Goal: Task Accomplishment & Management: Complete application form

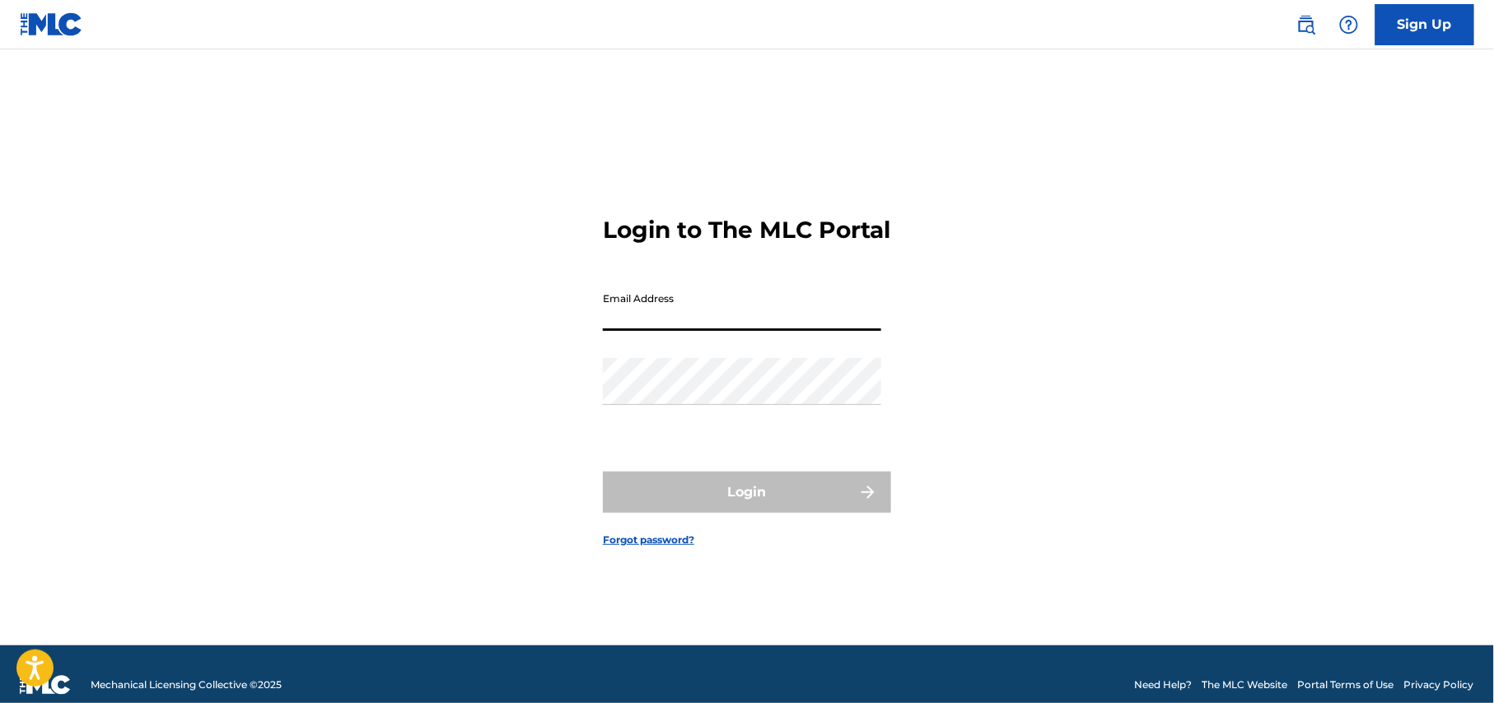
click at [715, 324] on input "Email Address" at bounding box center [742, 307] width 278 height 47
type input "[EMAIL_ADDRESS][DOMAIN_NAME]"
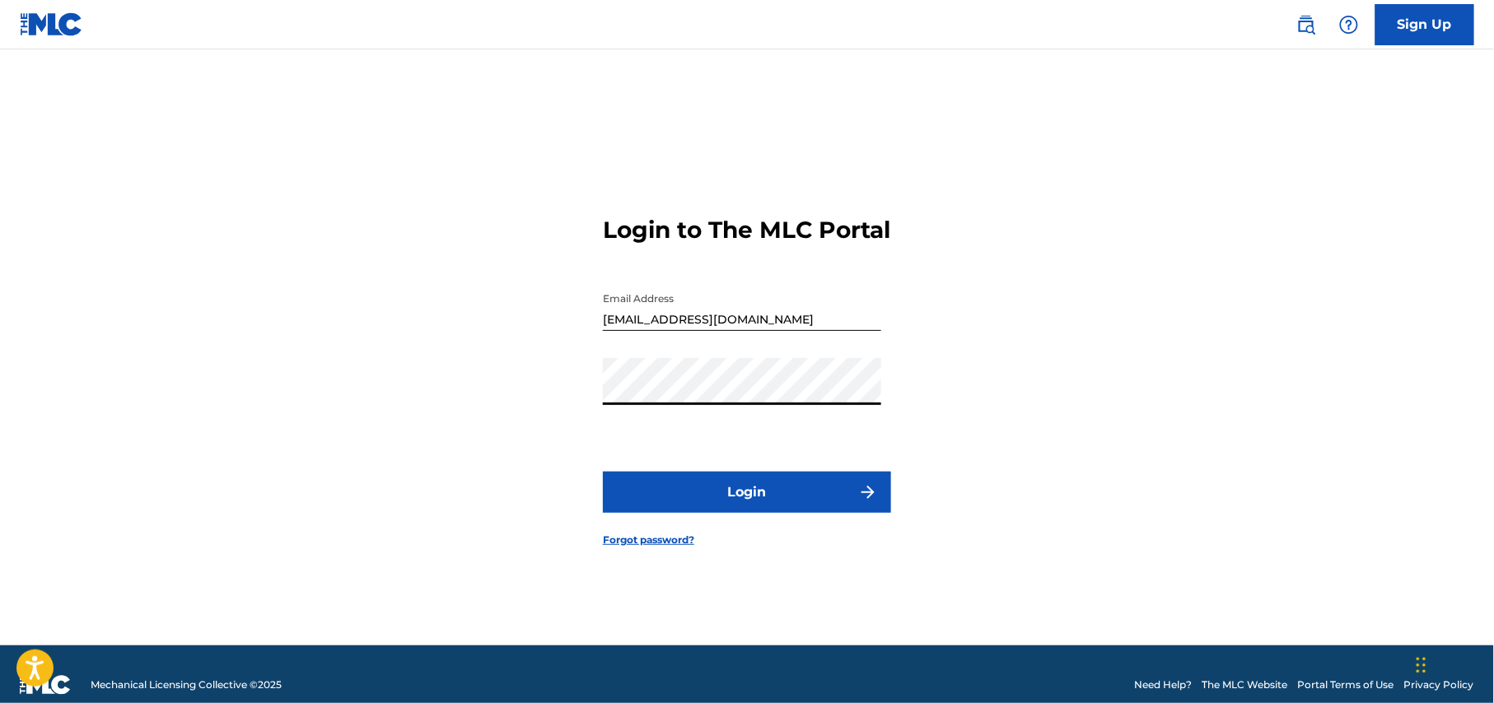
click at [762, 507] on button "Login" at bounding box center [747, 492] width 288 height 41
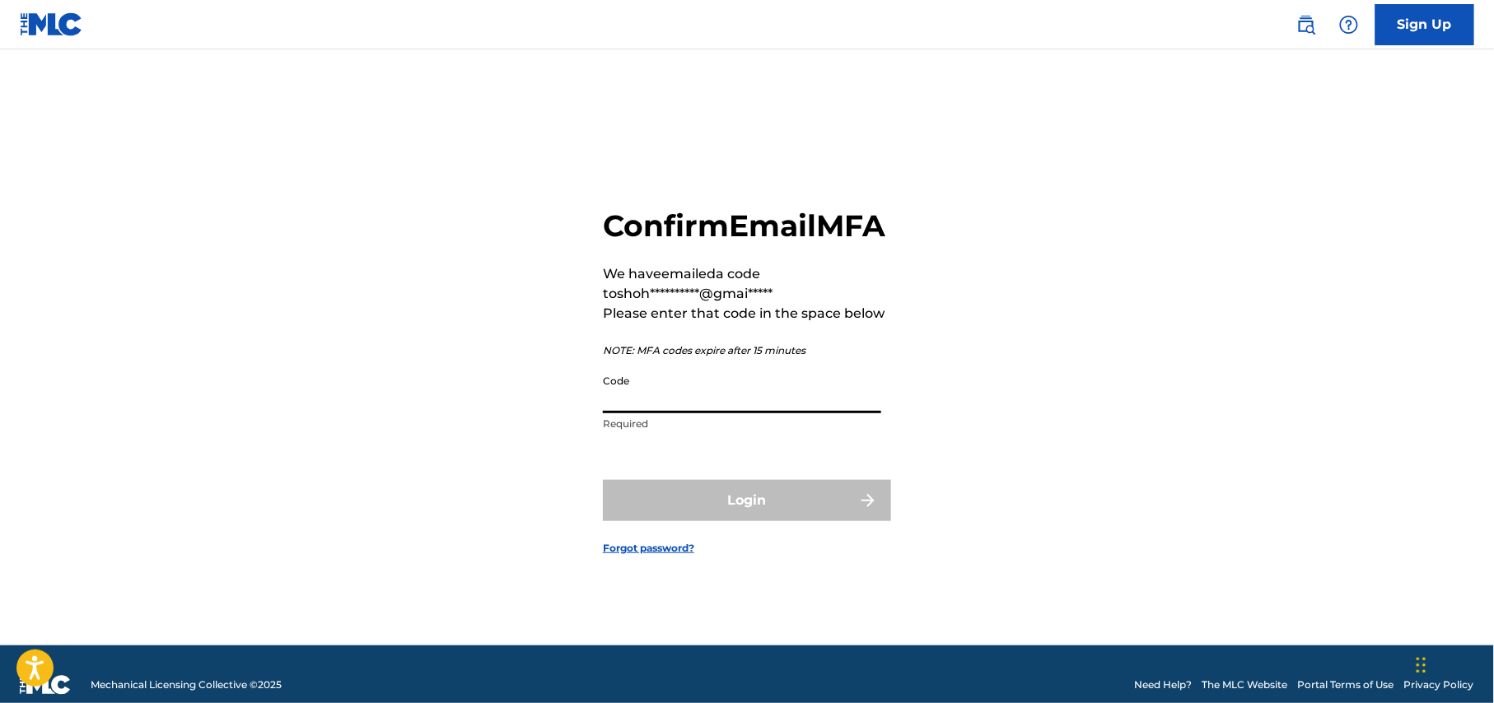
click at [702, 413] on input "Code" at bounding box center [742, 389] width 278 height 47
paste input "577727"
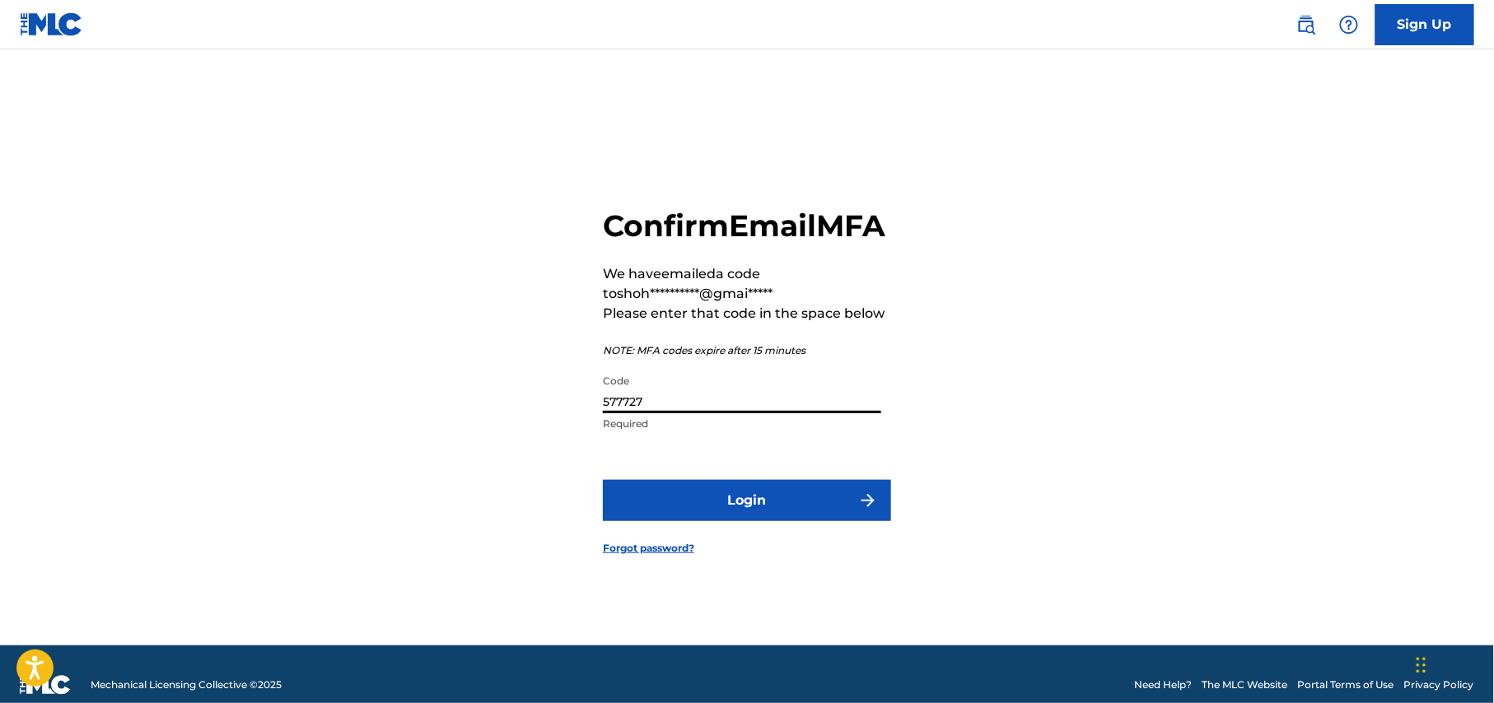
type input "577727"
click at [761, 520] on button "Login" at bounding box center [747, 500] width 288 height 41
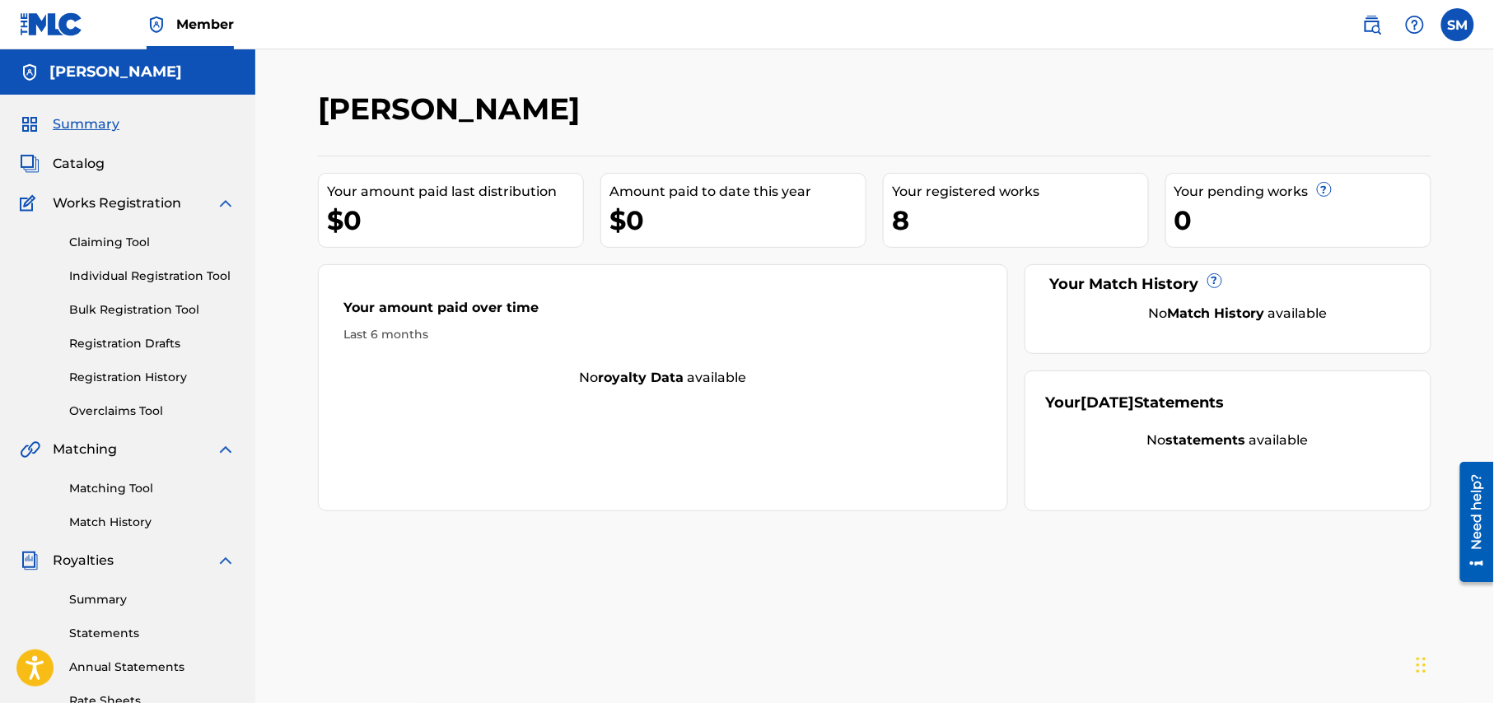
click at [89, 166] on span "Catalog" at bounding box center [79, 164] width 52 height 20
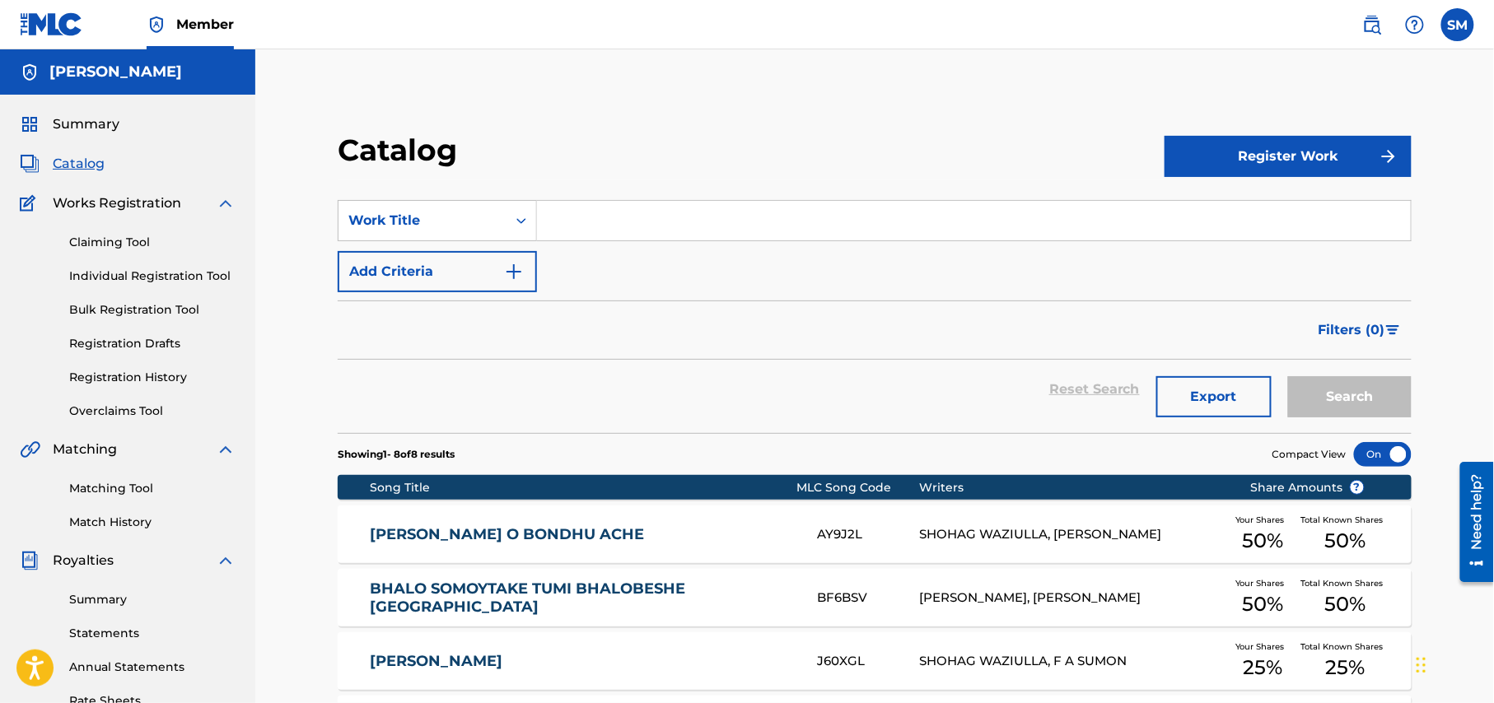
click at [86, 116] on span "Summary" at bounding box center [86, 124] width 67 height 20
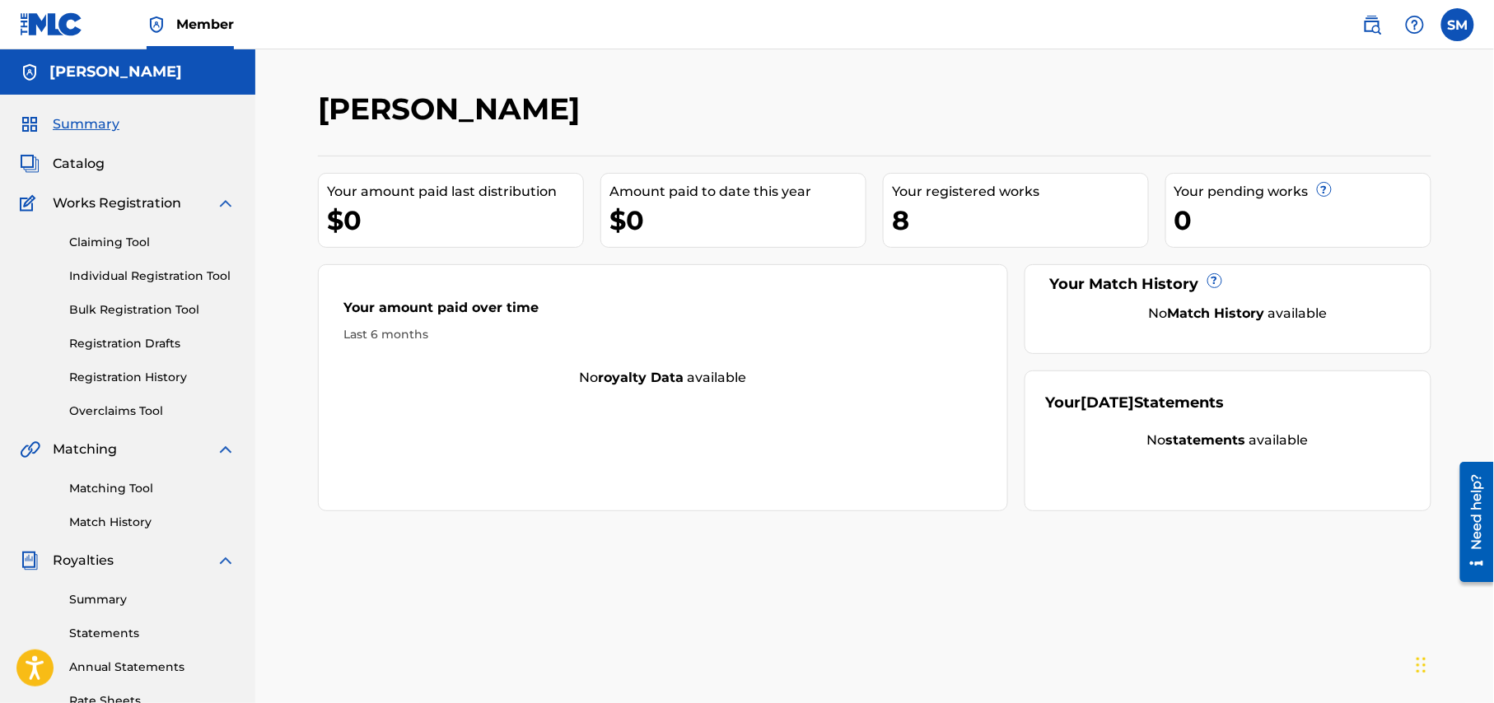
click at [71, 166] on span "Catalog" at bounding box center [79, 164] width 52 height 20
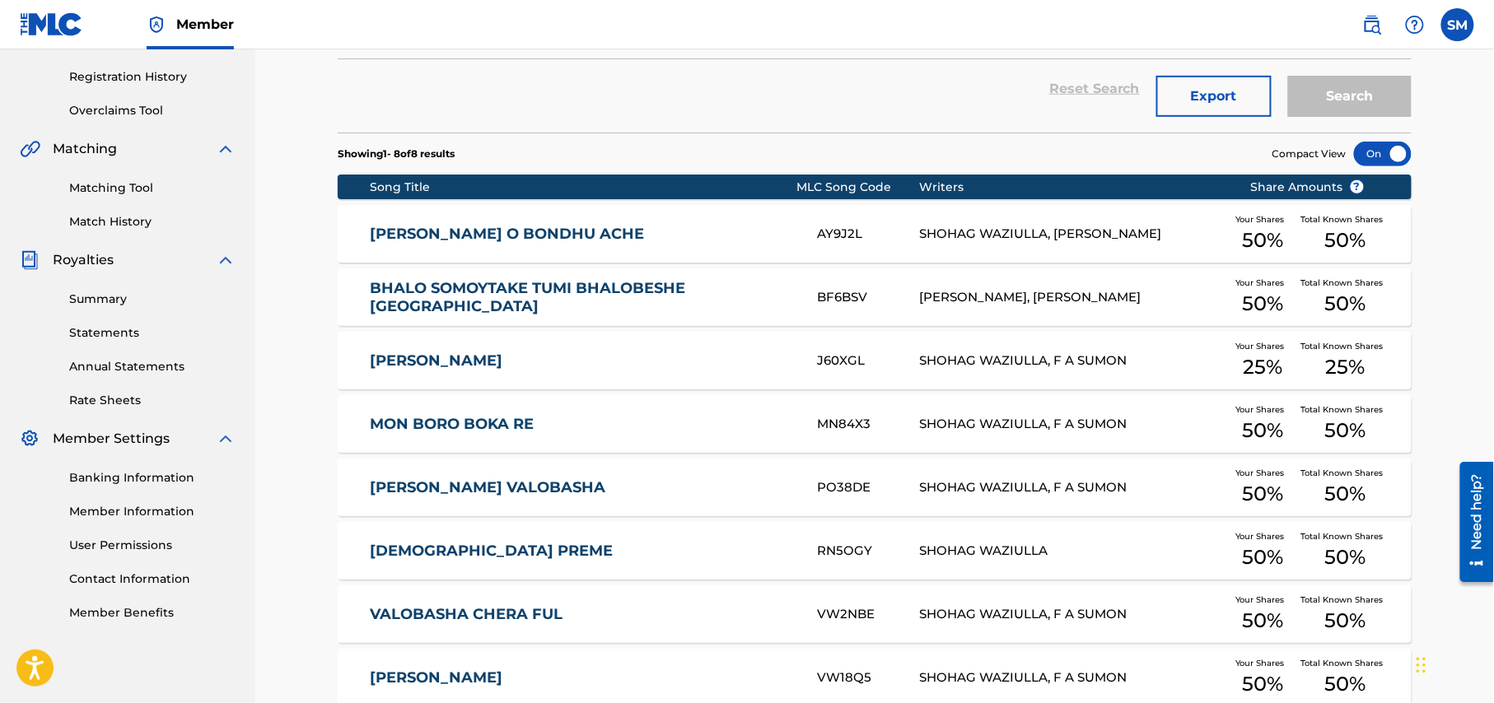
scroll to position [132, 0]
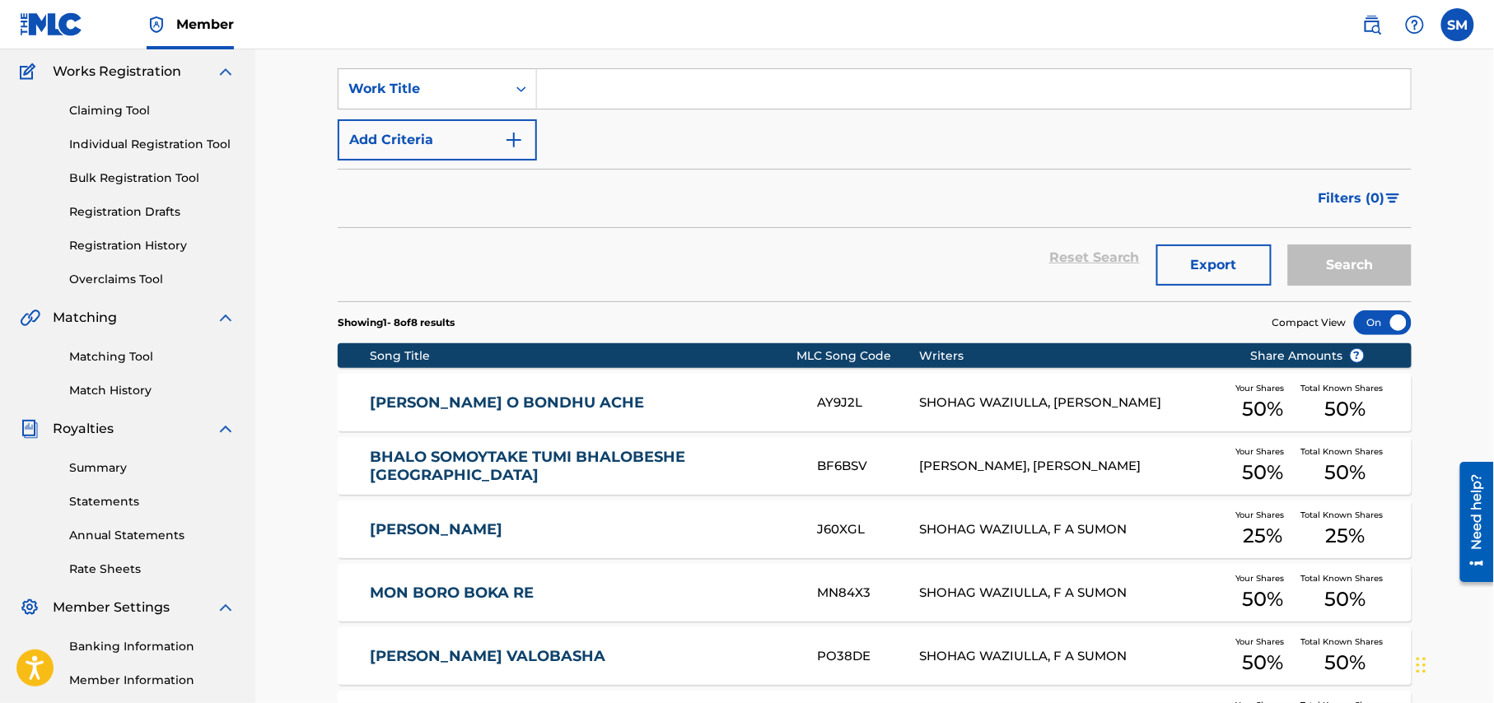
drag, startPoint x: 159, startPoint y: 249, endPoint x: 261, endPoint y: 250, distance: 102.1
click at [159, 250] on link "Registration History" at bounding box center [152, 245] width 166 height 17
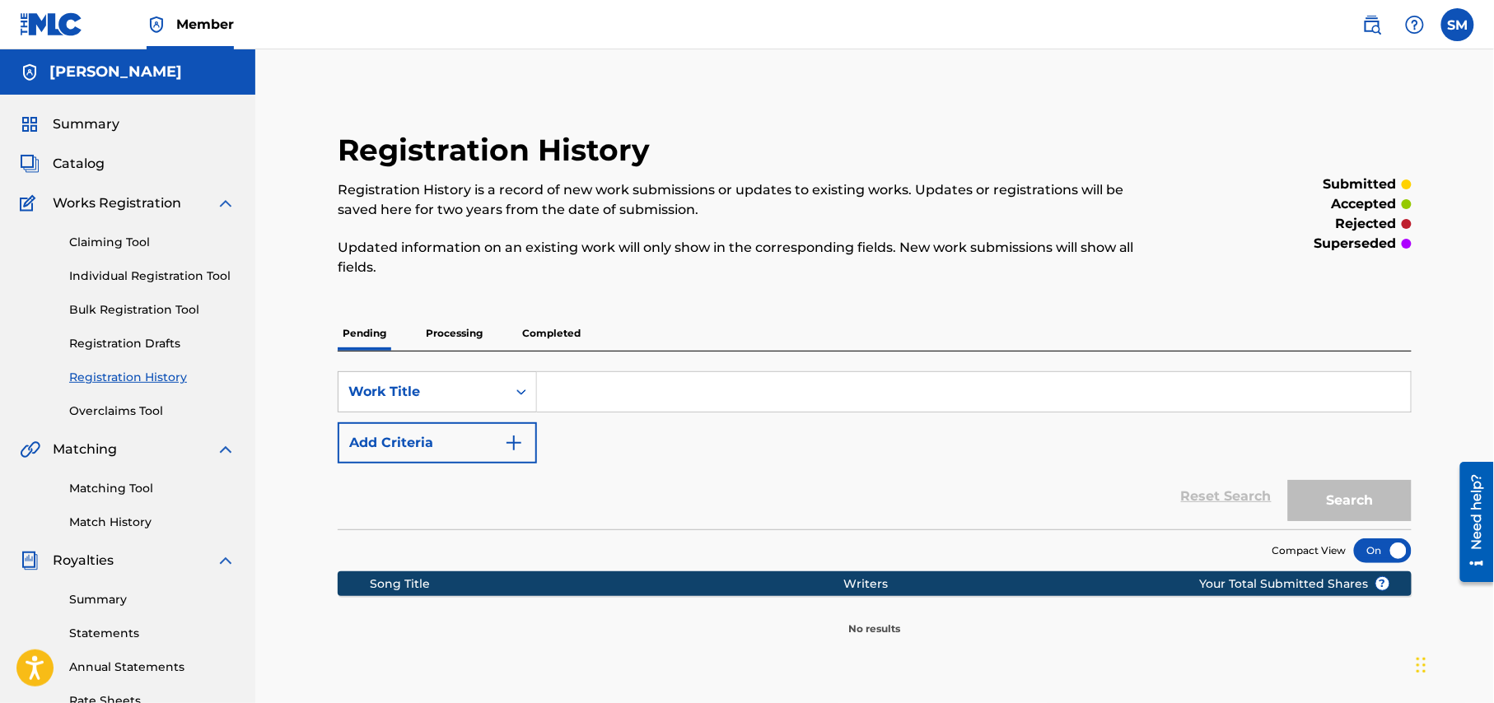
click at [550, 328] on p "Completed" at bounding box center [551, 333] width 68 height 35
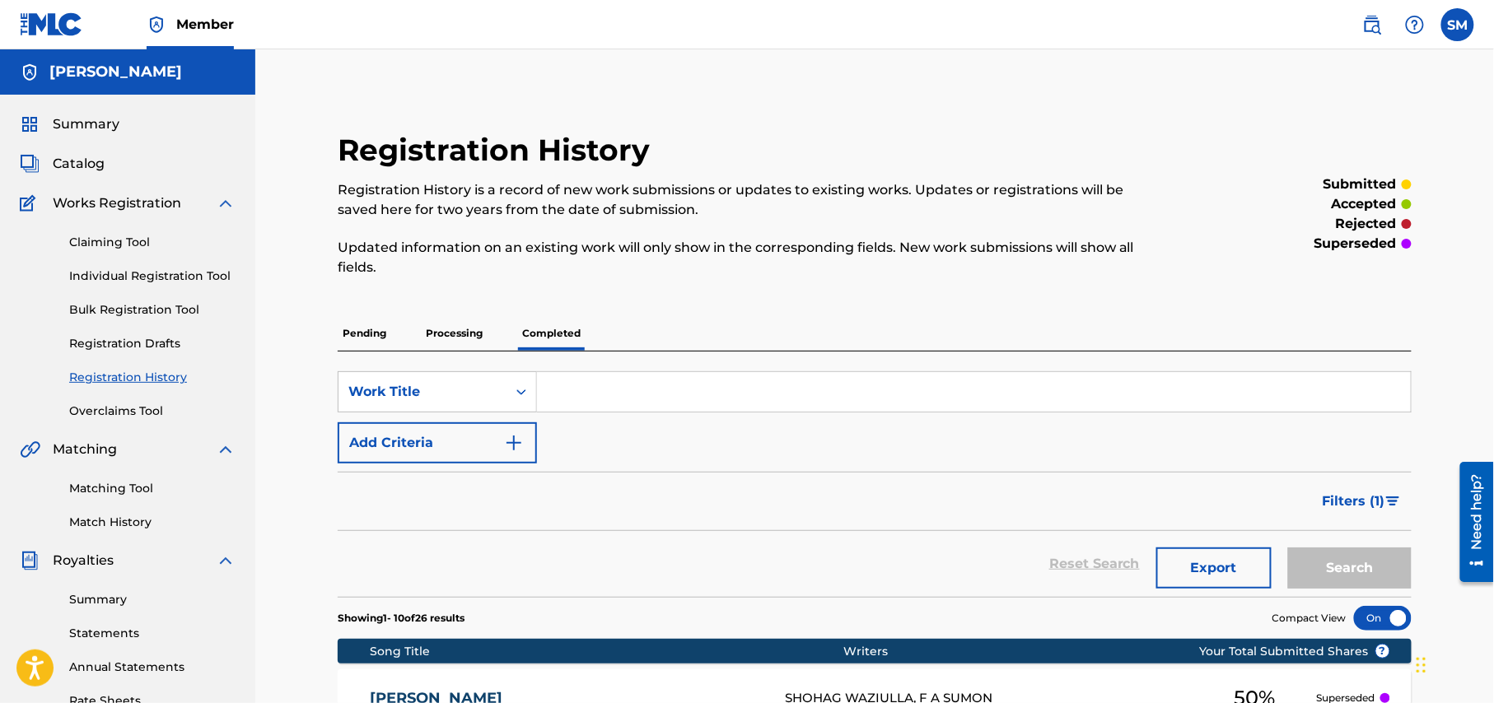
click at [440, 340] on p "Processing" at bounding box center [454, 333] width 67 height 35
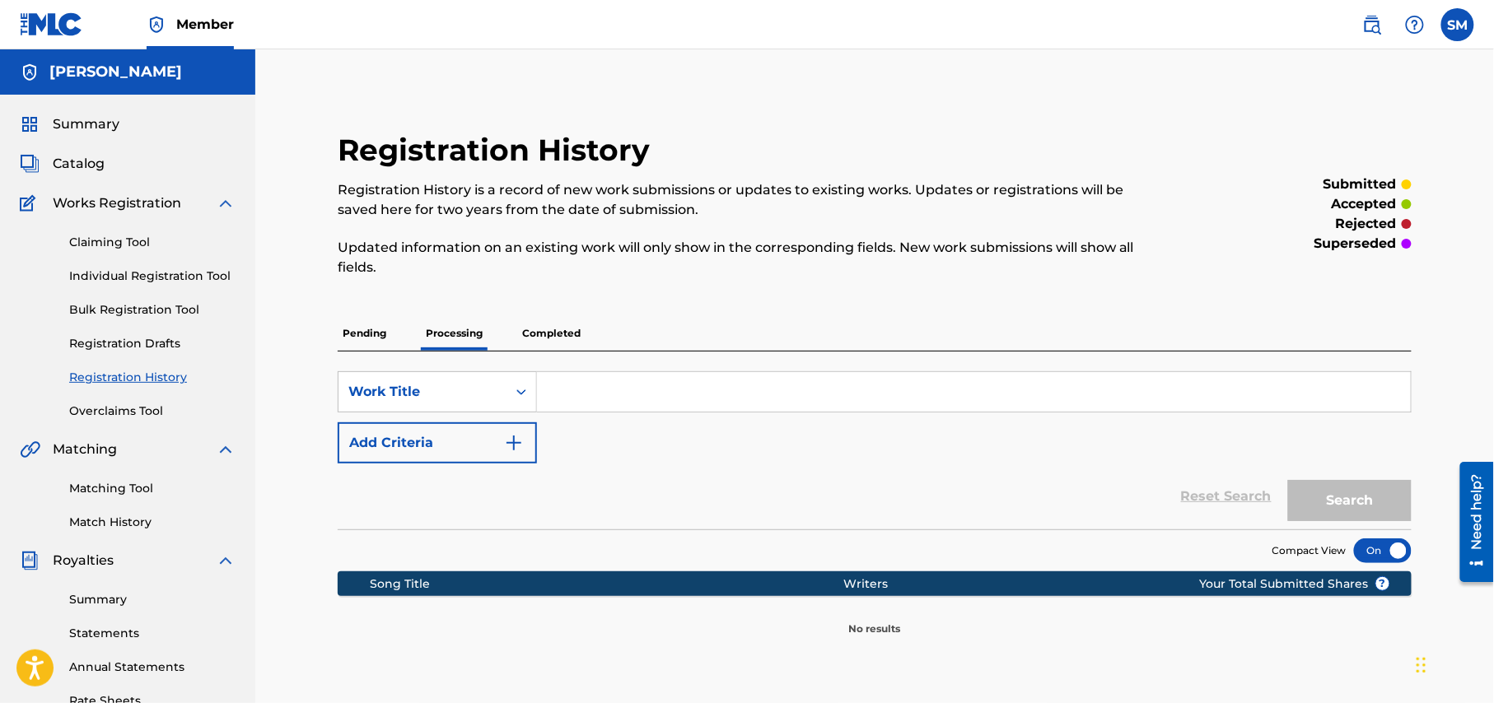
click at [366, 337] on p "Pending" at bounding box center [365, 333] width 54 height 35
click at [128, 274] on link "Individual Registration Tool" at bounding box center [152, 276] width 166 height 17
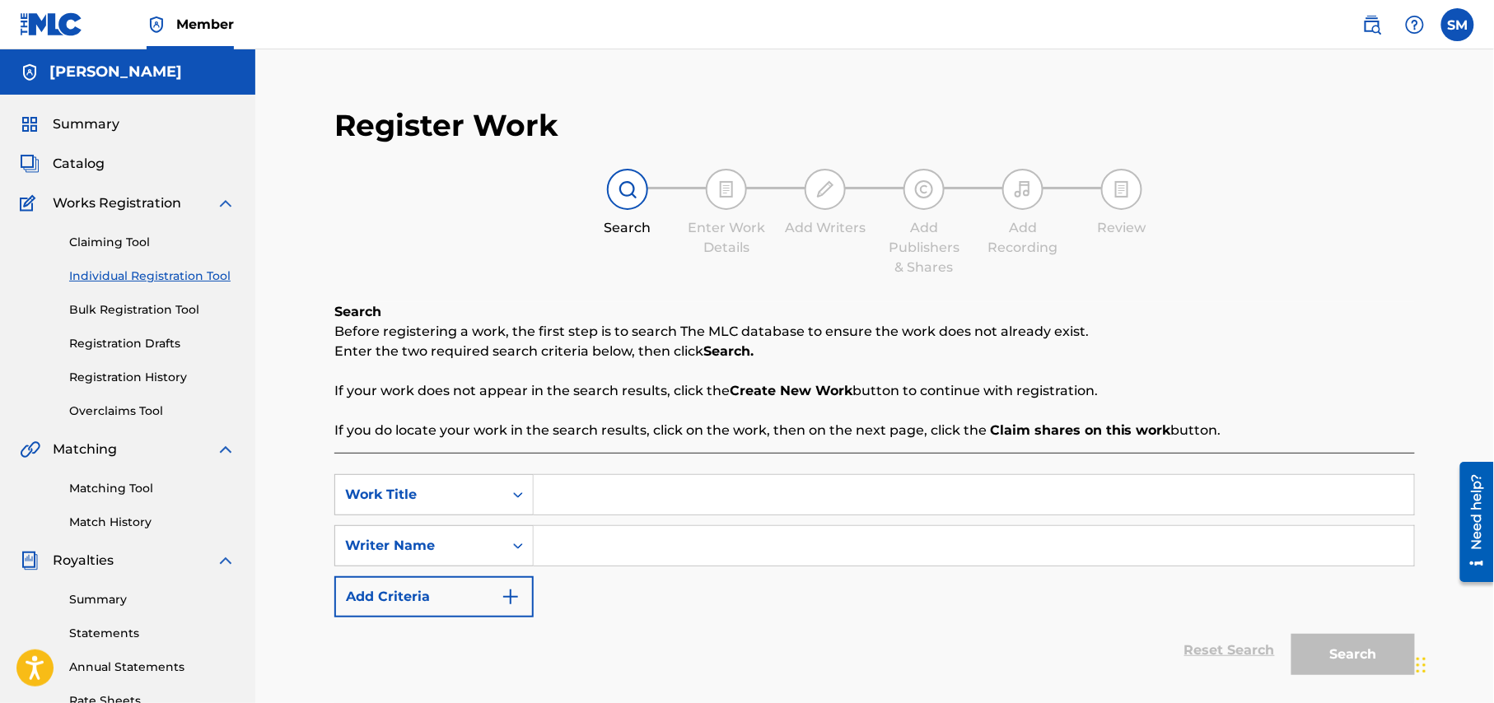
click at [621, 498] on input "Search Form" at bounding box center [974, 495] width 880 height 40
paste input "Mon Mora"
type input "Mon Mora"
click at [633, 553] on input "Search Form" at bounding box center [974, 546] width 880 height 40
type input "shohag waziulla"
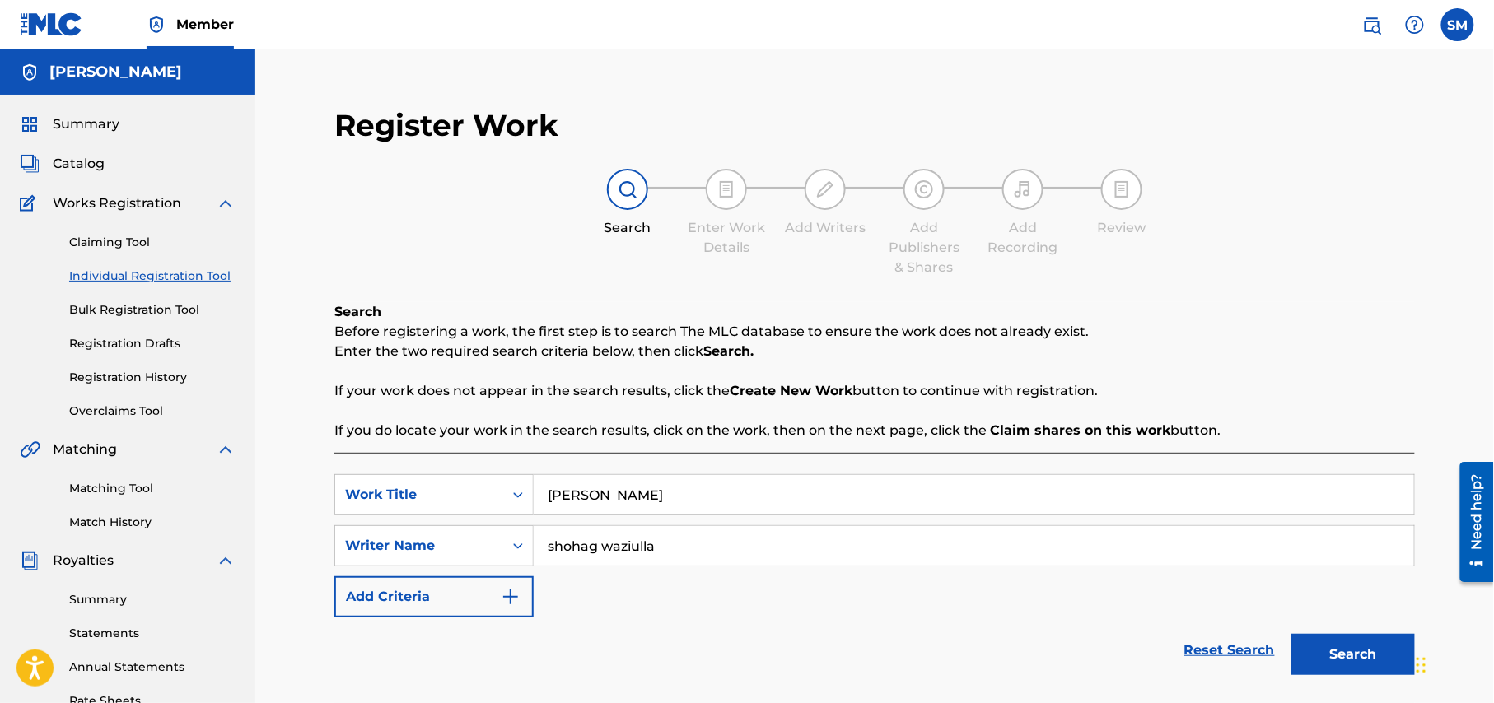
click at [1360, 662] on button "Search" at bounding box center [1353, 654] width 124 height 41
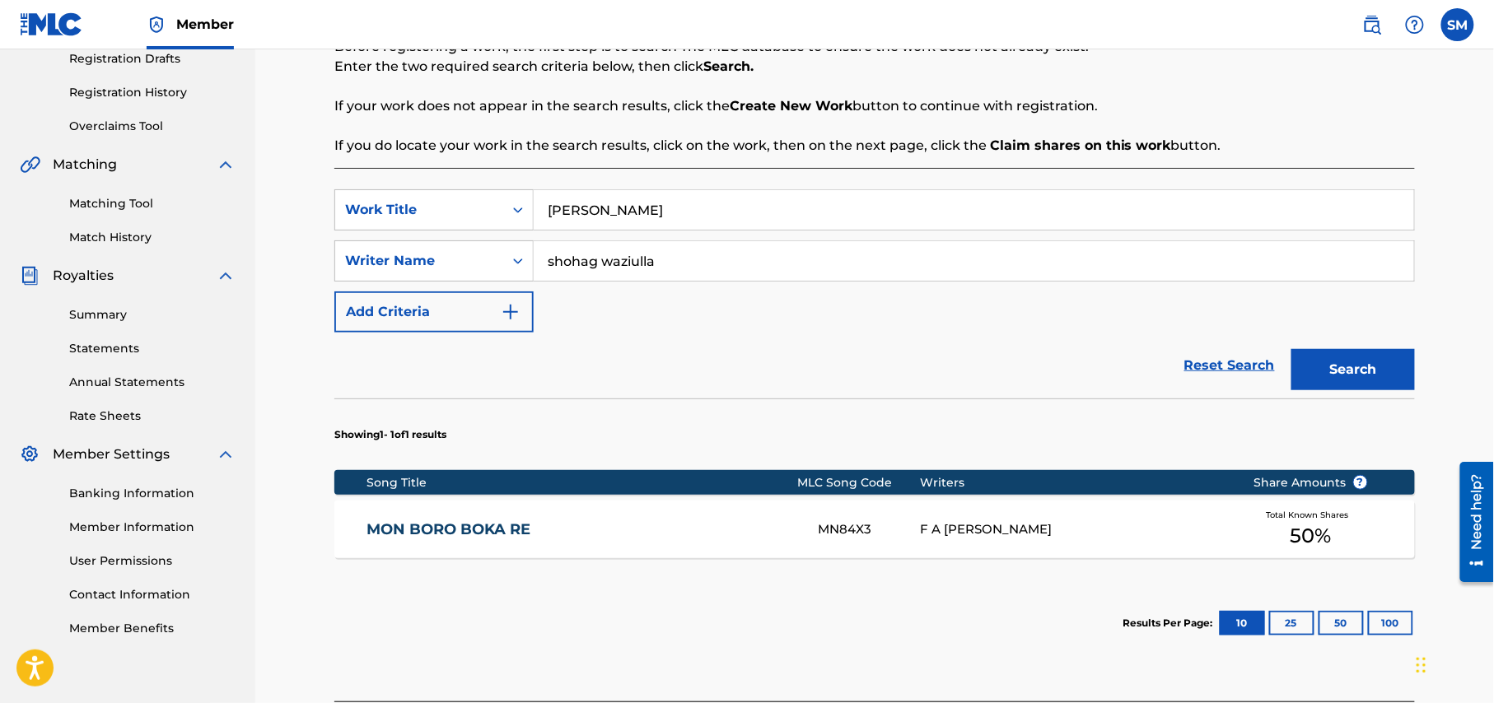
scroll to position [317, 0]
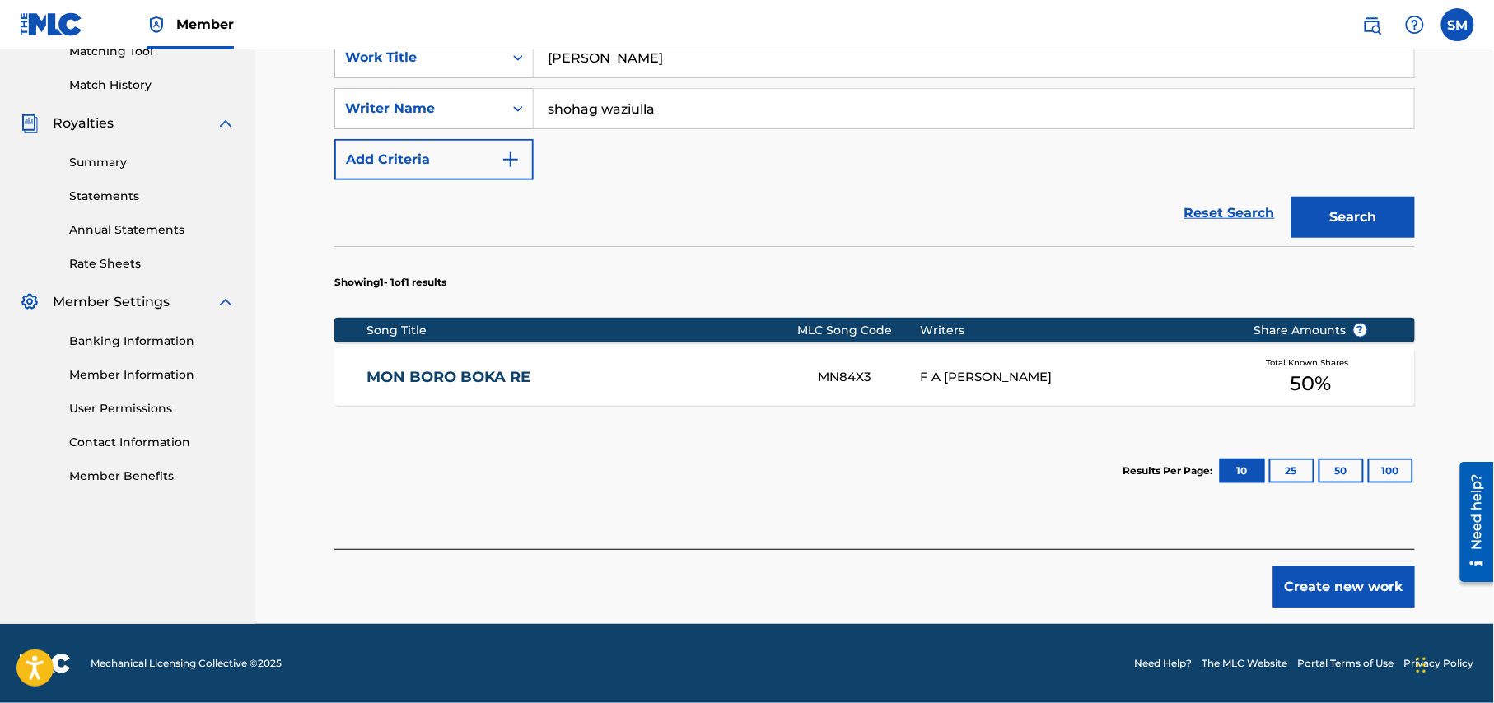
click at [1341, 586] on button "Create new work" at bounding box center [1344, 587] width 142 height 41
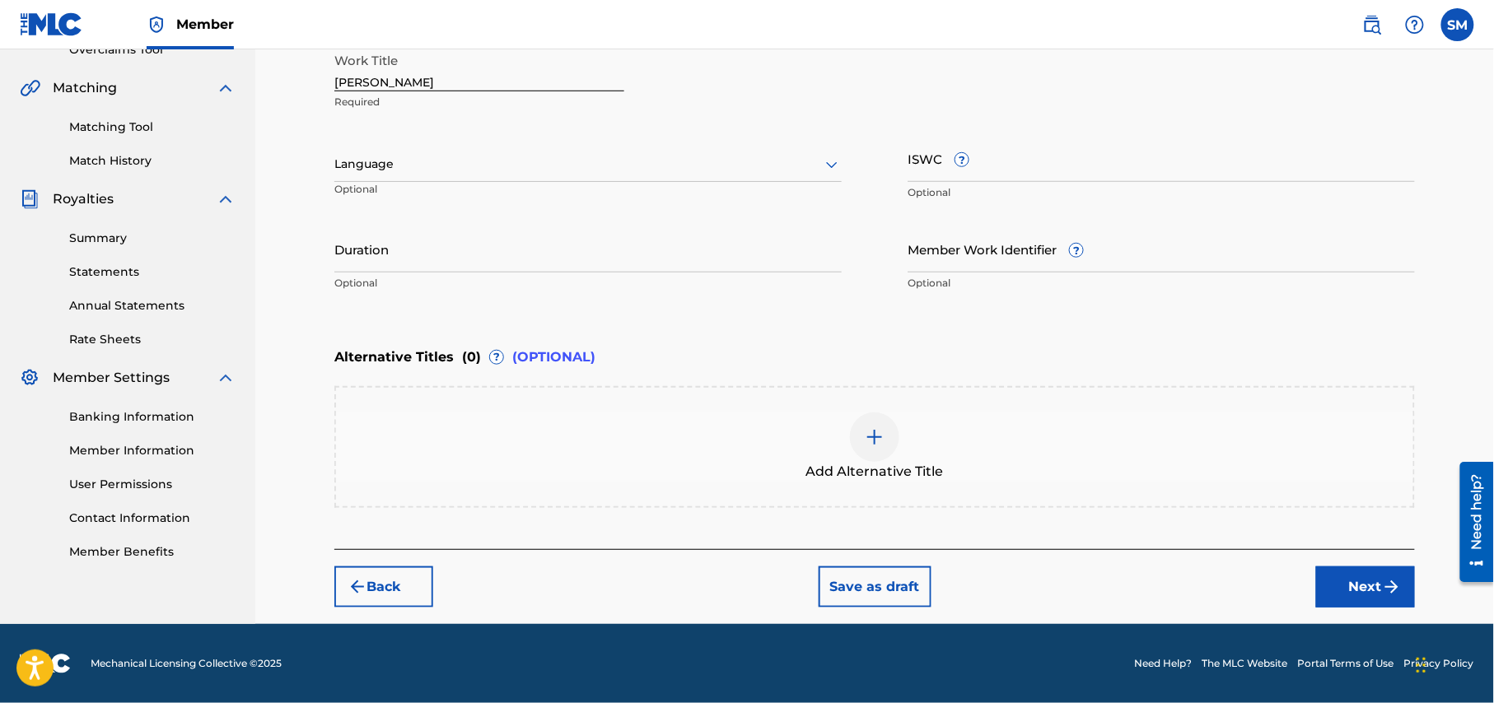
scroll to position [360, 0]
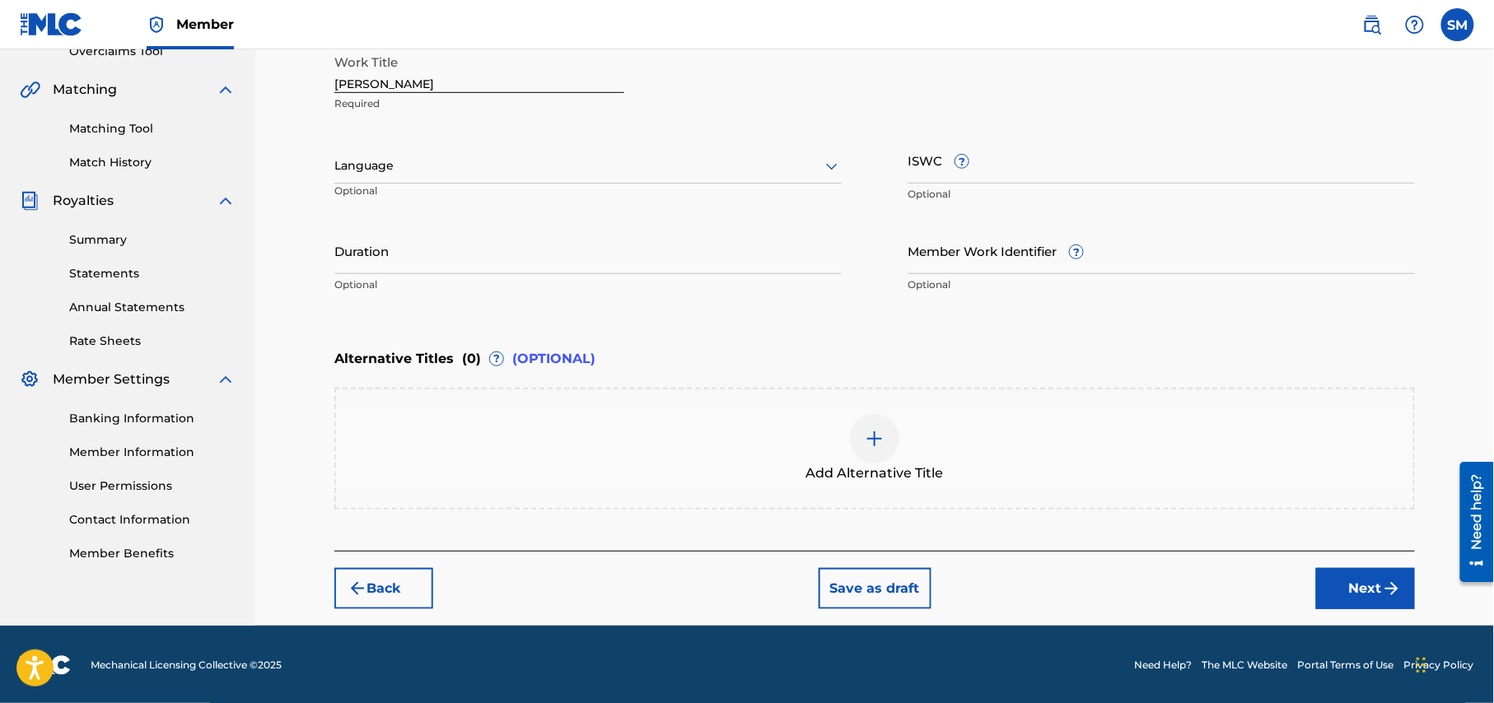
click at [593, 168] on div at bounding box center [587, 166] width 507 height 21
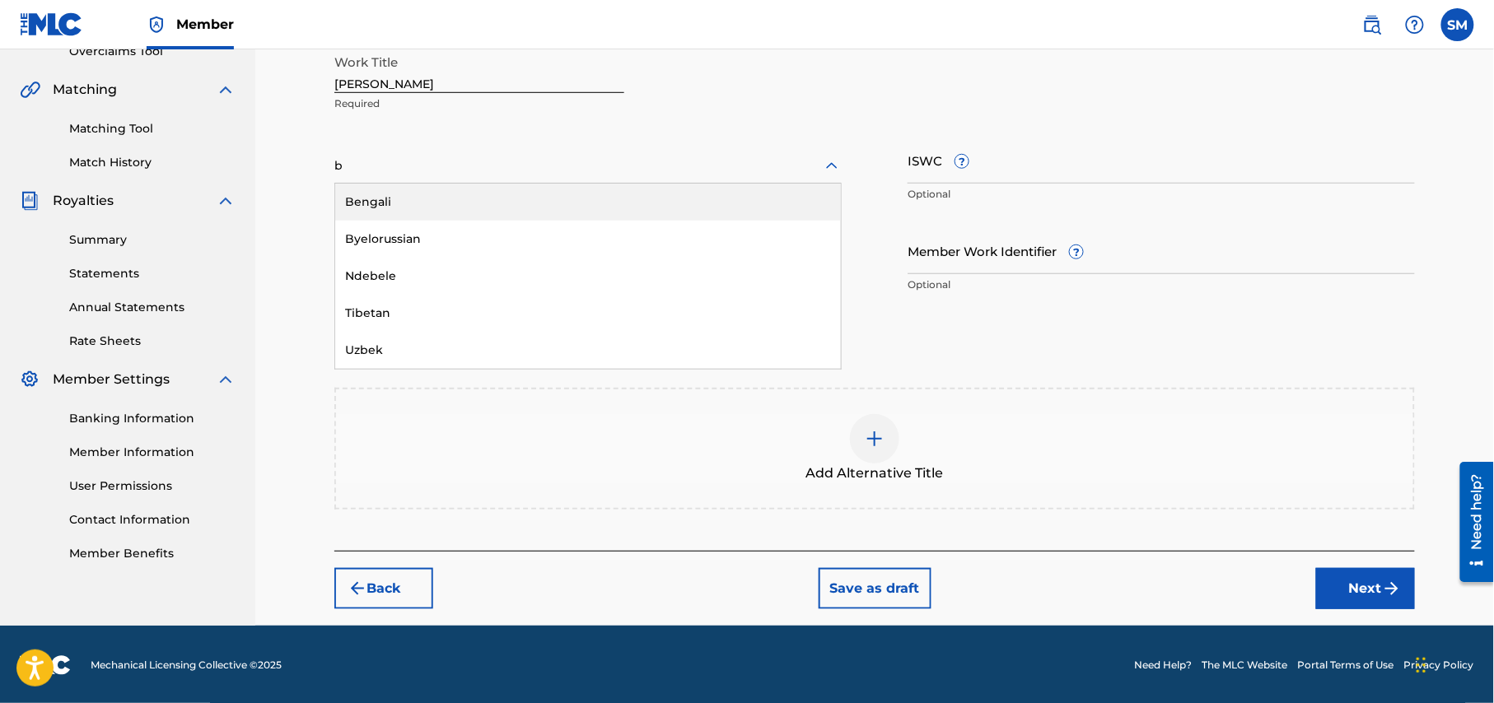
type input "be"
click at [448, 208] on div "Bengali" at bounding box center [588, 202] width 506 height 37
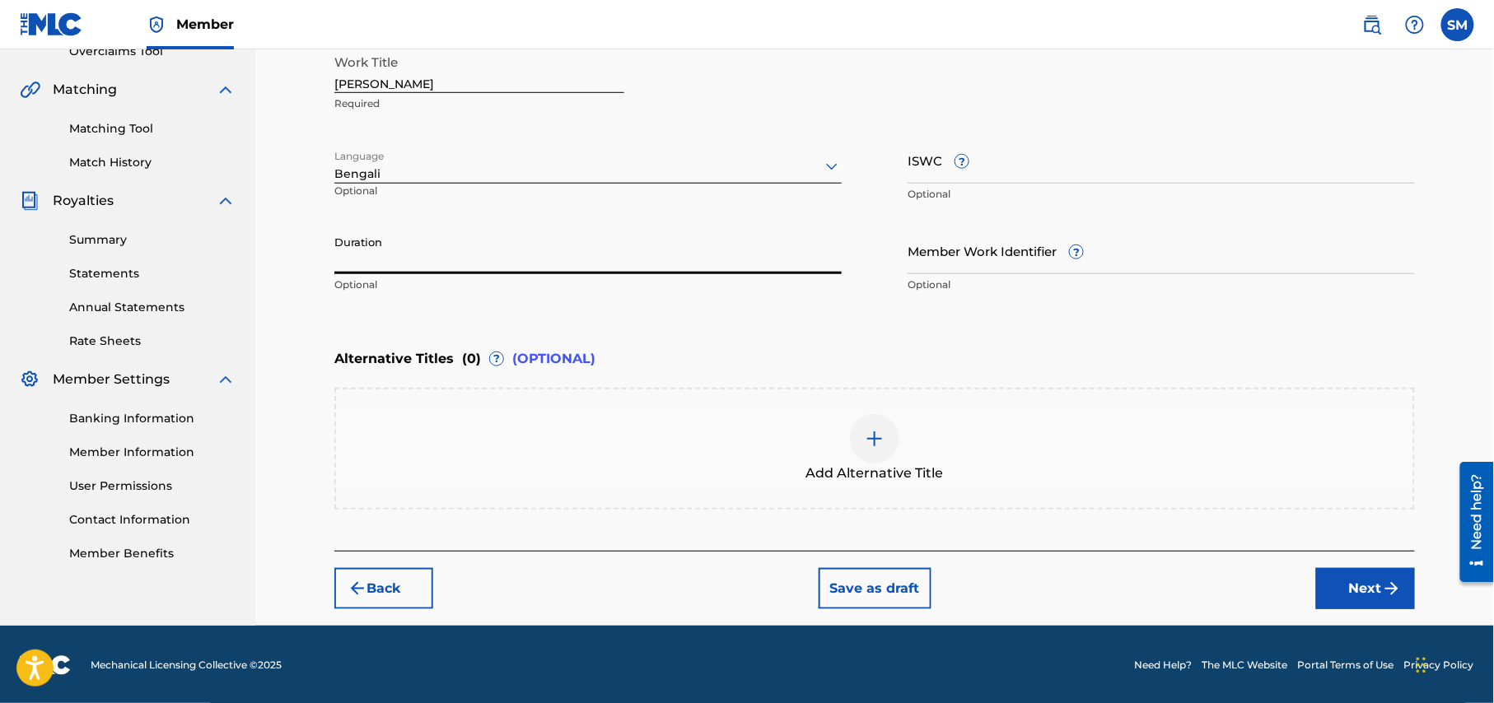
click at [458, 257] on input "Duration" at bounding box center [587, 250] width 507 height 47
click at [504, 272] on input "Duration" at bounding box center [587, 250] width 507 height 47
type input "05:22"
click at [1108, 166] on input "ISWC ?" at bounding box center [1160, 160] width 507 height 47
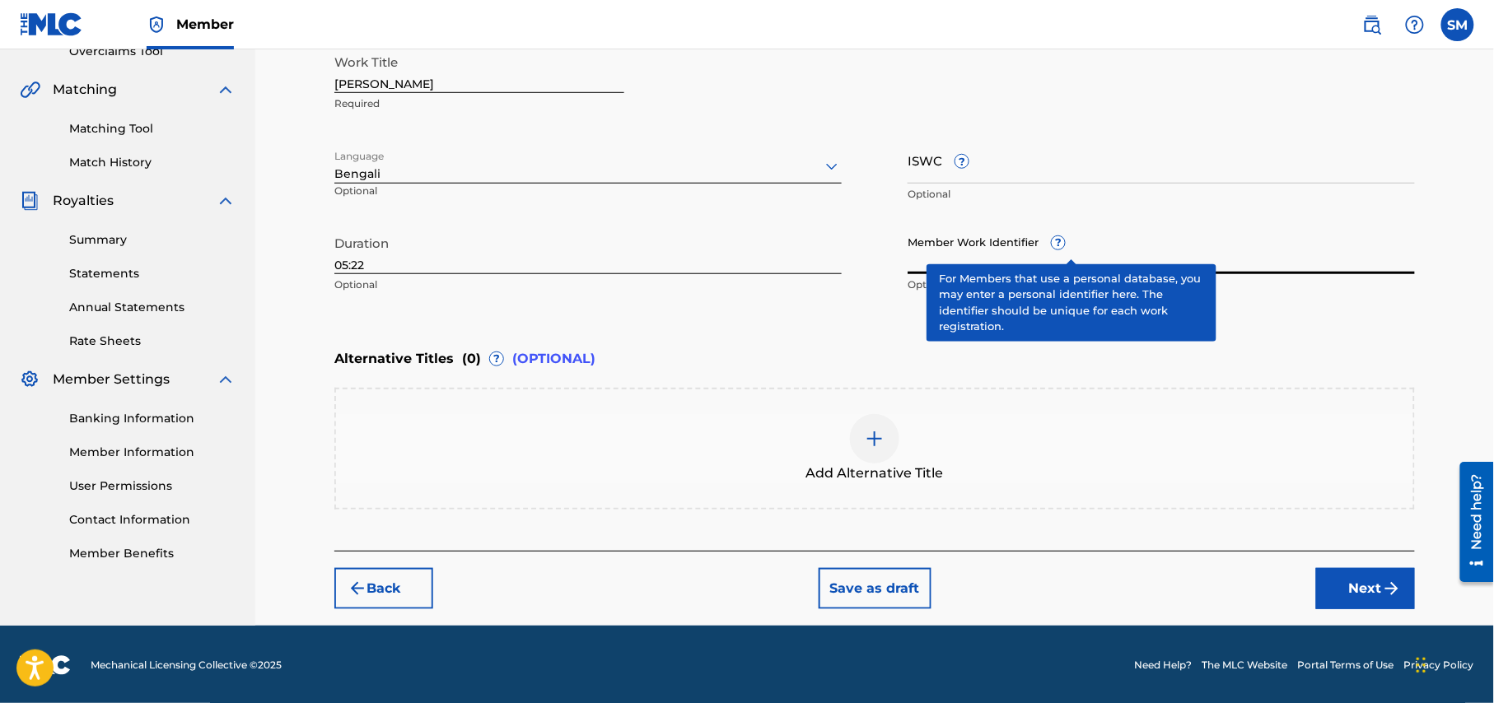
click at [1068, 255] on input "Member Work Identifier ?" at bounding box center [1160, 250] width 507 height 47
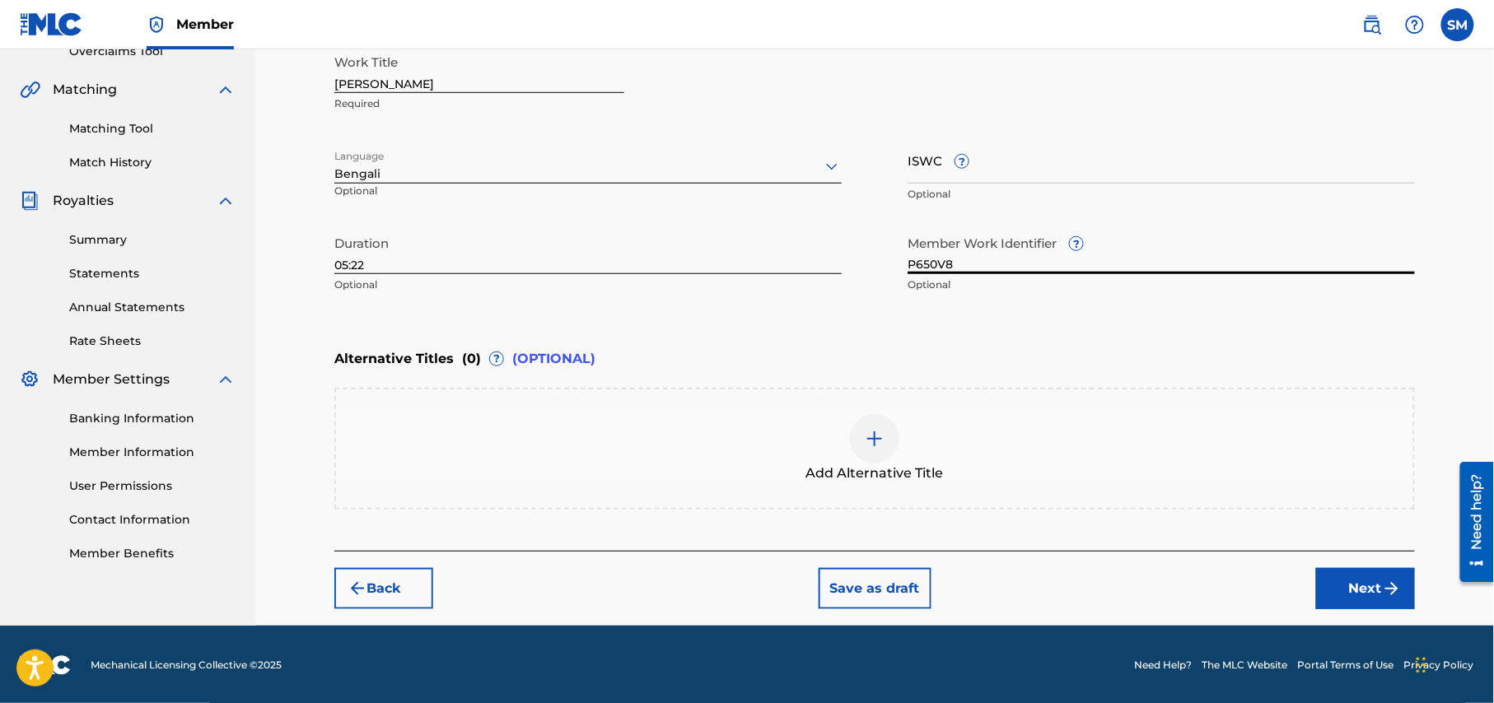
type input "P650V8"
click at [874, 453] on div at bounding box center [874, 438] width 49 height 49
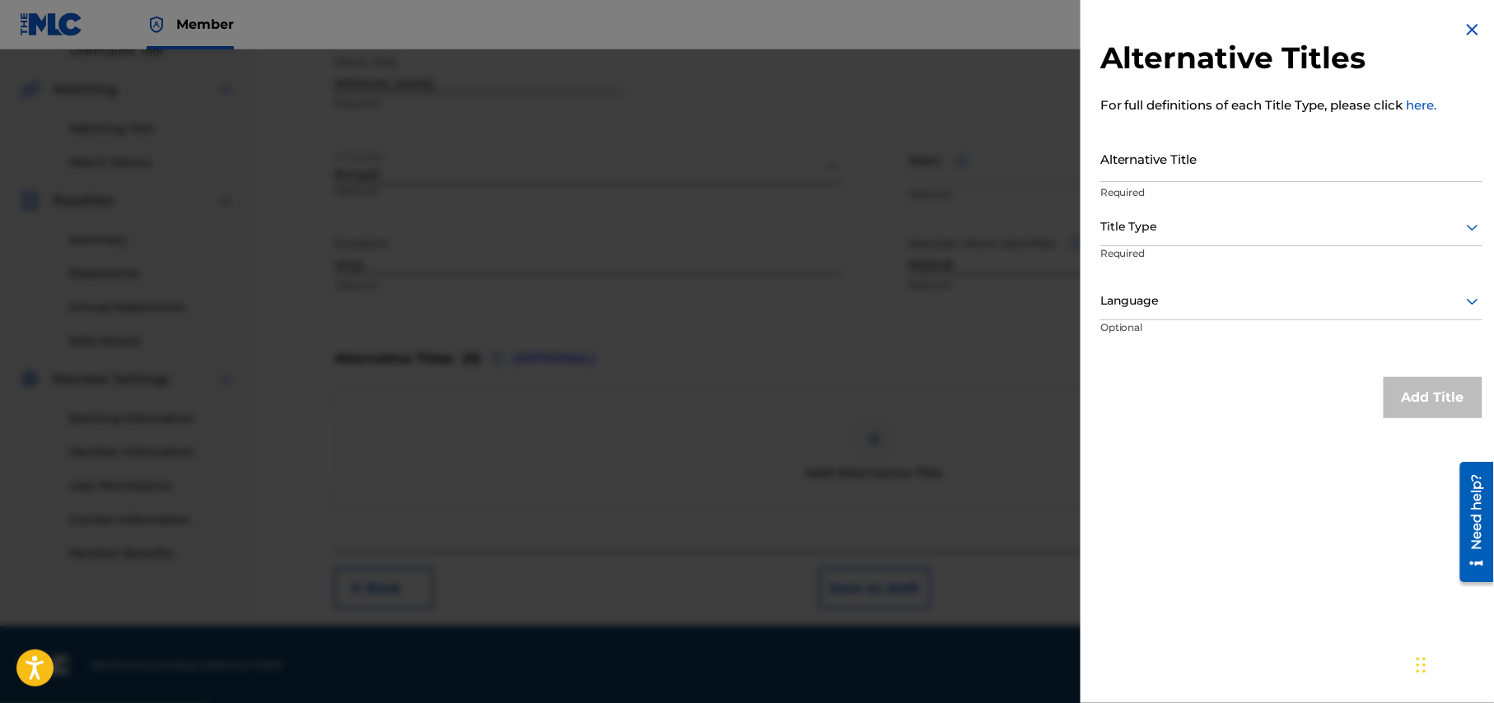
click at [1327, 166] on input "Alternative Title" at bounding box center [1291, 158] width 382 height 47
paste input "mon mora ami dure gele tumi"
type input "mon mora ami dure gele tumi"
click at [1448, 217] on div at bounding box center [1291, 227] width 382 height 21
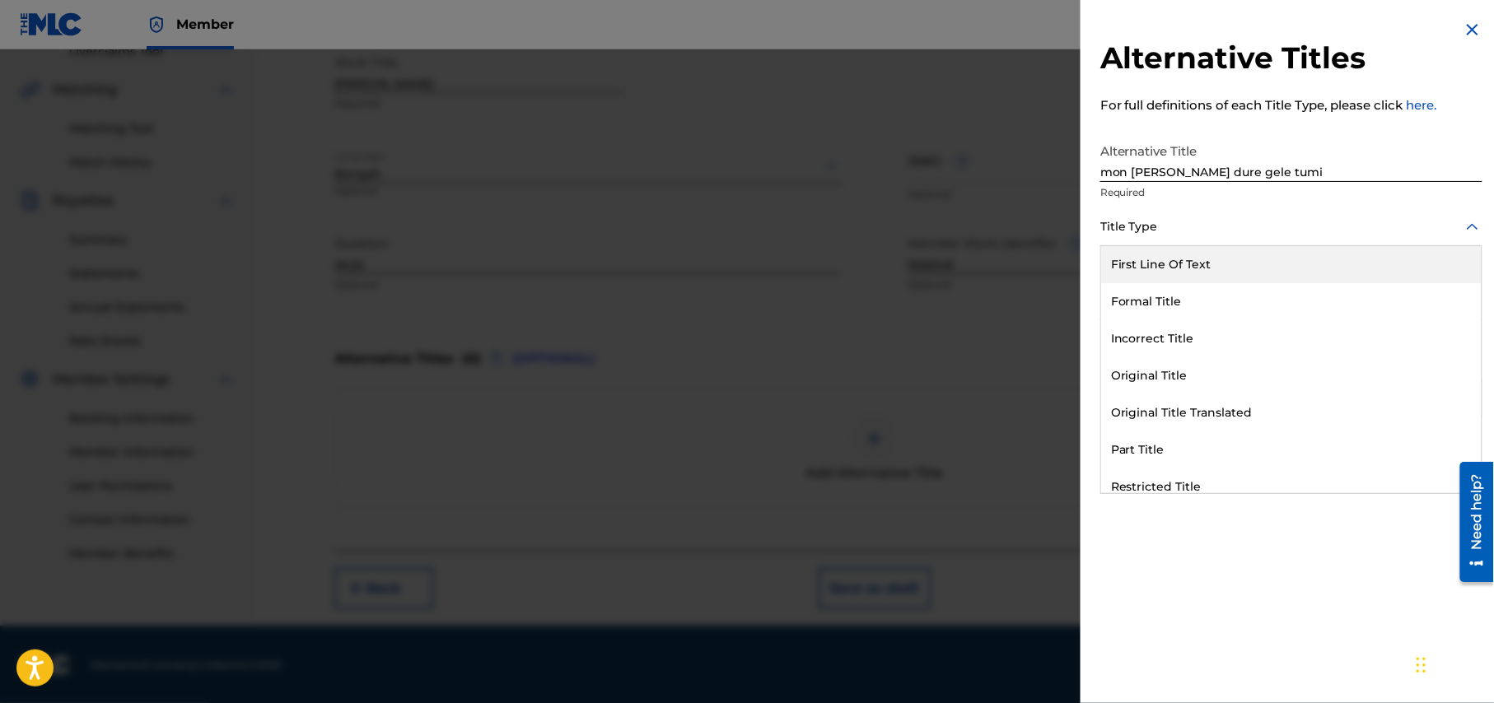
click at [1350, 265] on div "First Line Of Text" at bounding box center [1291, 264] width 380 height 37
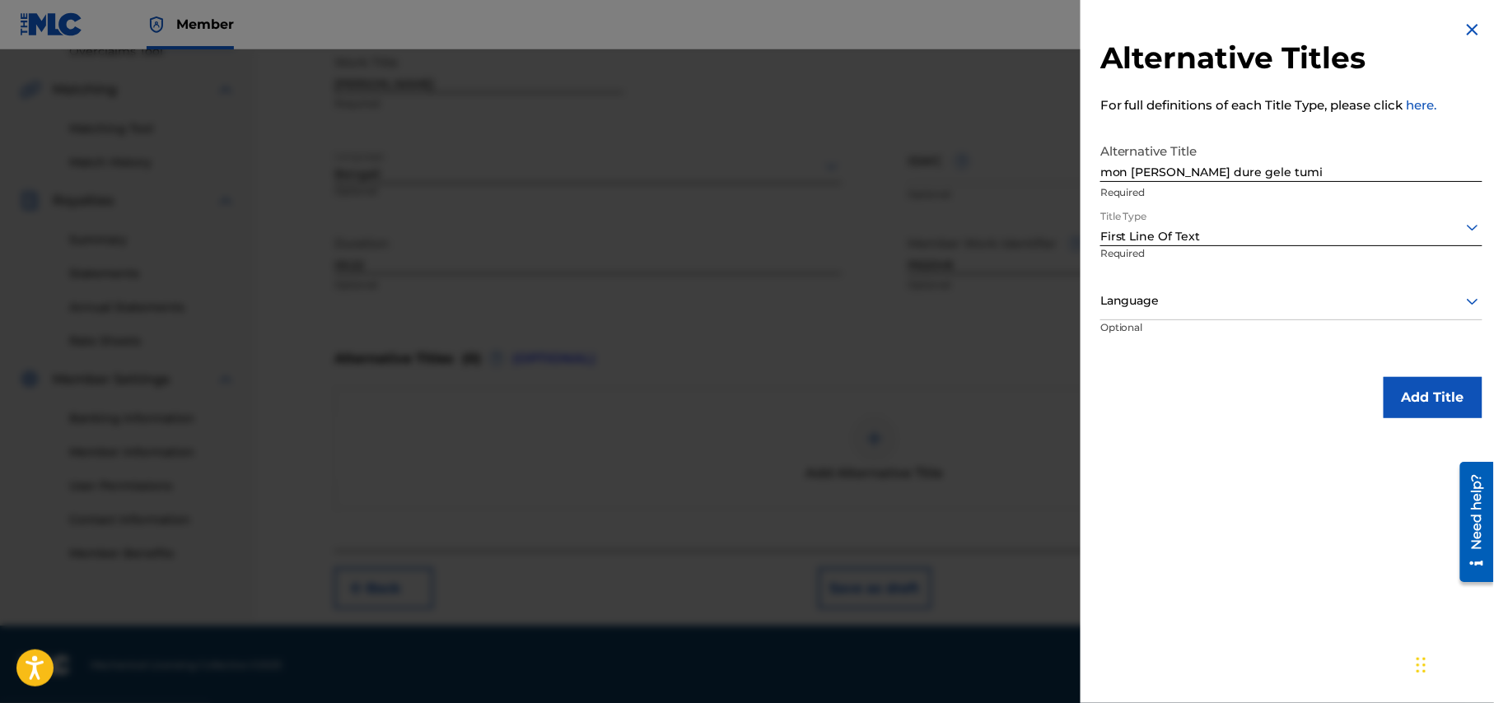
click at [1351, 310] on div at bounding box center [1291, 301] width 382 height 21
type input "b"
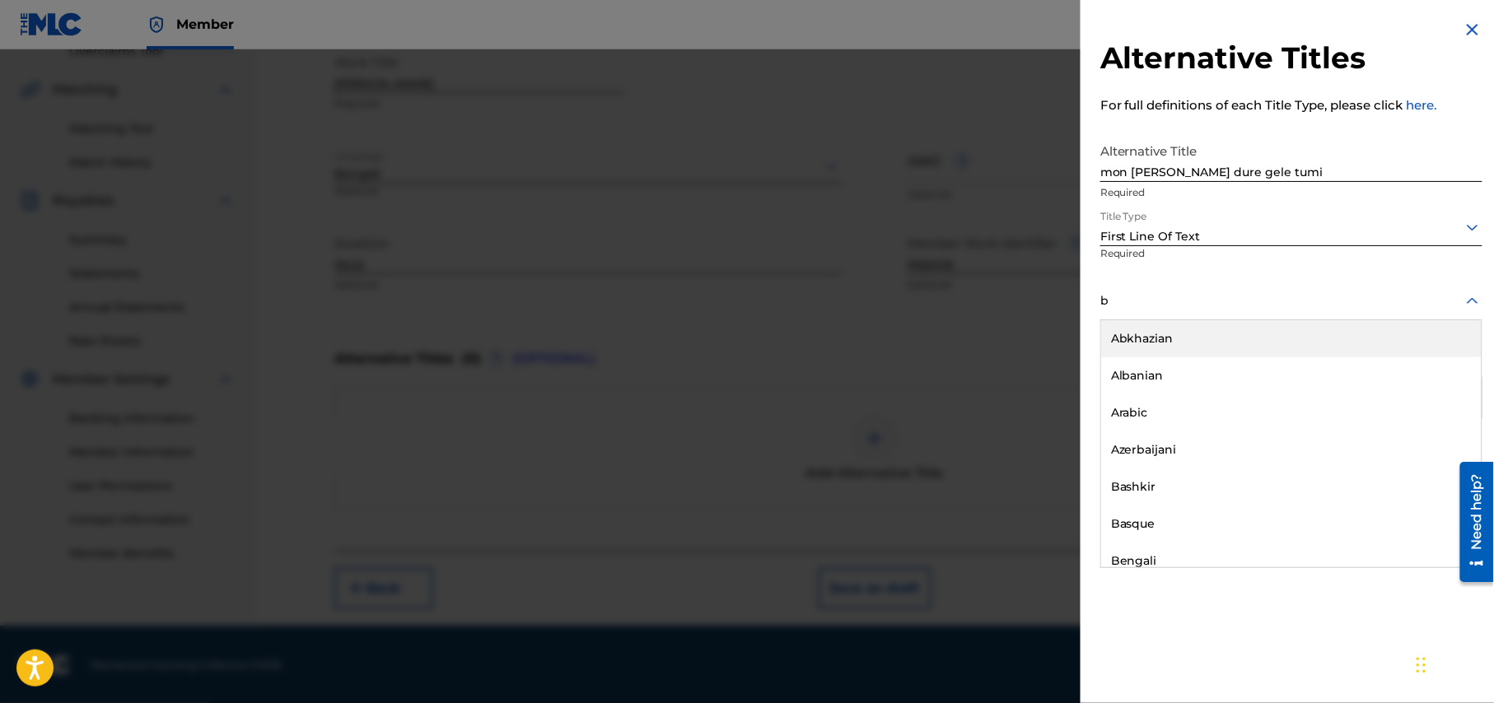
type input "be"
click at [1313, 331] on div "Bengali" at bounding box center [1291, 338] width 380 height 37
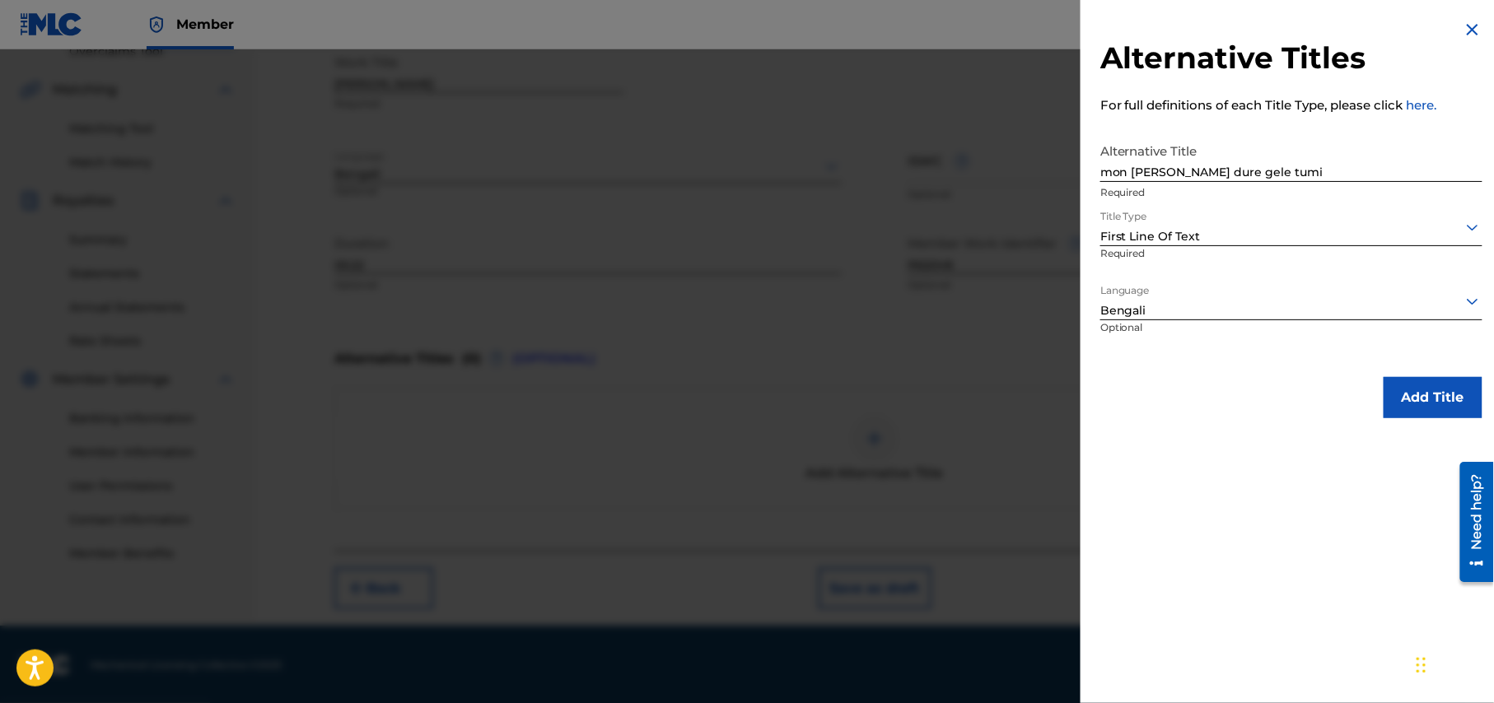
click at [1438, 393] on button "Add Title" at bounding box center [1432, 397] width 99 height 41
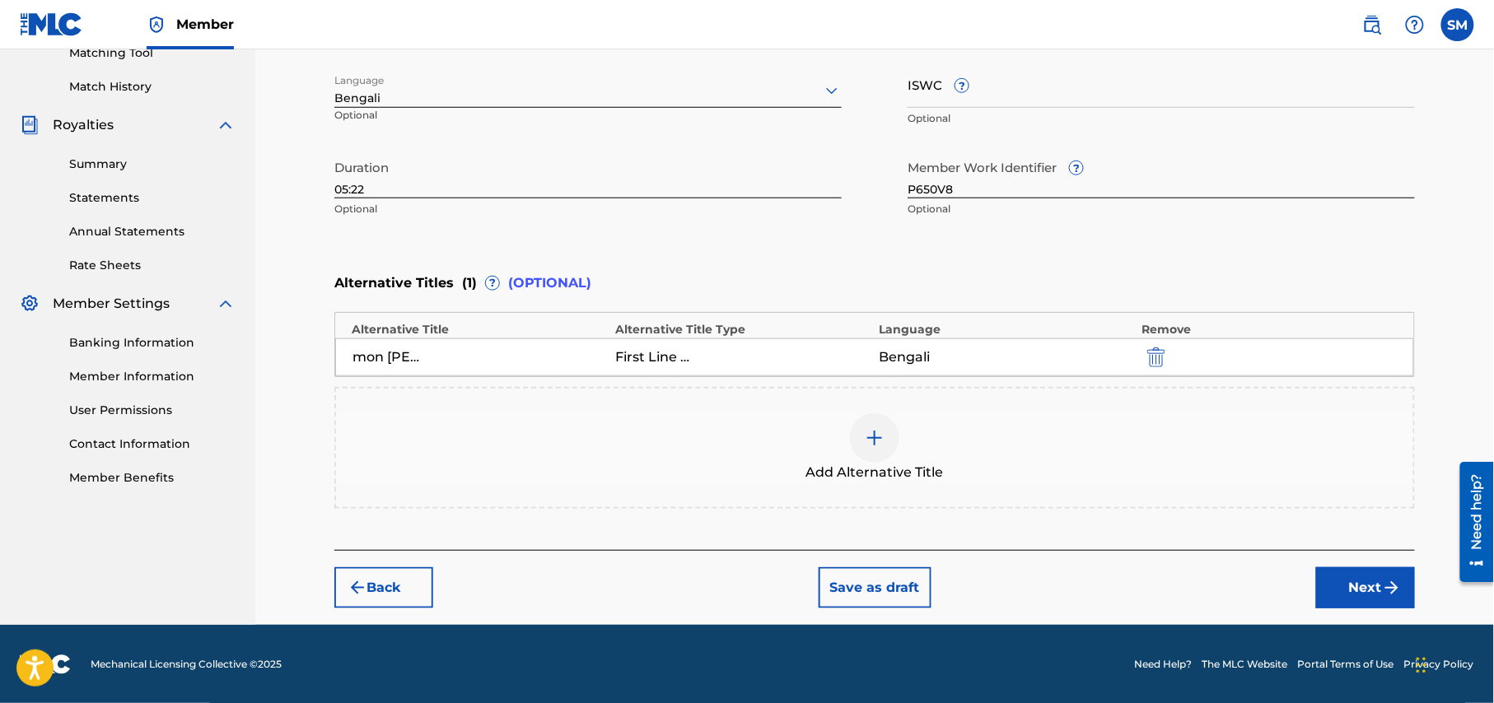
click at [1367, 585] on button "Next" at bounding box center [1365, 587] width 99 height 41
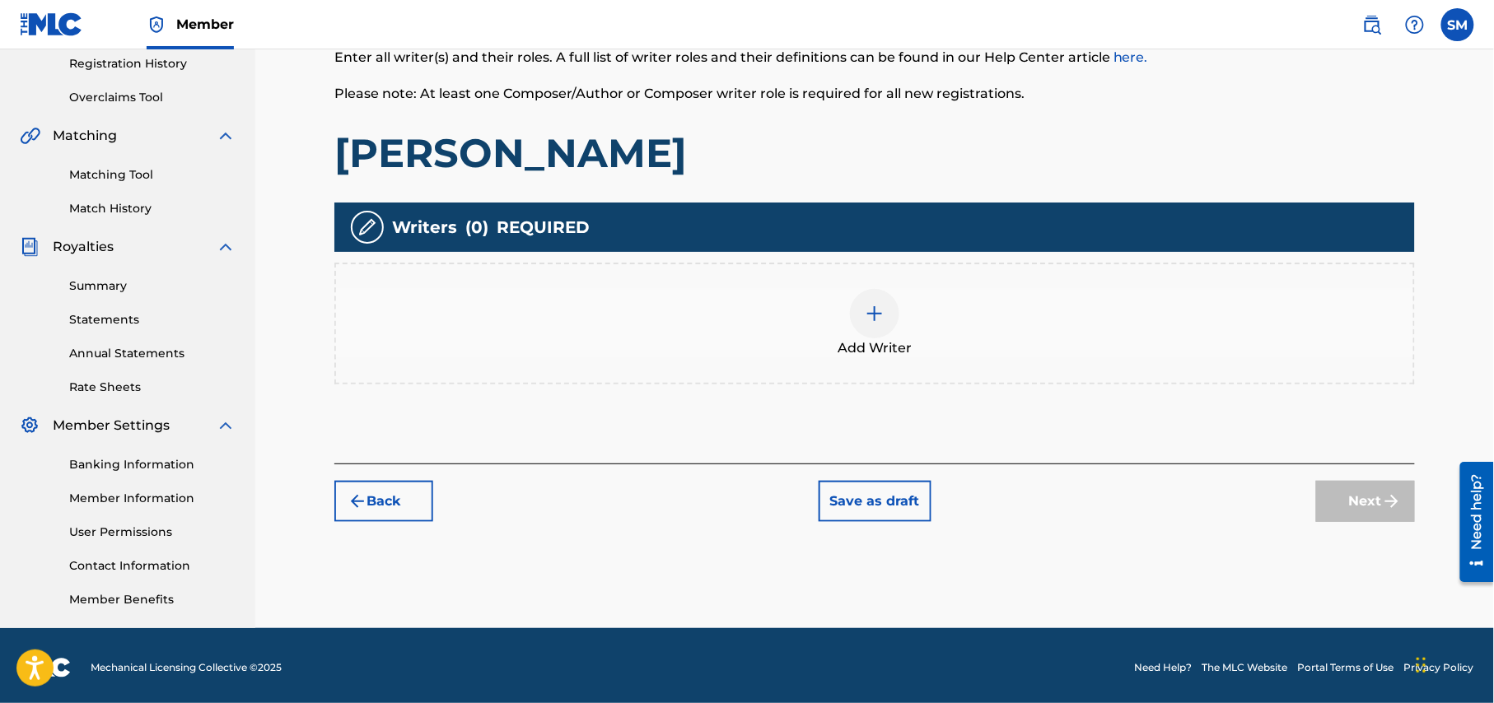
scroll to position [317, 0]
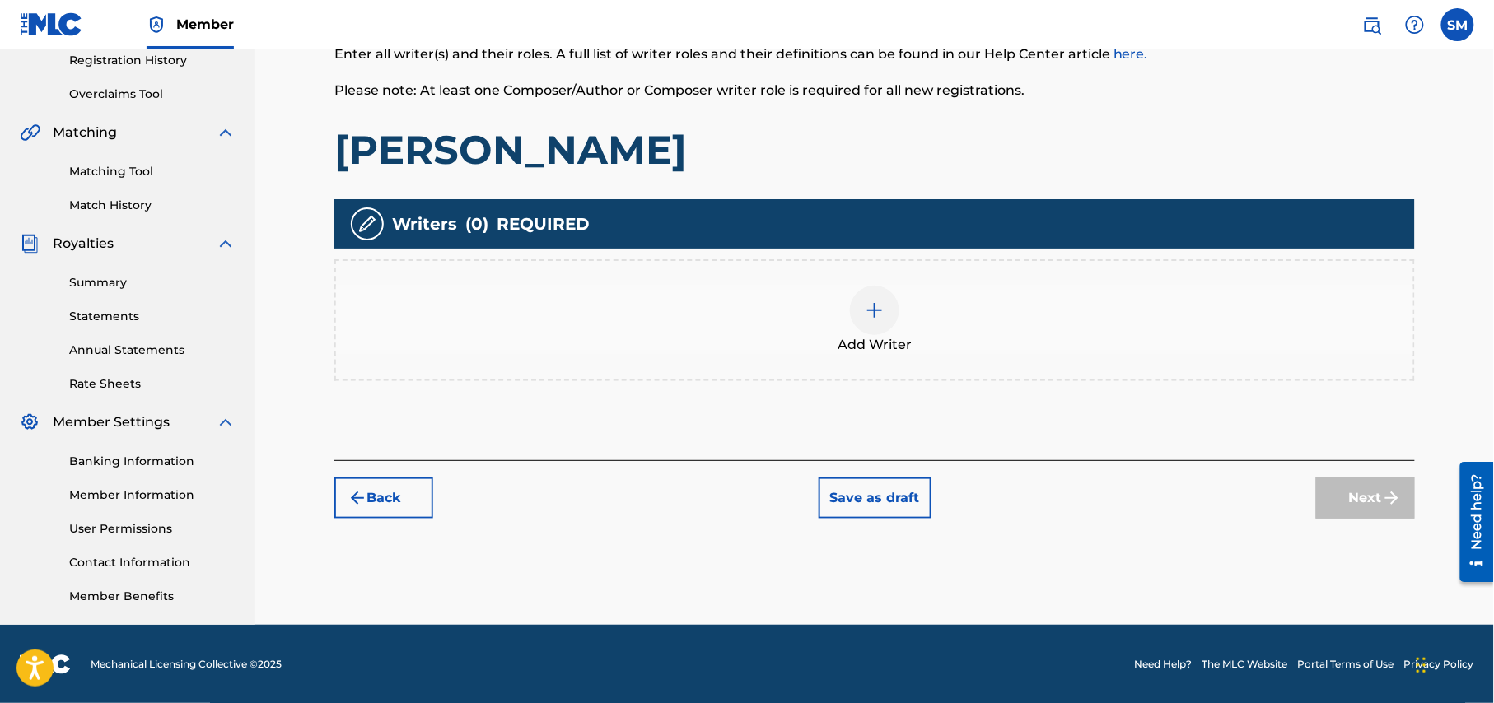
click at [878, 316] on img at bounding box center [875, 311] width 20 height 20
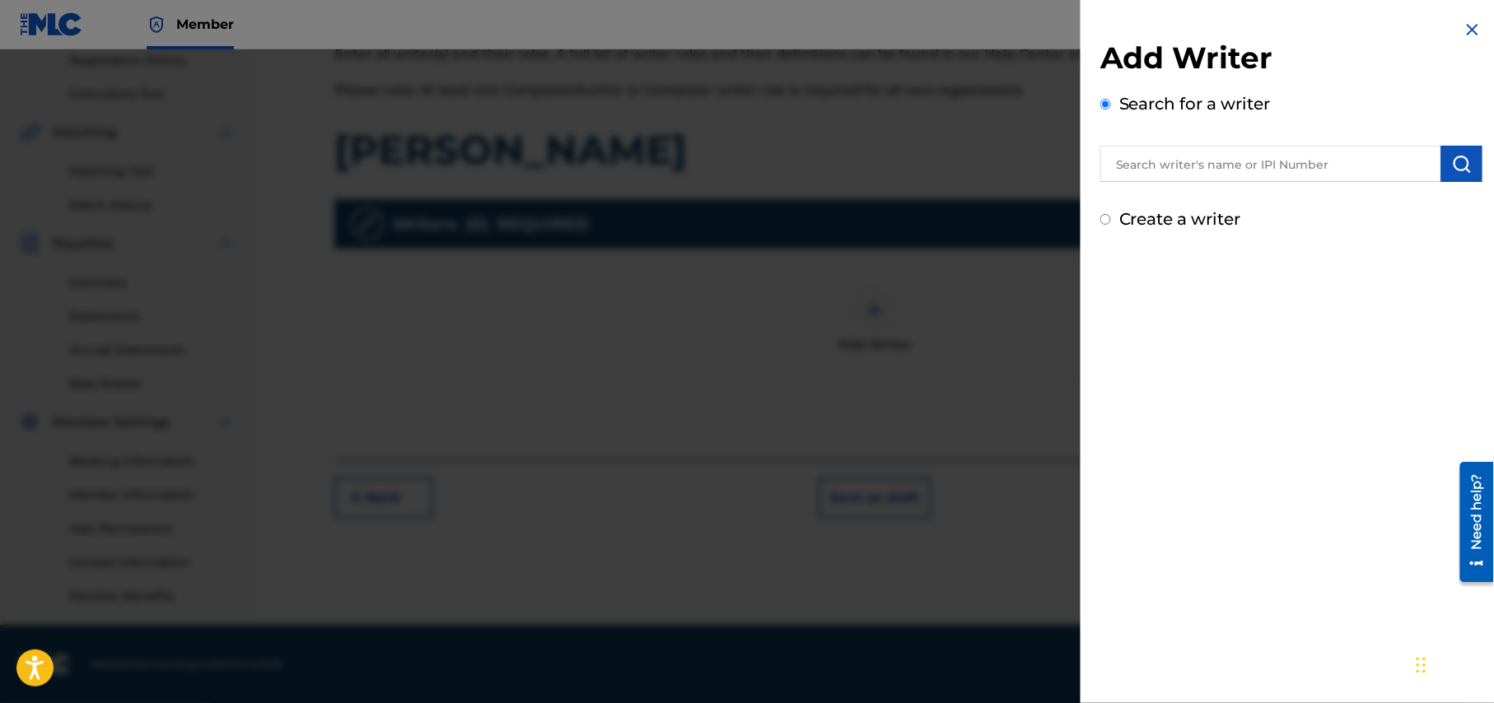
click at [1238, 165] on input "text" at bounding box center [1270, 164] width 341 height 36
type input "A"
type input "Shohag Waziulla"
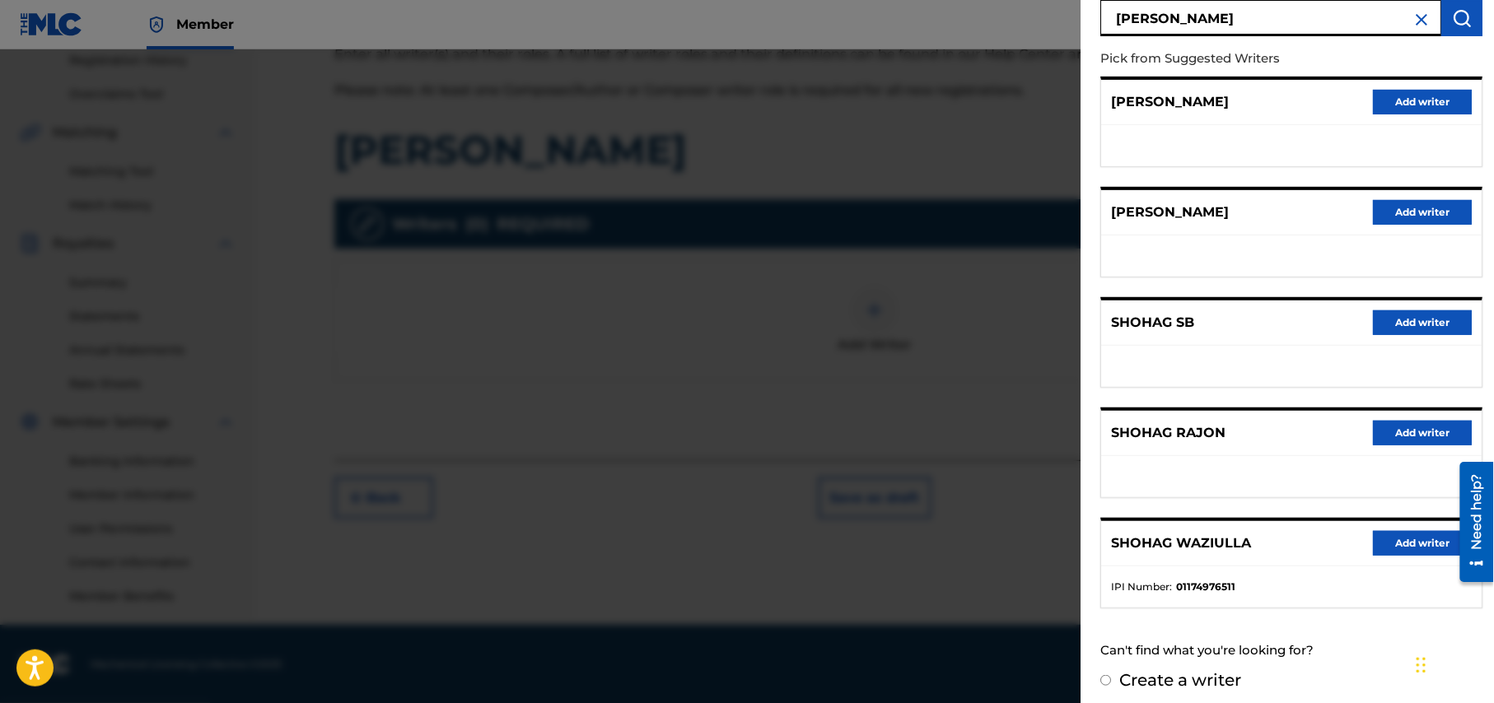
scroll to position [156, 0]
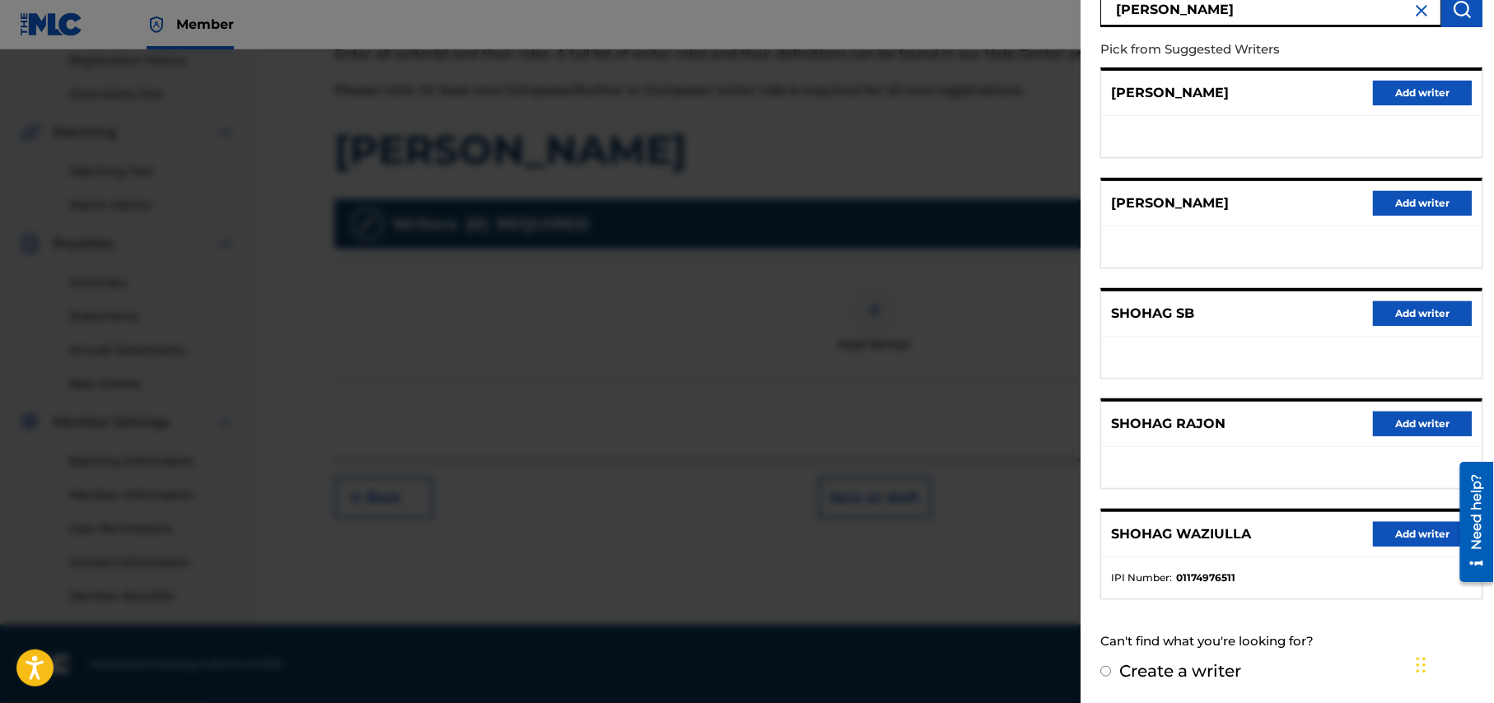
click at [1413, 525] on button "Add writer" at bounding box center [1422, 534] width 99 height 25
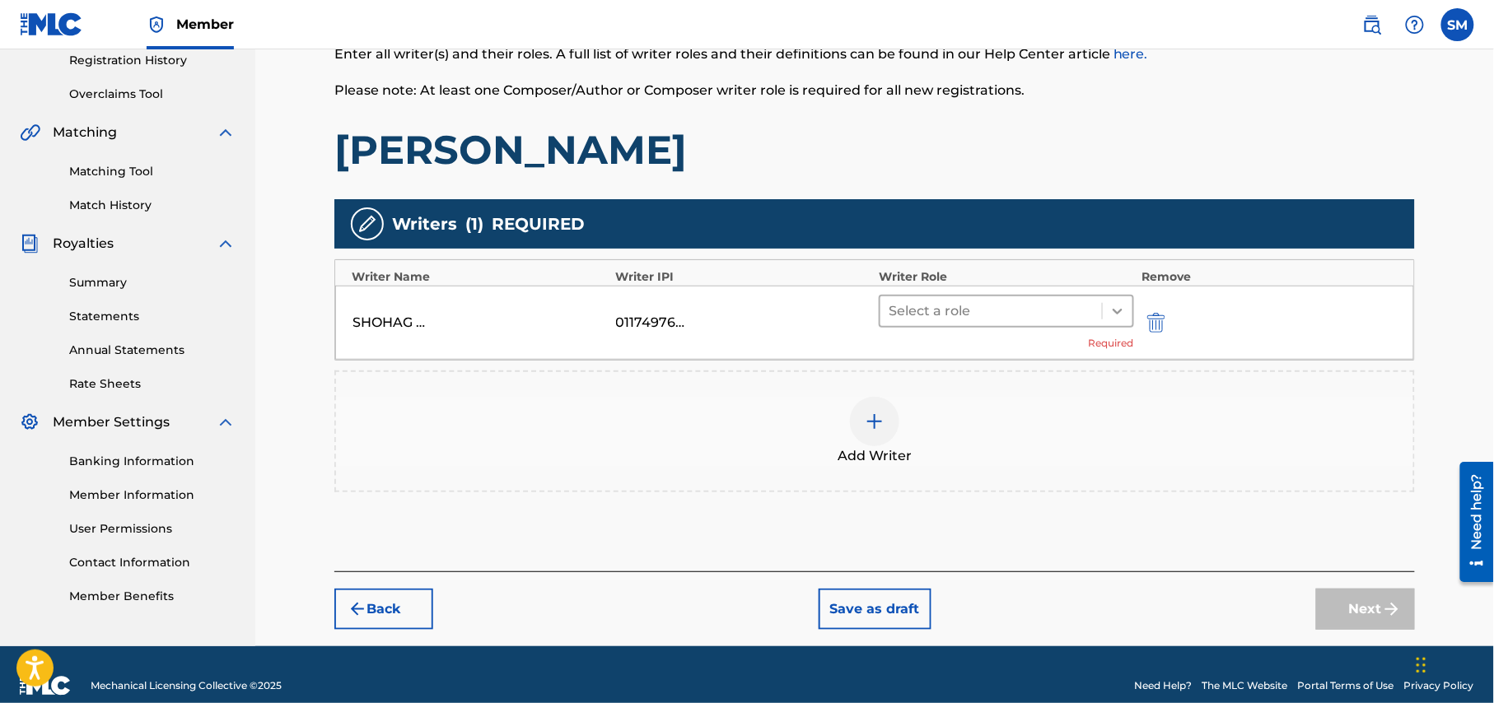
click at [1123, 304] on icon at bounding box center [1117, 311] width 16 height 16
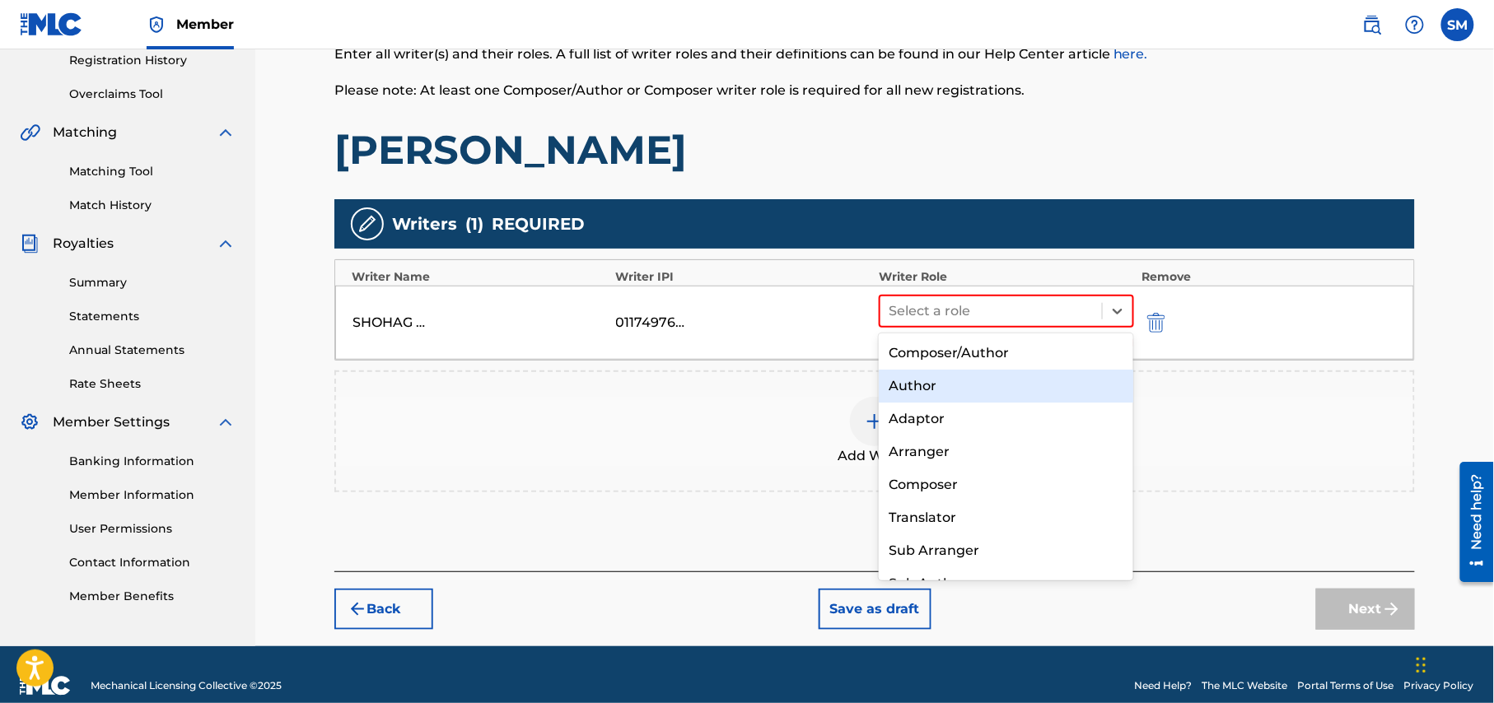
click at [975, 392] on div "Author" at bounding box center [1006, 386] width 254 height 33
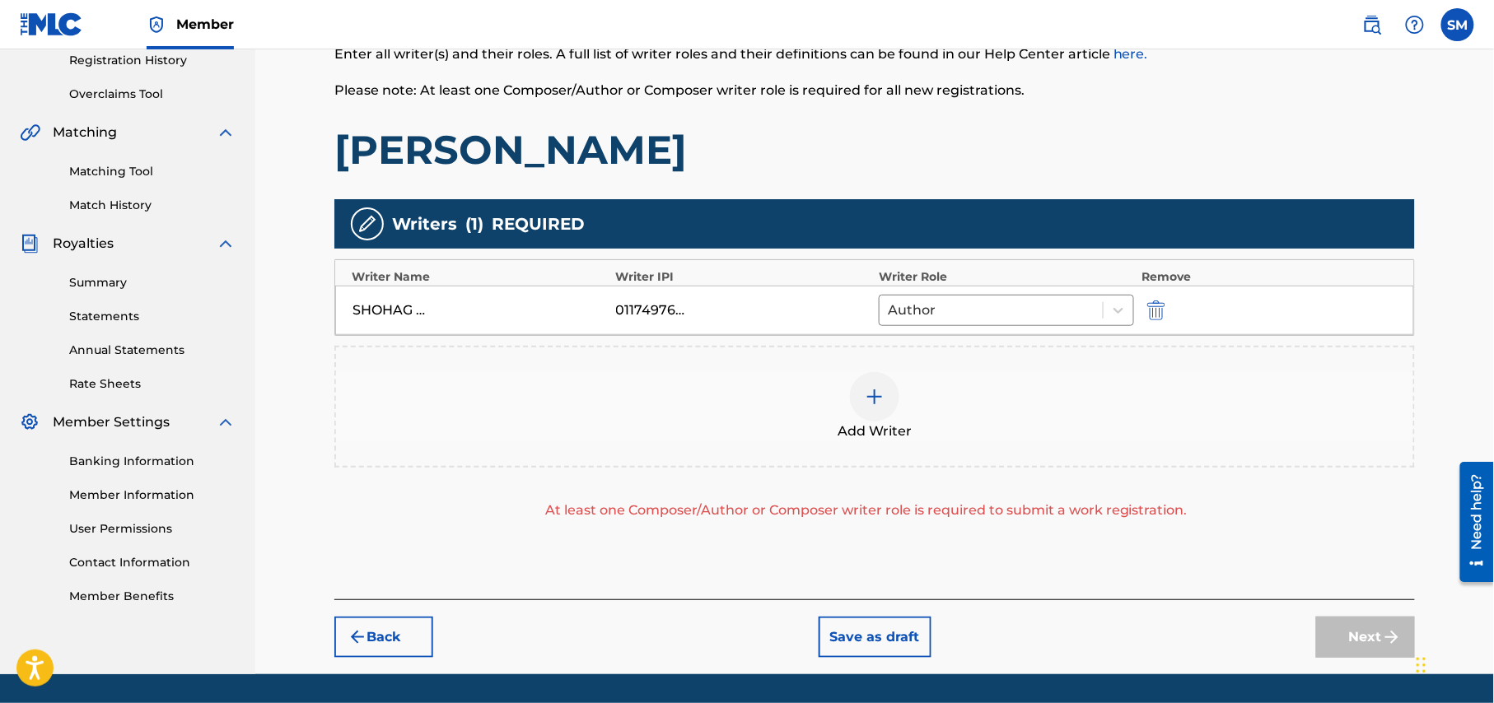
click at [878, 410] on div at bounding box center [874, 396] width 49 height 49
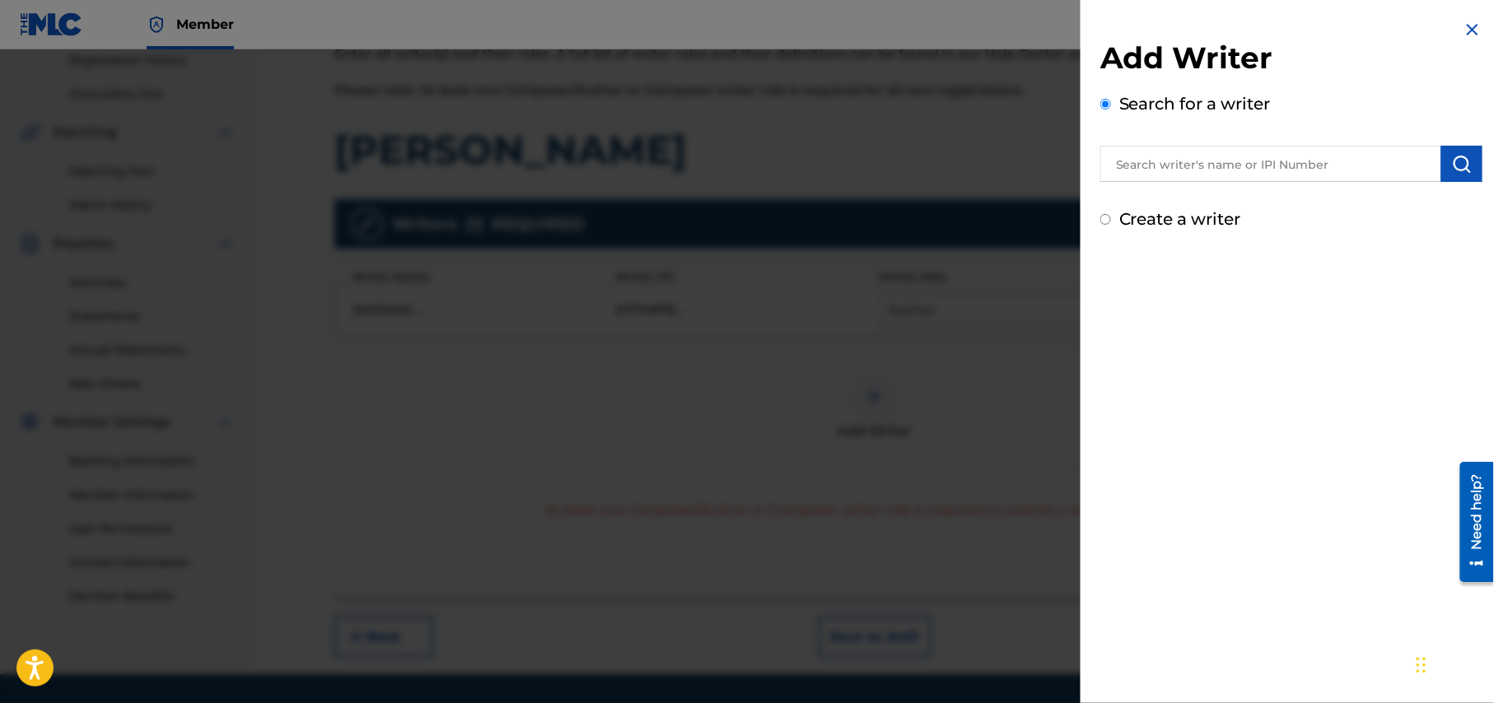
click at [1253, 162] on input "text" at bounding box center [1270, 164] width 341 height 36
type input "Opu Khan"
click at [1471, 156] on button "submit" at bounding box center [1461, 164] width 41 height 36
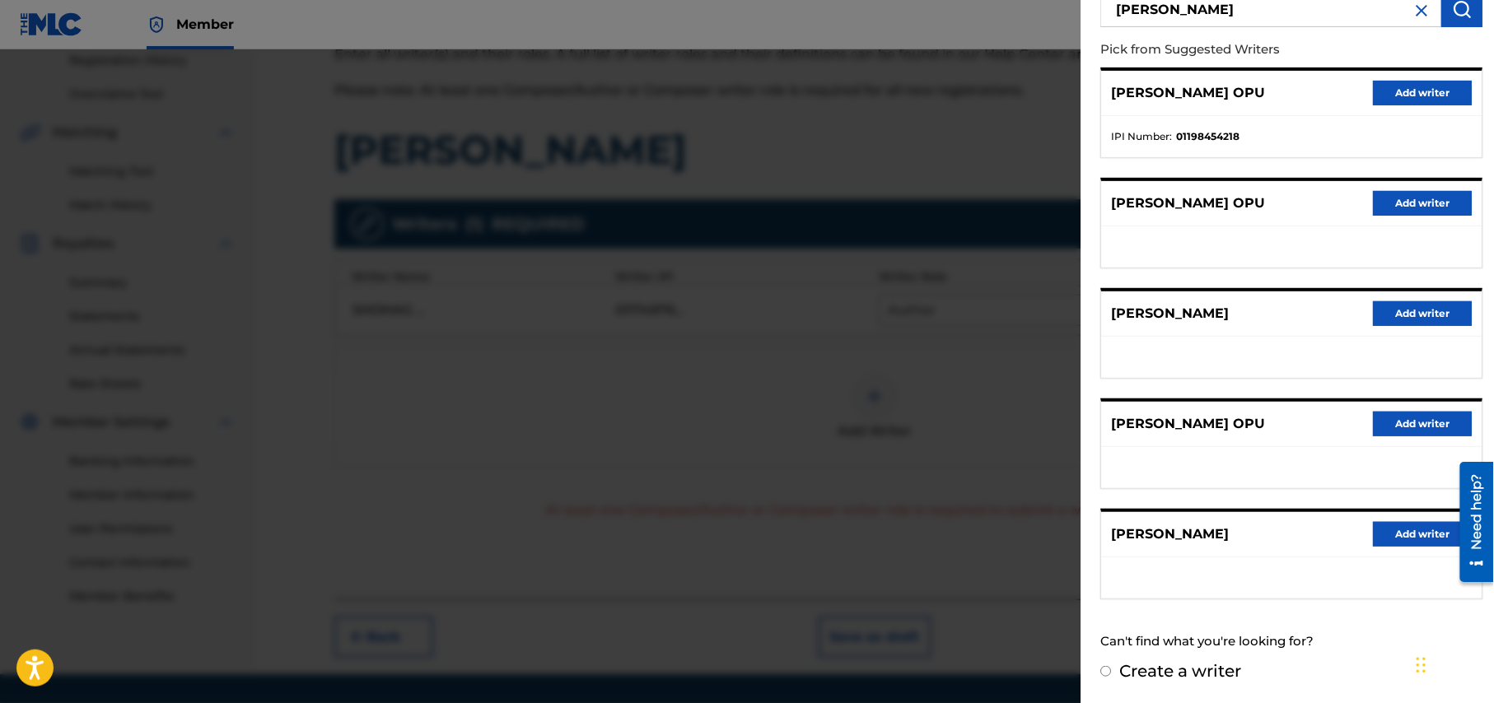
click at [1430, 530] on button "Add writer" at bounding box center [1422, 534] width 99 height 25
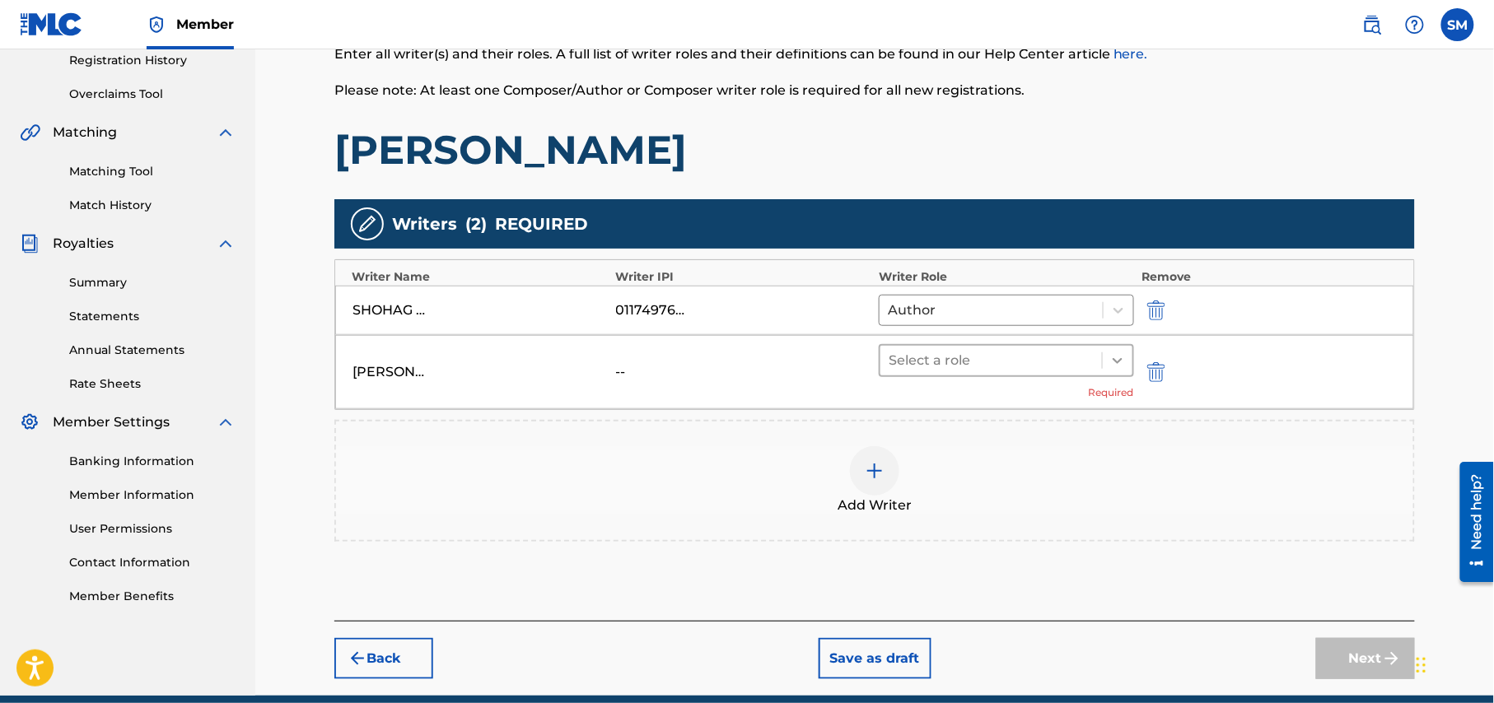
click at [1114, 356] on icon at bounding box center [1117, 360] width 16 height 16
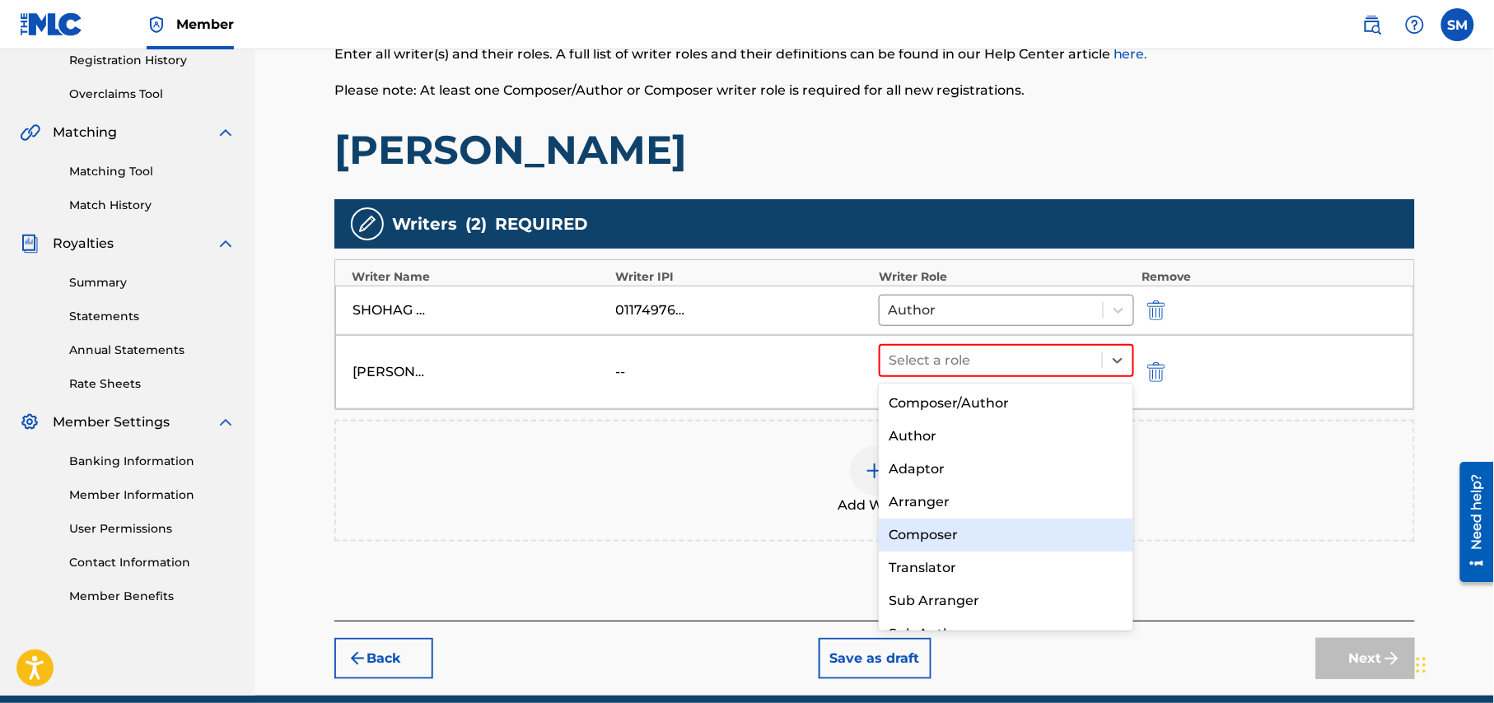
click at [999, 542] on div "Composer" at bounding box center [1006, 535] width 254 height 33
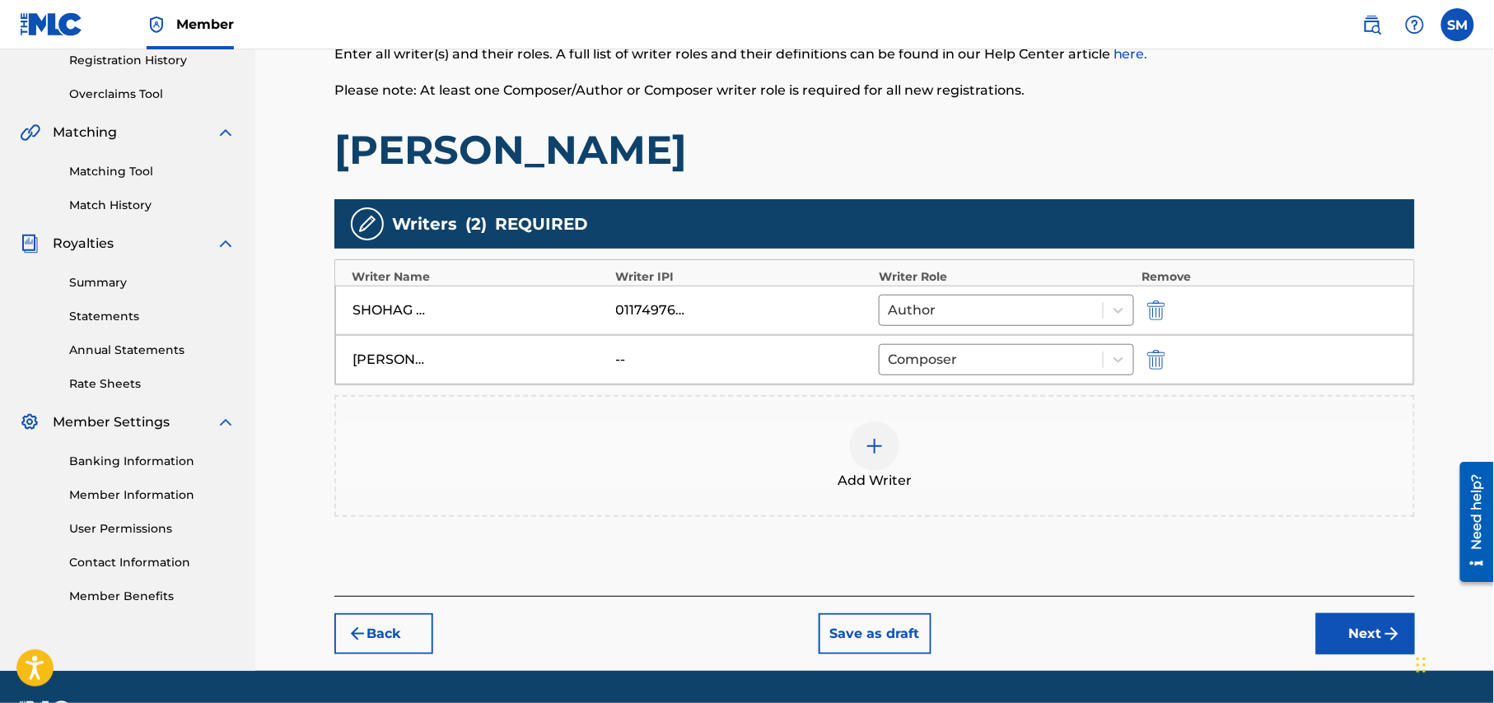
click at [1374, 633] on button "Next" at bounding box center [1365, 633] width 99 height 41
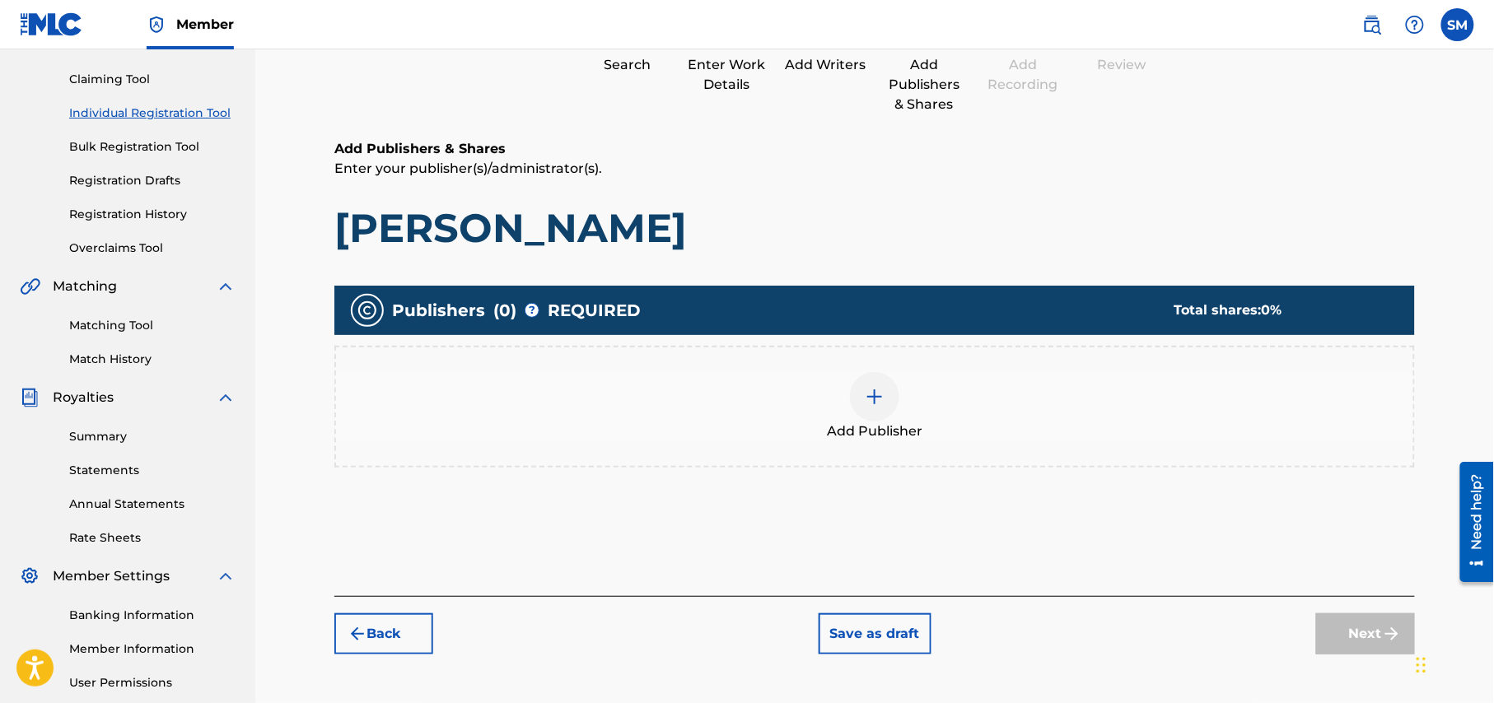
scroll to position [317, 0]
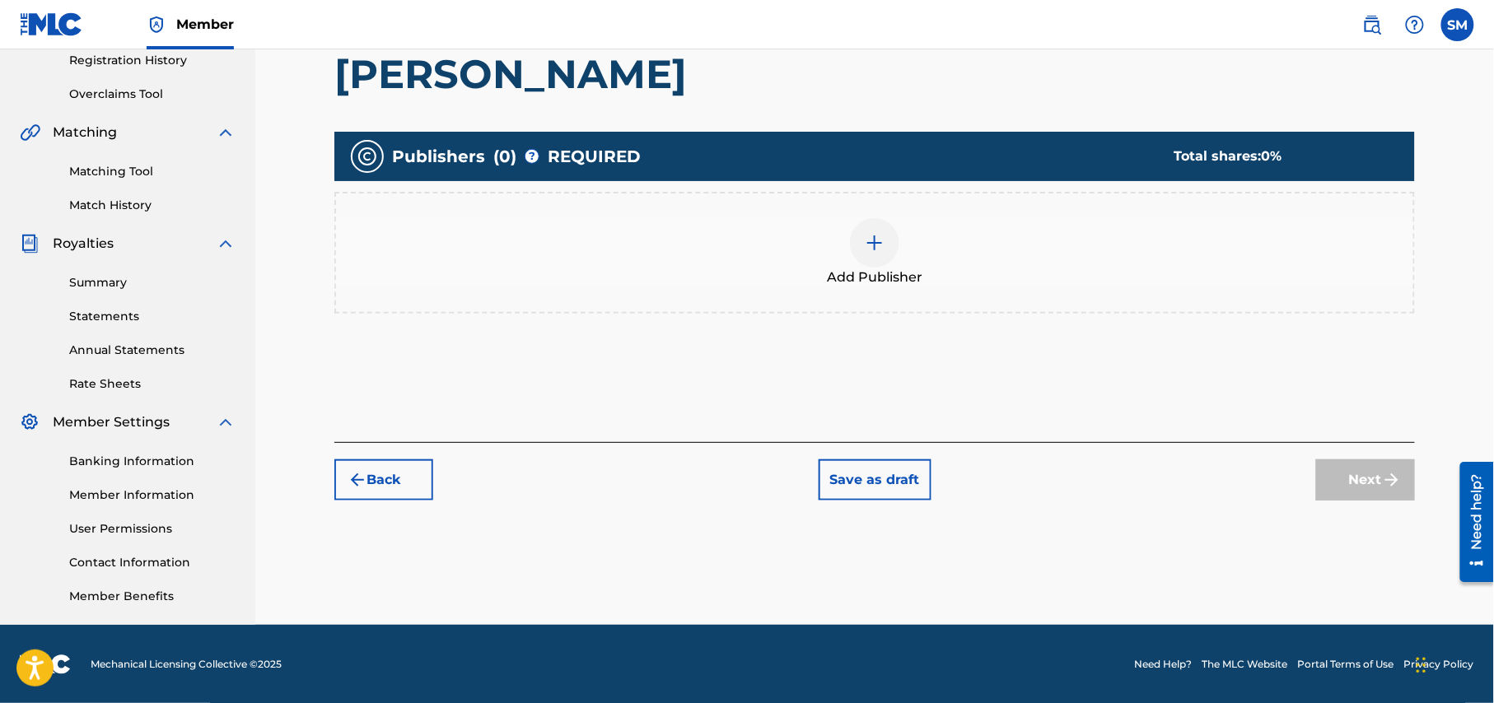
click at [870, 249] on img at bounding box center [875, 243] width 20 height 20
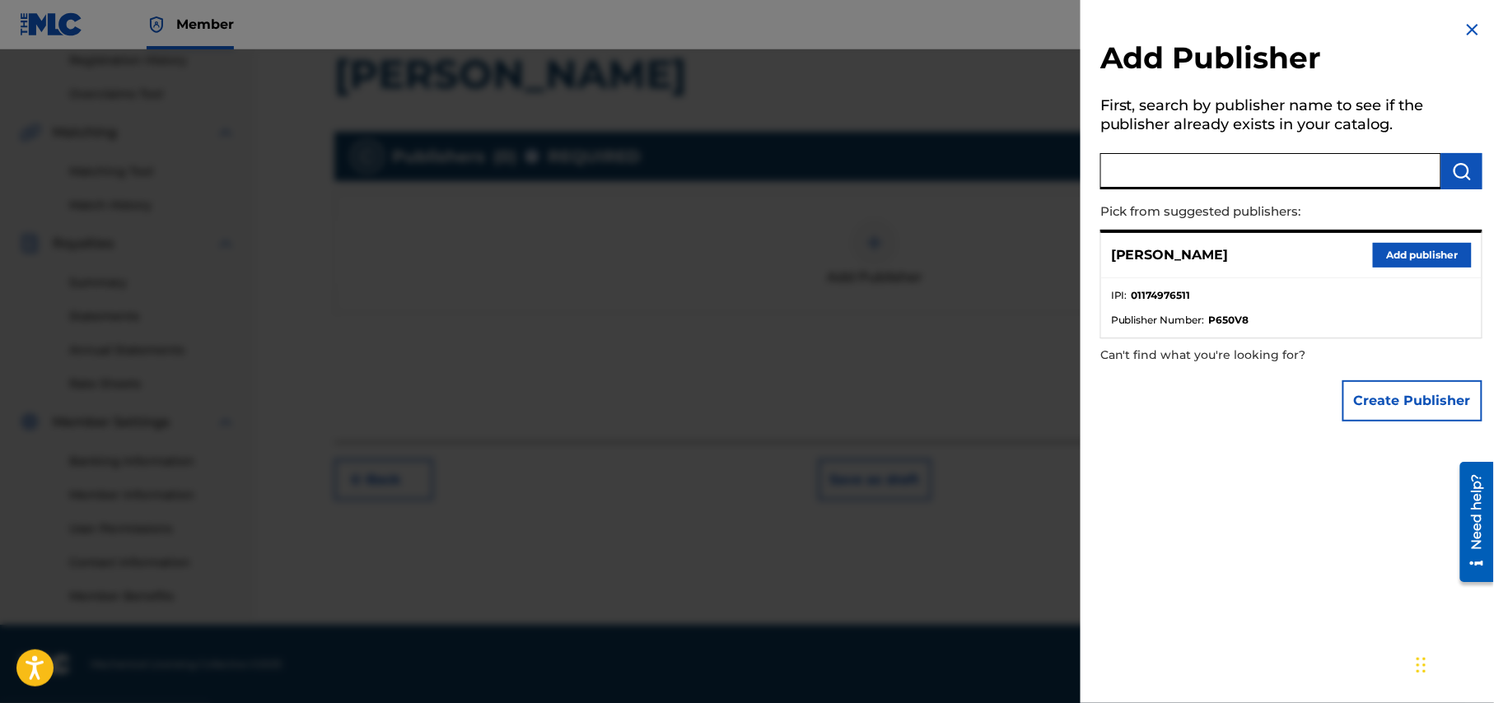
click at [1238, 181] on input "text" at bounding box center [1270, 171] width 341 height 36
click at [1405, 264] on button "Add publisher" at bounding box center [1422, 255] width 99 height 25
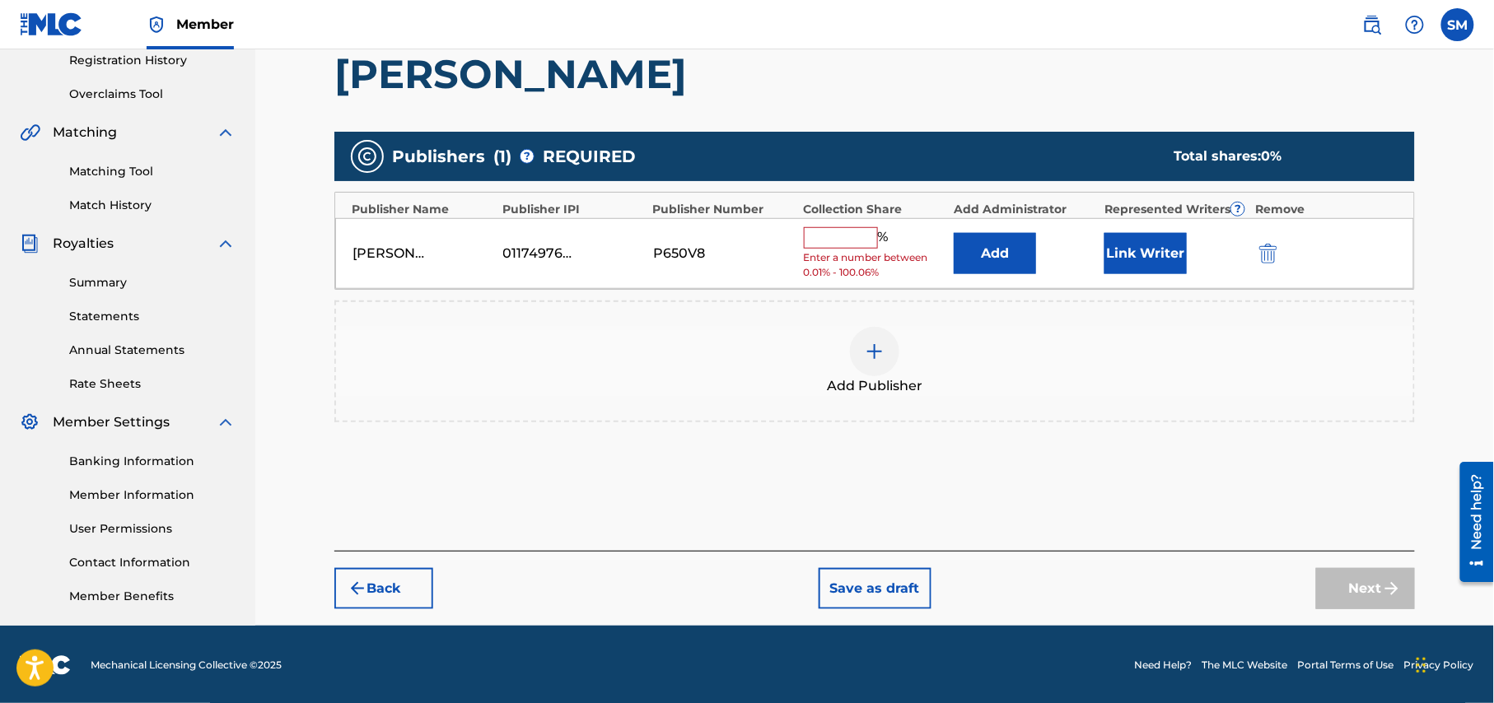
click at [841, 239] on input "text" at bounding box center [841, 237] width 74 height 21
type input "50"
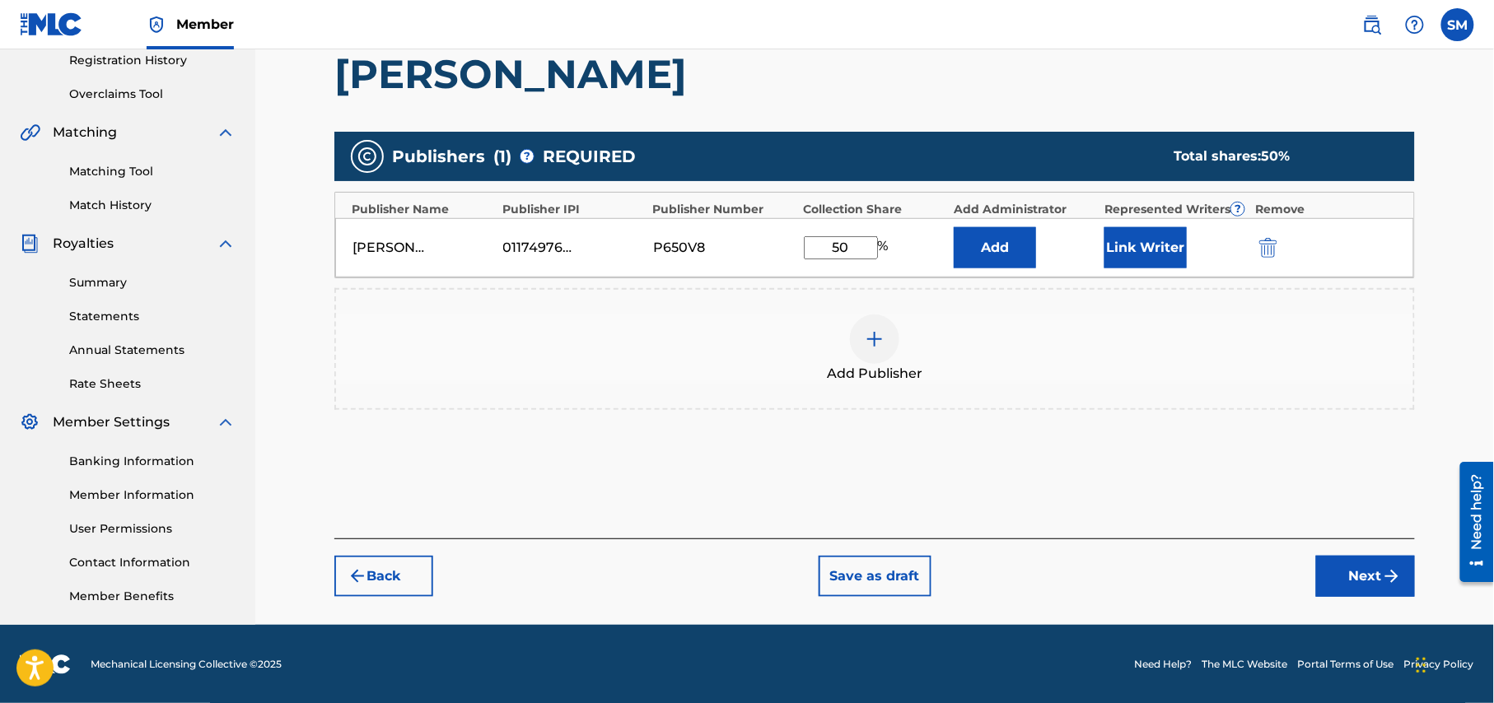
click at [1355, 573] on button "Next" at bounding box center [1365, 576] width 99 height 41
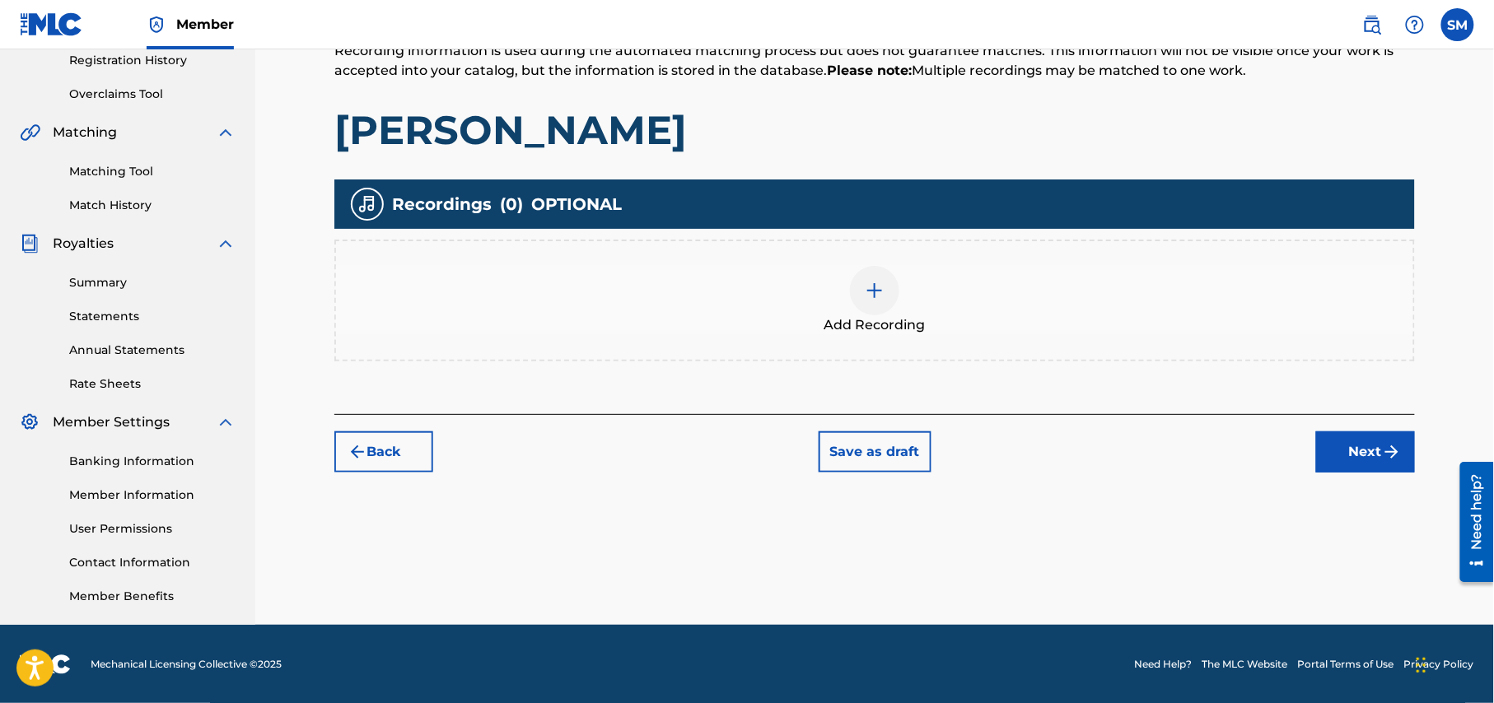
click at [871, 293] on img at bounding box center [875, 291] width 20 height 20
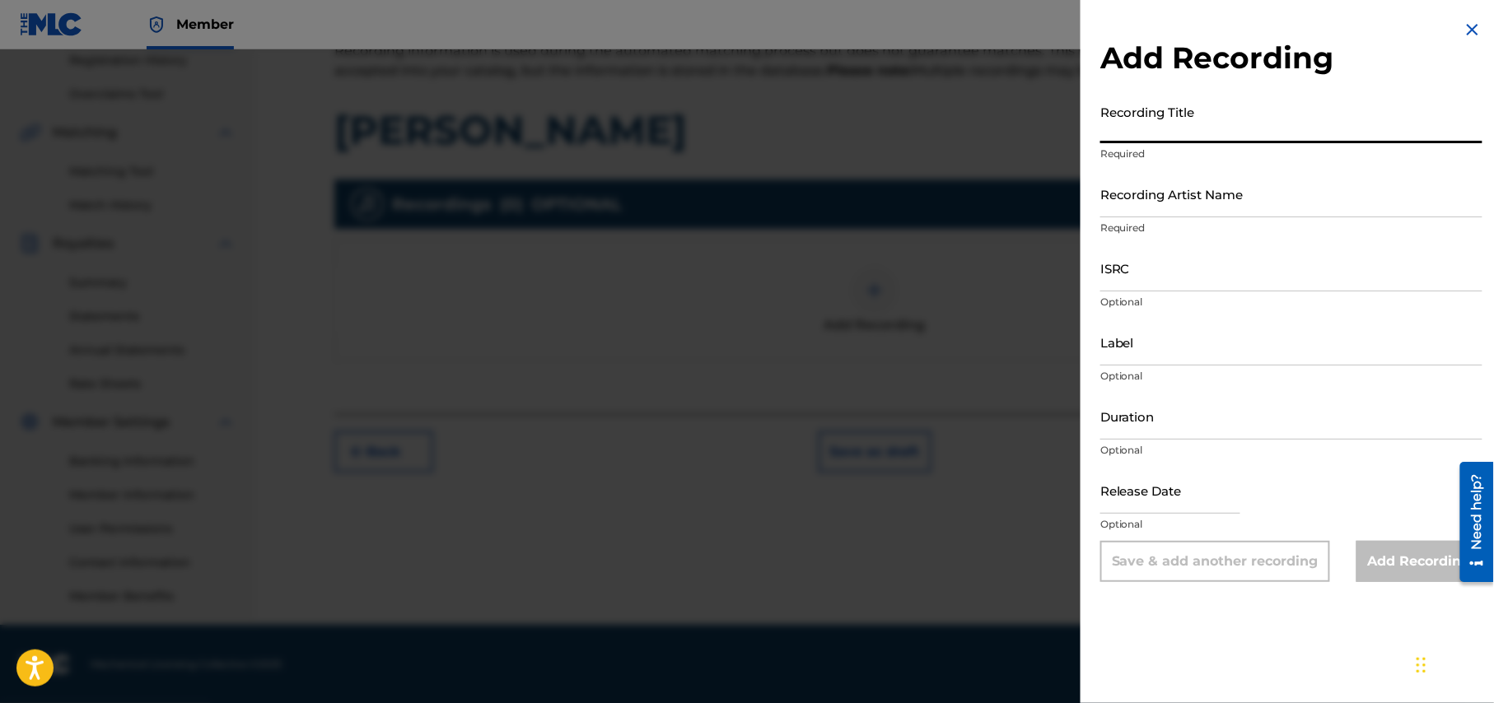
click at [1262, 116] on input "Recording Title" at bounding box center [1291, 119] width 382 height 47
click at [1201, 133] on input "Recording Title" at bounding box center [1291, 119] width 382 height 47
paste input "Mon Mora"
type input "Mon Mora"
click at [1299, 204] on input "Recording Artist Name" at bounding box center [1291, 193] width 382 height 47
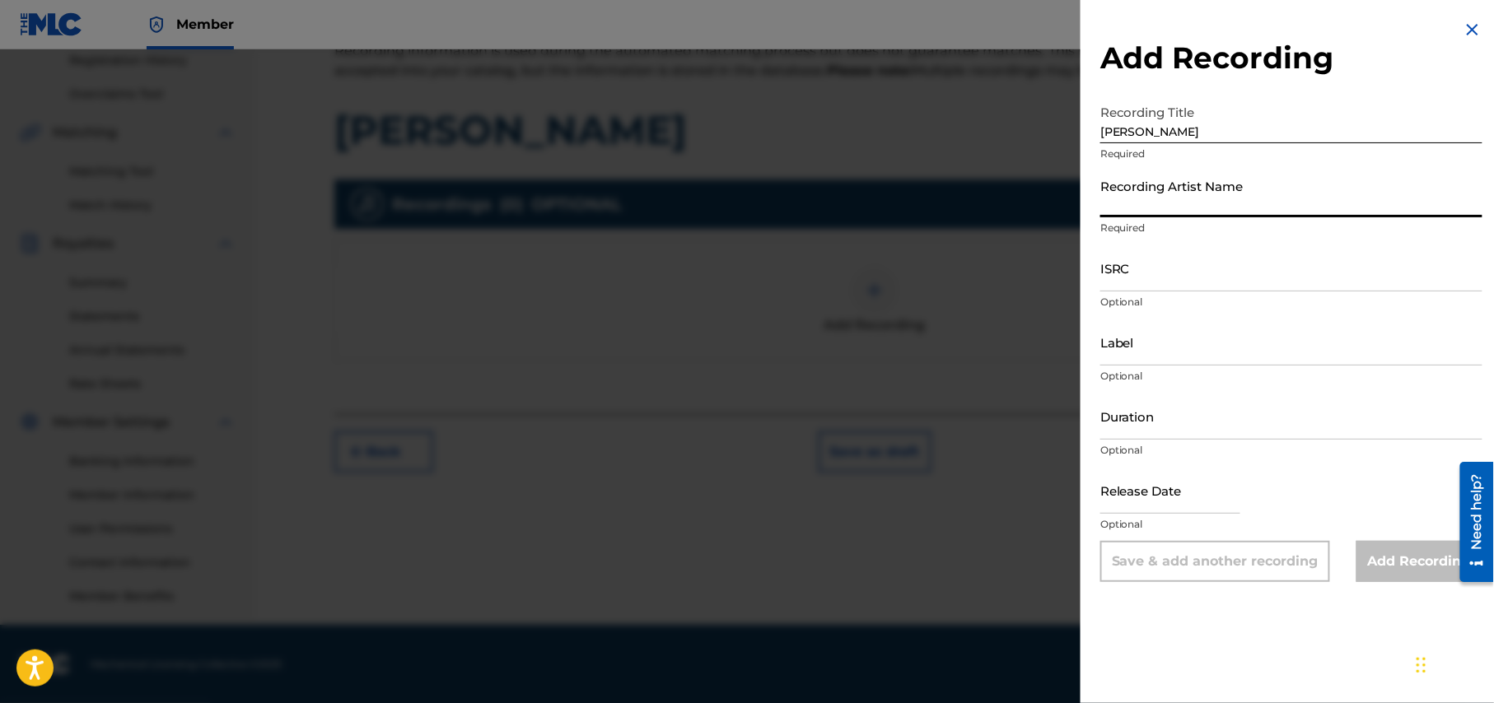
type input "F a Sumon"
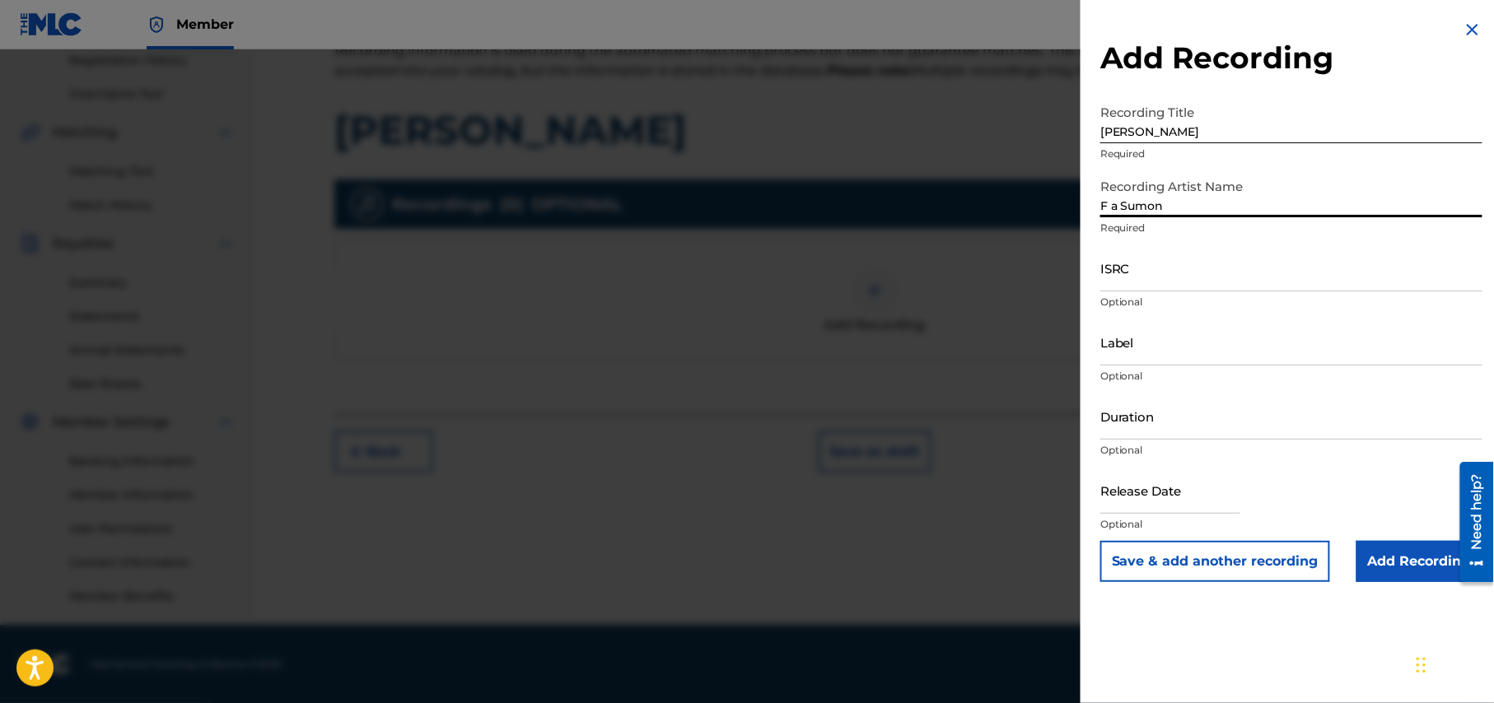
click at [1237, 353] on input "Label" at bounding box center [1291, 342] width 382 height 47
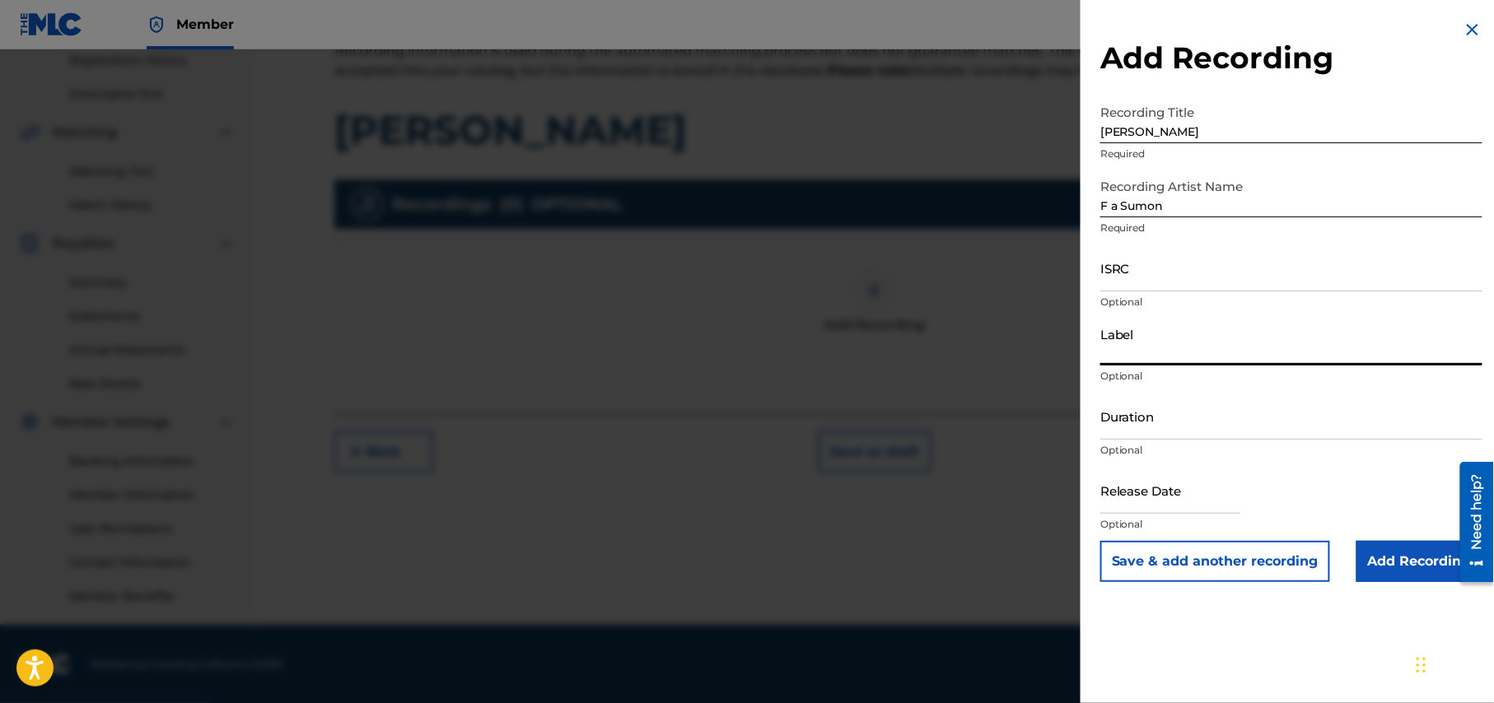
type input "G Series Music"
click at [1237, 432] on input "Duration" at bounding box center [1291, 416] width 382 height 47
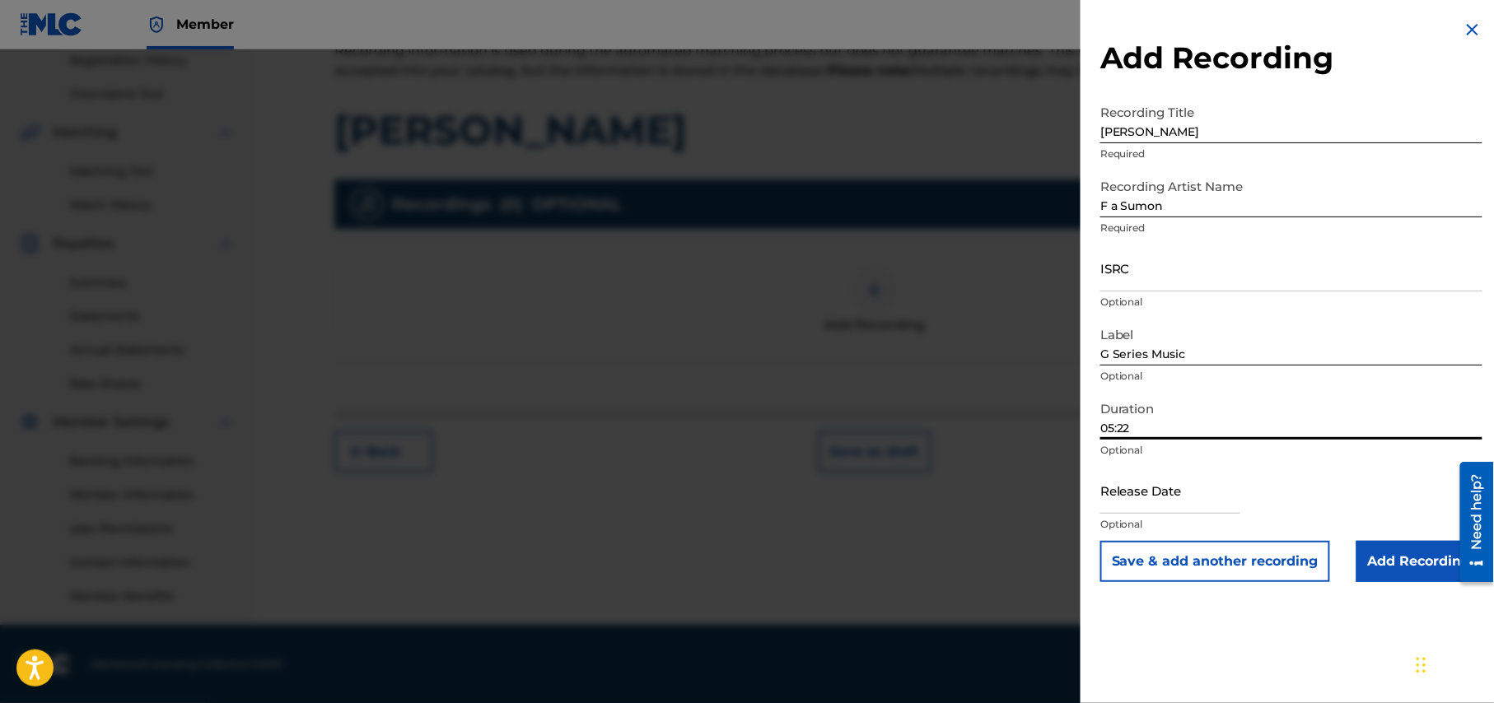
type input "05:22"
click at [1200, 507] on input "text" at bounding box center [1170, 490] width 140 height 47
select select "7"
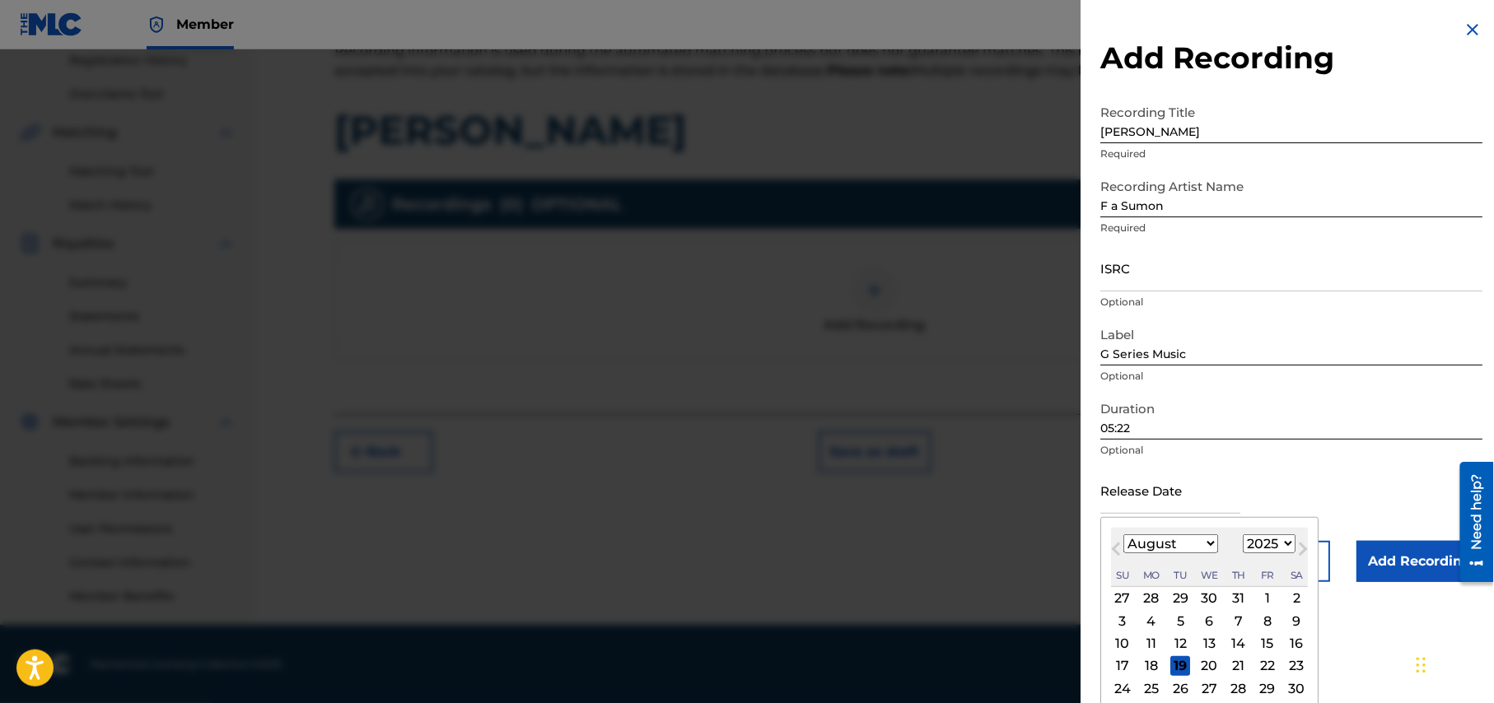
click at [1291, 542] on select "1900 1901 1902 1903 1904 1905 1906 1907 1908 1909 1910 1911 1912 1913 1914 1915…" at bounding box center [1269, 543] width 53 height 19
select select "2017"
click at [1246, 534] on select "1900 1901 1902 1903 1904 1905 1906 1907 1908 1909 1910 1911 1912 1913 1914 1915…" at bounding box center [1269, 543] width 53 height 19
click at [1210, 548] on select "January February March April May June July August September October November De…" at bounding box center [1170, 543] width 95 height 19
select select "8"
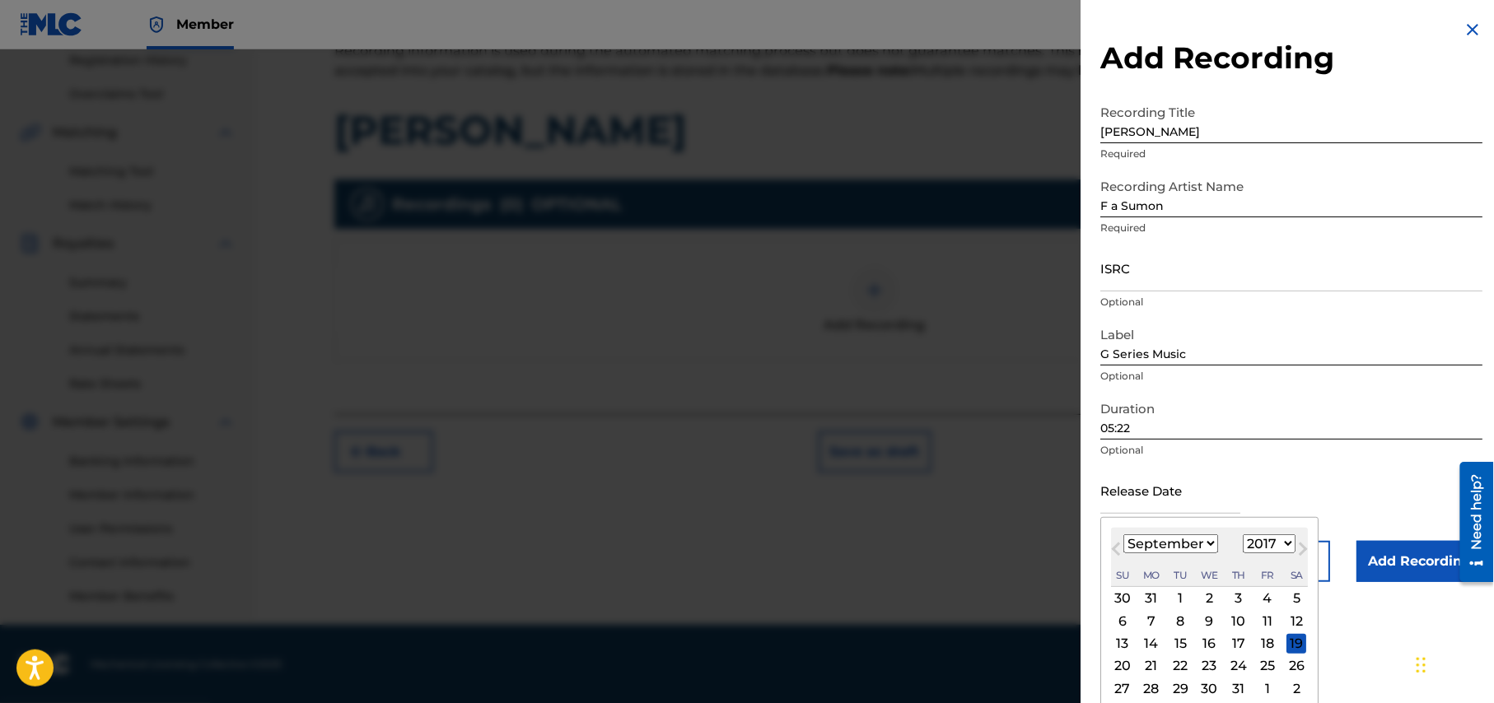
click at [1124, 534] on select "January February March April May June July August September October November De…" at bounding box center [1170, 543] width 95 height 19
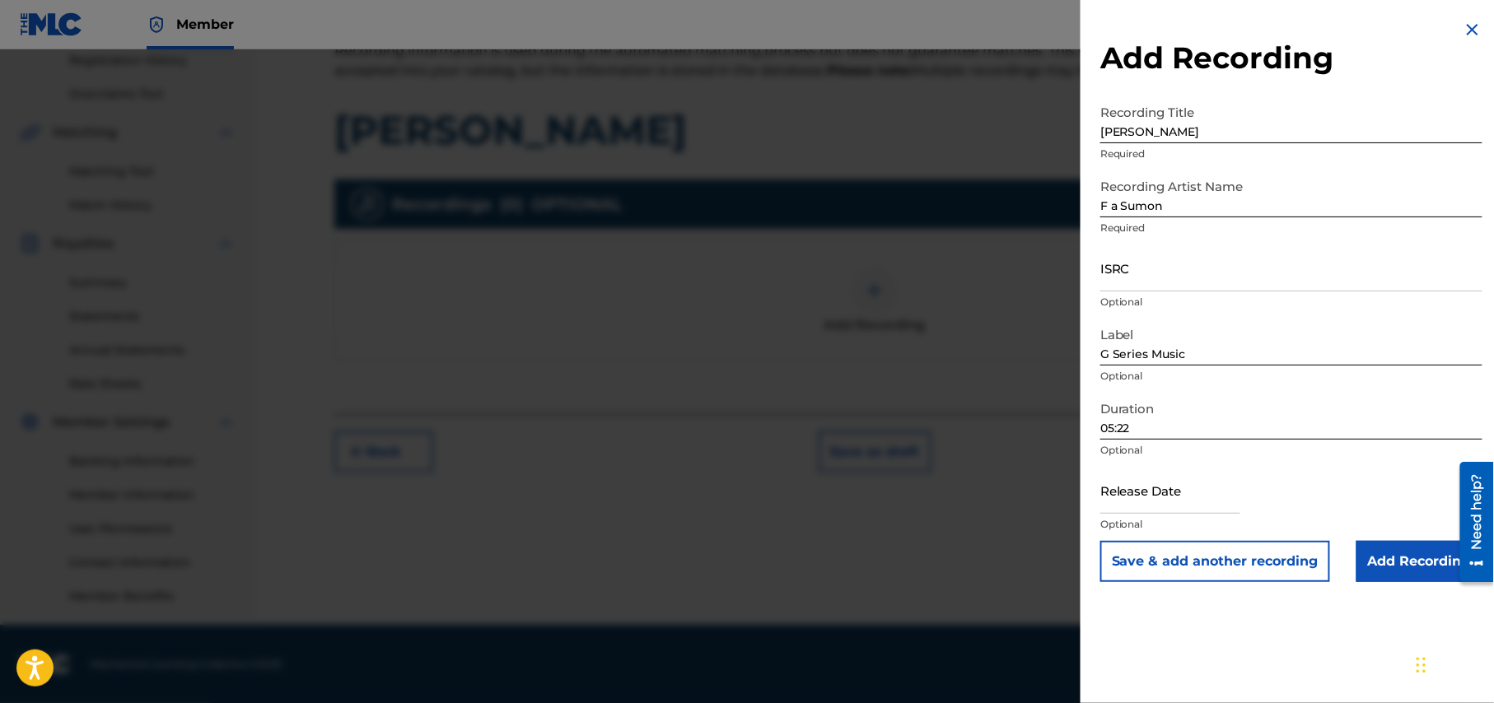
scroll to position [0, 0]
click at [1227, 505] on input "text" at bounding box center [1170, 490] width 140 height 47
select select "7"
select select "2025"
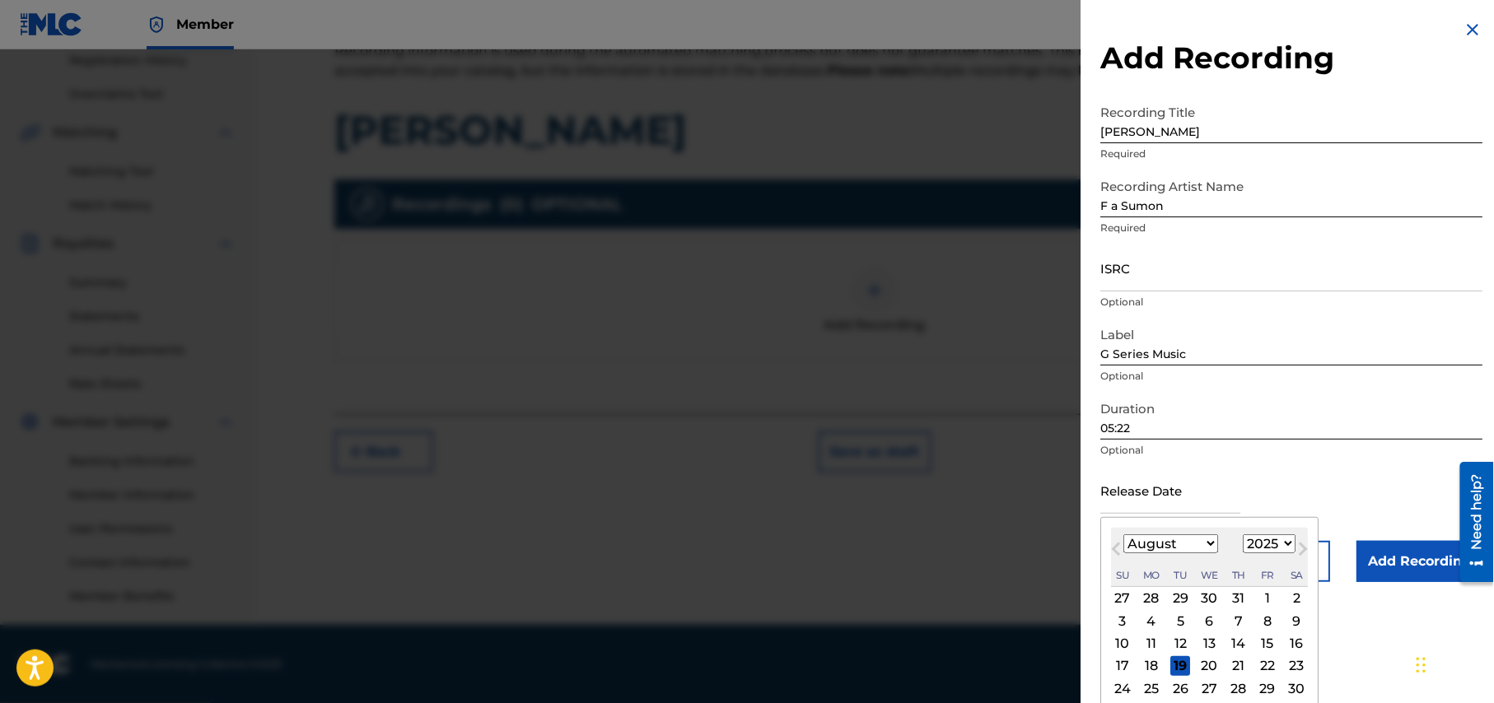
click at [1215, 542] on select "January February March April May June July August September October November De…" at bounding box center [1170, 543] width 95 height 19
select select "8"
click at [1124, 534] on select "January February March April May June July August September October November De…" at bounding box center [1170, 543] width 95 height 19
click at [1291, 543] on select "1900 1901 1902 1903 1904 1905 1906 1907 1908 1909 1910 1911 1912 1913 1914 1915…" at bounding box center [1269, 543] width 53 height 19
select select "2017"
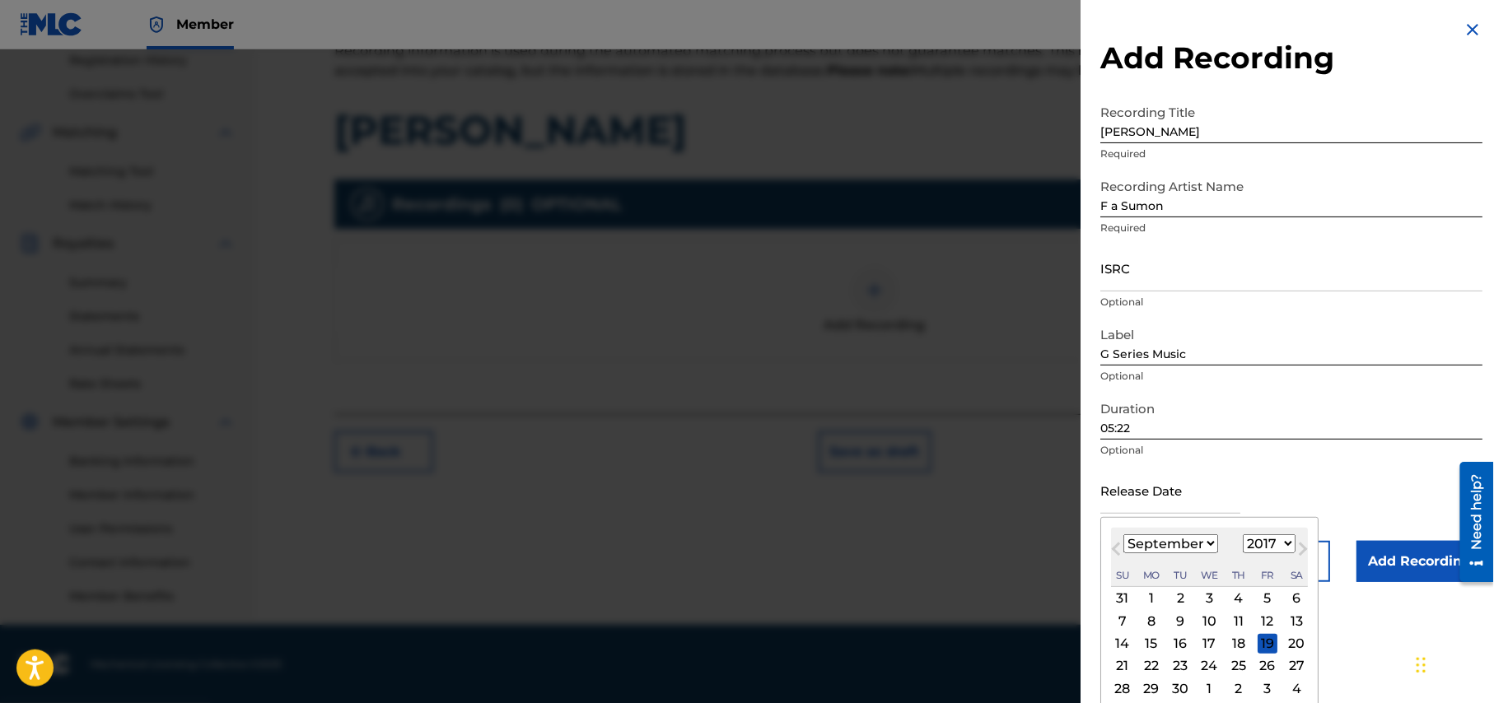
click at [1246, 534] on select "1900 1901 1902 1903 1904 1905 1906 1907 1908 1909 1910 1911 1912 1913 1914 1915…" at bounding box center [1269, 543] width 53 height 19
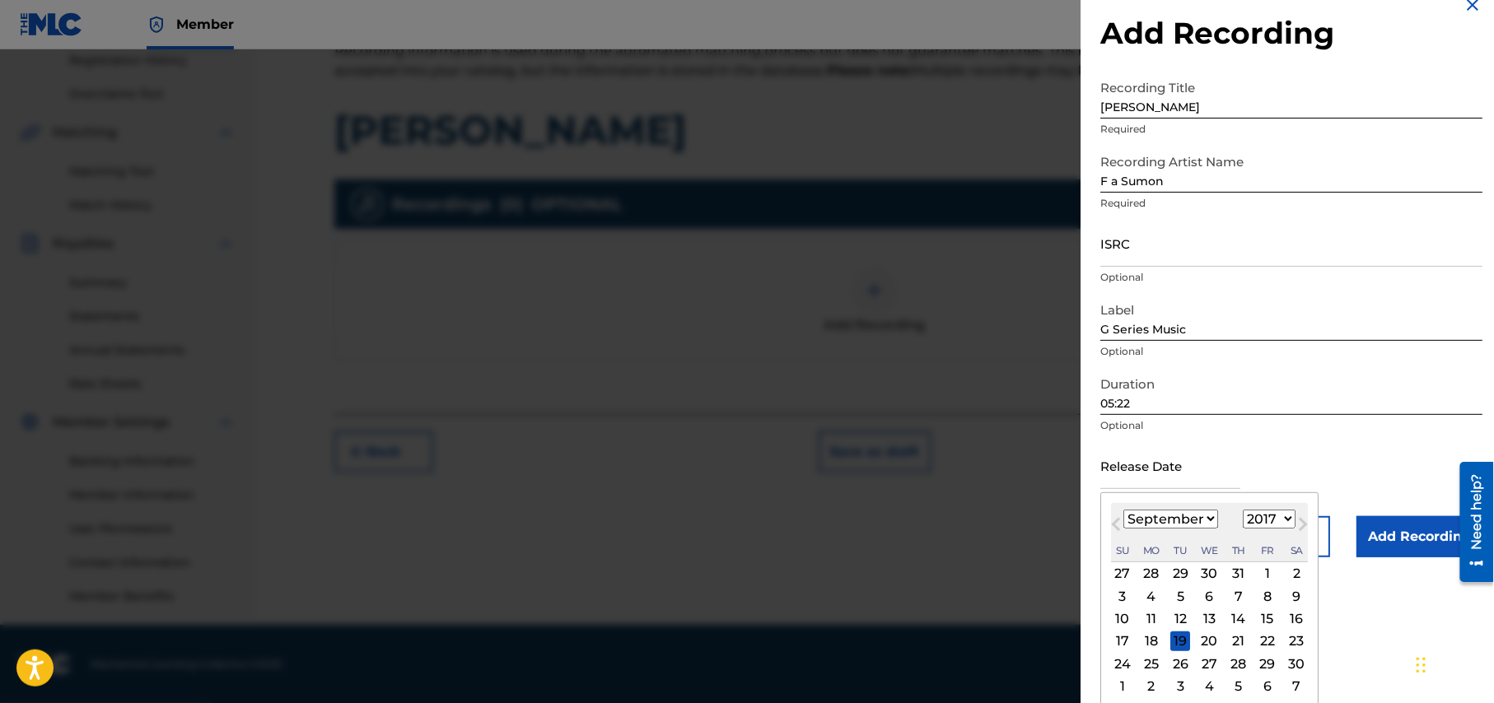
scroll to position [30, 0]
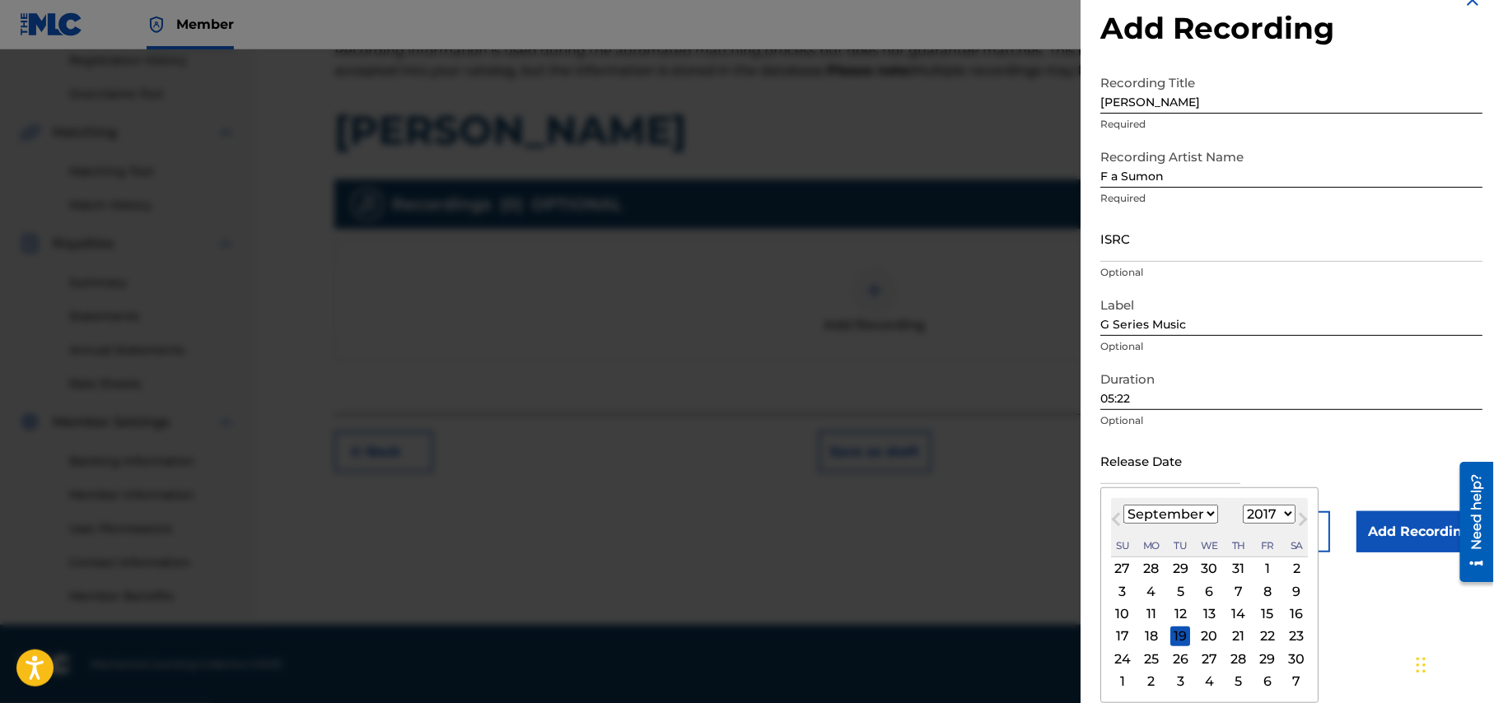
click at [1181, 640] on div "19" at bounding box center [1180, 637] width 20 height 20
type input "September 19 2017"
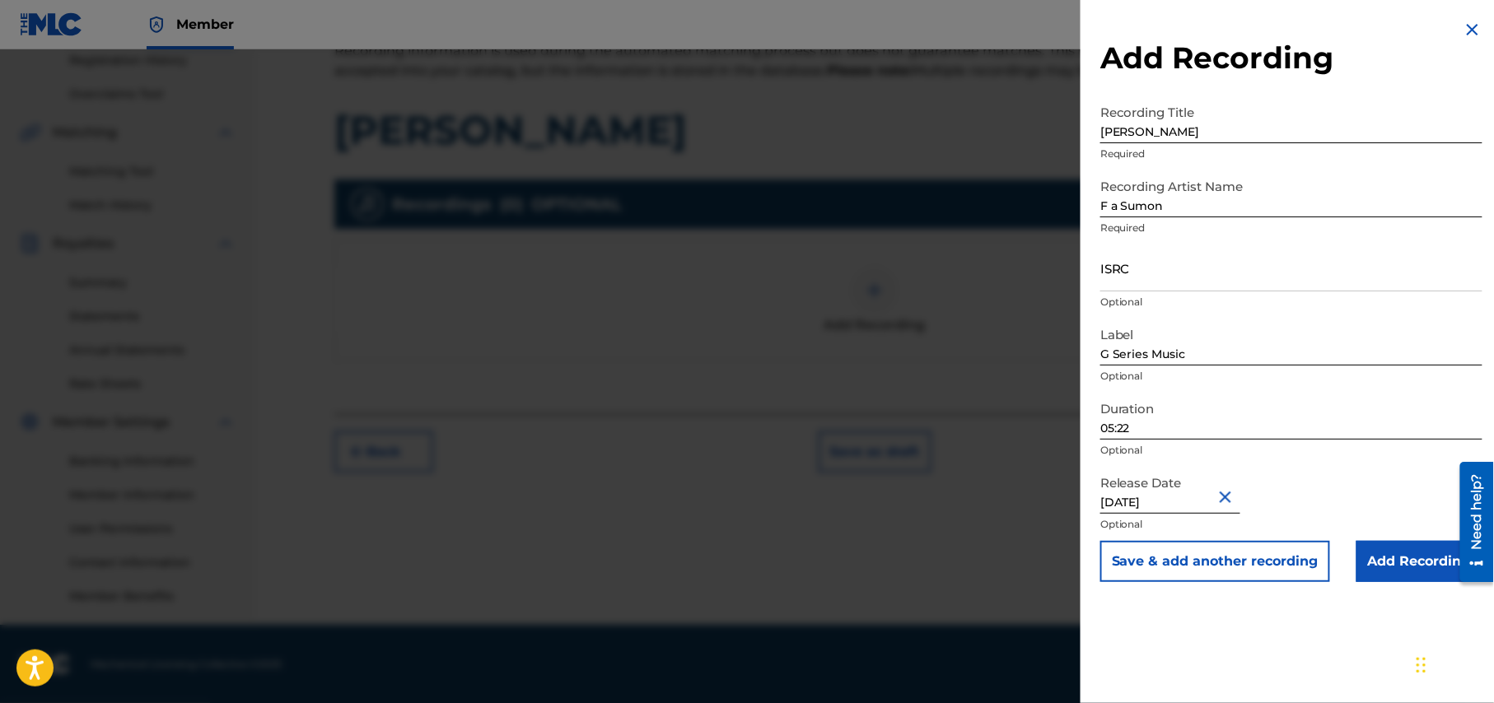
scroll to position [0, 0]
click at [1181, 640] on div "Add Recording Recording Title Mon Mora Required Recording Artist Name F a Sumon…" at bounding box center [1291, 351] width 422 height 703
click at [1420, 563] on input "Add Recording" at bounding box center [1419, 561] width 126 height 41
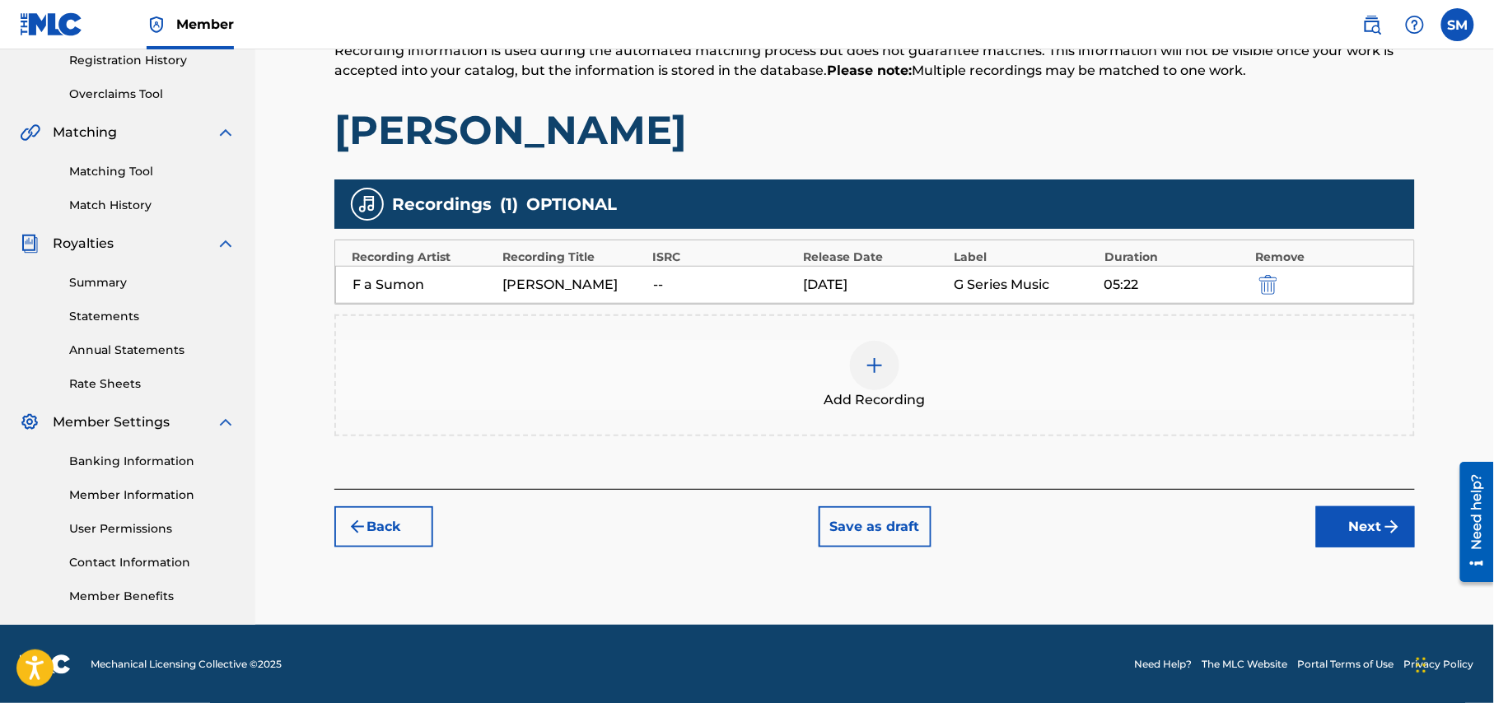
click at [1368, 524] on button "Next" at bounding box center [1365, 526] width 99 height 41
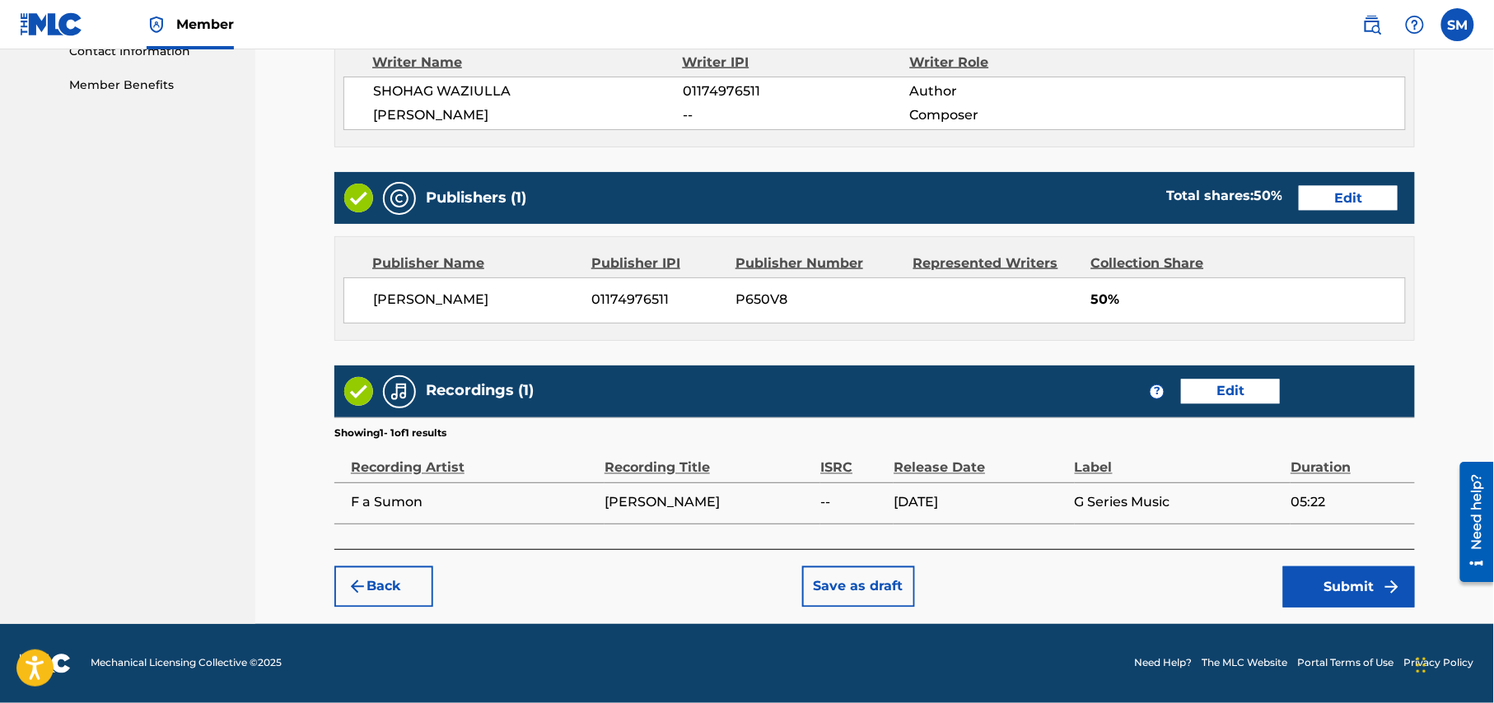
scroll to position [832, 0]
click at [1368, 584] on button "Submit" at bounding box center [1349, 587] width 132 height 41
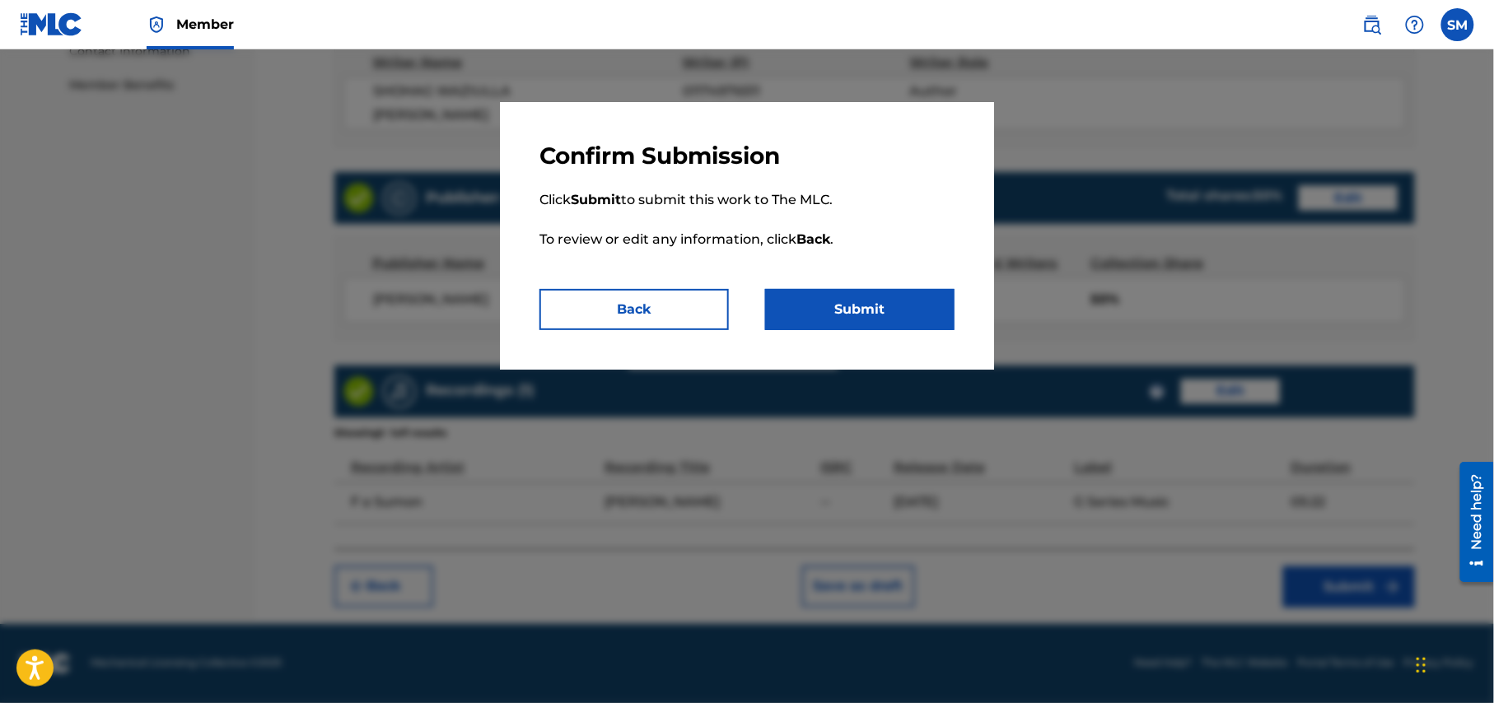
click at [879, 301] on button "Submit" at bounding box center [859, 309] width 189 height 41
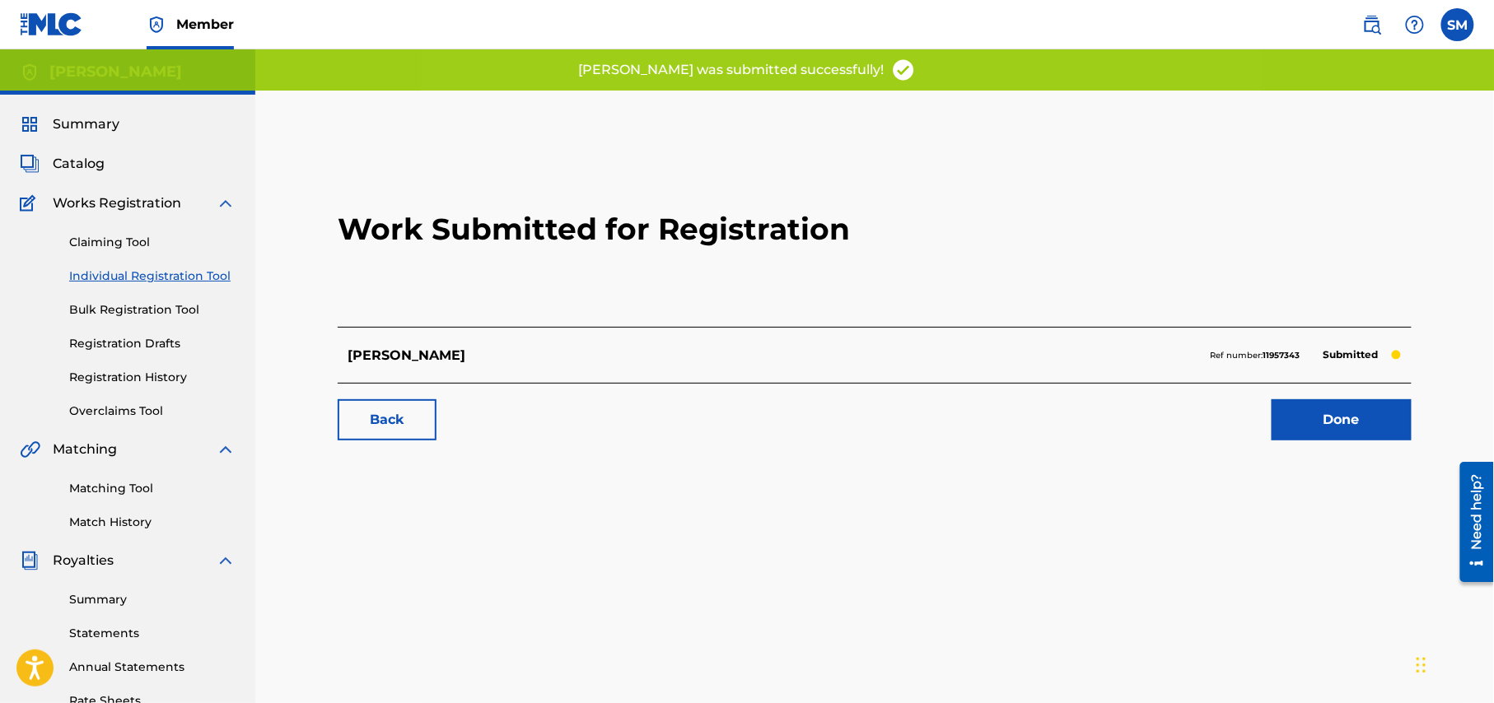
click at [1355, 425] on link "Done" at bounding box center [1341, 419] width 140 height 41
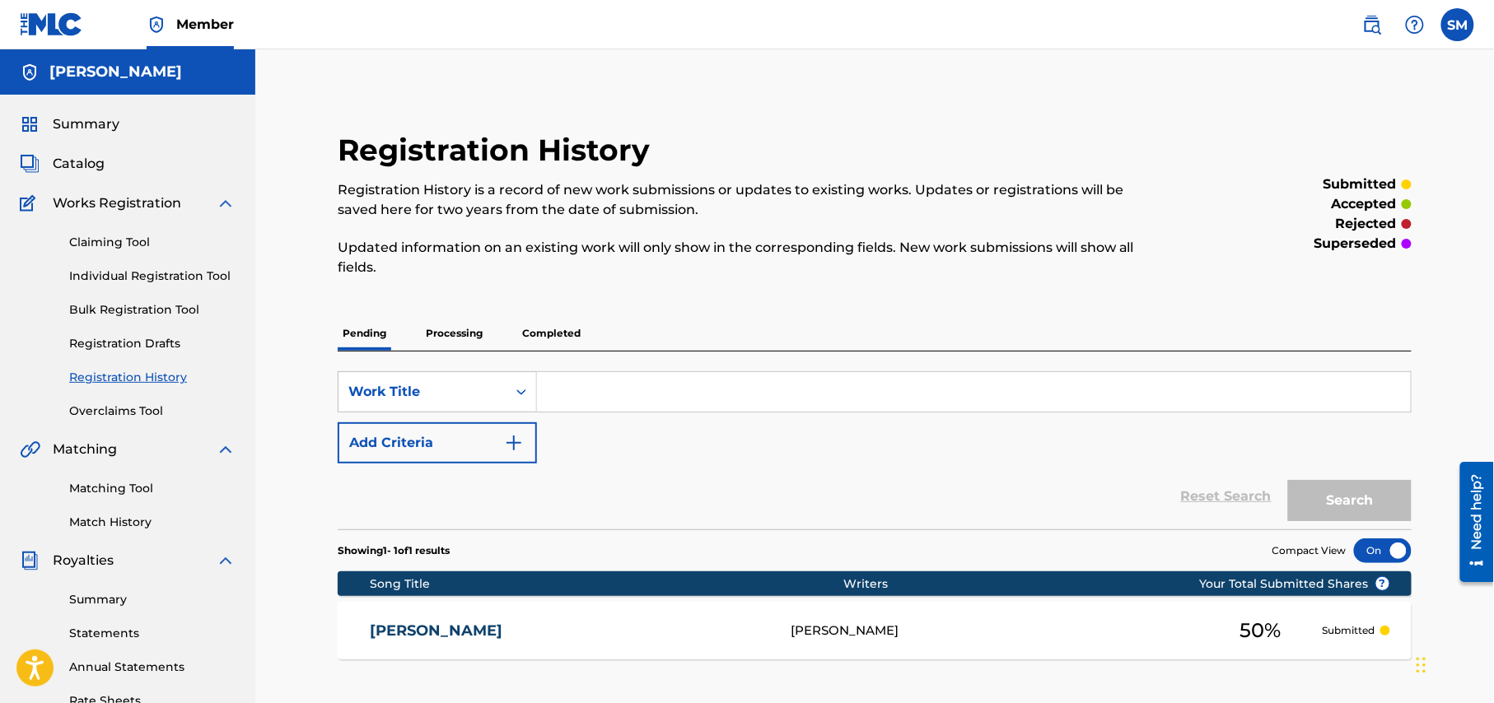
click at [126, 281] on link "Individual Registration Tool" at bounding box center [152, 276] width 166 height 17
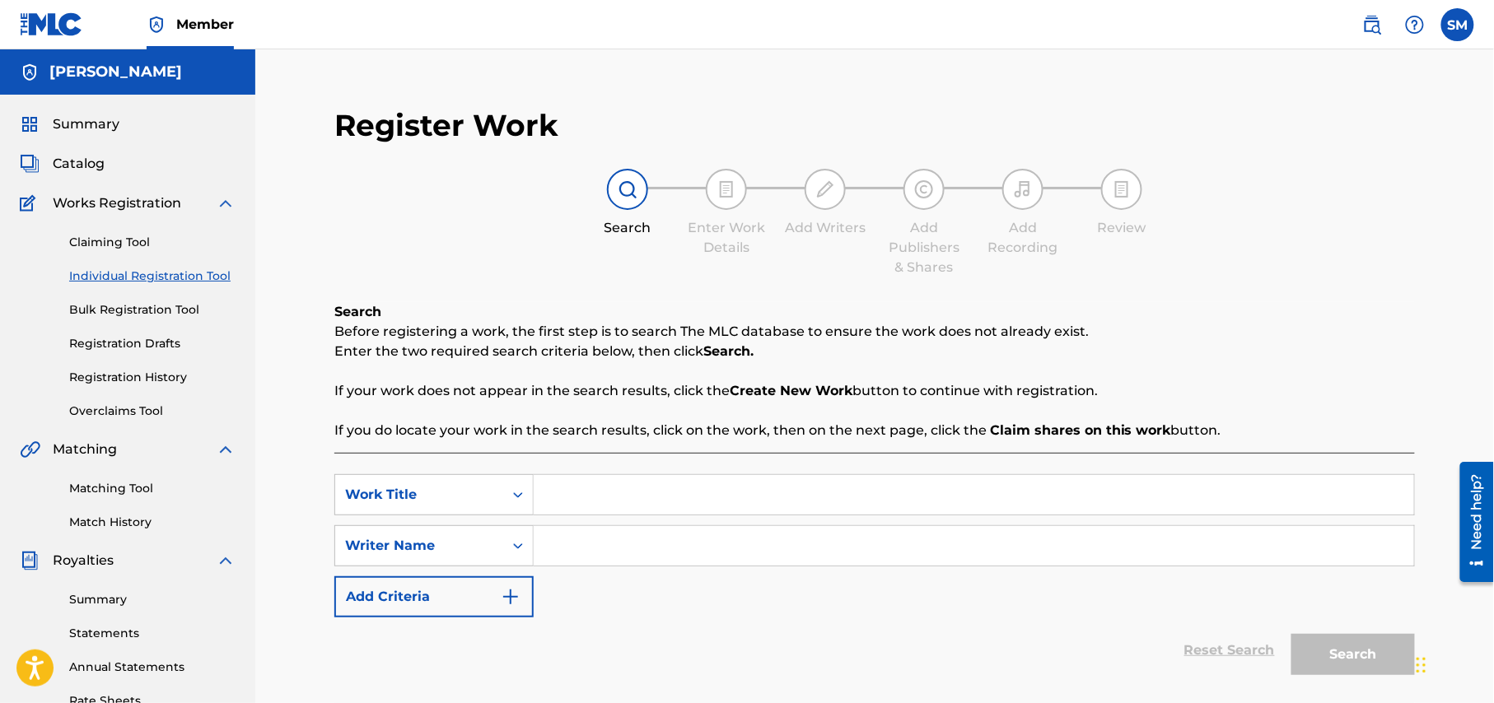
click at [626, 499] on input "Search Form" at bounding box center [974, 495] width 880 height 40
paste input "Soi Re"
type input "Soi Re"
click at [617, 548] on input "Search Form" at bounding box center [974, 546] width 880 height 40
type input "shohag waziulla"
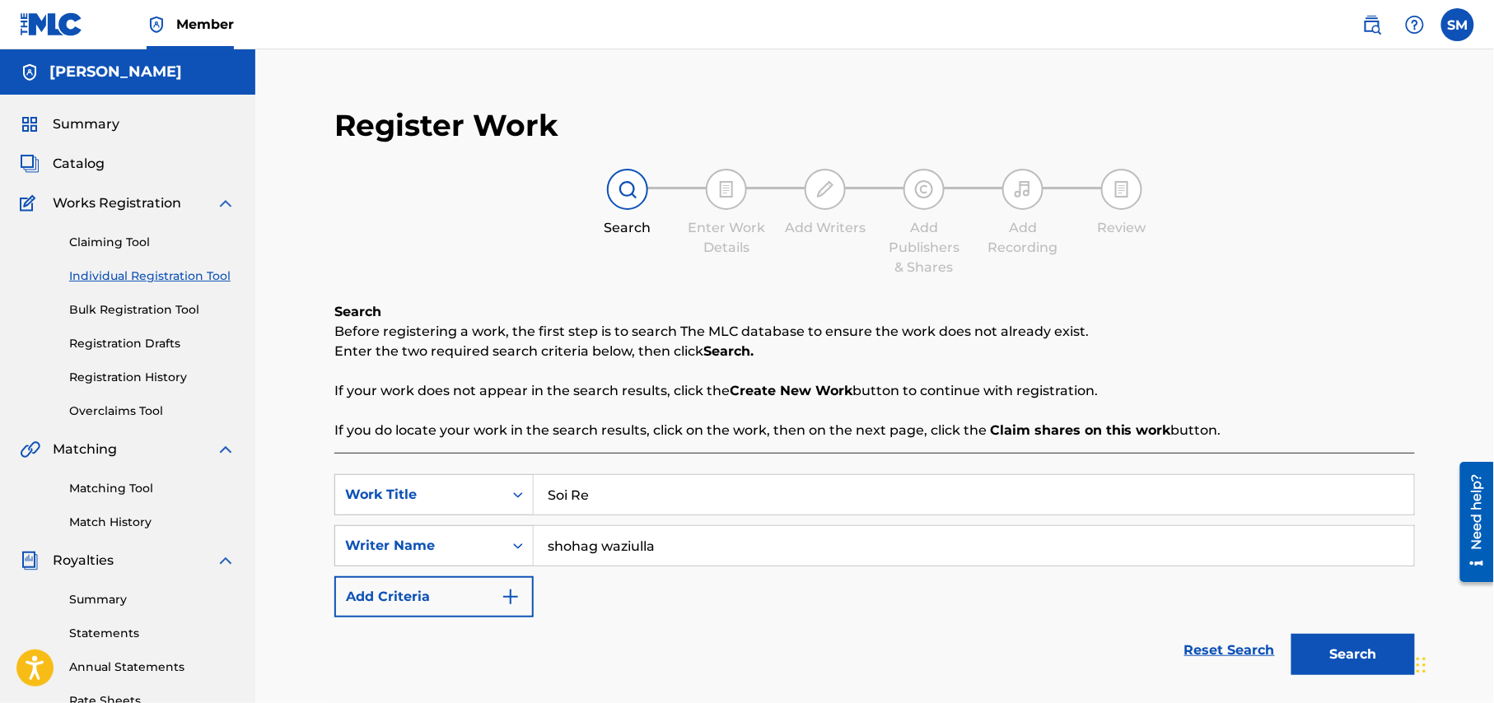
click at [1347, 660] on button "Search" at bounding box center [1353, 654] width 124 height 41
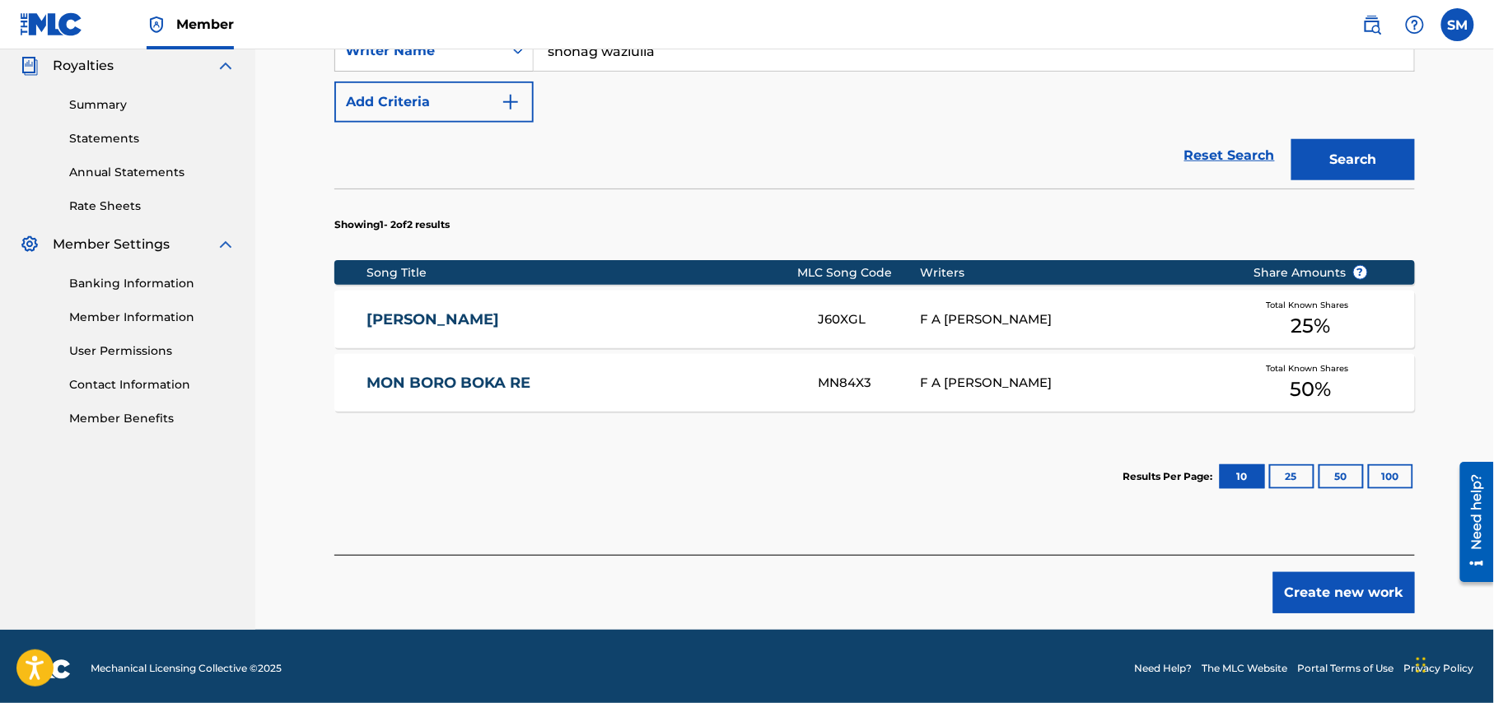
scroll to position [501, 0]
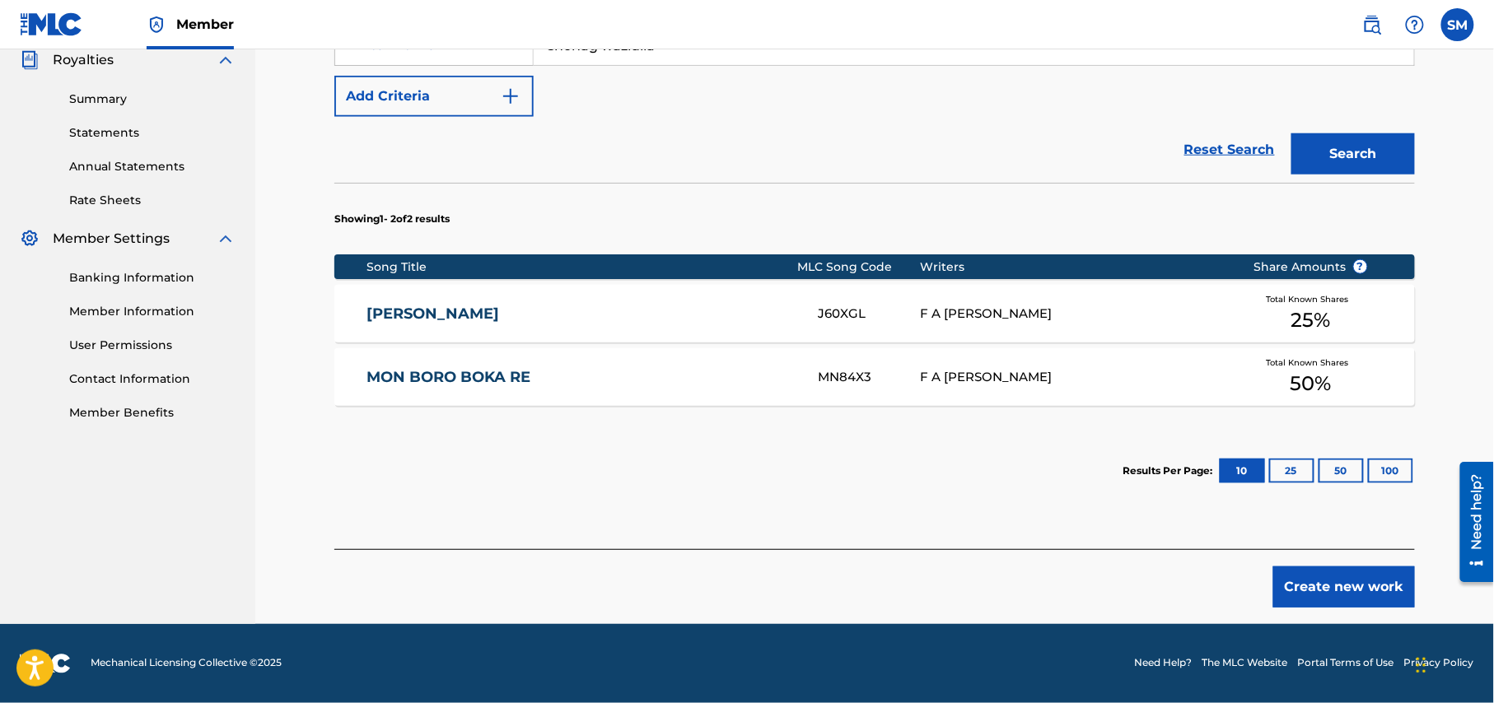
click at [1342, 584] on button "Create new work" at bounding box center [1344, 587] width 142 height 41
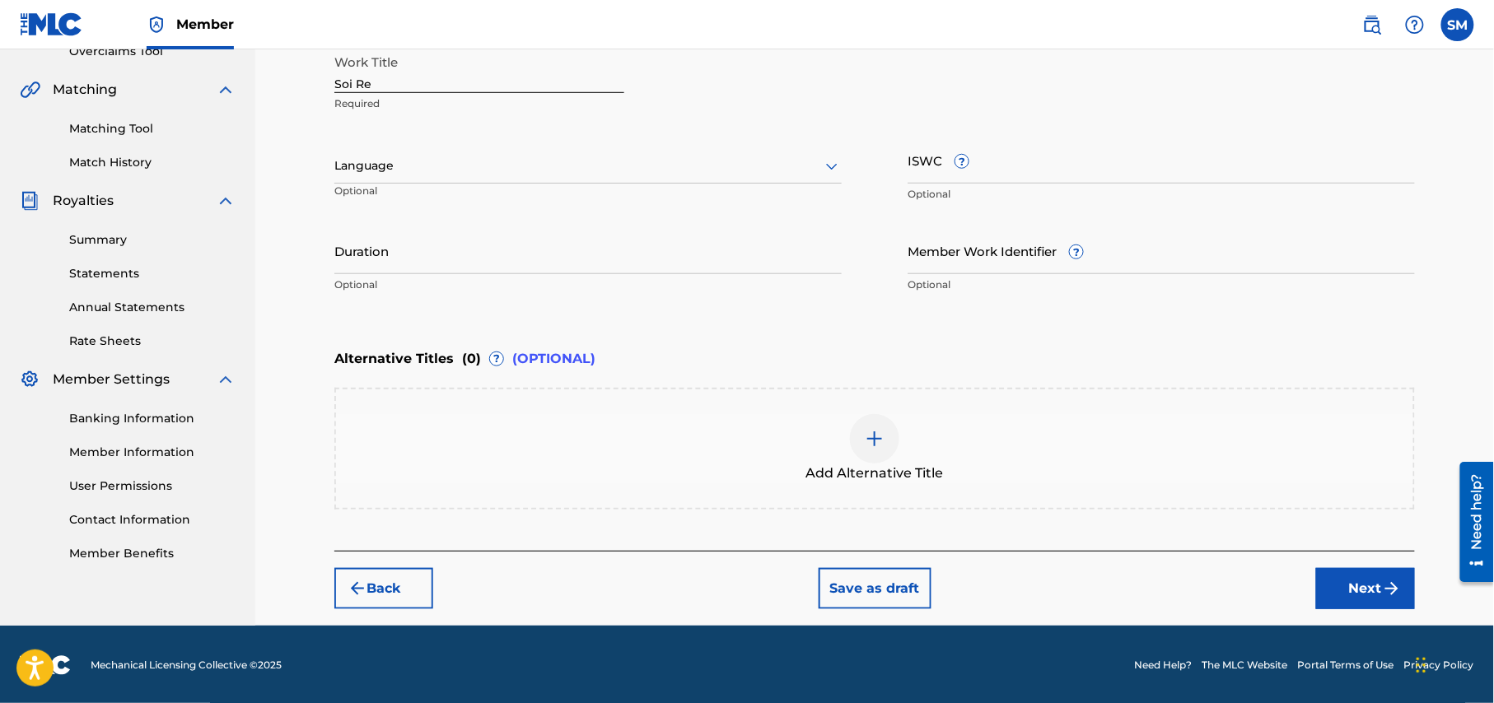
click at [800, 170] on div at bounding box center [587, 166] width 507 height 21
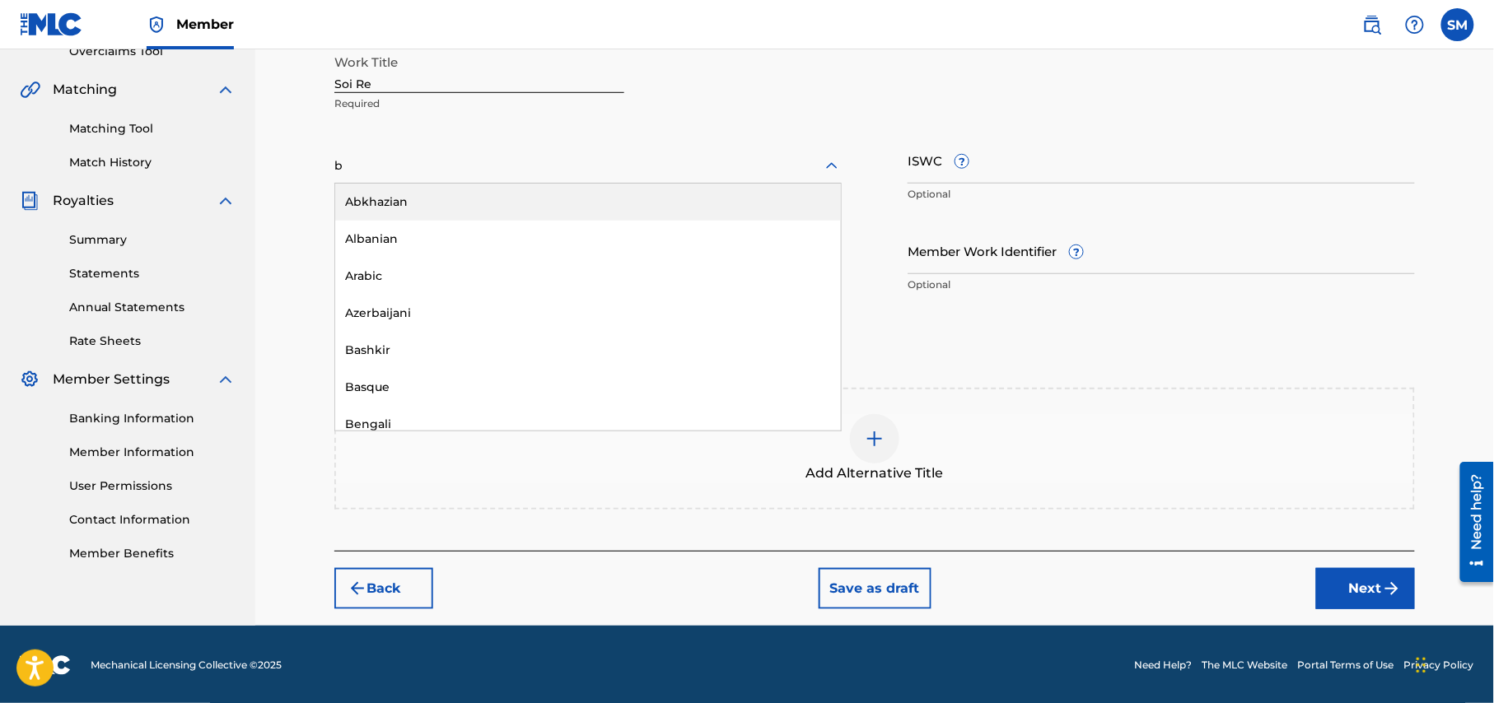
type input "be"
click at [455, 198] on div "Bengali" at bounding box center [588, 202] width 506 height 37
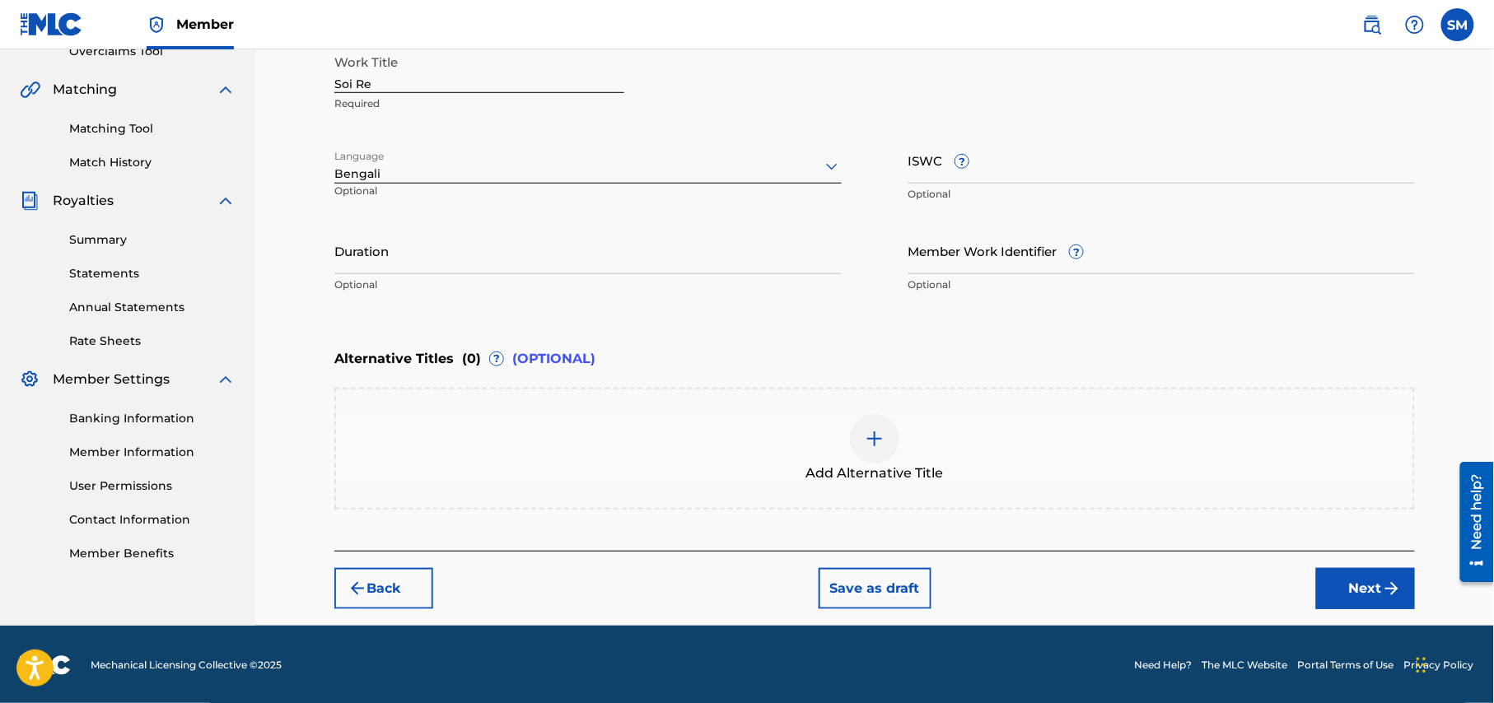
click at [520, 265] on input "Duration" at bounding box center [587, 250] width 507 height 47
click at [676, 257] on input "Duration" at bounding box center [587, 250] width 507 height 47
type input "04:26"
click at [1113, 258] on input "Member Work Identifier ?" at bounding box center [1160, 250] width 507 height 47
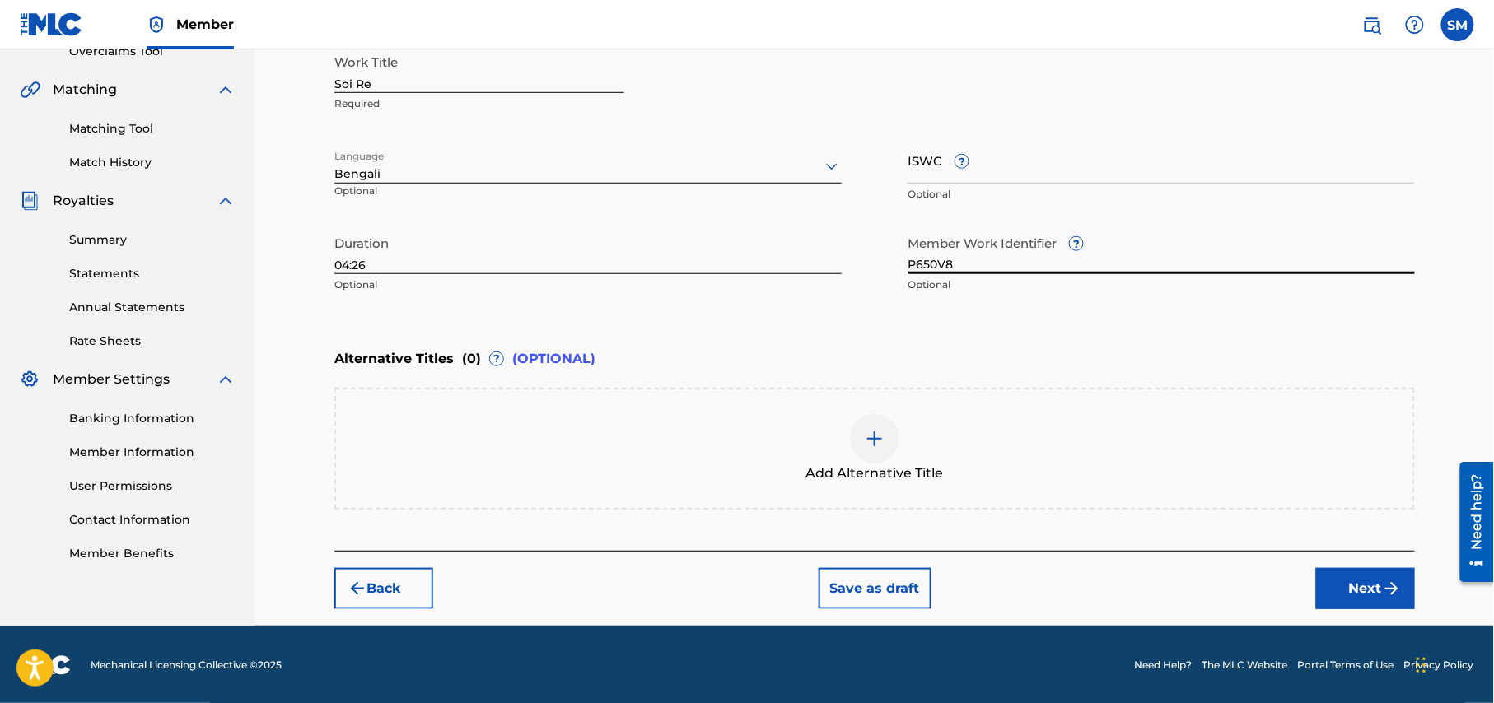
scroll to position [0, 0]
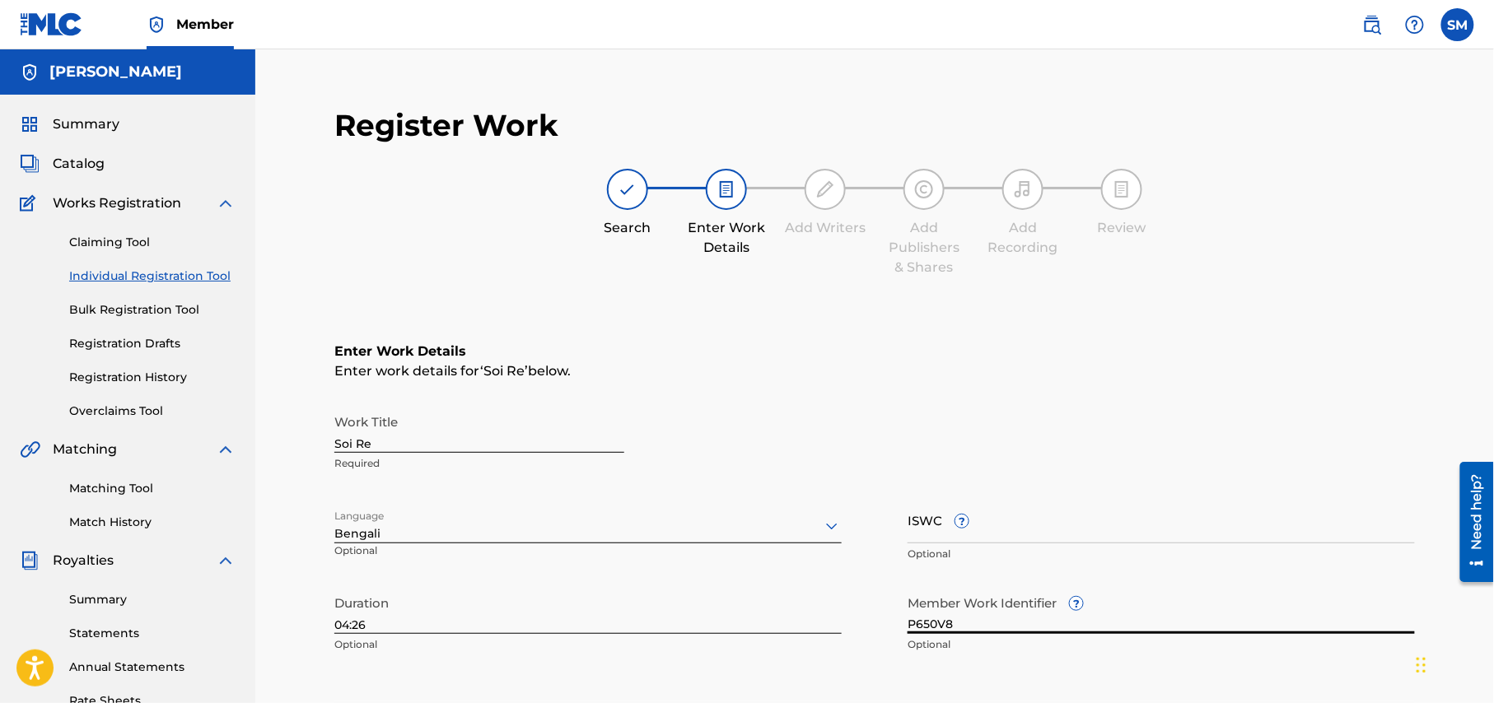
type input "P650V8"
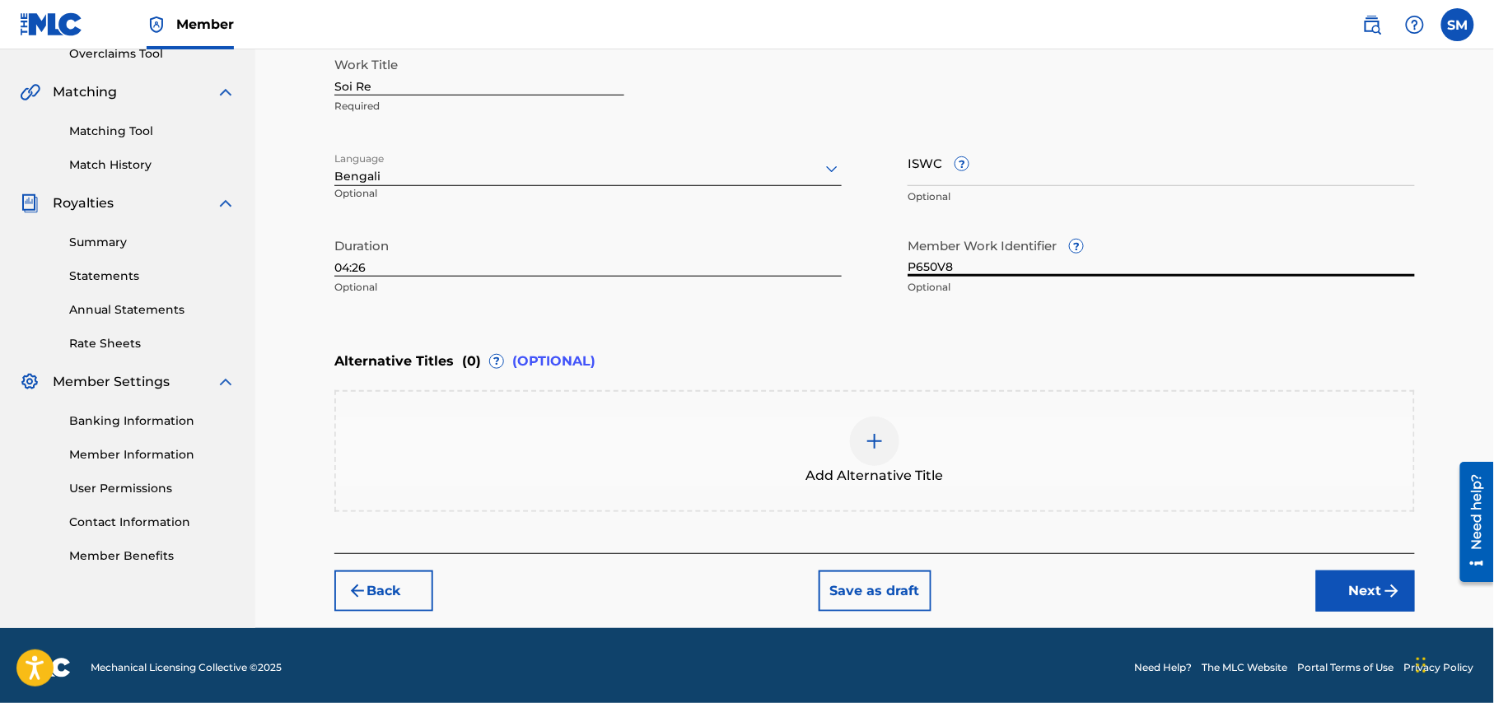
scroll to position [360, 0]
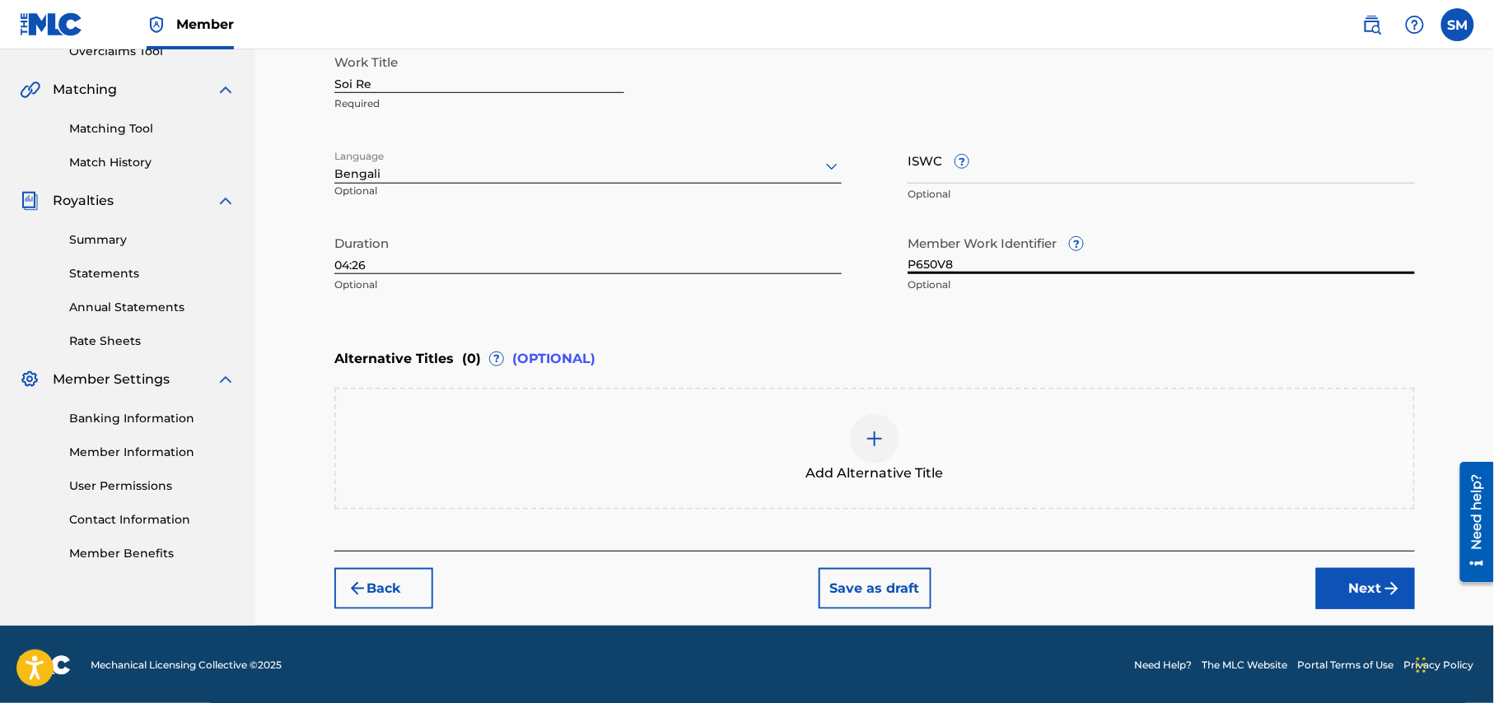
click at [874, 442] on img at bounding box center [875, 439] width 20 height 20
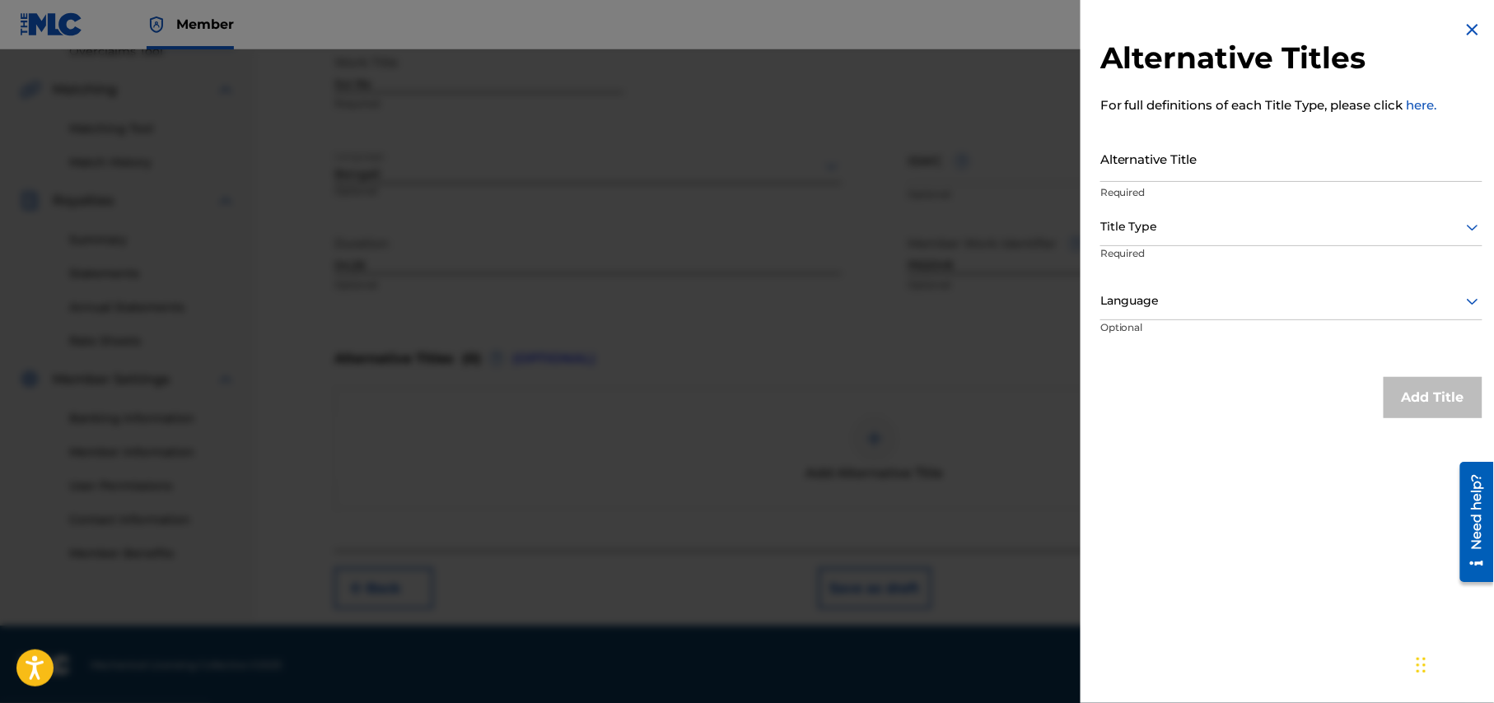
click at [1270, 169] on input "Alternative Title" at bounding box center [1291, 158] width 382 height 47
paste input "boro vabte kosto hoy re ei tumi sei tumi noy re"
type input "boro vabte kosto hoy re ei tumi sei tumi noy re"
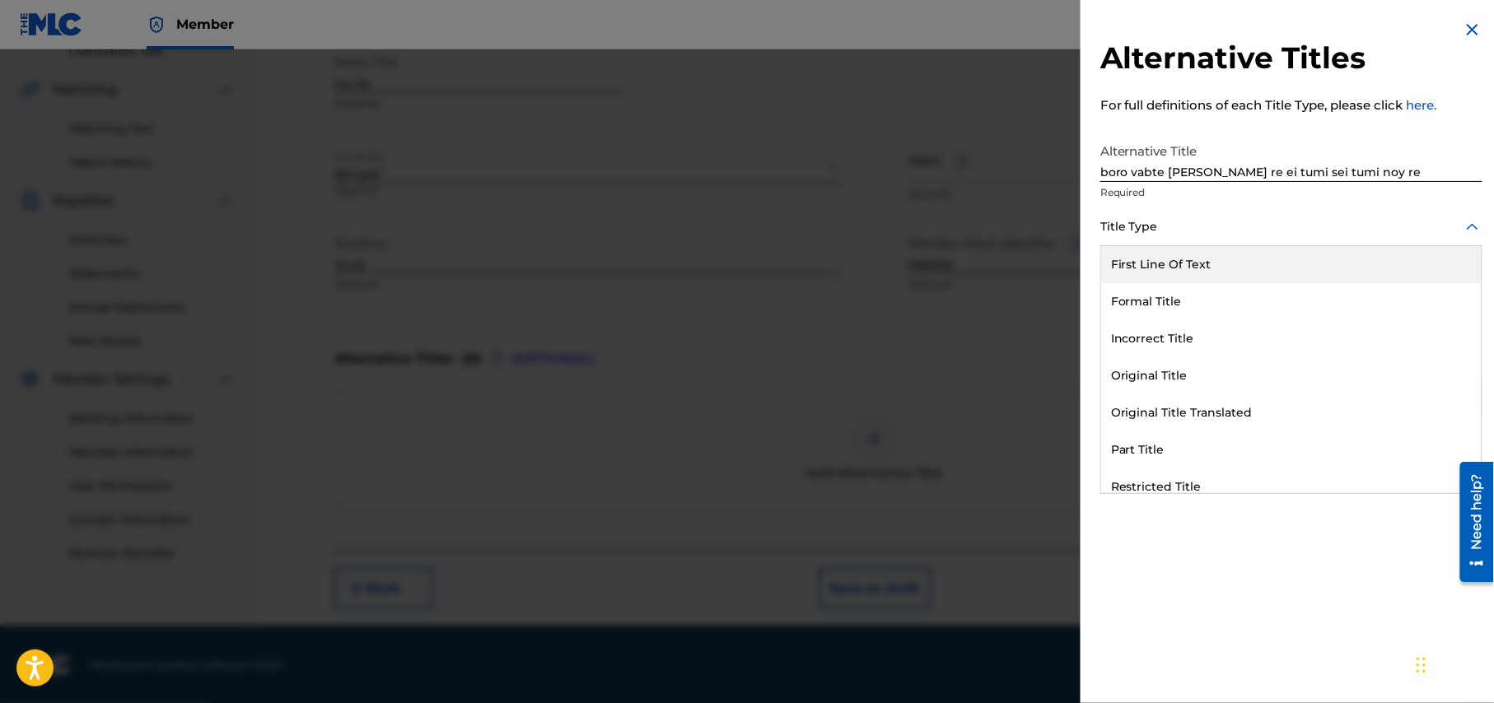
click at [1467, 222] on icon at bounding box center [1472, 227] width 20 height 20
click at [1291, 260] on div "First Line Of Text" at bounding box center [1291, 264] width 380 height 37
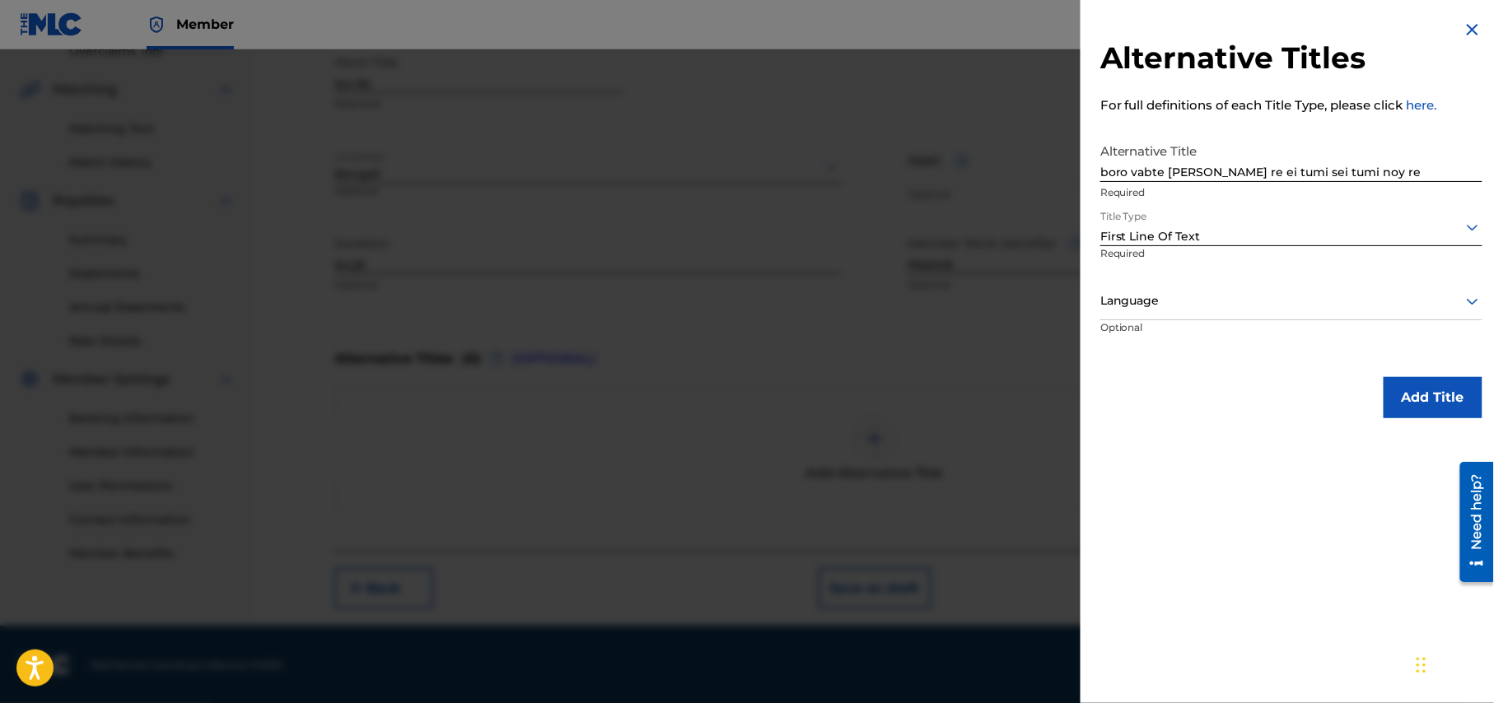
click at [1311, 306] on div at bounding box center [1291, 301] width 382 height 21
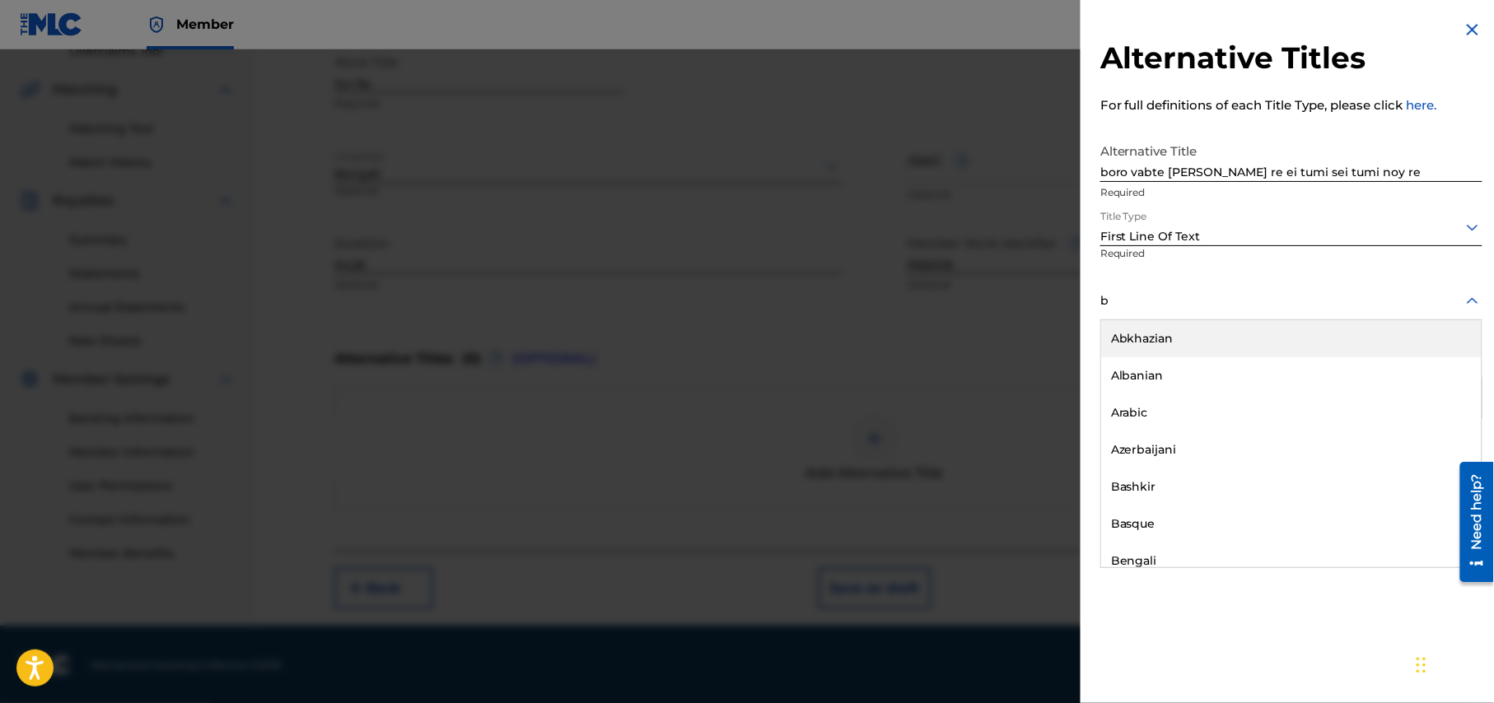
type input "be"
click at [1270, 343] on div "Bengali" at bounding box center [1291, 338] width 380 height 37
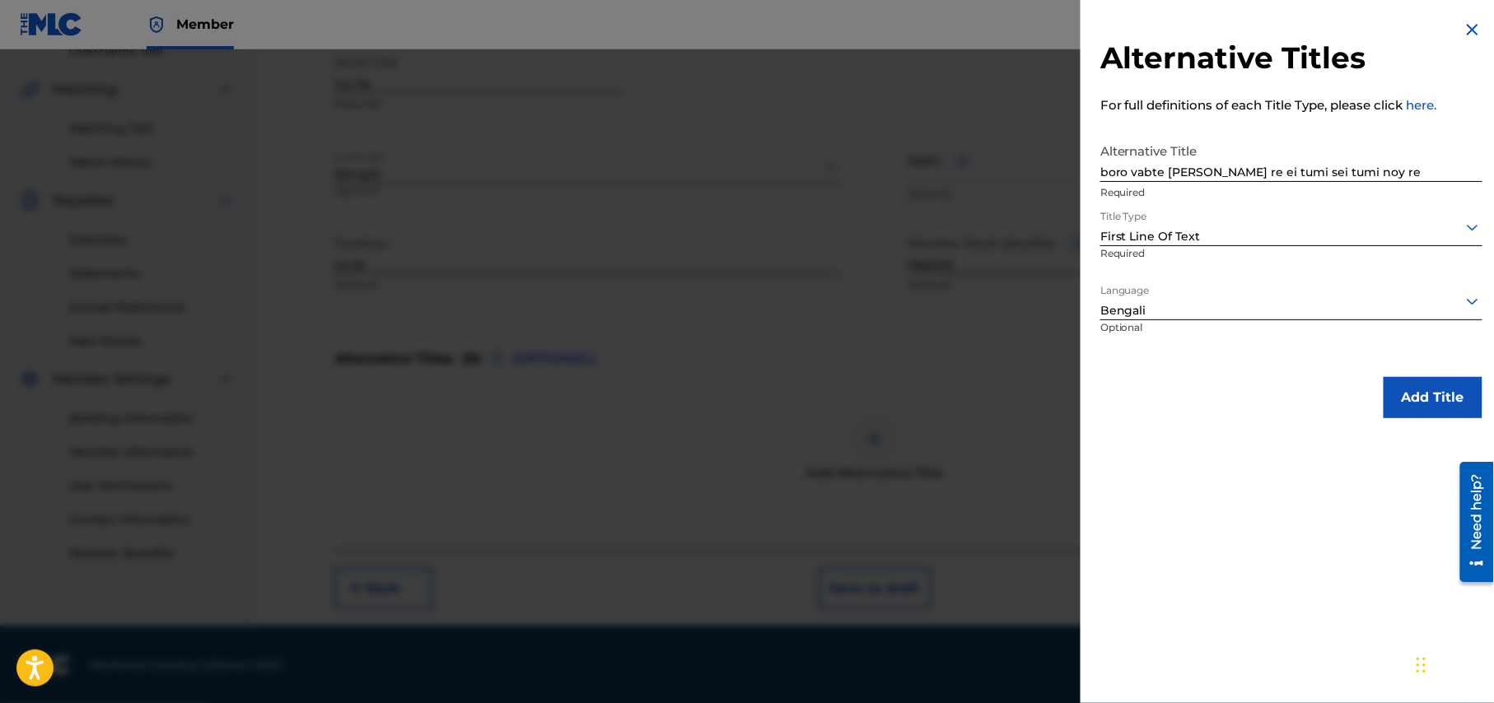
click at [1434, 402] on button "Add Title" at bounding box center [1432, 397] width 99 height 41
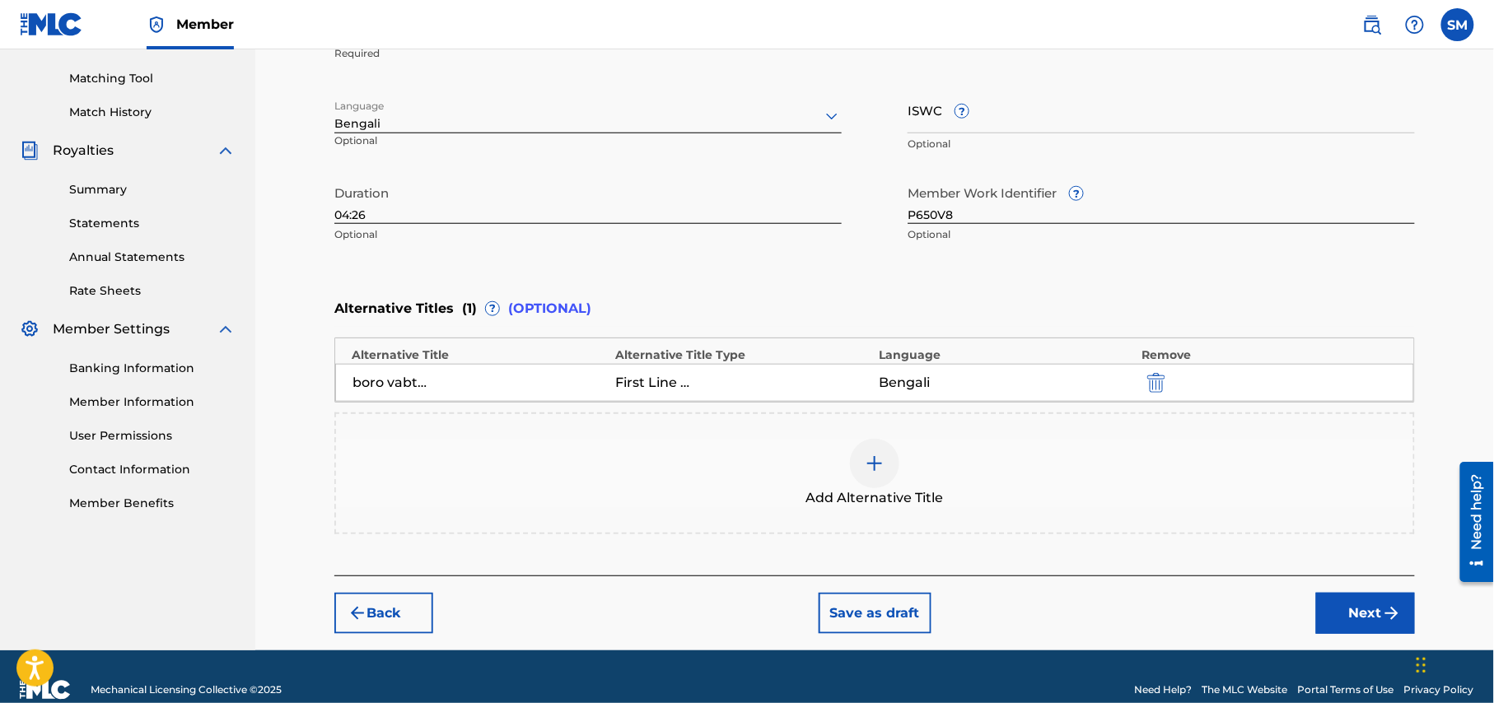
scroll to position [436, 0]
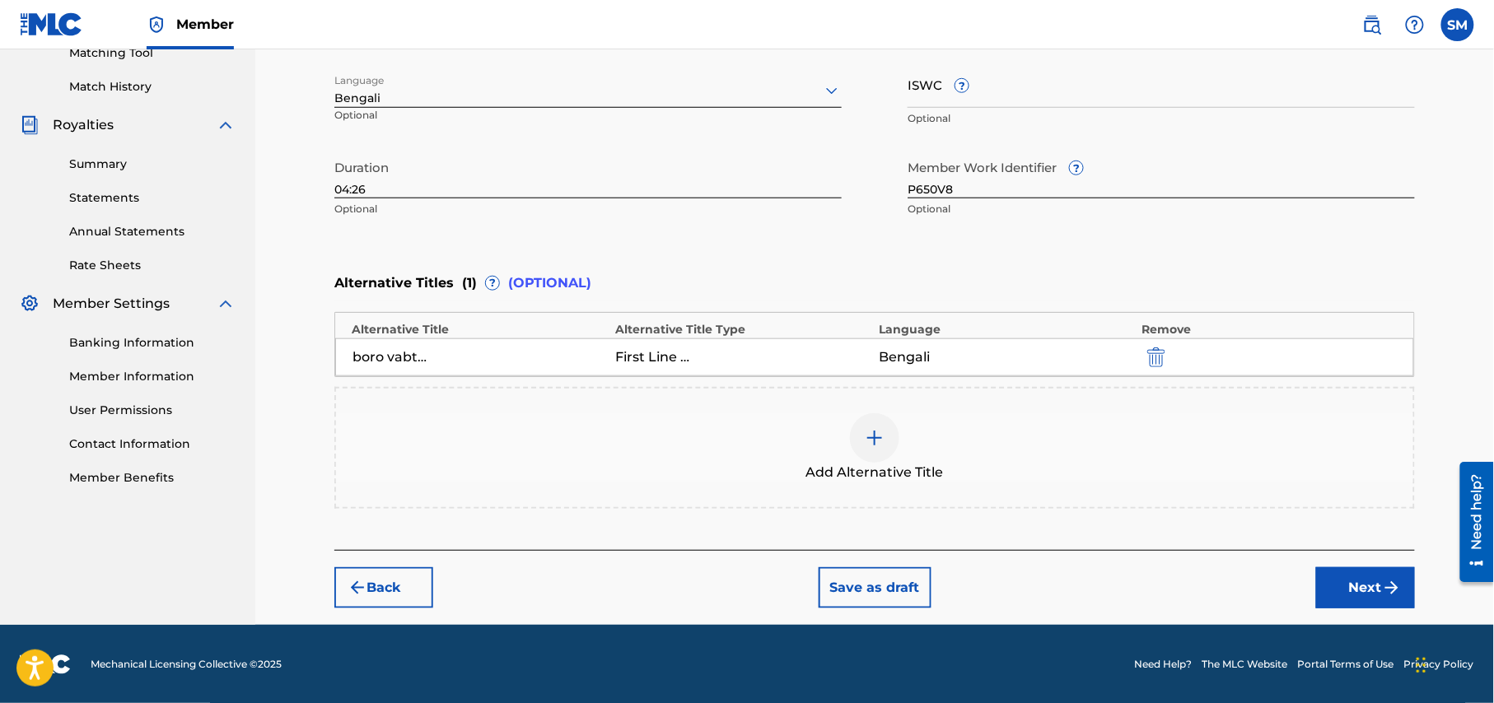
click at [1378, 585] on button "Next" at bounding box center [1365, 587] width 99 height 41
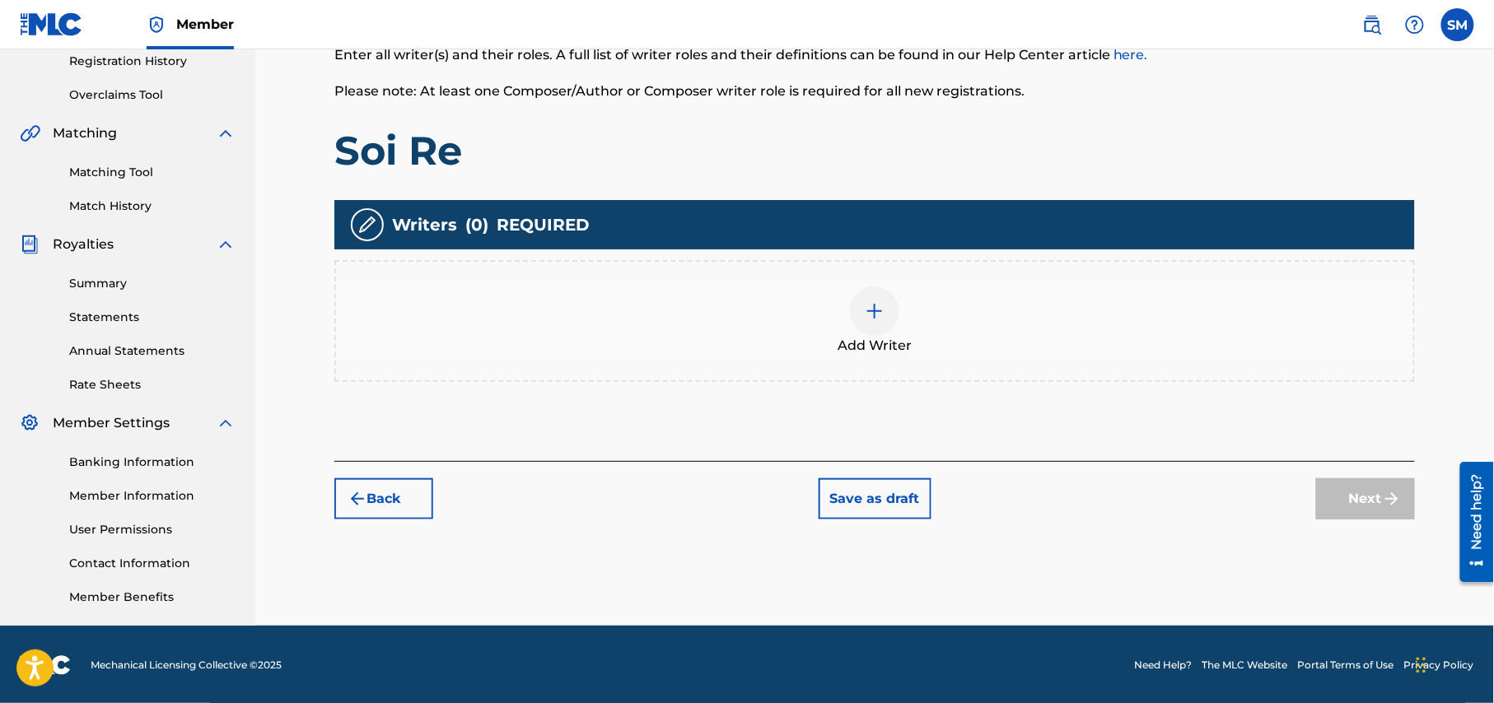
scroll to position [317, 0]
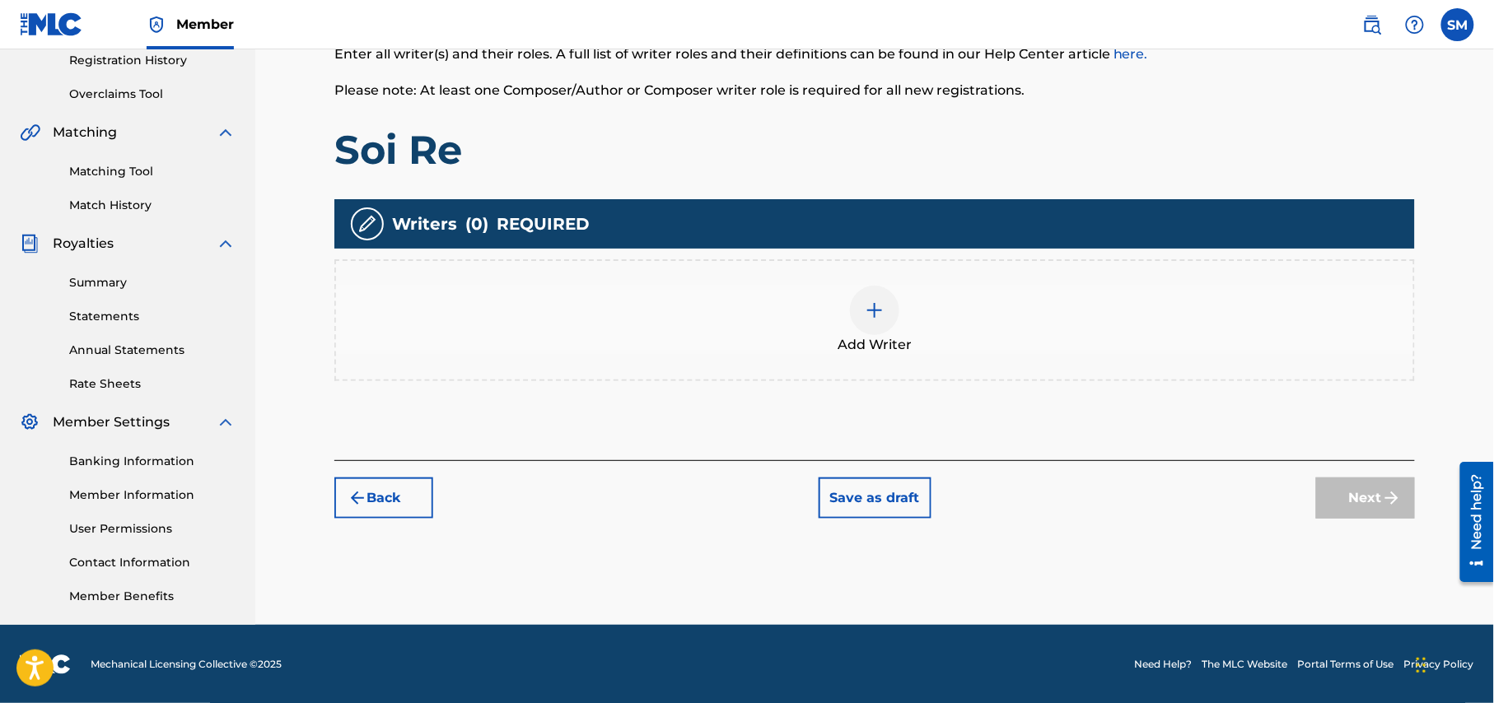
click at [879, 320] on div at bounding box center [874, 310] width 49 height 49
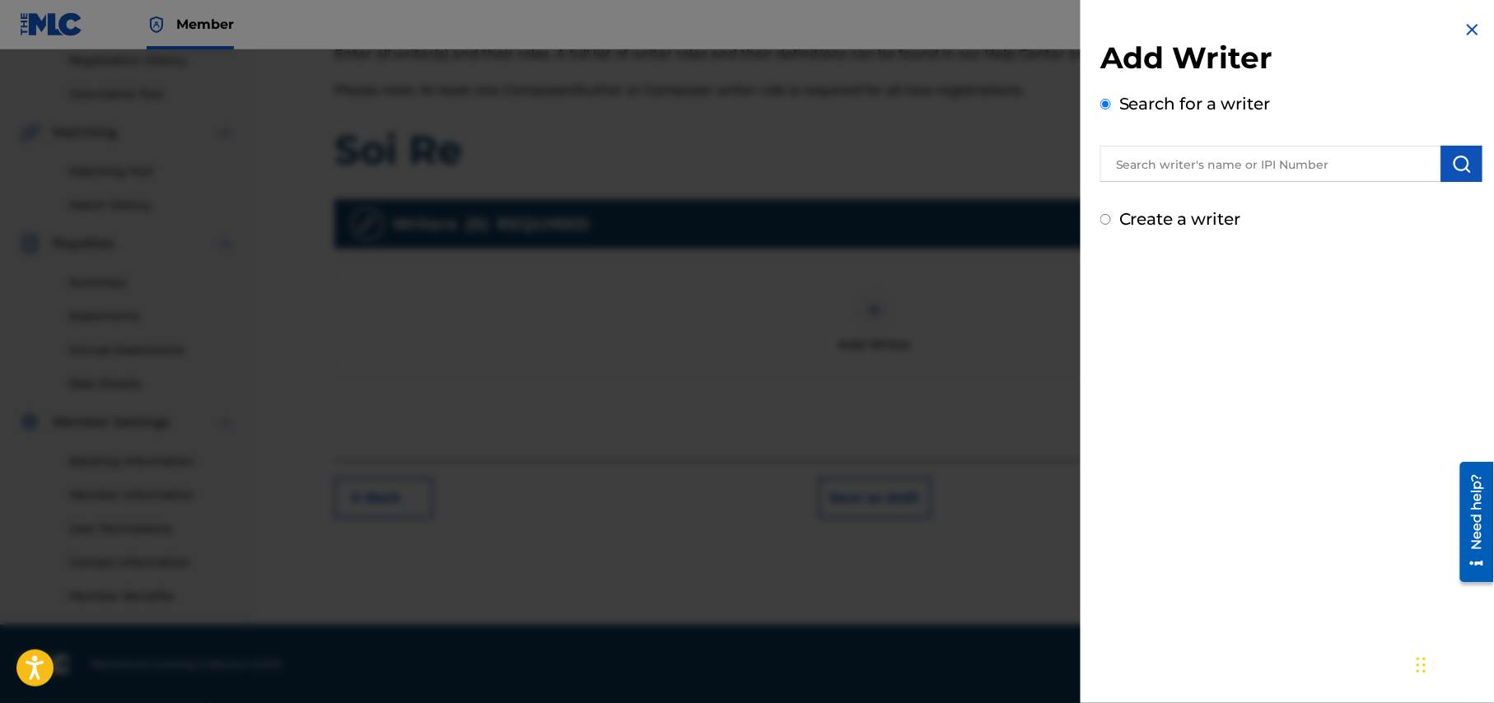
click at [1240, 166] on input "text" at bounding box center [1270, 164] width 341 height 36
type input "shohag waziulla"
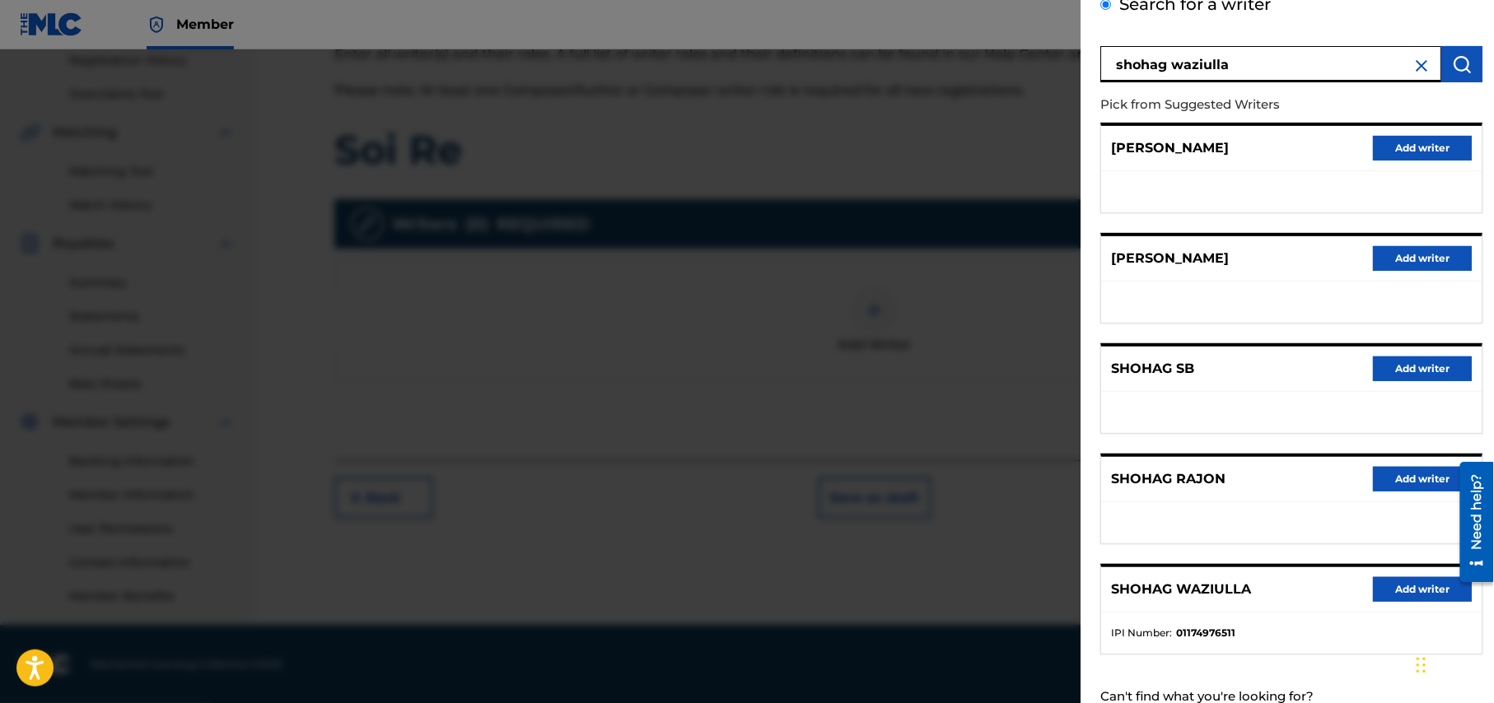
scroll to position [156, 0]
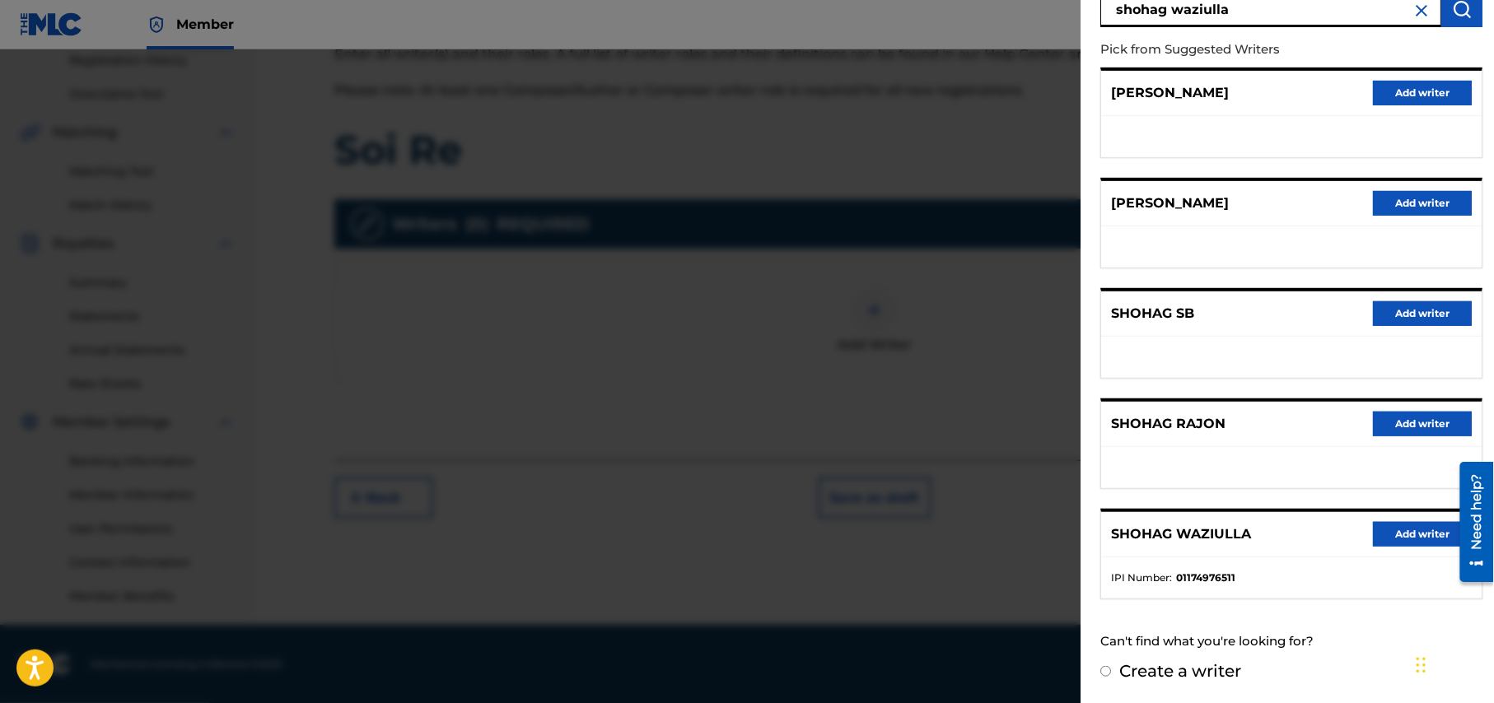
click at [1410, 530] on button "Add writer" at bounding box center [1422, 534] width 99 height 25
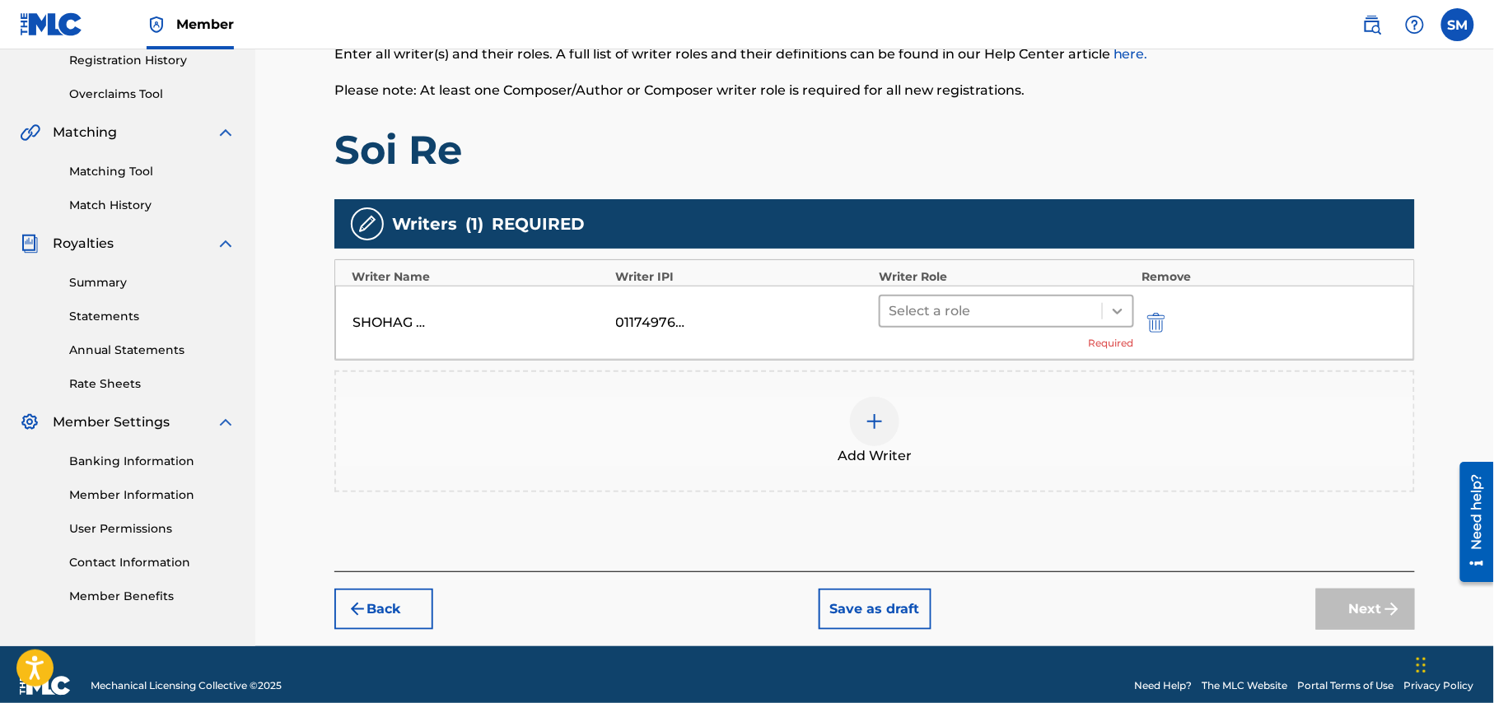
click at [1117, 310] on icon at bounding box center [1117, 311] width 16 height 16
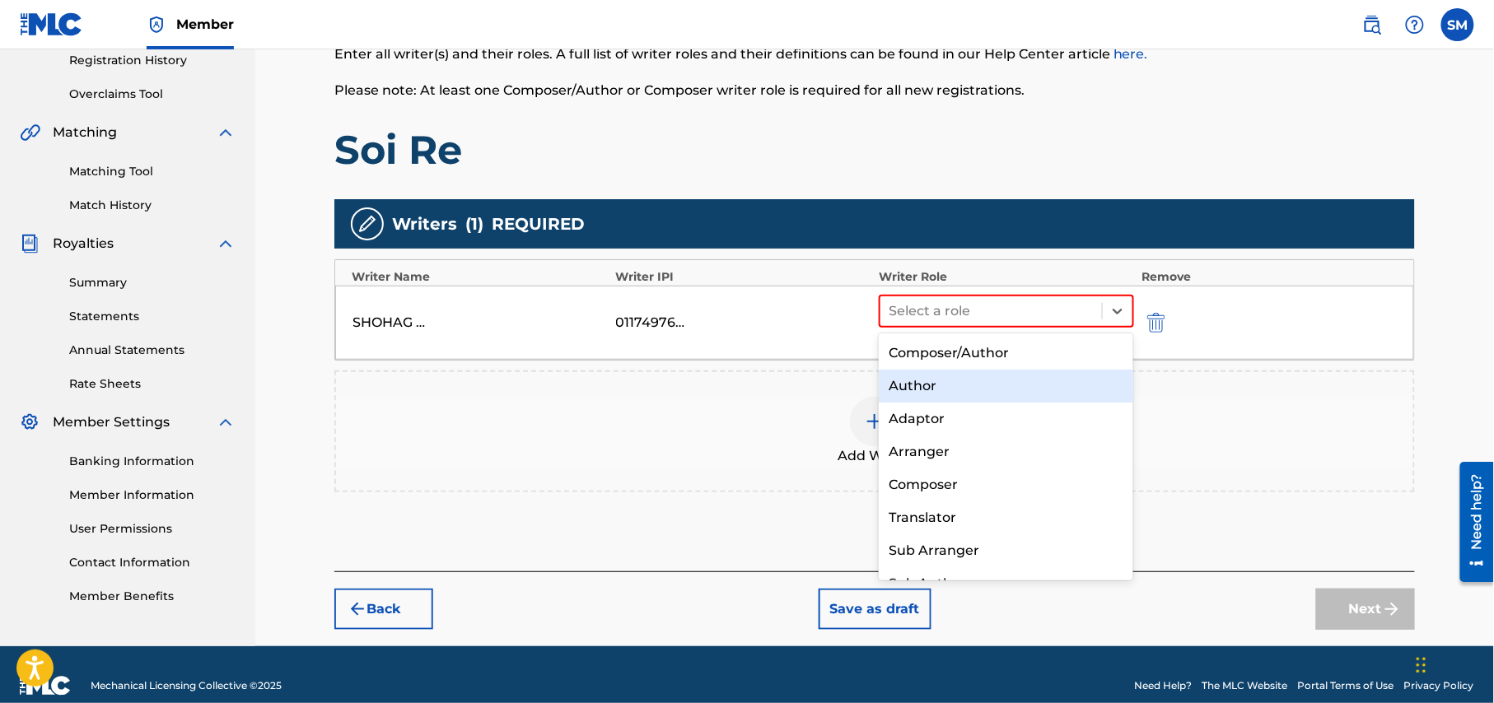
click at [995, 383] on div "Author" at bounding box center [1006, 386] width 254 height 33
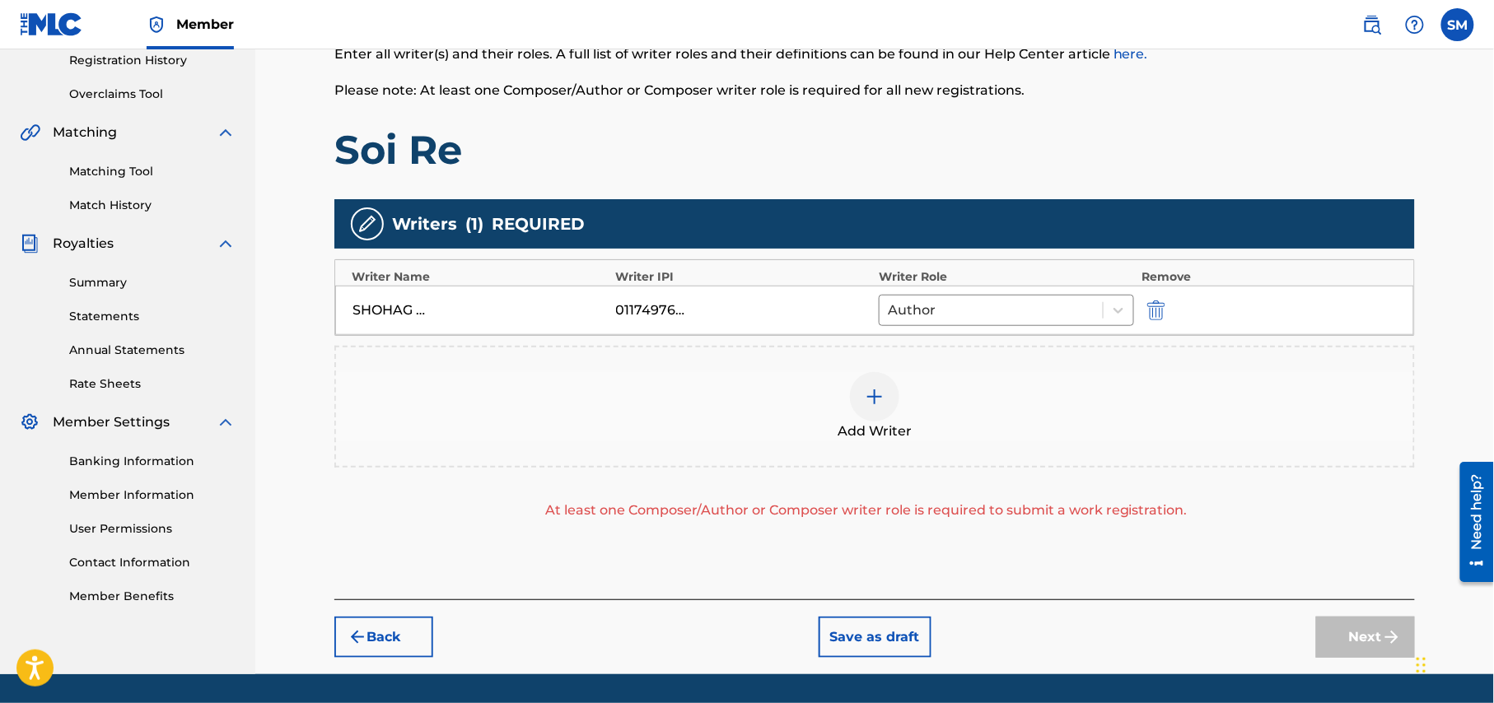
click at [880, 405] on img at bounding box center [875, 397] width 20 height 20
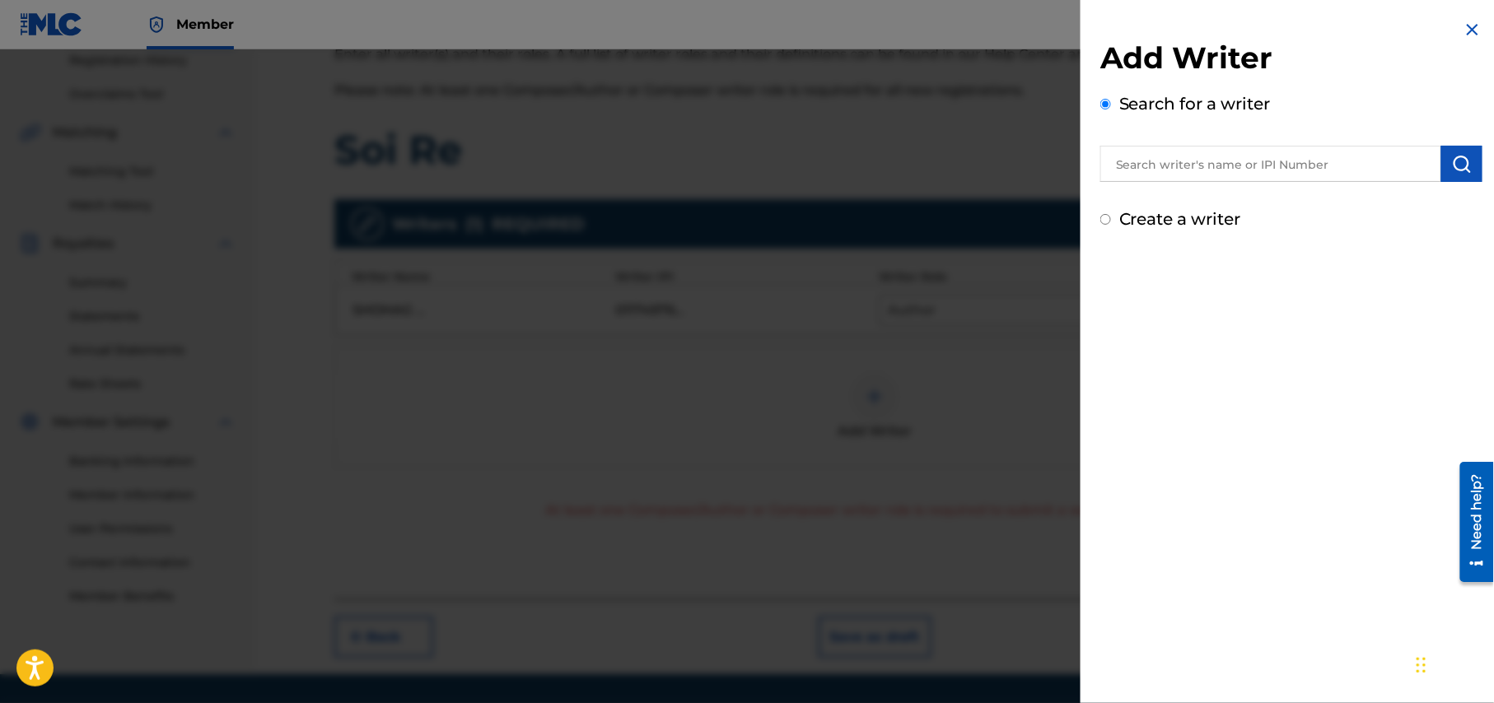
drag, startPoint x: 1201, startPoint y: 224, endPoint x: 1209, endPoint y: 218, distance: 10.1
click at [1206, 221] on label "Create a writer" at bounding box center [1180, 219] width 122 height 20
radio input "true"
click at [1111, 221] on input "Create a writer" at bounding box center [1105, 219] width 11 height 11
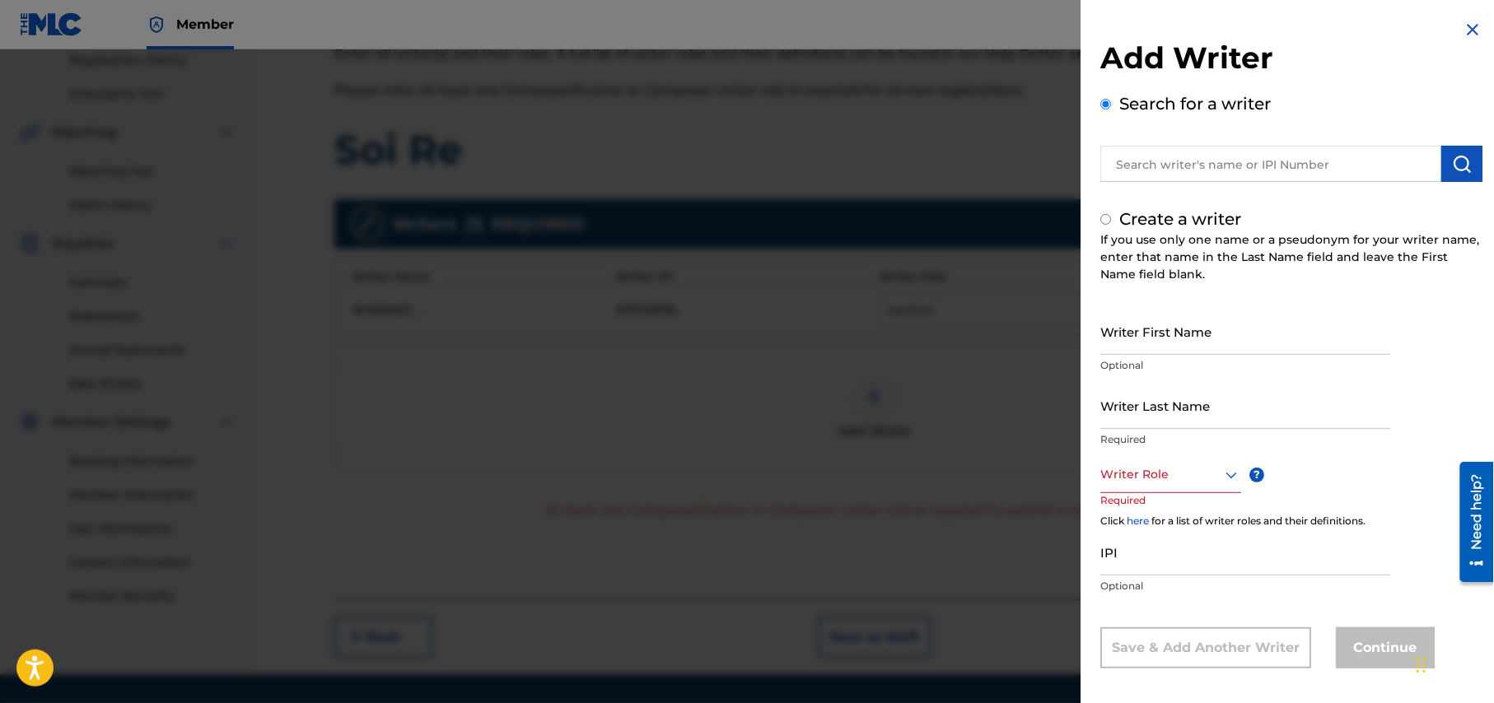
radio input "false"
radio input "true"
click at [1245, 339] on input "Writer First Name" at bounding box center [1245, 331] width 290 height 47
paste input "Shihab Shahreear"
drag, startPoint x: 1210, startPoint y: 341, endPoint x: 1144, endPoint y: 352, distance: 66.9
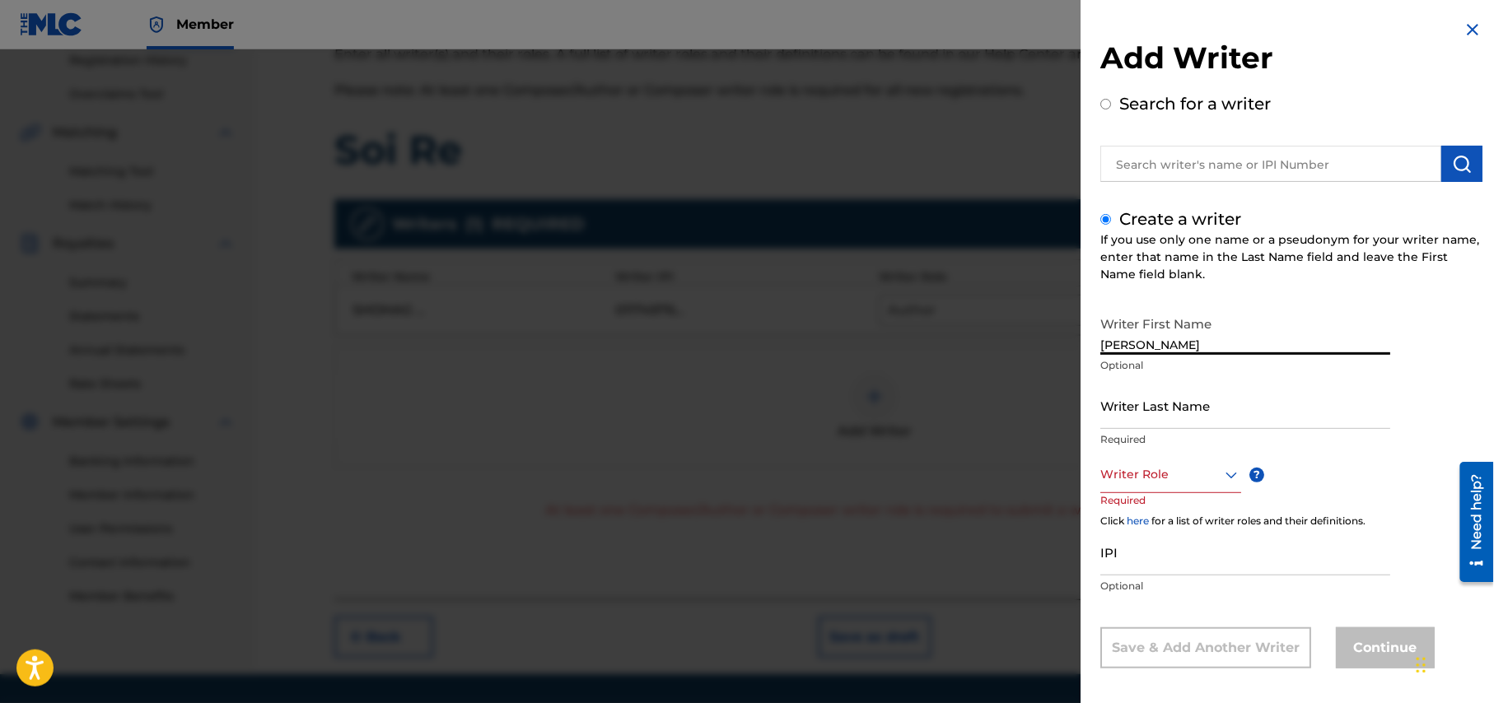
click at [1144, 352] on input "Shihab Shahreear" at bounding box center [1245, 331] width 290 height 47
type input "Shihab"
click at [1239, 409] on input "Writer Last Name" at bounding box center [1245, 405] width 290 height 47
paste input "Shahreear"
type input "Shahreear"
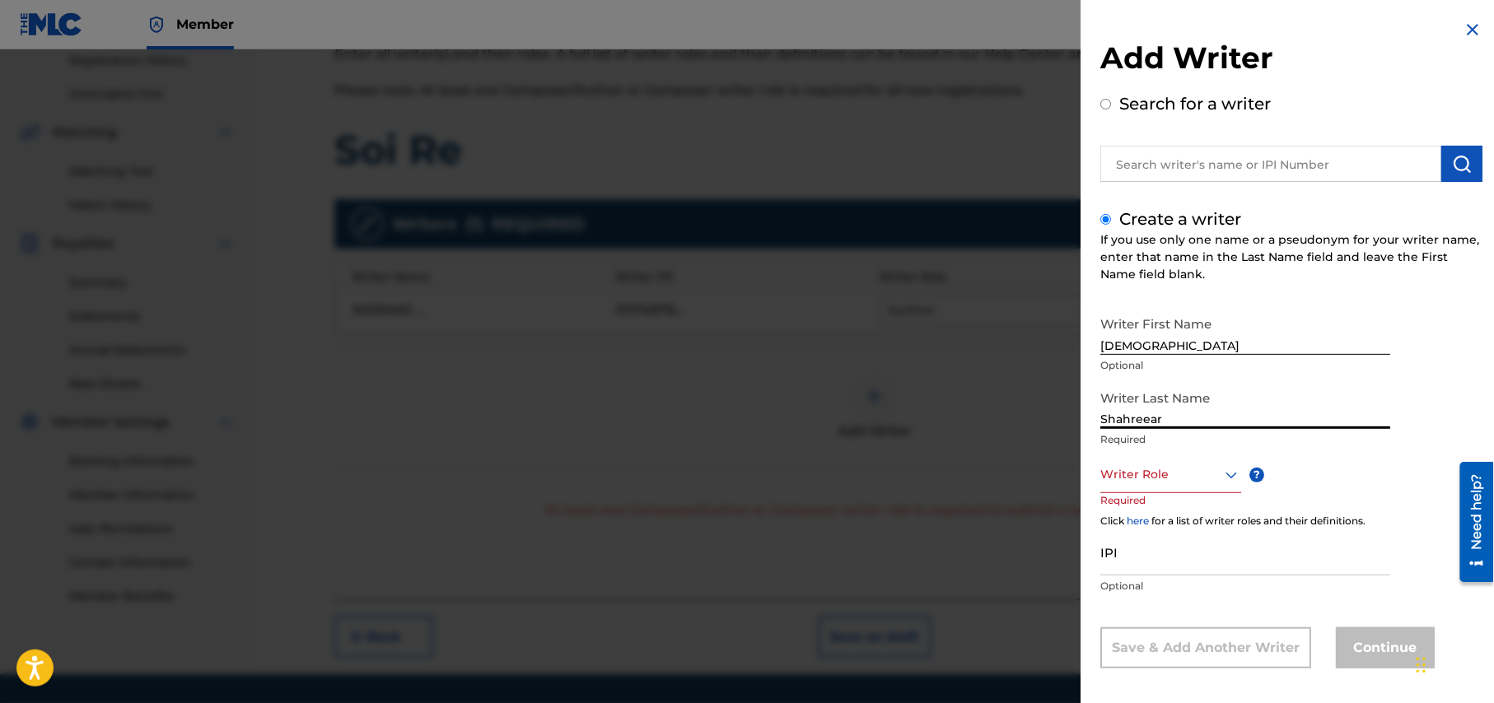
click at [1216, 478] on div "Writer Role" at bounding box center [1170, 474] width 141 height 37
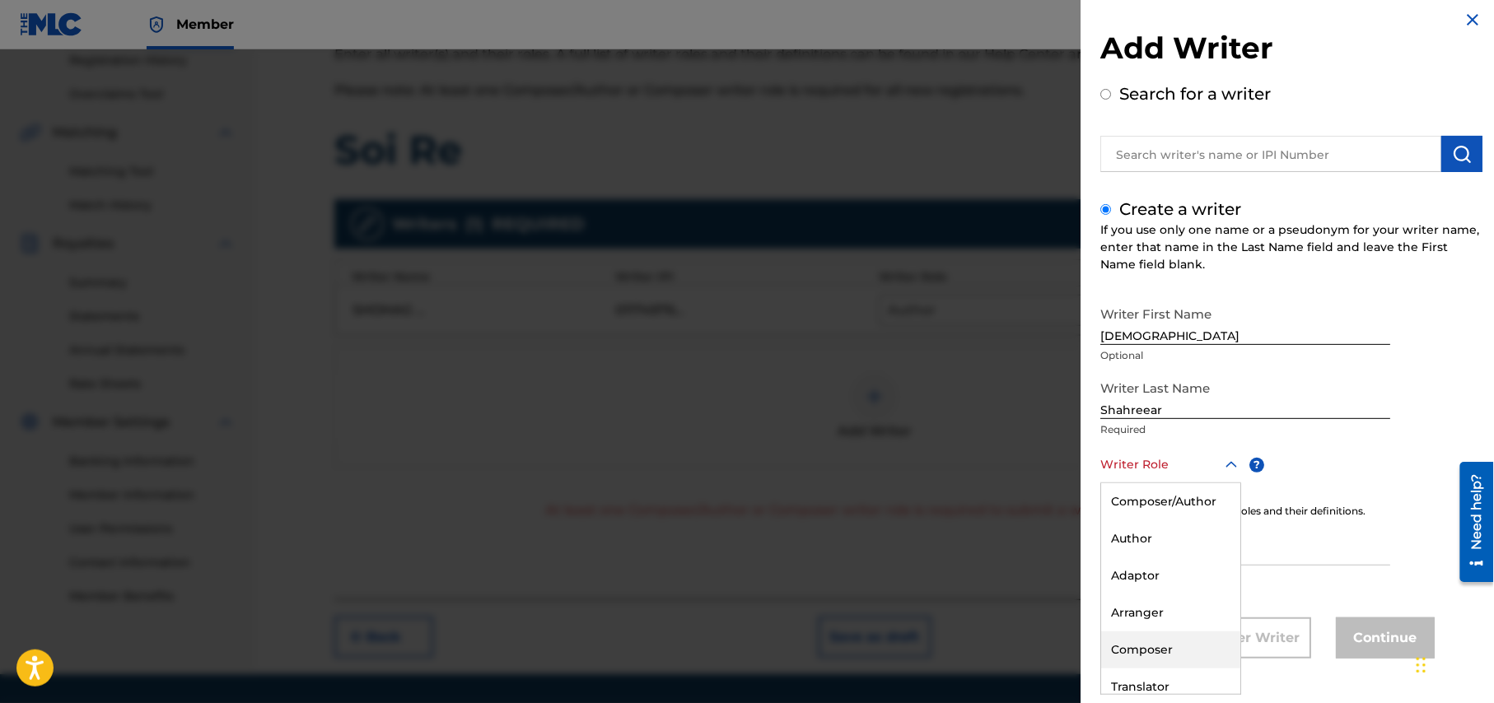
click at [1148, 641] on div "Composer" at bounding box center [1170, 650] width 139 height 37
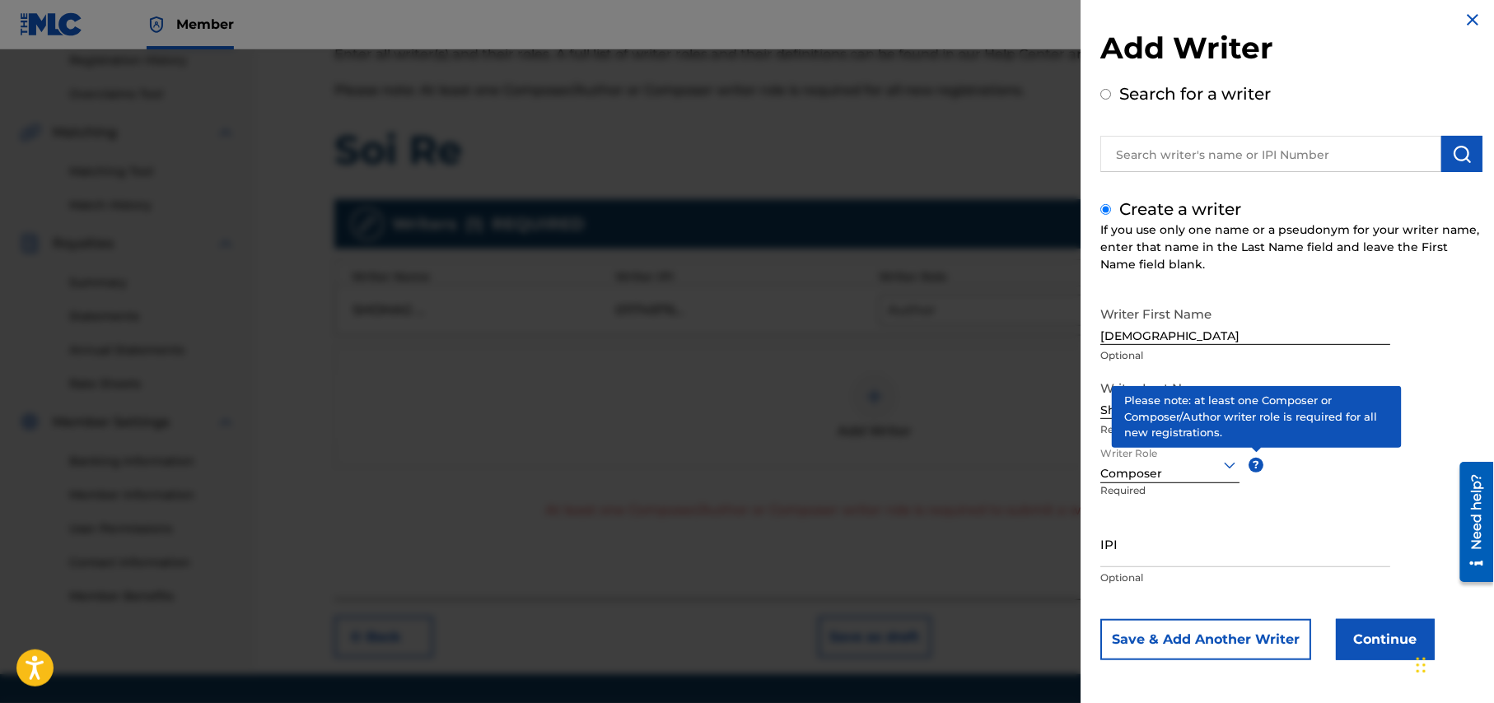
scroll to position [11, 0]
click at [1384, 649] on button "Continue" at bounding box center [1385, 638] width 99 height 41
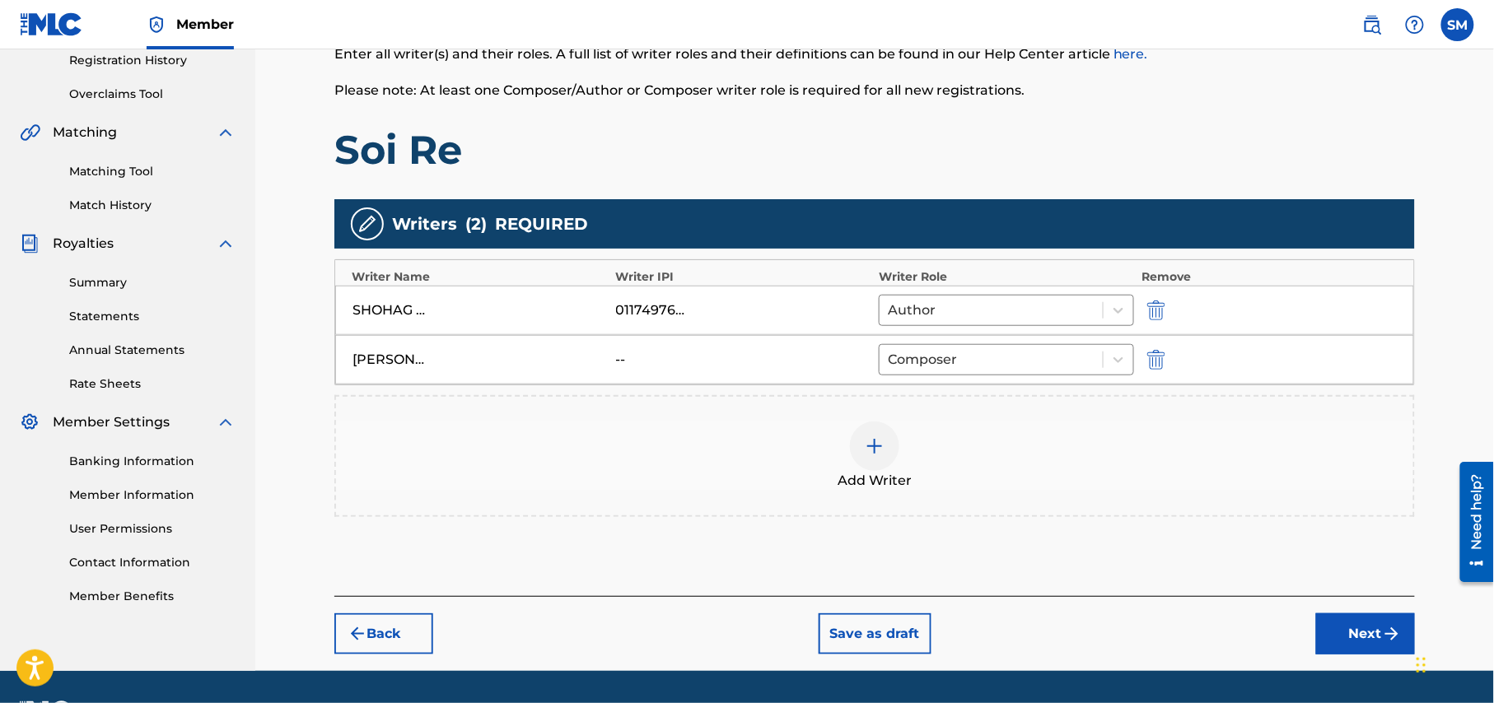
scroll to position [366, 0]
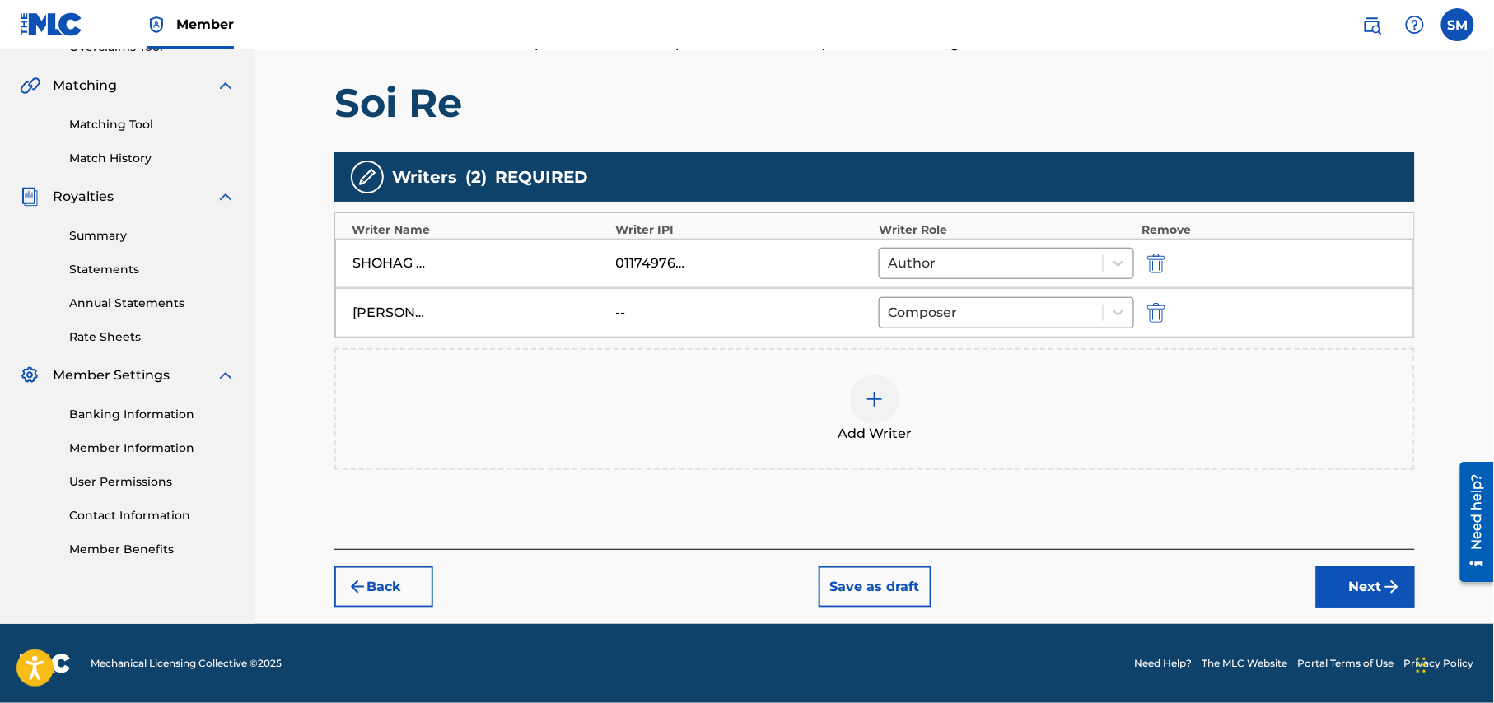
click at [1368, 588] on button "Next" at bounding box center [1365, 587] width 99 height 41
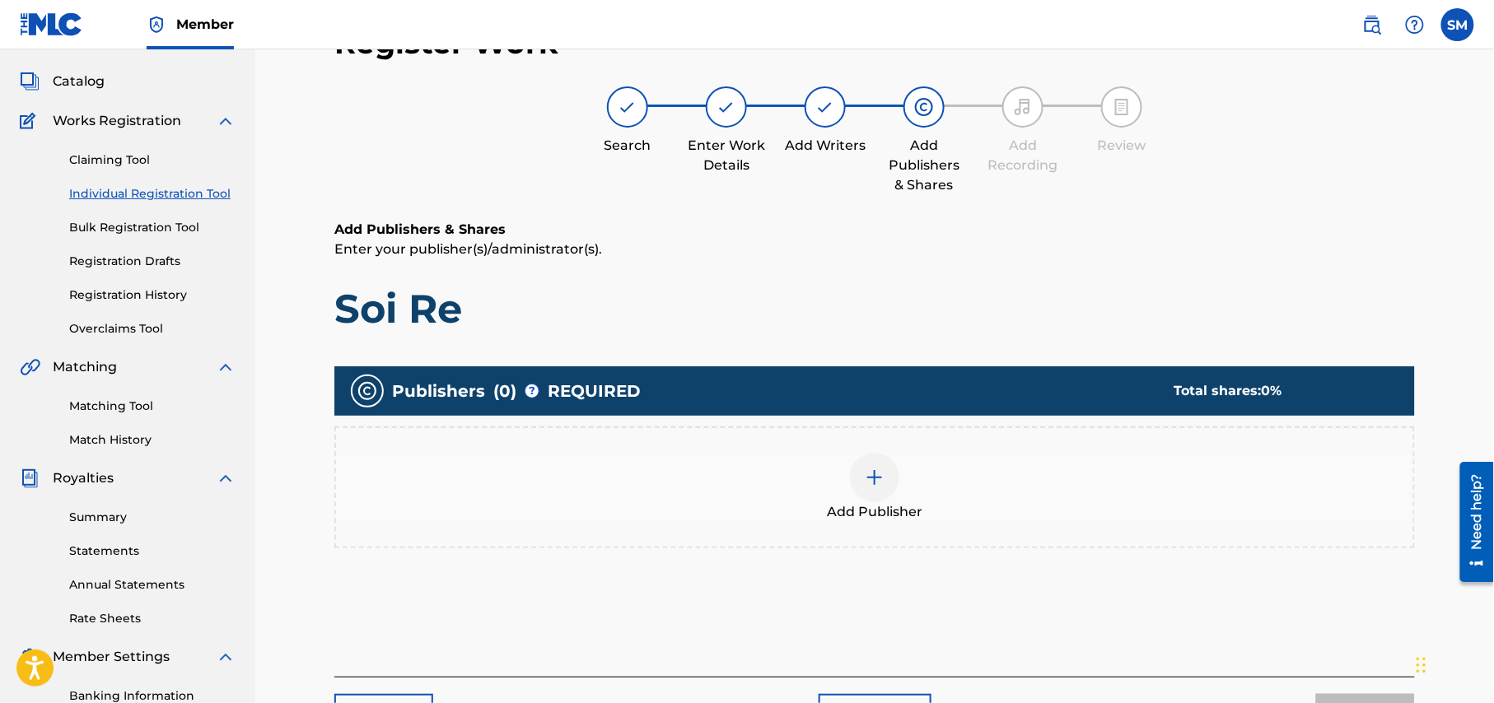
scroll to position [74, 0]
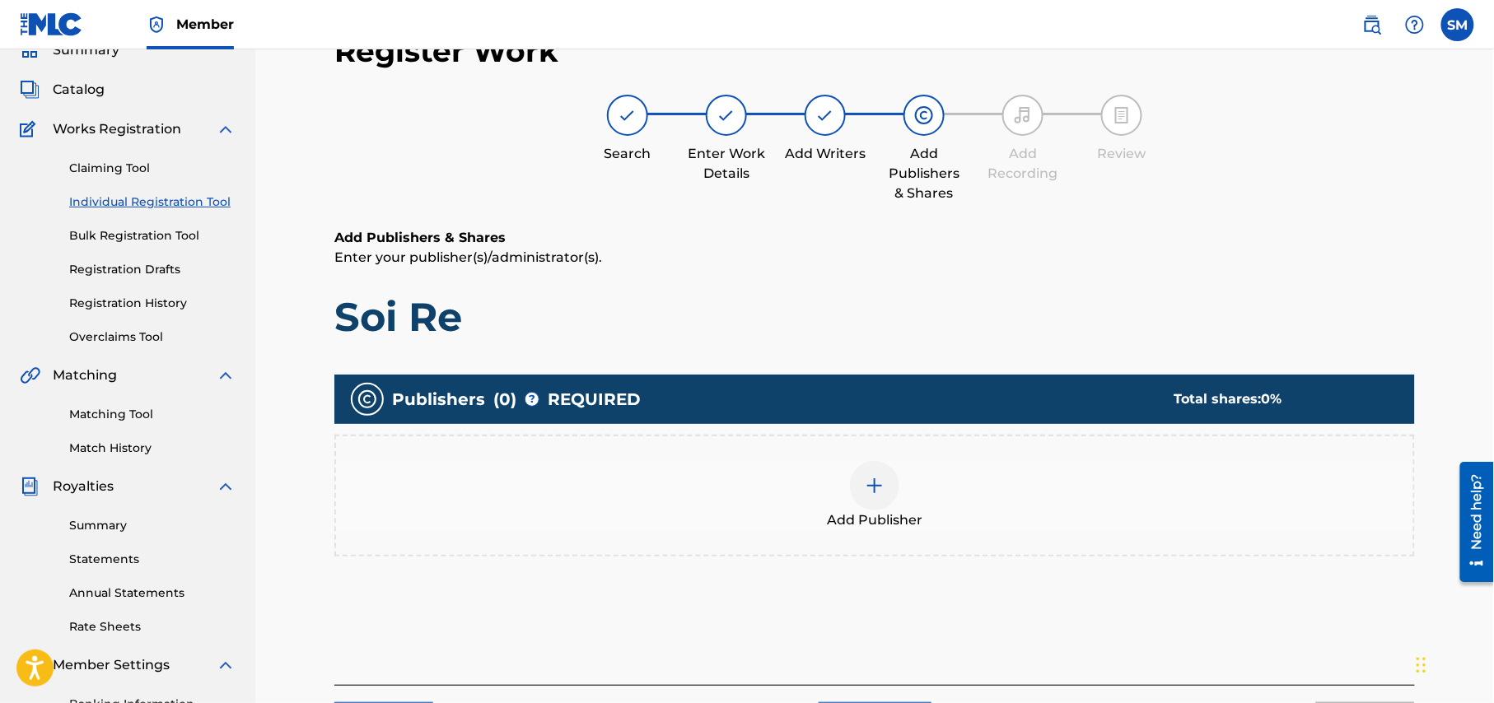
click at [871, 481] on img at bounding box center [875, 486] width 20 height 20
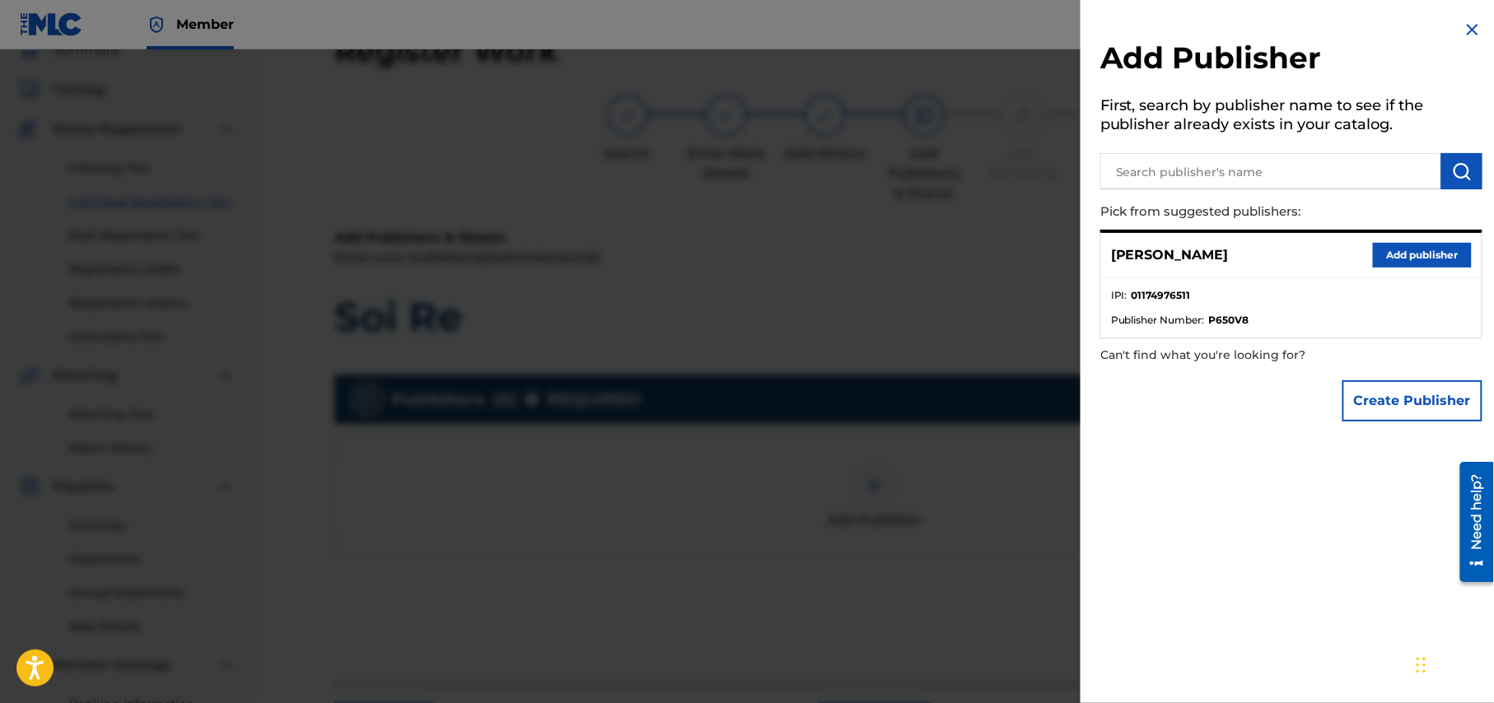
click at [1411, 244] on button "Add publisher" at bounding box center [1422, 255] width 99 height 25
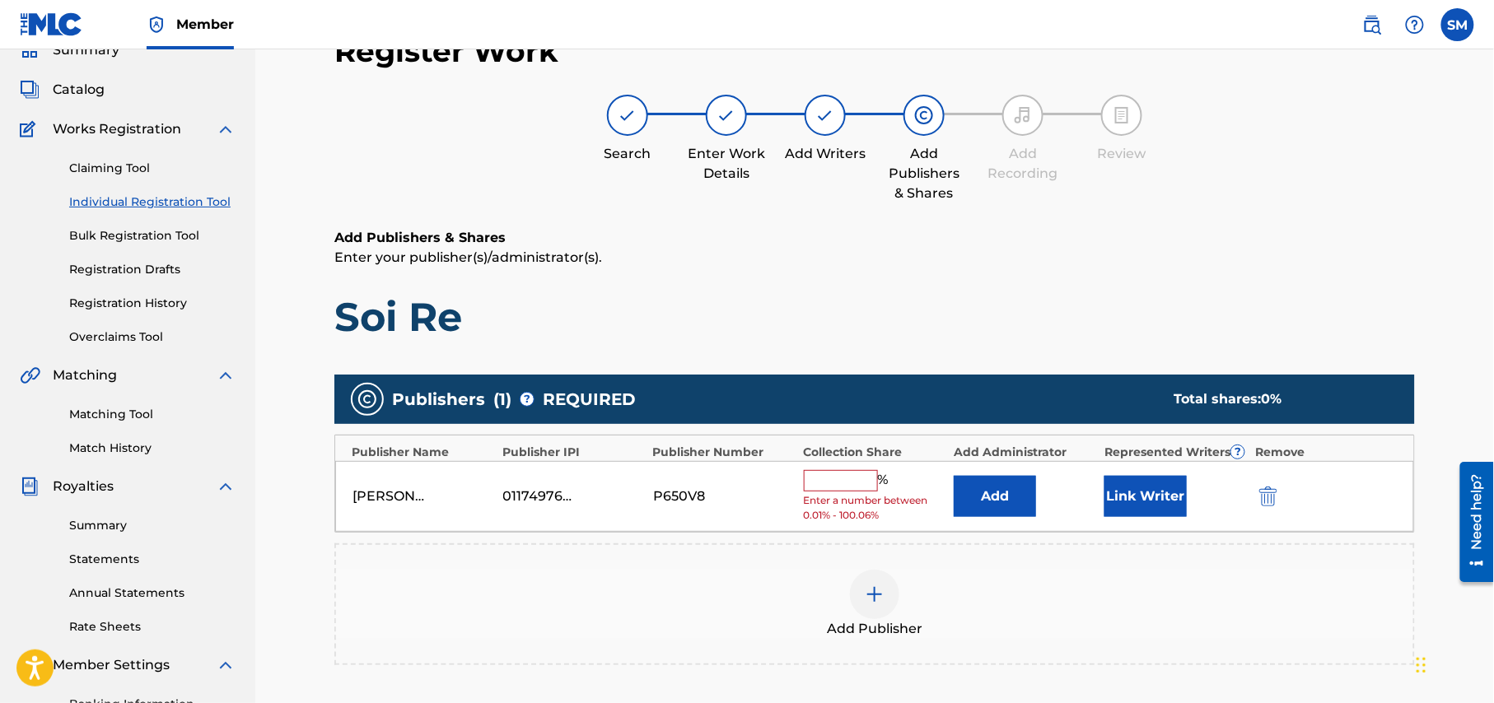
click at [824, 476] on input "text" at bounding box center [841, 480] width 74 height 21
type input "50"
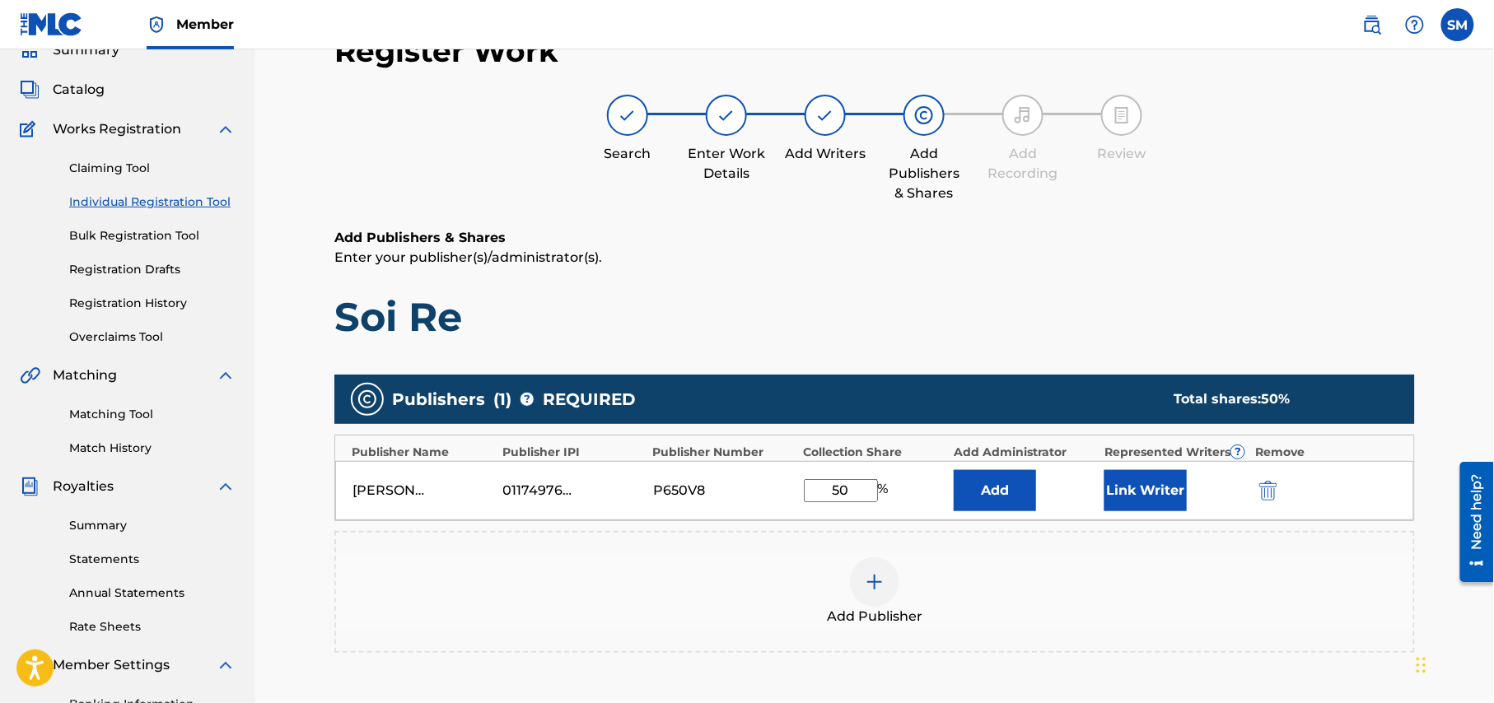
scroll to position [317, 0]
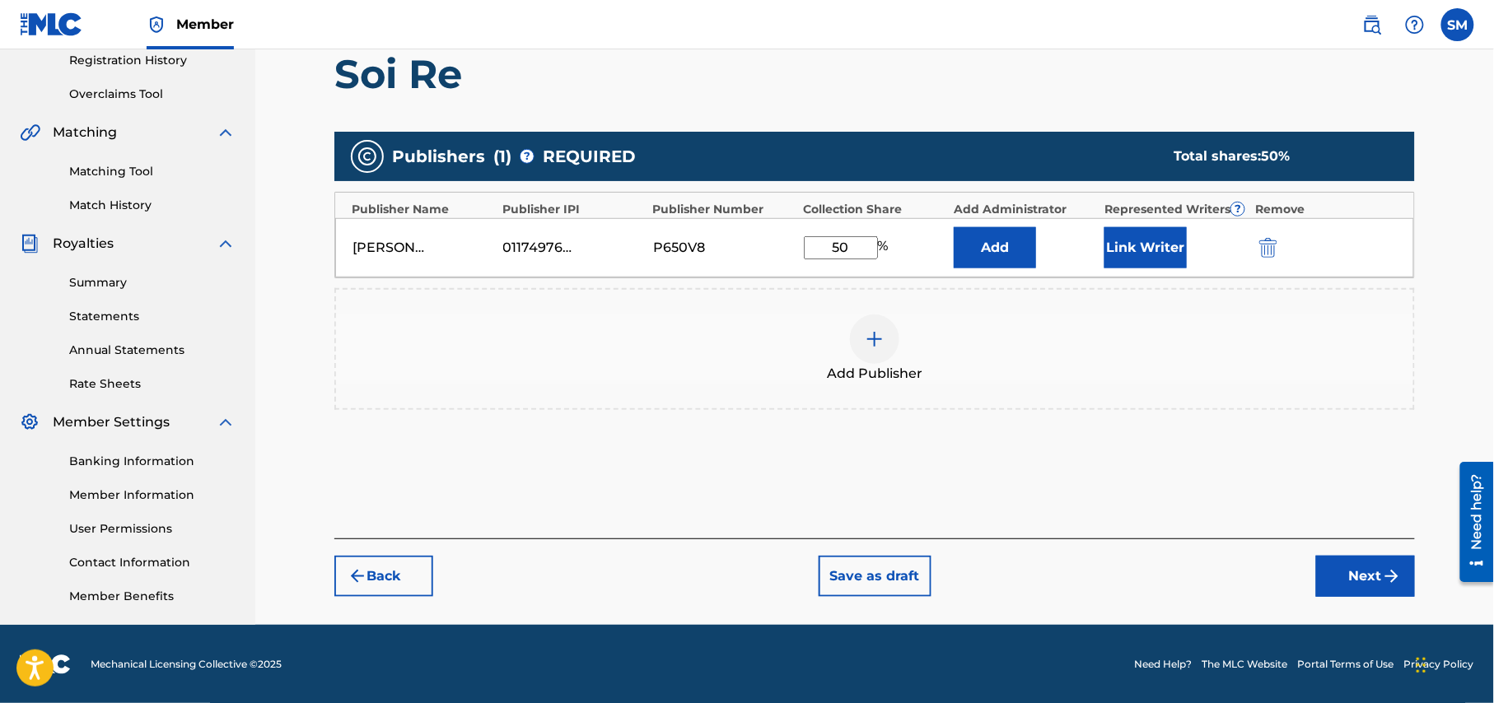
click at [1361, 574] on button "Next" at bounding box center [1365, 576] width 99 height 41
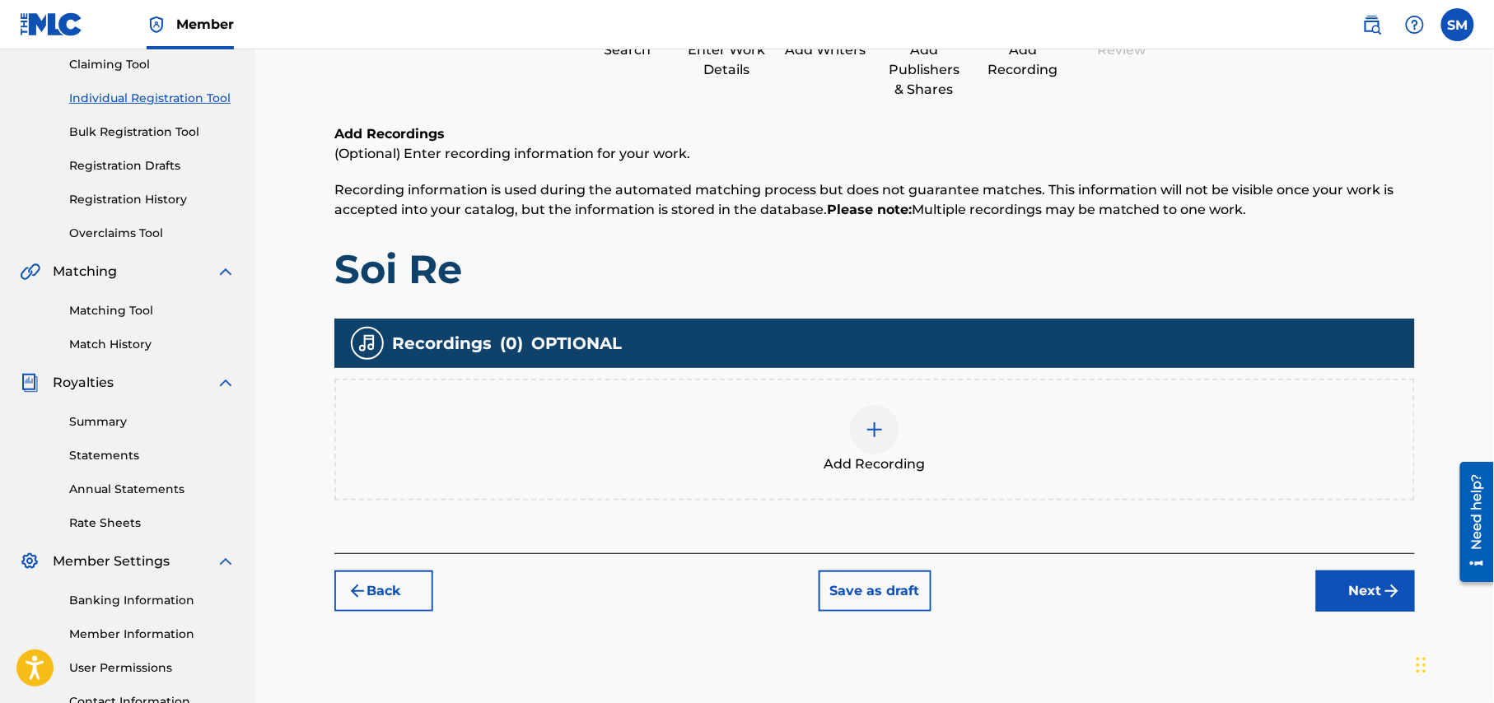
scroll to position [294, 0]
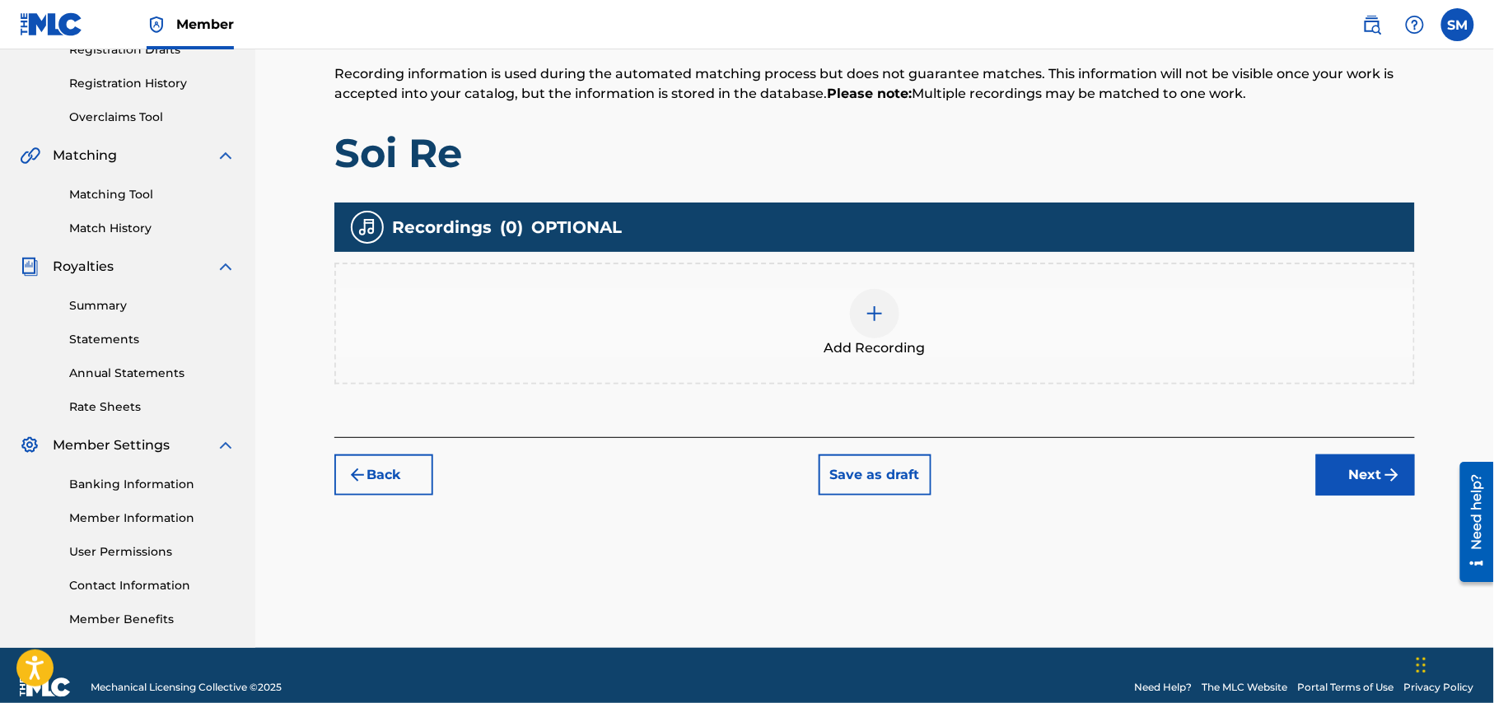
click at [879, 329] on div at bounding box center [874, 313] width 49 height 49
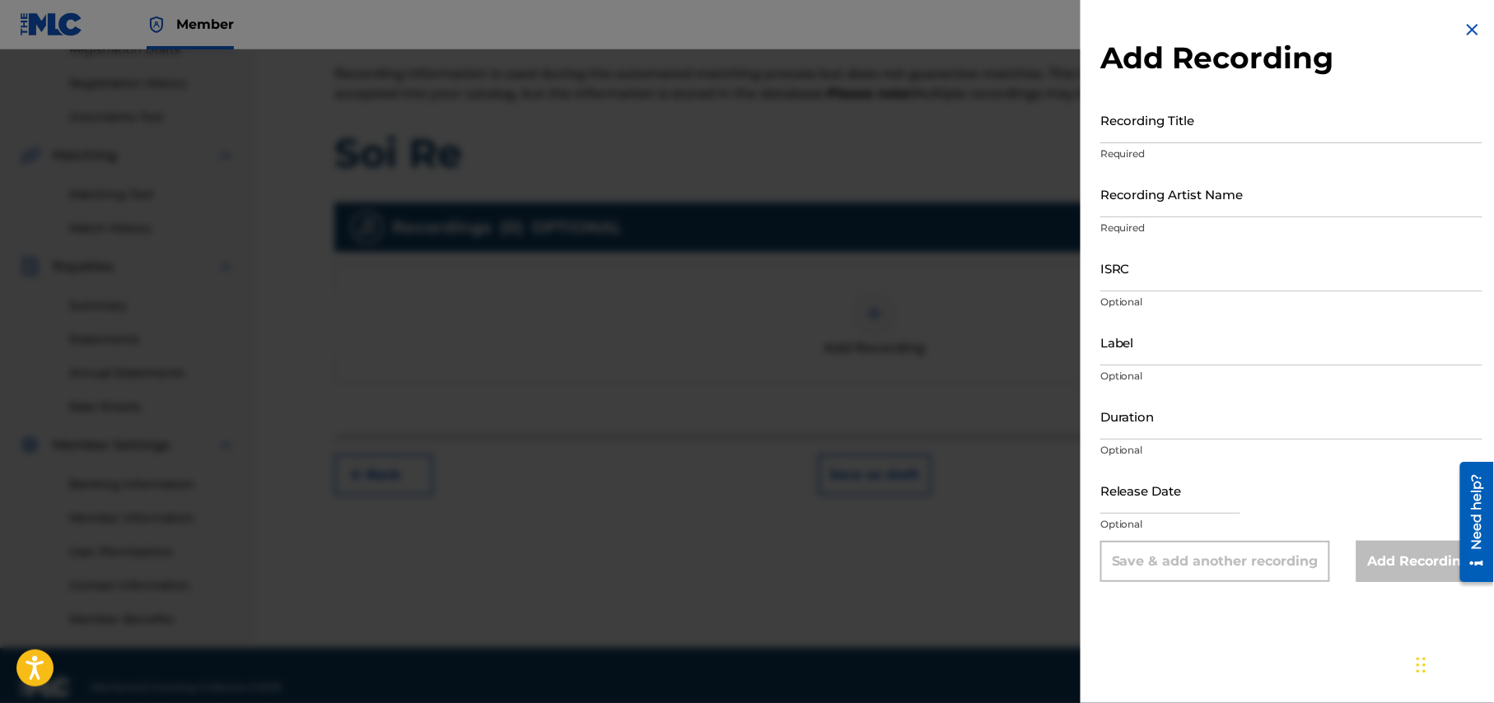
click at [1236, 132] on input "Recording Title" at bounding box center [1291, 119] width 382 height 47
click at [1143, 125] on input "Recording Title" at bounding box center [1291, 119] width 382 height 47
paste input "Soi Re"
type input "Soi Re"
click at [1255, 201] on input "Recording Artist Name" at bounding box center [1291, 193] width 382 height 47
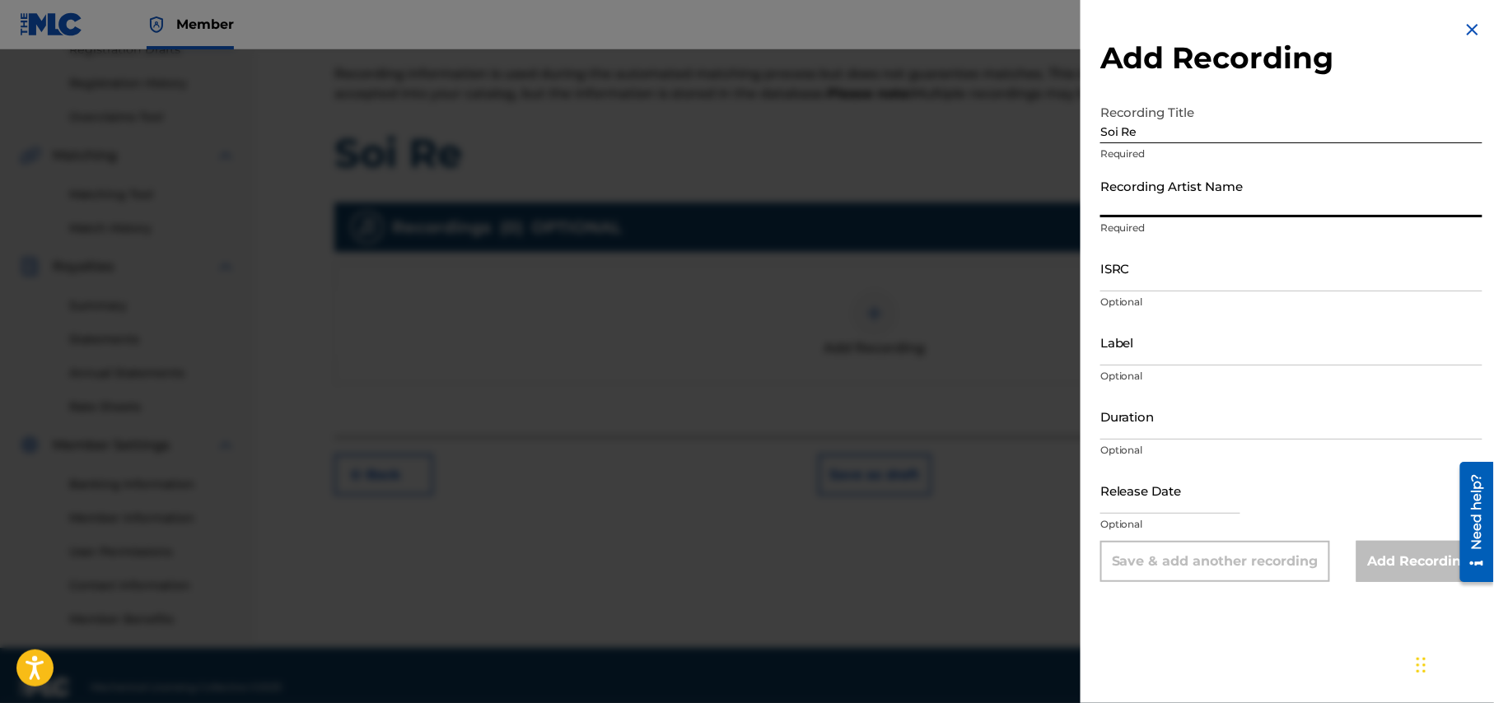
type input "F a Sumon"
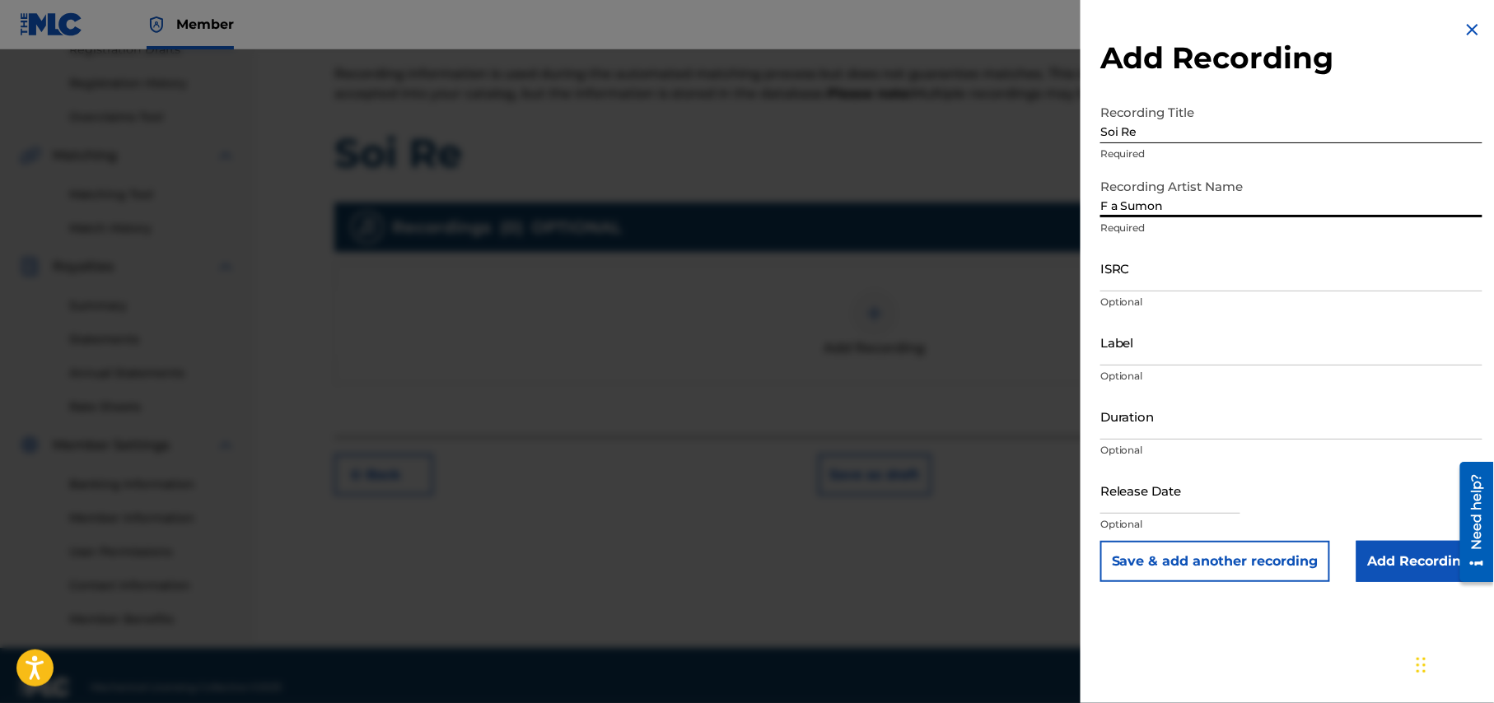
click at [1207, 351] on input "Label" at bounding box center [1291, 342] width 382 height 47
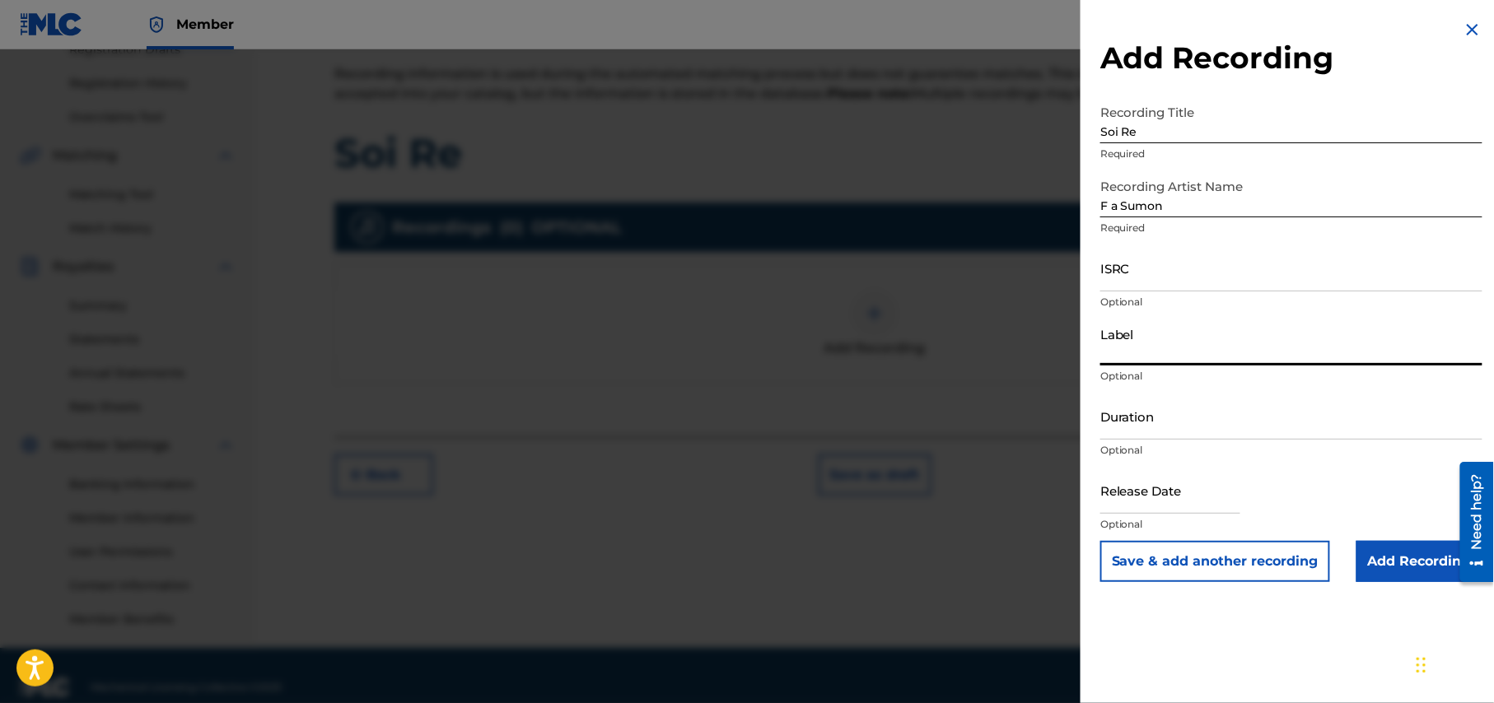
type input "G Series Music"
click at [1214, 425] on input "Duration" at bounding box center [1291, 416] width 382 height 47
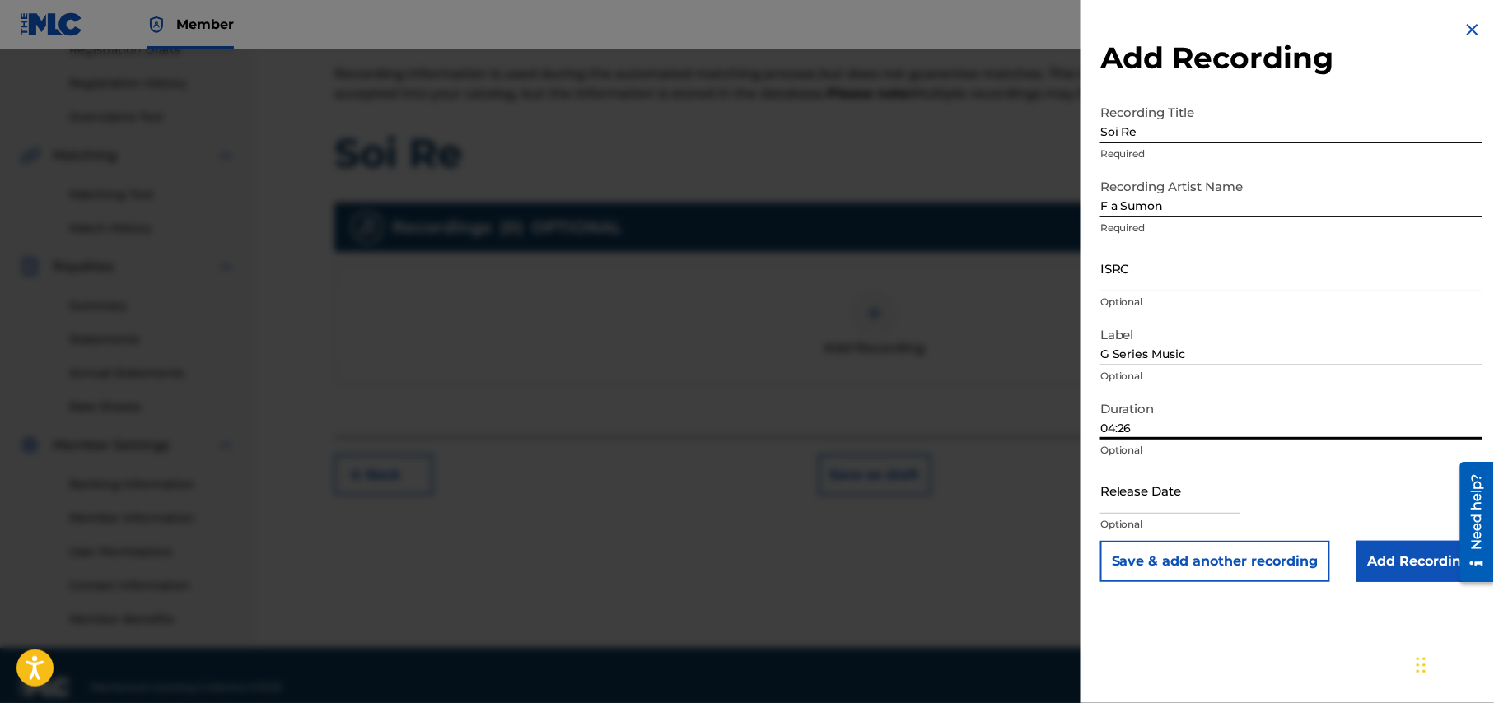
type input "04:26"
click at [1189, 504] on input "text" at bounding box center [1170, 490] width 140 height 47
select select "7"
select select "2025"
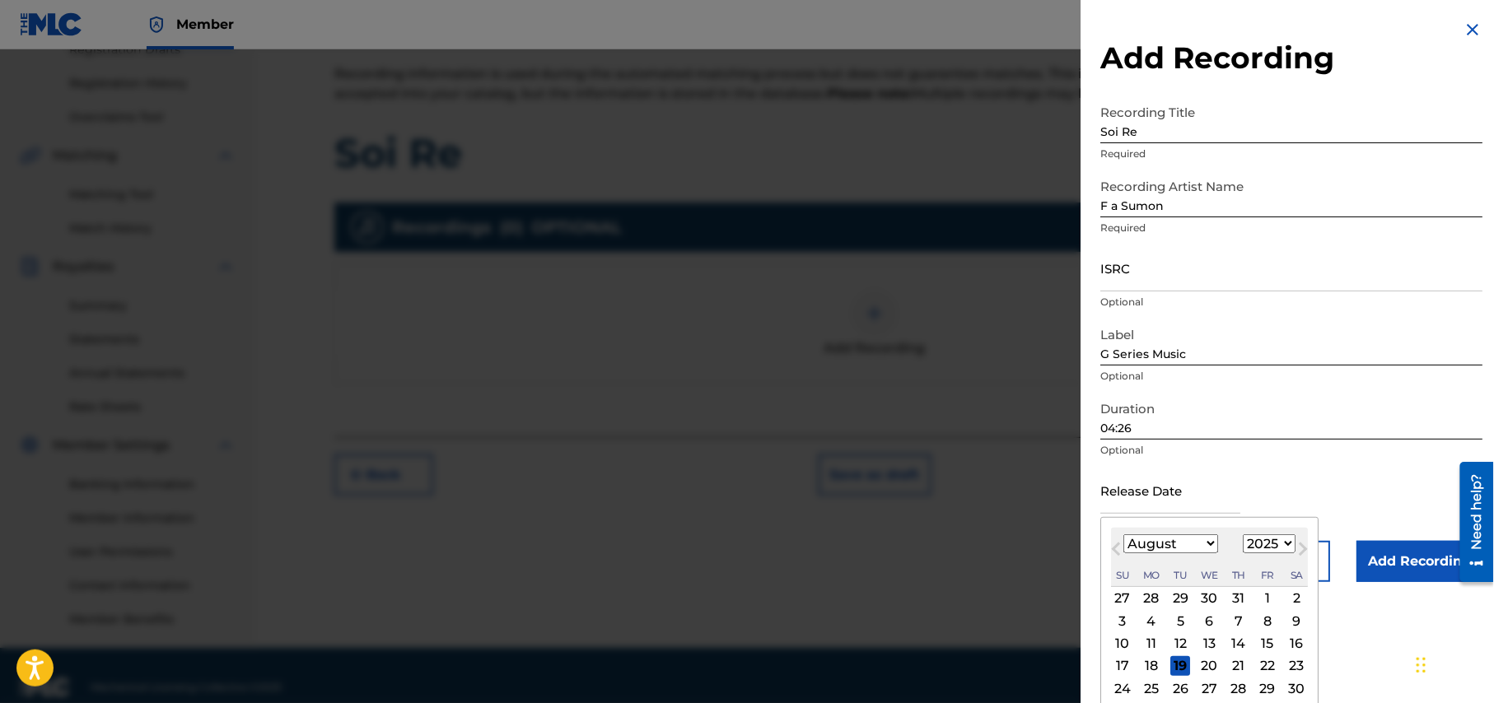
click at [1216, 544] on select "January February March April May June July August September October November De…" at bounding box center [1170, 543] width 95 height 19
select select "3"
click at [1124, 534] on select "January February March April May June July August September October November De…" at bounding box center [1170, 543] width 95 height 19
click at [1213, 599] on div "2" at bounding box center [1210, 599] width 20 height 20
type input "April 2 2025"
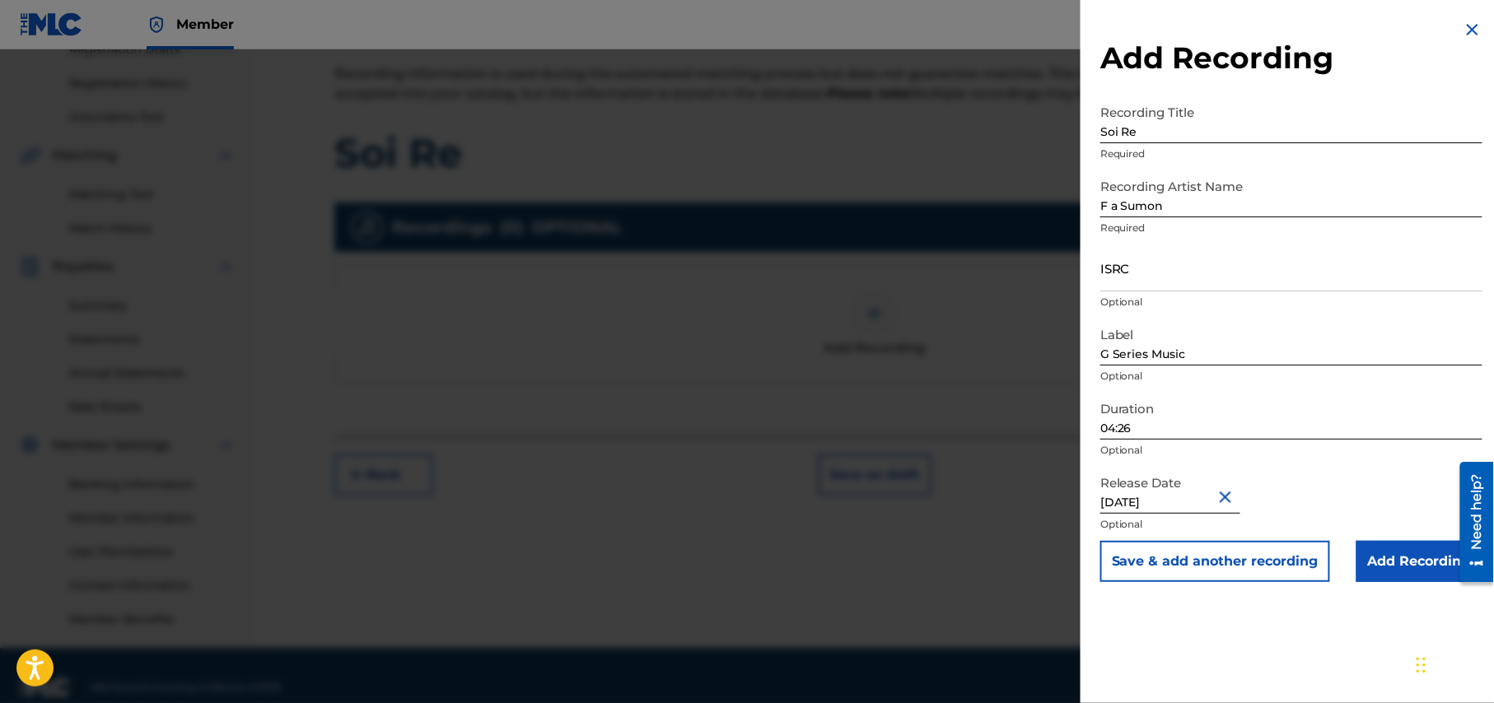
click at [1202, 501] on input "April 2 2025" at bounding box center [1170, 490] width 140 height 47
select select "3"
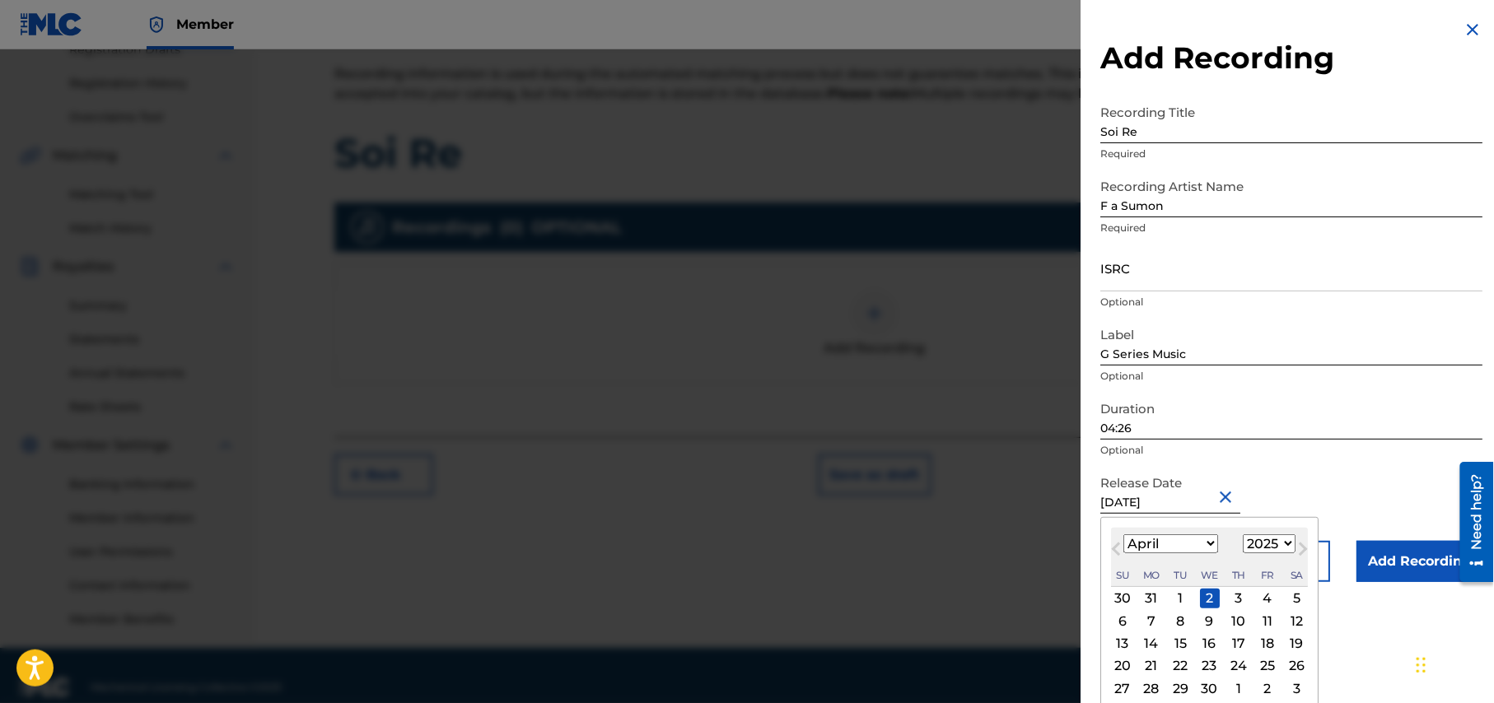
click at [1285, 541] on select "1900 1901 1902 1903 1904 1905 1906 1907 1908 1909 1910 1911 1912 1913 1914 1915…" at bounding box center [1269, 543] width 53 height 19
select select "2017"
click at [1246, 534] on select "1900 1901 1902 1903 1904 1905 1906 1907 1908 1909 1910 1911 1912 1913 1914 1915…" at bounding box center [1269, 543] width 53 height 19
click at [1120, 623] on div "2" at bounding box center [1122, 621] width 20 height 20
type input "April 2 2017"
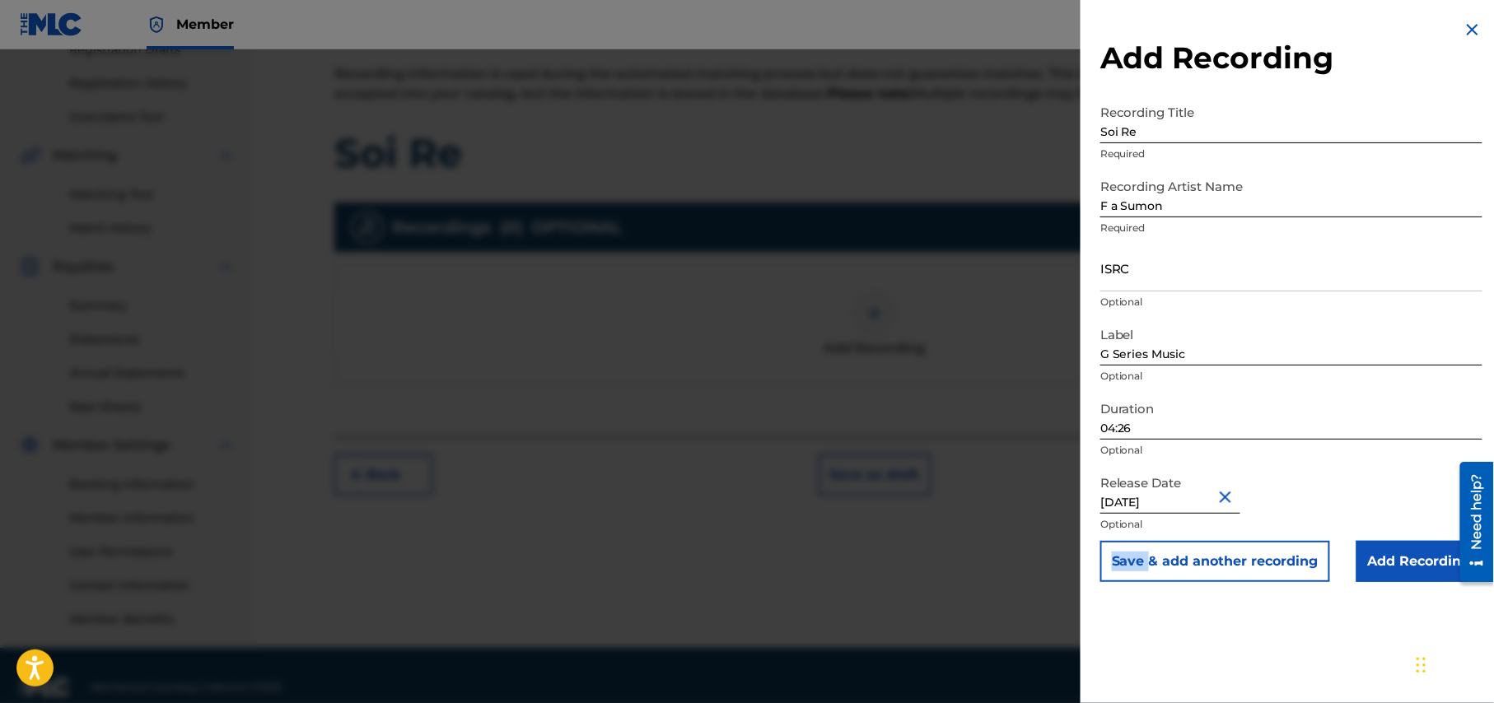
click at [1120, 623] on div "Add Recording Recording Title Soi Re Required Recording Artist Name F a Sumon R…" at bounding box center [1291, 351] width 422 height 703
click at [1411, 564] on input "Add Recording" at bounding box center [1419, 561] width 126 height 41
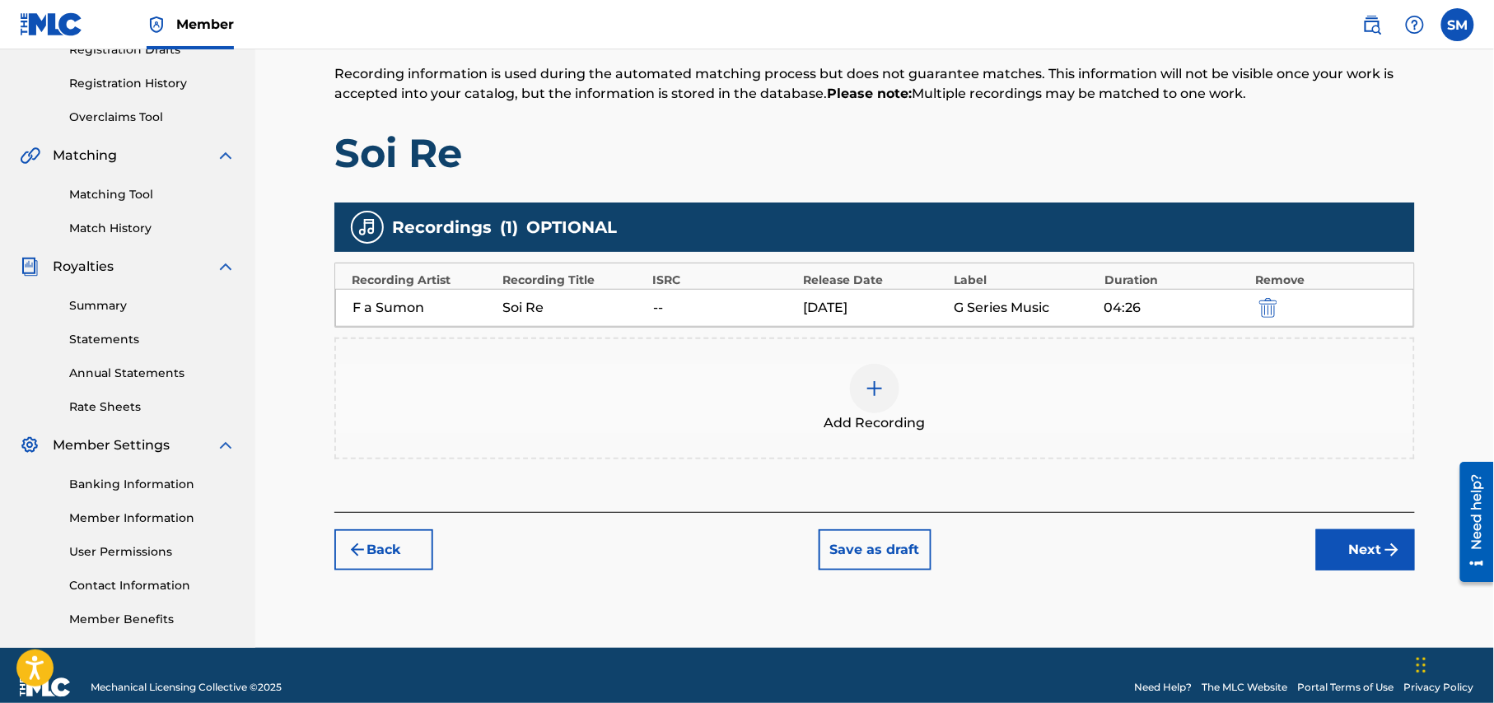
click at [1347, 547] on button "Next" at bounding box center [1365, 549] width 99 height 41
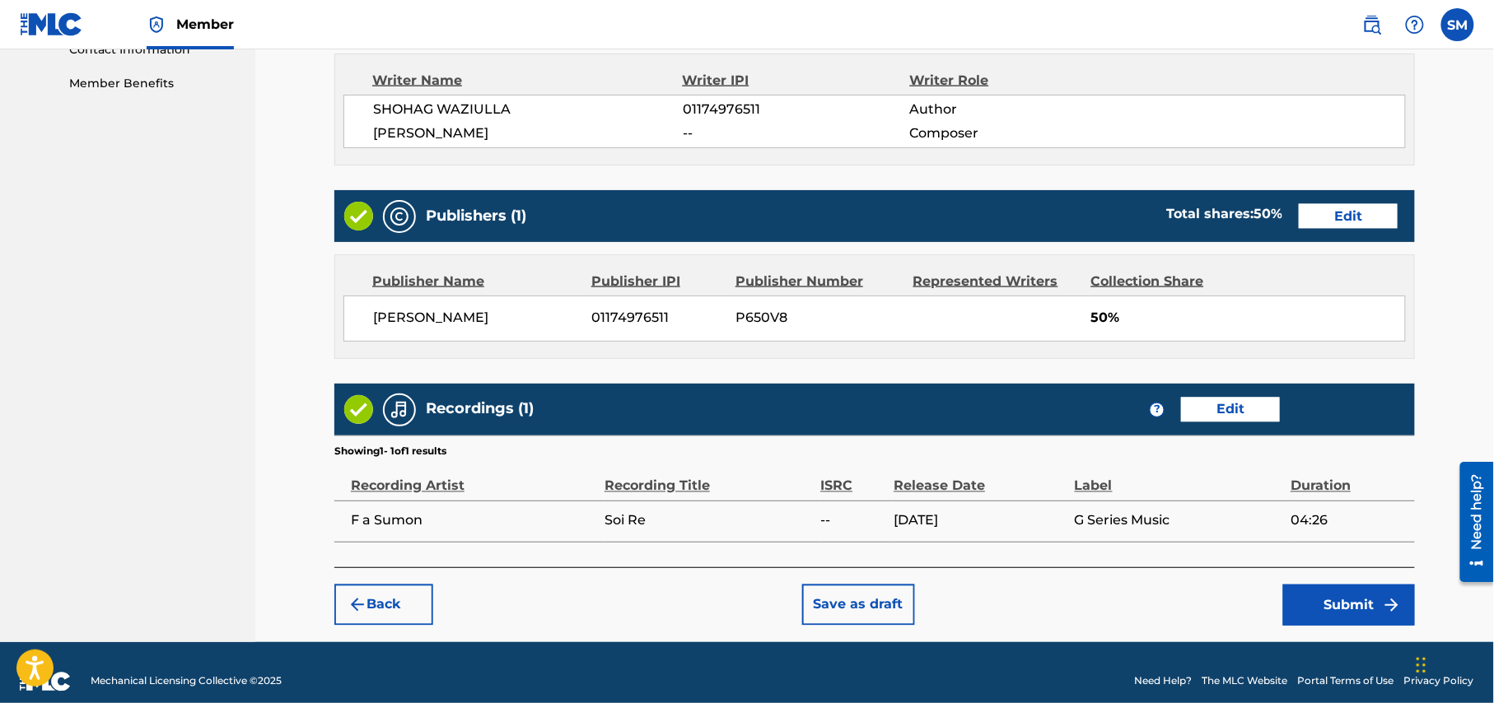
scroll to position [832, 0]
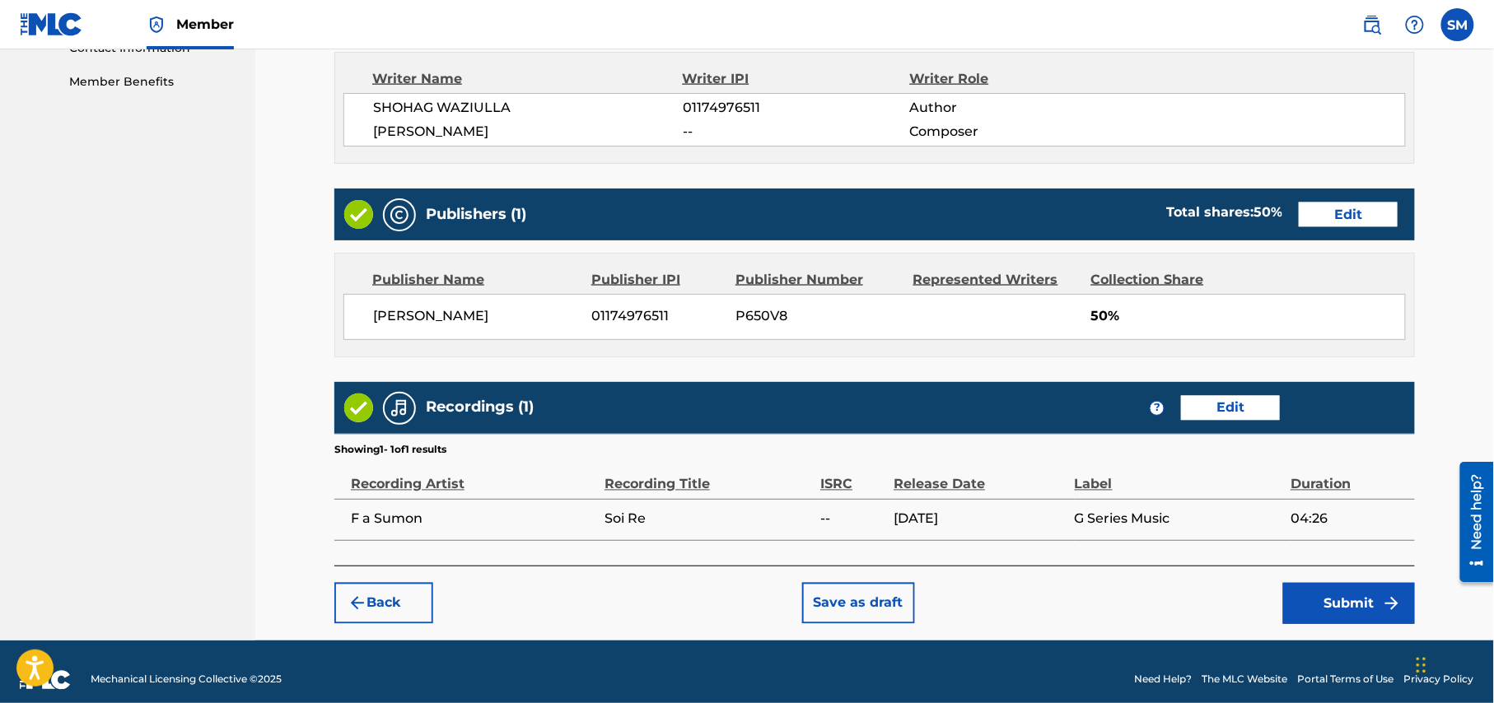
click at [1355, 596] on button "Submit" at bounding box center [1349, 603] width 132 height 41
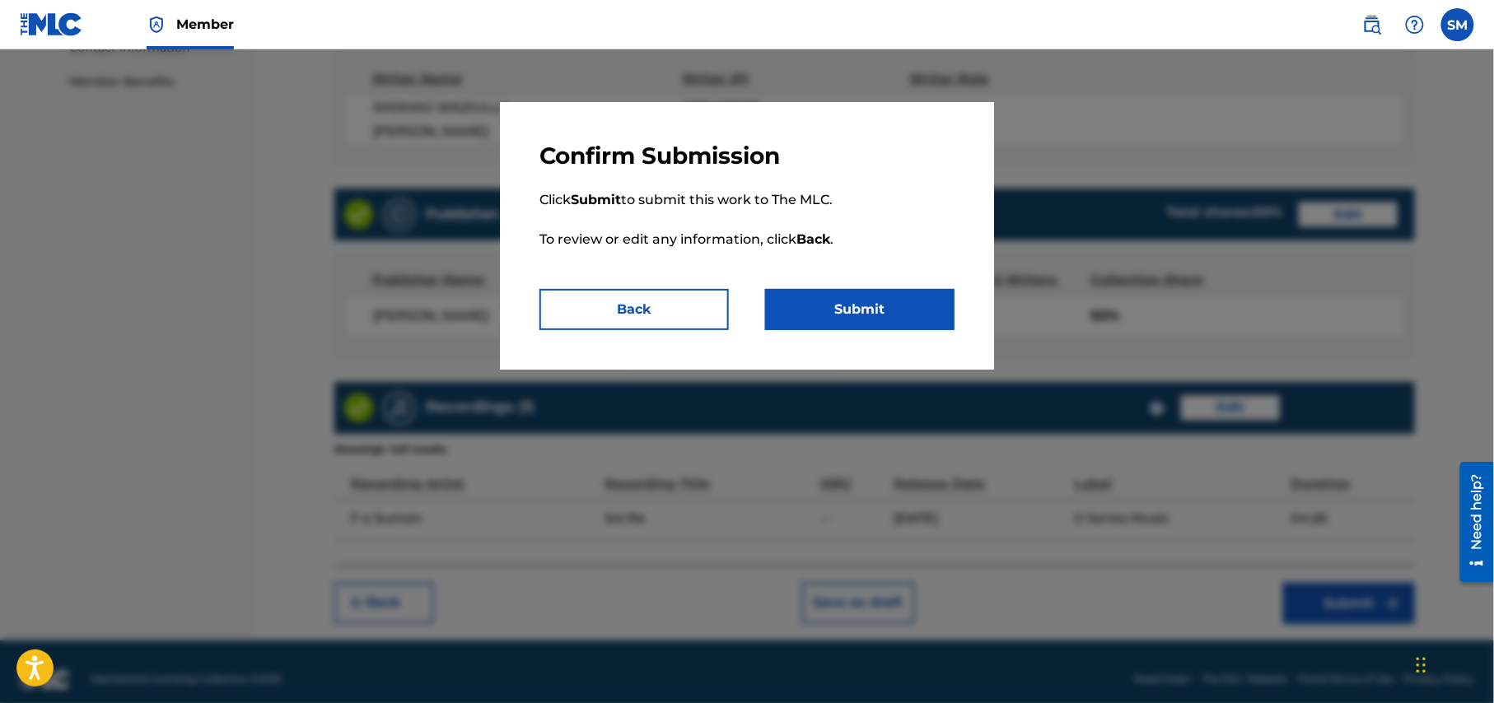
click at [866, 303] on button "Submit" at bounding box center [859, 309] width 189 height 41
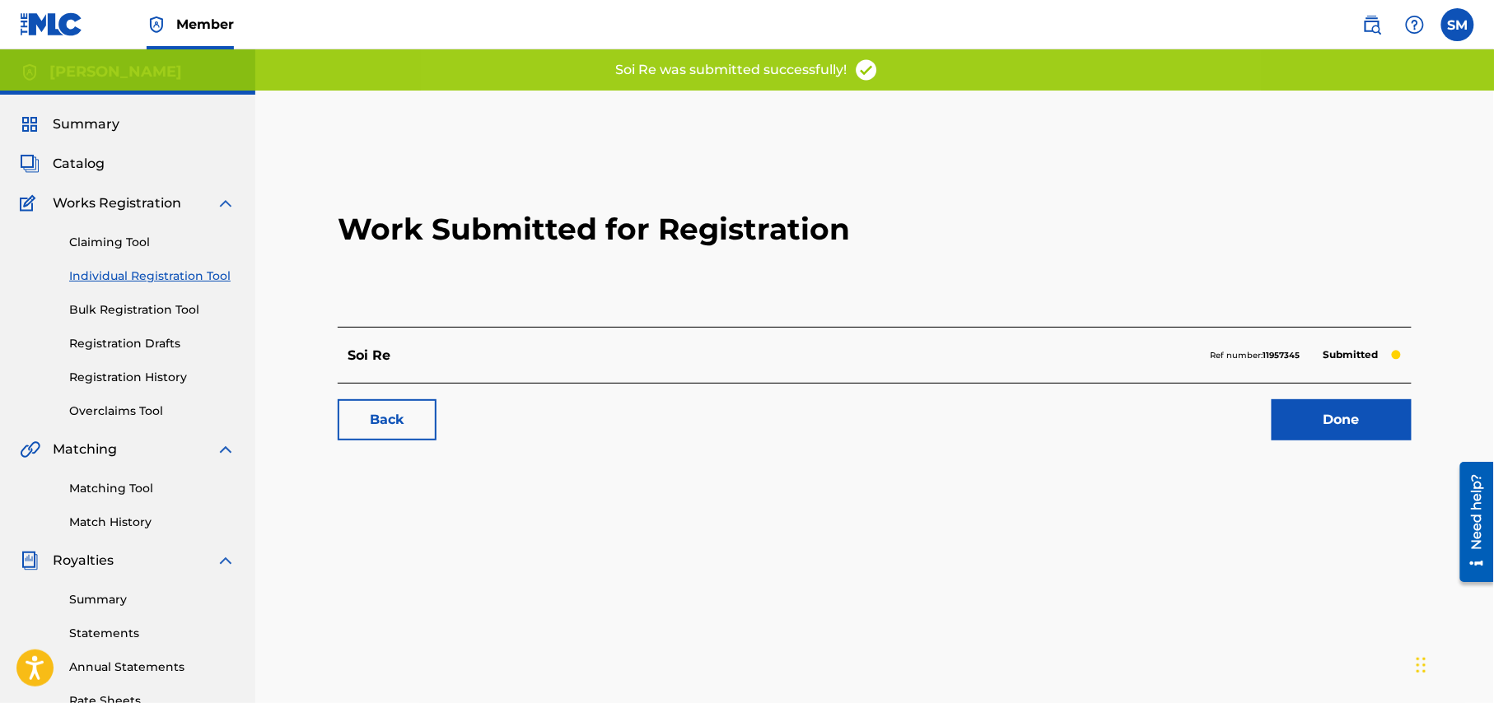
click at [1332, 425] on link "Done" at bounding box center [1341, 419] width 140 height 41
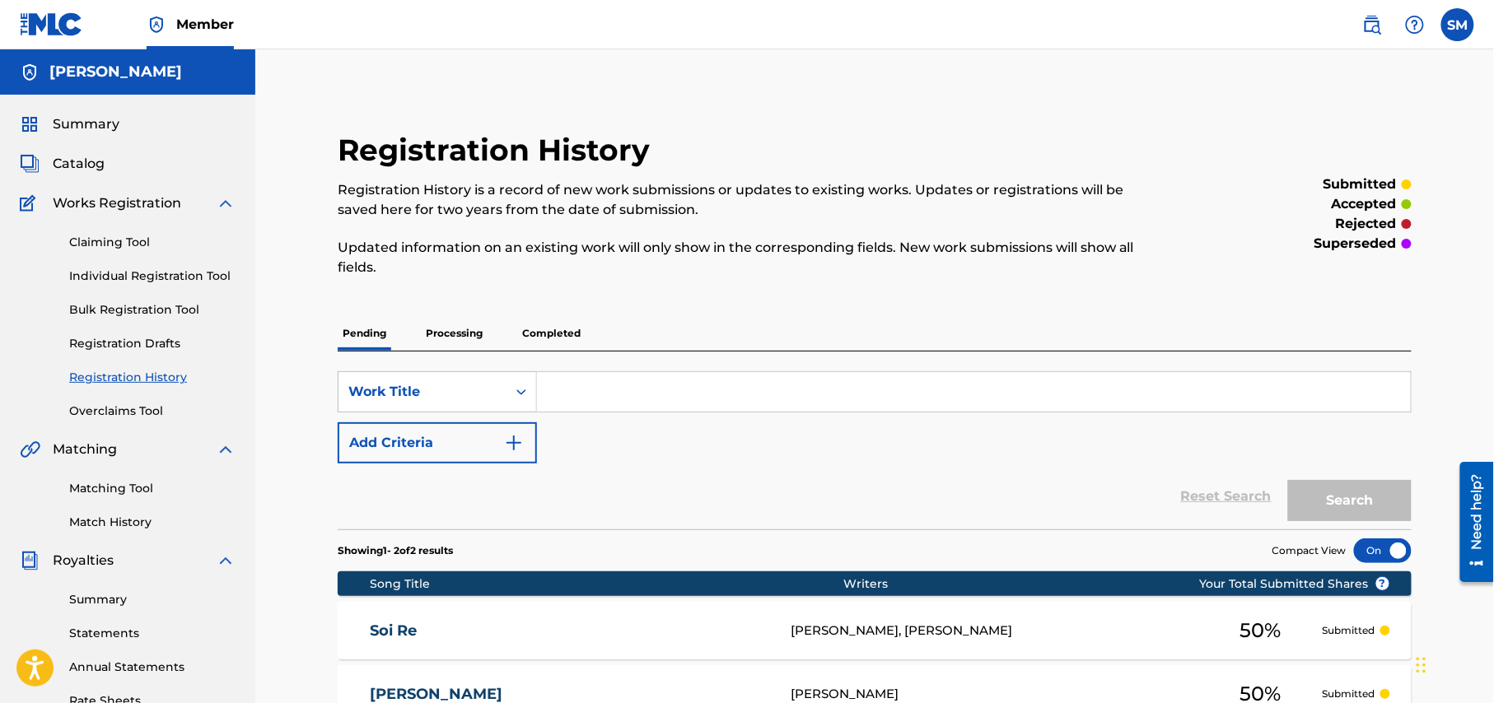
click at [181, 278] on link "Individual Registration Tool" at bounding box center [152, 276] width 166 height 17
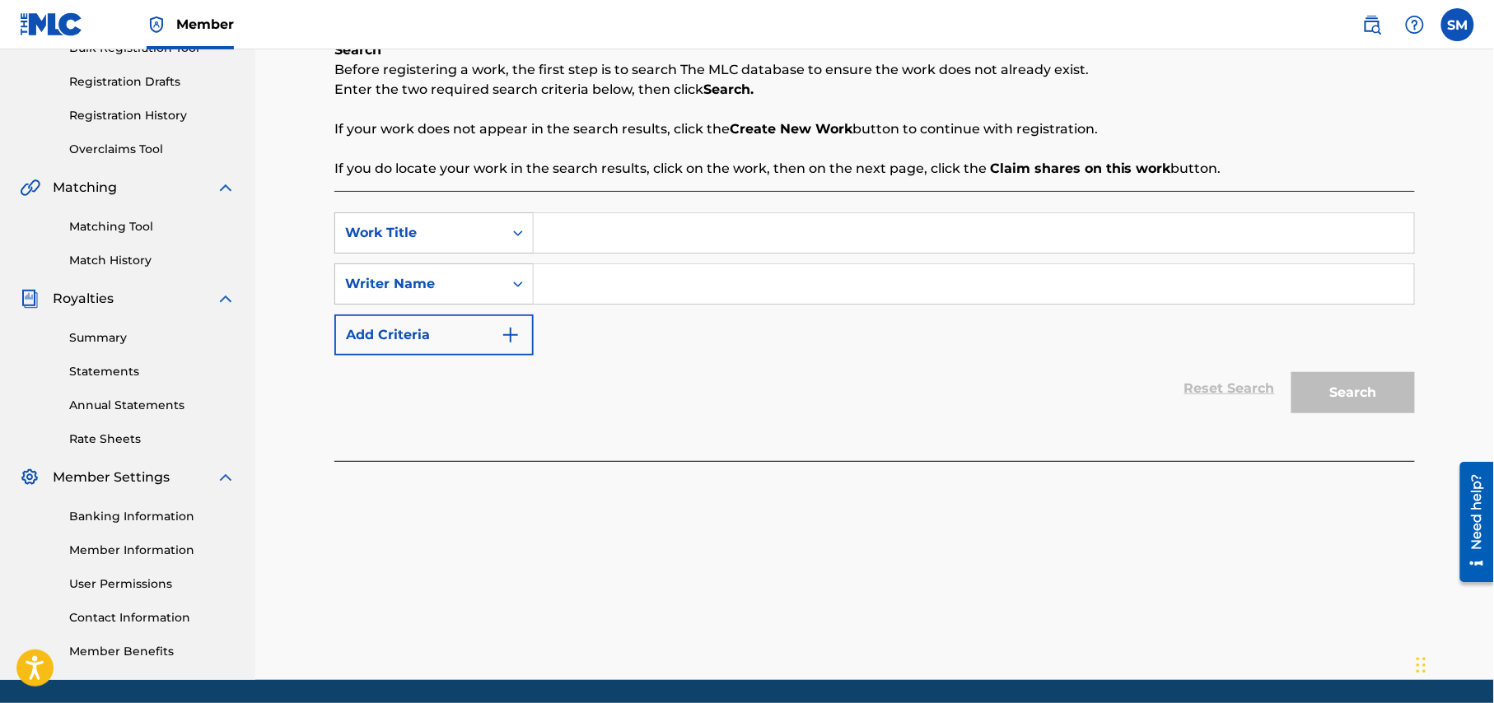
scroll to position [317, 0]
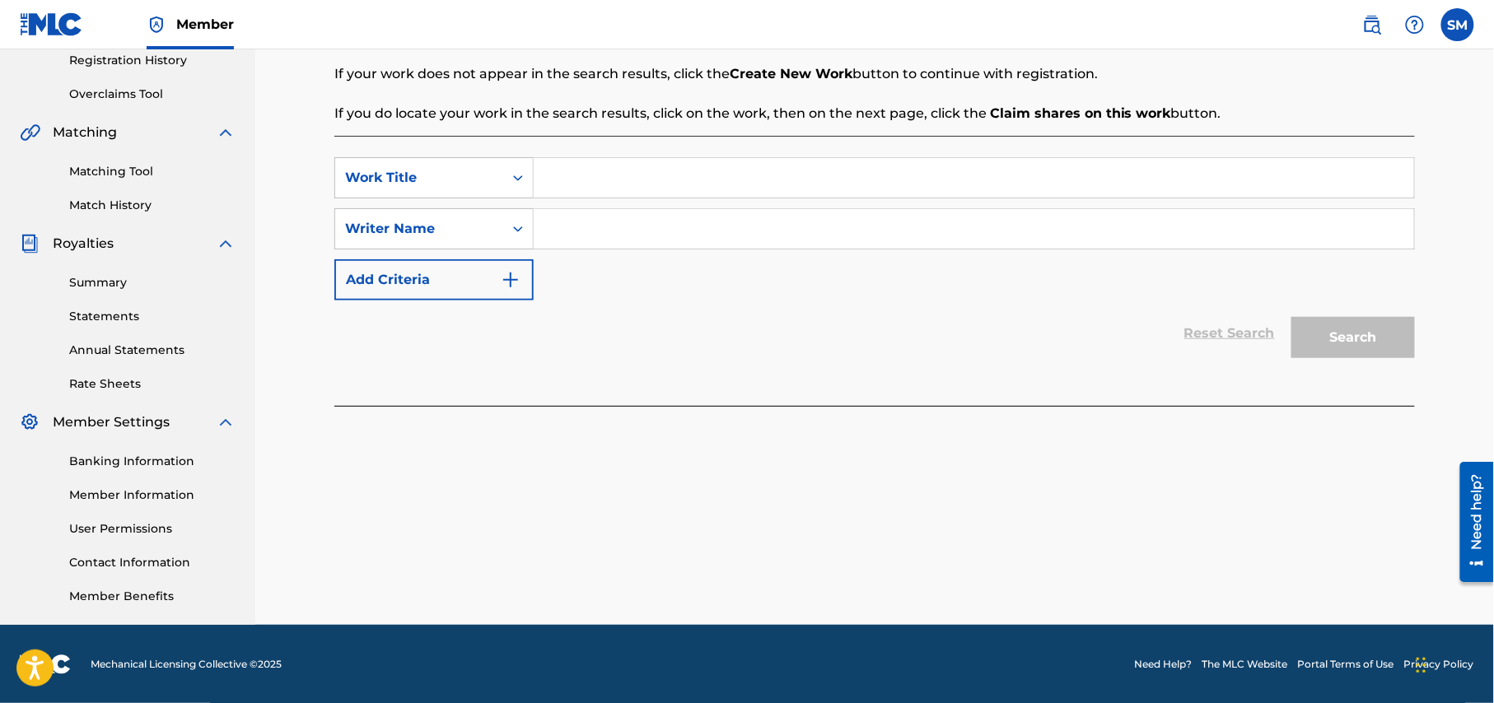
click at [606, 184] on input "Search Form" at bounding box center [974, 178] width 880 height 40
paste input "Tor Lagi Re |"
type input "Tor Lagi Re |"
drag, startPoint x: 675, startPoint y: 218, endPoint x: 676, endPoint y: 234, distance: 15.7
click at [675, 218] on input "Search Form" at bounding box center [974, 229] width 880 height 40
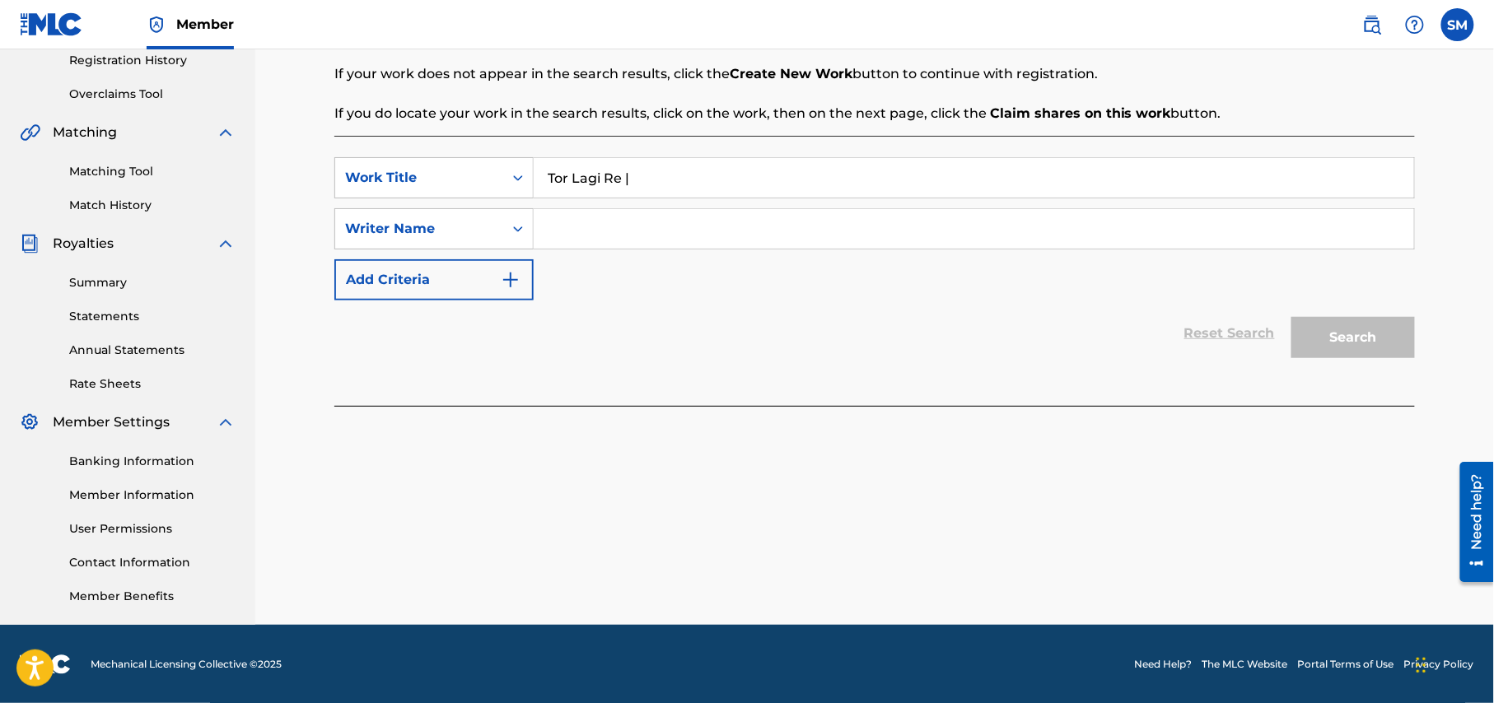
type input "shohag waziulla"
click at [1355, 343] on button "Search" at bounding box center [1353, 337] width 124 height 41
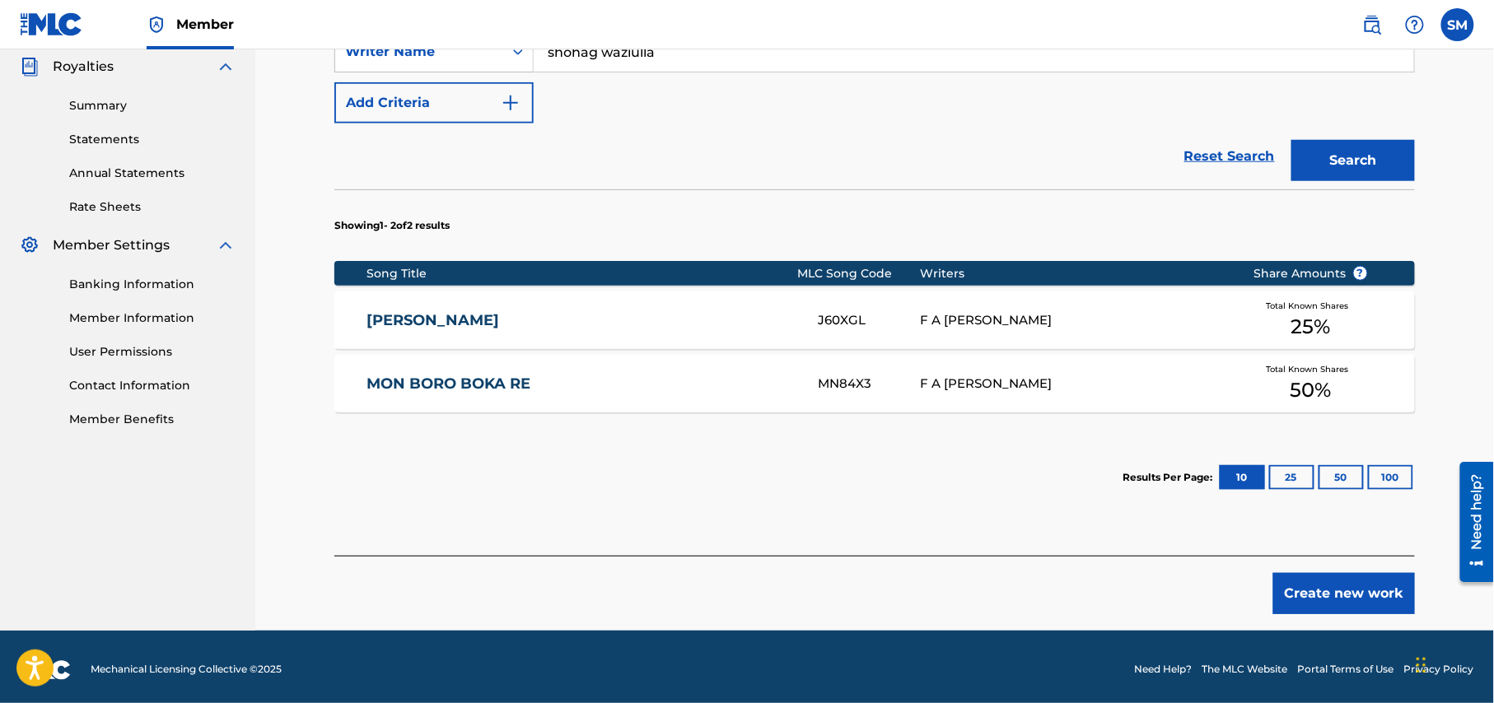
scroll to position [501, 0]
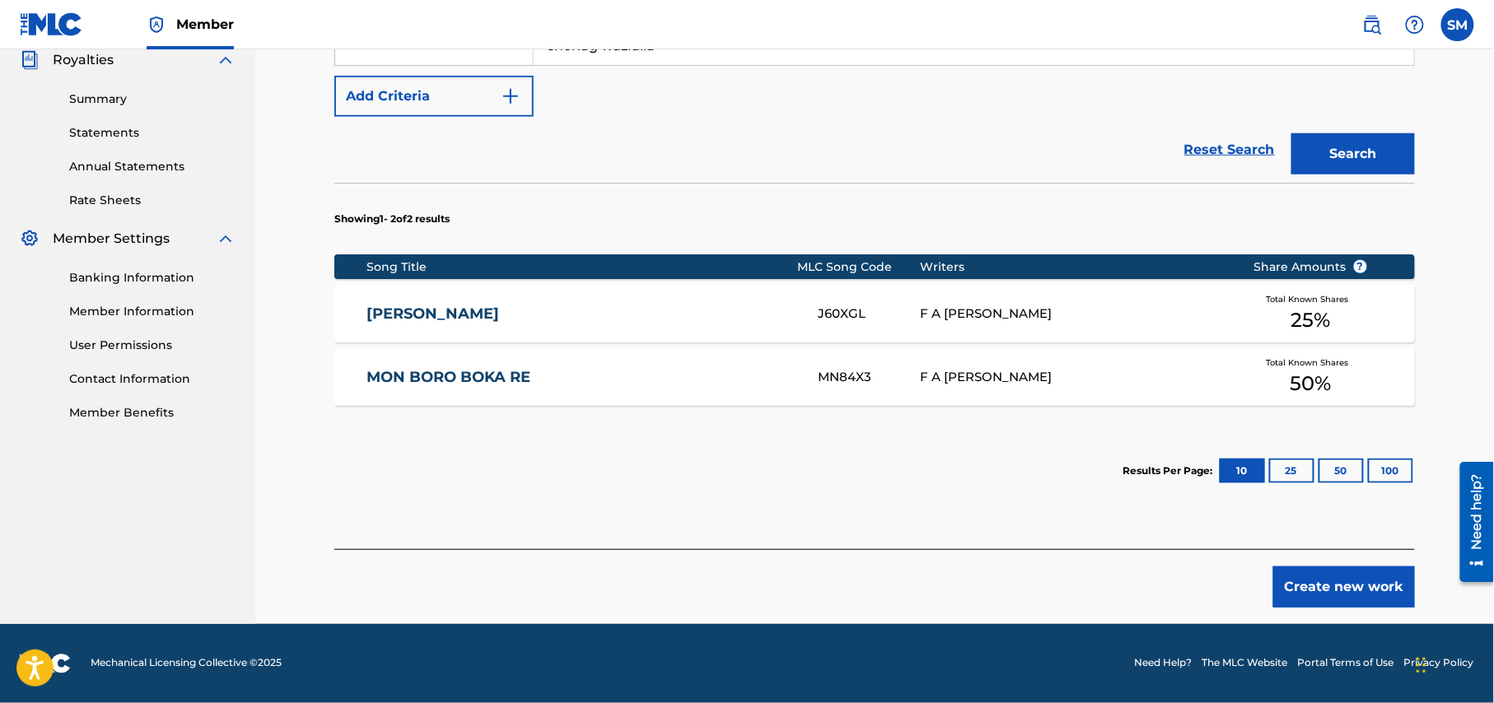
click at [1342, 591] on button "Create new work" at bounding box center [1344, 587] width 142 height 41
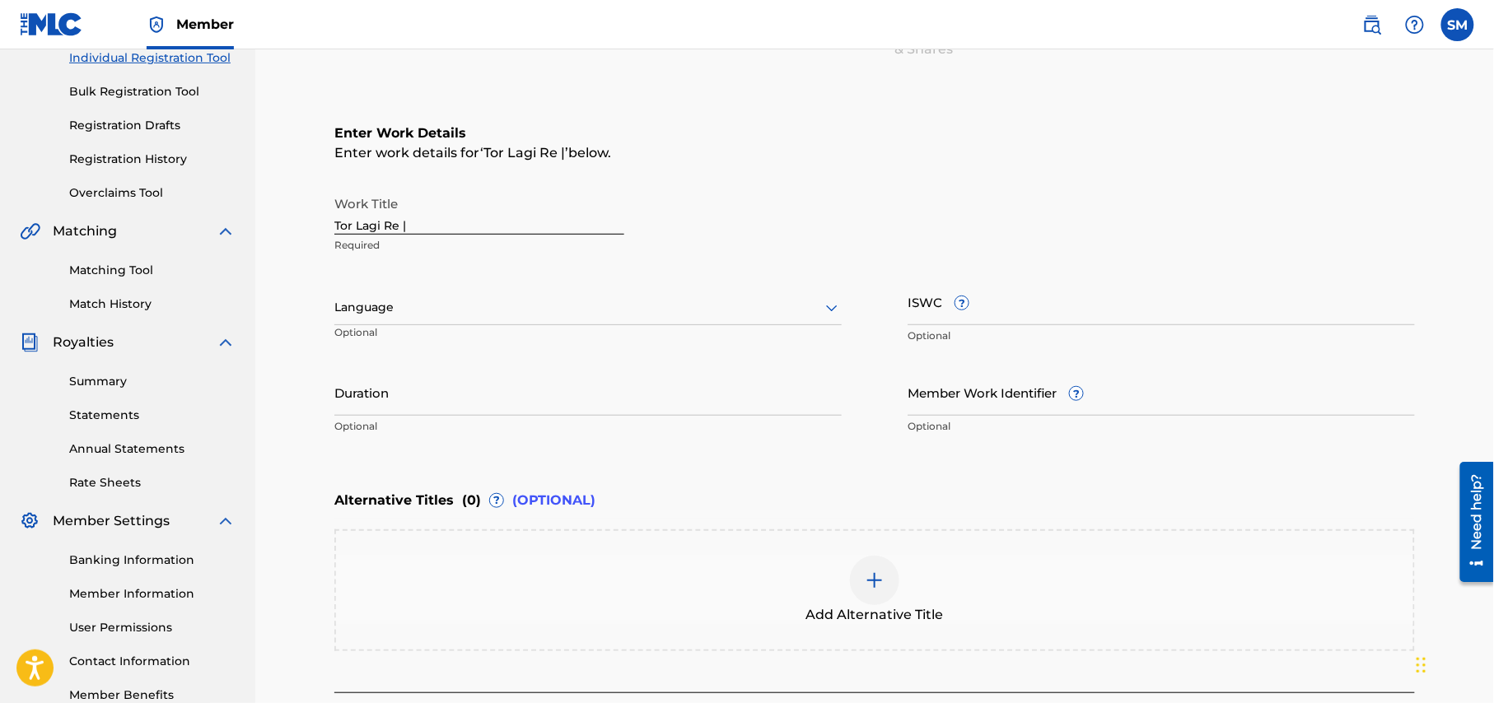
scroll to position [219, 0]
click at [496, 311] on div at bounding box center [587, 306] width 507 height 21
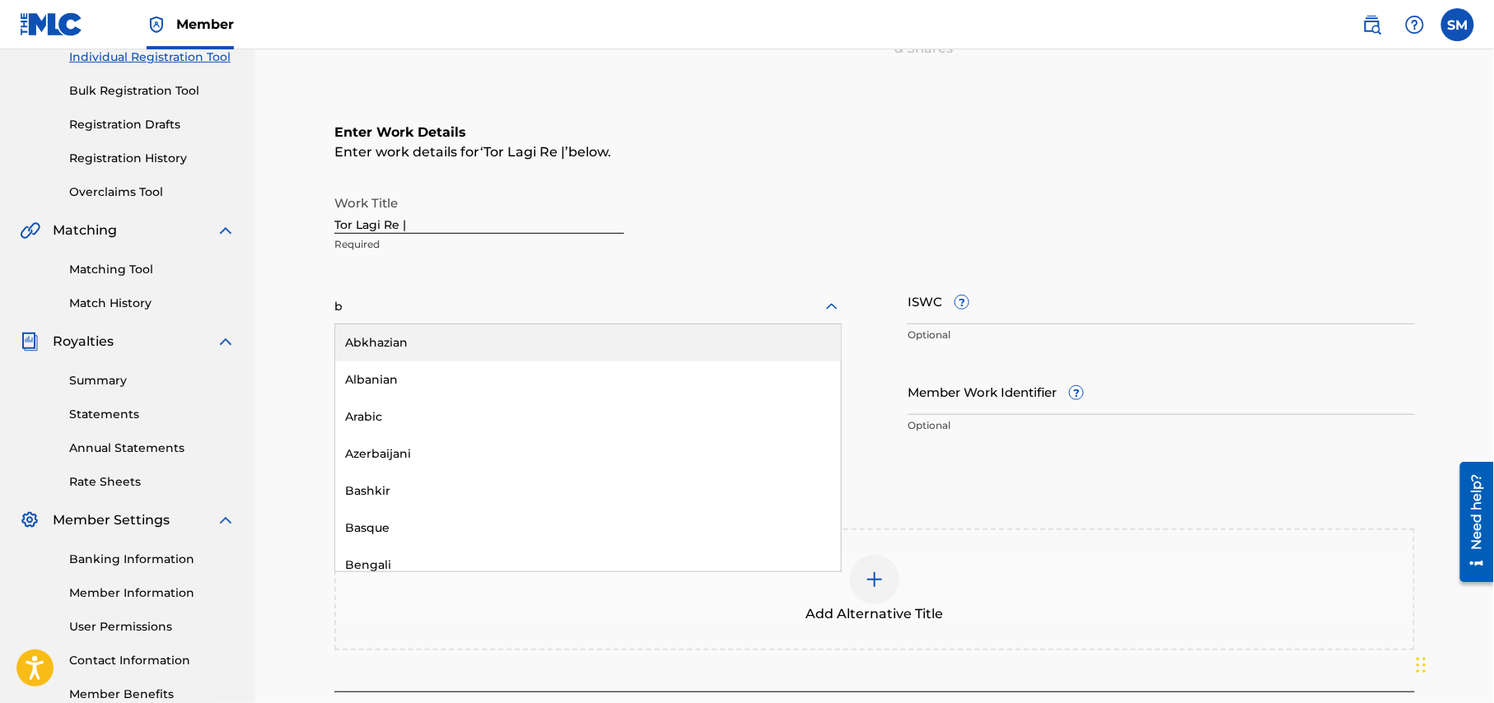
type input "be"
click at [453, 349] on div "Bengali" at bounding box center [588, 342] width 506 height 37
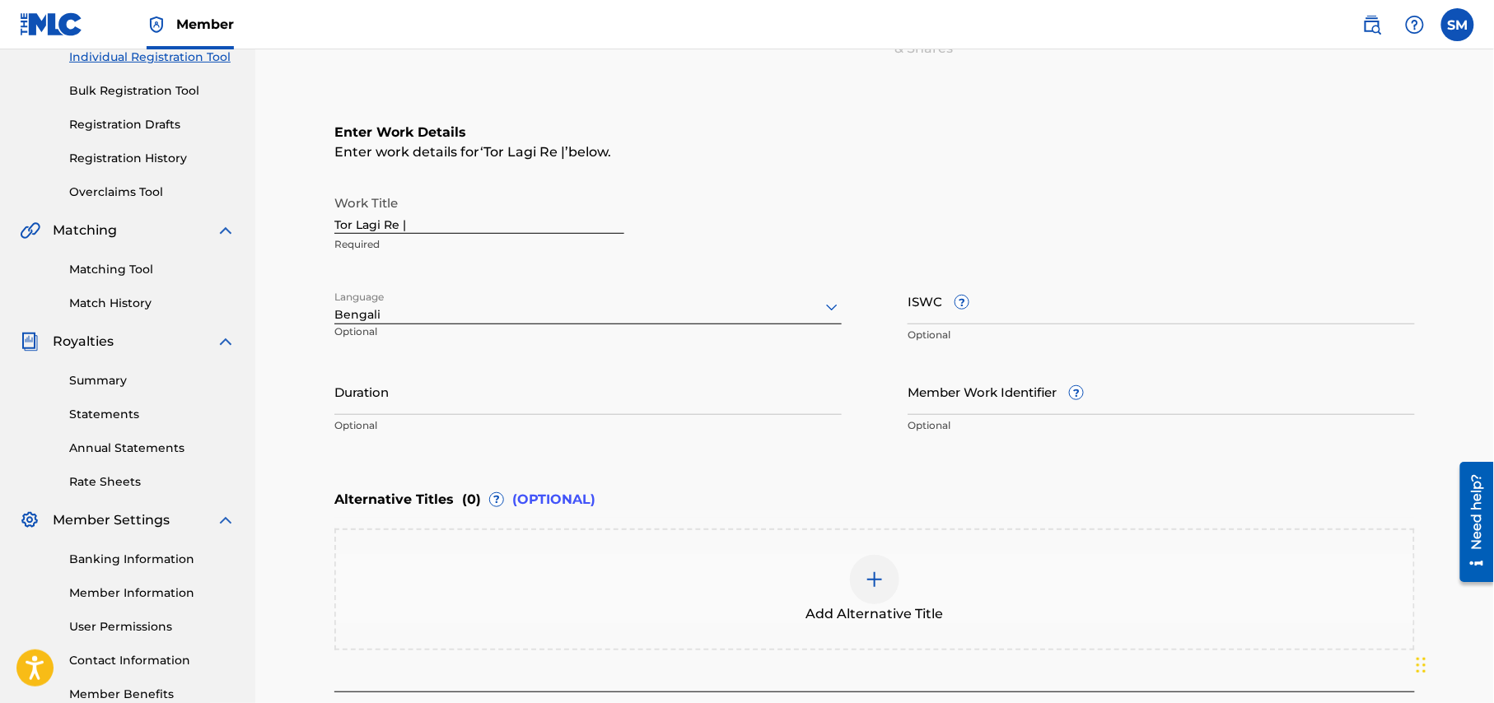
click at [596, 399] on input "Duration" at bounding box center [587, 391] width 507 height 47
type input "05:09"
click at [1034, 403] on input "Member Work Identifier ?" at bounding box center [1160, 391] width 507 height 47
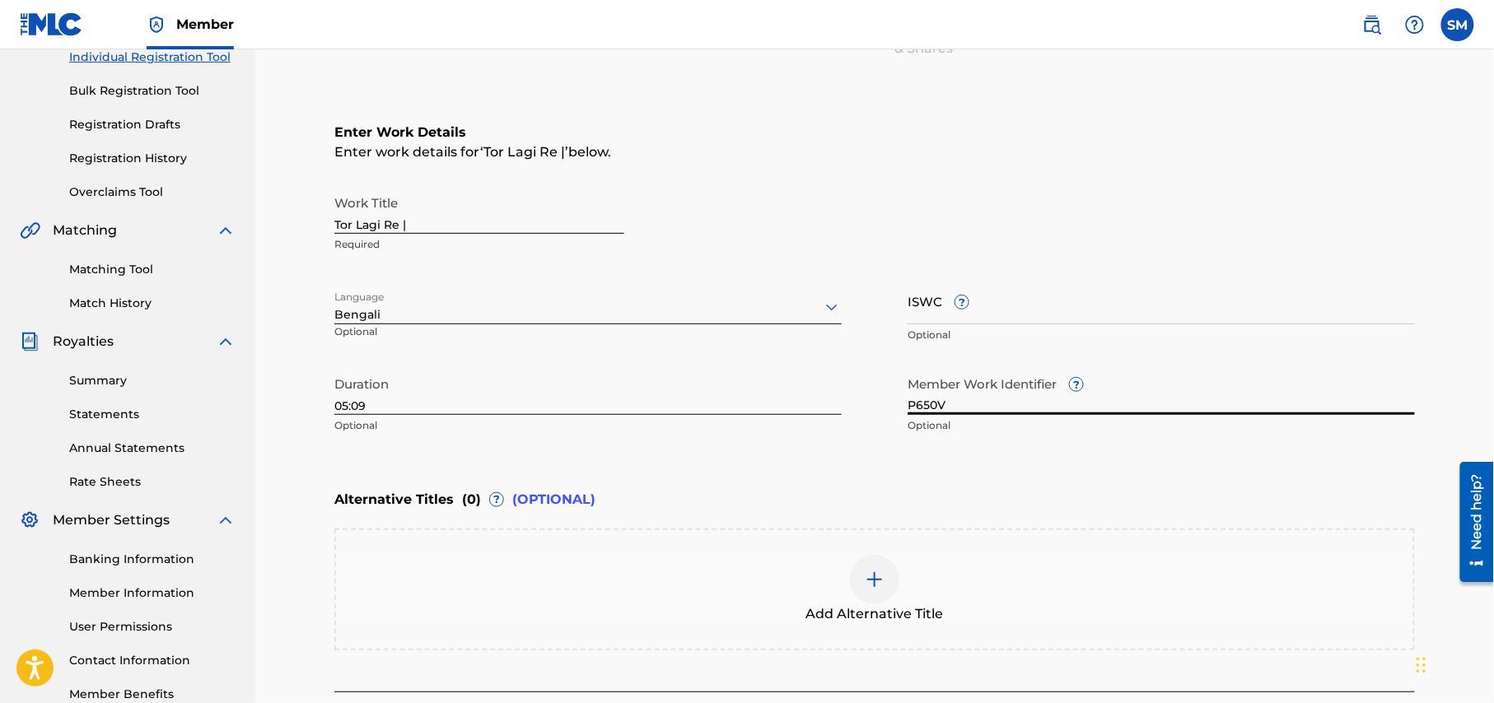
click at [972, 406] on input "P650V" at bounding box center [1160, 391] width 507 height 47
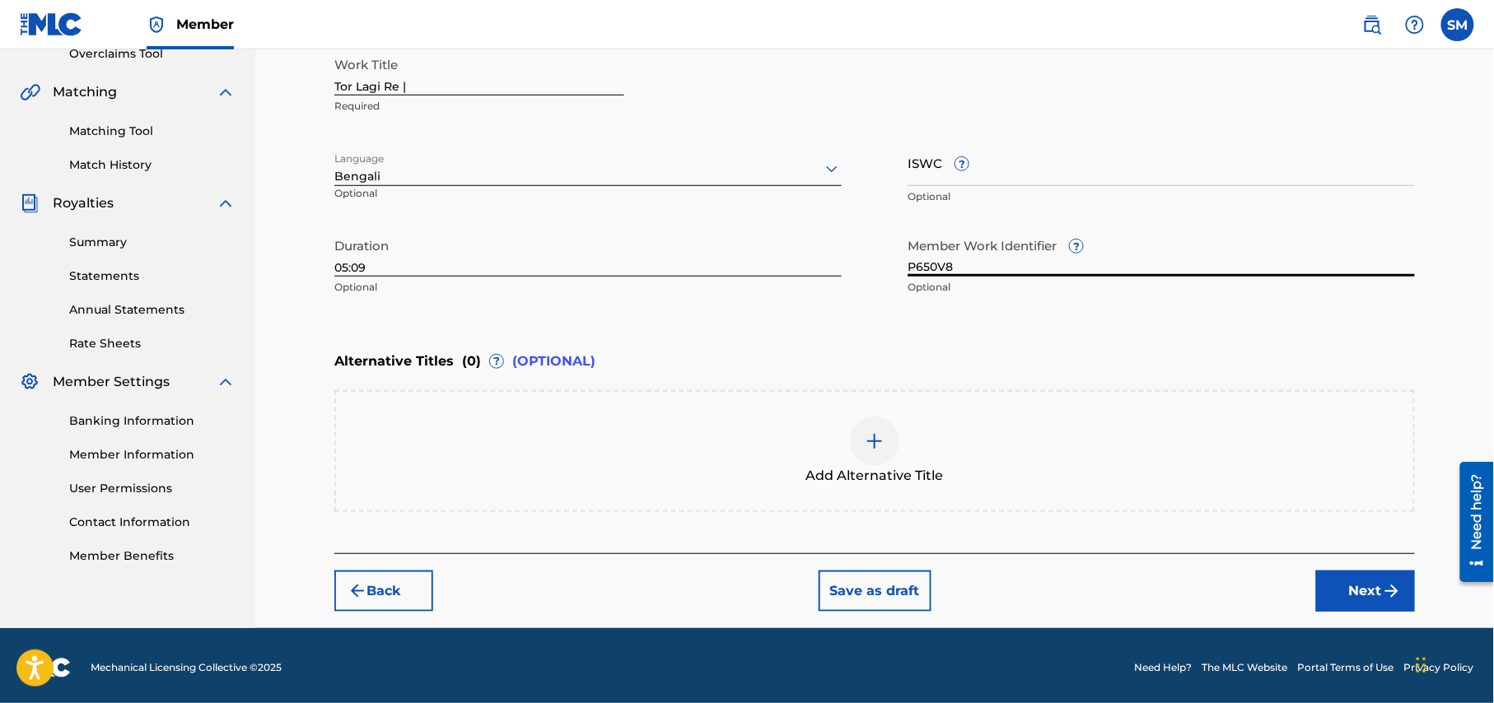
scroll to position [360, 0]
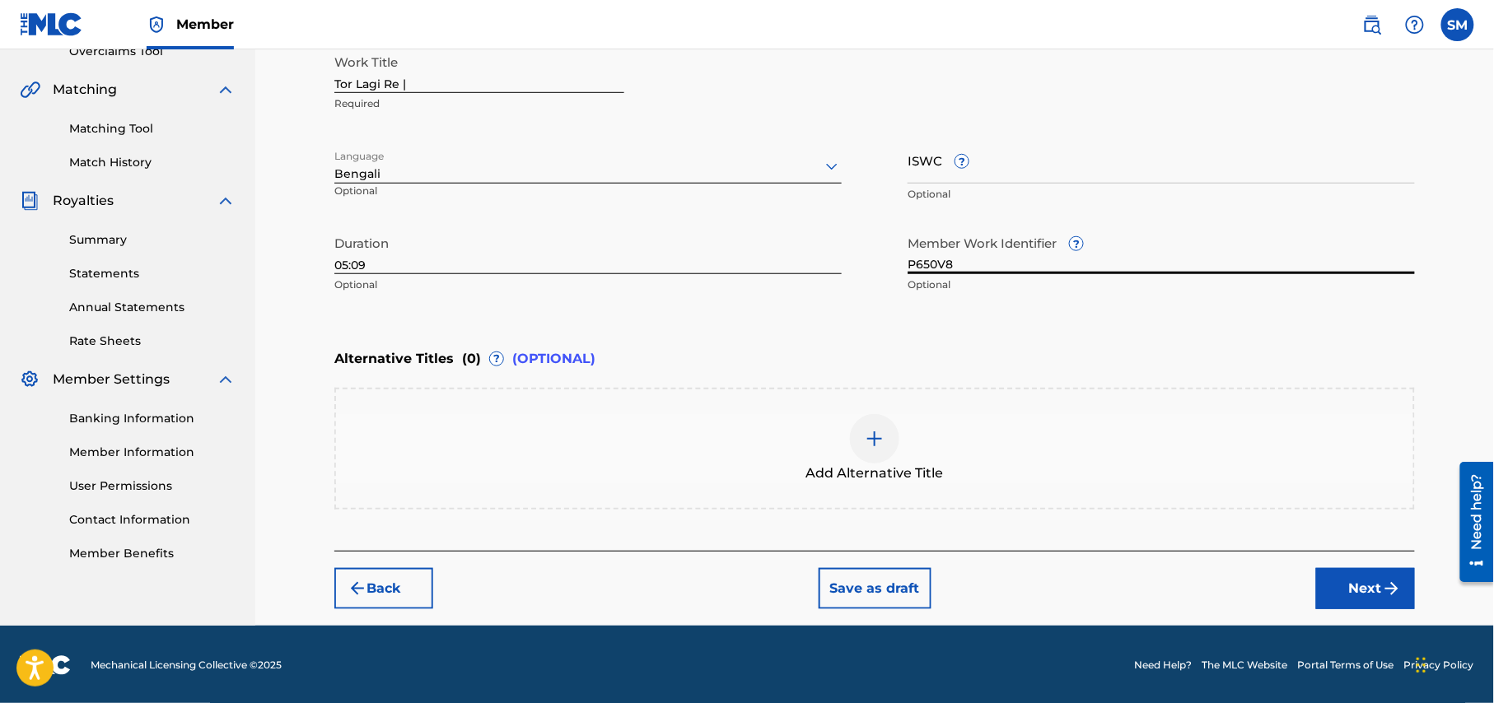
type input "P650V8"
click at [876, 443] on img at bounding box center [875, 439] width 20 height 20
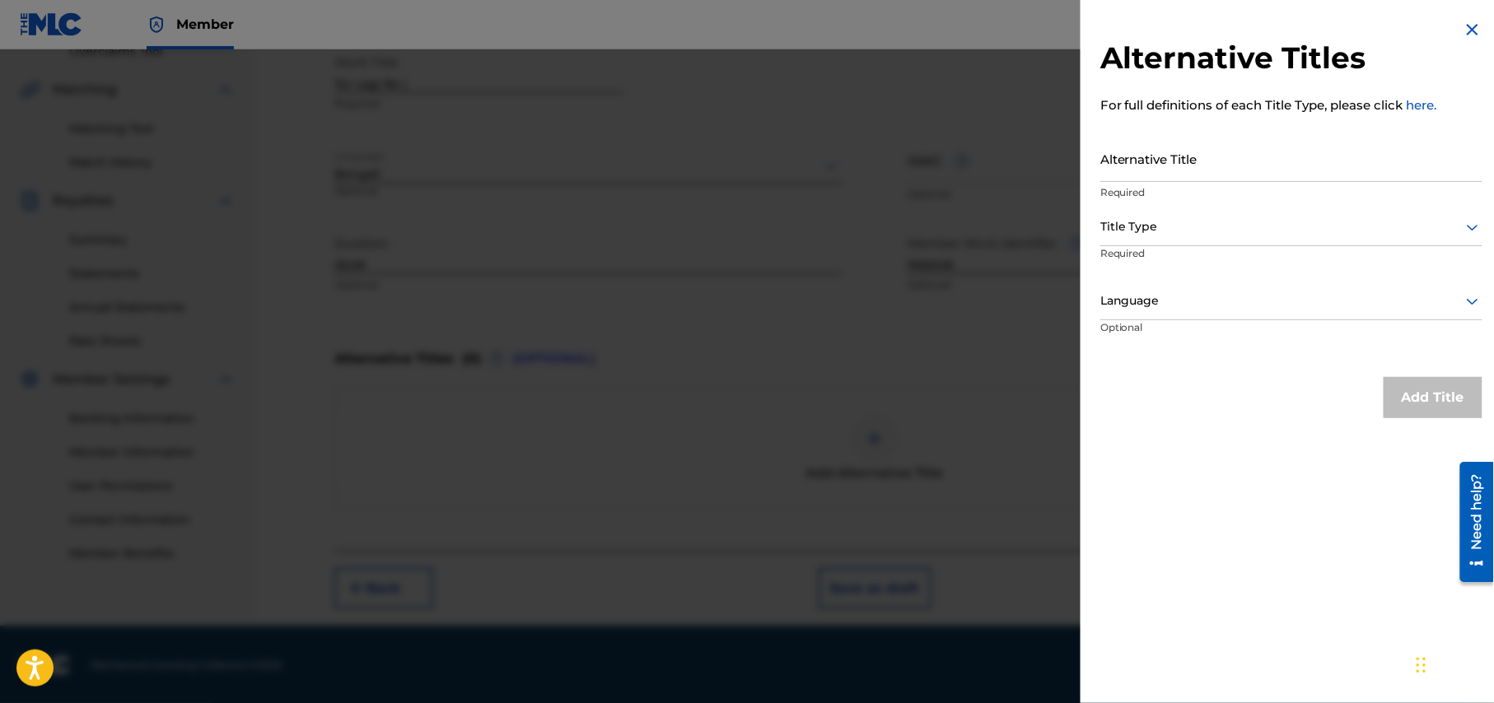
click at [1262, 156] on input "Alternative Title" at bounding box center [1291, 158] width 382 height 47
click at [1263, 171] on input "Alternative Title" at bounding box center [1291, 158] width 382 height 47
click at [1220, 172] on input "Alternative Title" at bounding box center [1291, 158] width 382 height 47
paste input "tor lagi re jibon moron moron lage"
type input "tor lagi re jibon moron moron lage"
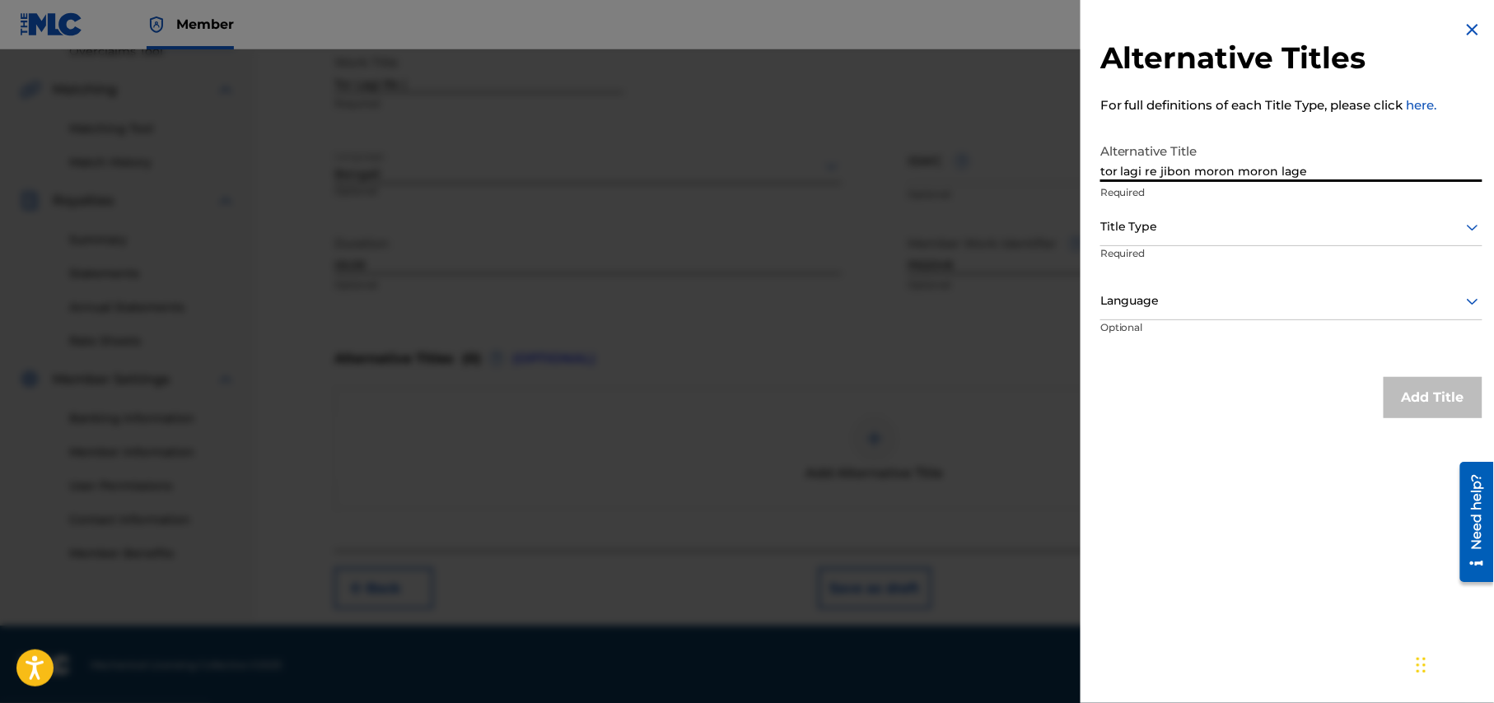
click at [1282, 237] on div "Title Type" at bounding box center [1291, 227] width 382 height 37
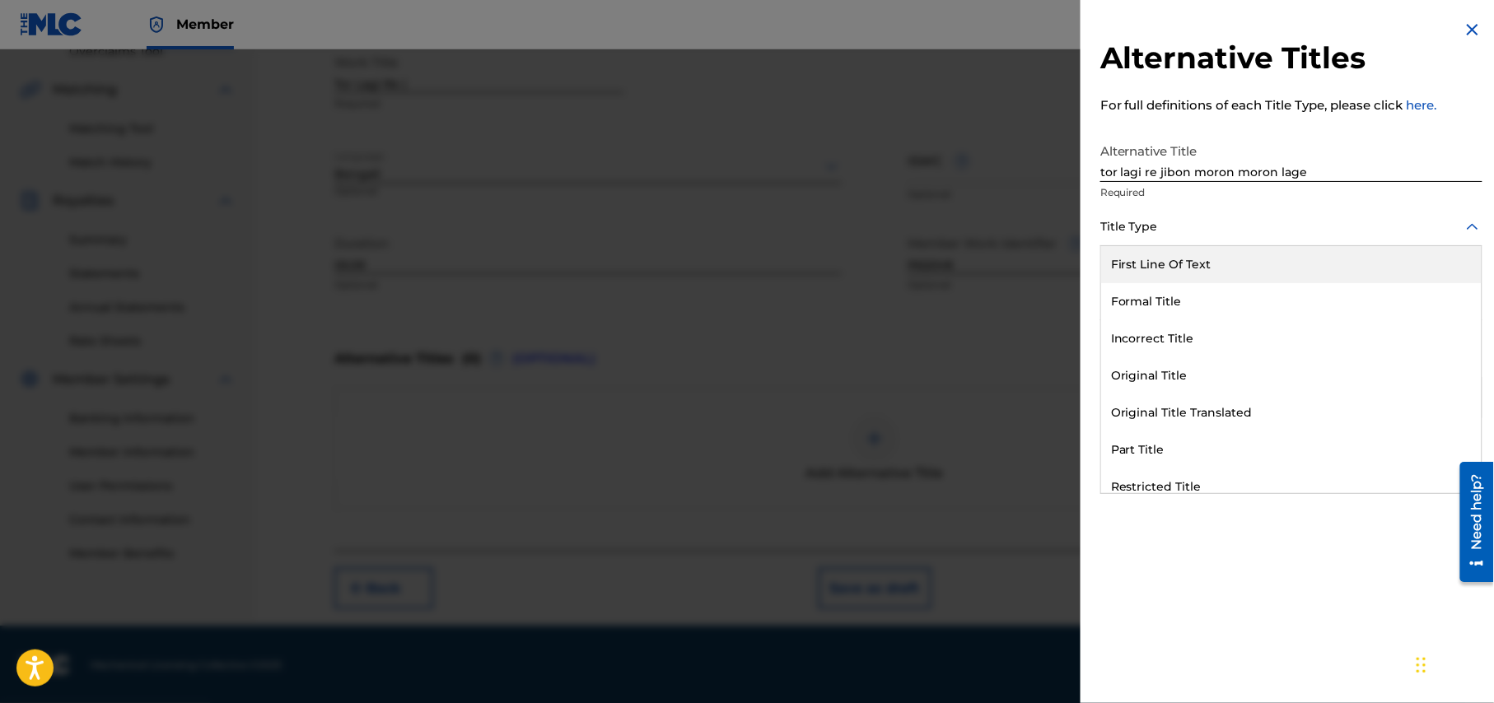
click at [1250, 267] on div "First Line Of Text" at bounding box center [1291, 264] width 380 height 37
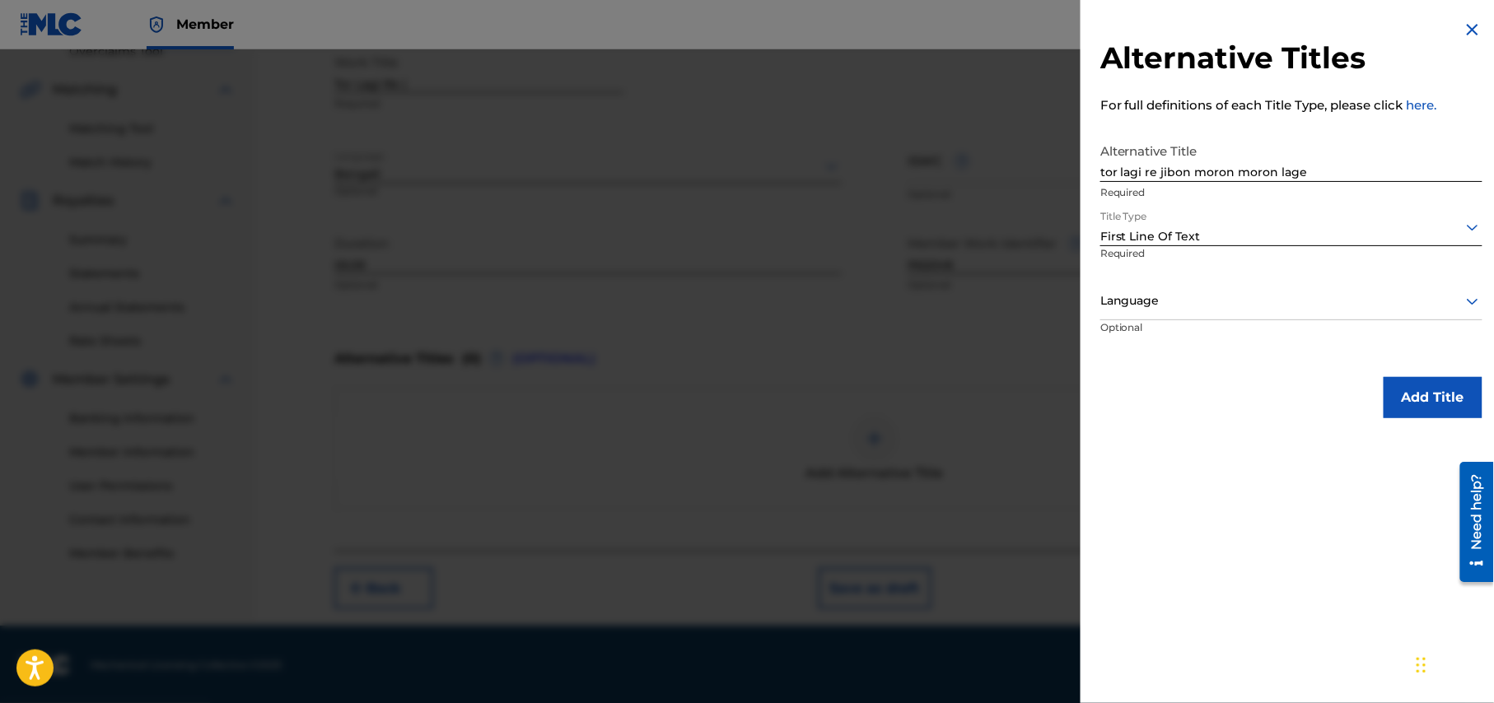
click at [1451, 300] on div at bounding box center [1291, 301] width 382 height 21
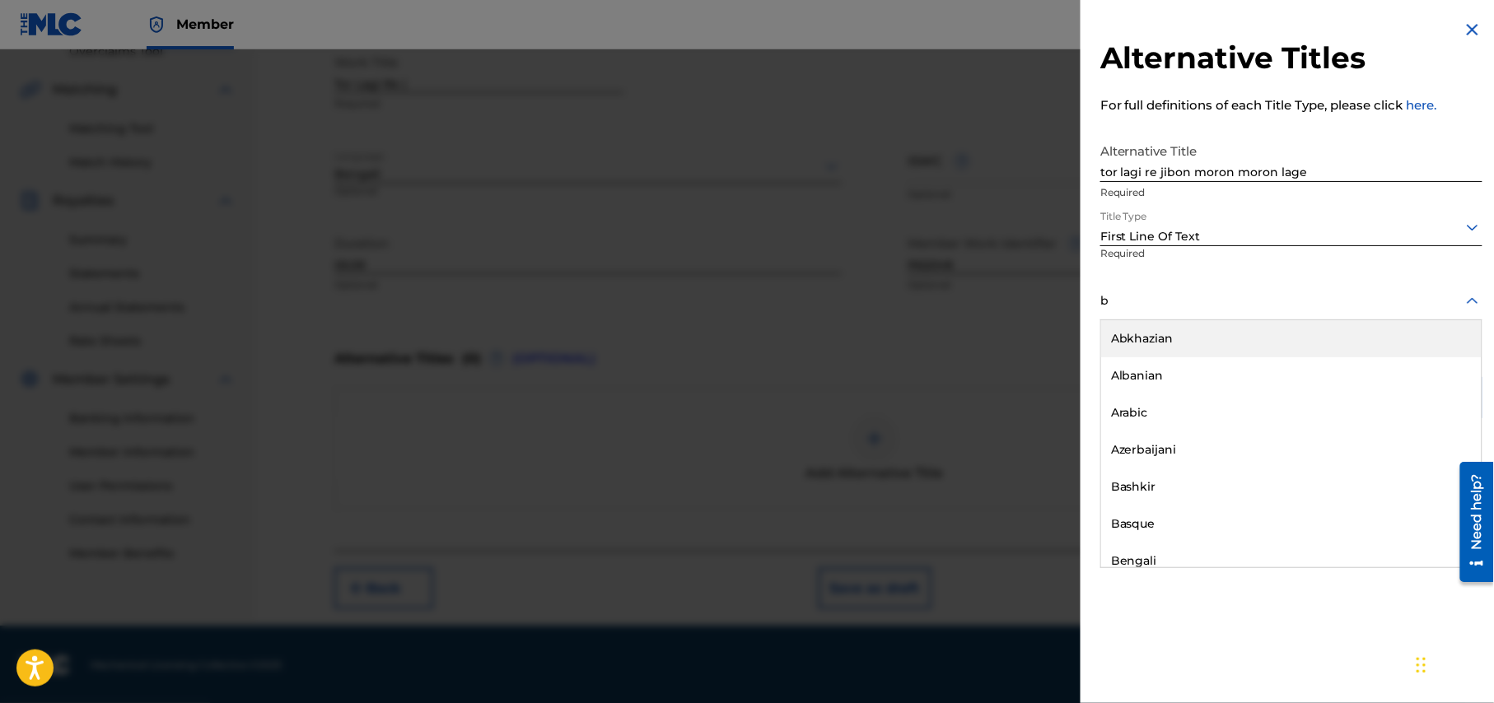
type input "be"
click at [1223, 338] on div "Bengali" at bounding box center [1291, 338] width 380 height 37
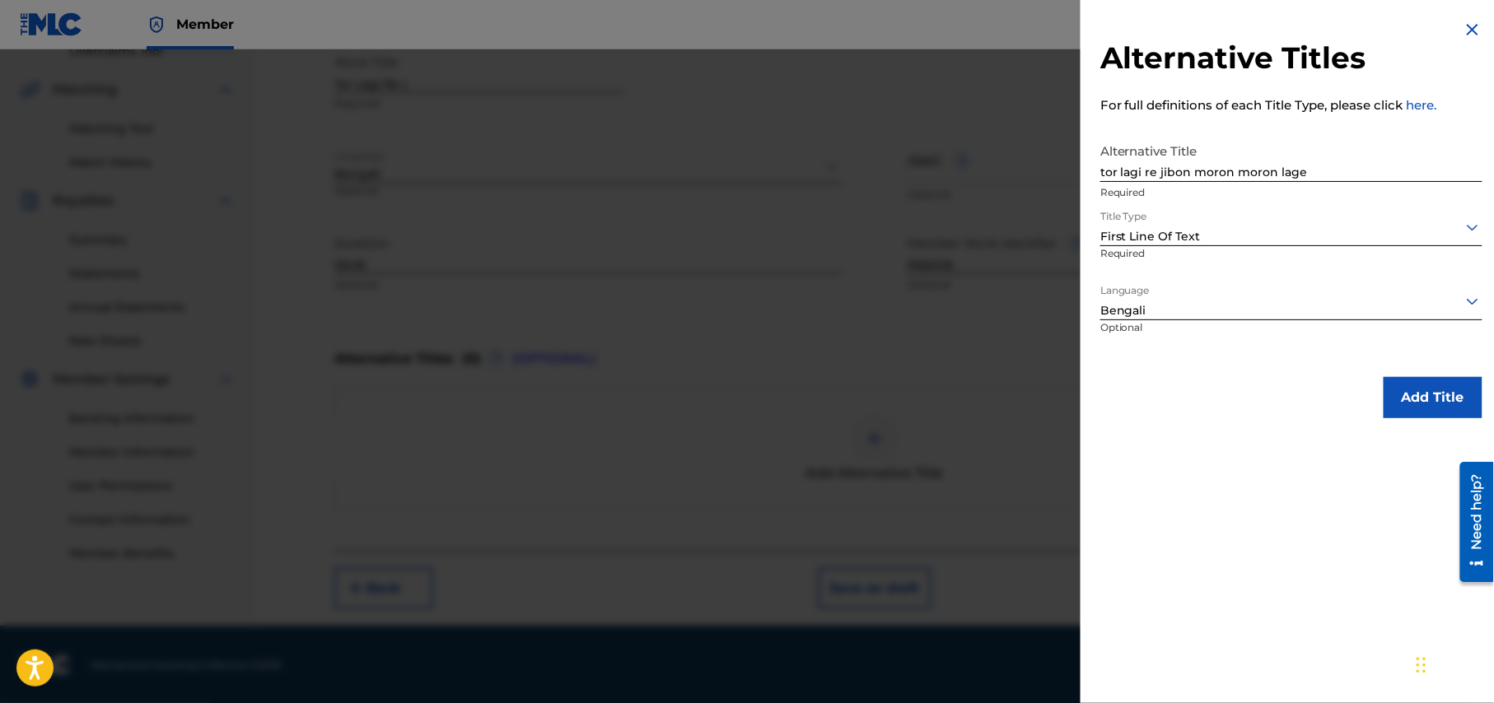
click at [1450, 393] on button "Add Title" at bounding box center [1432, 397] width 99 height 41
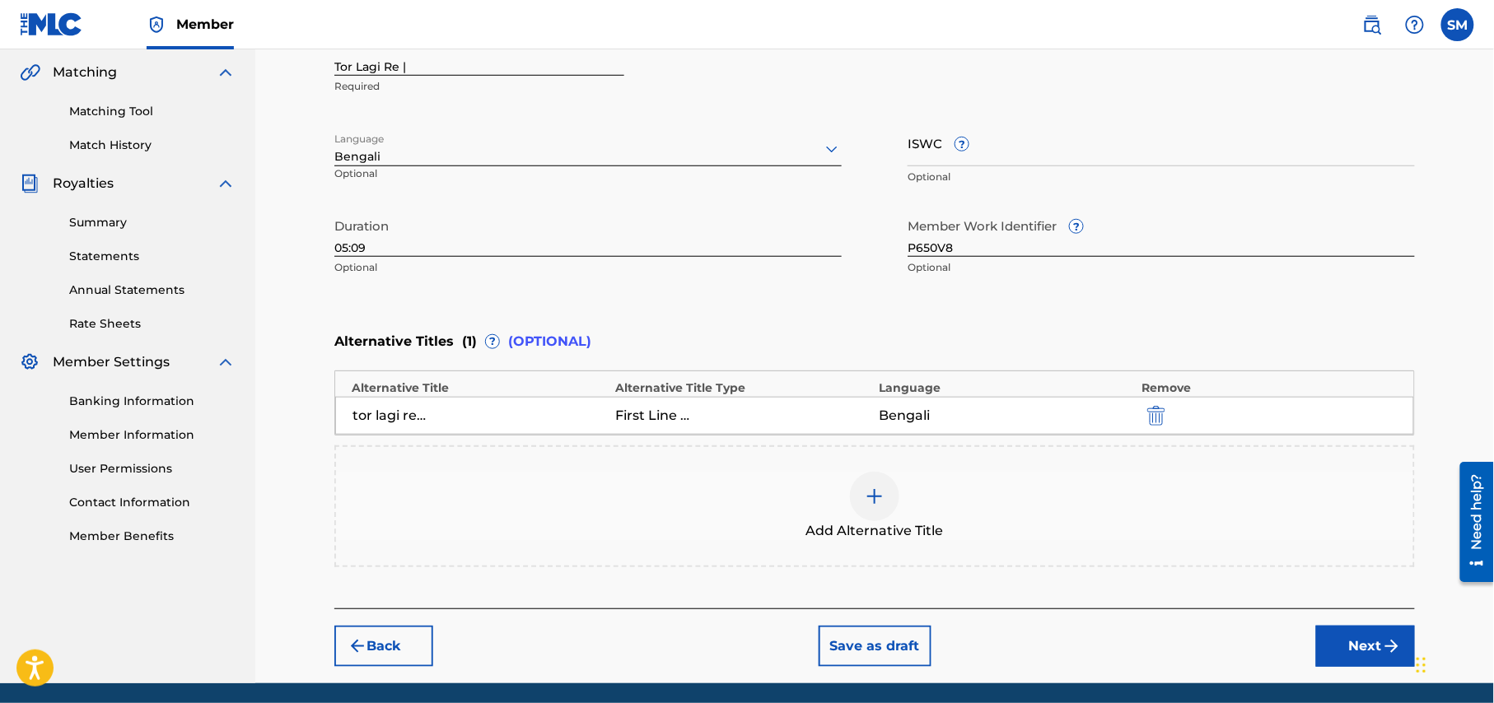
scroll to position [436, 0]
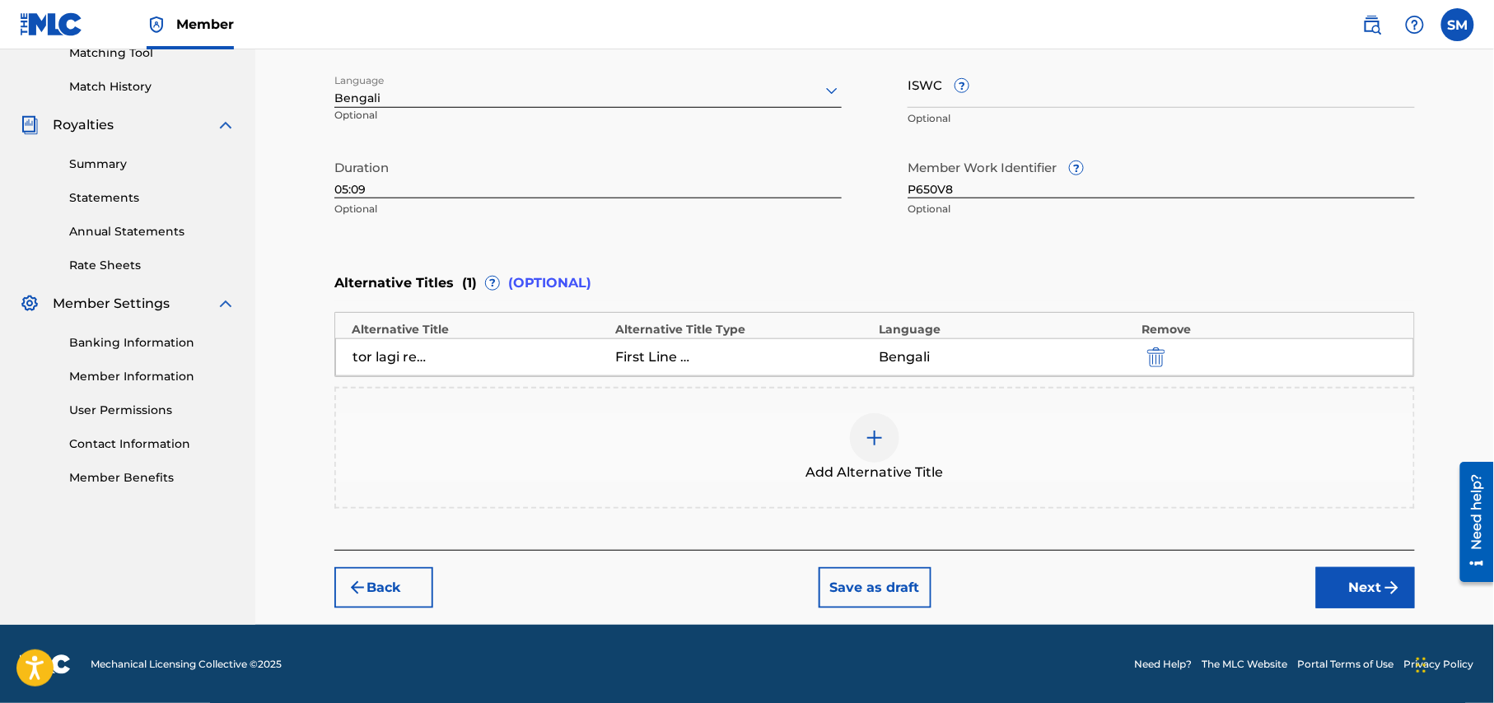
click at [1370, 590] on button "Next" at bounding box center [1365, 587] width 99 height 41
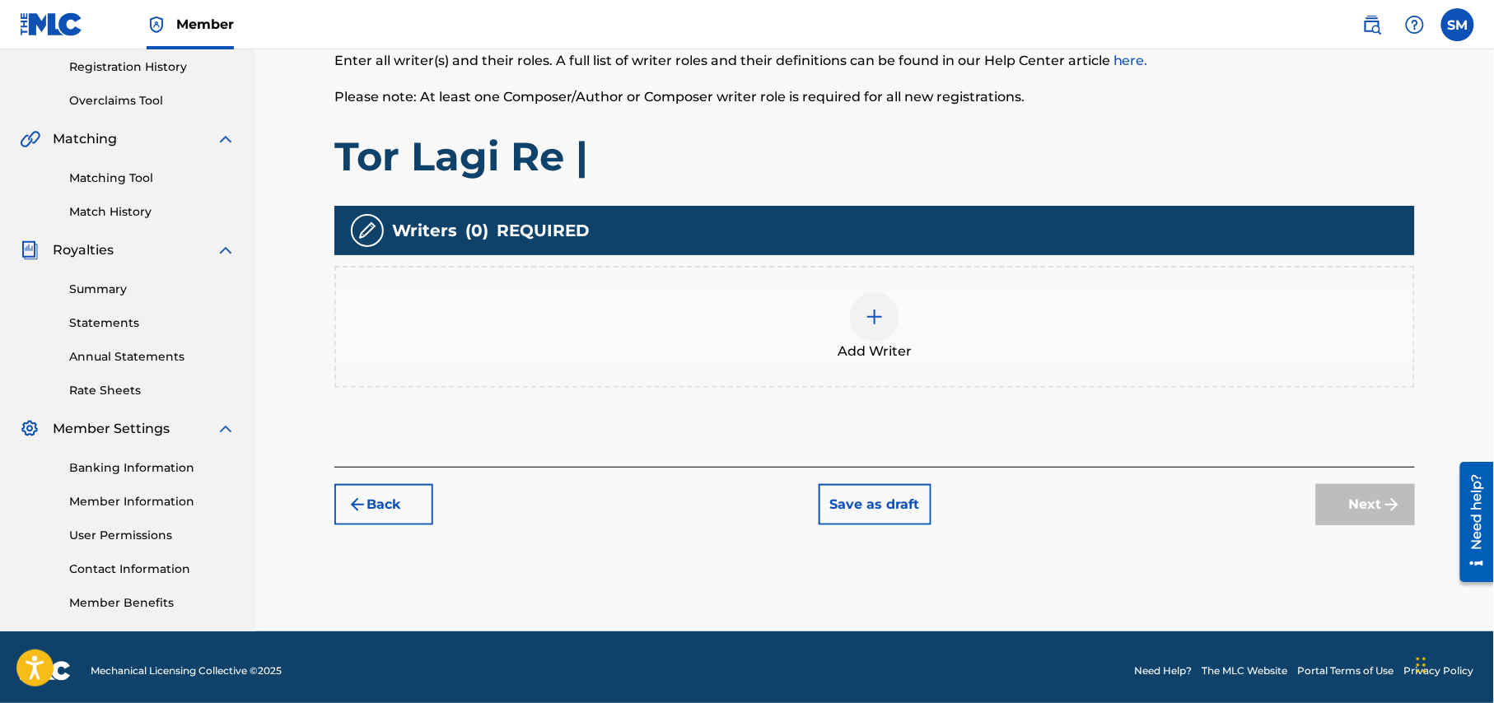
scroll to position [317, 0]
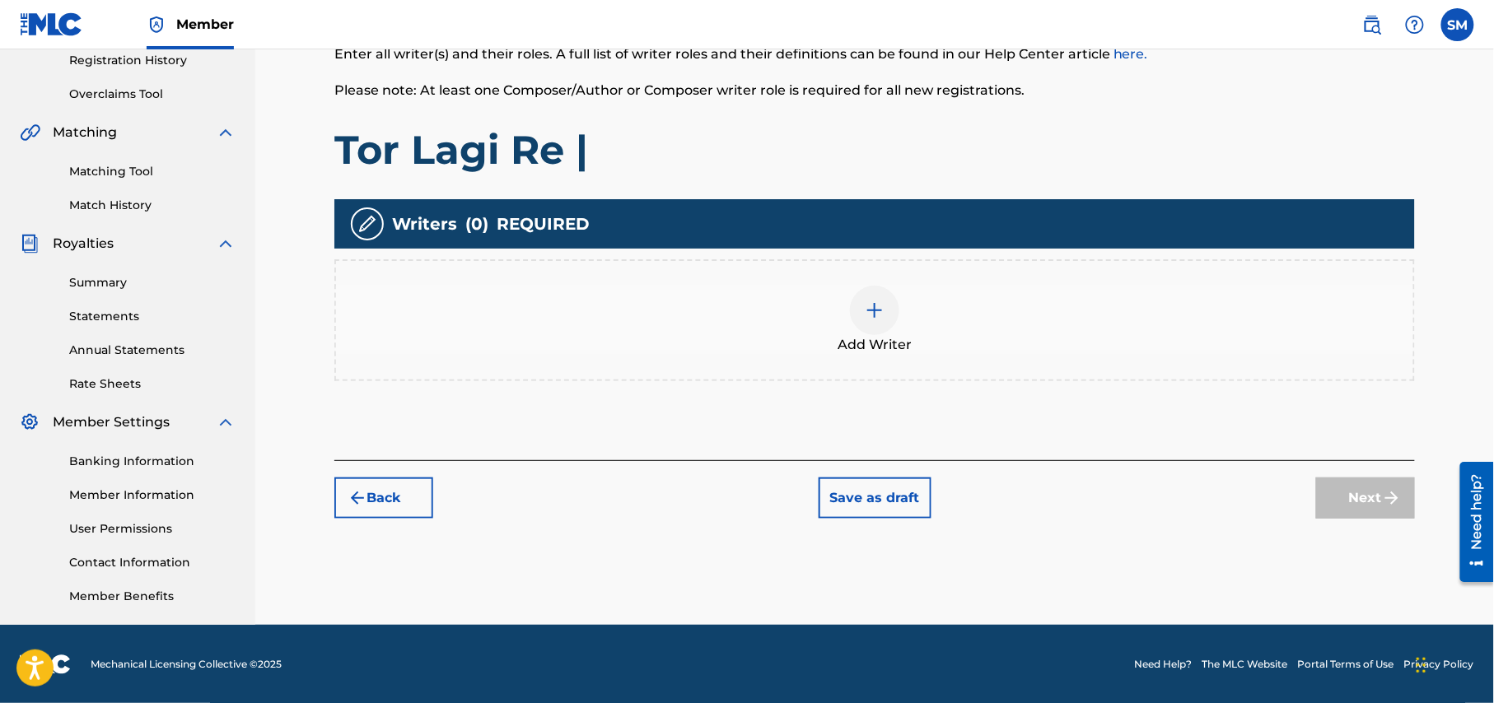
click at [878, 346] on span "Add Writer" at bounding box center [874, 345] width 74 height 20
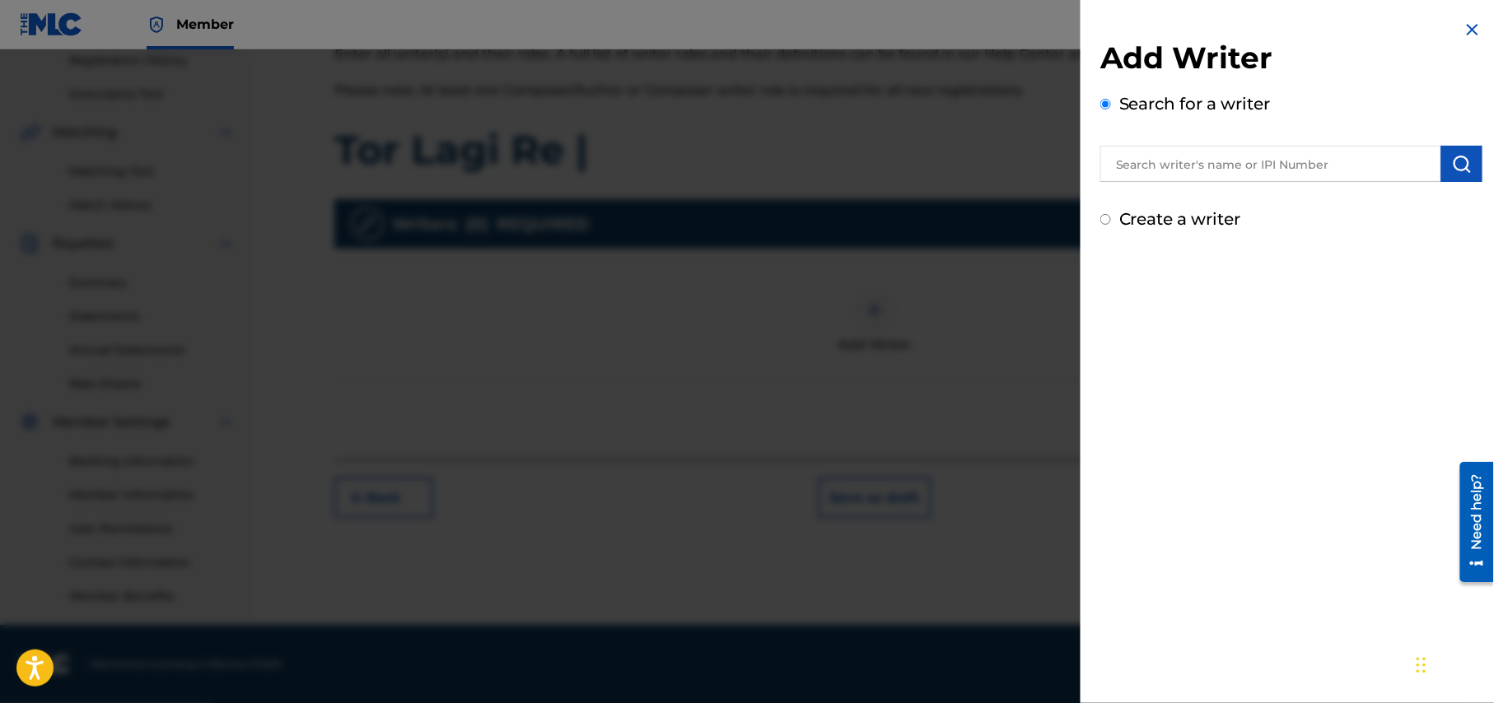
click at [1296, 171] on input "text" at bounding box center [1270, 164] width 341 height 36
type input "shohag Waziulla"
click at [1424, 159] on img at bounding box center [1421, 166] width 20 height 20
click at [1452, 160] on img "submit" at bounding box center [1462, 164] width 20 height 20
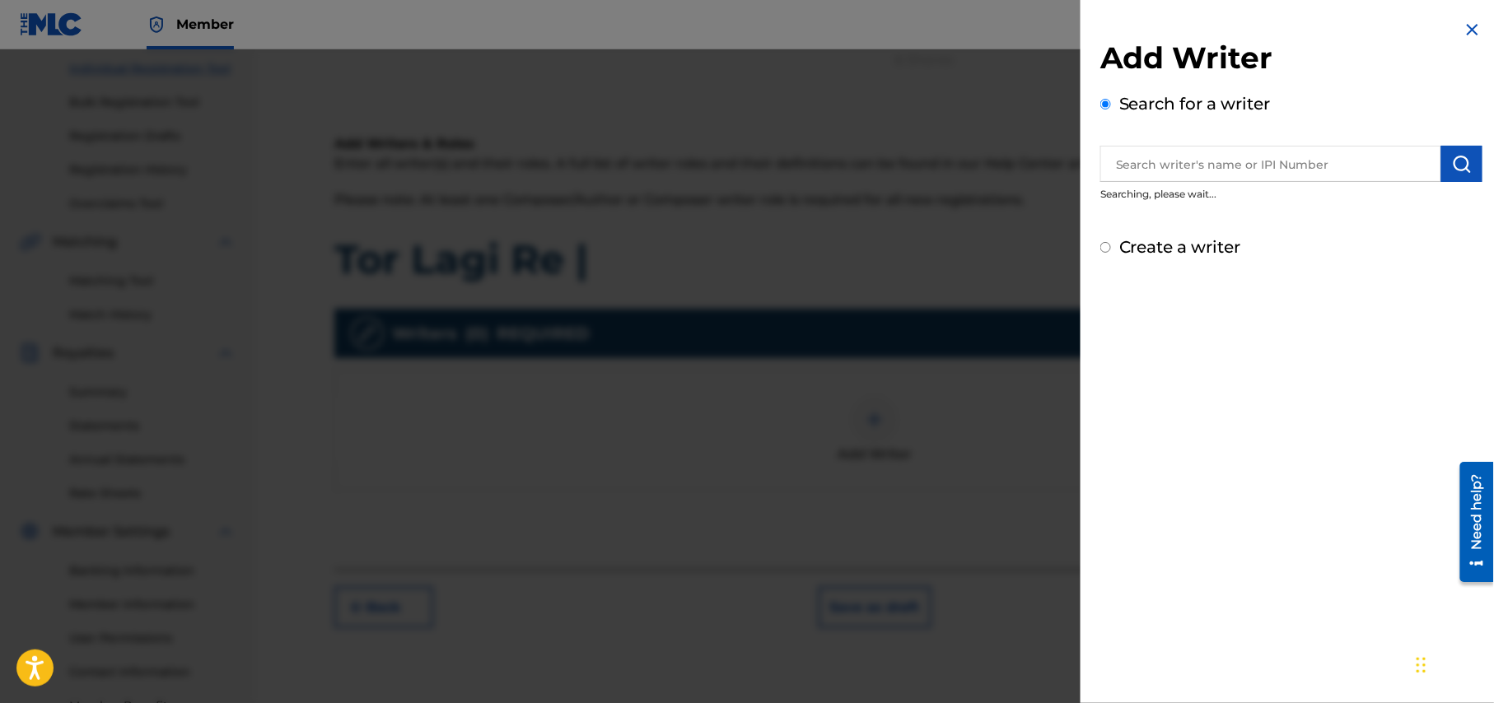
click at [972, 21] on nav "Member SM SM Shohag Mredha shohagwaziulla@gmail.com Notification Preferences Pr…" at bounding box center [747, 24] width 1494 height 49
click at [1206, 175] on input "text" at bounding box center [1270, 164] width 341 height 36
click at [901, 96] on div at bounding box center [747, 400] width 1494 height 703
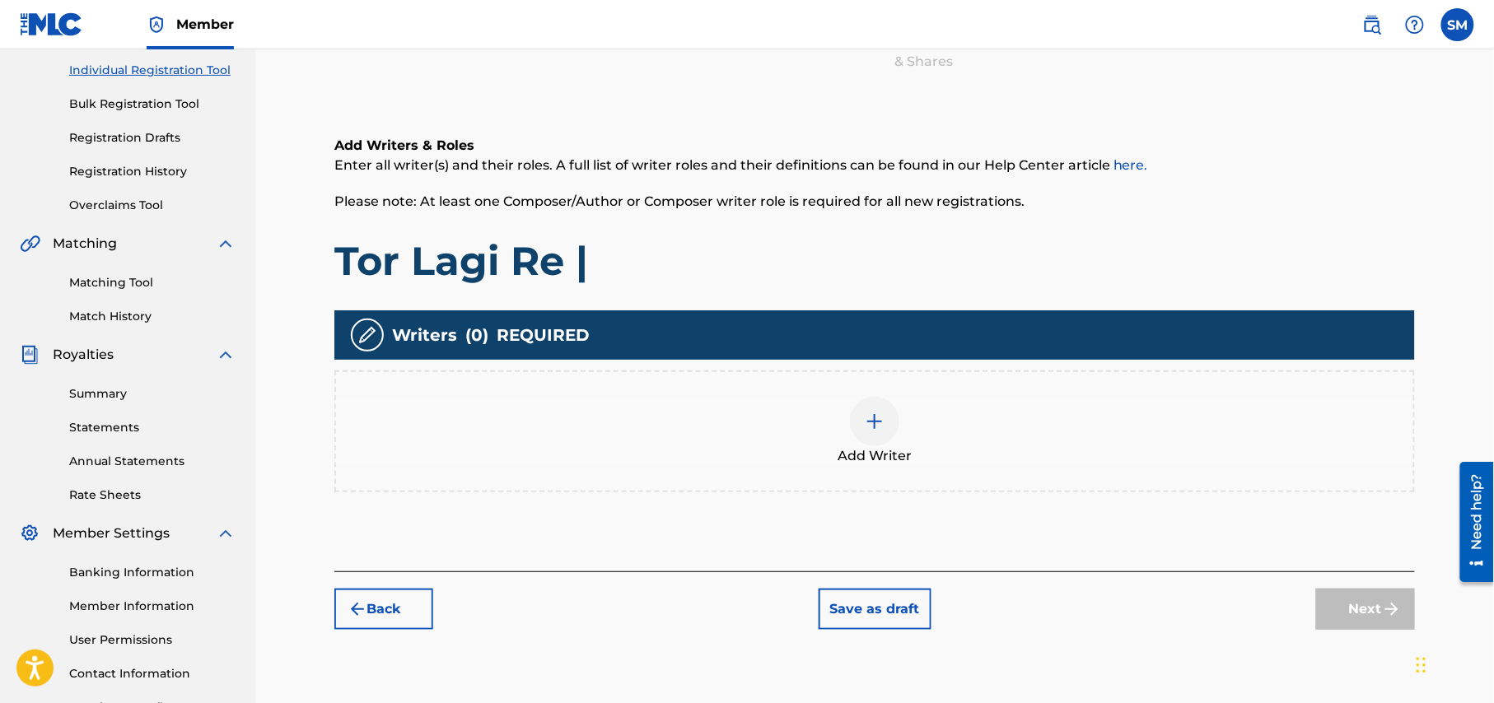
scroll to position [317, 0]
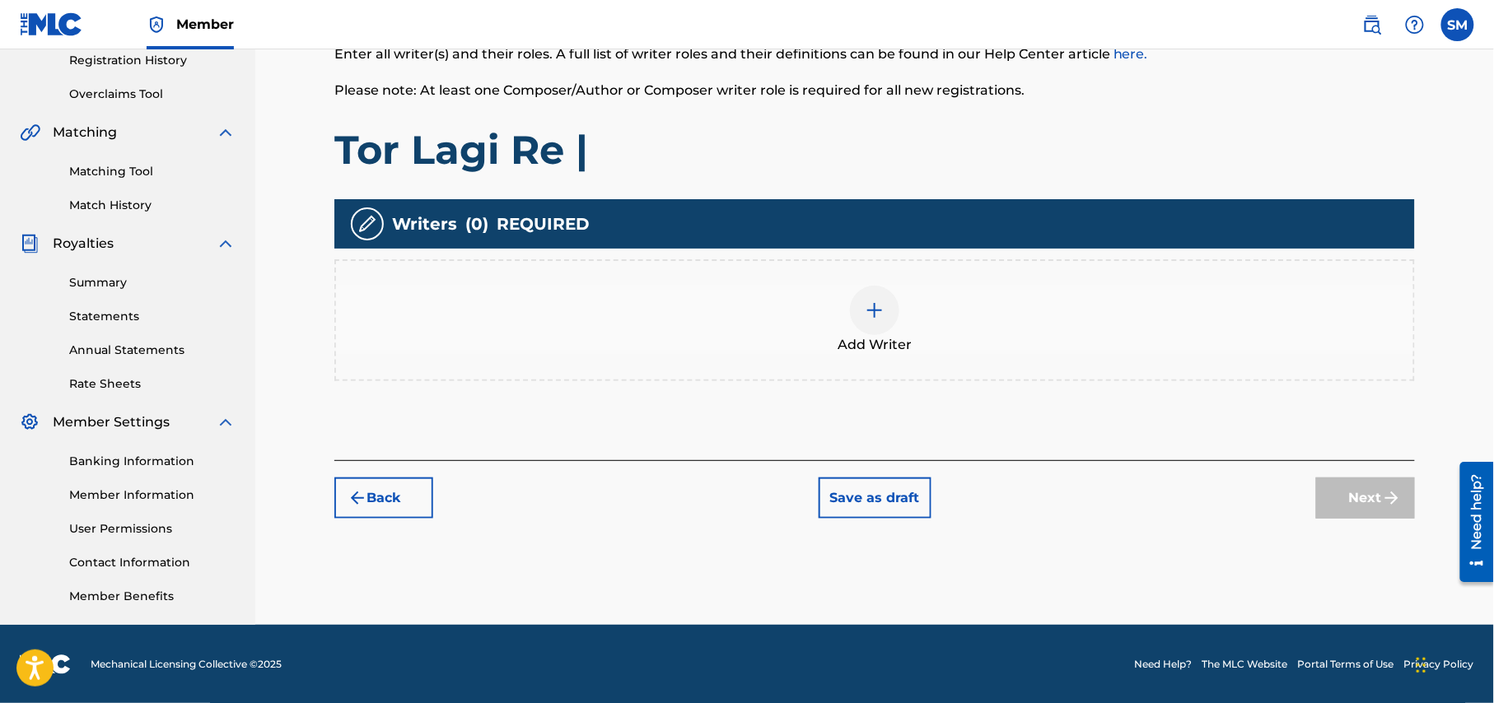
click at [878, 328] on div at bounding box center [874, 310] width 49 height 49
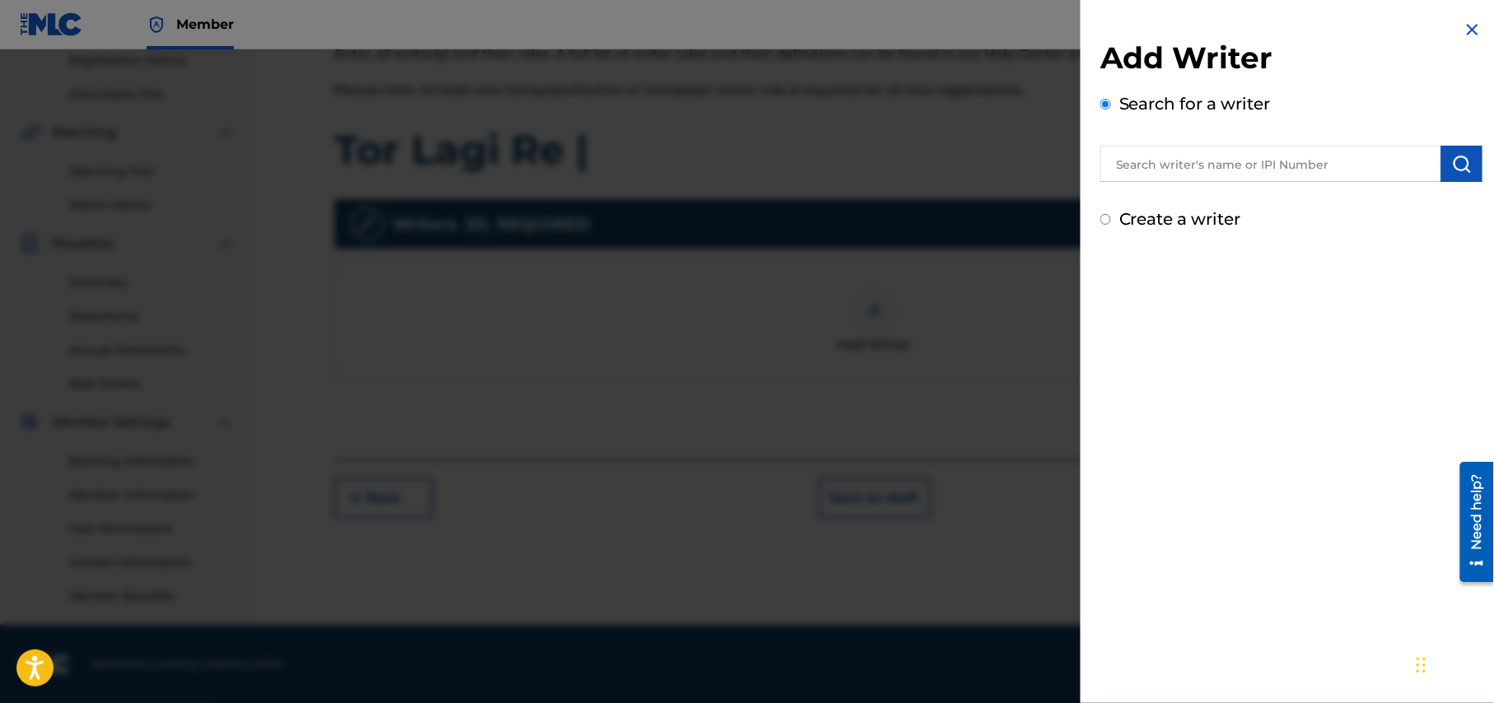
click at [1256, 156] on input "text" at bounding box center [1270, 164] width 341 height 36
type input "a"
click at [1245, 165] on input "shohag Waziulla" at bounding box center [1270, 164] width 341 height 36
type input "shohag Waziulla"
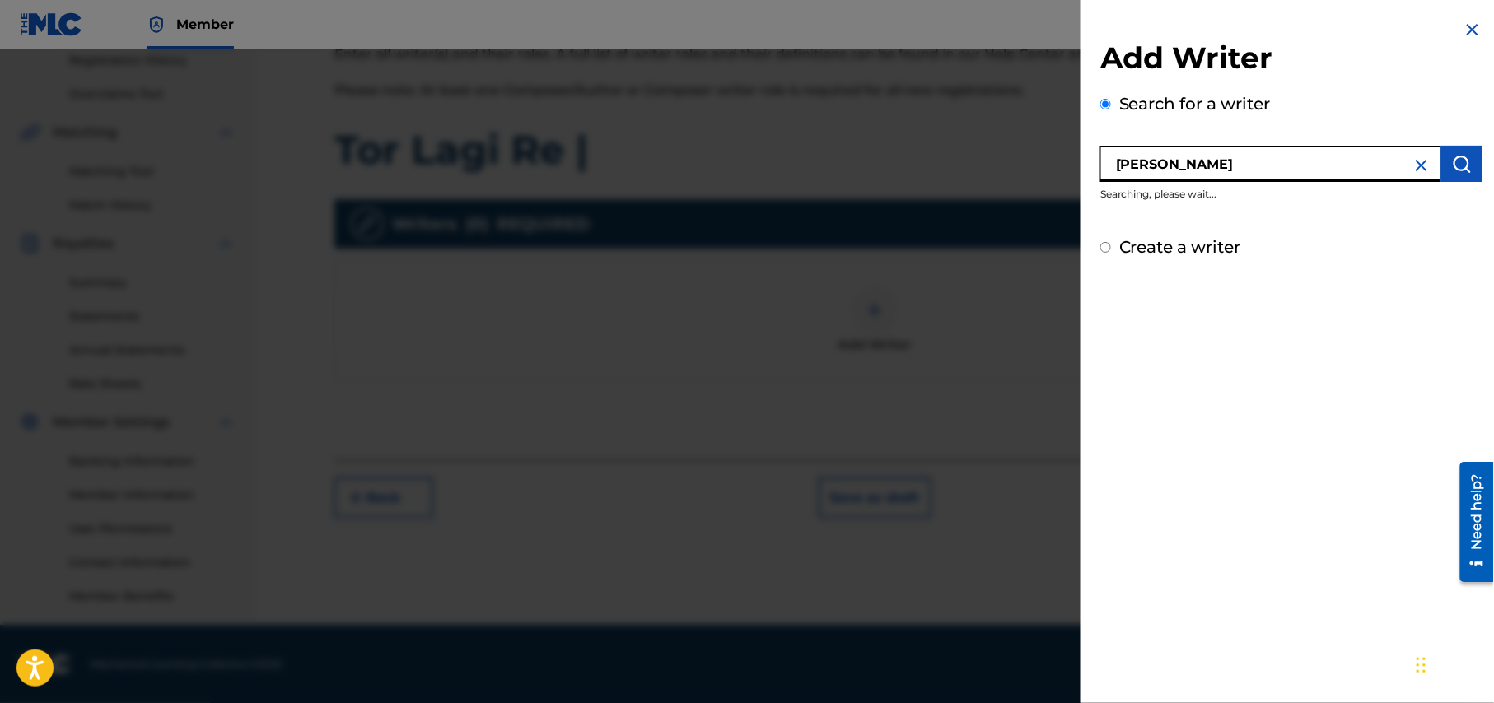
click at [1411, 163] on img at bounding box center [1421, 166] width 20 height 20
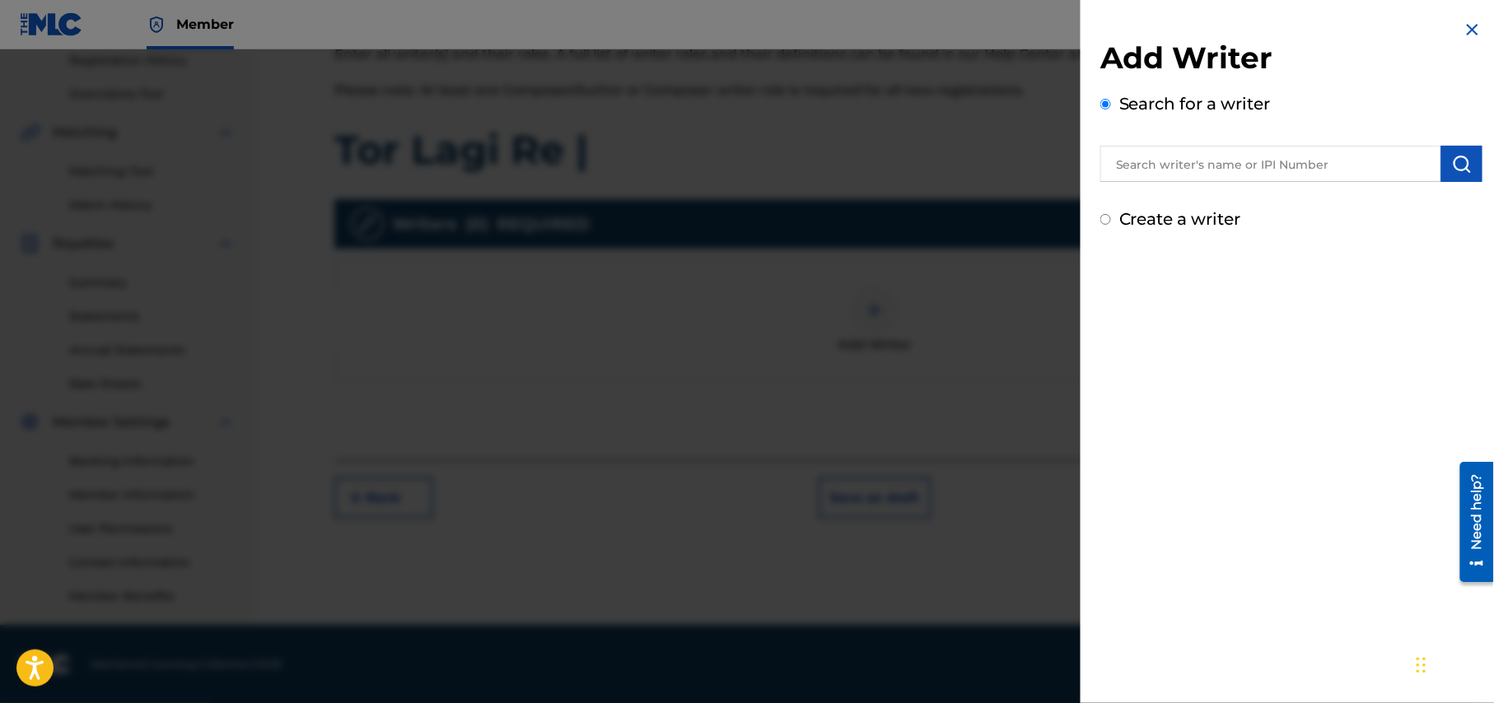
click at [1452, 166] on img "submit" at bounding box center [1462, 164] width 20 height 20
click at [1464, 21] on img at bounding box center [1472, 30] width 20 height 20
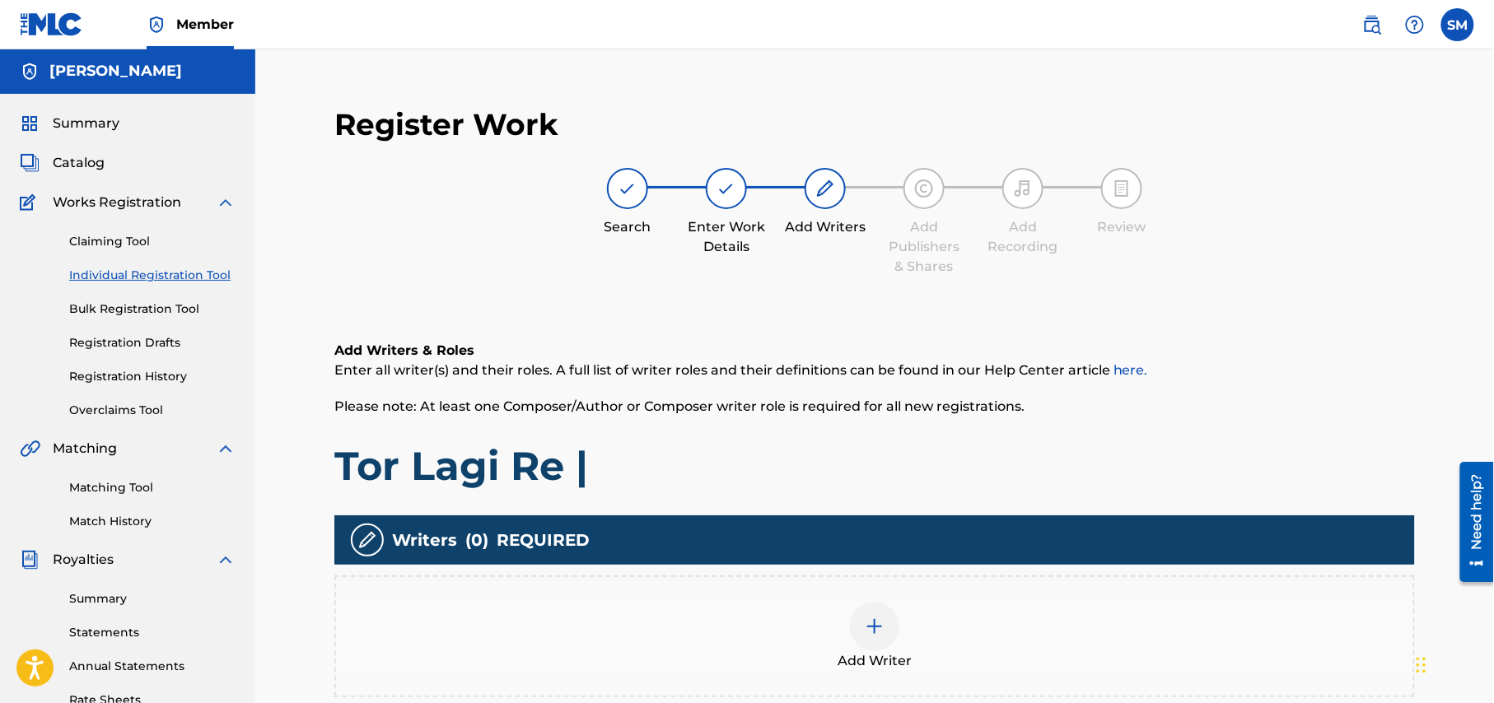
scroll to position [0, 0]
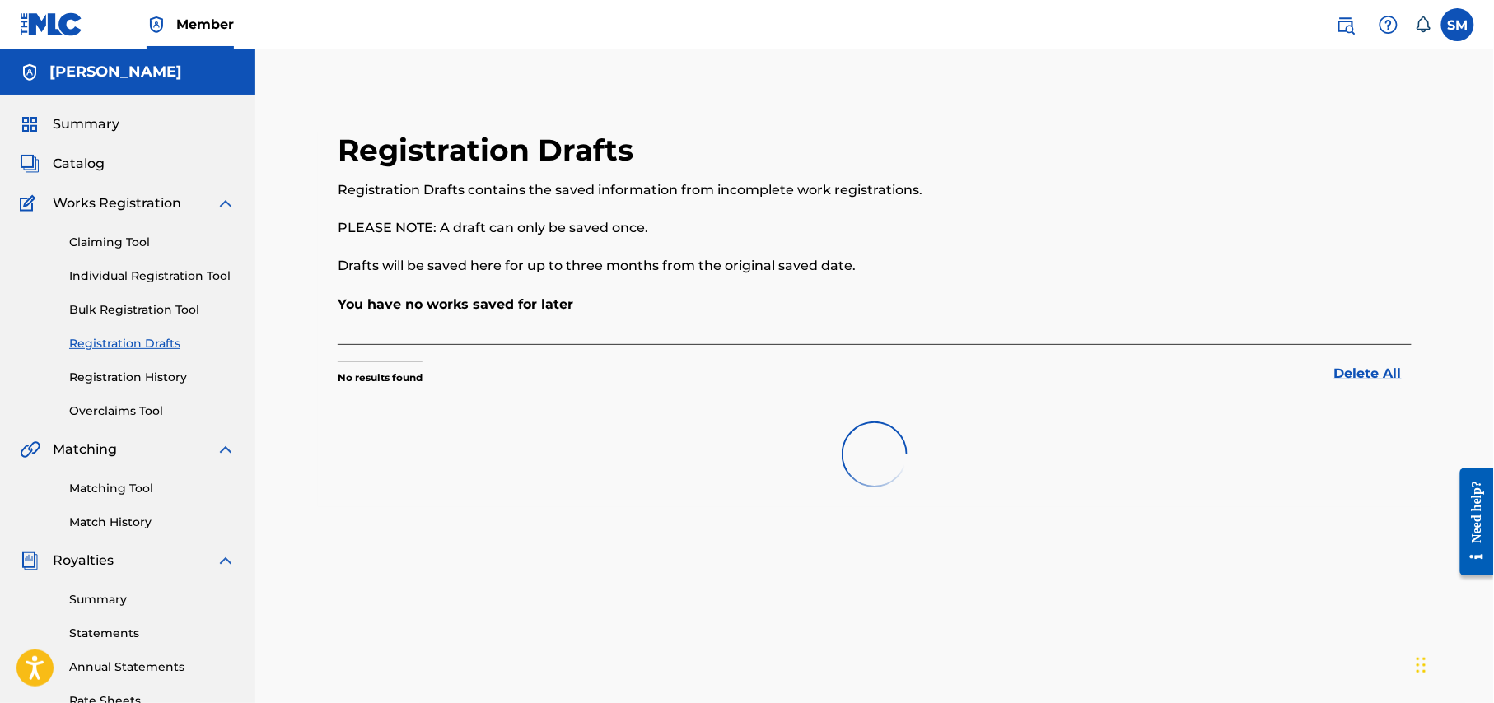
click at [203, 268] on link "Individual Registration Tool" at bounding box center [152, 276] width 166 height 17
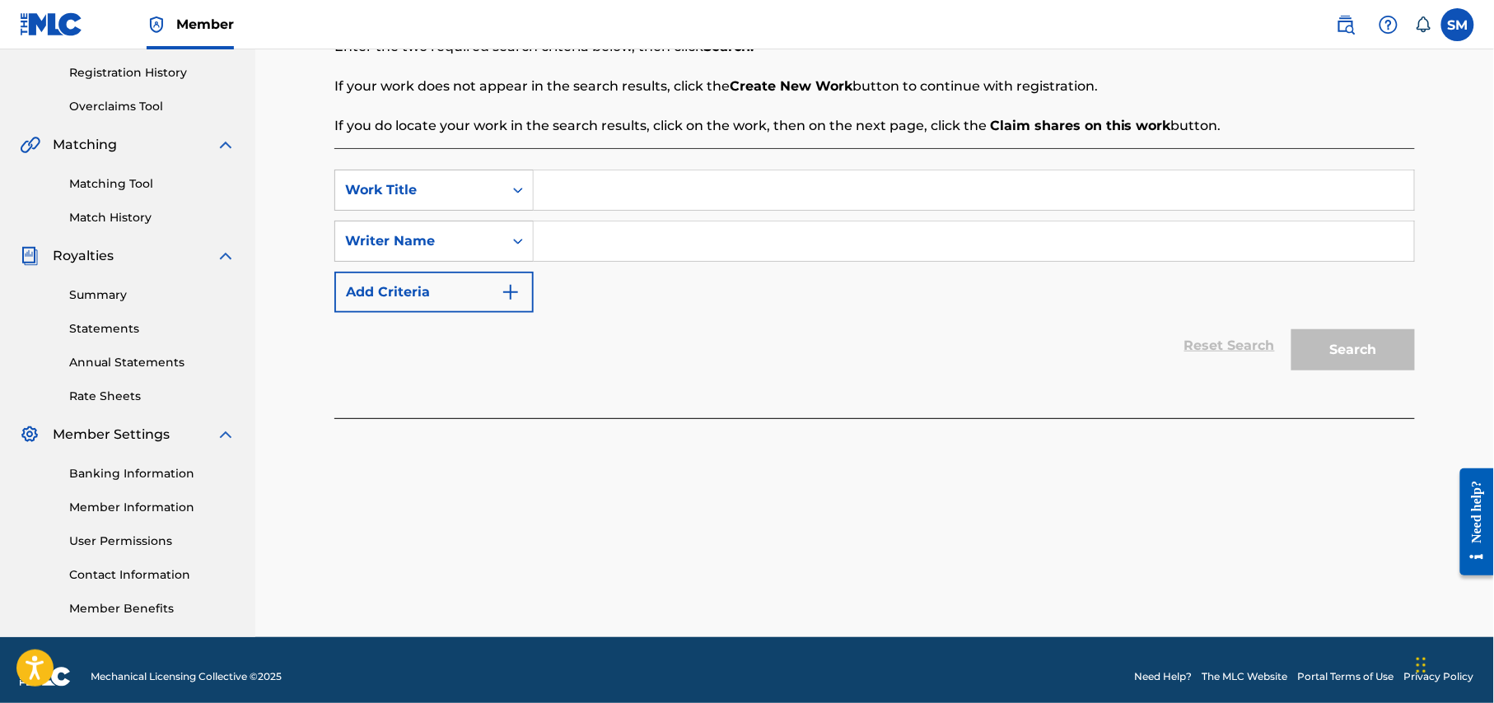
scroll to position [317, 0]
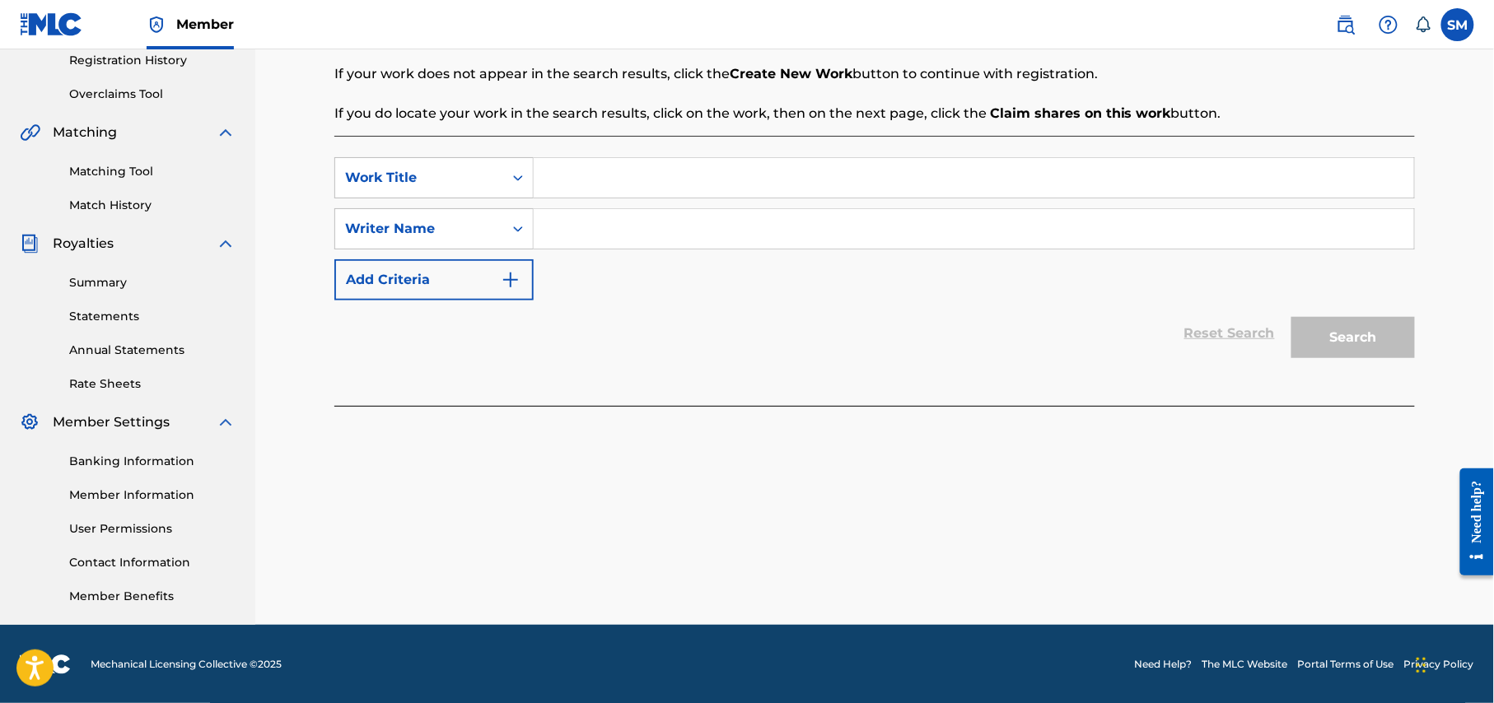
click at [634, 178] on input "Search Form" at bounding box center [974, 178] width 880 height 40
paste input "tor lagi re jibon moron moron lage"
type input "tor lagi re jibon moron moron lage"
click at [664, 232] on input "Search Form" at bounding box center [974, 229] width 880 height 40
type input "shohag waziulla"
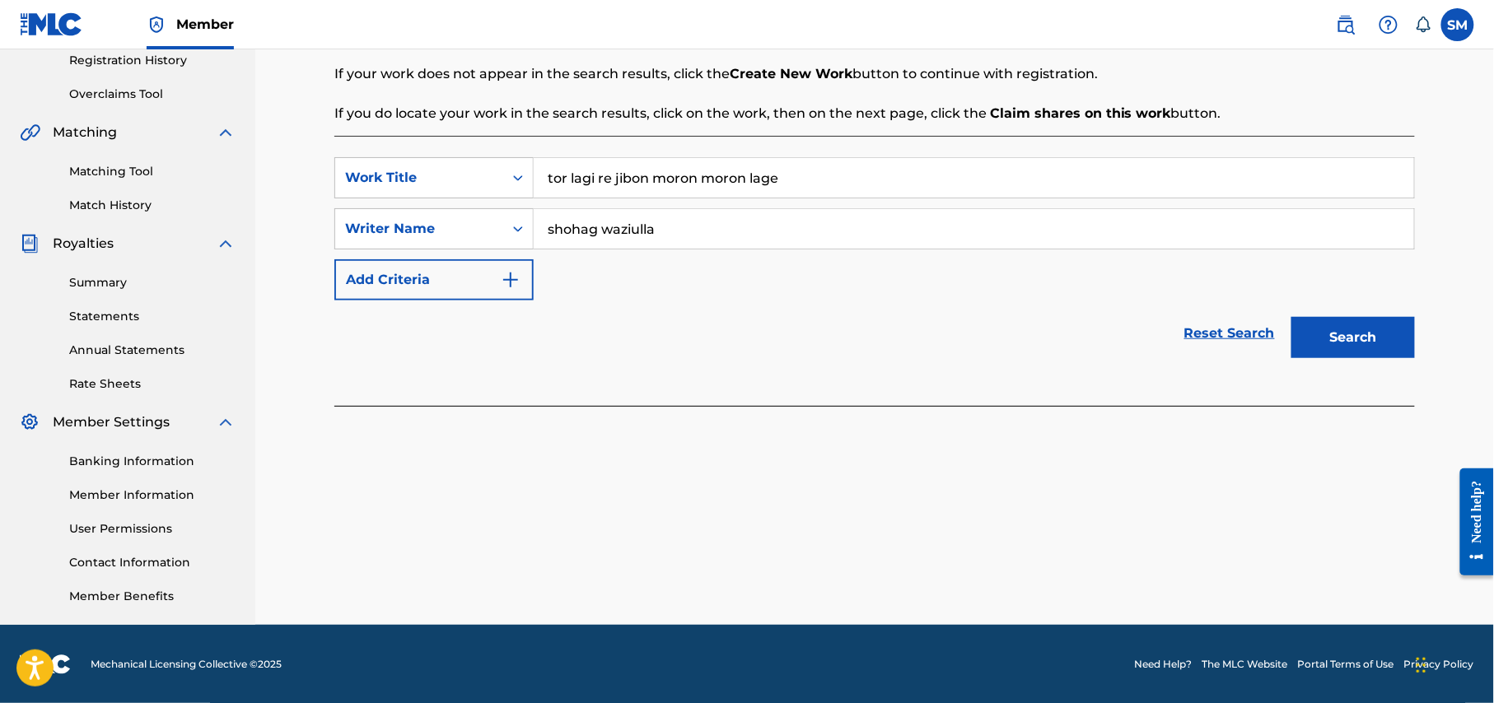
click at [1360, 334] on button "Search" at bounding box center [1353, 337] width 124 height 41
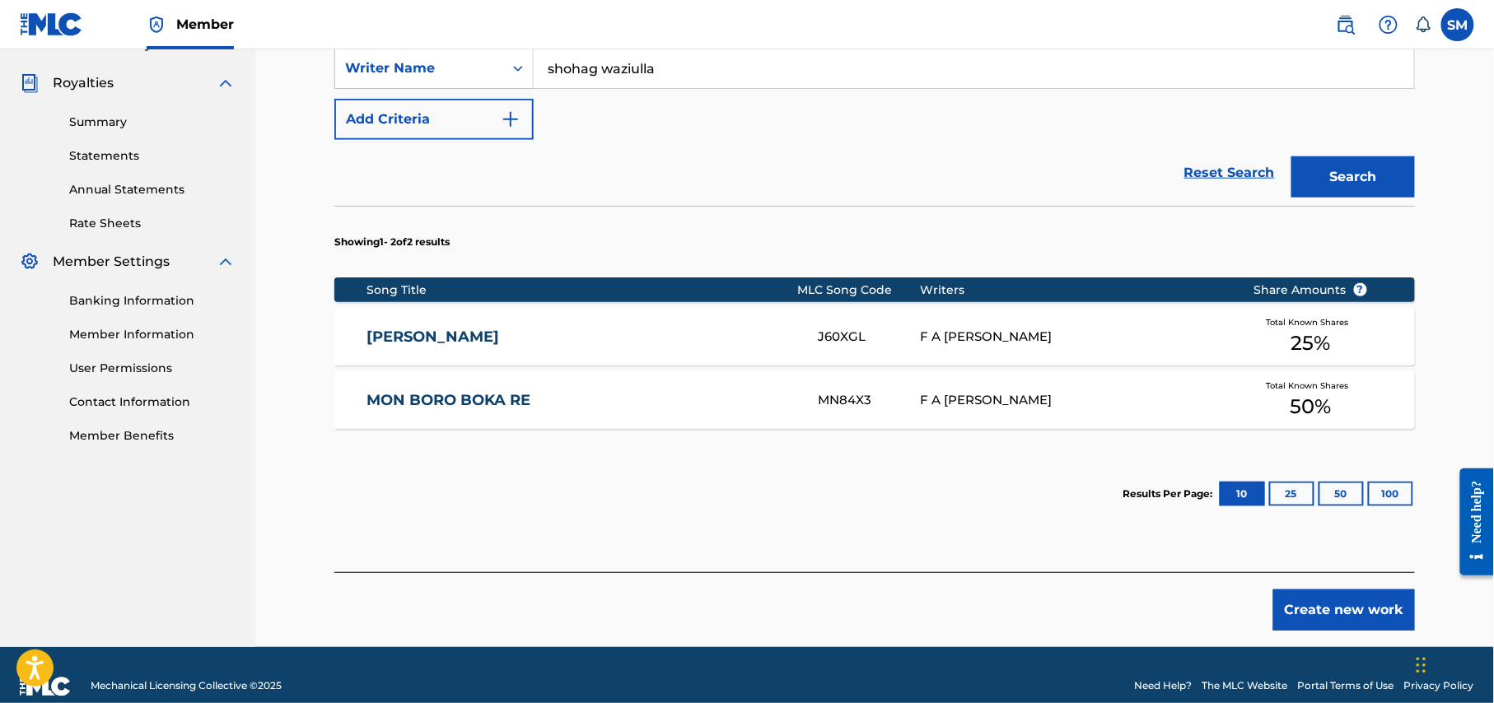
scroll to position [501, 0]
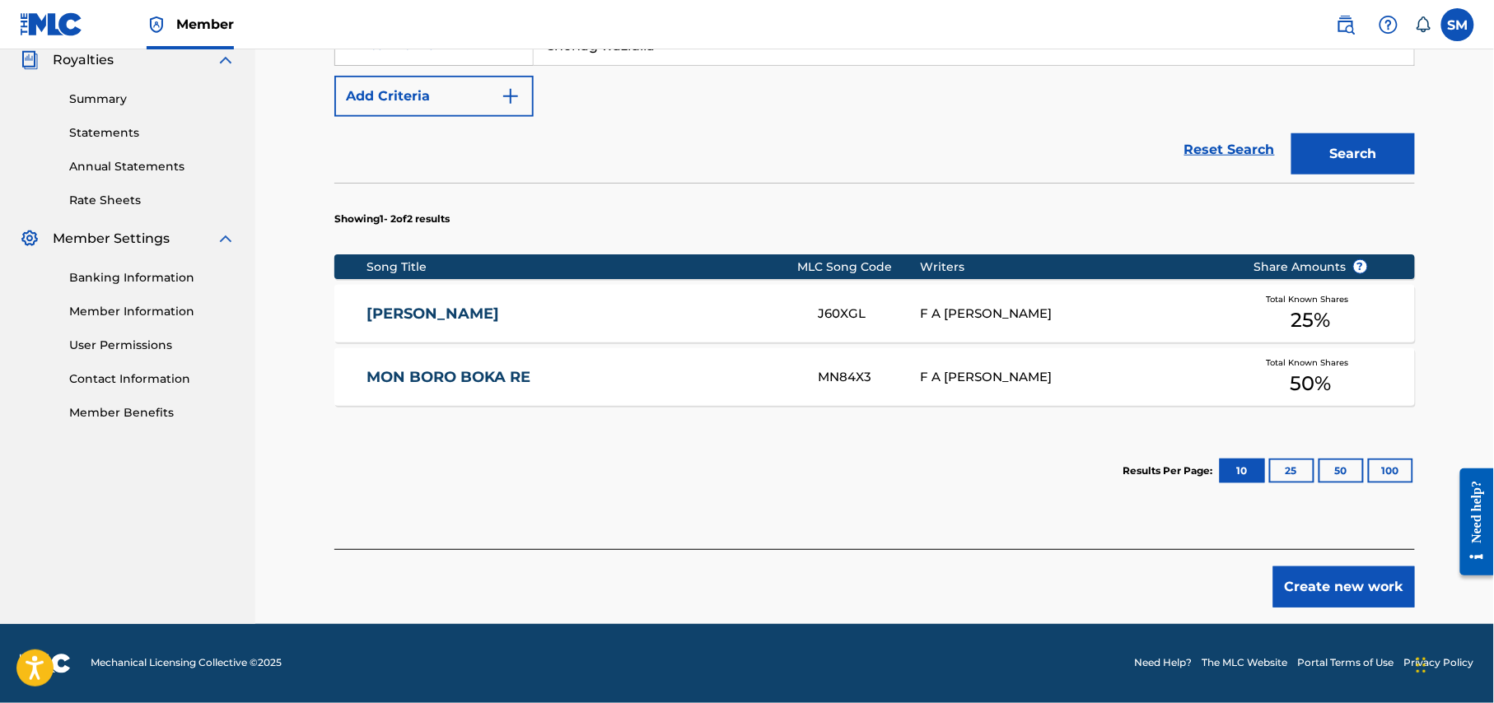
click at [1378, 586] on button "Create new work" at bounding box center [1344, 587] width 142 height 41
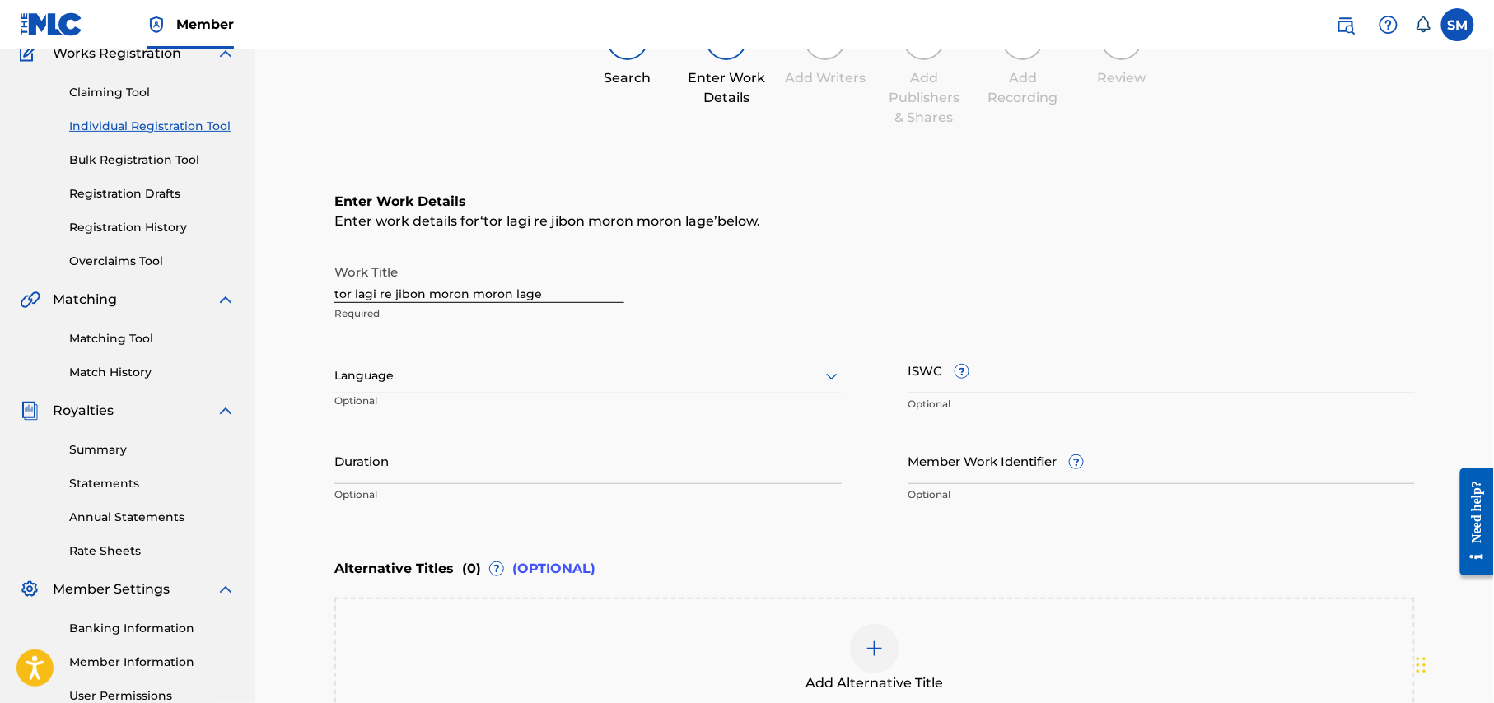
scroll to position [360, 0]
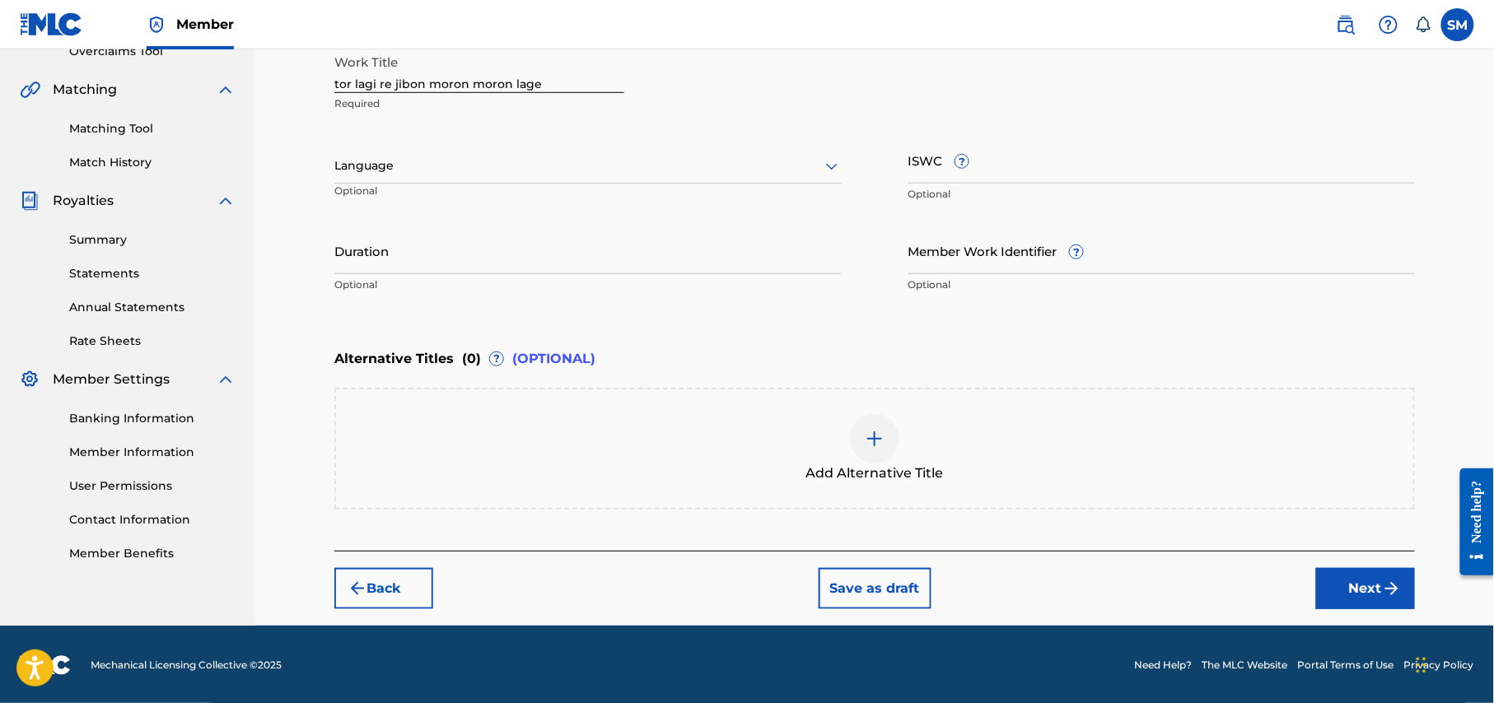
click at [387, 594] on button "Back" at bounding box center [383, 588] width 99 height 41
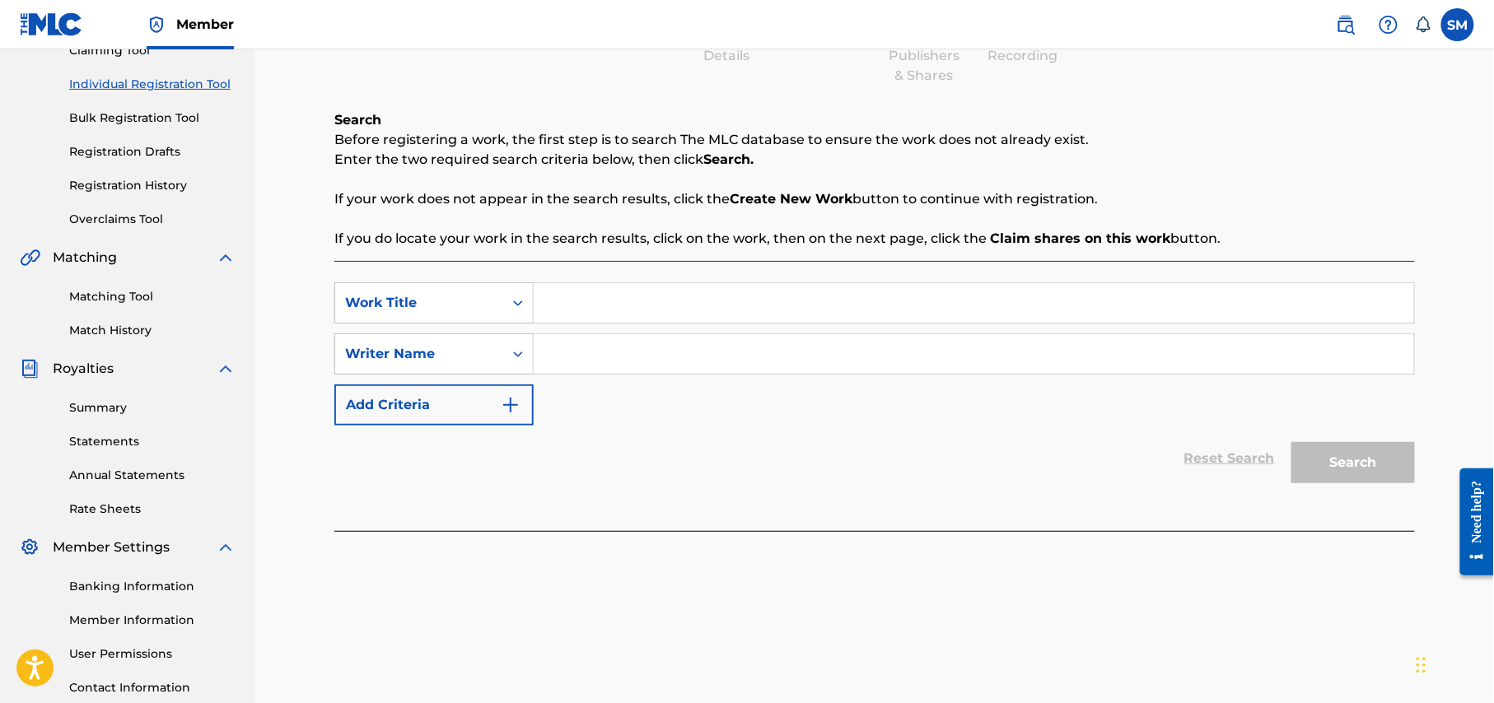
scroll to position [0, 0]
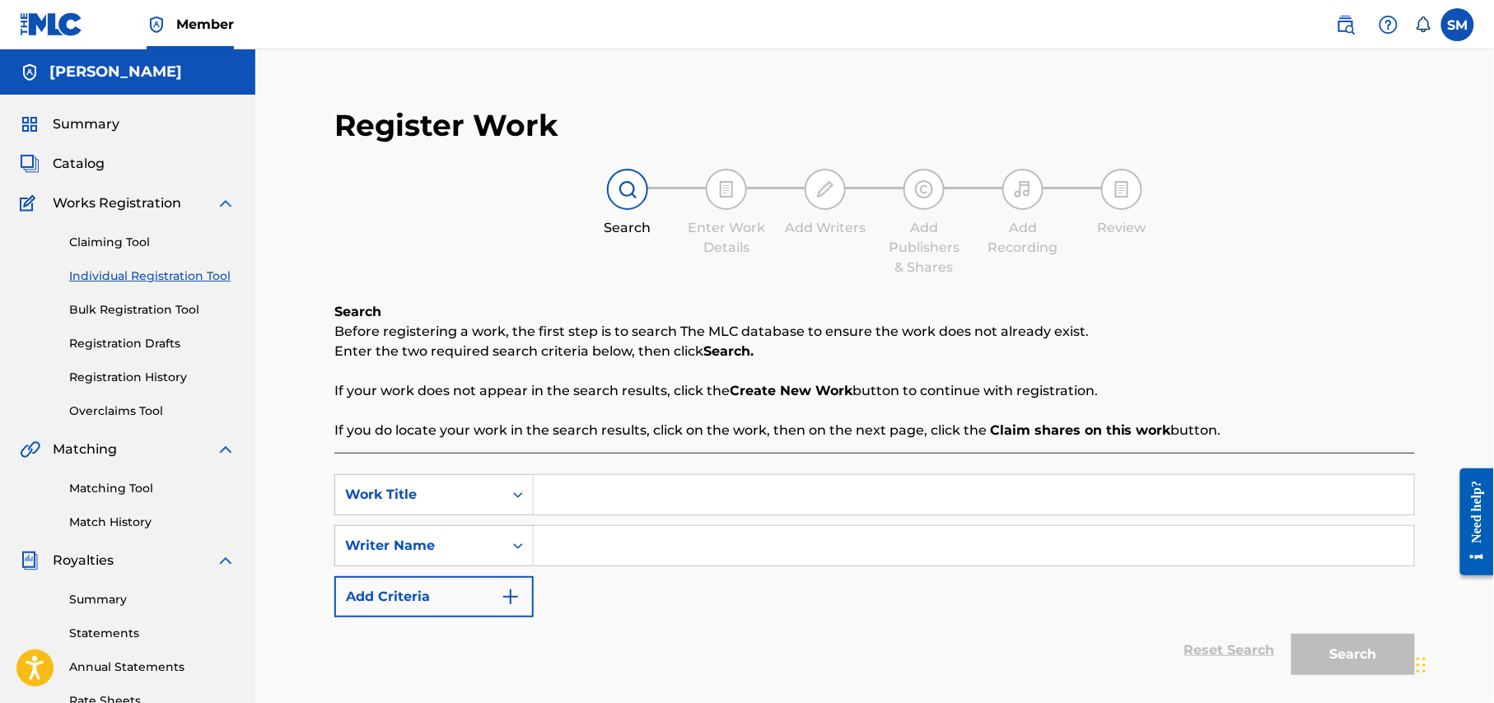
click at [143, 278] on link "Individual Registration Tool" at bounding box center [152, 276] width 166 height 17
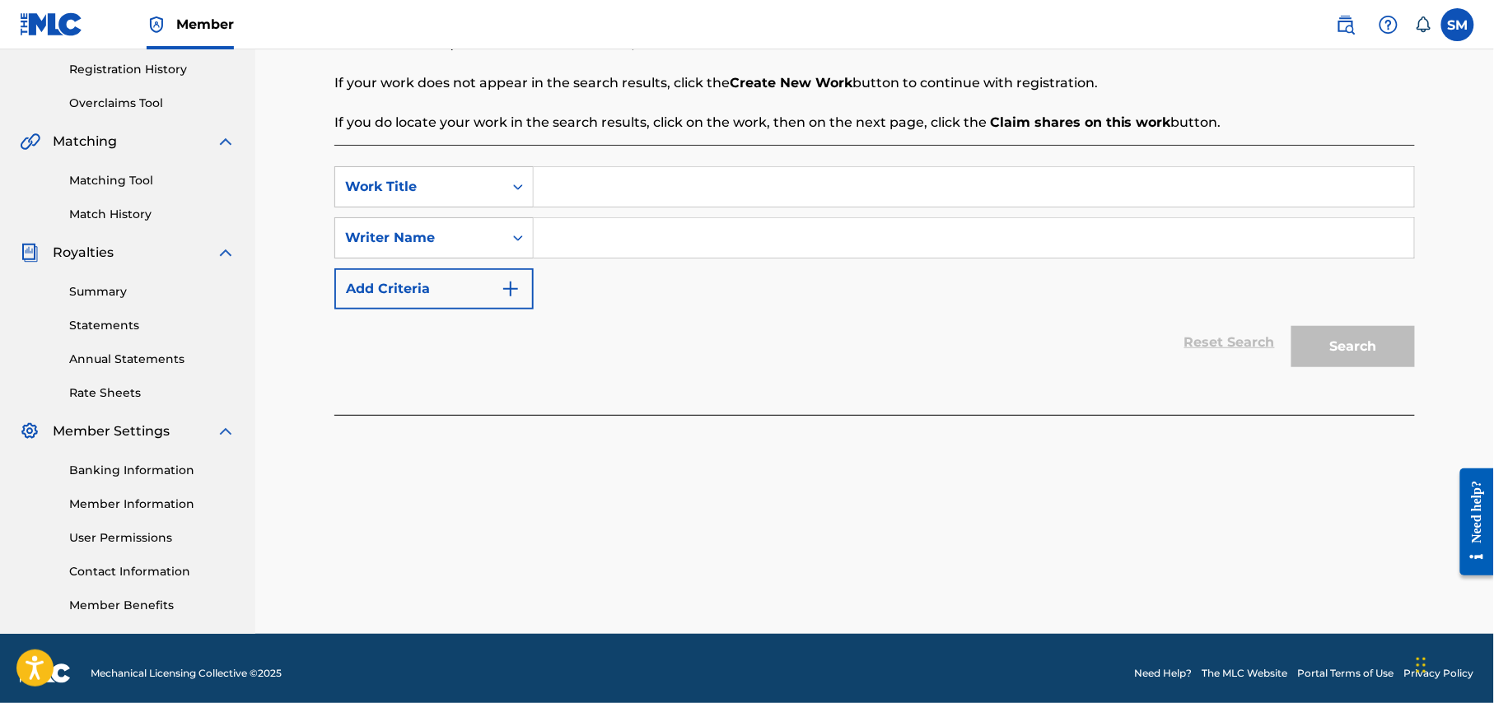
scroll to position [317, 0]
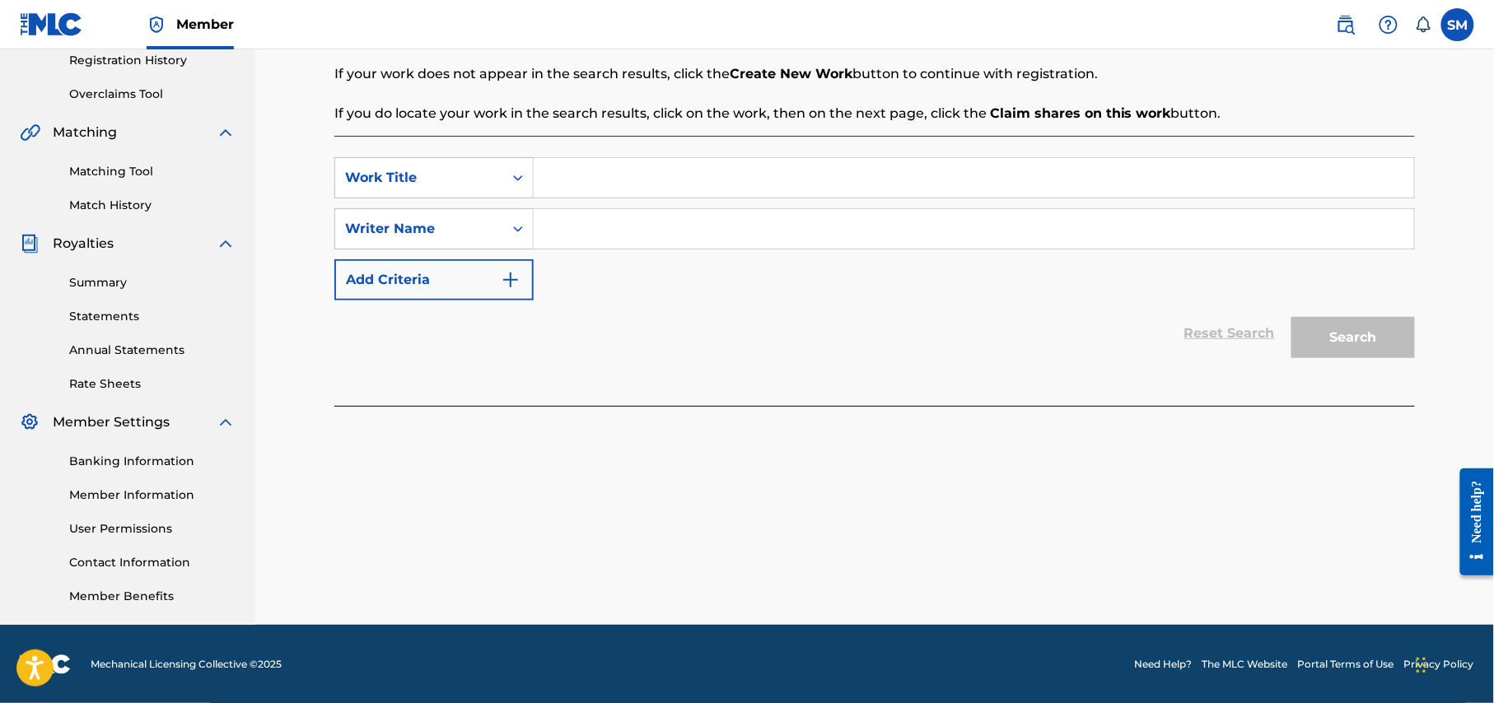
click at [585, 175] on input "Search Form" at bounding box center [974, 178] width 880 height 40
paste input "Tor Lagi Re |"
type input "Tor Lagi Re |"
click at [616, 231] on input "Search Form" at bounding box center [974, 229] width 880 height 40
type input "shohag waziulla"
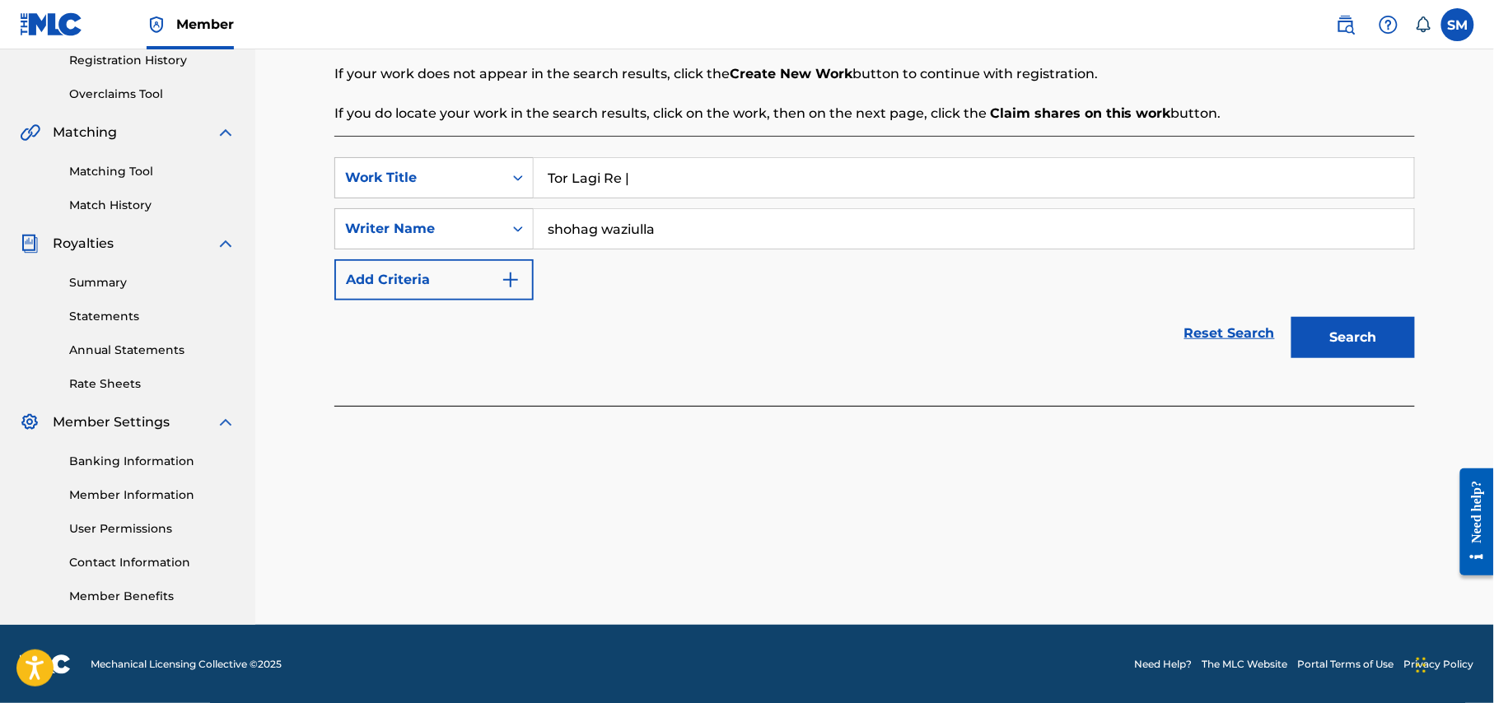
click at [1368, 331] on button "Search" at bounding box center [1353, 337] width 124 height 41
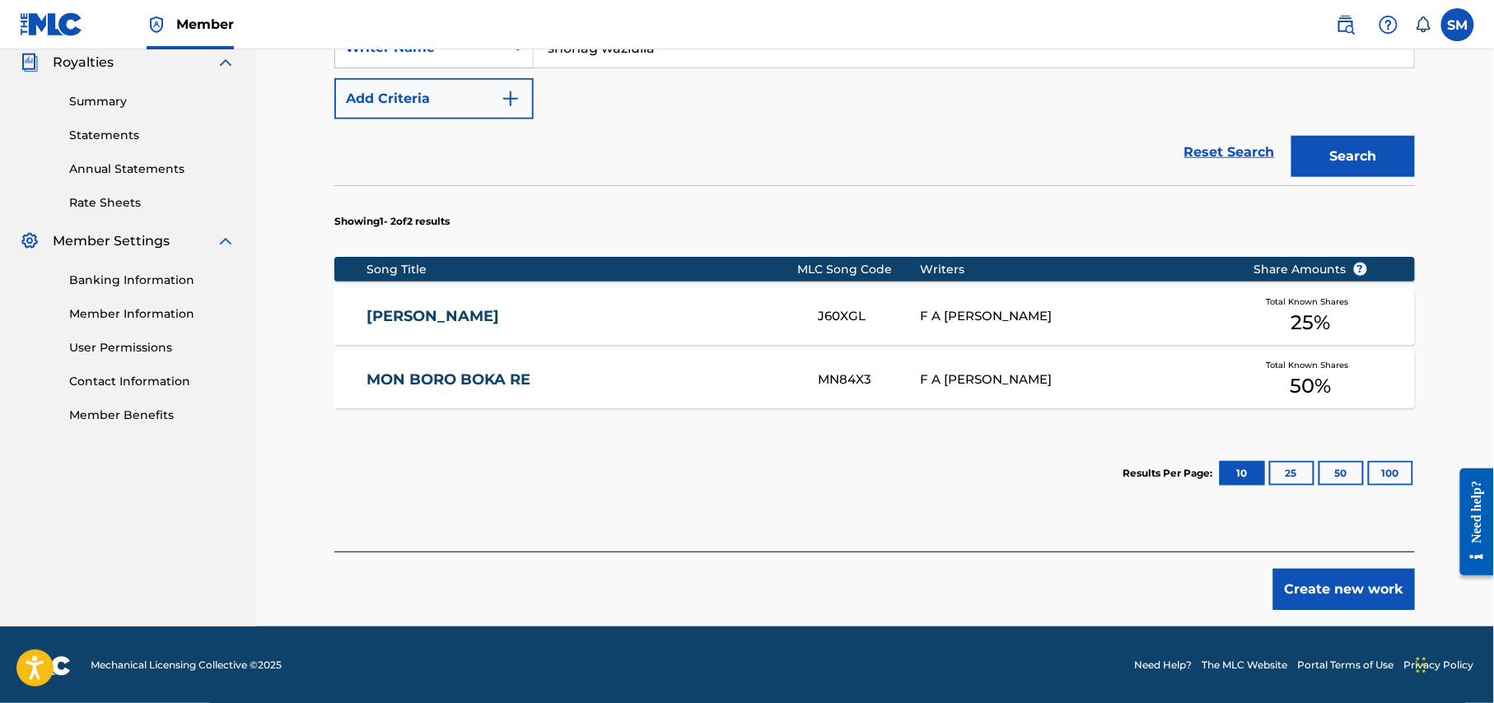
scroll to position [501, 0]
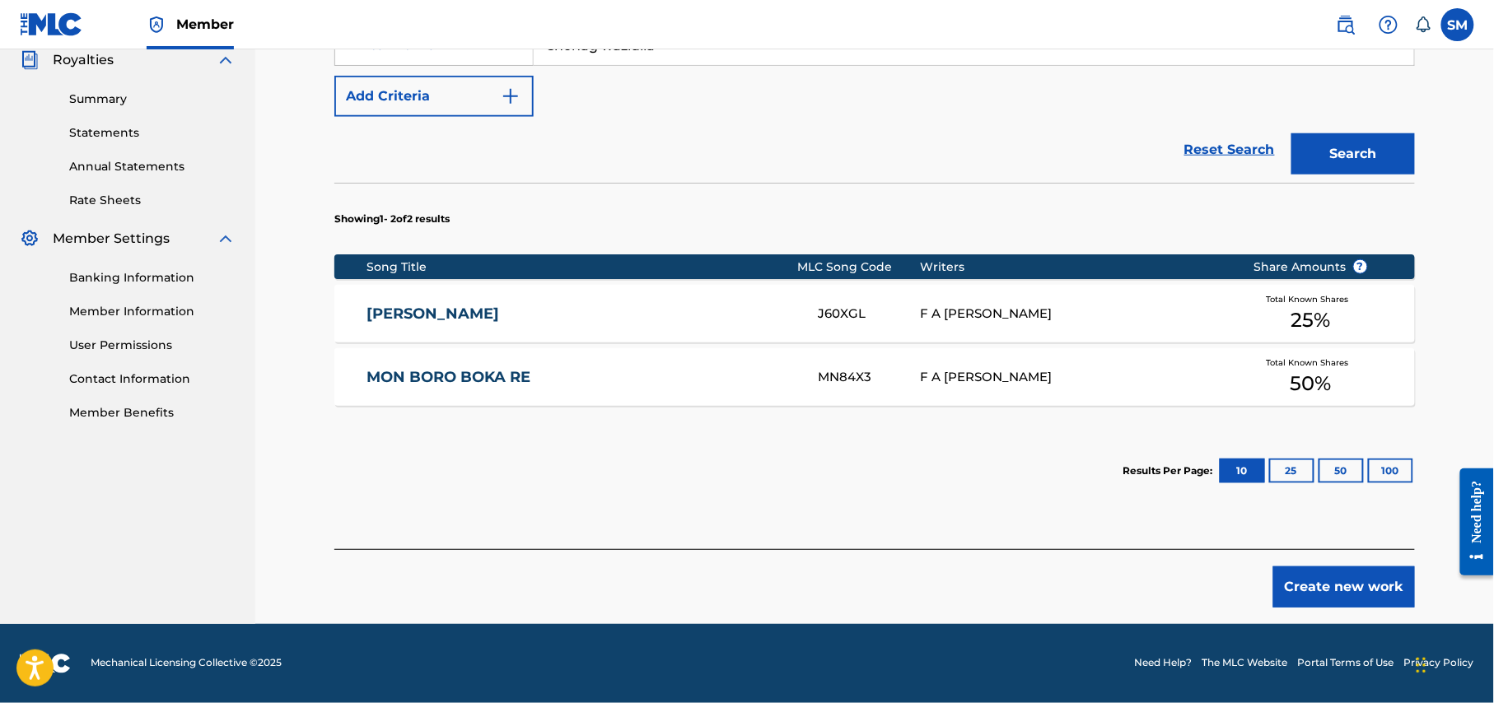
click at [1345, 590] on button "Create new work" at bounding box center [1344, 587] width 142 height 41
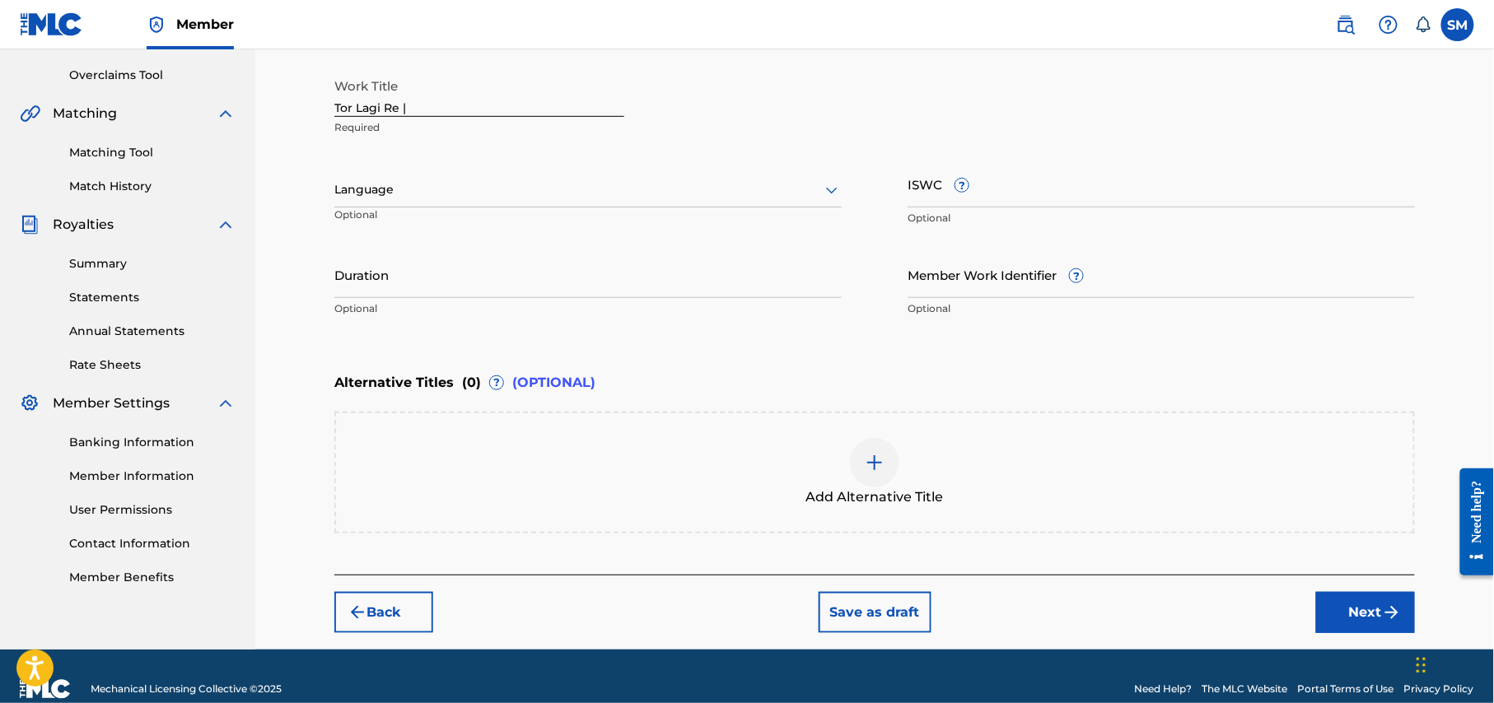
scroll to position [360, 0]
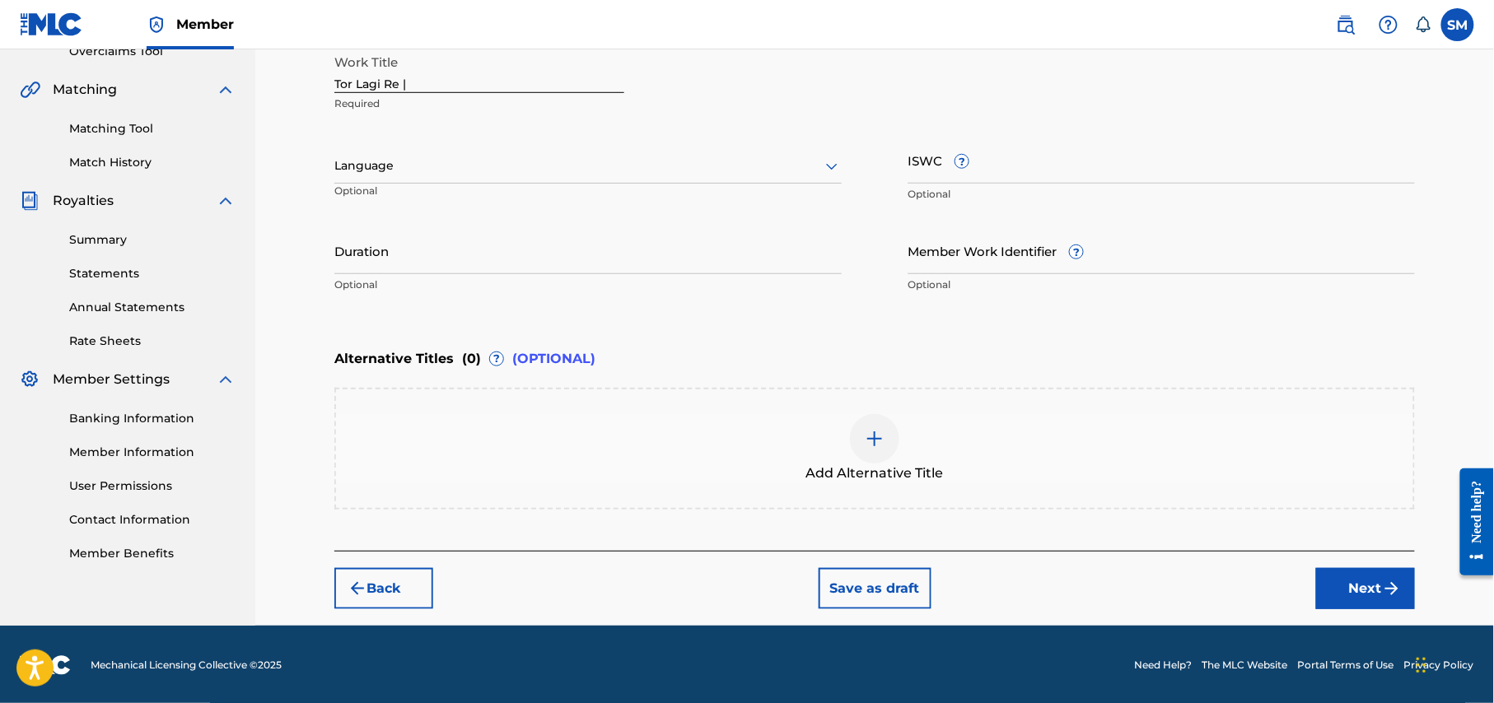
click at [504, 168] on div at bounding box center [587, 166] width 507 height 21
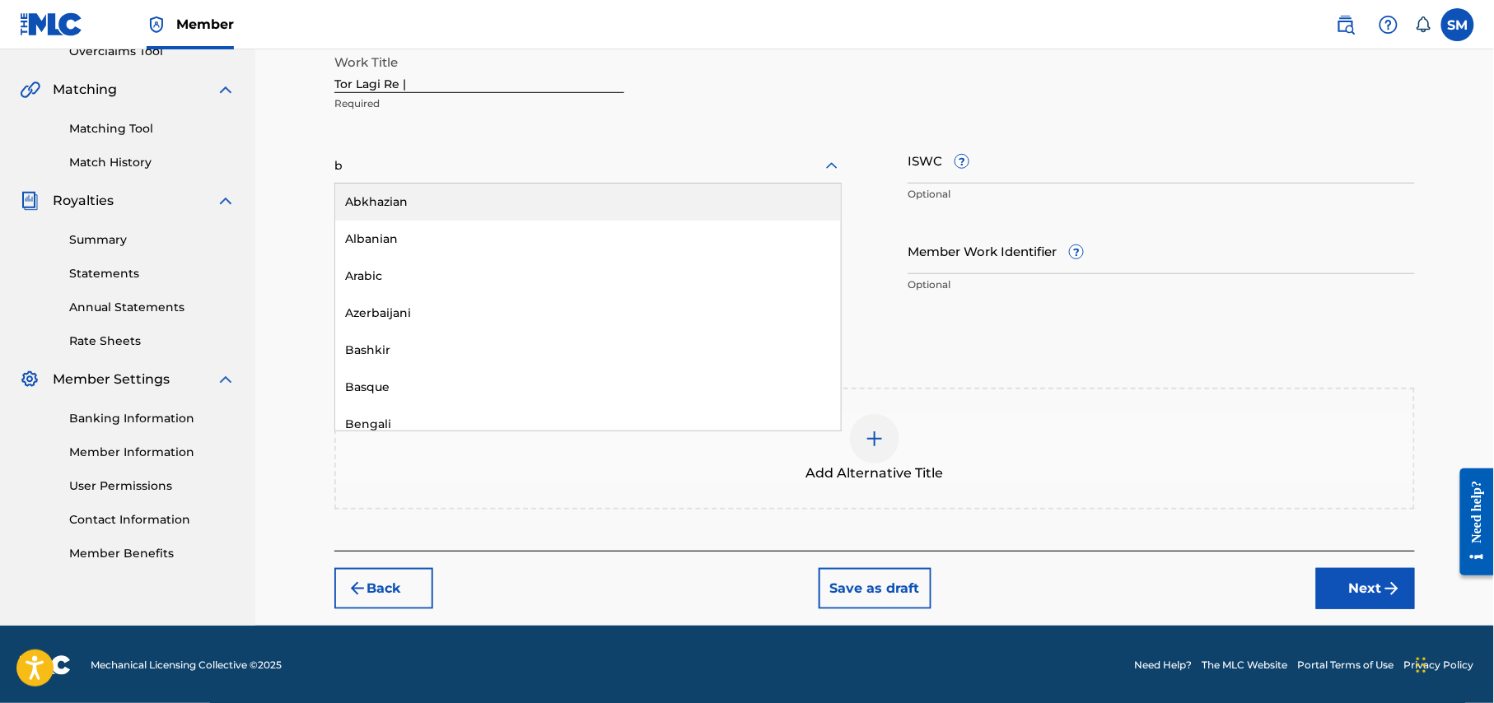
type input "be"
click at [484, 198] on div "Bengali" at bounding box center [588, 202] width 506 height 37
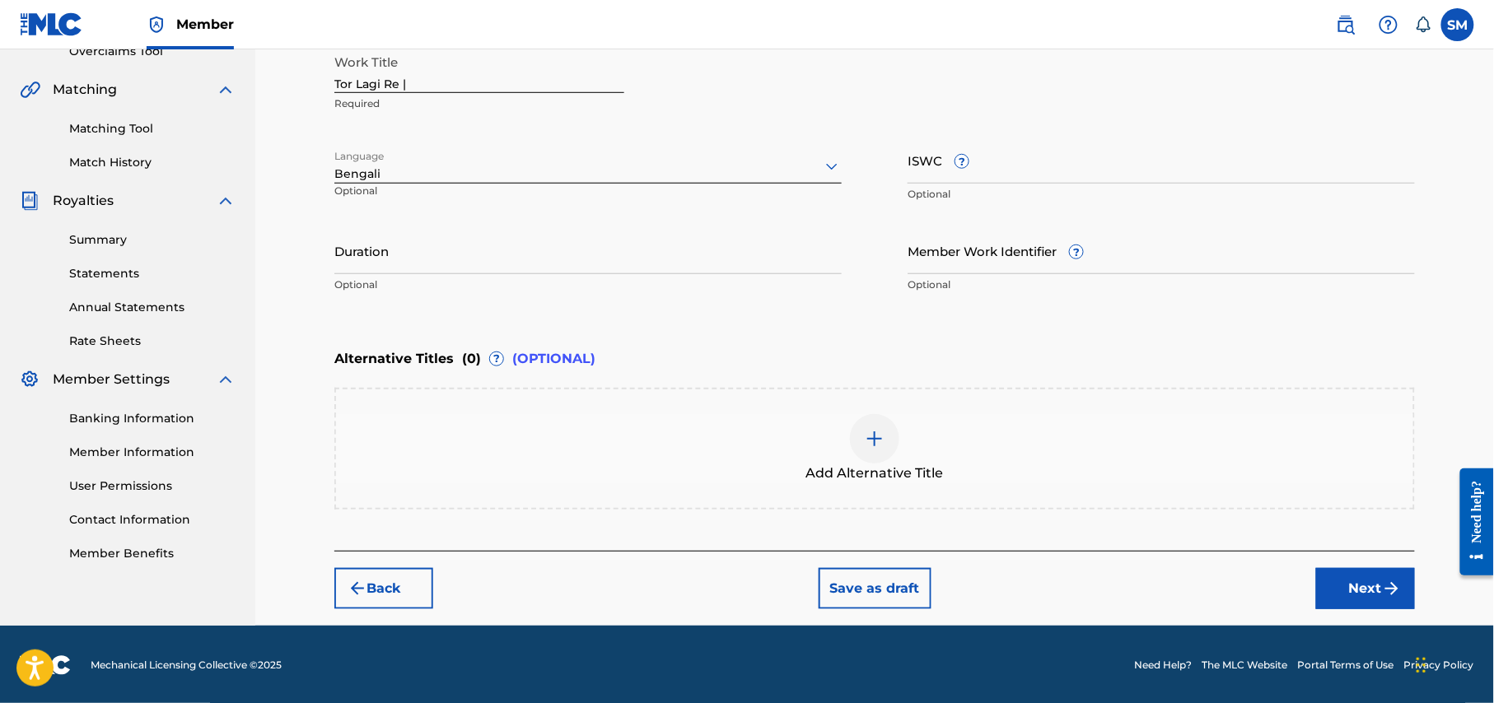
drag, startPoint x: 595, startPoint y: 270, endPoint x: 600, endPoint y: 262, distance: 10.1
click at [599, 265] on input "Duration" at bounding box center [587, 250] width 507 height 47
click at [534, 265] on input "Duration" at bounding box center [587, 250] width 507 height 47
type input "05:09"
click at [868, 446] on img at bounding box center [875, 439] width 20 height 20
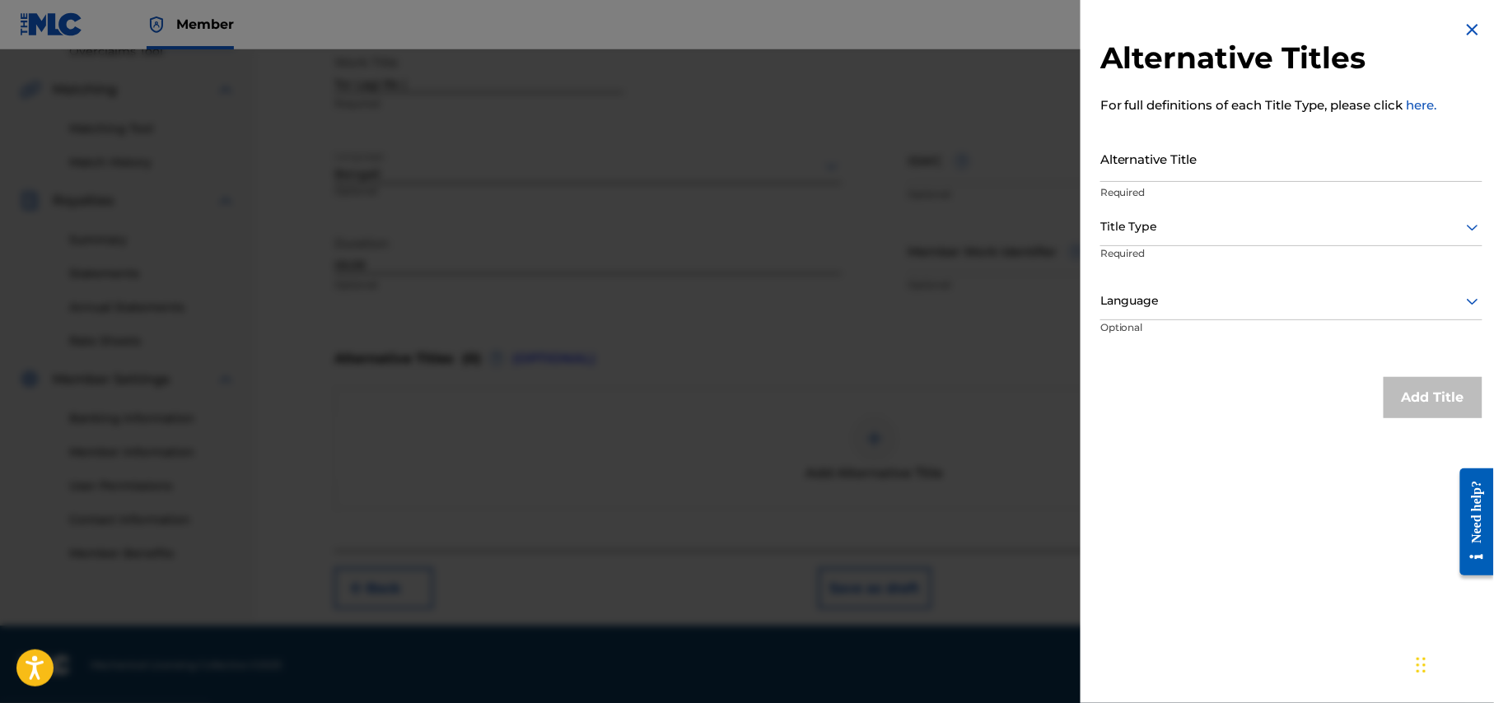
click at [1347, 166] on input "Alternative Title" at bounding box center [1291, 158] width 382 height 47
paste input "tor lagi re jibon moron moron lage"
type input "tor lagi re jibon moron moron lage"
drag, startPoint x: 1308, startPoint y: 169, endPoint x: 1408, endPoint y: 496, distance: 341.8
click at [1406, 492] on div "Alternative Titles For full definitions of each Title Type, please click here. …" at bounding box center [1291, 351] width 422 height 703
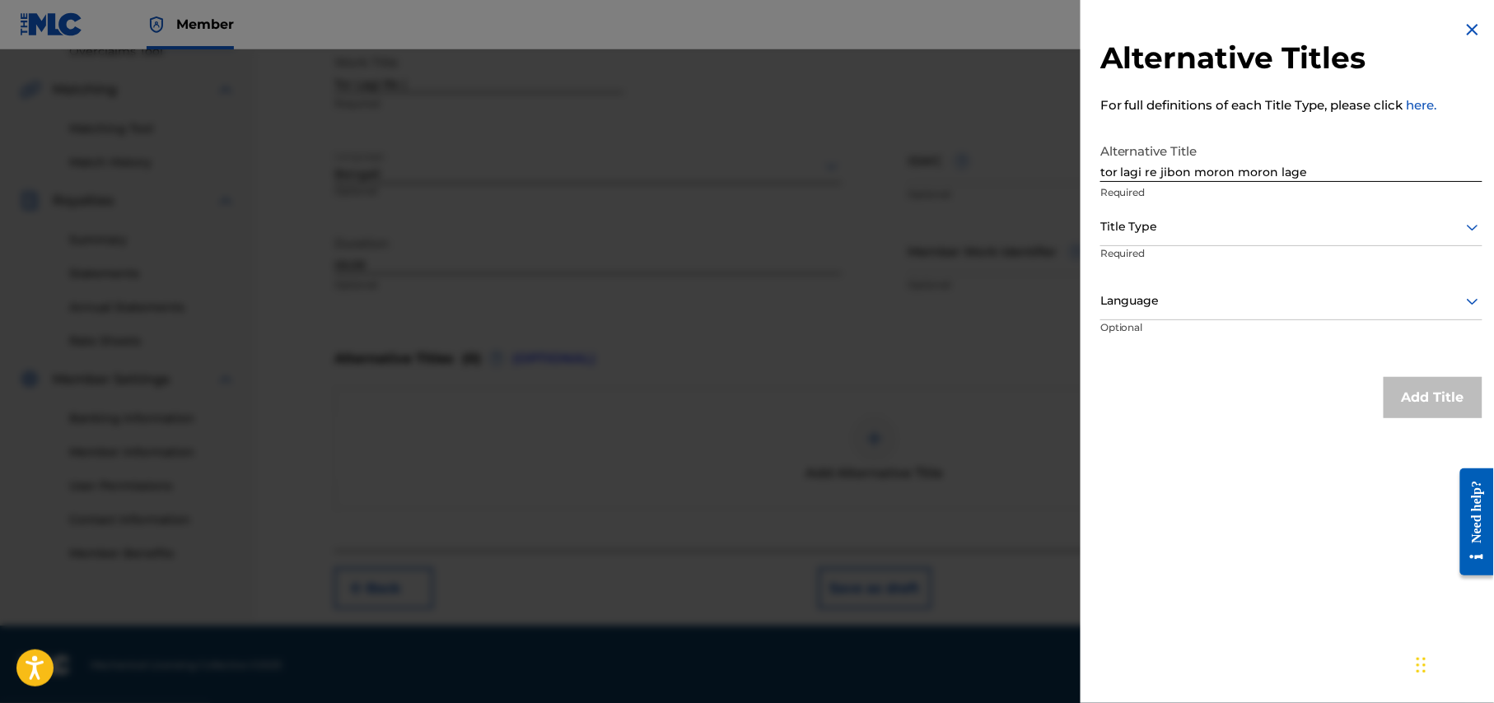
click at [1467, 226] on icon at bounding box center [1473, 228] width 12 height 7
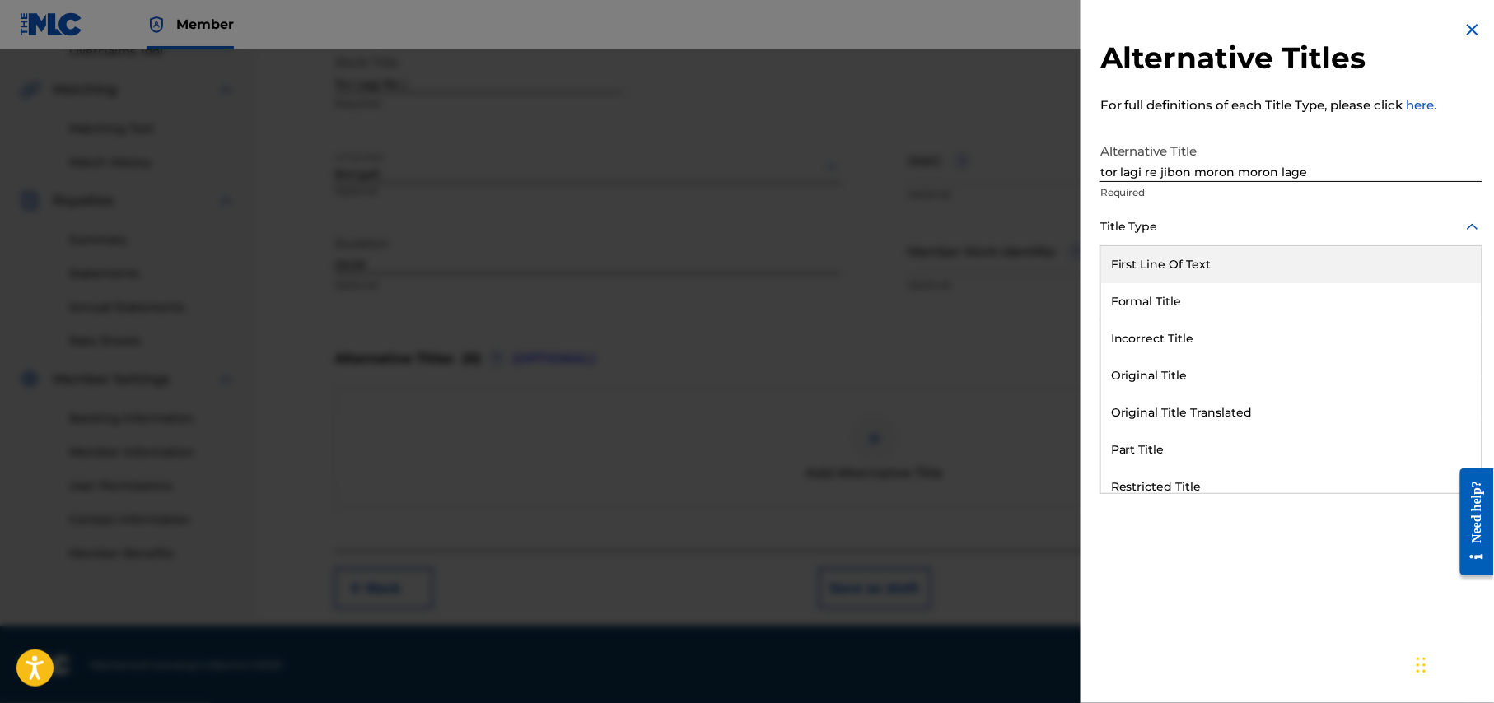
click at [1199, 265] on div "First Line Of Text" at bounding box center [1291, 264] width 380 height 37
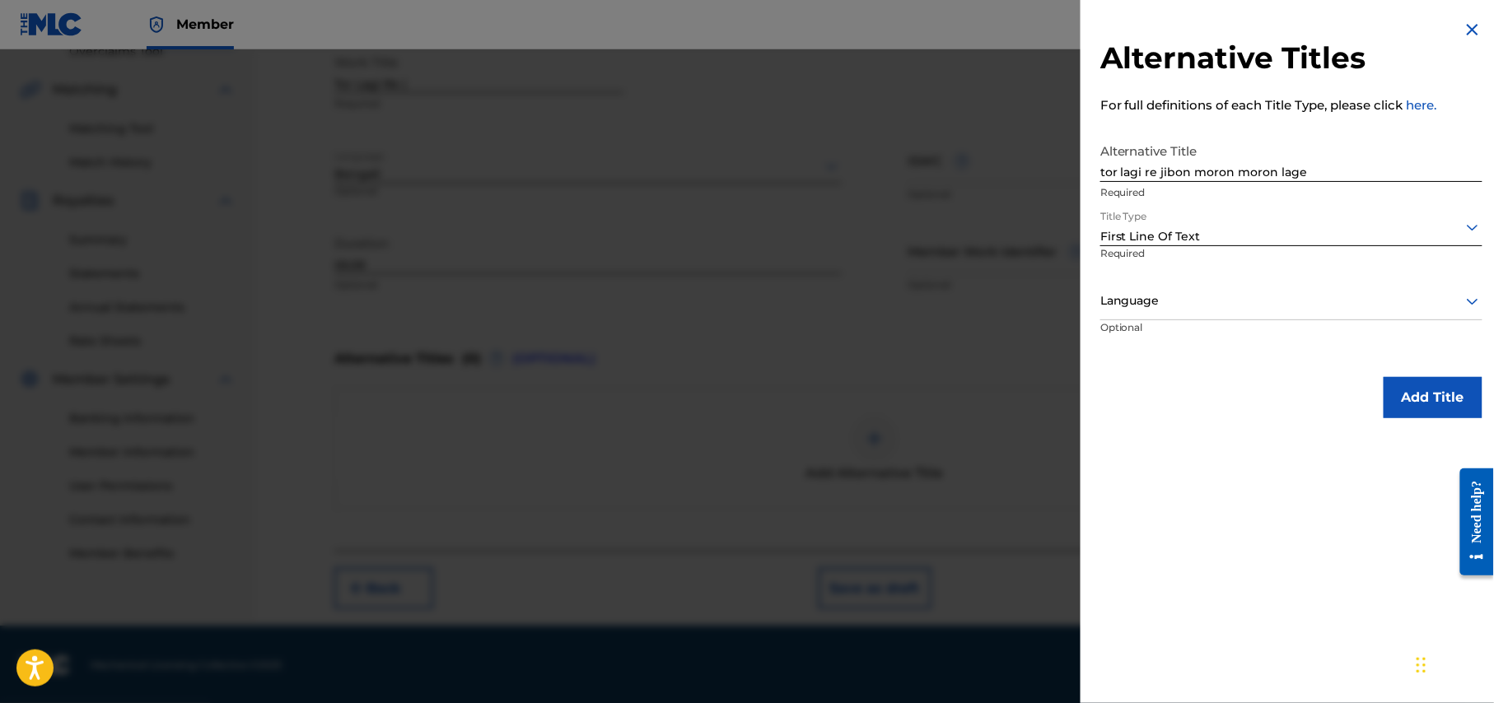
click at [1466, 304] on icon at bounding box center [1472, 301] width 20 height 20
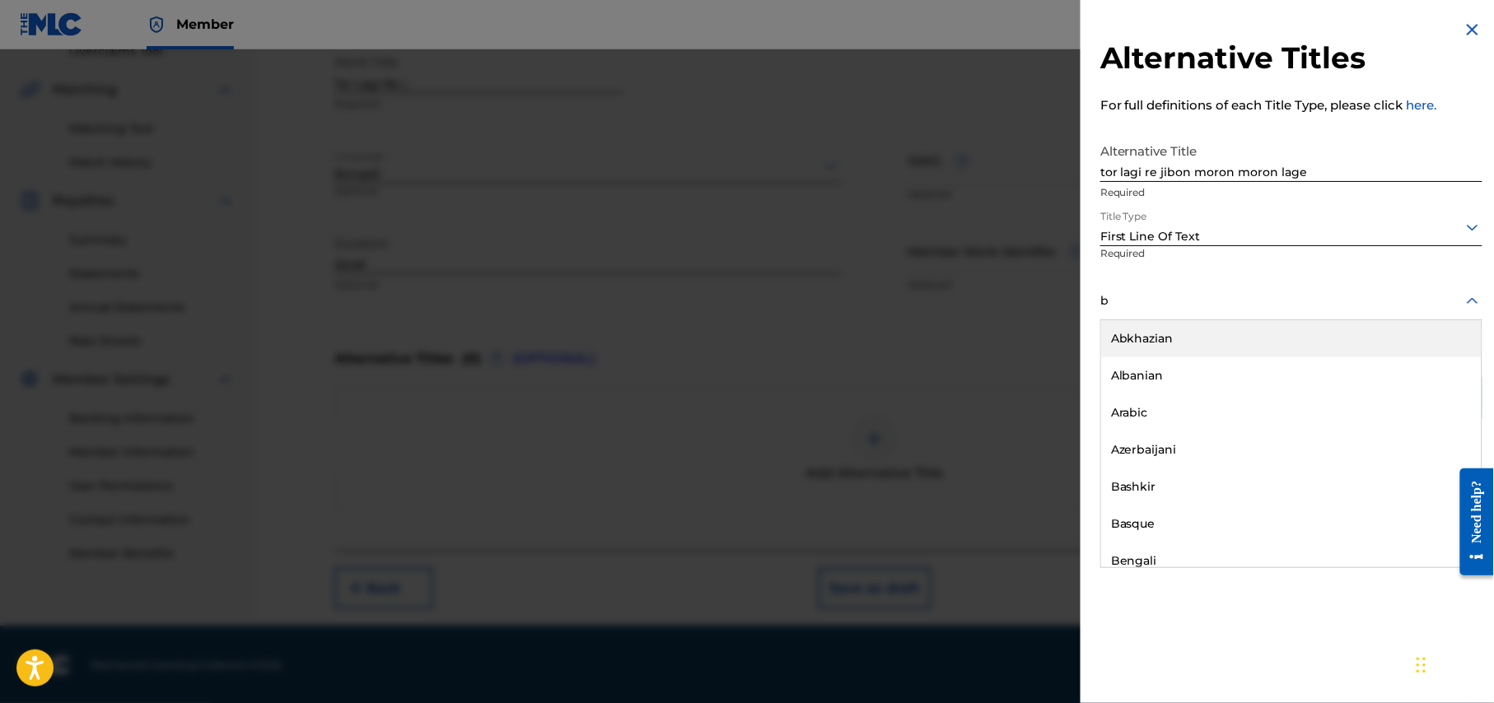
type input "be"
click at [1235, 347] on div "Bengali" at bounding box center [1291, 338] width 380 height 37
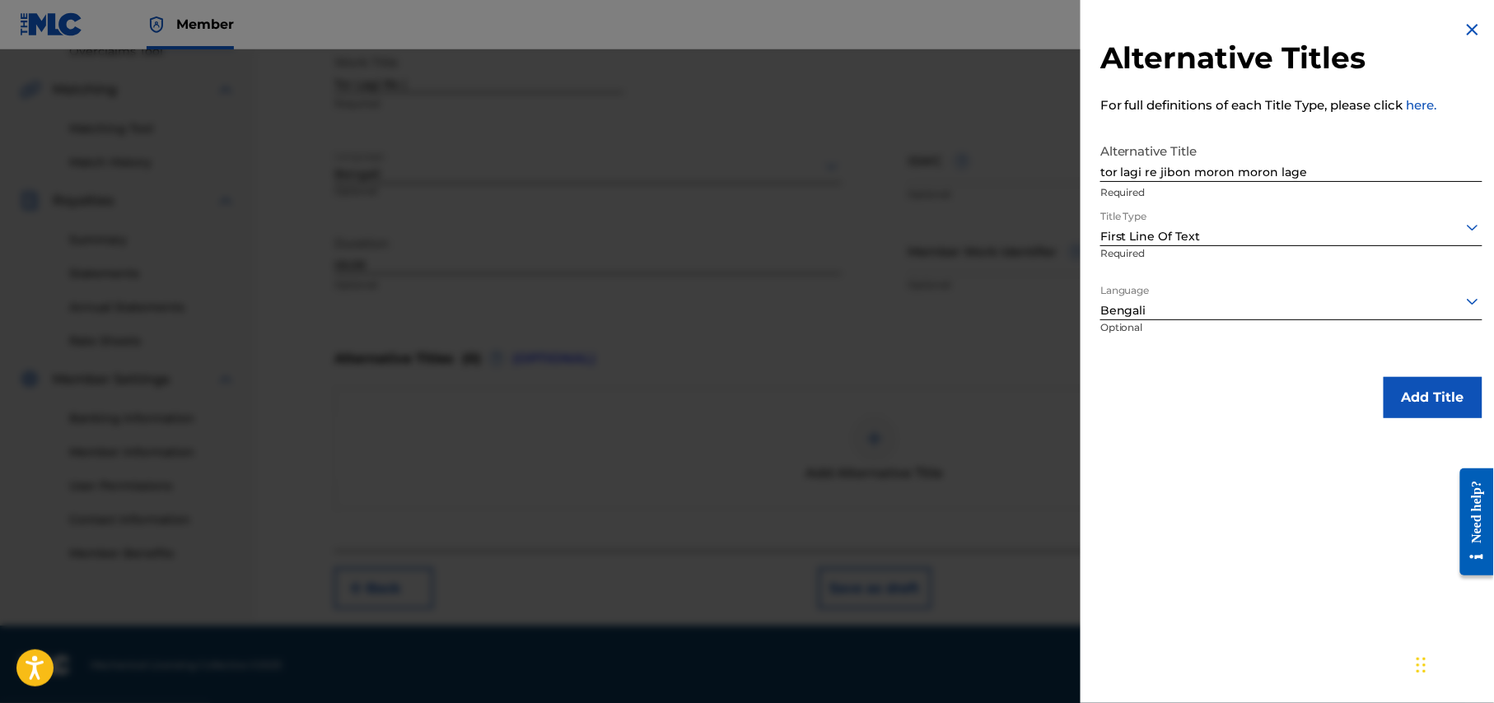
click at [1431, 389] on button "Add Title" at bounding box center [1432, 397] width 99 height 41
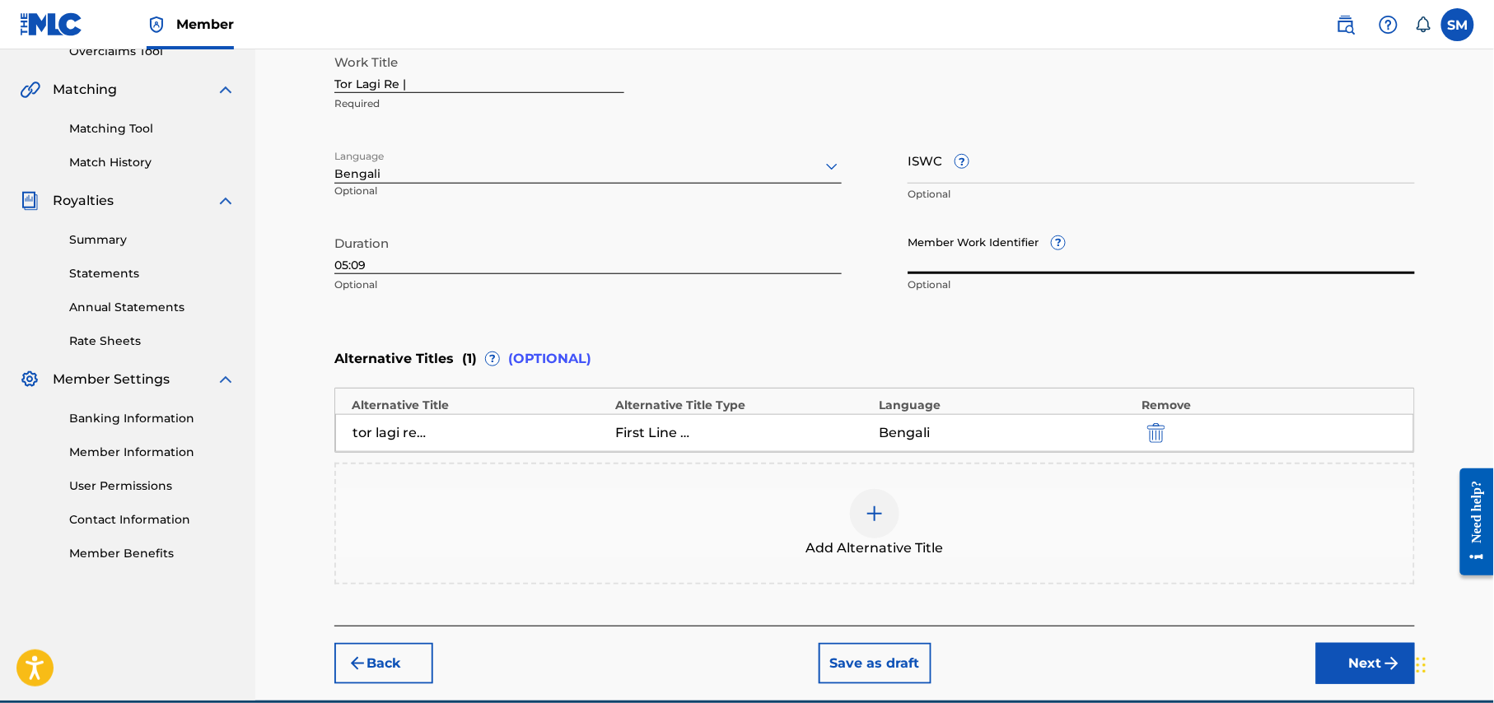
click at [955, 267] on input "Member Work Identifier ?" at bounding box center [1160, 250] width 507 height 47
click at [975, 259] on input "Member Work Identifier ?" at bounding box center [1160, 250] width 507 height 47
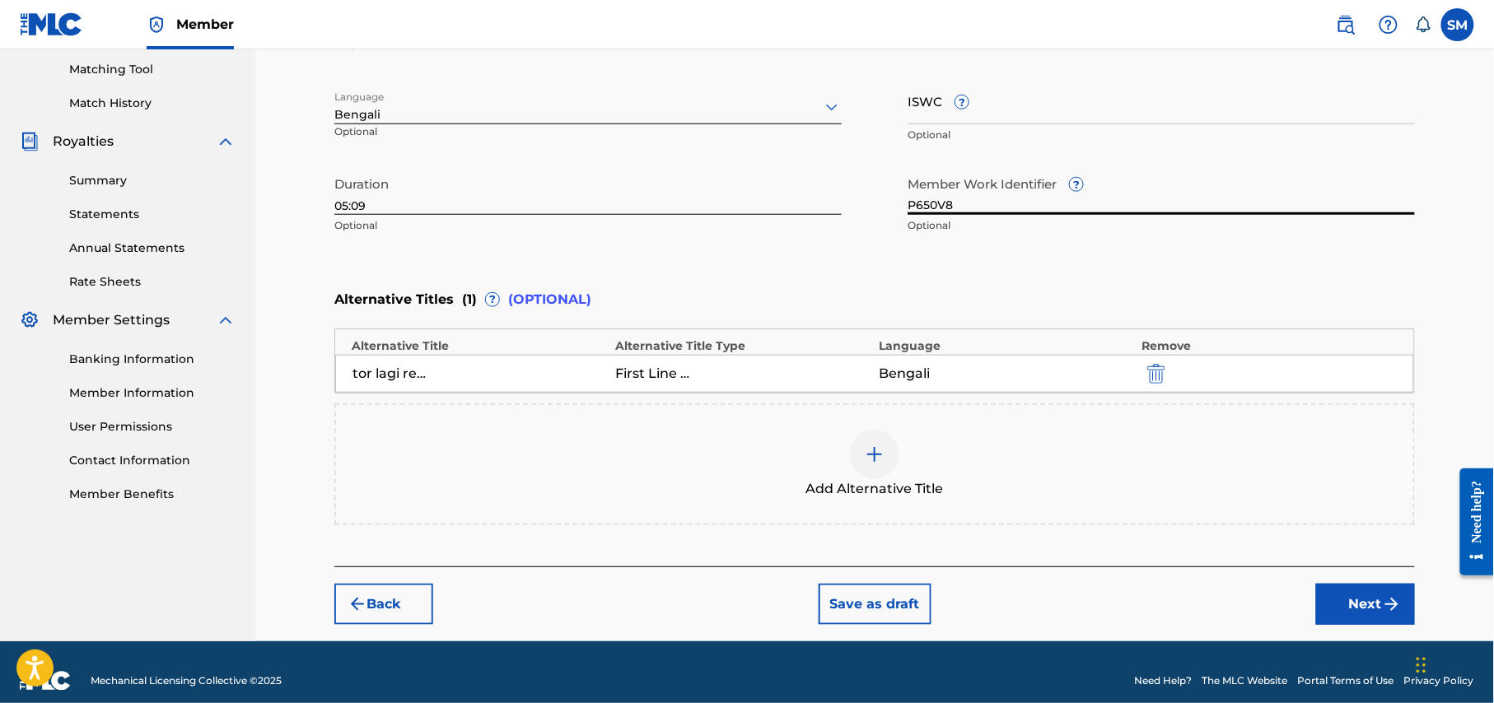
scroll to position [436, 0]
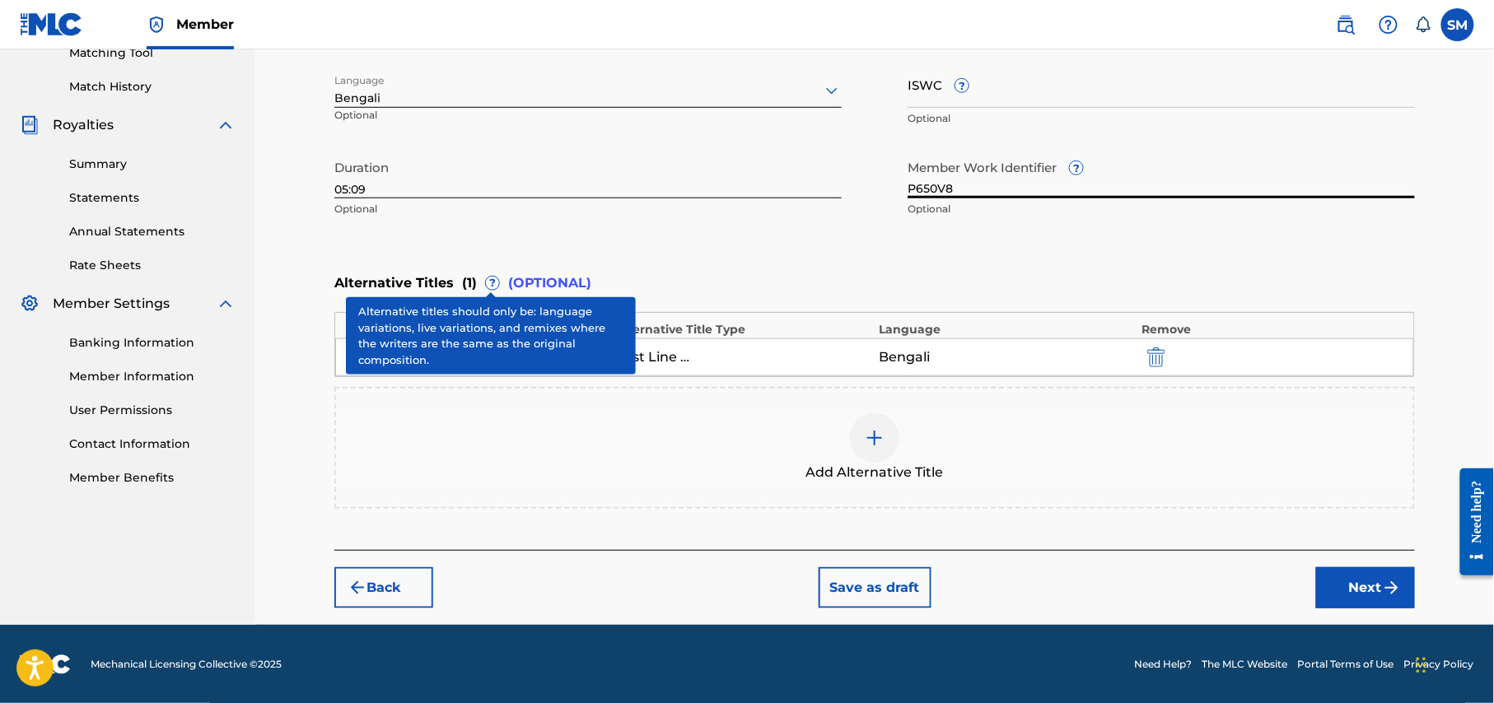
type input "P650V8"
click at [1378, 594] on button "Next" at bounding box center [1365, 587] width 99 height 41
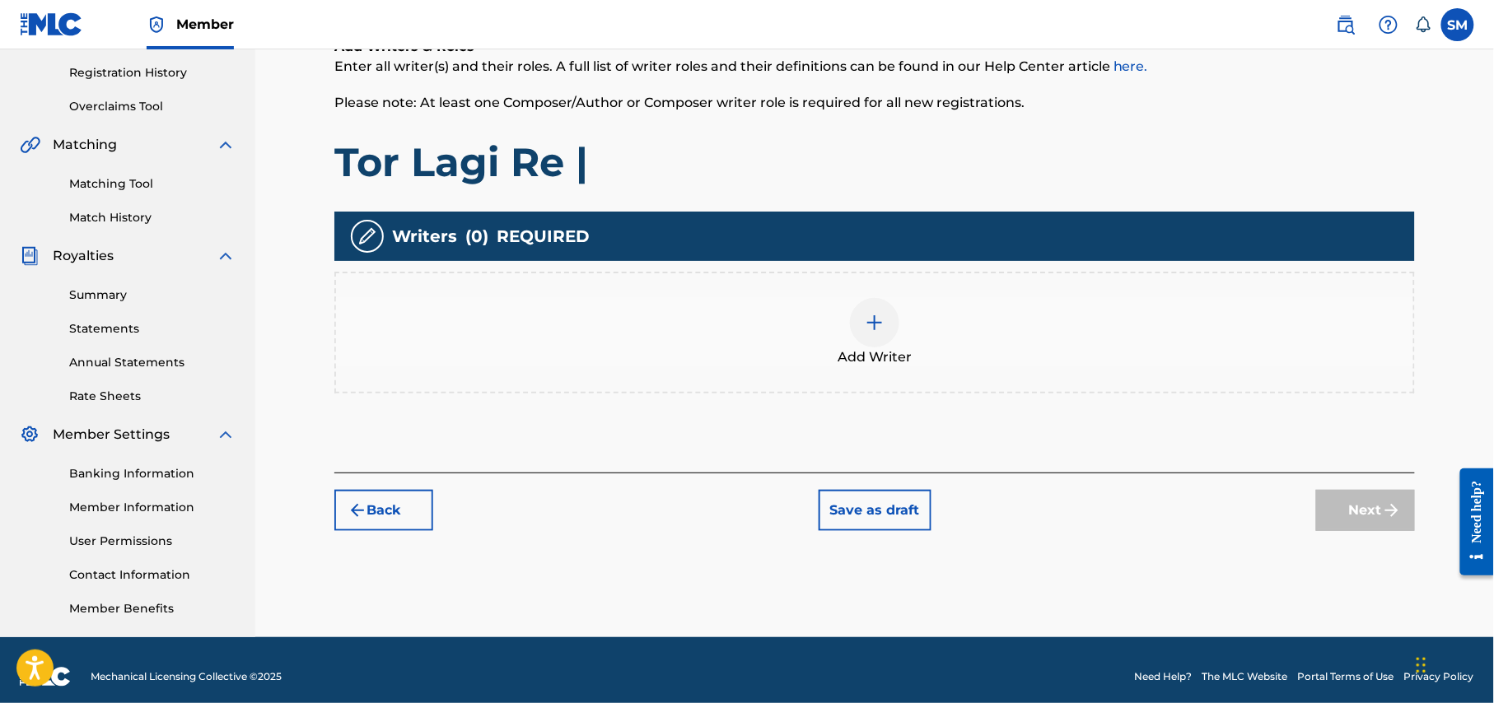
scroll to position [317, 0]
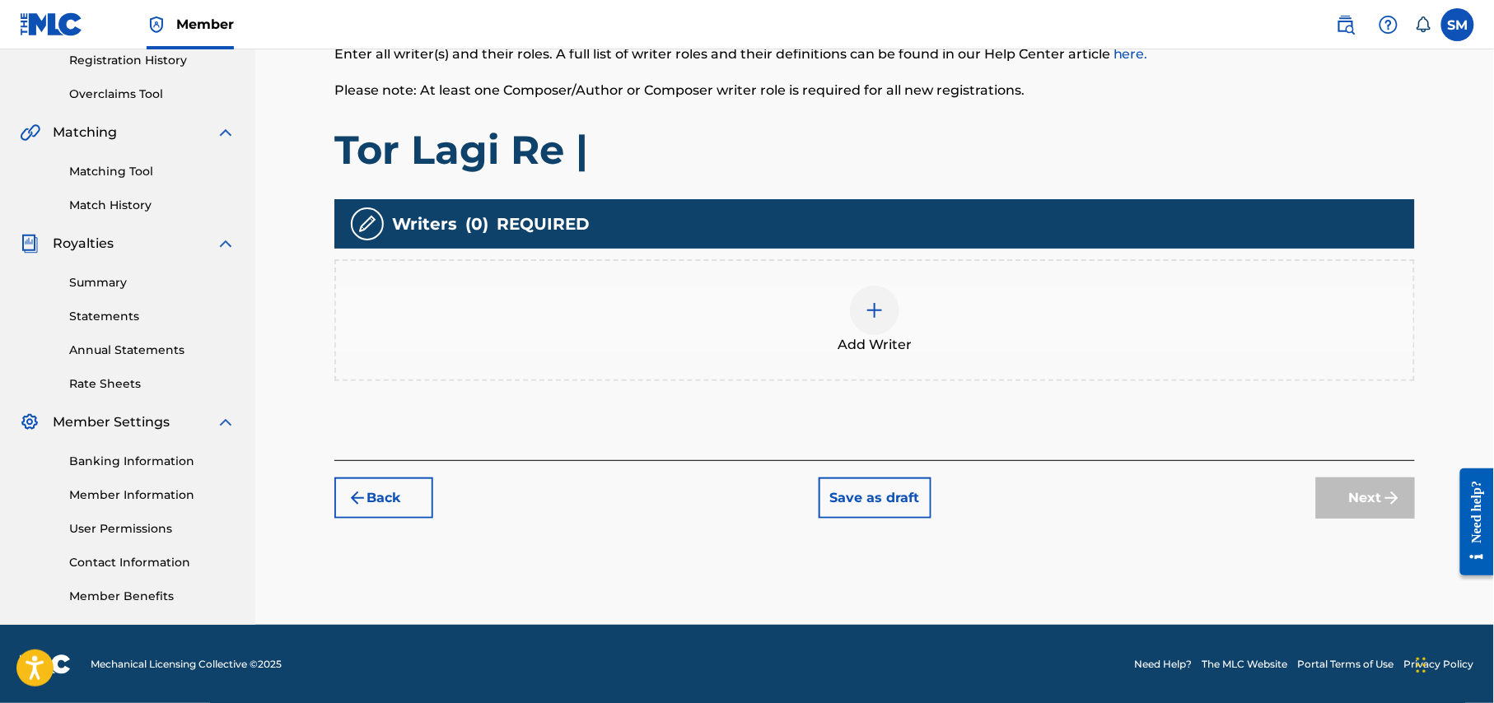
click at [880, 327] on div at bounding box center [874, 310] width 49 height 49
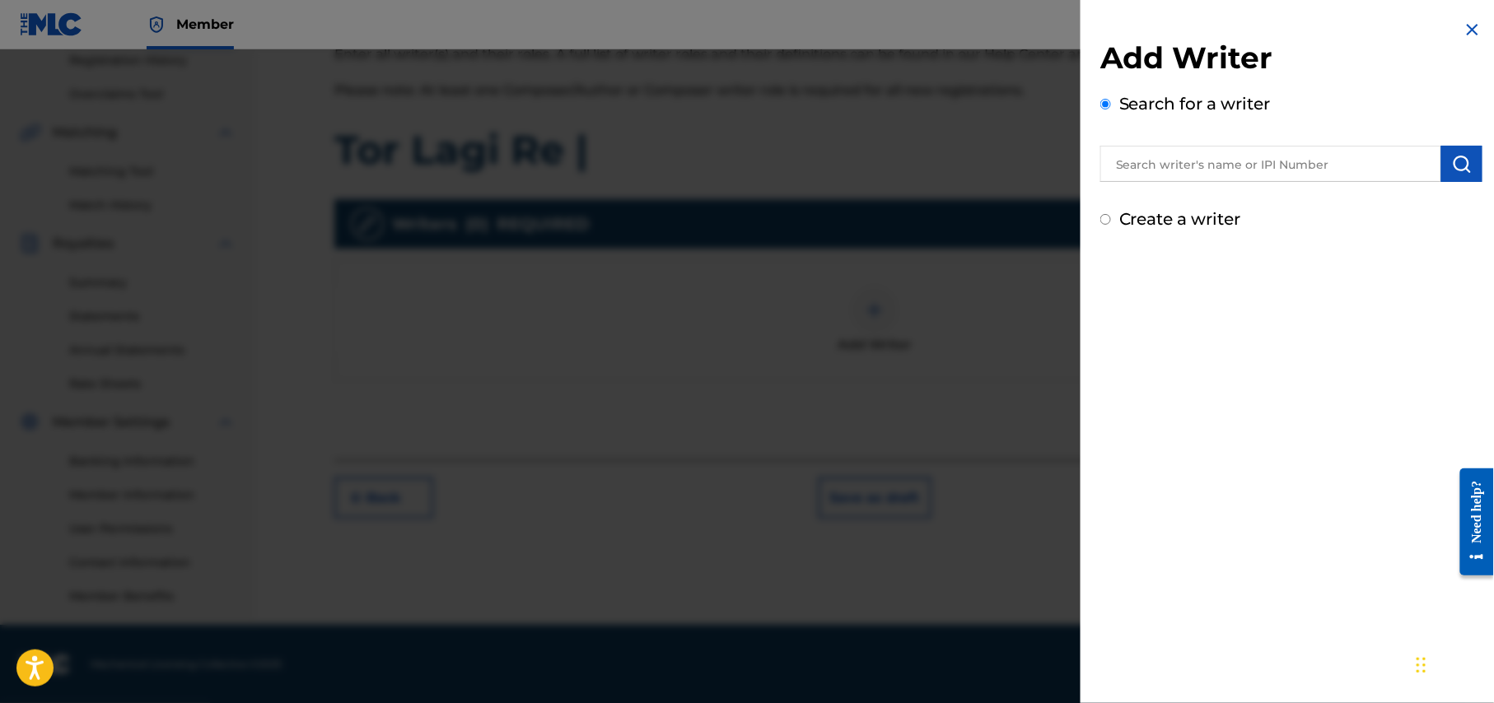
click at [1246, 156] on input "text" at bounding box center [1270, 164] width 341 height 36
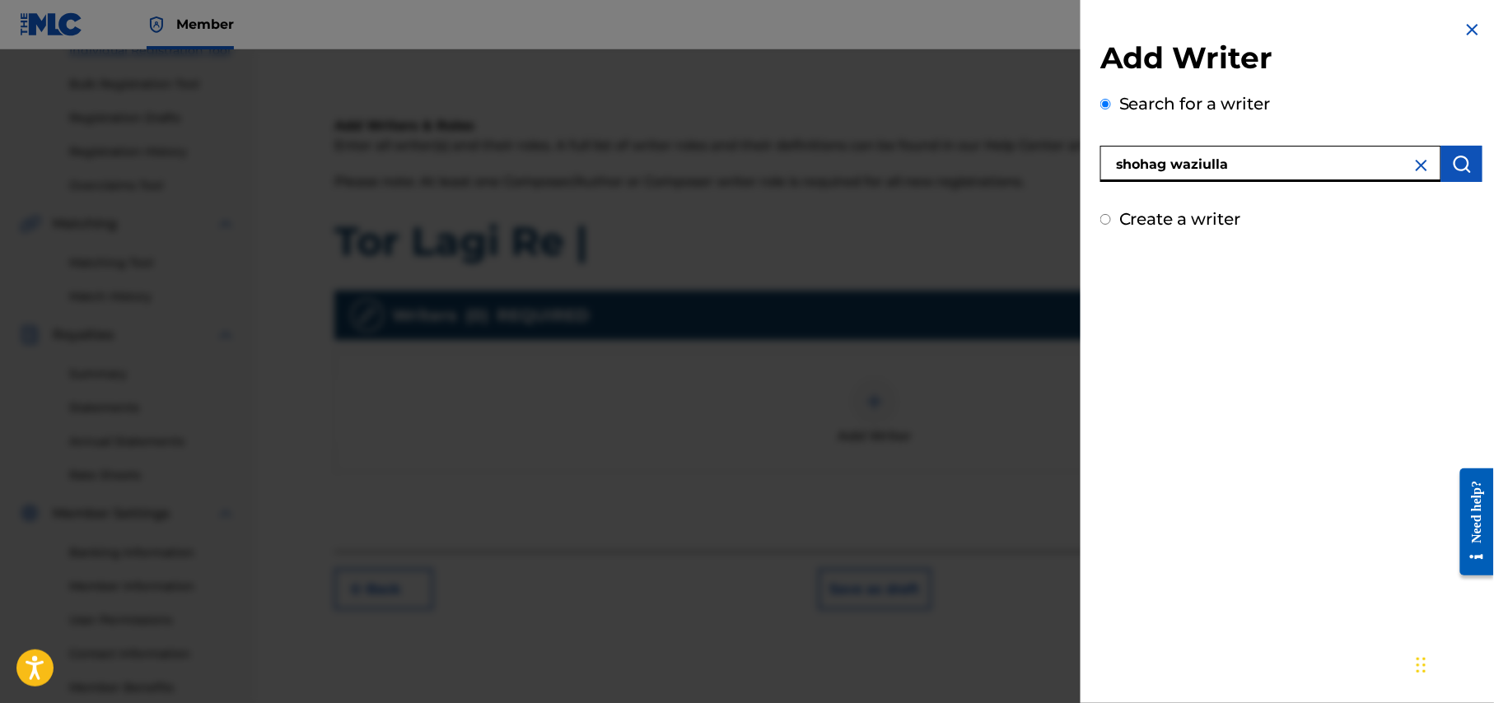
scroll to position [208, 0]
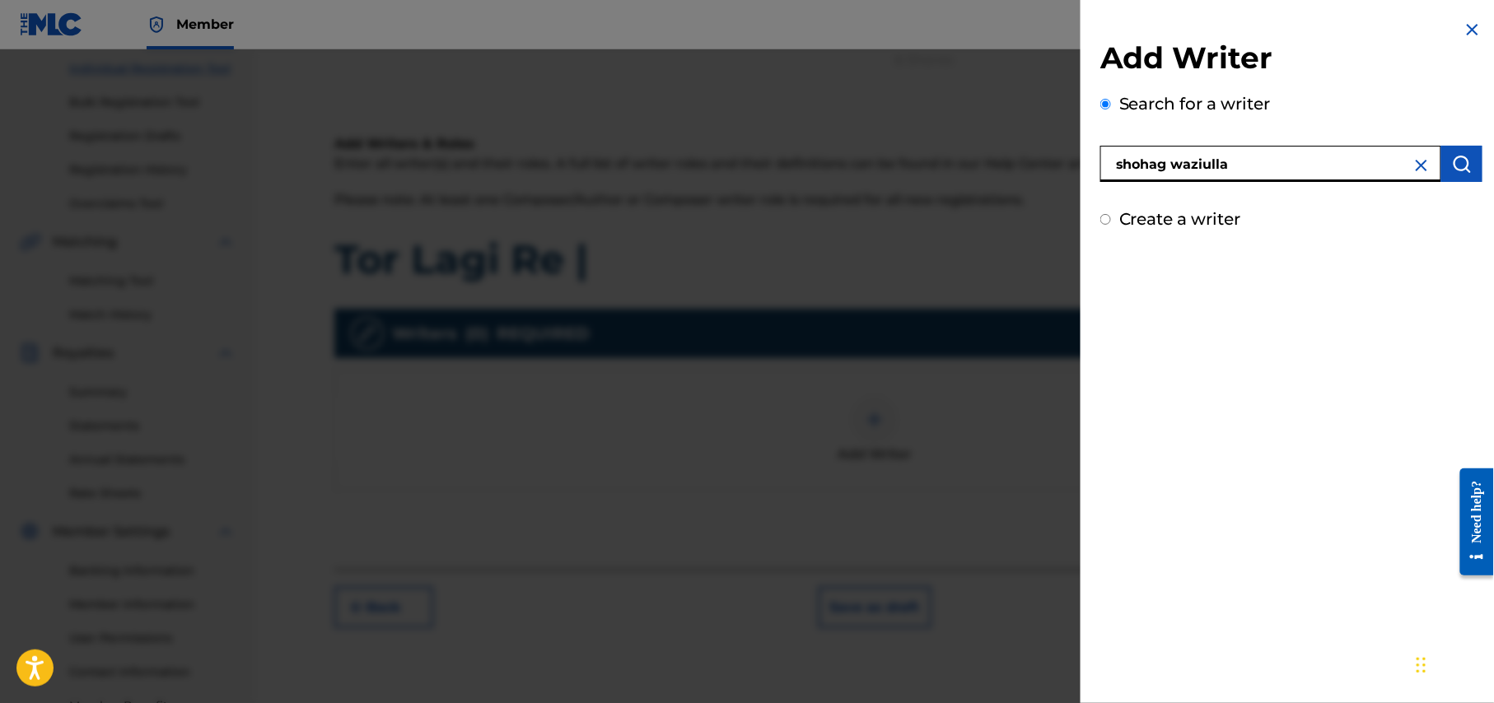
type input "shohag waziulla"
click at [1463, 166] on img "submit" at bounding box center [1462, 164] width 20 height 20
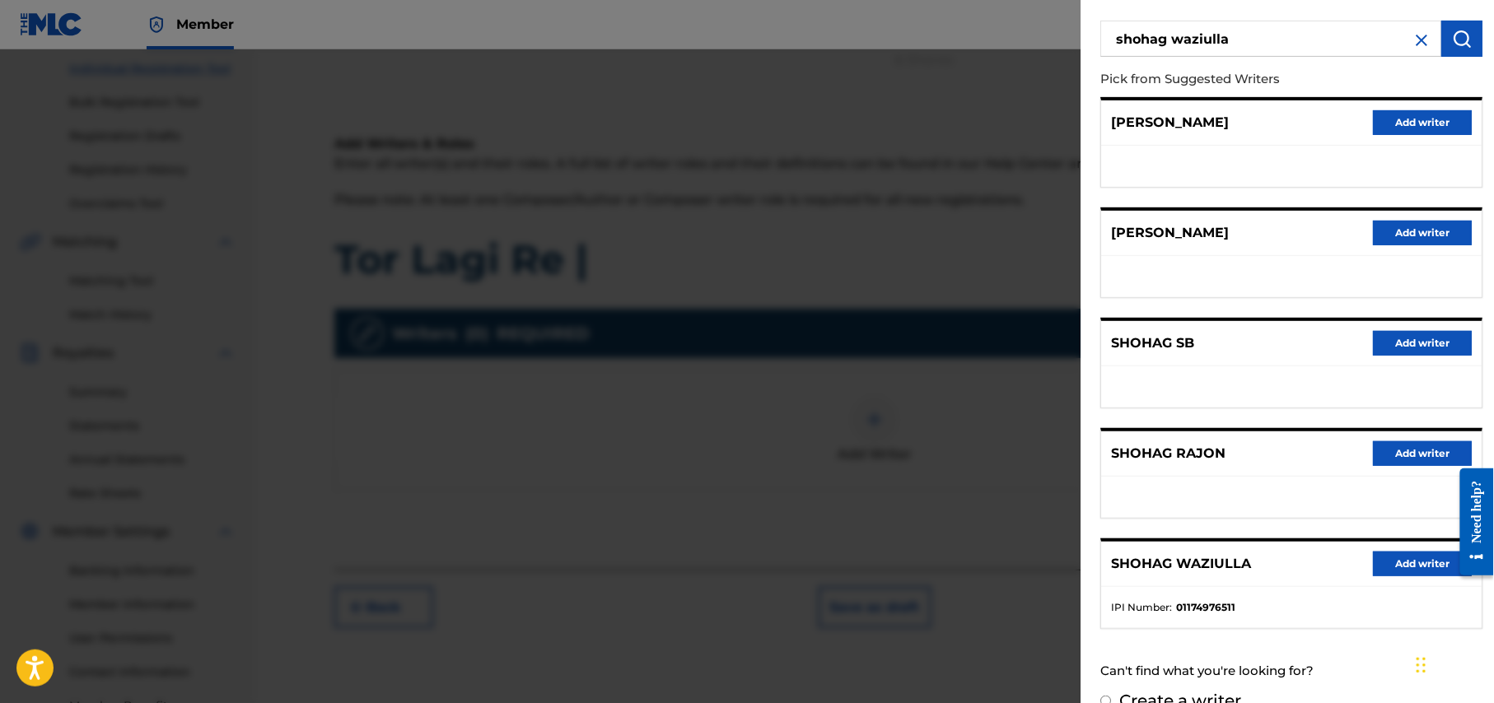
scroll to position [156, 0]
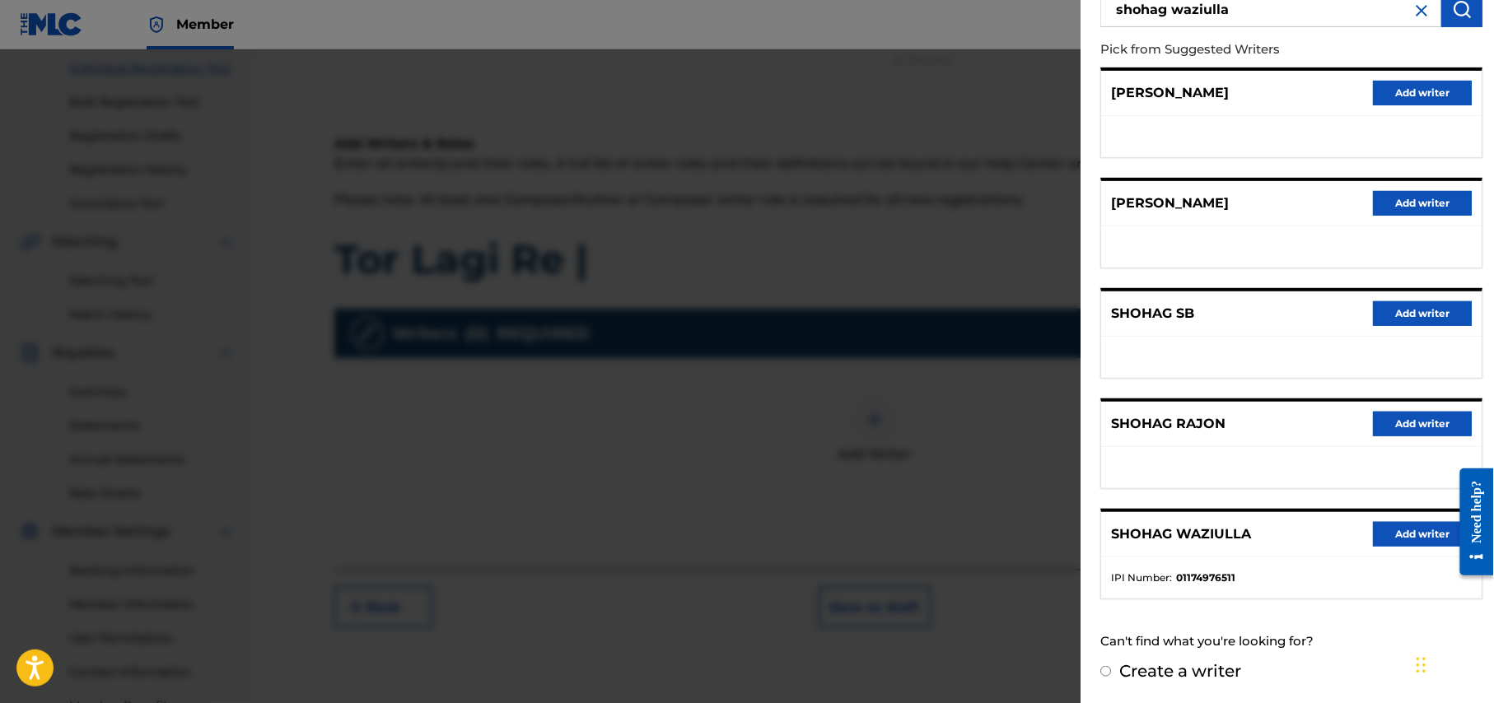
click at [1428, 534] on button "Add writer" at bounding box center [1422, 534] width 99 height 25
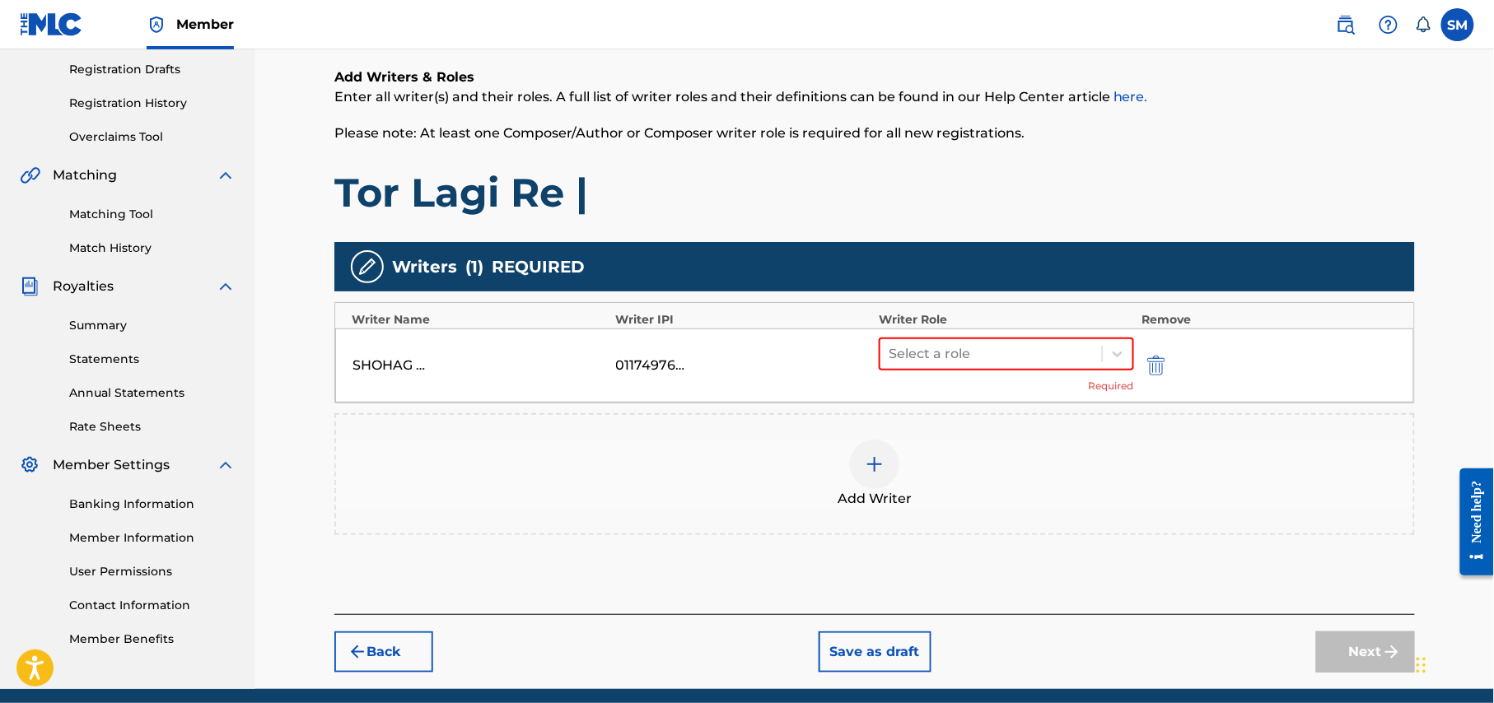
scroll to position [338, 0]
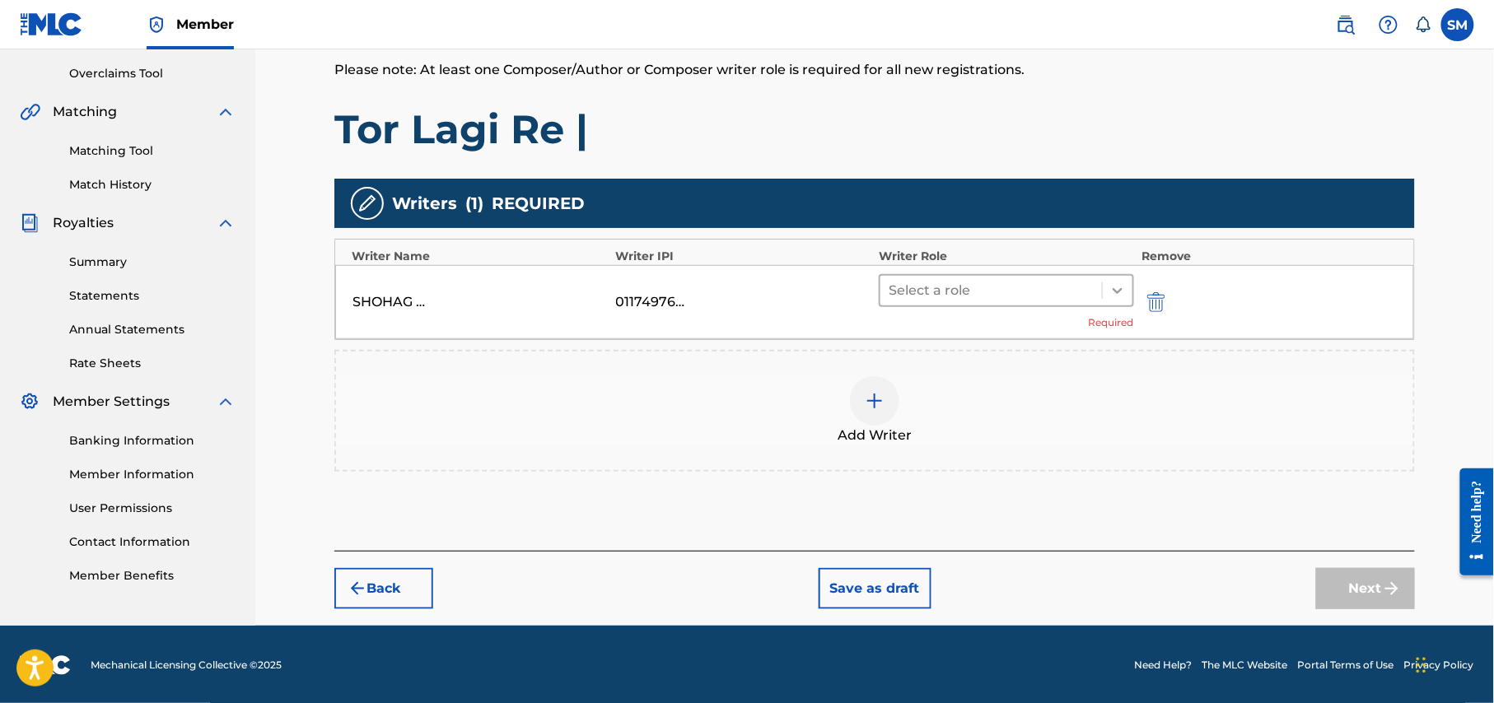
click at [1122, 290] on icon at bounding box center [1117, 290] width 16 height 16
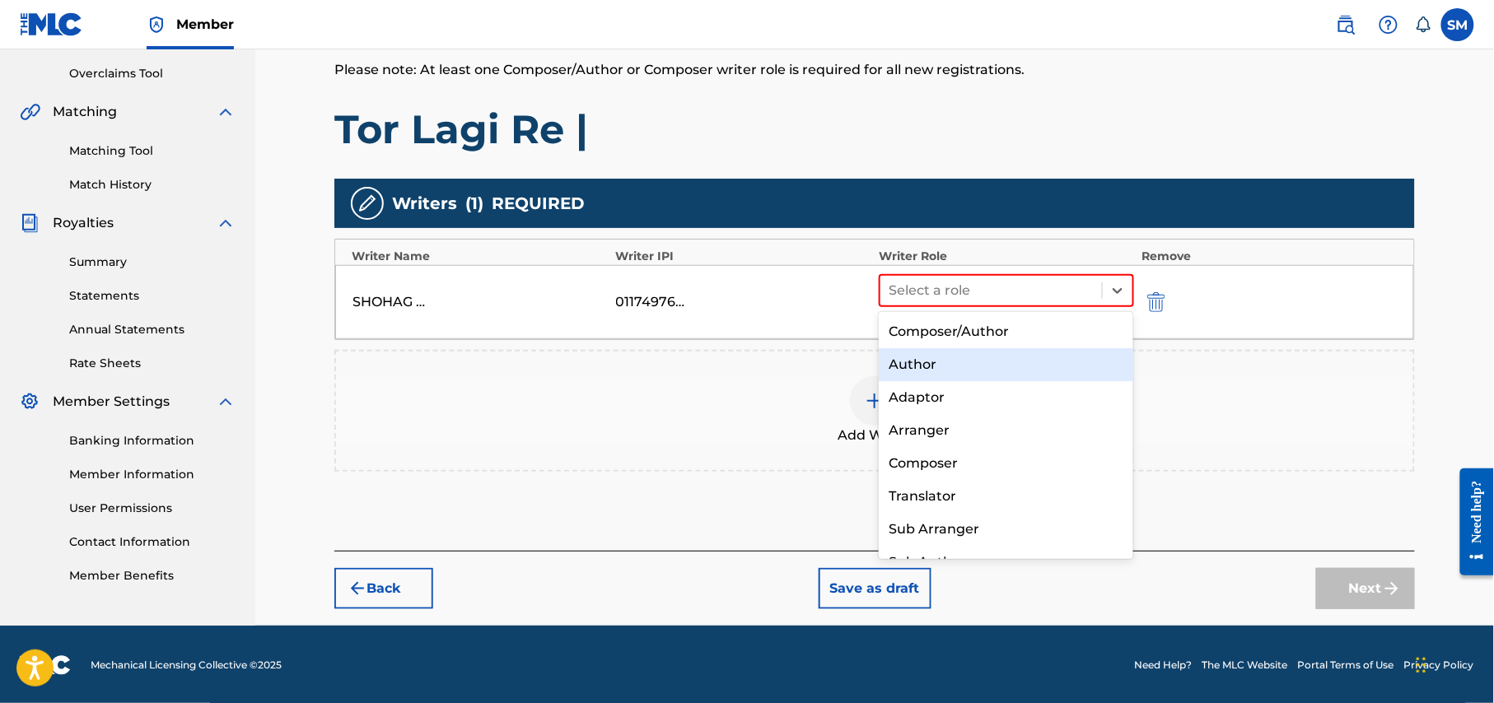
click at [937, 367] on div "Author" at bounding box center [1006, 364] width 254 height 33
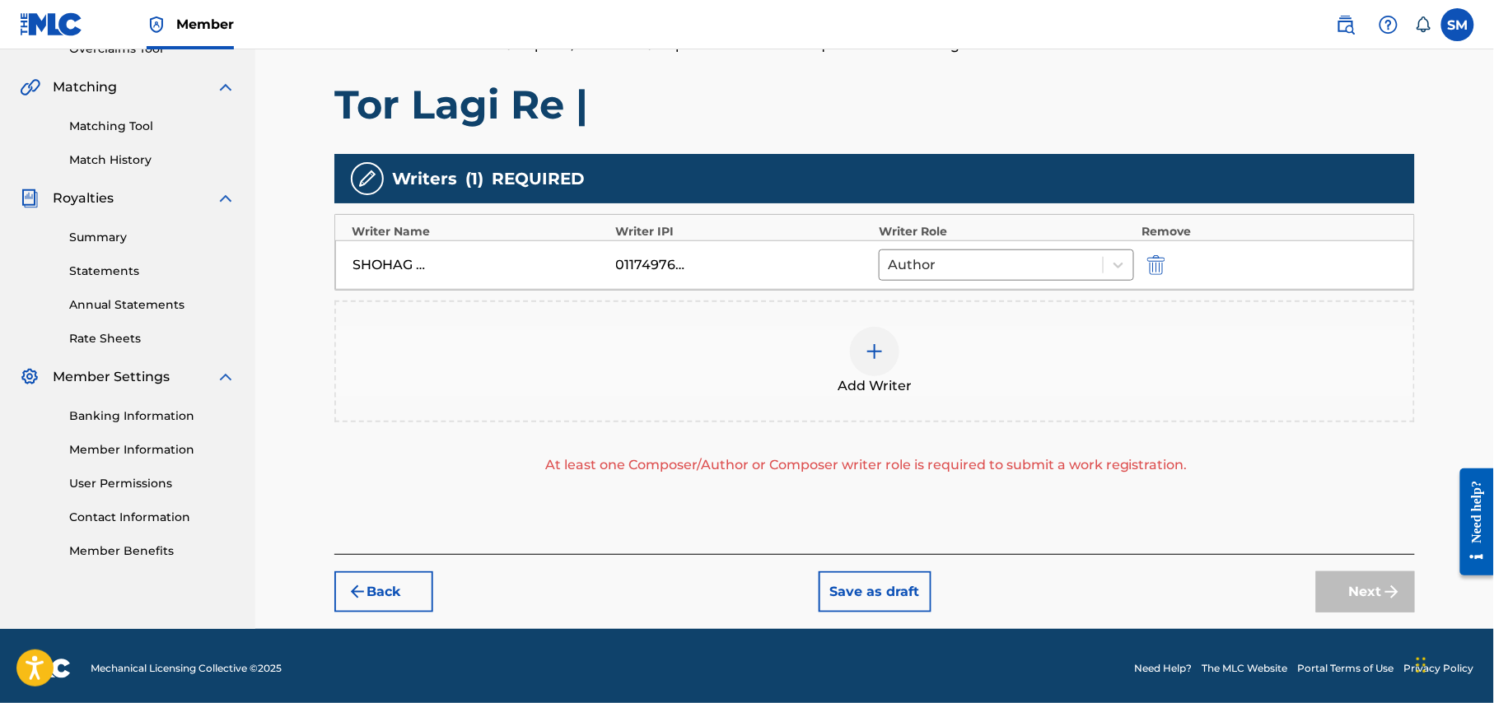
scroll to position [367, 0]
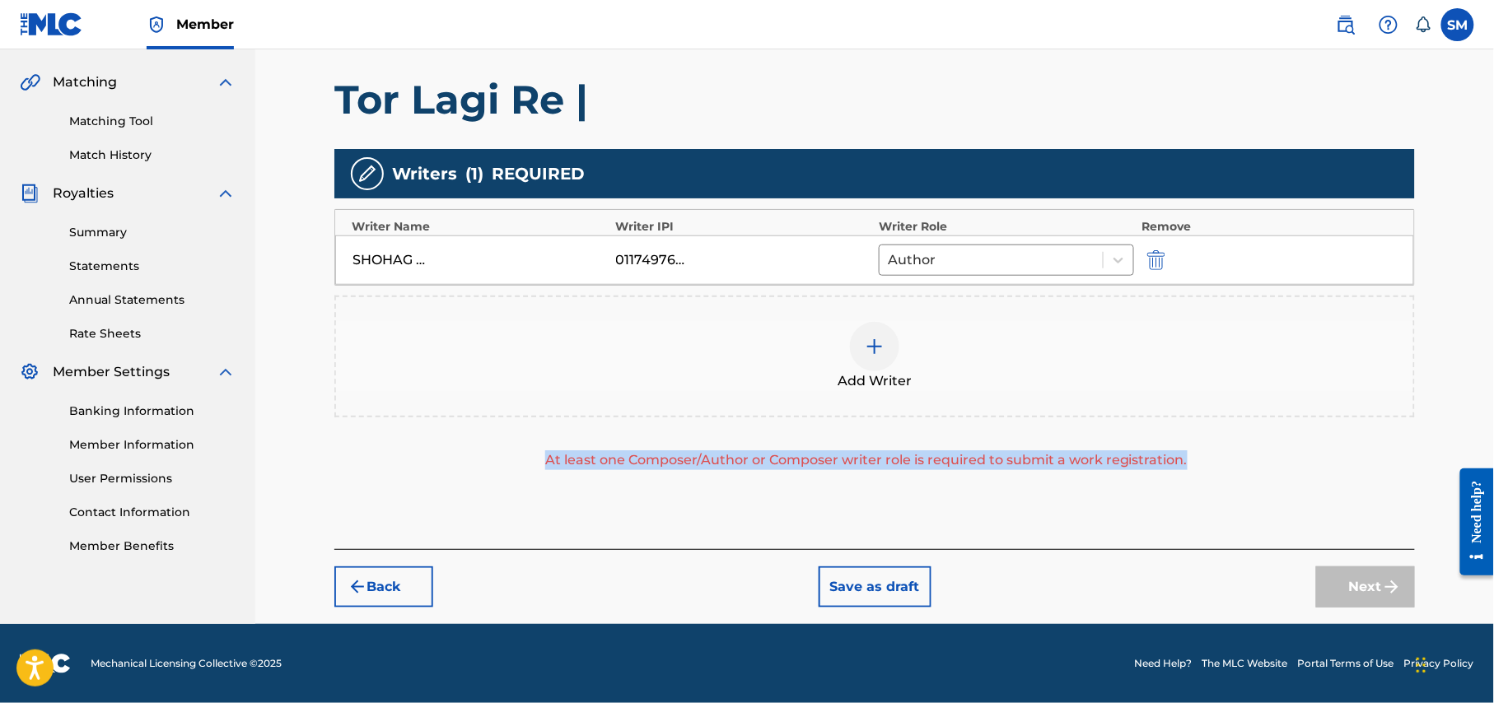
drag, startPoint x: 540, startPoint y: 450, endPoint x: 1331, endPoint y: 449, distance: 790.5
click at [1331, 449] on div "Add Writer At least one Composer/Author or Composer writer role is required to …" at bounding box center [874, 383] width 1080 height 175
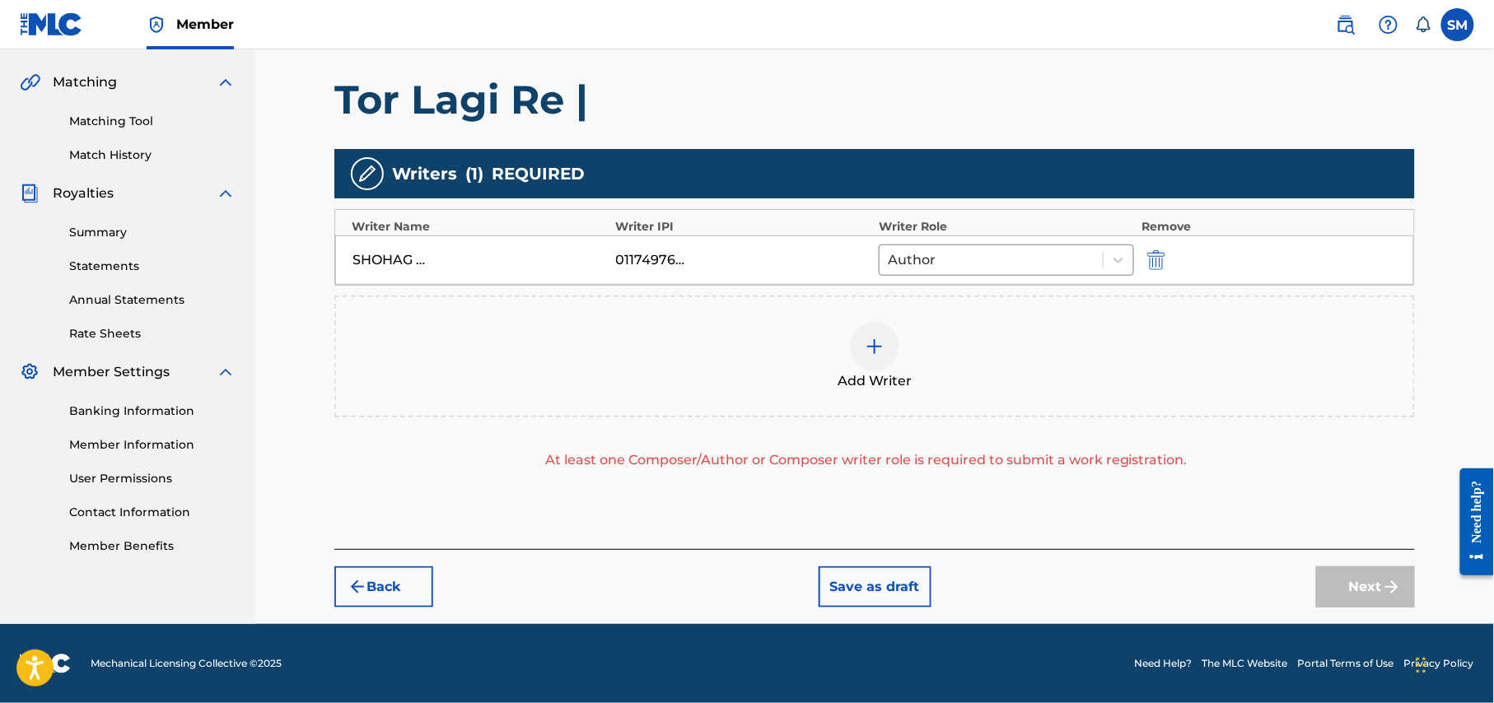
click at [884, 362] on div at bounding box center [874, 346] width 49 height 49
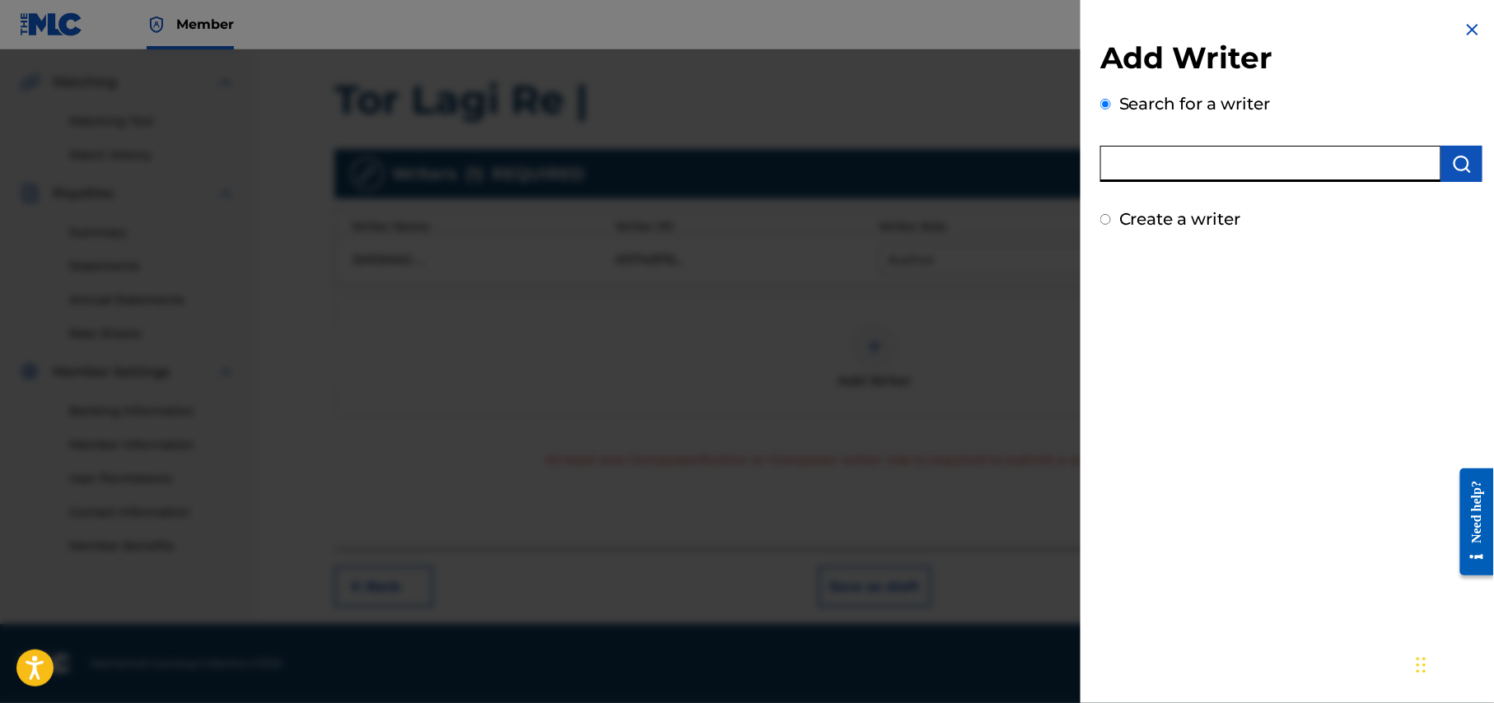
click at [1199, 169] on input "text" at bounding box center [1270, 164] width 341 height 36
type input "f a sumon"
click at [1461, 160] on img "submit" at bounding box center [1462, 164] width 20 height 20
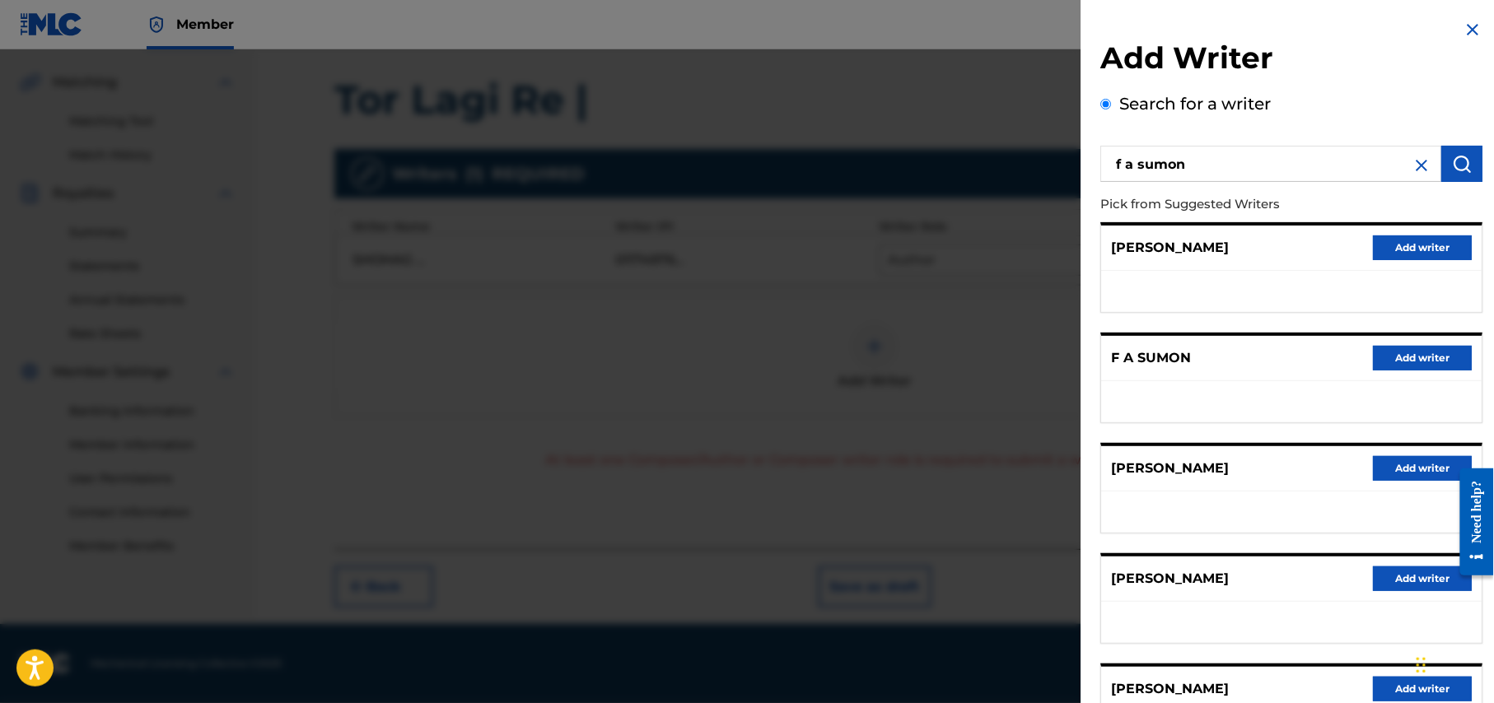
click at [1425, 352] on button "Add writer" at bounding box center [1422, 358] width 99 height 25
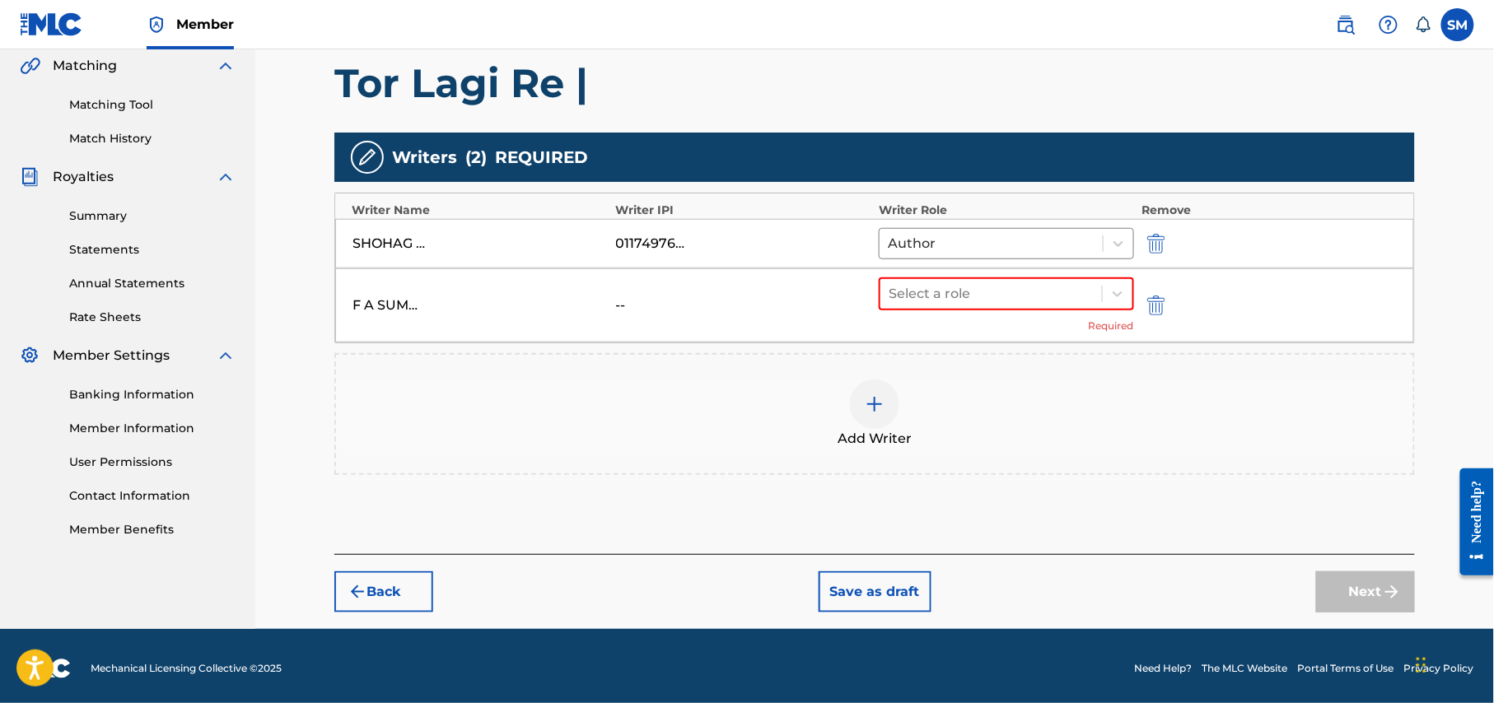
scroll to position [389, 0]
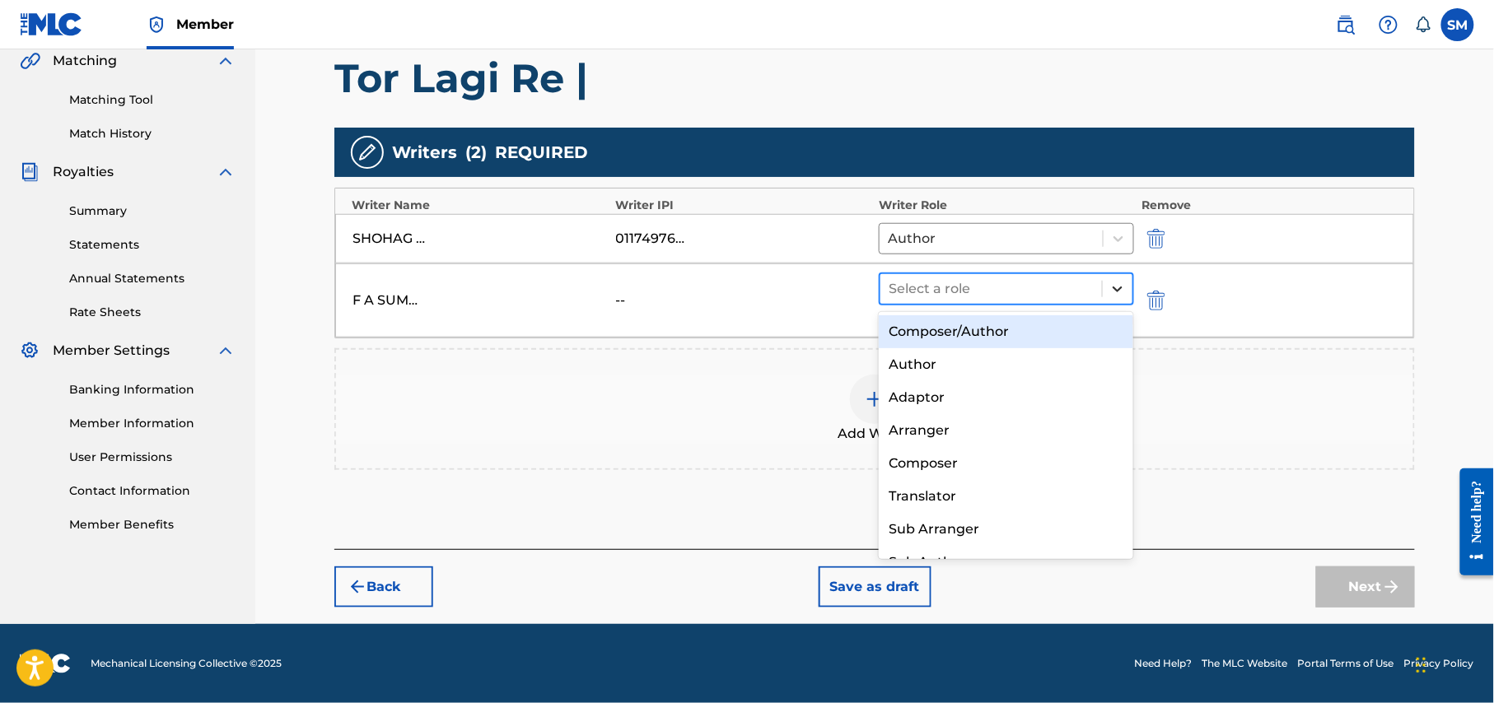
click at [1117, 291] on icon at bounding box center [1117, 290] width 10 height 6
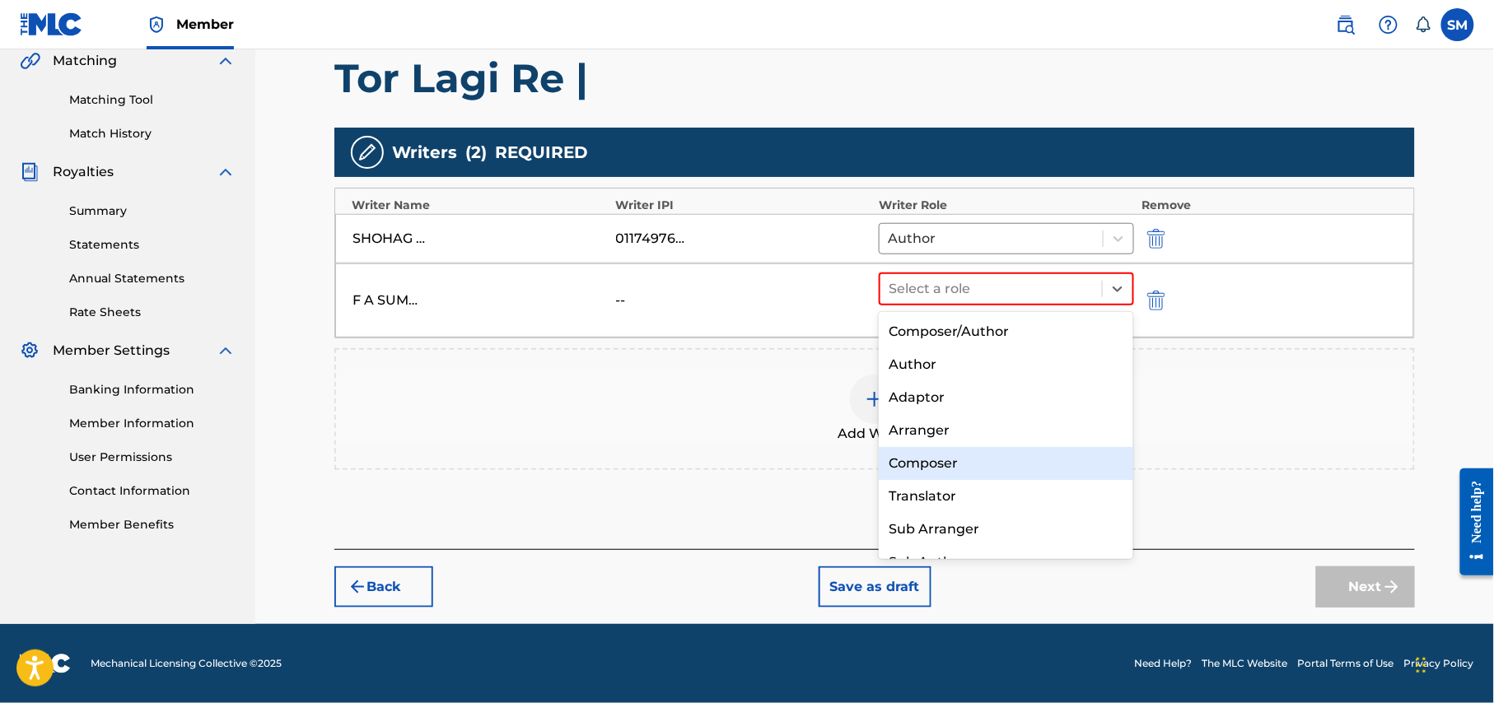
drag, startPoint x: 985, startPoint y: 465, endPoint x: 993, endPoint y: 469, distance: 8.9
click at [986, 466] on div "Composer" at bounding box center [1006, 463] width 254 height 33
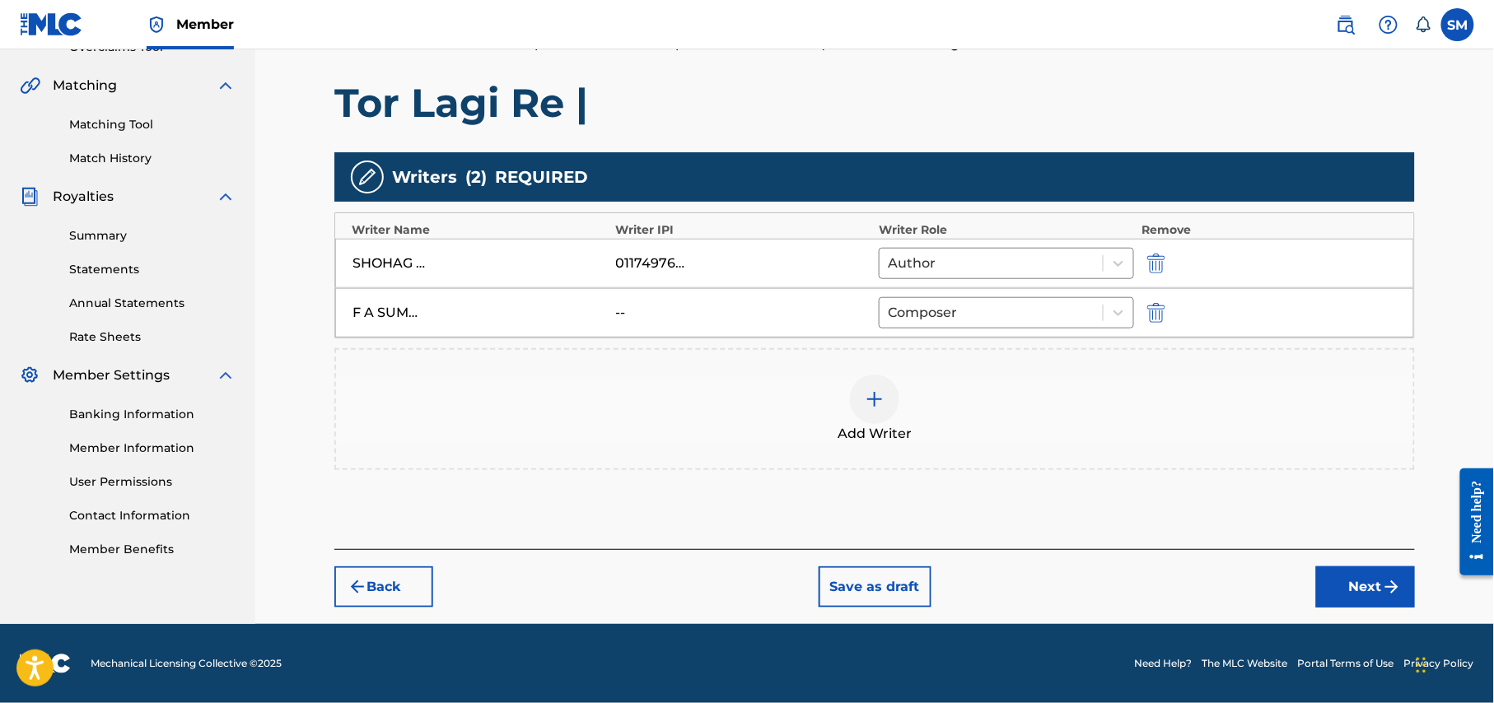
scroll to position [366, 0]
click at [881, 422] on div "Add Writer" at bounding box center [874, 409] width 1077 height 69
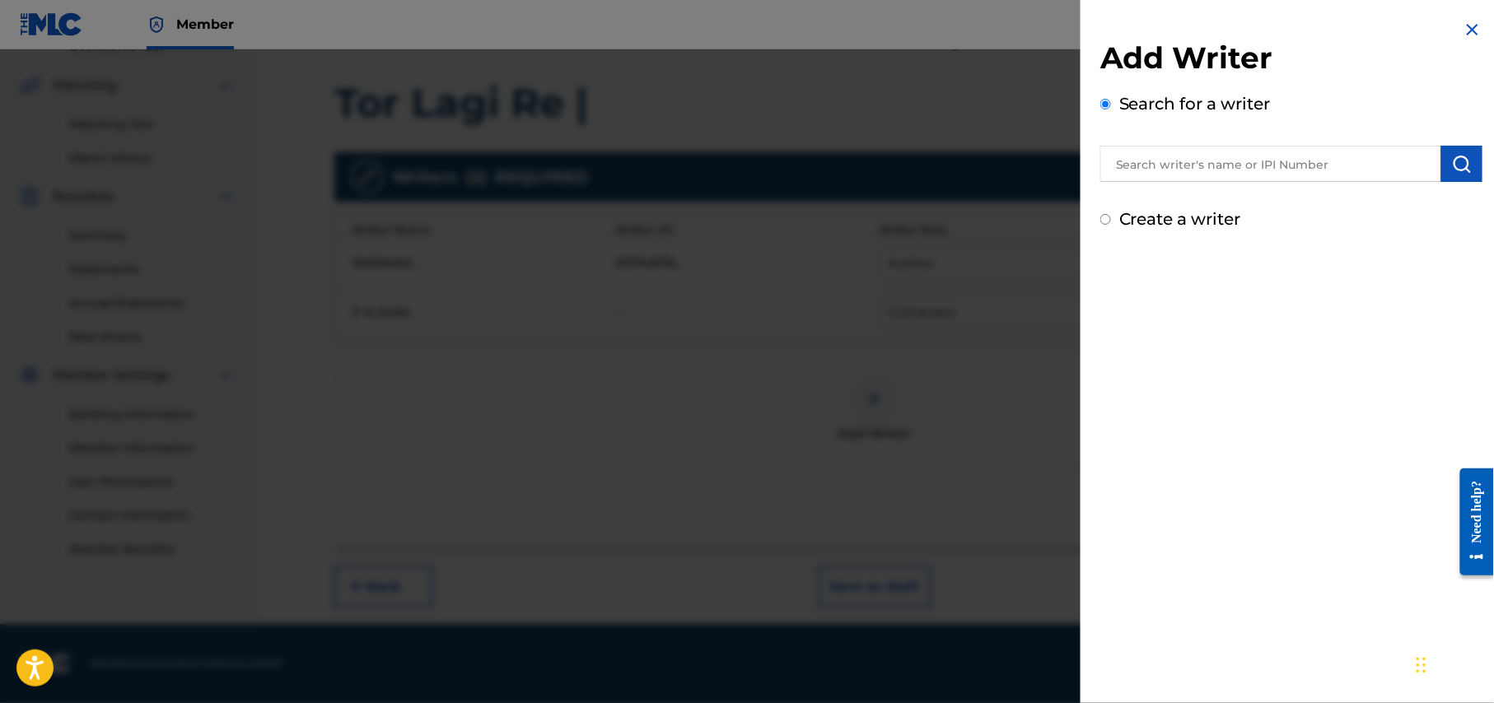
click at [1271, 162] on input "text" at bounding box center [1270, 164] width 341 height 36
type input "afsana jaman"
click at [1463, 160] on img "submit" at bounding box center [1462, 164] width 20 height 20
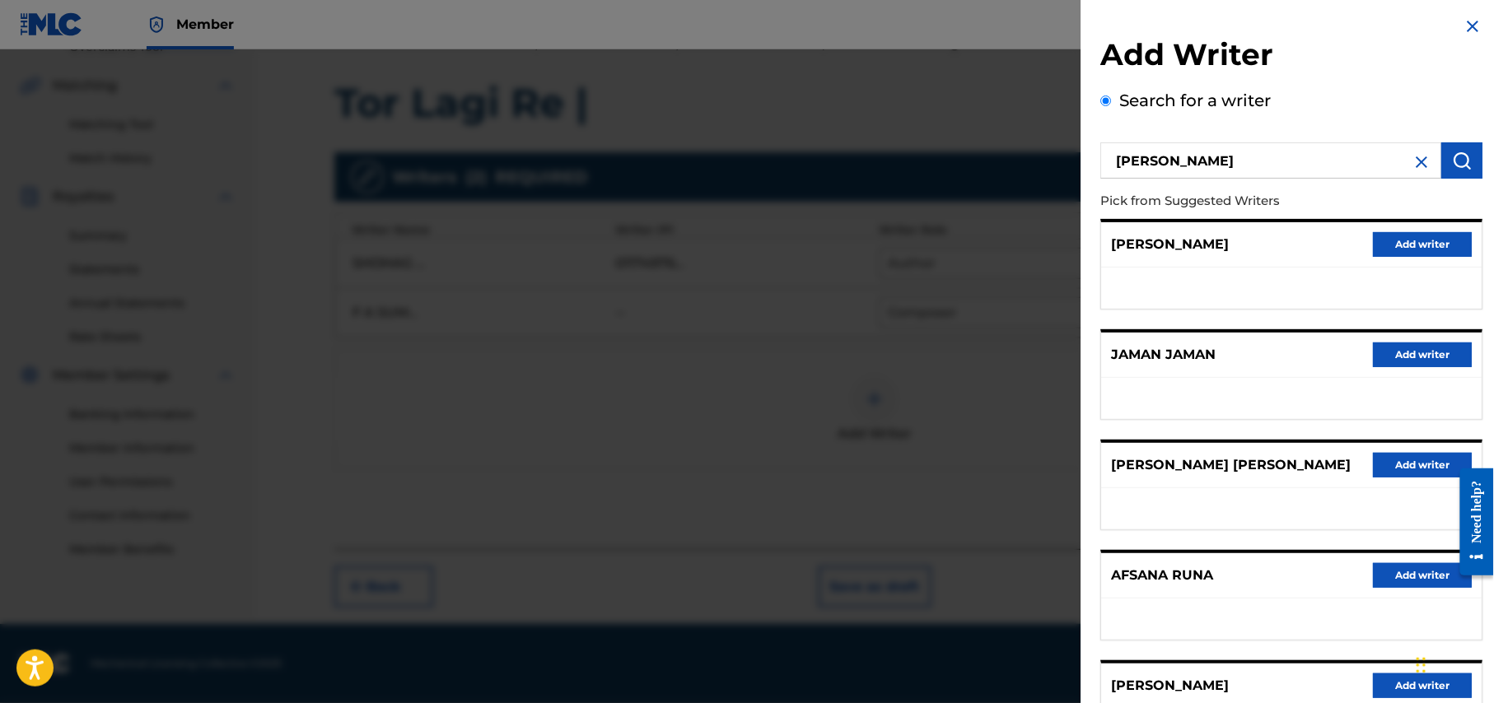
scroll to position [0, 0]
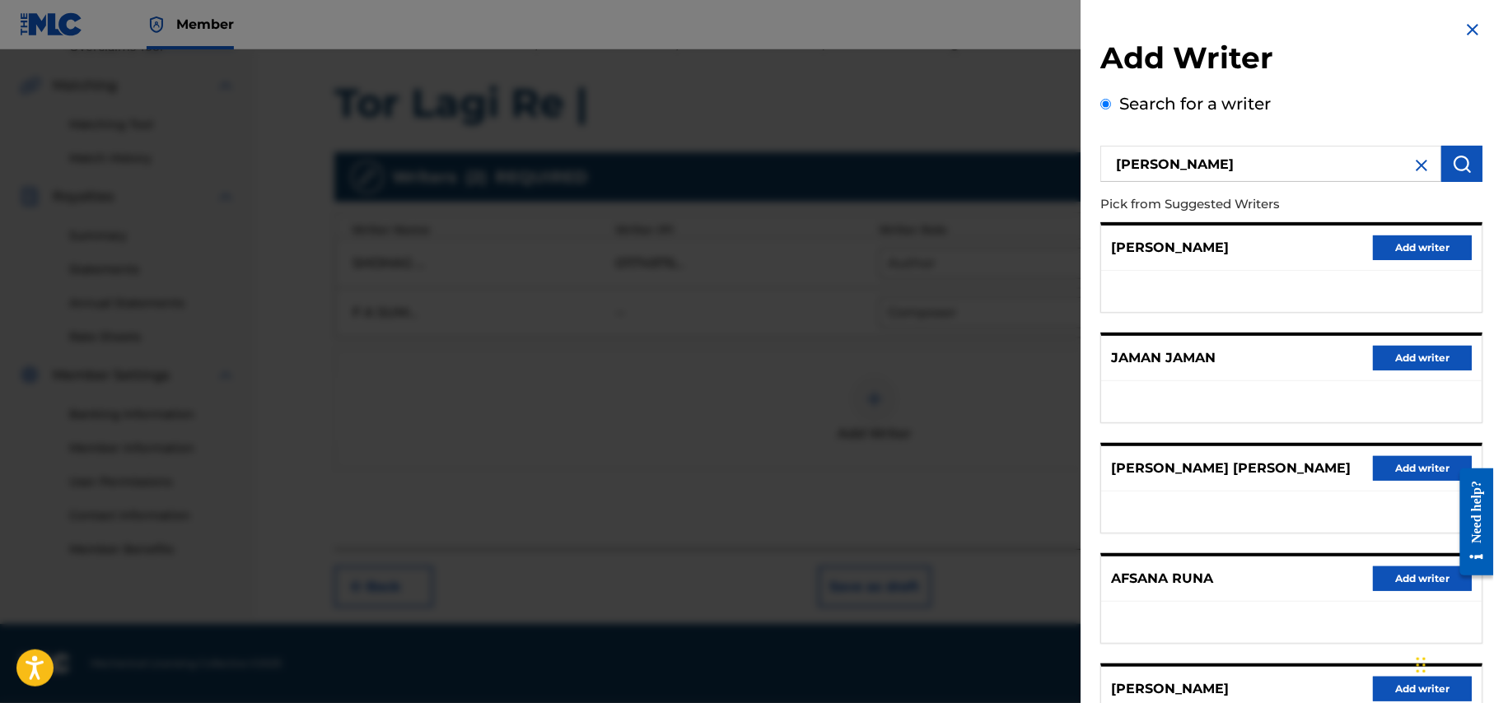
click at [1469, 31] on img at bounding box center [1472, 30] width 20 height 20
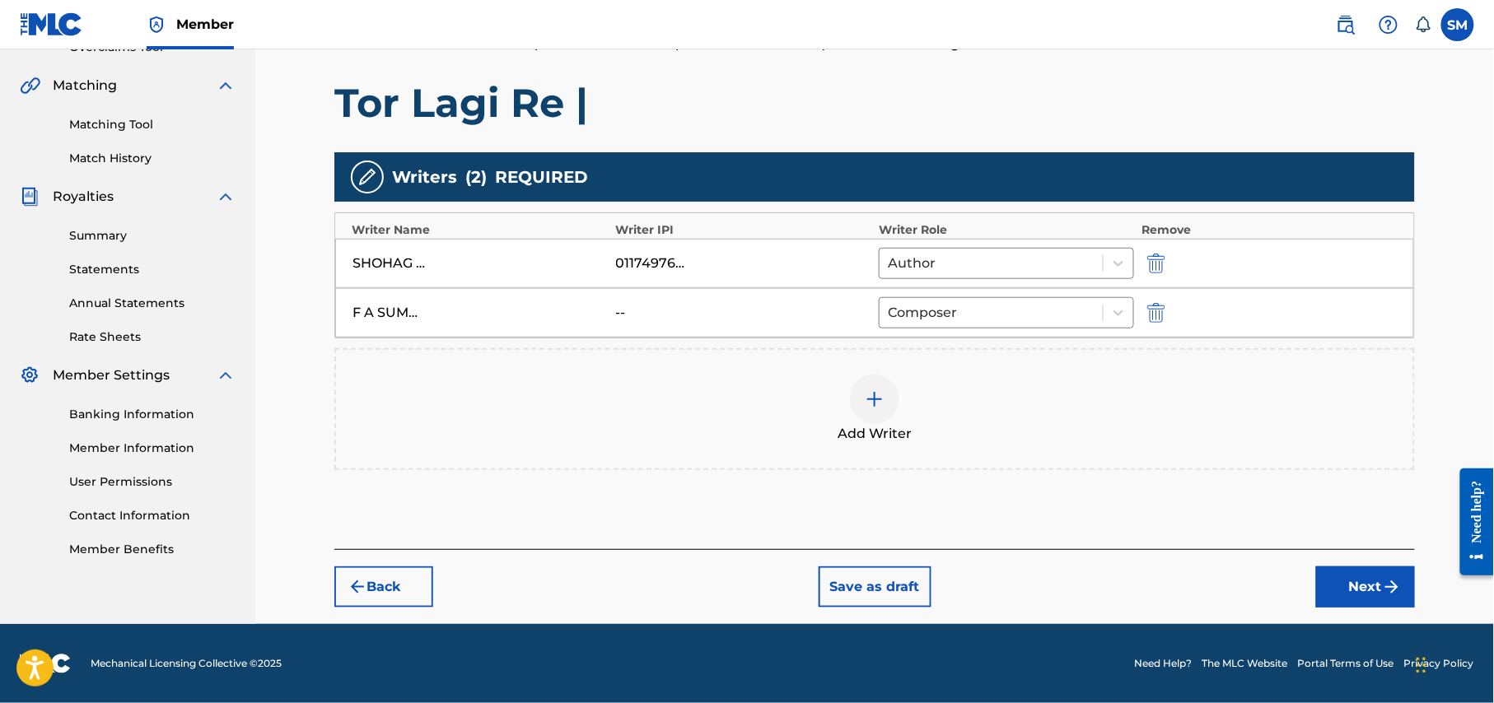
click at [879, 412] on div at bounding box center [874, 399] width 49 height 49
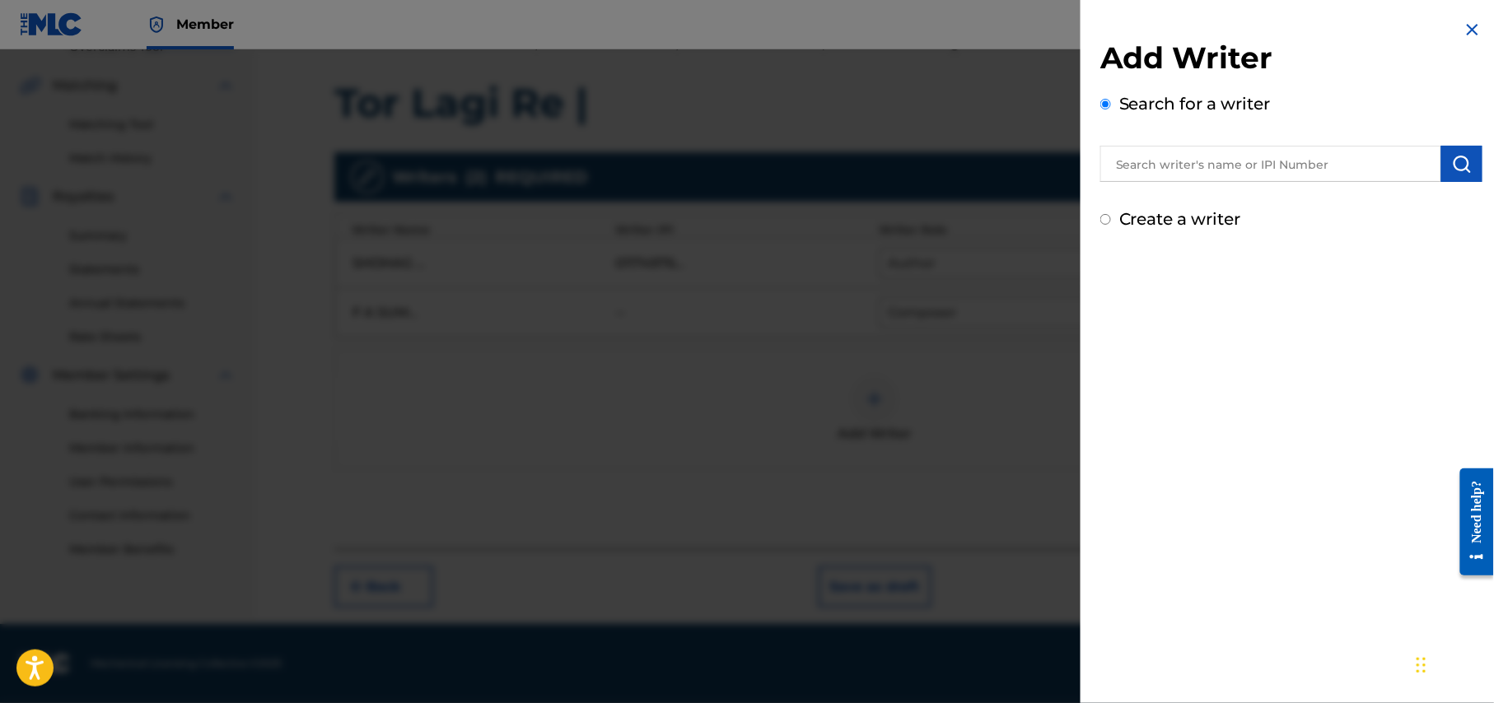
click at [1164, 217] on label "Create a writer" at bounding box center [1180, 219] width 122 height 20
radio input "true"
click at [1111, 217] on input "Create a writer" at bounding box center [1105, 219] width 11 height 11
radio input "false"
radio input "true"
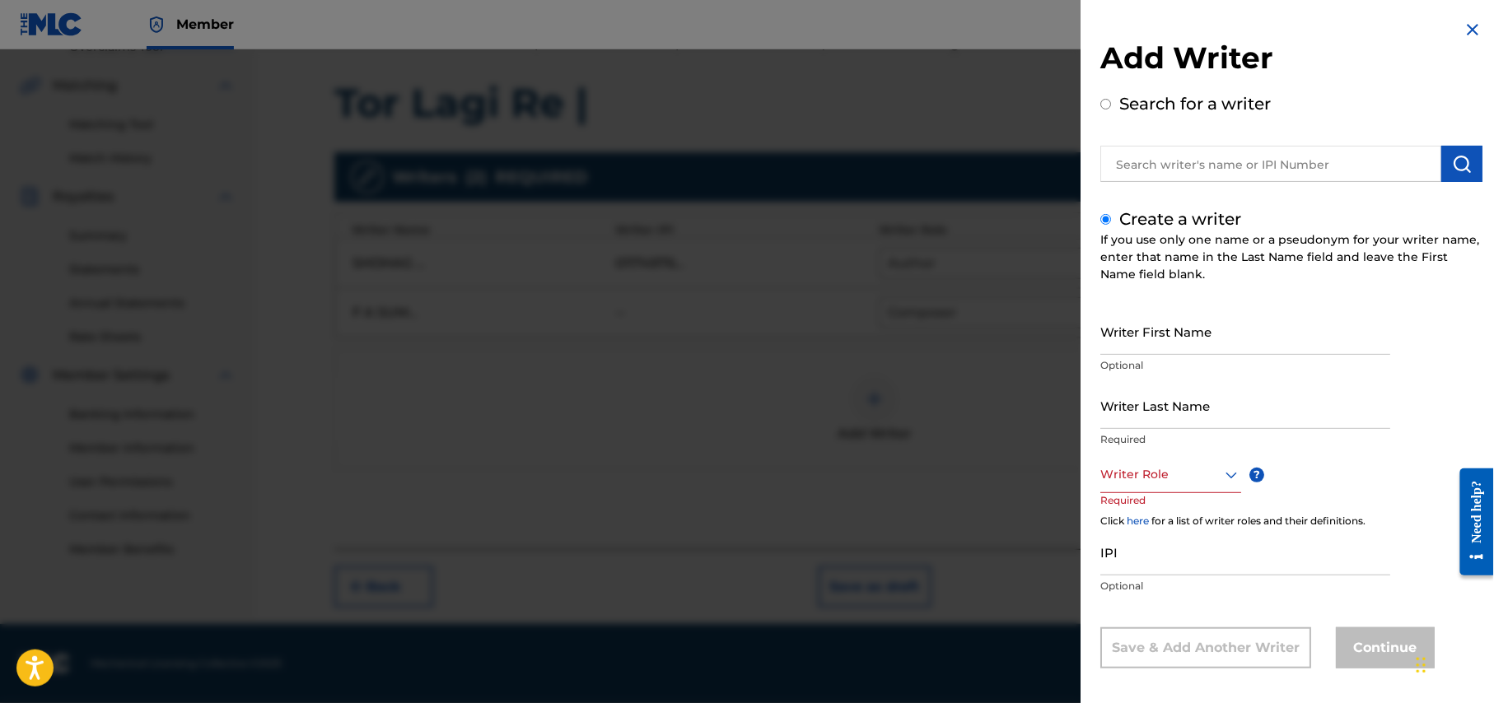
click at [1199, 341] on input "Writer First Name" at bounding box center [1245, 331] width 290 height 47
click at [1166, 350] on input "Writer First Name" at bounding box center [1245, 331] width 290 height 47
click at [1206, 418] on input "Writer Last Name" at bounding box center [1245, 405] width 290 height 47
click at [1163, 482] on div "Writer Role" at bounding box center [1170, 474] width 141 height 37
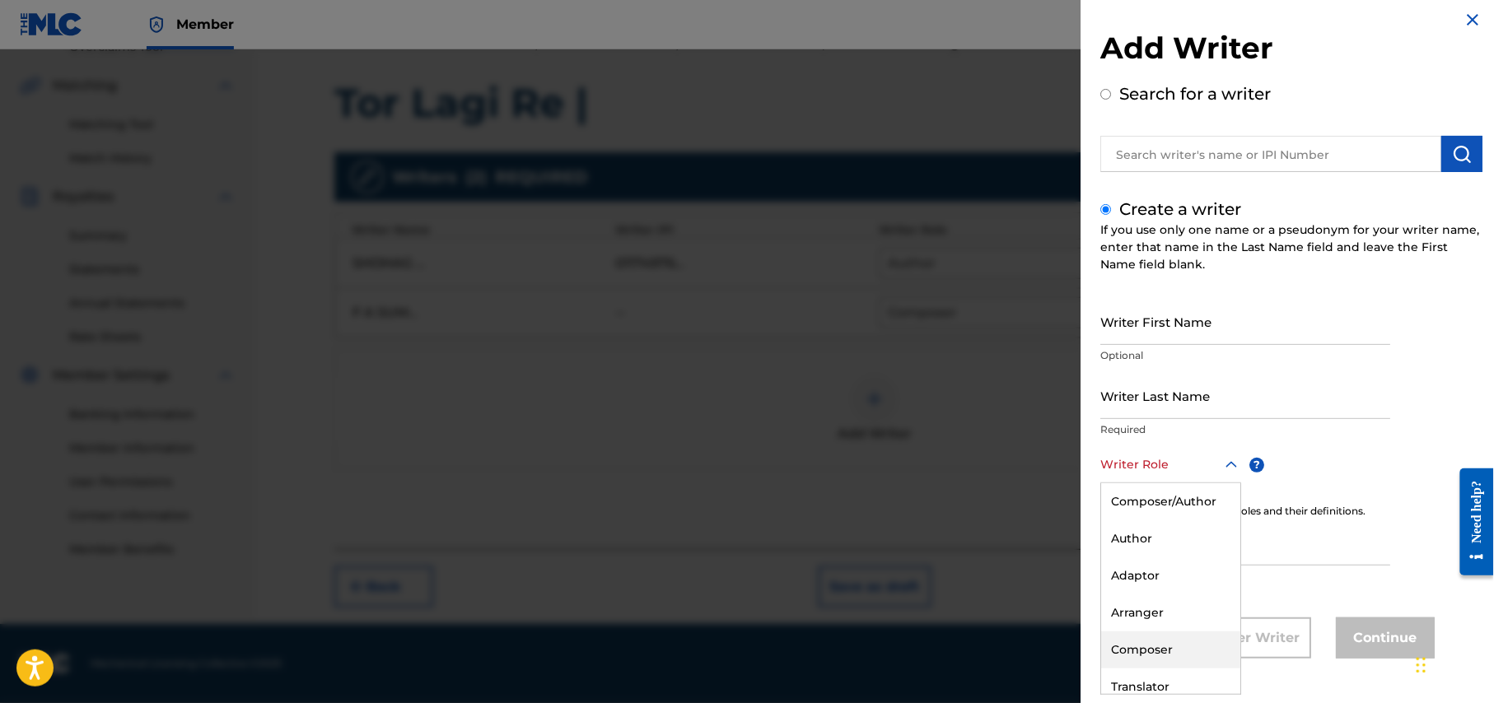
click at [1147, 647] on div "Composer" at bounding box center [1170, 650] width 139 height 37
click at [1469, 17] on img at bounding box center [1472, 20] width 20 height 20
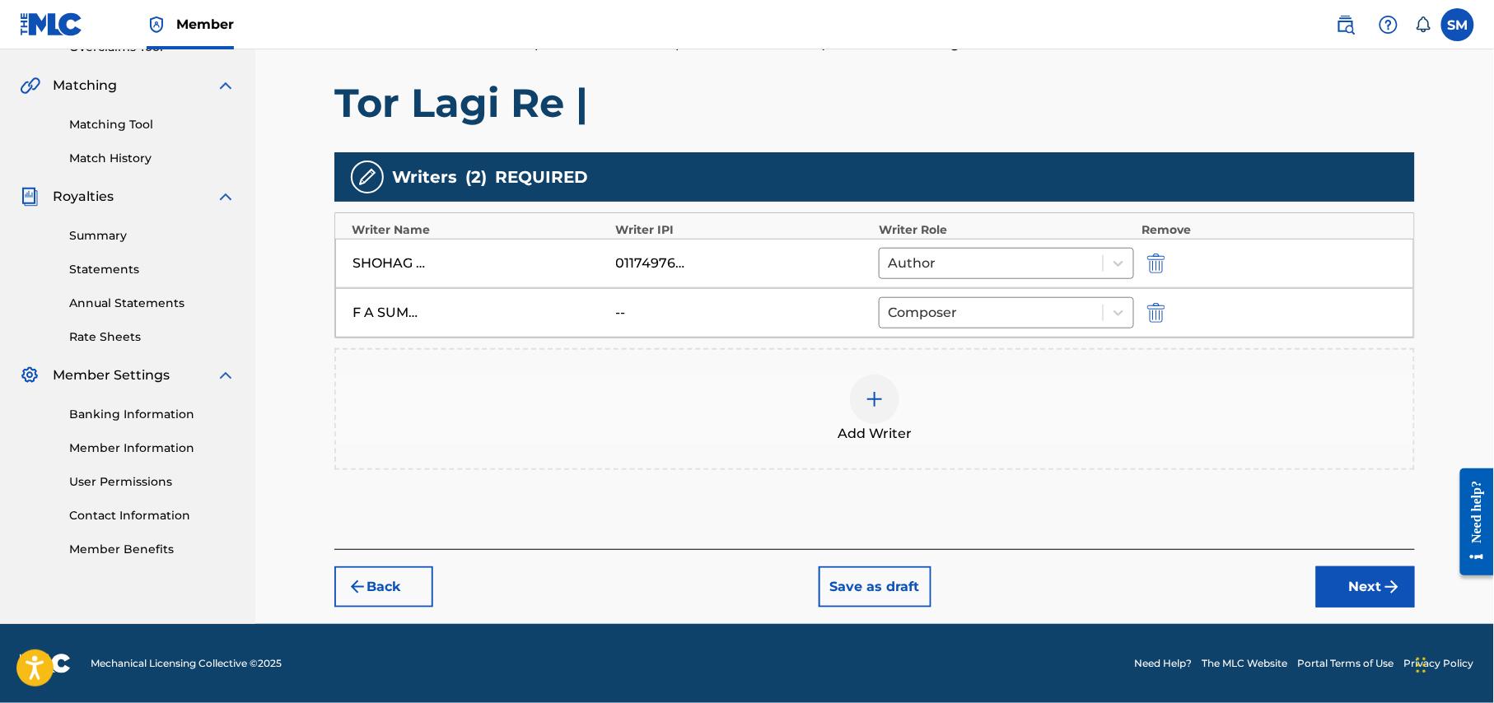
click at [1347, 576] on button "Next" at bounding box center [1365, 587] width 99 height 41
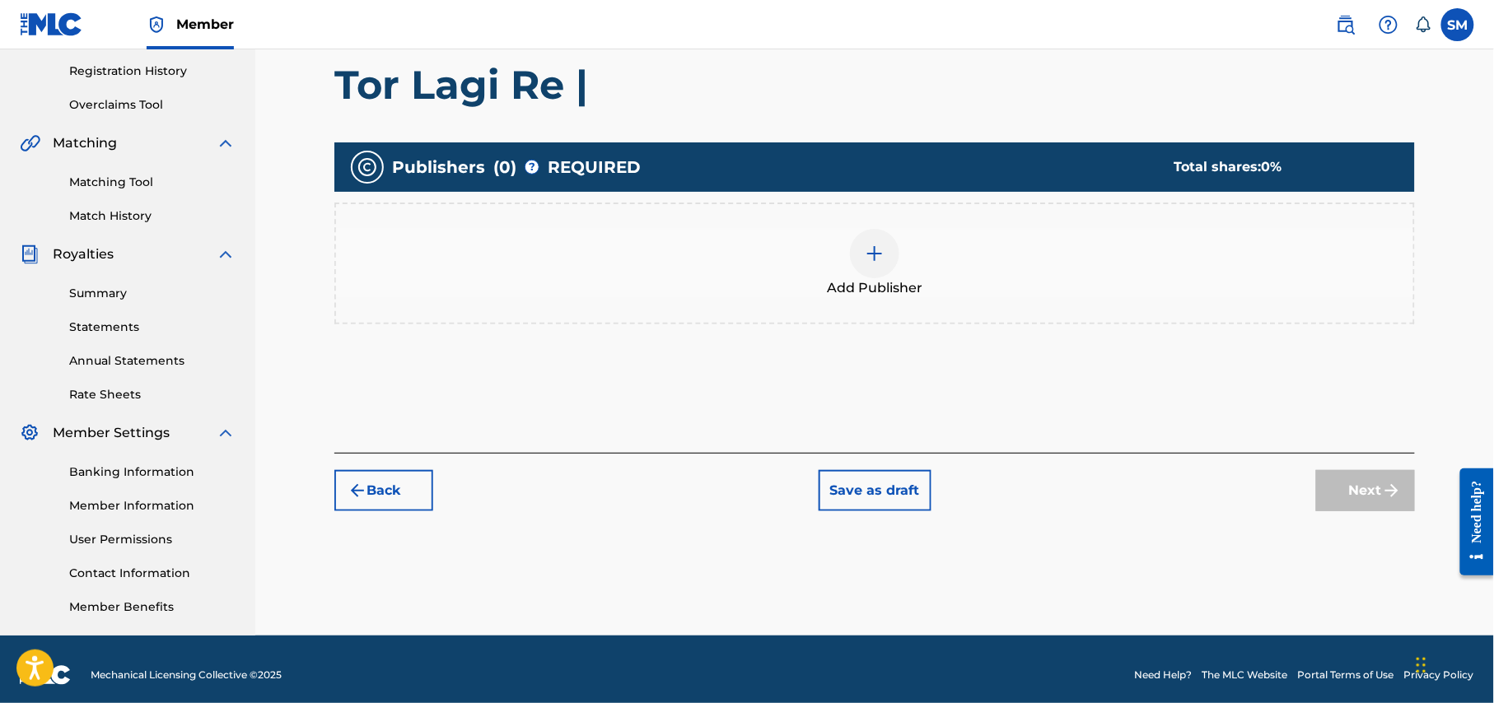
scroll to position [317, 0]
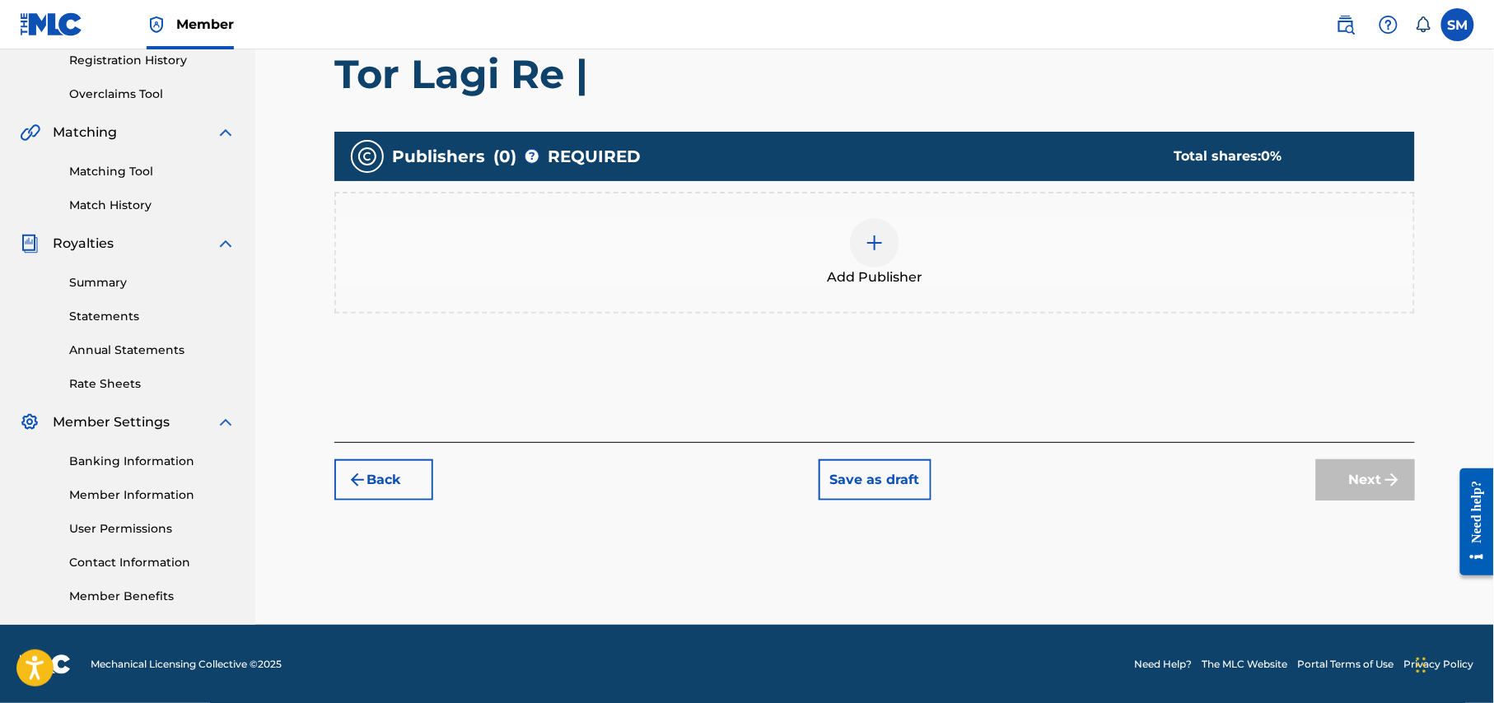
click at [886, 255] on div at bounding box center [874, 242] width 49 height 49
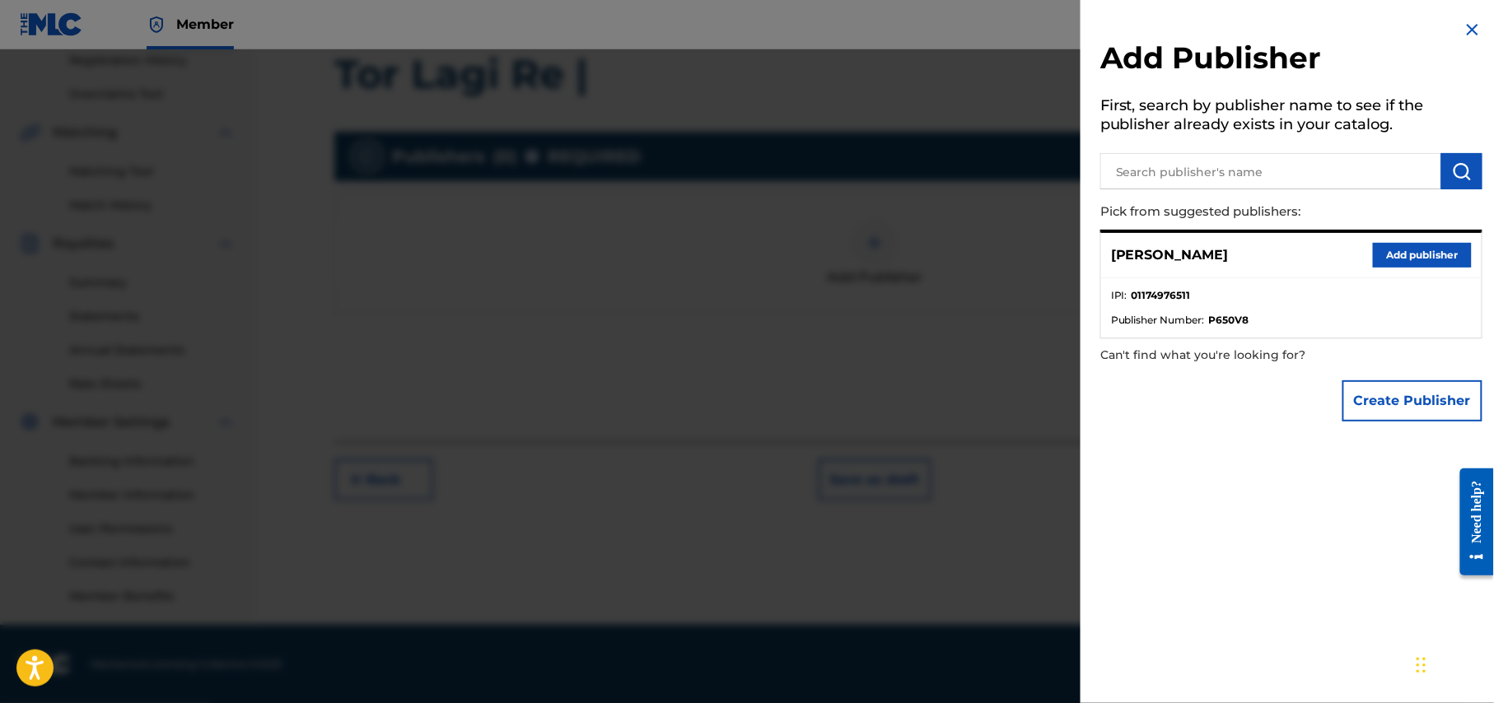
click at [1210, 166] on input "text" at bounding box center [1270, 171] width 341 height 36
click at [1433, 251] on button "Add publisher" at bounding box center [1422, 255] width 99 height 25
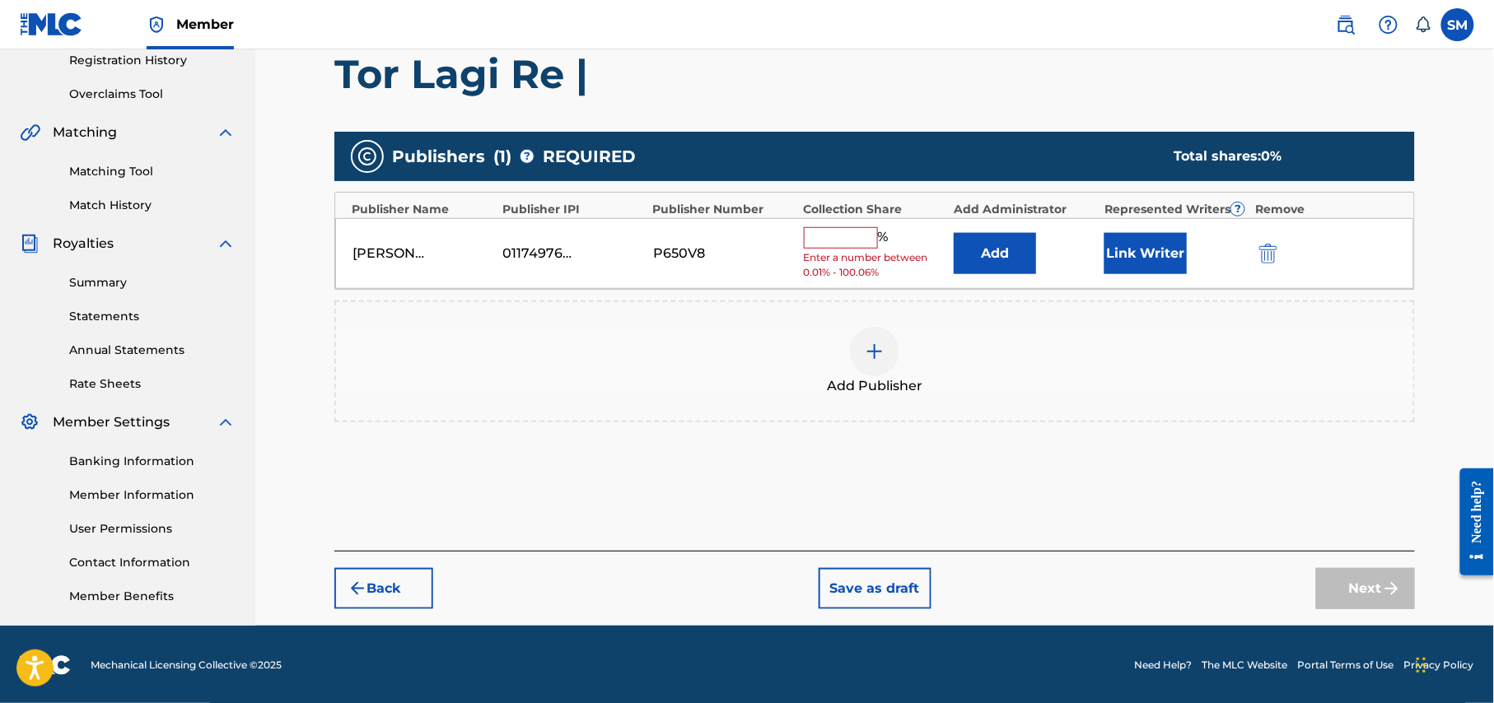
click at [848, 240] on input "text" at bounding box center [841, 237] width 74 height 21
type input "50"
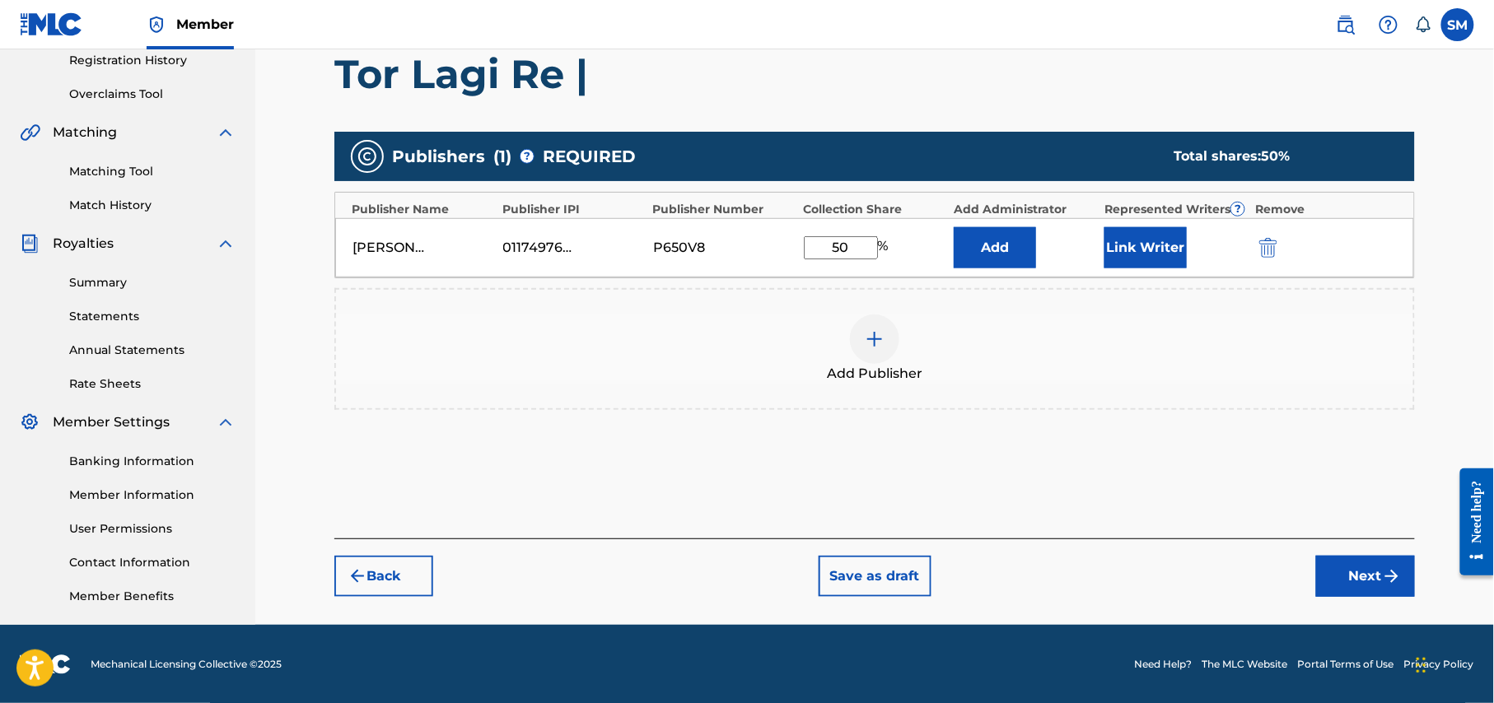
click at [1368, 586] on button "Next" at bounding box center [1365, 576] width 99 height 41
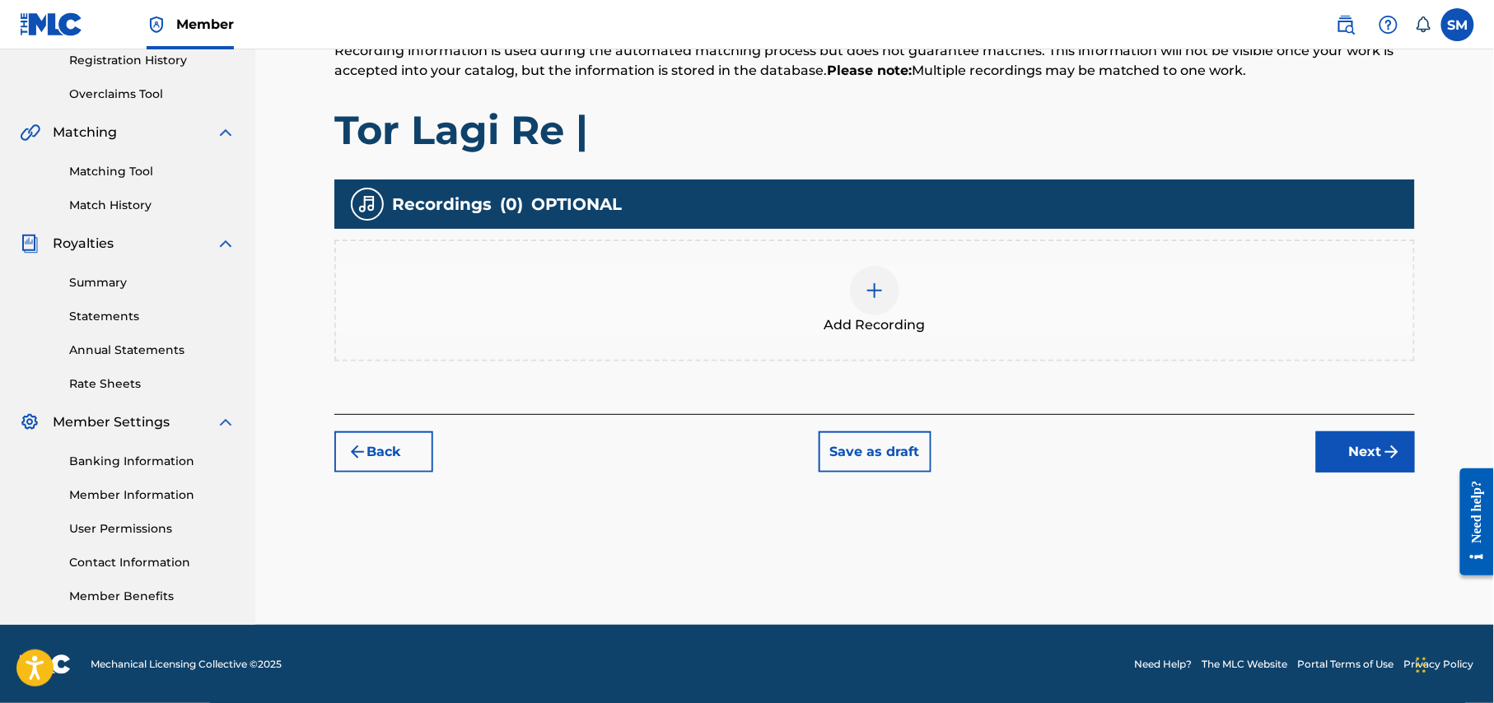
click at [874, 291] on img at bounding box center [875, 291] width 20 height 20
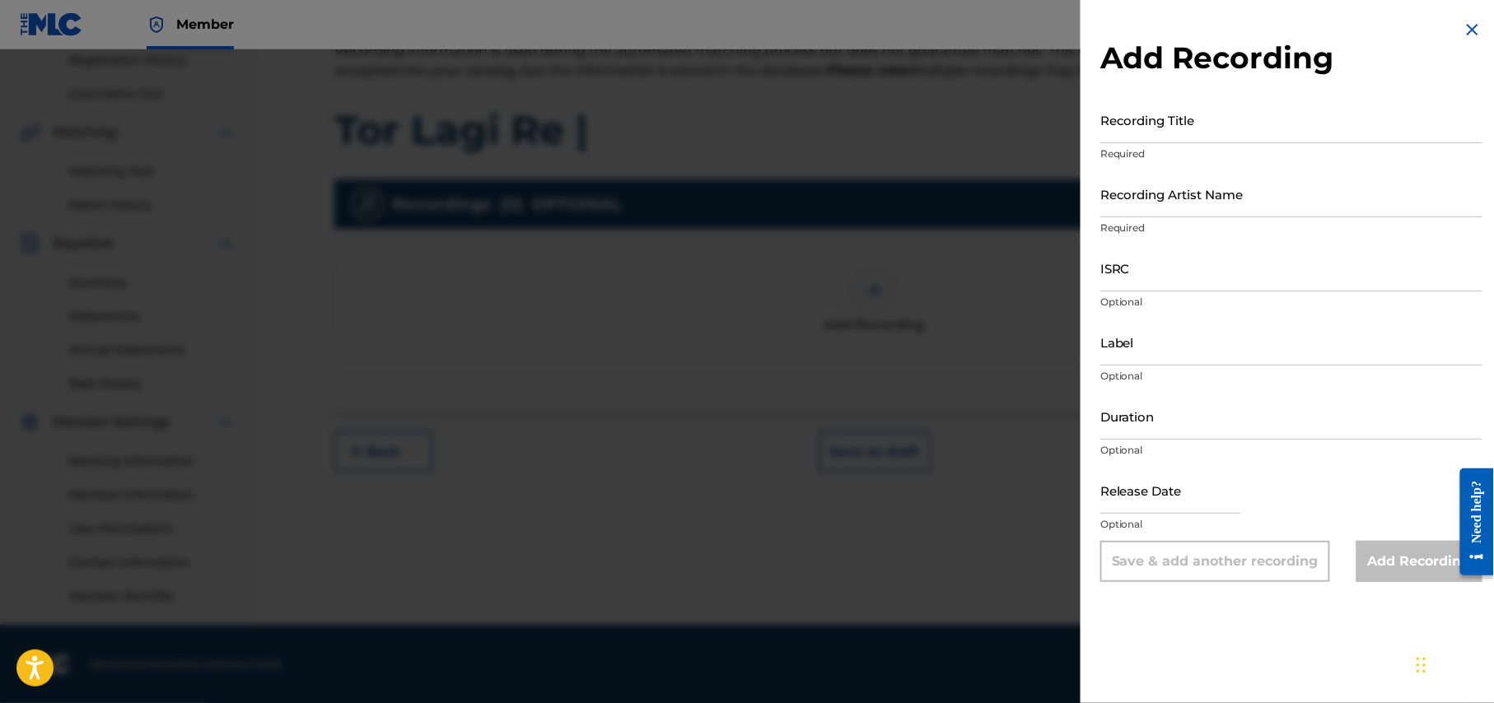
click at [1255, 133] on input "Recording Title" at bounding box center [1291, 119] width 382 height 47
click at [1214, 133] on input "Recording Title" at bounding box center [1291, 119] width 382 height 47
paste input "Tor Lagi Re |"
type input "Tor Lagi Re |"
click at [1259, 196] on input "Recording Artist Name" at bounding box center [1291, 193] width 382 height 47
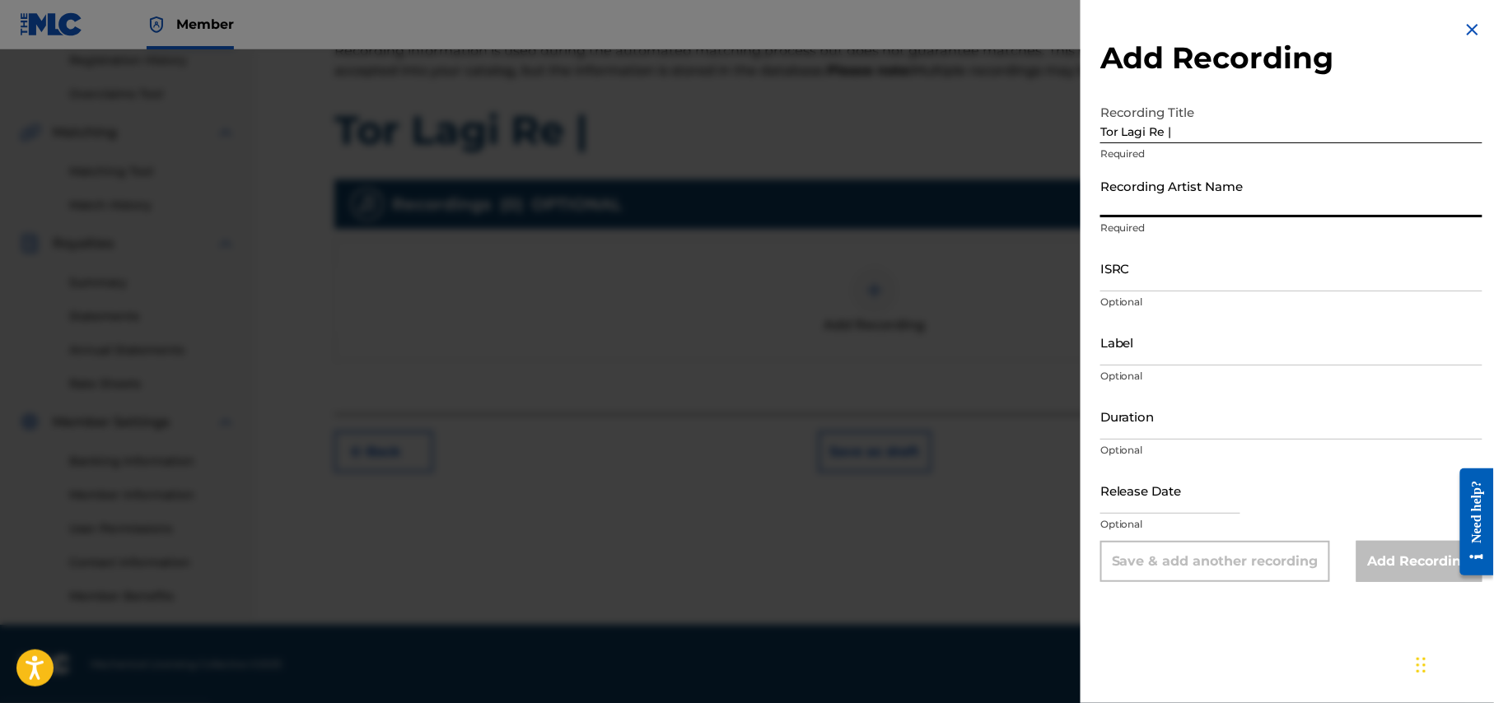
type input "F a Sumon"
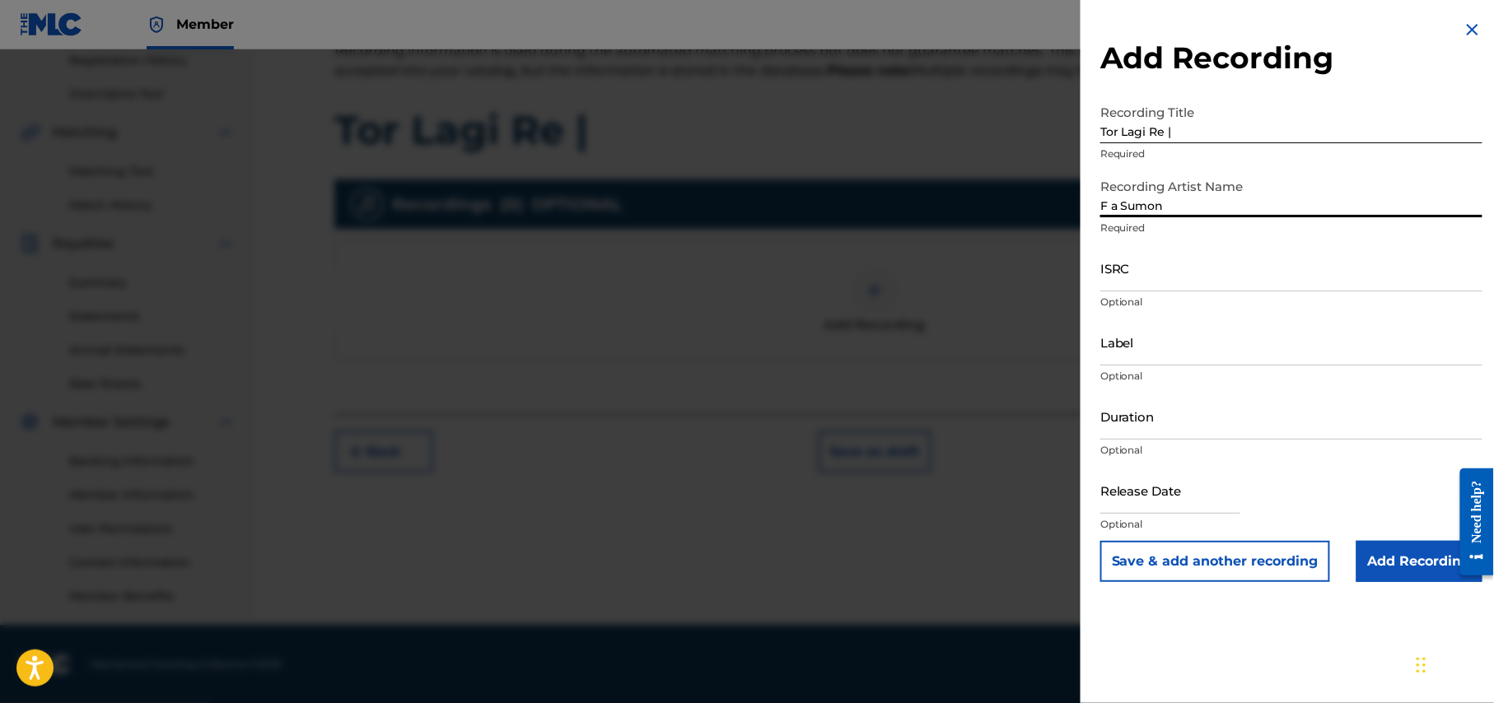
click at [1189, 347] on input "Label" at bounding box center [1291, 342] width 382 height 47
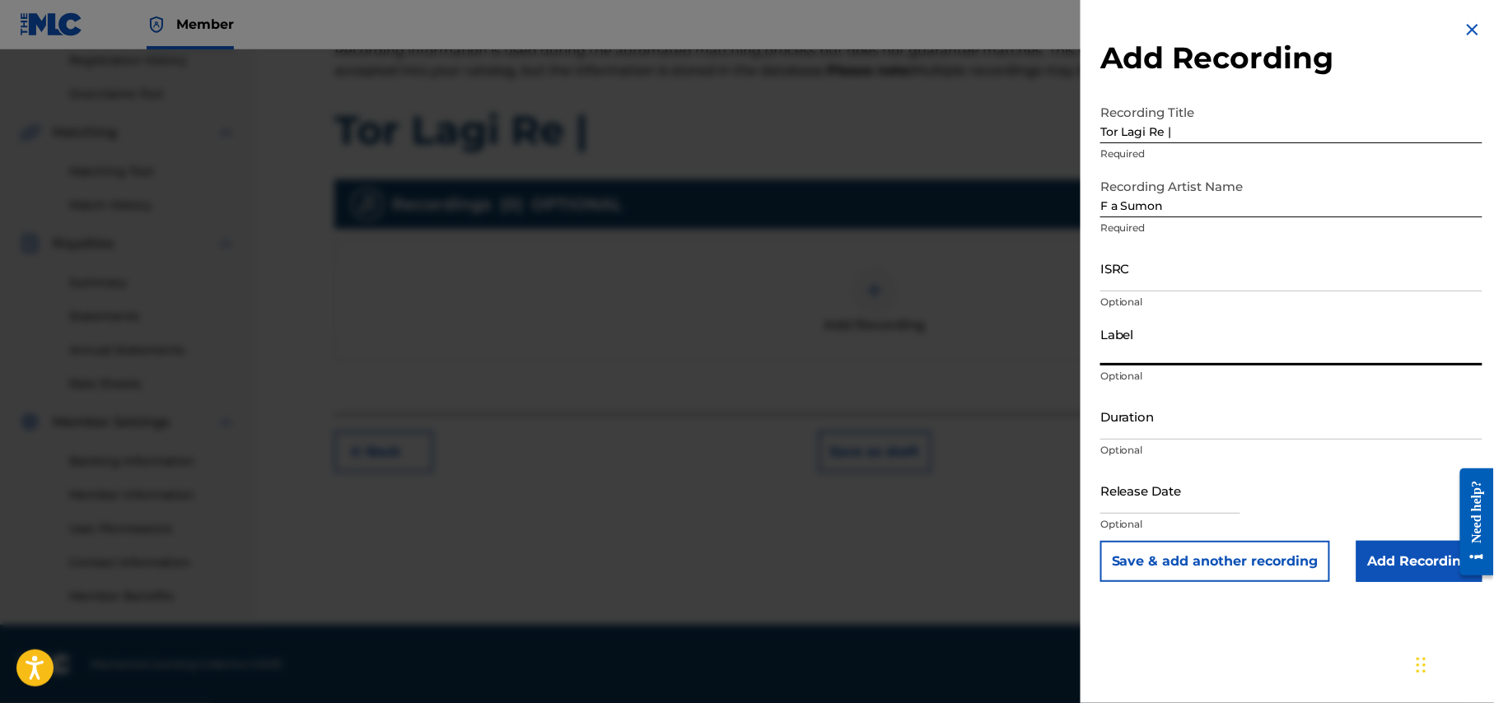
click at [1176, 343] on input "Label" at bounding box center [1291, 342] width 382 height 47
paste input "G Series Music"
type input "G Series Music"
click at [1238, 418] on input "Duration" at bounding box center [1291, 416] width 382 height 47
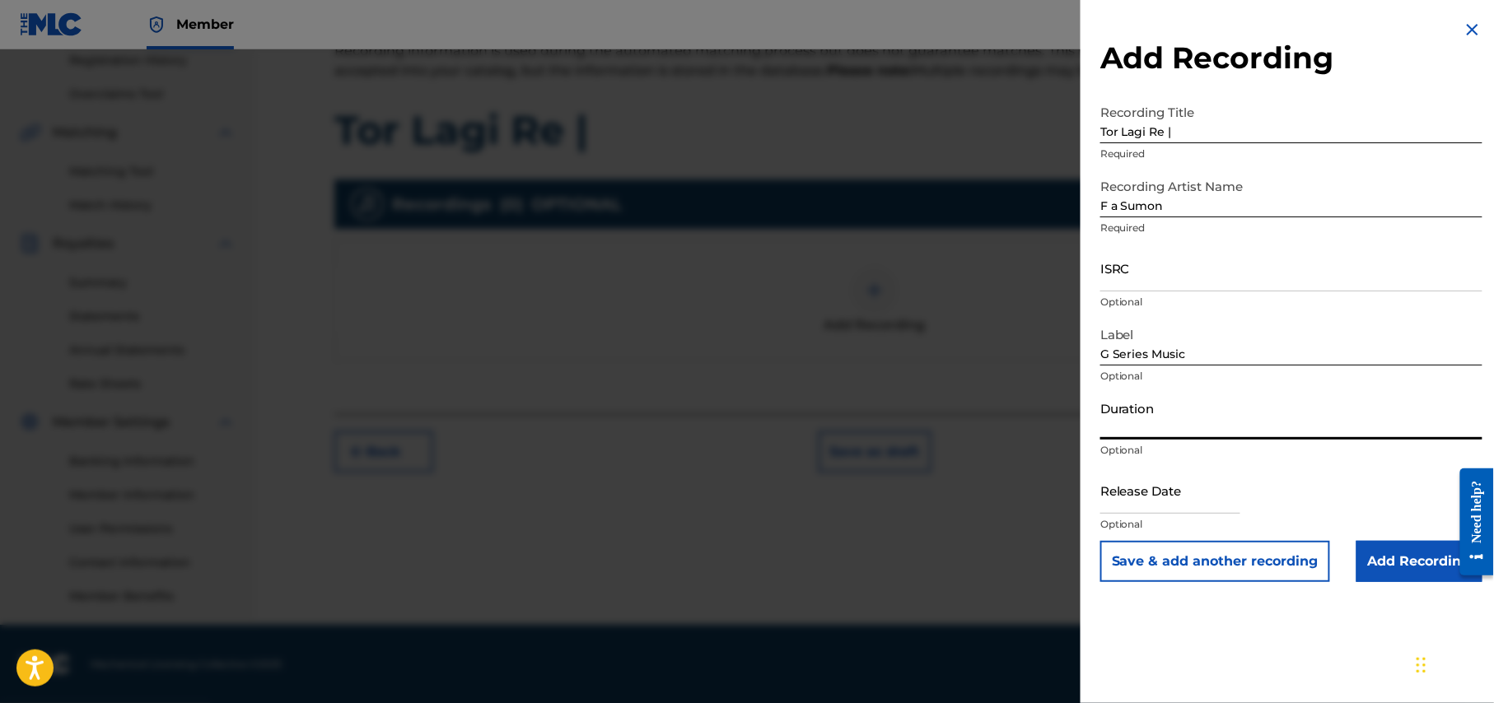
click at [1270, 419] on input "Duration" at bounding box center [1291, 416] width 382 height 47
type input "05:09"
click at [1210, 505] on input "text" at bounding box center [1170, 490] width 140 height 47
select select "7"
select select "2025"
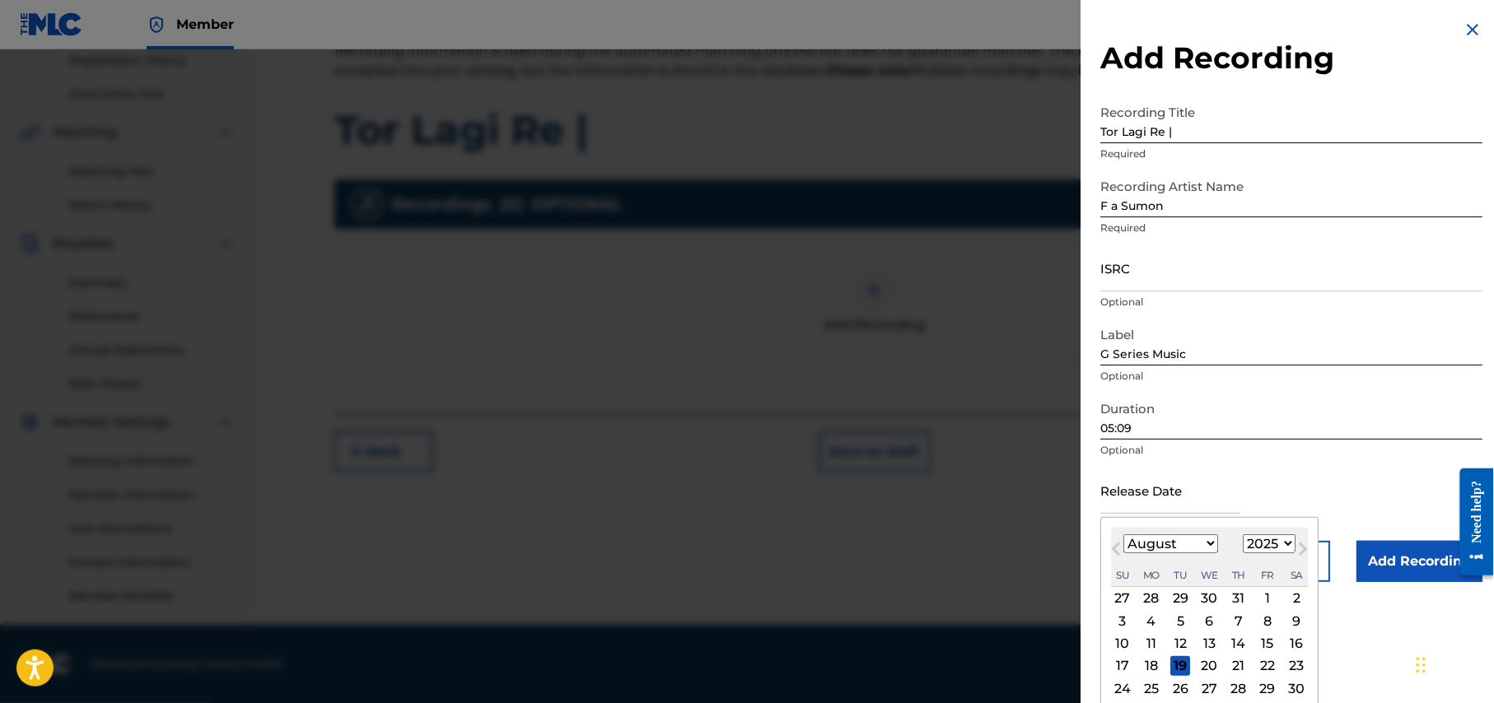
click at [1212, 545] on select "January February March April May June July August September October November De…" at bounding box center [1170, 543] width 95 height 19
select select "9"
click at [1124, 534] on select "January February March April May June July August September October November De…" at bounding box center [1170, 543] width 95 height 19
click at [1184, 623] on div "7" at bounding box center [1180, 621] width 20 height 20
type input "October 7 2025"
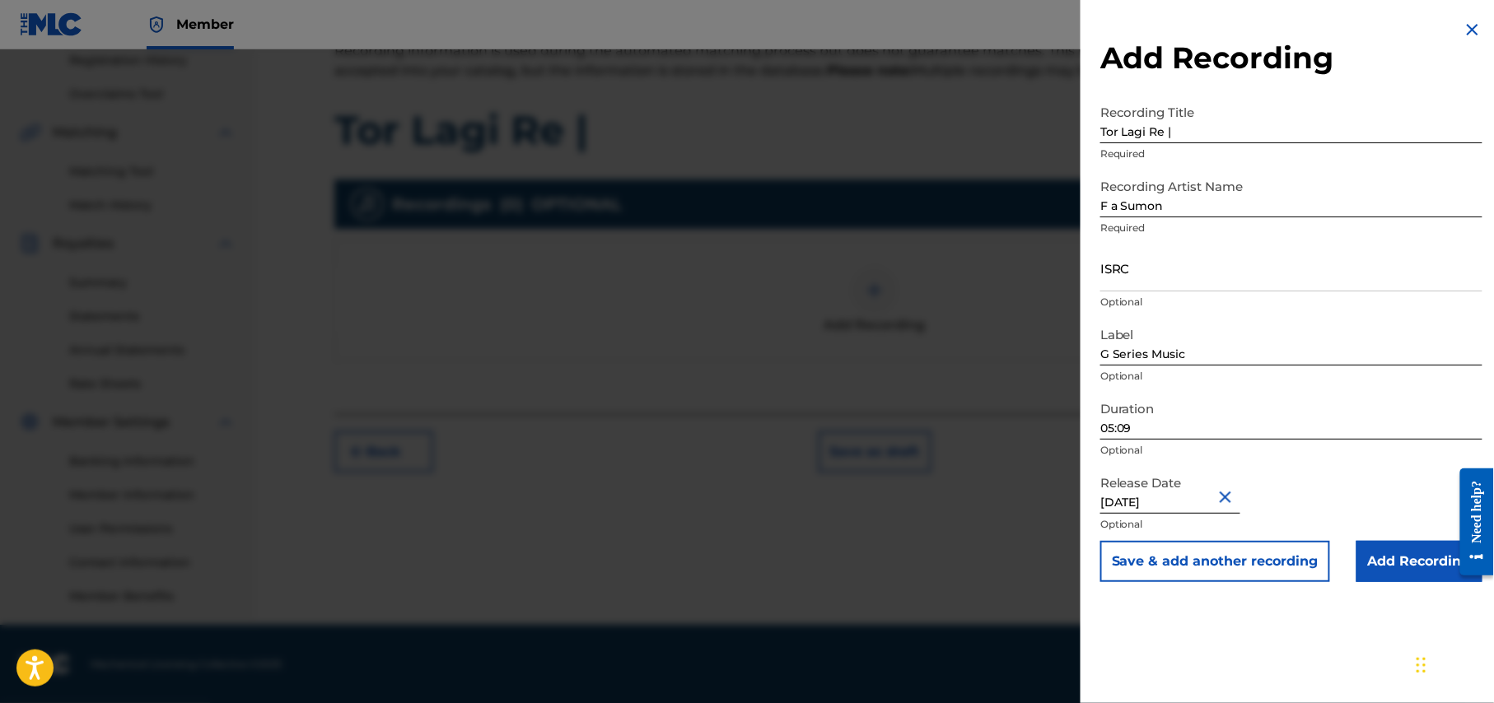
click at [1186, 497] on input "October 7 2025" at bounding box center [1170, 490] width 140 height 47
select select "9"
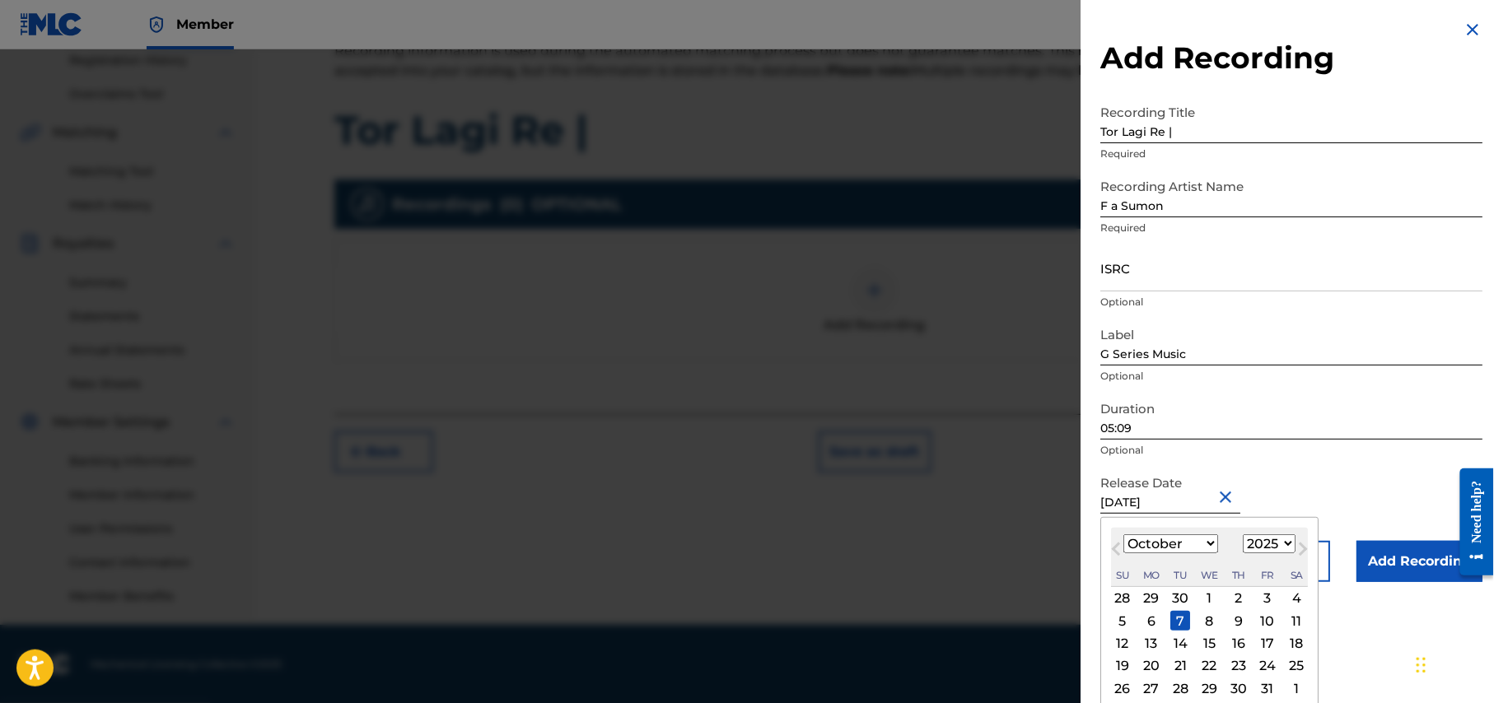
click at [1294, 537] on select "1900 1901 1902 1903 1904 1905 1906 1907 1908 1909 1910 1911 1912 1913 1914 1915…" at bounding box center [1269, 543] width 53 height 19
select select "2016"
click at [1246, 534] on select "1900 1901 1902 1903 1904 1905 1906 1907 1908 1909 1910 1911 1912 1913 1914 1915…" at bounding box center [1269, 543] width 53 height 19
click at [1277, 621] on div "7" at bounding box center [1267, 621] width 20 height 20
type input "October 7 2016"
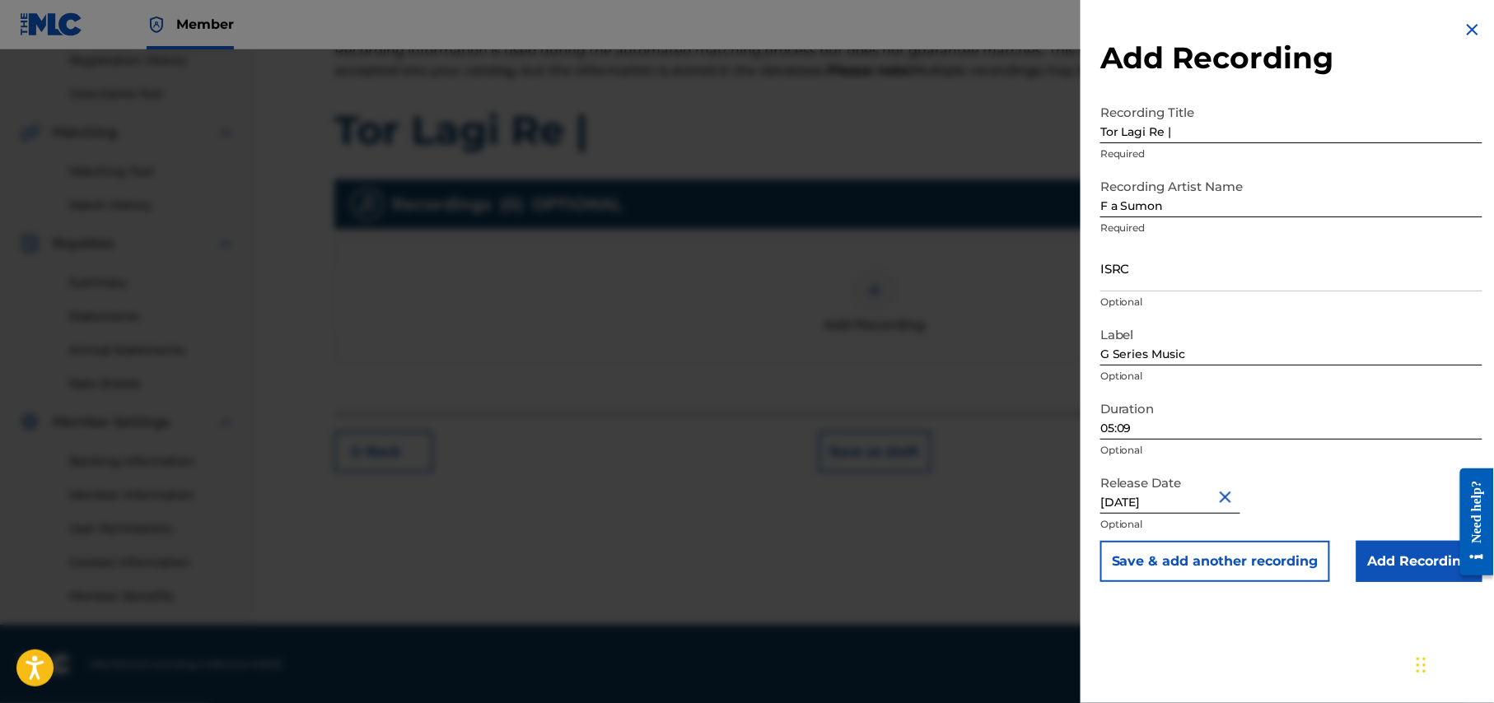
click at [1415, 568] on input "Add Recording" at bounding box center [1419, 561] width 126 height 41
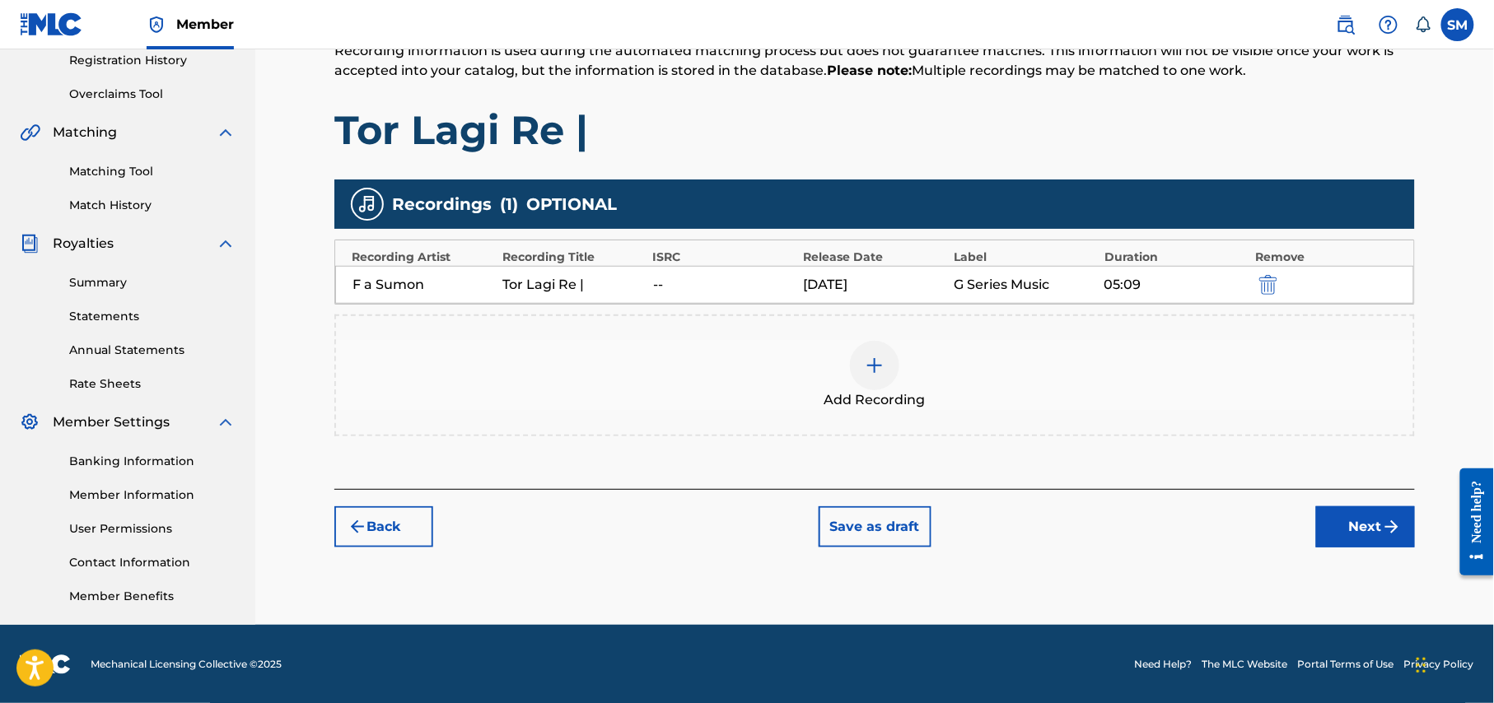
click at [1365, 528] on button "Next" at bounding box center [1365, 526] width 99 height 41
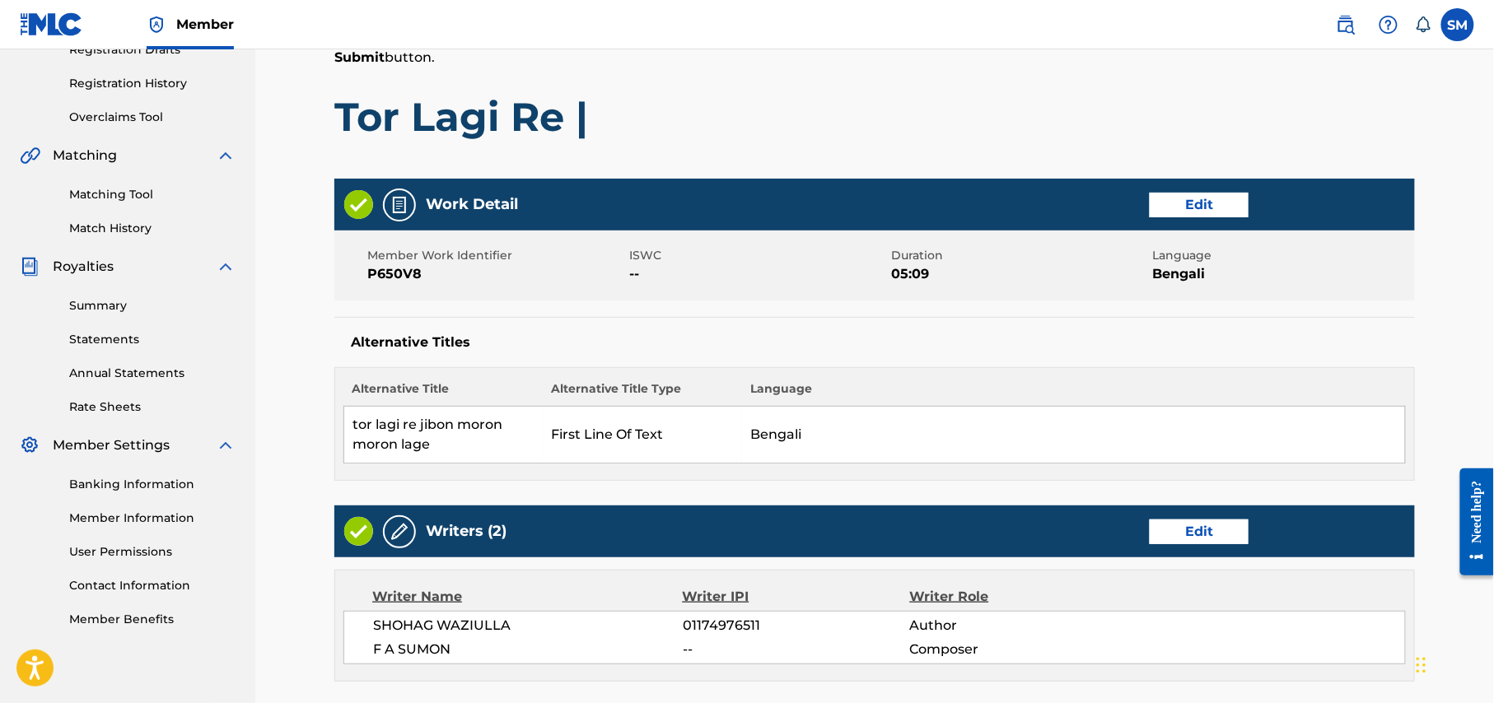
scroll to position [184, 0]
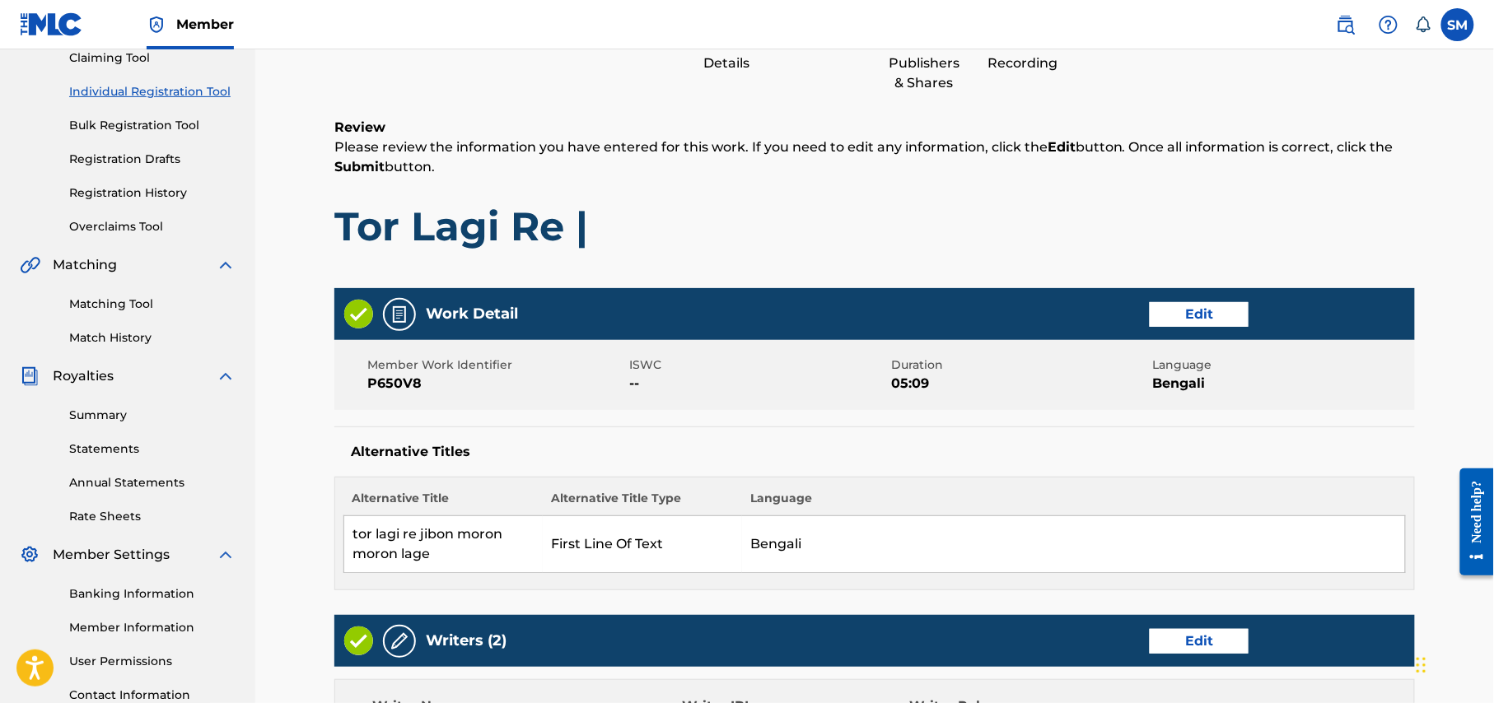
click at [1197, 310] on button "Edit" at bounding box center [1199, 314] width 99 height 25
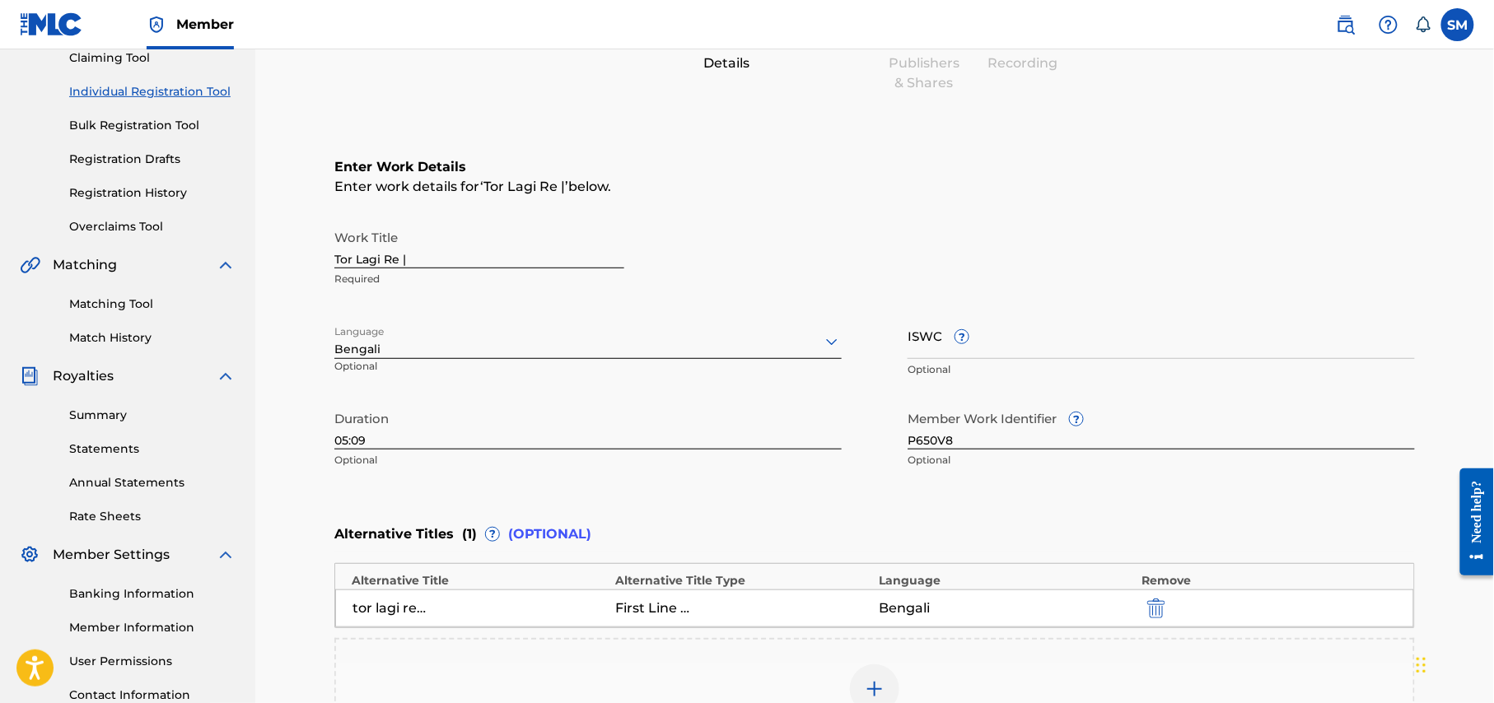
click at [407, 254] on input "Tor Lagi Re |" at bounding box center [479, 245] width 290 height 47
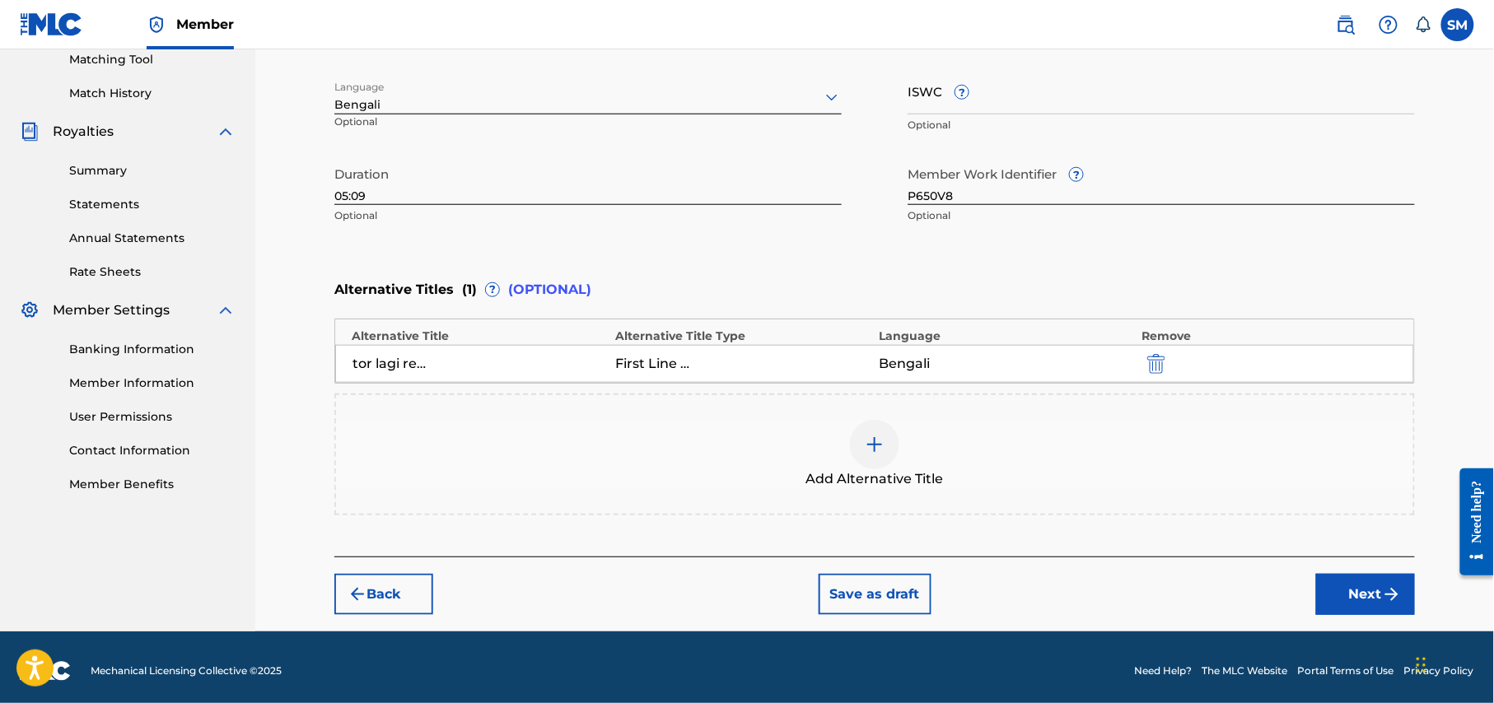
scroll to position [436, 0]
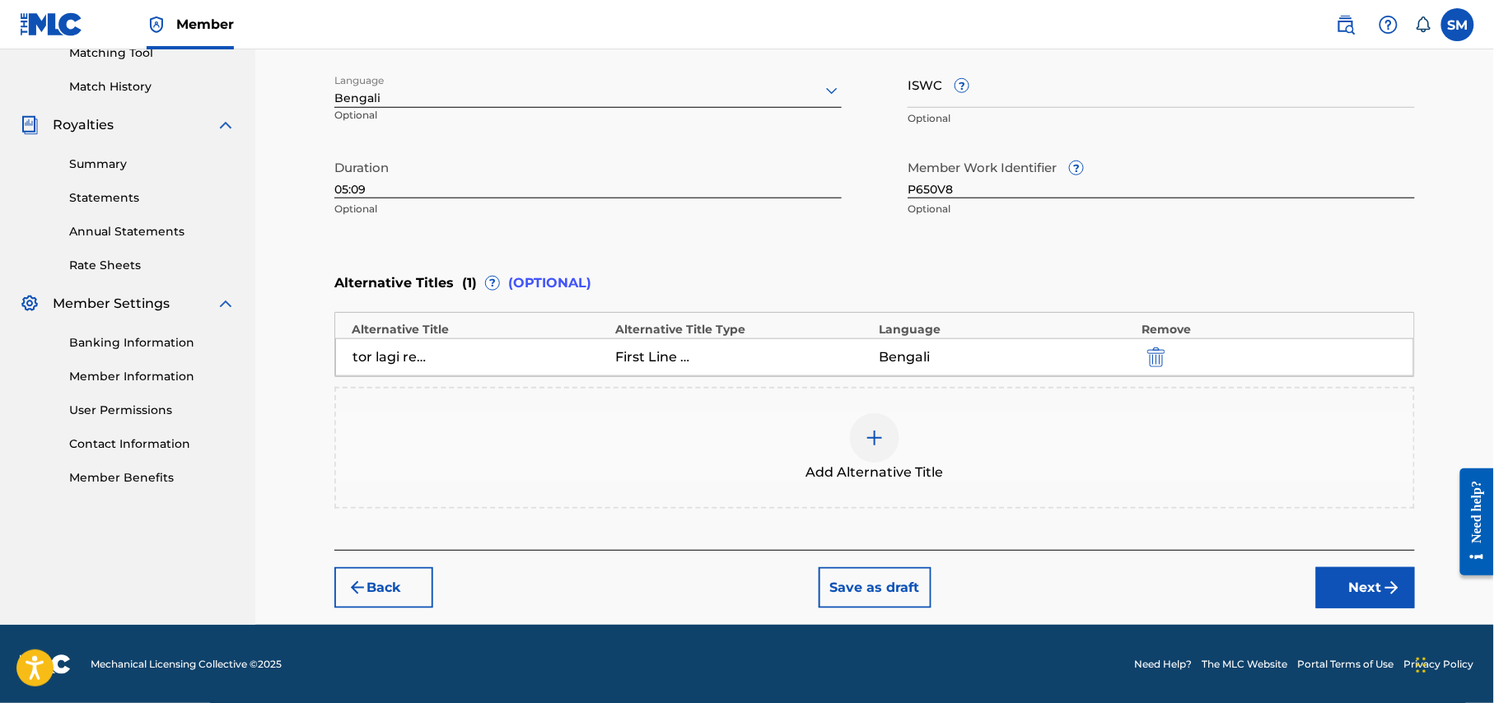
type input "Tor Lagi Re"
click at [1364, 583] on button "Next" at bounding box center [1365, 587] width 99 height 41
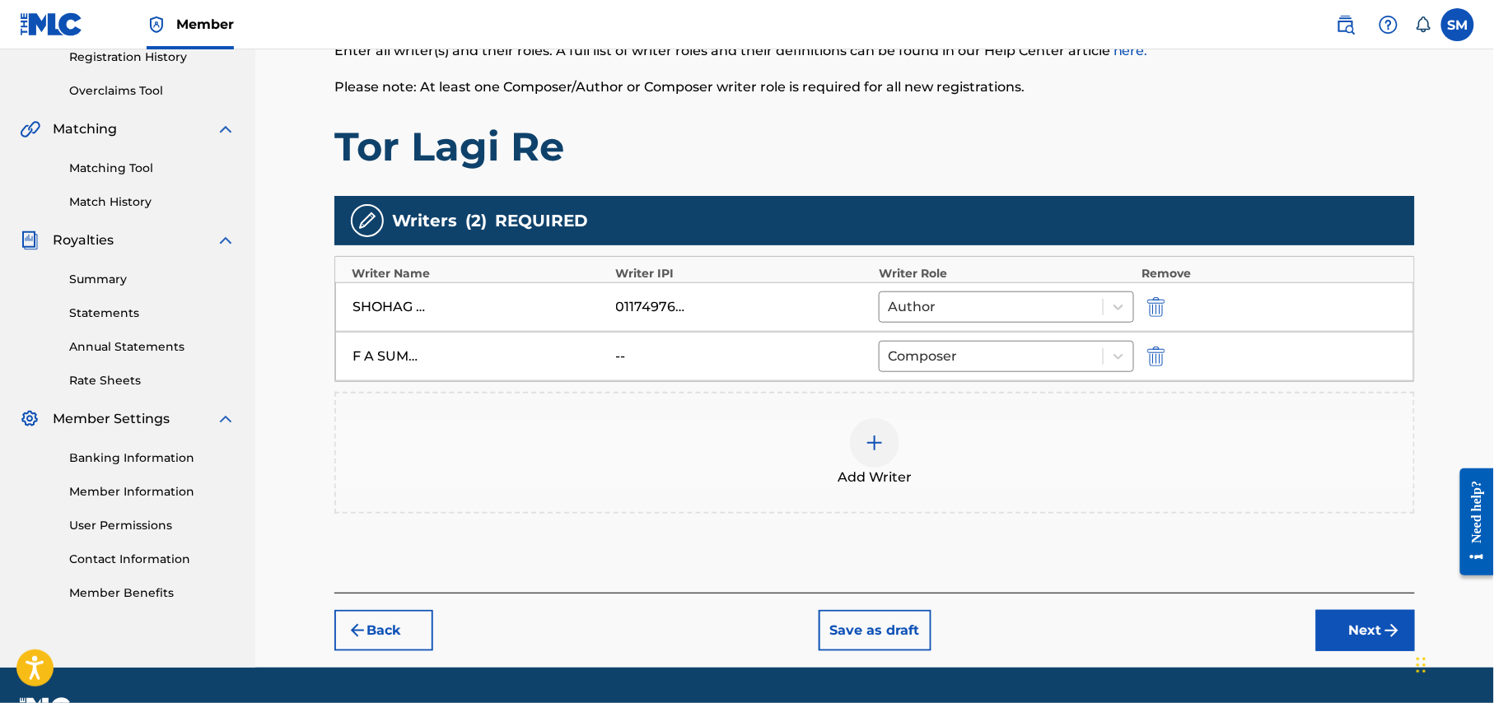
scroll to position [366, 0]
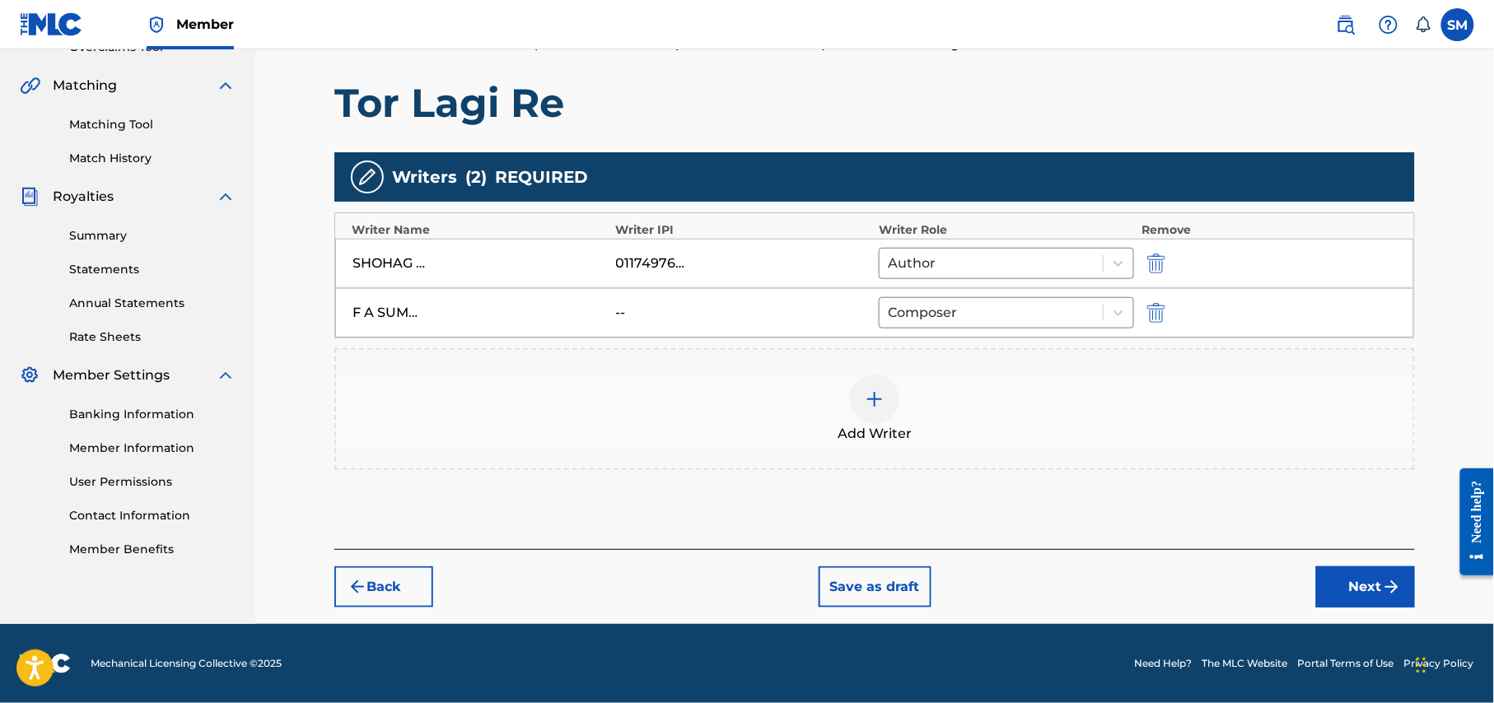
click at [1355, 590] on button "Next" at bounding box center [1365, 587] width 99 height 41
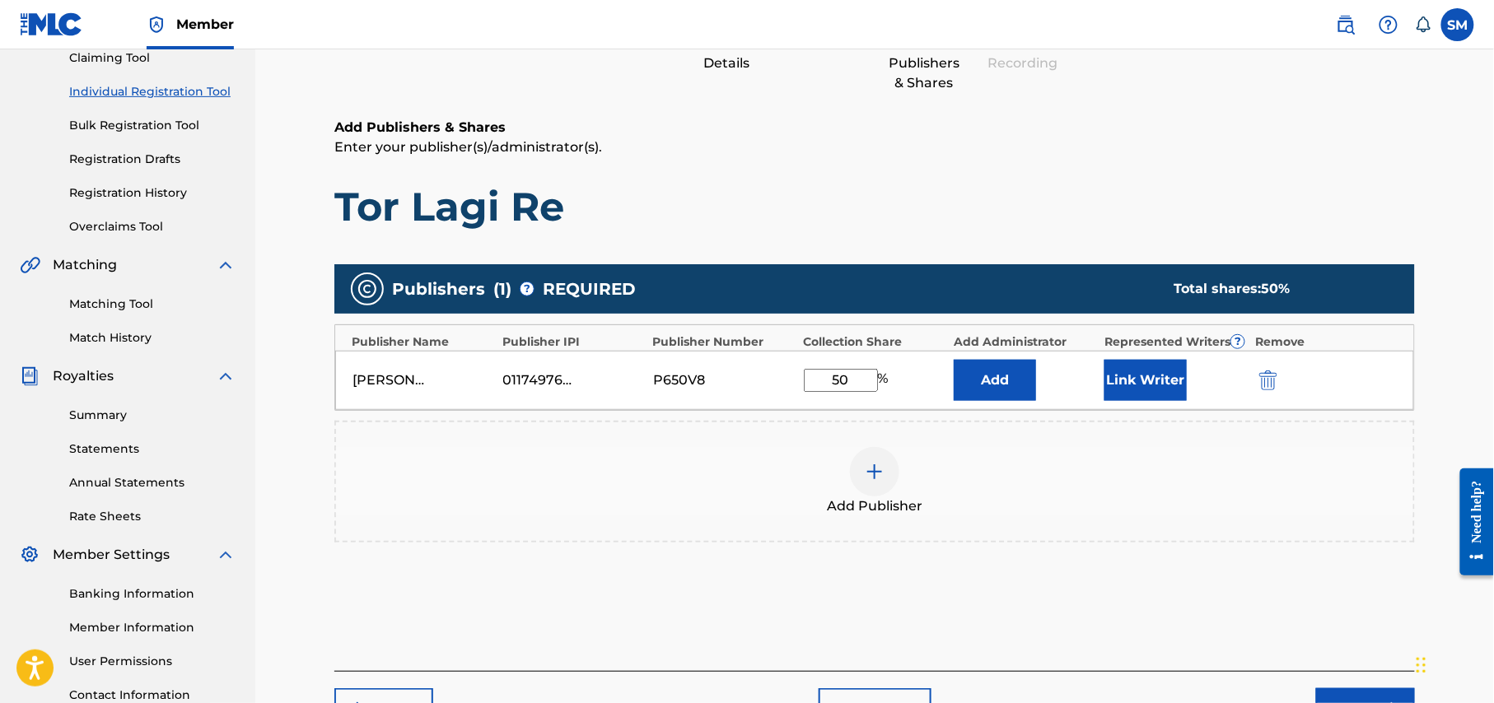
scroll to position [317, 0]
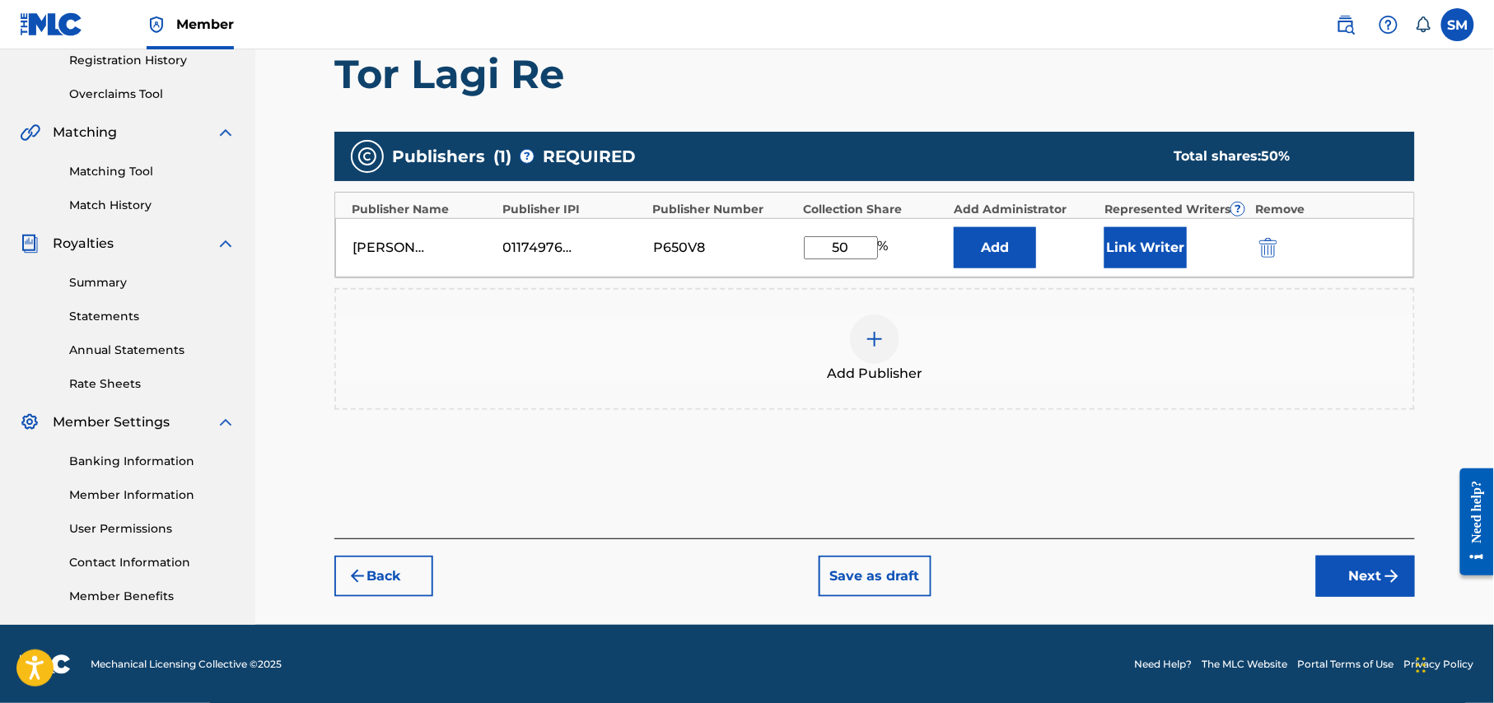
click at [1387, 571] on img "submit" at bounding box center [1392, 577] width 20 height 20
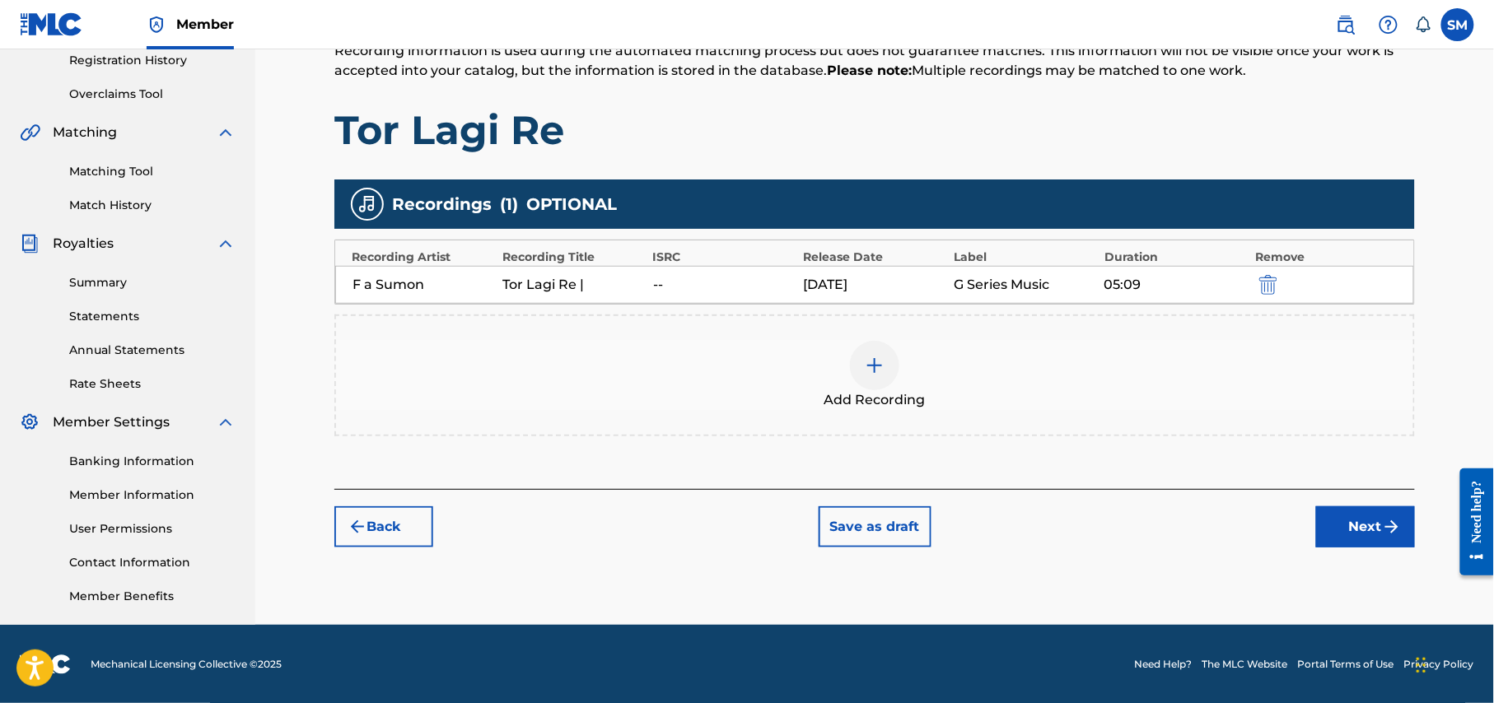
click at [1364, 527] on button "Next" at bounding box center [1365, 526] width 99 height 41
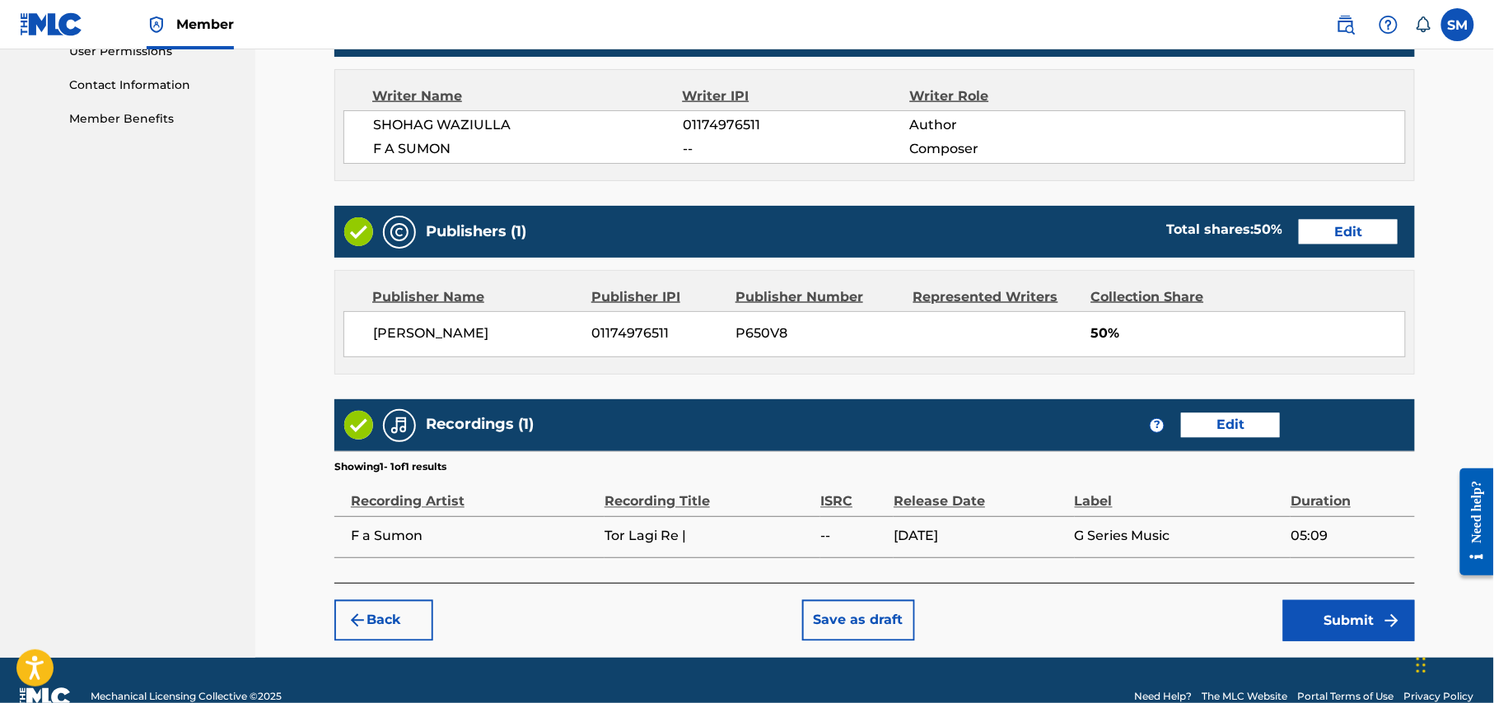
scroll to position [832, 0]
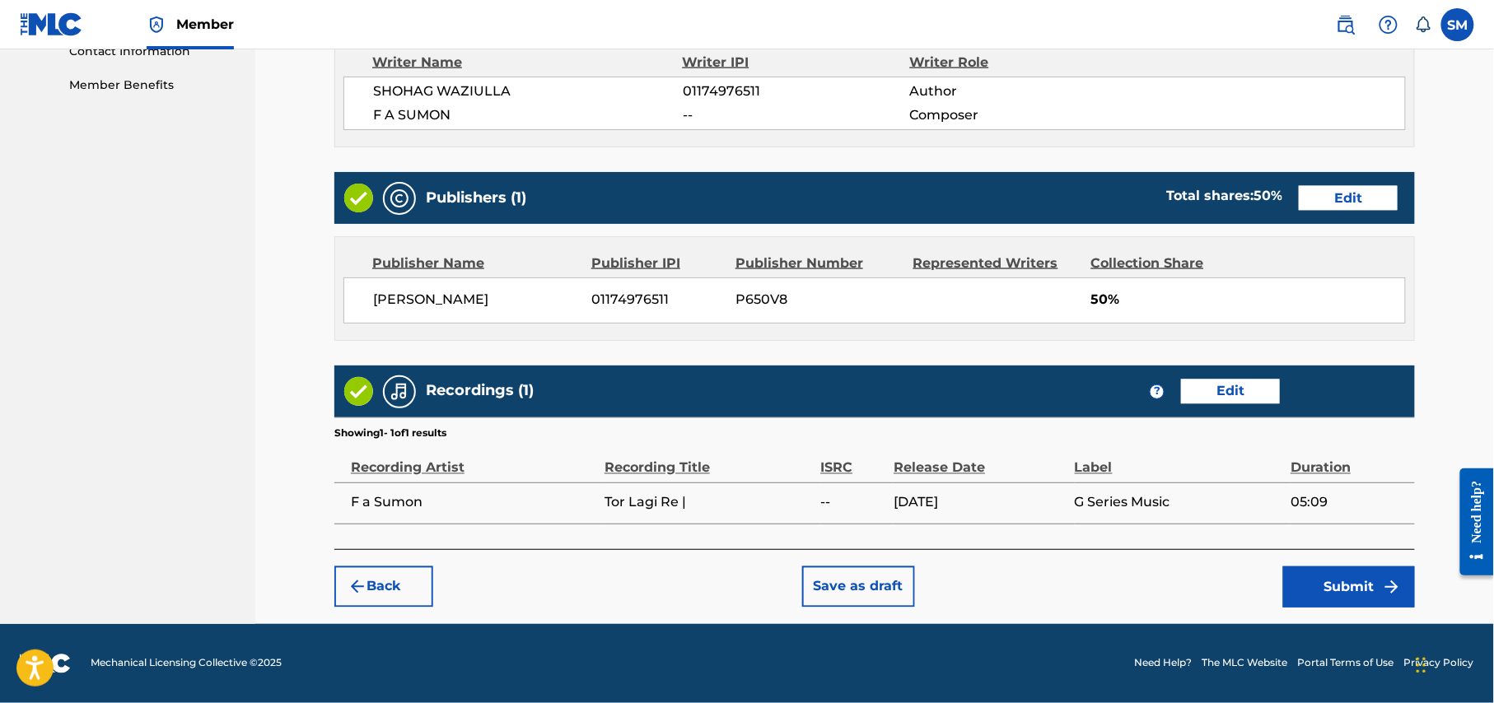
click at [1374, 588] on button "Submit" at bounding box center [1349, 587] width 132 height 41
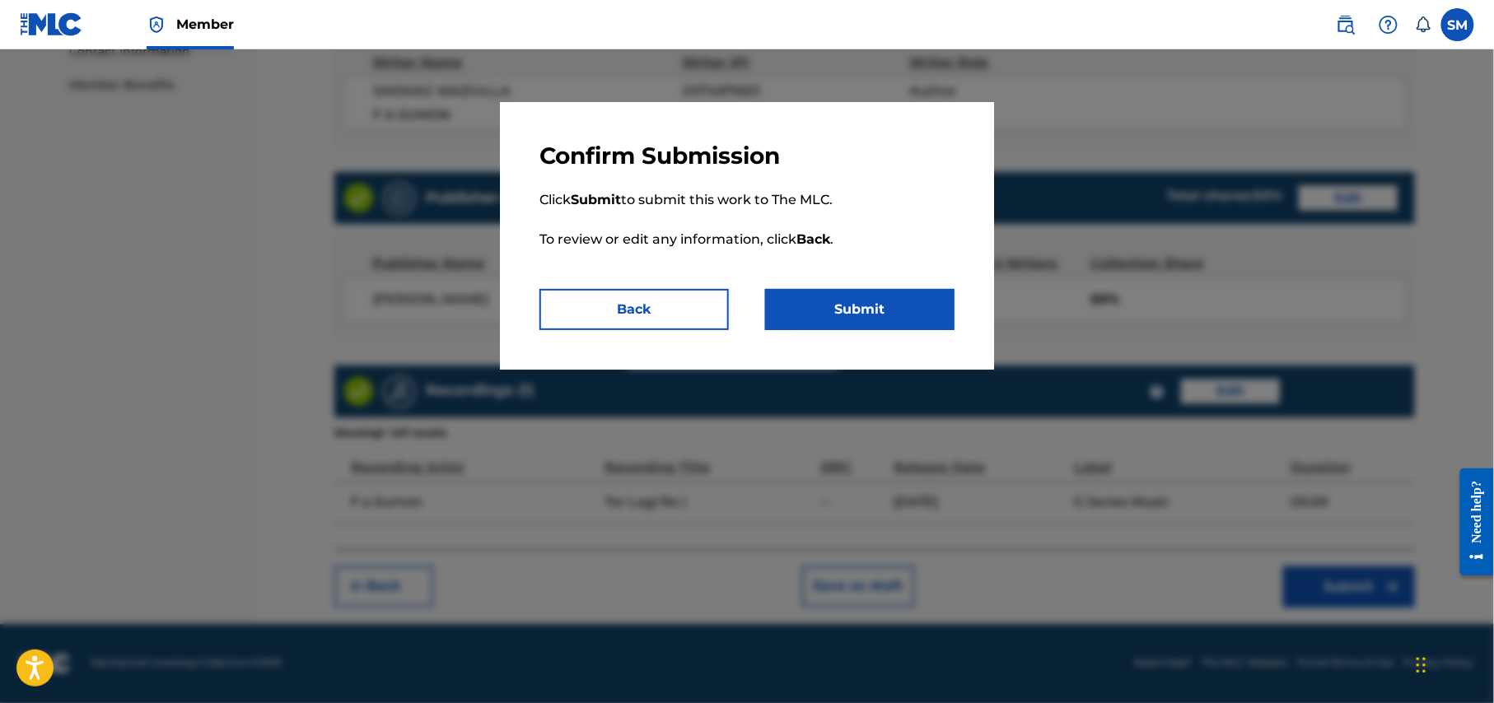
click at [880, 306] on button "Submit" at bounding box center [859, 309] width 189 height 41
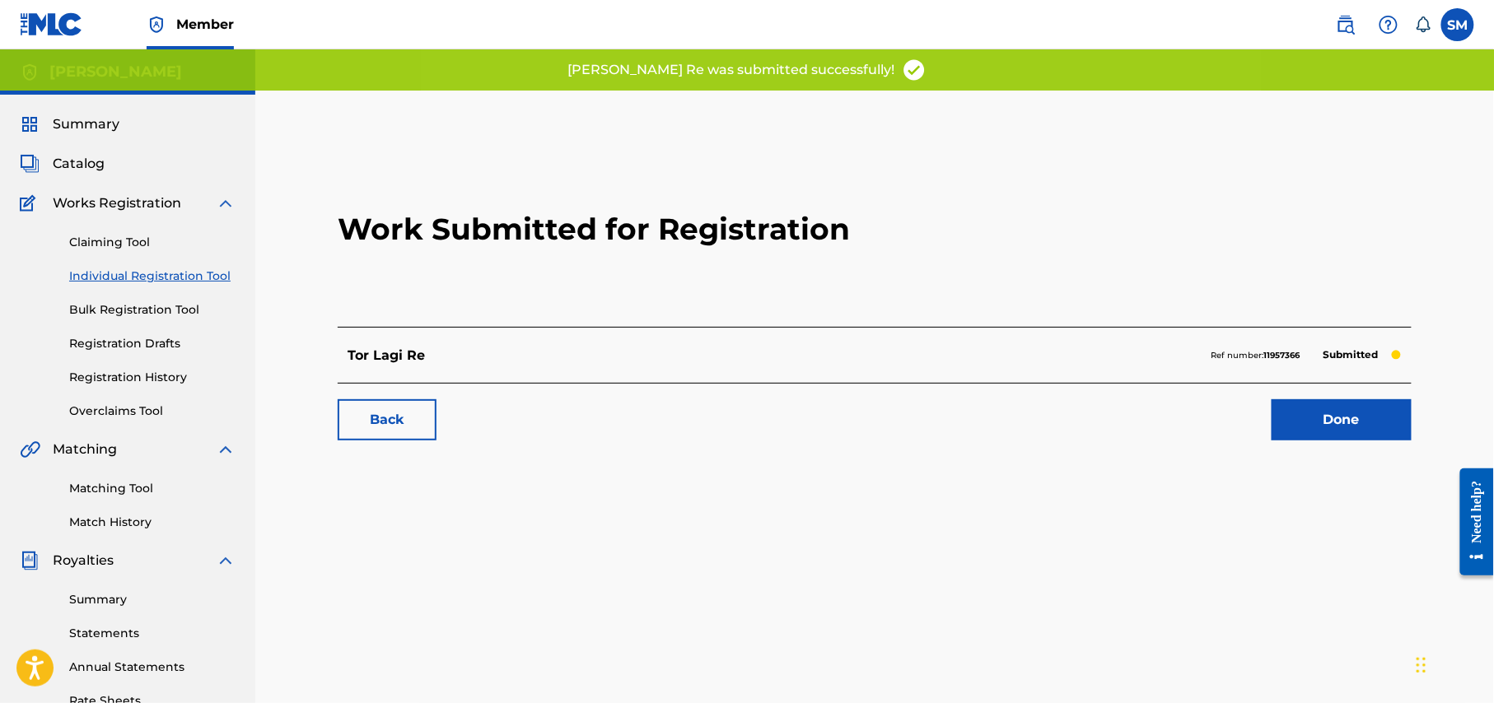
click at [1355, 416] on link "Done" at bounding box center [1341, 419] width 140 height 41
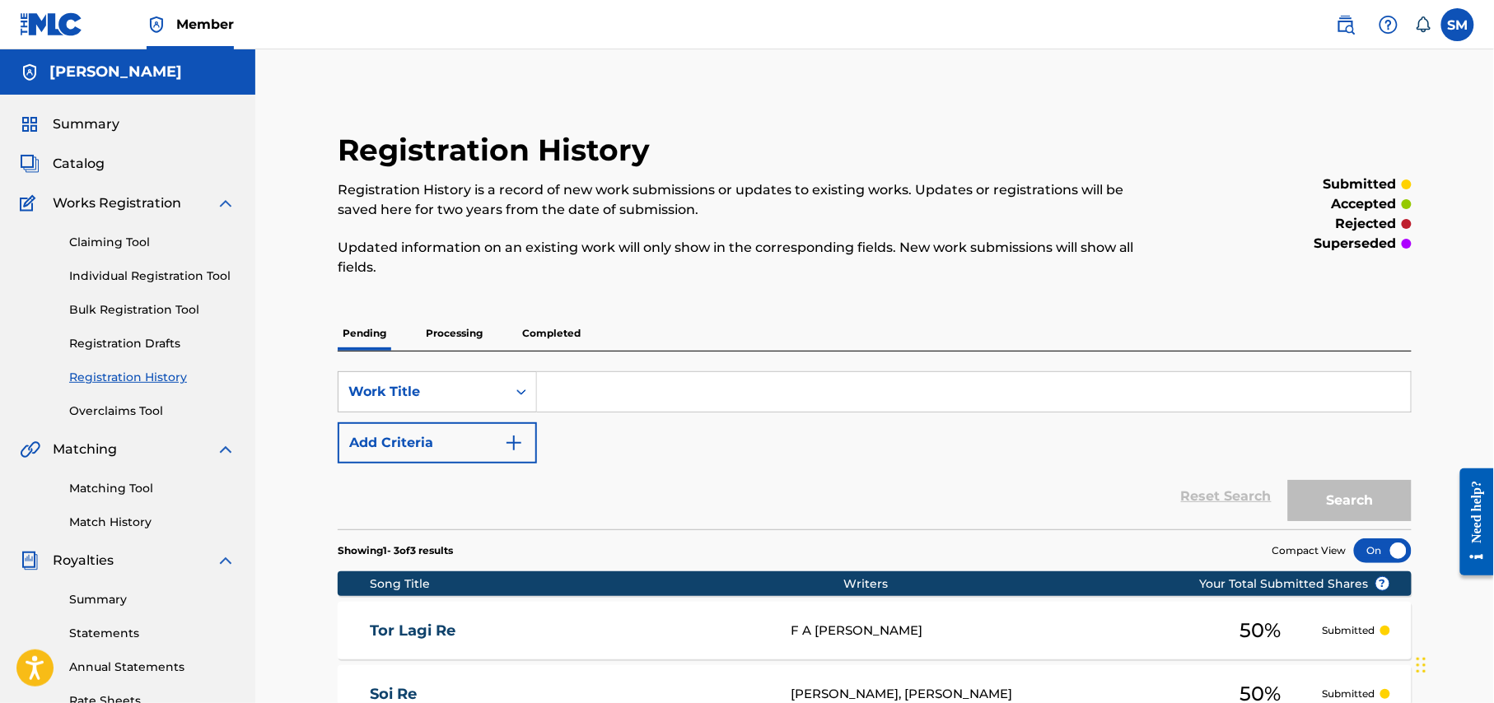
click at [139, 277] on link "Individual Registration Tool" at bounding box center [152, 276] width 166 height 17
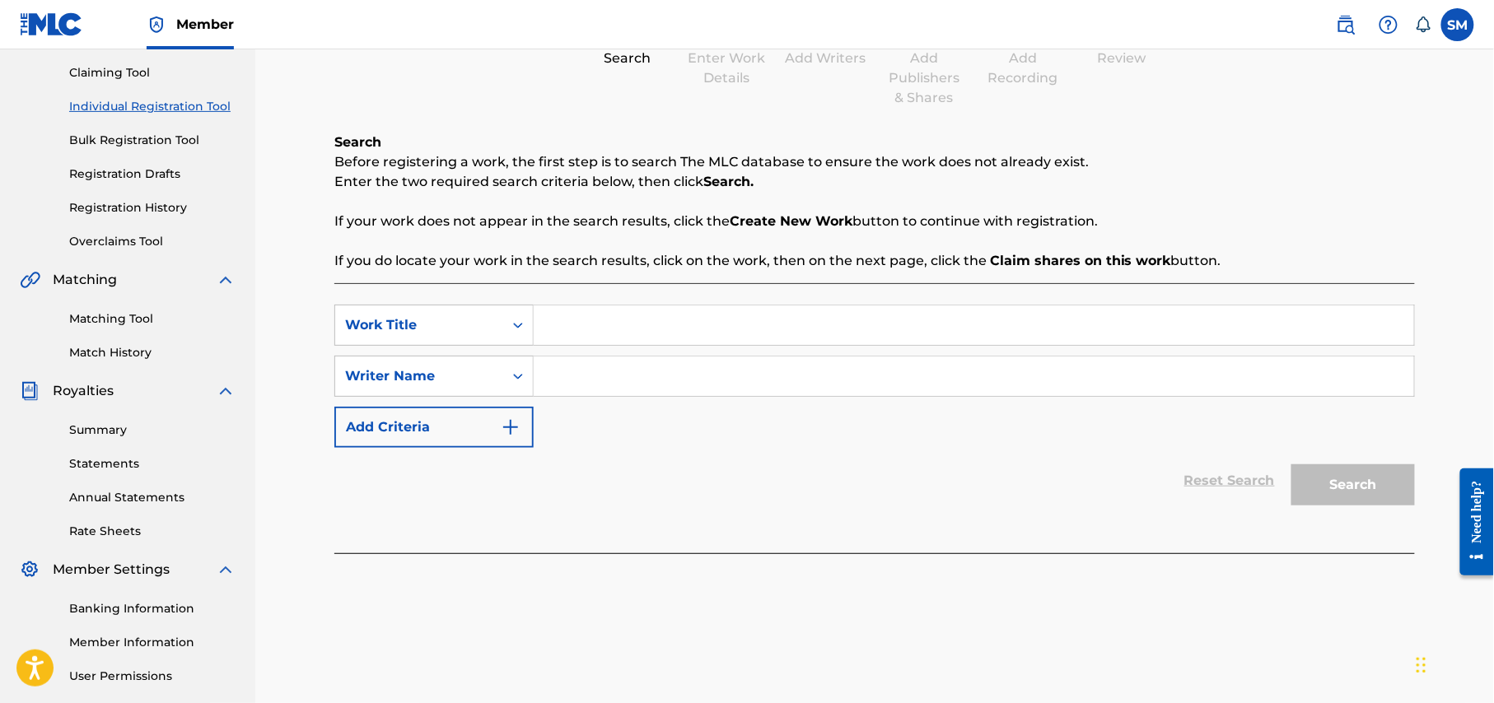
scroll to position [219, 0]
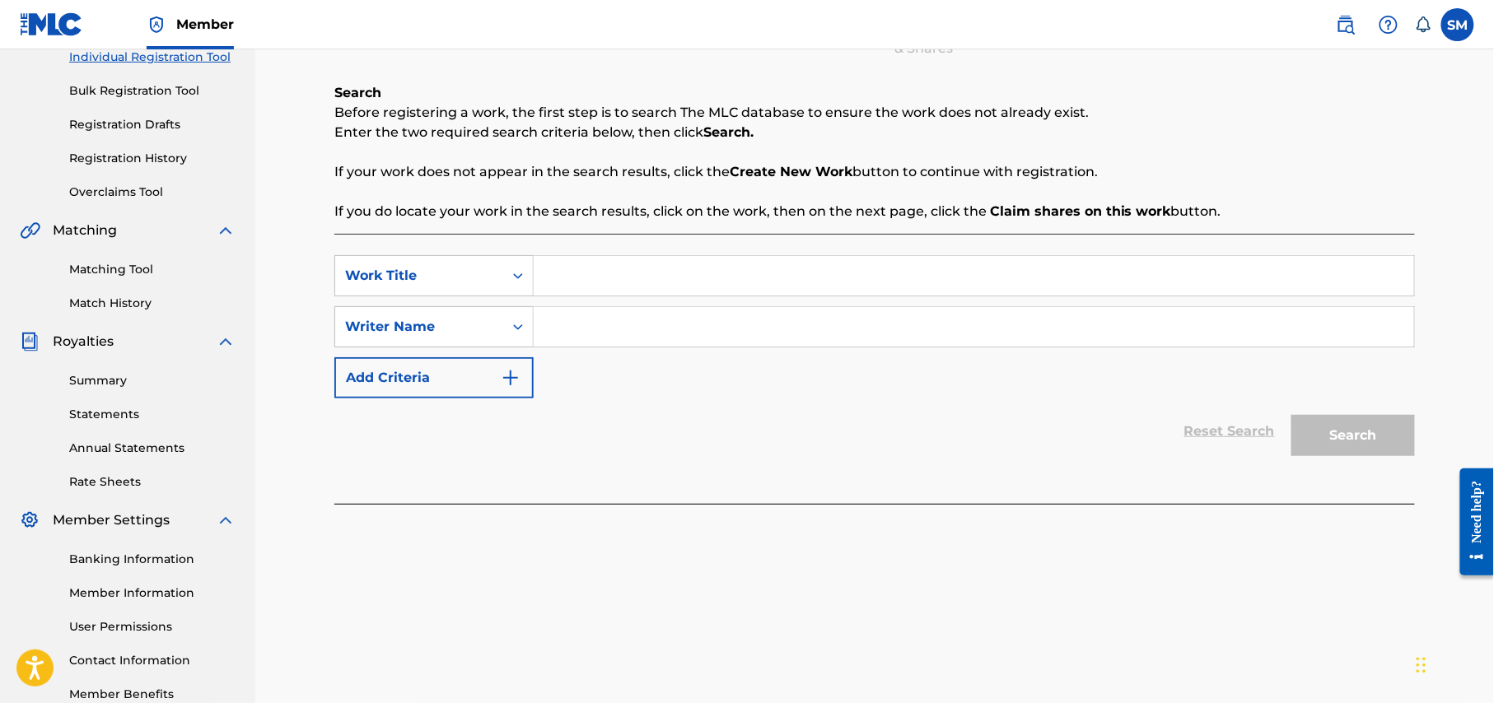
click at [604, 271] on input "Search Form" at bounding box center [974, 276] width 880 height 40
paste input "Poran Jay Re Jay"
type input "Poran Jay Re Jay"
click at [619, 328] on input "Search Form" at bounding box center [974, 327] width 880 height 40
type input "shohag waziulla"
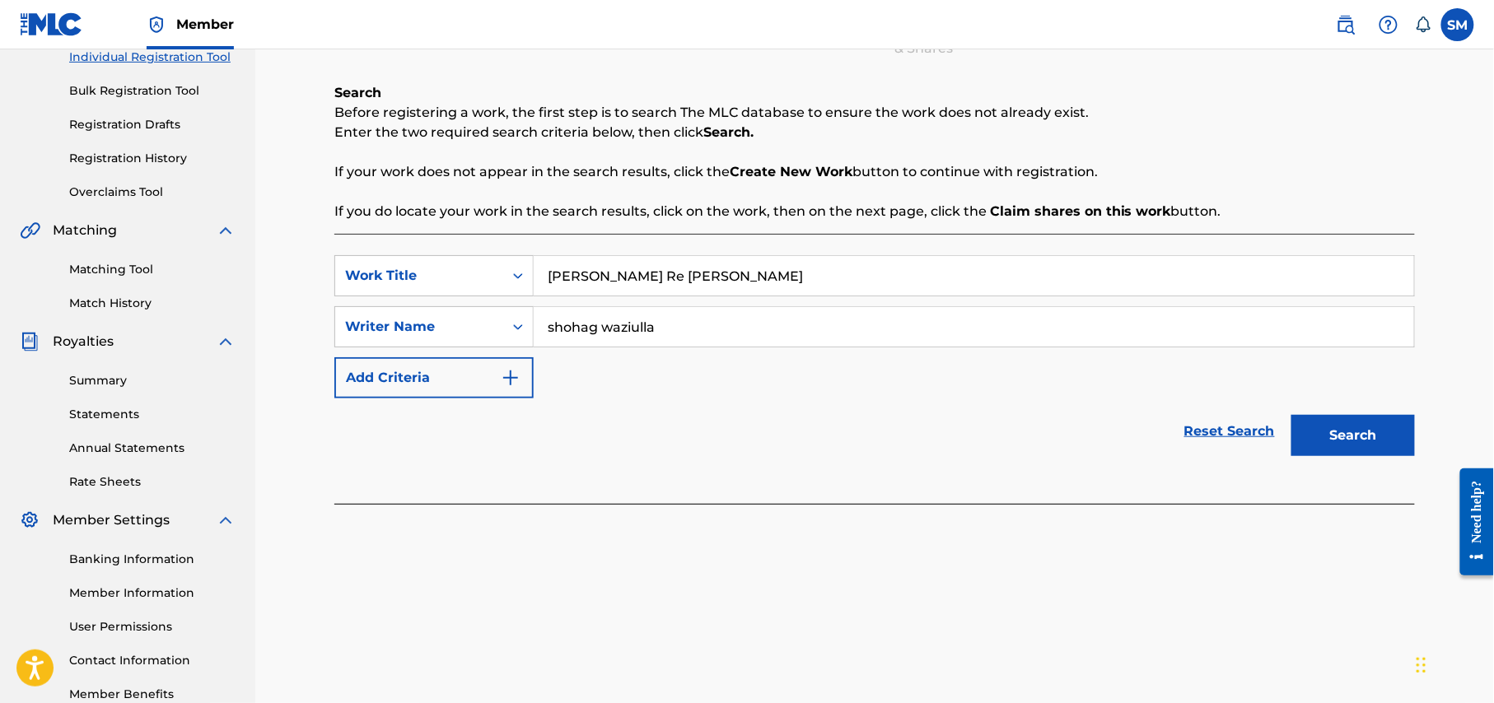
click at [1365, 435] on button "Search" at bounding box center [1353, 435] width 124 height 41
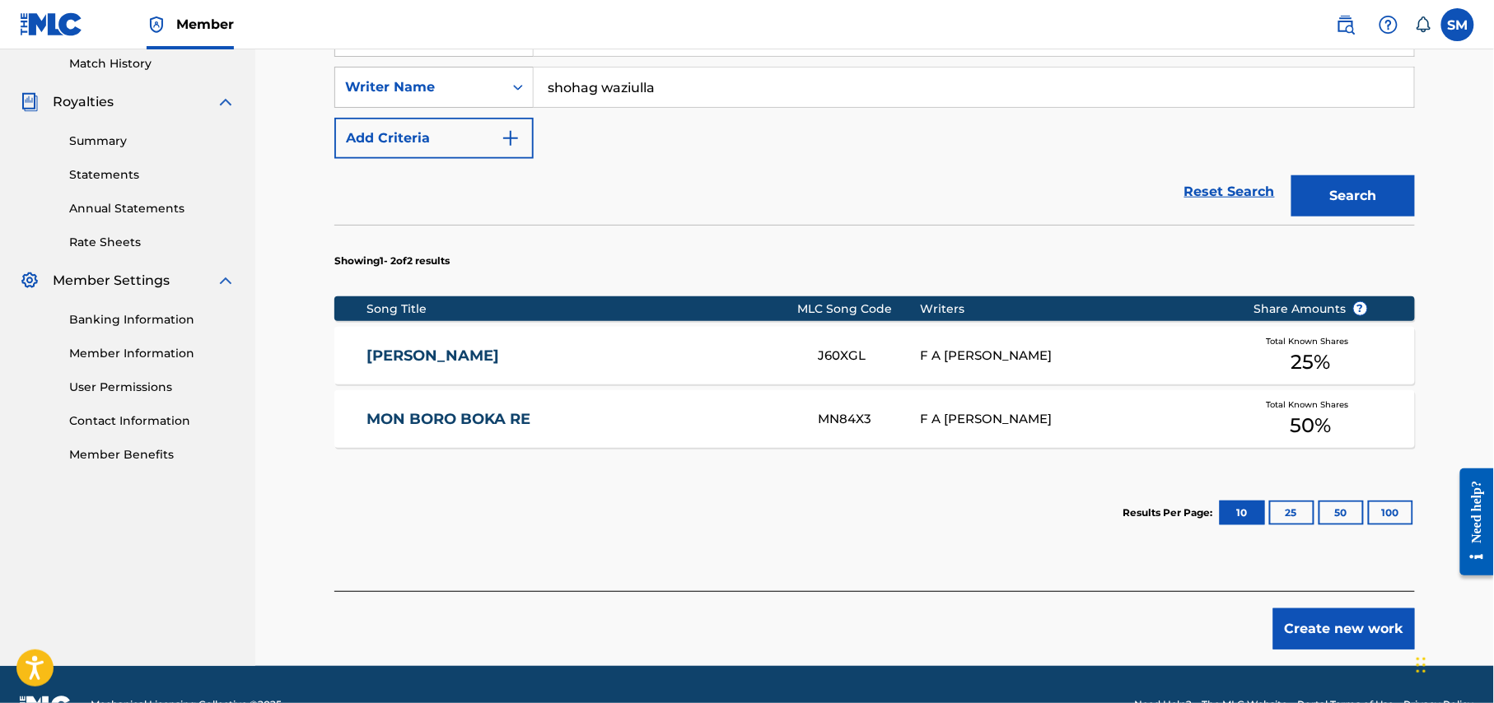
scroll to position [501, 0]
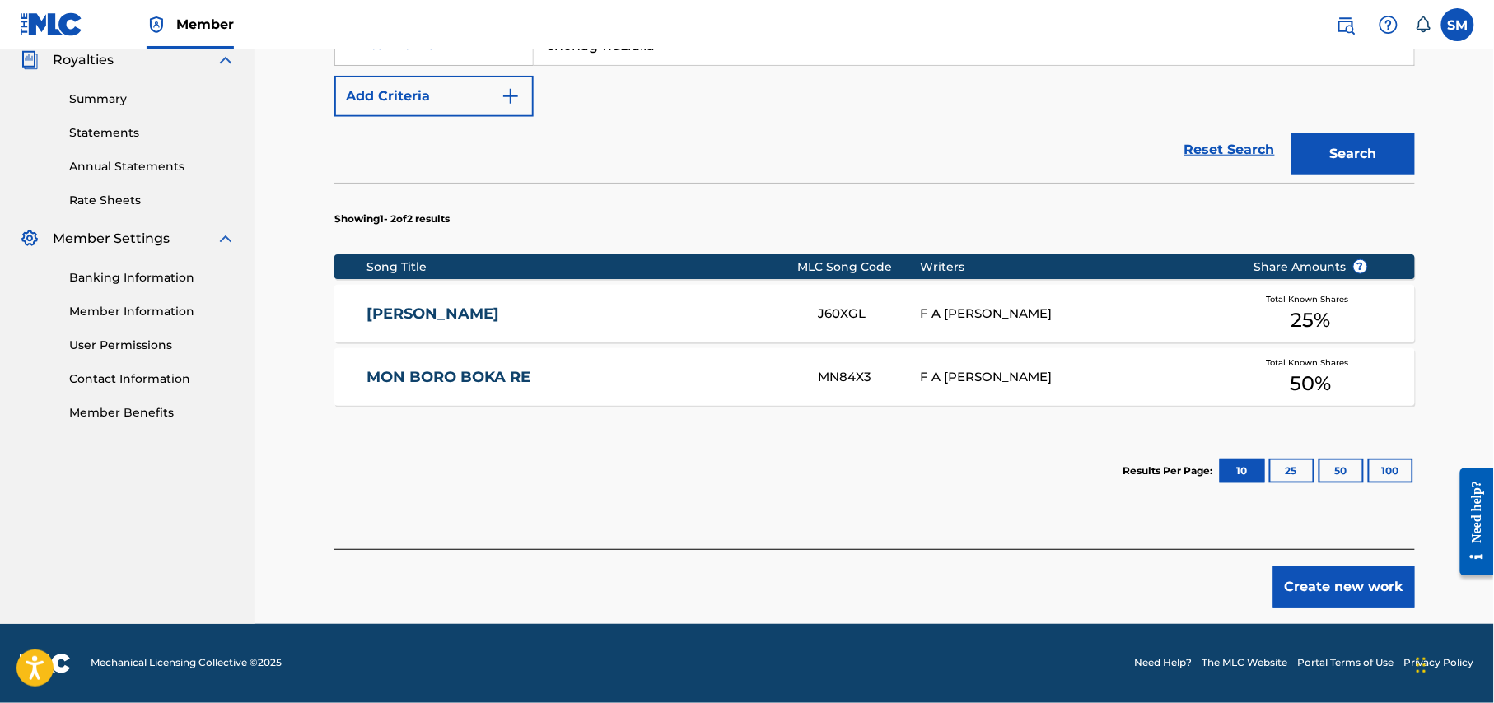
click at [1337, 585] on button "Create new work" at bounding box center [1344, 587] width 142 height 41
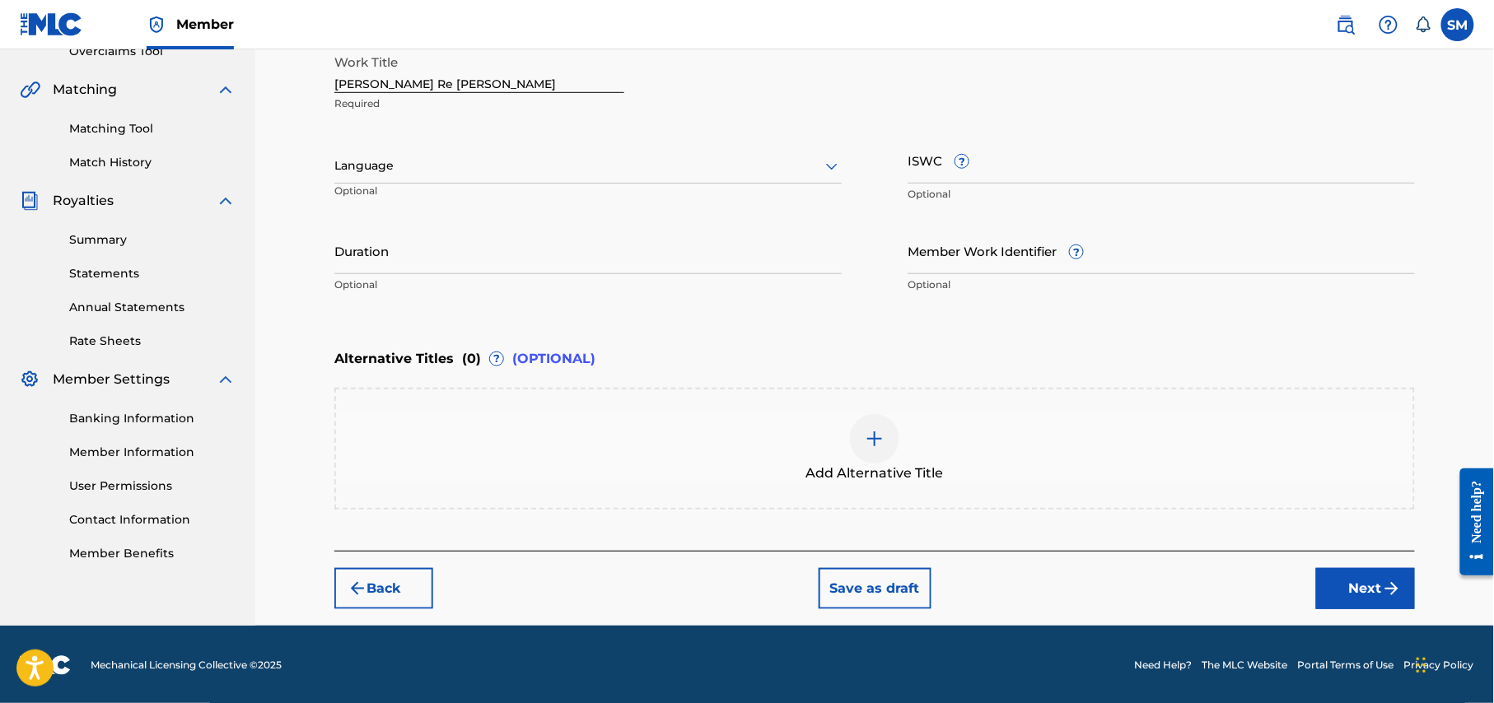
click at [834, 160] on icon at bounding box center [832, 166] width 20 height 20
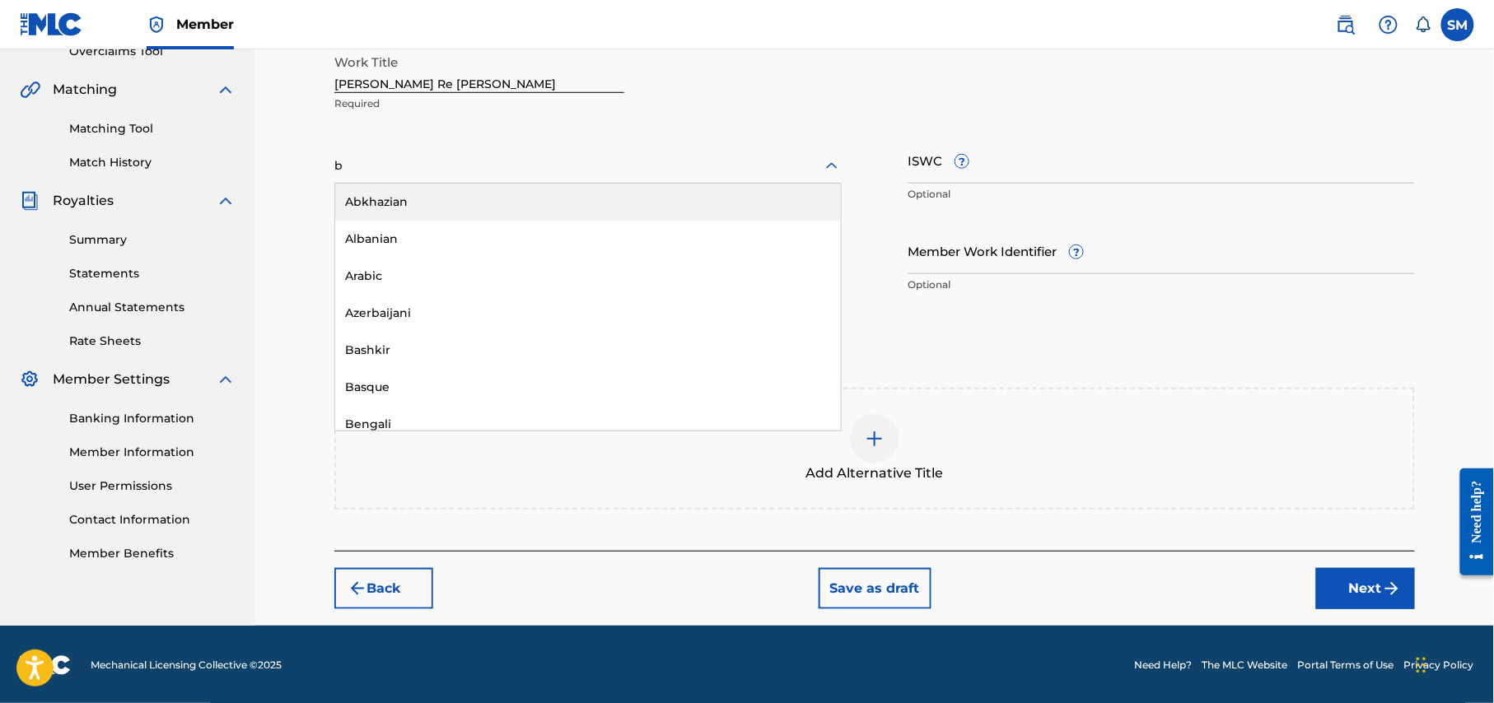
type input "be"
click at [570, 208] on div "Bengali" at bounding box center [588, 202] width 506 height 37
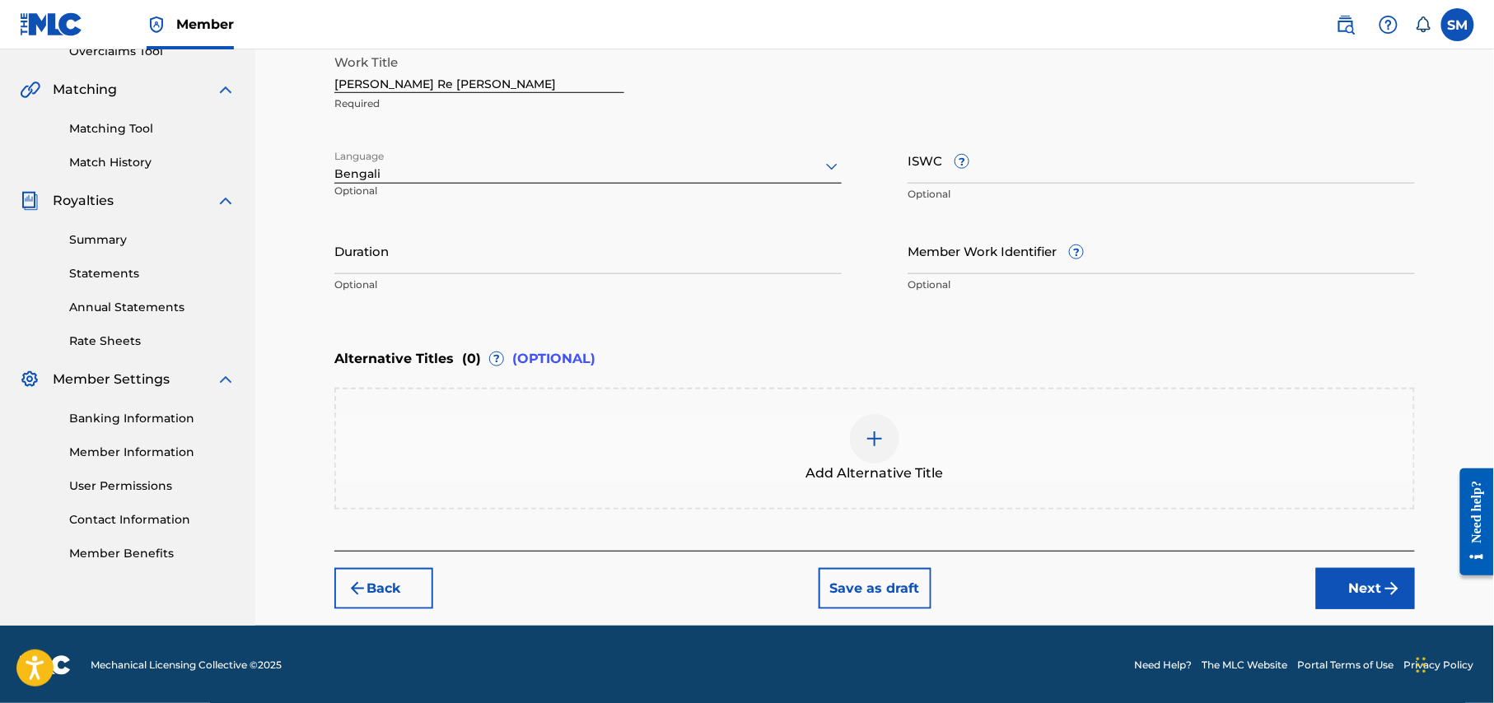
click at [715, 257] on input "Duration" at bounding box center [587, 250] width 507 height 47
click at [618, 245] on input "Duration" at bounding box center [587, 250] width 507 height 47
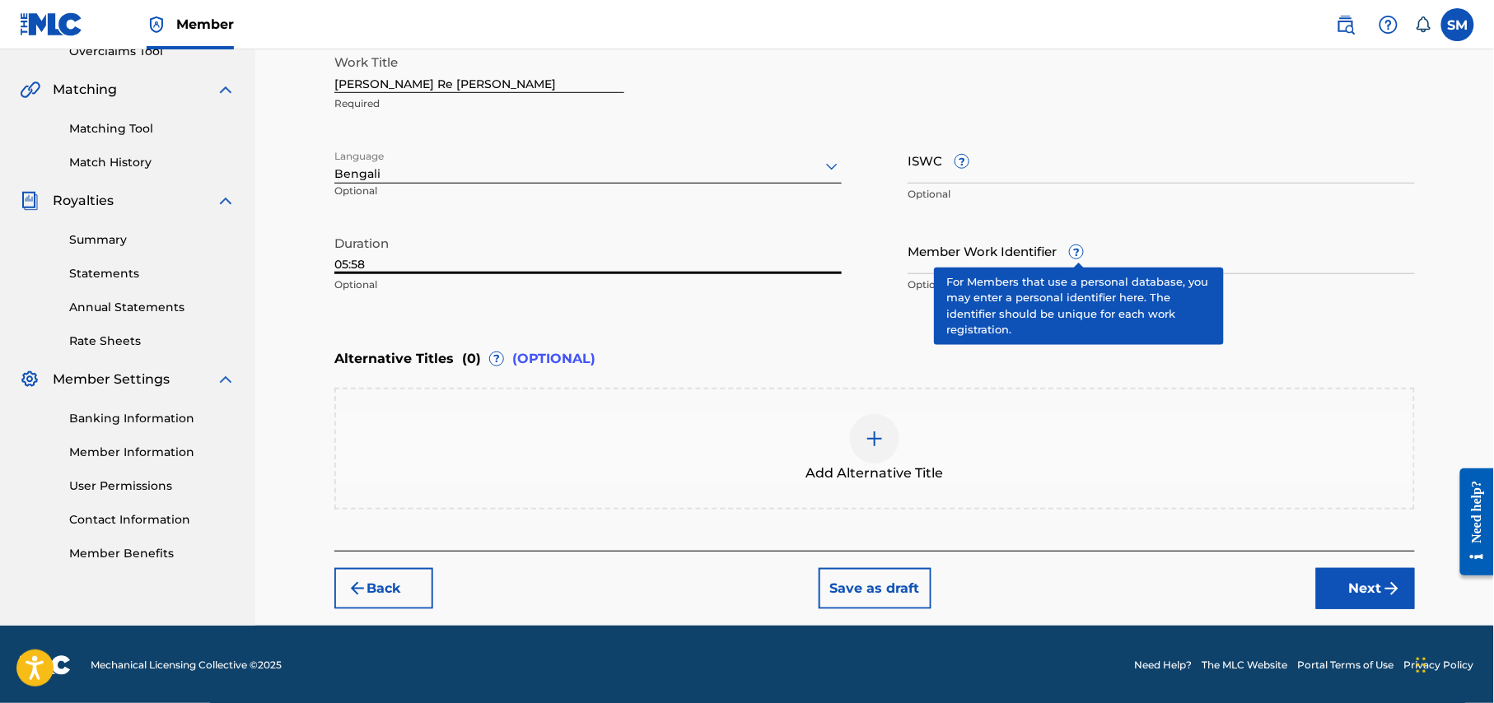
type input "05:58"
click at [1134, 247] on input "Member Work Identifier ?" at bounding box center [1160, 250] width 507 height 47
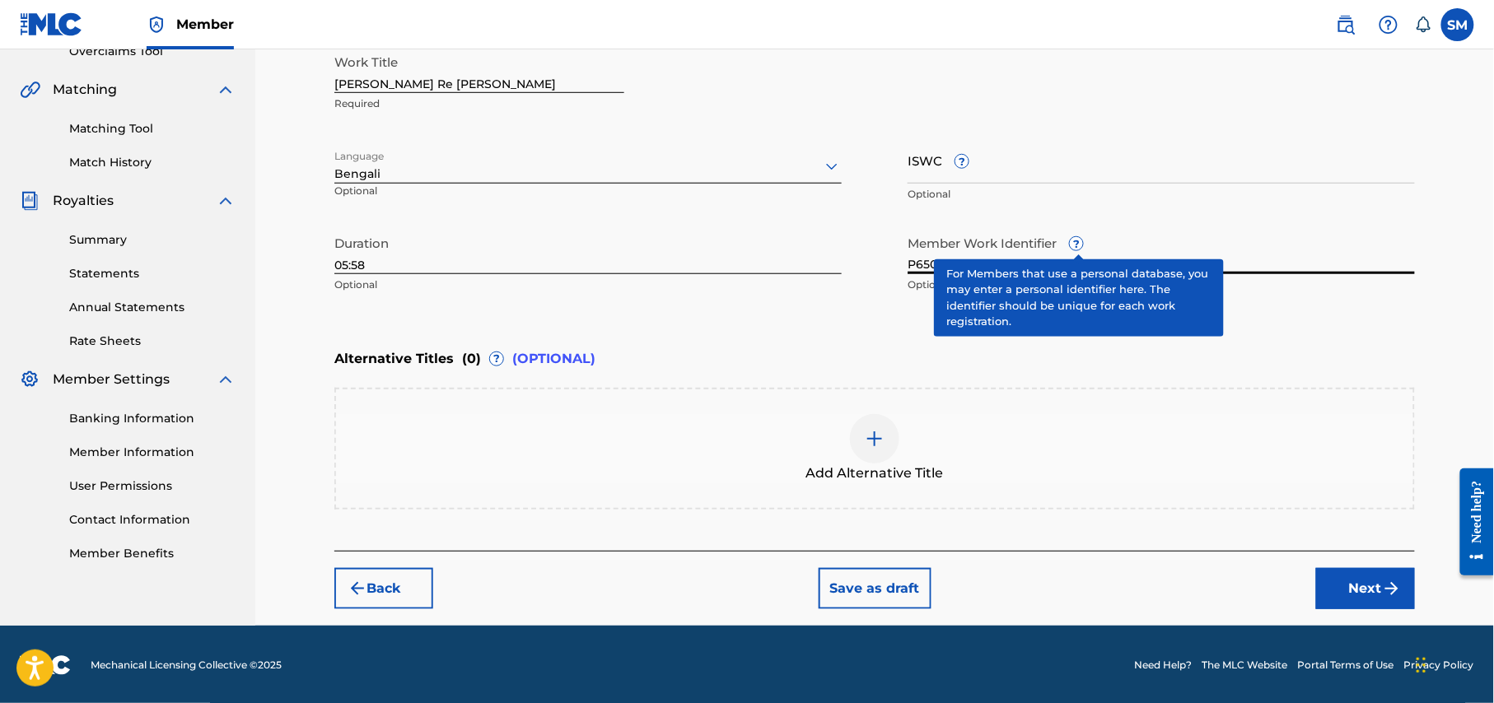
type input "P650V8"
click at [1187, 407] on div "Add Alternative Title" at bounding box center [874, 449] width 1080 height 122
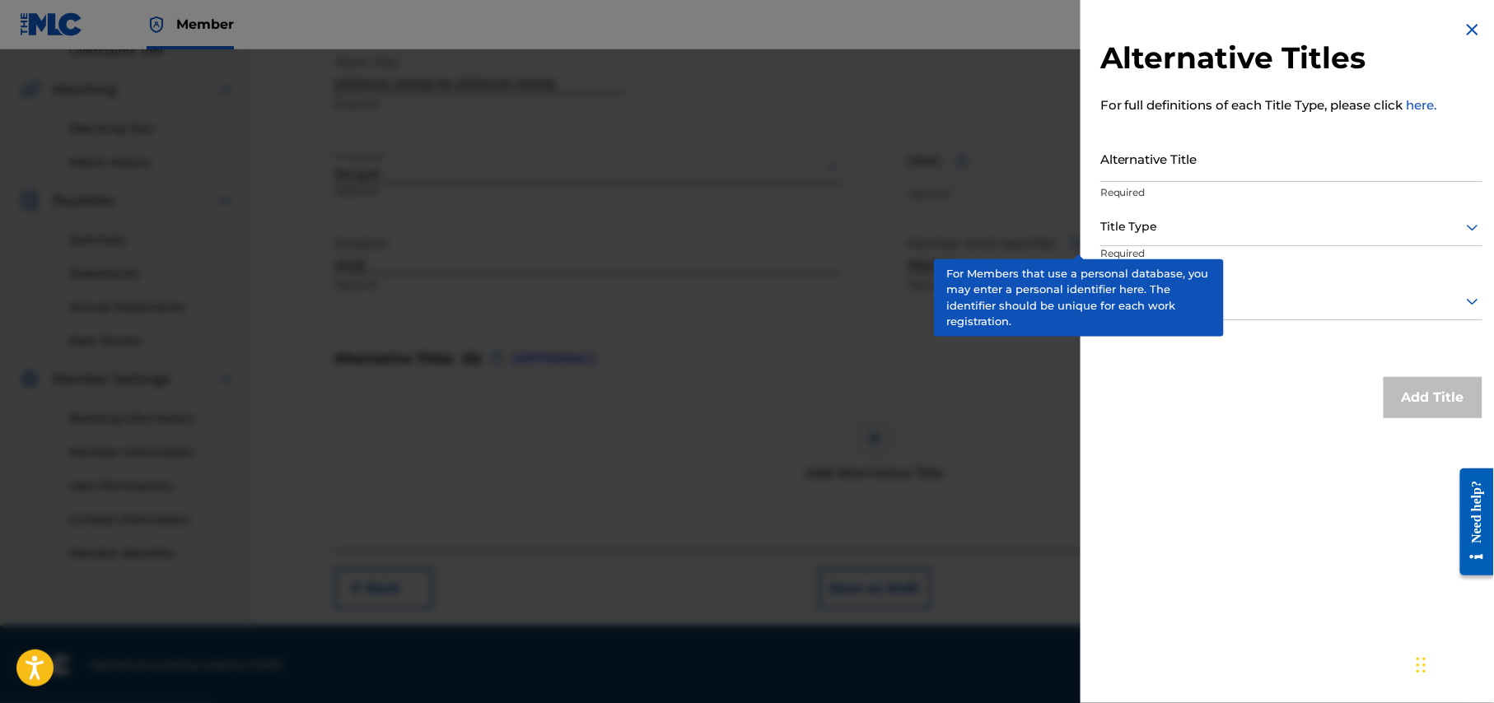
click at [1469, 31] on img at bounding box center [1472, 30] width 20 height 20
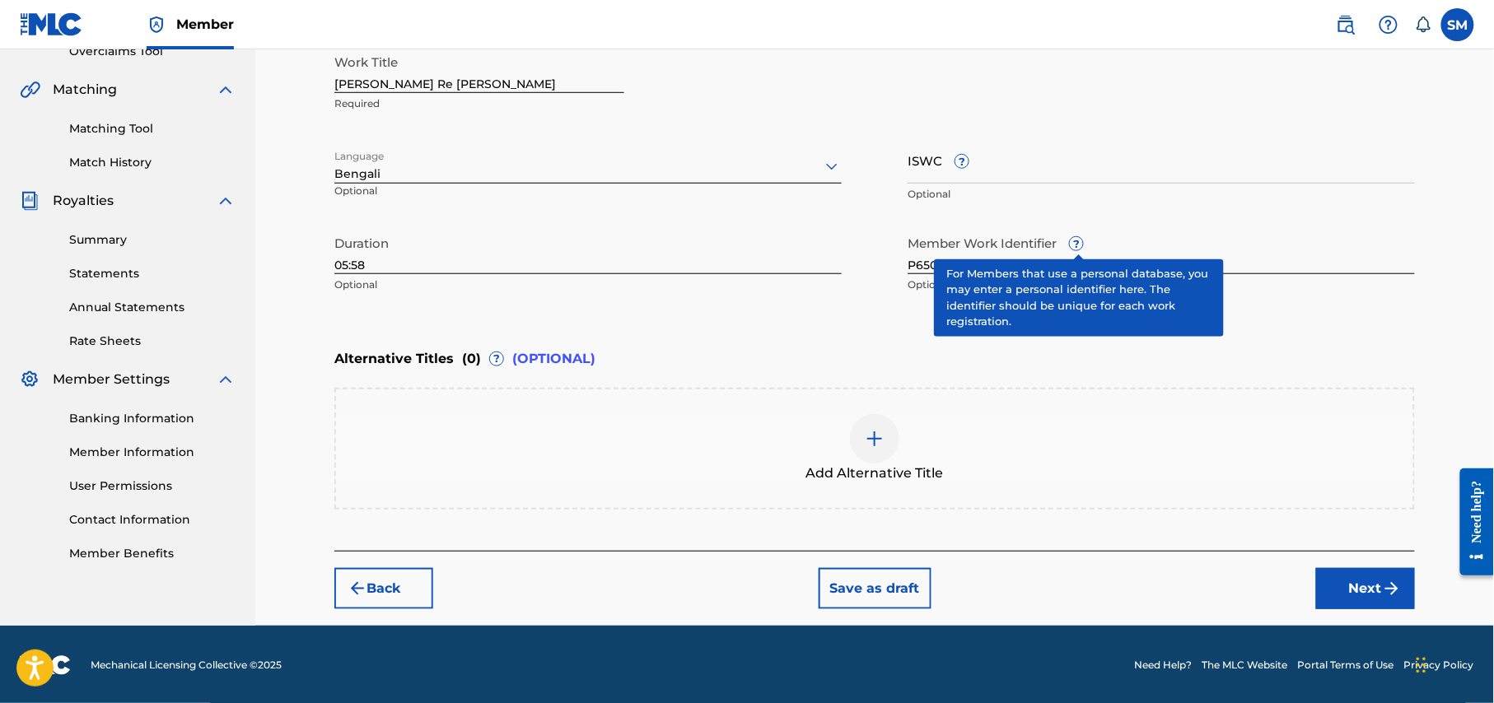
click at [1078, 244] on span "?" at bounding box center [1076, 243] width 13 height 13
click at [1078, 244] on input "P650V8" at bounding box center [1160, 250] width 507 height 47
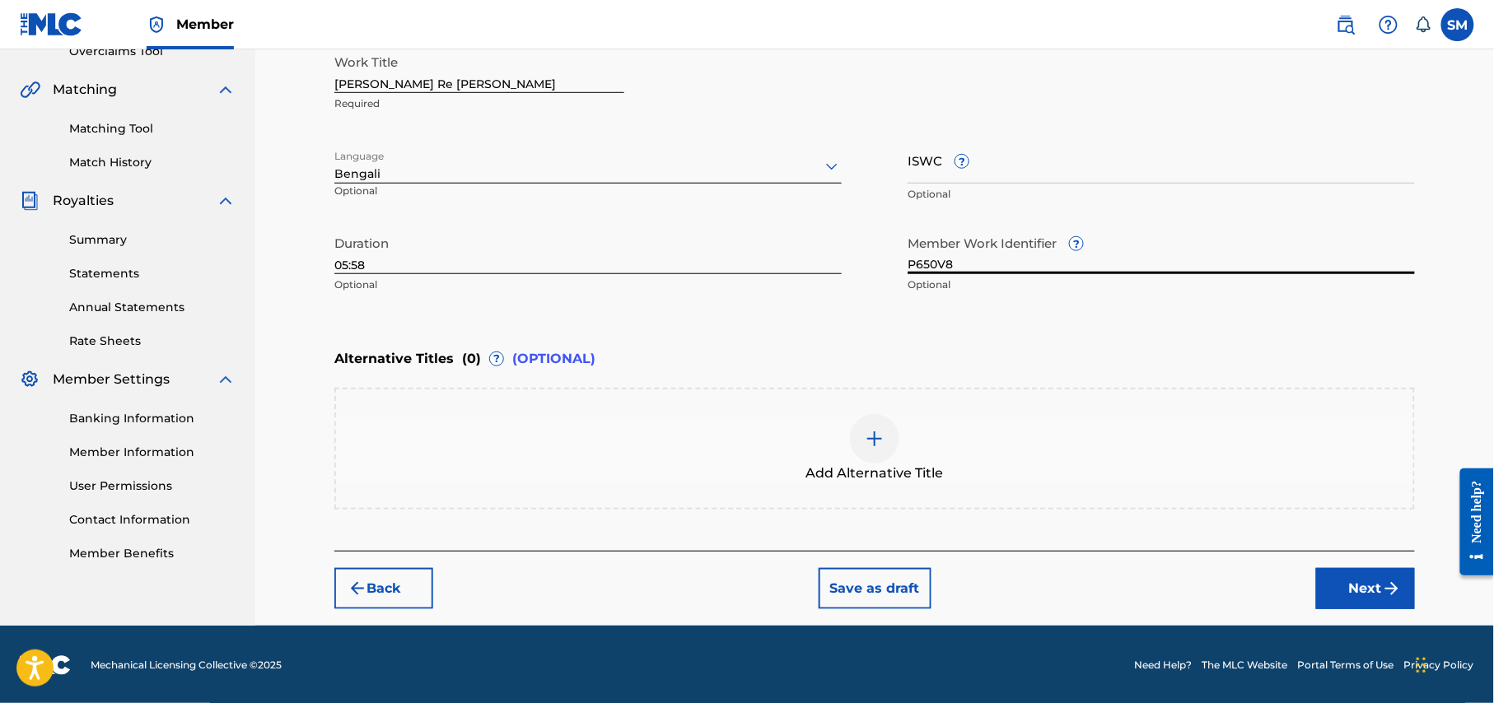
click at [870, 446] on img at bounding box center [875, 439] width 20 height 20
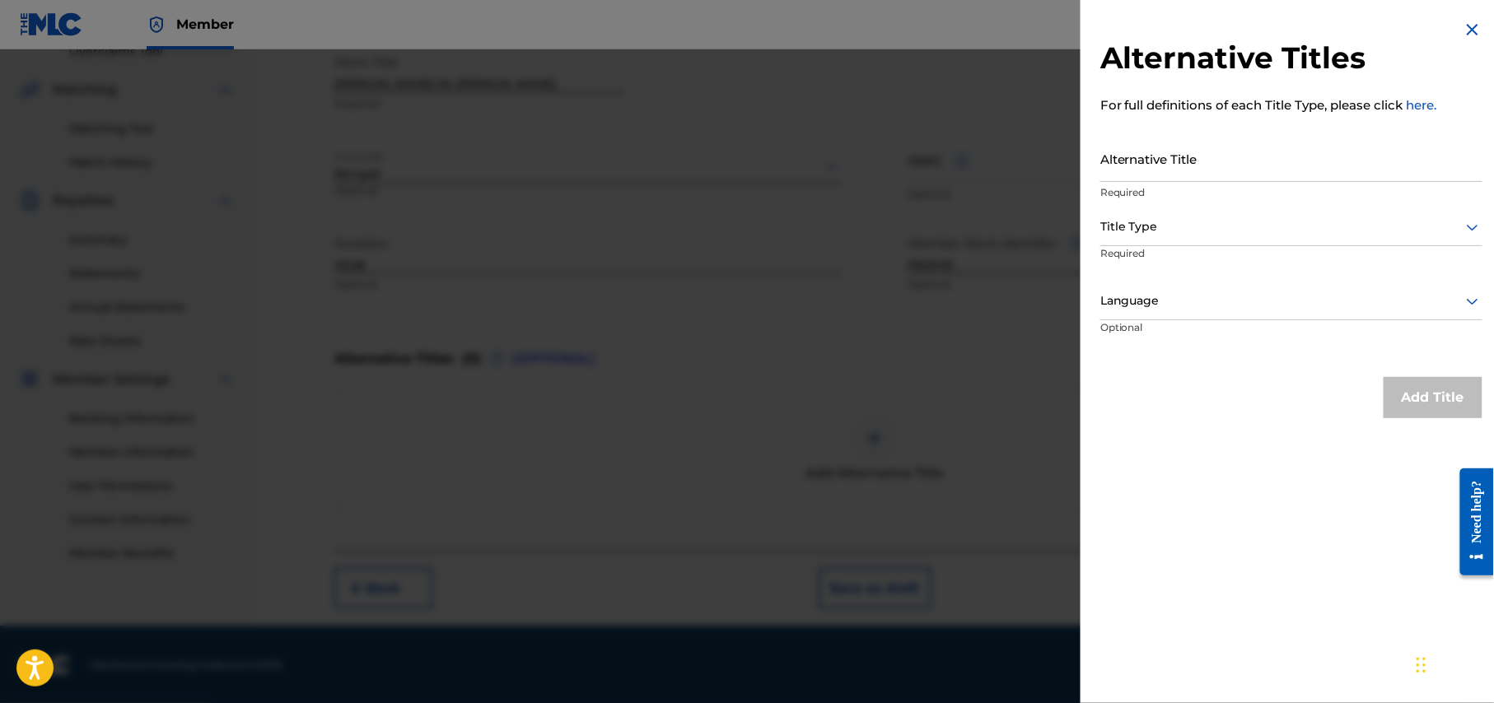
click at [1206, 161] on input "Alternative Title" at bounding box center [1291, 158] width 382 height 47
paste input "tumi asbe kobe bondhu"
type input "tumi asbe kobe bondhu"
click at [1171, 231] on div at bounding box center [1291, 227] width 382 height 21
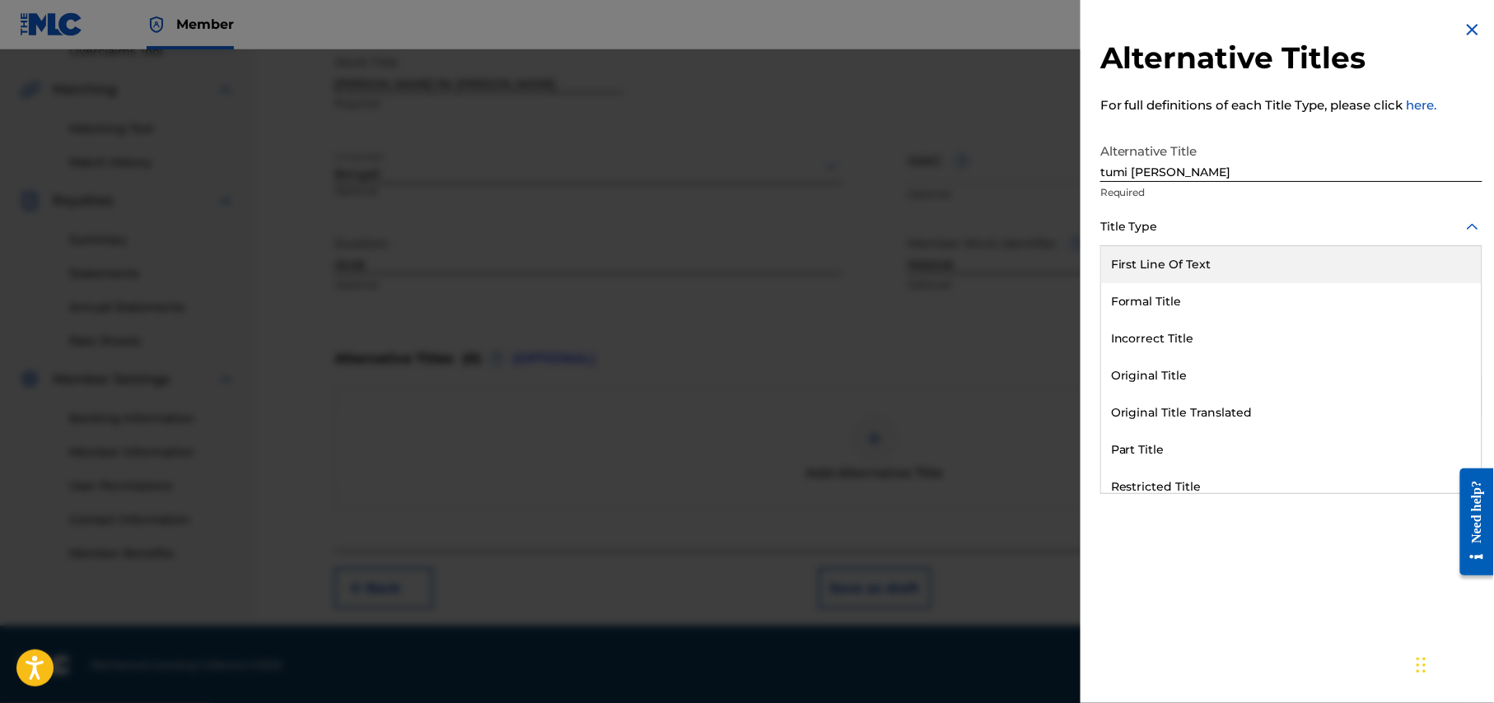
click at [1173, 262] on div "First Line Of Text" at bounding box center [1291, 264] width 380 height 37
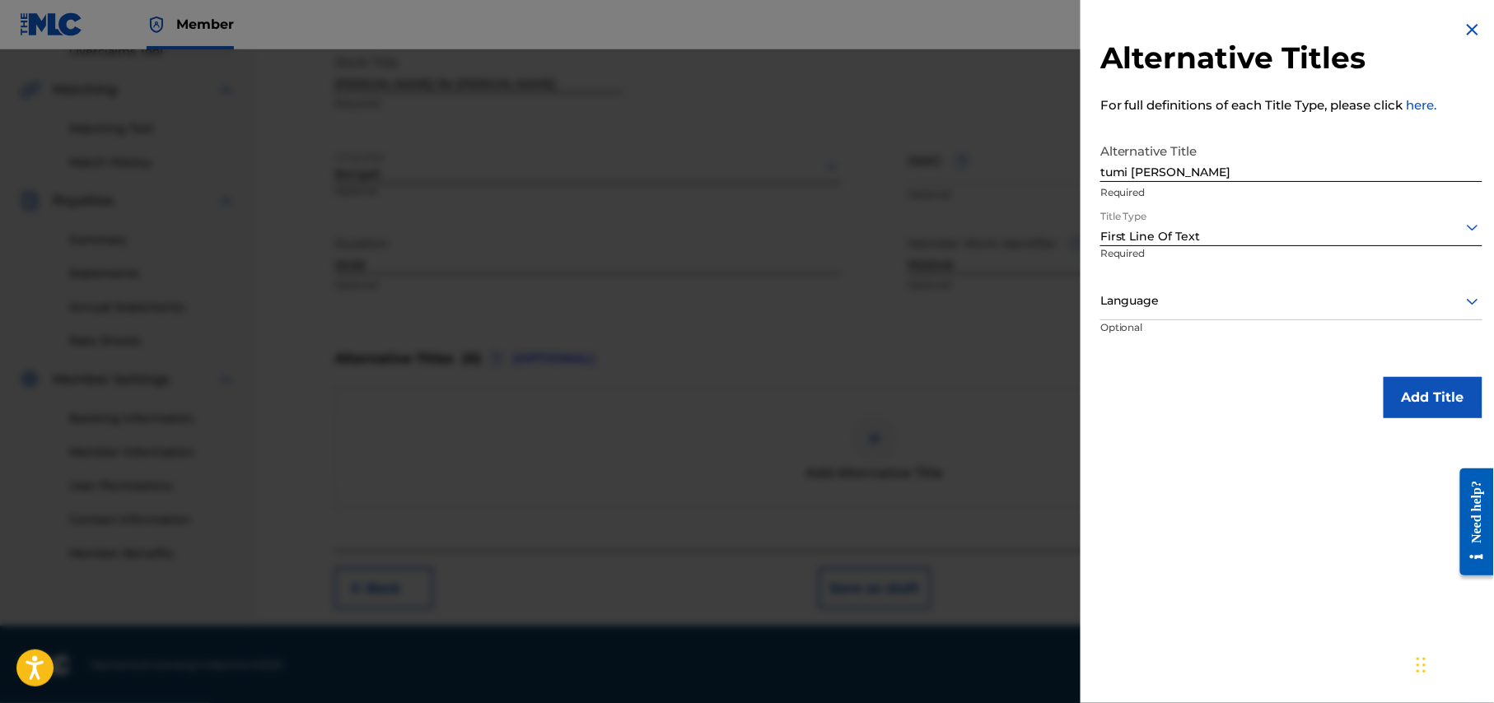
click at [1219, 315] on div "Language" at bounding box center [1291, 301] width 382 height 37
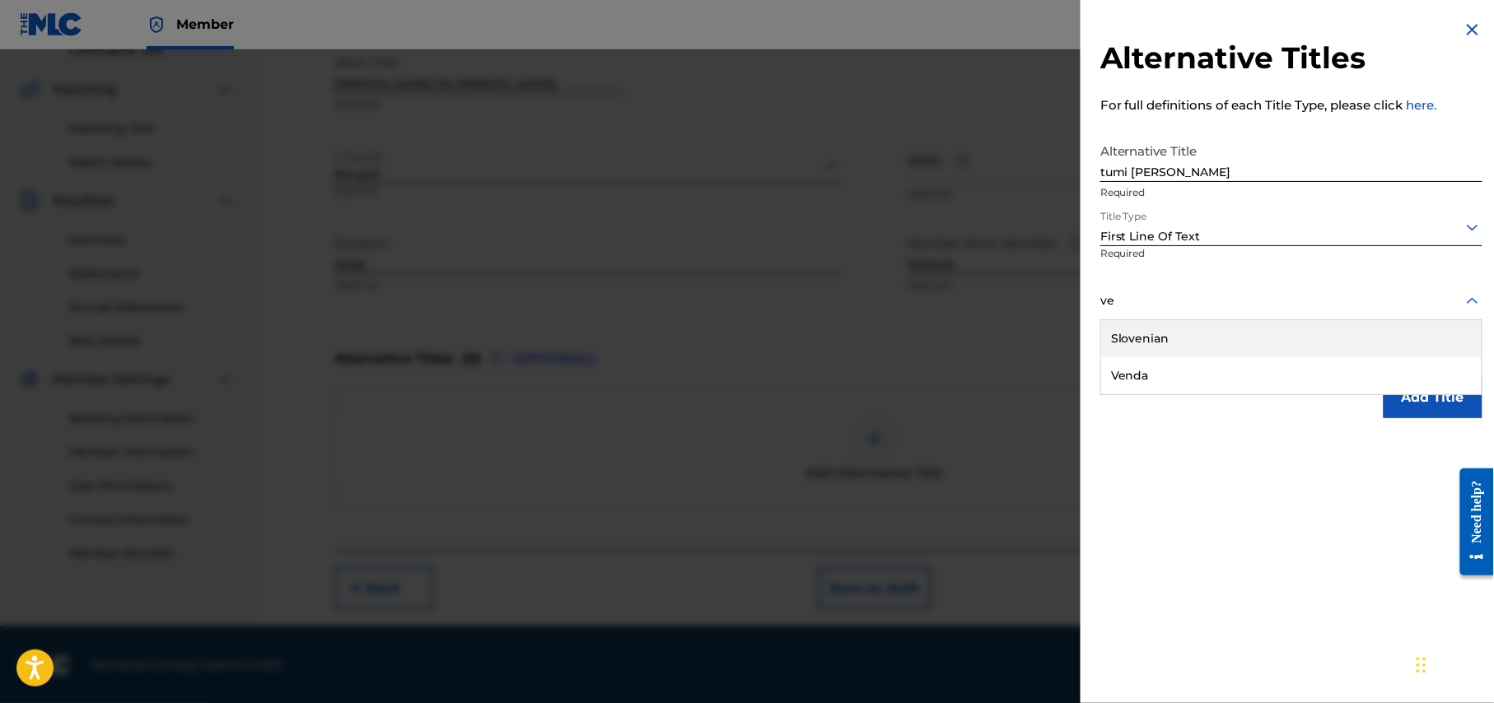
type input "v"
type input "b"
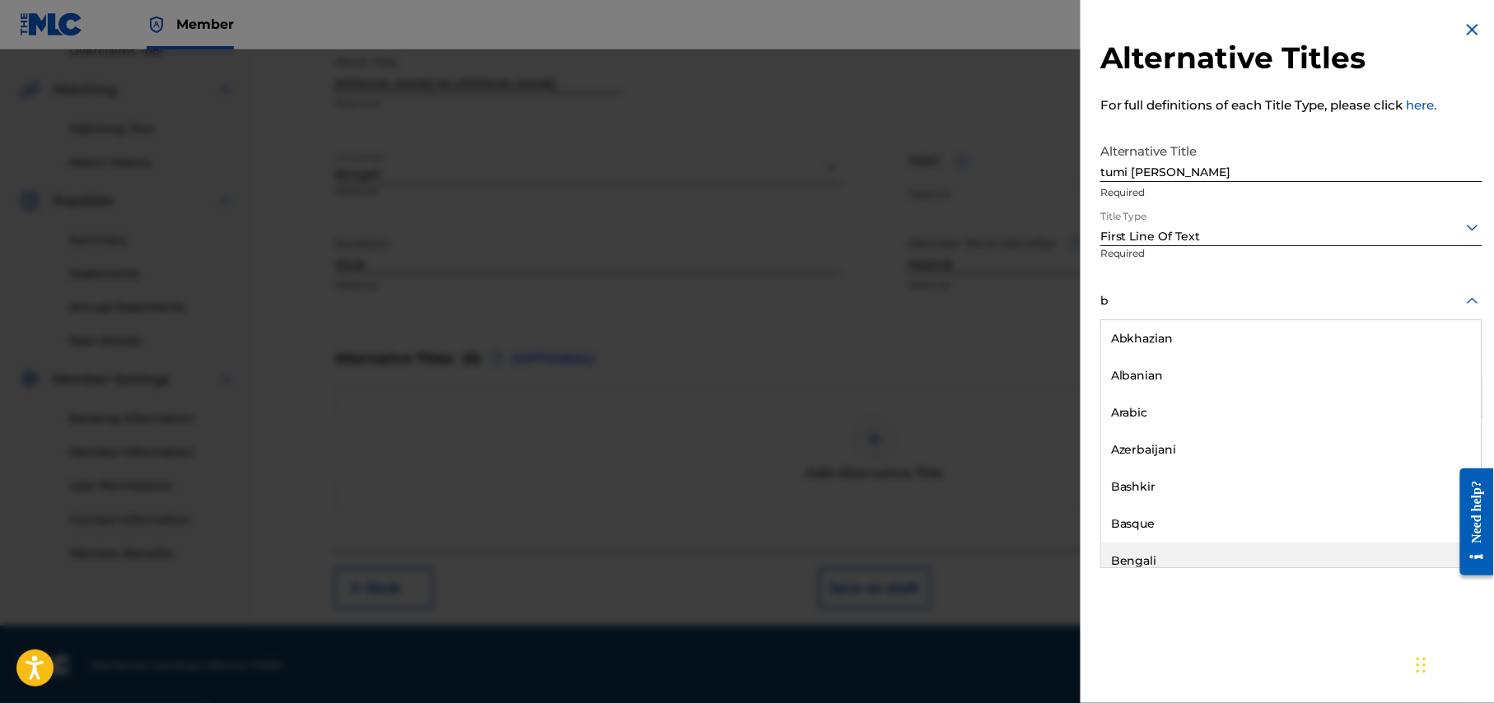
click at [1153, 555] on div "Bengali" at bounding box center [1291, 561] width 380 height 37
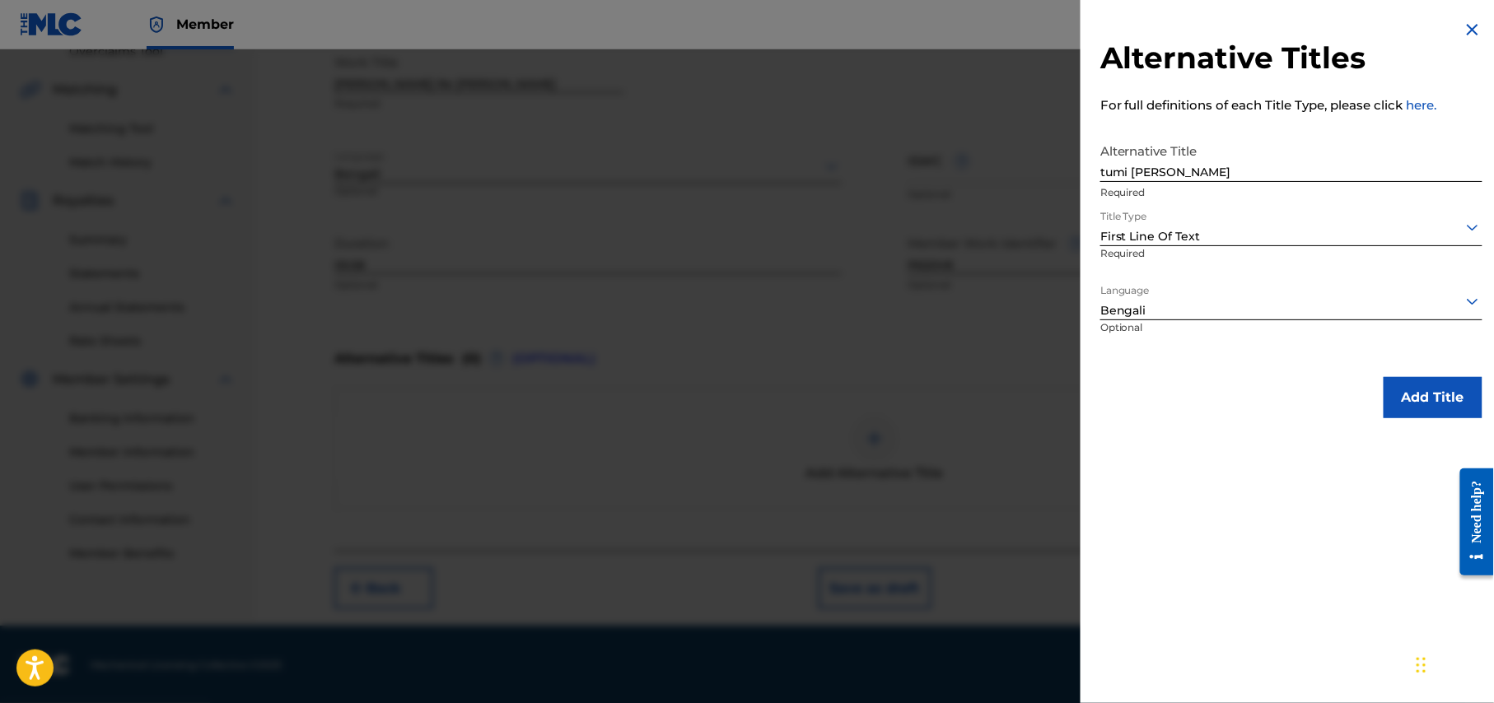
click at [1429, 410] on button "Add Title" at bounding box center [1432, 397] width 99 height 41
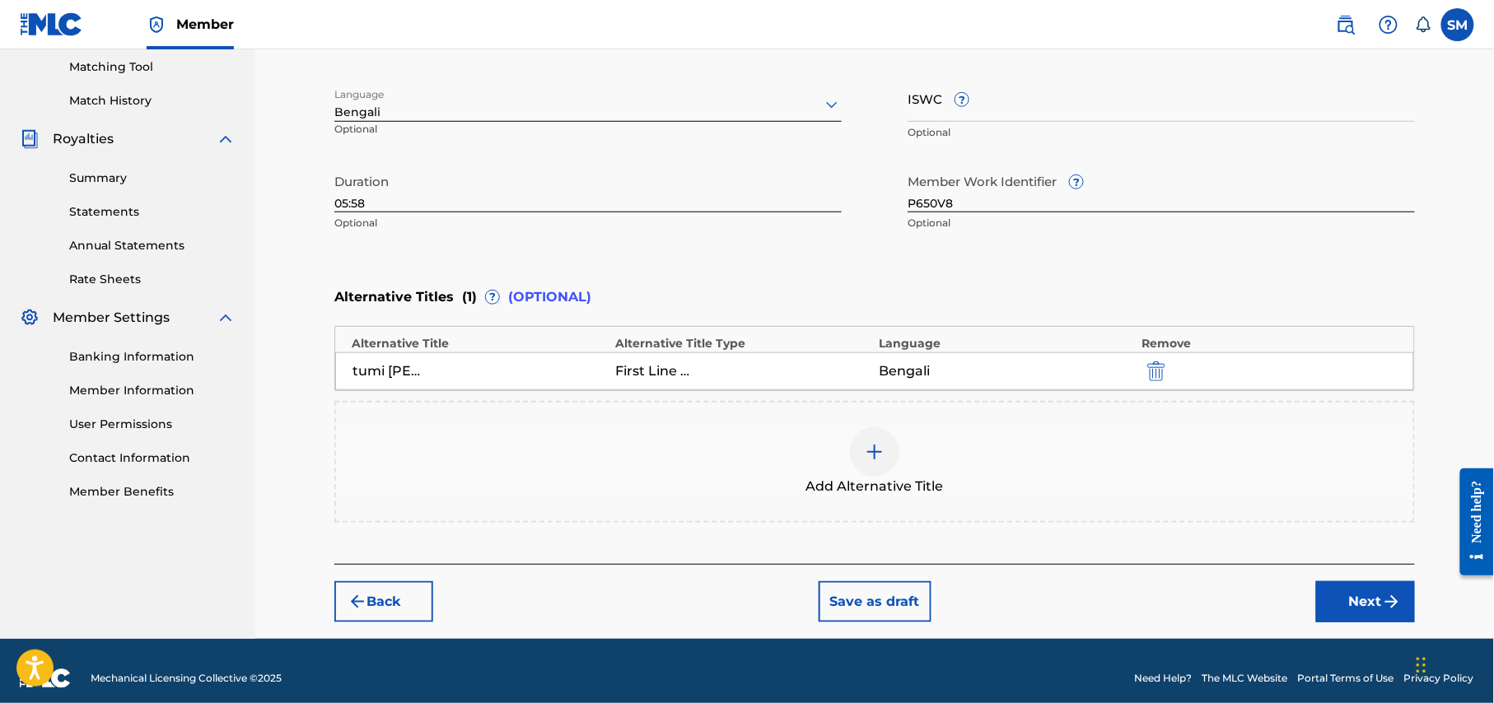
scroll to position [436, 0]
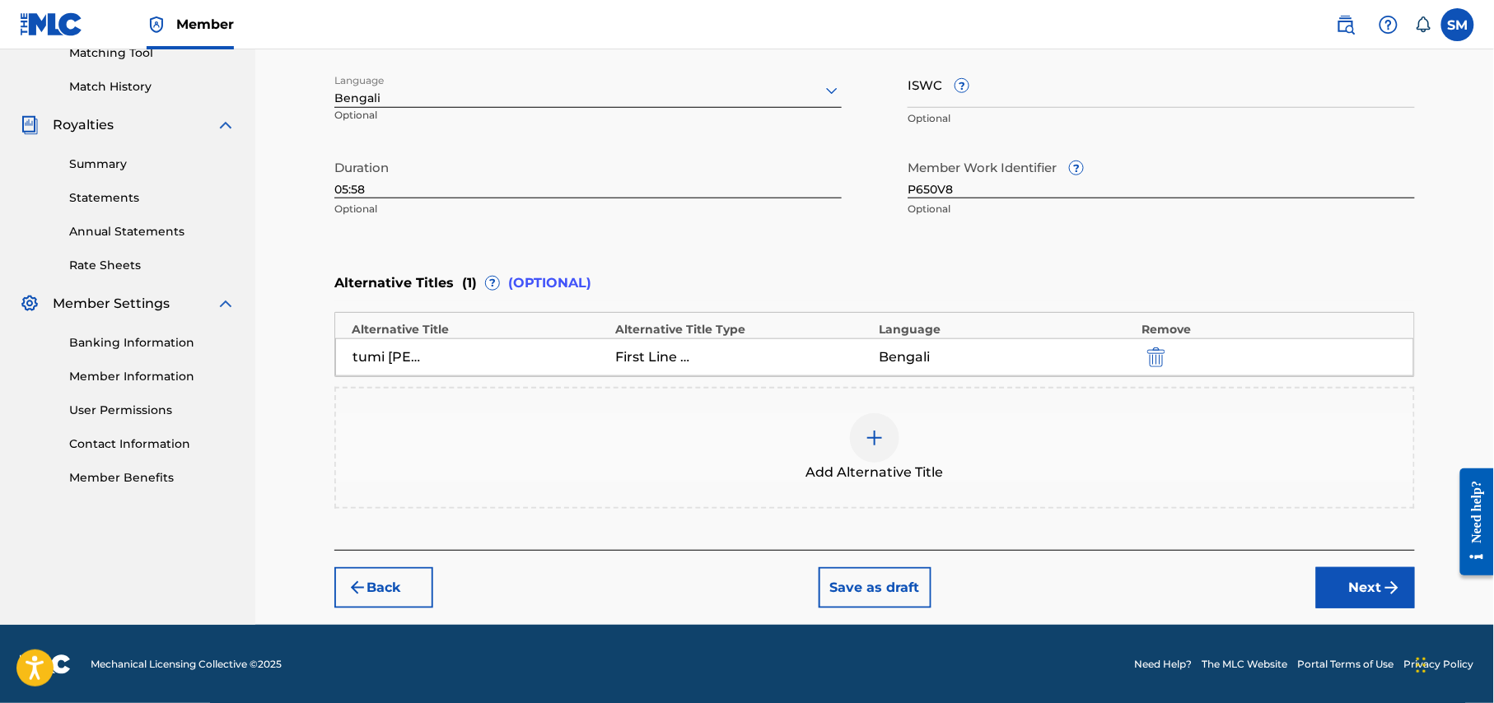
click at [1360, 585] on button "Next" at bounding box center [1365, 587] width 99 height 41
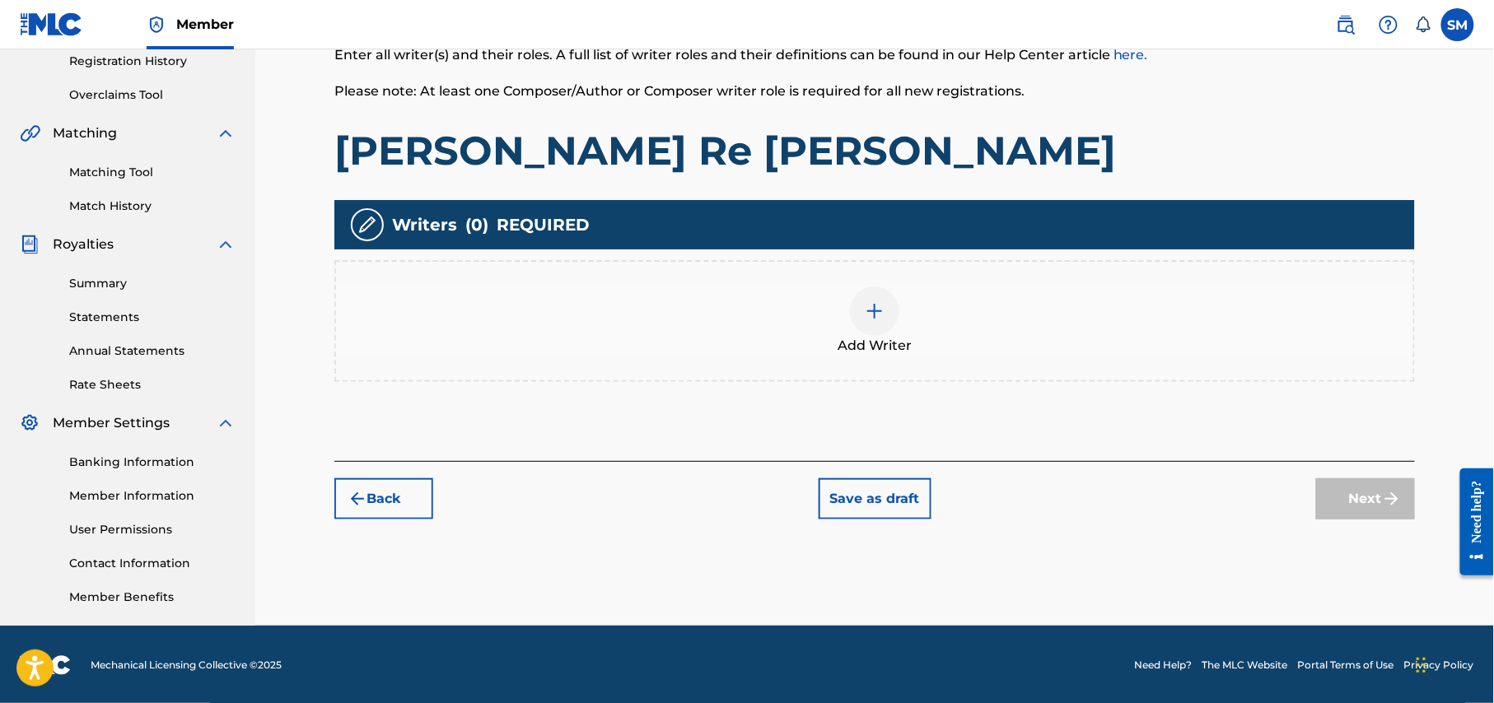
scroll to position [317, 0]
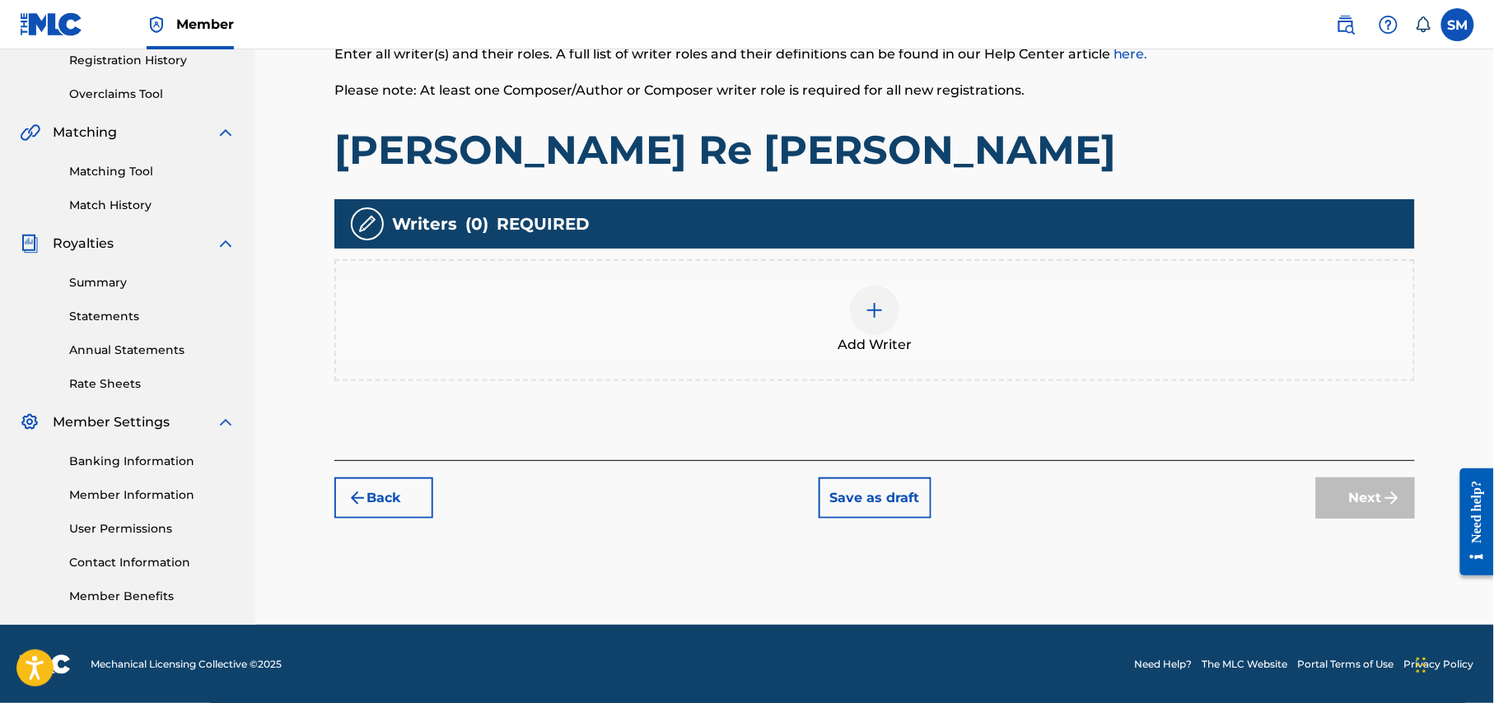
click at [870, 301] on img at bounding box center [875, 311] width 20 height 20
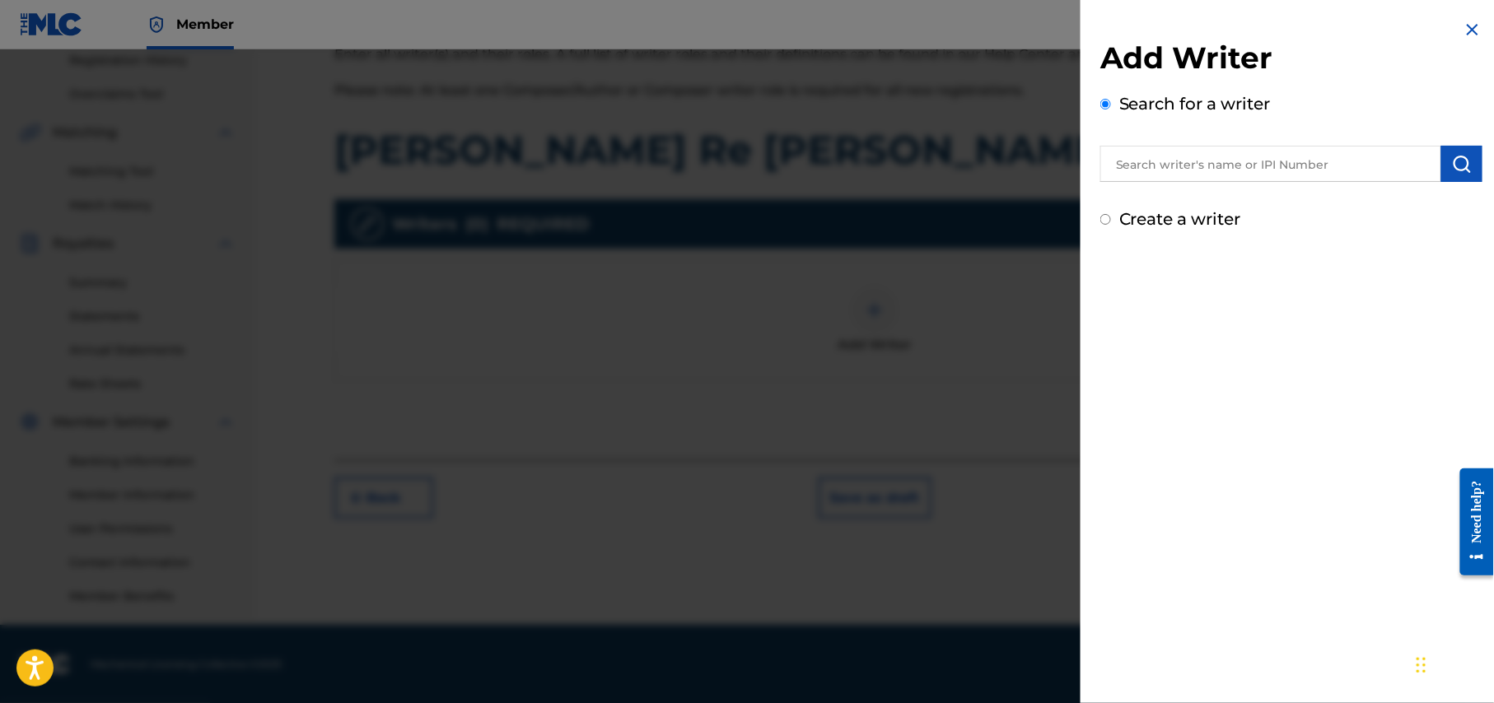
click at [1285, 165] on input "text" at bounding box center [1270, 164] width 341 height 36
type input "shohag Waziulla"
click at [1453, 163] on img "submit" at bounding box center [1462, 164] width 20 height 20
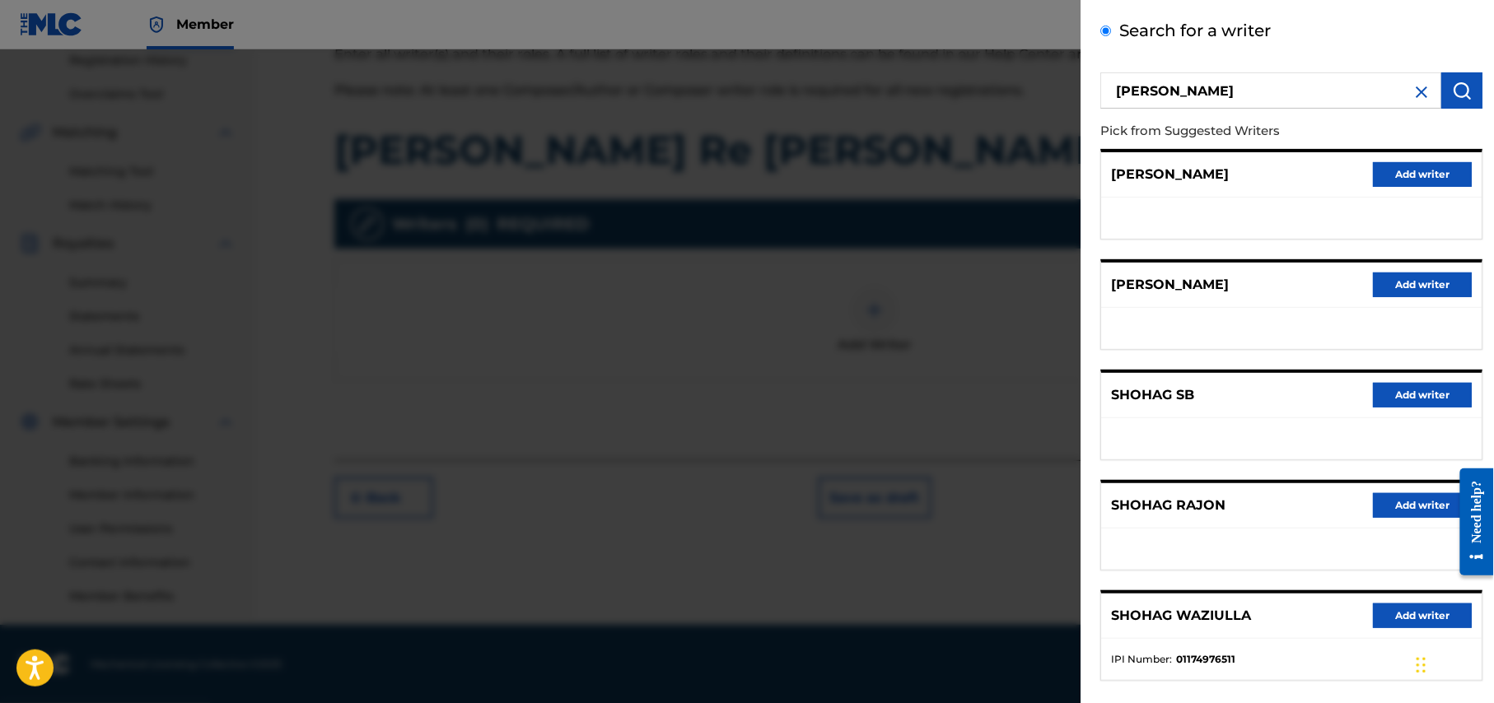
scroll to position [156, 0]
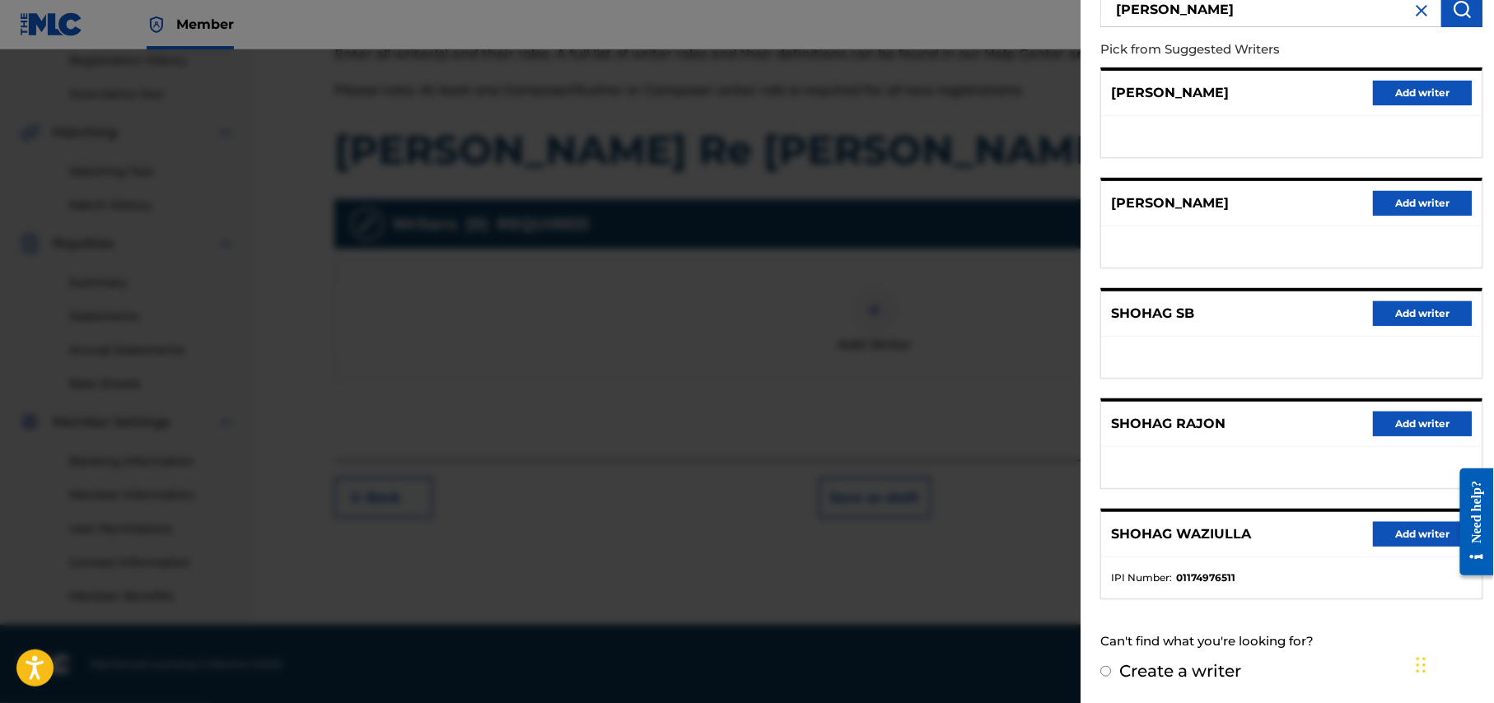
click at [1413, 534] on button "Add writer" at bounding box center [1422, 534] width 99 height 25
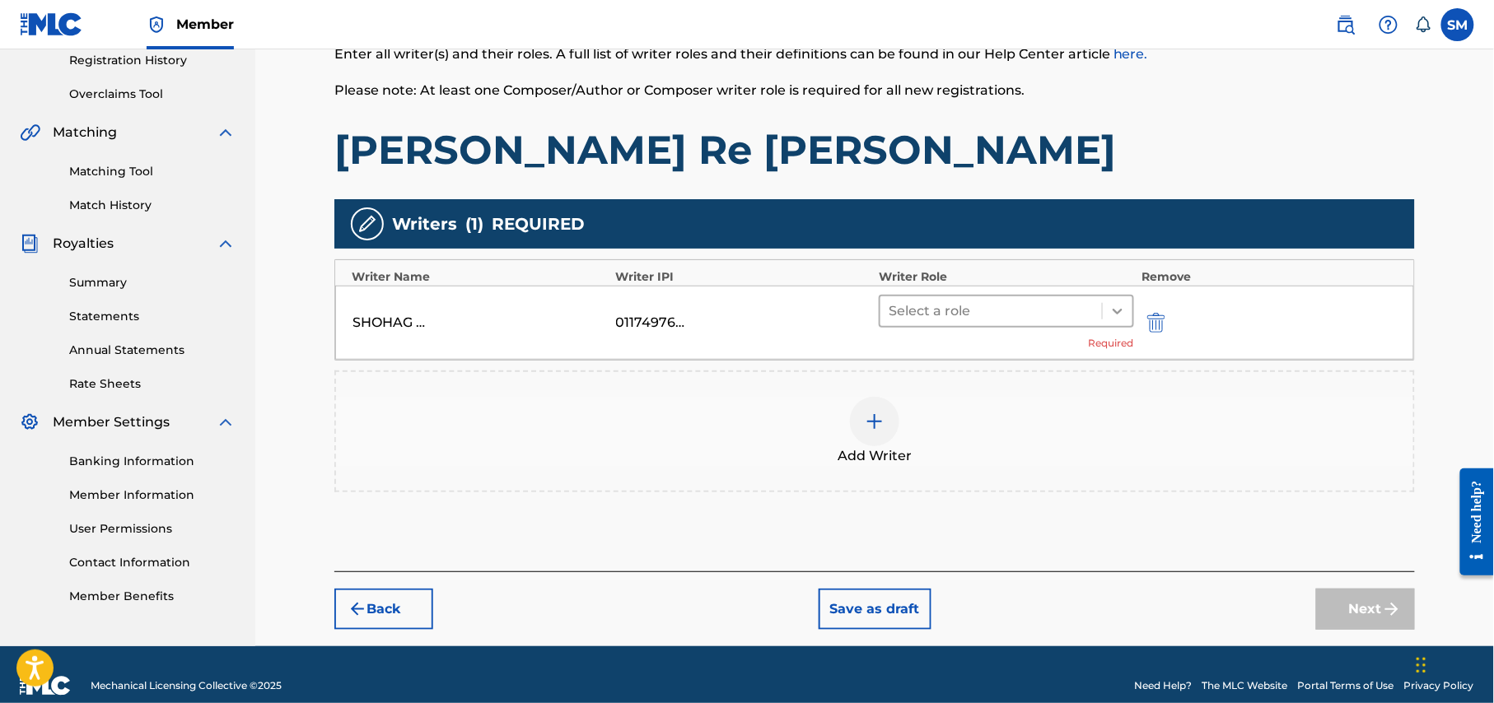
click at [1122, 311] on icon at bounding box center [1117, 311] width 16 height 16
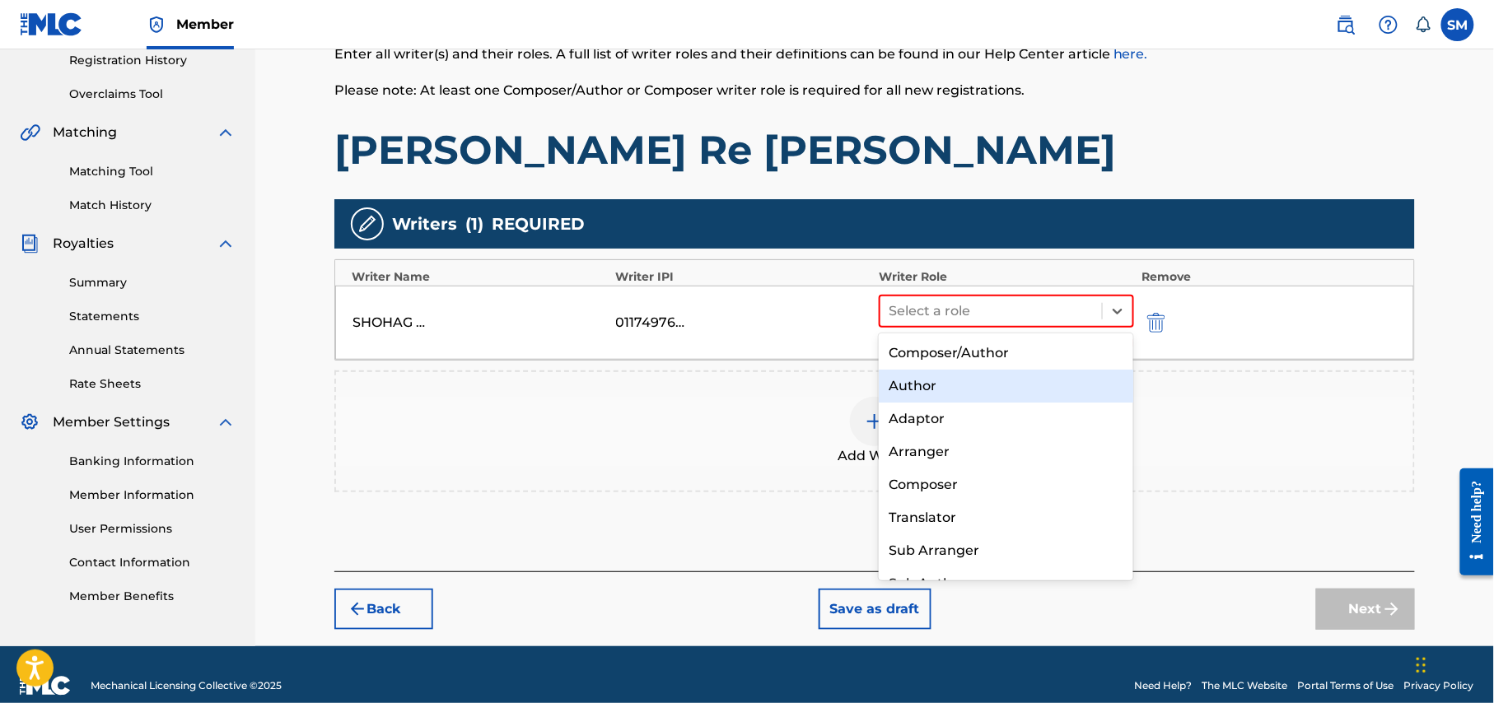
click at [973, 382] on div "Author" at bounding box center [1006, 386] width 254 height 33
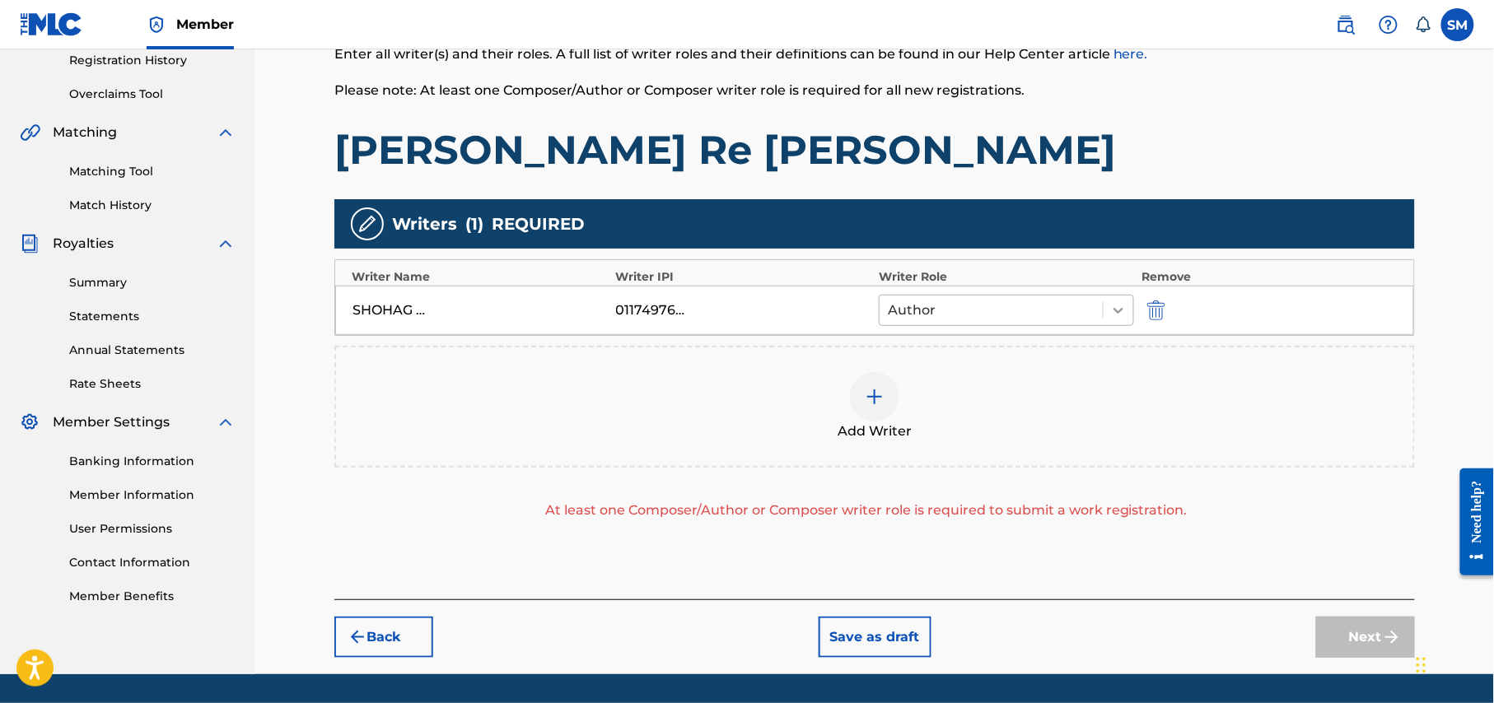
click at [1115, 308] on icon at bounding box center [1118, 310] width 16 height 16
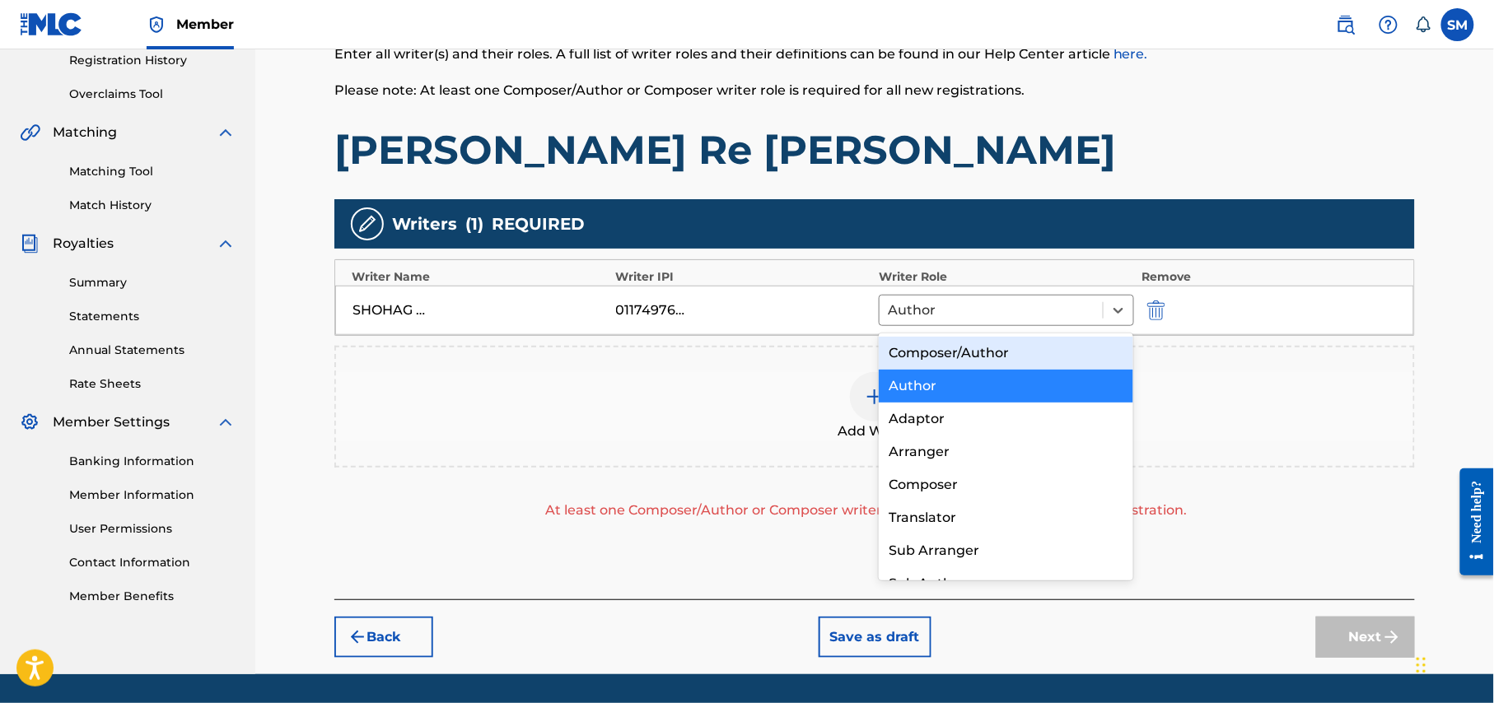
click at [1265, 423] on div "Add Writer" at bounding box center [874, 406] width 1077 height 69
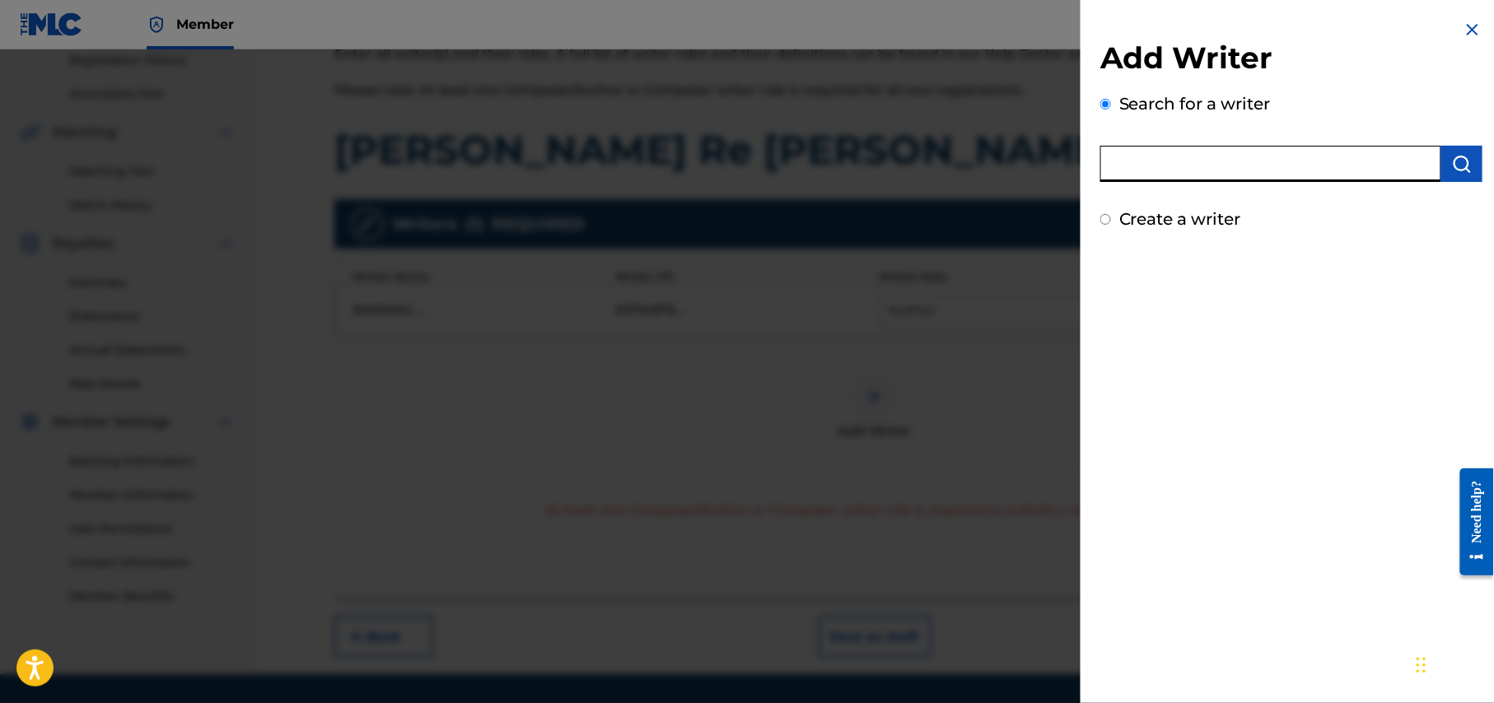
click at [1266, 168] on input "text" at bounding box center [1270, 164] width 341 height 36
type input "f a sumon"
click at [1457, 162] on img "submit" at bounding box center [1462, 164] width 20 height 20
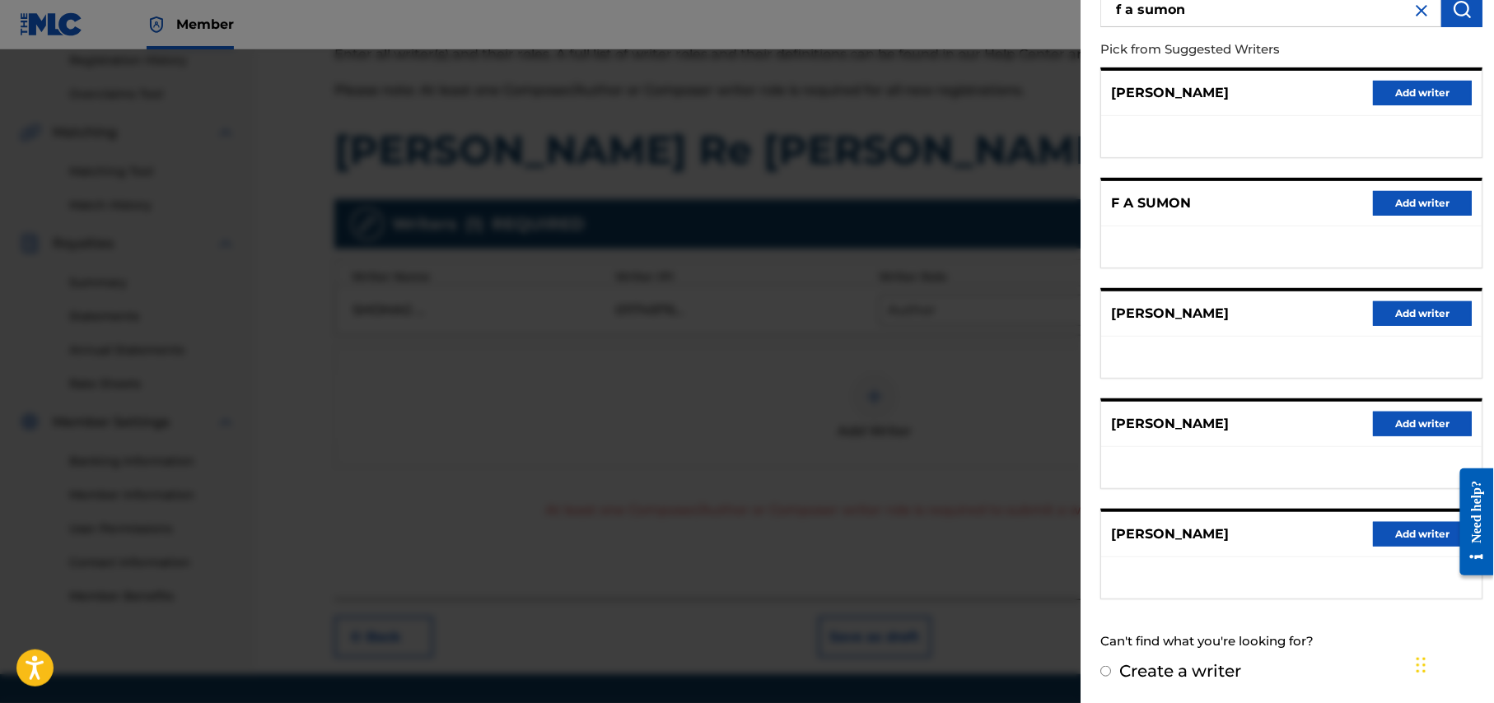
click at [1425, 198] on button "Add writer" at bounding box center [1422, 203] width 99 height 25
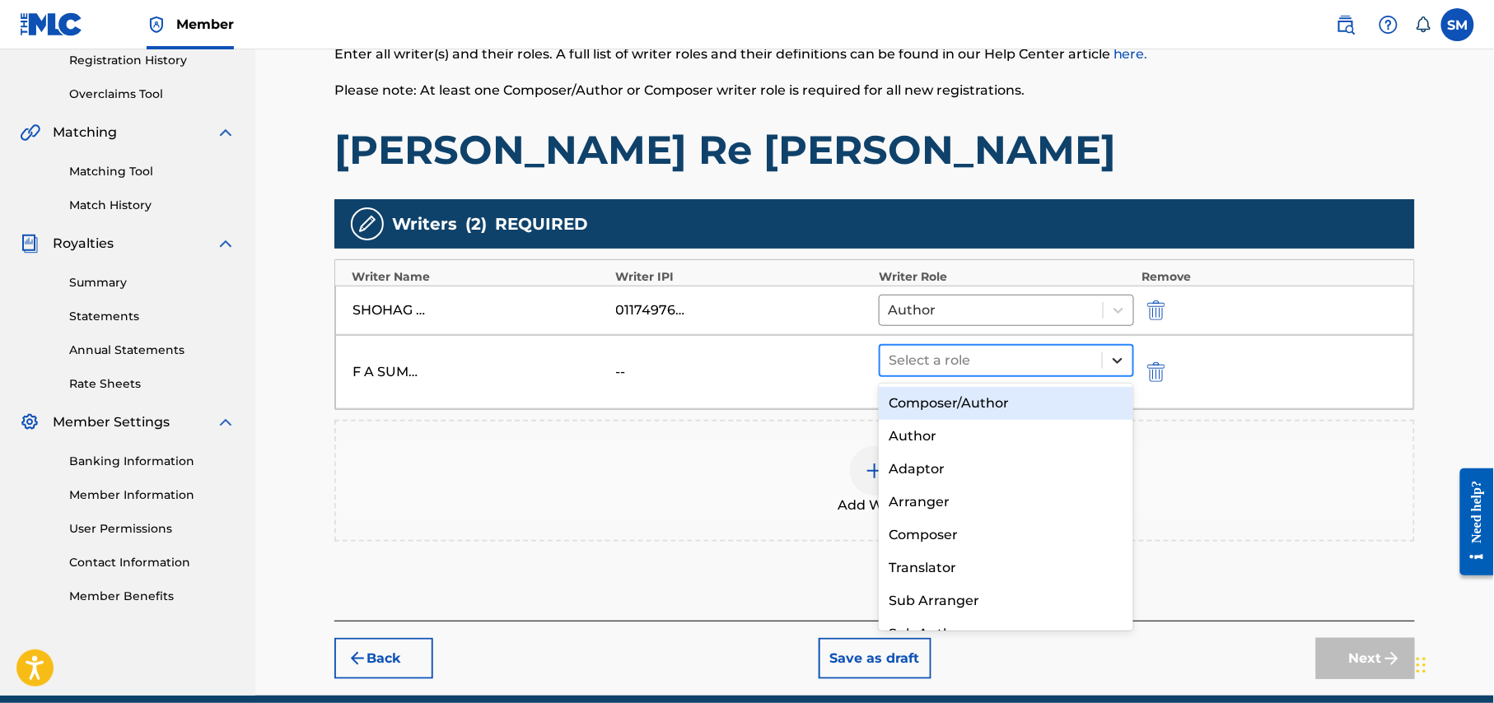
click at [1114, 362] on icon at bounding box center [1117, 360] width 16 height 16
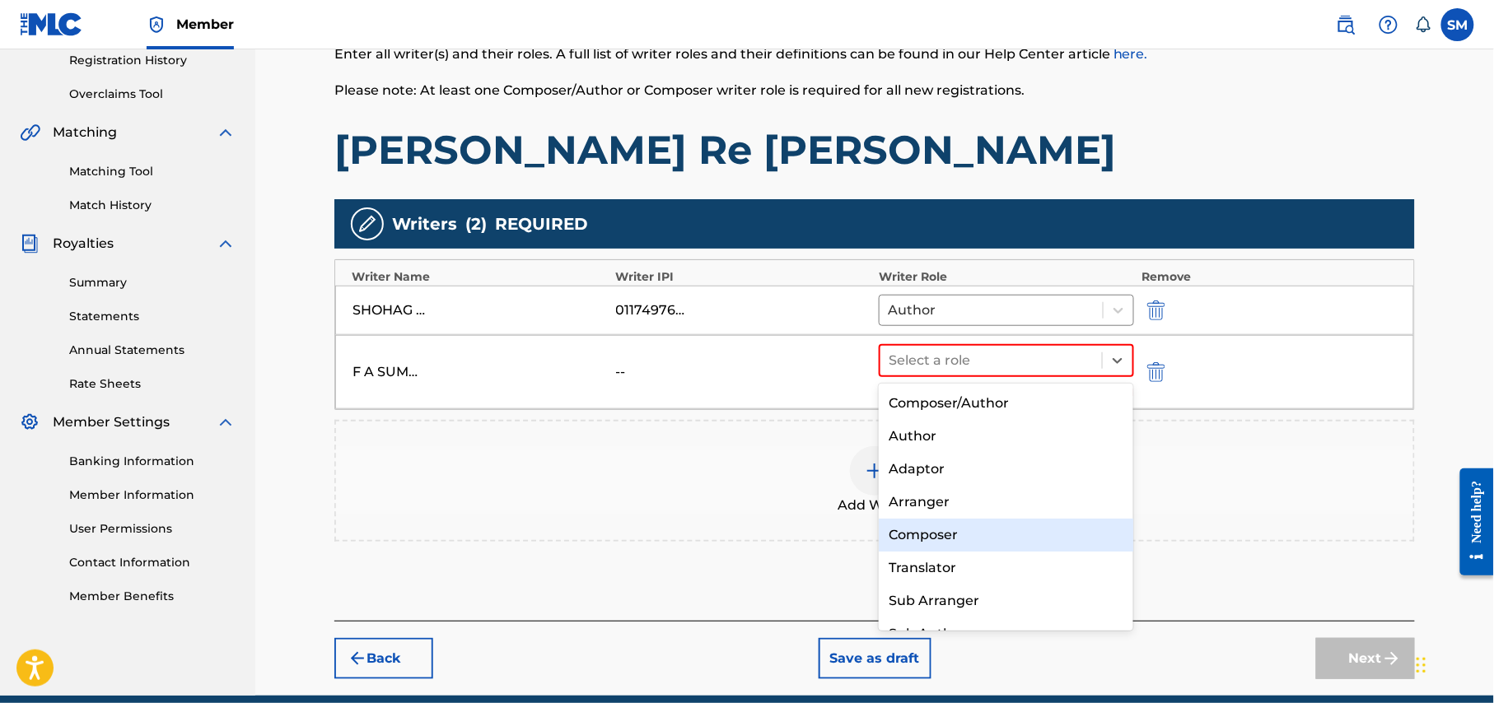
click at [970, 543] on div "Composer" at bounding box center [1006, 535] width 254 height 33
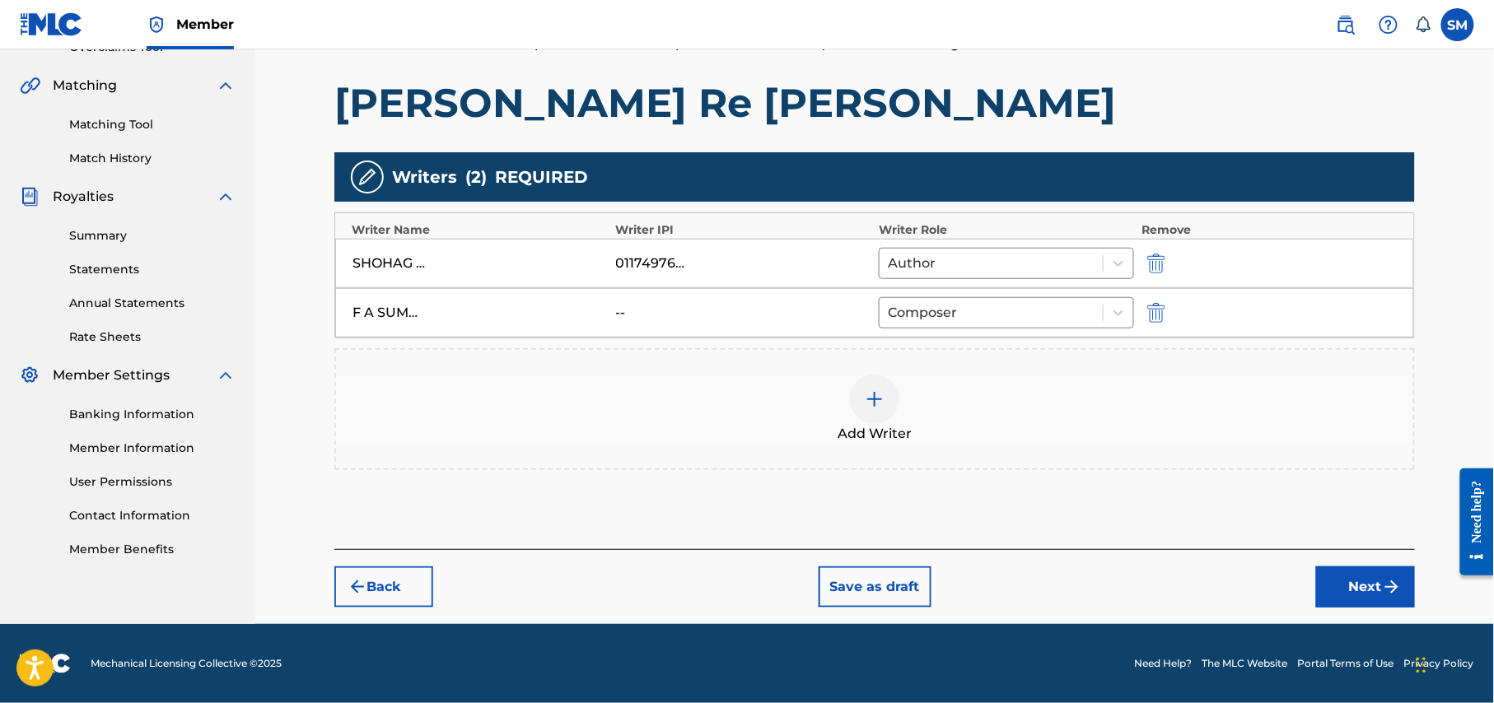
click at [1332, 586] on button "Next" at bounding box center [1365, 587] width 99 height 41
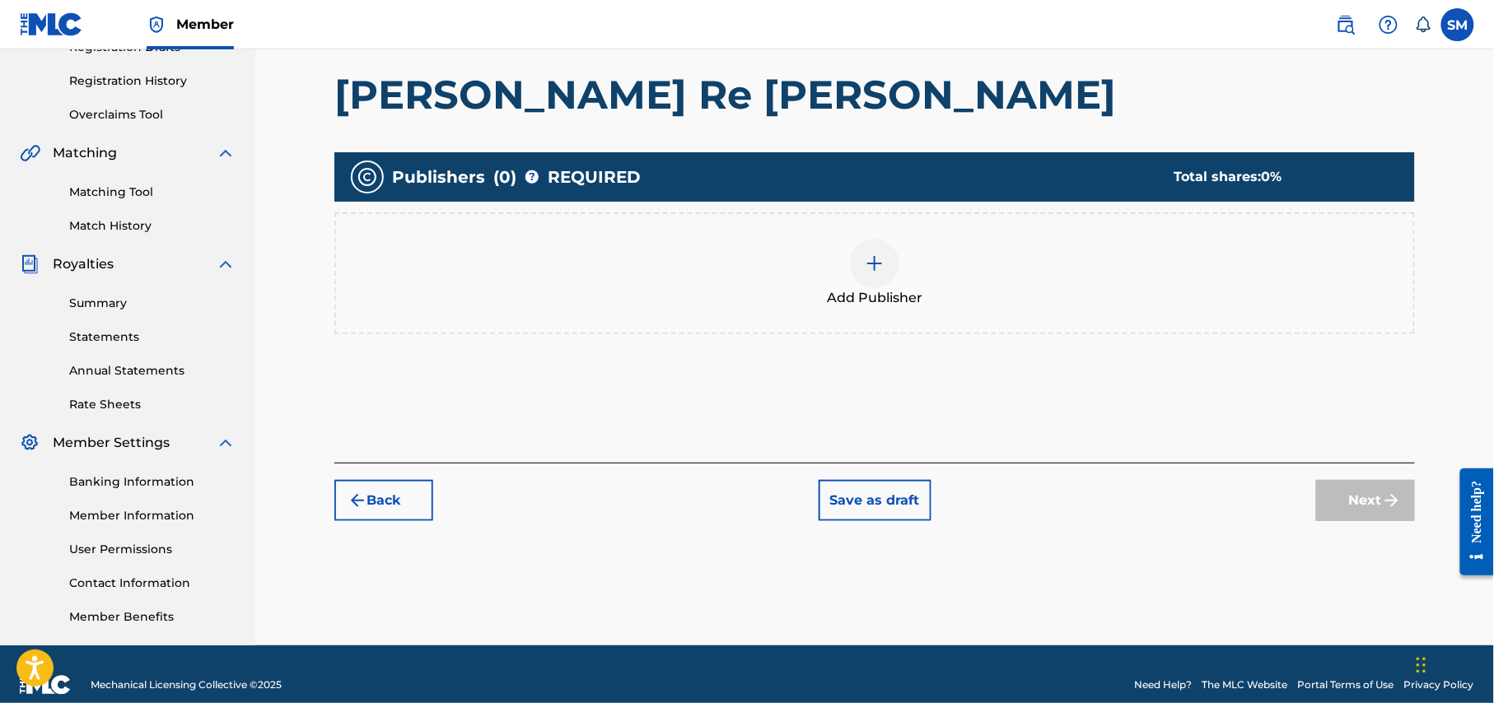
scroll to position [317, 0]
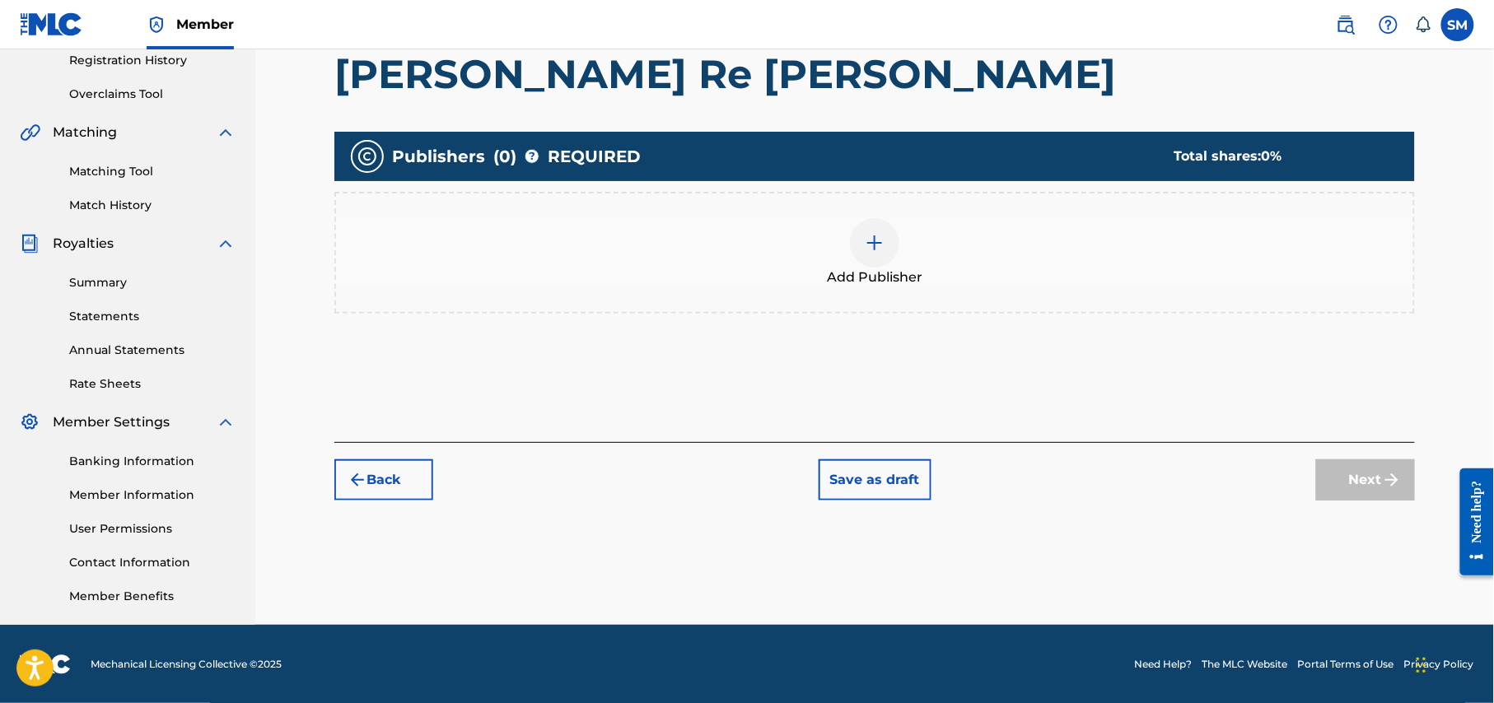
click at [867, 241] on img at bounding box center [875, 243] width 20 height 20
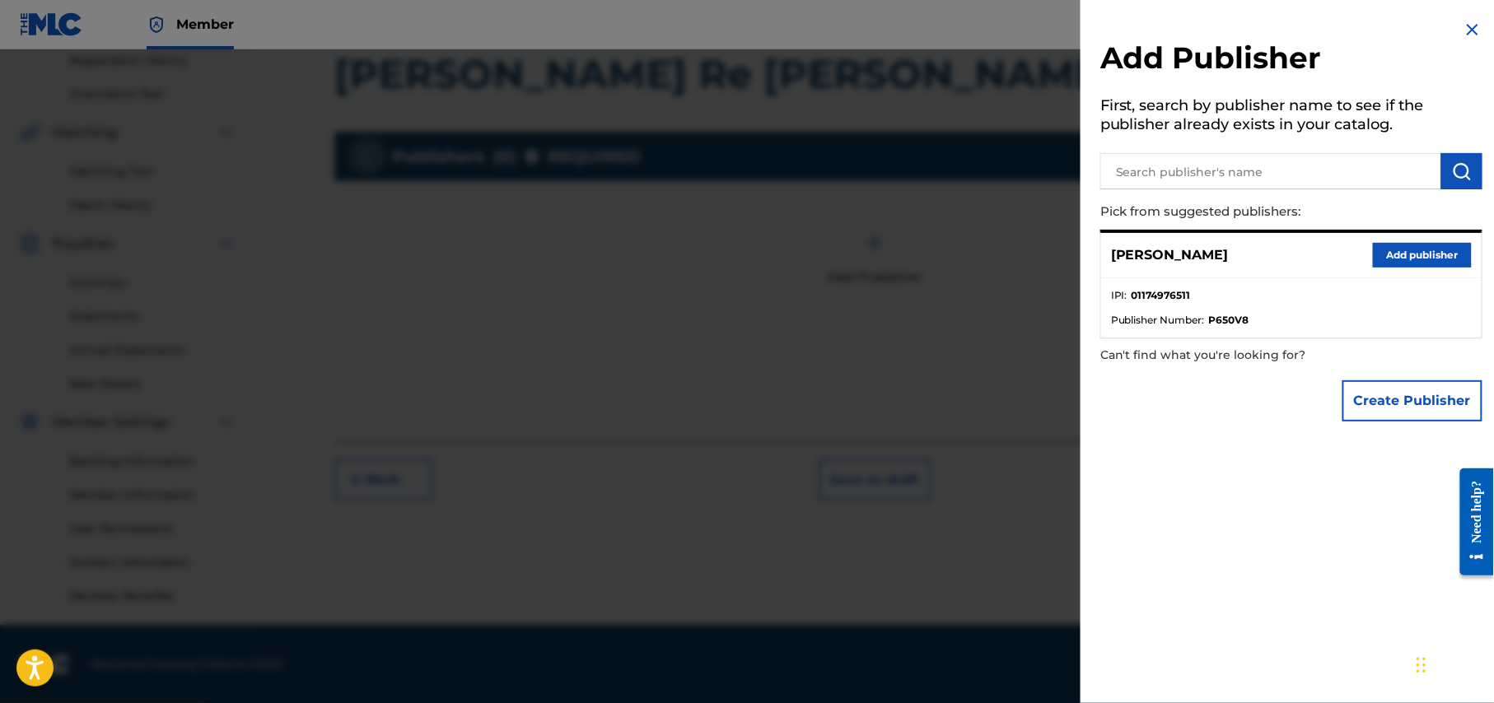
click at [1418, 254] on button "Add publisher" at bounding box center [1422, 255] width 99 height 25
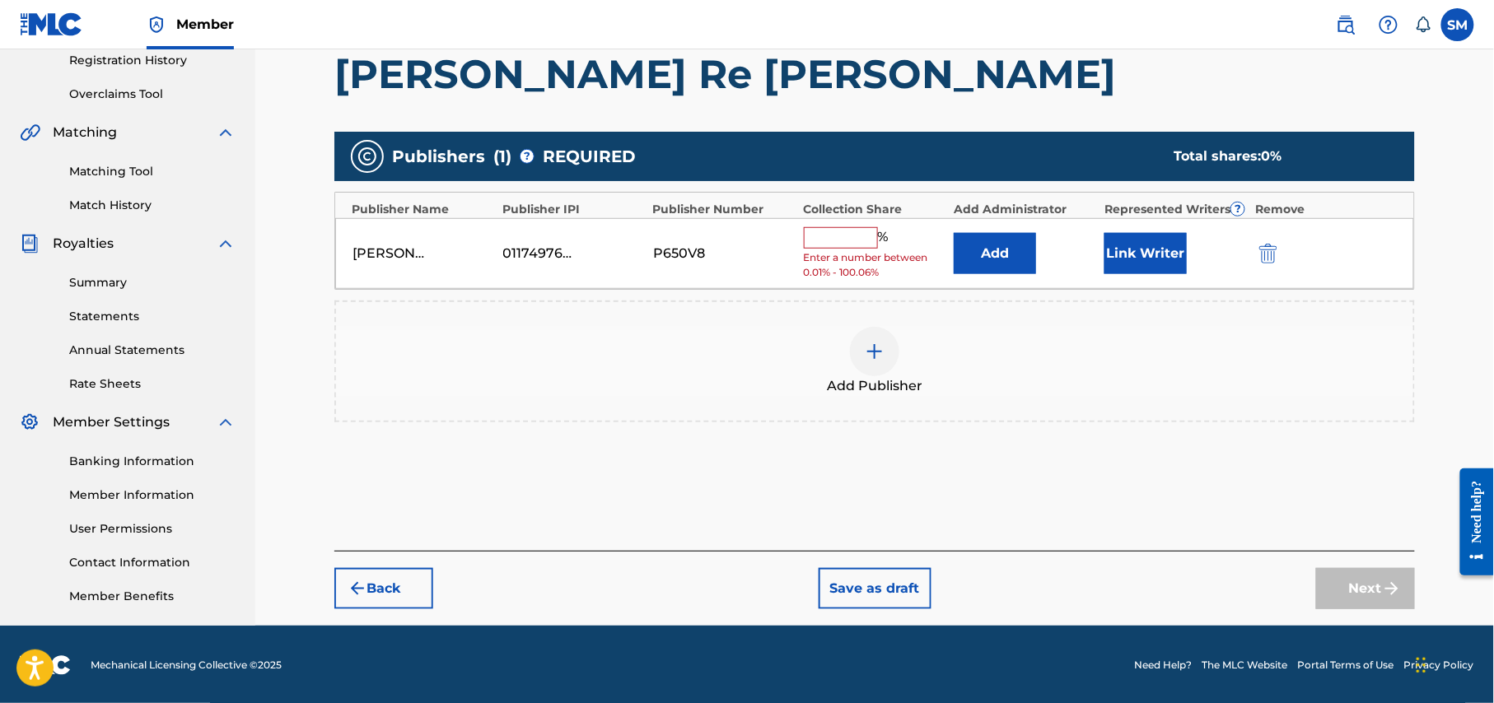
click at [855, 235] on input "text" at bounding box center [841, 237] width 74 height 21
type input "50"
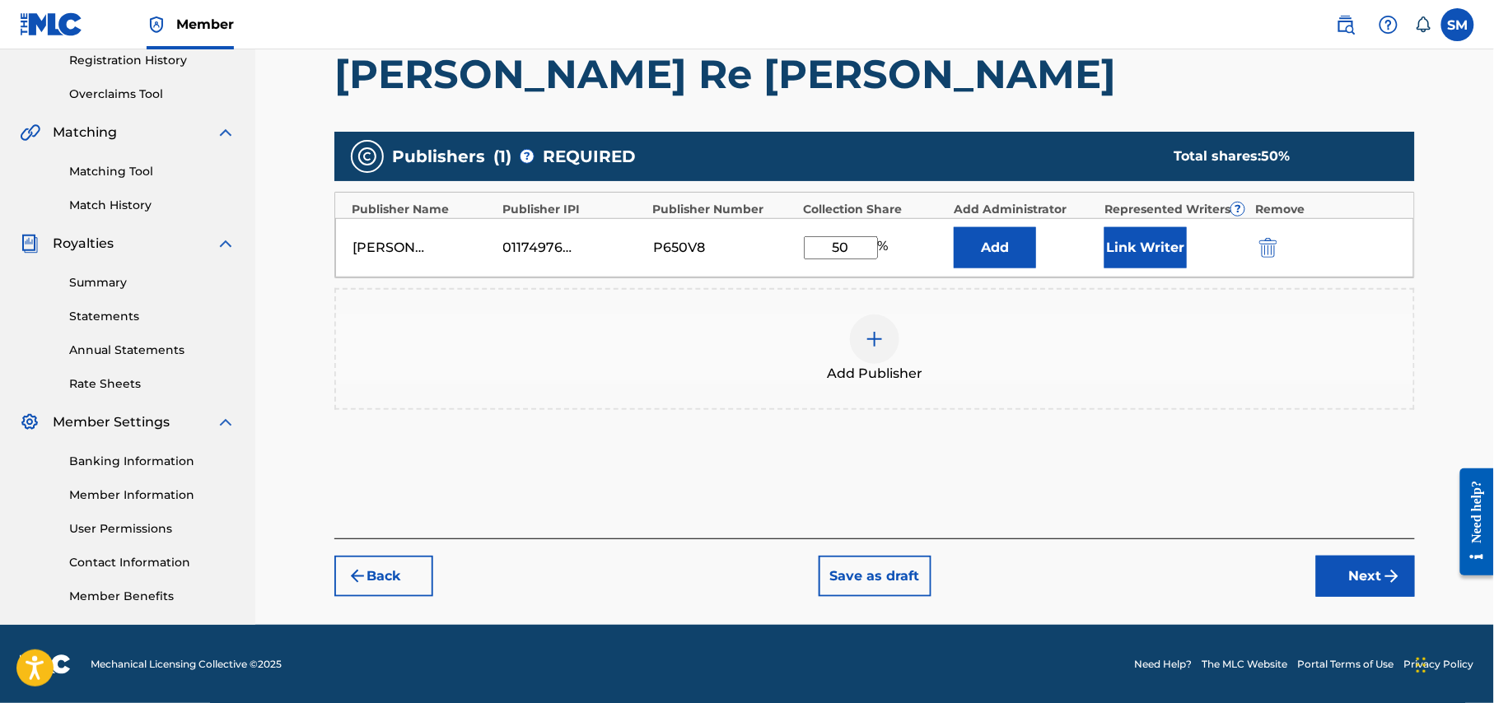
click at [1350, 568] on button "Next" at bounding box center [1365, 576] width 99 height 41
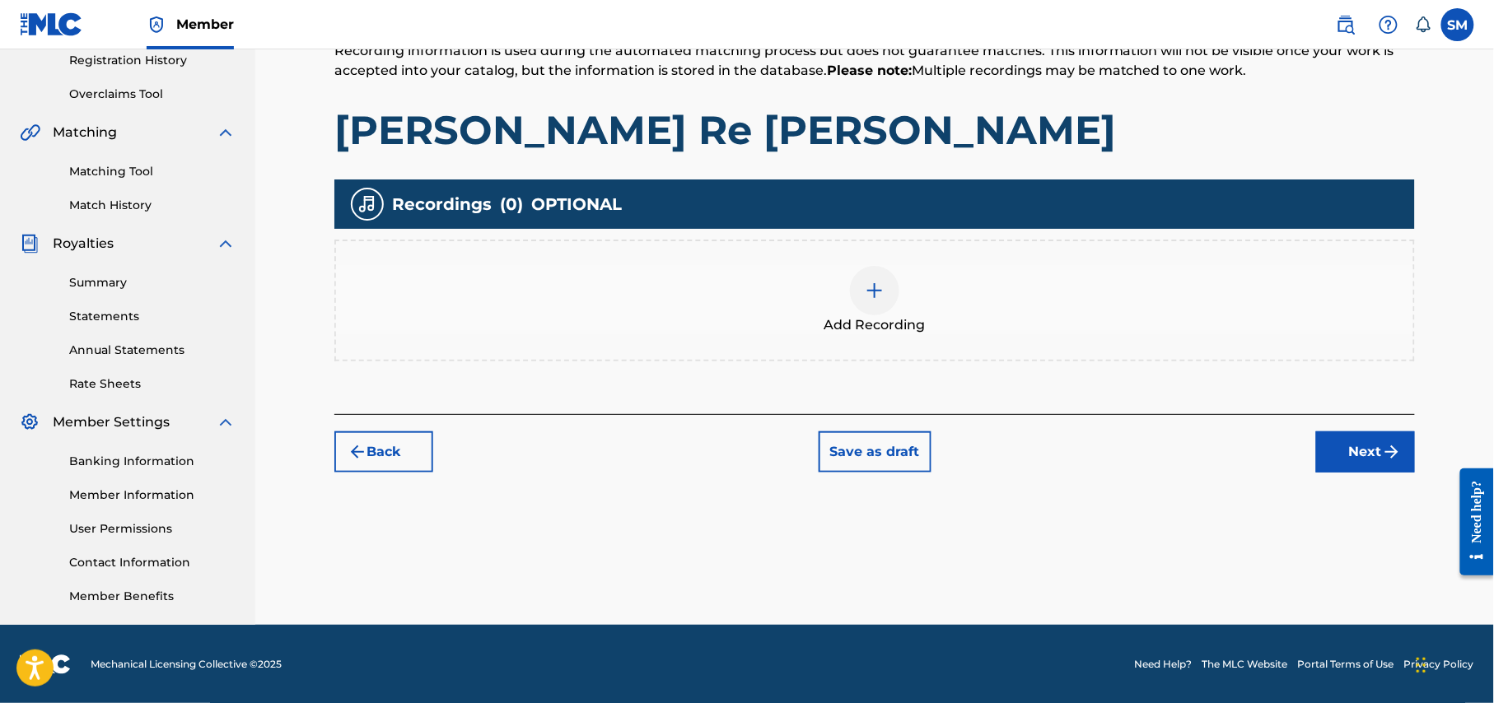
click at [1349, 459] on button "Next" at bounding box center [1365, 451] width 99 height 41
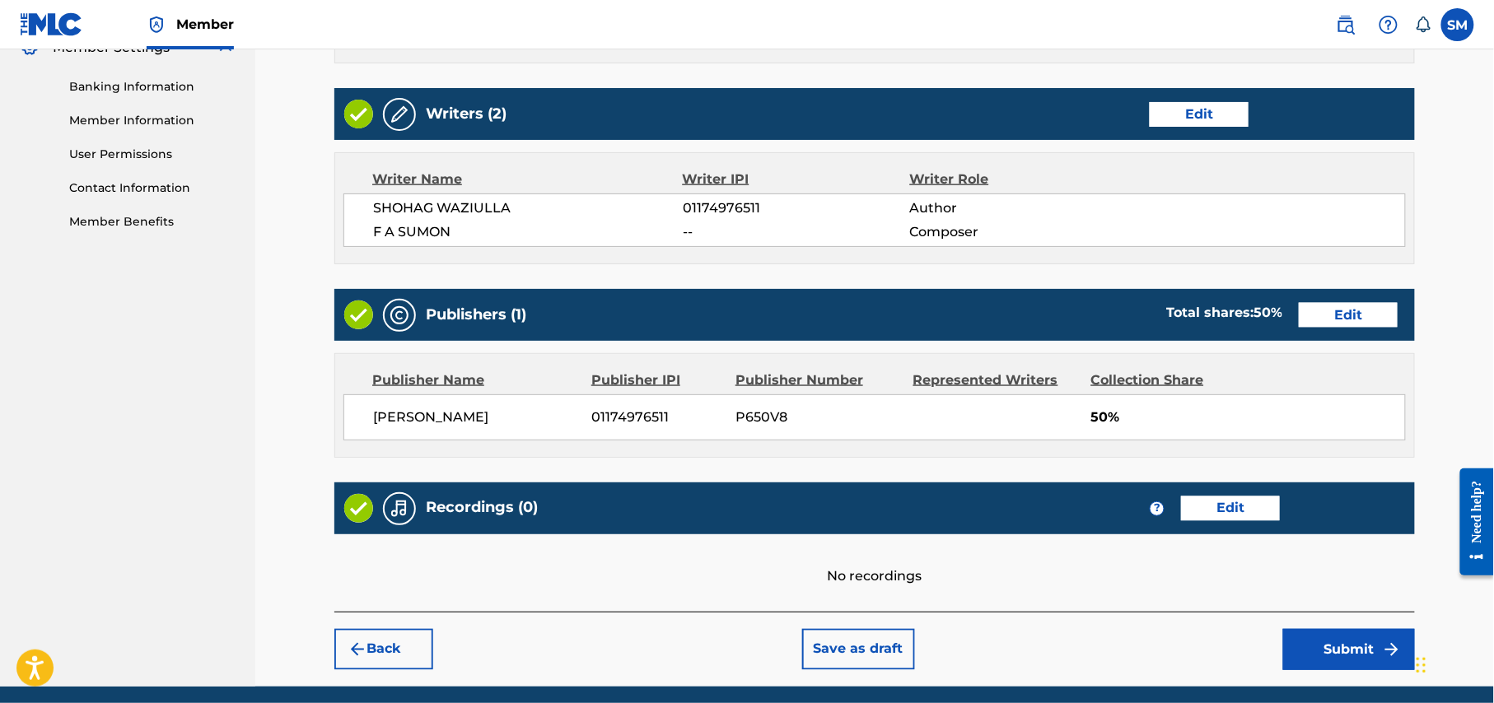
scroll to position [758, 0]
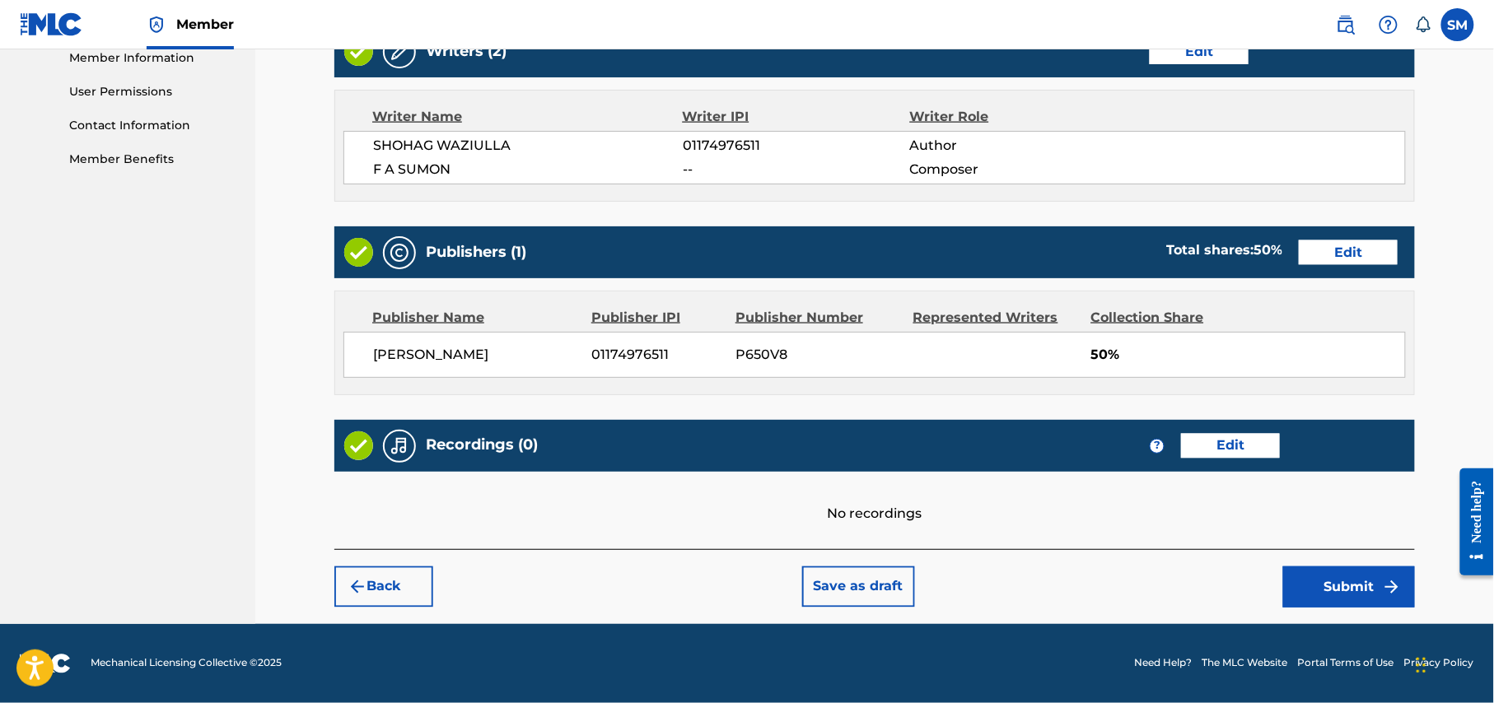
click at [1238, 446] on button "Edit" at bounding box center [1230, 446] width 99 height 25
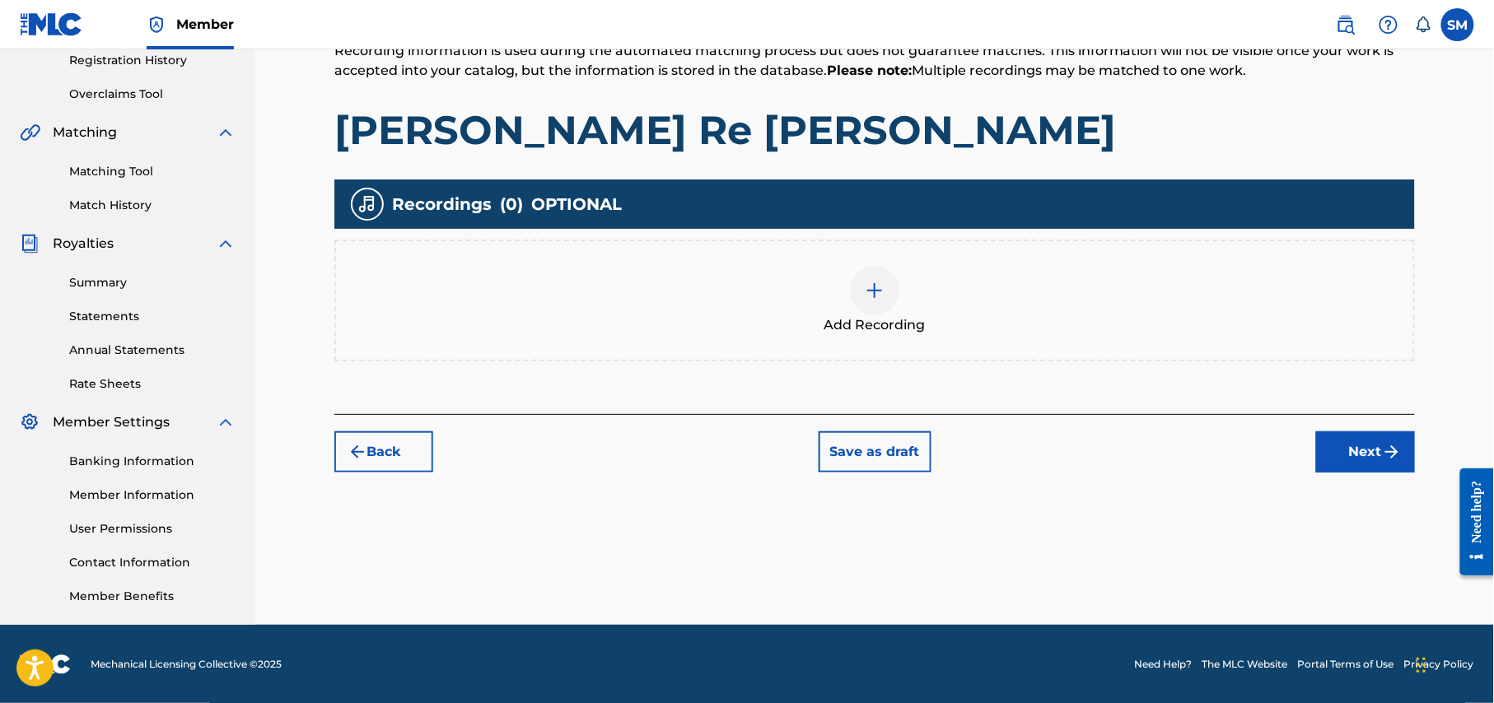
click at [874, 301] on div at bounding box center [874, 290] width 49 height 49
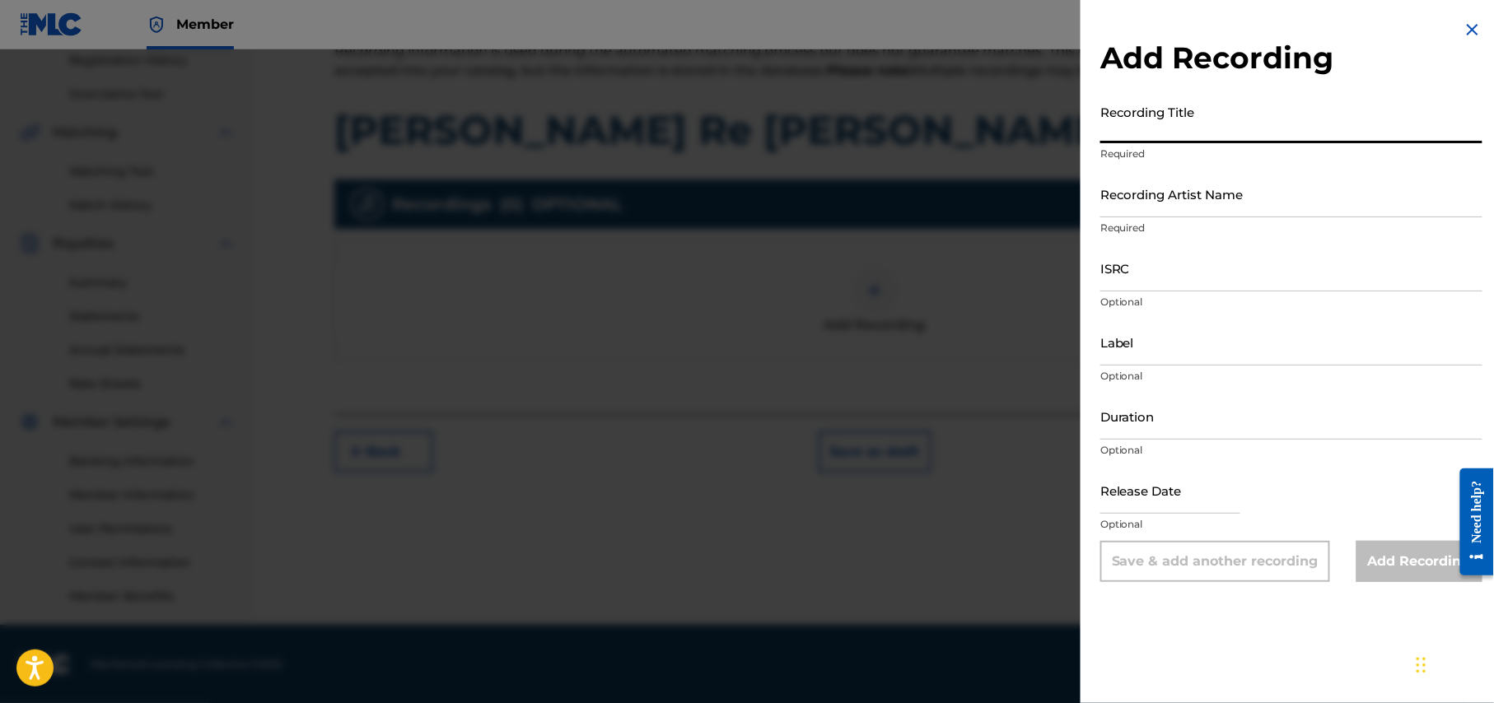
click at [1197, 127] on input "Recording Title" at bounding box center [1291, 119] width 382 height 47
click at [1164, 125] on input "Recording Title" at bounding box center [1291, 119] width 382 height 47
paste input "Poran Jay Re Jay"
type input "Poran Jay Re Jay"
click at [1257, 198] on input "Recording Artist Name" at bounding box center [1291, 193] width 382 height 47
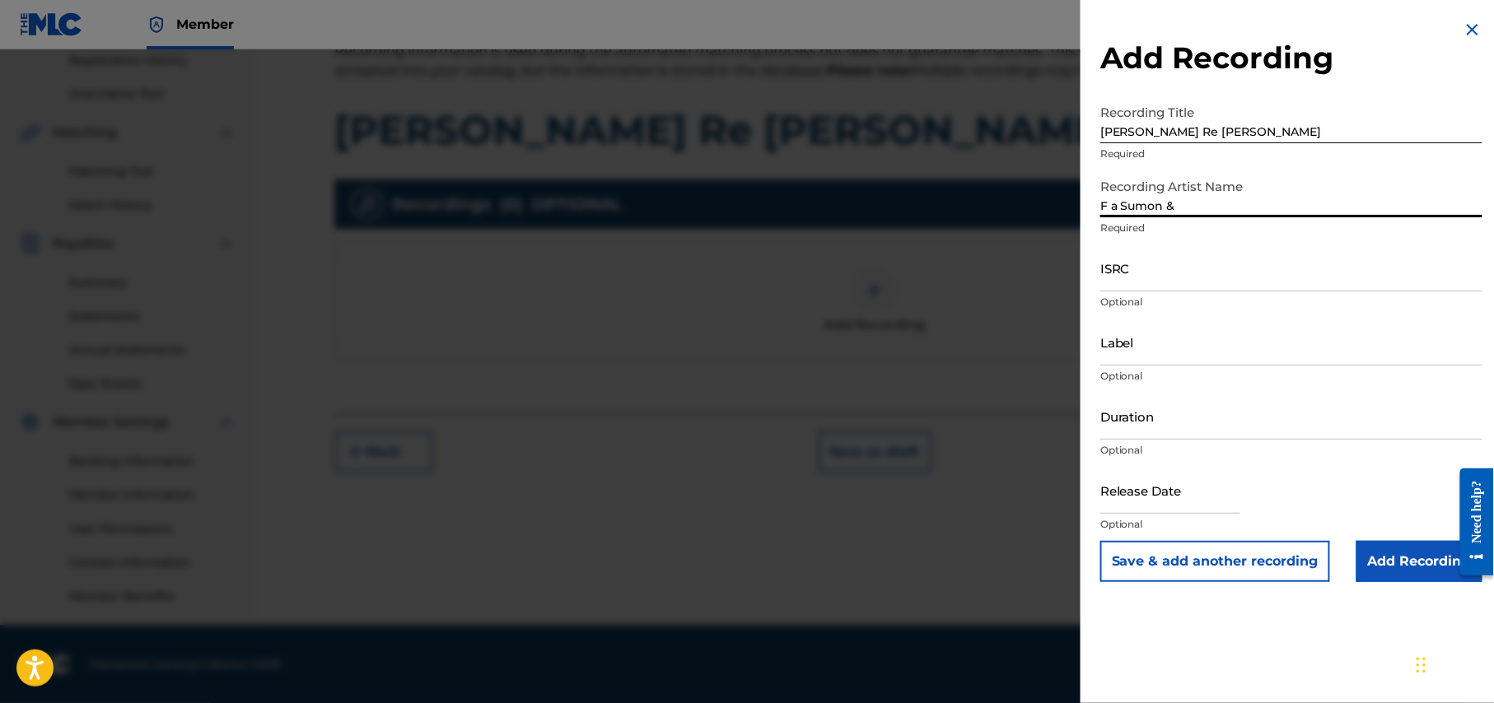
drag, startPoint x: 1203, startPoint y: 216, endPoint x: 1028, endPoint y: 191, distance: 177.1
click at [1029, 192] on div "Add Recording Recording Title Poran Jay Re Jay Required Recording Artist Name F…" at bounding box center [747, 376] width 1494 height 654
paste input "A Sumon & Maya"
type input "F A Sumon & Maya"
click at [1168, 351] on input "Label" at bounding box center [1291, 342] width 382 height 47
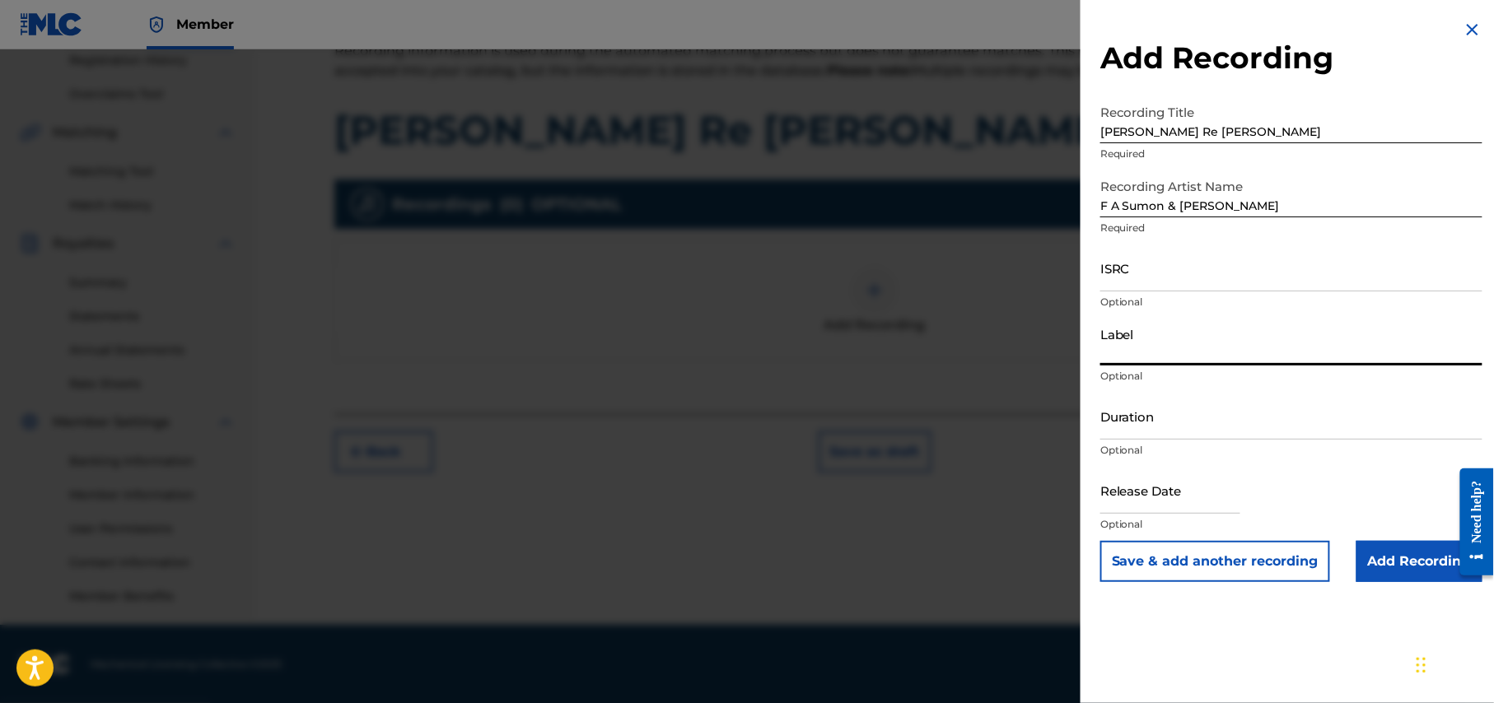
type input "G Series Music"
click at [1240, 427] on input "Duration" at bounding box center [1291, 416] width 382 height 47
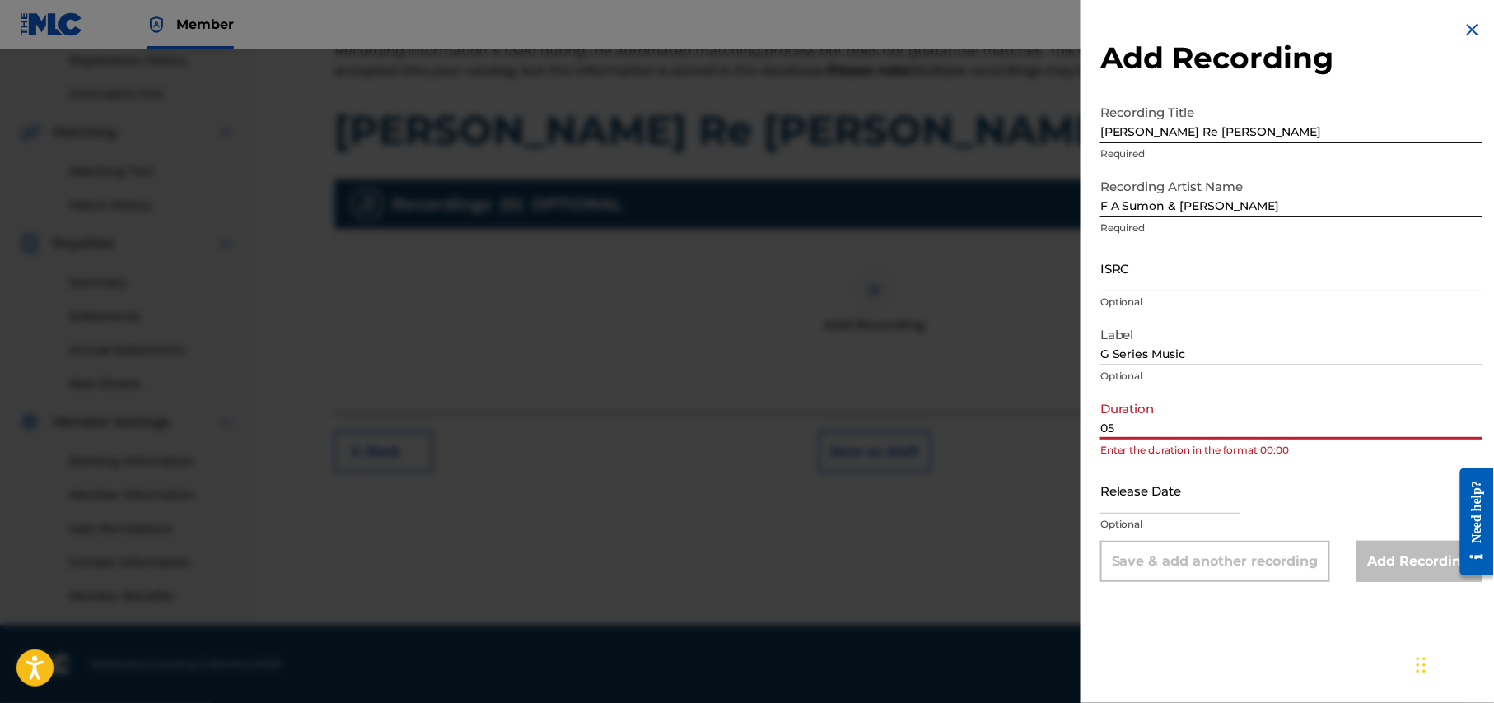
click at [1135, 432] on input "05" at bounding box center [1291, 416] width 382 height 47
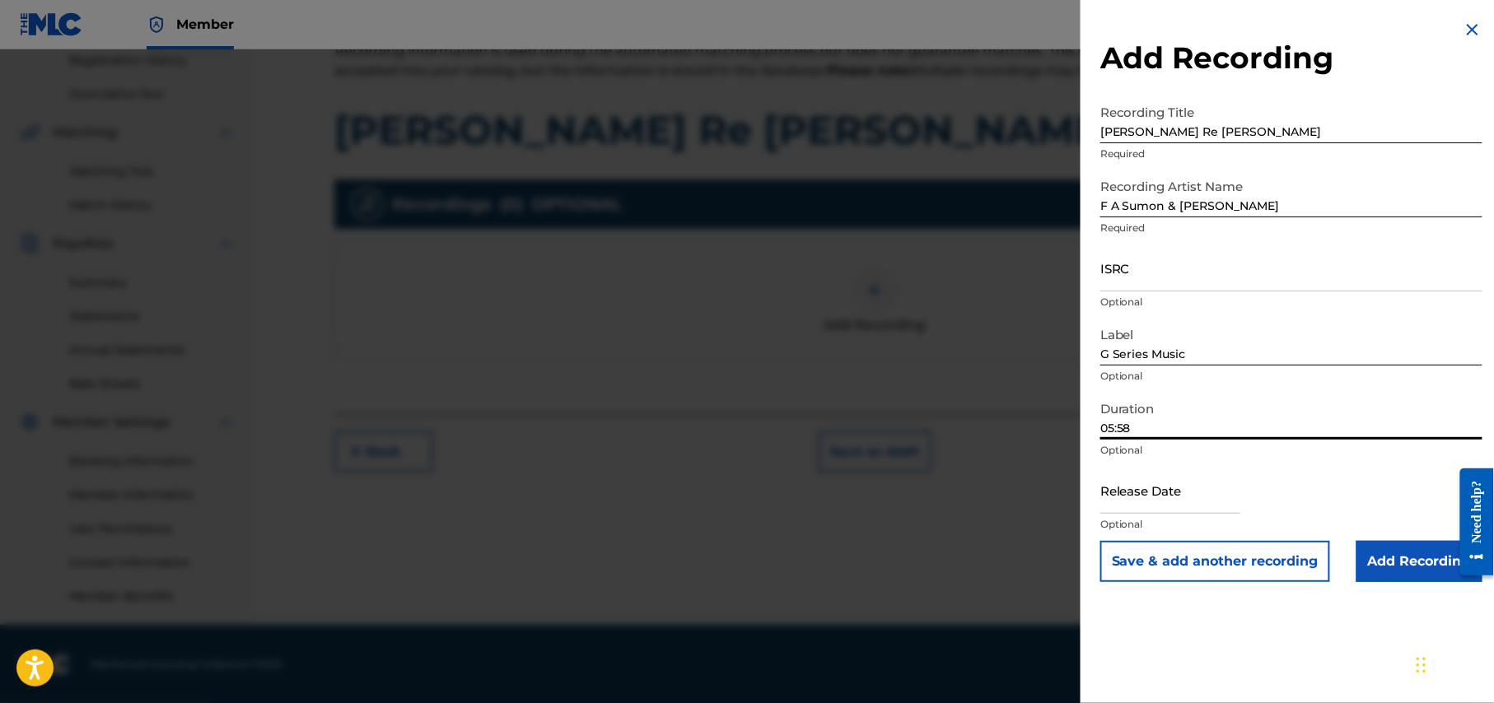
type input "05:58"
click at [1186, 504] on input "text" at bounding box center [1170, 490] width 140 height 47
select select "7"
select select "2025"
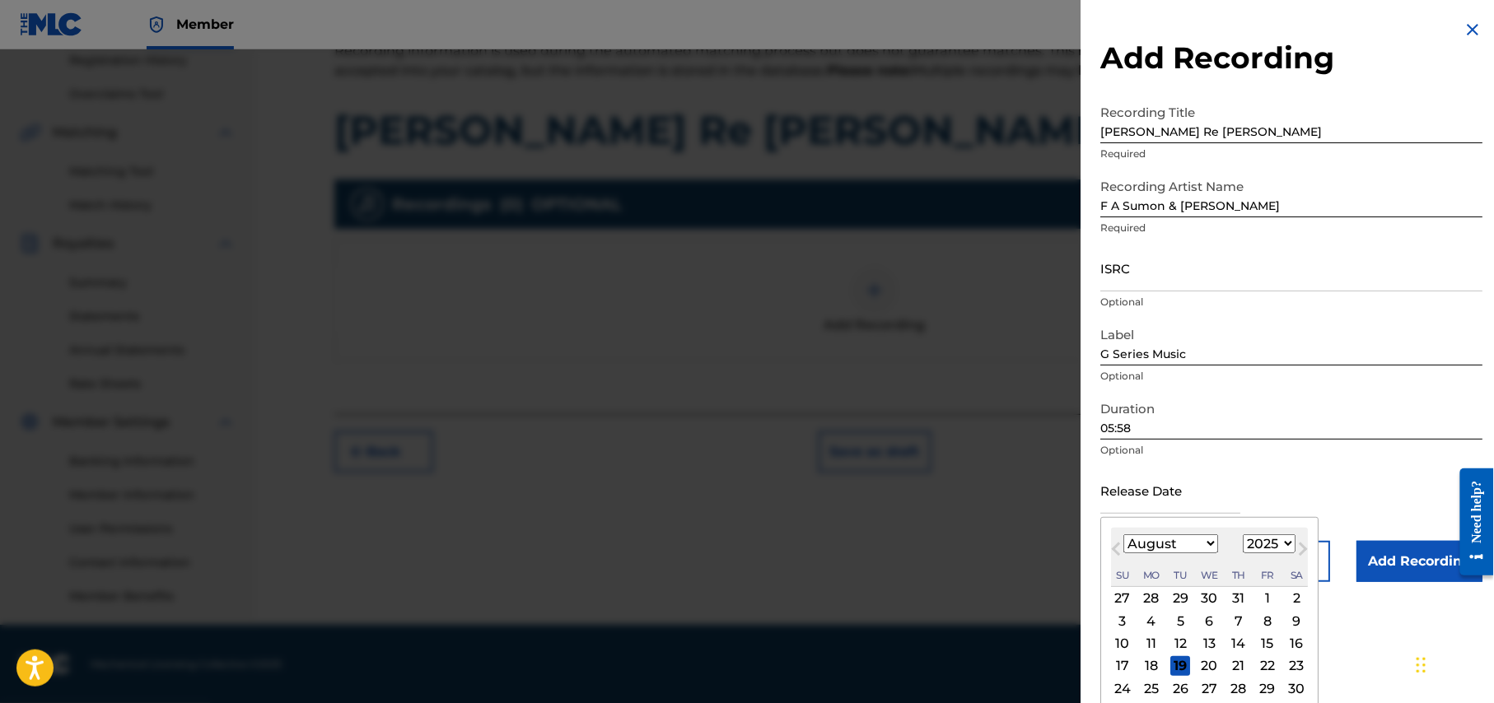
click at [1276, 600] on div "1" at bounding box center [1267, 599] width 20 height 20
type input "August 1 2025"
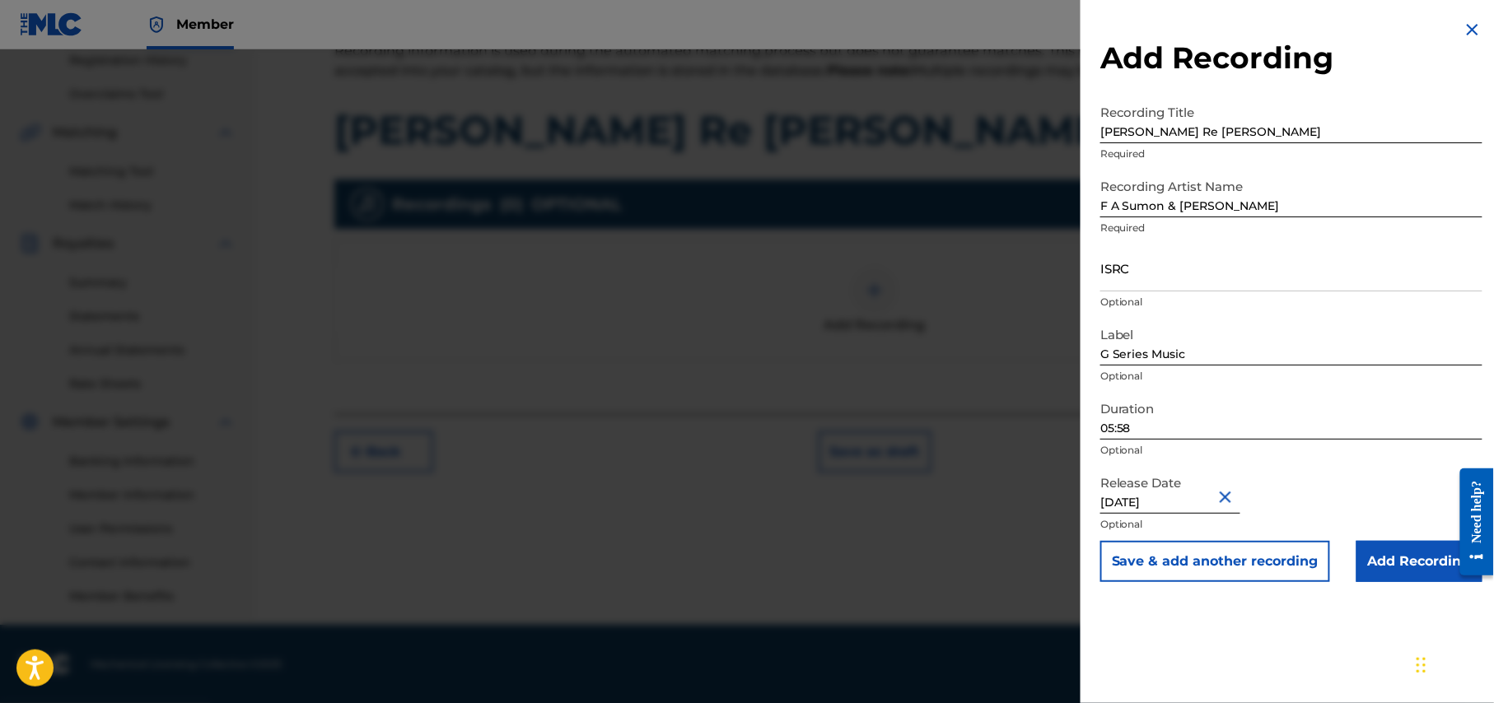
click at [1207, 499] on input "August 1 2025" at bounding box center [1170, 490] width 140 height 47
select select "7"
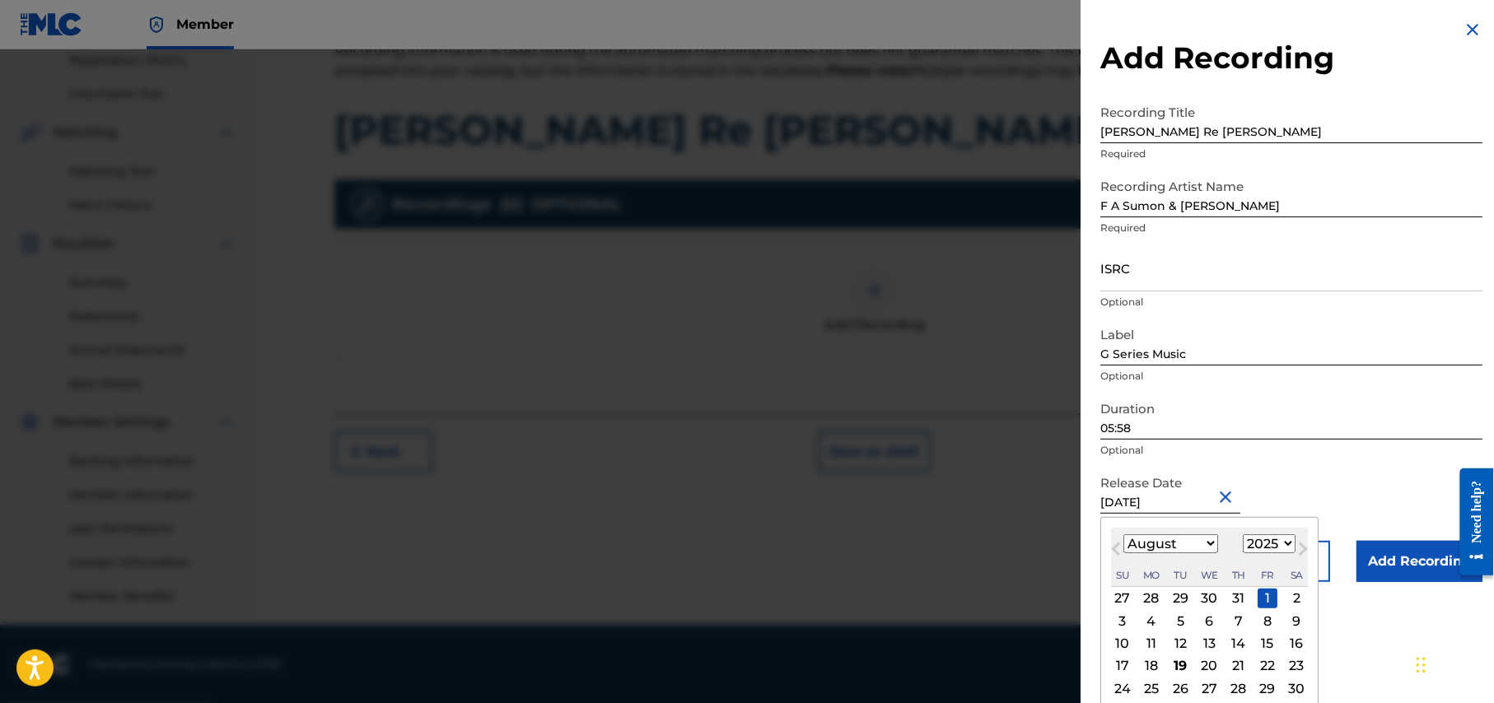
click at [1293, 540] on select "1900 1901 1902 1903 1904 1905 1906 1907 1908 1909 1910 1911 1912 1913 1914 1915…" at bounding box center [1269, 543] width 53 height 19
select select "2019"
click at [1246, 534] on select "1900 1901 1902 1903 1904 1905 1906 1907 1908 1909 1910 1911 1912 1913 1914 1915…" at bounding box center [1269, 543] width 53 height 19
click at [1245, 596] on div "1" at bounding box center [1239, 599] width 20 height 20
type input "August 1 2019"
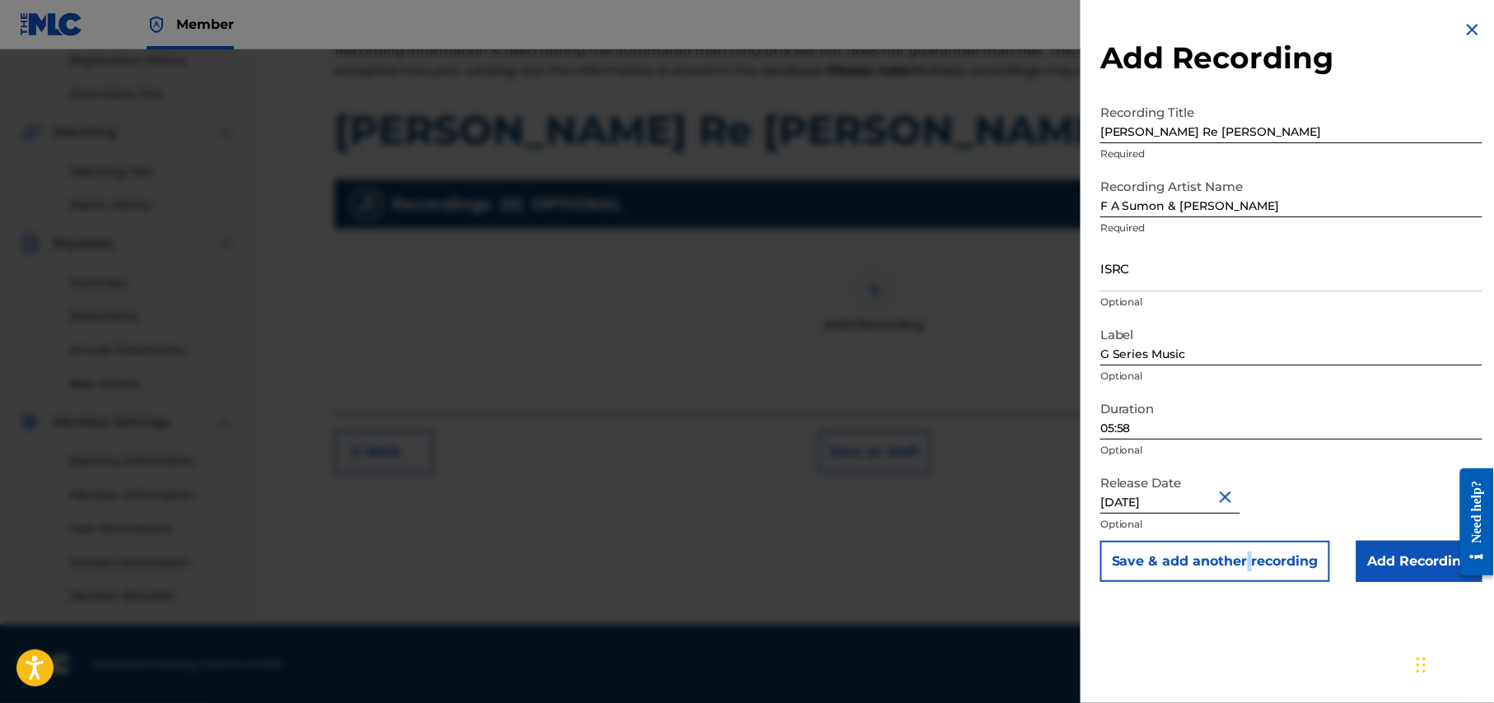
click at [1245, 596] on div "Add Recording Recording Title Poran Jay Re Jay Required Recording Artist Name F…" at bounding box center [1291, 301] width 422 height 602
click at [1395, 565] on input "Add Recording" at bounding box center [1419, 561] width 126 height 41
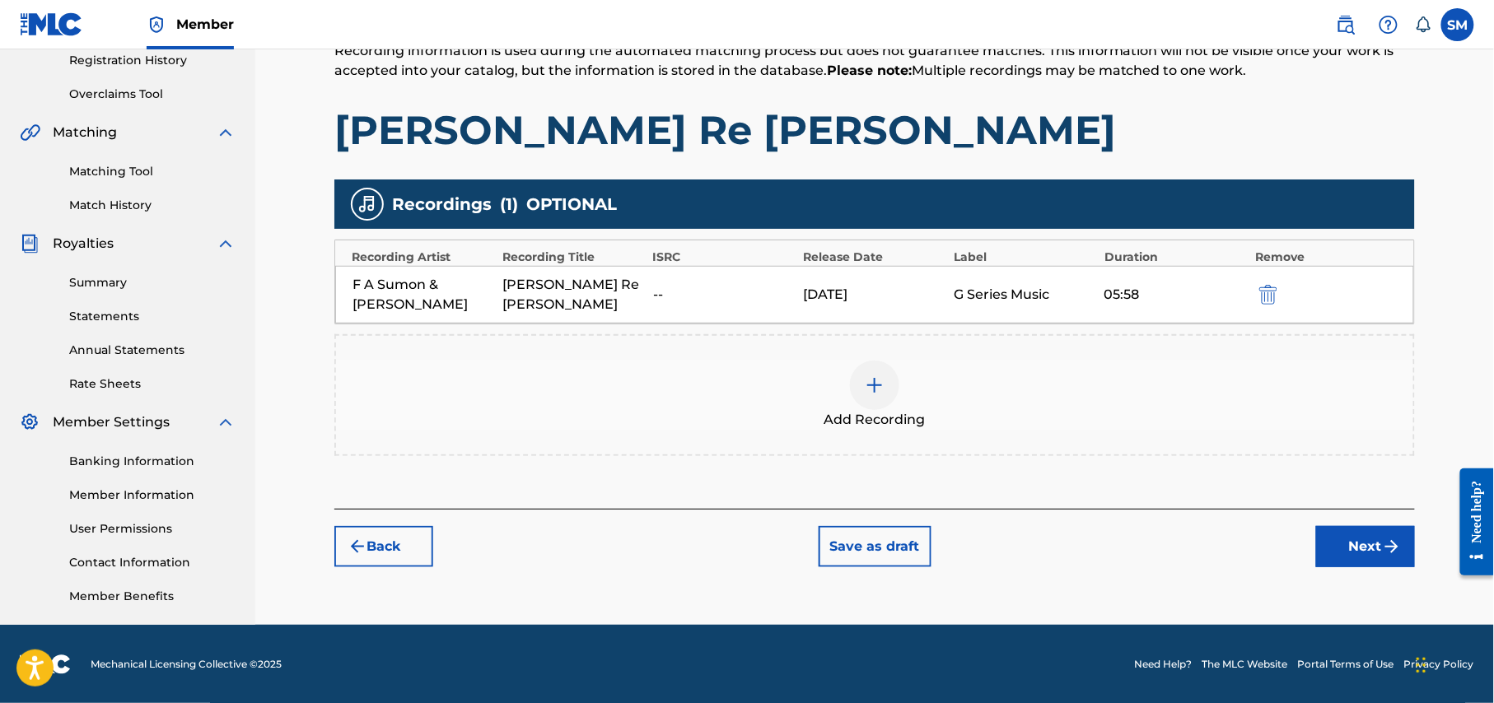
click at [1384, 537] on img "submit" at bounding box center [1392, 547] width 20 height 20
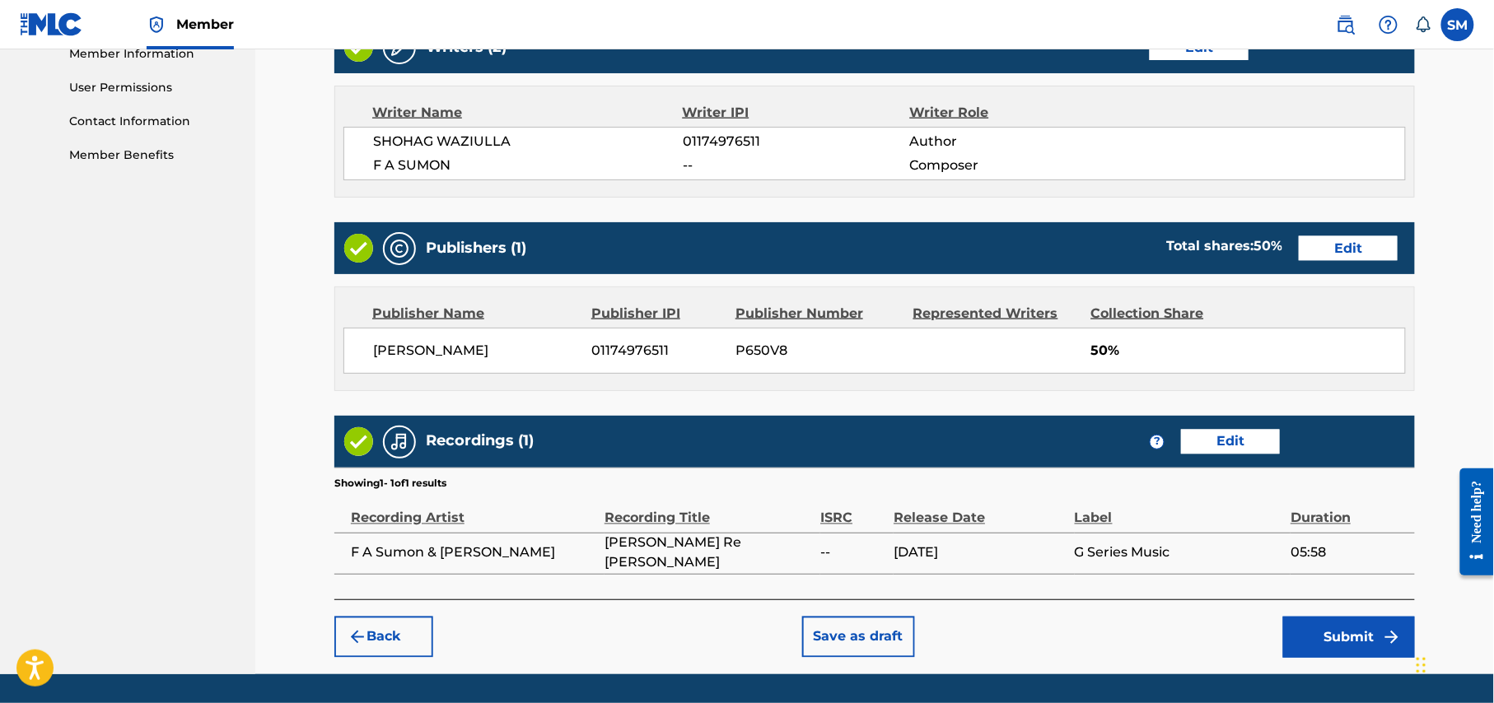
scroll to position [812, 0]
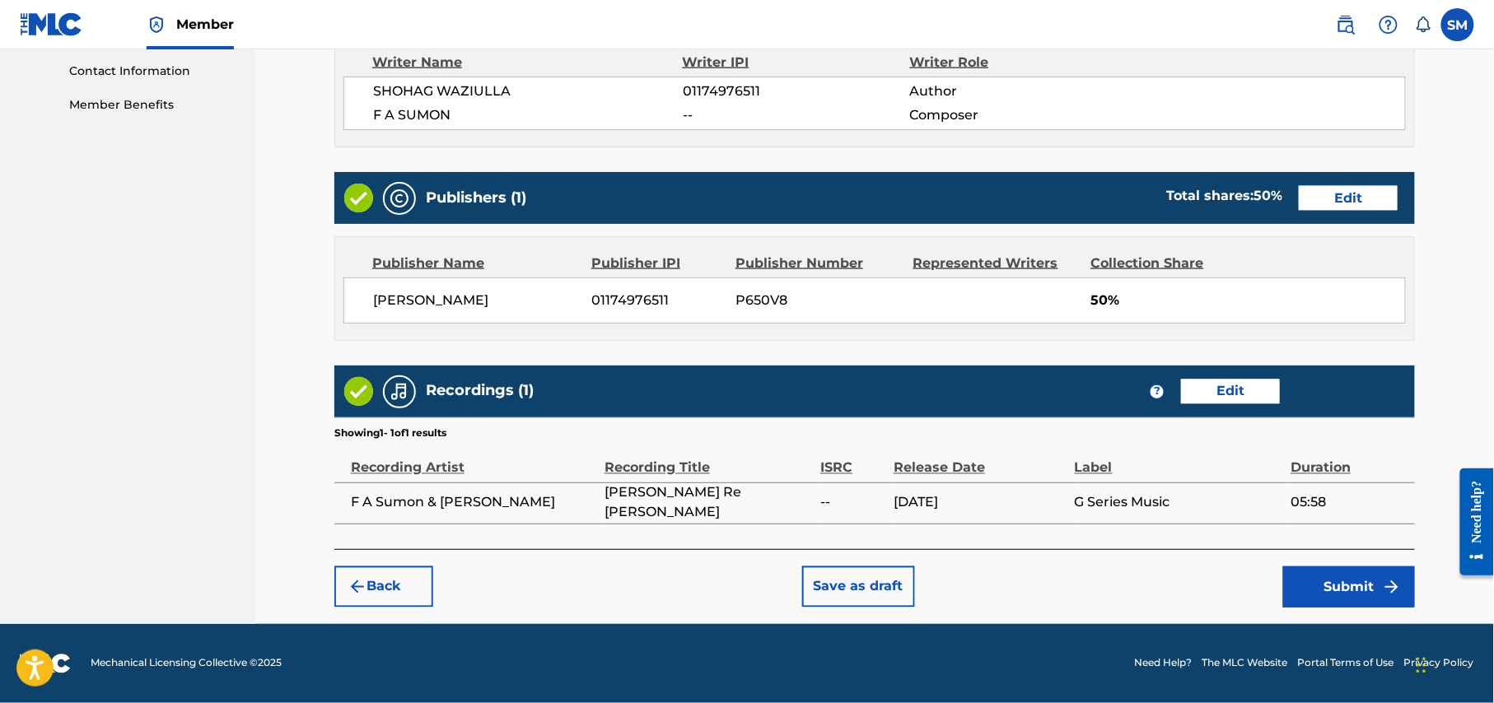
click at [1348, 595] on button "Submit" at bounding box center [1349, 587] width 132 height 41
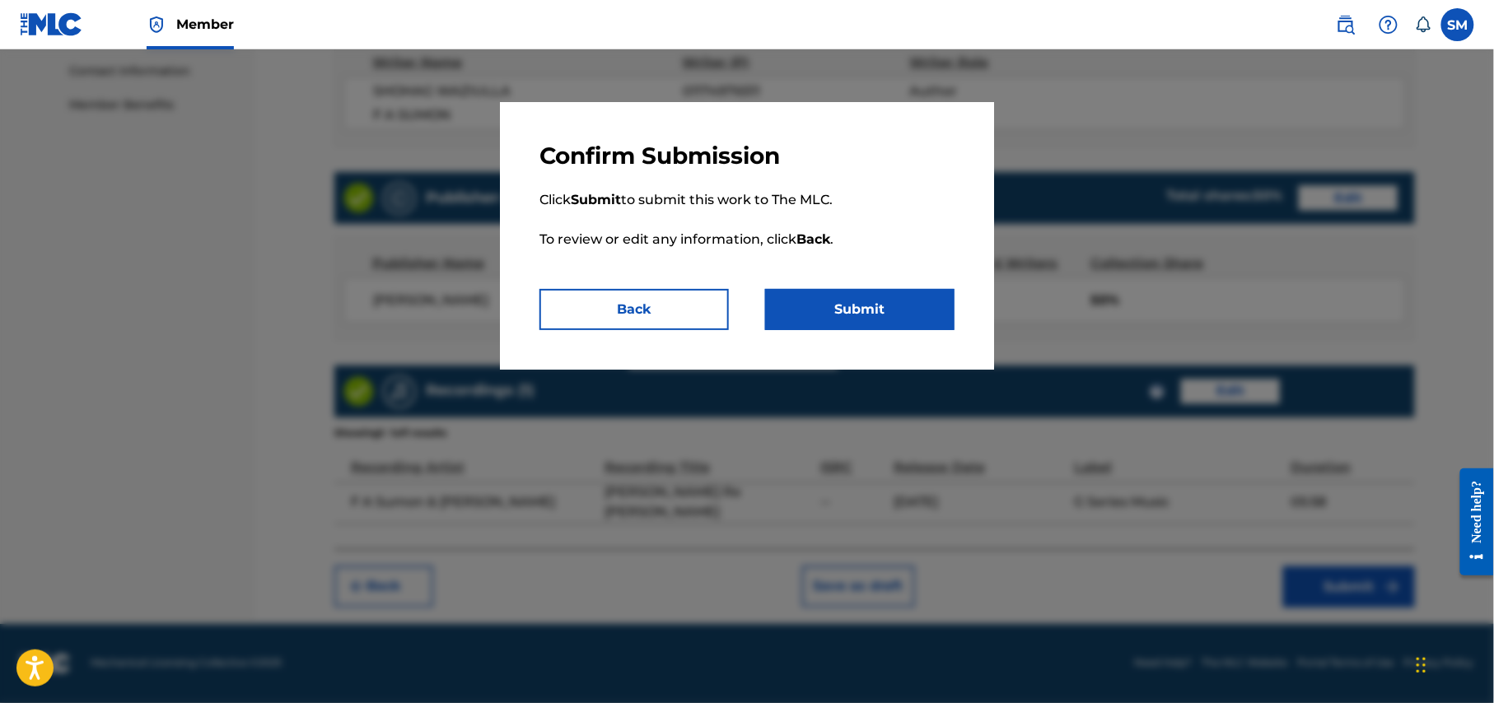
click at [866, 300] on button "Submit" at bounding box center [859, 309] width 189 height 41
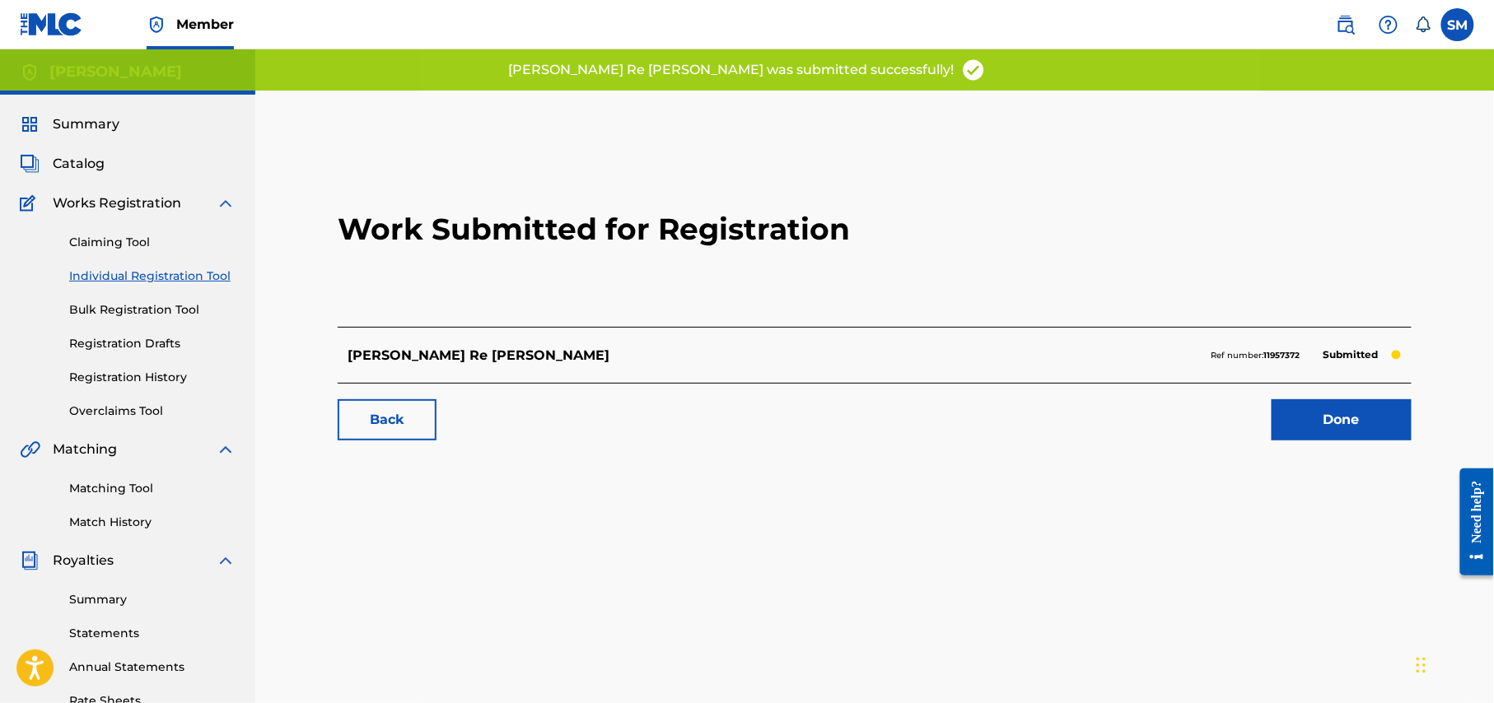
click at [1352, 420] on link "Done" at bounding box center [1341, 419] width 140 height 41
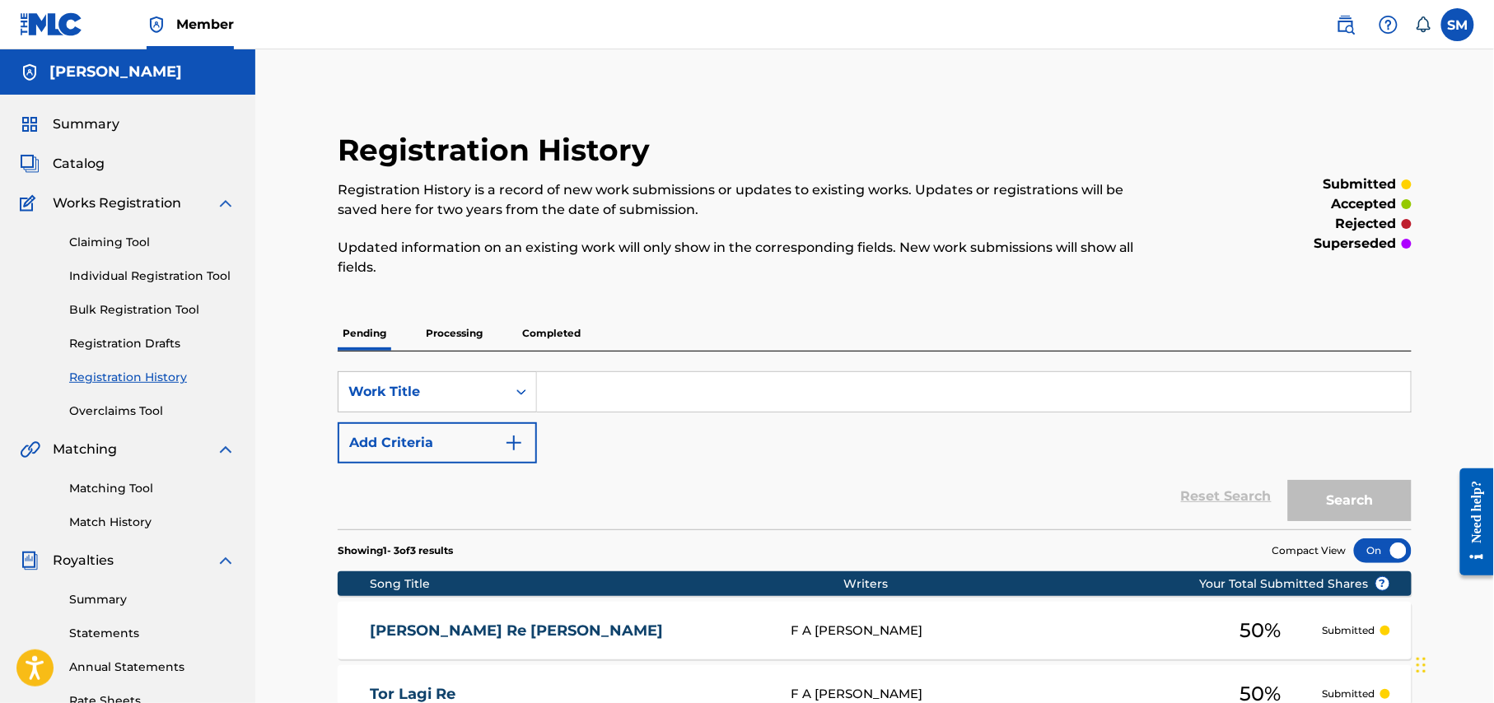
click at [196, 280] on link "Individual Registration Tool" at bounding box center [152, 276] width 166 height 17
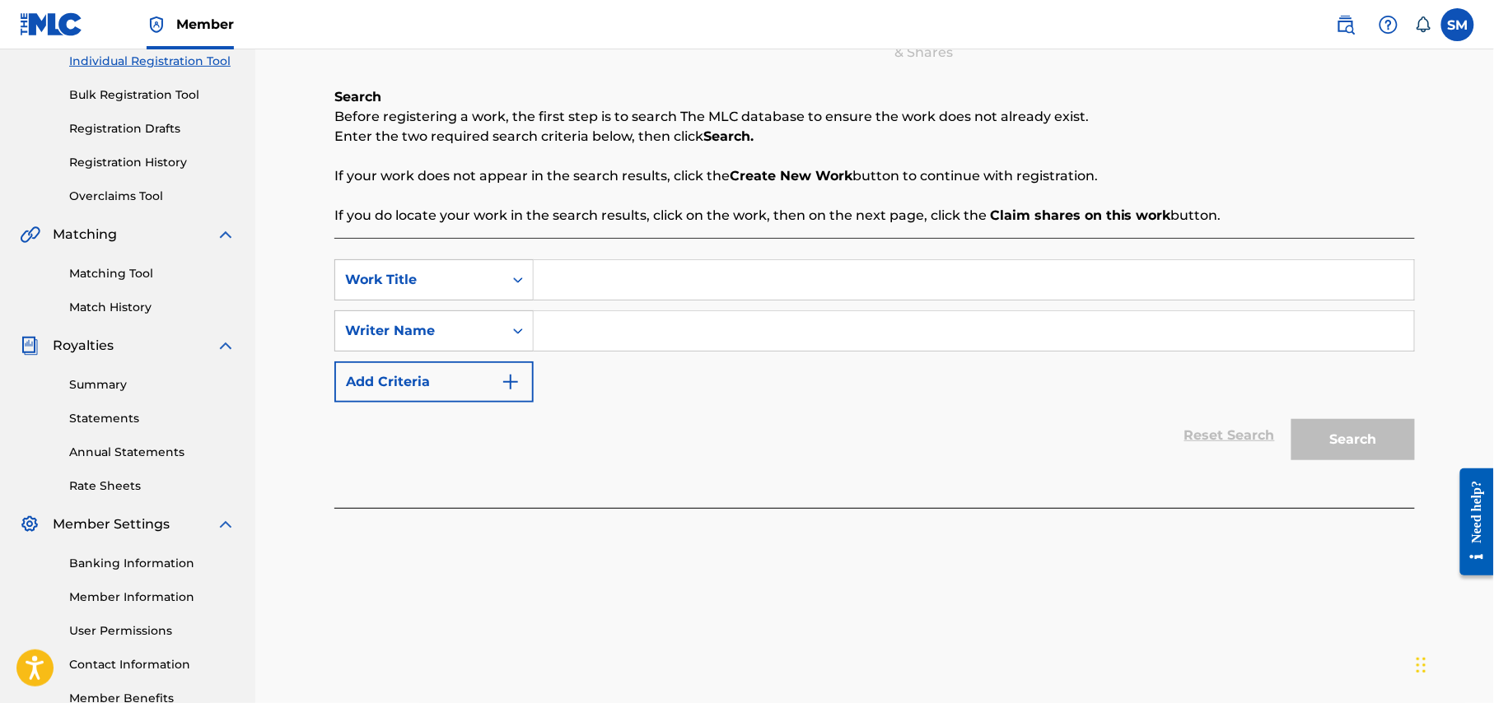
scroll to position [219, 0]
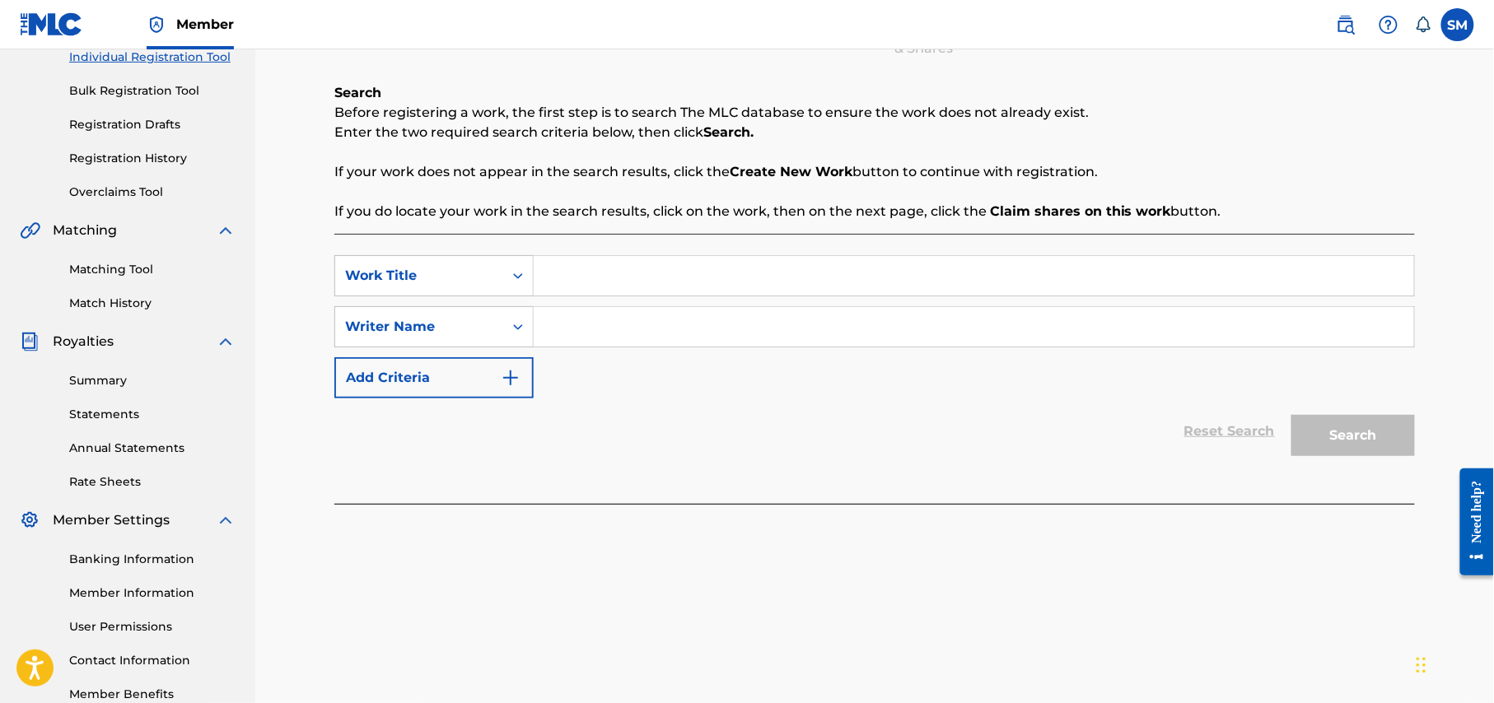
click at [672, 285] on input "Search Form" at bounding box center [974, 276] width 880 height 40
paste input "Nijer Manush Por Hoye Jay"
type input "Nijer Manush Por Hoye Jay"
click at [660, 324] on input "Search Form" at bounding box center [974, 327] width 880 height 40
type input "shohag waziulla"
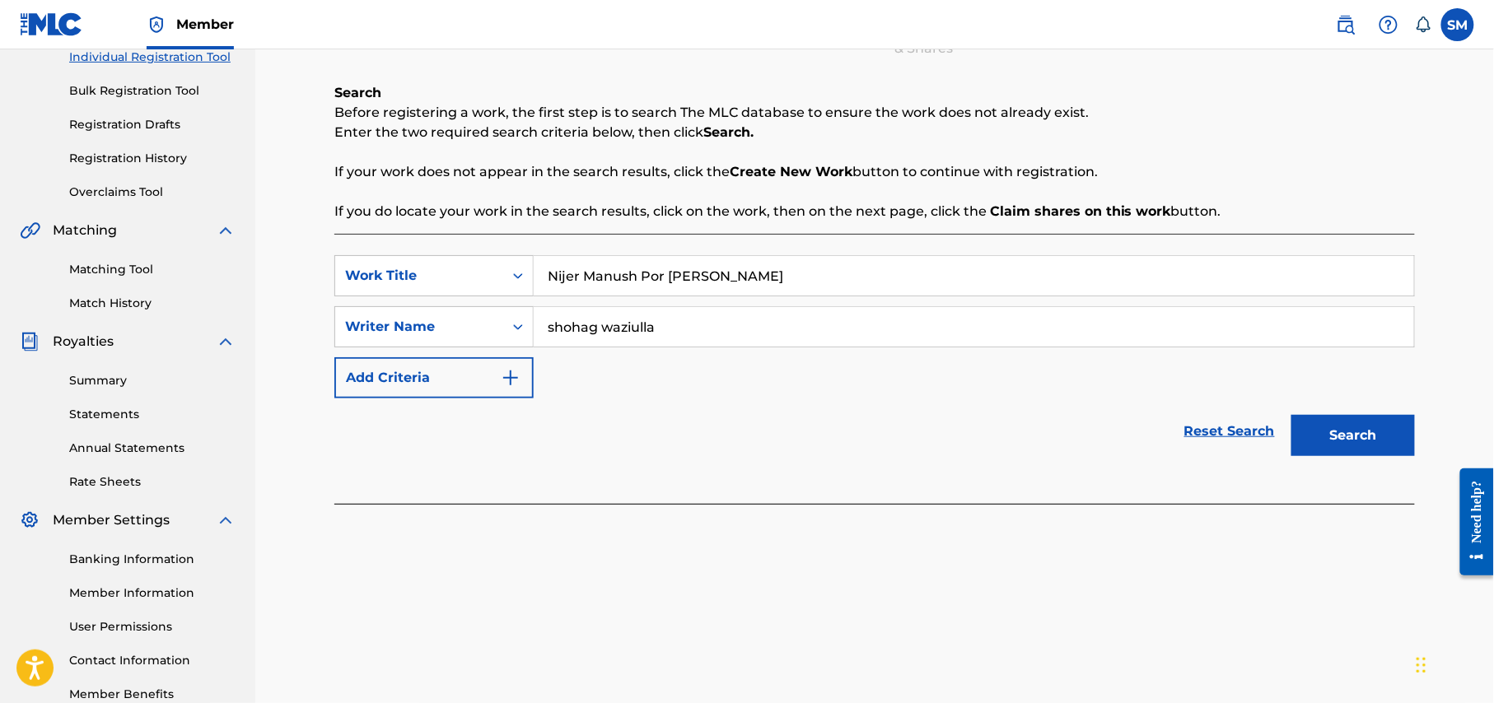
click at [1359, 427] on button "Search" at bounding box center [1353, 435] width 124 height 41
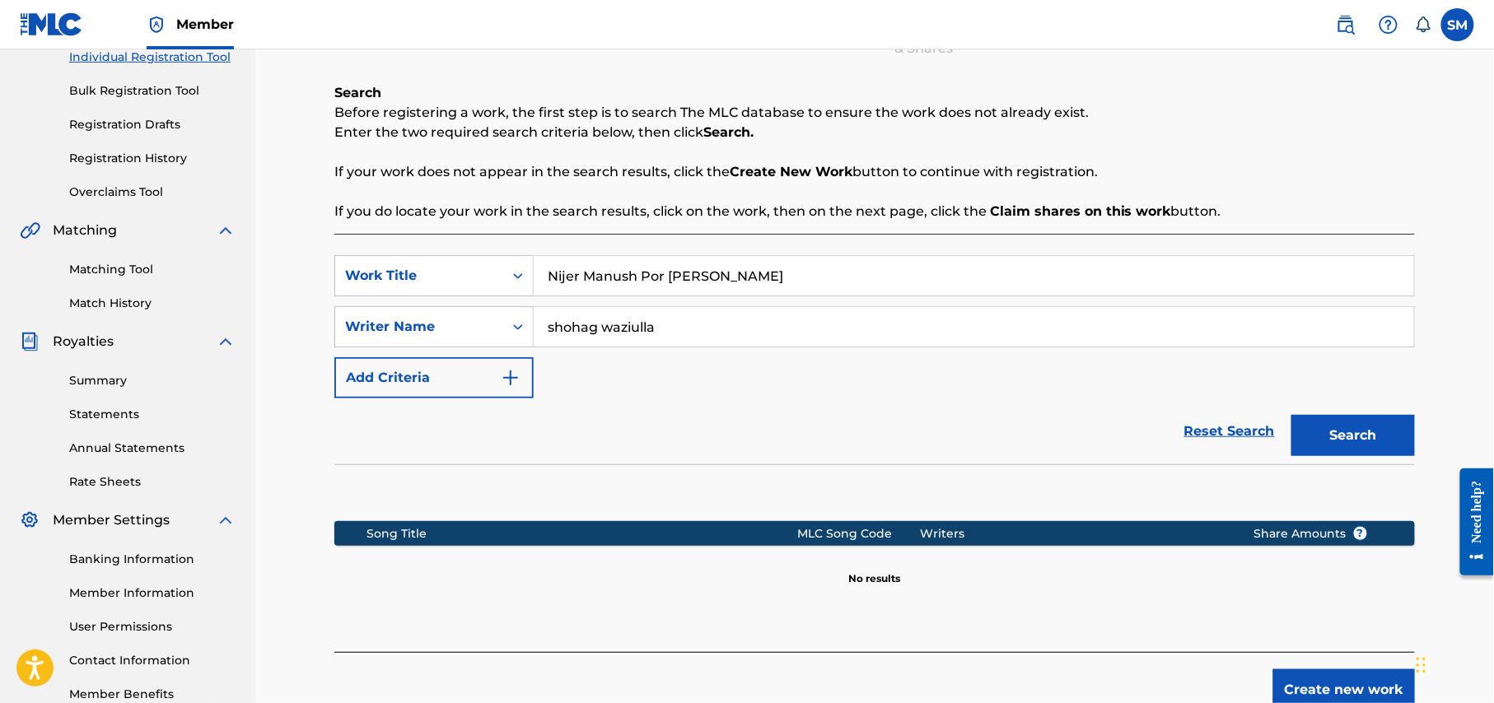
click at [1324, 686] on button "Create new work" at bounding box center [1344, 689] width 142 height 41
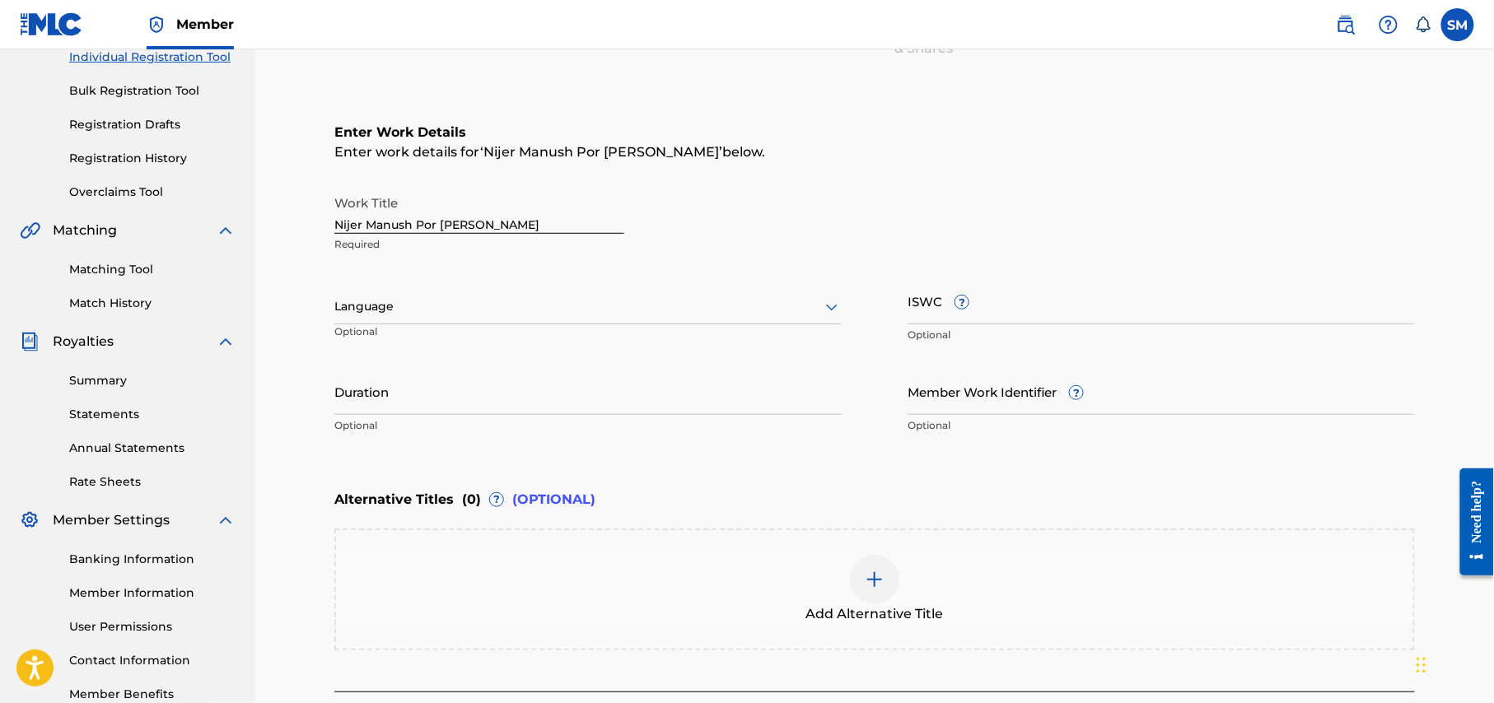
click at [831, 305] on icon at bounding box center [832, 307] width 20 height 20
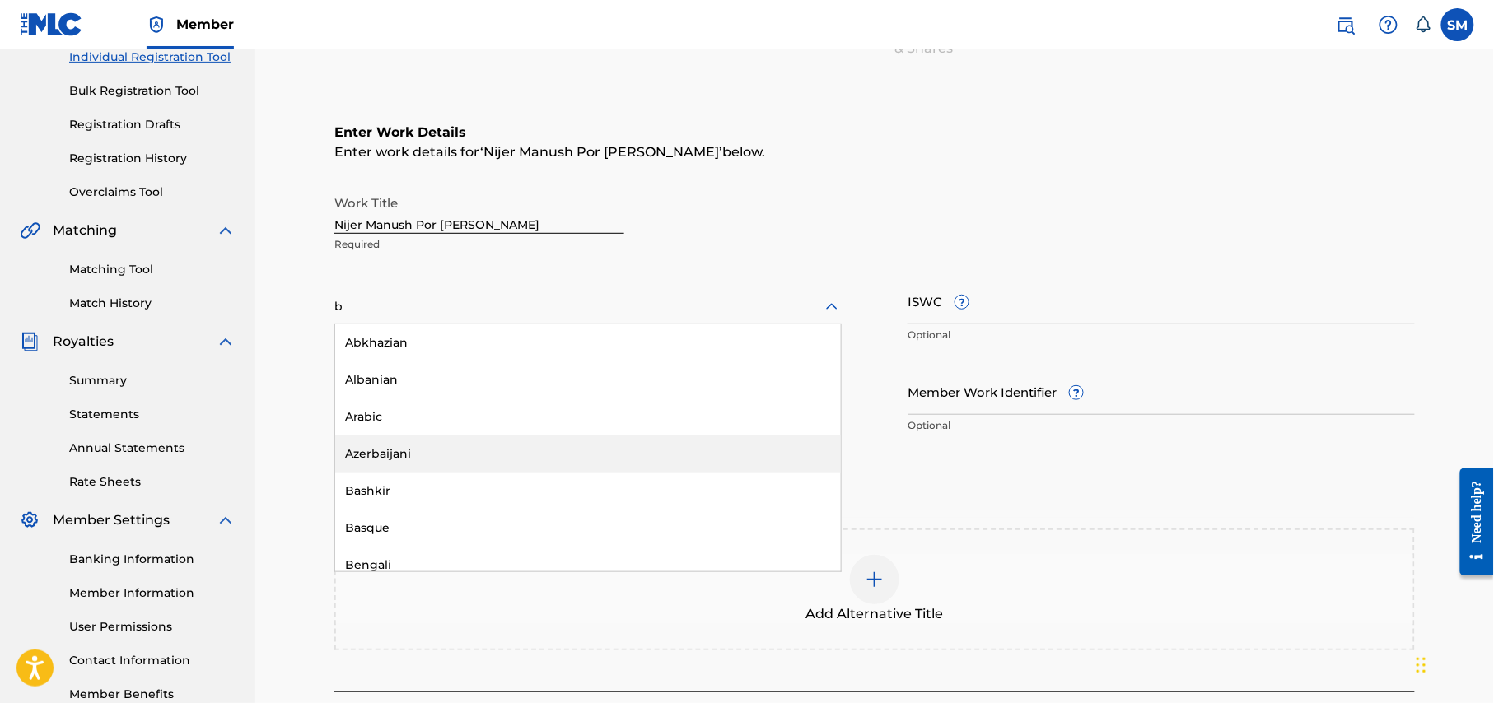
type input "be"
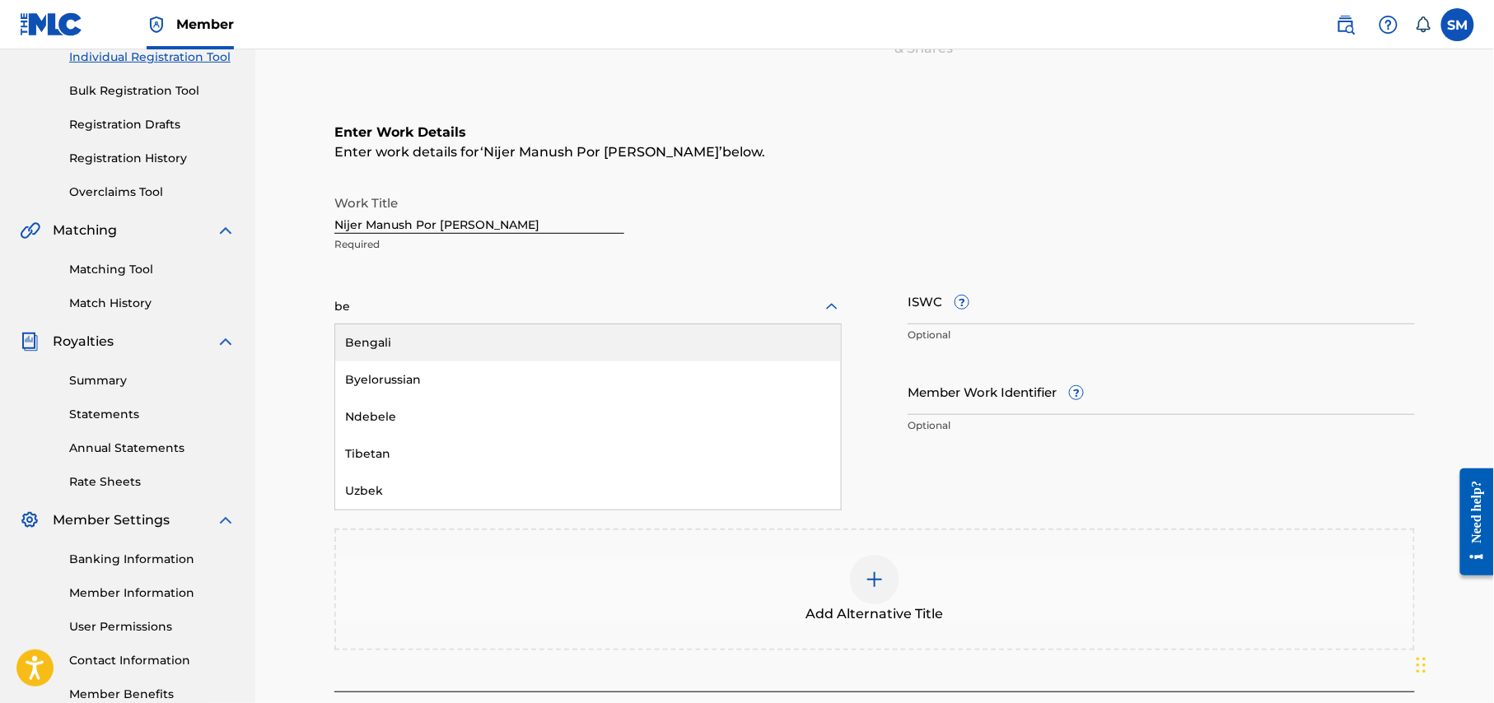
click at [448, 350] on div "Bengali" at bounding box center [588, 342] width 506 height 37
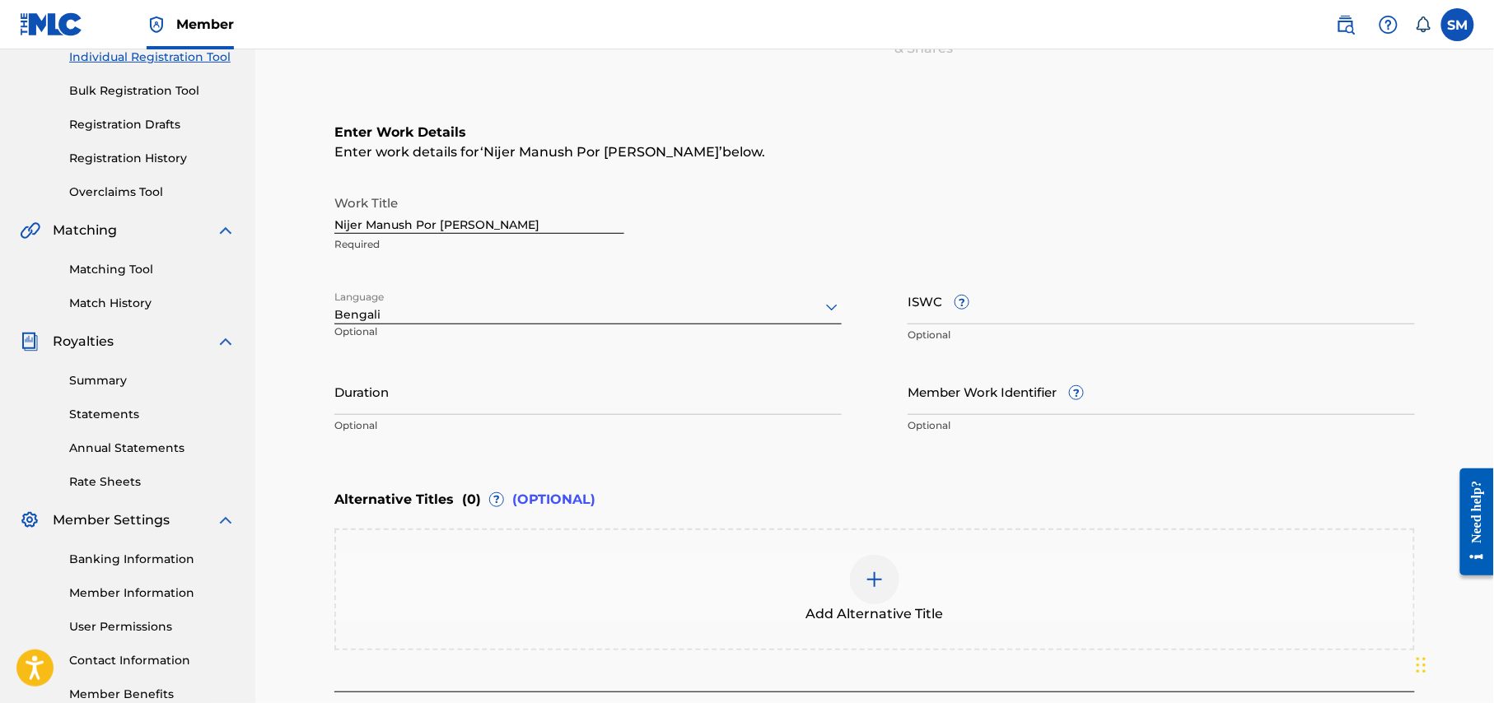
click at [624, 409] on input "Duration" at bounding box center [587, 391] width 507 height 47
click at [1240, 407] on input "Member Work Identifier ?" at bounding box center [1160, 391] width 507 height 47
type input "P650V8"
click at [604, 405] on input "Duration" at bounding box center [587, 391] width 507 height 47
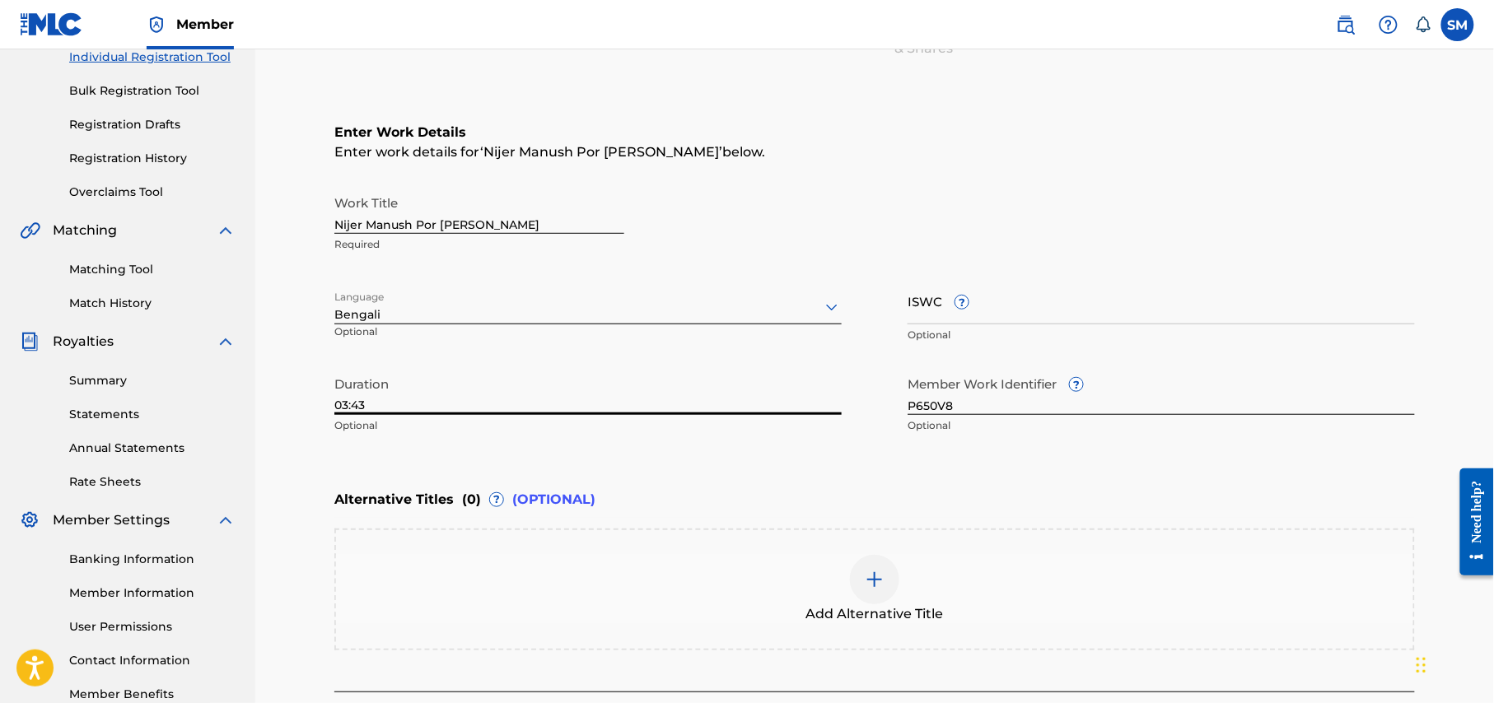
scroll to position [360, 0]
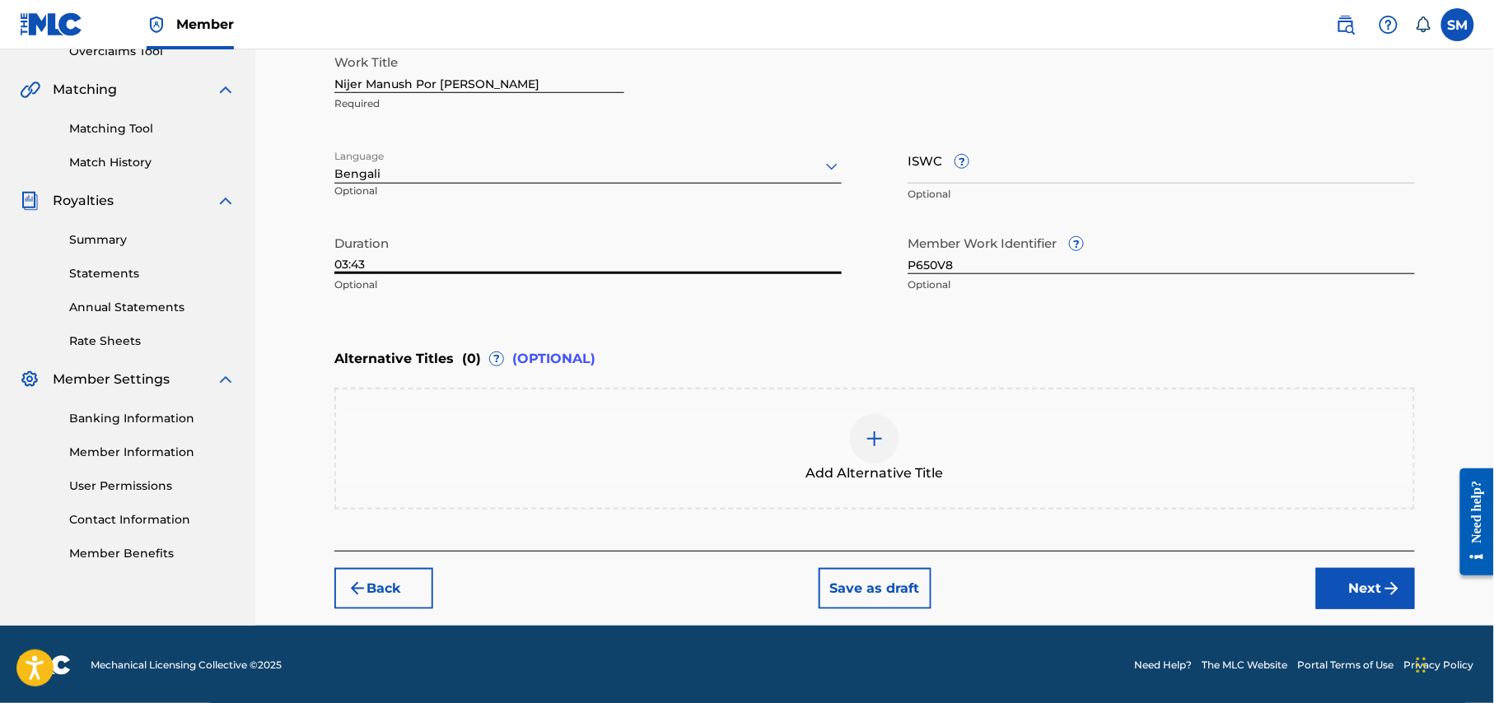
type input "03:43"
click at [1369, 595] on button "Next" at bounding box center [1365, 588] width 99 height 41
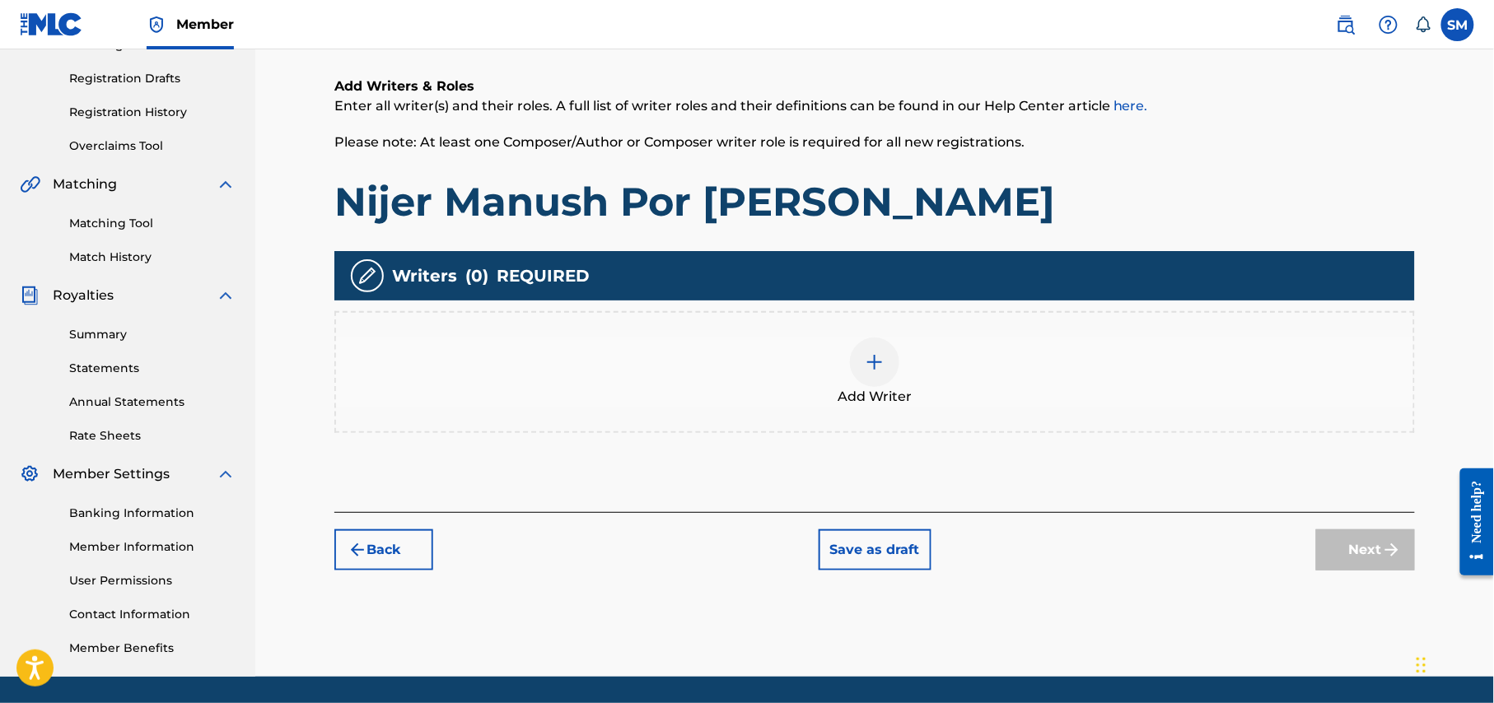
scroll to position [317, 0]
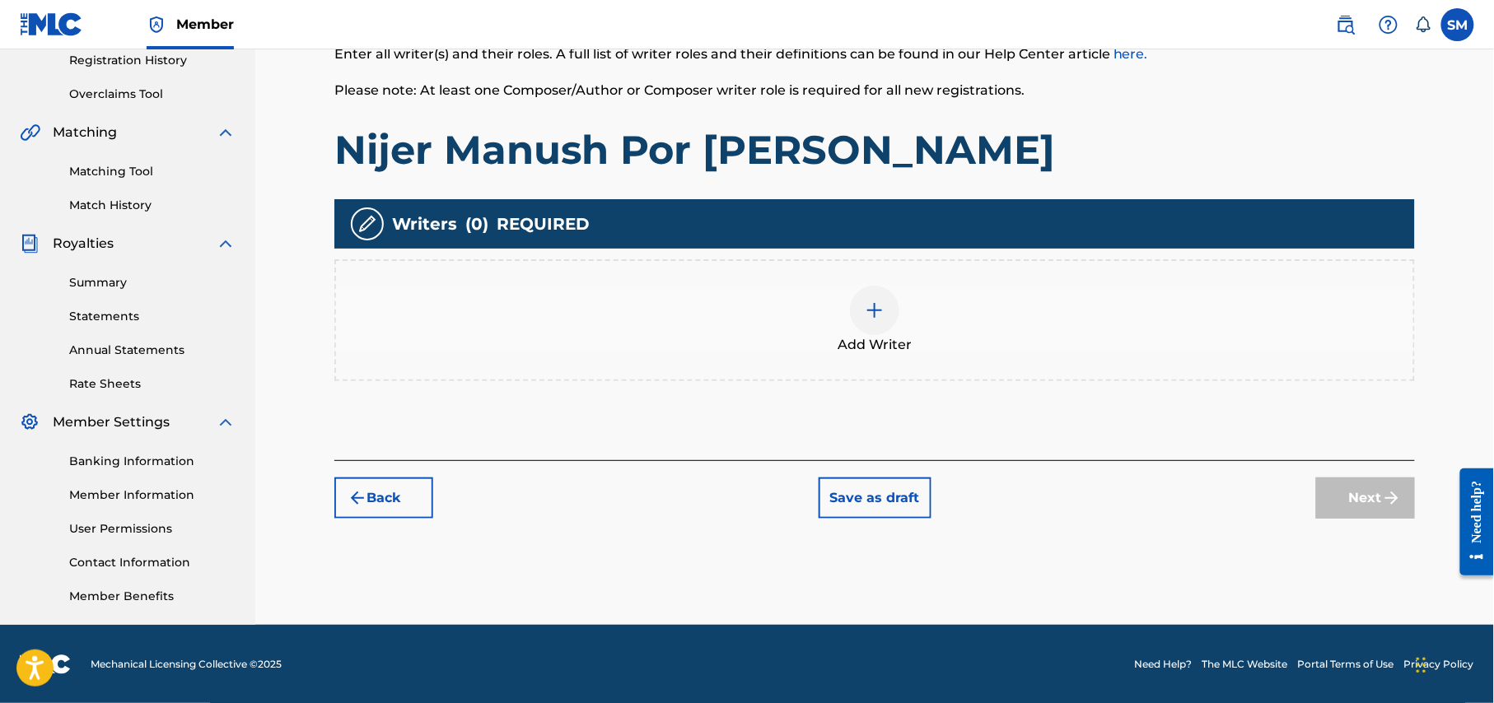
click at [874, 335] on span "Add Writer" at bounding box center [874, 345] width 74 height 20
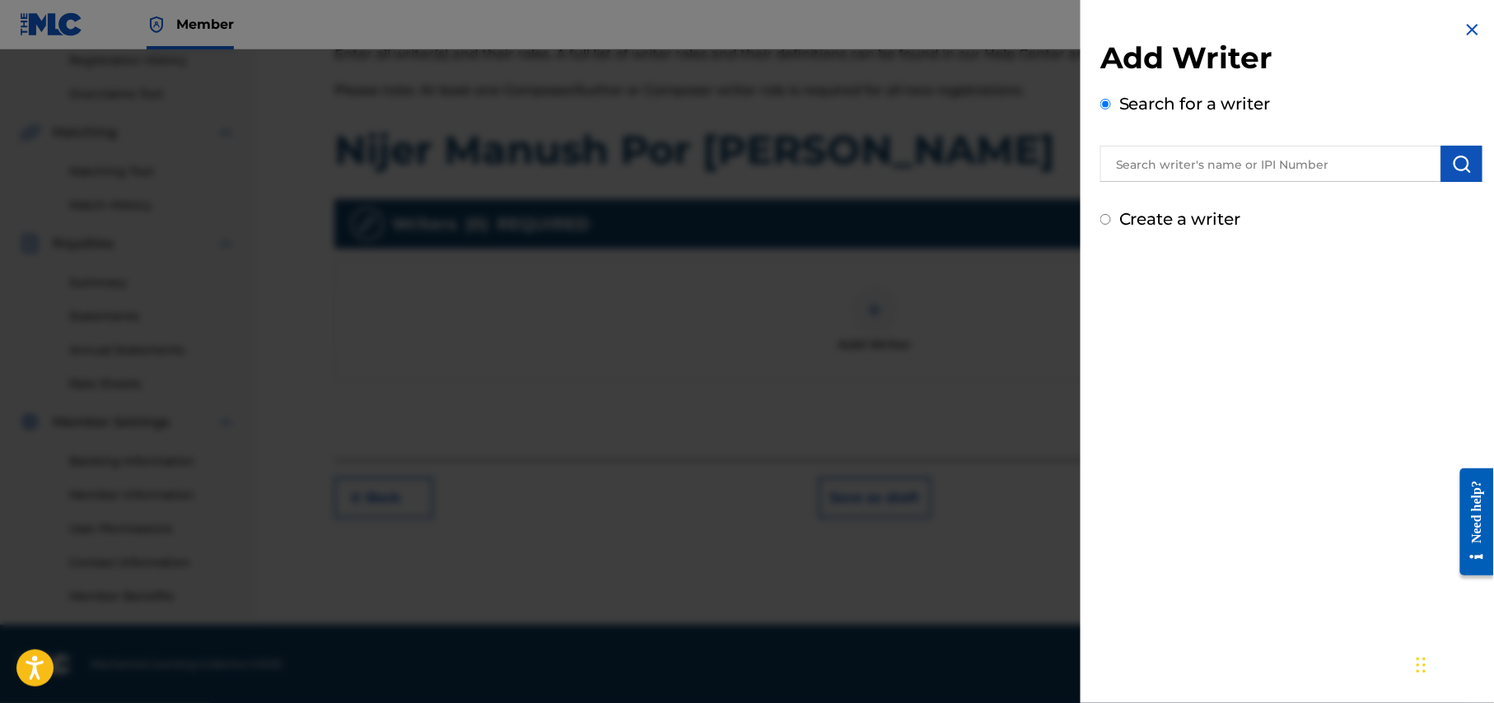
click at [1256, 160] on input "text" at bounding box center [1270, 164] width 341 height 36
type input "a"
type input "shohag"
click at [1457, 166] on img "submit" at bounding box center [1462, 164] width 20 height 20
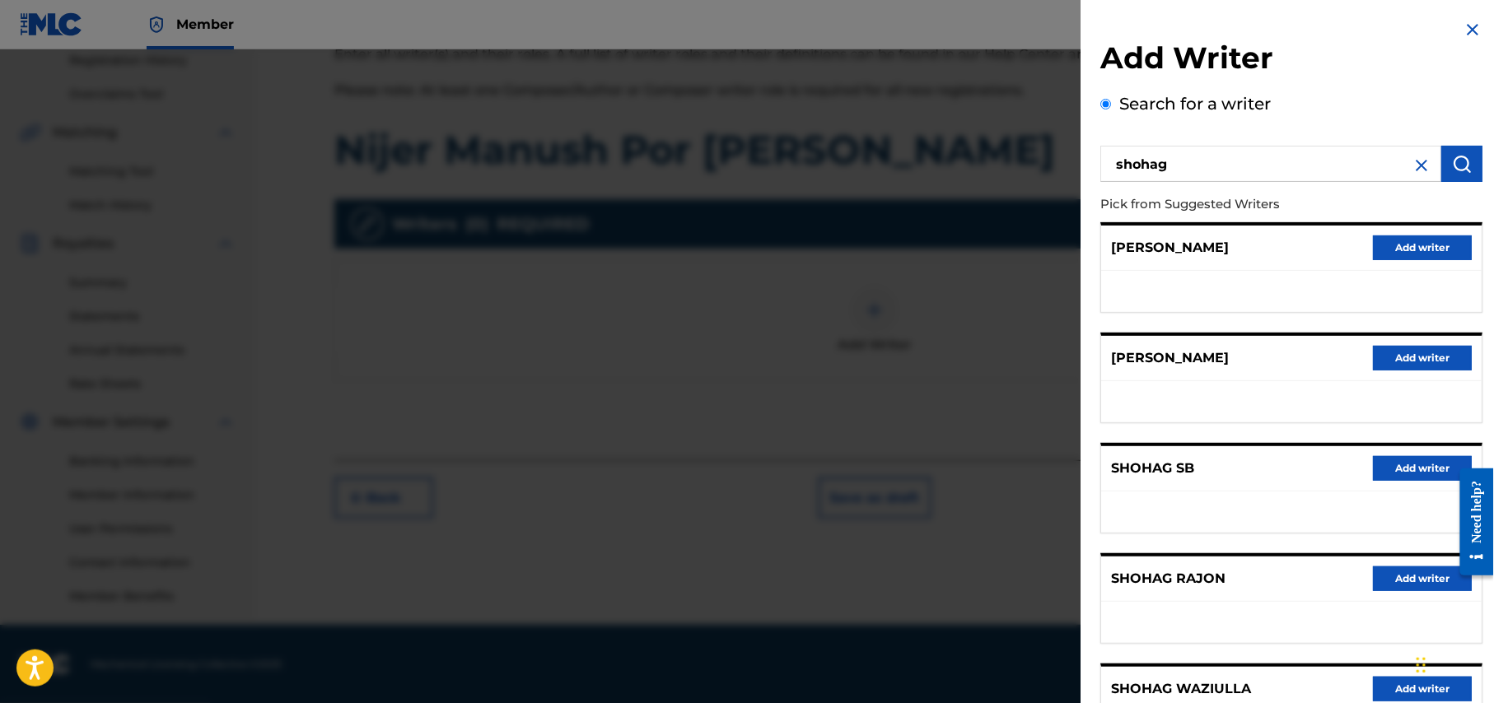
scroll to position [156, 0]
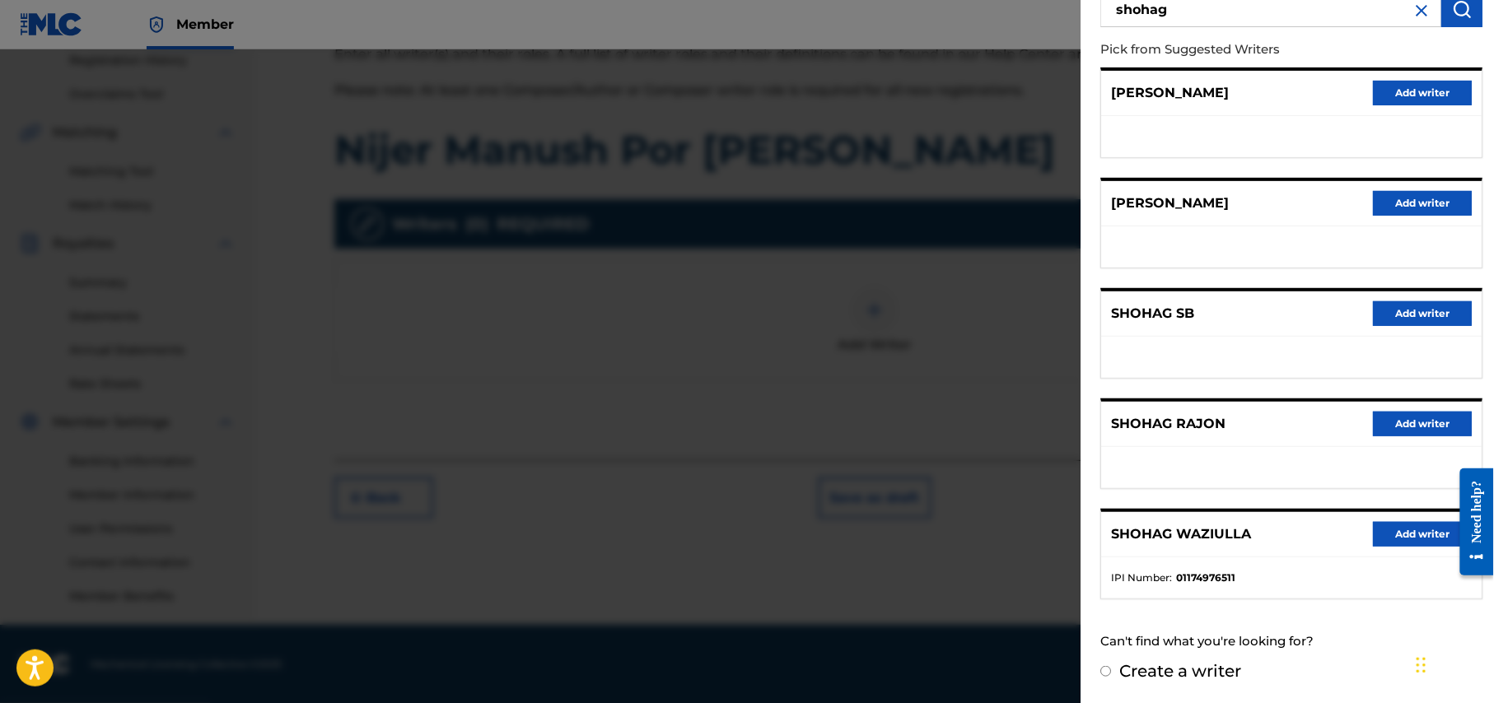
click at [1413, 534] on button "Add writer" at bounding box center [1422, 534] width 99 height 25
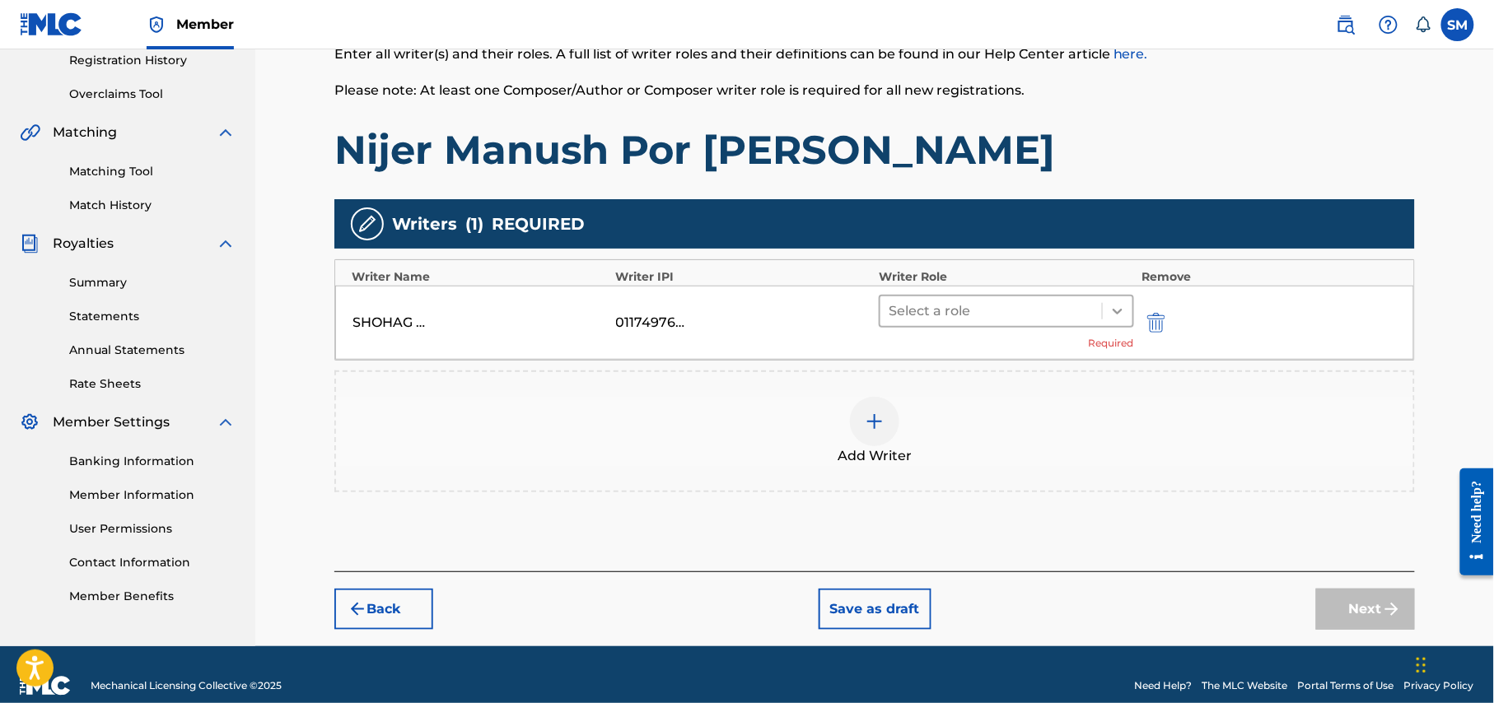
click at [1115, 304] on icon at bounding box center [1117, 311] width 16 height 16
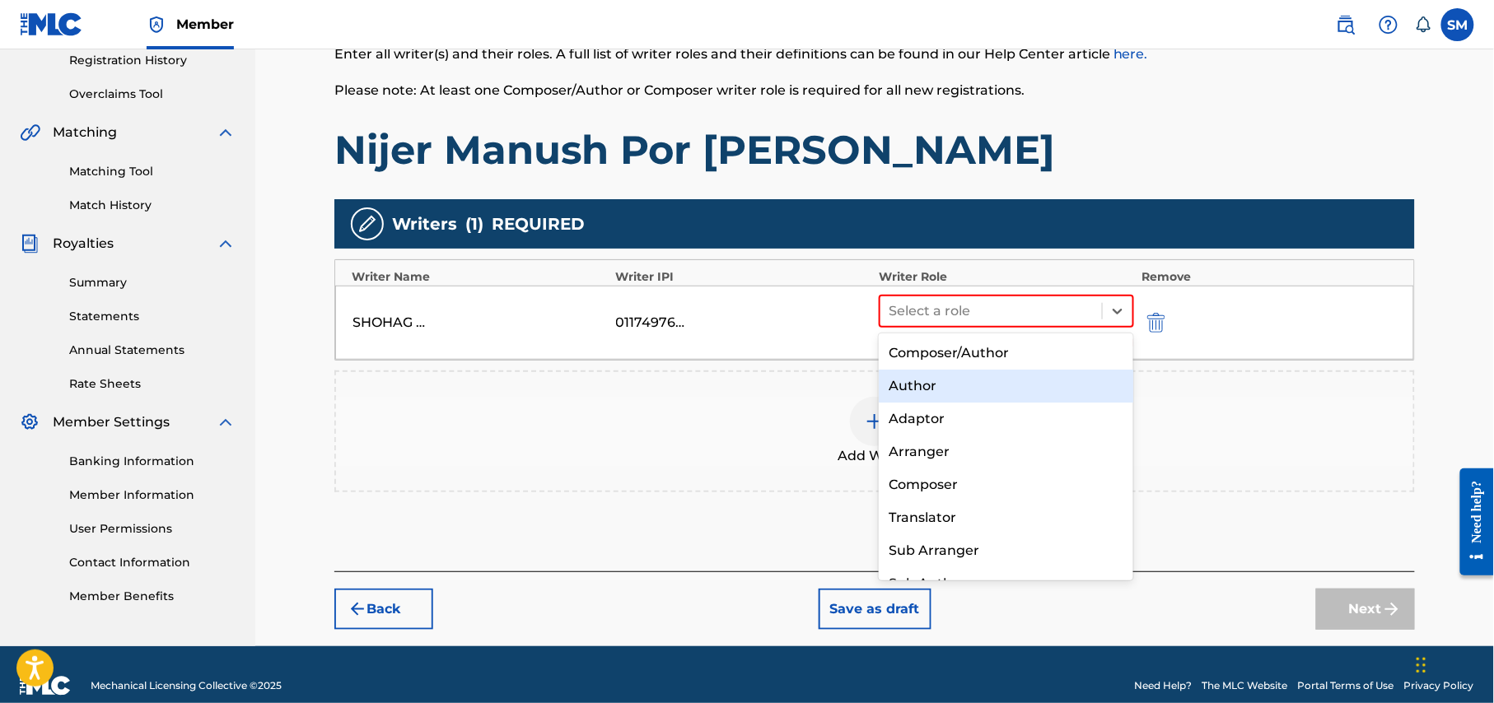
click at [972, 386] on div "Author" at bounding box center [1006, 386] width 254 height 33
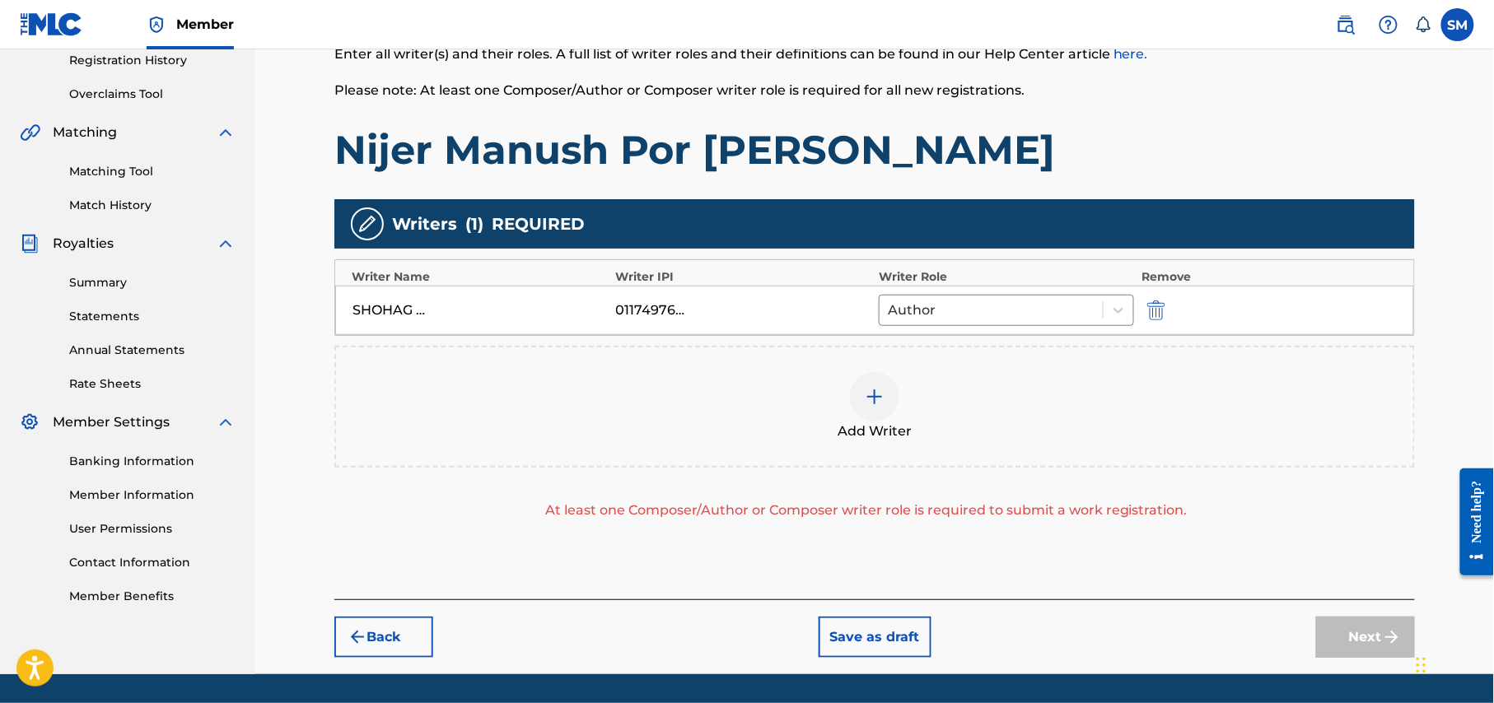
click at [884, 410] on div at bounding box center [874, 396] width 49 height 49
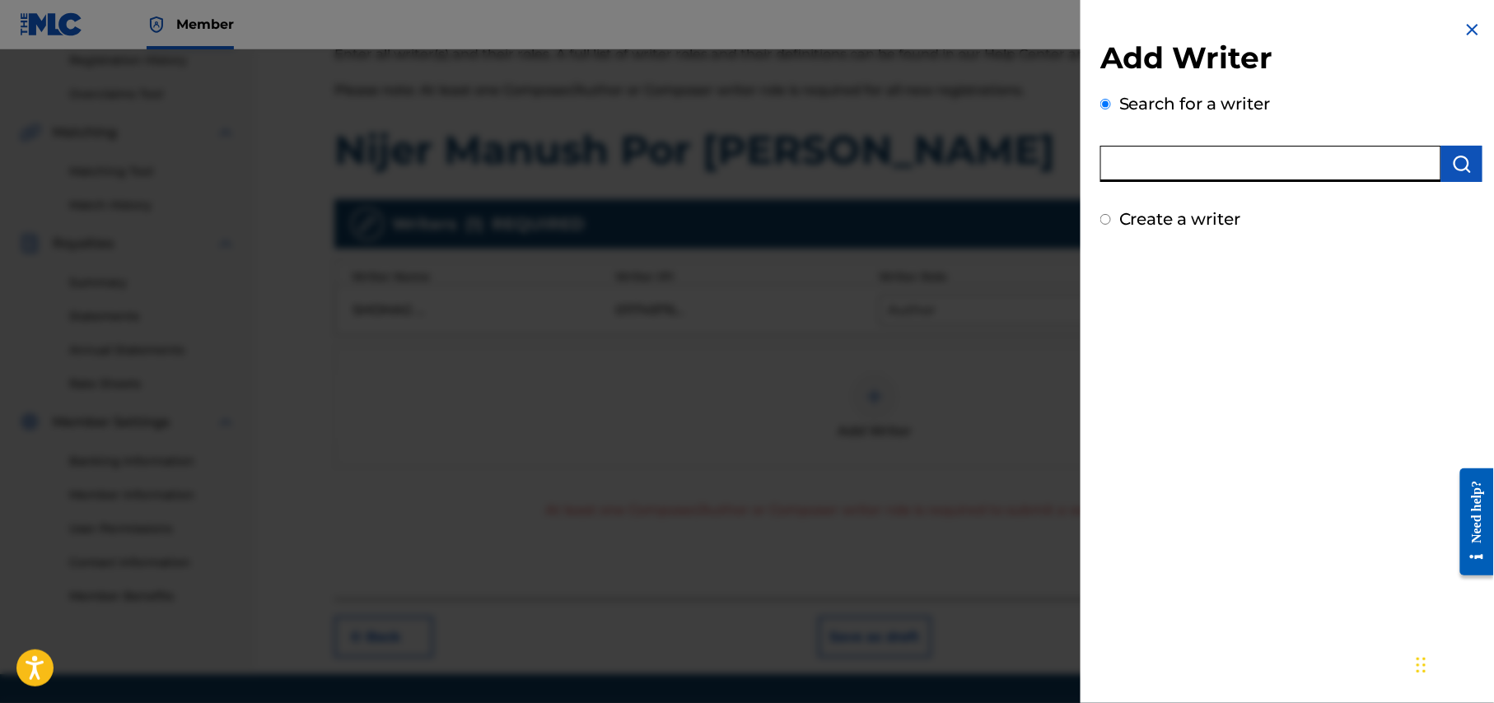
click at [1289, 166] on input "text" at bounding box center [1270, 164] width 341 height 36
type input "antor hasan"
click at [1200, 222] on label "Create a writer" at bounding box center [1180, 219] width 122 height 20
radio input "true"
click at [1111, 222] on input "Create a writer" at bounding box center [1105, 219] width 11 height 11
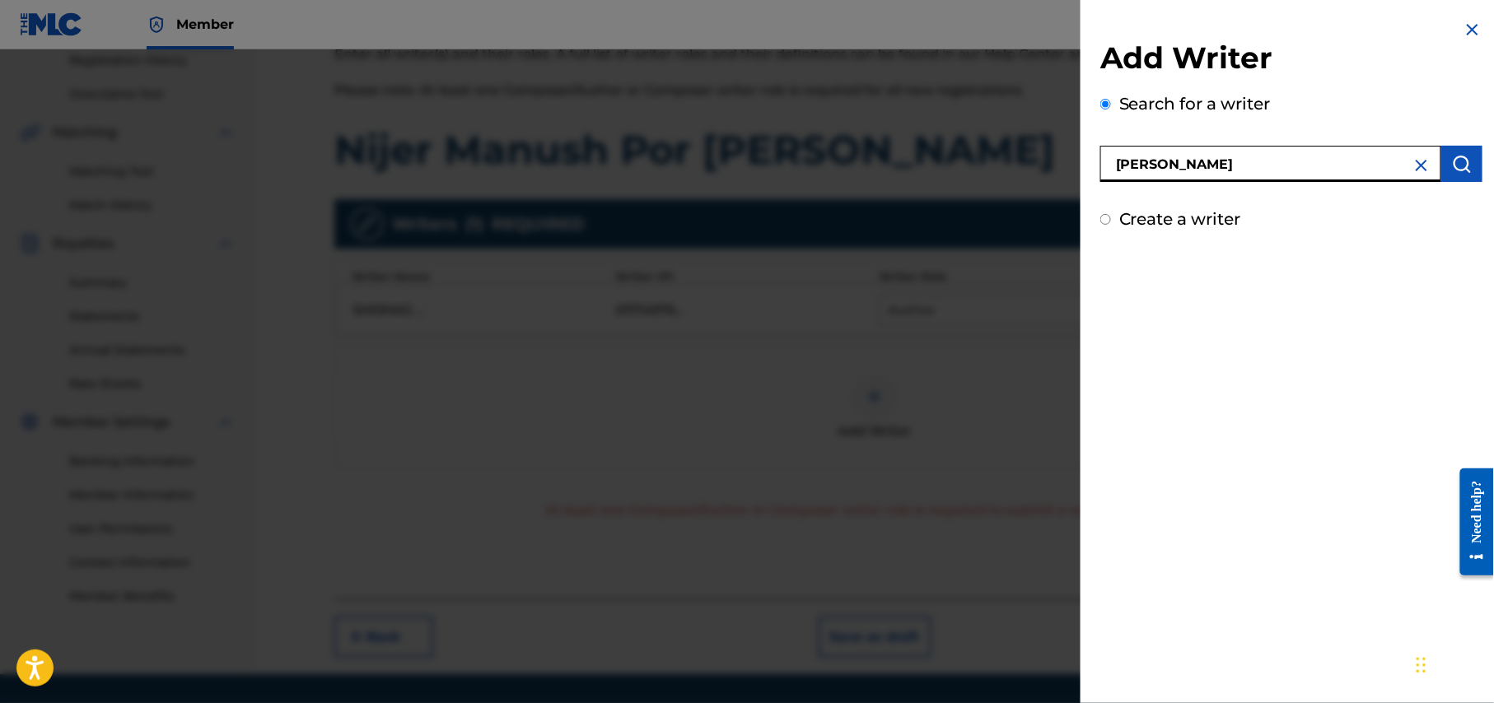
radio input "false"
radio input "true"
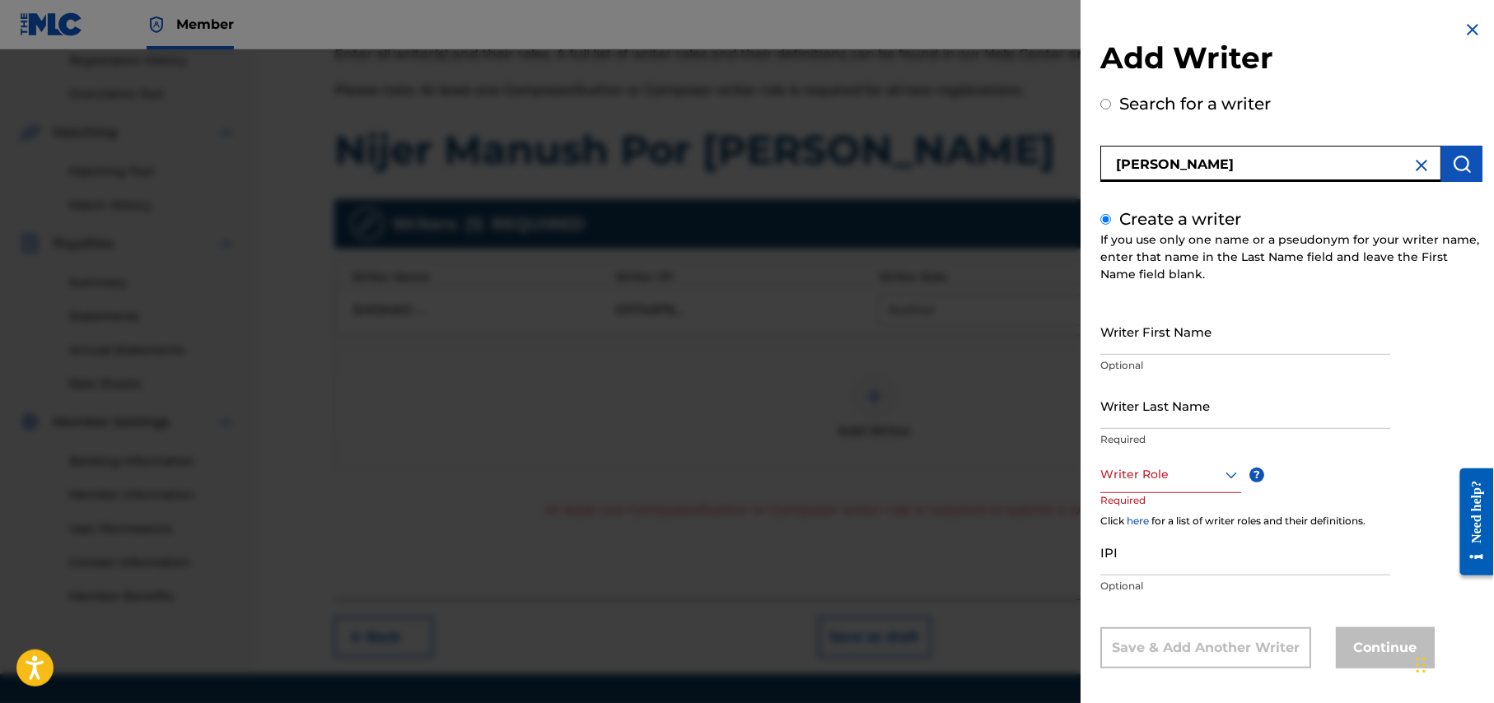
drag, startPoint x: 1219, startPoint y: 158, endPoint x: 1094, endPoint y: 159, distance: 124.3
click at [1094, 159] on div "Add Writer Search for a writer antor hasan Create a writer If you use only one …" at bounding box center [1291, 356] width 422 height 713
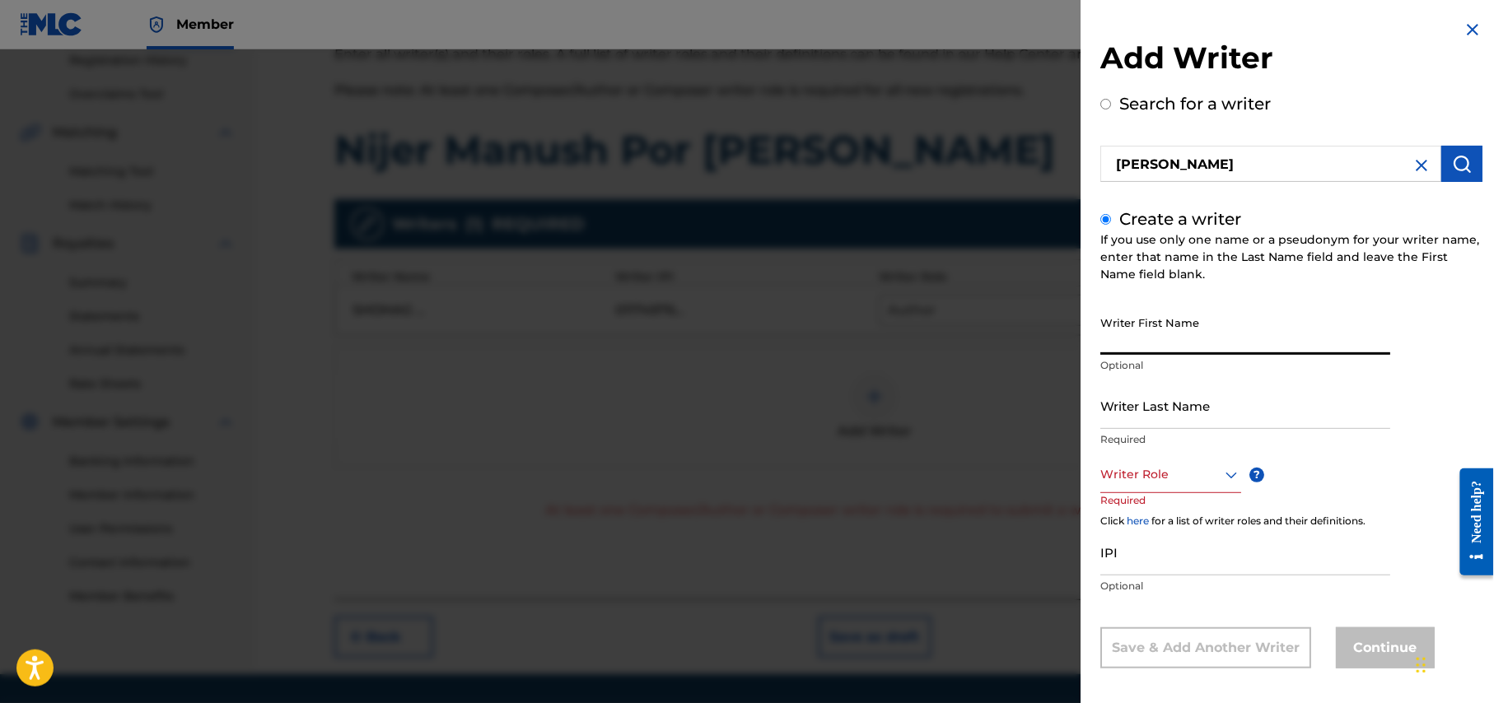
click at [1187, 337] on input "Writer First Name" at bounding box center [1245, 331] width 290 height 47
paste input "antor hasan"
drag, startPoint x: 1189, startPoint y: 337, endPoint x: 1128, endPoint y: 351, distance: 62.5
click at [1128, 351] on input "antor hasan" at bounding box center [1245, 331] width 290 height 47
type input "anto"
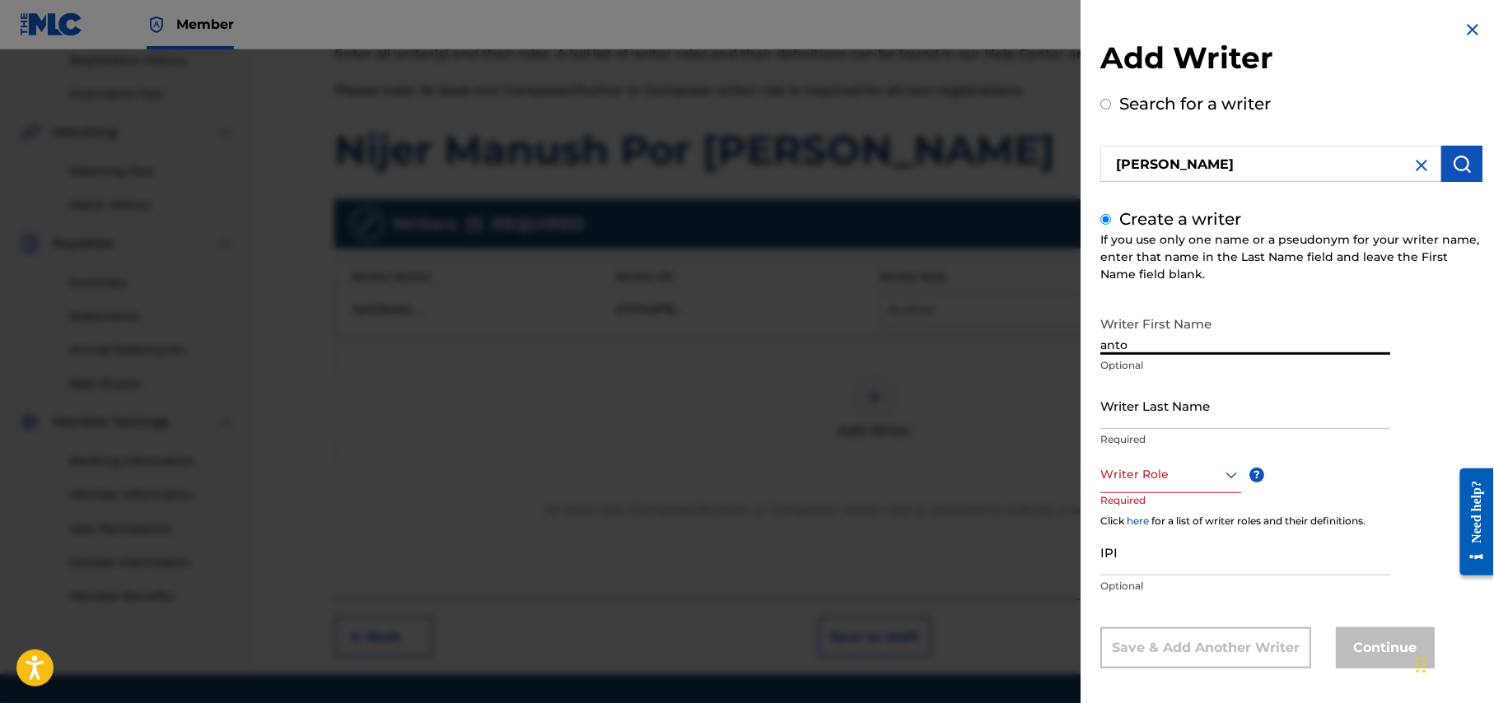
click at [1180, 409] on input "Writer Last Name" at bounding box center [1245, 405] width 290 height 47
paste input "r hasan"
type input "r hasan"
click at [1105, 346] on input "anto" at bounding box center [1245, 331] width 290 height 47
click at [1137, 343] on input "Anto" at bounding box center [1245, 331] width 290 height 47
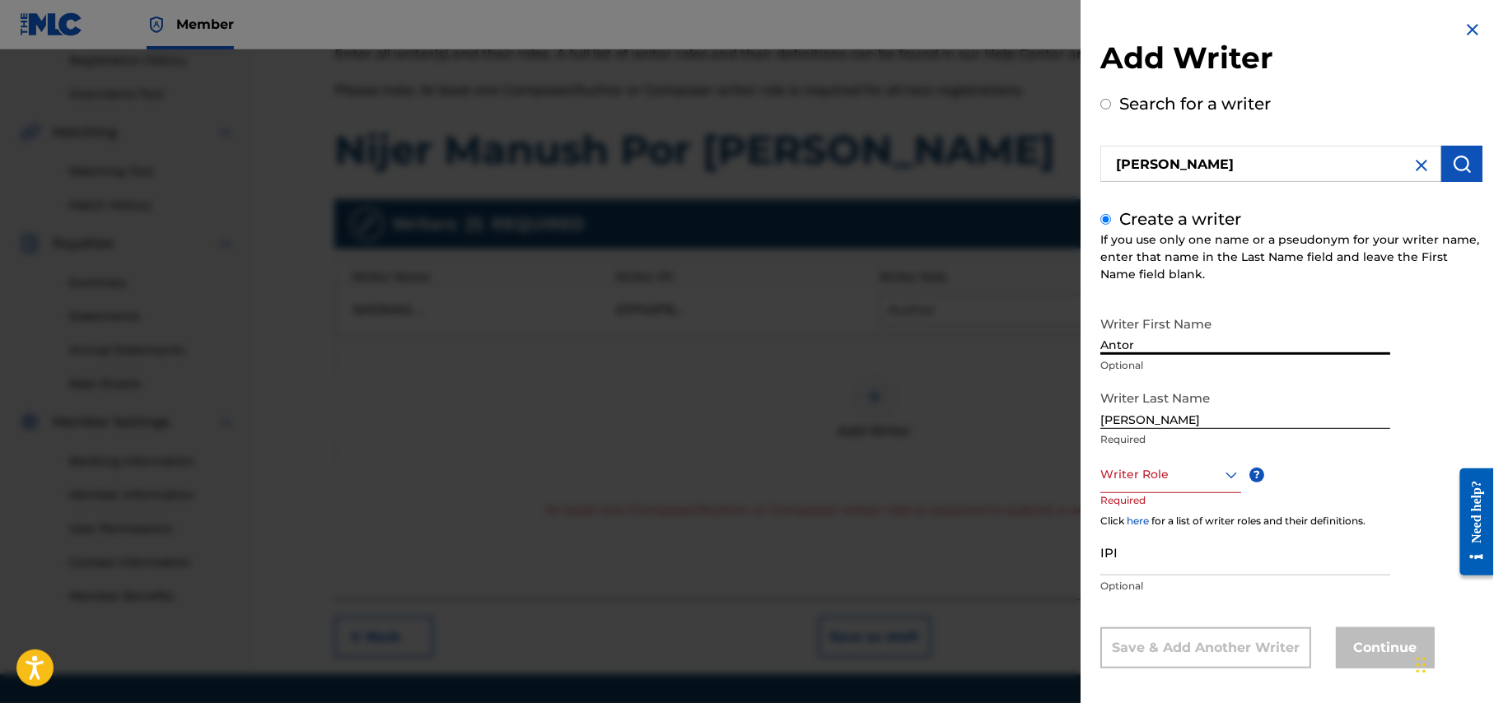
type input "Antor"
click at [1111, 420] on input "r hasan" at bounding box center [1245, 405] width 290 height 47
click at [1112, 420] on input "hasan" at bounding box center [1245, 405] width 290 height 47
type input "Hasan"
click at [1220, 478] on div "Writer Role" at bounding box center [1170, 474] width 141 height 37
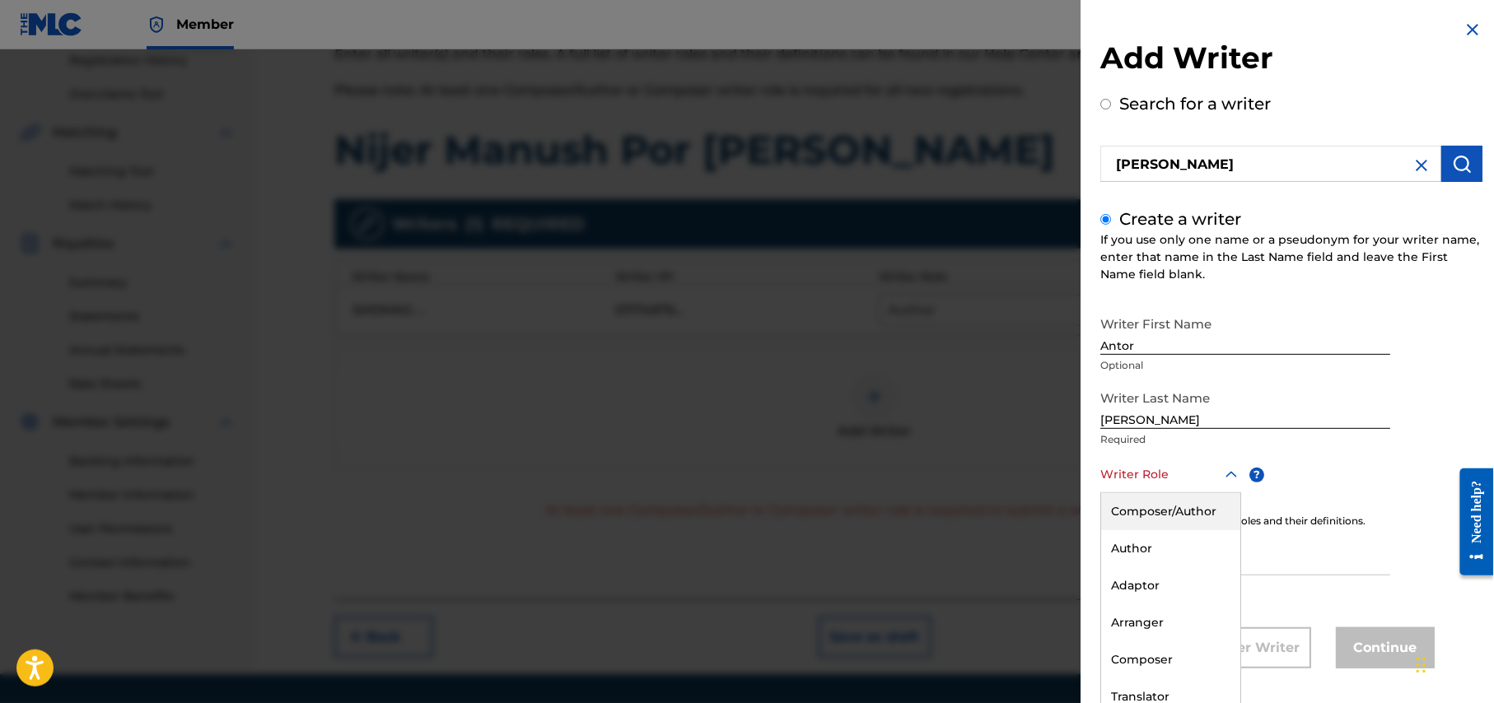
scroll to position [10, 0]
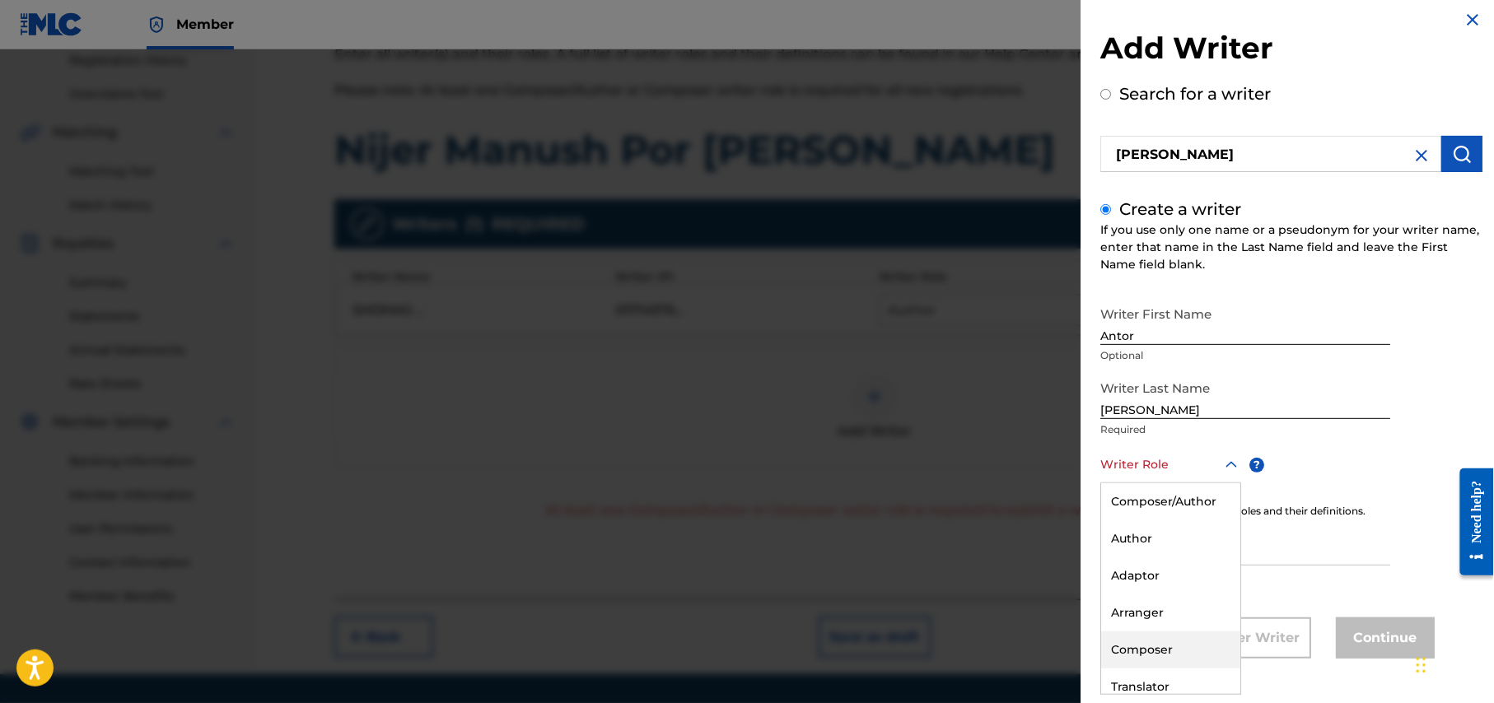
click at [1138, 653] on div "Composer" at bounding box center [1170, 650] width 139 height 37
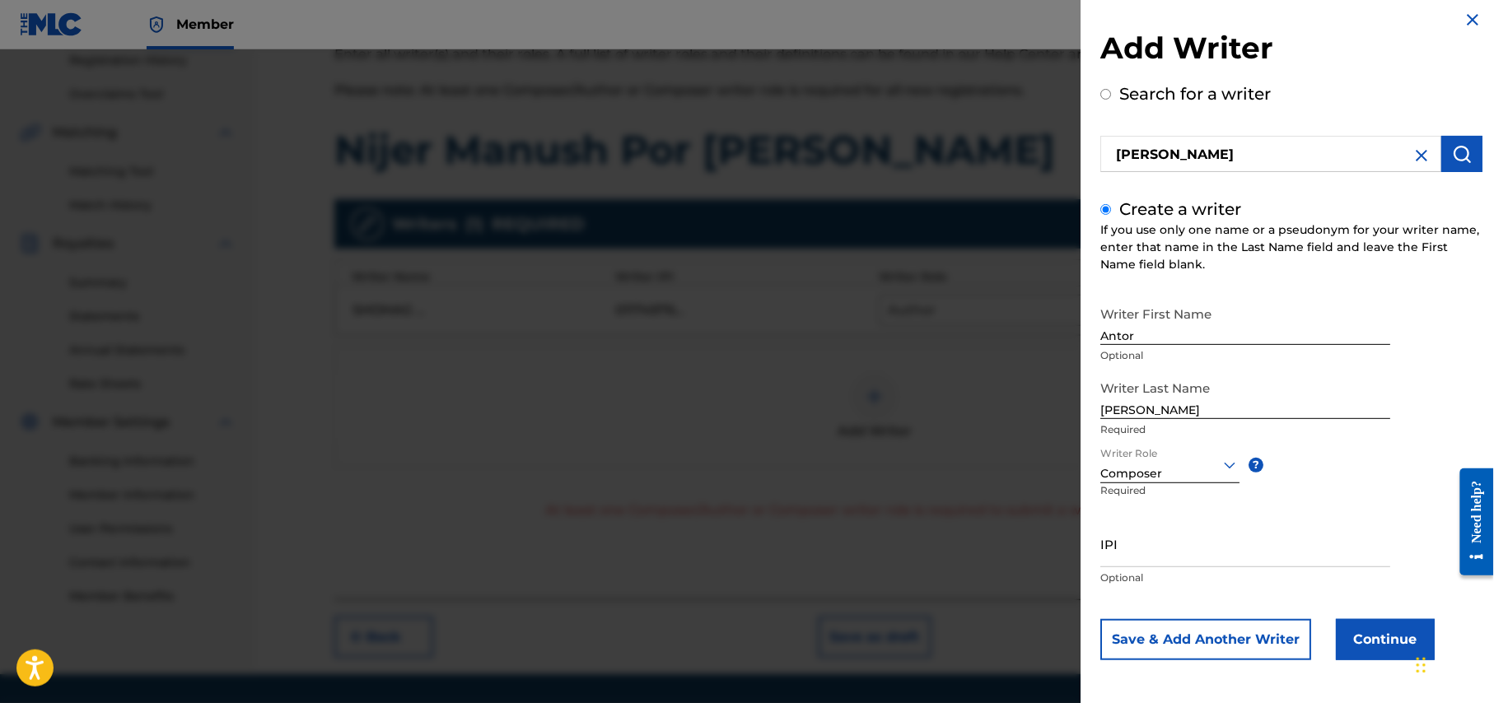
scroll to position [11, 0]
click at [1377, 637] on button "Continue" at bounding box center [1385, 638] width 99 height 41
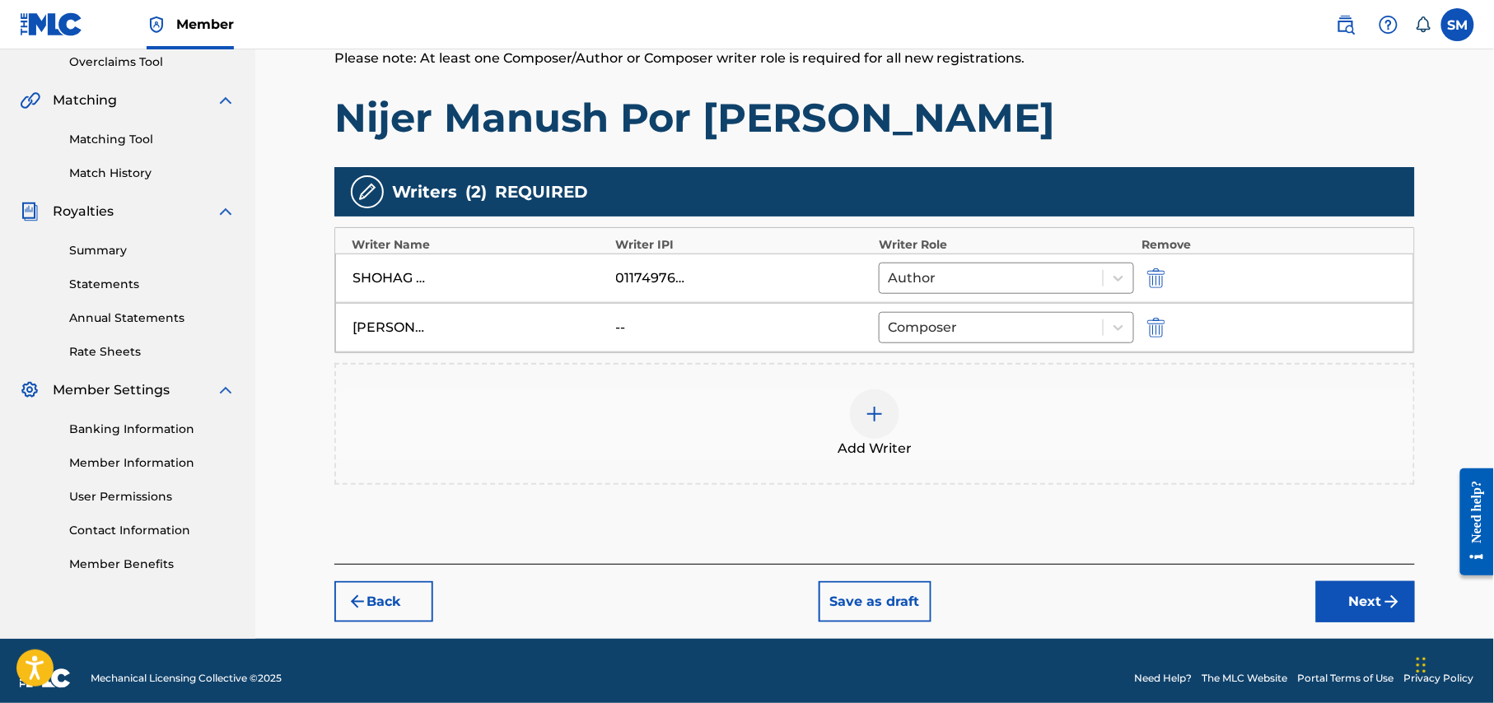
scroll to position [366, 0]
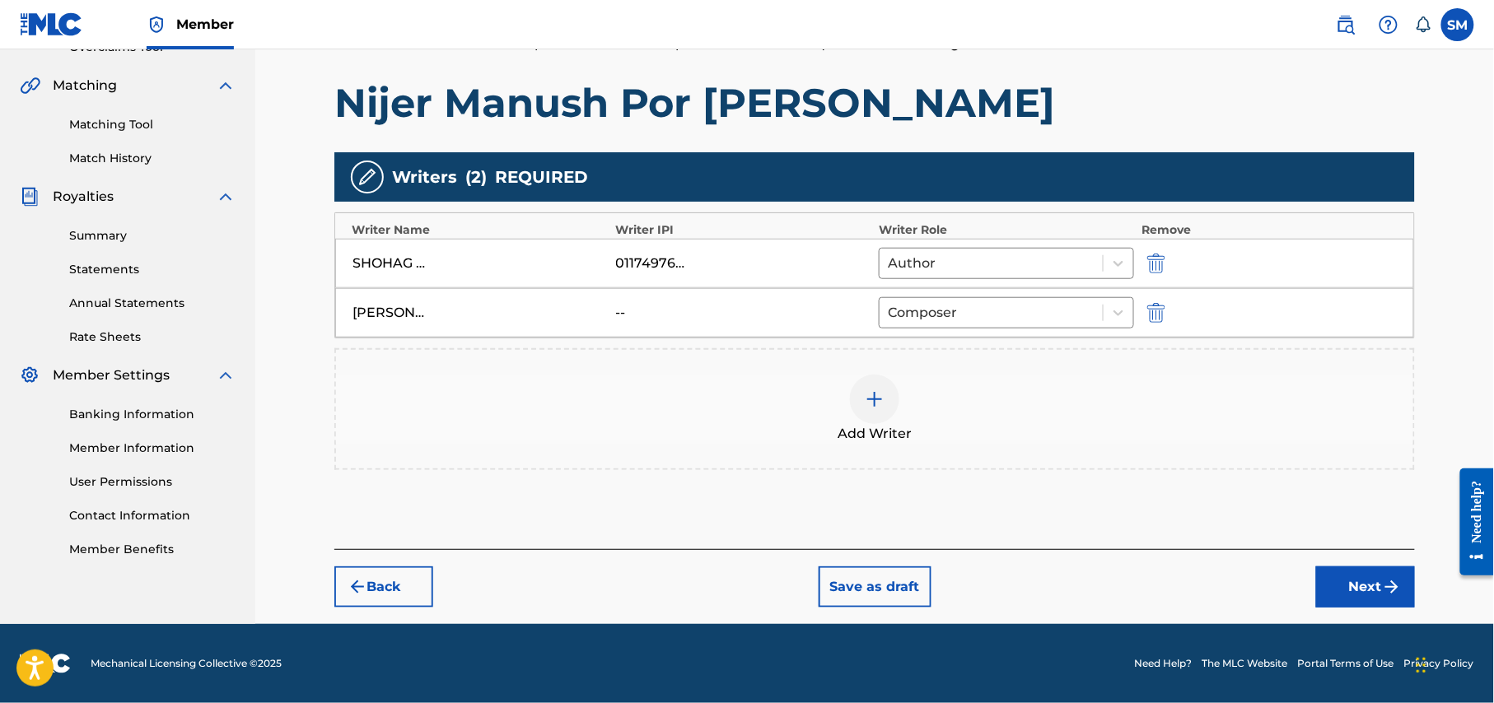
click at [1371, 584] on button "Next" at bounding box center [1365, 587] width 99 height 41
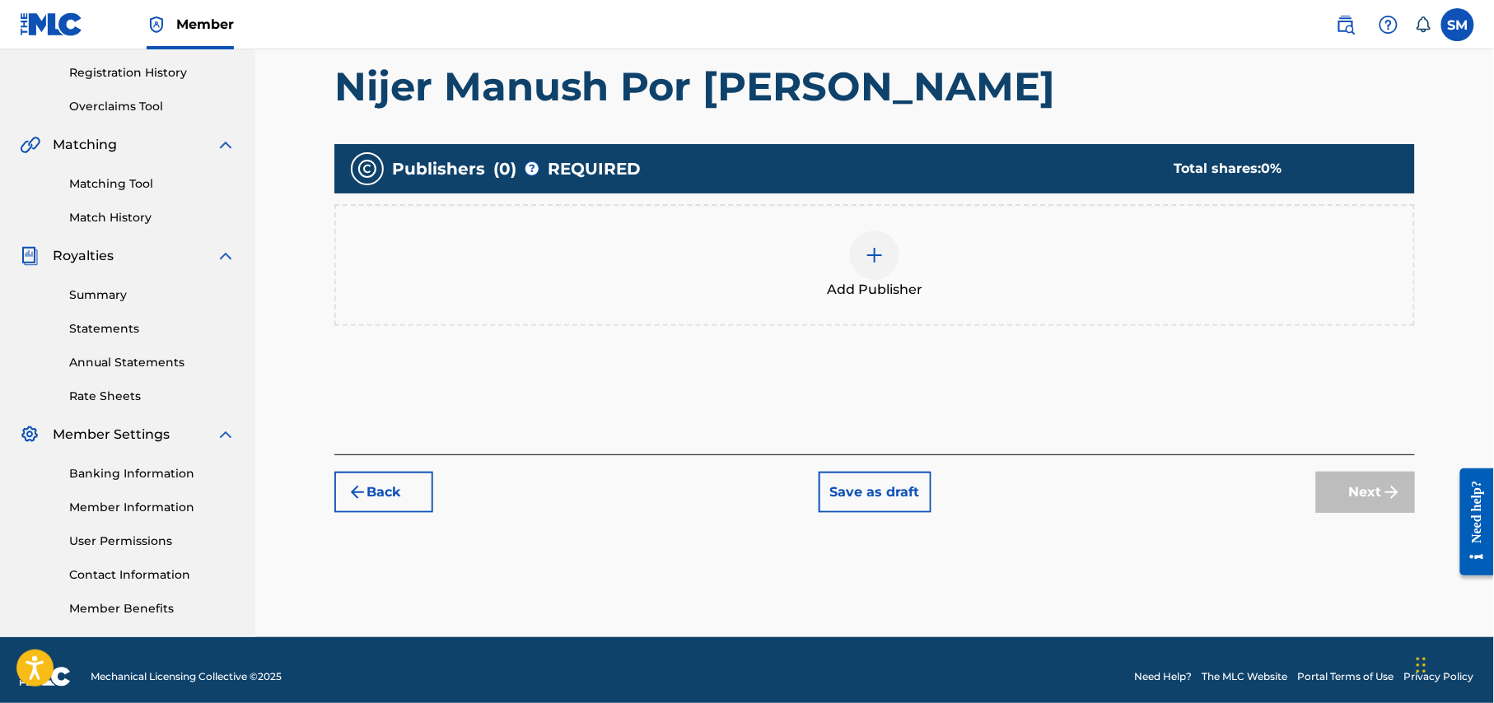
scroll to position [317, 0]
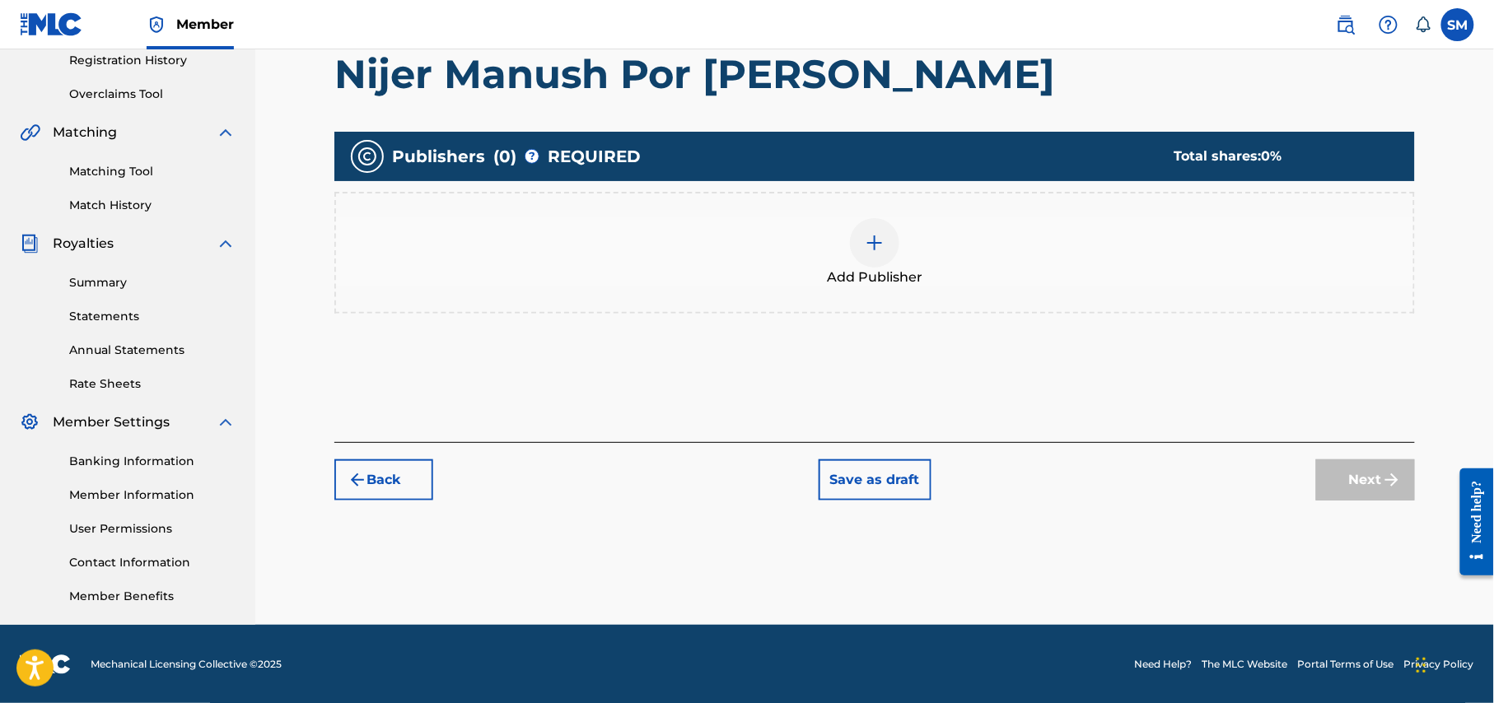
click at [865, 224] on div at bounding box center [874, 242] width 49 height 49
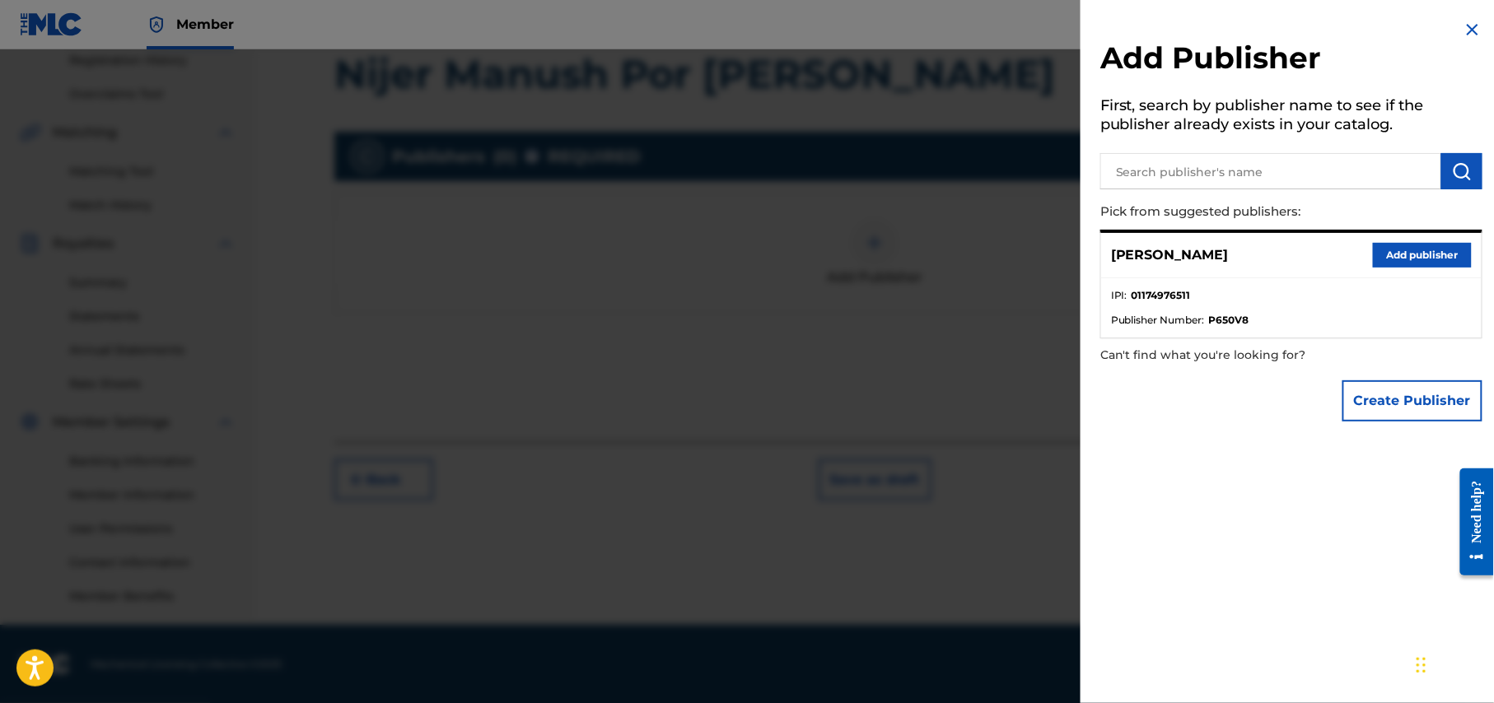
click at [1411, 250] on button "Add publisher" at bounding box center [1422, 255] width 99 height 25
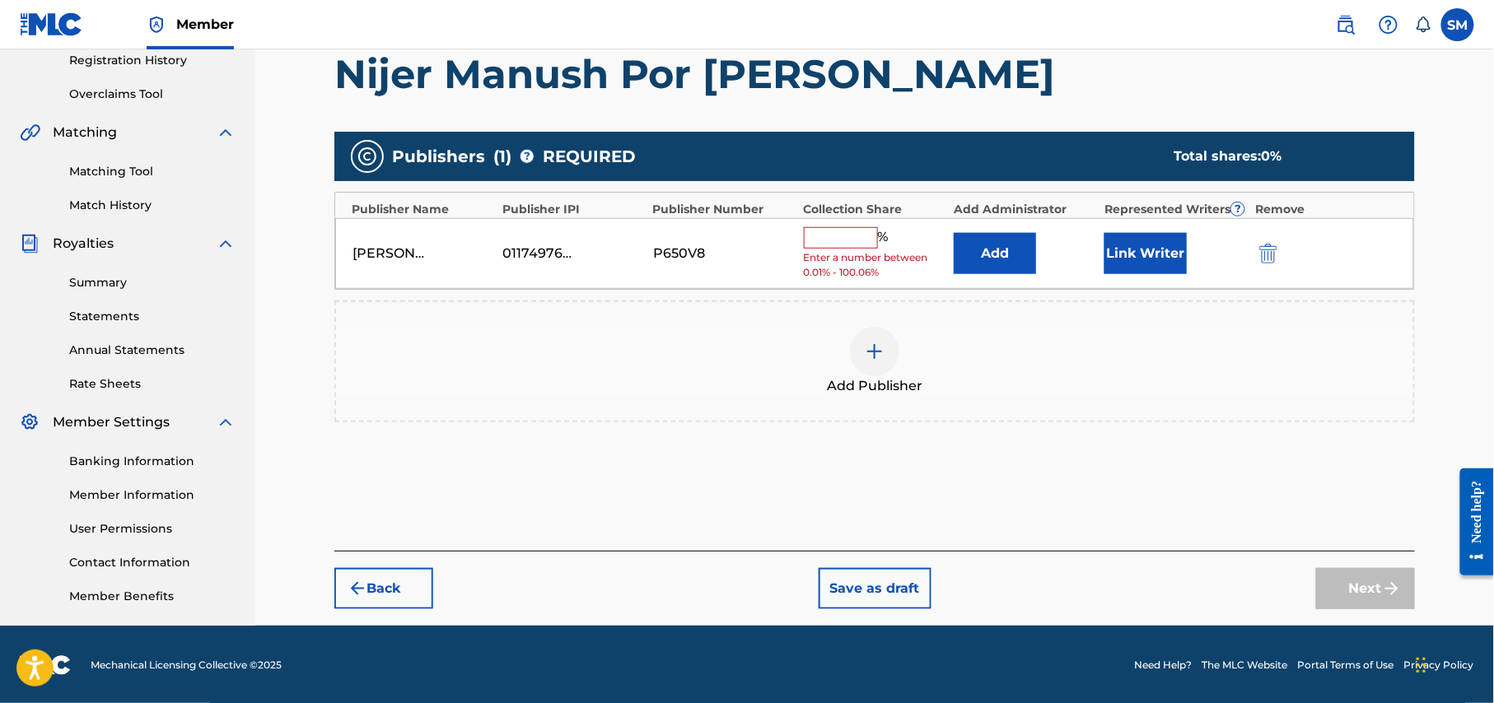
click at [860, 240] on input "text" at bounding box center [841, 237] width 74 height 21
type input "50"
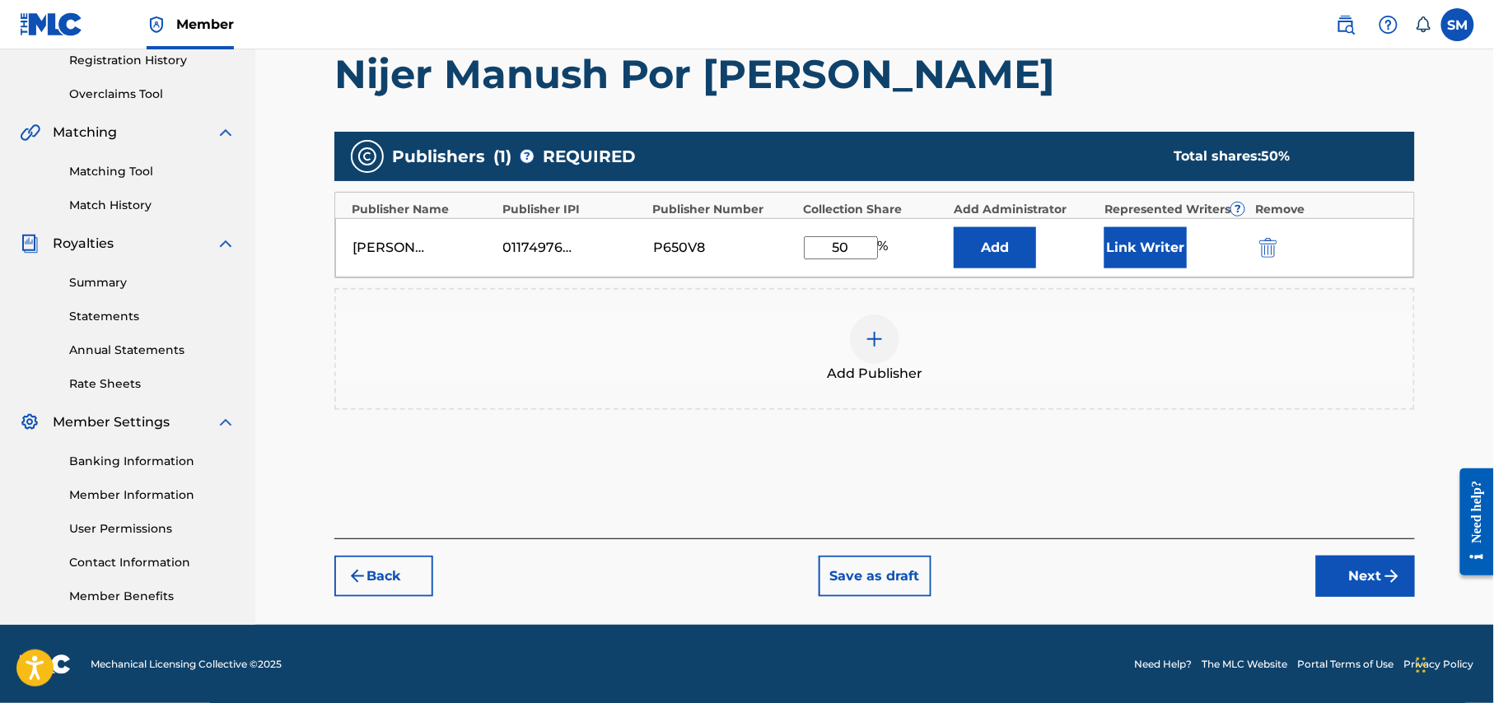
click at [1378, 571] on button "Next" at bounding box center [1365, 576] width 99 height 41
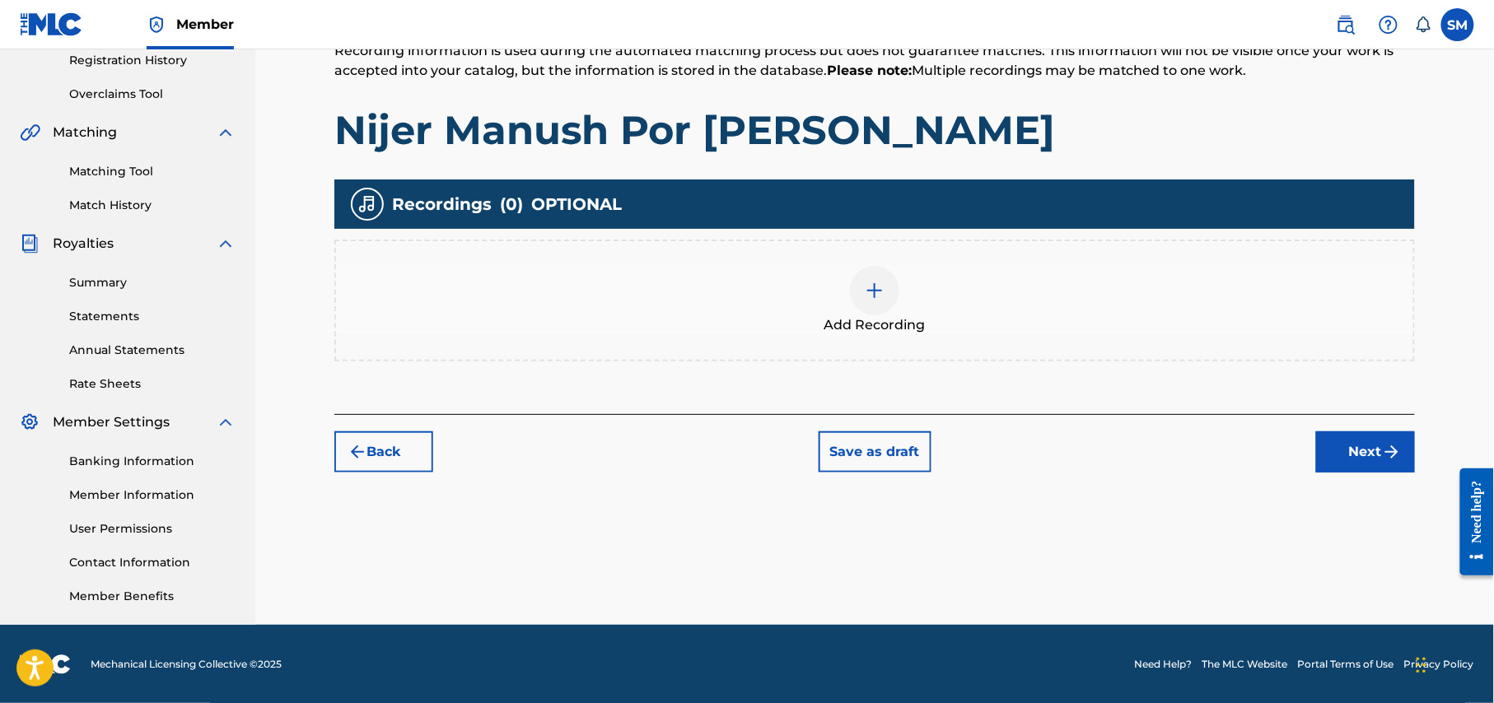
click at [886, 319] on span "Add Recording" at bounding box center [874, 325] width 101 height 20
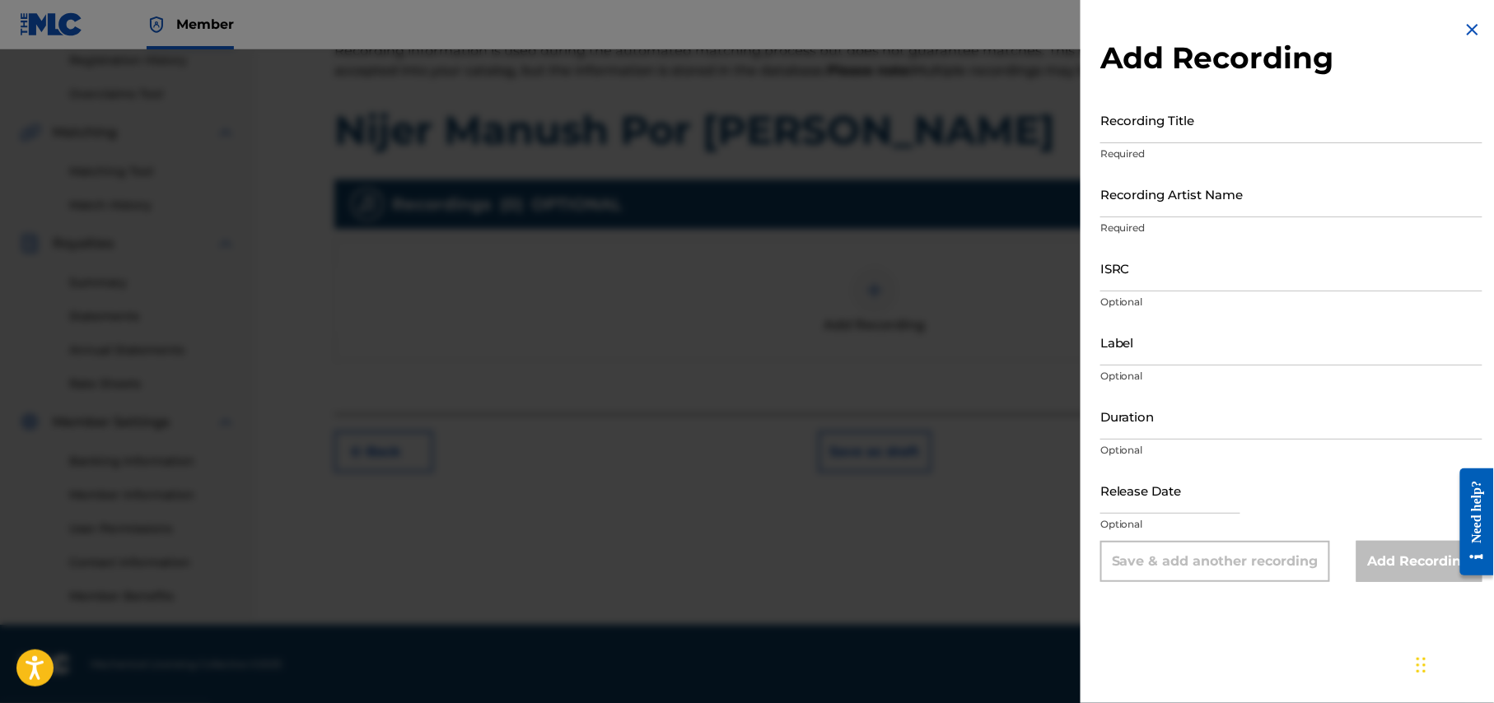
click at [1210, 133] on input "Recording Title" at bounding box center [1291, 119] width 382 height 47
paste input "r hasan"
drag, startPoint x: 1150, startPoint y: 133, endPoint x: 1042, endPoint y: 126, distance: 108.1
click at [1042, 126] on div "Add Recording Recording Title r hasan Required Recording Artist Name Required I…" at bounding box center [747, 376] width 1494 height 654
paste input "Nijer Manush Por Hoye Jay"
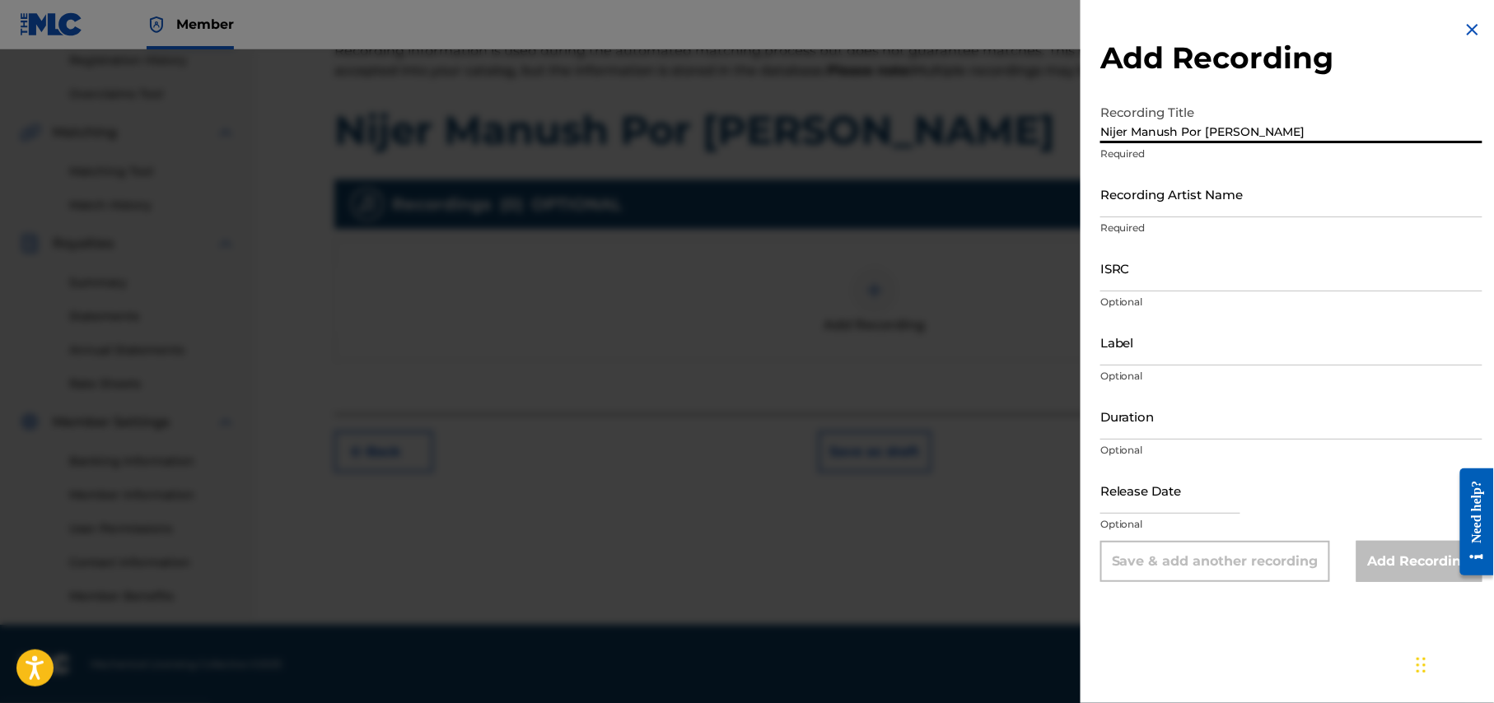
type input "Nijer Manush Por Hoye Jay"
click at [1283, 202] on input "Recording Artist Name" at bounding box center [1291, 193] width 382 height 47
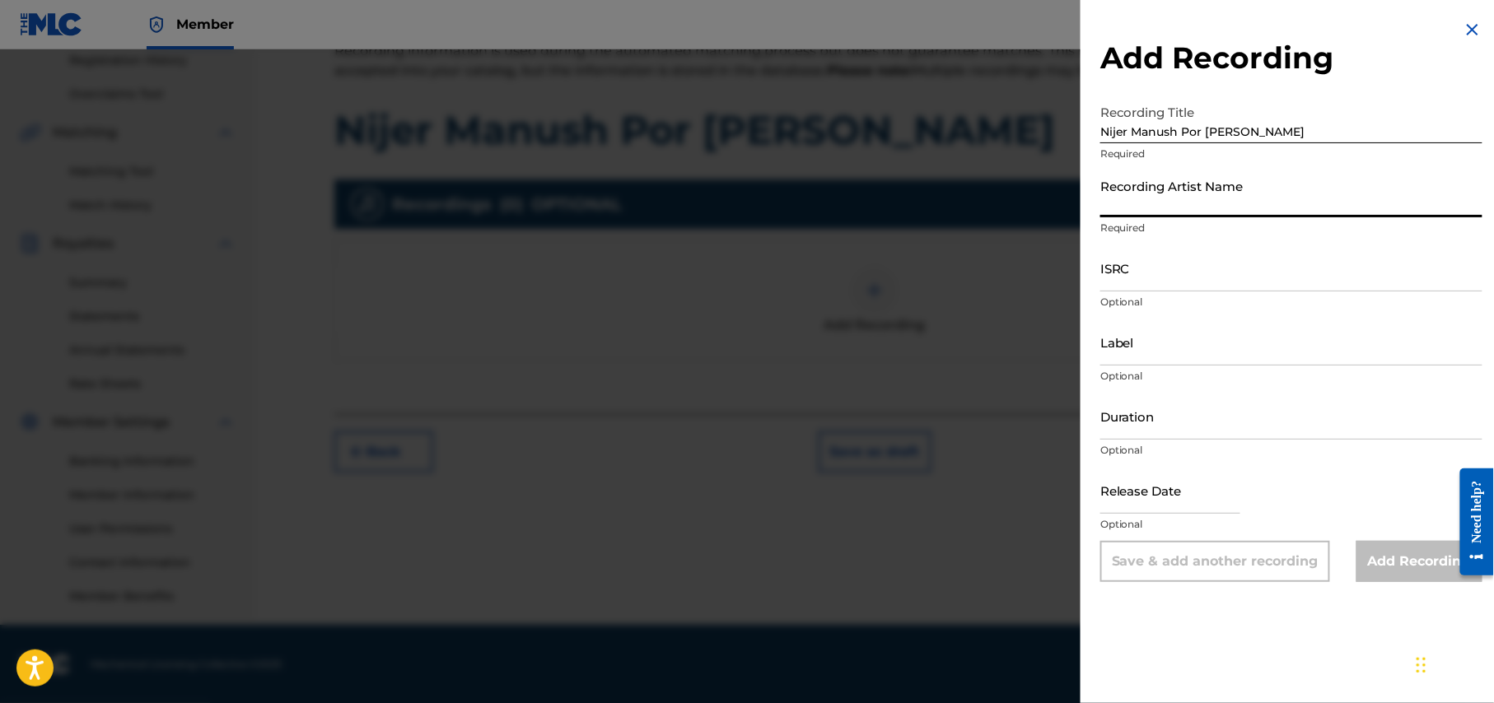
click at [1266, 203] on input "Recording Artist Name" at bounding box center [1291, 193] width 382 height 47
paste input "Susmita Lovely"
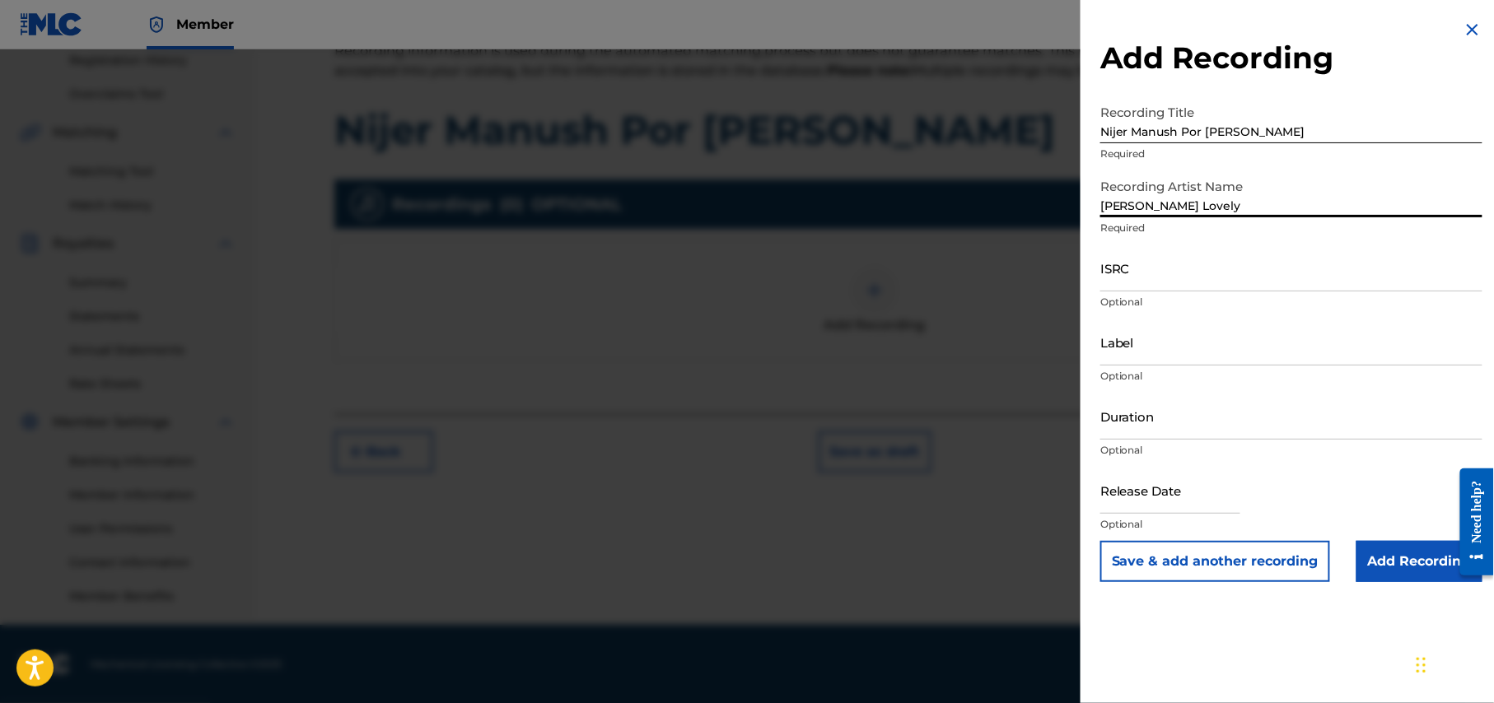
type input "Susmita Lovely"
click at [1220, 347] on input "Label" at bounding box center [1291, 342] width 382 height 47
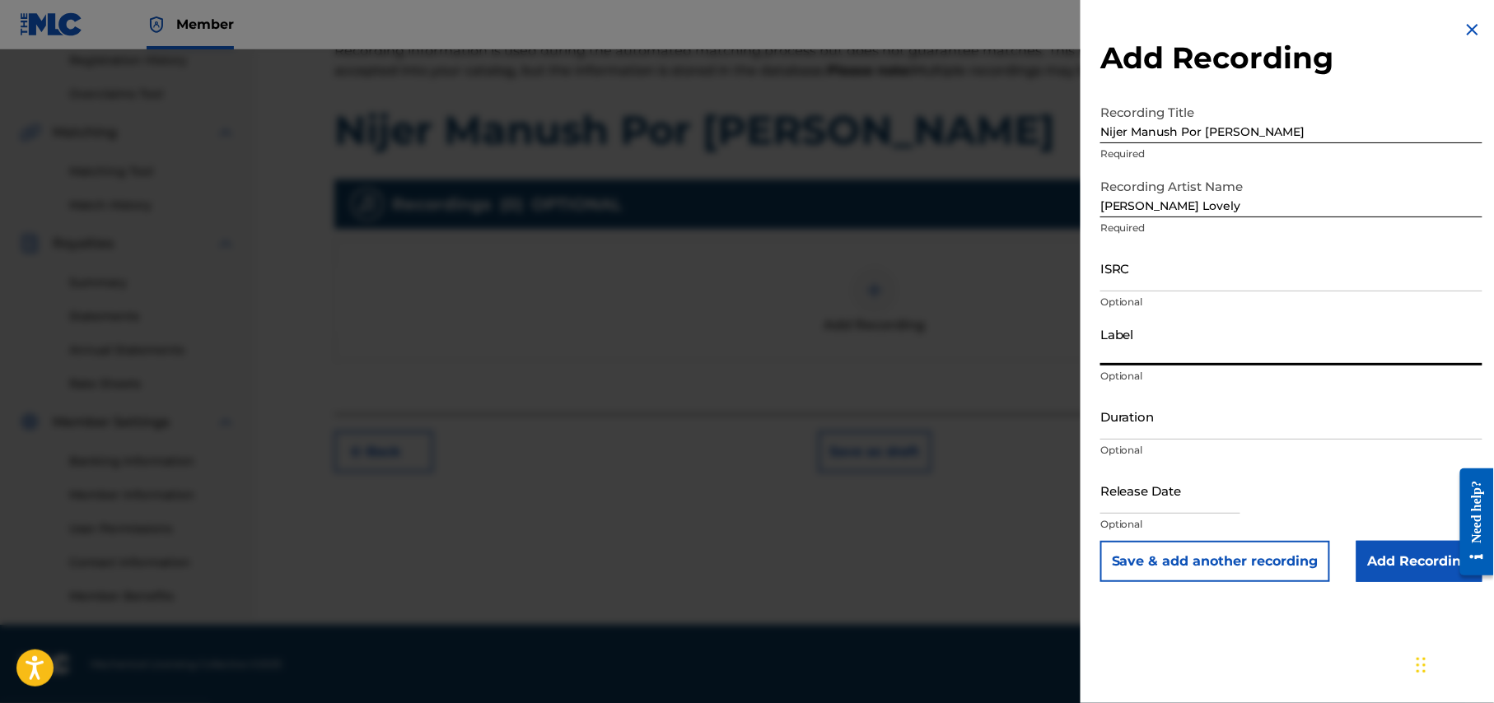
type input "Antor Multimedia"
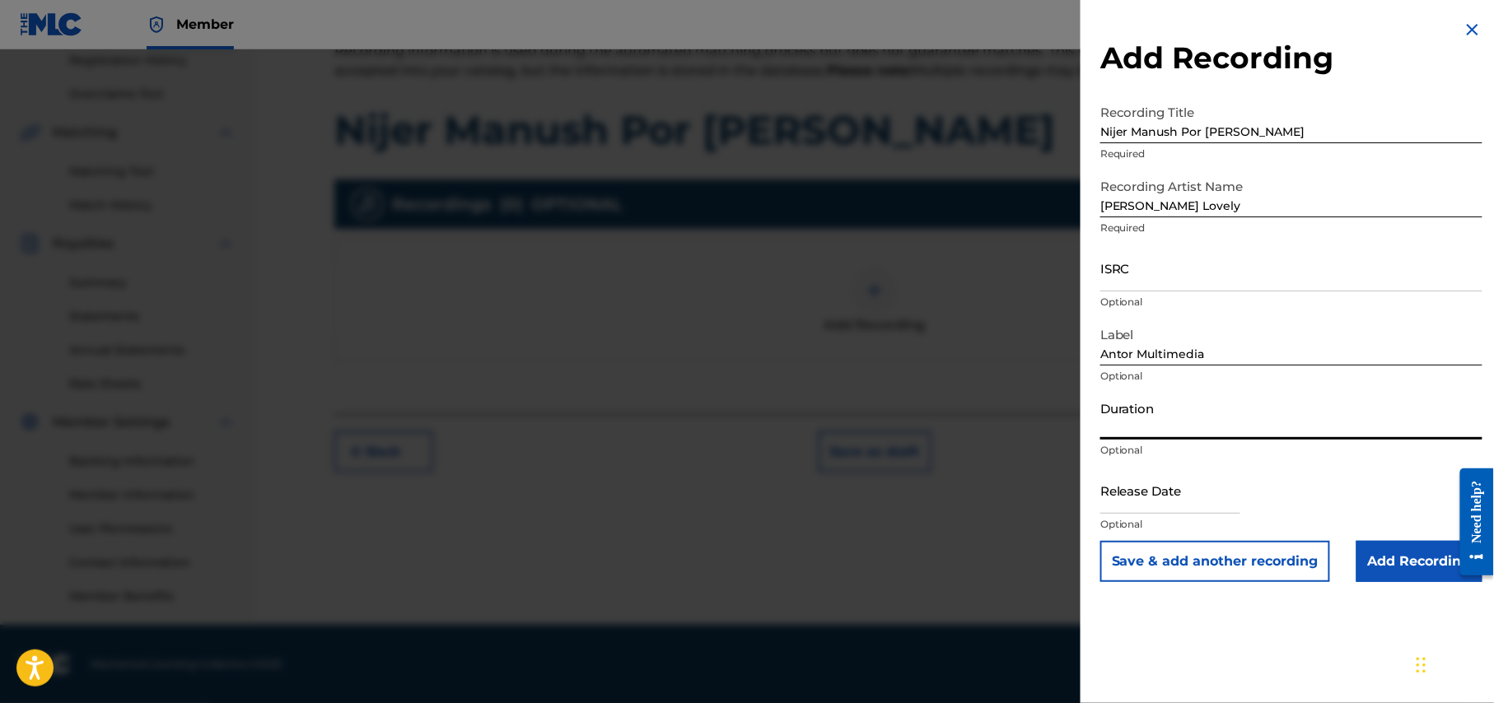
click at [1230, 423] on input "Duration" at bounding box center [1291, 416] width 382 height 47
click at [1150, 428] on input "Duration" at bounding box center [1291, 416] width 382 height 47
type input "03:43"
click at [1219, 496] on input "text" at bounding box center [1170, 490] width 140 height 47
select select "7"
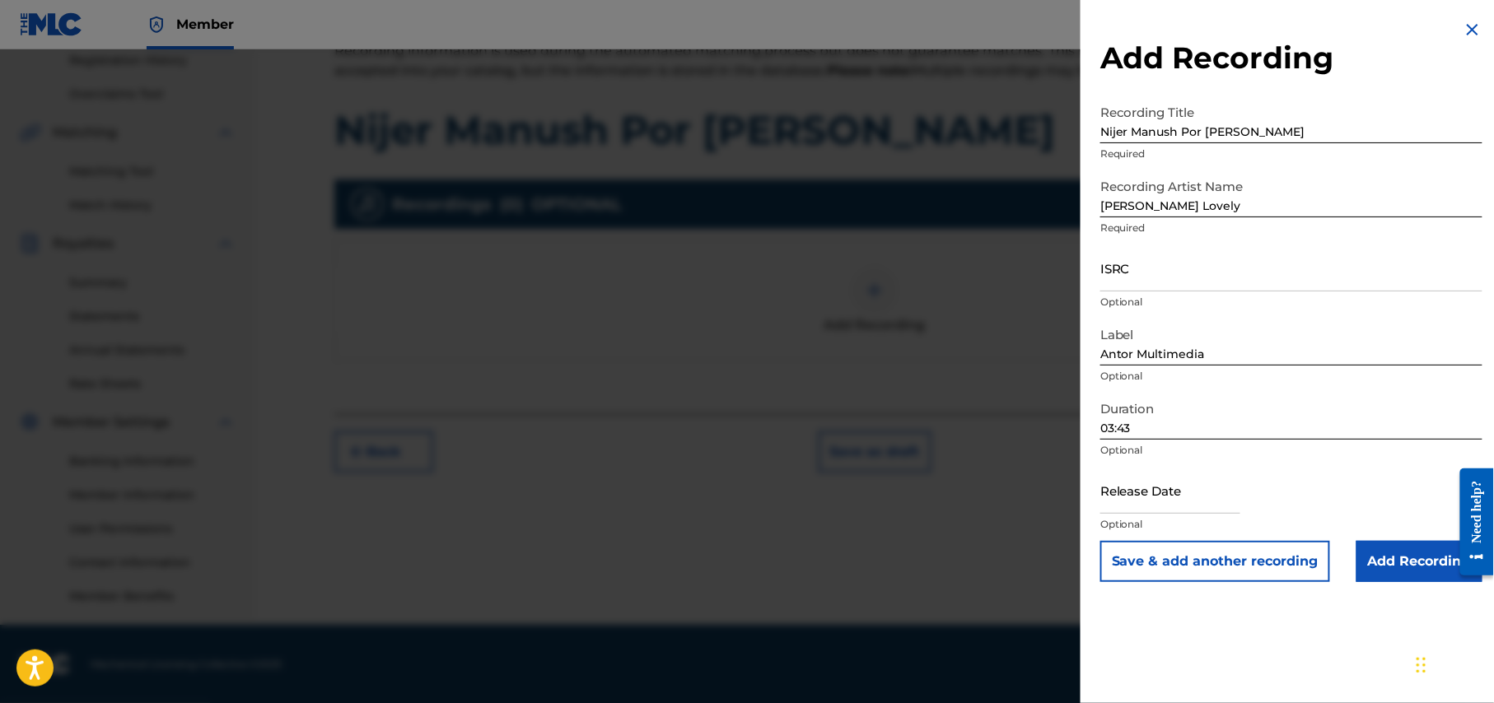
select select "2025"
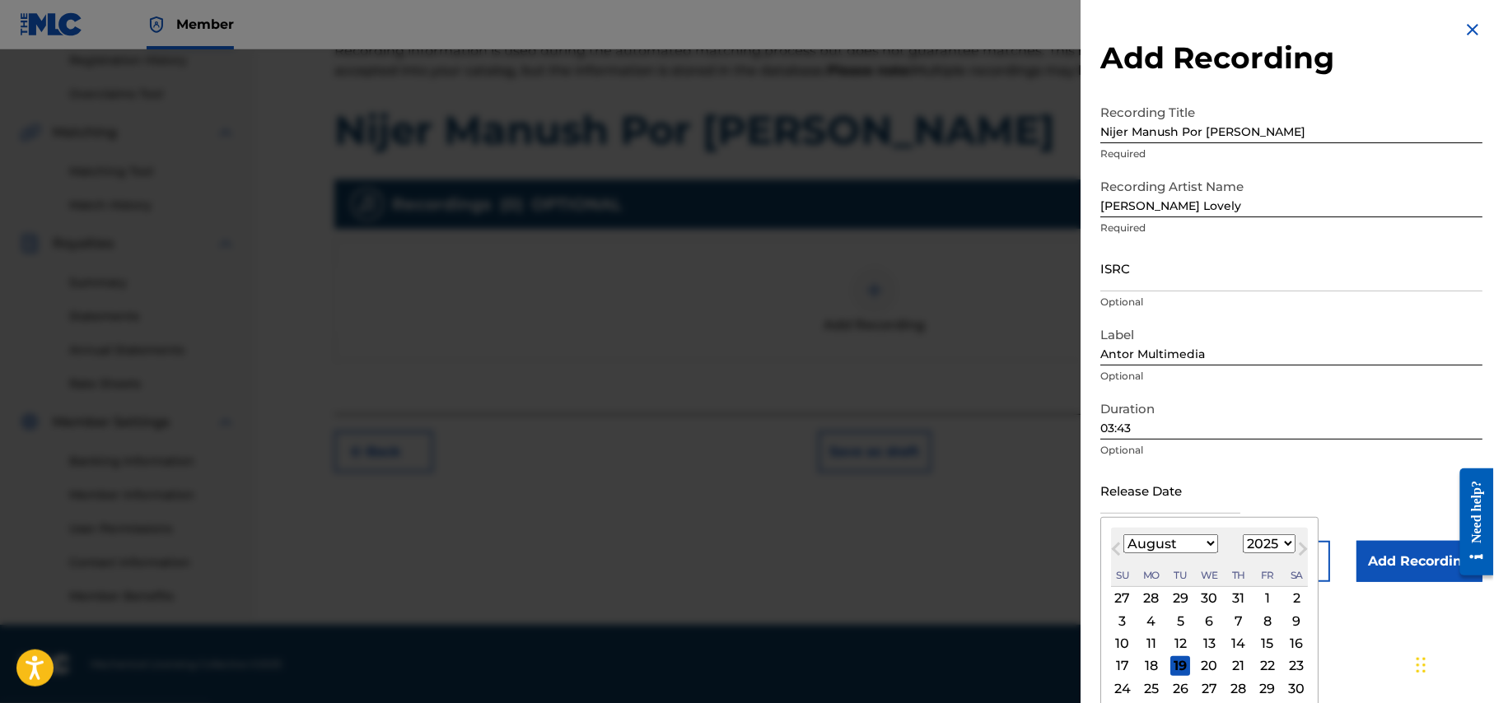
click at [1271, 600] on div "1" at bounding box center [1267, 599] width 20 height 20
type input "August 1 2025"
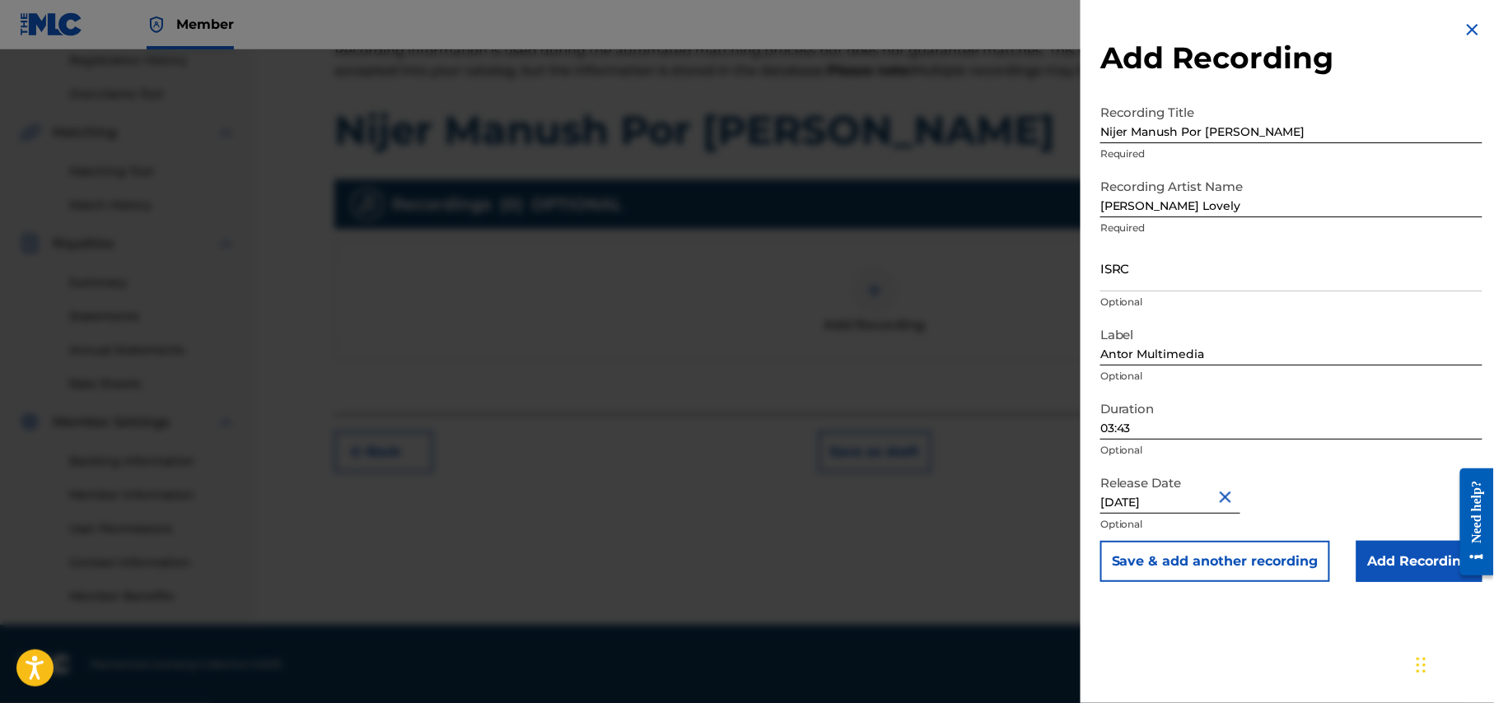
click at [1190, 501] on input "August 1 2025" at bounding box center [1170, 490] width 140 height 47
select select "7"
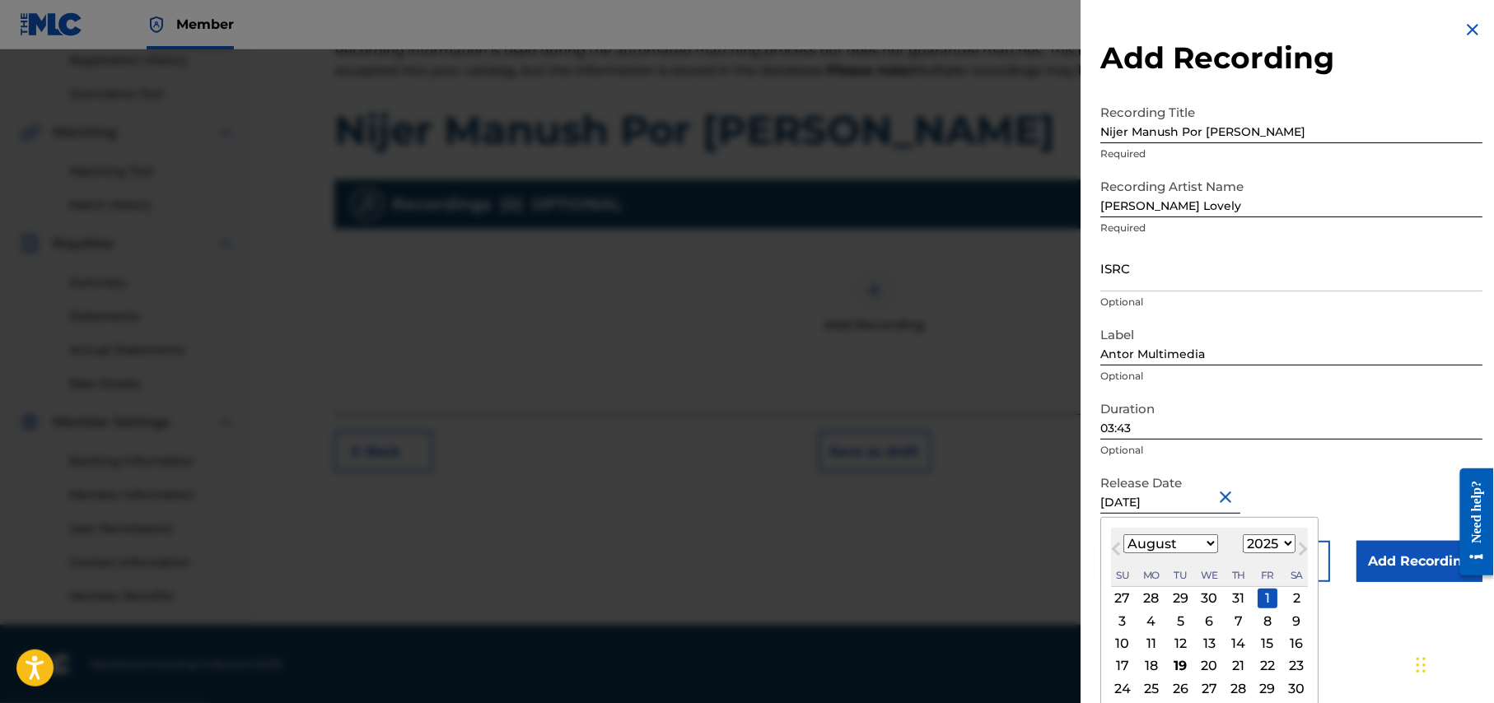
click at [1291, 542] on select "1900 1901 1902 1903 1904 1905 1906 1907 1908 1909 1910 1911 1912 1913 1914 1915…" at bounding box center [1269, 543] width 53 height 19
select select "2024"
click at [1246, 534] on select "1900 1901 1902 1903 1904 1905 1906 1907 1908 1909 1910 1911 1912 1913 1914 1915…" at bounding box center [1269, 543] width 53 height 19
click at [1245, 601] on div "1" at bounding box center [1239, 599] width 20 height 20
type input "August 1 2024"
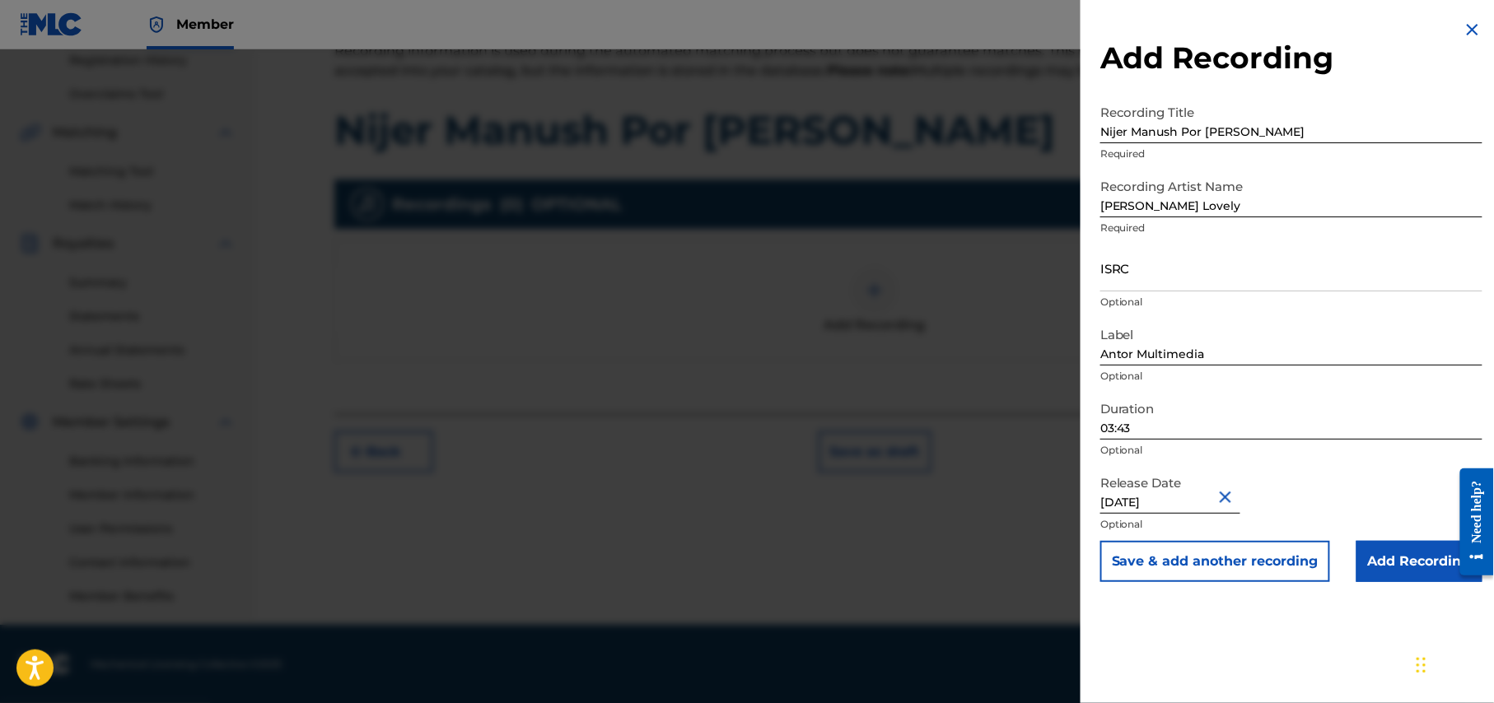
click at [1392, 562] on input "Add Recording" at bounding box center [1419, 561] width 126 height 41
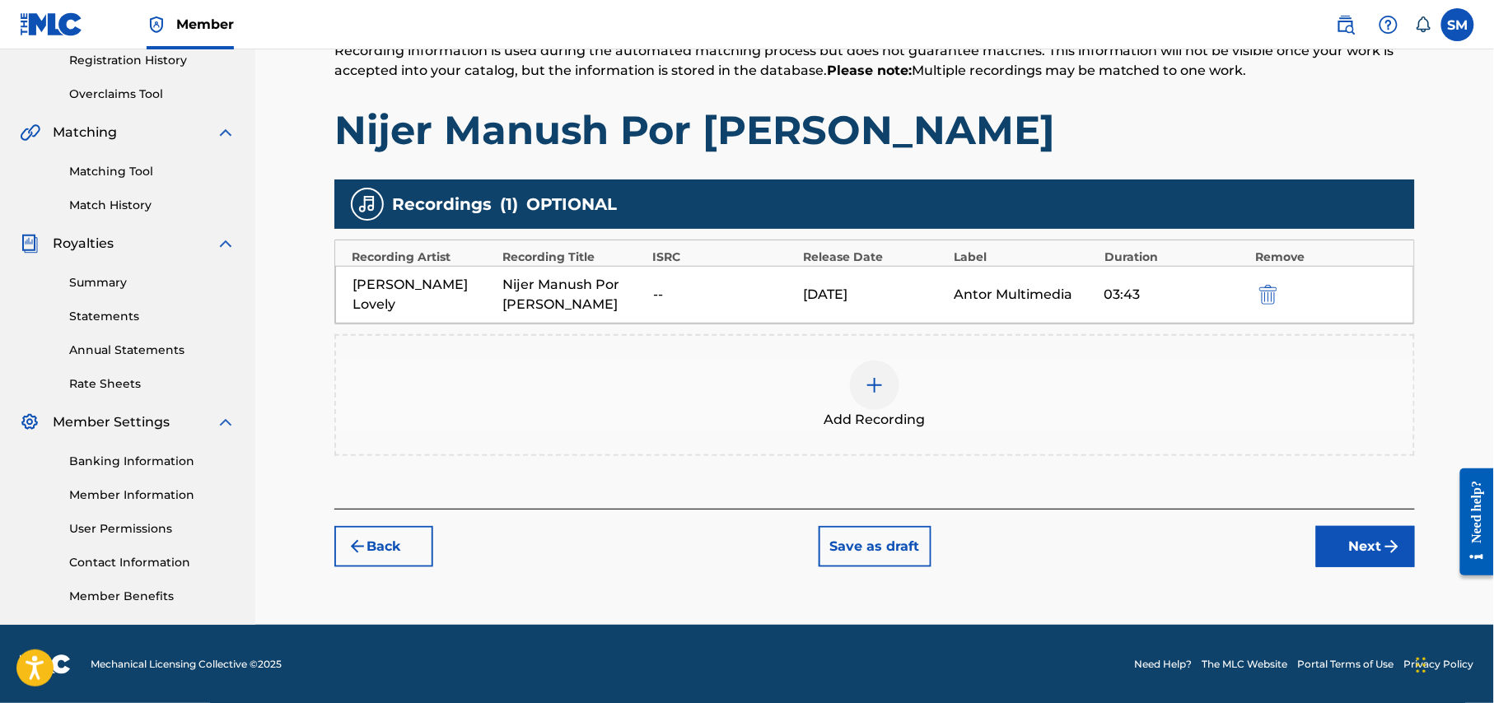
click at [1375, 547] on button "Next" at bounding box center [1365, 546] width 99 height 41
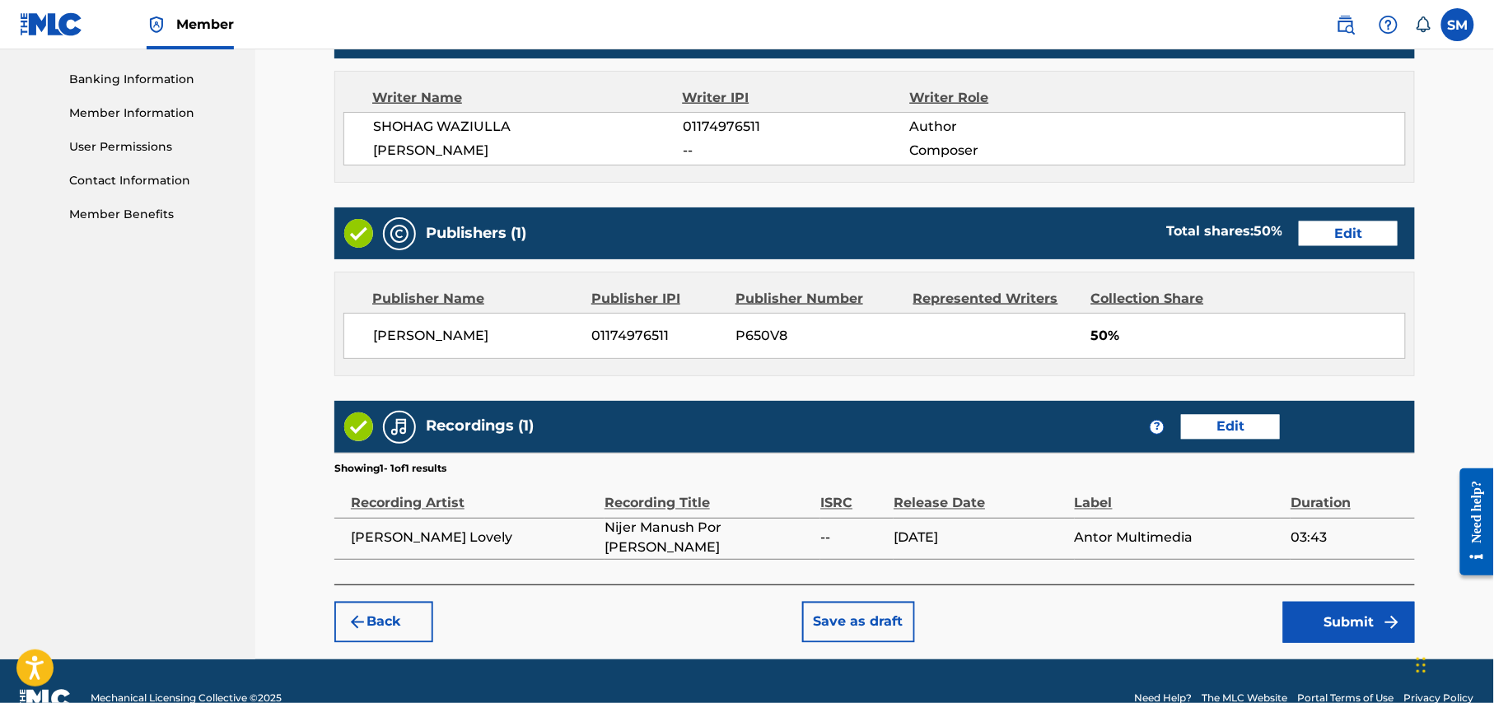
scroll to position [736, 0]
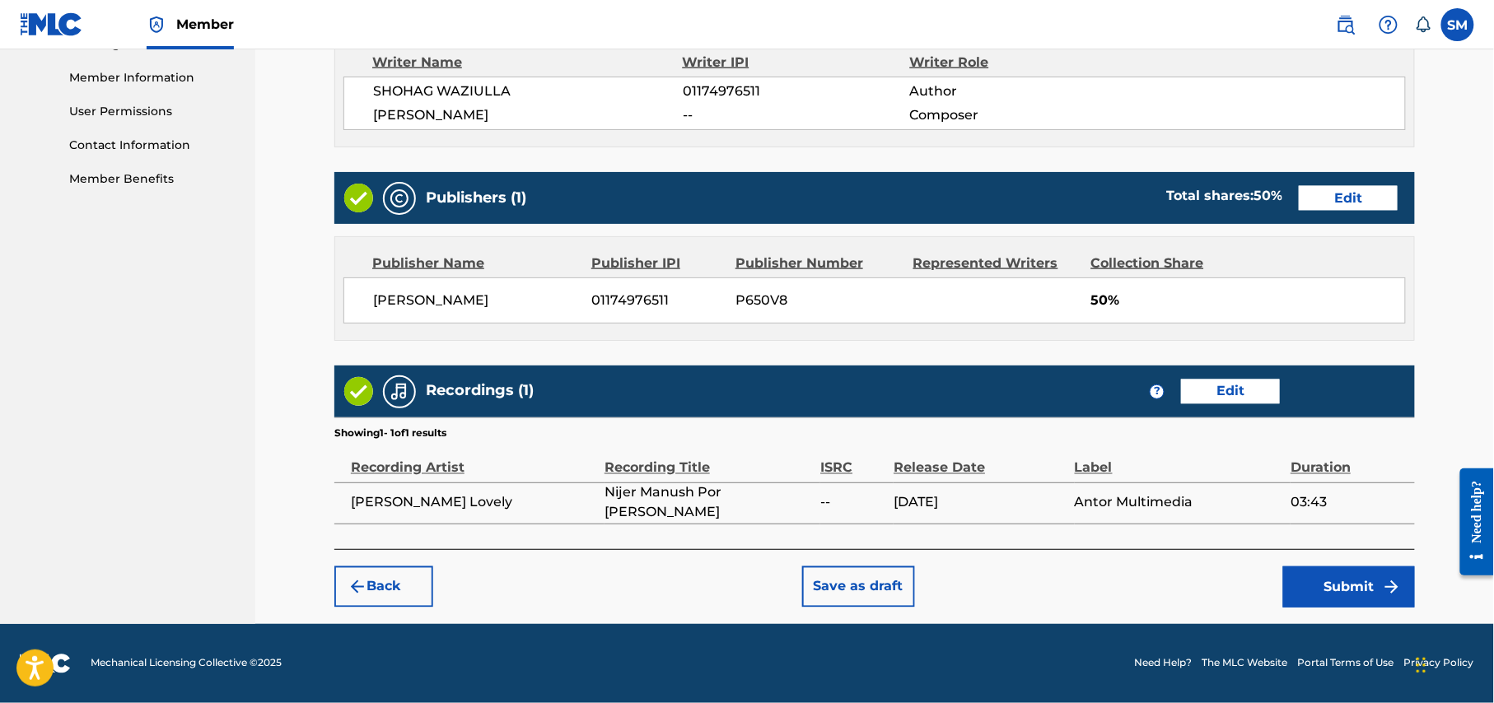
click at [1352, 599] on button "Submit" at bounding box center [1349, 587] width 132 height 41
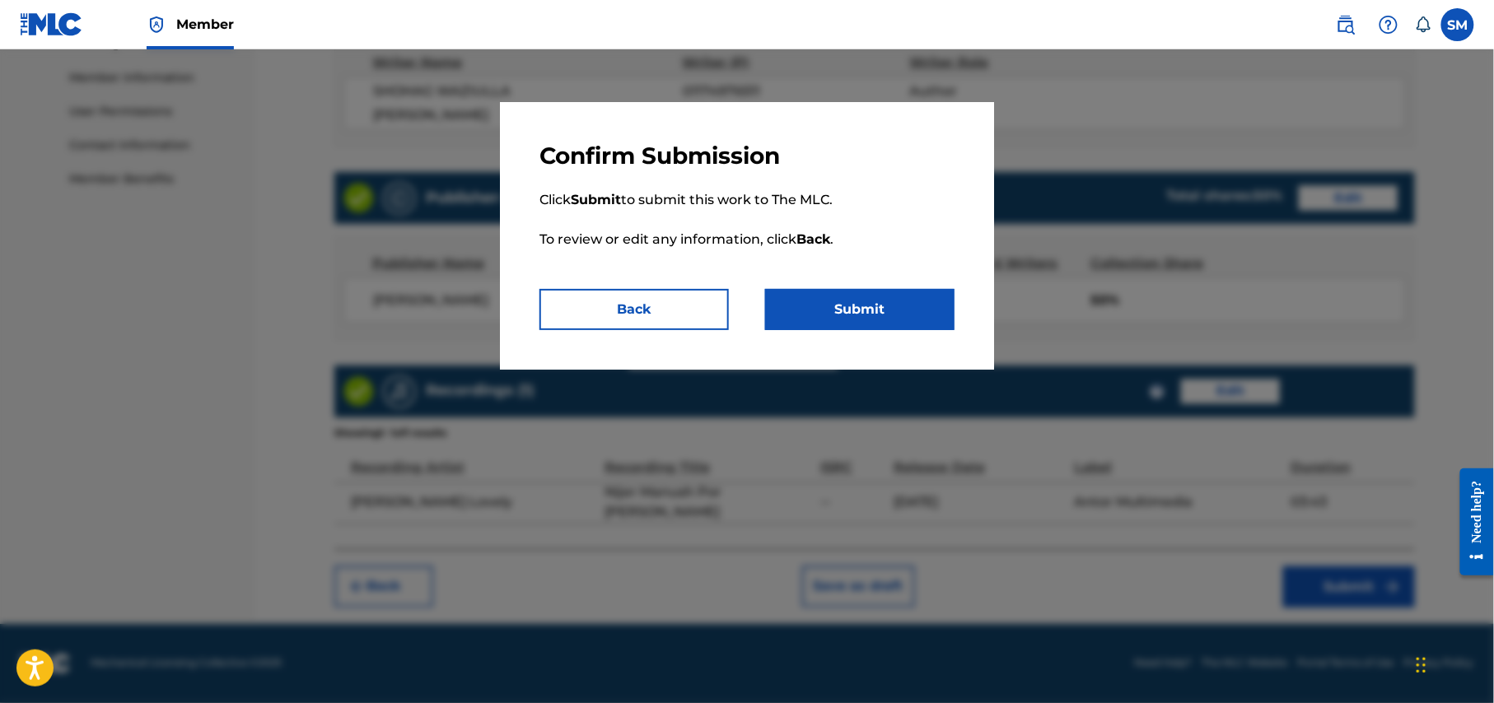
click at [866, 311] on button "Submit" at bounding box center [859, 309] width 189 height 41
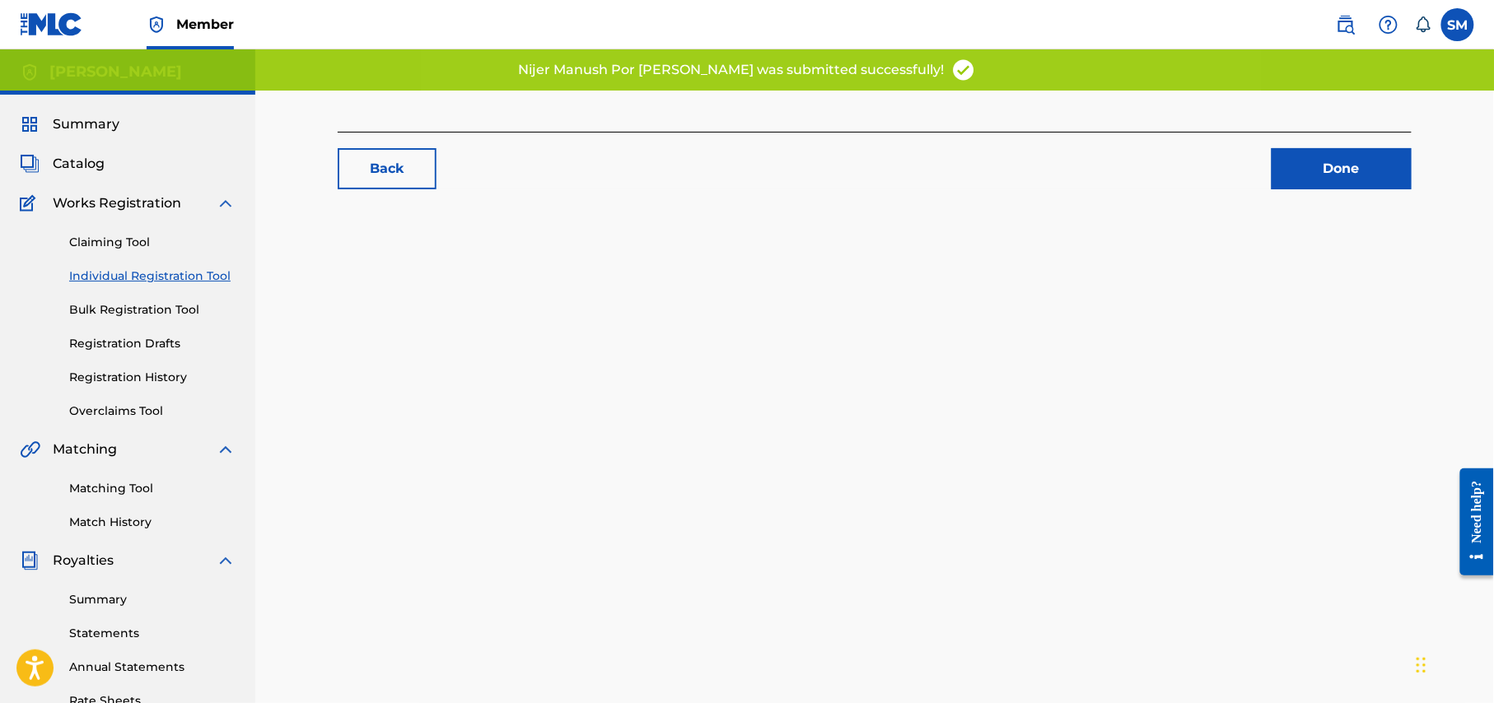
click at [1359, 172] on link "Done" at bounding box center [1341, 168] width 140 height 41
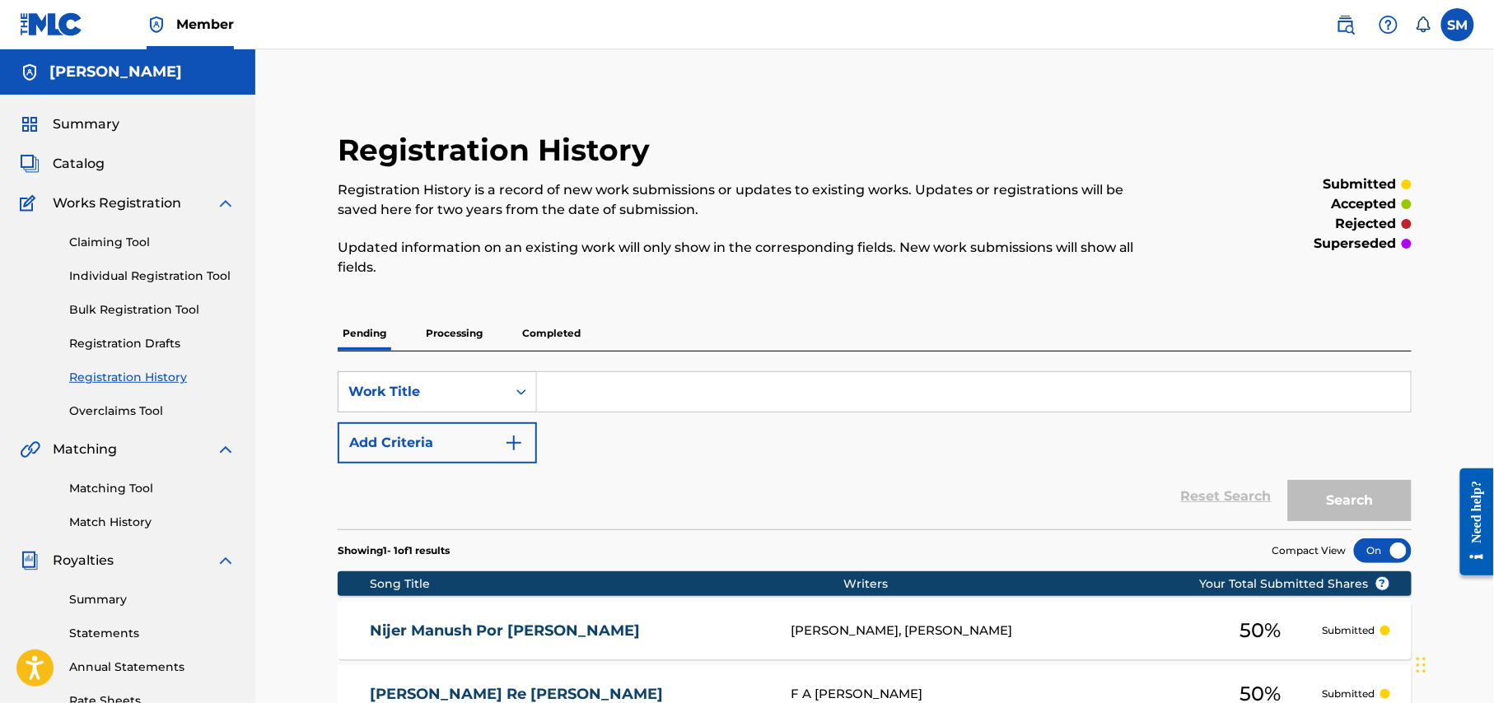
click at [120, 273] on link "Individual Registration Tool" at bounding box center [152, 276] width 166 height 17
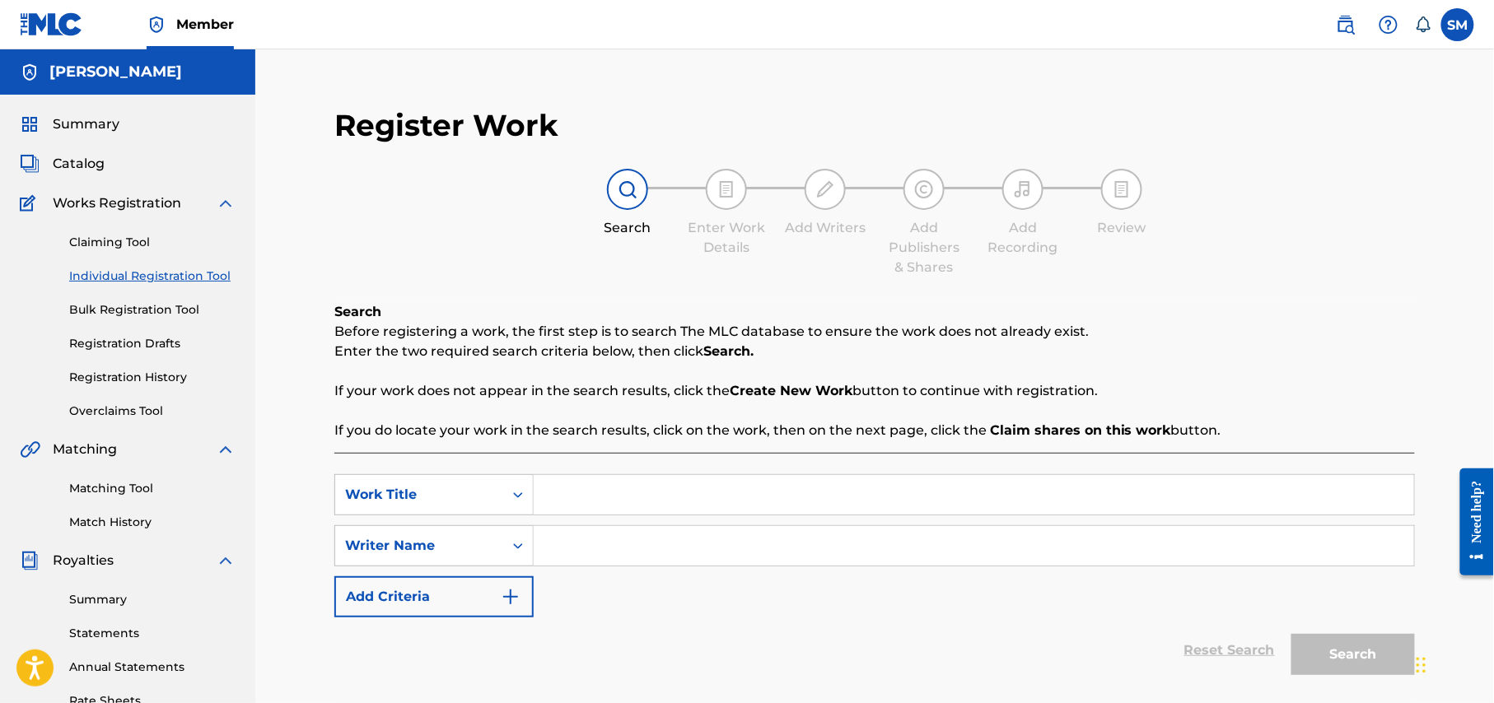
click at [611, 499] on input "Search Form" at bounding box center [974, 495] width 880 height 40
paste input "Amar Chokher Pani Lal"
type input "Amar Chokher Pani Lal"
click at [639, 551] on input "Search Form" at bounding box center [974, 546] width 880 height 40
type input "shohag waziulla"
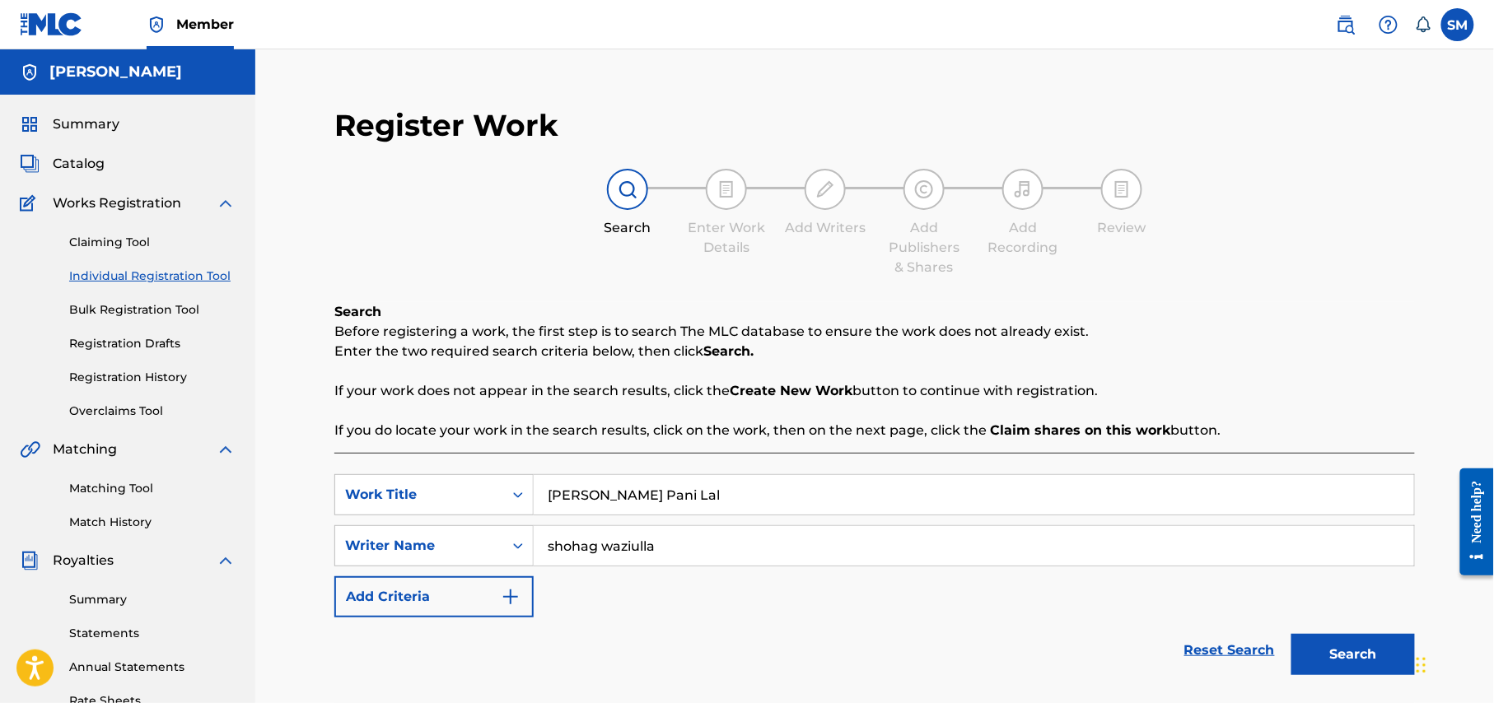
scroll to position [317, 0]
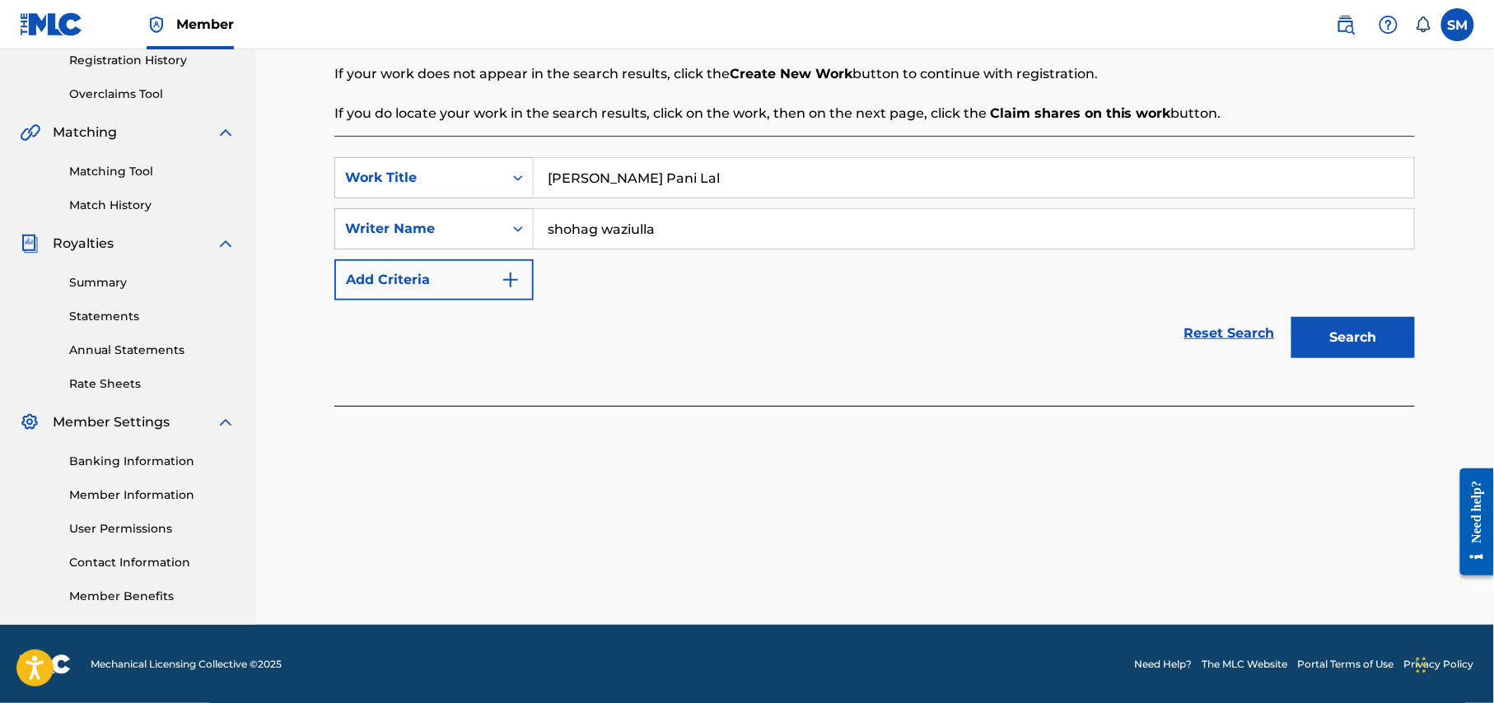
click at [1378, 333] on button "Search" at bounding box center [1353, 337] width 124 height 41
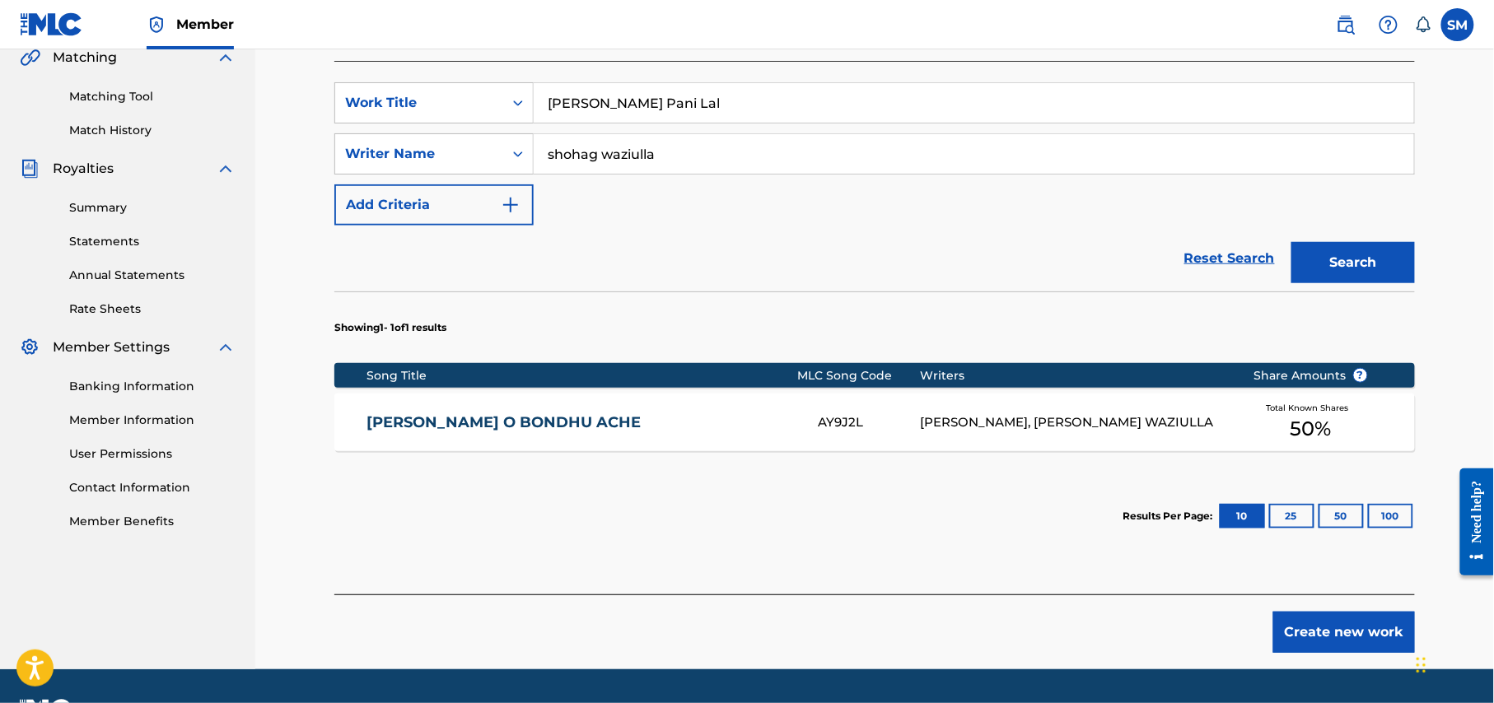
scroll to position [438, 0]
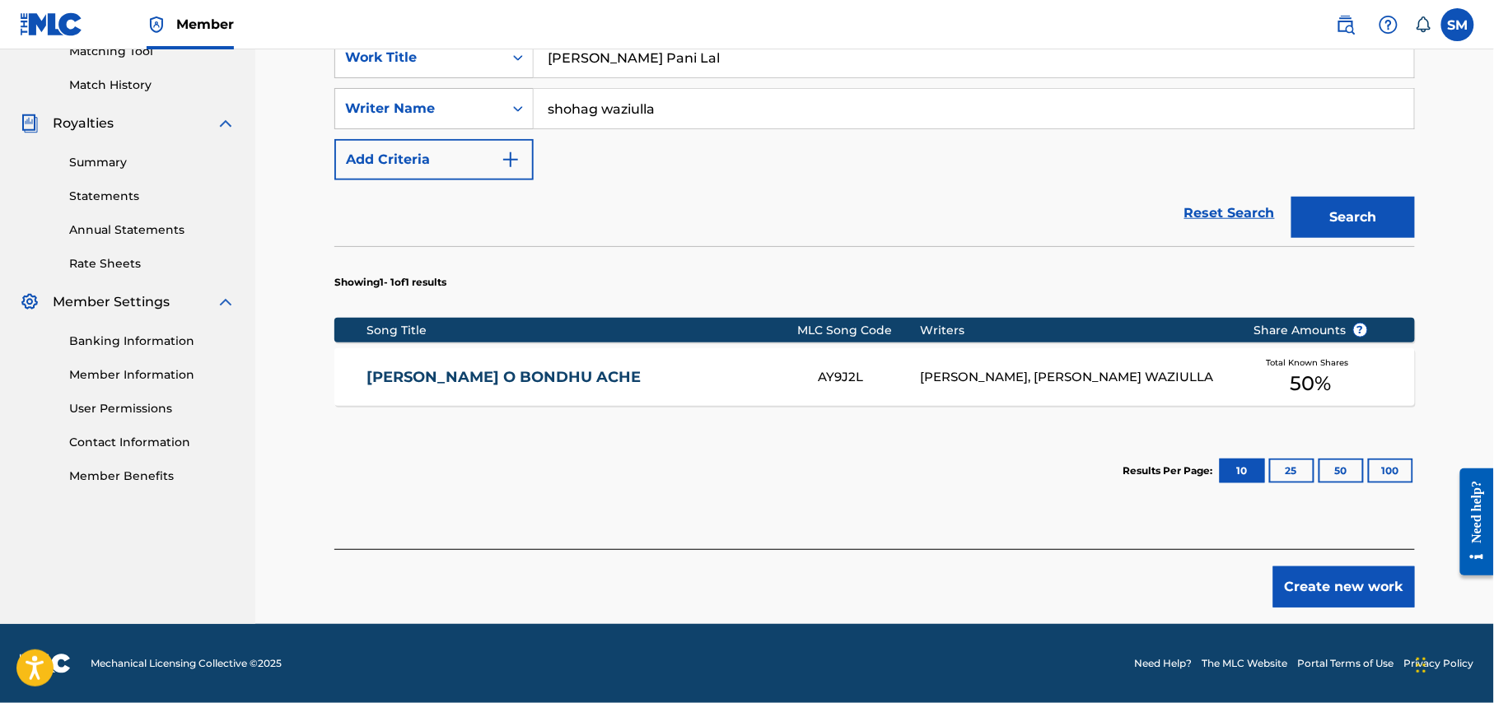
click at [1355, 585] on button "Create new work" at bounding box center [1344, 587] width 142 height 41
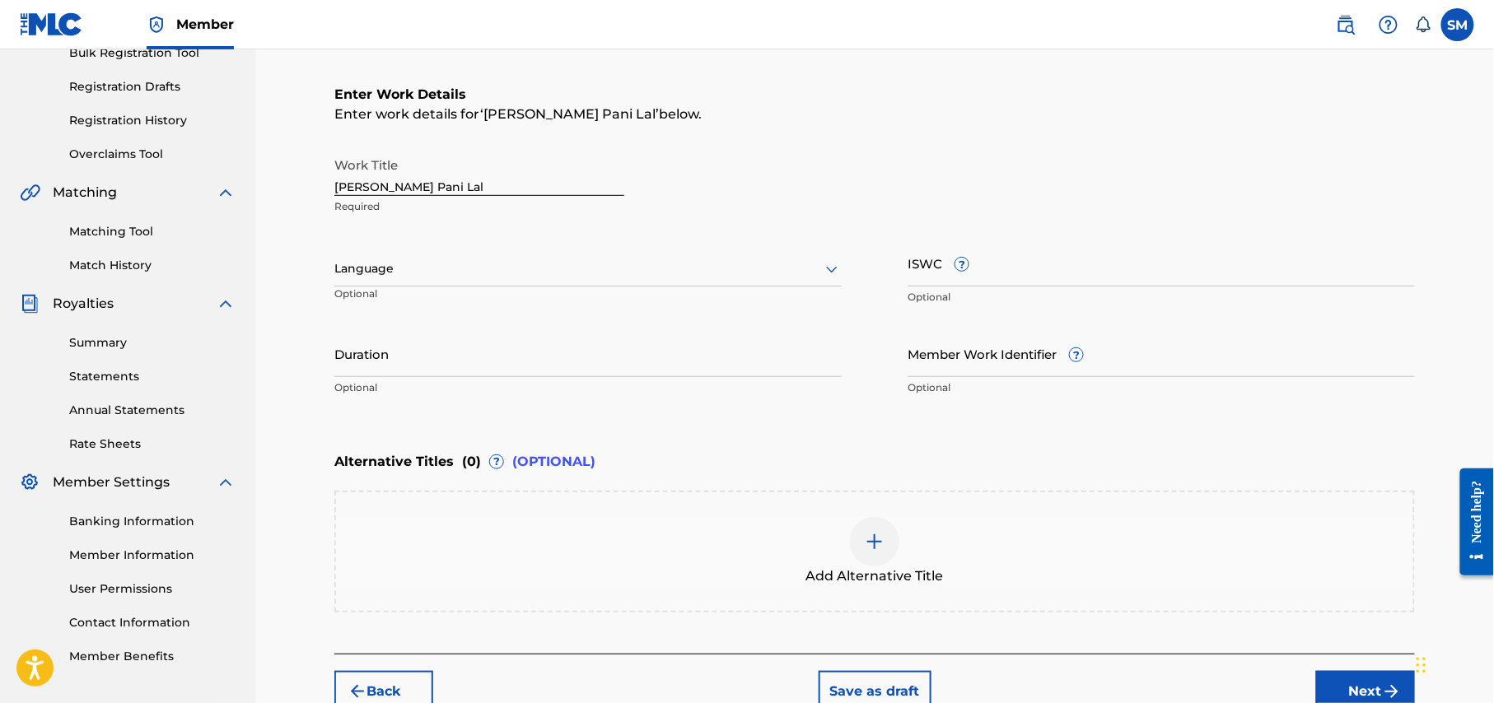
scroll to position [140, 0]
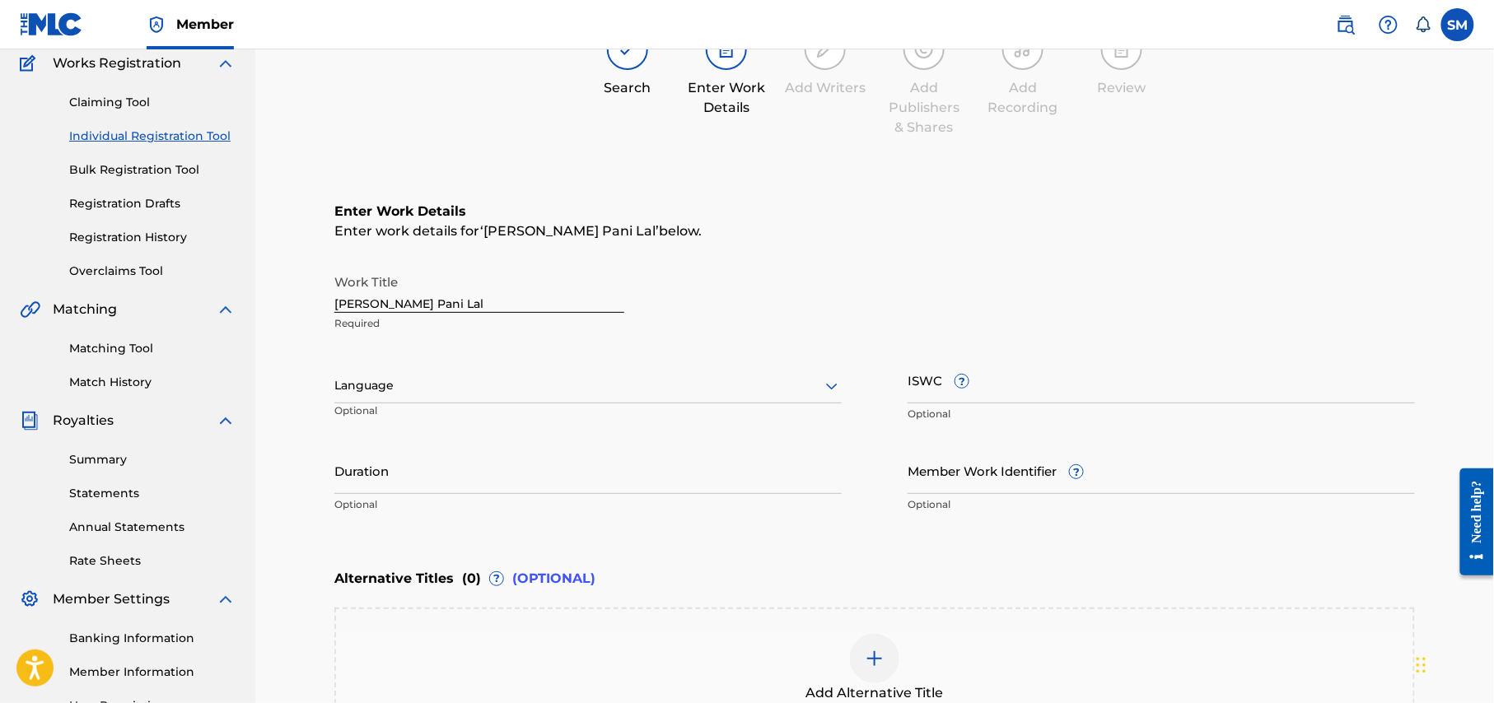
click at [817, 380] on div at bounding box center [587, 385] width 507 height 21
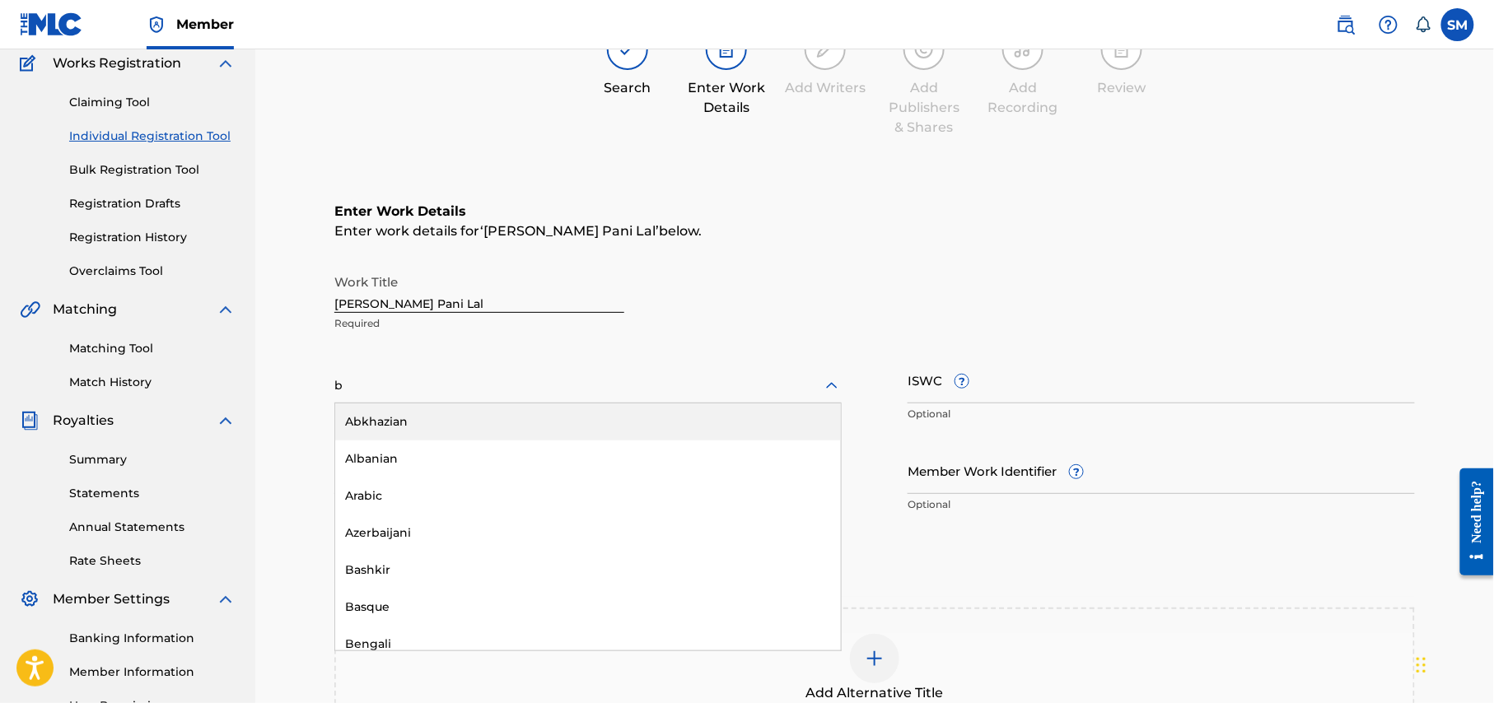
type input "be"
click at [525, 422] on div "Bengali" at bounding box center [588, 421] width 506 height 37
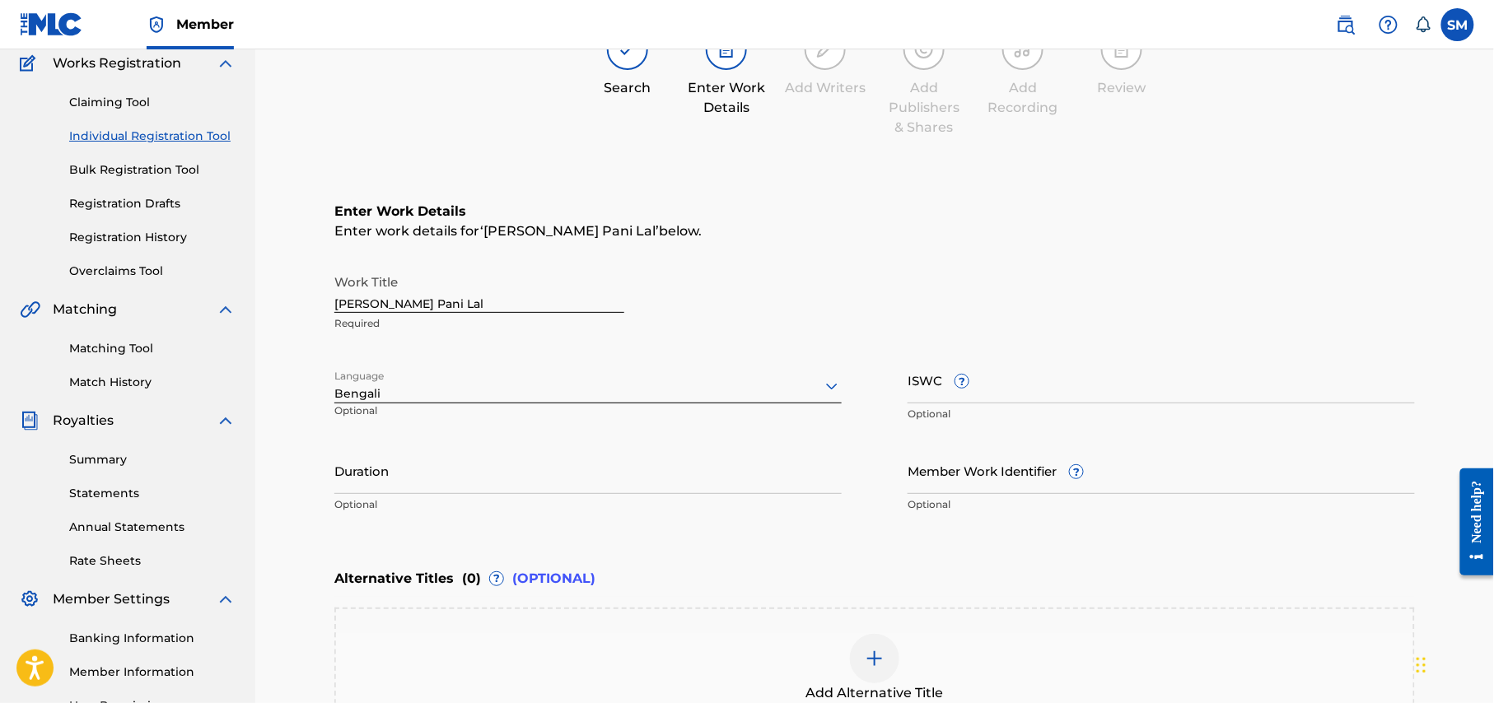
click at [637, 488] on input "Duration" at bounding box center [587, 470] width 507 height 47
click at [555, 479] on input "Duration" at bounding box center [587, 470] width 507 height 47
type input "04:47"
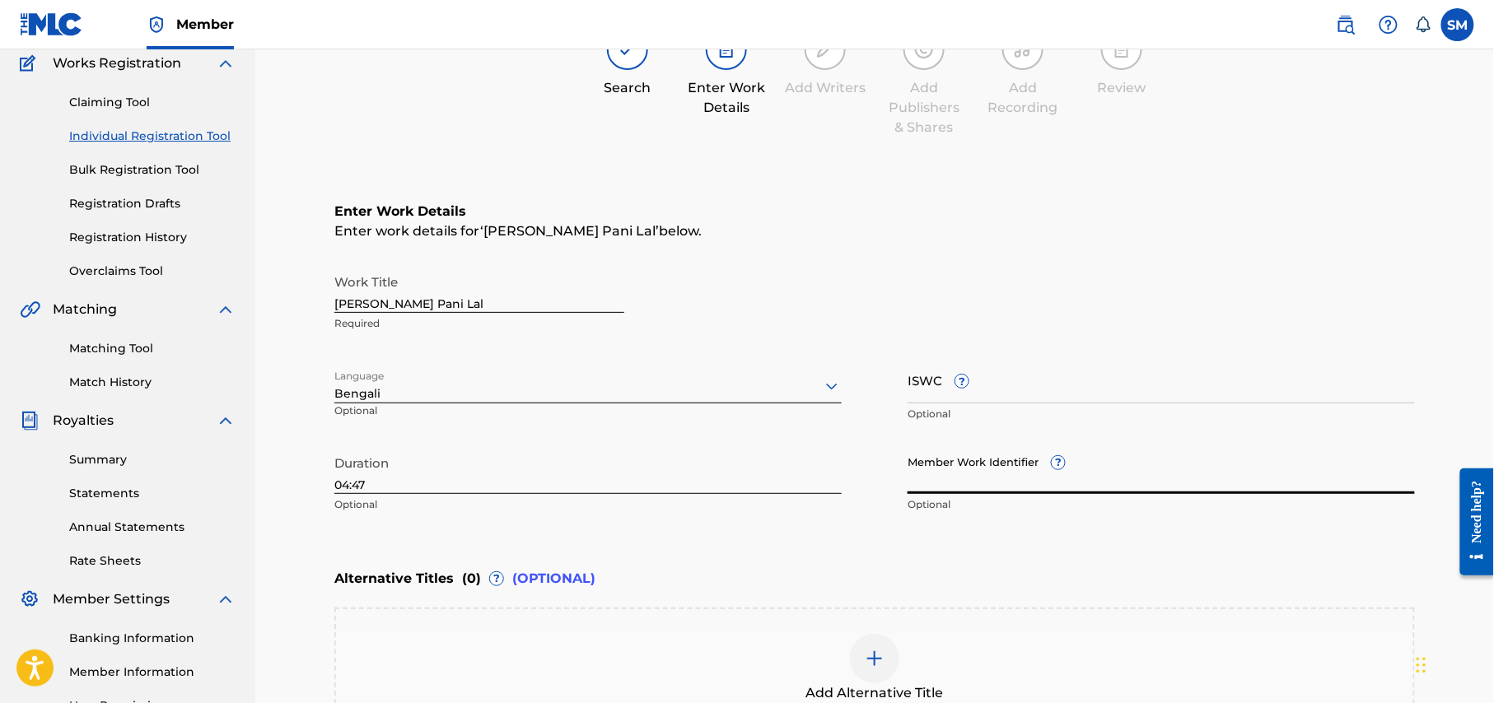
click at [988, 492] on input "Member Work Identifier ?" at bounding box center [1160, 470] width 507 height 47
type input "P650V8"
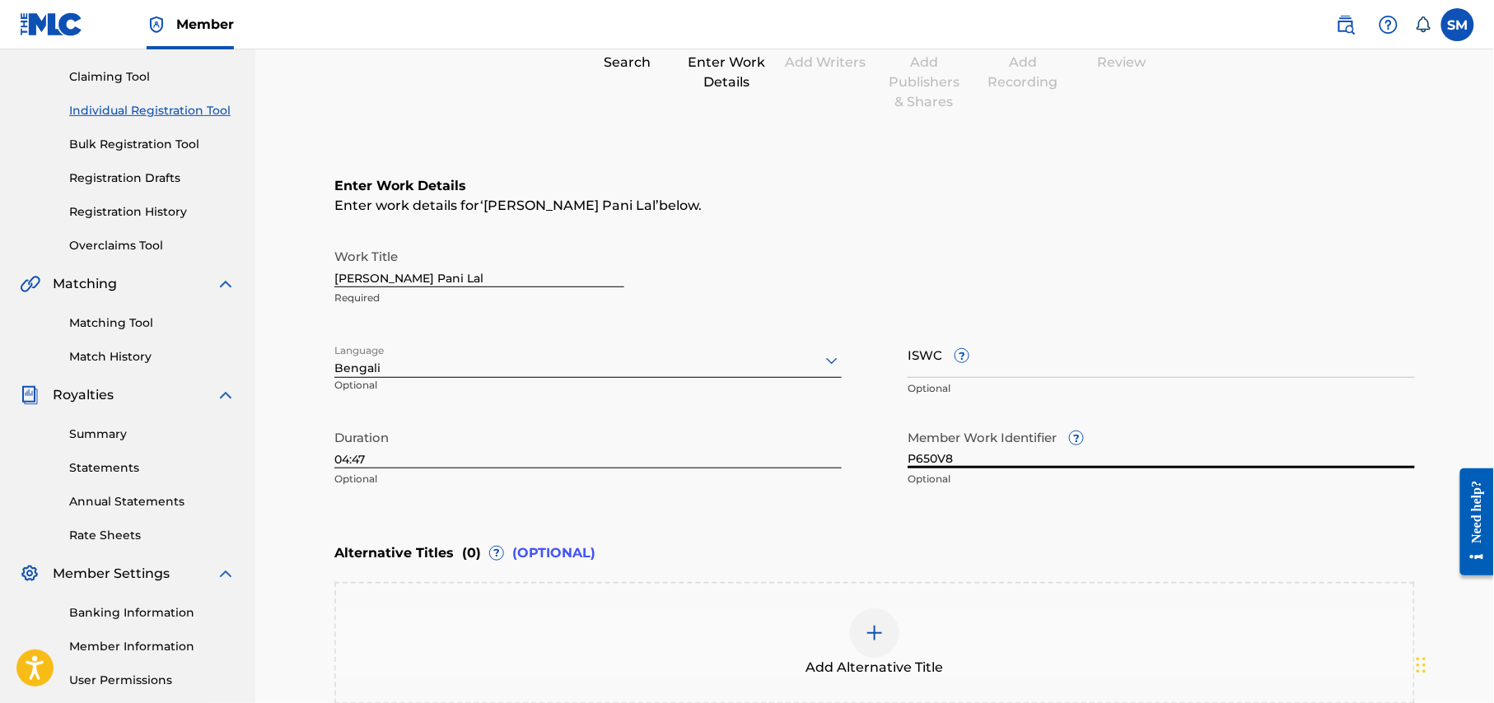
scroll to position [0, 0]
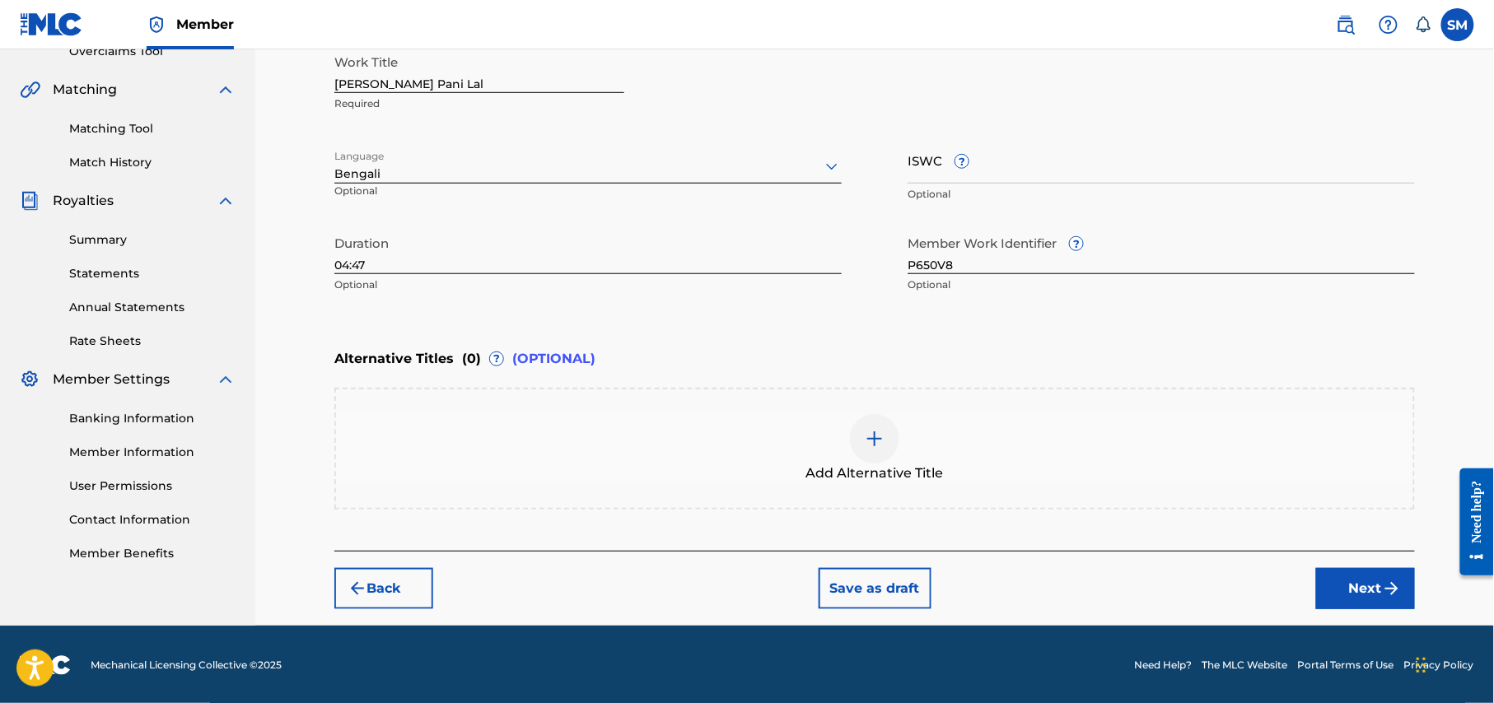
click at [1374, 590] on button "Next" at bounding box center [1365, 588] width 99 height 41
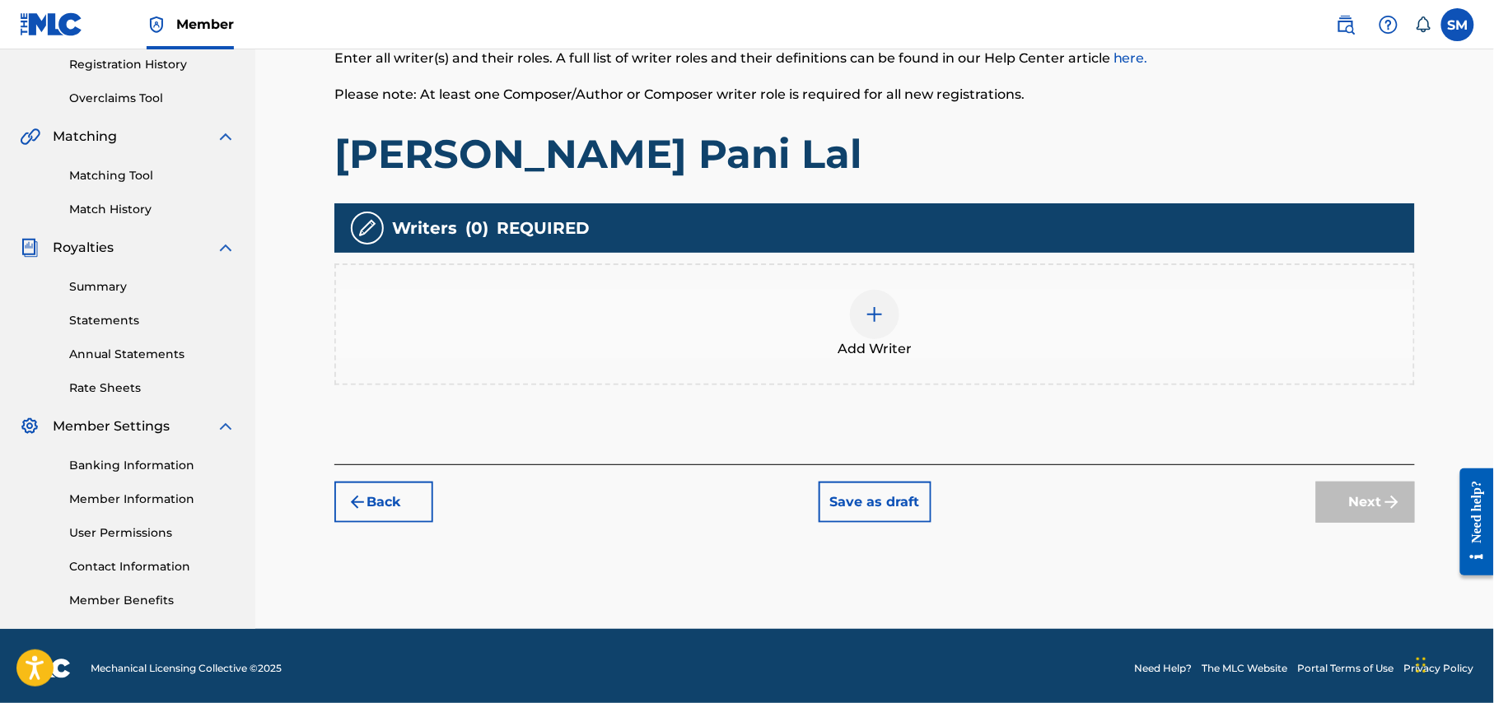
scroll to position [317, 0]
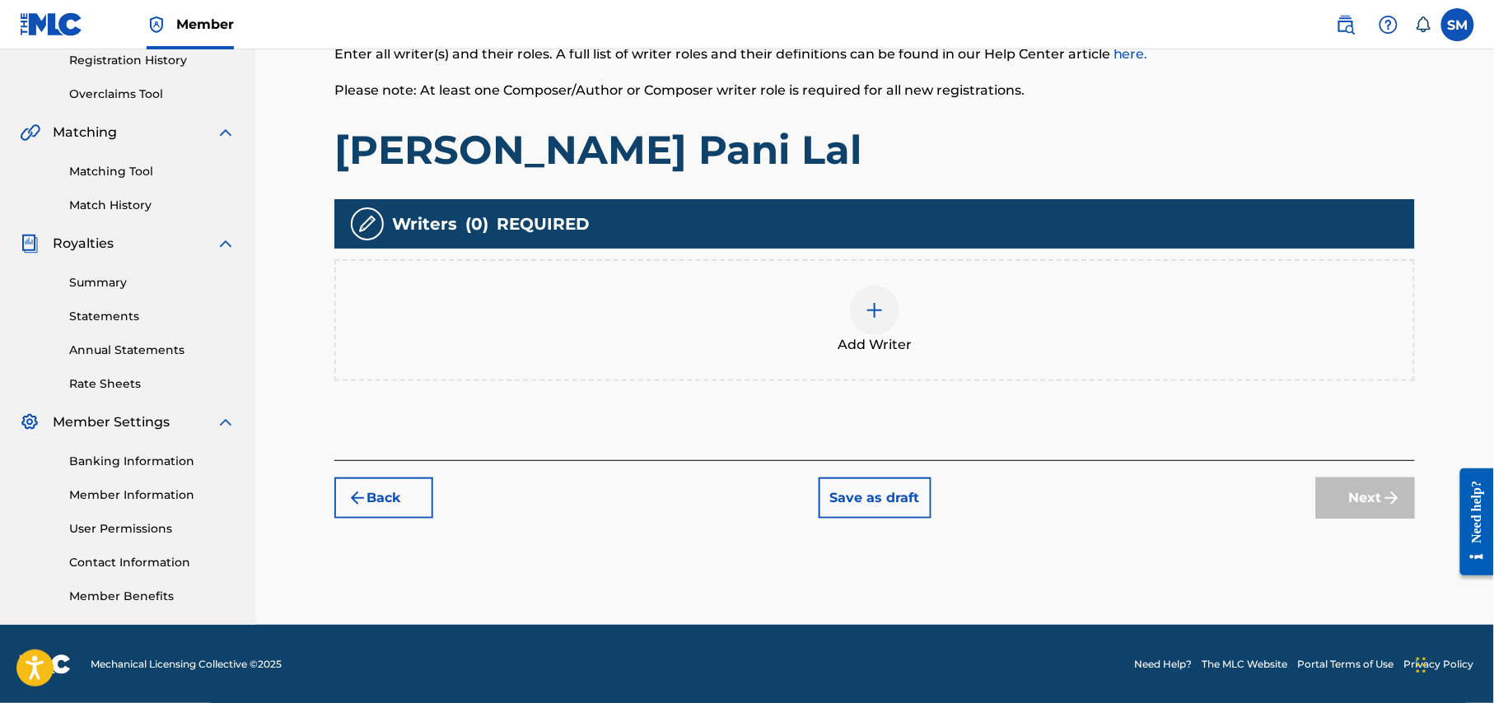
click at [874, 317] on img at bounding box center [875, 311] width 20 height 20
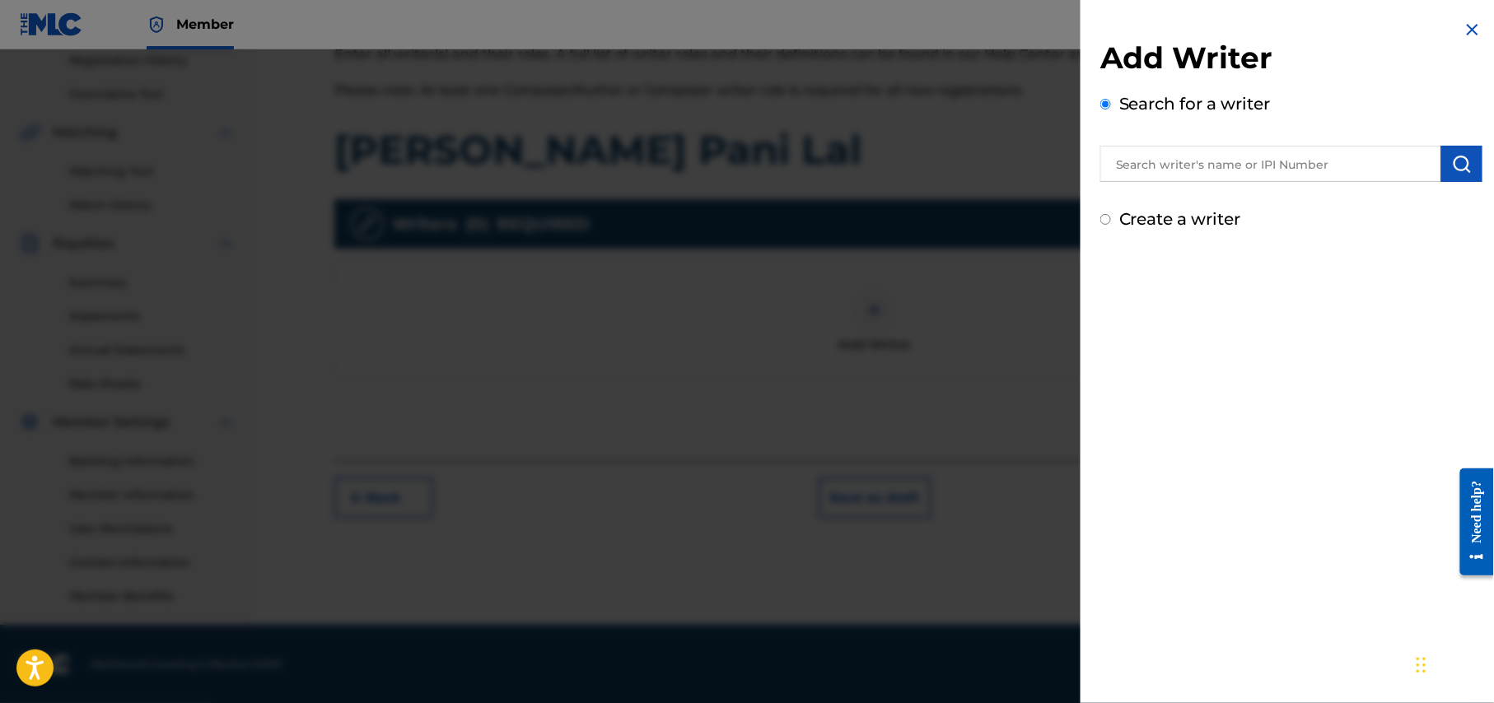
click at [1260, 156] on input "text" at bounding box center [1270, 164] width 341 height 36
type input "Shohag Waziulla"
click at [1456, 159] on img "submit" at bounding box center [1462, 164] width 20 height 20
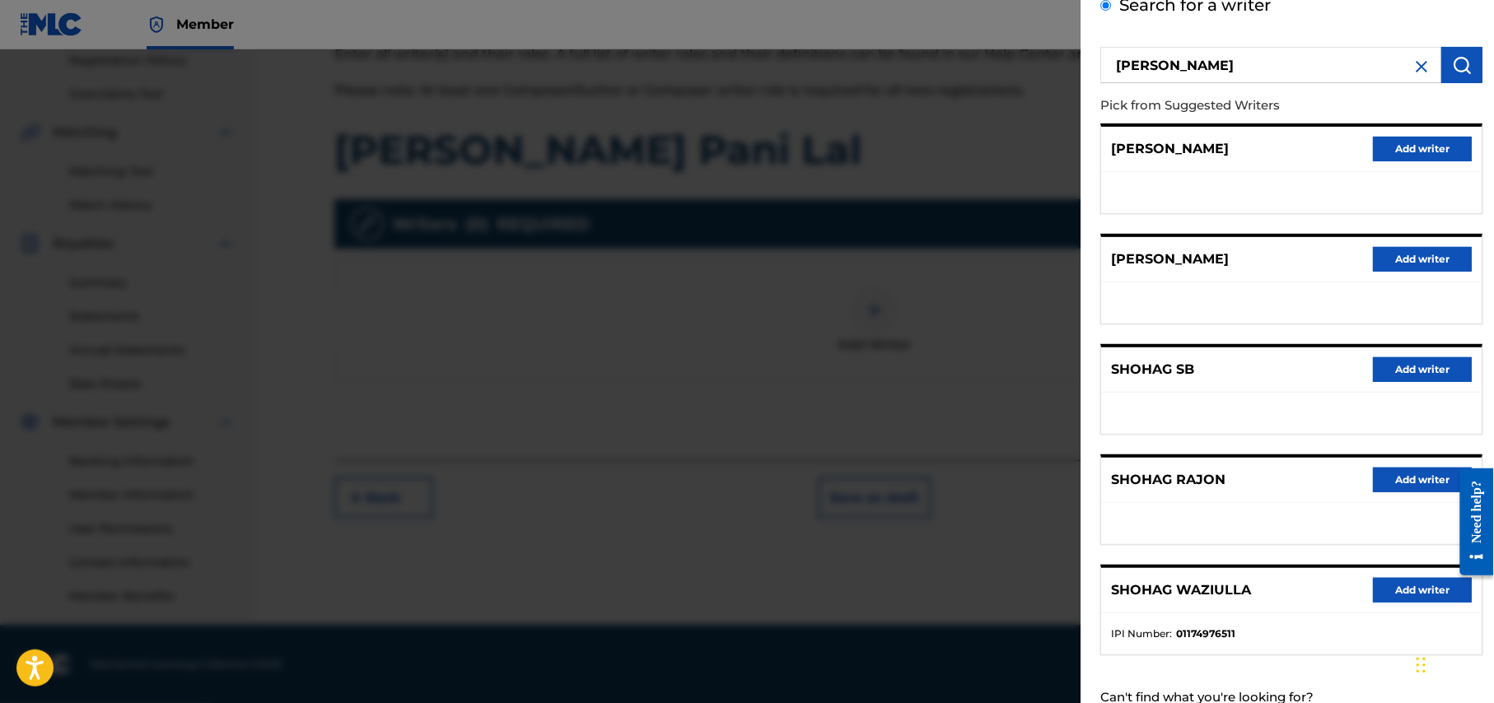
scroll to position [156, 0]
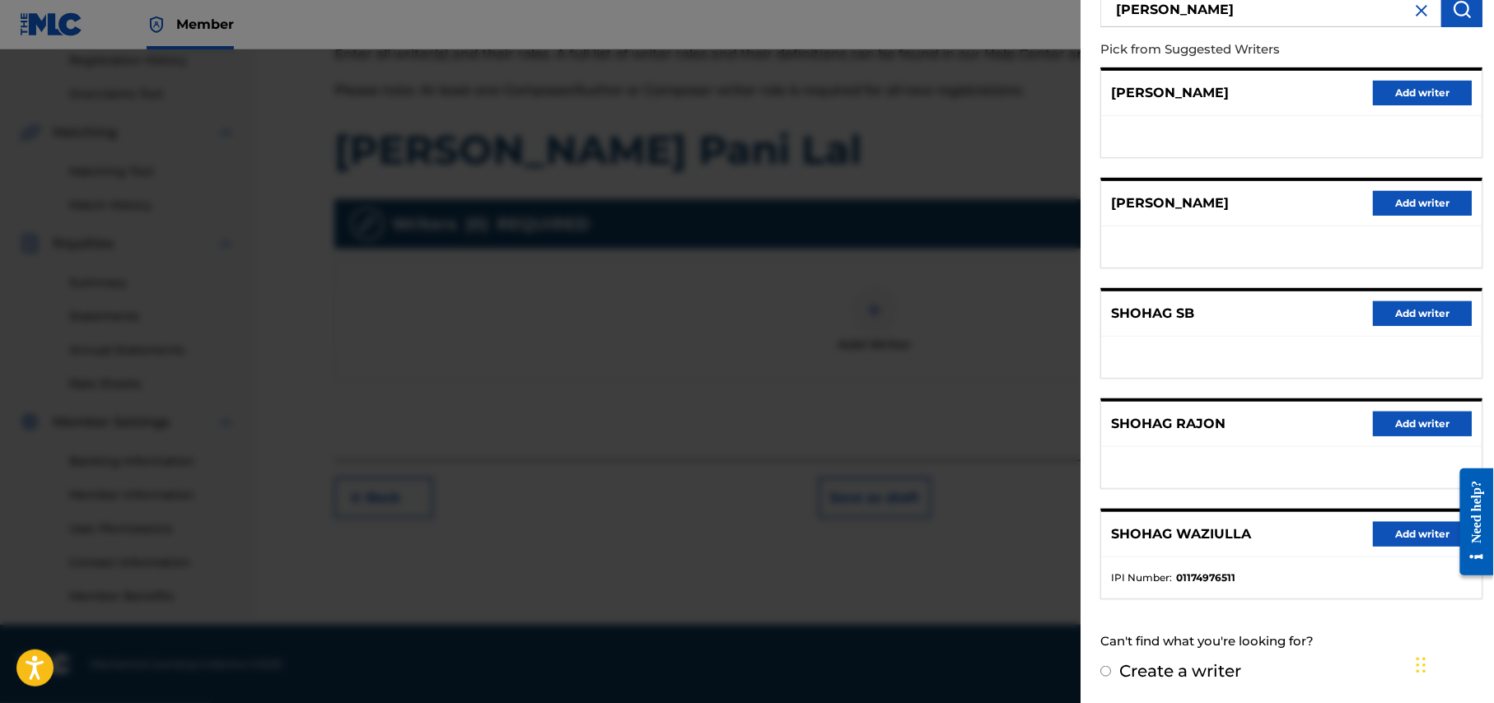
click at [1418, 531] on button "Add writer" at bounding box center [1422, 534] width 99 height 25
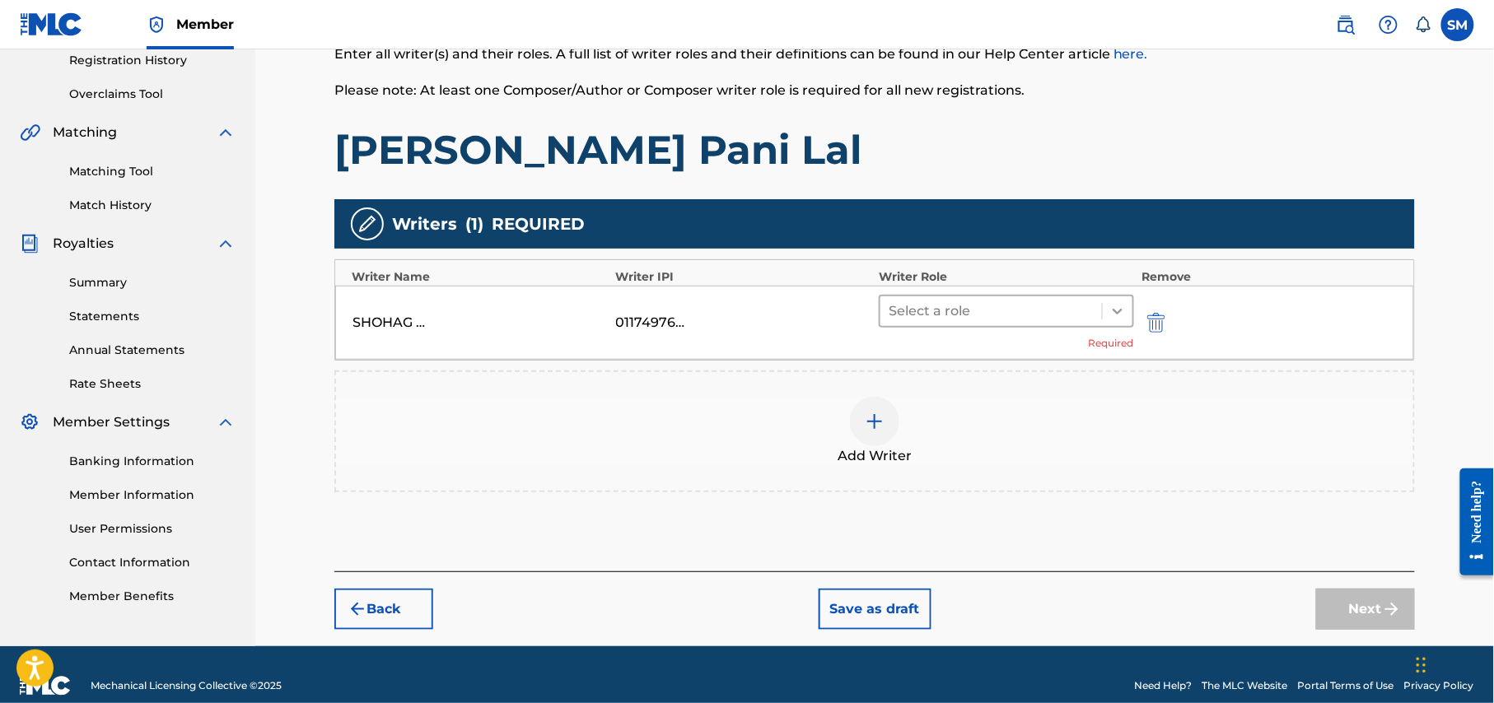
click at [1117, 307] on icon at bounding box center [1117, 311] width 16 height 16
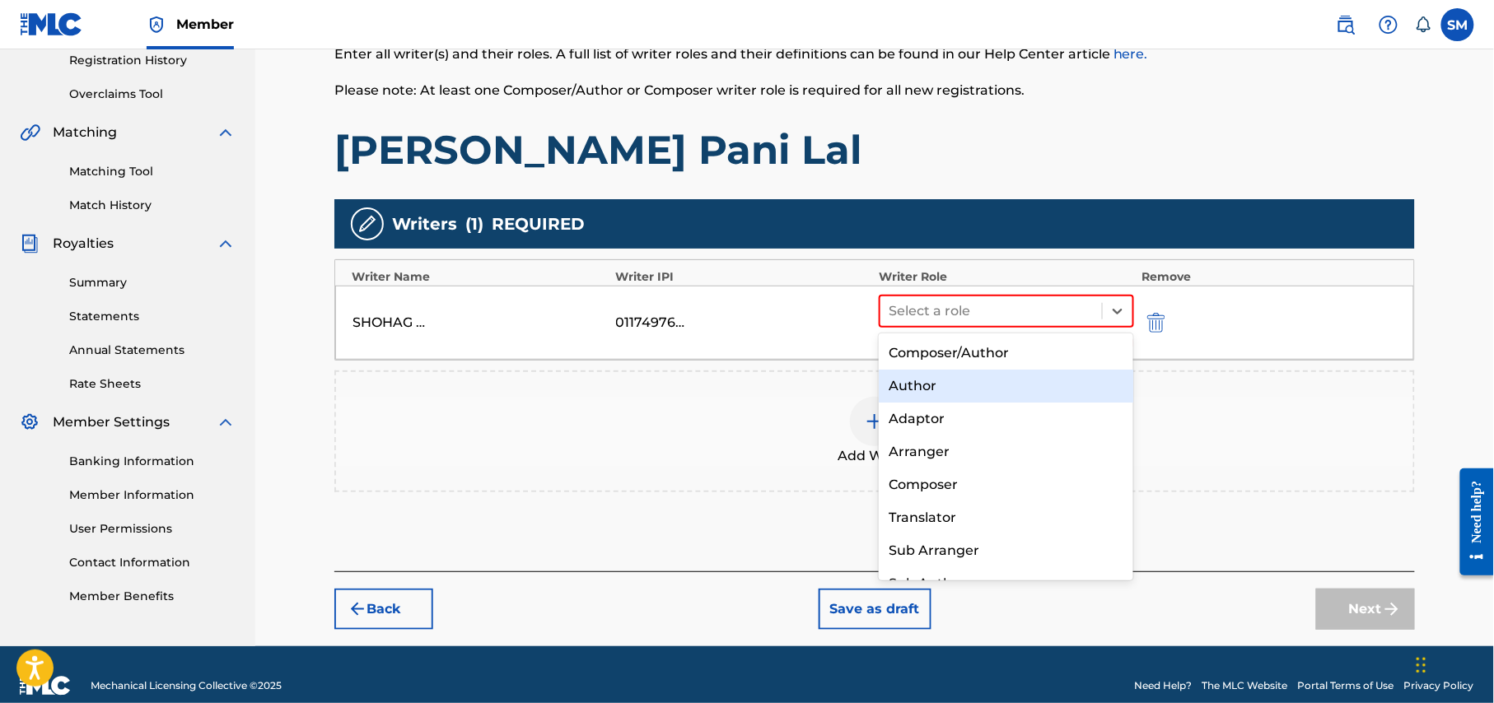
click at [985, 383] on div "Author" at bounding box center [1006, 386] width 254 height 33
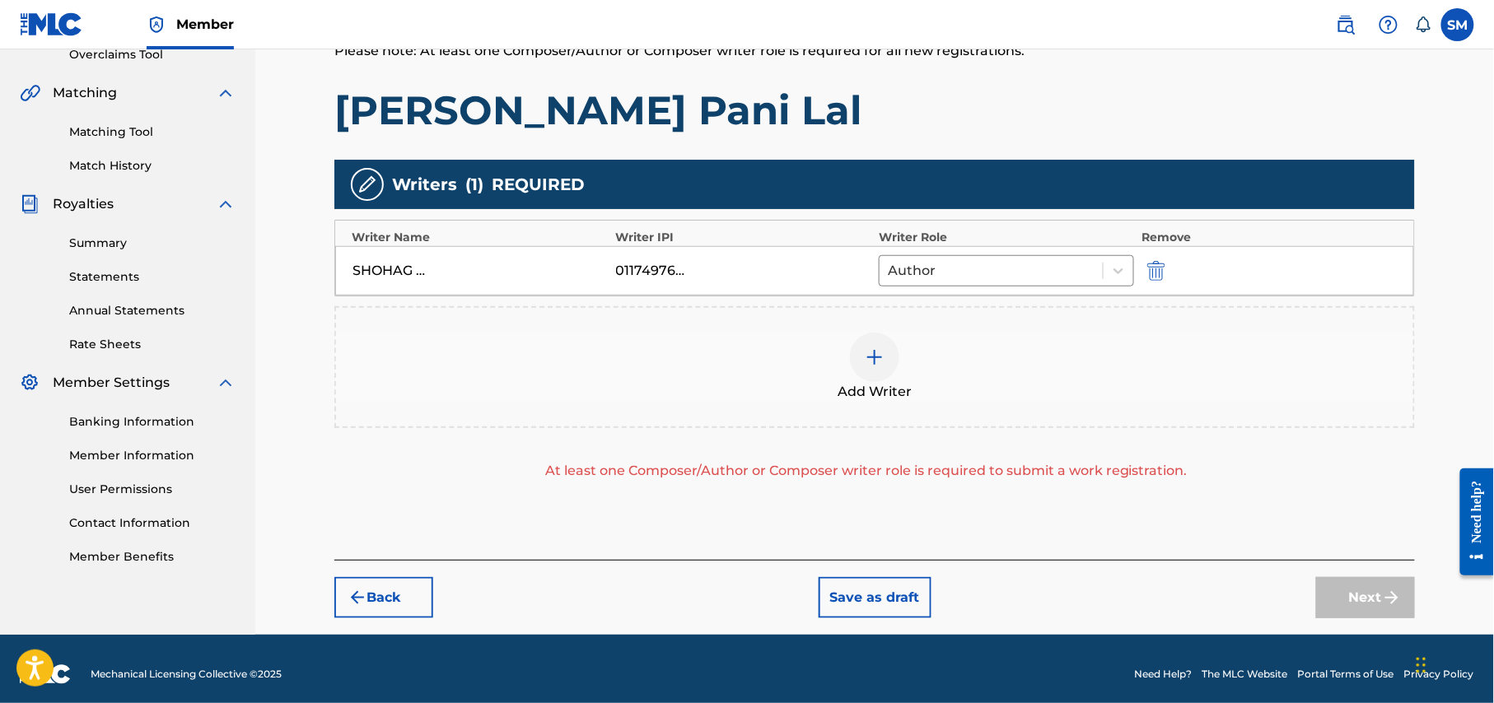
scroll to position [367, 0]
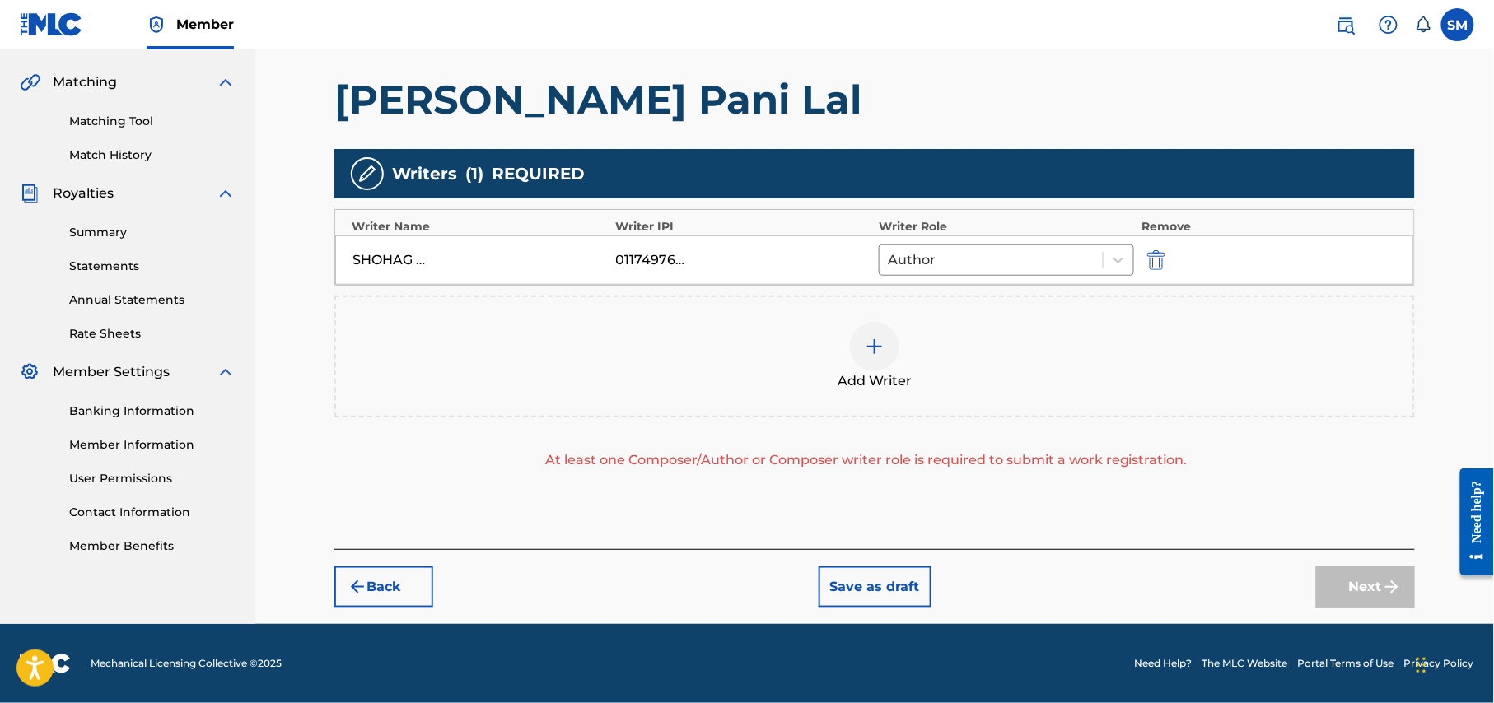
click at [865, 367] on div at bounding box center [874, 346] width 49 height 49
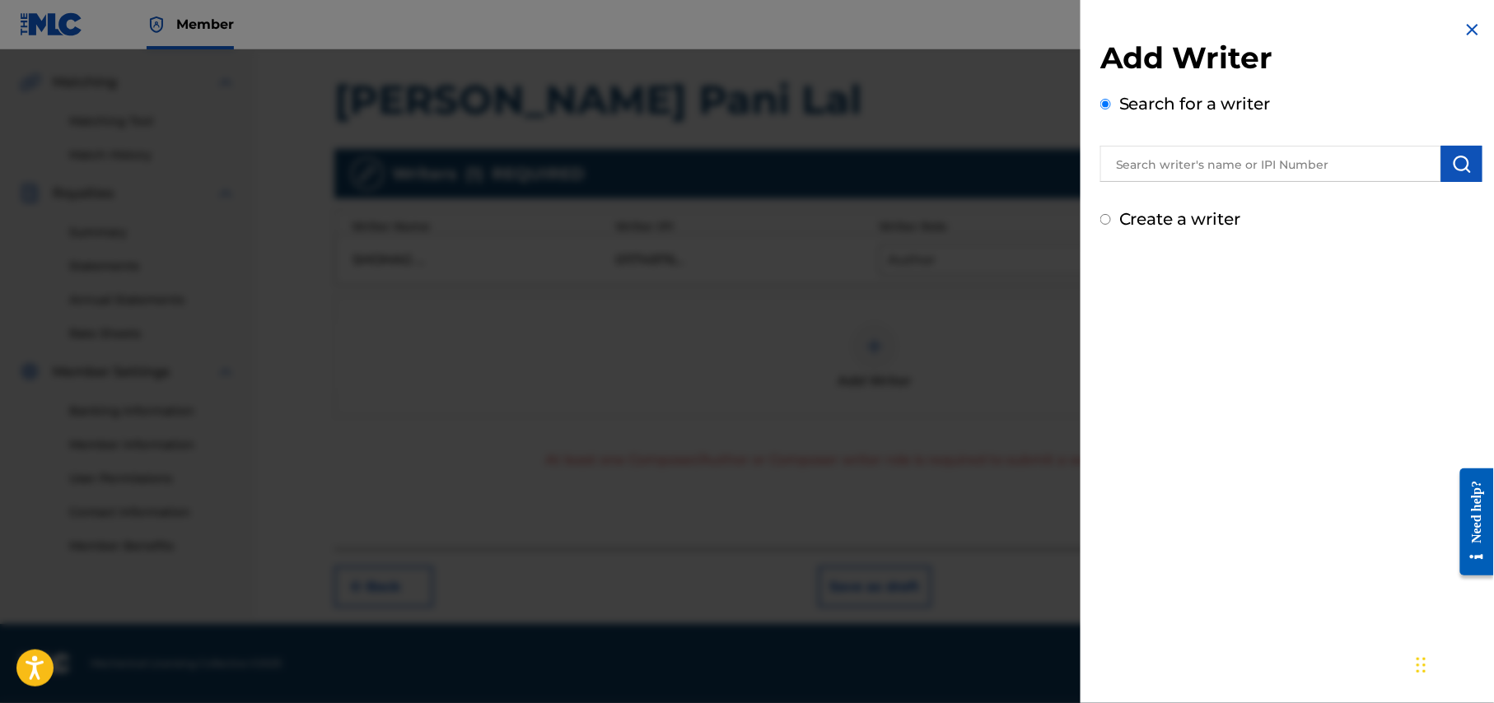
click at [1258, 158] on input "text" at bounding box center [1270, 164] width 341 height 36
type input "S"
click at [1459, 162] on img "submit" at bounding box center [1462, 164] width 20 height 20
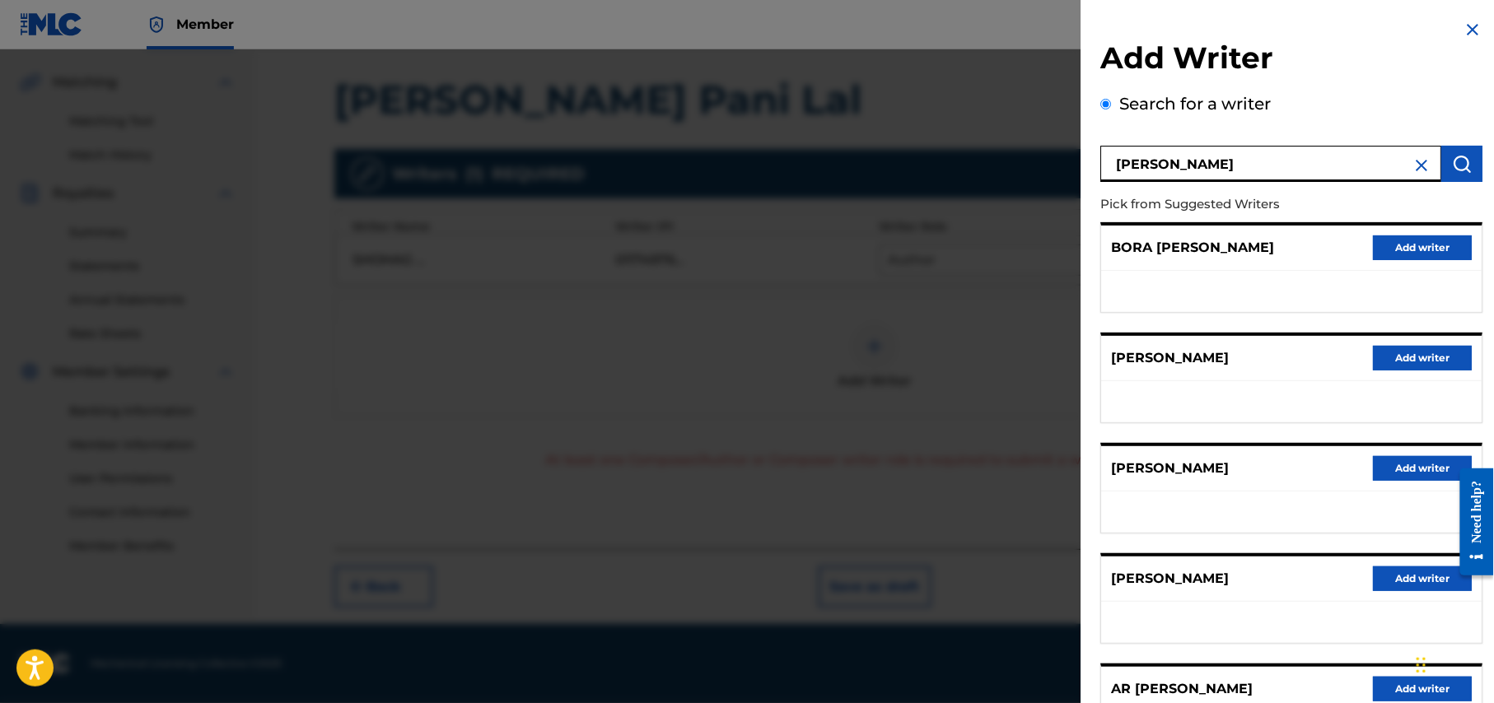
click at [1128, 165] on input "ekram khan" at bounding box center [1270, 164] width 341 height 36
type input "Akram khan"
click at [1460, 169] on img "submit" at bounding box center [1462, 164] width 20 height 20
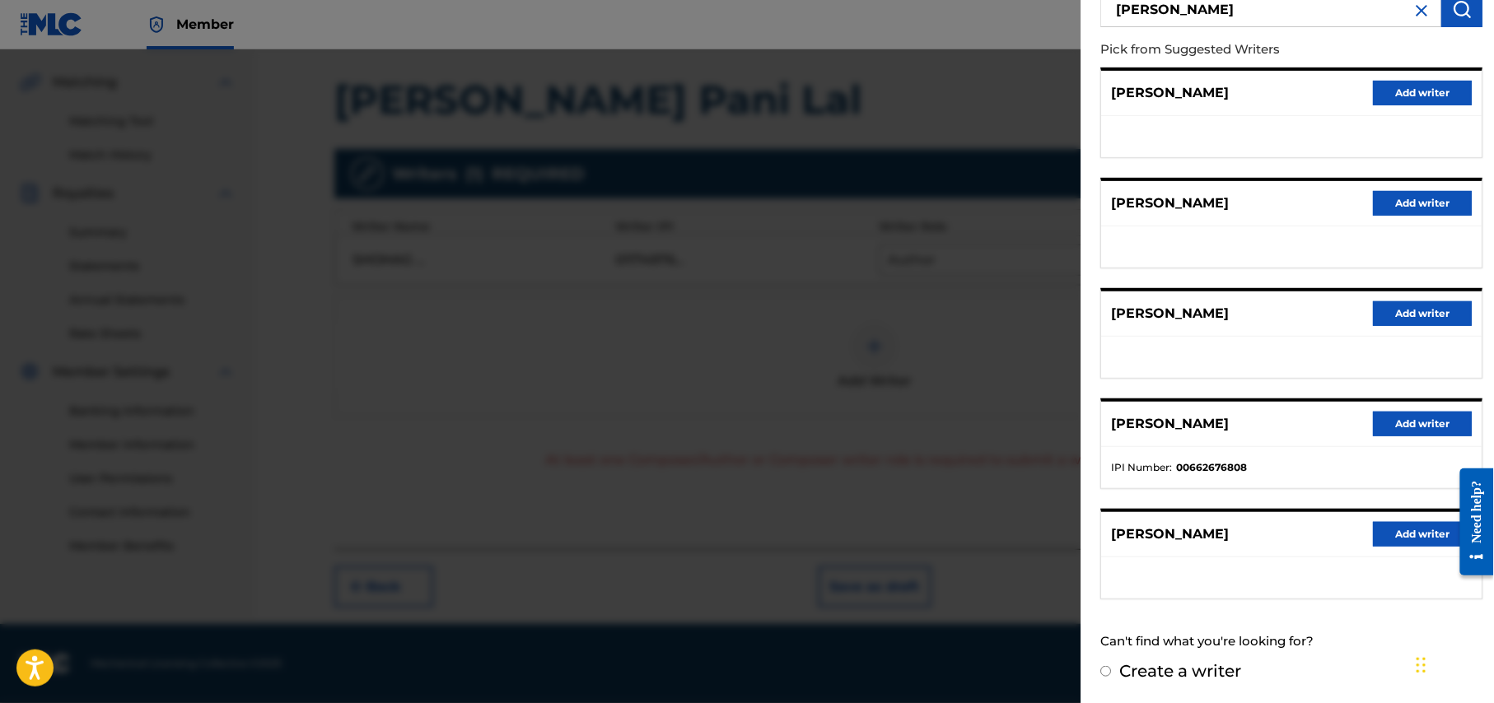
scroll to position [156, 0]
click at [1433, 319] on button "Add writer" at bounding box center [1422, 313] width 99 height 25
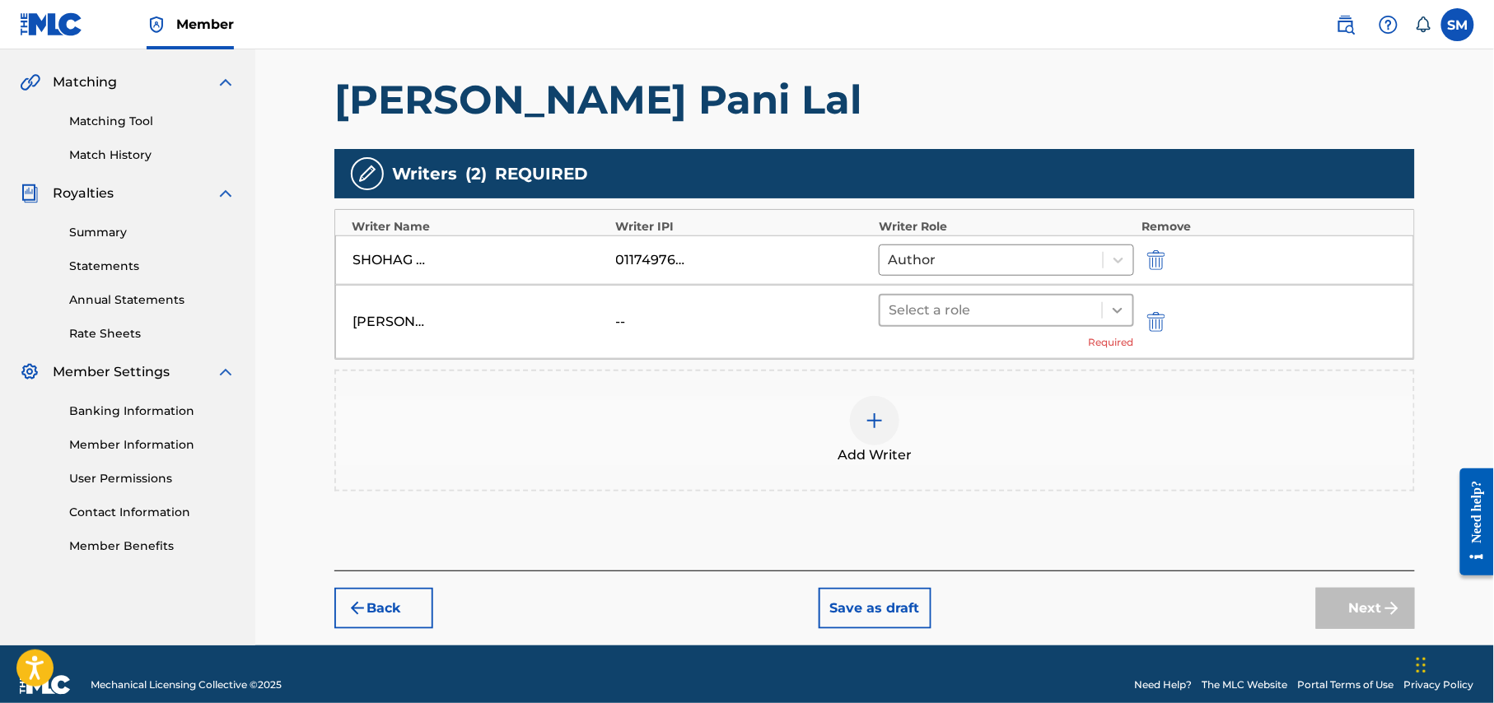
click at [1112, 307] on icon at bounding box center [1117, 310] width 16 height 16
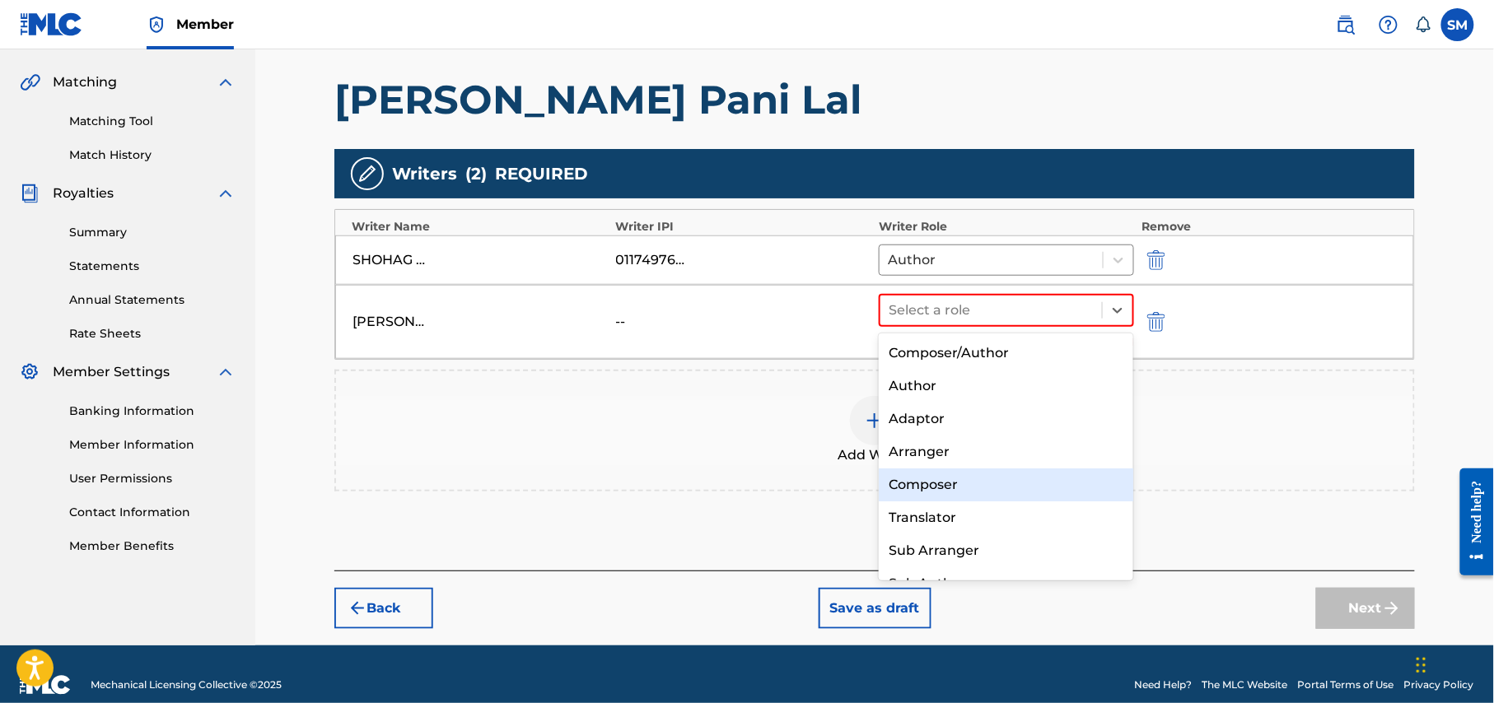
click at [949, 483] on div "Composer" at bounding box center [1006, 485] width 254 height 33
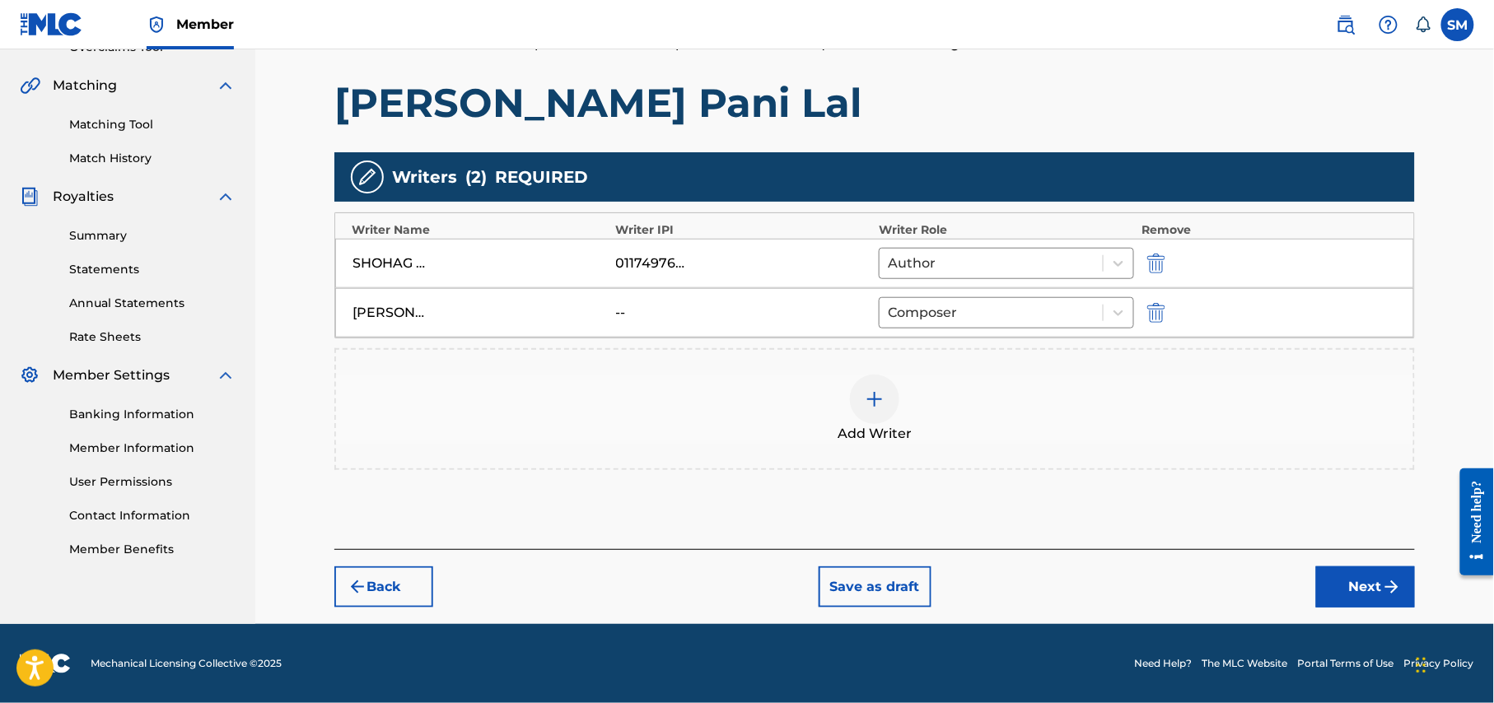
click at [1385, 586] on img "submit" at bounding box center [1392, 587] width 20 height 20
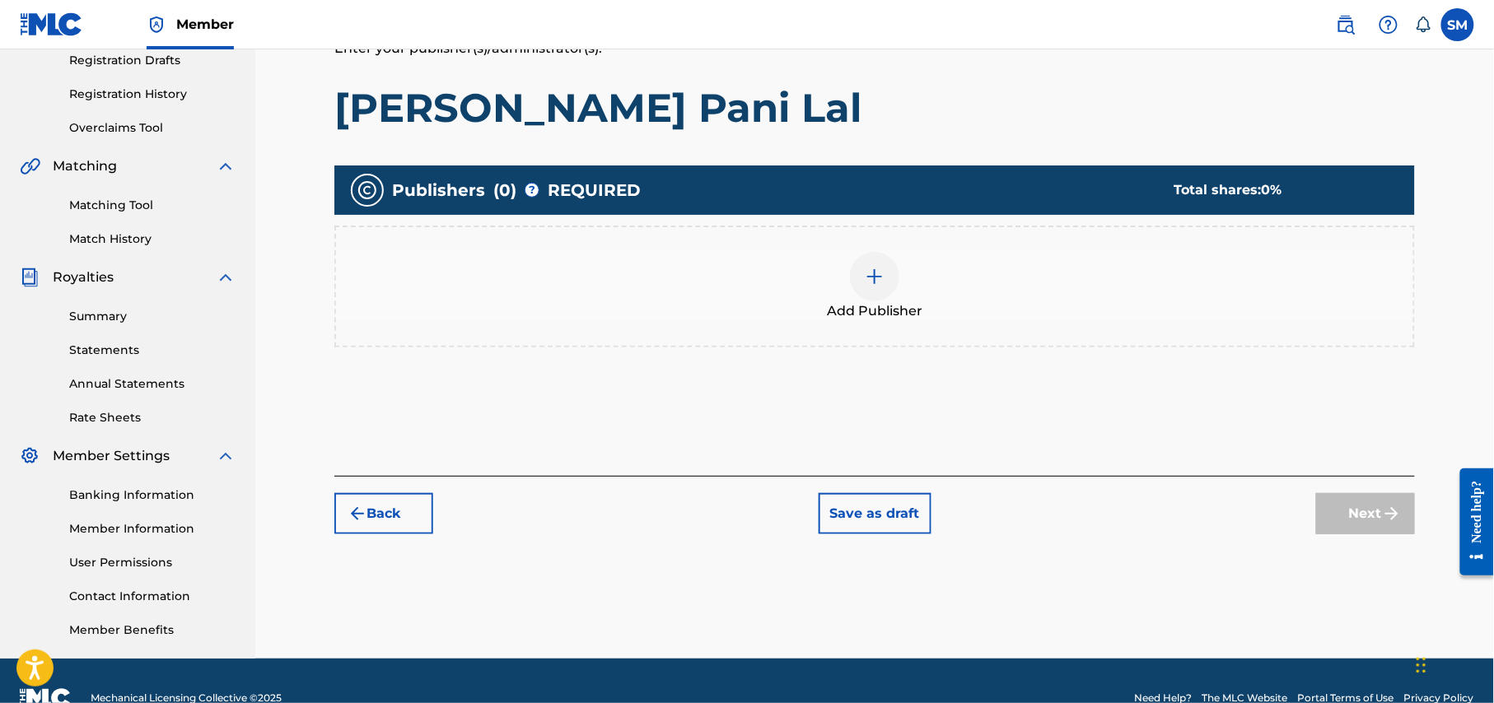
scroll to position [294, 0]
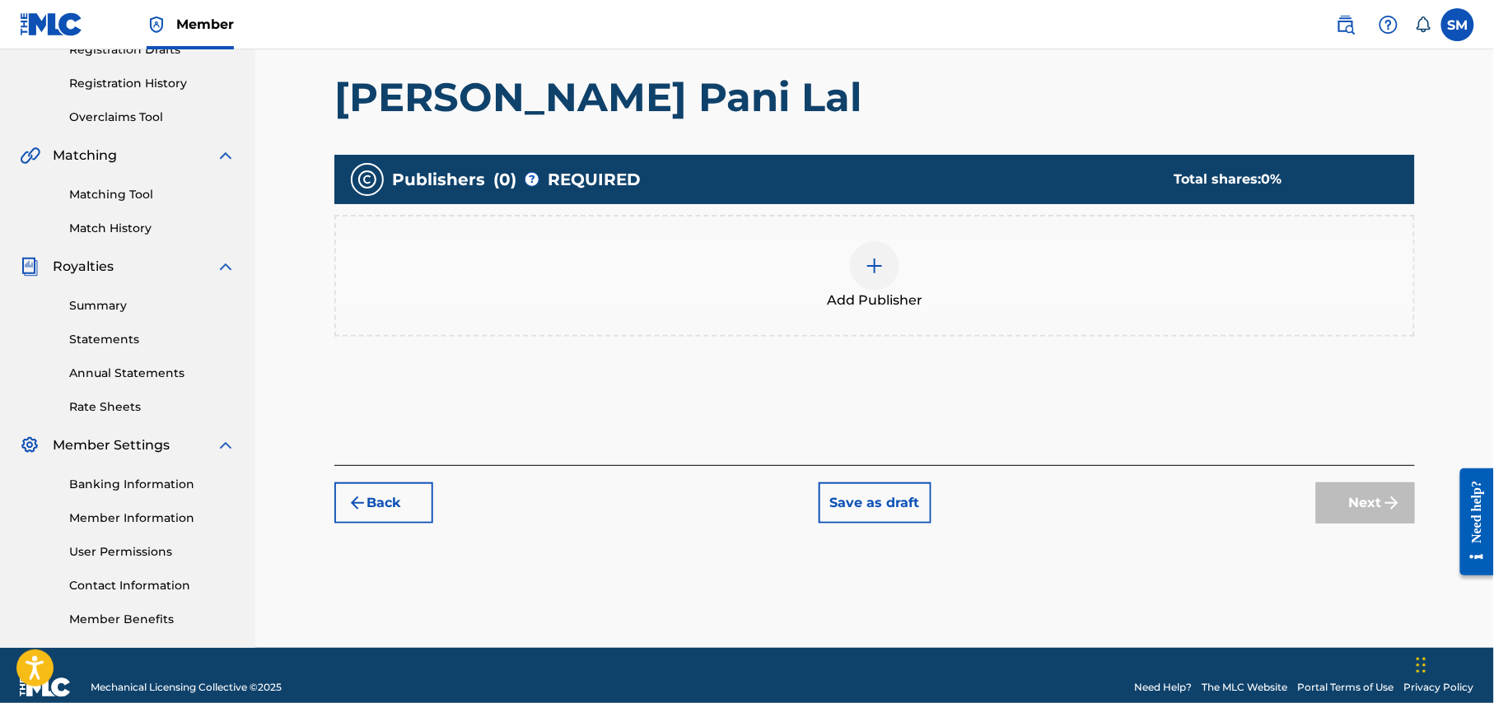
click at [884, 281] on div at bounding box center [874, 265] width 49 height 49
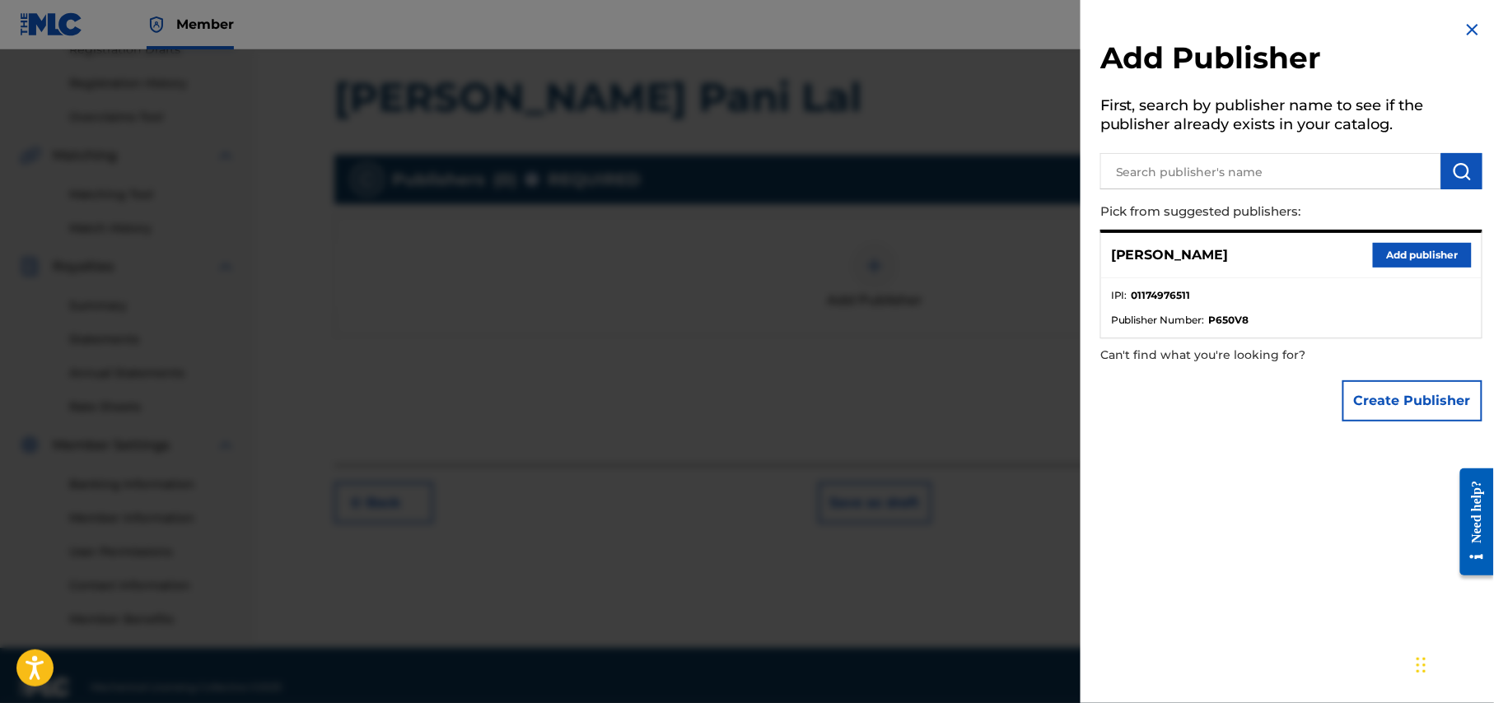
click at [1246, 172] on input "text" at bounding box center [1270, 171] width 341 height 36
click at [1433, 251] on button "Add publisher" at bounding box center [1422, 255] width 99 height 25
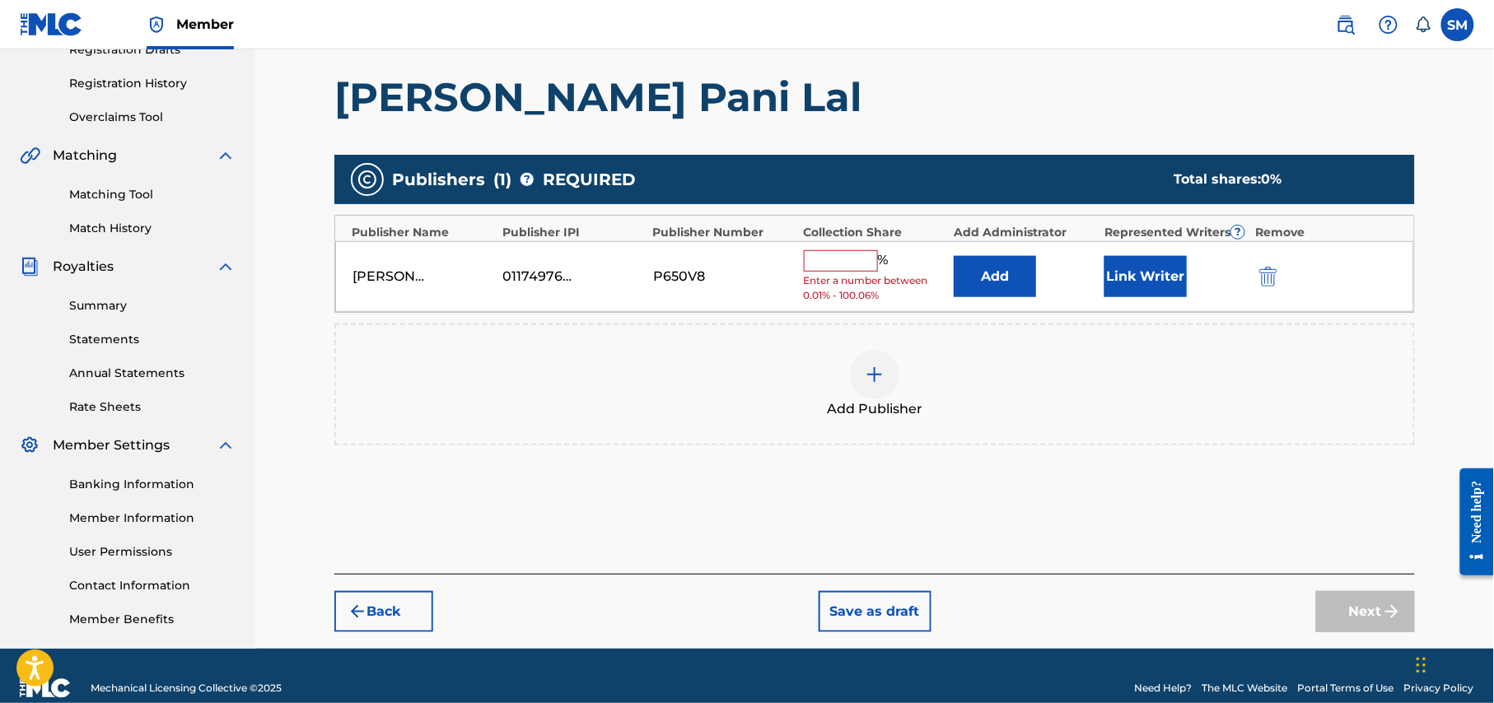
click at [851, 254] on input "text" at bounding box center [841, 260] width 74 height 21
type input "50"
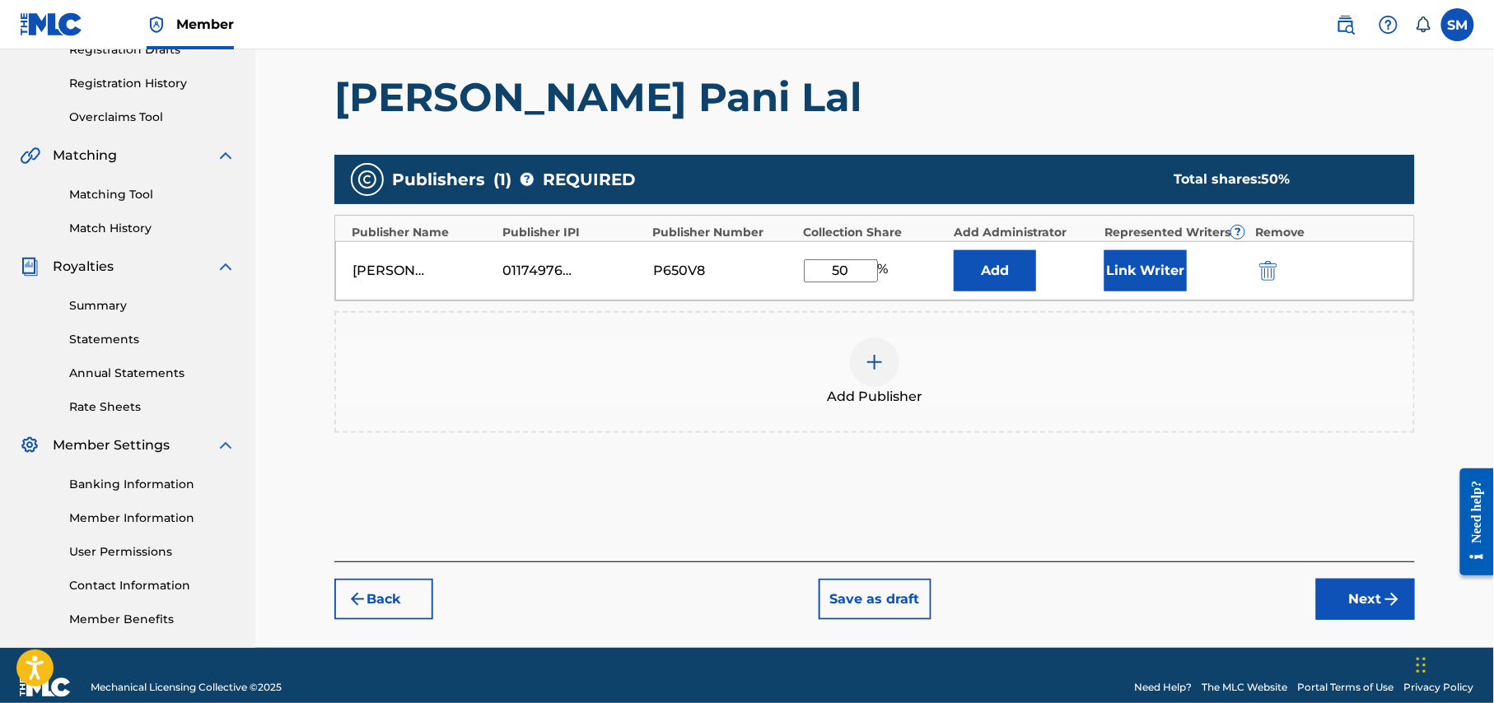
click at [1360, 600] on button "Next" at bounding box center [1365, 599] width 99 height 41
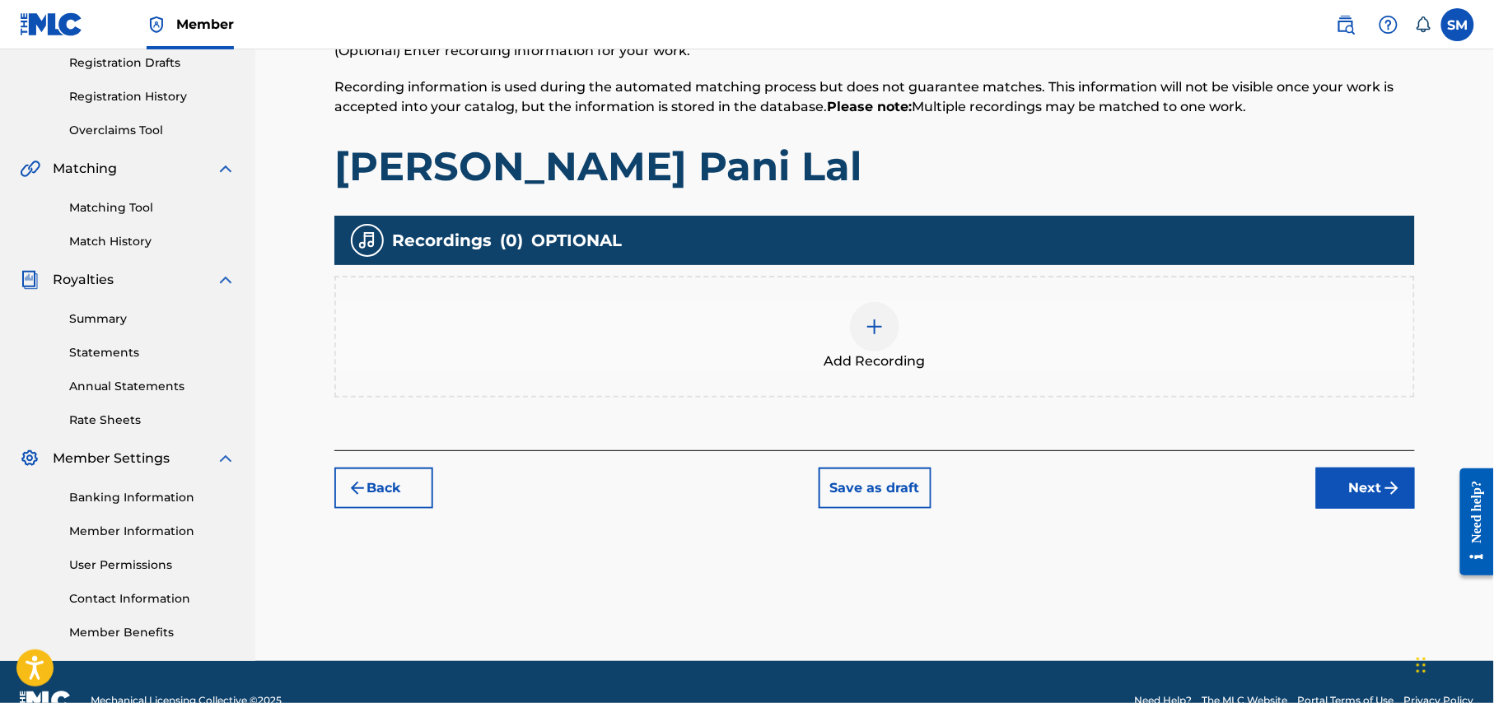
scroll to position [317, 0]
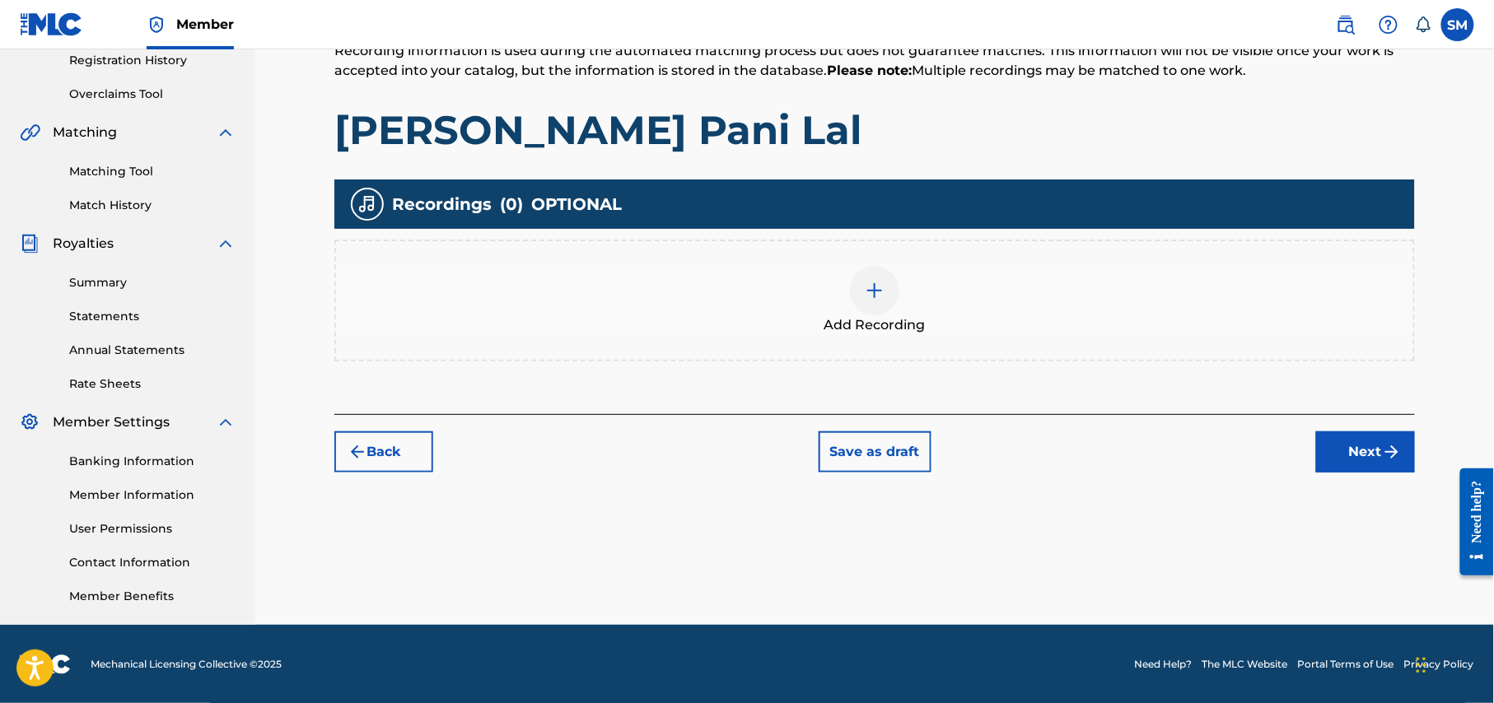
click at [878, 291] on img at bounding box center [875, 291] width 20 height 20
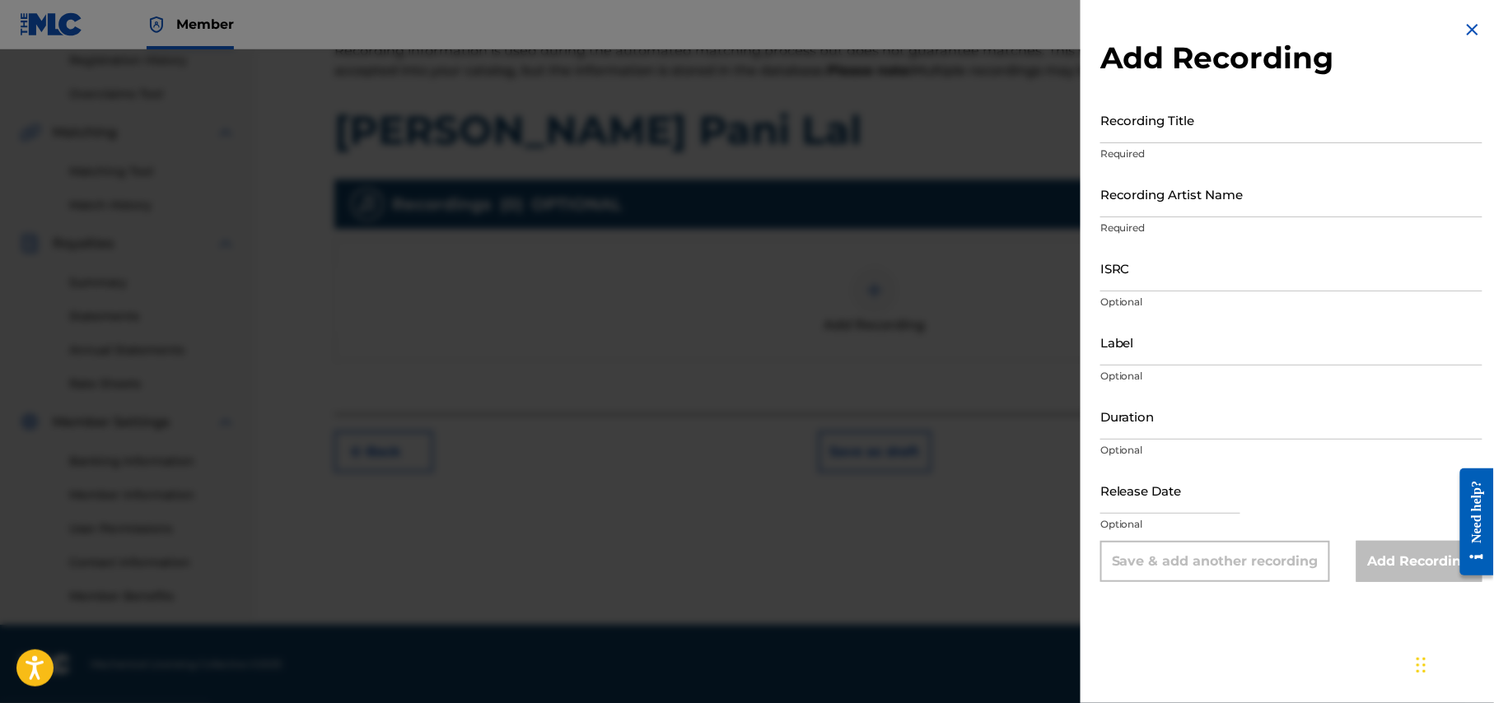
click at [1203, 126] on input "Recording Title" at bounding box center [1291, 119] width 382 height 47
paste input "Amar Chokher Pani Lal"
type input "Amar Chokher Pani Lal"
click at [1243, 196] on input "Recording Artist Name" at bounding box center [1291, 193] width 382 height 47
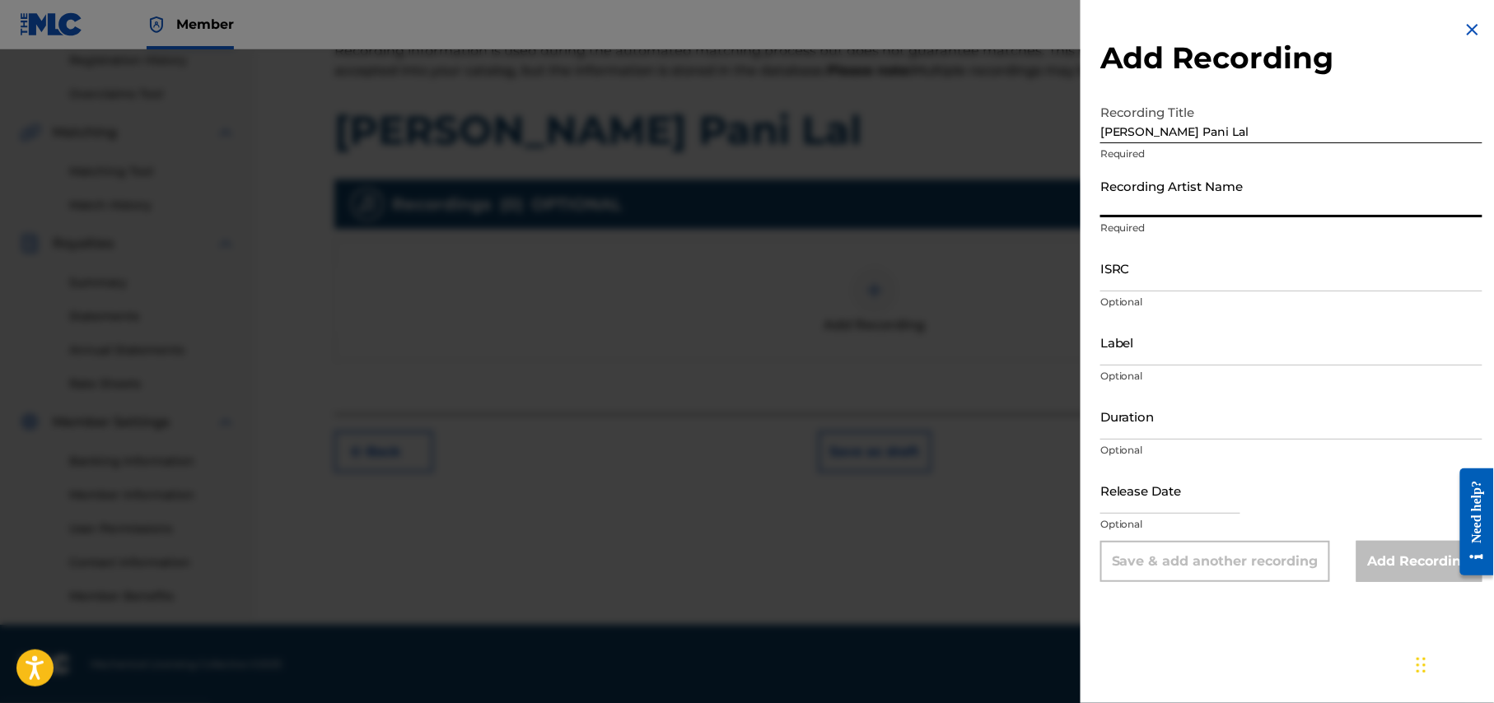
click at [1203, 204] on input "Recording Artist Name" at bounding box center [1291, 193] width 382 height 47
paste input "Akash Mahmud"
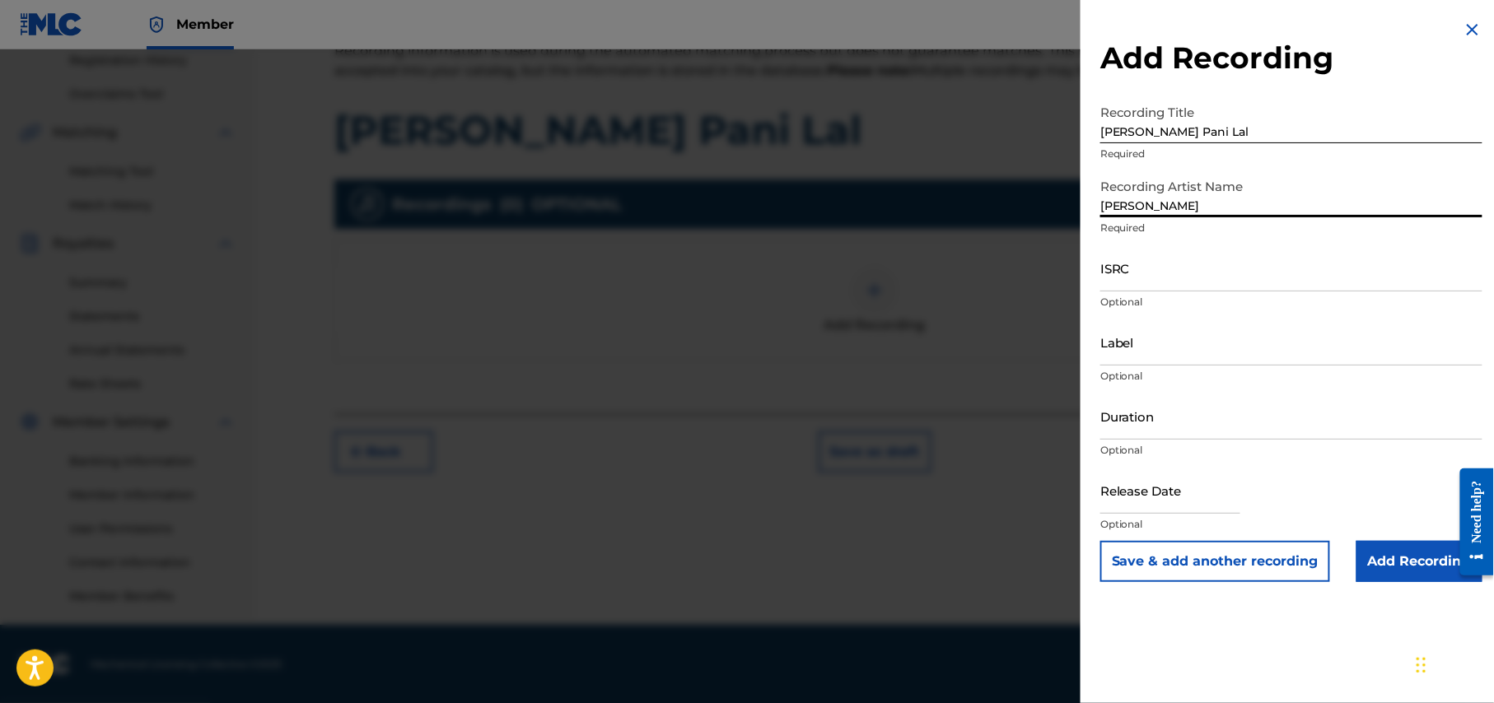
type input "Akash Mahmud"
click at [1226, 356] on input "Label" at bounding box center [1291, 342] width 382 height 47
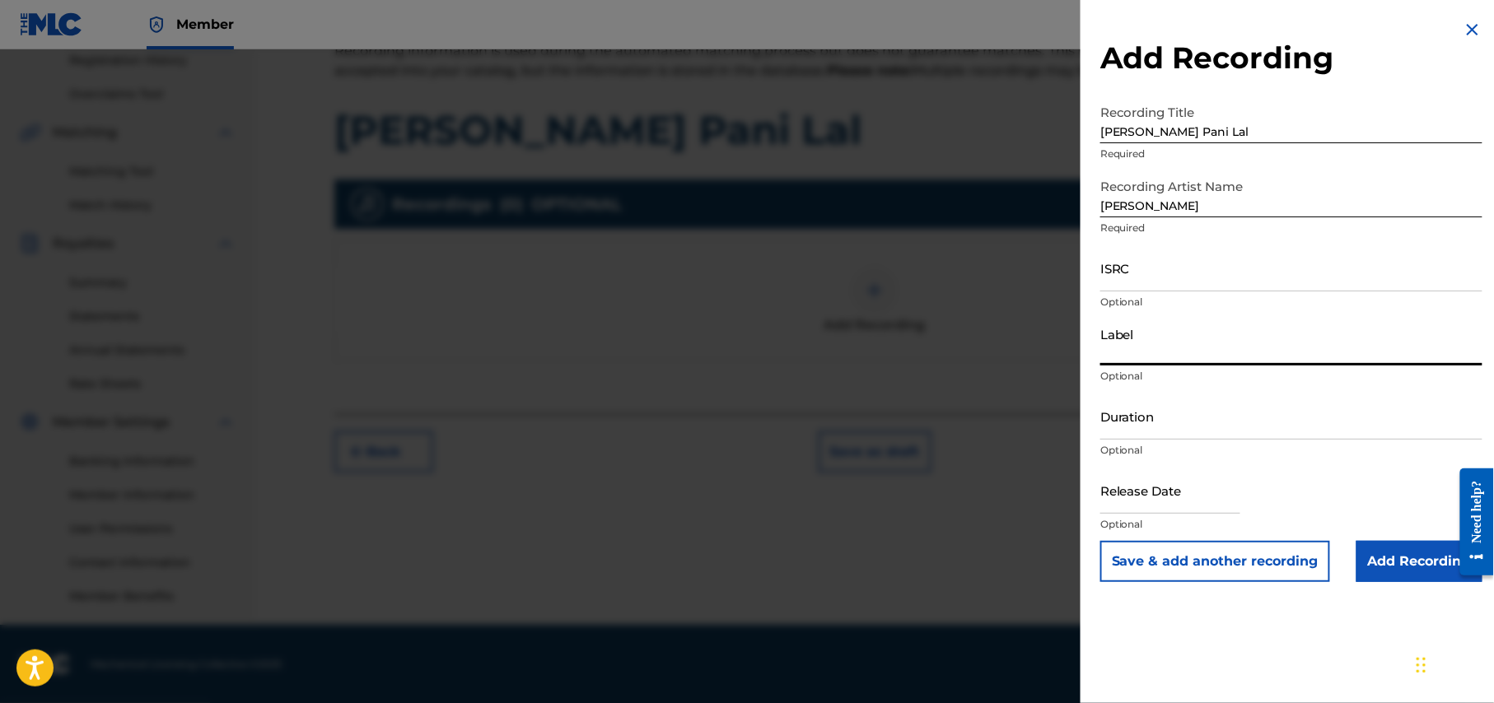
click at [1206, 354] on input "Label" at bounding box center [1291, 342] width 382 height 47
paste input "Soundtek"
type input "Soundtek"
click at [1252, 429] on input "Duration" at bounding box center [1291, 416] width 382 height 47
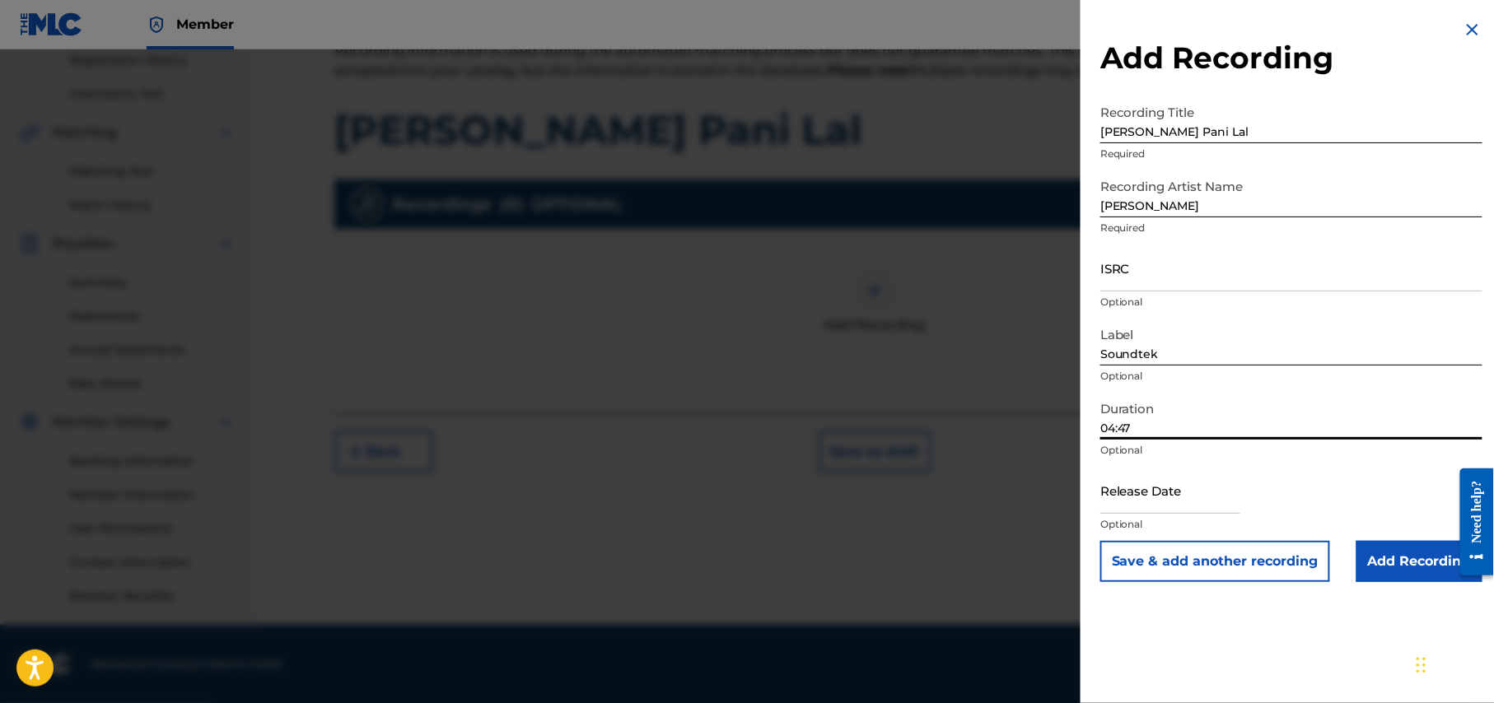
type input "04:47"
click at [1203, 501] on input "text" at bounding box center [1170, 490] width 140 height 47
select select "7"
select select "2025"
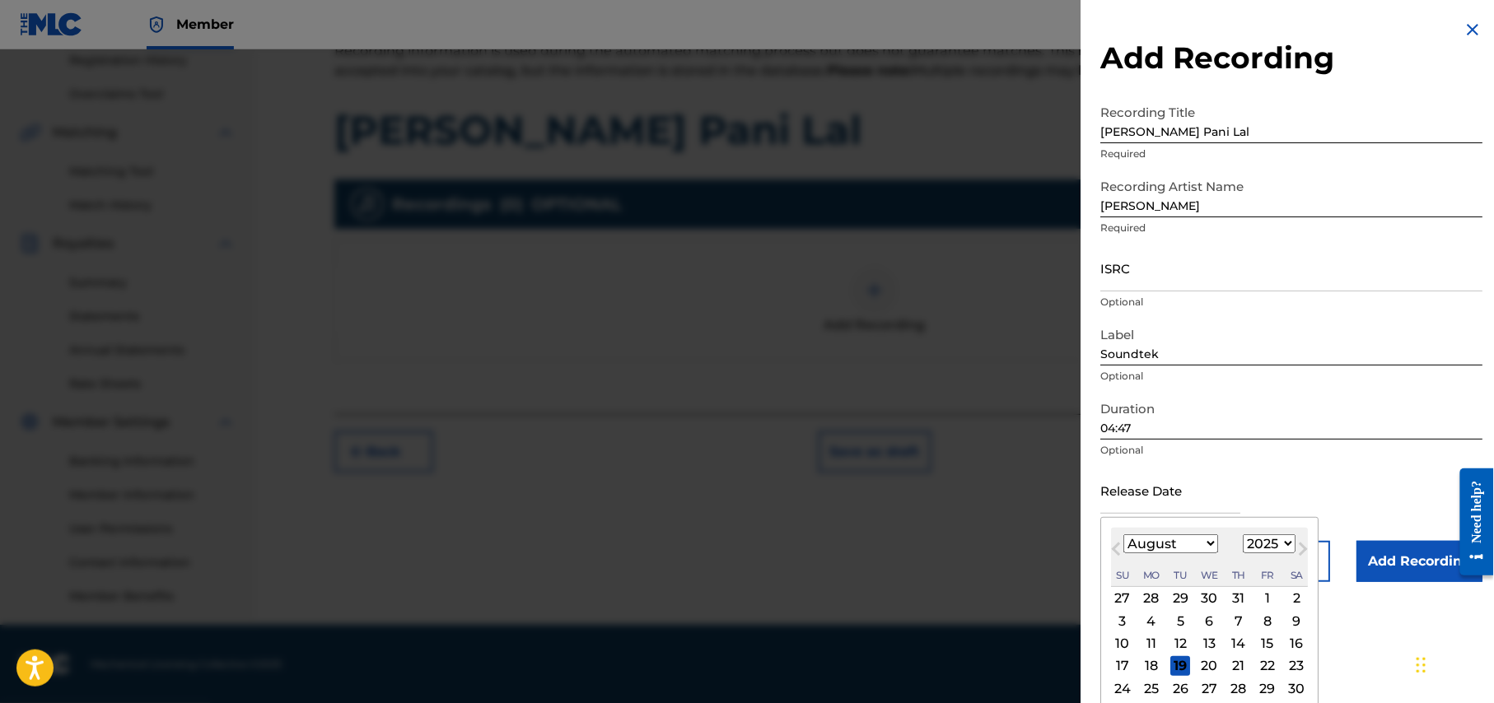
click at [1209, 542] on select "January February March April May June July August September October November De…" at bounding box center [1170, 543] width 95 height 19
select select "1"
click at [1124, 534] on select "January February March April May June July August September October November De…" at bounding box center [1170, 543] width 95 height 19
click at [1183, 644] on div "11" at bounding box center [1180, 644] width 20 height 20
type input "February 11 2025"
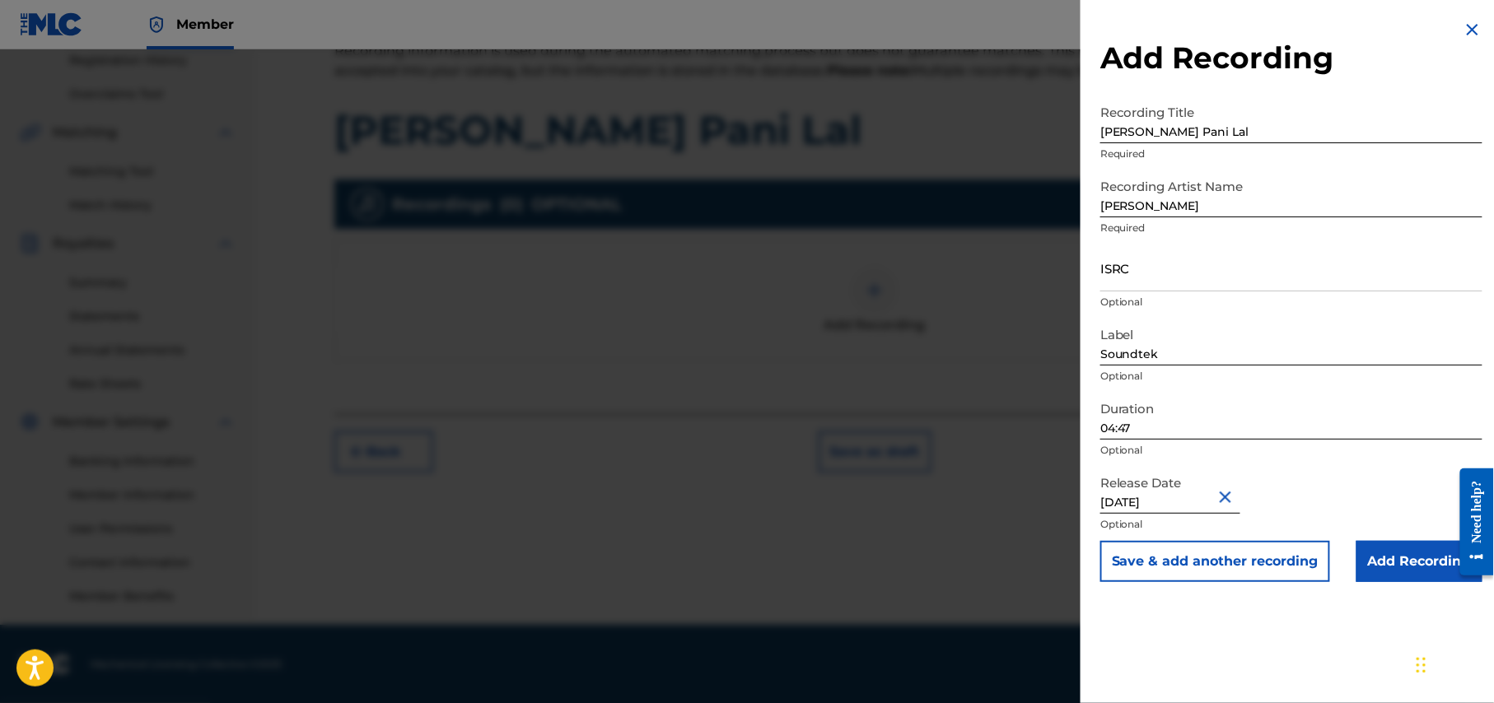
click at [1210, 496] on input "February 11 2025" at bounding box center [1170, 490] width 140 height 47
select select "1"
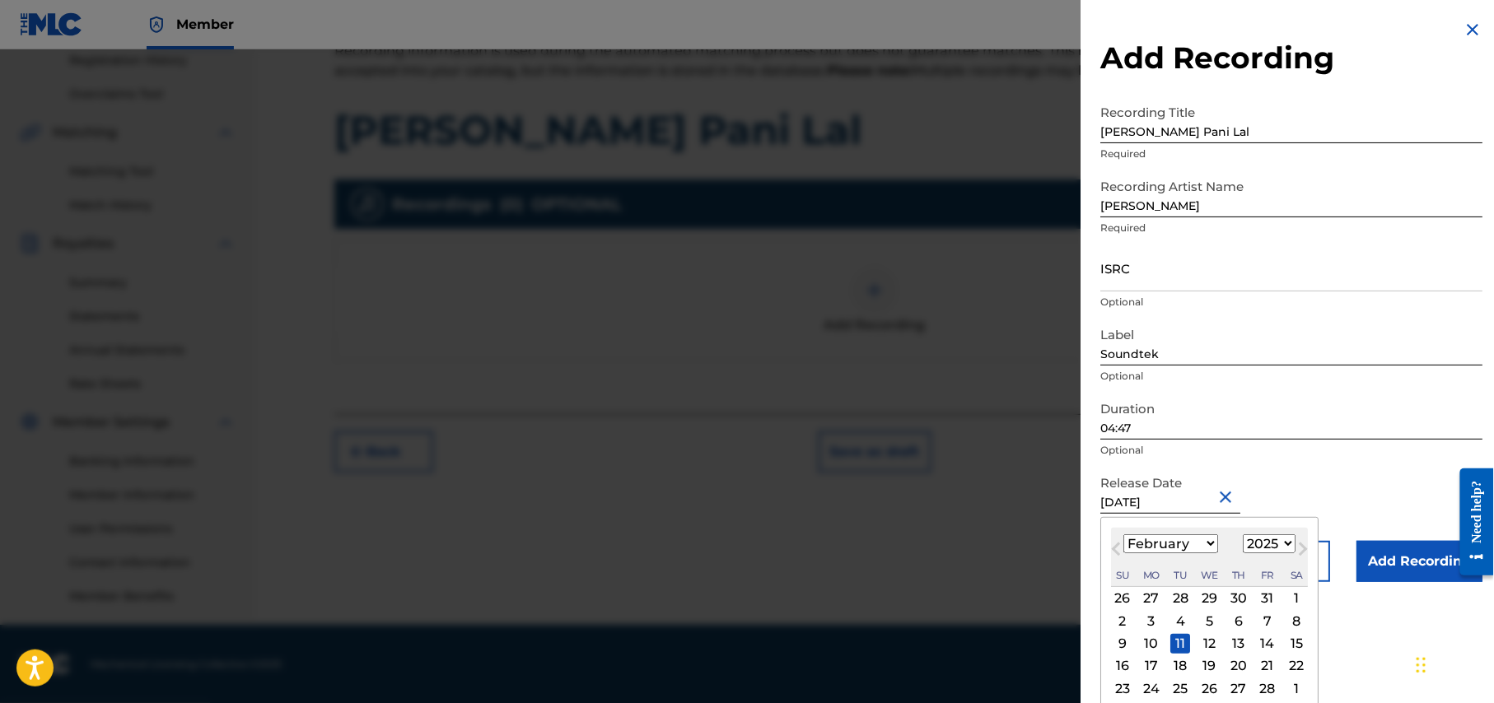
click at [1289, 544] on select "1900 1901 1902 1903 1904 1905 1906 1907 1908 1909 1910 1911 1912 1913 1914 1915…" at bounding box center [1269, 543] width 53 height 19
select select "2024"
click at [1246, 534] on select "1900 1901 1902 1903 1904 1905 1906 1907 1908 1909 1910 1911 1912 1913 1914 1915…" at bounding box center [1269, 543] width 53 height 19
click at [1125, 644] on div "11" at bounding box center [1122, 644] width 20 height 20
type input "February 11 2024"
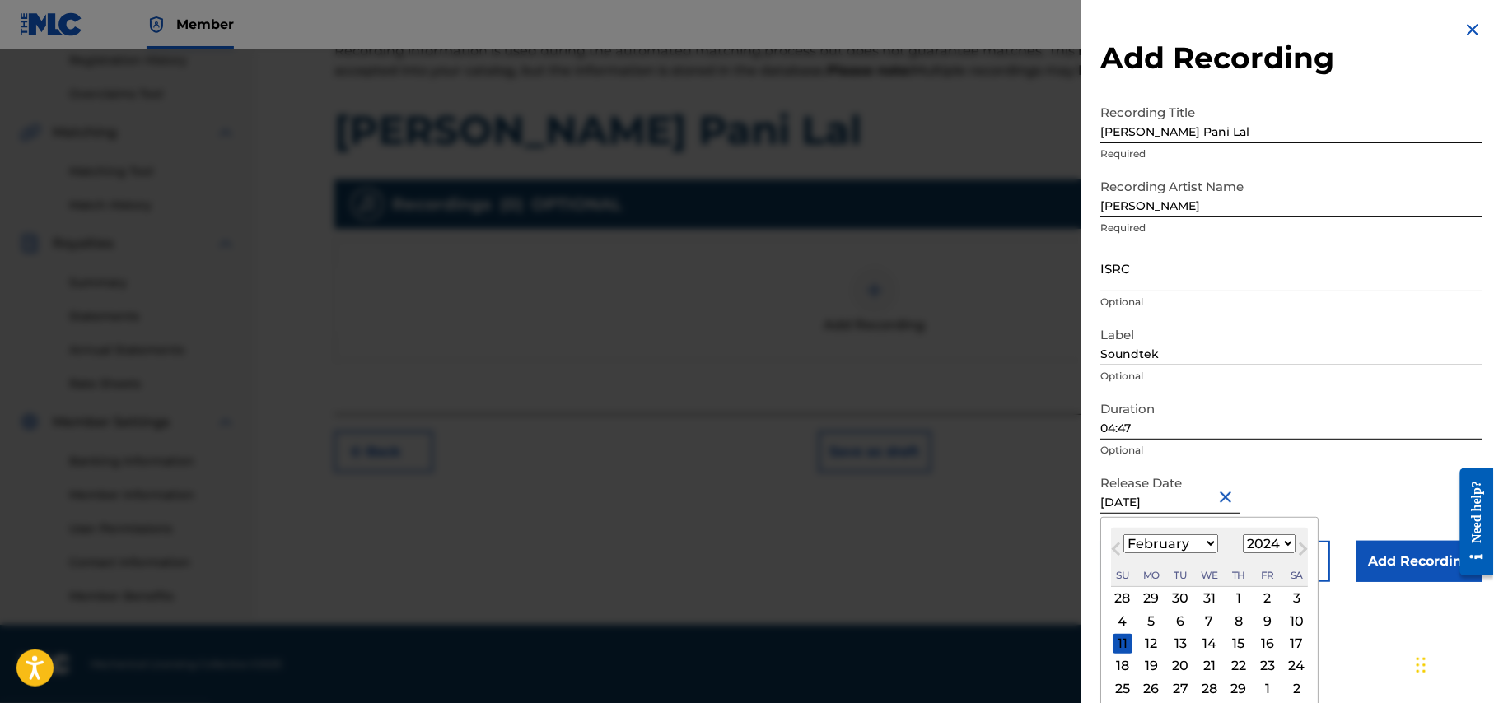
click at [1125, 644] on div "Add Recording Recording Title Amar Chokher Pani Lal Required Recording Artist N…" at bounding box center [1291, 351] width 422 height 703
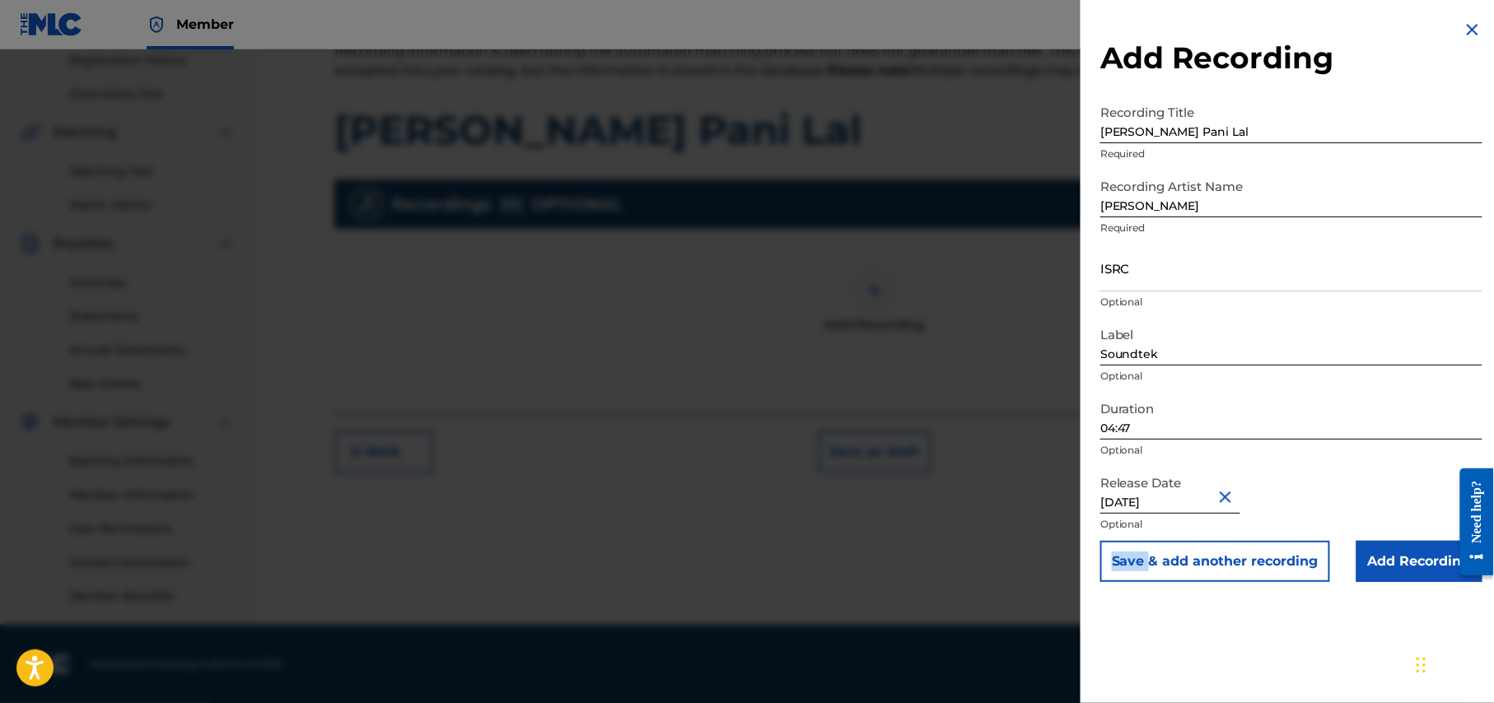
click at [1401, 571] on input "Add Recording" at bounding box center [1419, 561] width 126 height 41
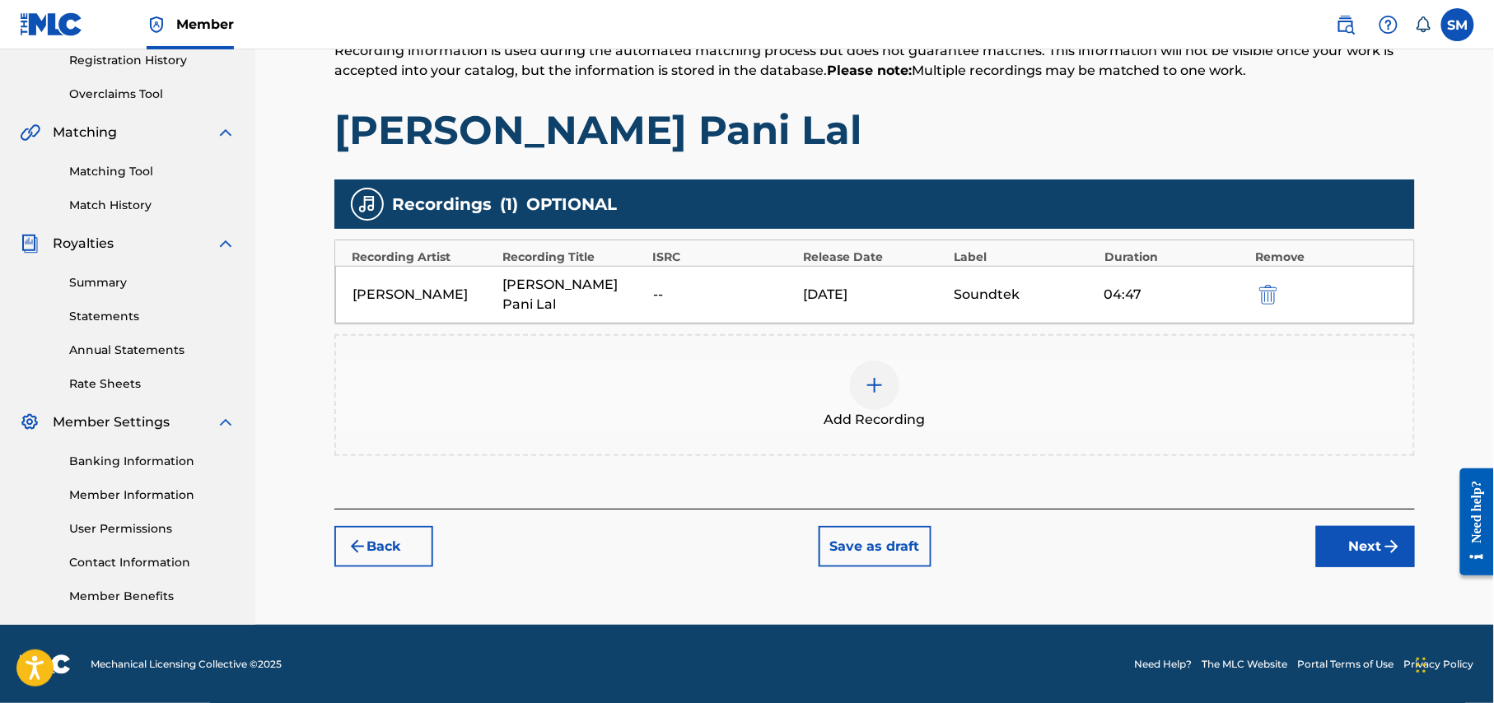
click at [1359, 535] on button "Next" at bounding box center [1365, 546] width 99 height 41
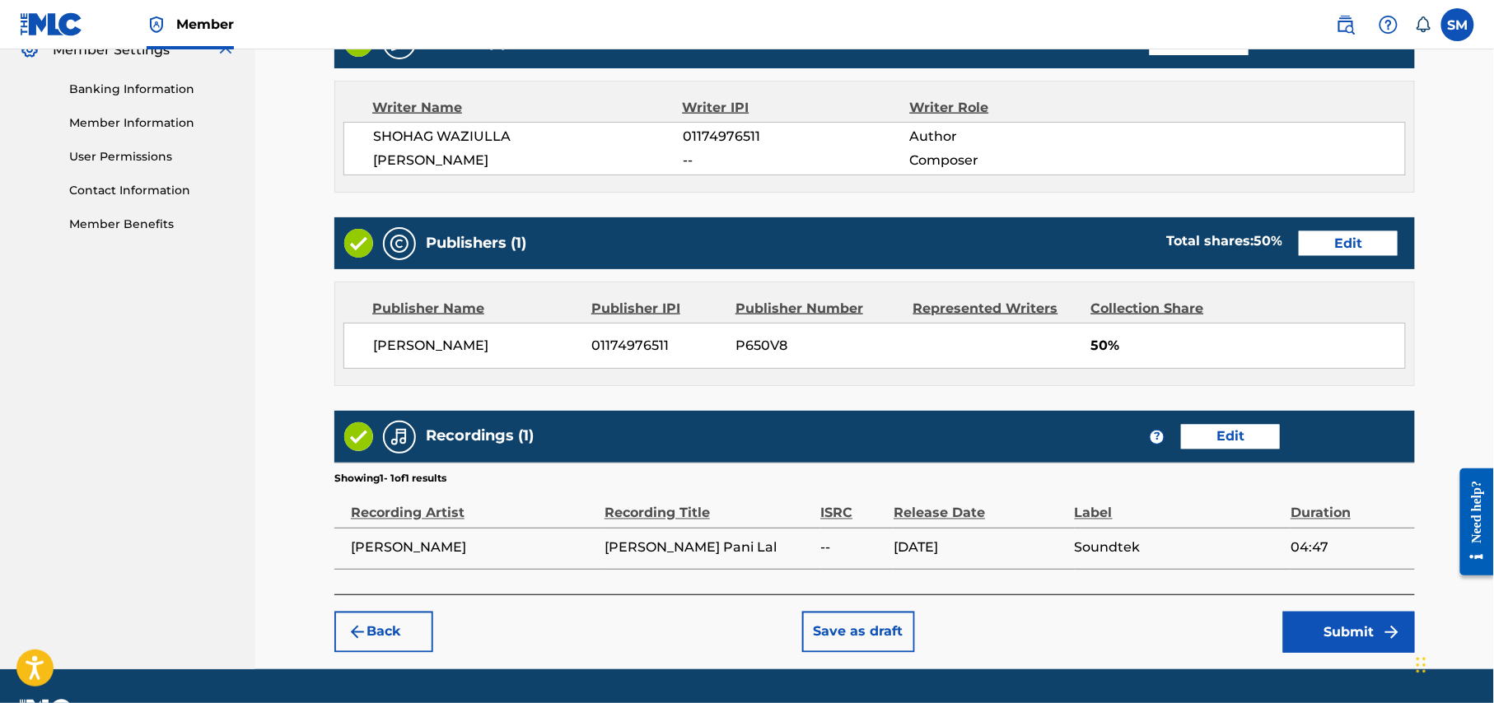
scroll to position [736, 0]
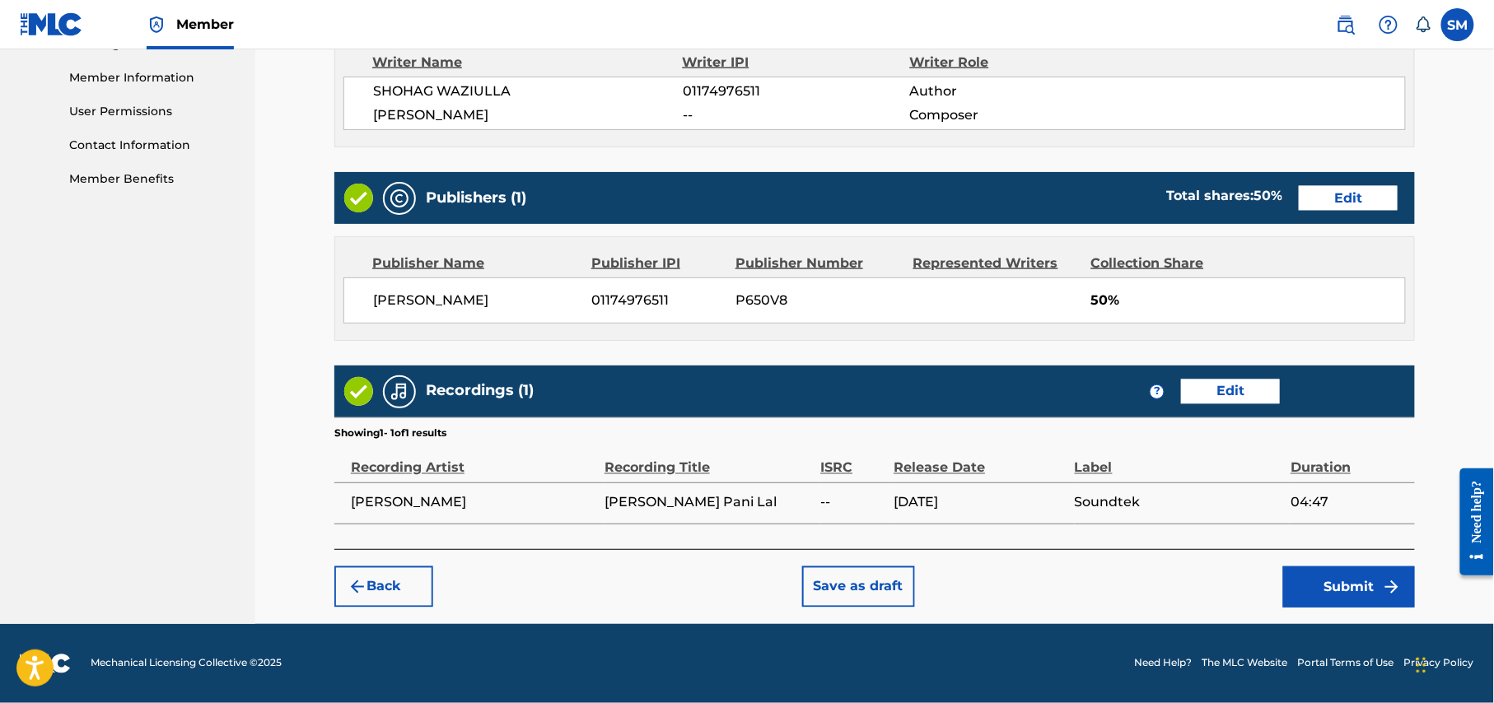
click at [1371, 586] on button "Submit" at bounding box center [1349, 587] width 132 height 41
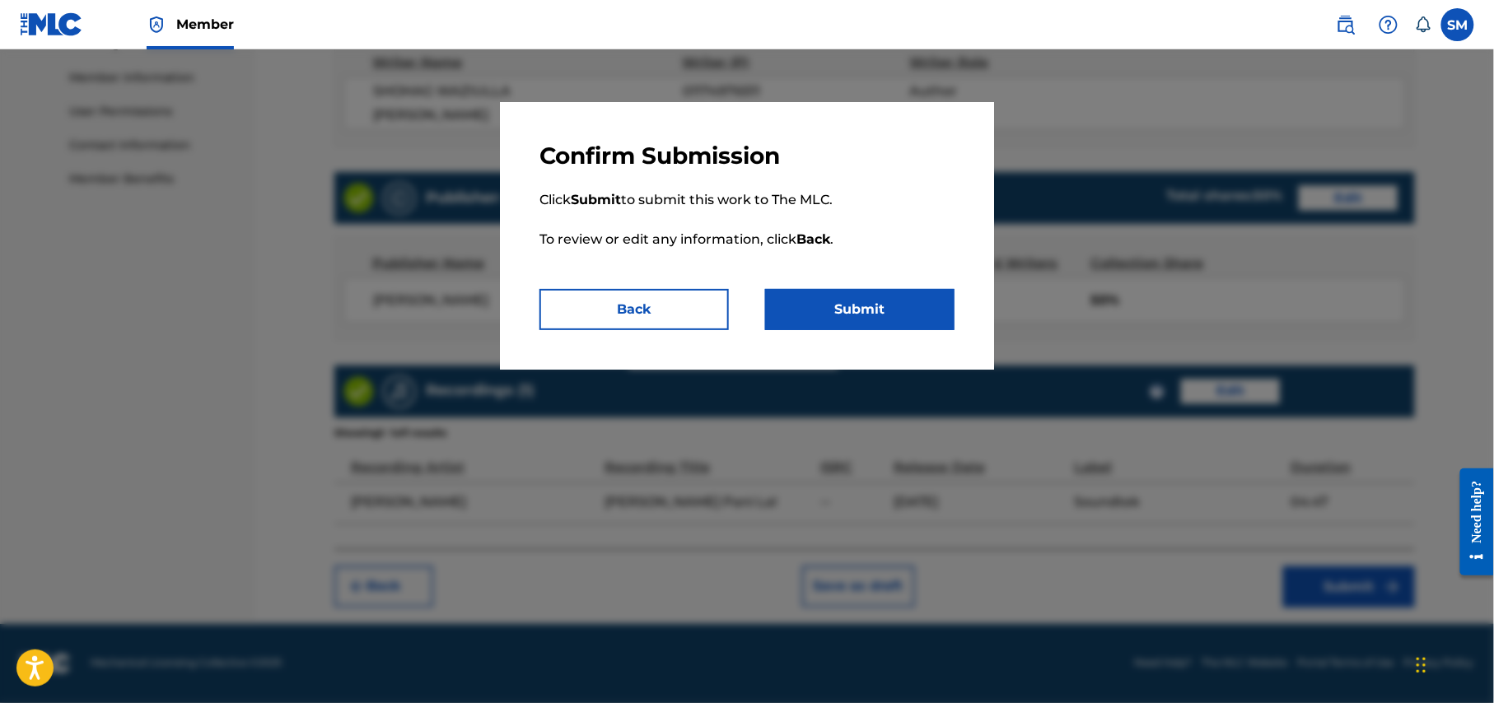
click at [838, 295] on button "Submit" at bounding box center [859, 309] width 189 height 41
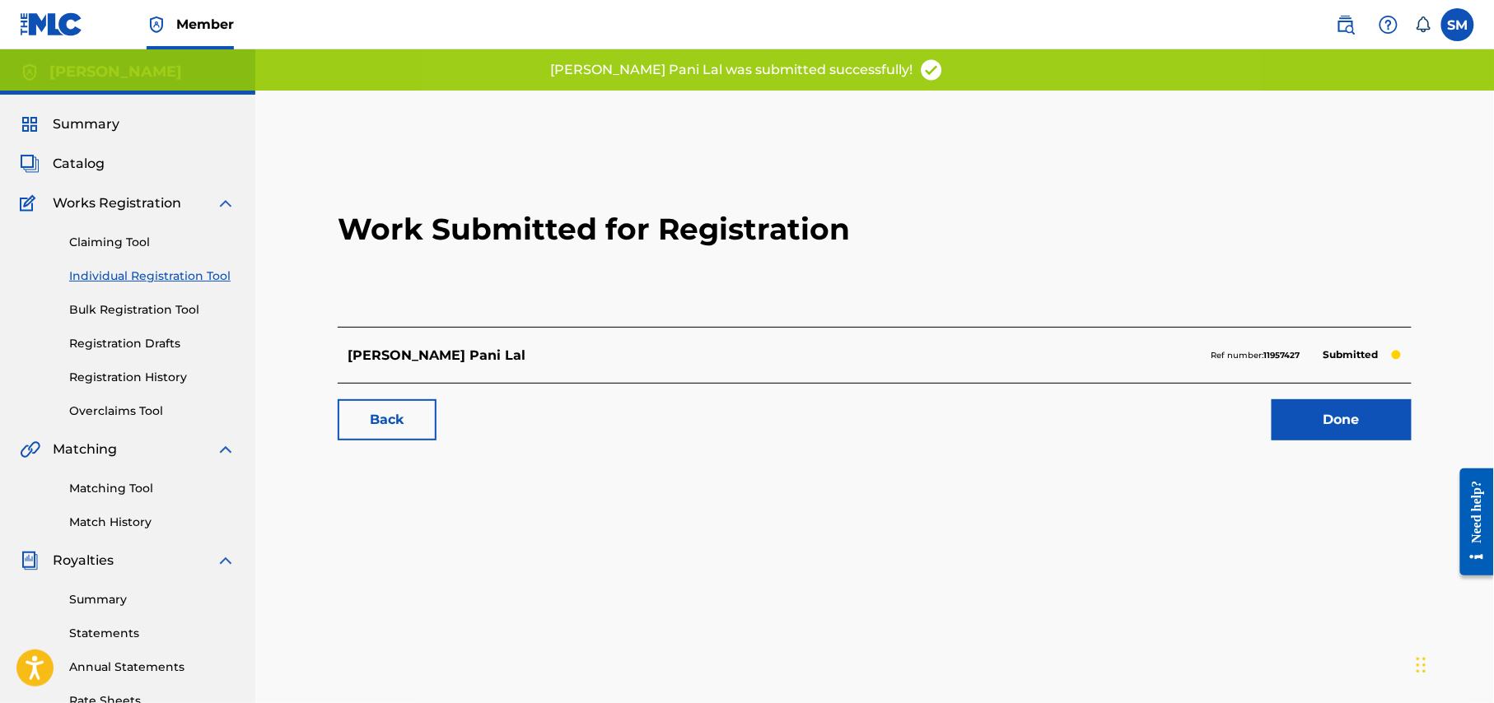
click at [1349, 425] on link "Done" at bounding box center [1341, 419] width 140 height 41
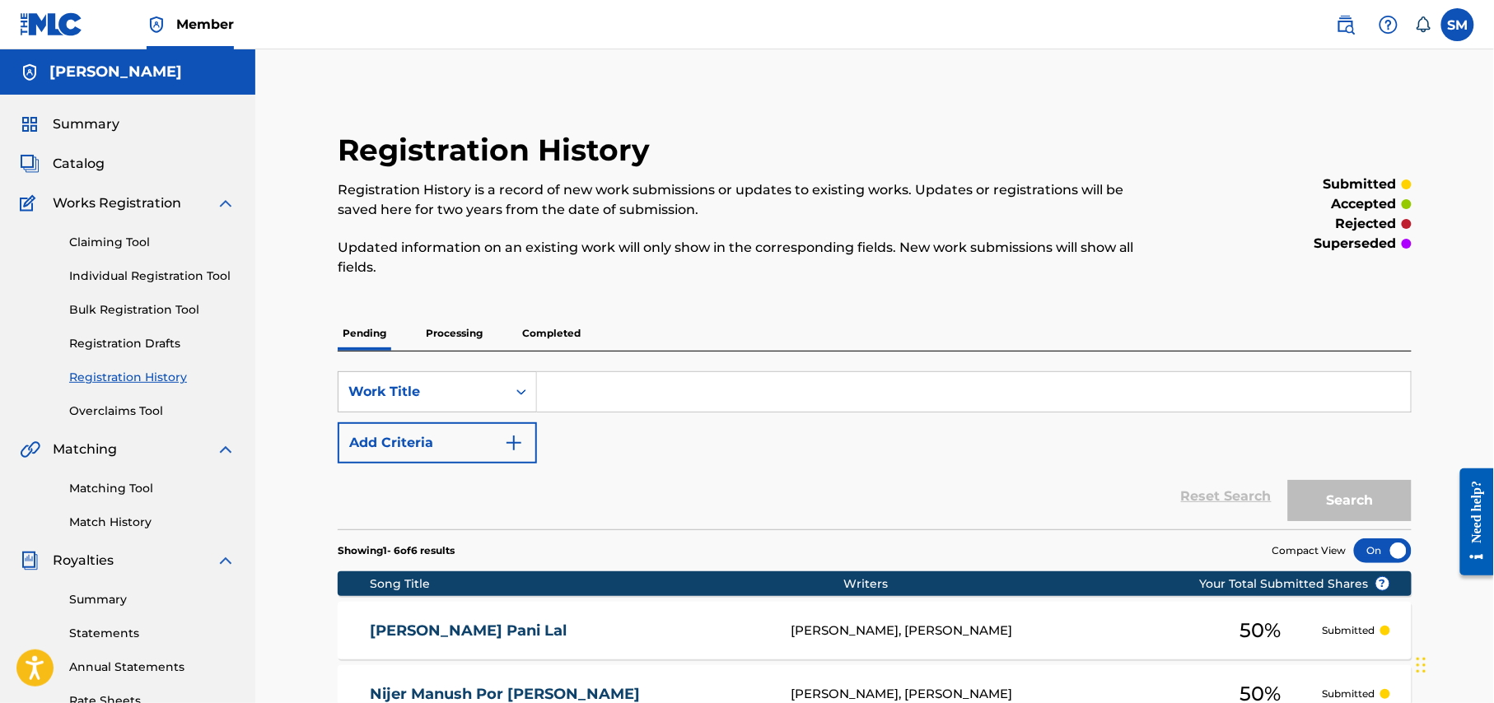
click at [185, 278] on link "Individual Registration Tool" at bounding box center [152, 276] width 166 height 17
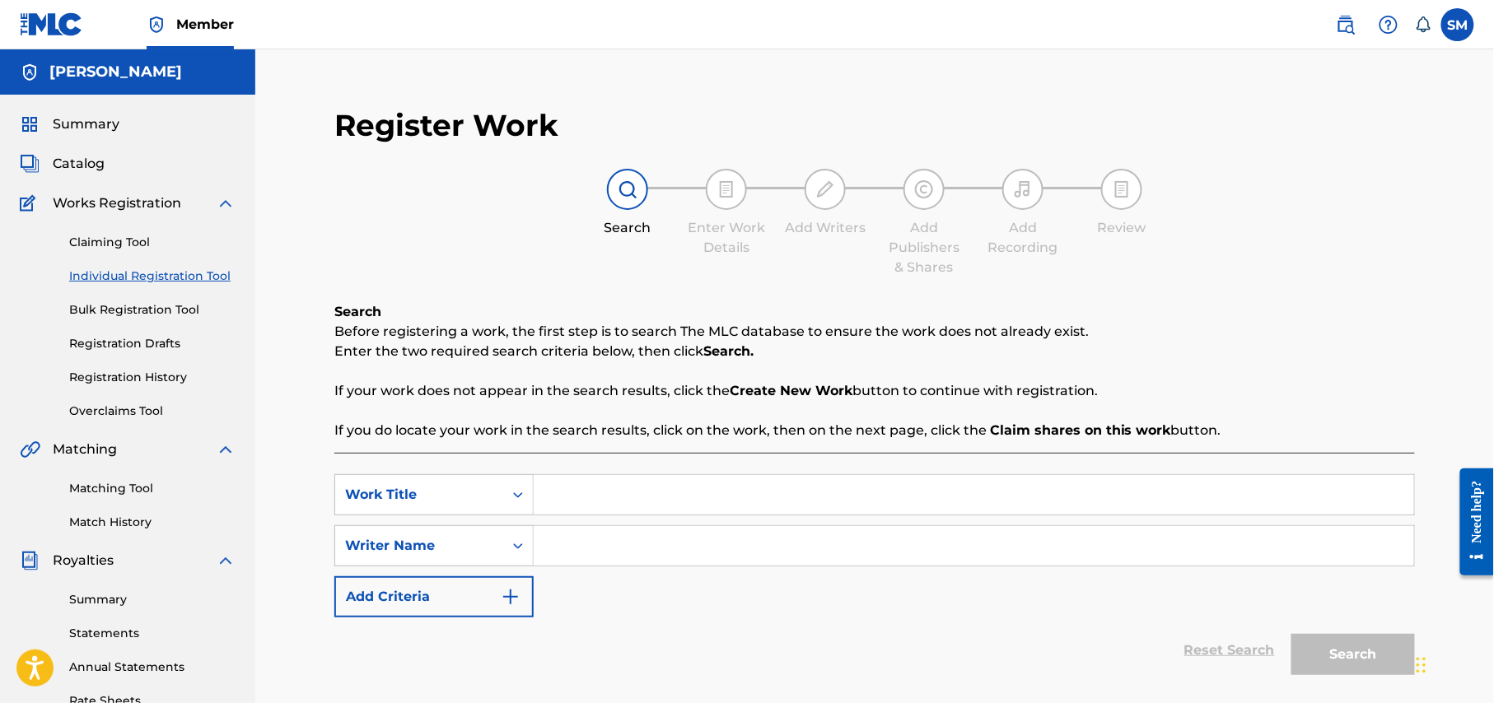
click at [610, 488] on input "Search Form" at bounding box center [974, 495] width 880 height 40
paste input "আমার চোখের নিচে কালো দাগ"
click at [655, 555] on input "Search Form" at bounding box center [974, 546] width 880 height 40
drag, startPoint x: 725, startPoint y: 495, endPoint x: 529, endPoint y: 492, distance: 196.8
click at [529, 492] on div "SearchWithCriteria05c8fe24-7a87-4e27-a82a-0f63931c067f Work Title আমার চোখের নি…" at bounding box center [874, 494] width 1080 height 41
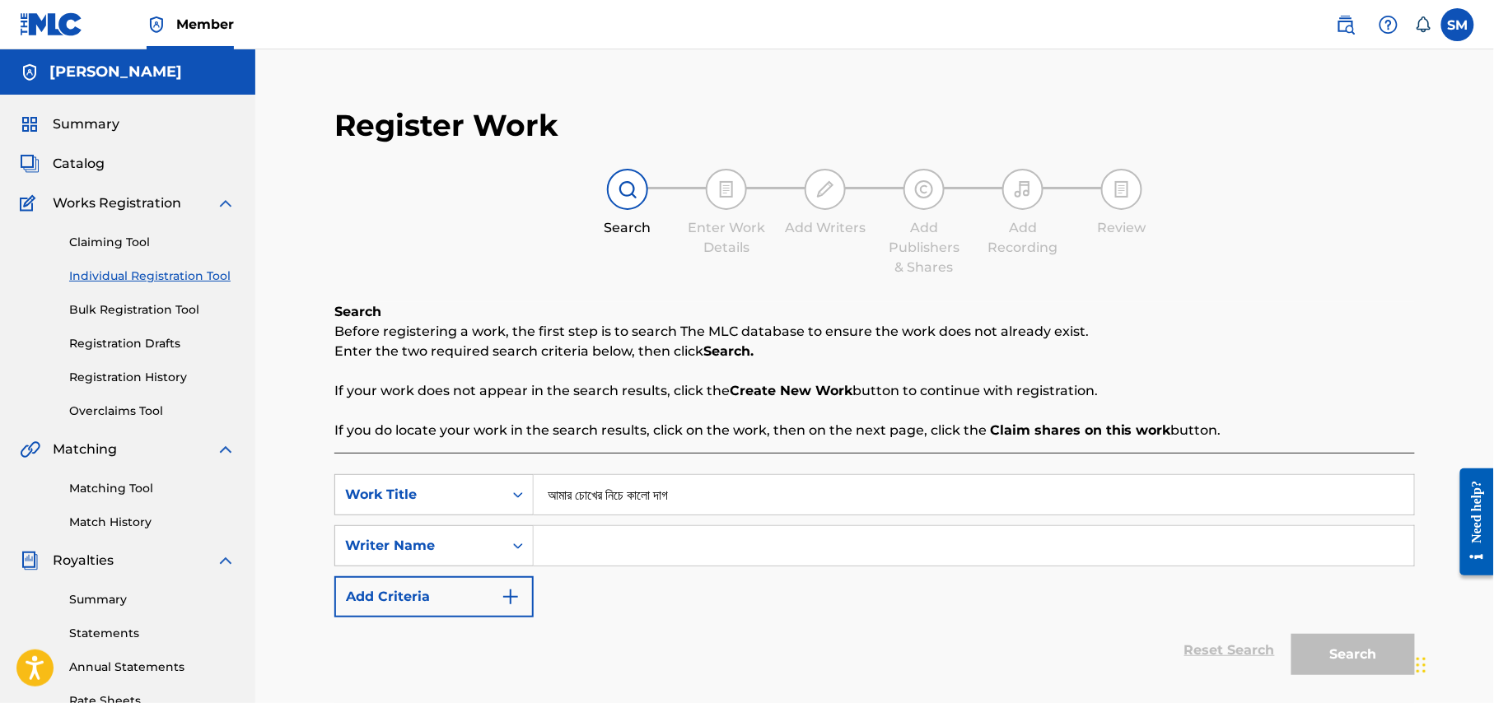
paste input "Amar Chokher Niche Kalo Dag"
type input "Amar Chokher Niche Kalo Dag"
drag, startPoint x: 613, startPoint y: 560, endPoint x: 626, endPoint y: 557, distance: 13.6
click at [613, 560] on input "Search Form" at bounding box center [974, 546] width 880 height 40
type input "shohag waziulla"
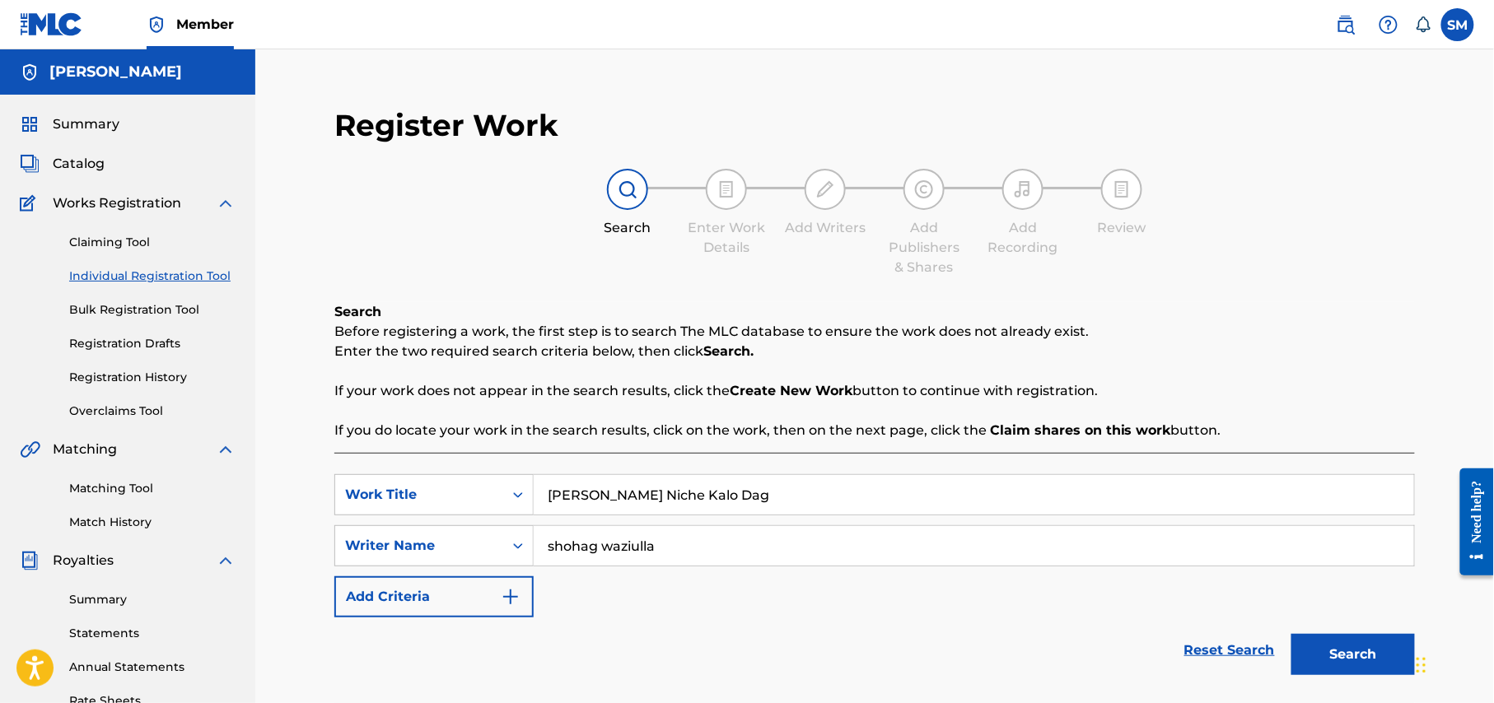
click at [1359, 651] on button "Search" at bounding box center [1353, 654] width 124 height 41
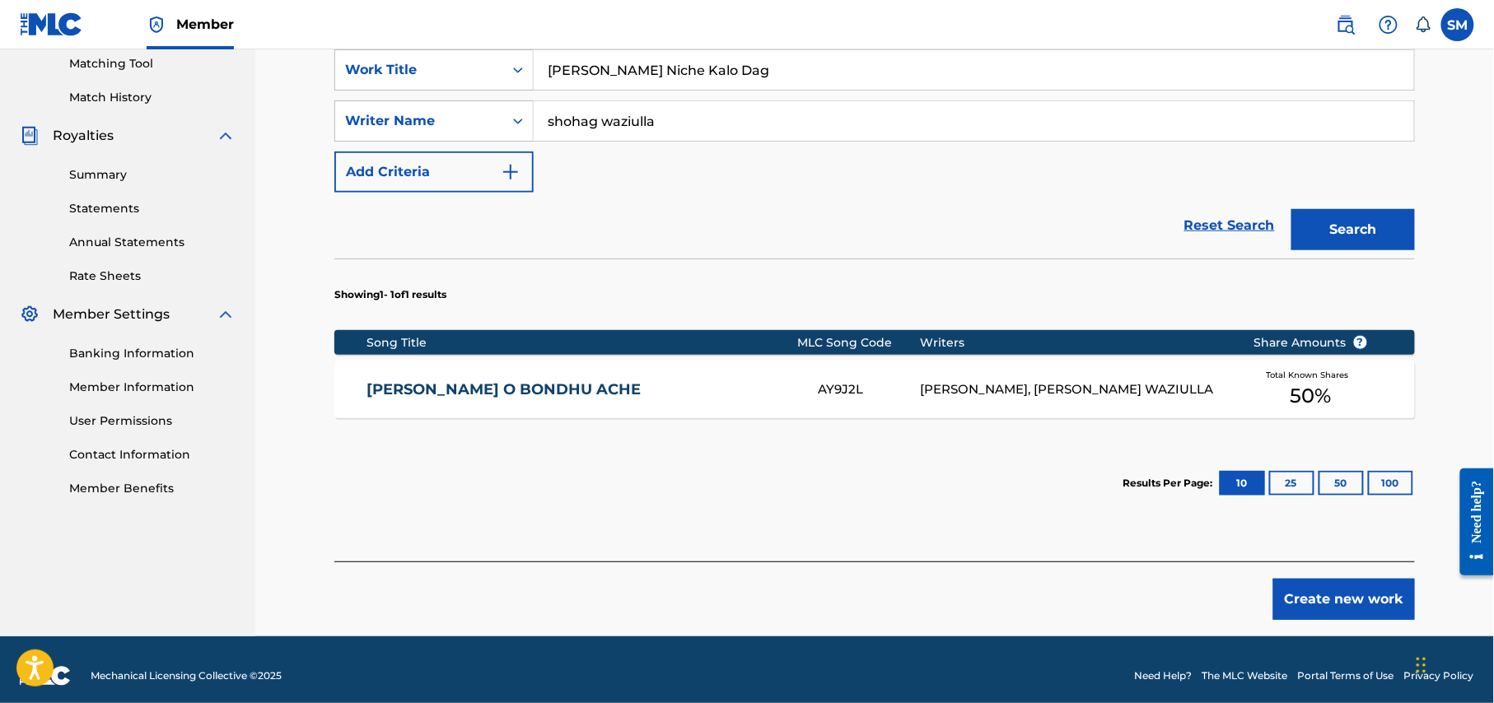
scroll to position [438, 0]
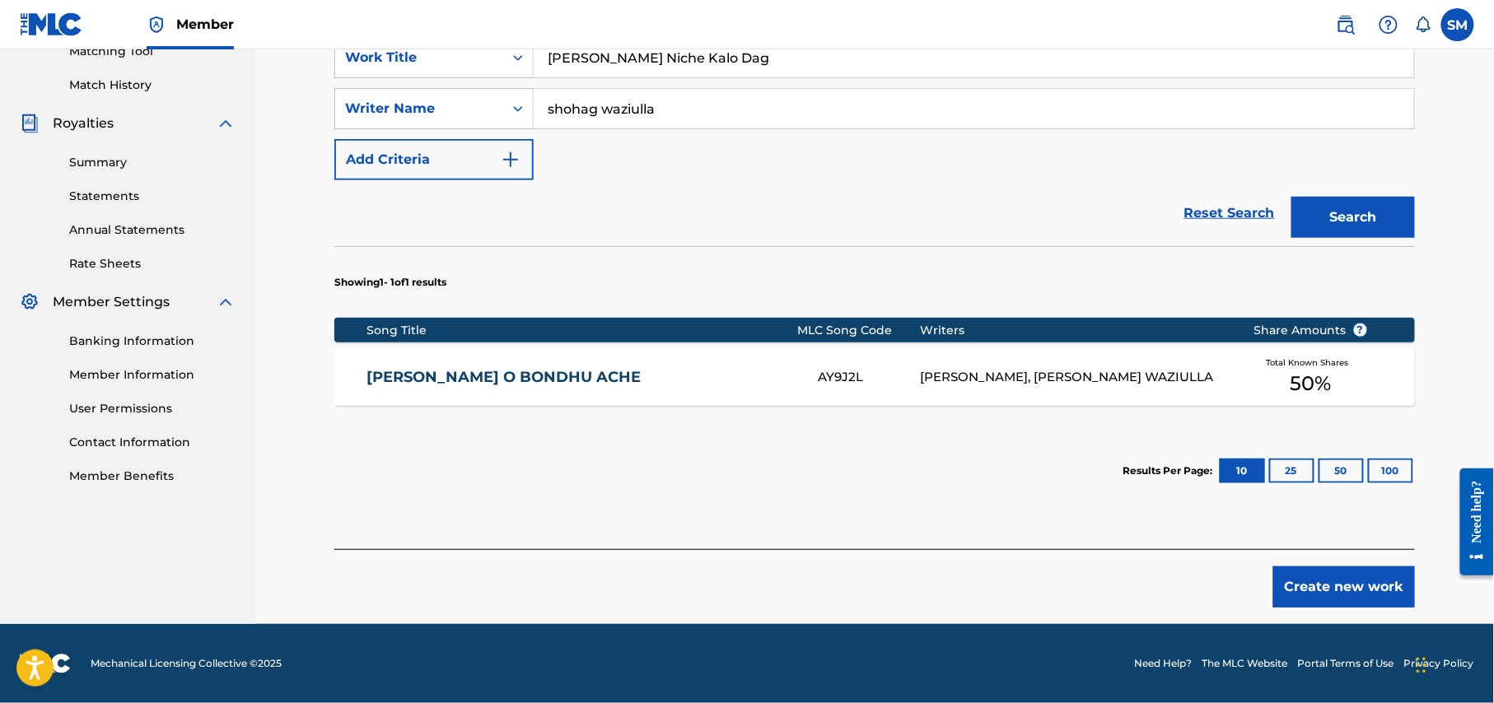
click at [1345, 598] on button "Create new work" at bounding box center [1344, 587] width 142 height 41
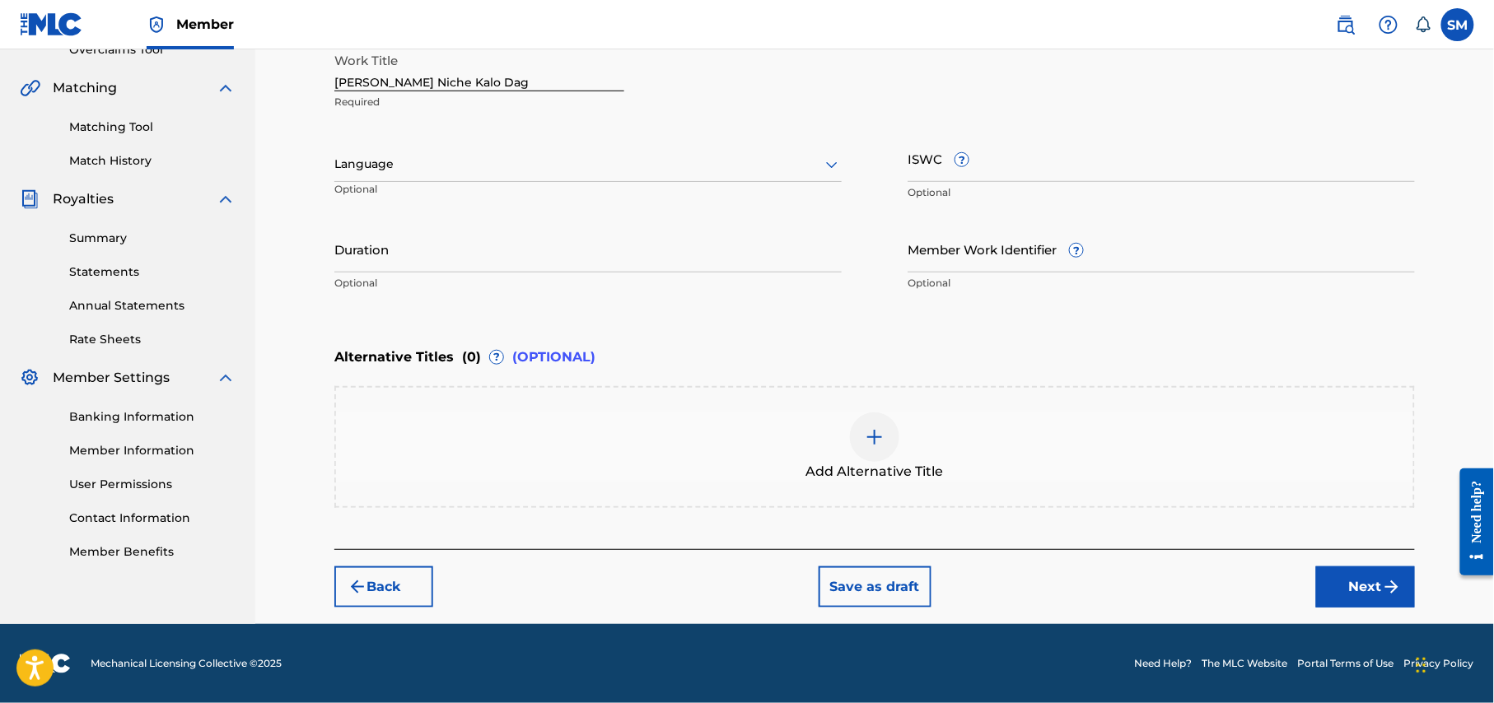
scroll to position [360, 0]
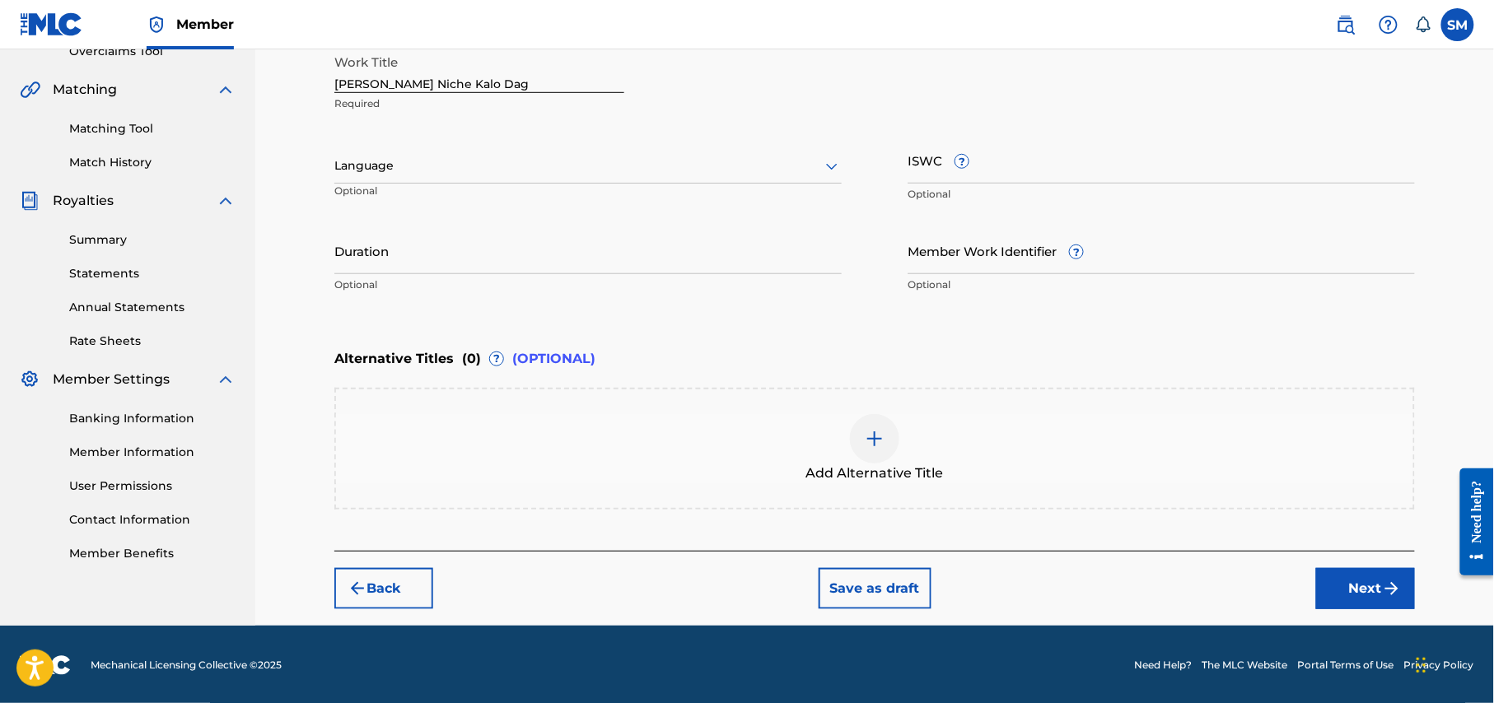
click at [811, 166] on div at bounding box center [587, 166] width 507 height 21
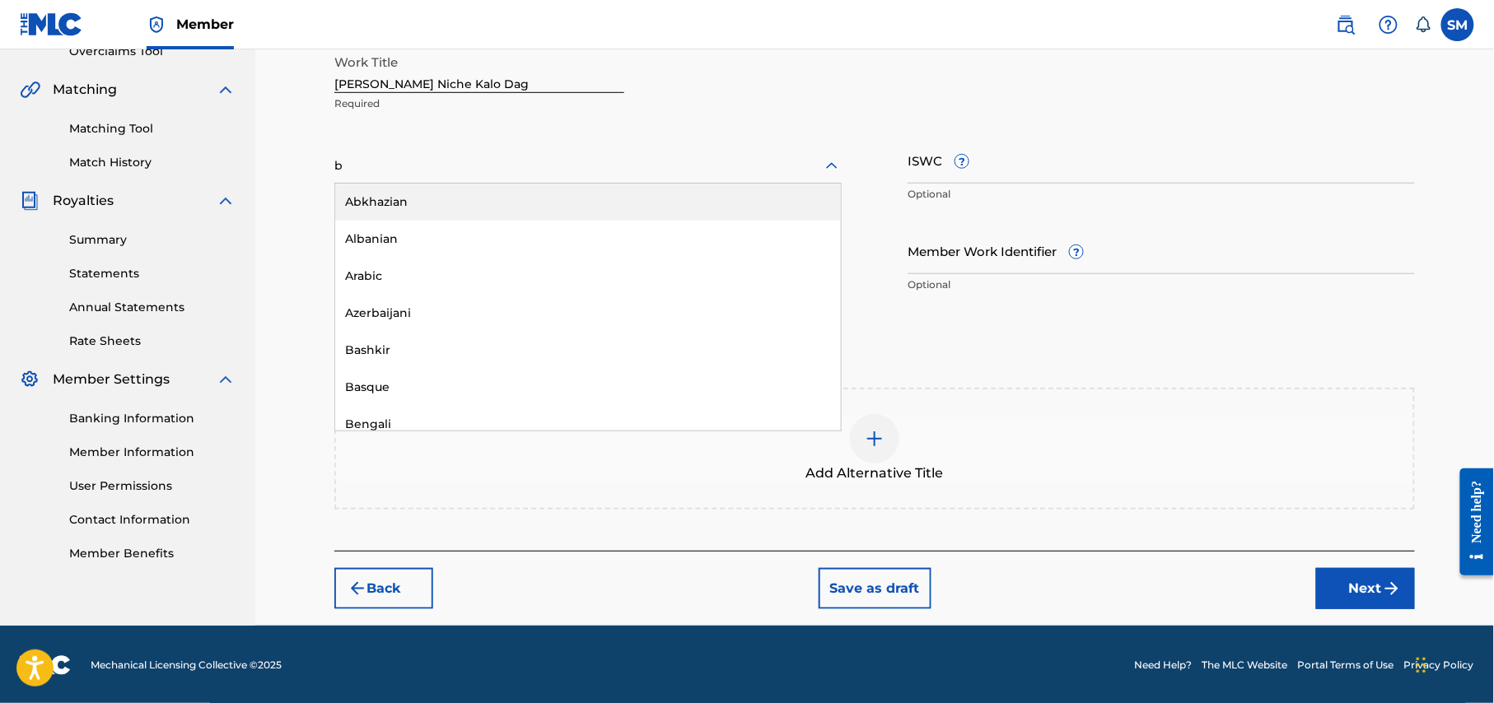
type input "be"
click at [537, 205] on div "Bengali" at bounding box center [588, 202] width 506 height 37
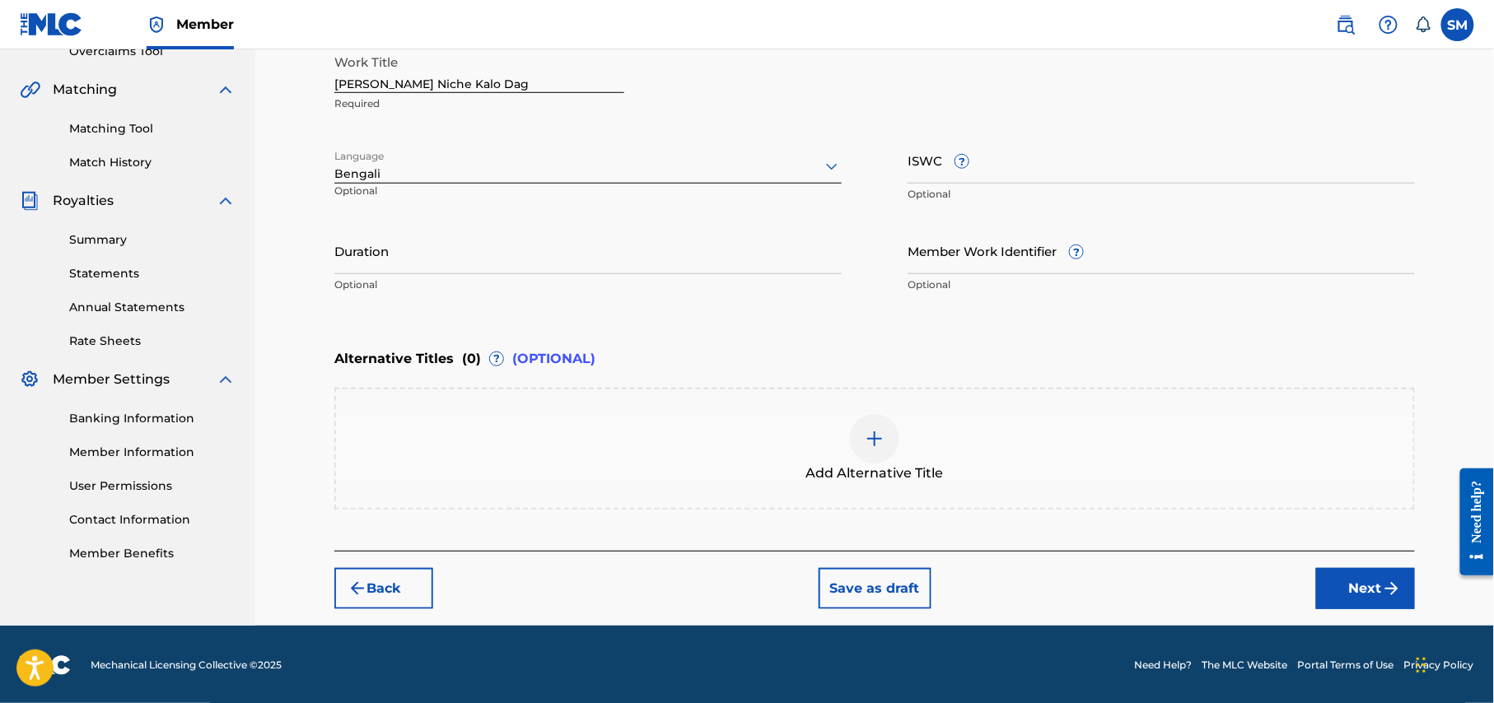
click at [619, 259] on input "Duration" at bounding box center [587, 250] width 507 height 47
click at [633, 260] on input "Duration" at bounding box center [587, 250] width 507 height 47
type input "04:33"
click at [1105, 260] on input "Member Work Identifier ?" at bounding box center [1160, 250] width 507 height 47
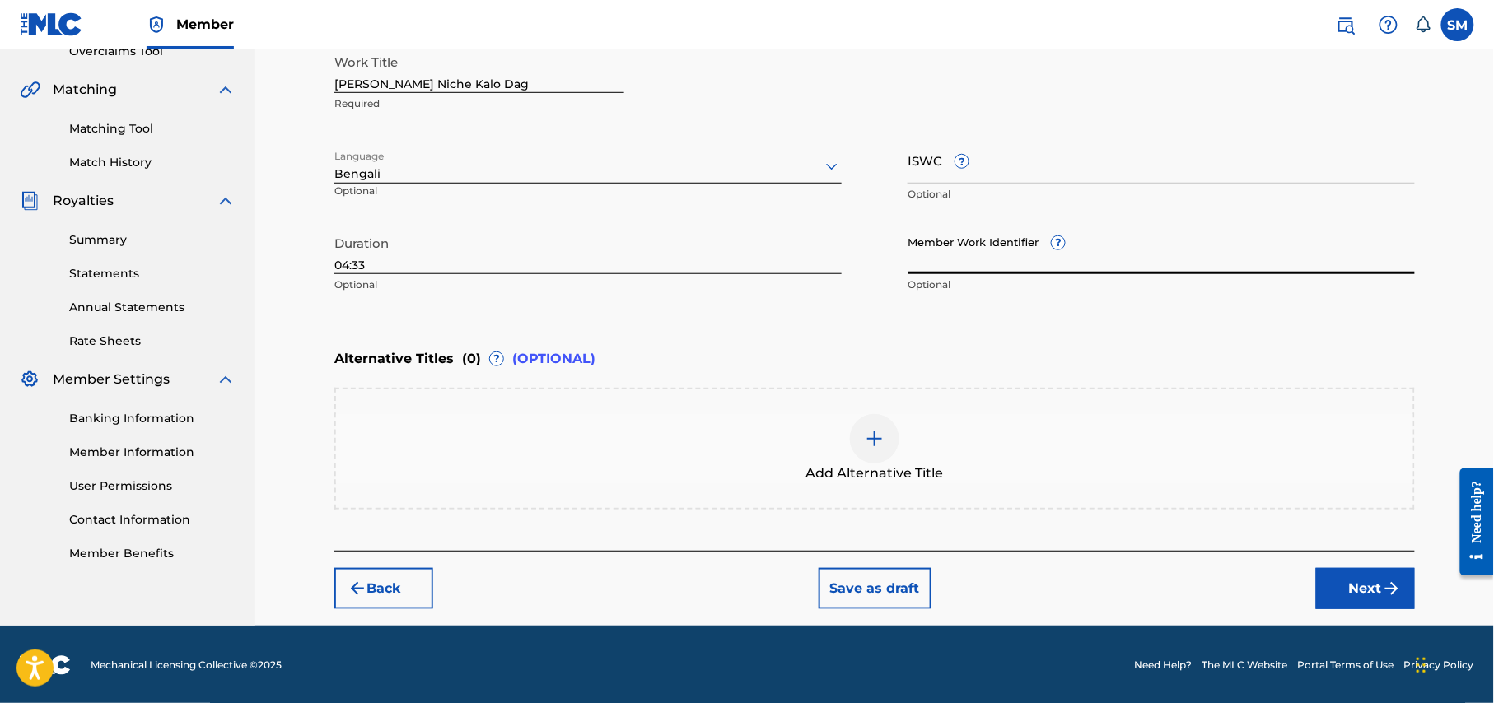
click at [1117, 261] on input "Member Work Identifier ?" at bounding box center [1160, 250] width 507 height 47
type input "P650V8"
click at [1359, 591] on button "Next" at bounding box center [1365, 588] width 99 height 41
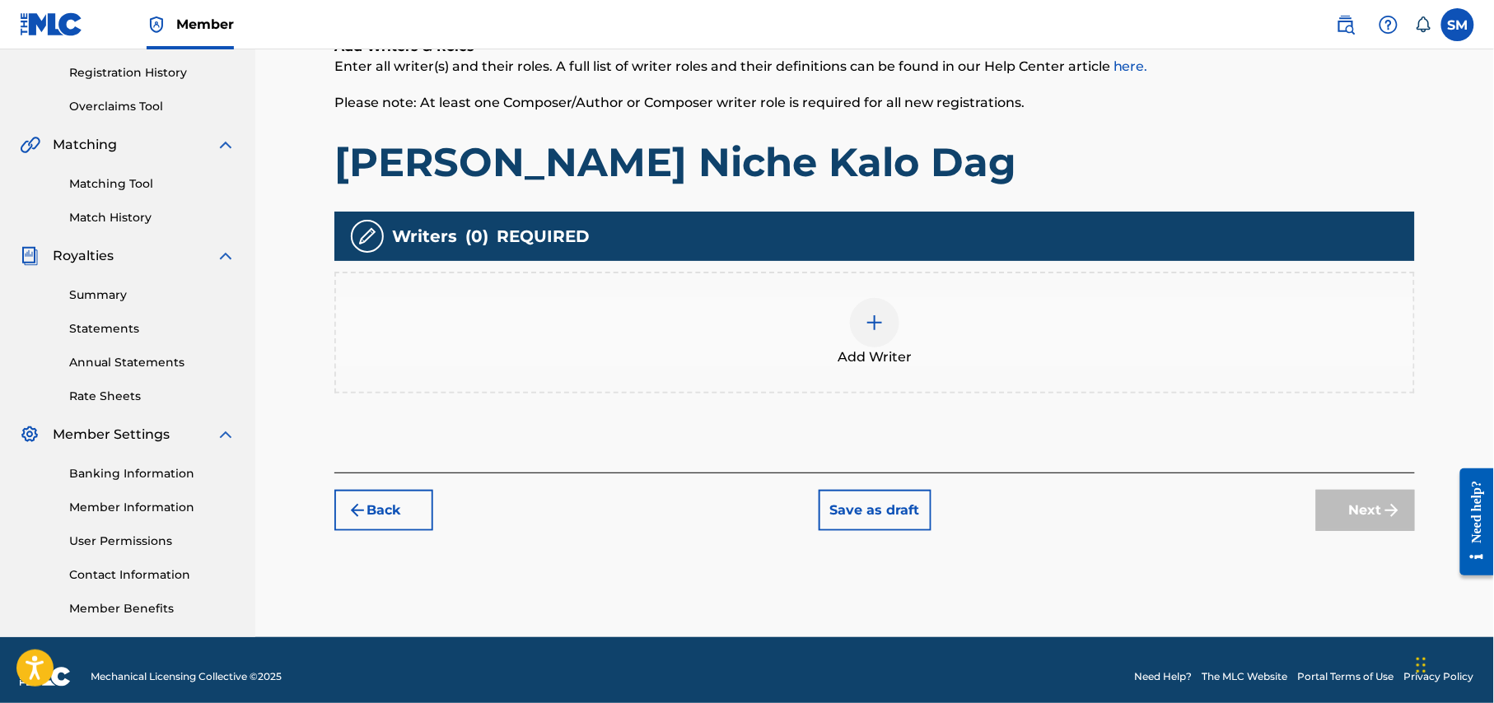
scroll to position [317, 0]
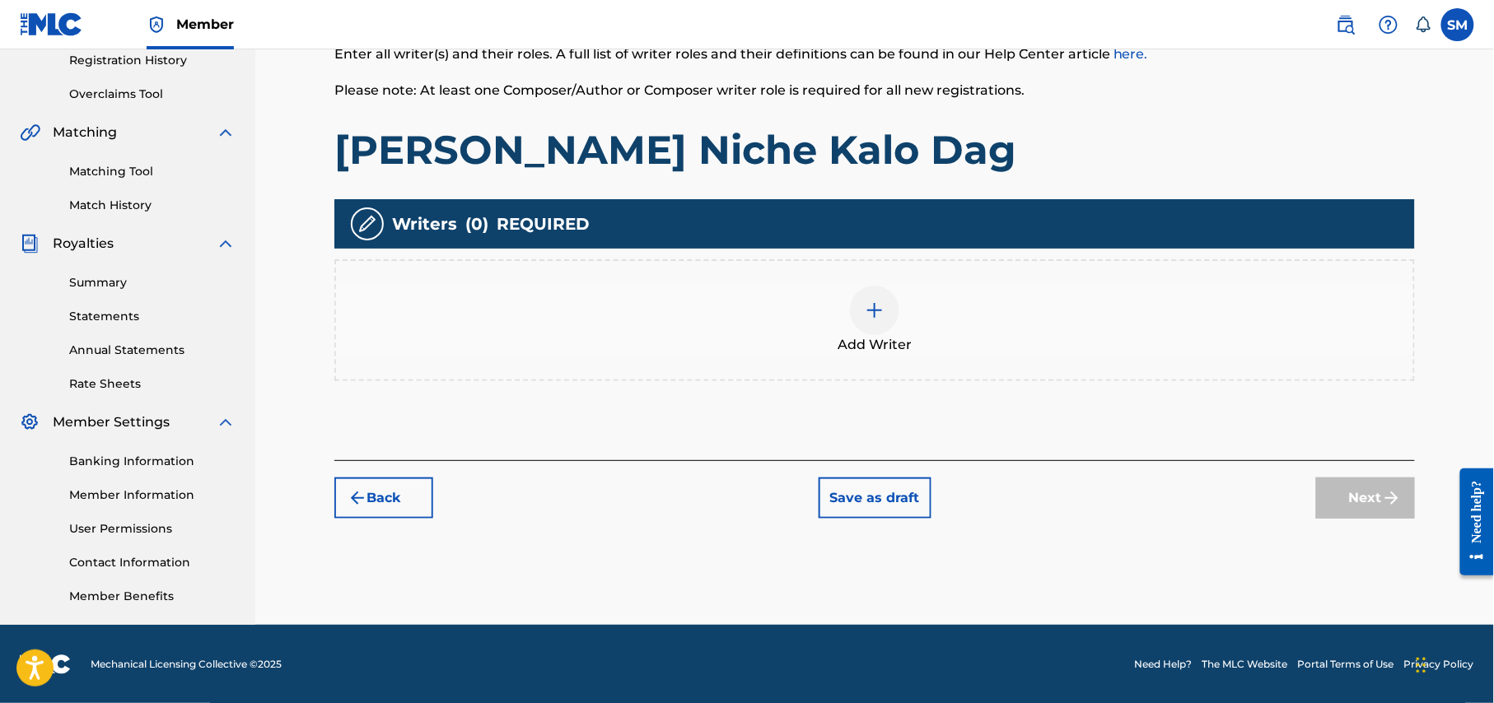
click at [874, 316] on img at bounding box center [875, 311] width 20 height 20
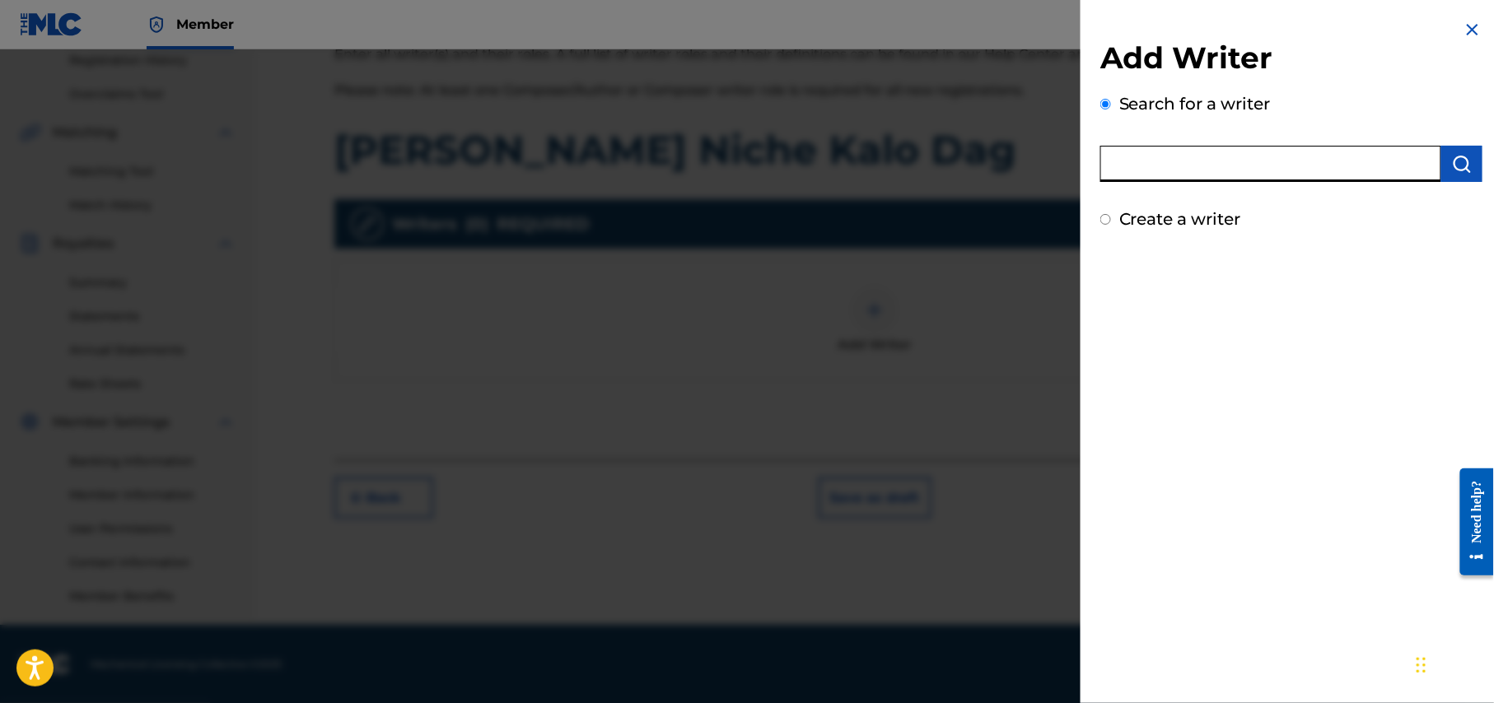
click at [1225, 160] on input "text" at bounding box center [1270, 164] width 341 height 36
type input "shohag Waziulla"
click at [1453, 156] on img "submit" at bounding box center [1462, 164] width 20 height 20
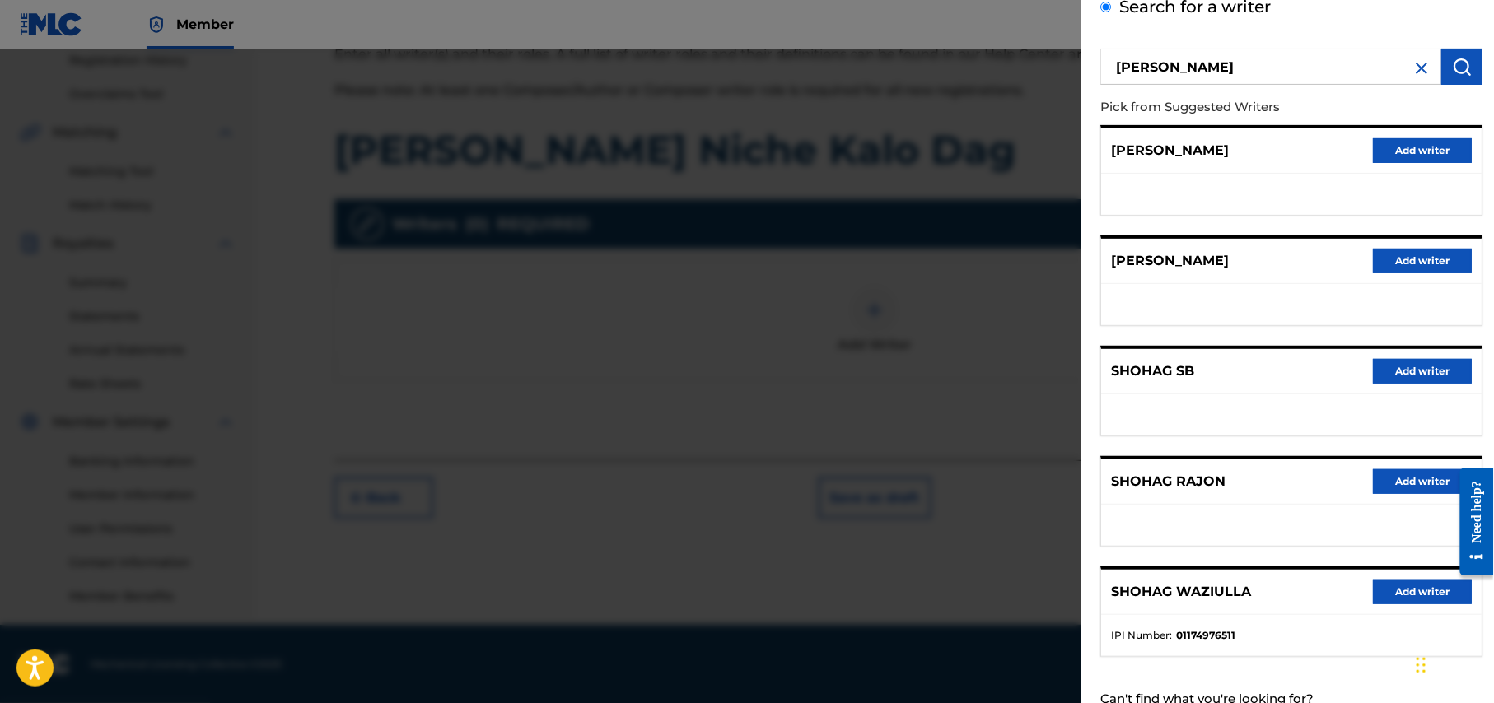
scroll to position [156, 0]
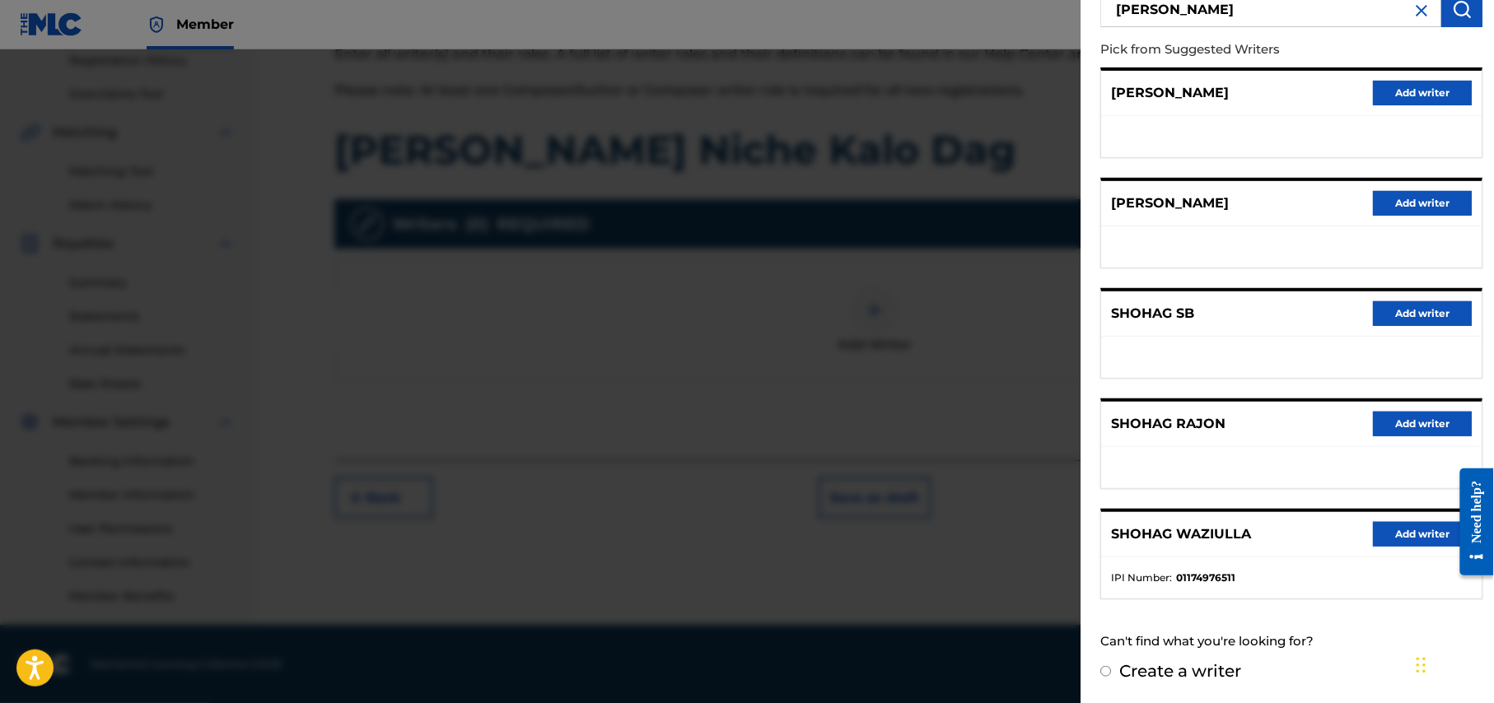
click at [1420, 531] on button "Add writer" at bounding box center [1422, 534] width 99 height 25
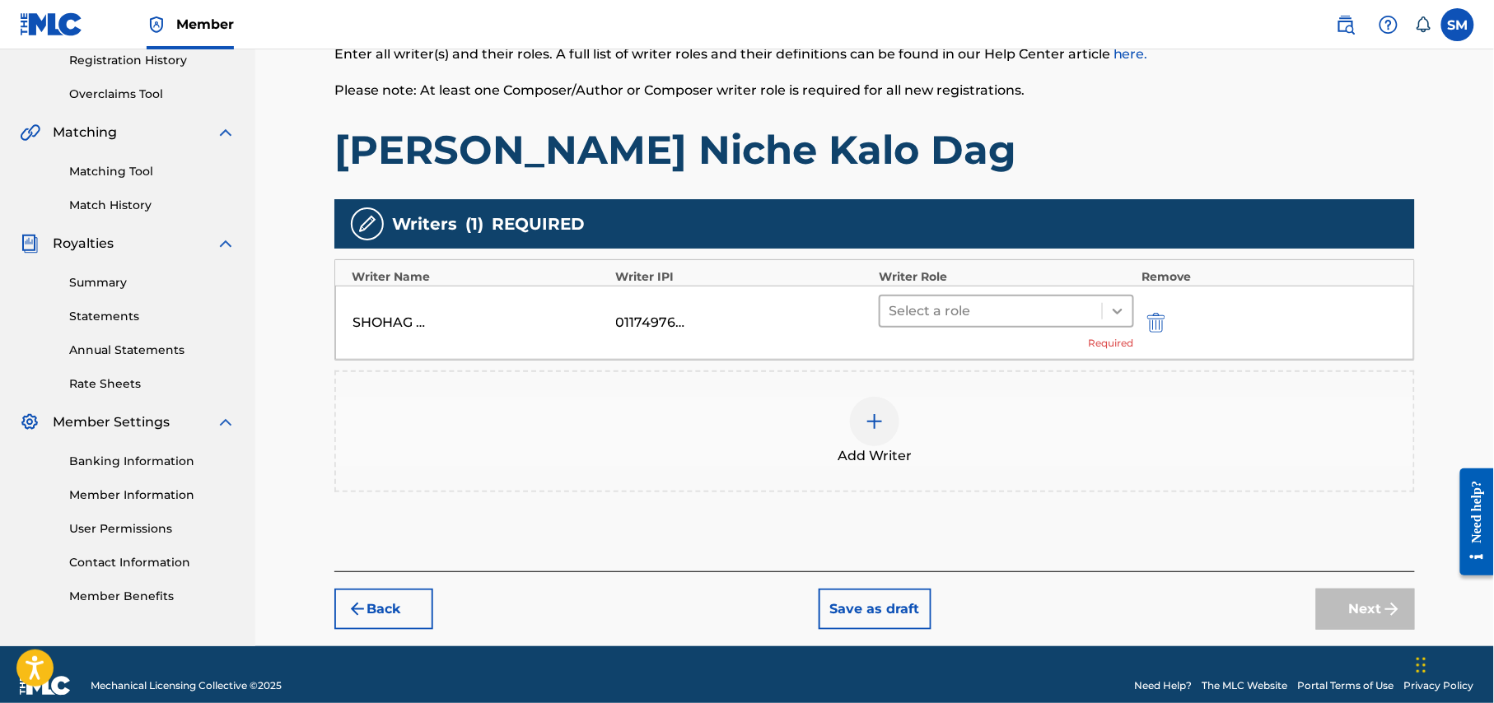
click at [1117, 307] on icon at bounding box center [1117, 311] width 16 height 16
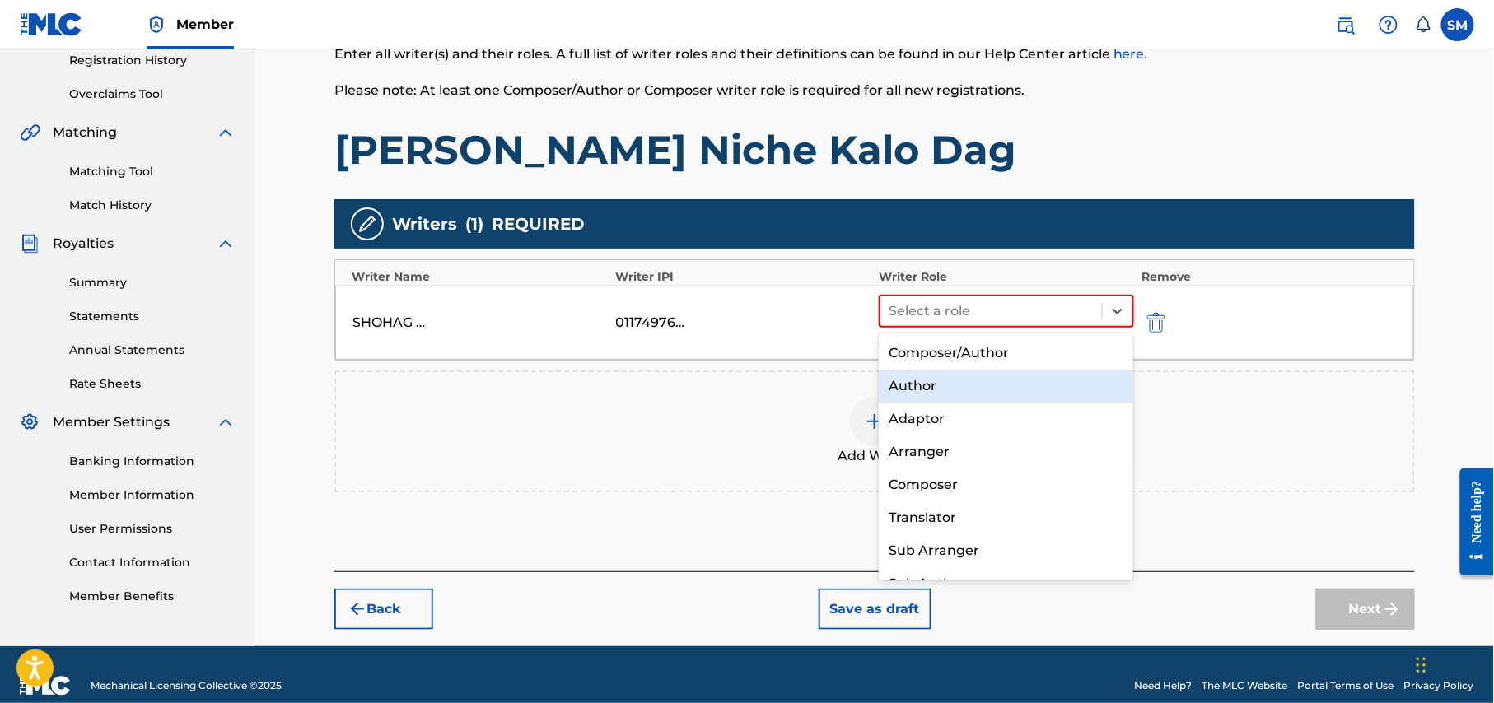
click at [972, 374] on div "Author" at bounding box center [1006, 386] width 254 height 33
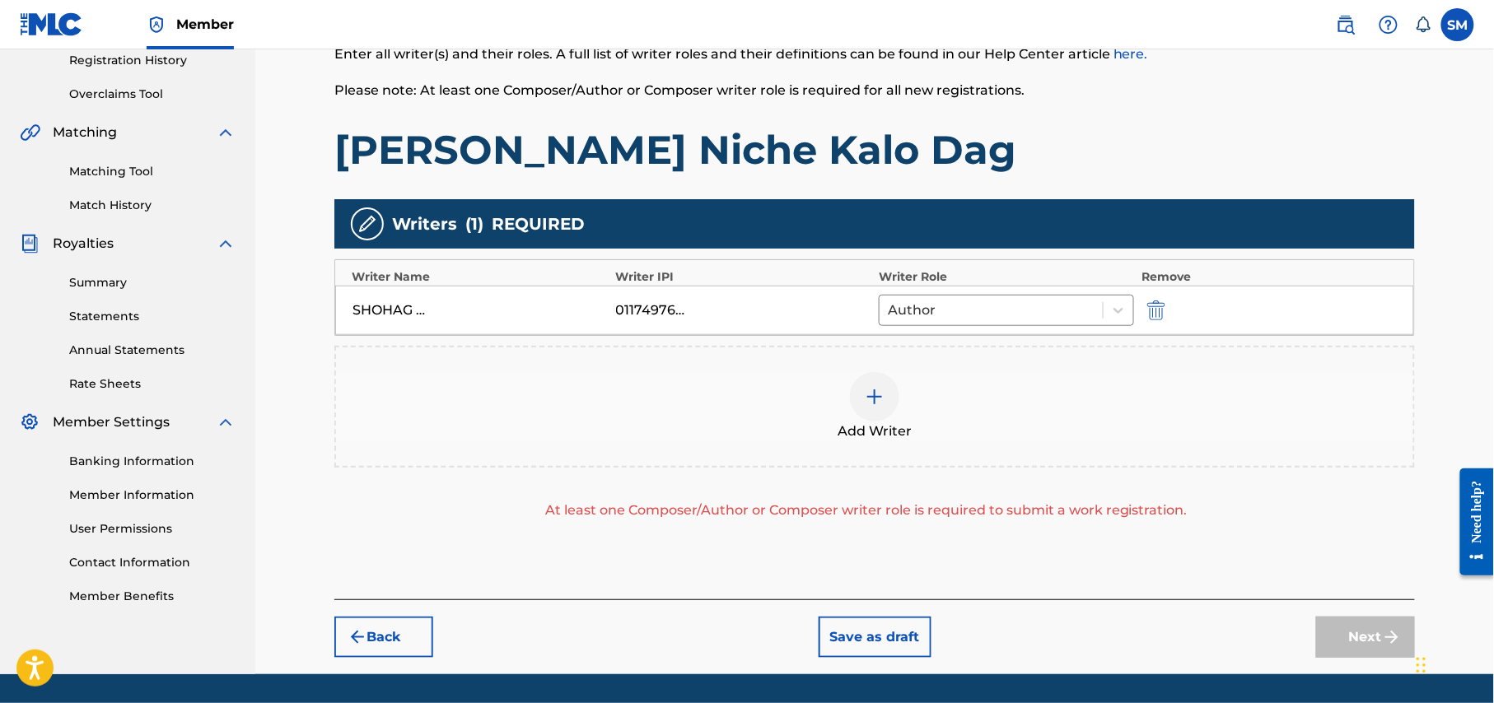
click at [888, 410] on div at bounding box center [874, 396] width 49 height 49
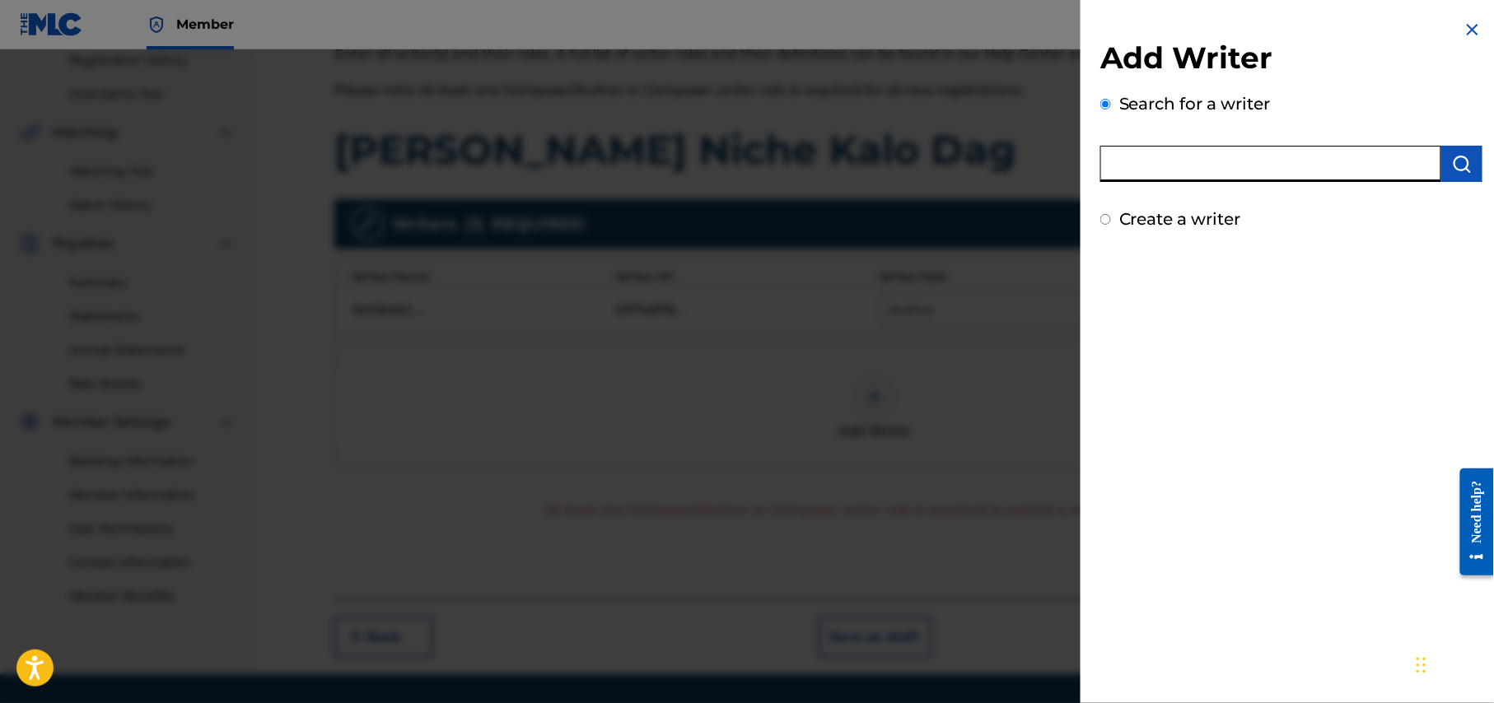
click at [1351, 162] on input "text" at bounding box center [1270, 164] width 341 height 36
type input "Opu Khan"
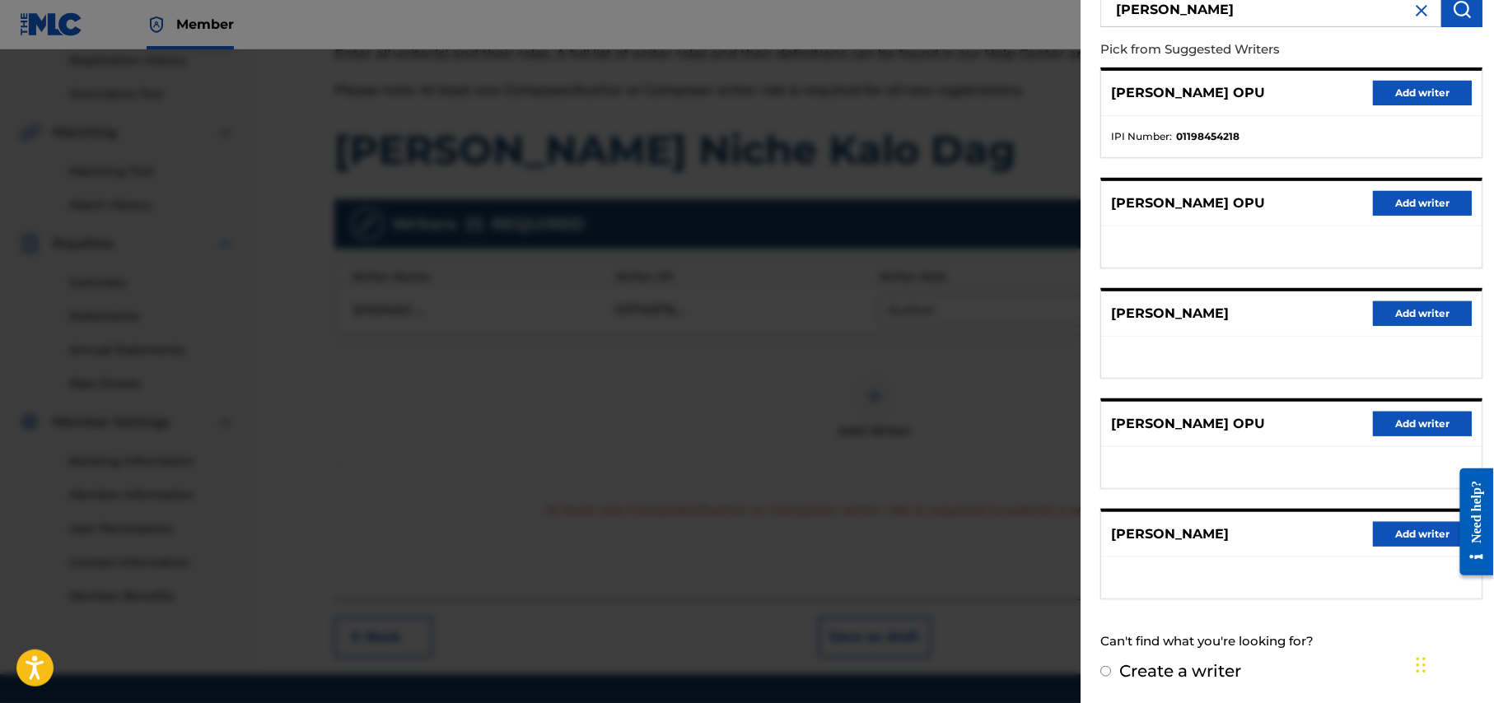
click at [1437, 525] on button "Add writer" at bounding box center [1422, 534] width 99 height 25
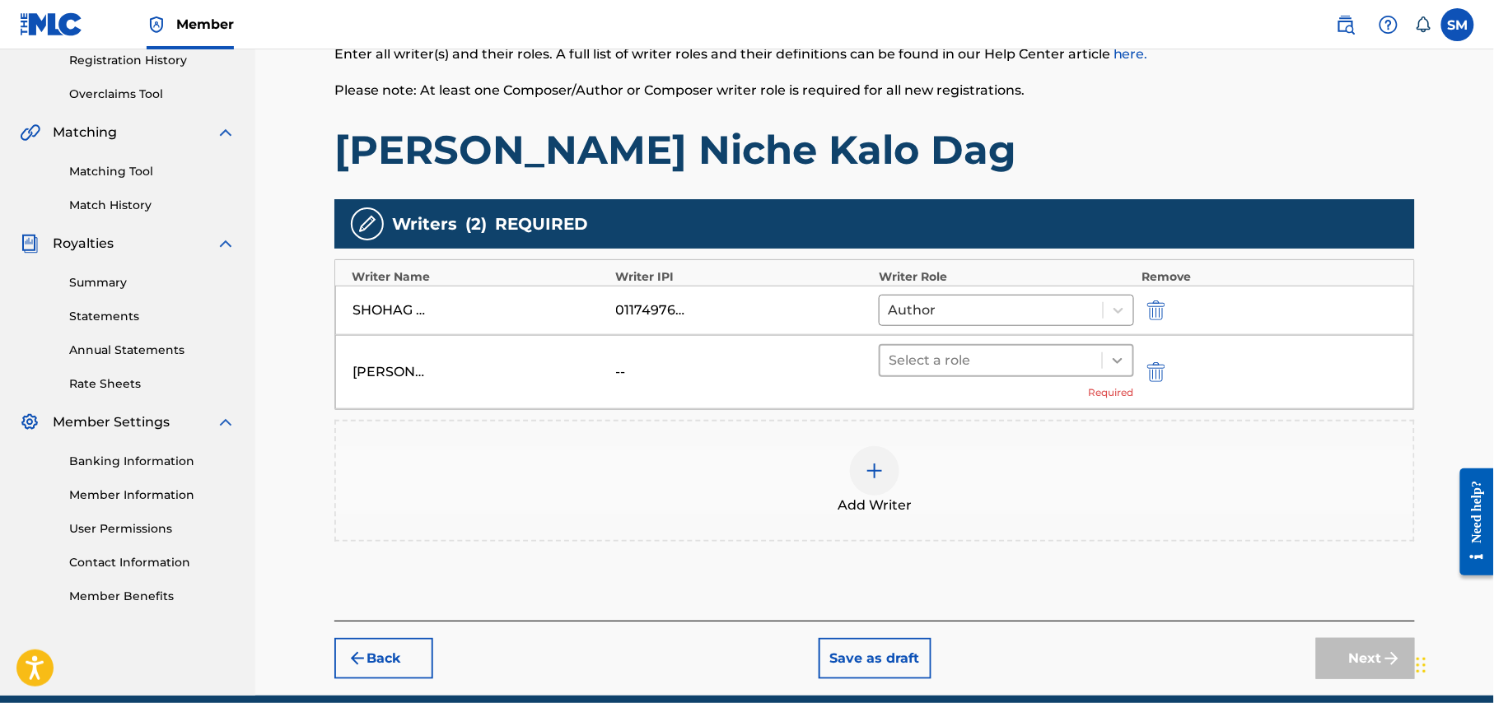
click at [1124, 353] on icon at bounding box center [1117, 360] width 16 height 16
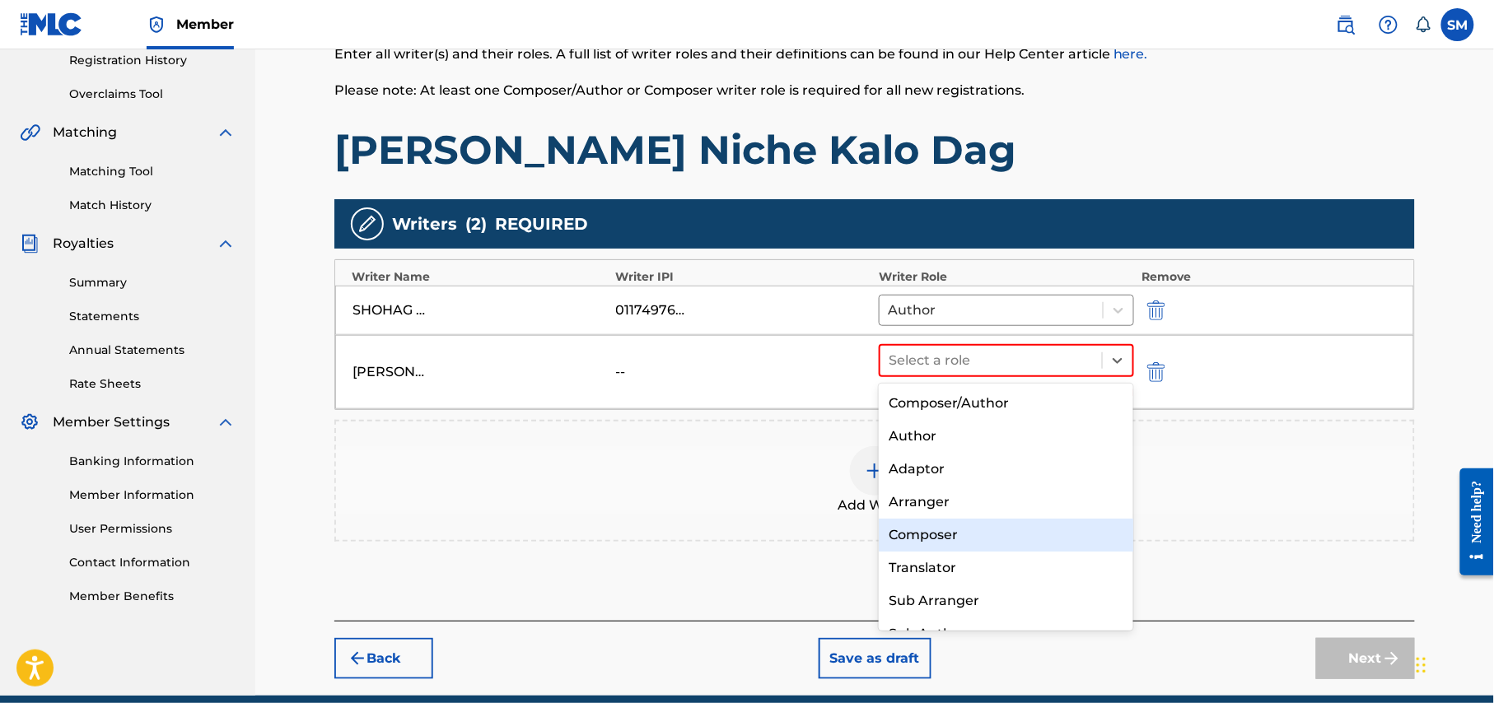
click at [982, 537] on div "Composer" at bounding box center [1006, 535] width 254 height 33
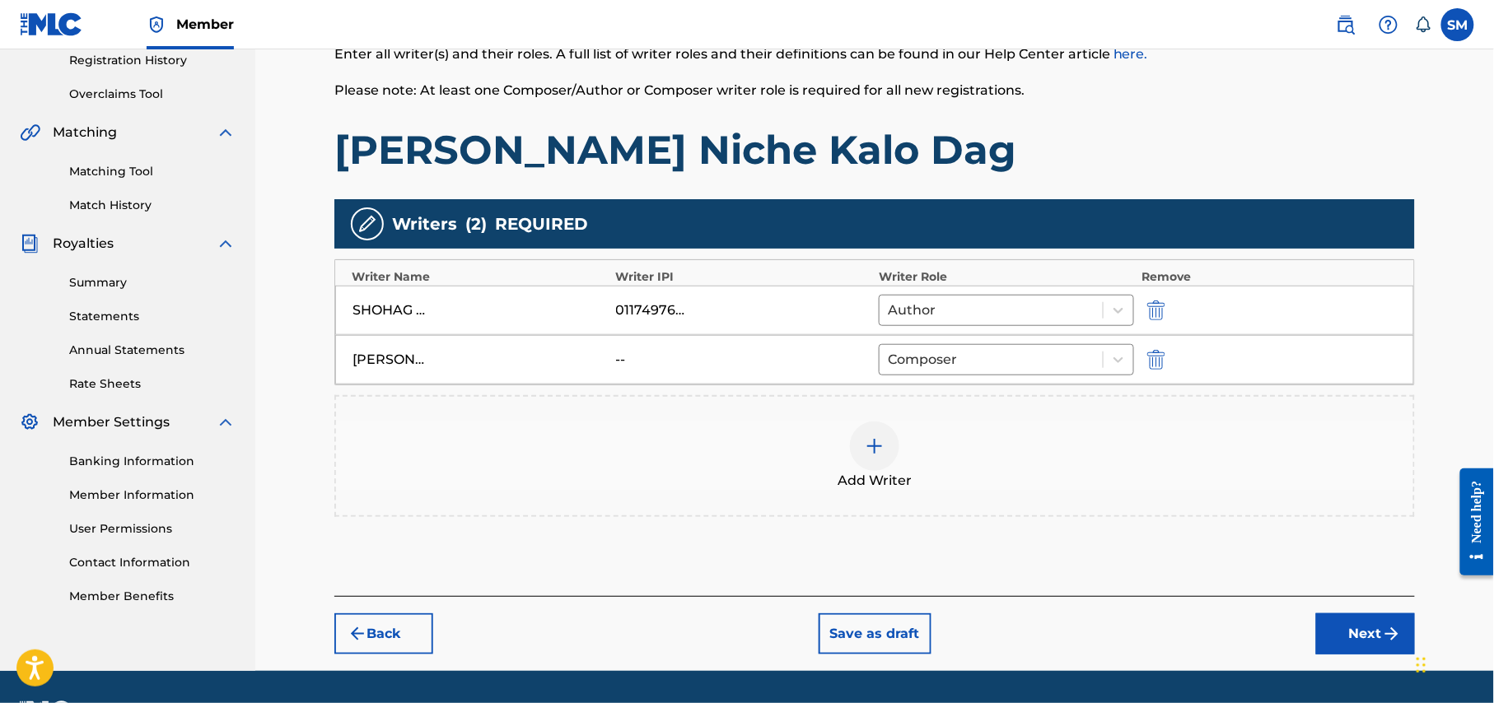
click at [1374, 636] on button "Next" at bounding box center [1365, 633] width 99 height 41
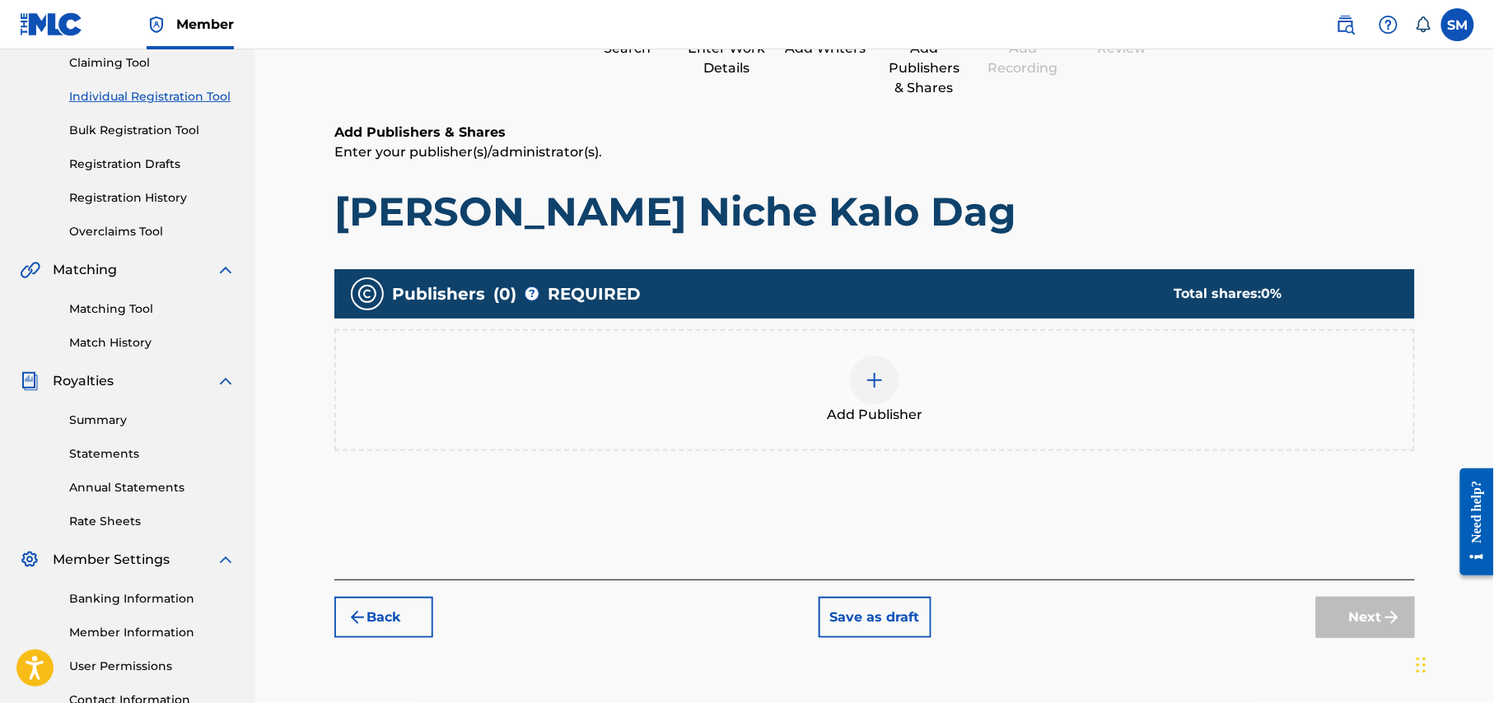
scroll to position [74, 0]
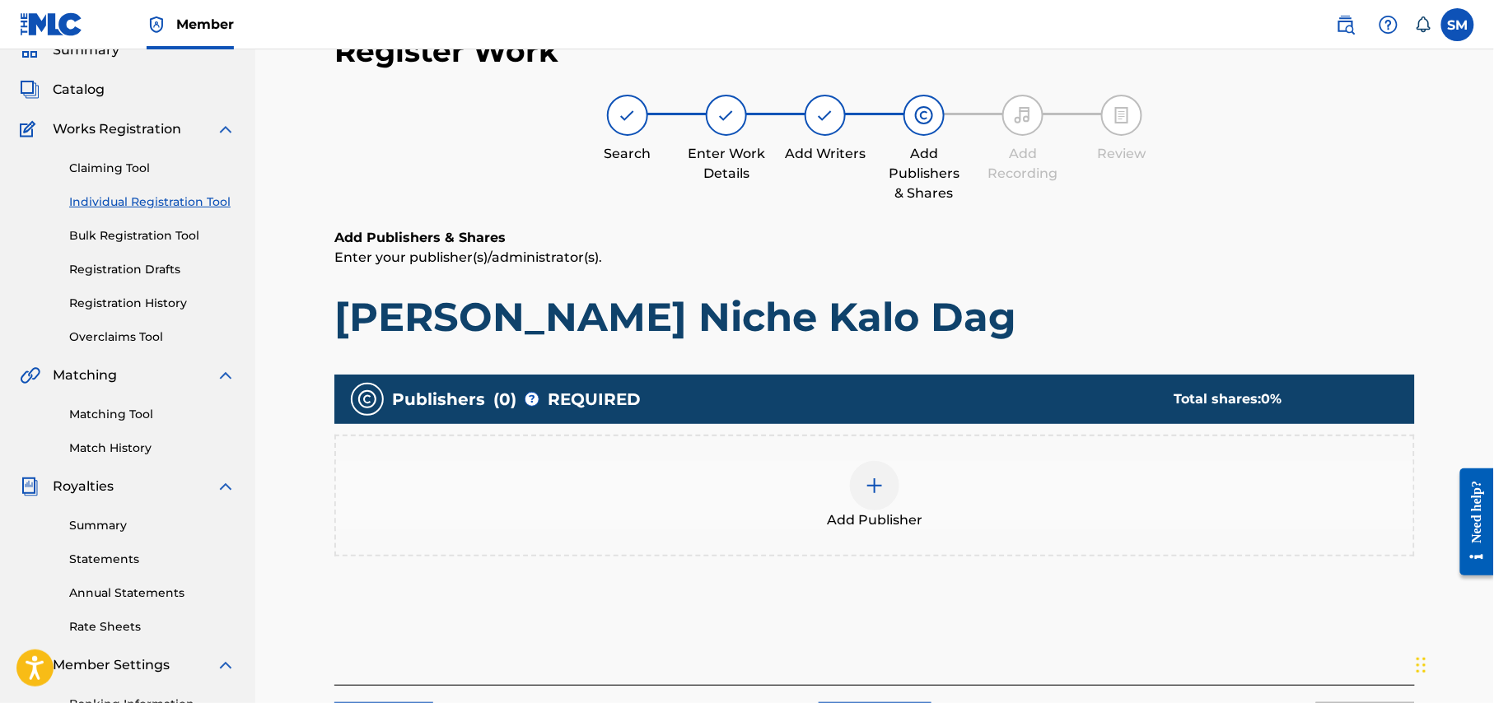
click at [867, 487] on img at bounding box center [875, 486] width 20 height 20
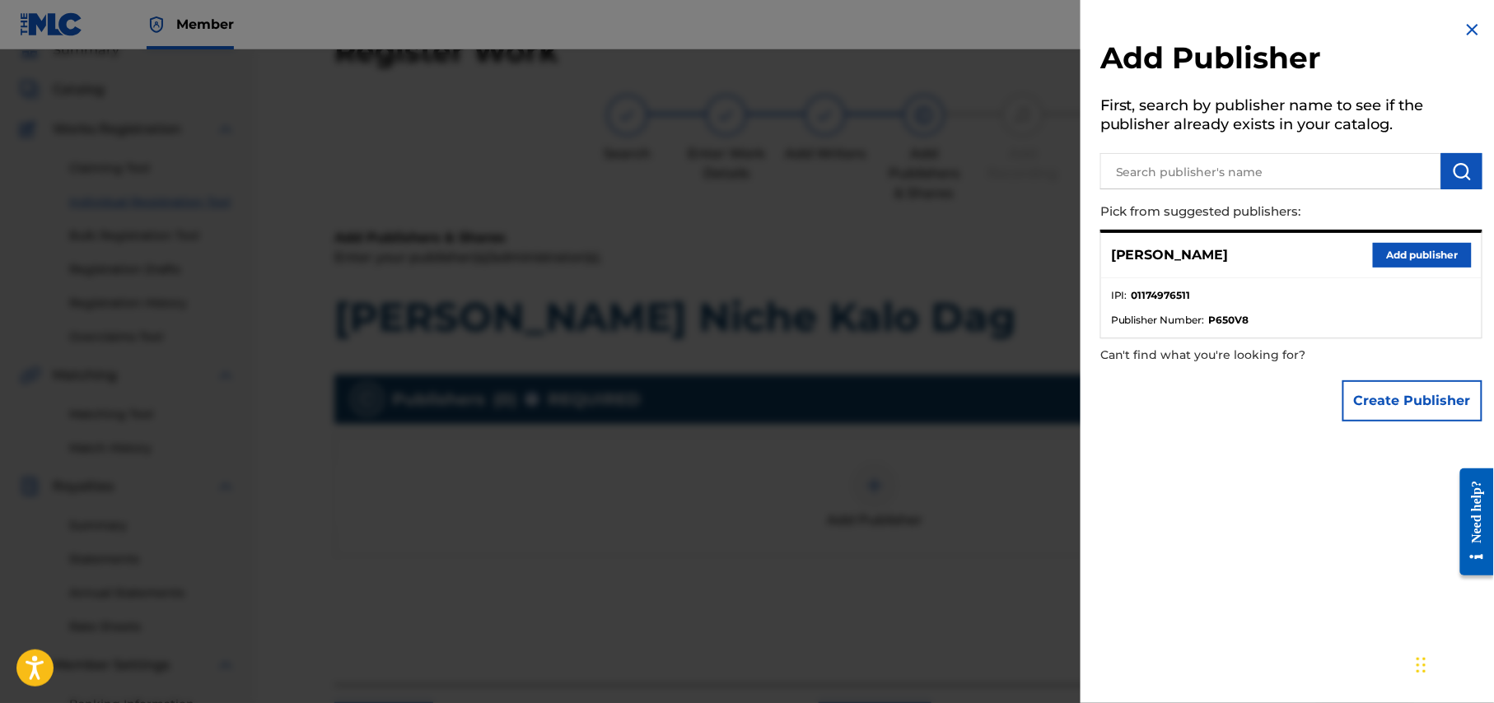
click at [1415, 247] on button "Add publisher" at bounding box center [1422, 255] width 99 height 25
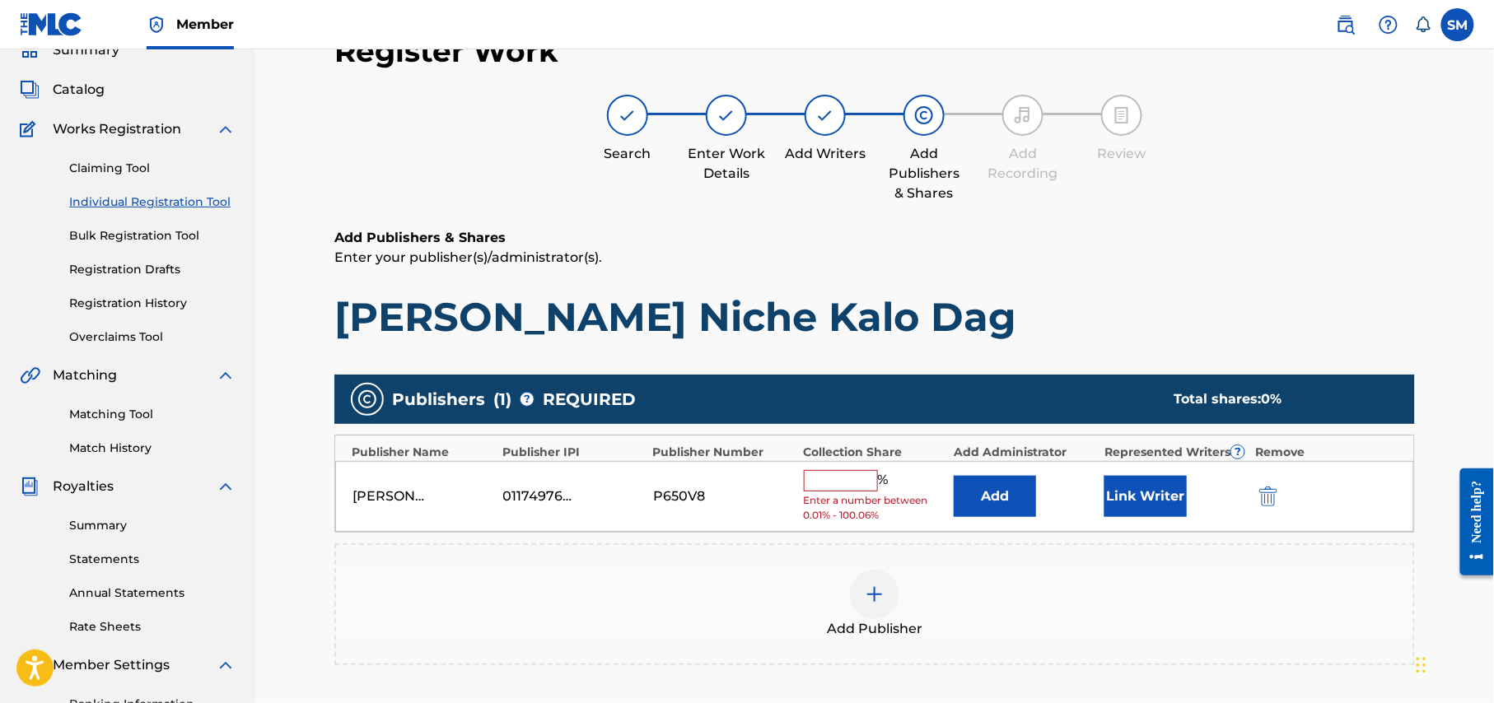
click at [850, 478] on input "text" at bounding box center [841, 480] width 74 height 21
type input "50"
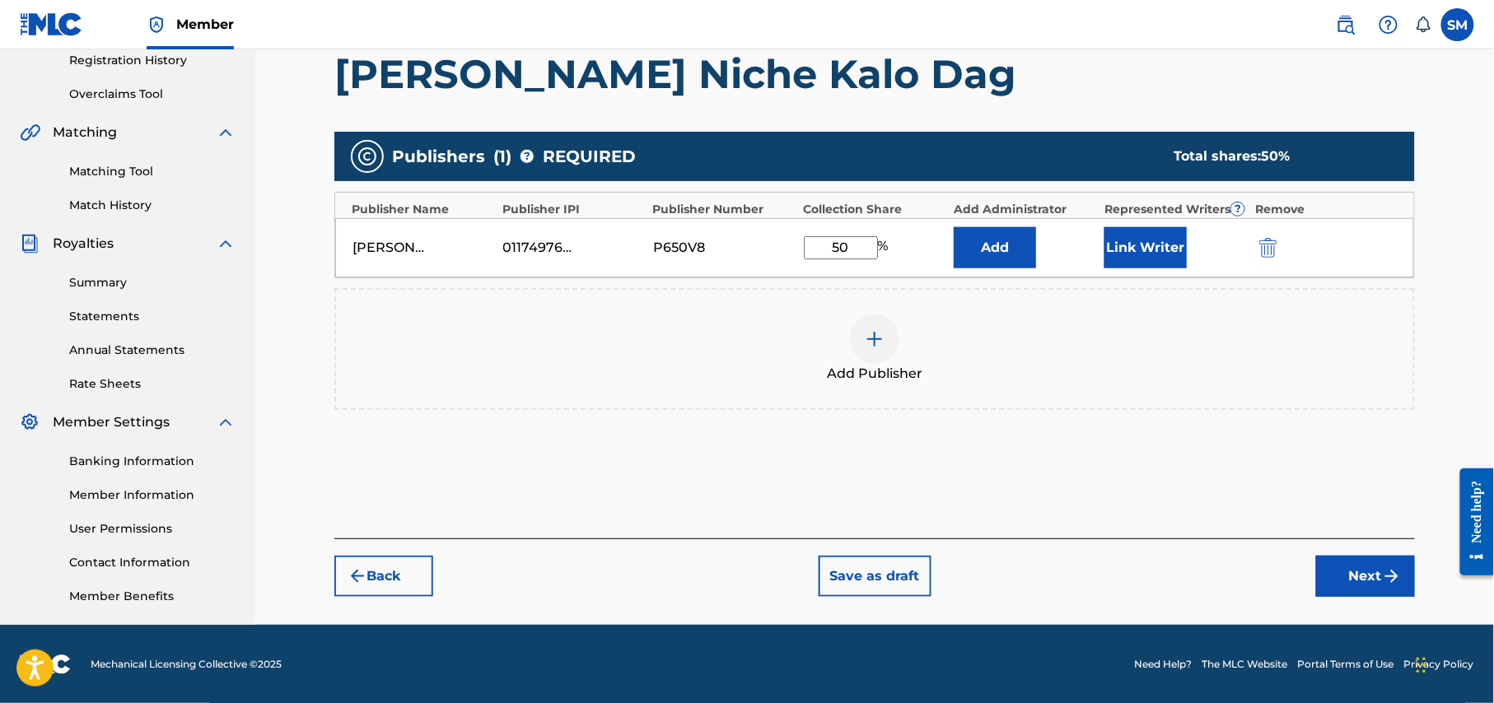
click at [1355, 573] on button "Next" at bounding box center [1365, 576] width 99 height 41
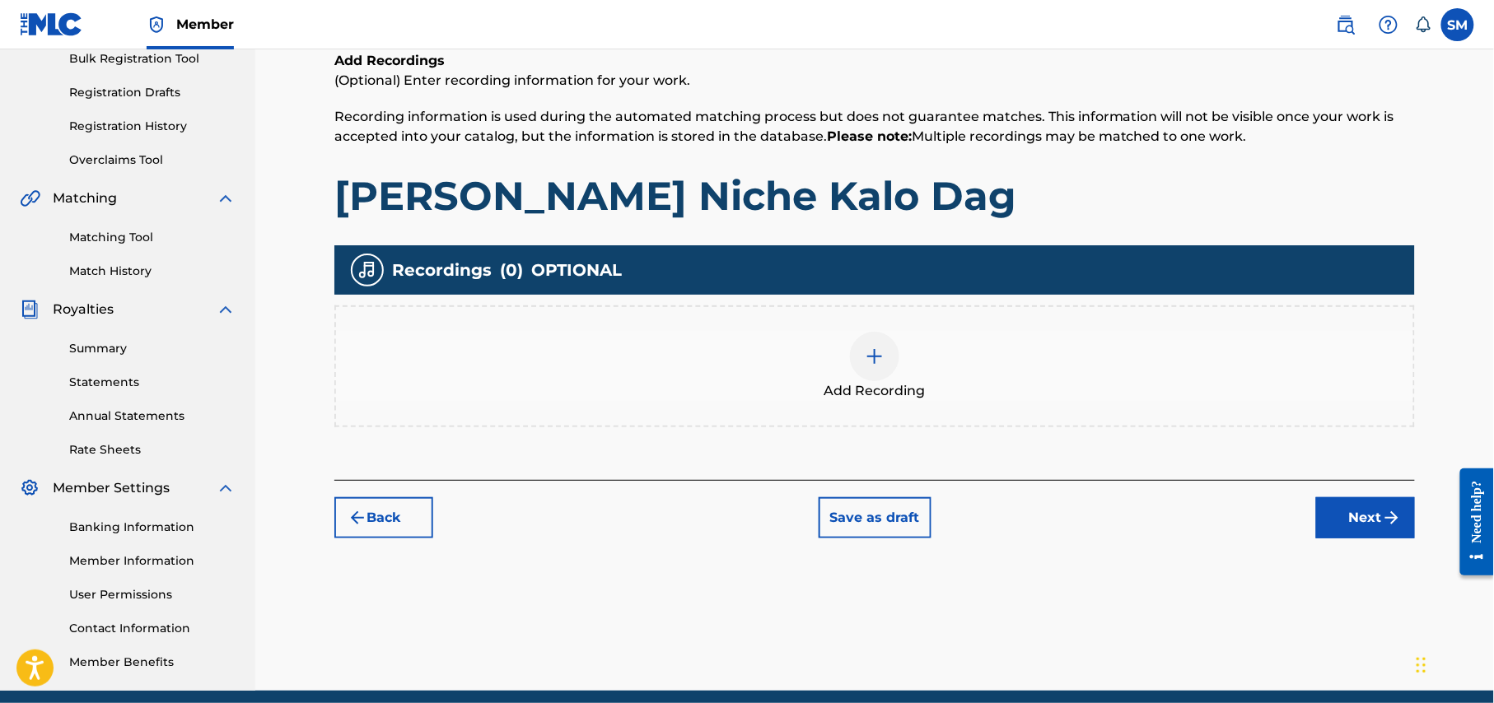
scroll to position [317, 0]
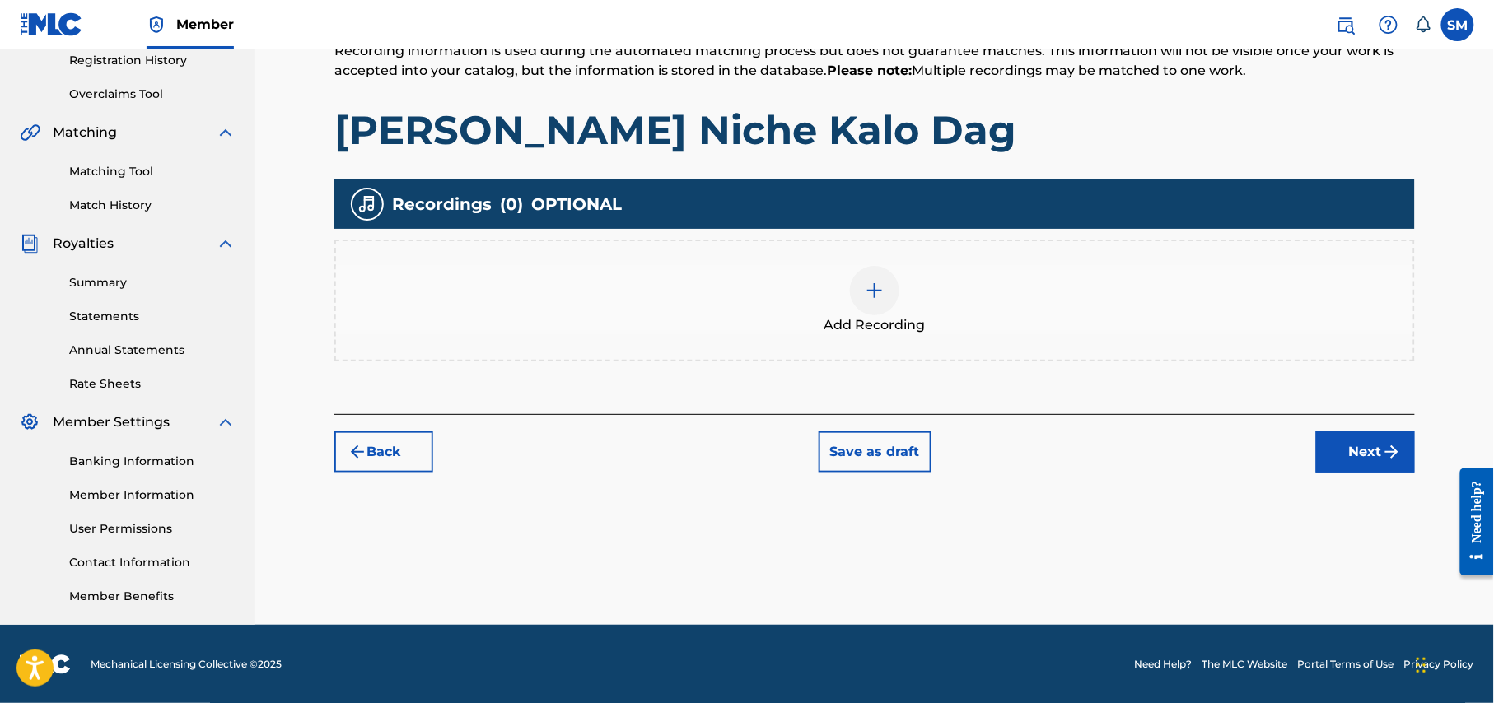
click at [881, 307] on div at bounding box center [874, 290] width 49 height 49
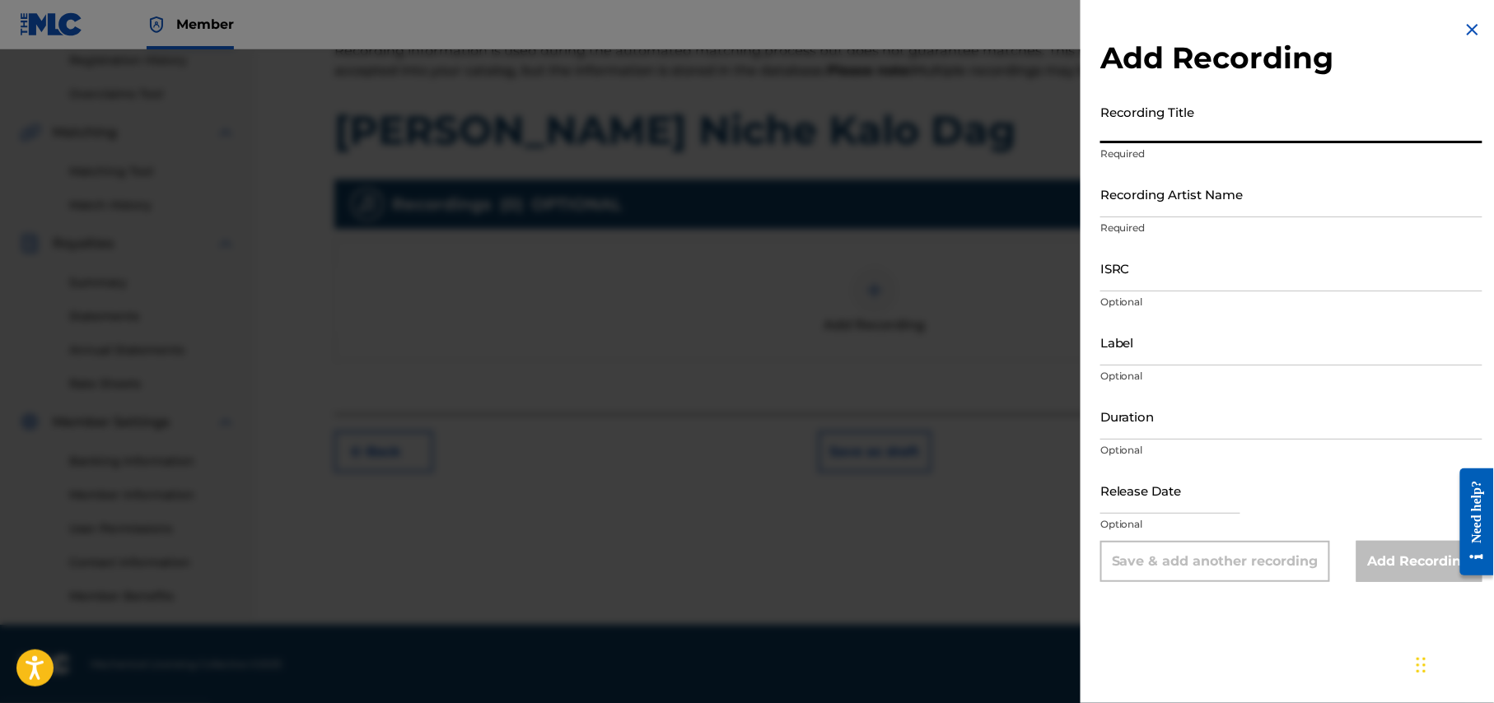
click at [1271, 113] on input "Recording Title" at bounding box center [1291, 119] width 382 height 47
paste input "Amar Chokher Niche Kalo Dag"
type input "Amar Chokher Niche Kalo Dag"
click at [1280, 201] on input "Recording Artist Name" at bounding box center [1291, 193] width 382 height 47
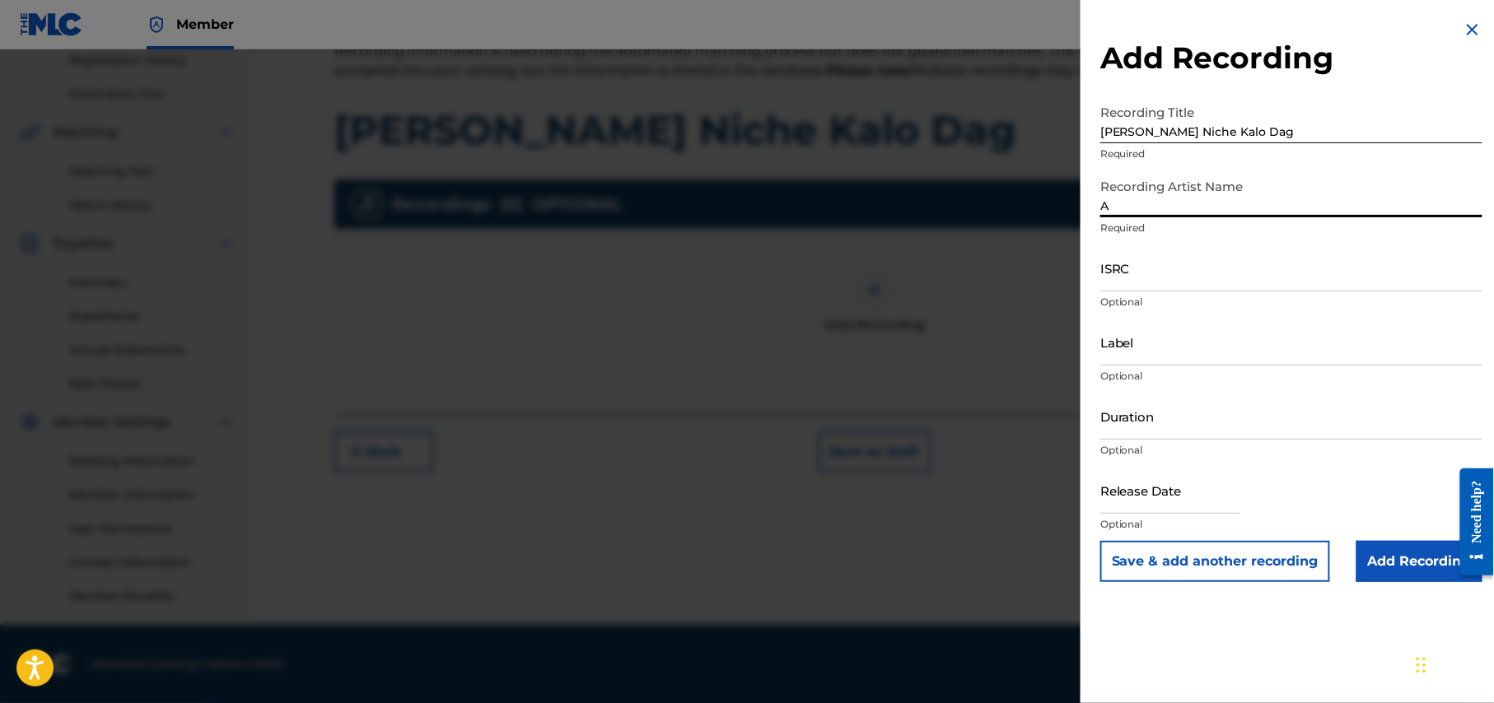
type input "Akash Mahmud"
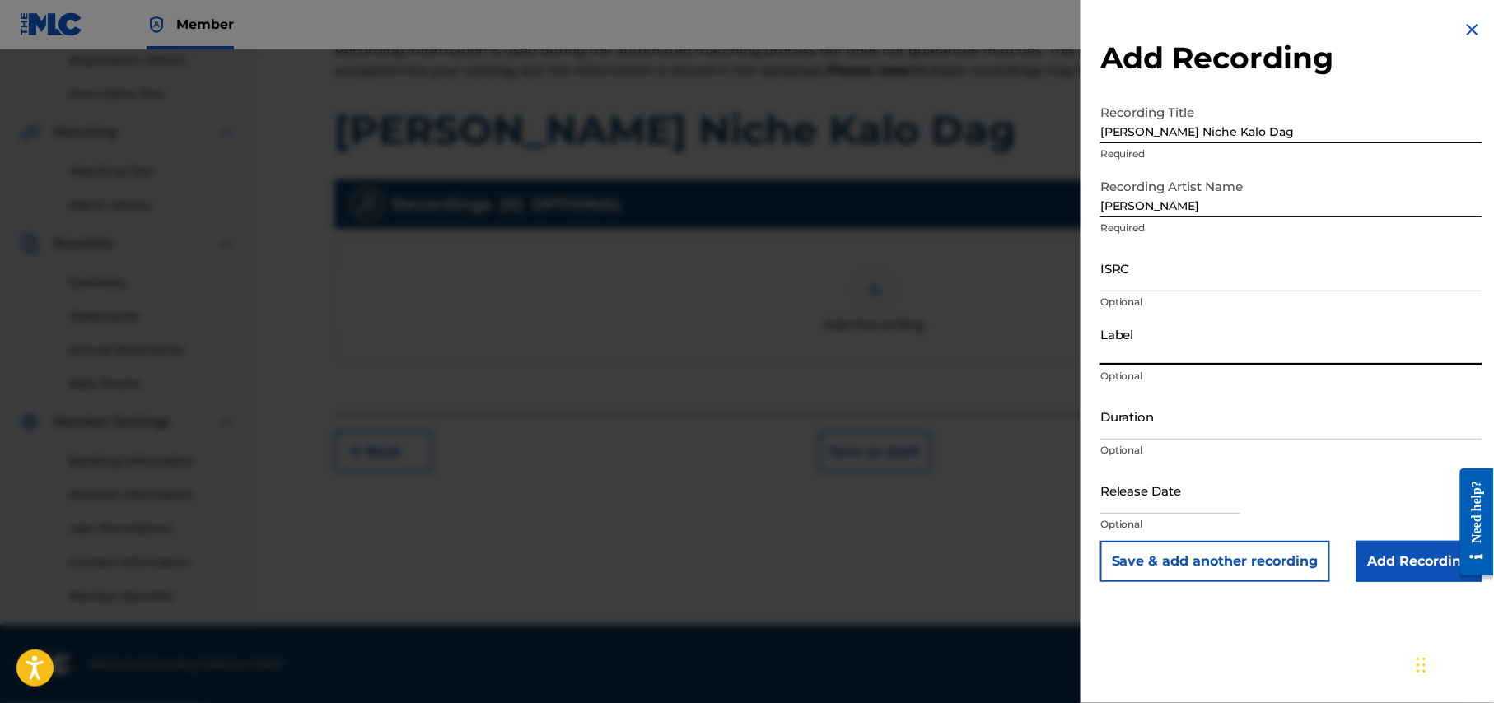
click at [1298, 353] on input "Label" at bounding box center [1291, 342] width 382 height 47
type input "Antor Multimedia"
click at [1262, 435] on input "Duration" at bounding box center [1291, 416] width 382 height 47
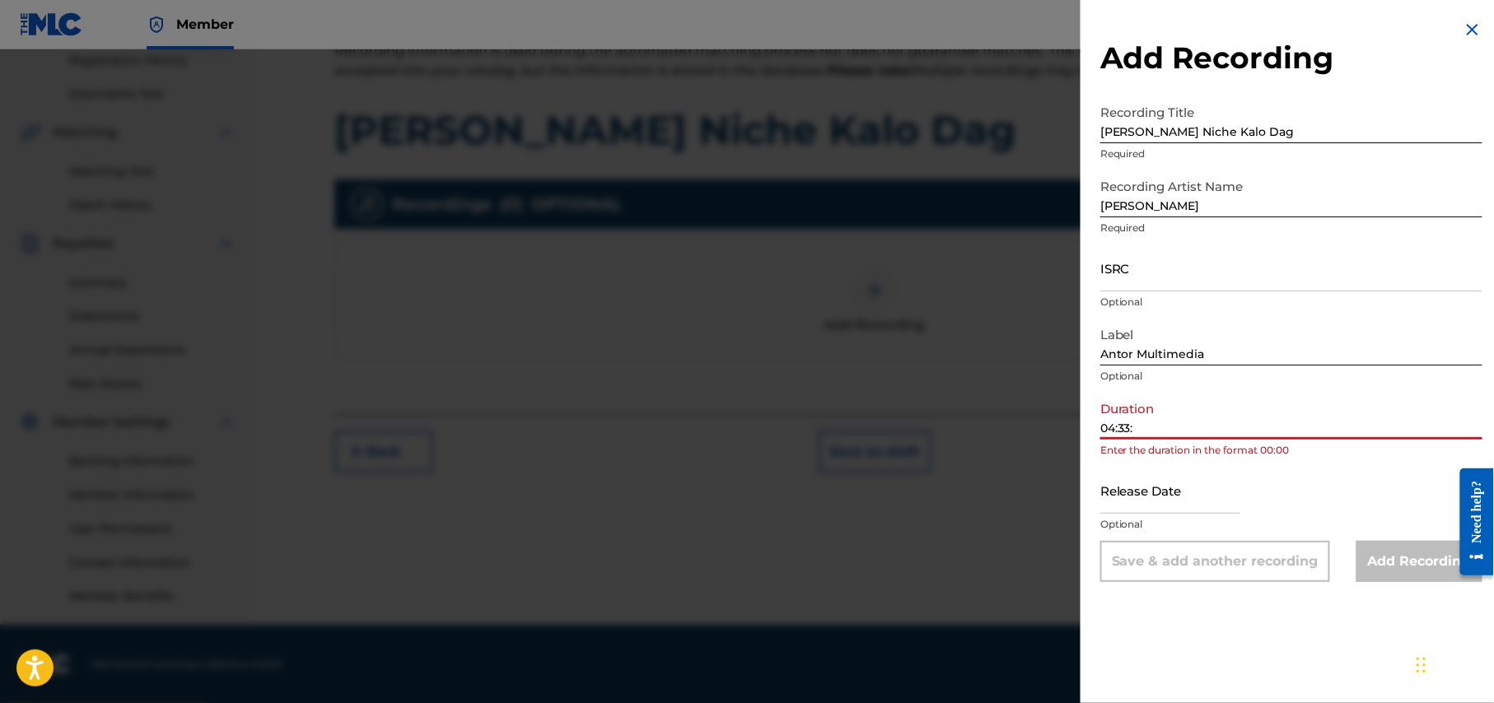
type input "04:33:"
click at [1199, 495] on input "text" at bounding box center [1170, 490] width 140 height 47
select select "7"
select select "2025"
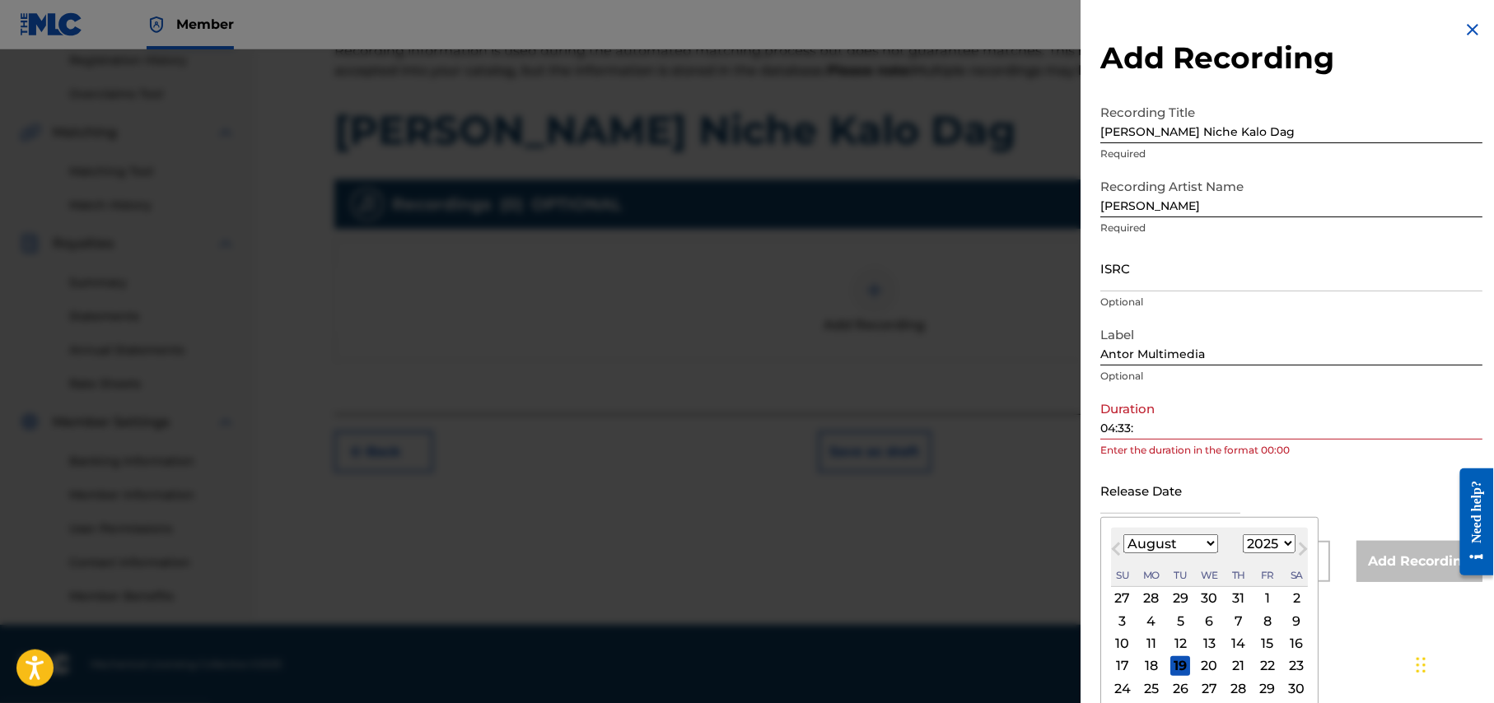
click at [1215, 545] on select "January February March April May June July August September October November De…" at bounding box center [1170, 543] width 95 height 19
select select "6"
click at [1124, 534] on select "January February March April May June July August September October November De…" at bounding box center [1170, 543] width 95 height 19
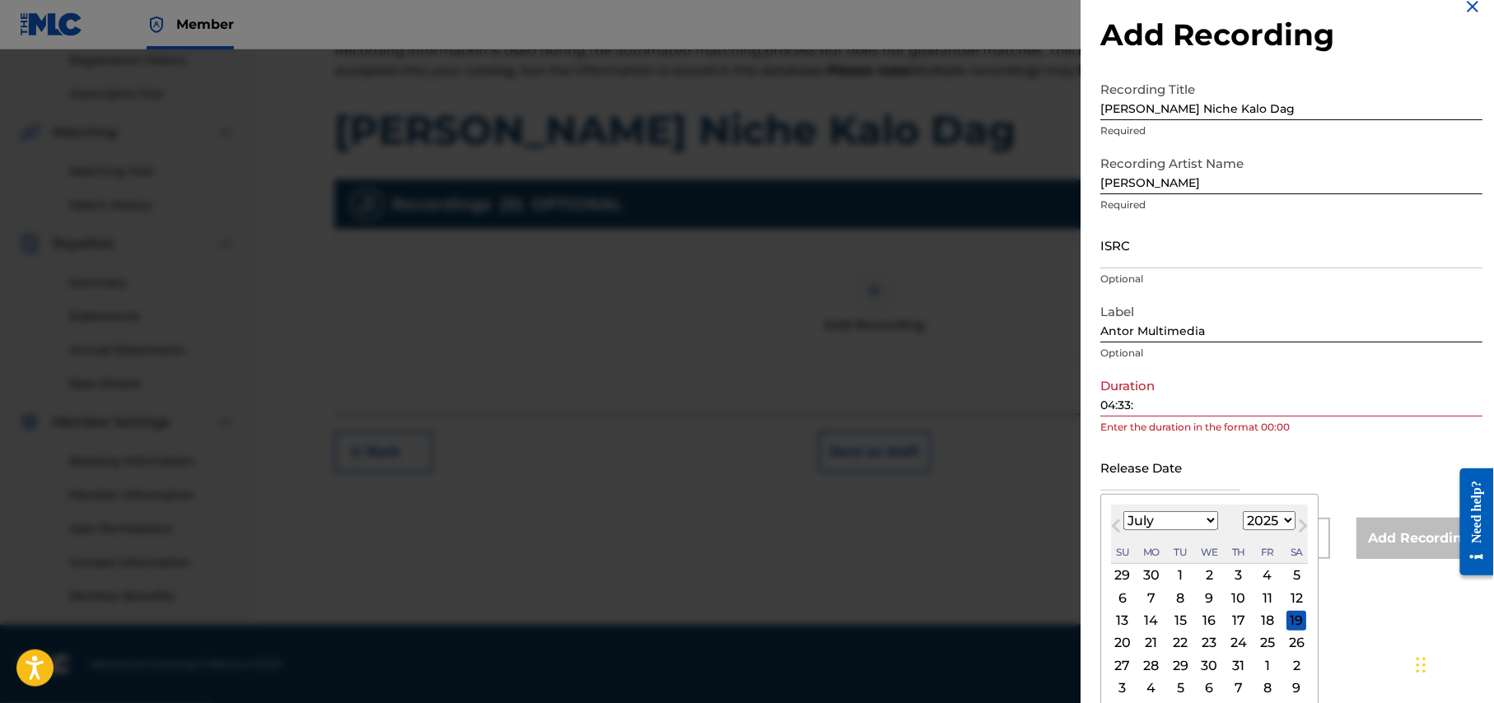
scroll to position [30, 0]
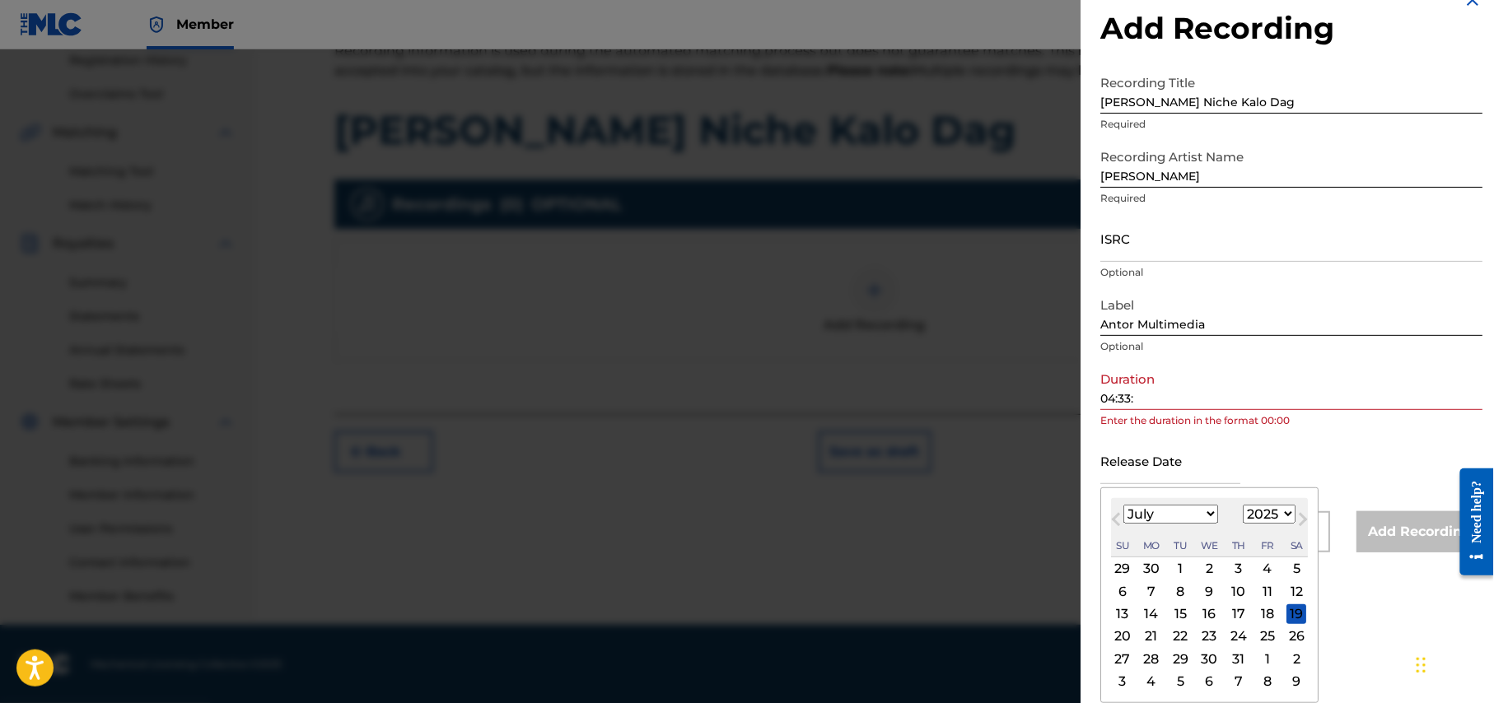
click at [1292, 511] on select "1900 1901 1902 1903 1904 1905 1906 1907 1908 1909 1910 1911 1912 1913 1914 1915…" at bounding box center [1269, 514] width 53 height 19
select select "2024"
click at [1246, 505] on select "1900 1901 1902 1903 1904 1905 1906 1907 1908 1909 1910 1911 1912 1913 1914 1915…" at bounding box center [1269, 514] width 53 height 19
click at [1301, 517] on span "Next Month" at bounding box center [1301, 522] width 0 height 25
select select "7"
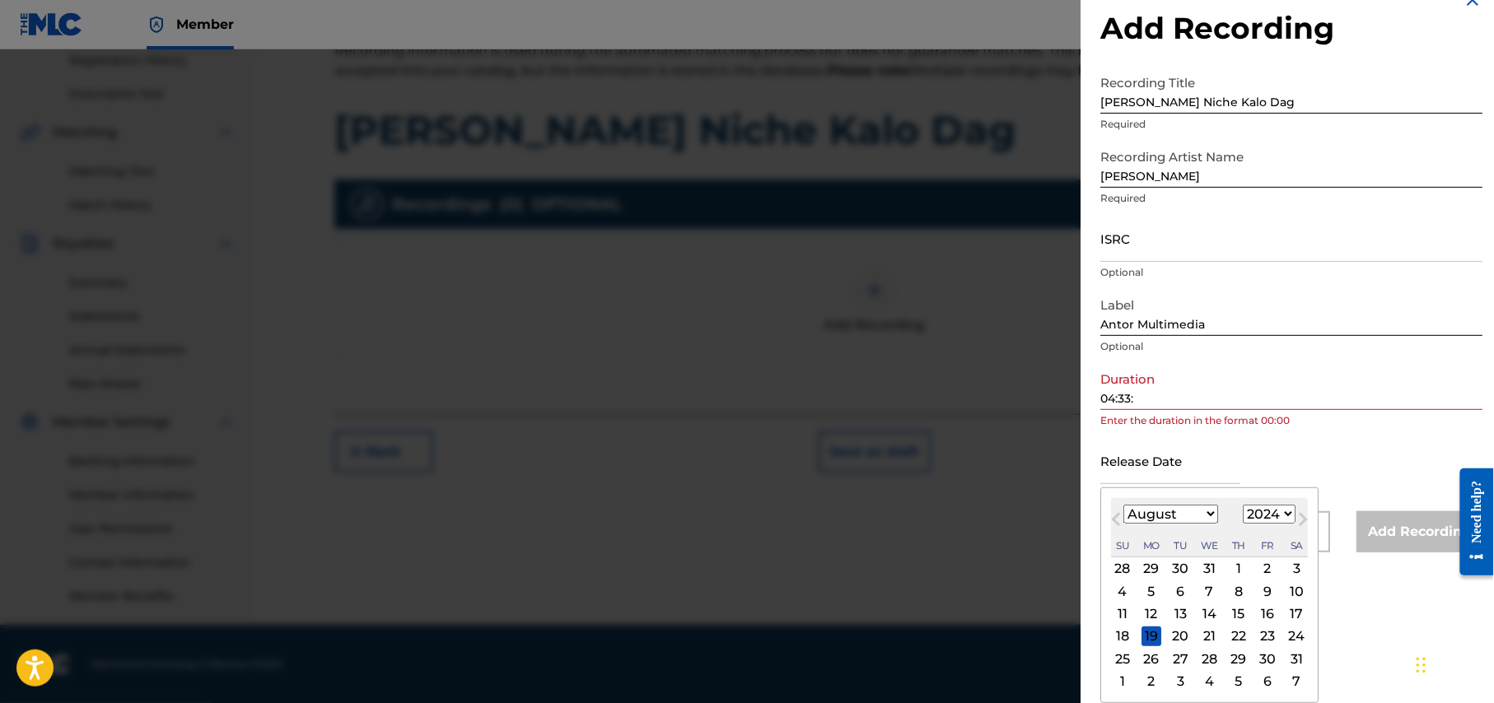
click at [1293, 519] on select "1900 1901 1902 1903 1904 1905 1906 1907 1908 1909 1910 1911 1912 1913 1914 1915…" at bounding box center [1269, 514] width 53 height 19
select select "2023"
click at [1246, 505] on select "1900 1901 1902 1903 1904 1905 1906 1907 1908 1909 1910 1911 1912 1913 1914 1915…" at bounding box center [1269, 514] width 53 height 19
click at [1209, 519] on select "January February March April May June July August September October November De…" at bounding box center [1170, 514] width 95 height 19
select select "6"
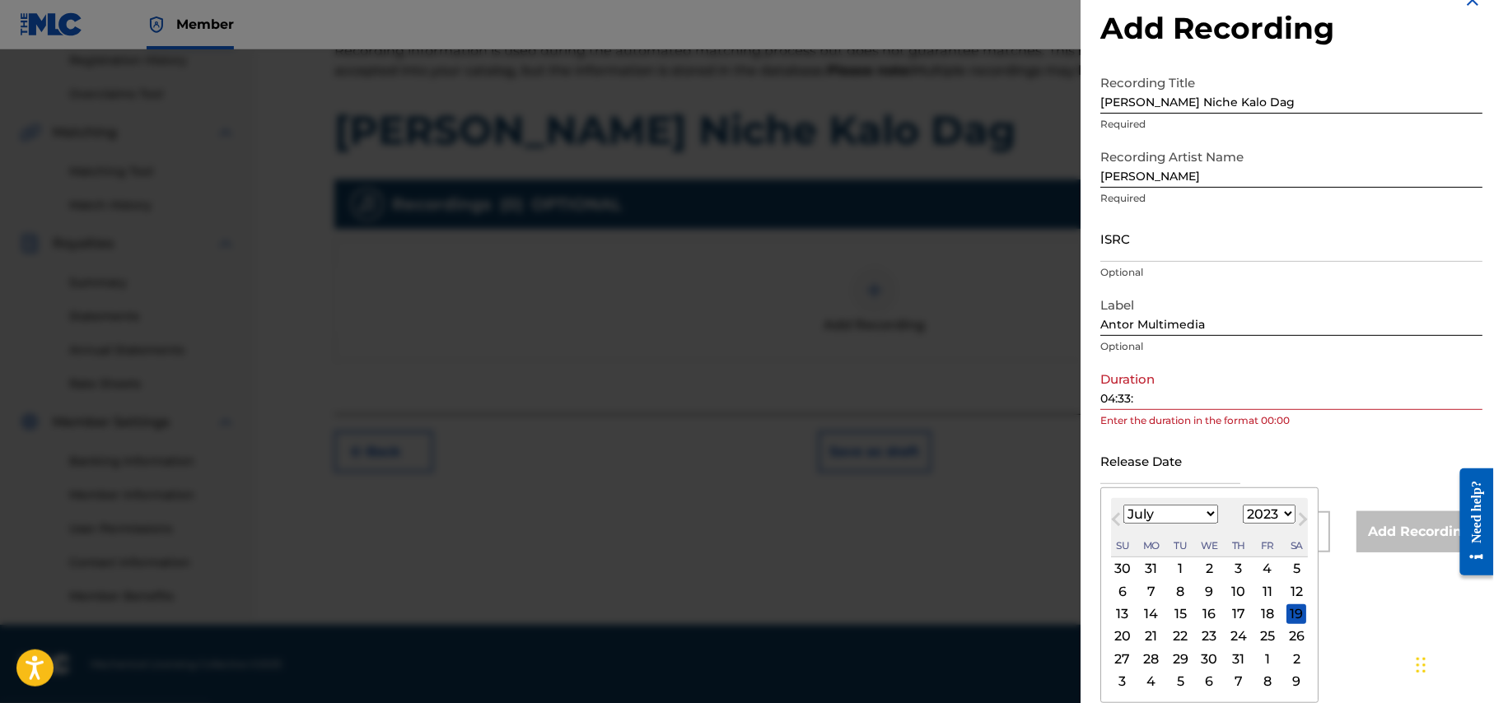
click at [1124, 505] on select "January February March April May June July August September October November De…" at bounding box center [1170, 514] width 95 height 19
click at [1245, 659] on div "27" at bounding box center [1239, 659] width 20 height 20
type input "July 27 2023"
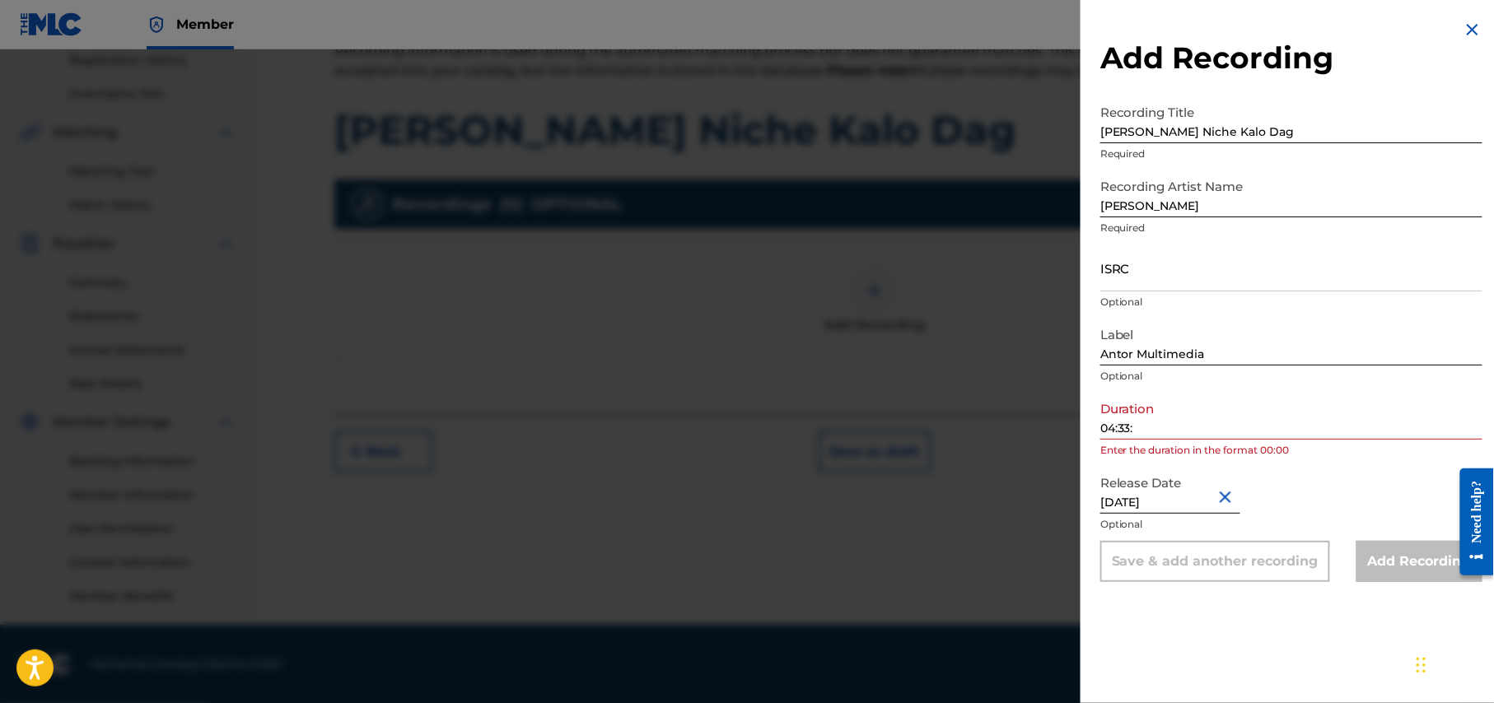
click at [1200, 506] on input "July 27 2023" at bounding box center [1170, 490] width 140 height 47
select select "6"
select select "2023"
click at [1140, 428] on input "04:33:" at bounding box center [1291, 416] width 382 height 47
type input "04:33"
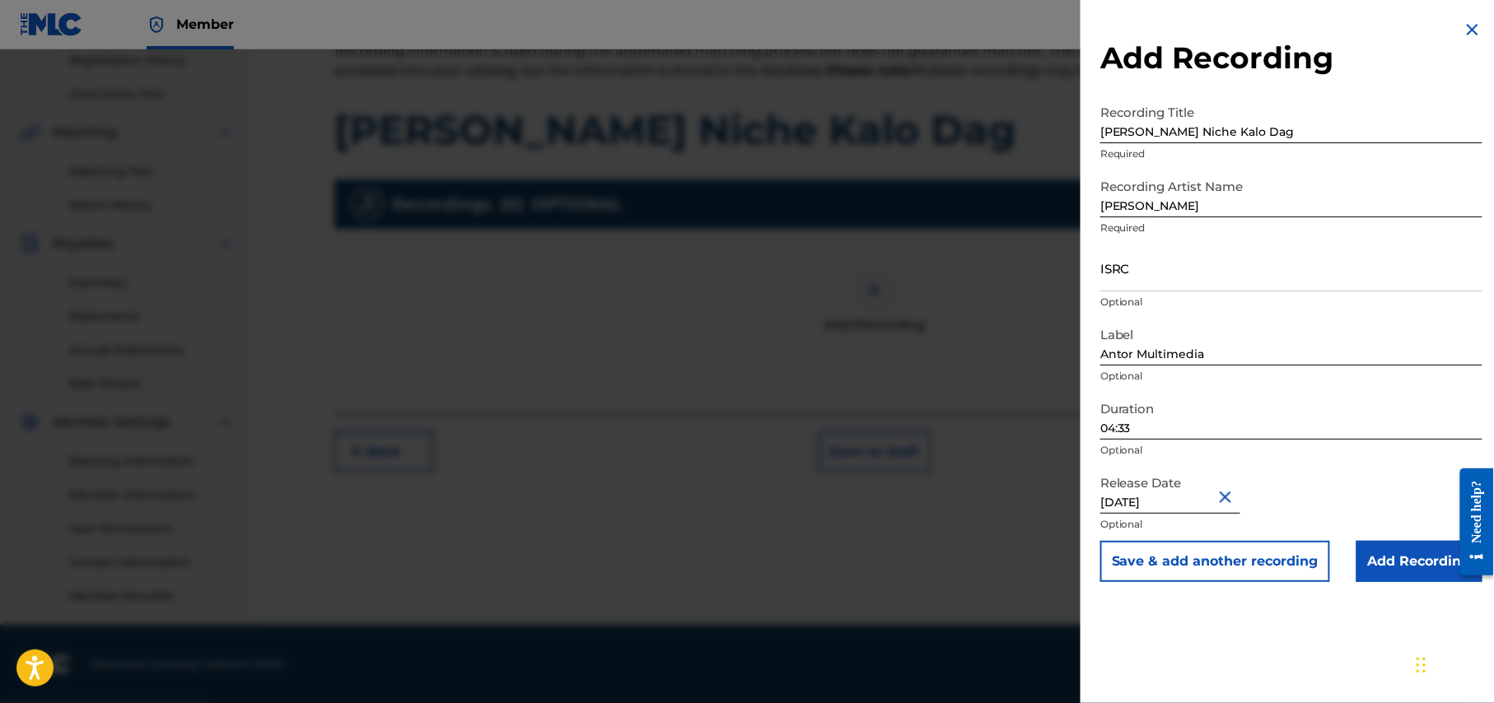
click at [1407, 560] on input "Add Recording" at bounding box center [1419, 561] width 126 height 41
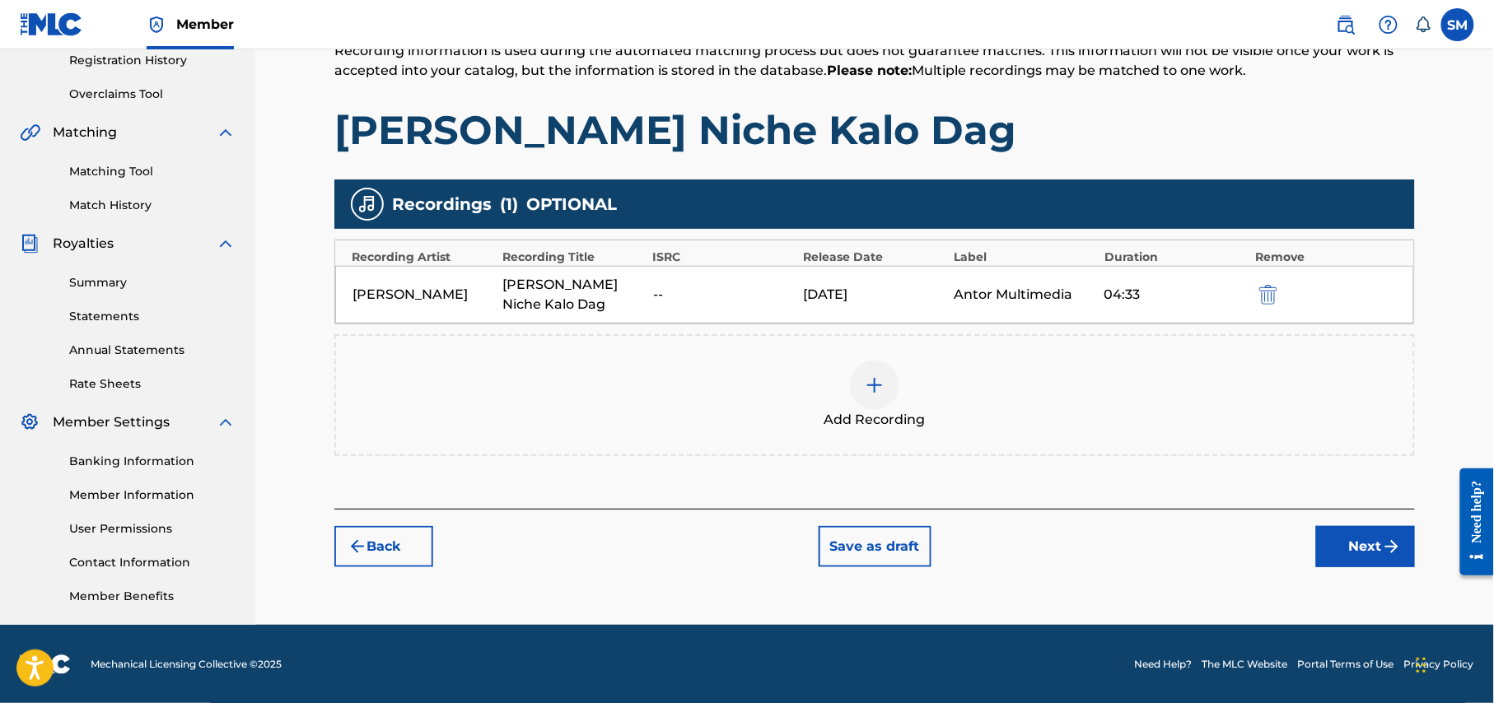
click at [1362, 543] on button "Next" at bounding box center [1365, 546] width 99 height 41
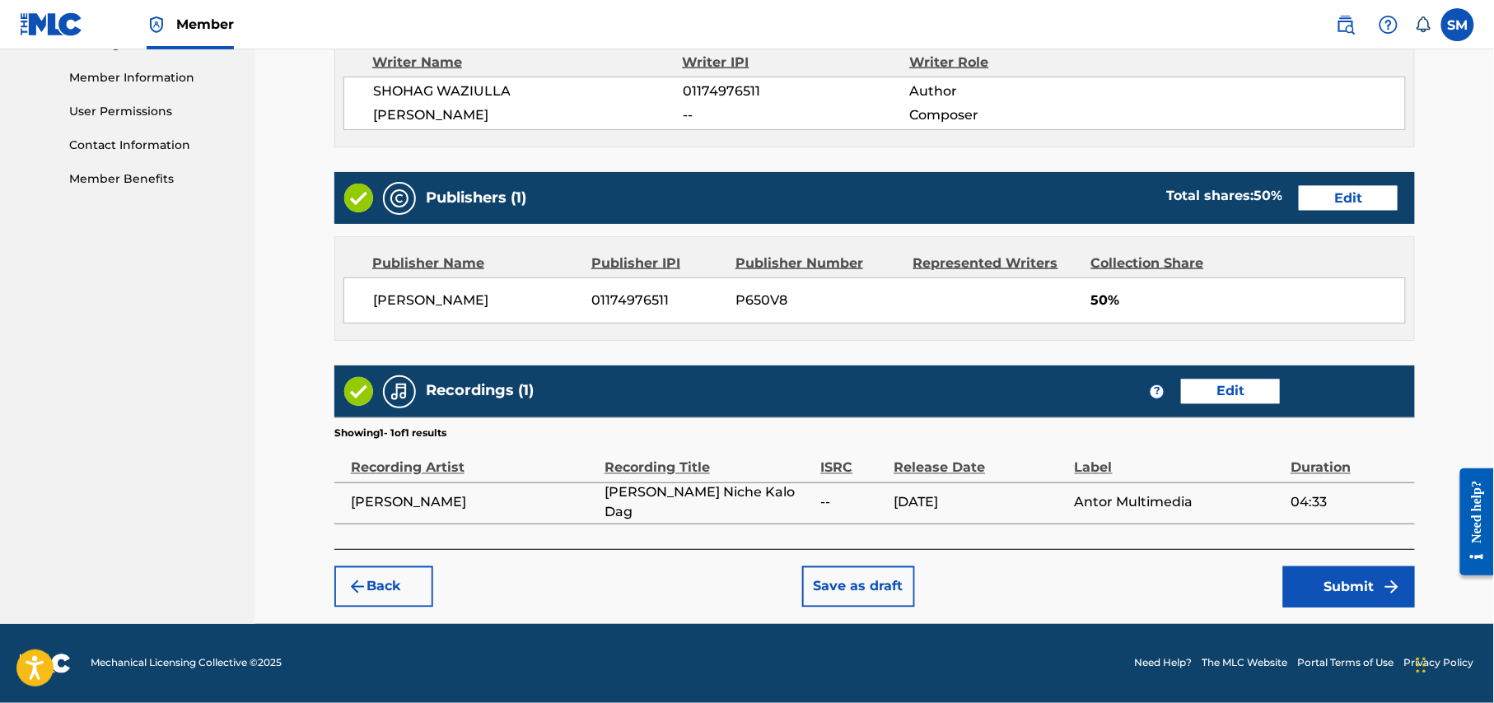
scroll to position [736, 0]
click at [1374, 587] on button "Submit" at bounding box center [1349, 587] width 132 height 41
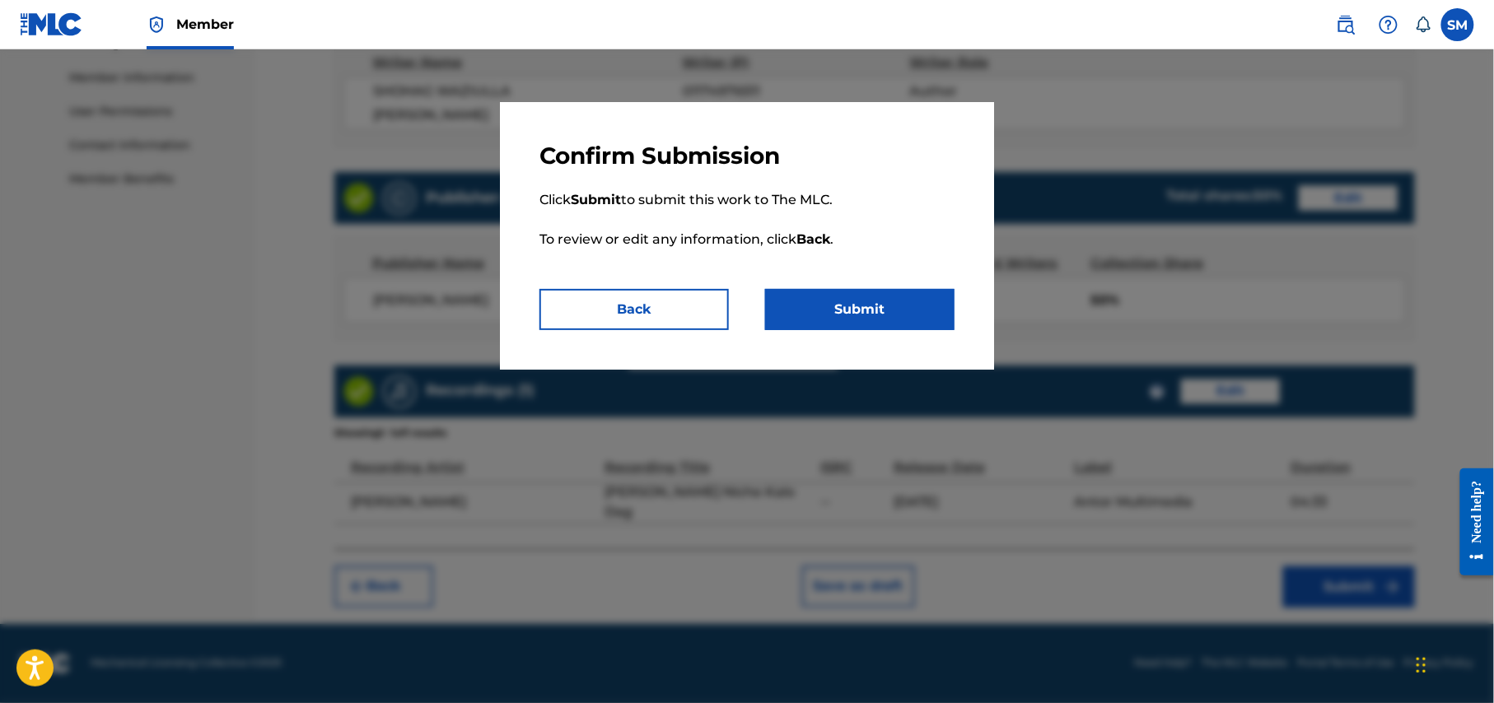
click at [860, 296] on button "Submit" at bounding box center [859, 309] width 189 height 41
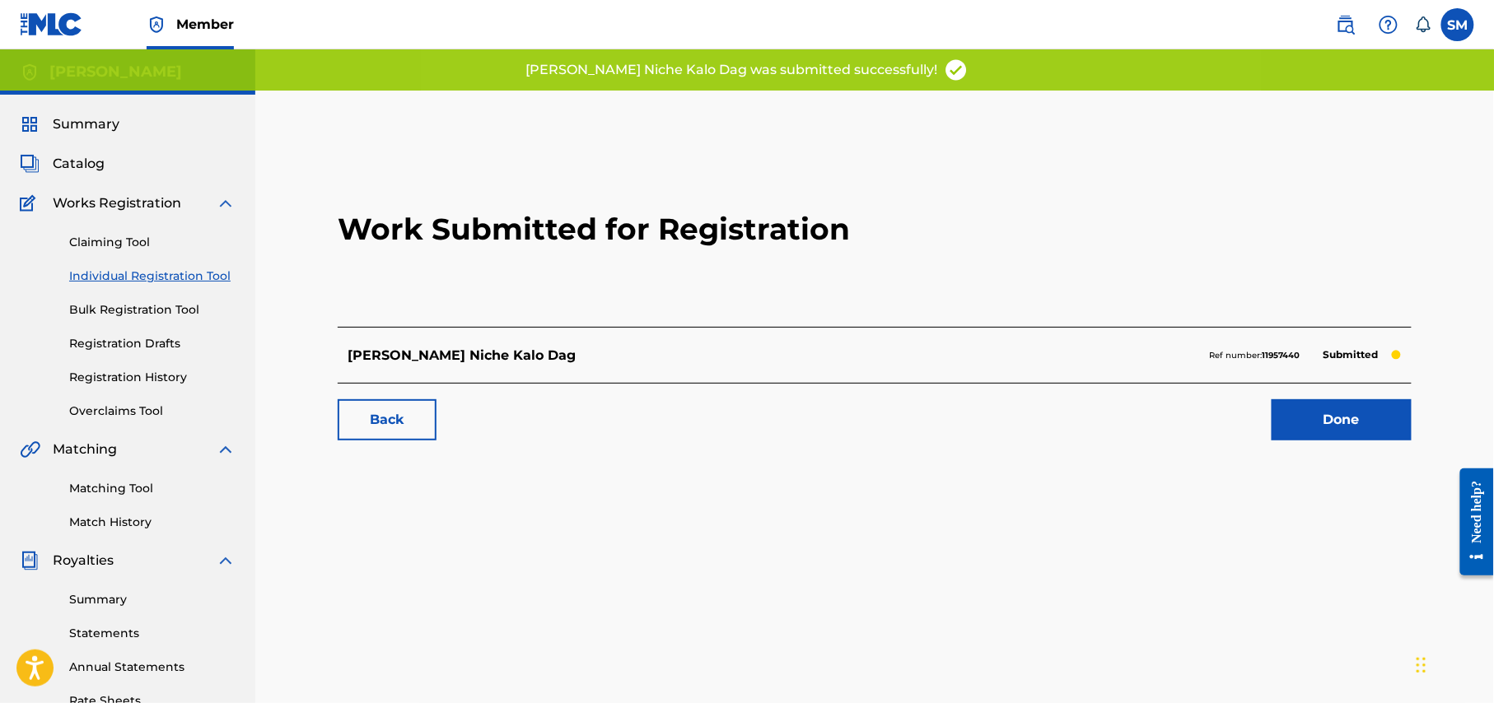
click at [1364, 420] on link "Done" at bounding box center [1341, 419] width 140 height 41
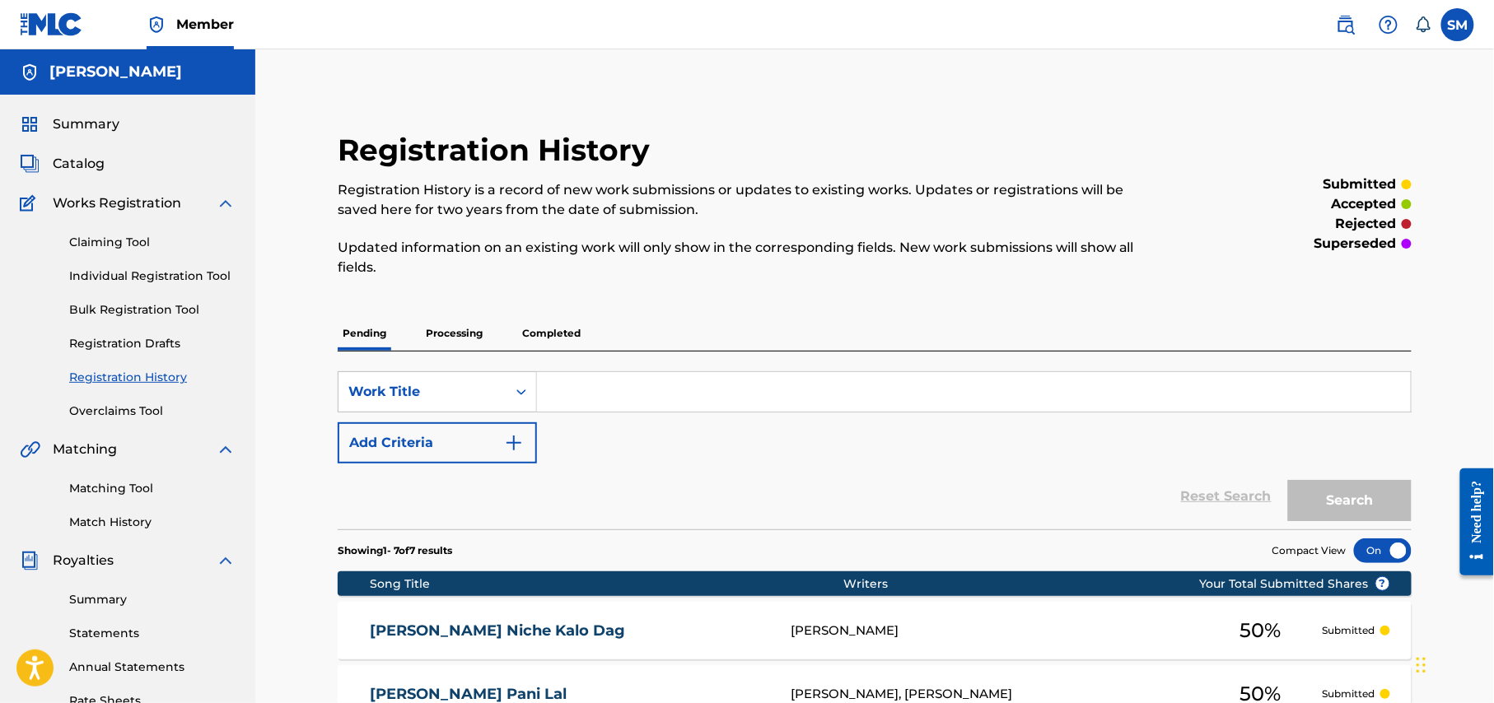
click at [170, 261] on div "Claiming Tool Individual Registration Tool Bulk Registration Tool Registration …" at bounding box center [128, 316] width 216 height 207
click at [180, 275] on link "Individual Registration Tool" at bounding box center [152, 276] width 166 height 17
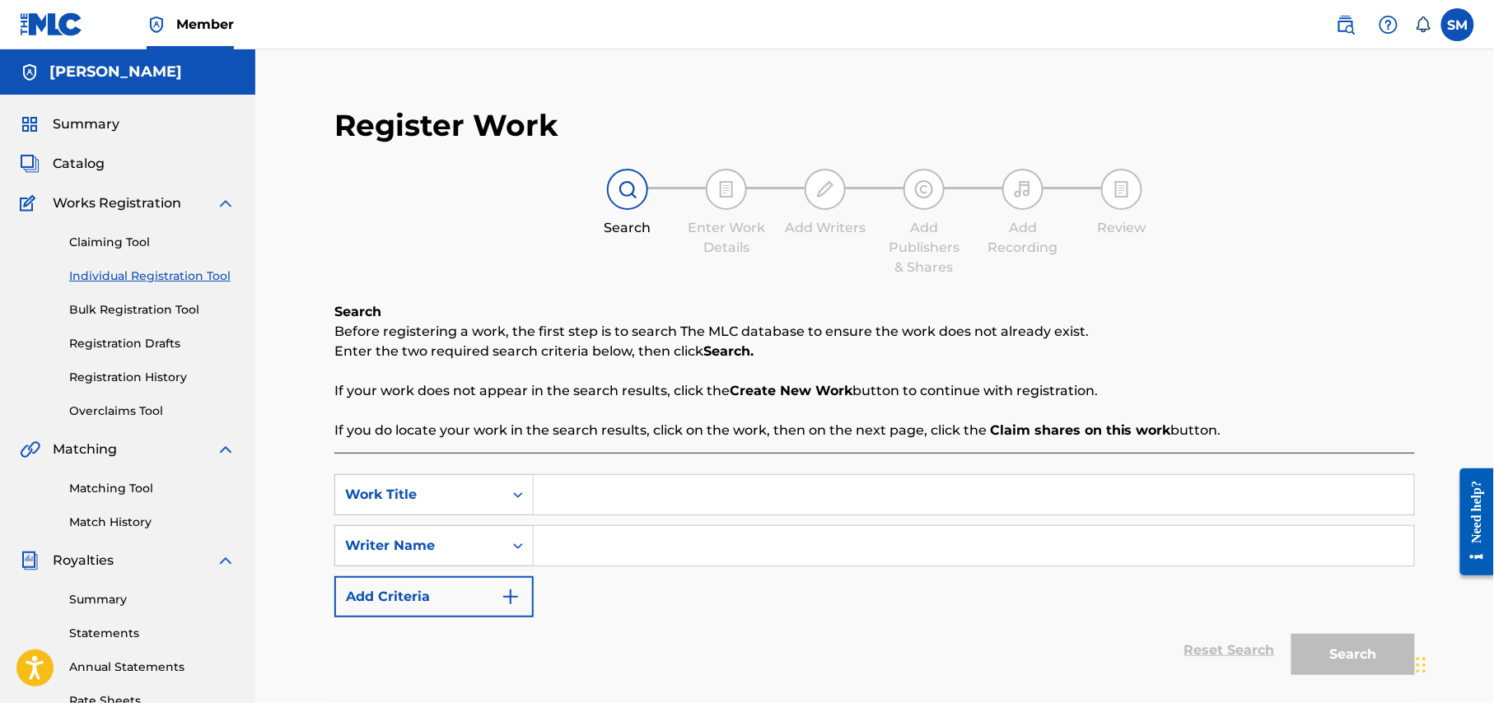
click at [624, 501] on input "Search Form" at bounding box center [974, 495] width 880 height 40
paste input "Tor Sathe Nei Rokter Kono Taan"
type input "Tor Sathe Nei Rokter Kono Taan"
click at [603, 545] on input "Search Form" at bounding box center [974, 546] width 880 height 40
type input "shohag waziulla"
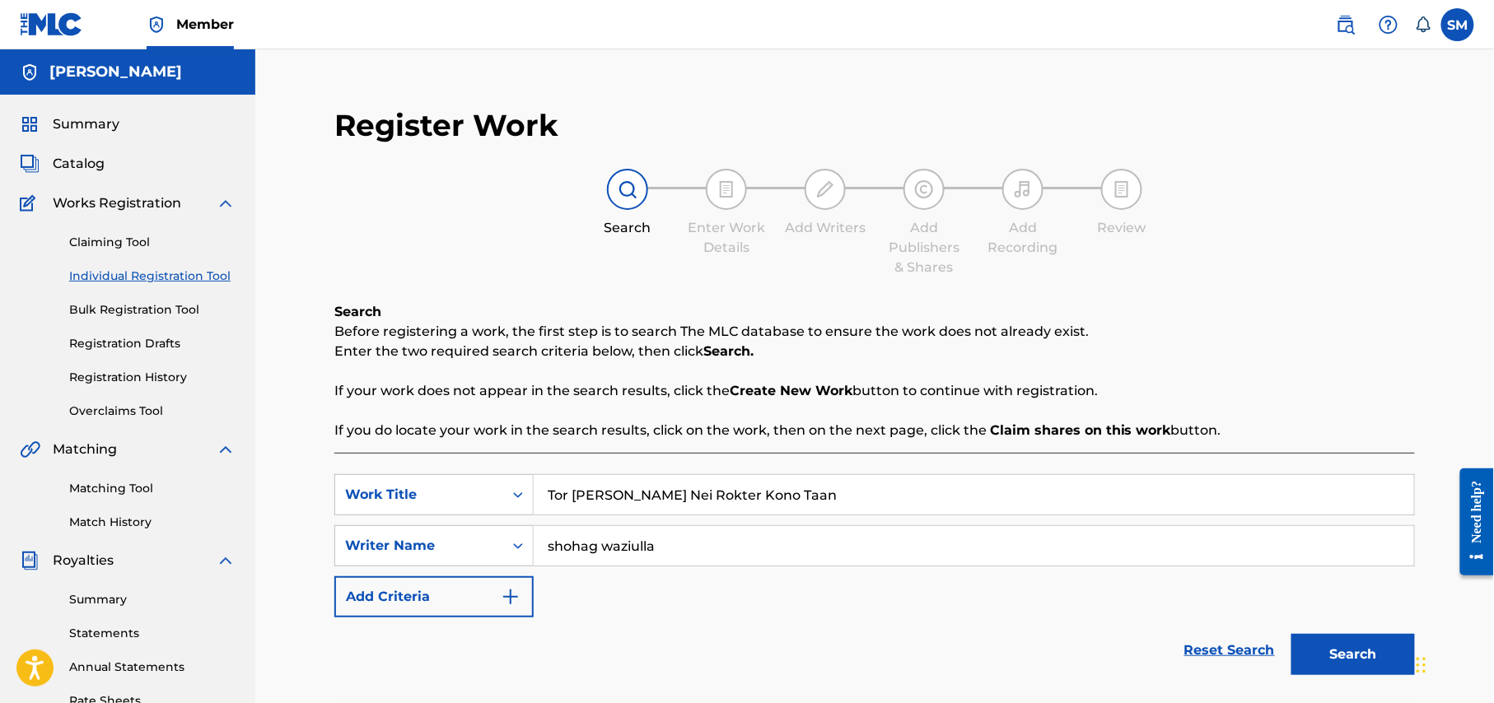
click at [1339, 653] on button "Search" at bounding box center [1353, 654] width 124 height 41
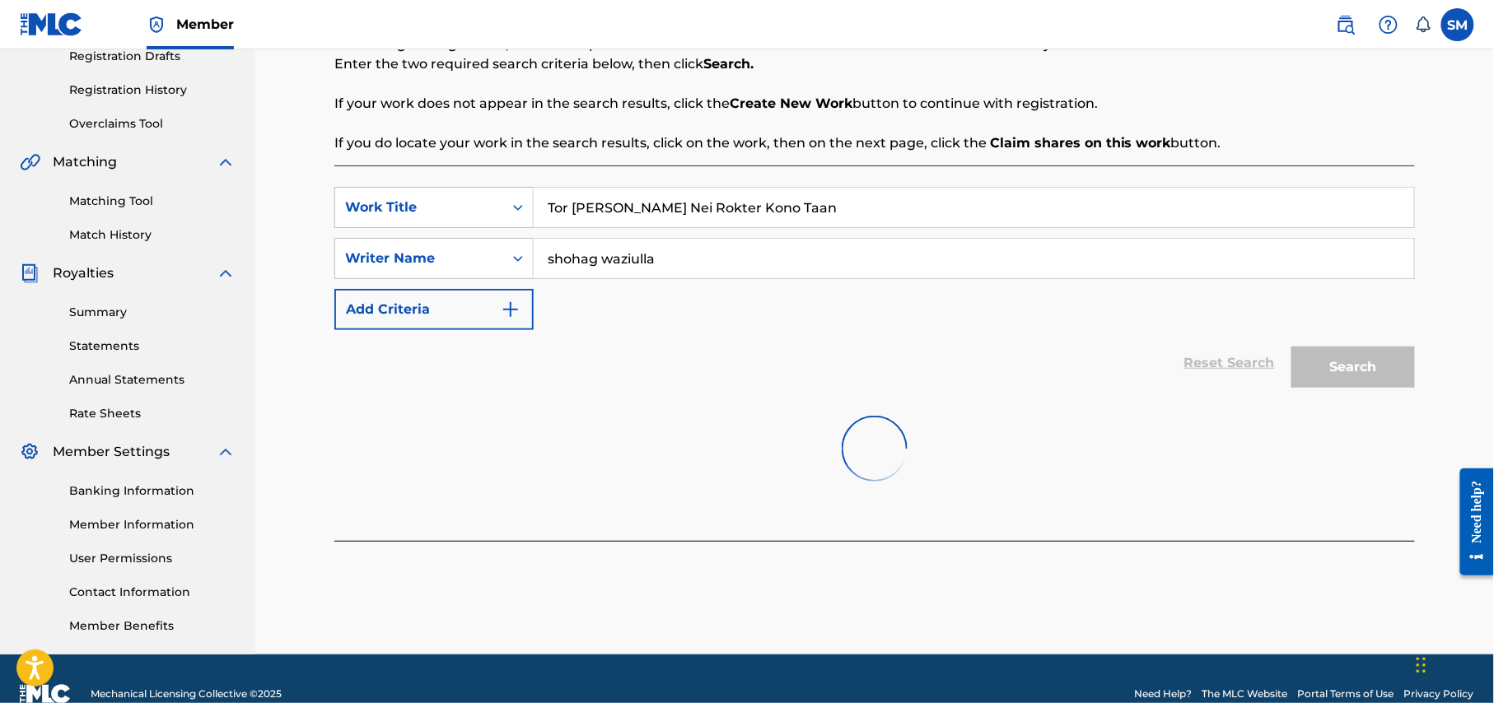
scroll to position [317, 0]
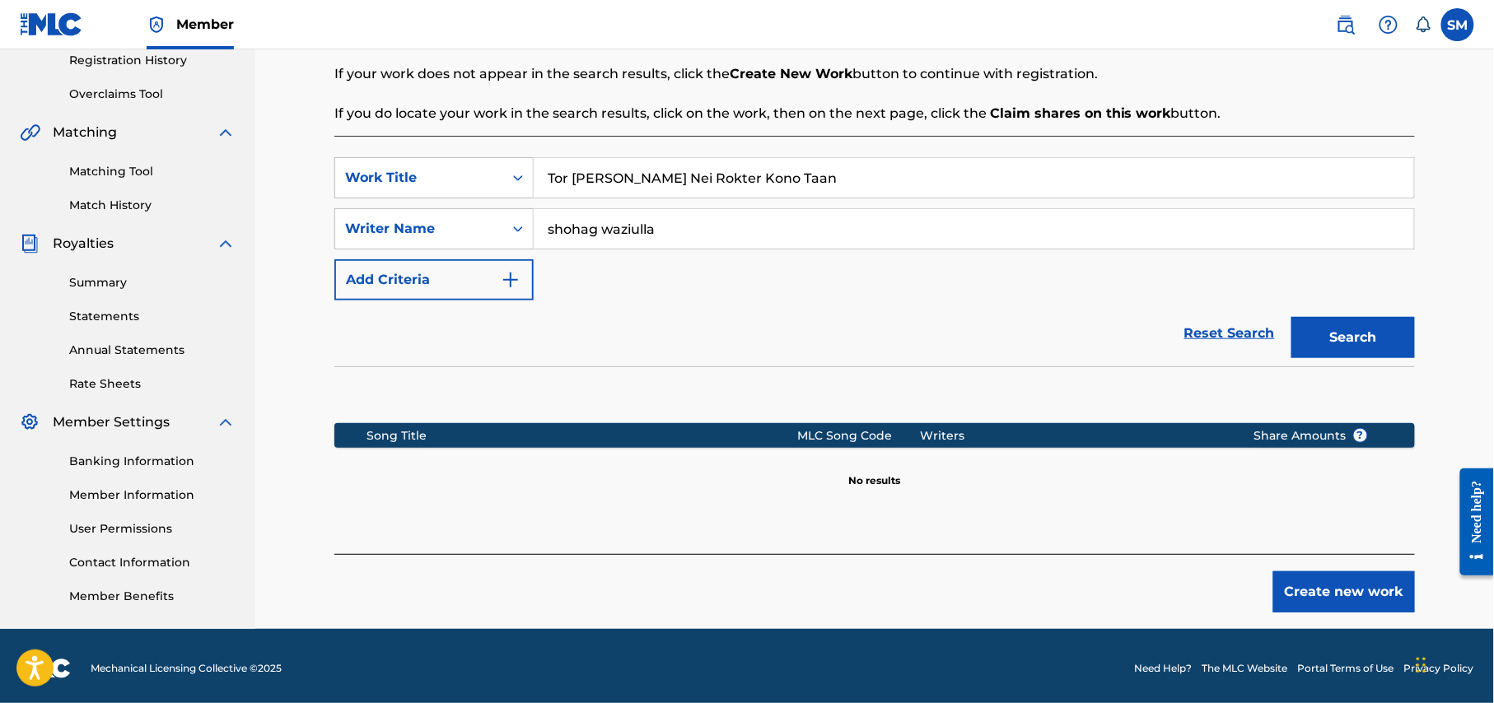
click at [1360, 583] on button "Create new work" at bounding box center [1344, 591] width 142 height 41
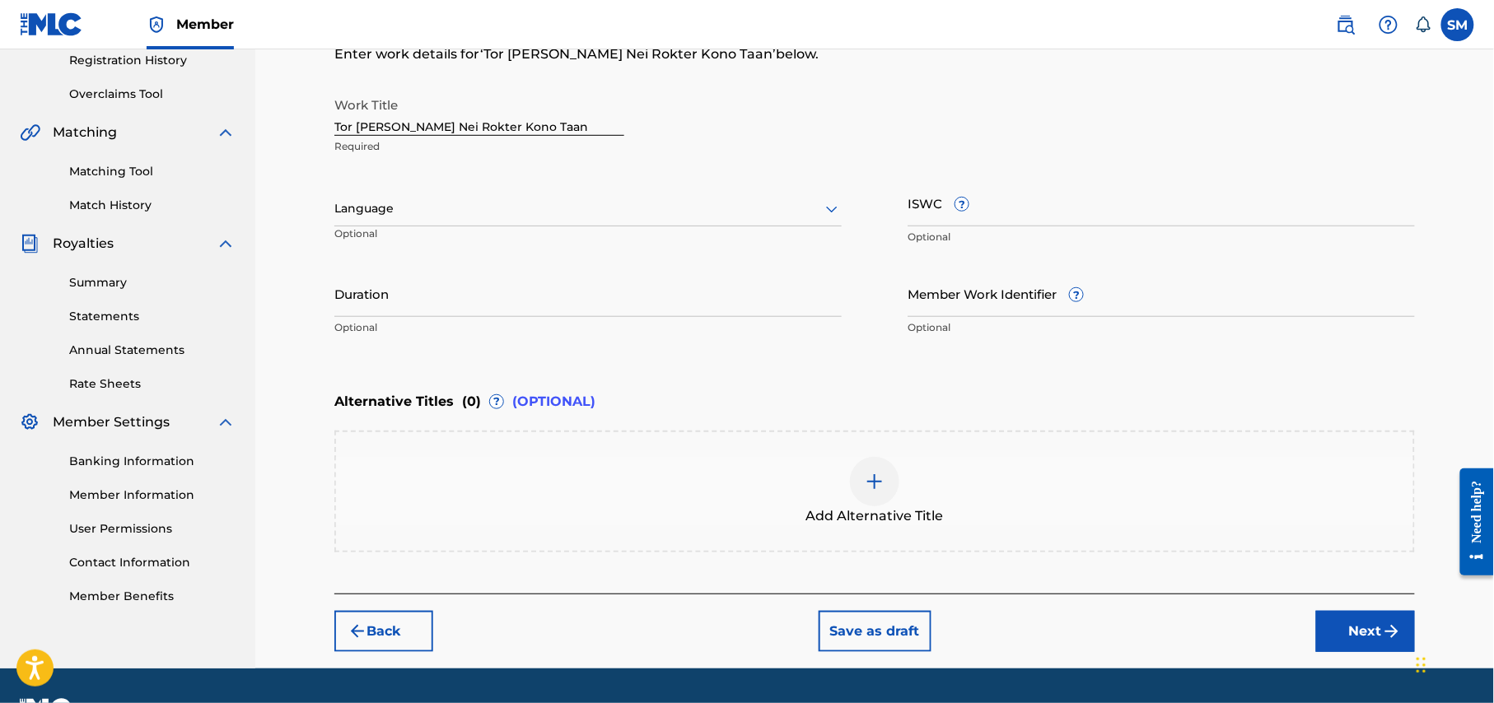
click at [501, 208] on div at bounding box center [587, 208] width 507 height 21
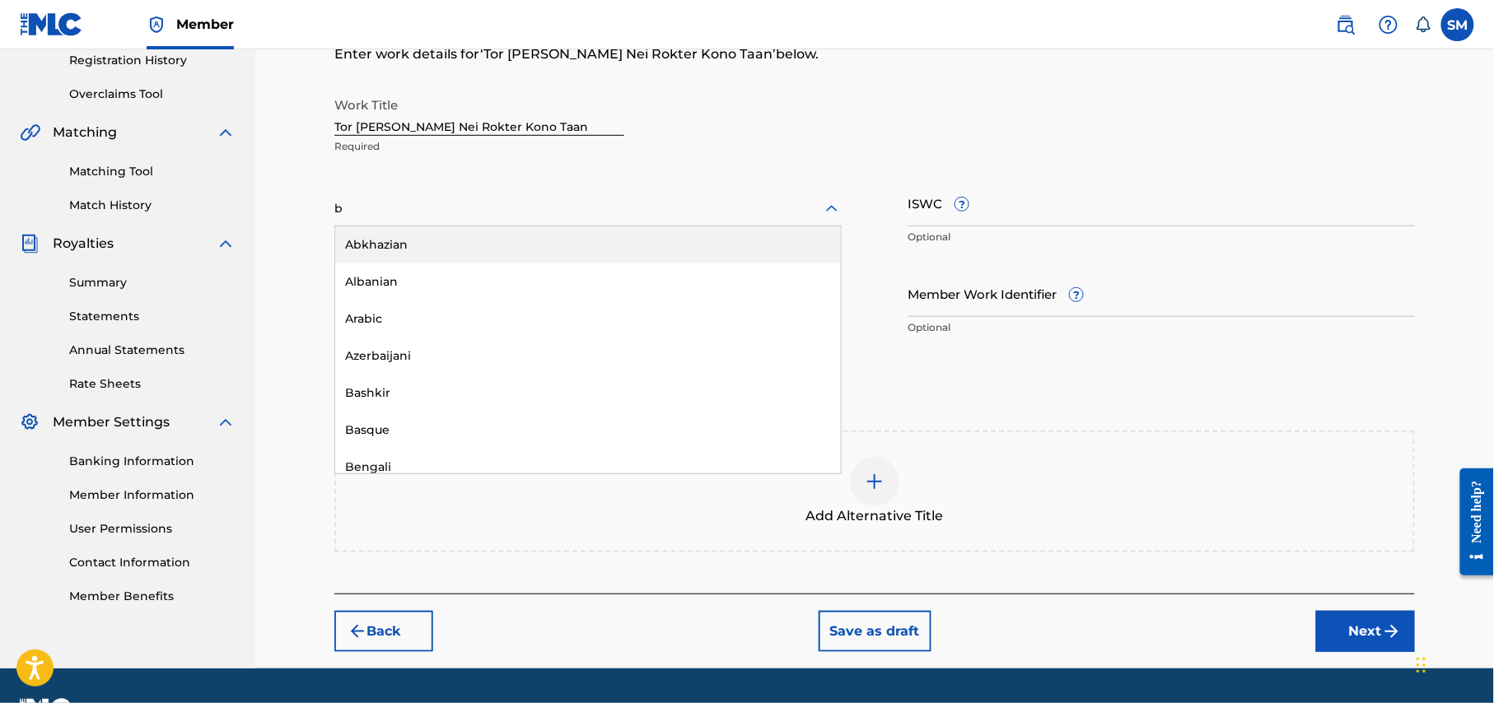
type input "be"
click at [407, 245] on div "Bengali" at bounding box center [588, 244] width 506 height 37
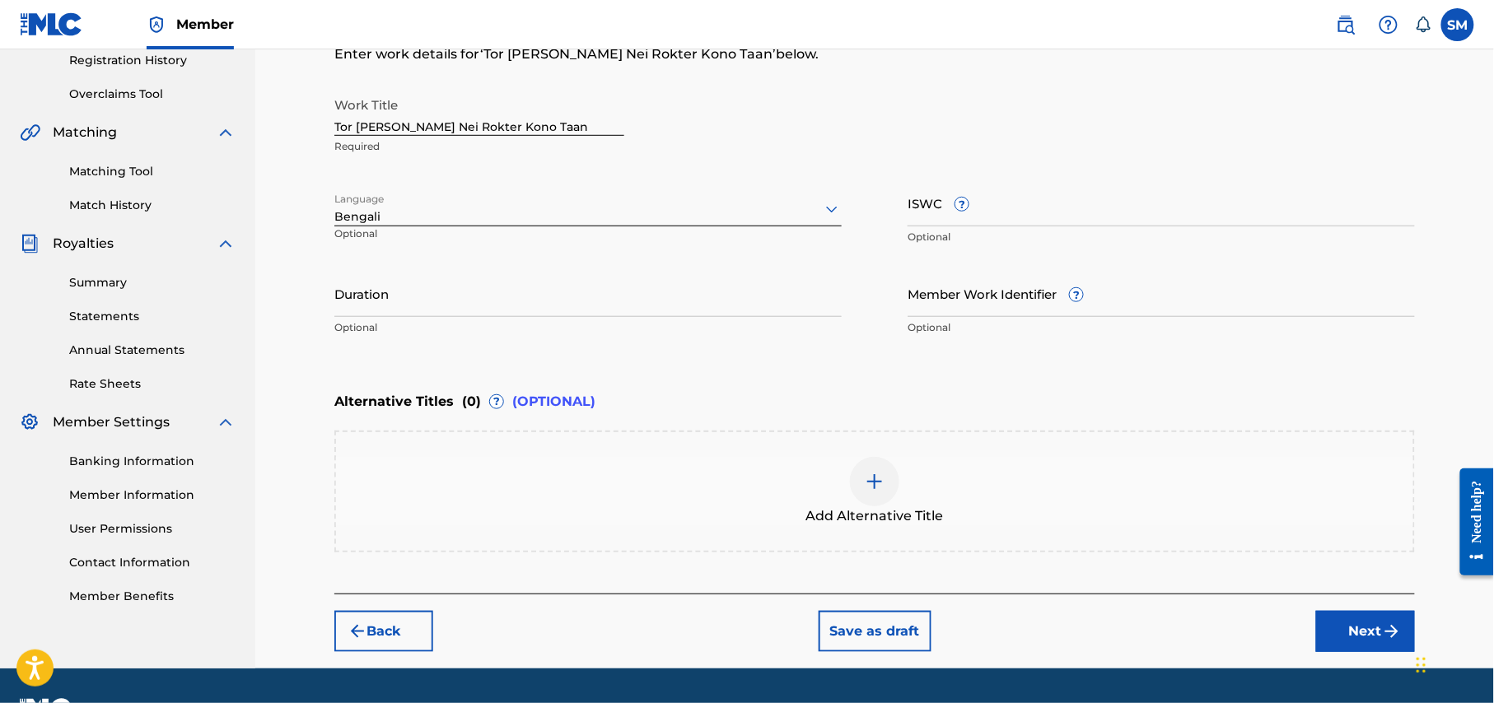
click at [438, 301] on input "Duration" at bounding box center [587, 293] width 507 height 47
click at [471, 308] on input "Duration" at bounding box center [587, 293] width 507 height 47
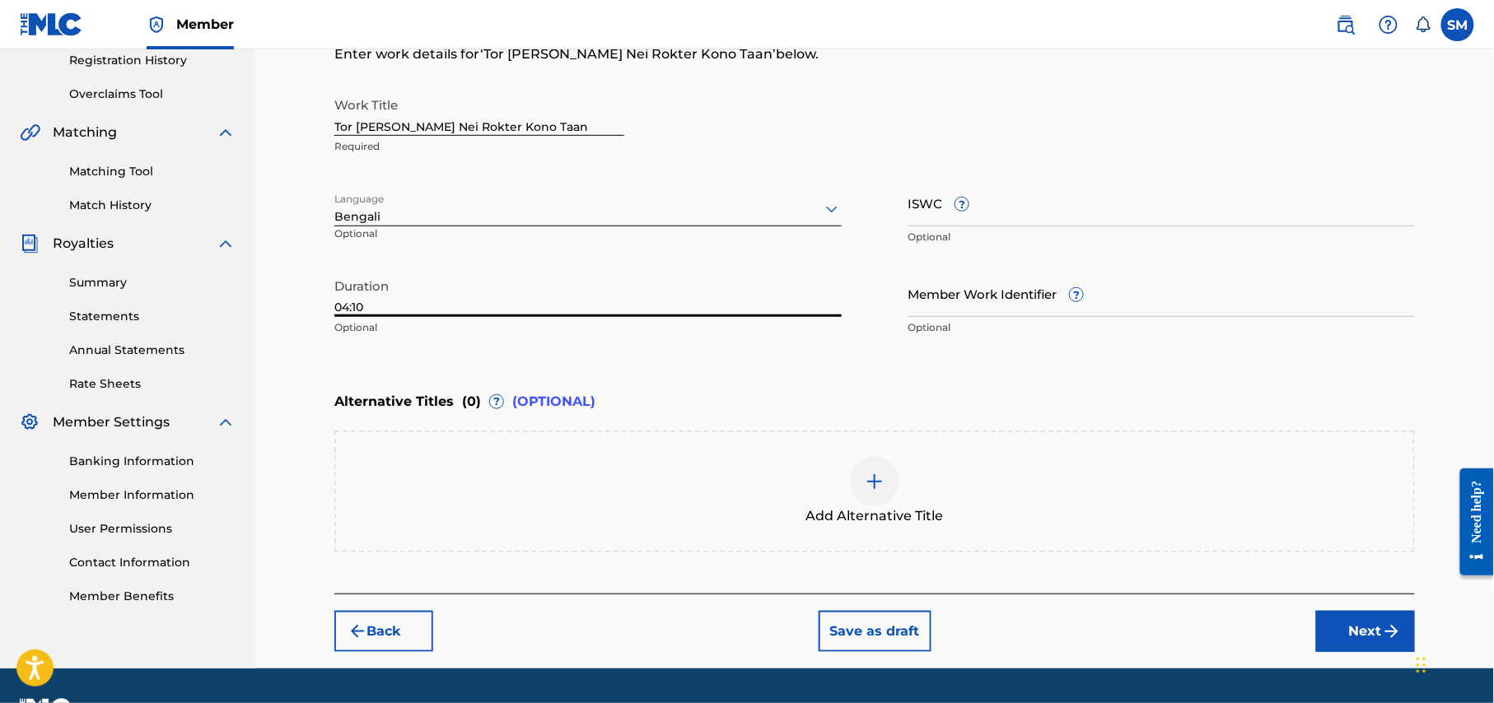
type input "04:10"
click at [1041, 301] on input "Member Work Identifier ?" at bounding box center [1160, 293] width 507 height 47
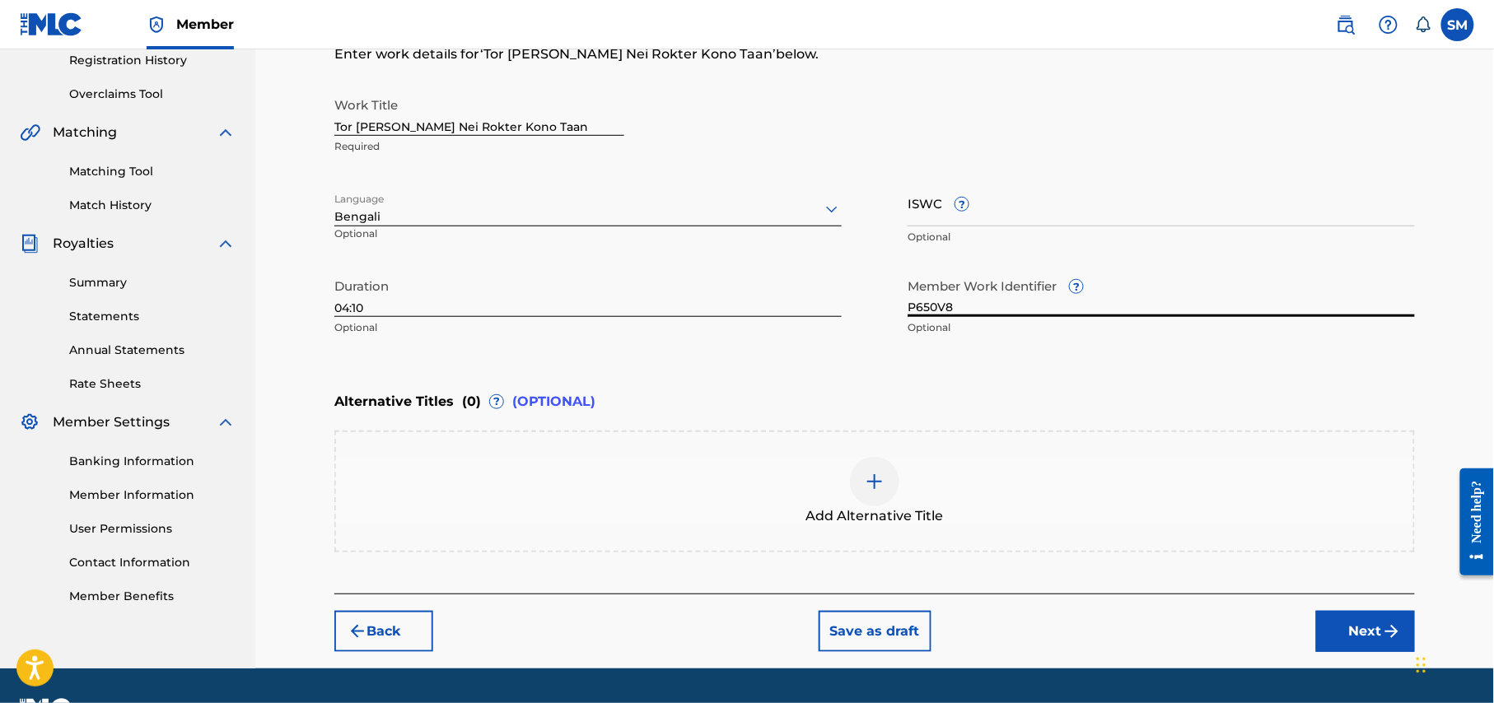
type input "P650V8"
click at [874, 481] on img at bounding box center [875, 482] width 20 height 20
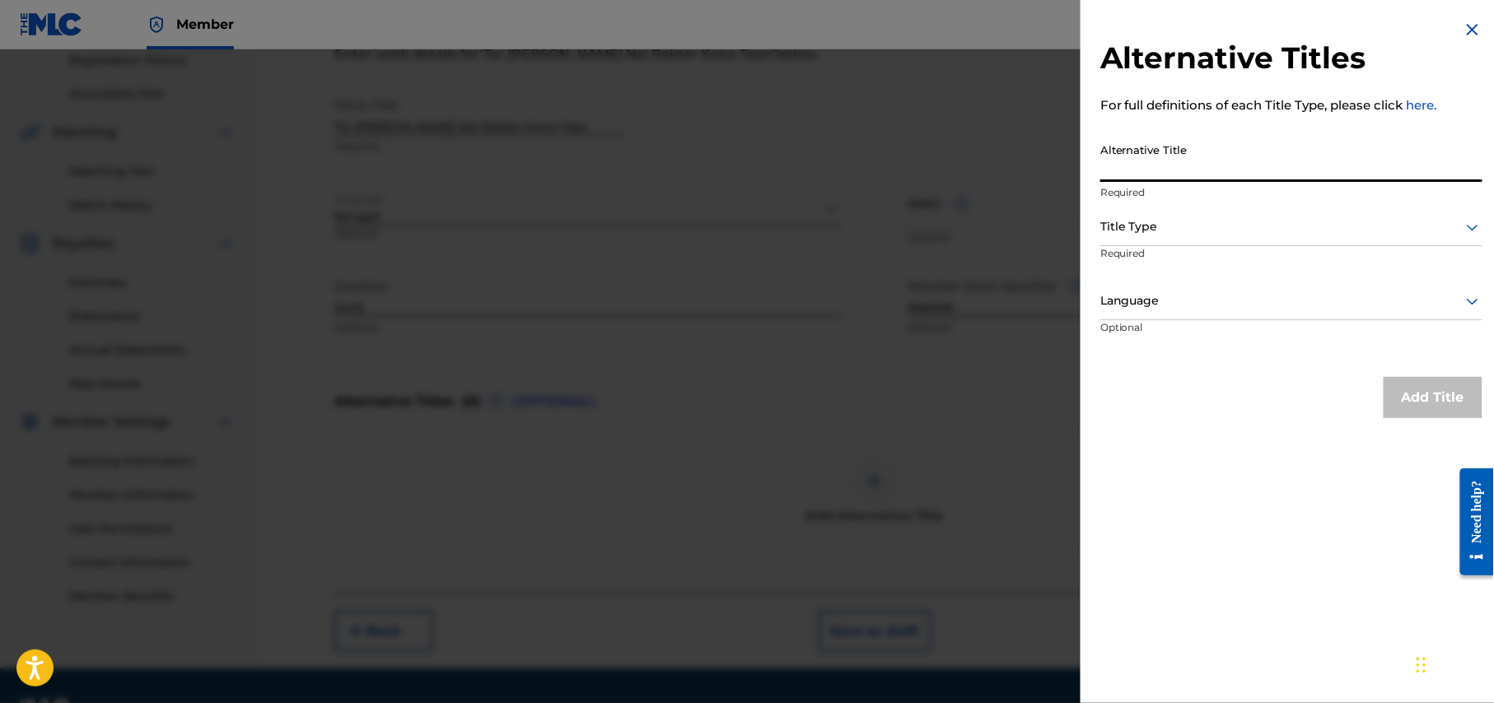
click at [1187, 173] on input "Alternative Title" at bounding box center [1291, 158] width 382 height 47
type input "e"
type input "E maya kemon maya bolte paris tui"
click at [1401, 231] on div at bounding box center [1291, 227] width 382 height 21
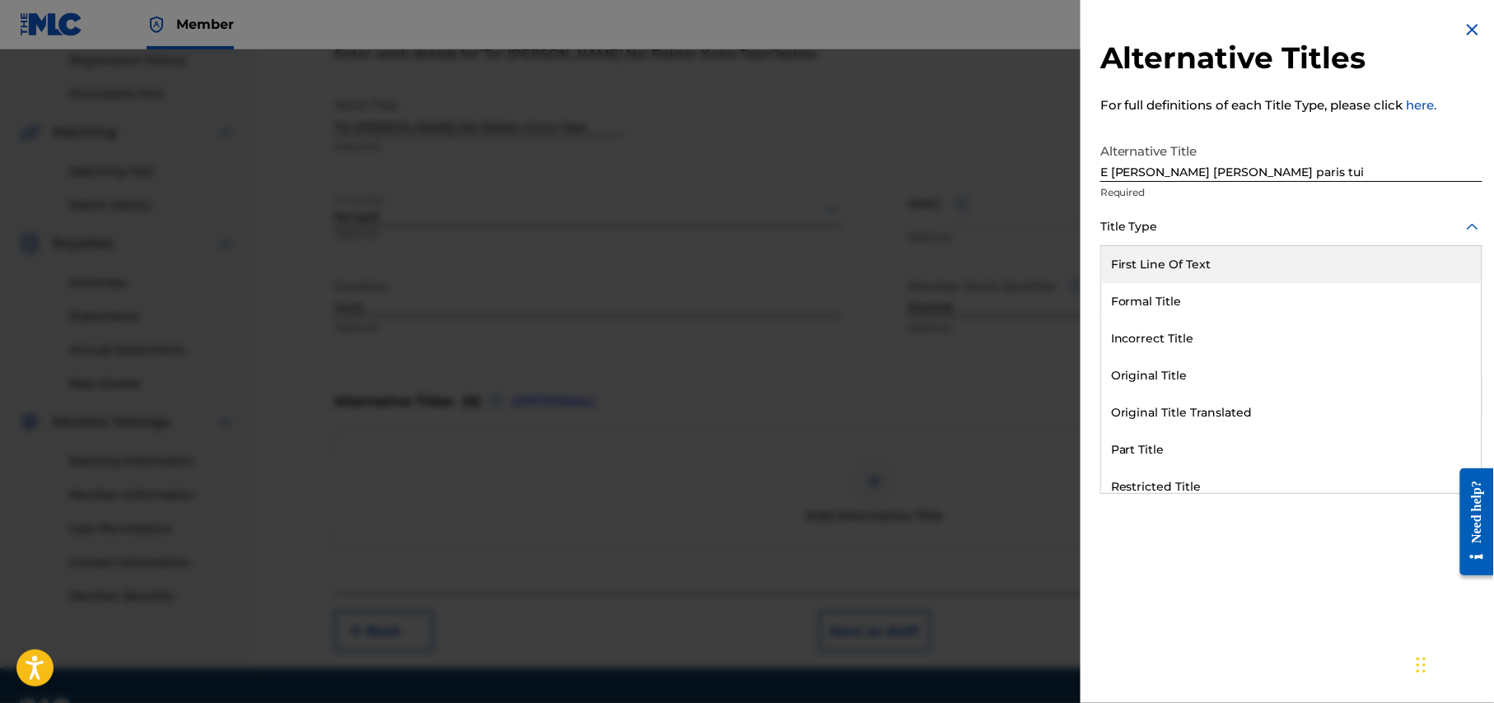
click at [1270, 271] on div "First Line Of Text" at bounding box center [1291, 264] width 380 height 37
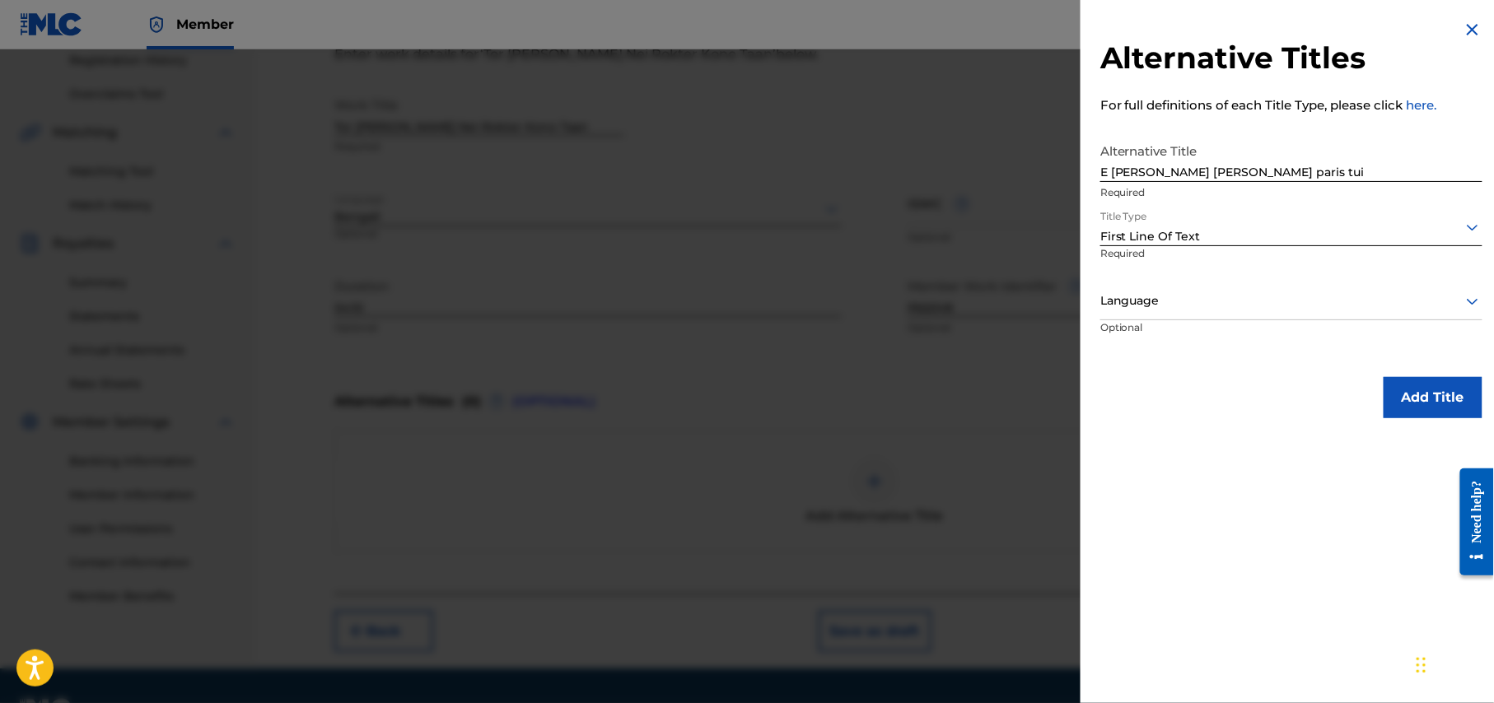
click at [1281, 303] on div at bounding box center [1291, 301] width 382 height 21
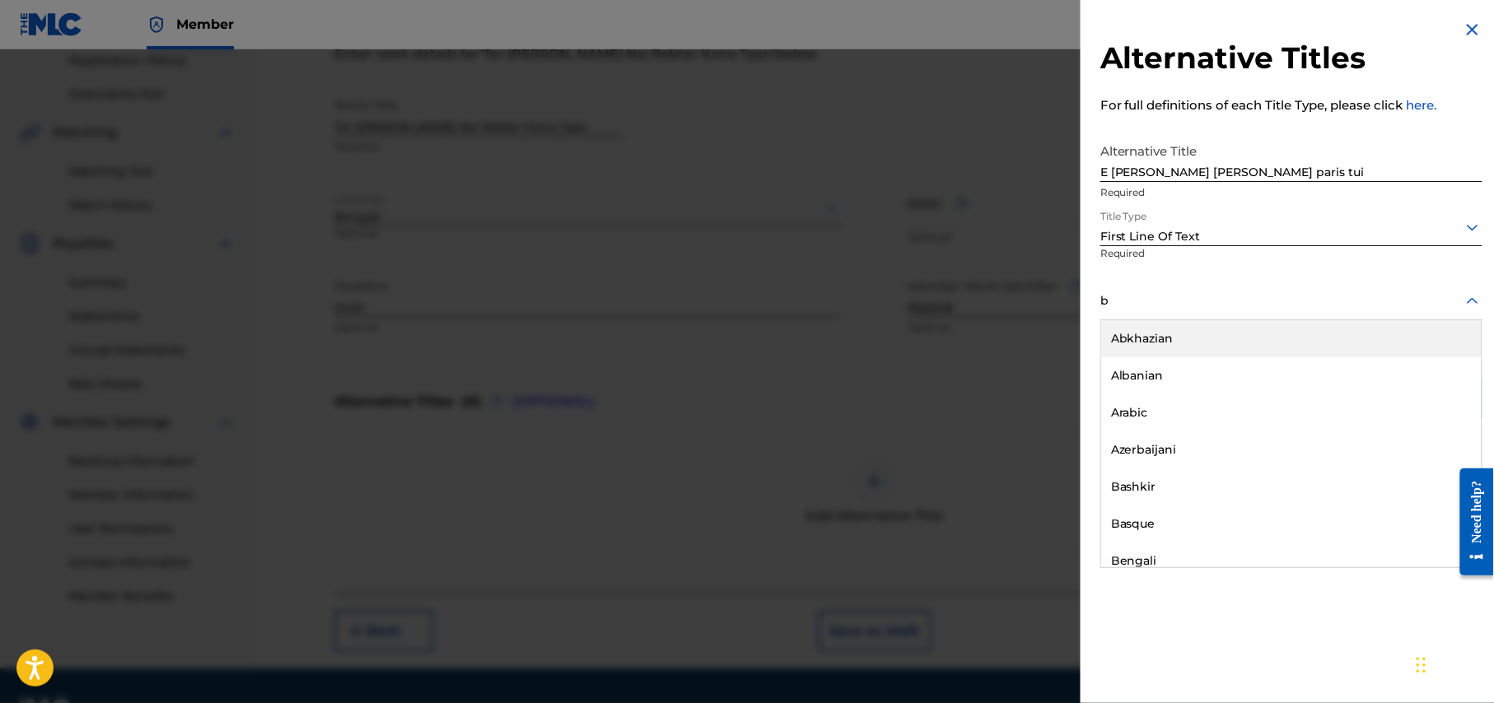
type input "be"
click at [1258, 333] on div "Bengali" at bounding box center [1291, 338] width 380 height 37
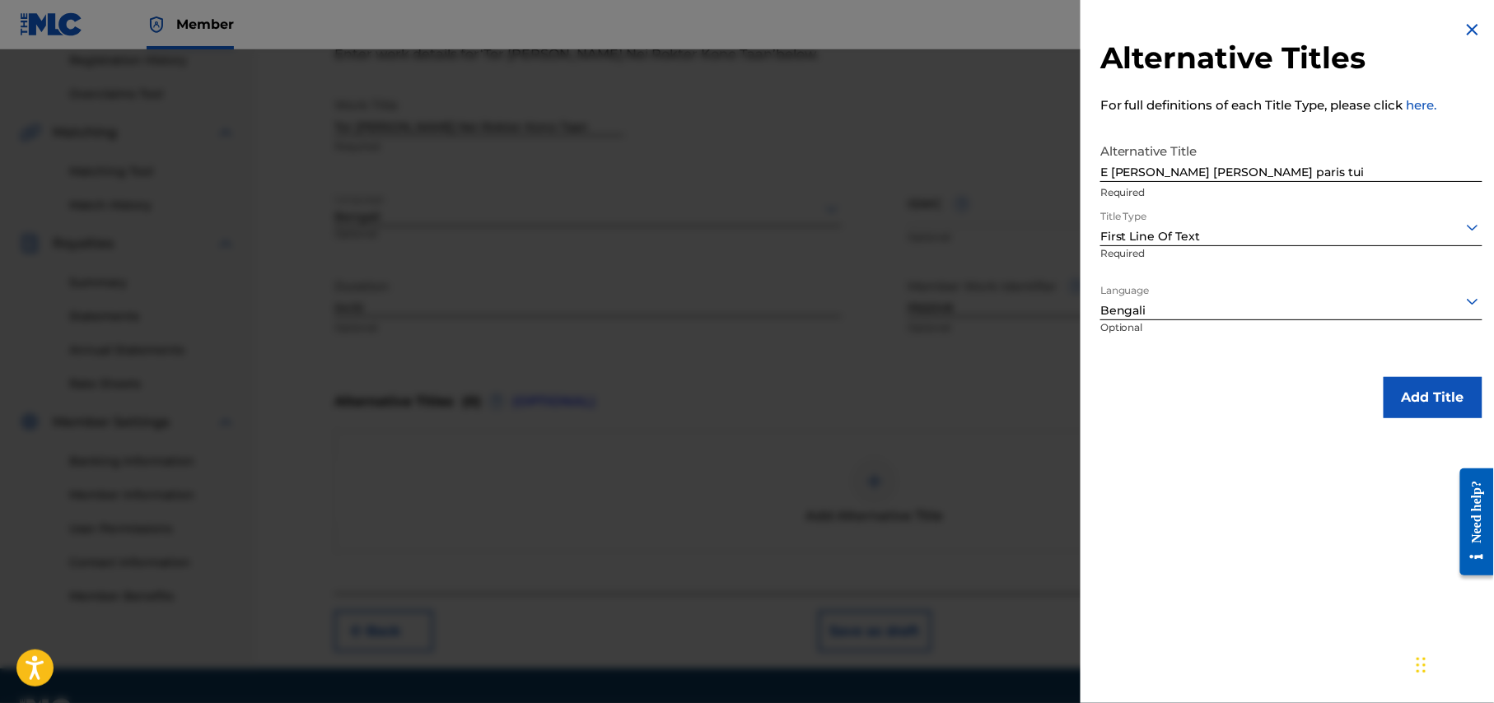
click at [1434, 395] on button "Add Title" at bounding box center [1432, 397] width 99 height 41
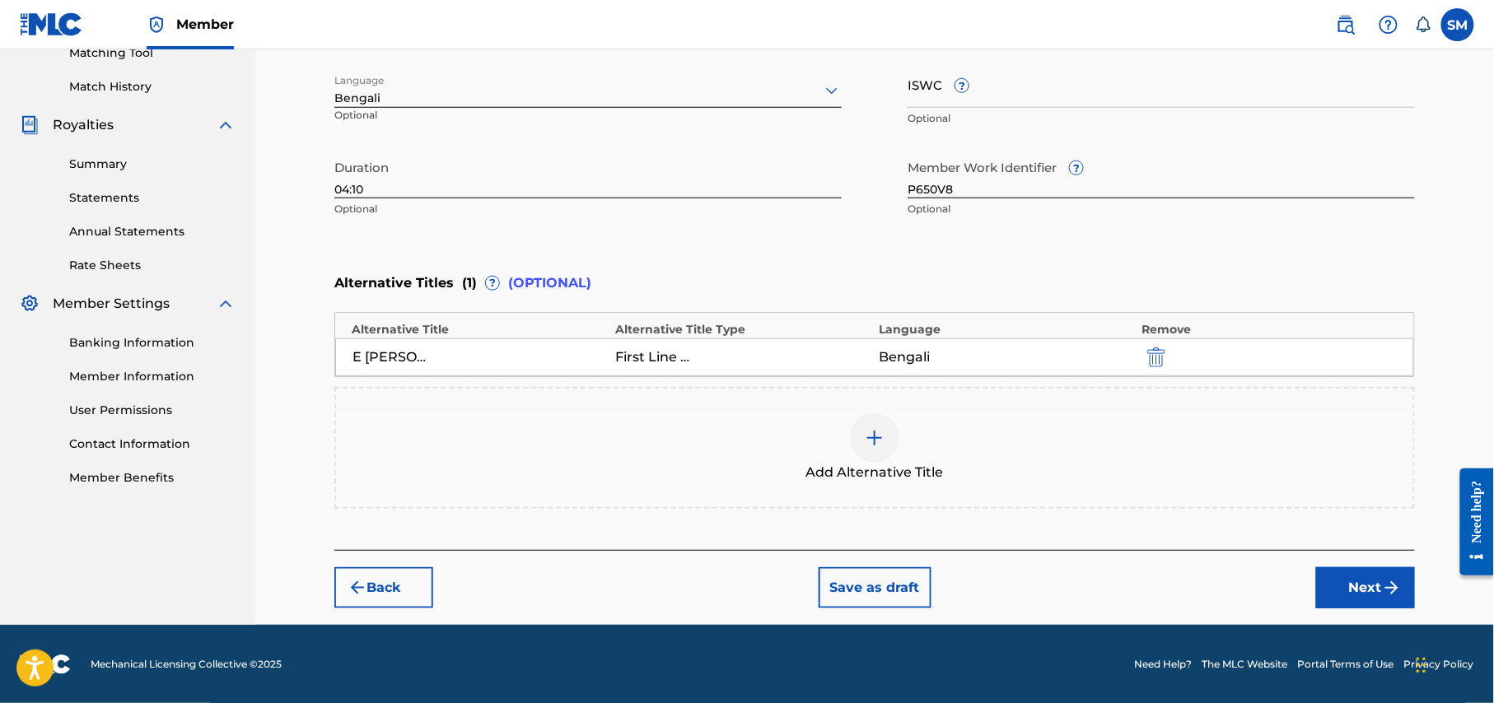
click at [1358, 590] on button "Next" at bounding box center [1365, 587] width 99 height 41
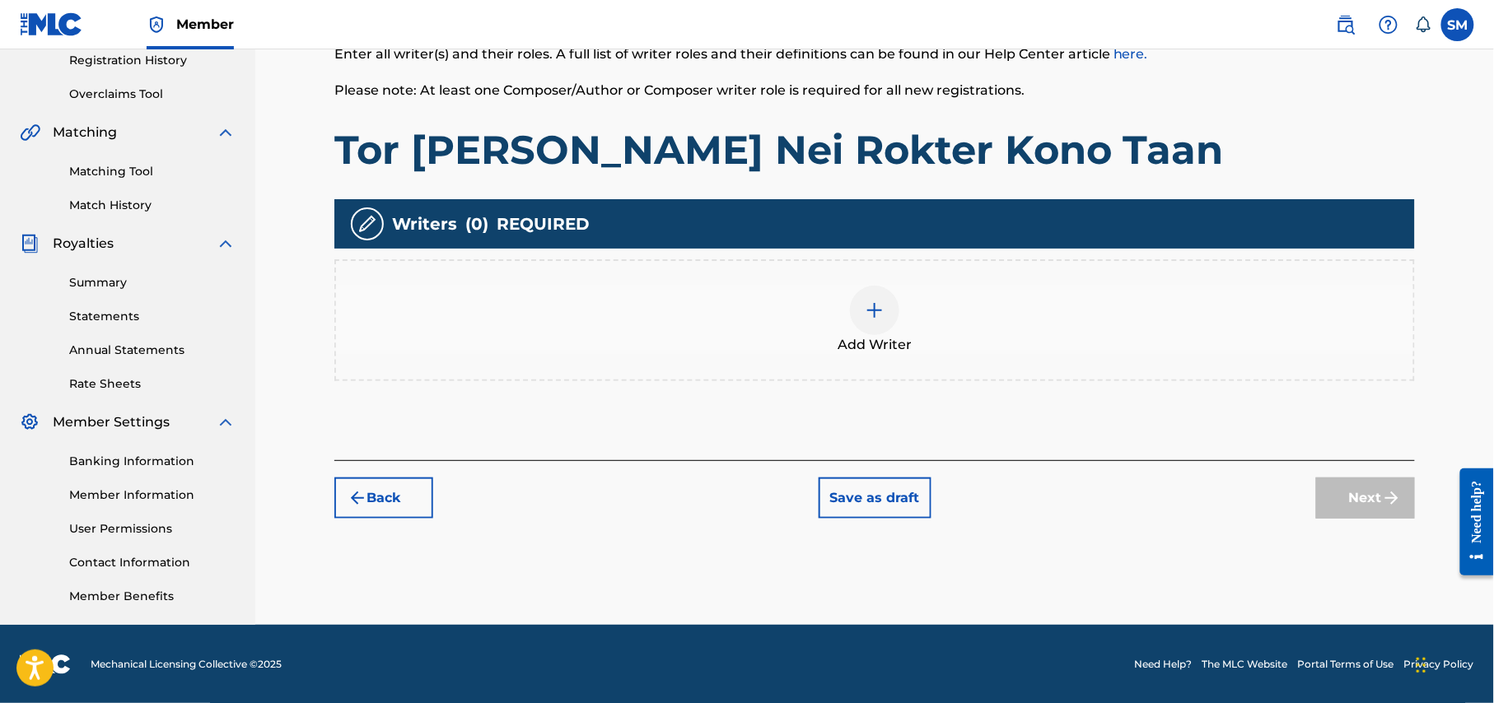
click at [873, 321] on div at bounding box center [874, 310] width 49 height 49
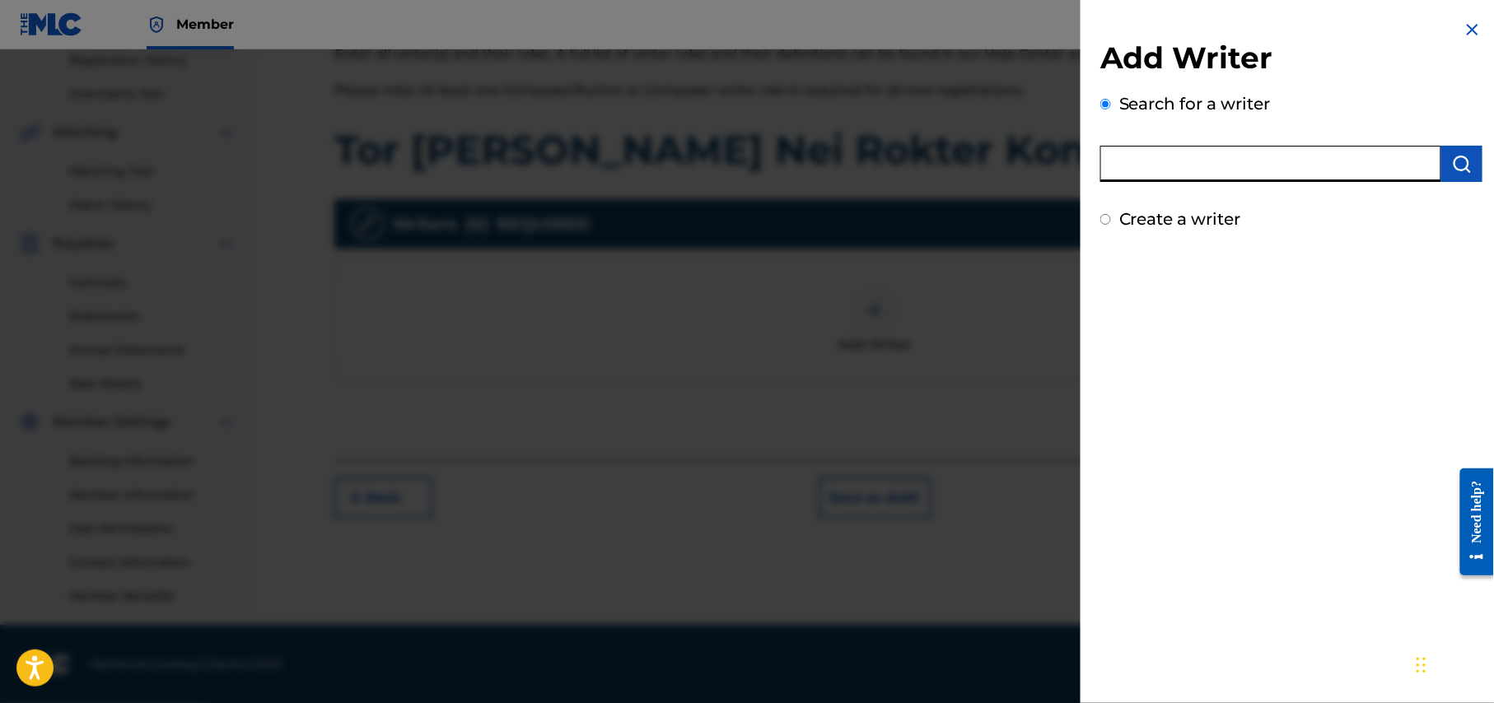
click at [1294, 161] on input "text" at bounding box center [1270, 164] width 341 height 36
type input "shohag waziulla"
click at [1461, 160] on img "submit" at bounding box center [1462, 164] width 20 height 20
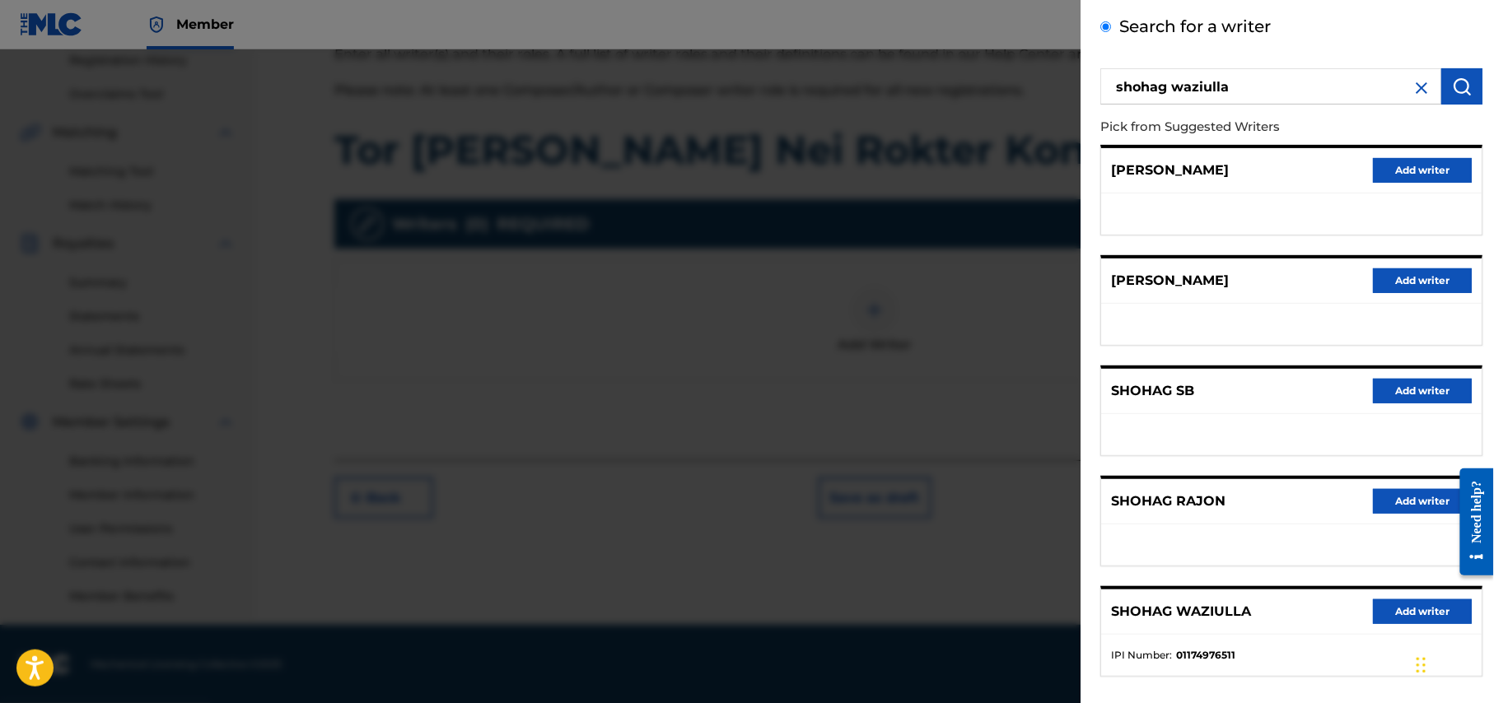
scroll to position [156, 0]
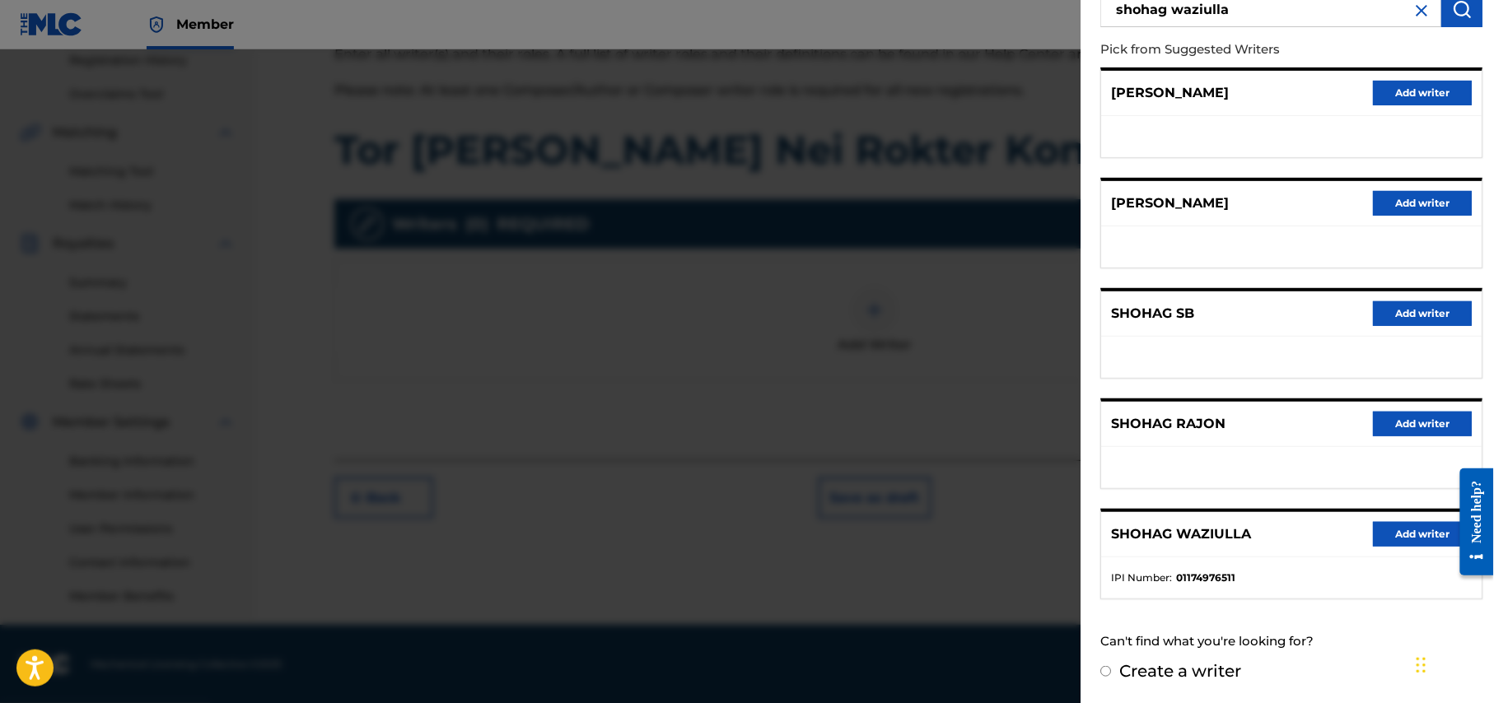
click at [1415, 530] on button "Add writer" at bounding box center [1422, 534] width 99 height 25
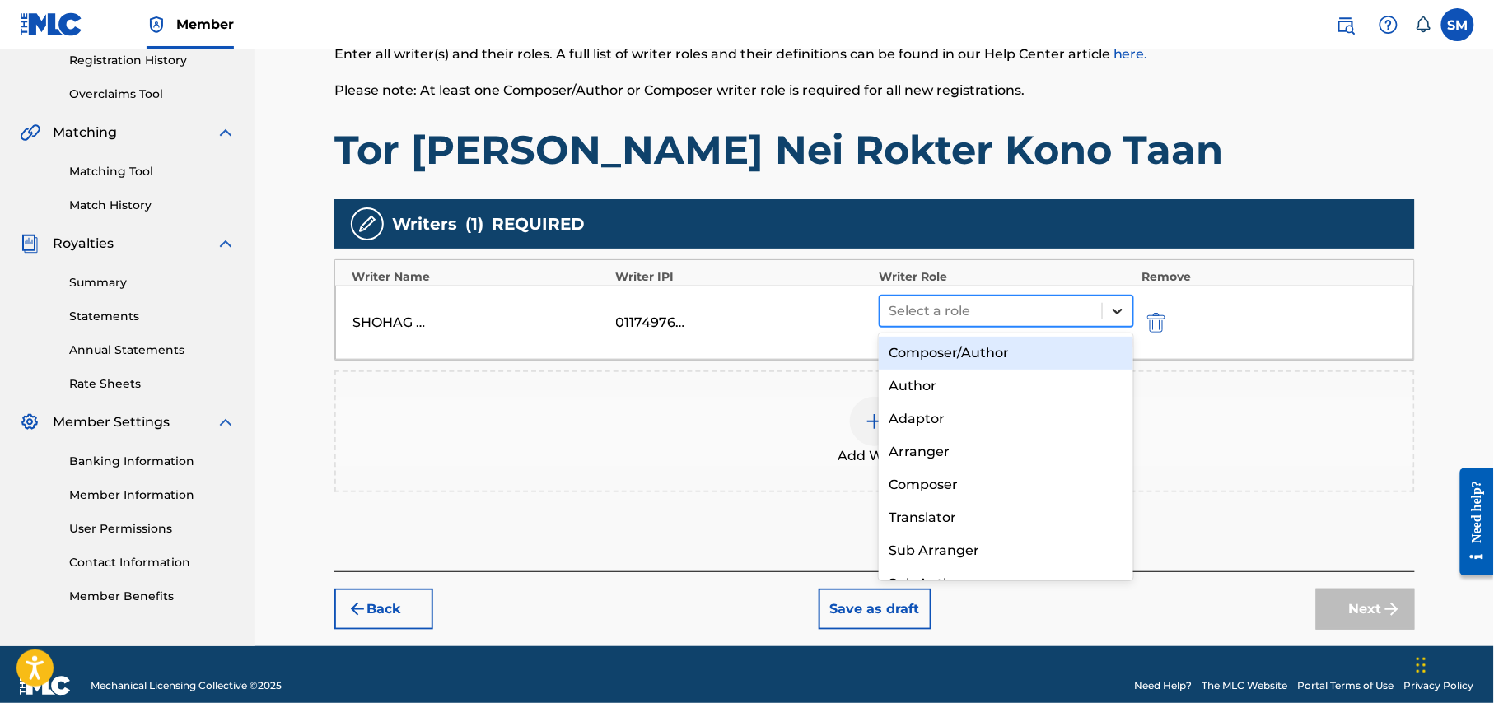
click at [1113, 305] on icon at bounding box center [1117, 311] width 16 height 16
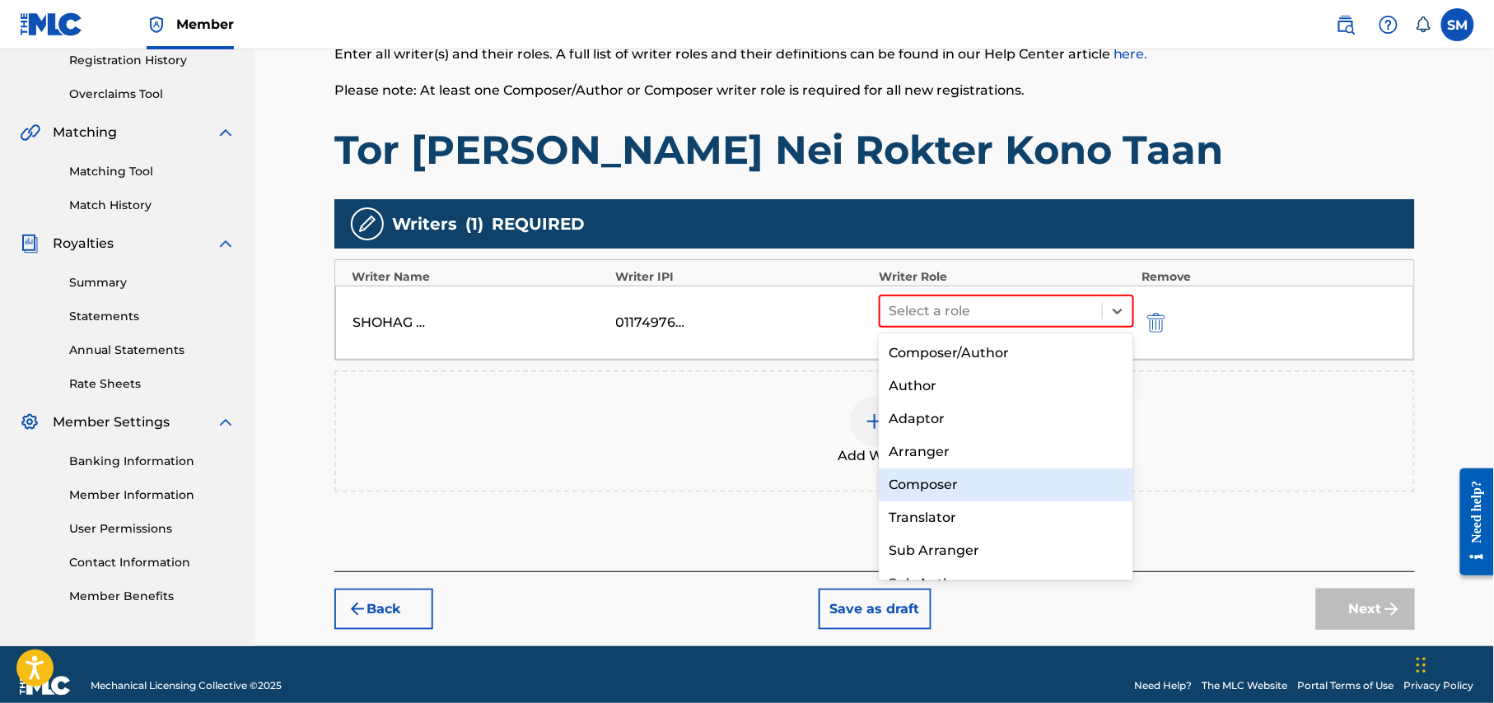
click at [935, 495] on div "Composer" at bounding box center [1006, 485] width 254 height 33
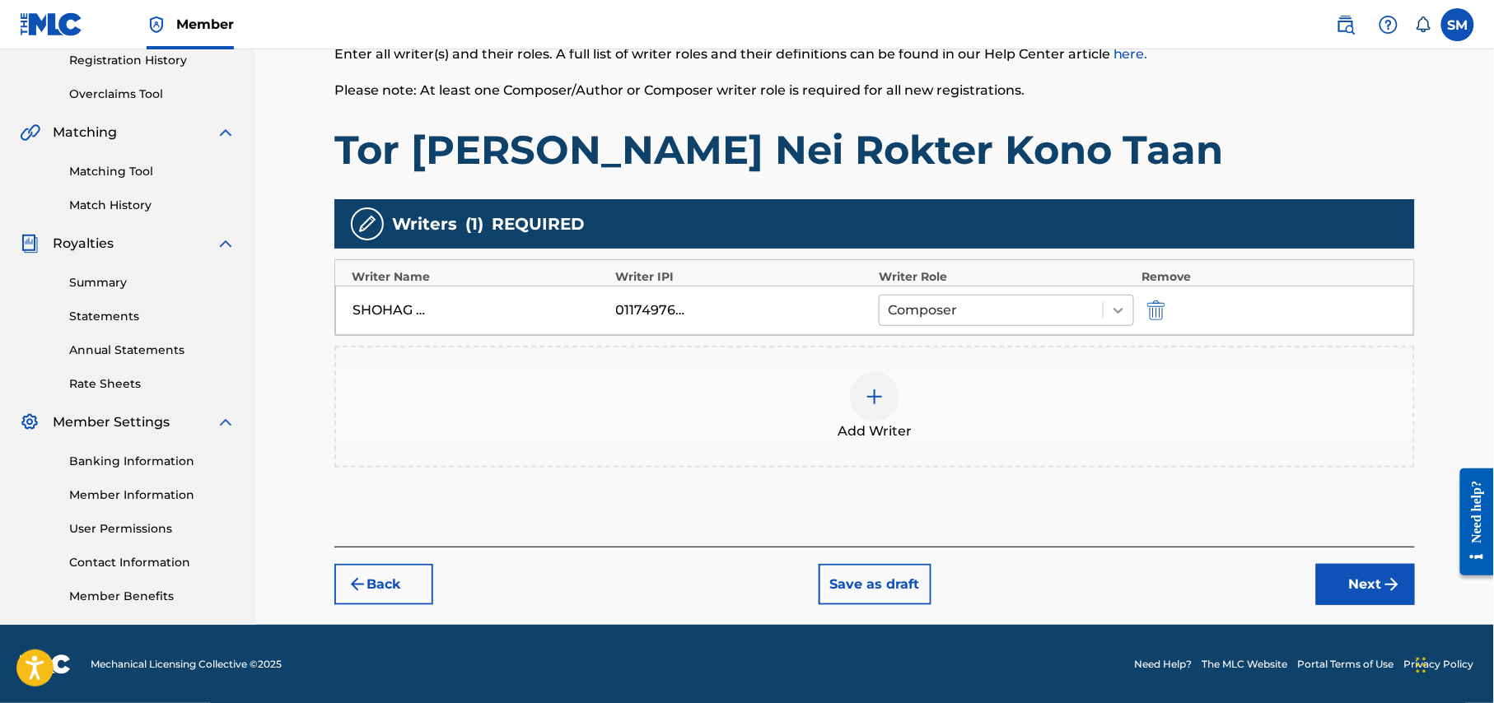
click at [1117, 310] on icon at bounding box center [1118, 310] width 16 height 16
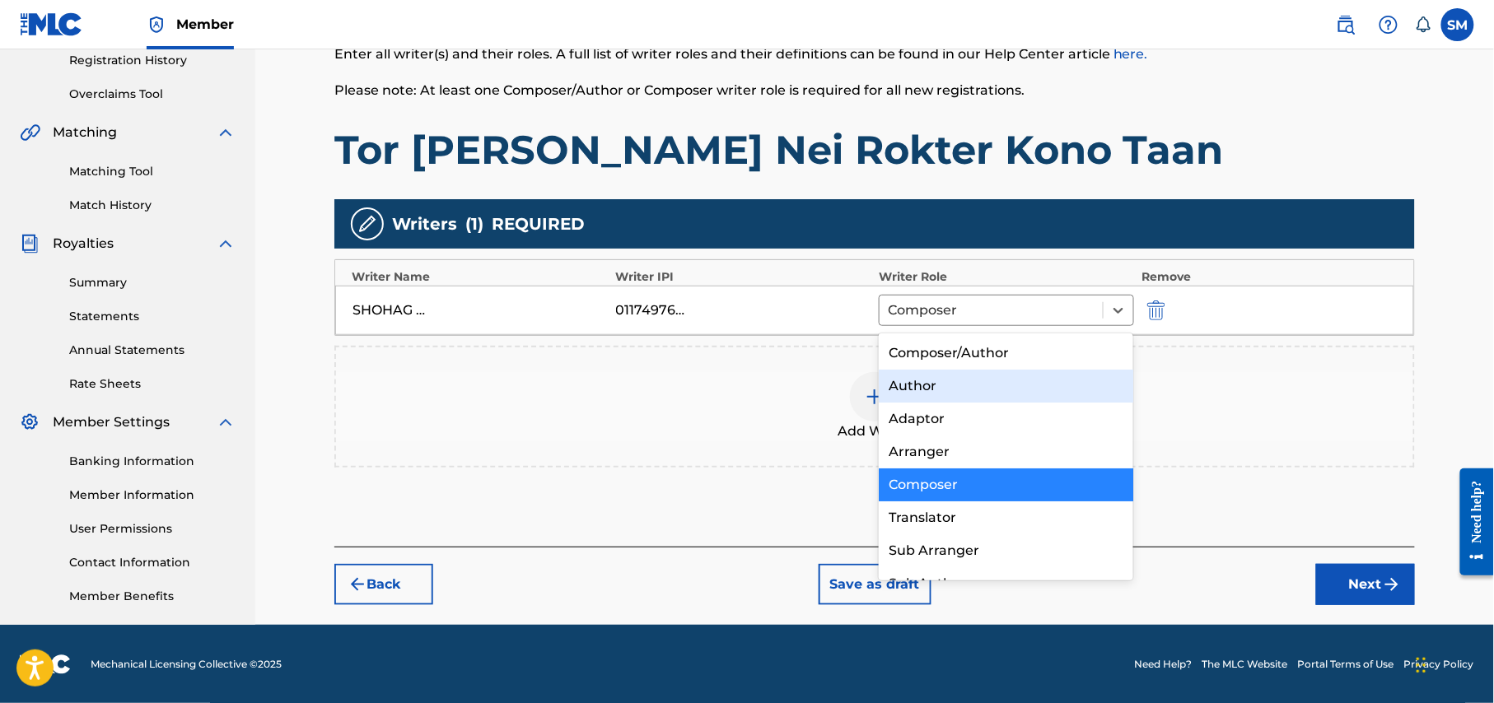
click at [966, 389] on div "Author" at bounding box center [1006, 386] width 254 height 33
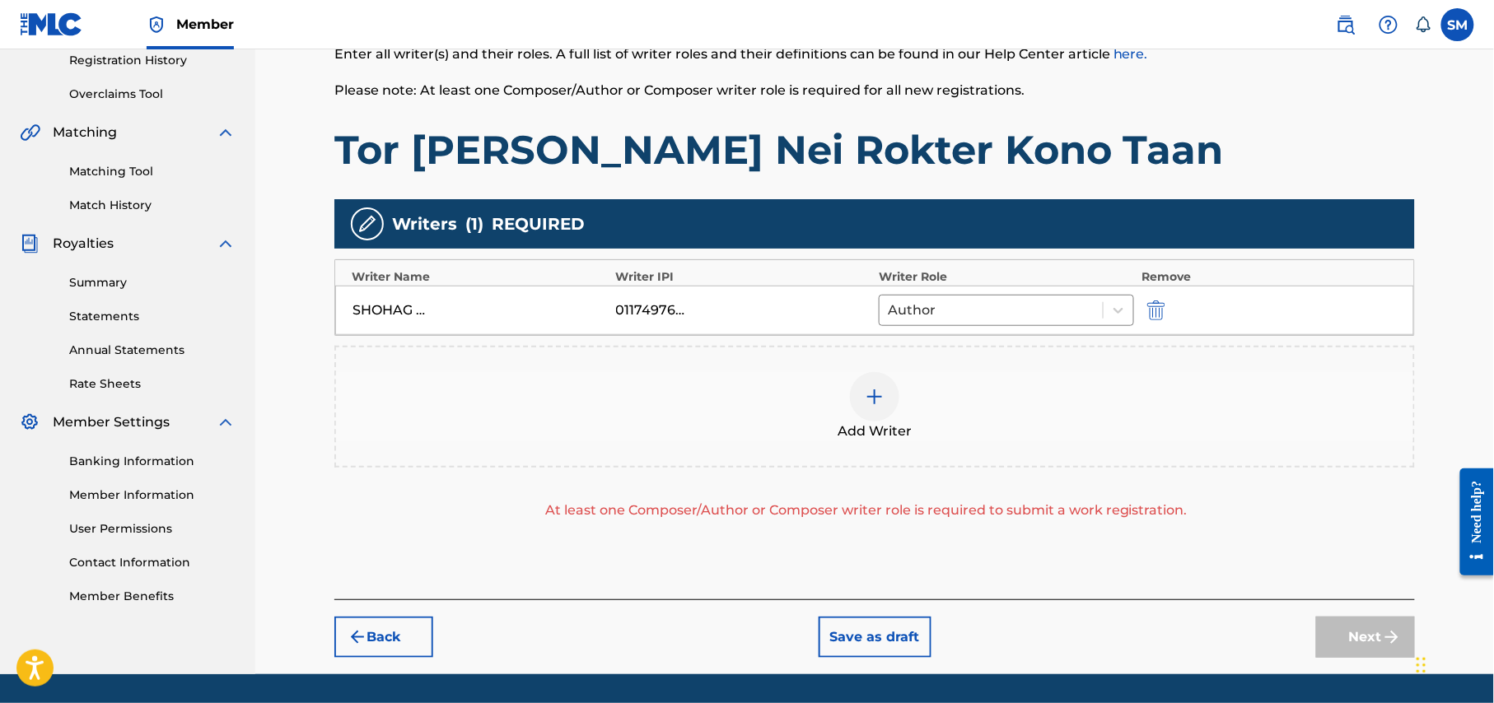
click at [871, 408] on div at bounding box center [874, 396] width 49 height 49
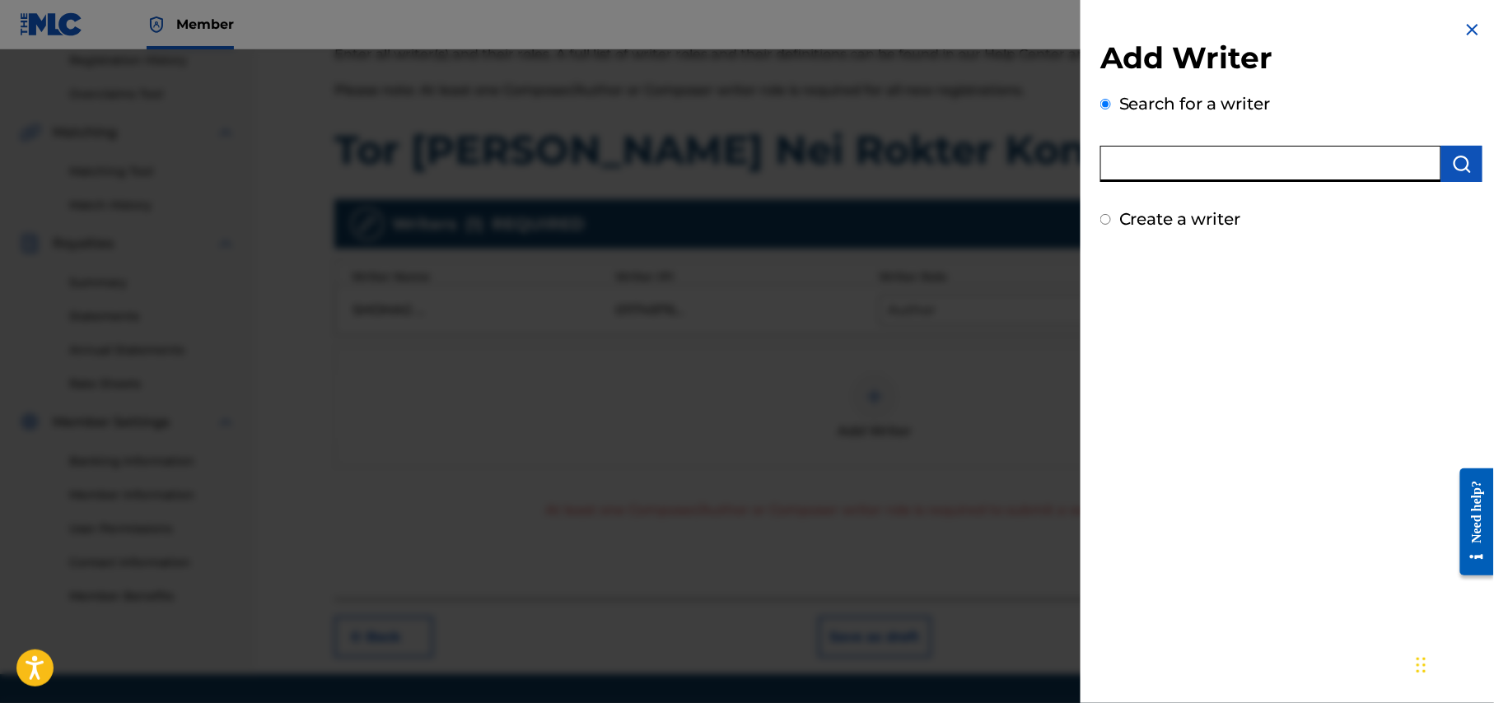
click at [1255, 161] on input "text" at bounding box center [1270, 164] width 341 height 36
click at [1462, 160] on img "submit" at bounding box center [1462, 164] width 20 height 20
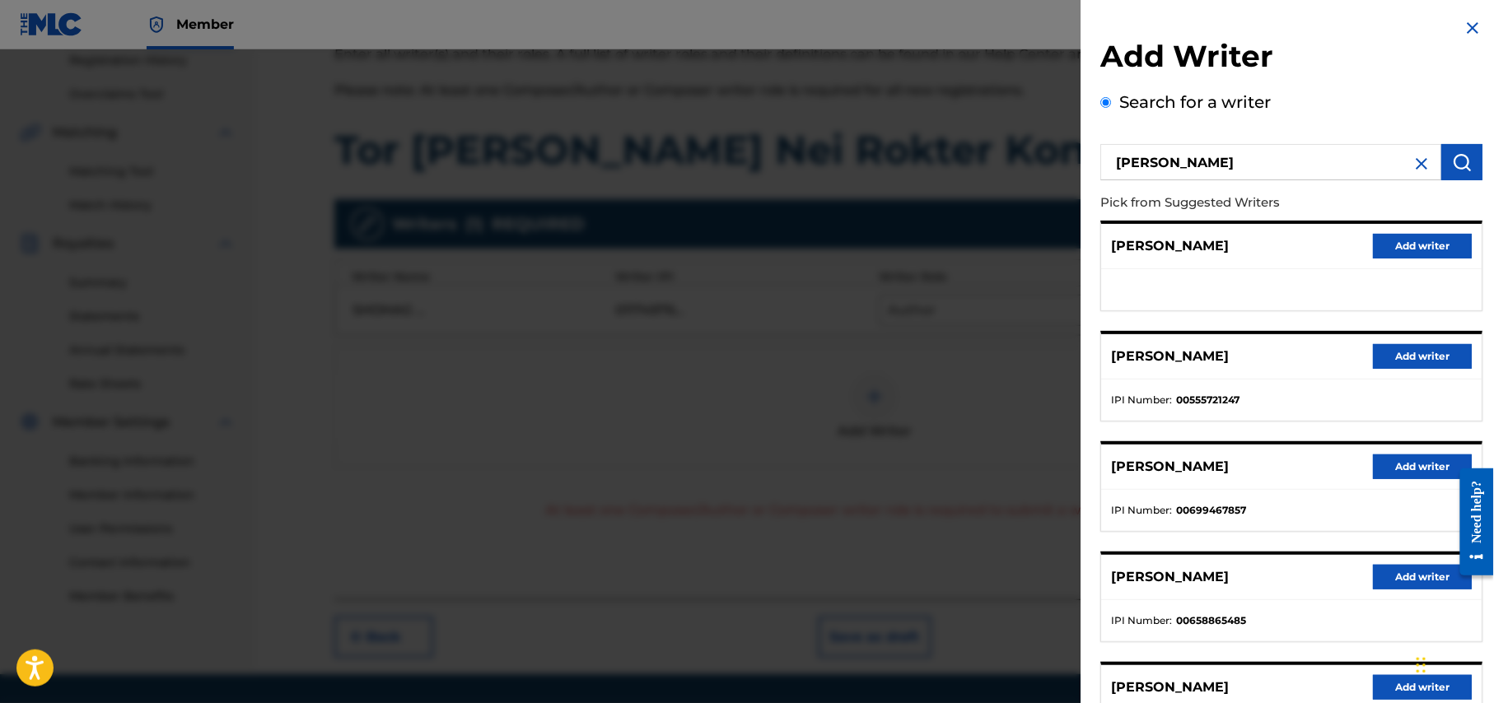
scroll to position [0, 0]
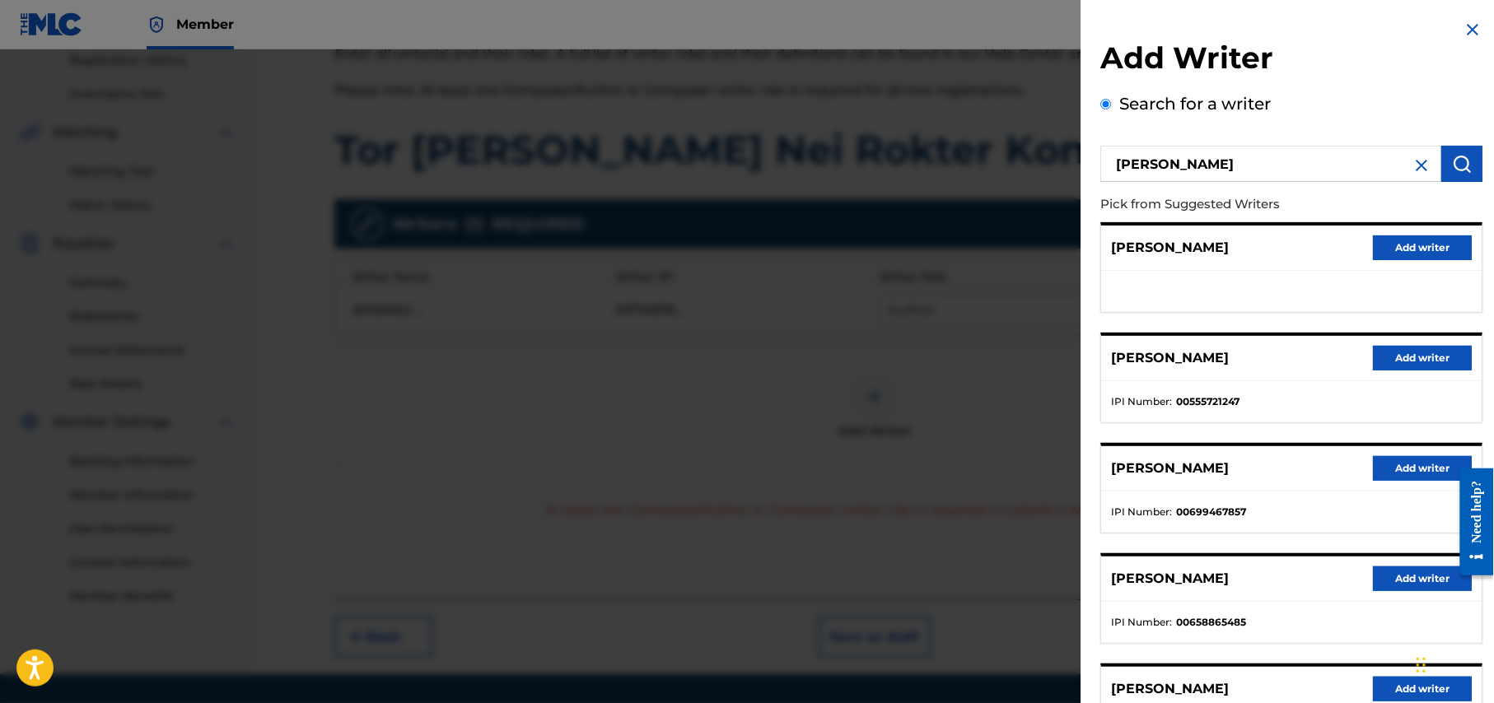
click at [1138, 168] on input "Akrm Khan" at bounding box center [1270, 164] width 341 height 36
type input "Akram Khan"
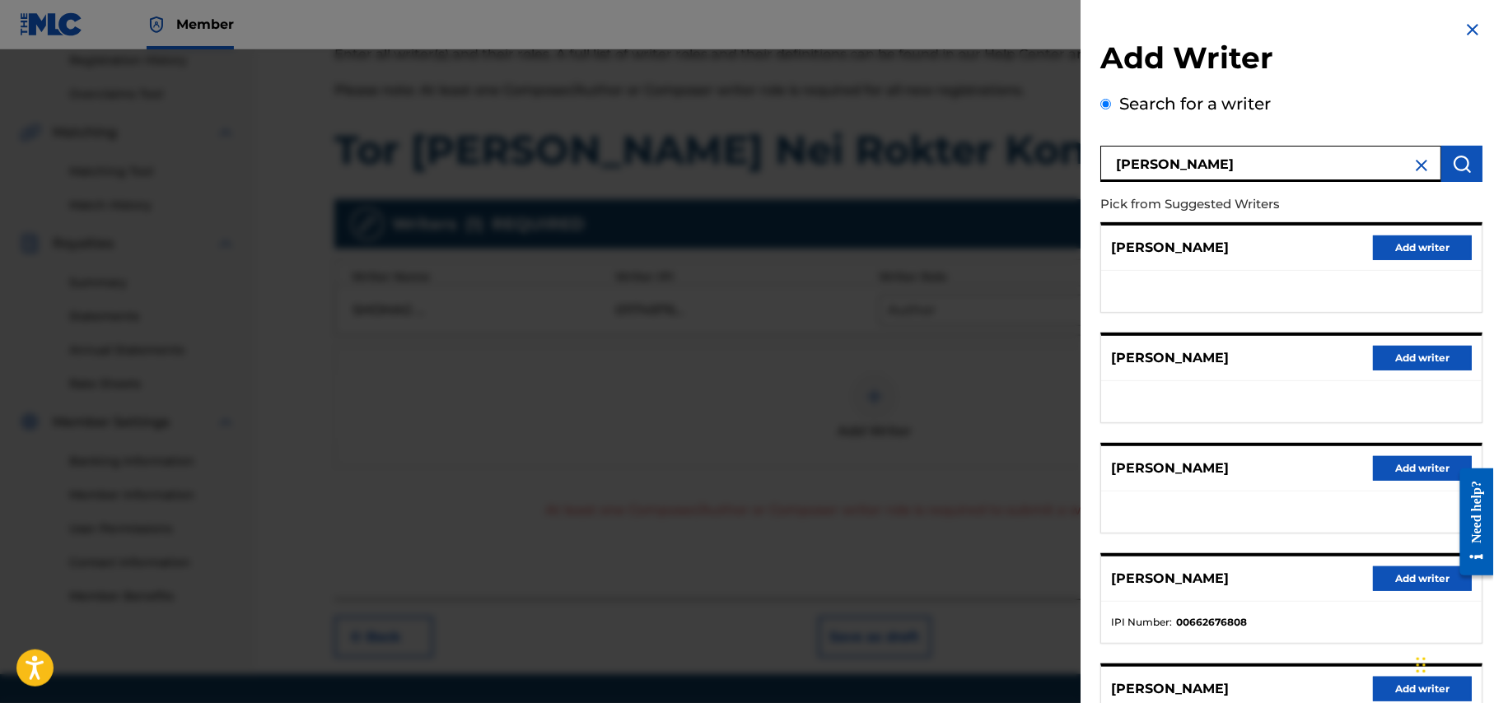
click at [1418, 471] on button "Add writer" at bounding box center [1422, 468] width 99 height 25
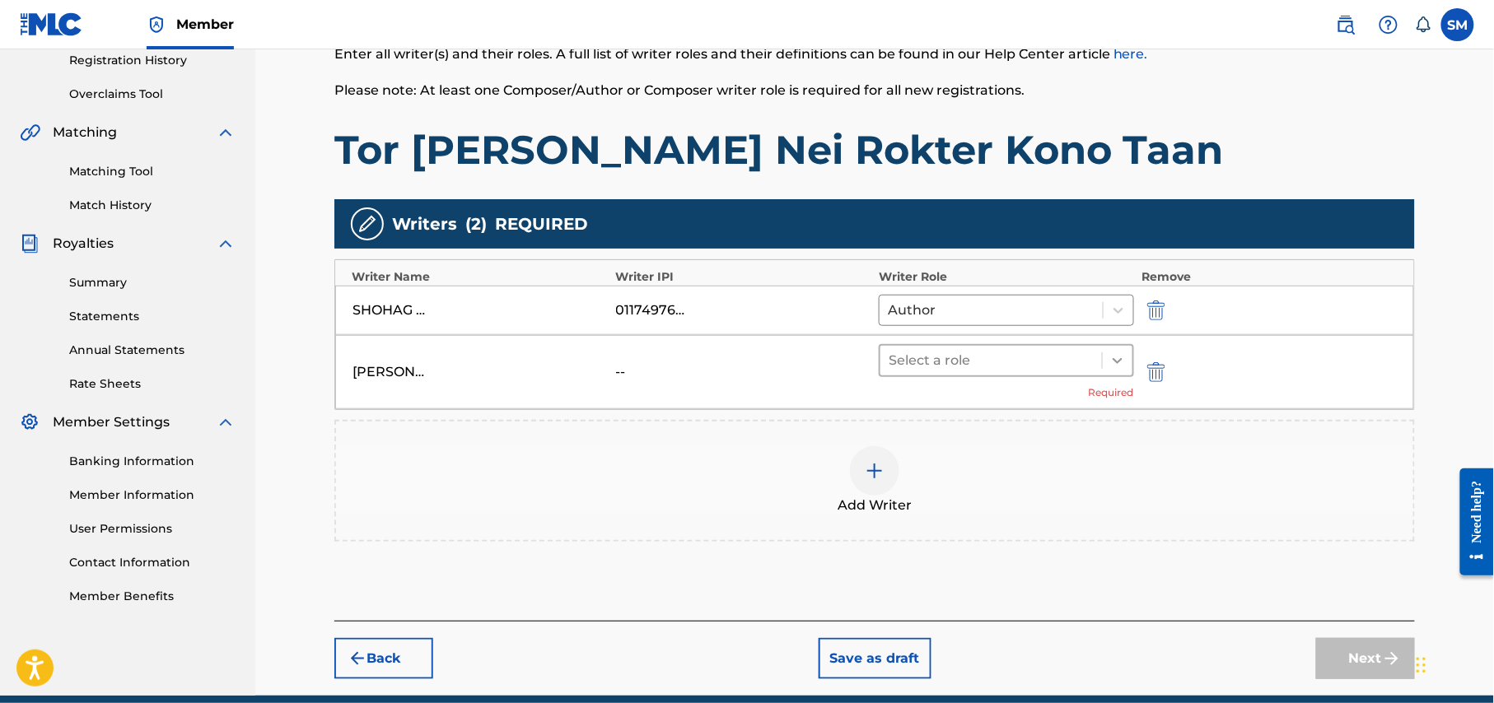
click at [1117, 362] on icon at bounding box center [1117, 361] width 10 height 6
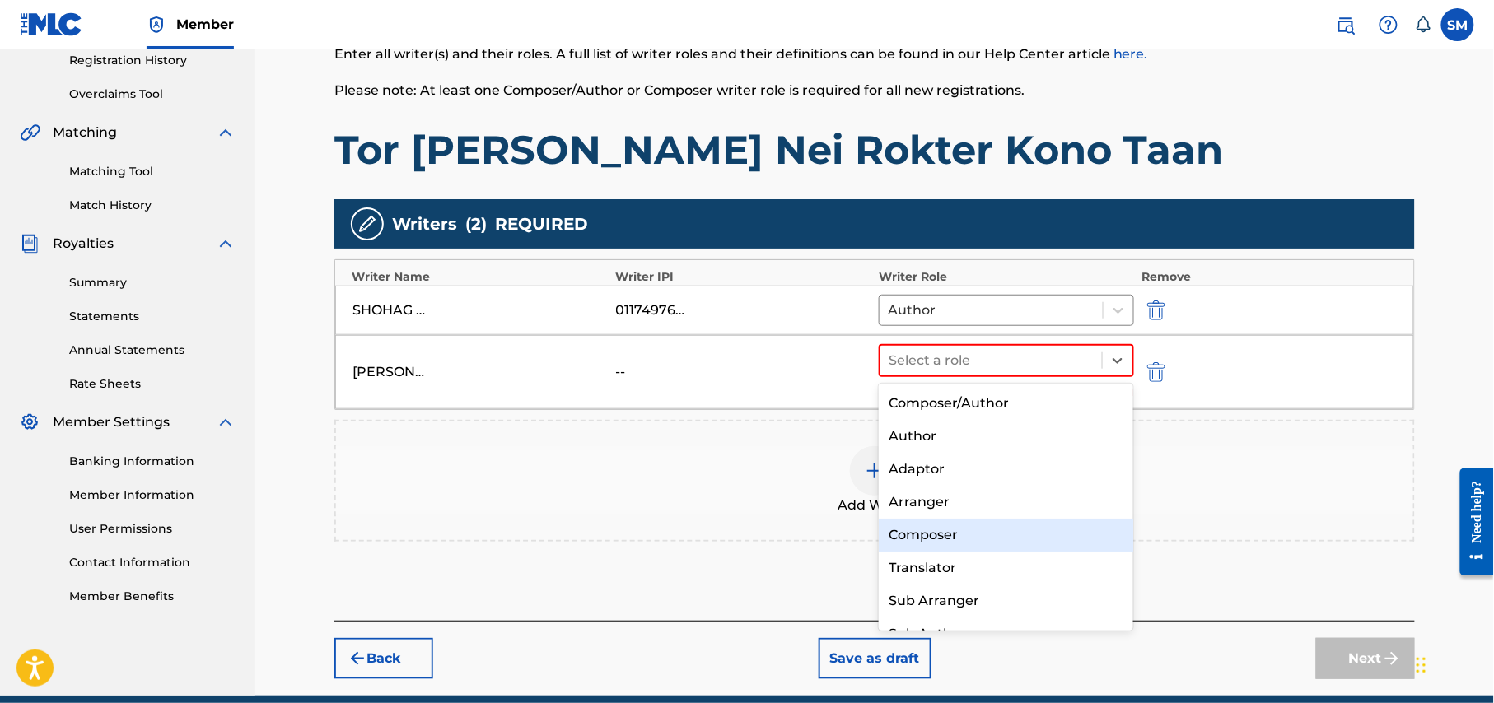
click at [955, 532] on div "Composer" at bounding box center [1006, 535] width 254 height 33
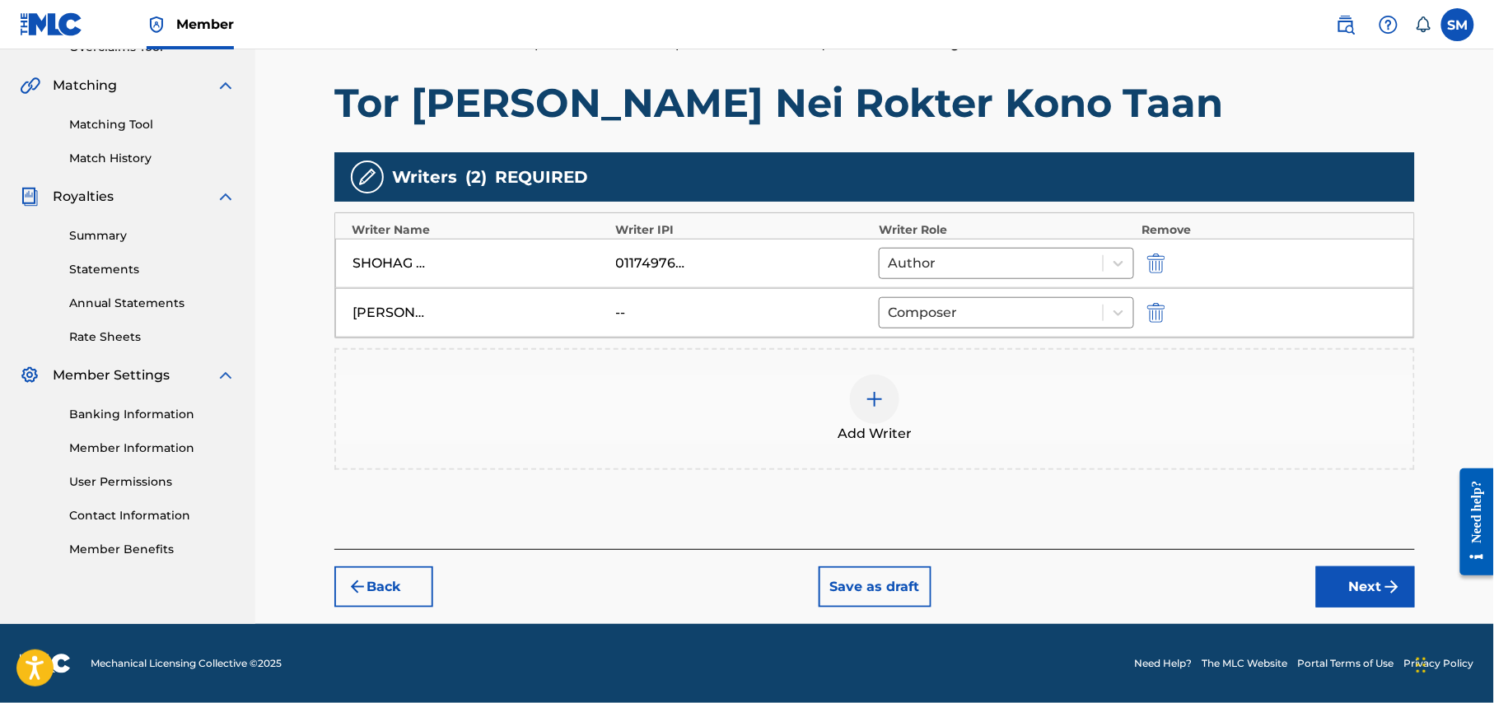
click at [1378, 587] on button "Next" at bounding box center [1365, 587] width 99 height 41
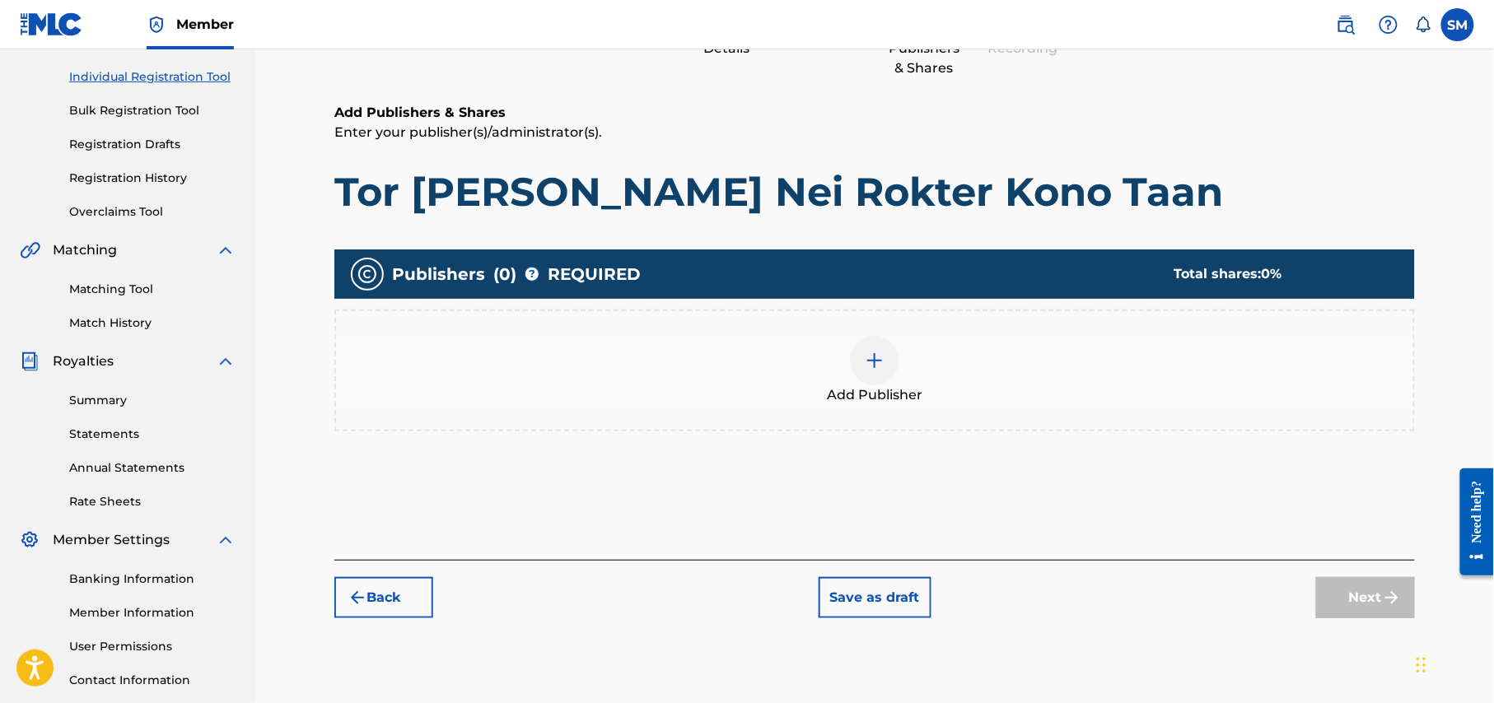
scroll to position [317, 0]
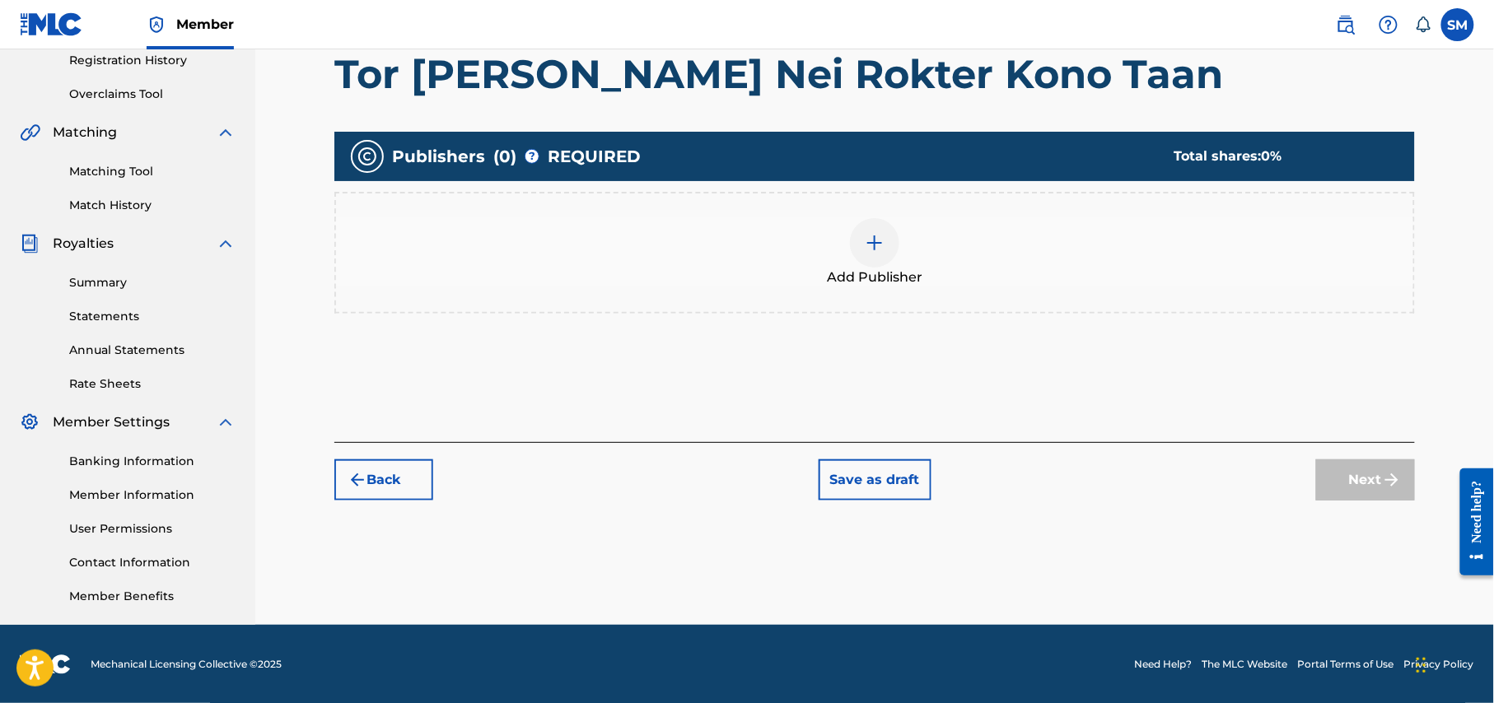
click at [870, 254] on div at bounding box center [874, 242] width 49 height 49
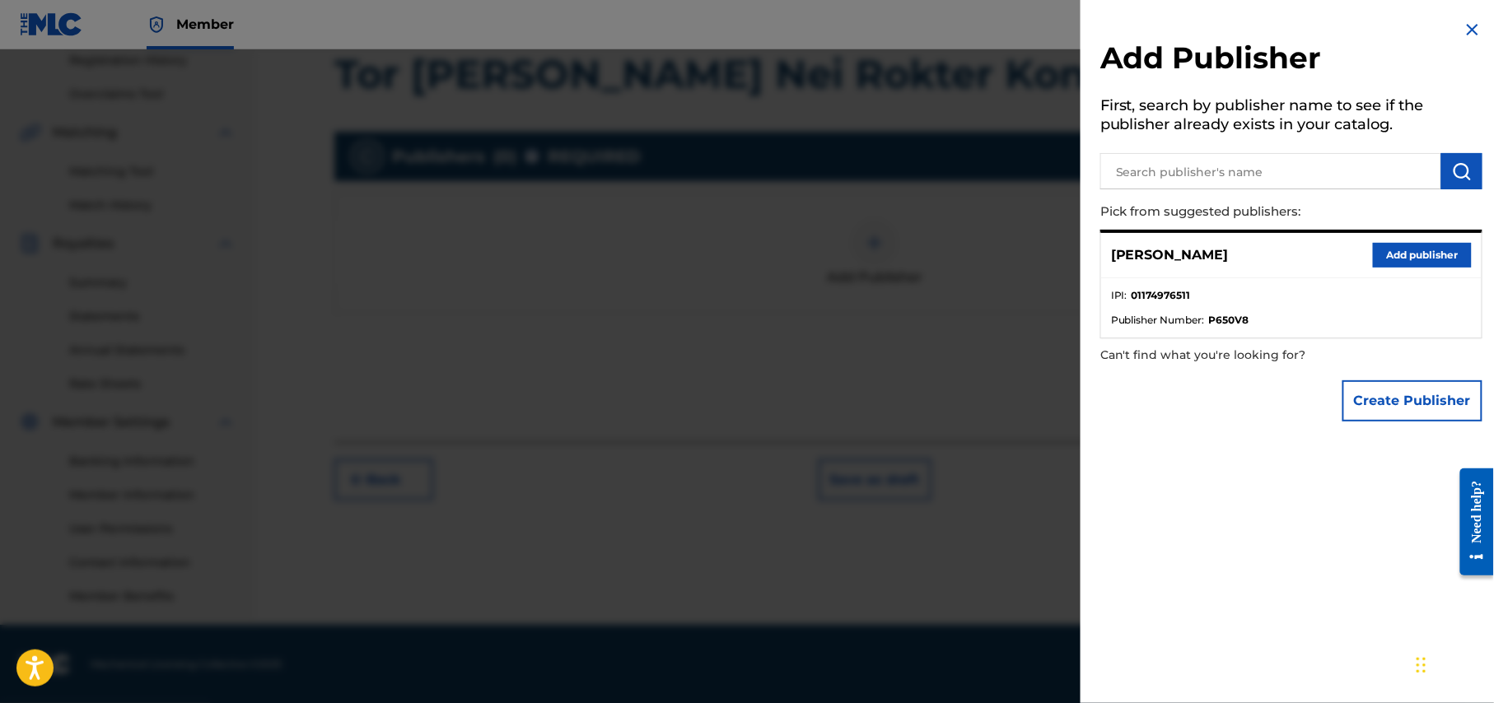
click at [1446, 251] on button "Add publisher" at bounding box center [1422, 255] width 99 height 25
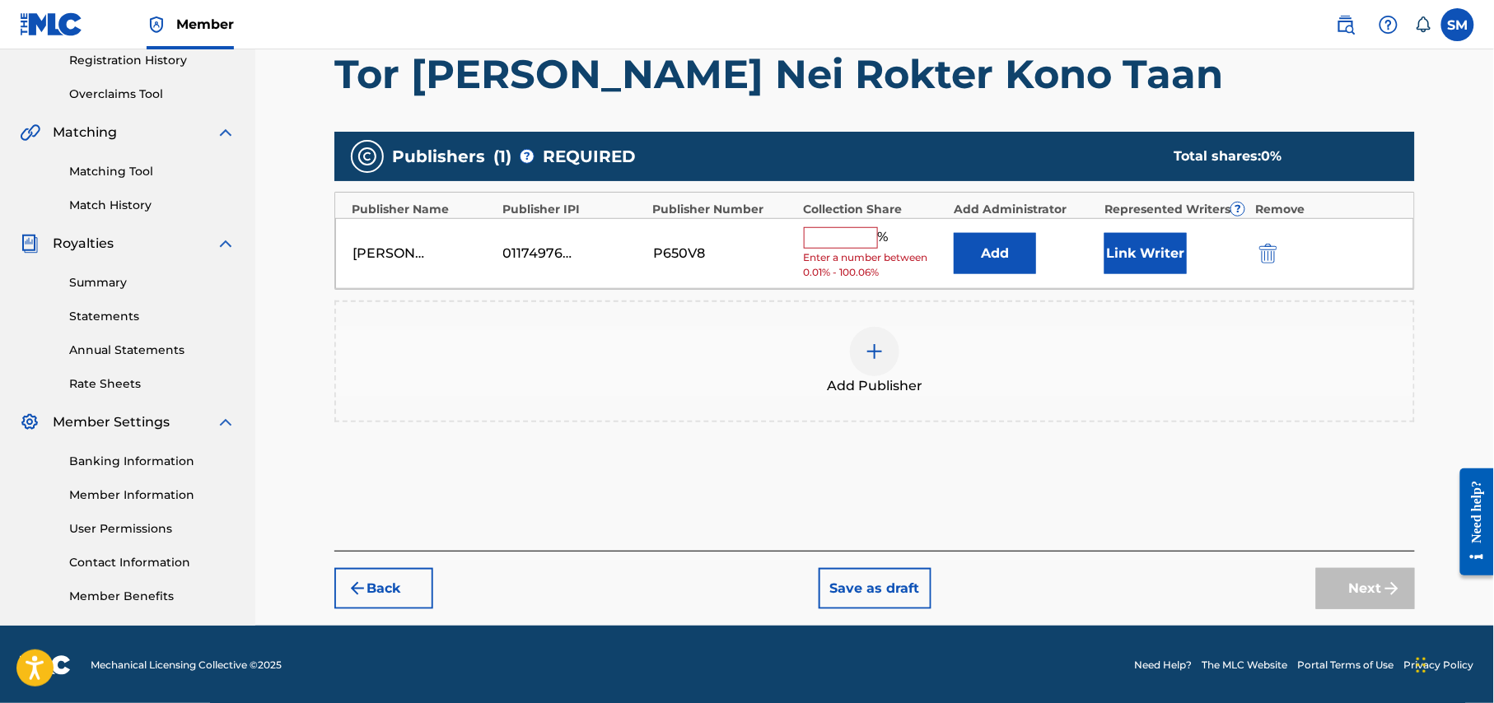
click at [828, 241] on input "text" at bounding box center [841, 237] width 74 height 21
type input "50"
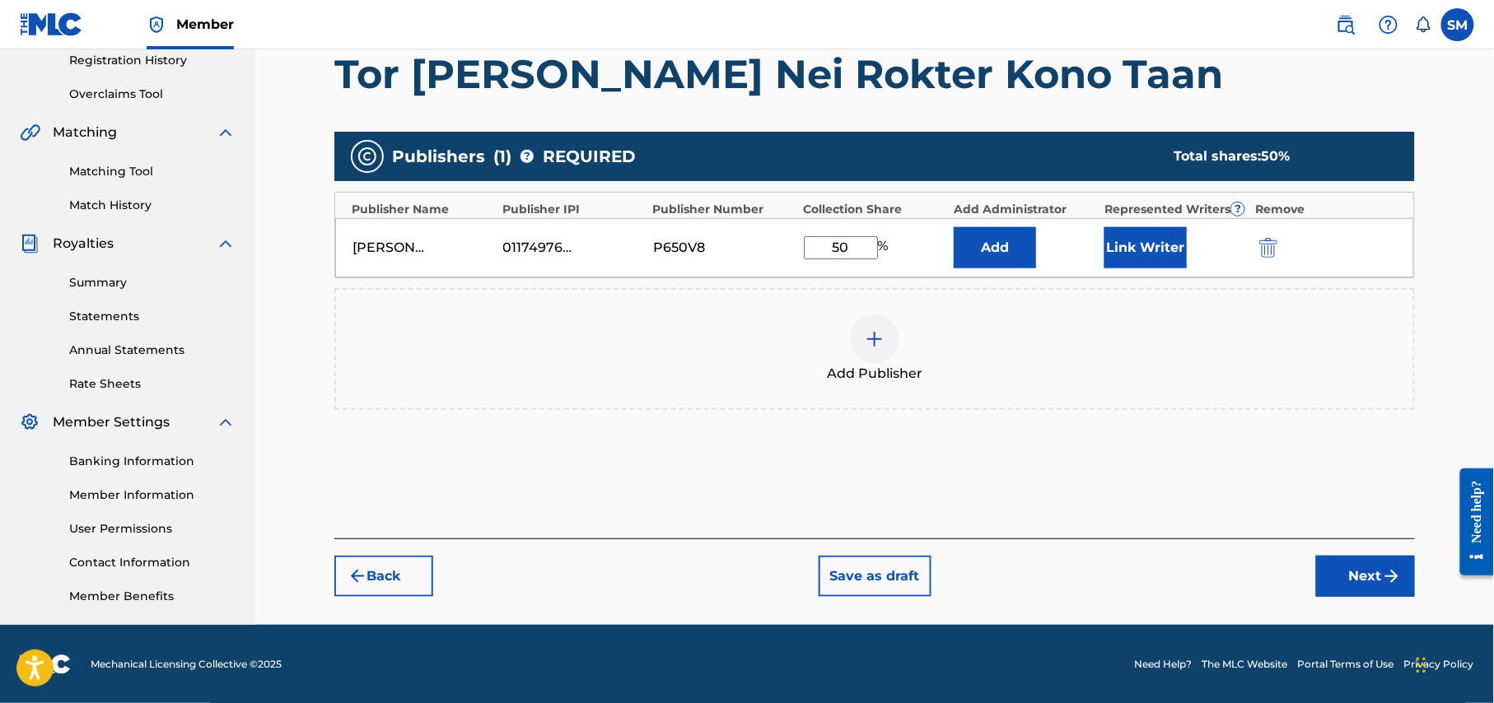
click at [1364, 571] on button "Next" at bounding box center [1365, 576] width 99 height 41
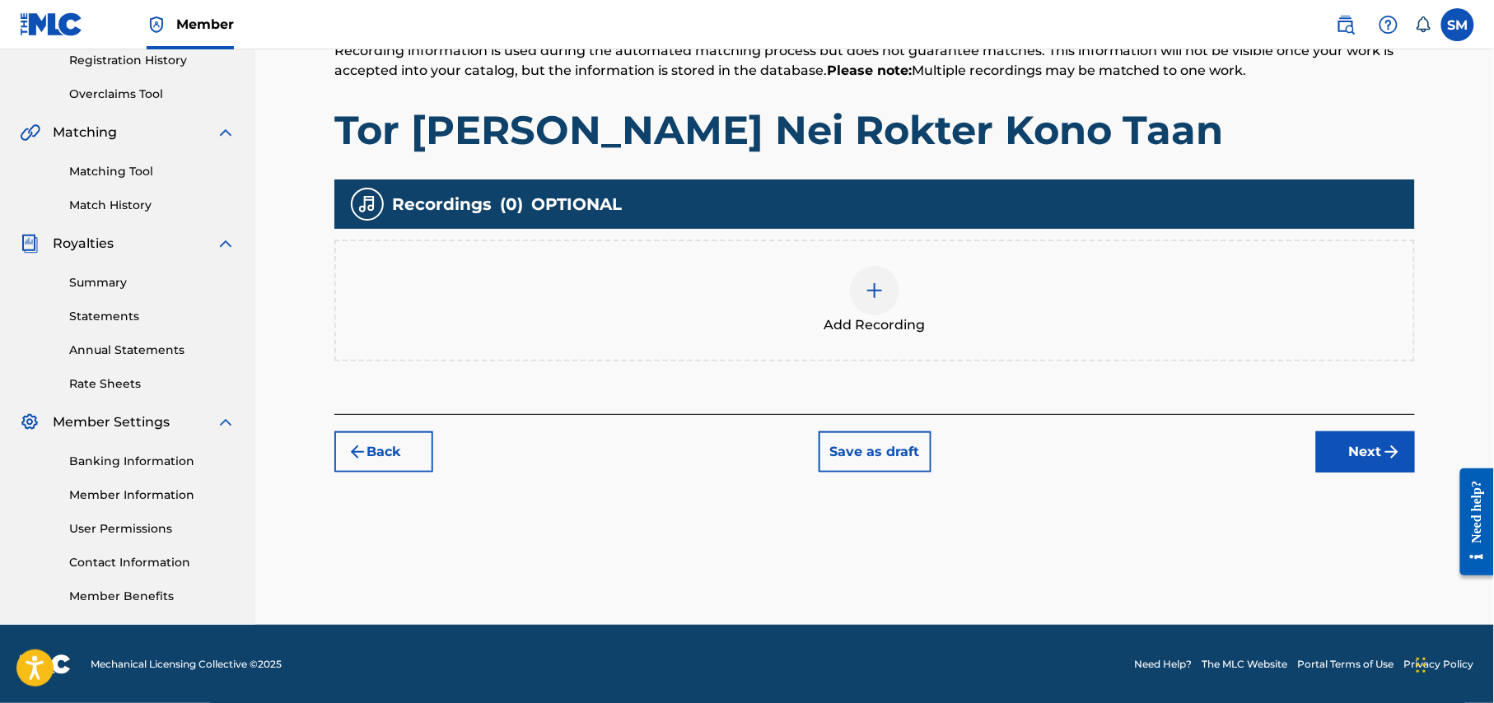
click at [868, 278] on div at bounding box center [874, 290] width 49 height 49
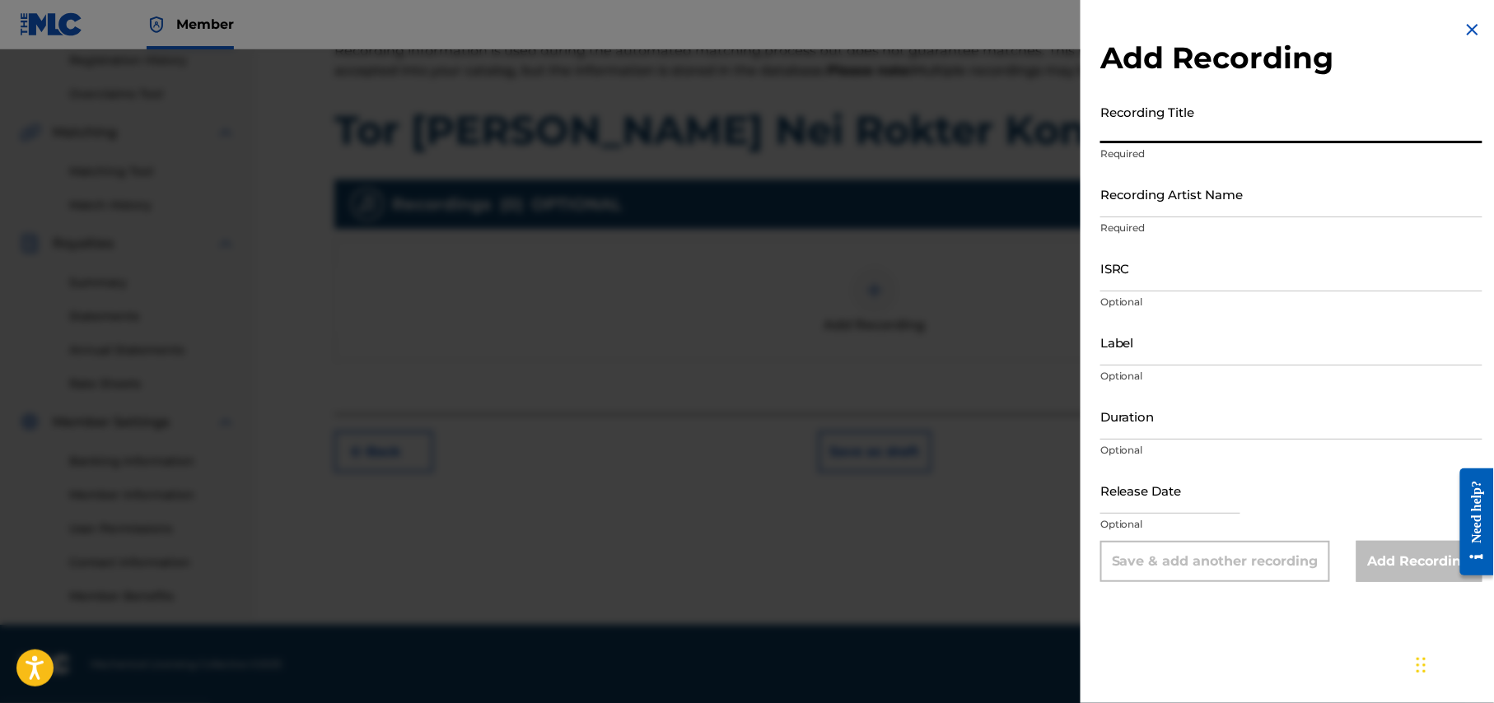
click at [1268, 129] on input "Recording Title" at bounding box center [1291, 119] width 382 height 47
paste input "Tor Sathe Nei Rokter Kono Taan"
type input "Tor Sathe Nei Rokter Kono Taan"
click at [1291, 195] on input "Recording Artist Name" at bounding box center [1291, 193] width 382 height 47
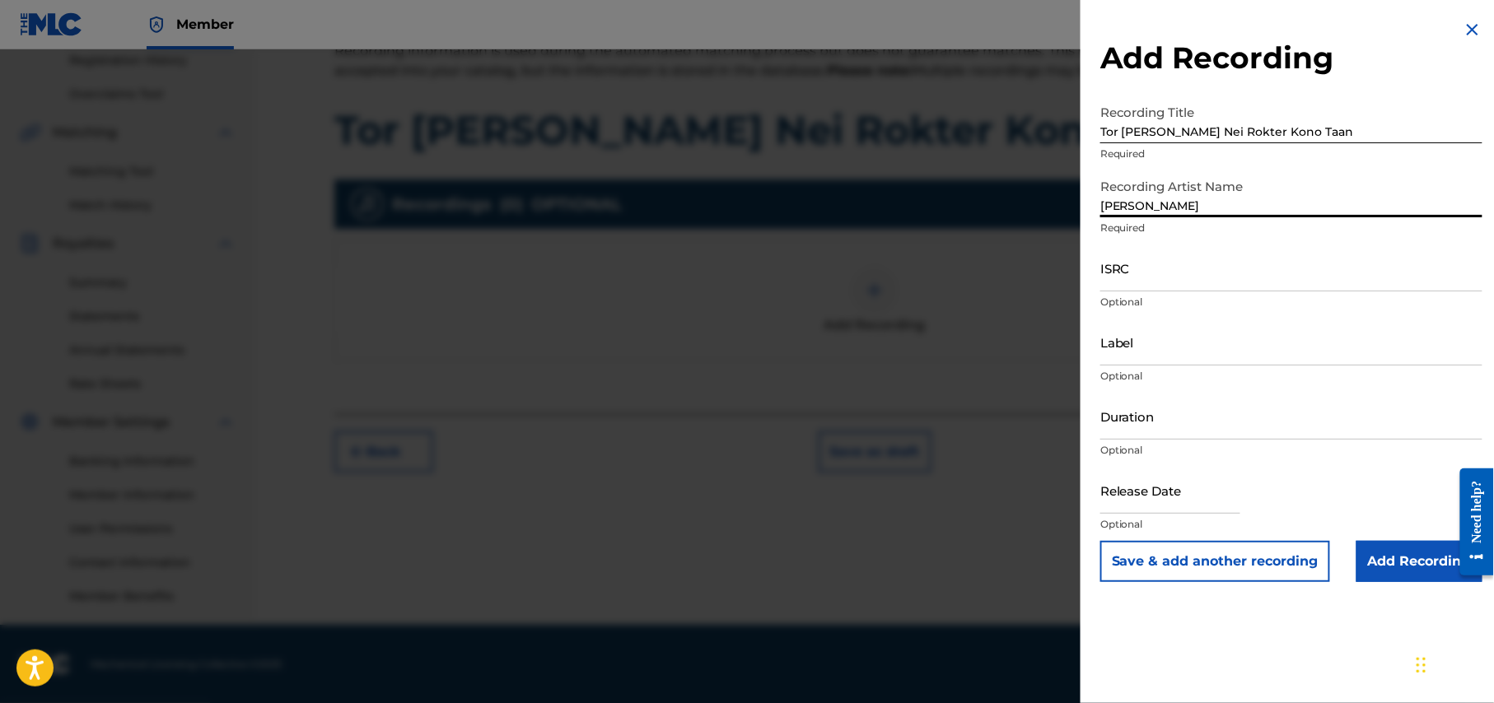
type input "Samz Vai"
click at [1202, 353] on input "Label" at bounding box center [1291, 342] width 382 height 47
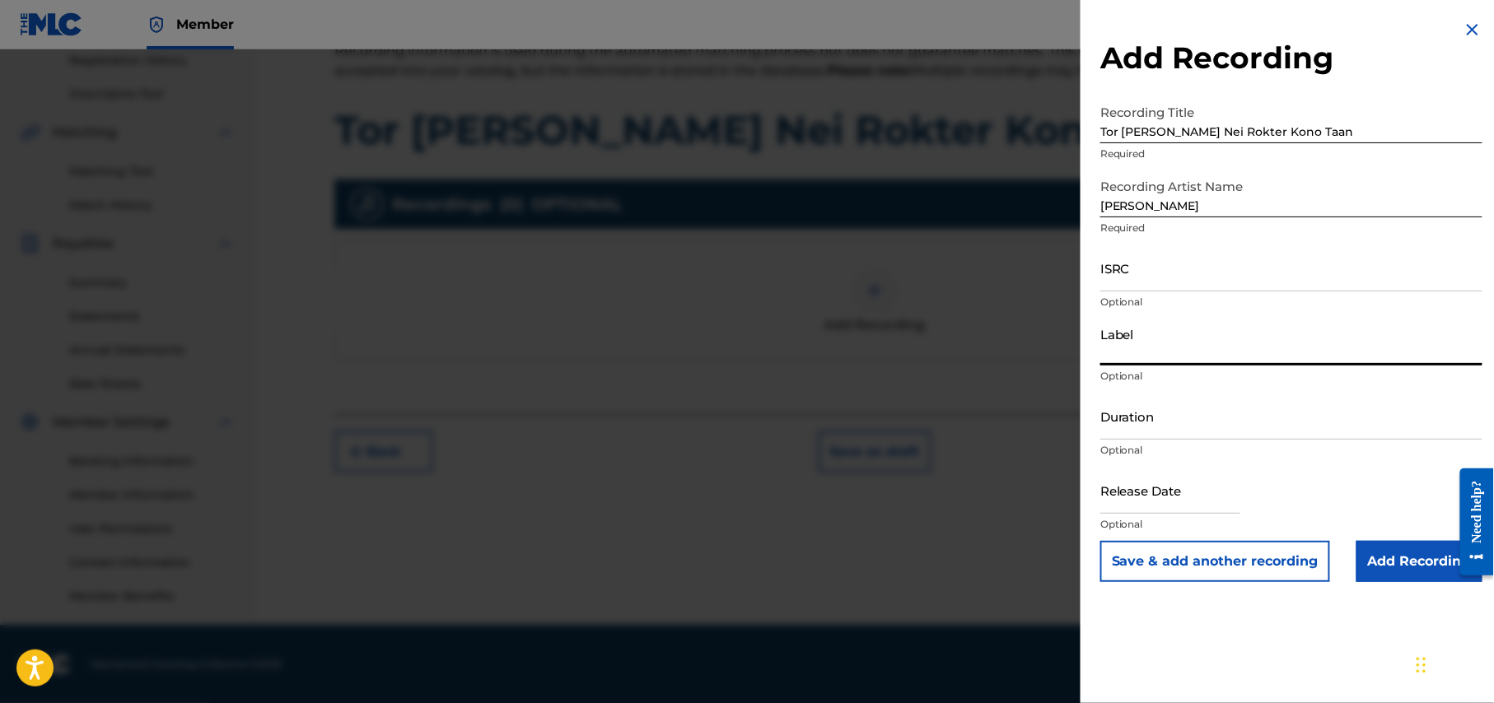
paste input "MS Music Box"
type input "MS Music Box"
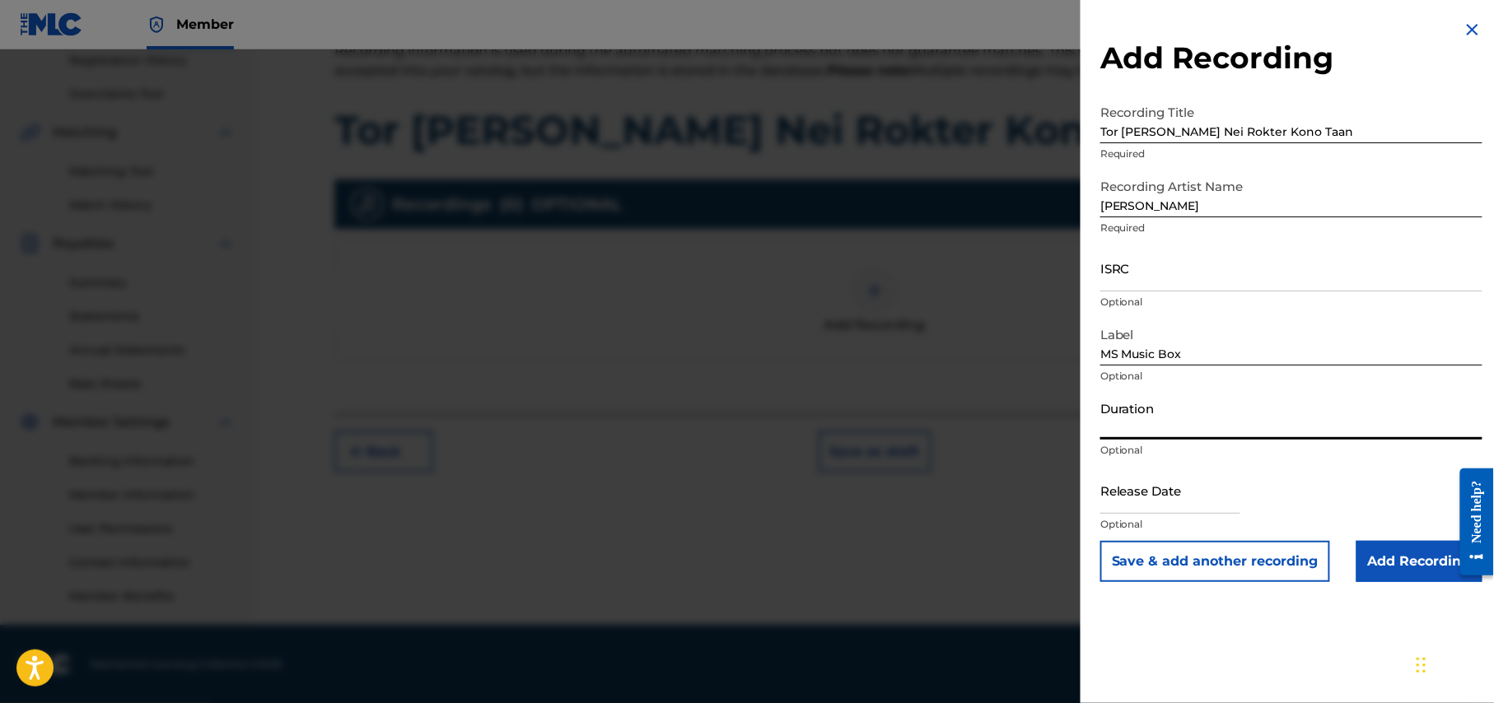
click at [1237, 423] on input "Duration" at bounding box center [1291, 416] width 382 height 47
type input "04:10"
click at [1223, 496] on input "text" at bounding box center [1170, 490] width 140 height 47
select select "7"
select select "2025"
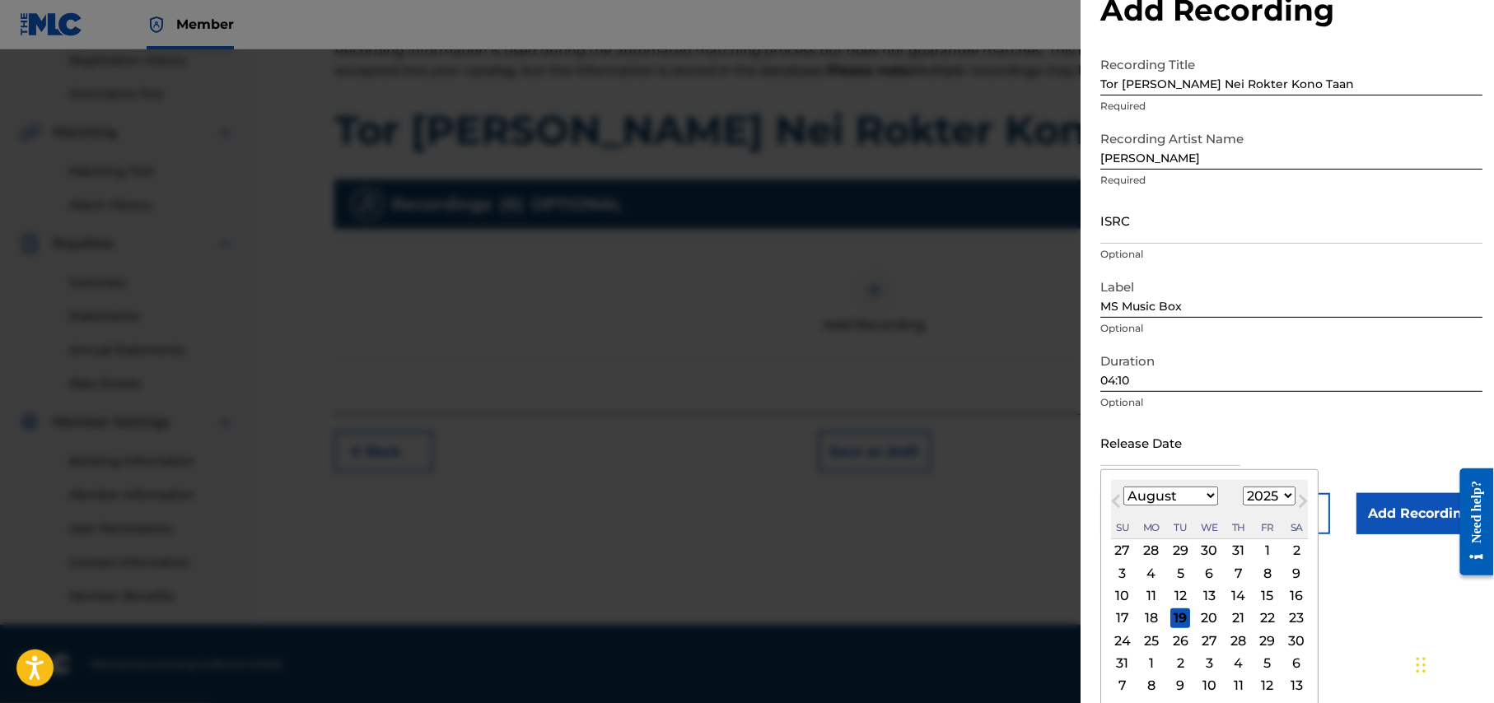
scroll to position [53, 0]
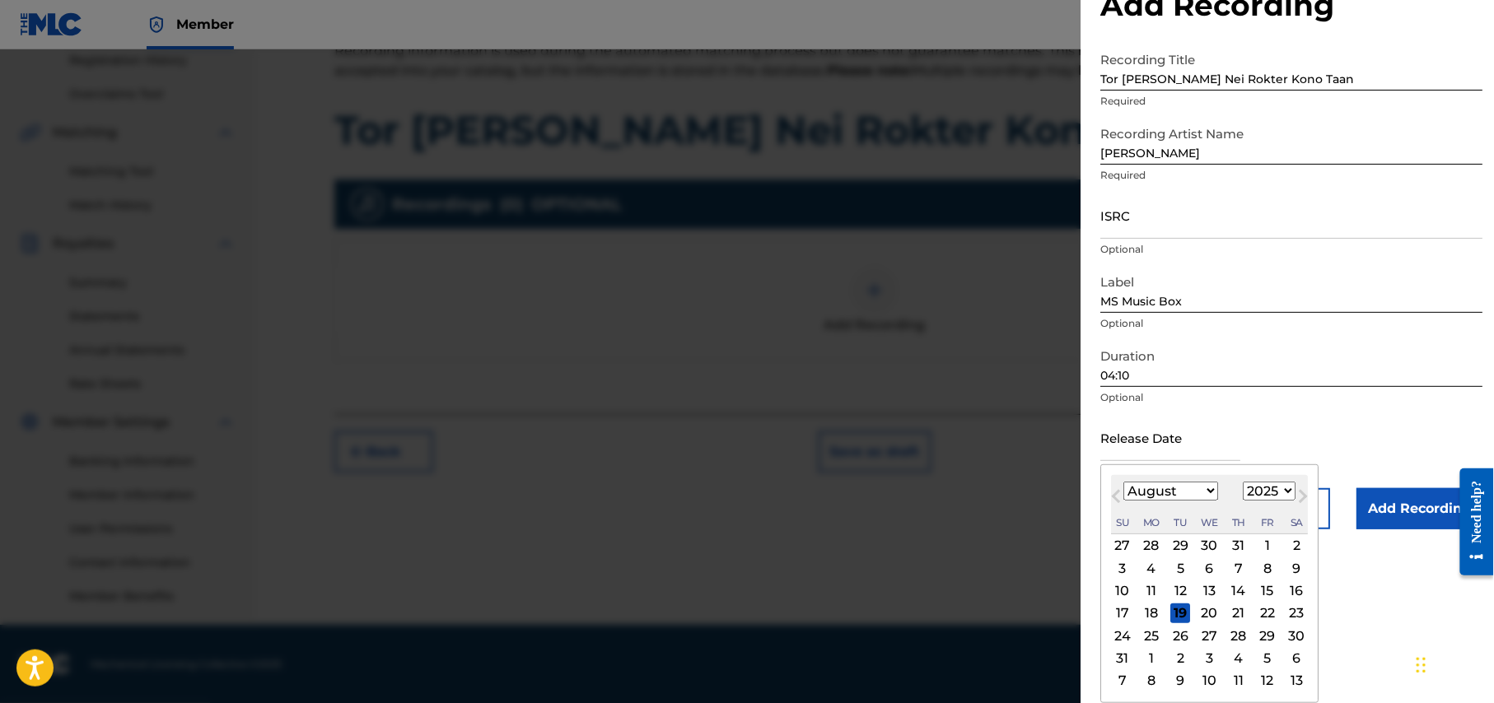
click at [1203, 489] on select "January February March April May June July August September October November De…" at bounding box center [1170, 491] width 95 height 19
select select "4"
click at [1124, 501] on select "January February March April May June July August September October November De…" at bounding box center [1170, 491] width 95 height 19
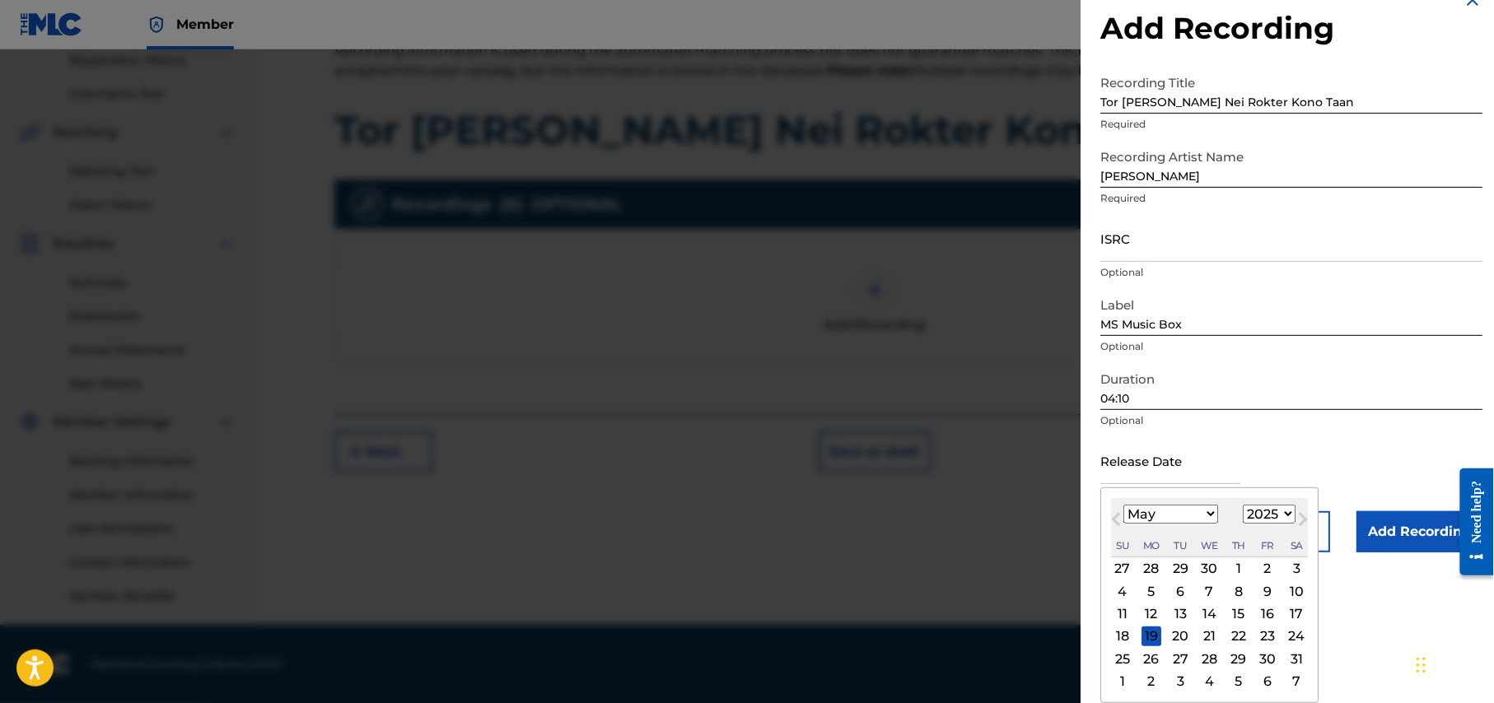
scroll to position [30, 0]
click at [1151, 640] on div "19" at bounding box center [1151, 637] width 20 height 20
type input "May 19 2025"
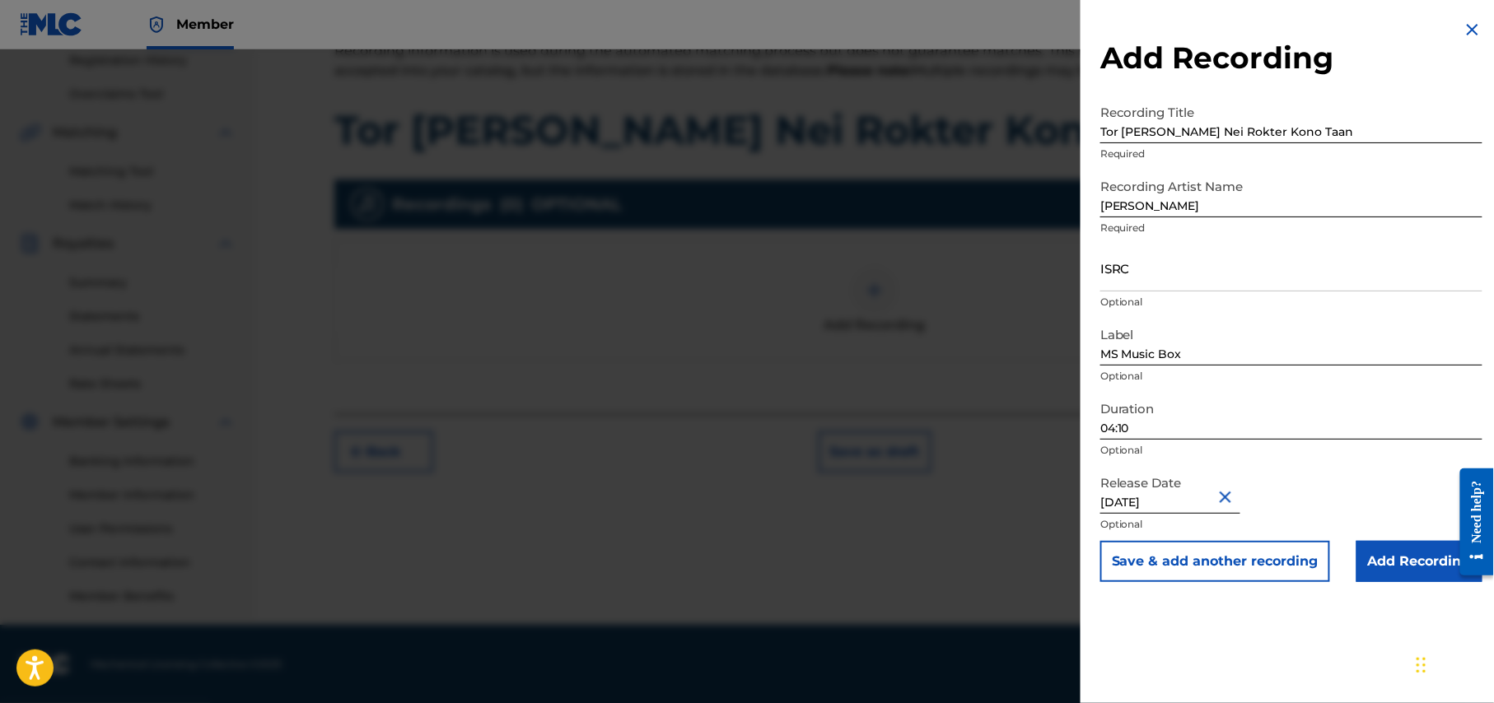
scroll to position [0, 0]
click at [1196, 502] on input "May 19 2025" at bounding box center [1170, 490] width 140 height 47
select select "4"
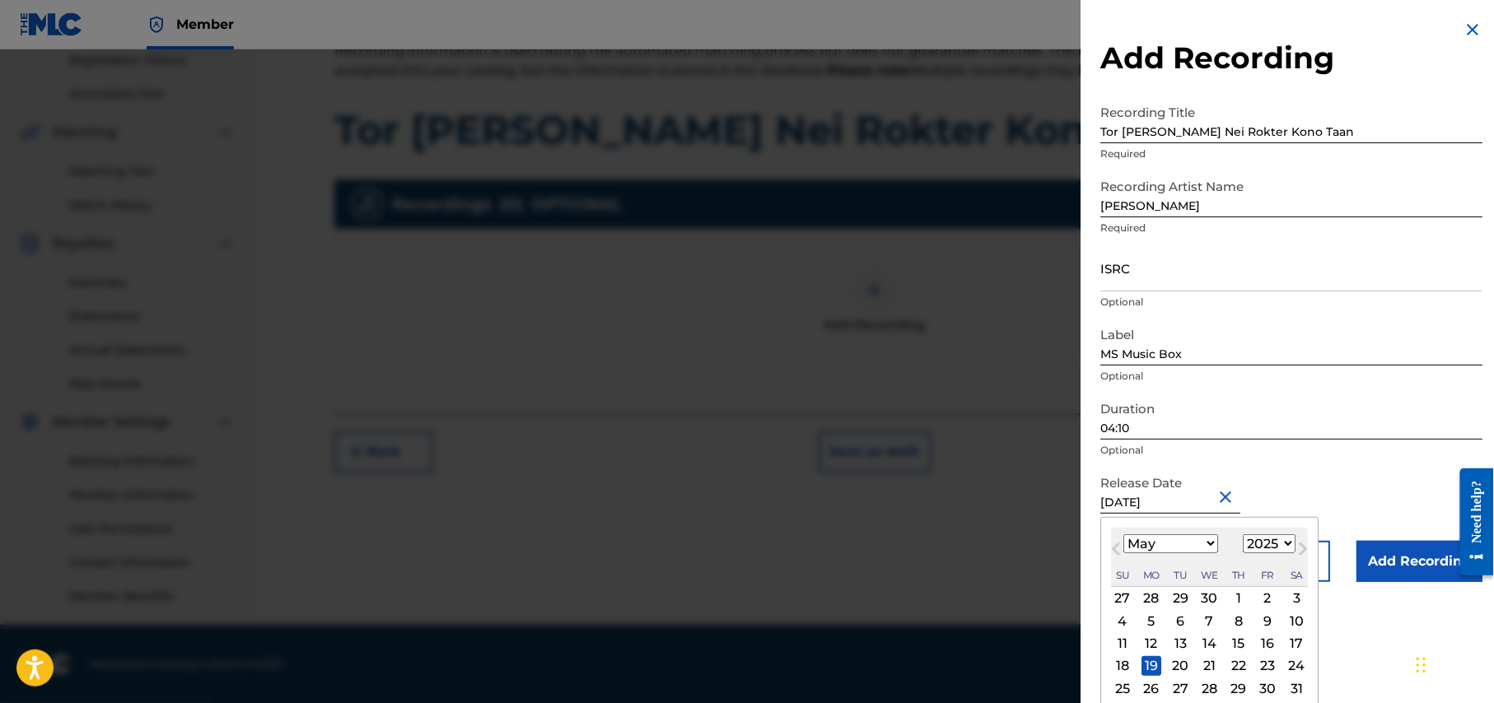
click at [1294, 544] on select "1900 1901 1902 1903 1904 1905 1906 1907 1908 1909 1910 1911 1912 1913 1914 1915…" at bounding box center [1269, 543] width 53 height 19
select select "2024"
click at [1246, 534] on select "1900 1901 1902 1903 1904 1905 1906 1907 1908 1909 1910 1911 1912 1913 1914 1915…" at bounding box center [1269, 543] width 53 height 19
click at [1123, 667] on div "19" at bounding box center [1122, 666] width 20 height 20
type input "May 19 2024"
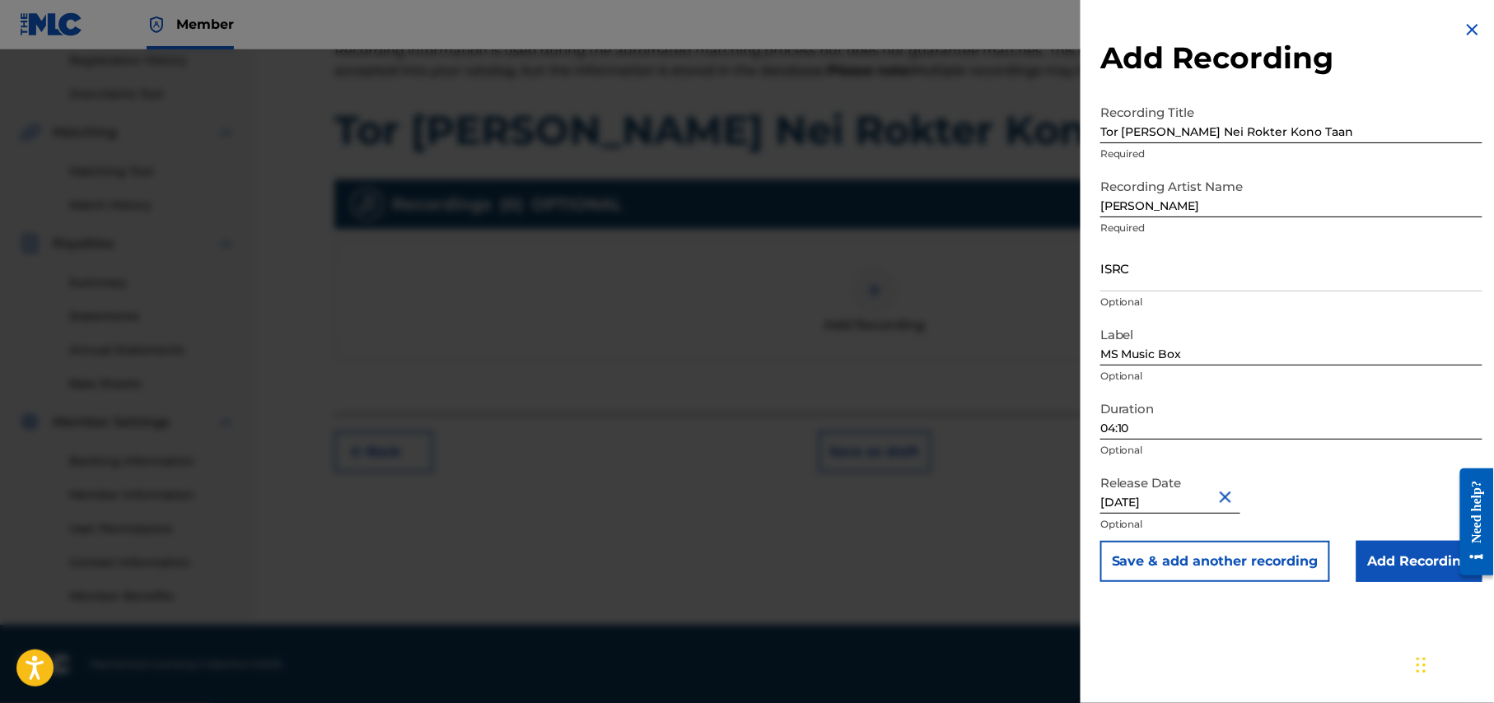
click at [1420, 570] on input "Add Recording" at bounding box center [1419, 561] width 126 height 41
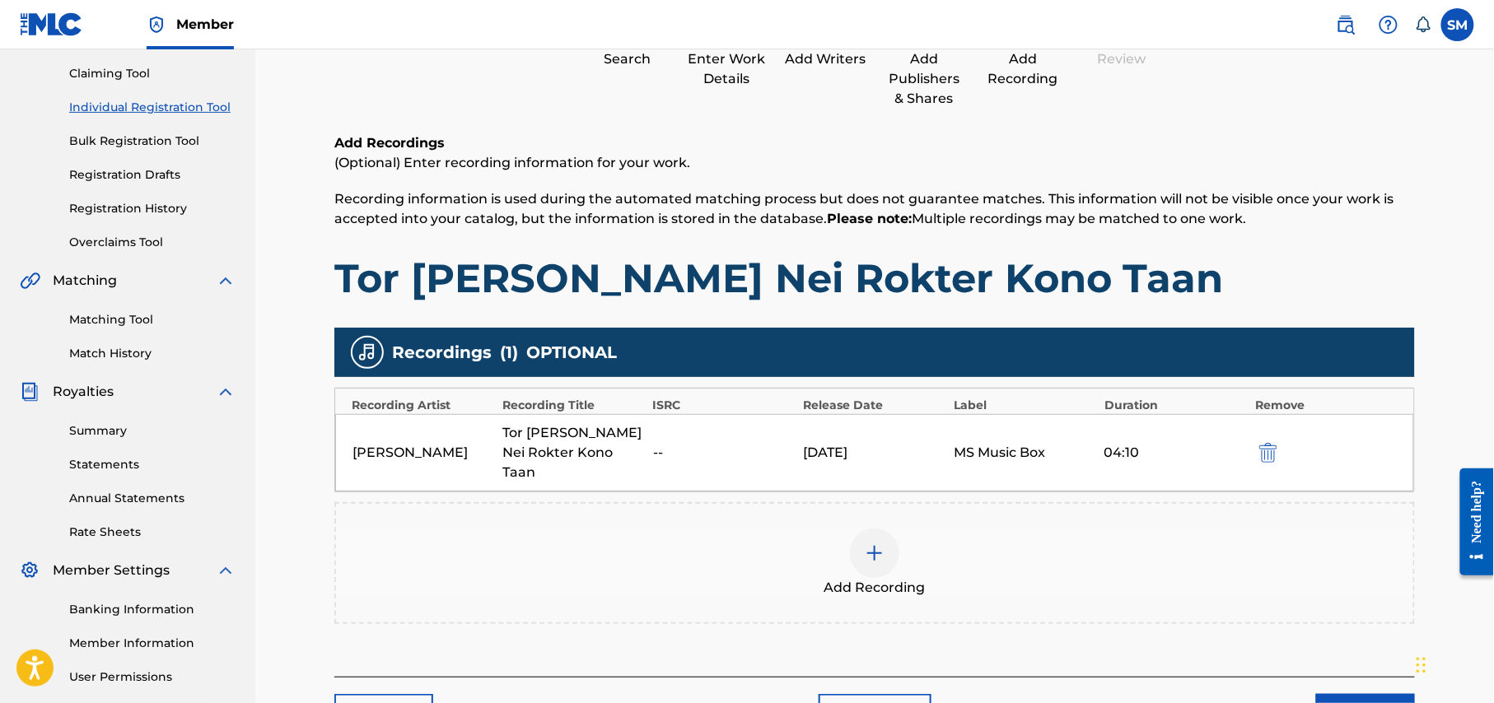
scroll to position [317, 0]
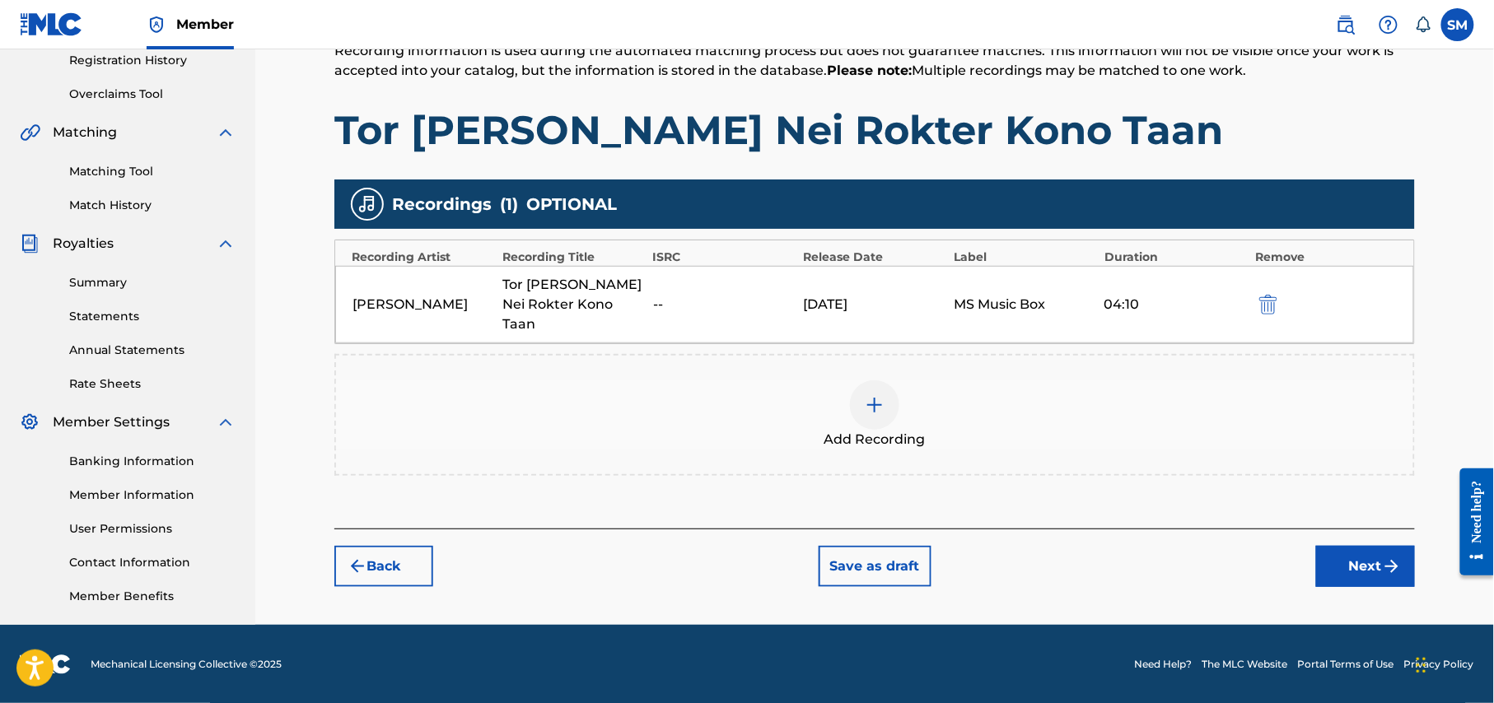
click at [1351, 552] on button "Next" at bounding box center [1365, 566] width 99 height 41
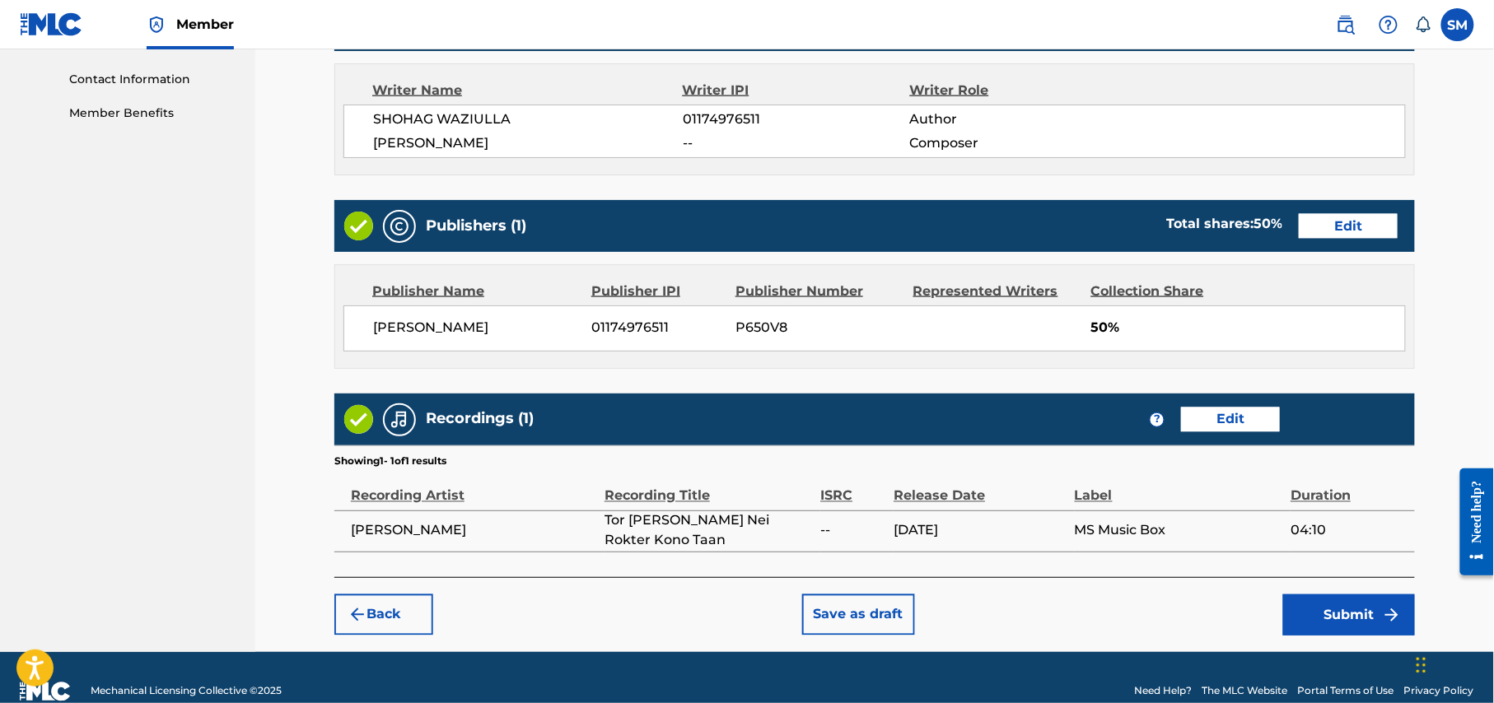
scroll to position [832, 0]
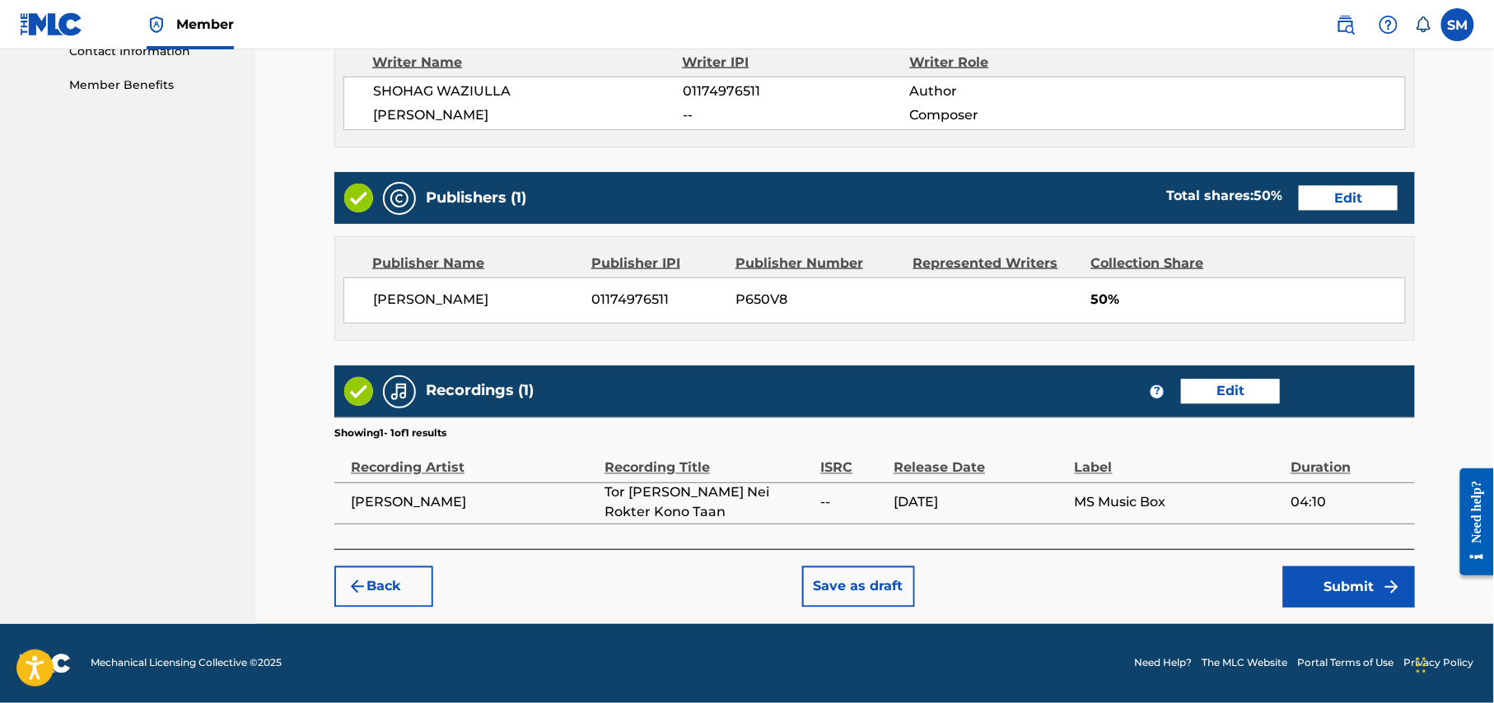
click at [1348, 596] on button "Submit" at bounding box center [1349, 587] width 132 height 41
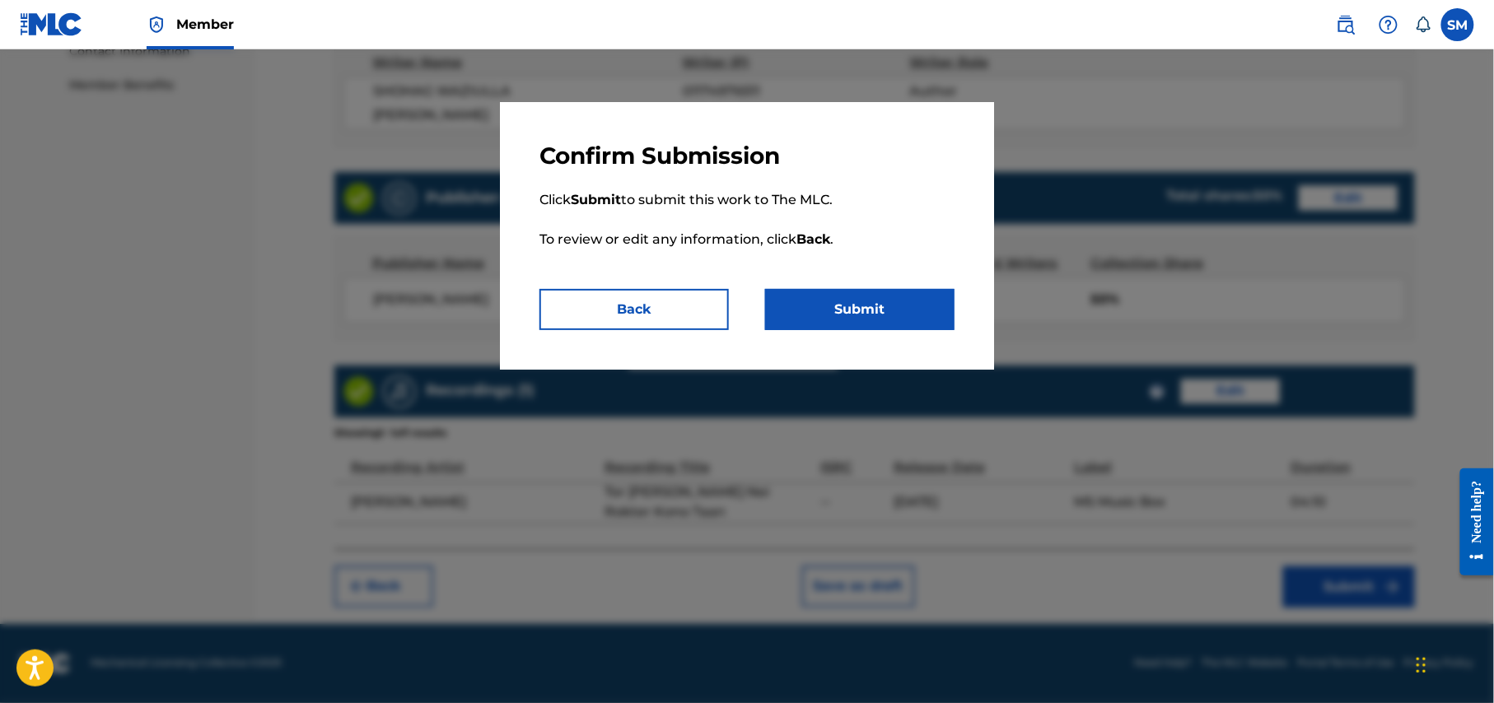
click at [889, 305] on button "Submit" at bounding box center [859, 309] width 189 height 41
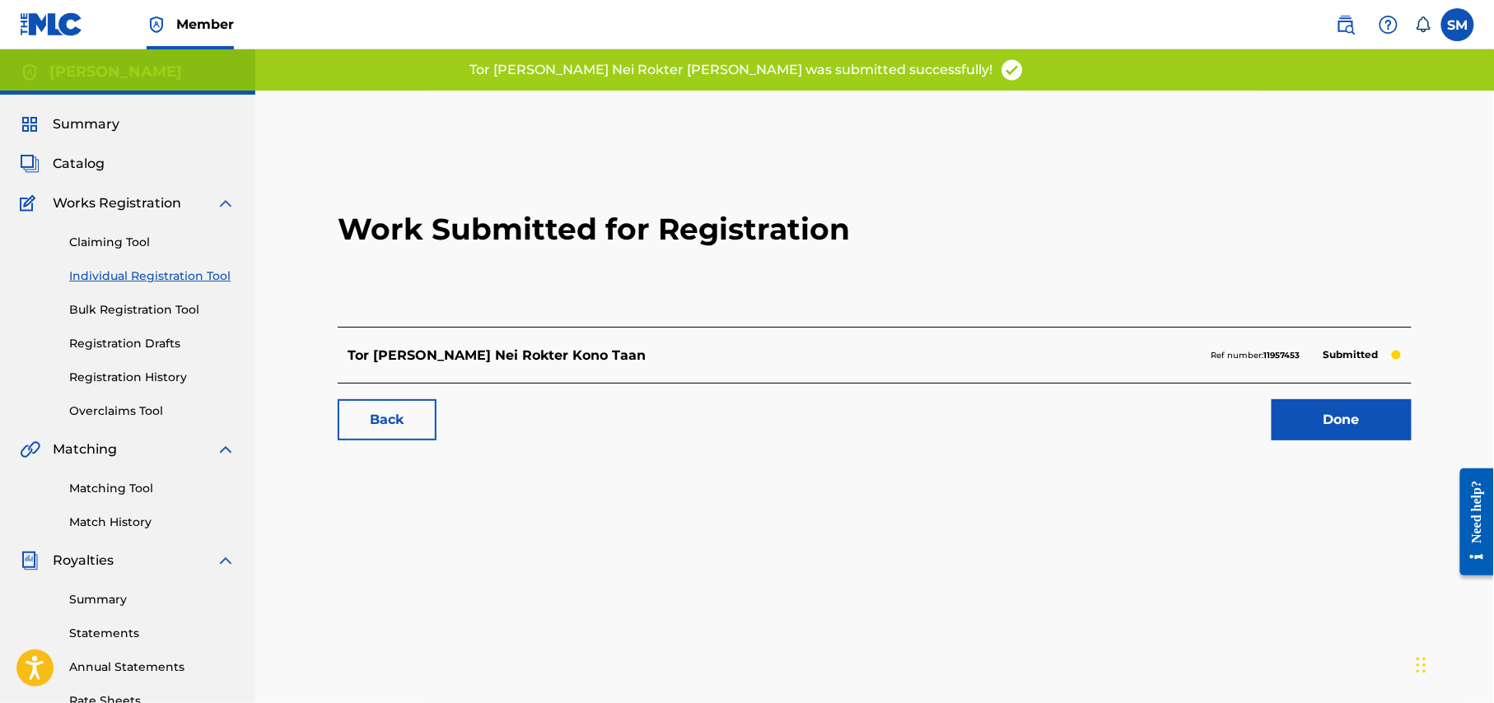
click at [1342, 425] on link "Done" at bounding box center [1341, 419] width 140 height 41
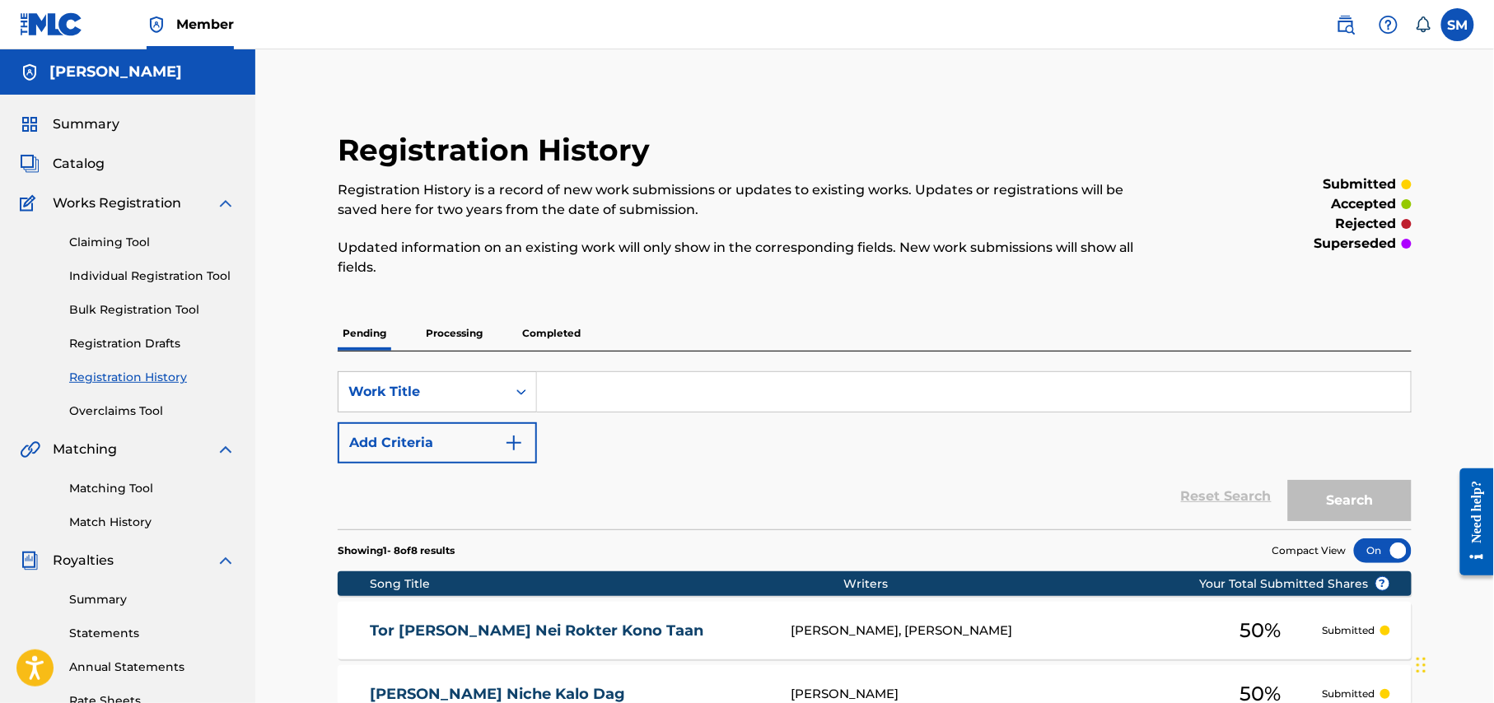
click at [453, 333] on p "Processing" at bounding box center [454, 333] width 67 height 35
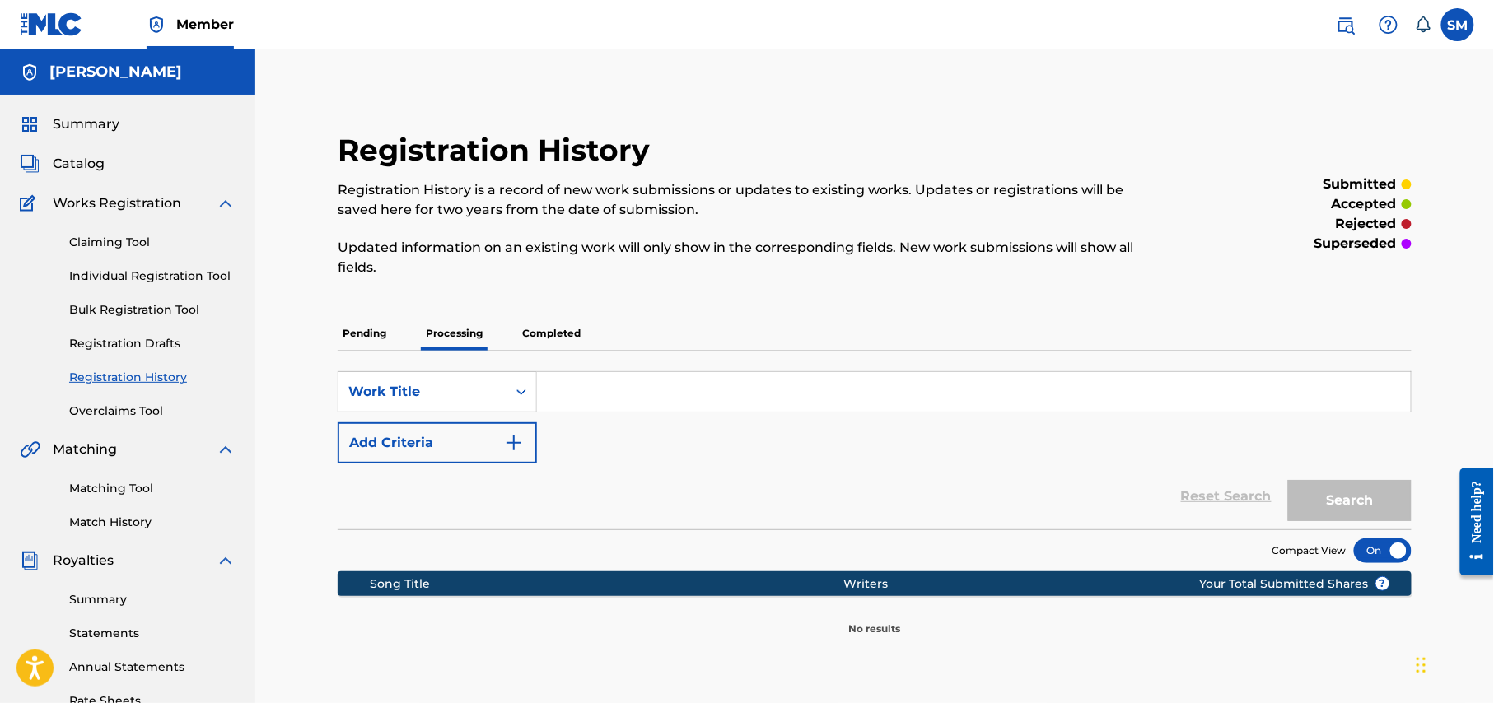
click at [573, 330] on p "Completed" at bounding box center [551, 333] width 68 height 35
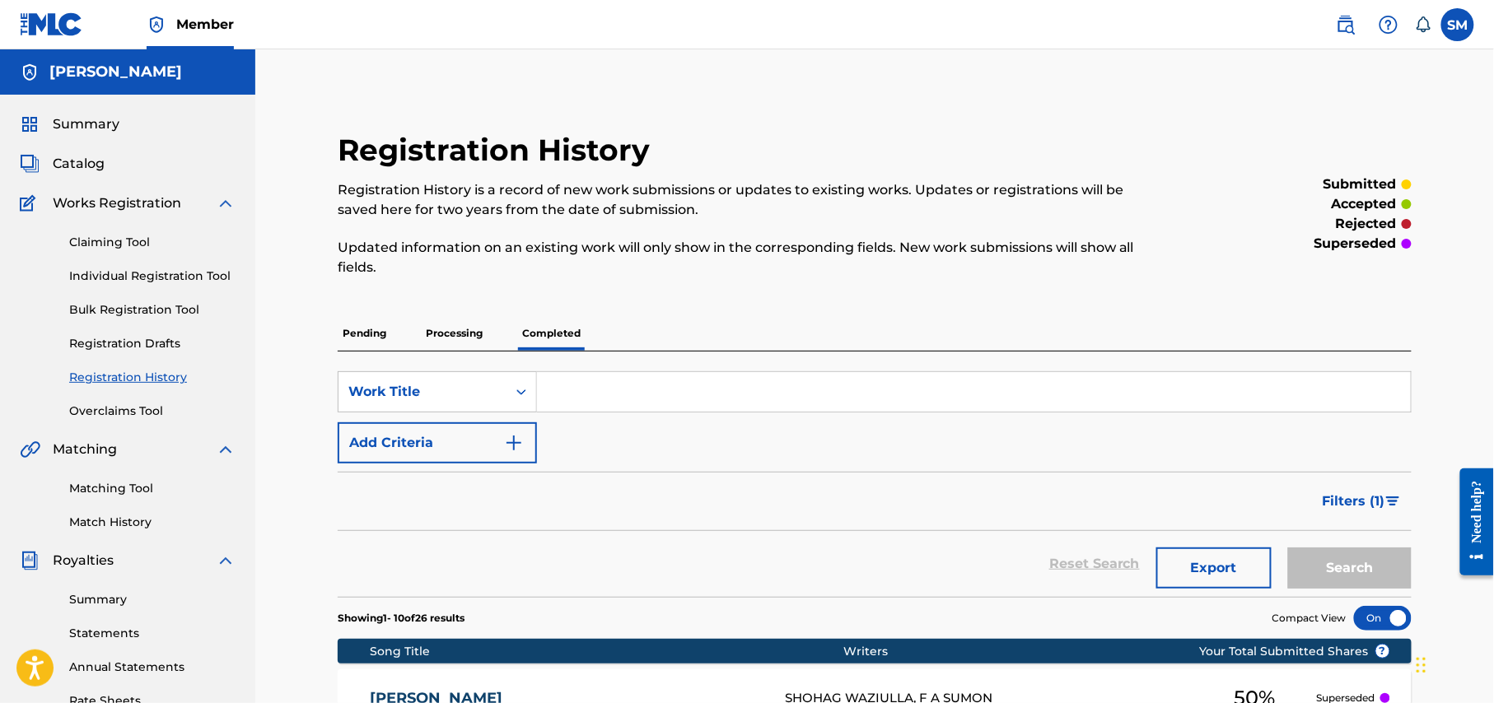
click at [160, 273] on link "Individual Registration Tool" at bounding box center [152, 276] width 166 height 17
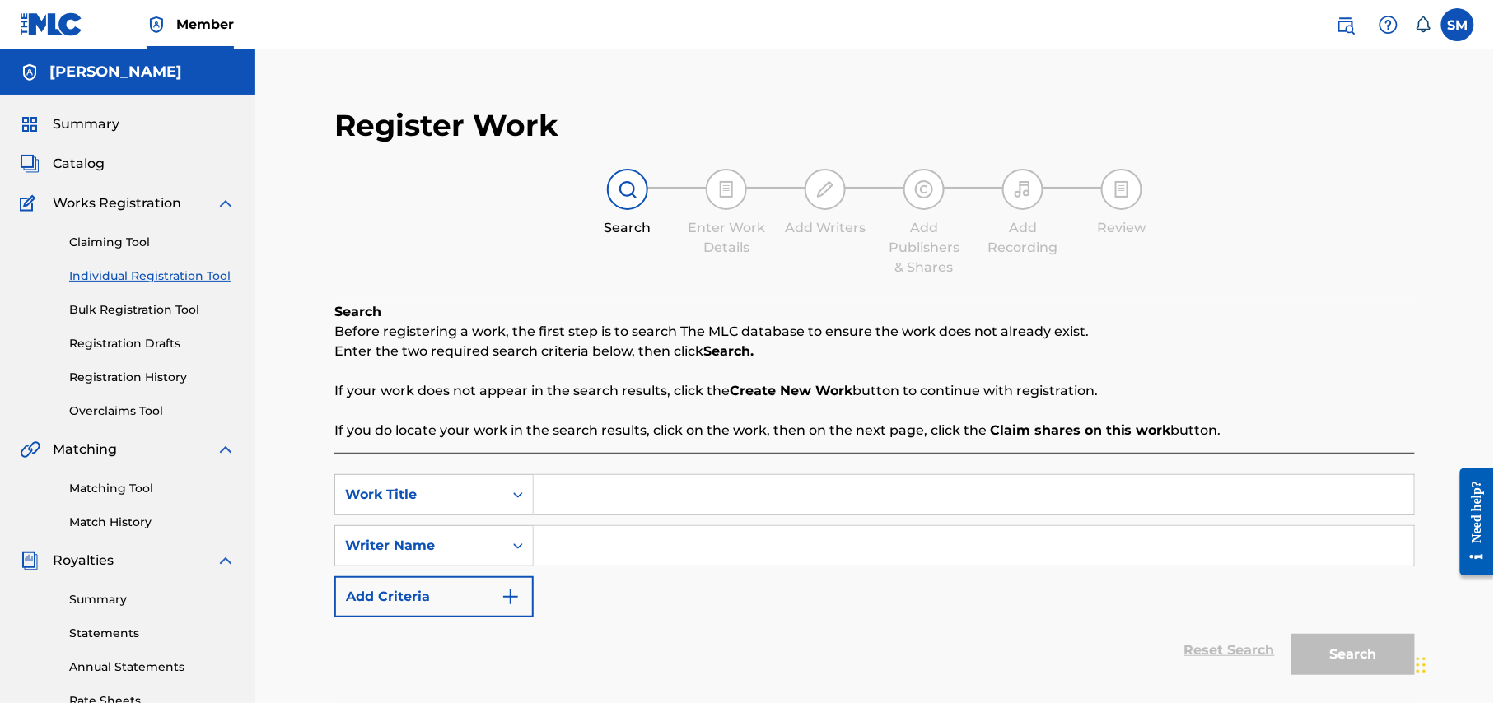
click at [590, 501] on input "Search Form" at bounding box center [974, 495] width 880 height 40
paste input "Mon Pakhi"
type input "Mon Pakhi"
click at [604, 553] on input "Search Form" at bounding box center [974, 546] width 880 height 40
type input "shohag waziulla"
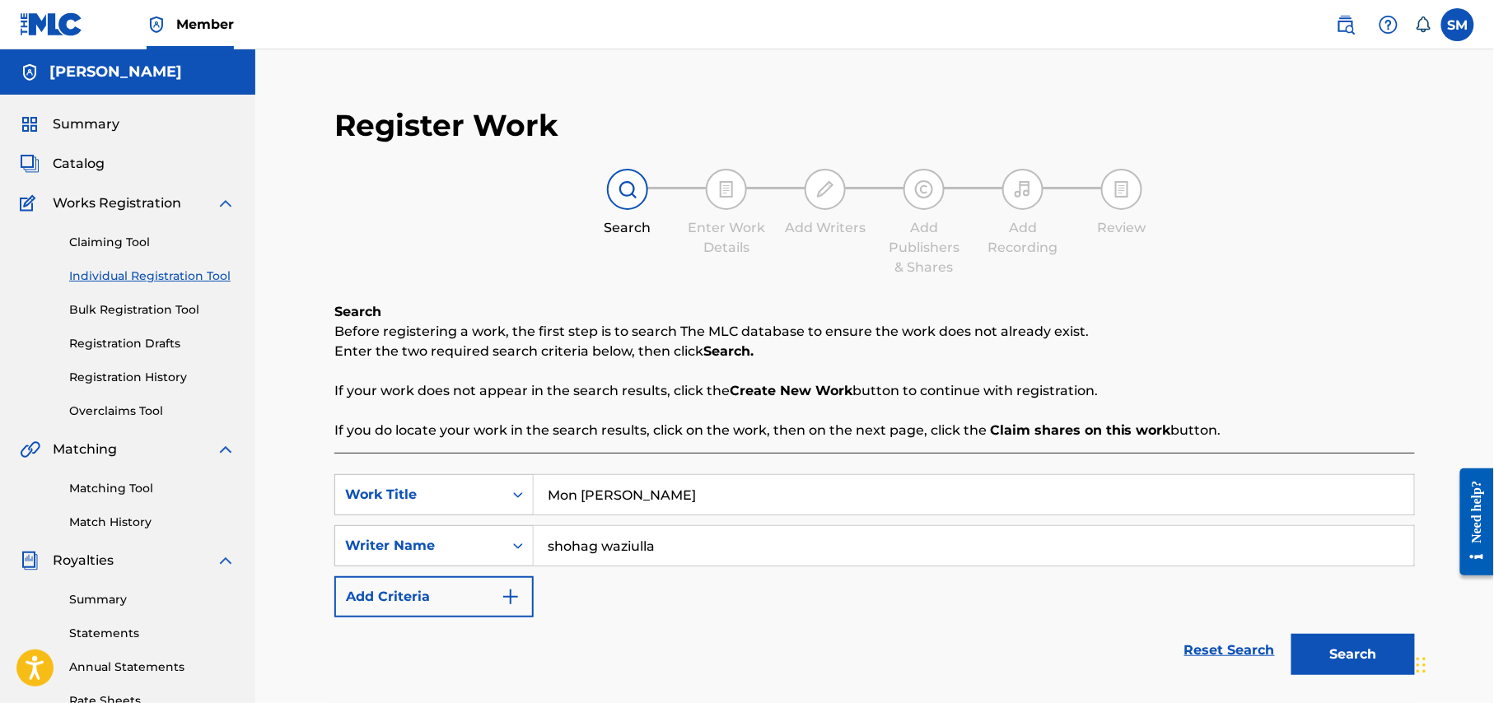
click at [1355, 644] on button "Search" at bounding box center [1353, 654] width 124 height 41
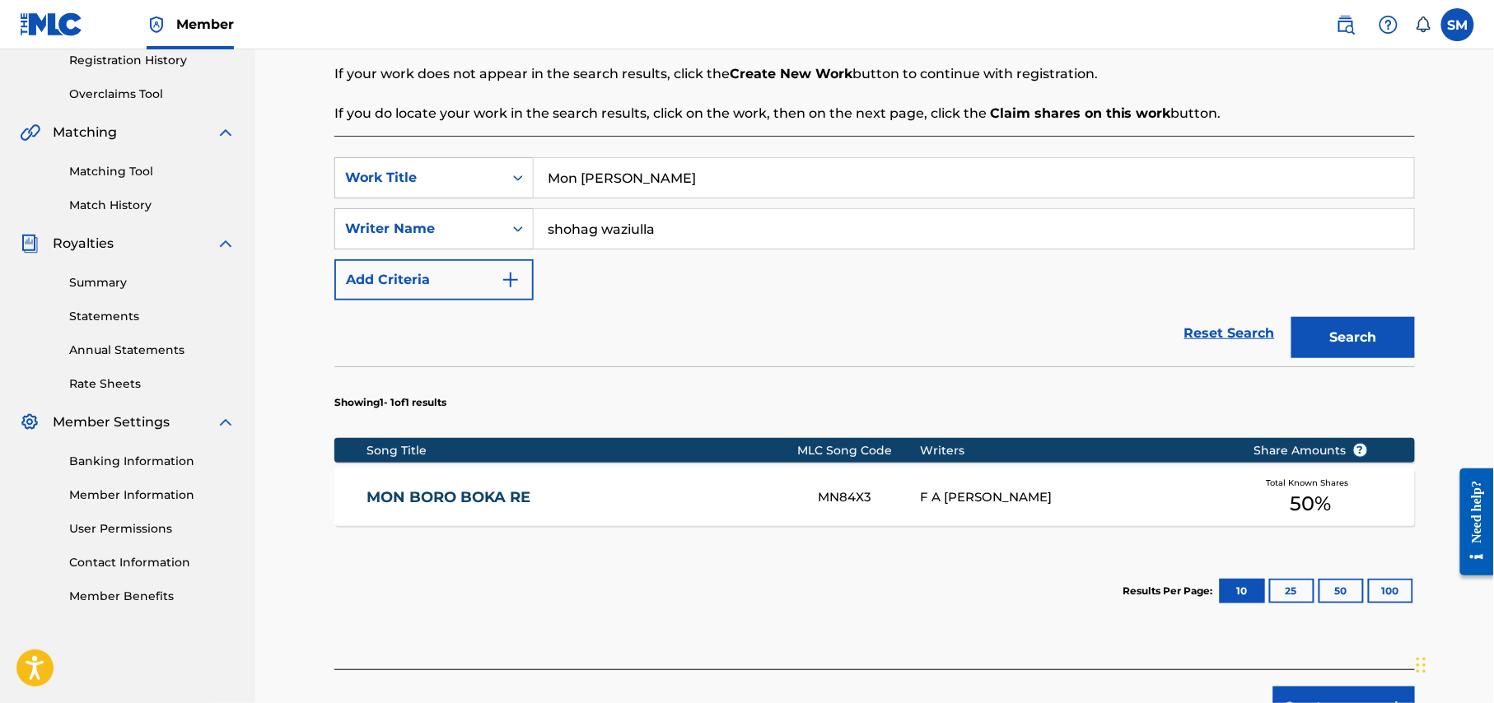
scroll to position [438, 0]
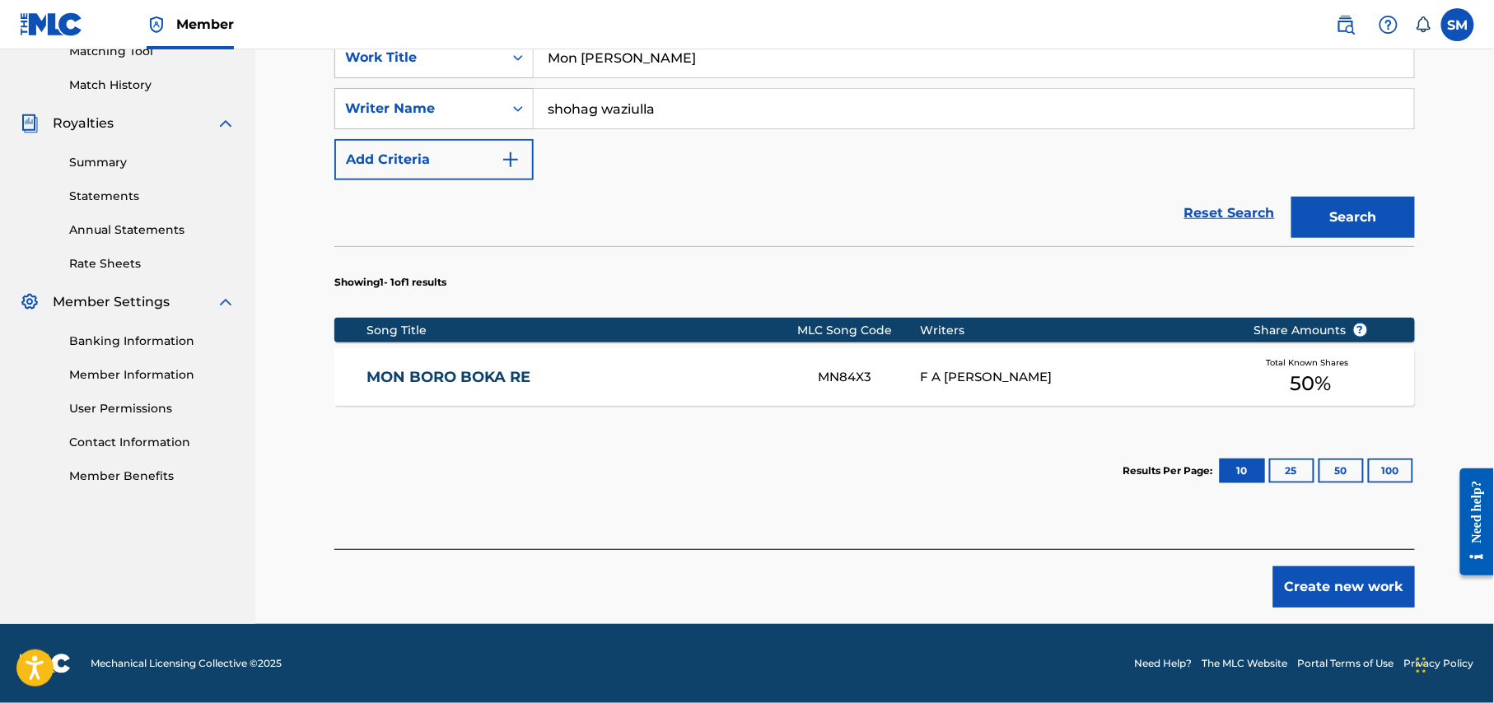
click at [1358, 596] on button "Create new work" at bounding box center [1344, 587] width 142 height 41
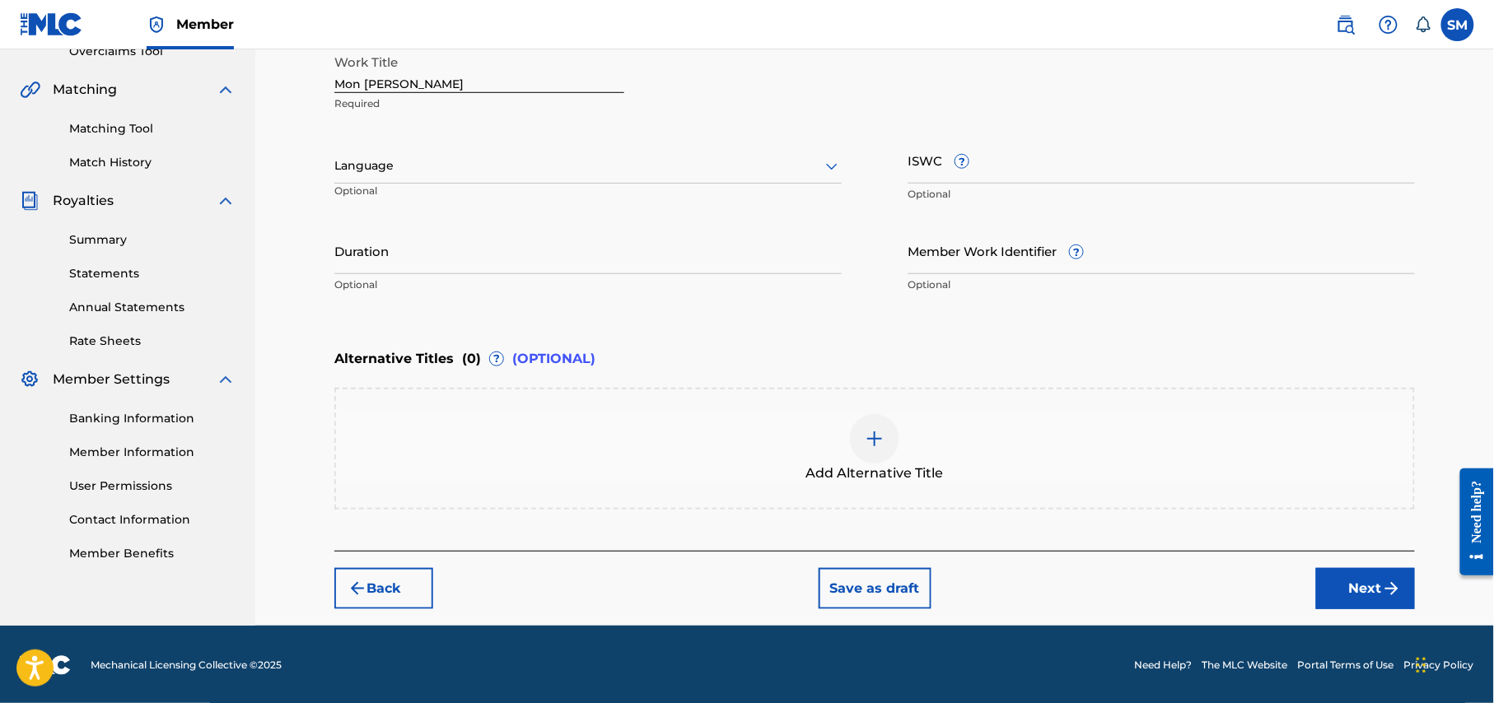
click at [643, 169] on div at bounding box center [587, 166] width 507 height 21
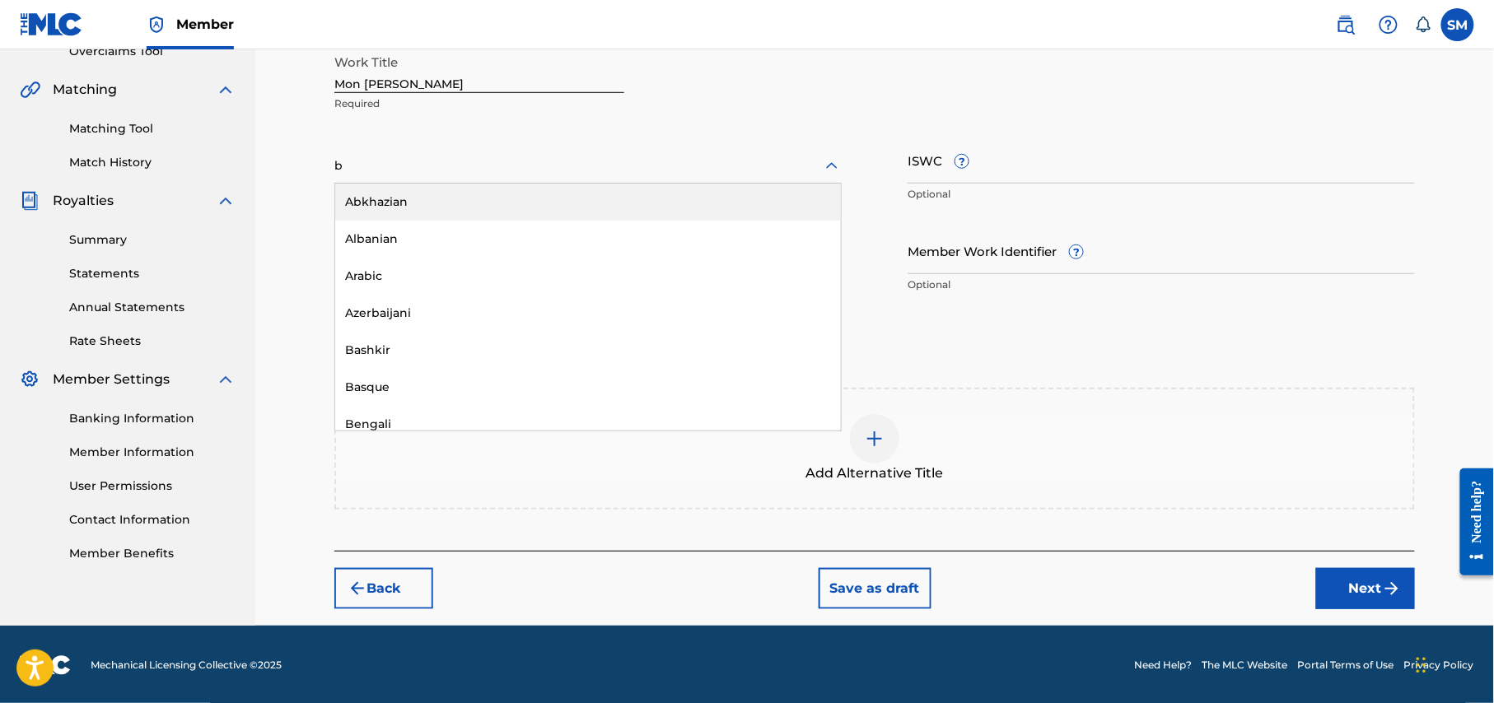
type input "be"
click at [508, 195] on div "Bengali" at bounding box center [588, 202] width 506 height 37
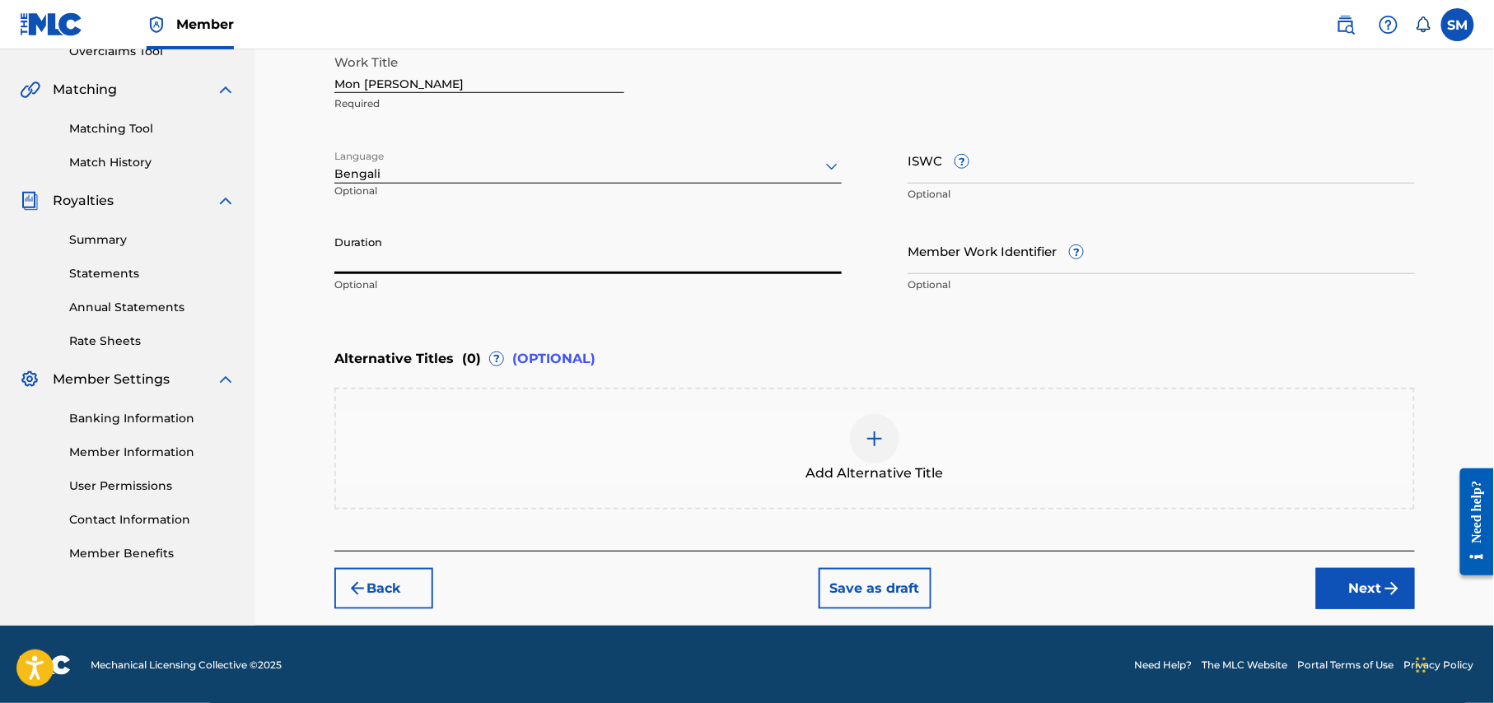
click at [544, 259] on input "Duration" at bounding box center [587, 250] width 507 height 47
click at [595, 254] on input "Duration" at bounding box center [587, 250] width 507 height 47
type input "05:47"
click at [1140, 252] on input "Member Work Identifier ?" at bounding box center [1160, 250] width 507 height 47
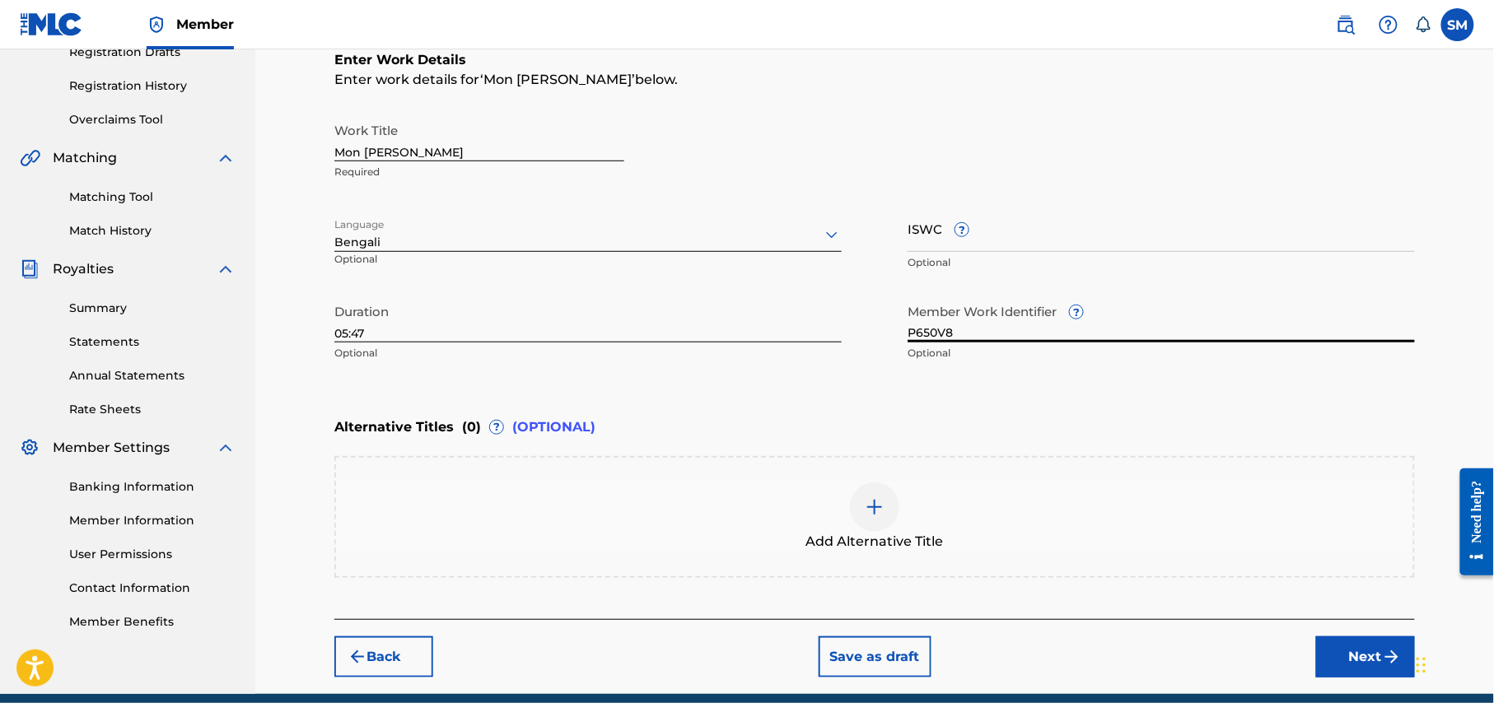
scroll to position [329, 0]
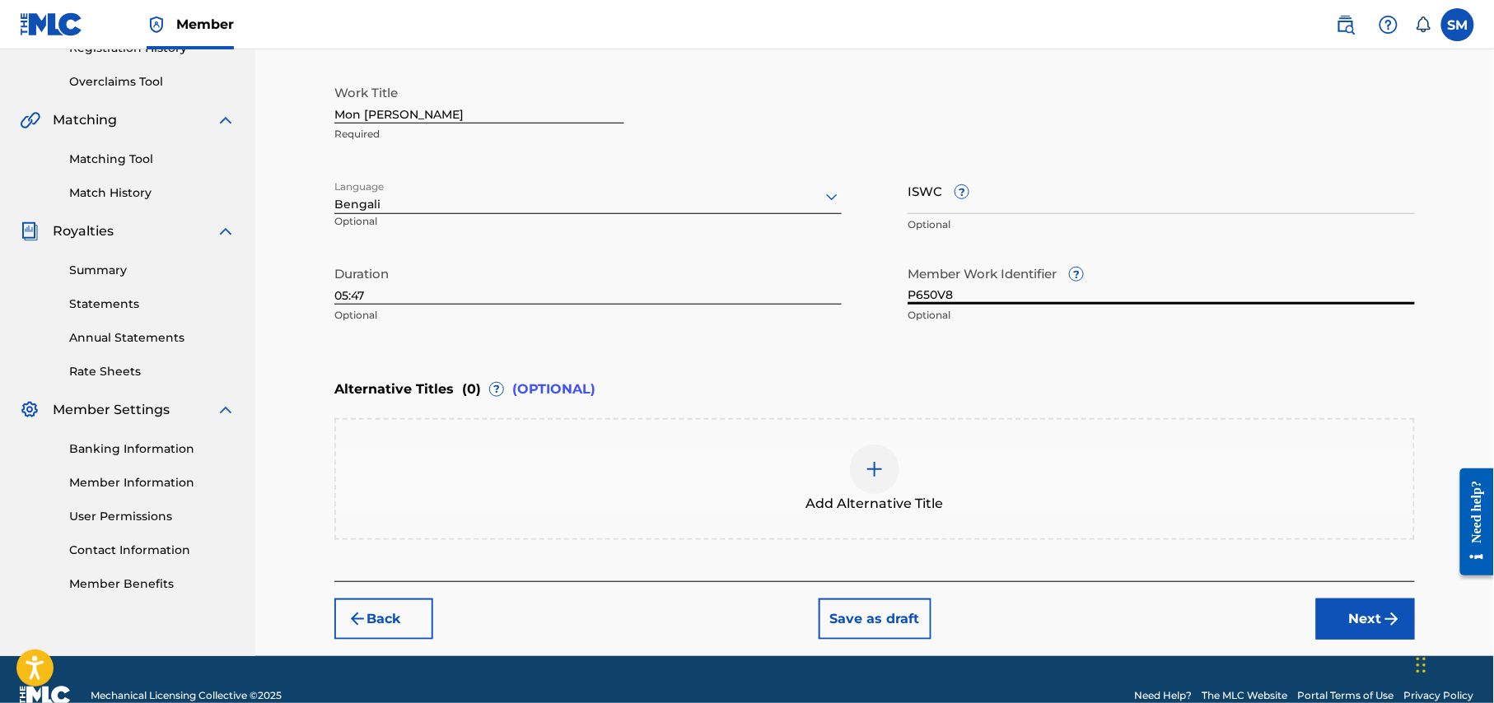
type input "P650V8"
click at [880, 472] on img at bounding box center [875, 469] width 20 height 20
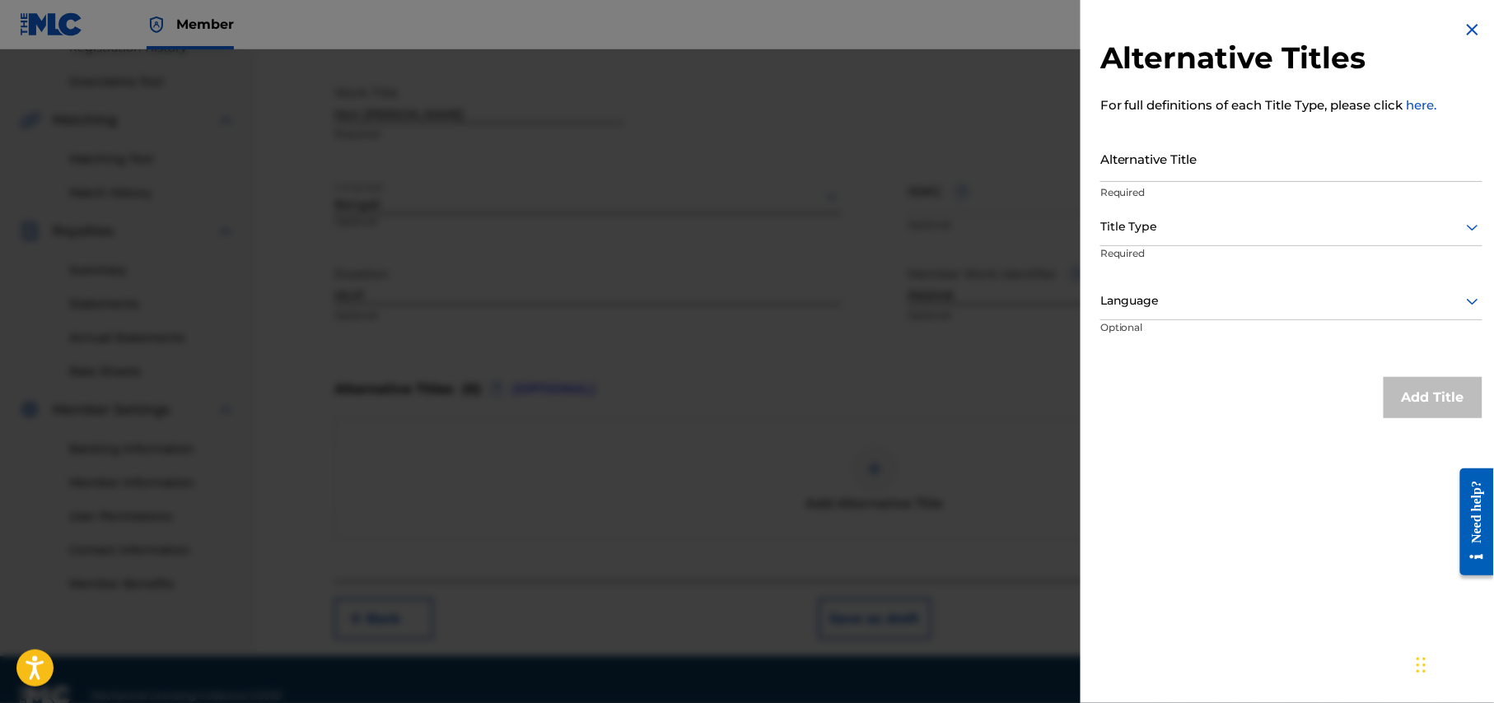
click at [1192, 163] on input "Alternative Title" at bounding box center [1291, 158] width 382 height 47
type input "Amar Mon Pakhi tui Ure gechis Bole"
click at [1359, 238] on div "Title Type" at bounding box center [1291, 227] width 382 height 37
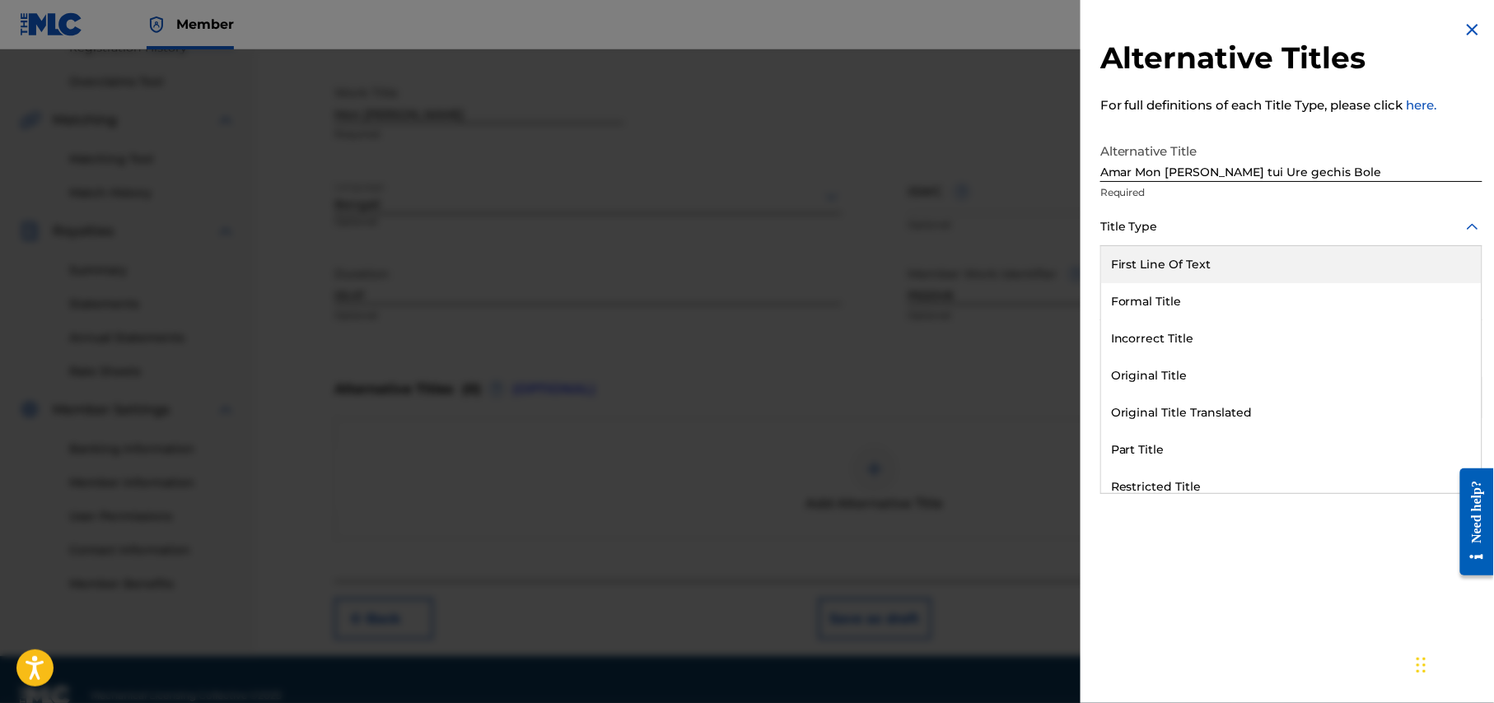
click at [1299, 275] on div "First Line Of Text" at bounding box center [1291, 264] width 380 height 37
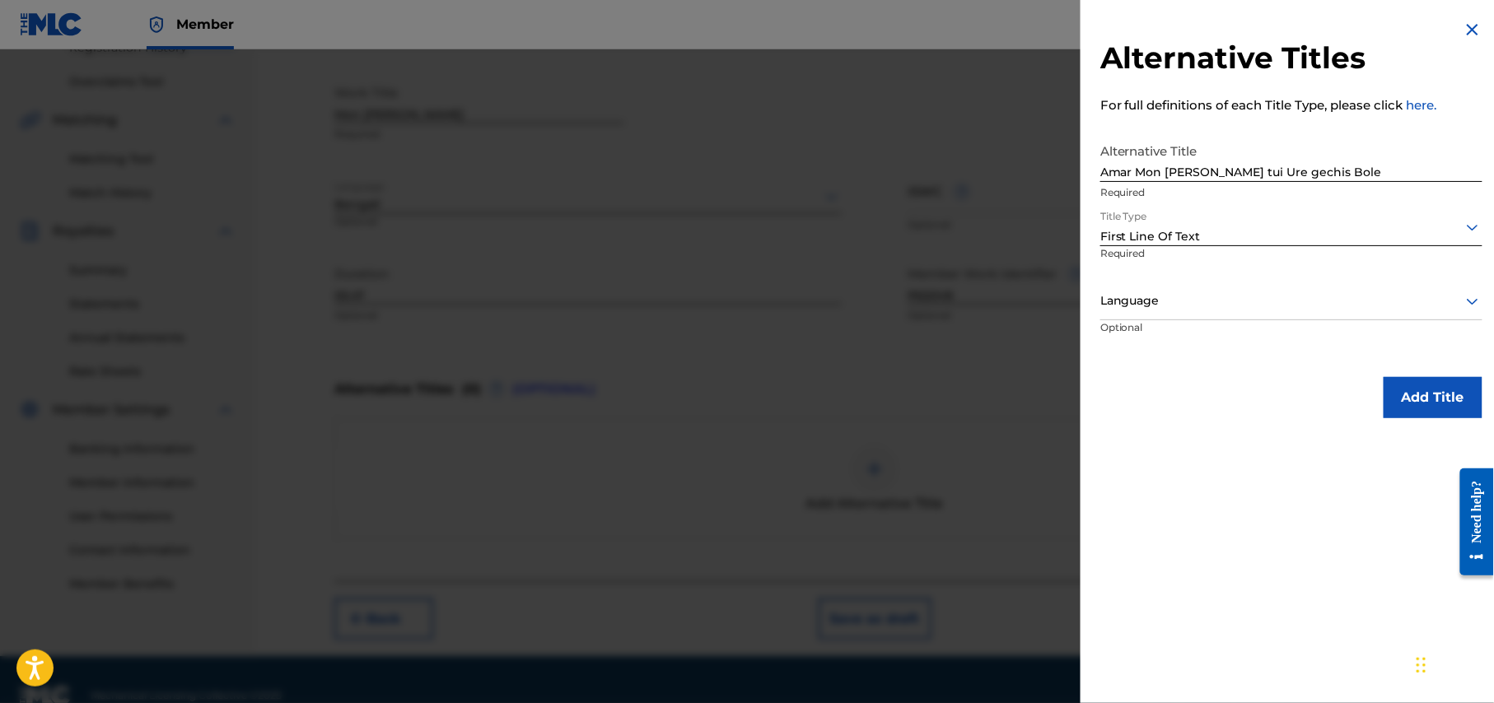
click at [1289, 304] on div at bounding box center [1291, 301] width 382 height 21
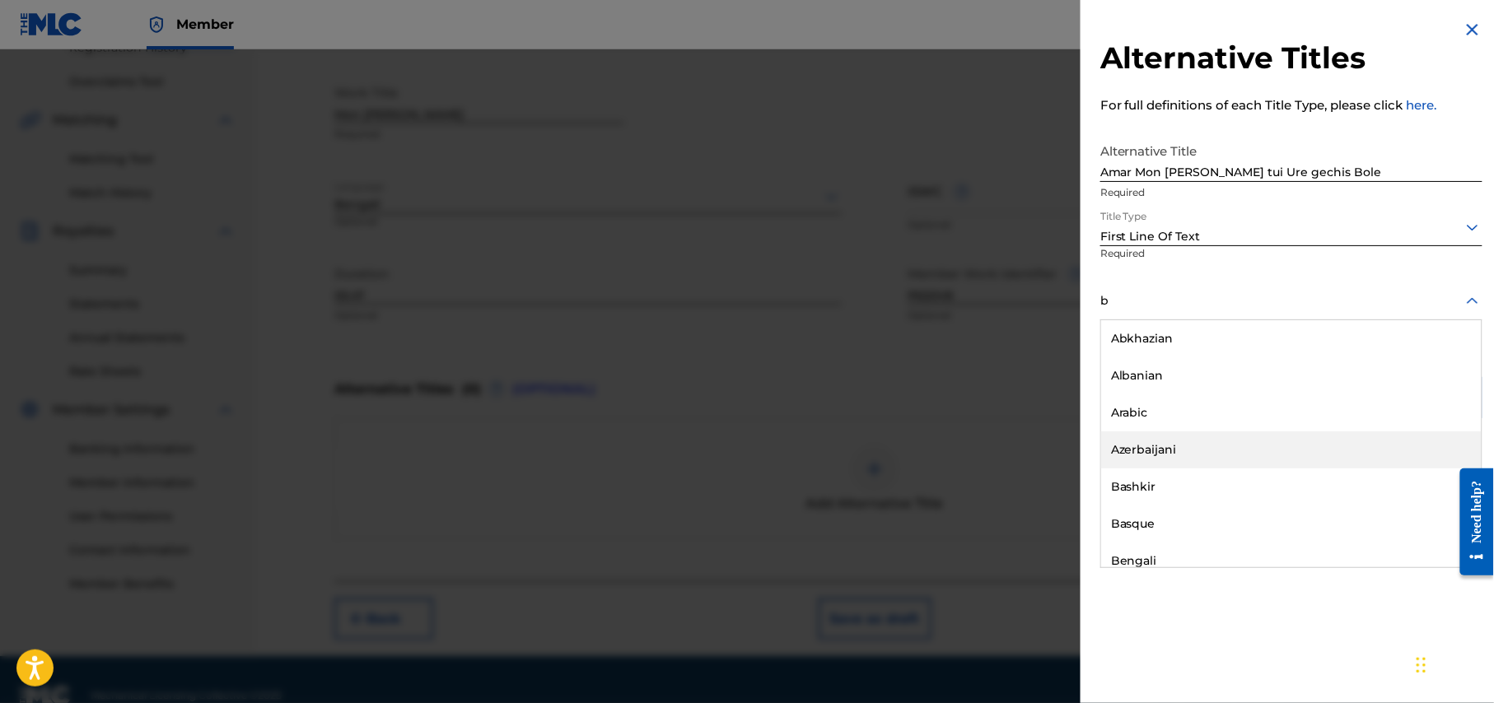
type input "be"
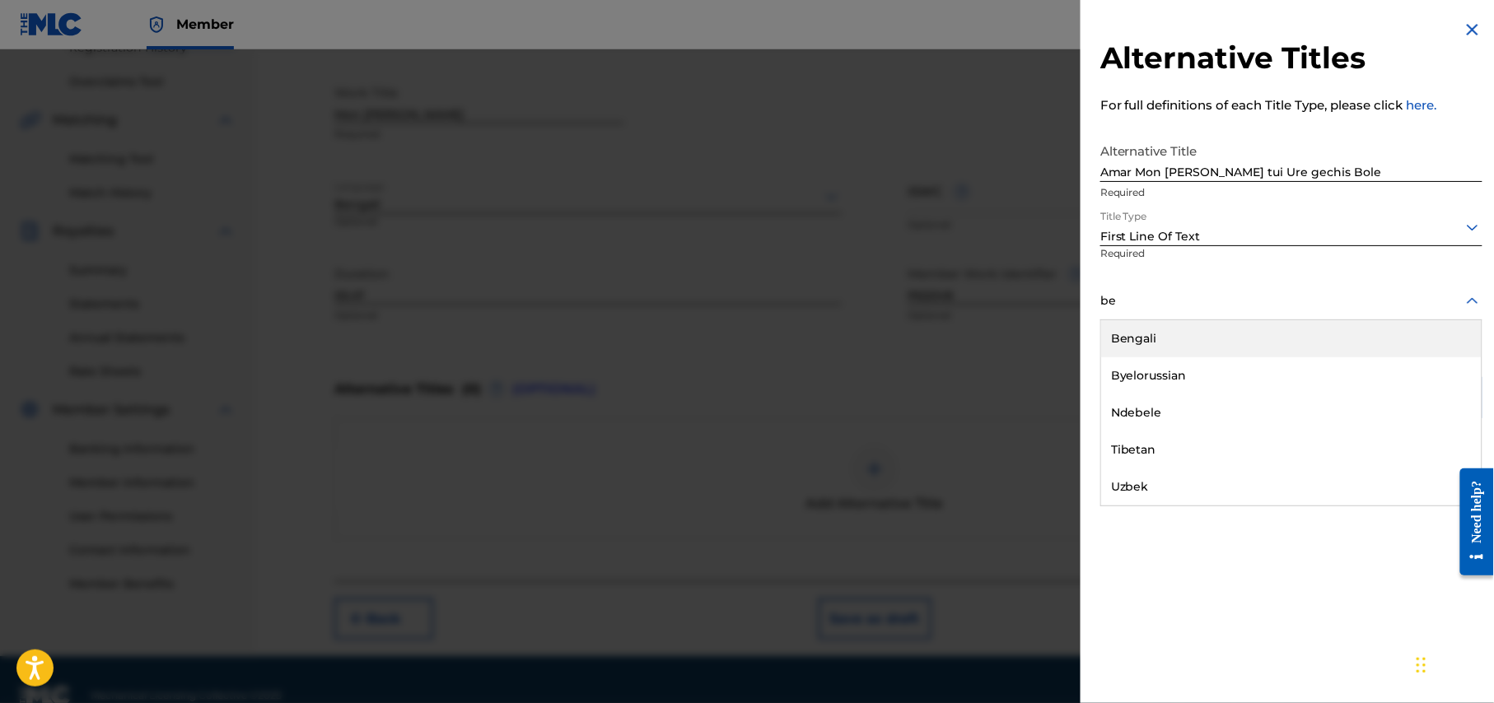
click at [1220, 338] on div "Bengali" at bounding box center [1291, 338] width 380 height 37
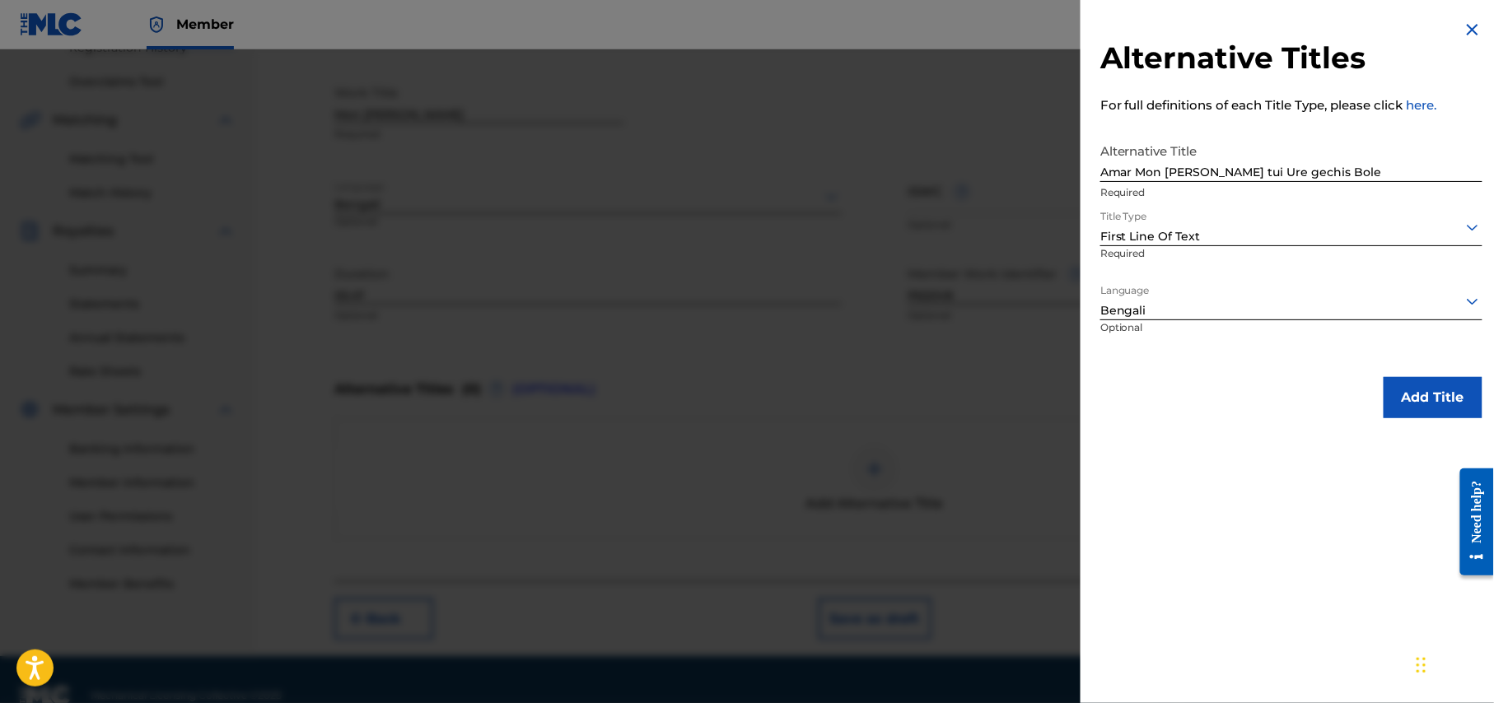
click at [1411, 393] on button "Add Title" at bounding box center [1432, 397] width 99 height 41
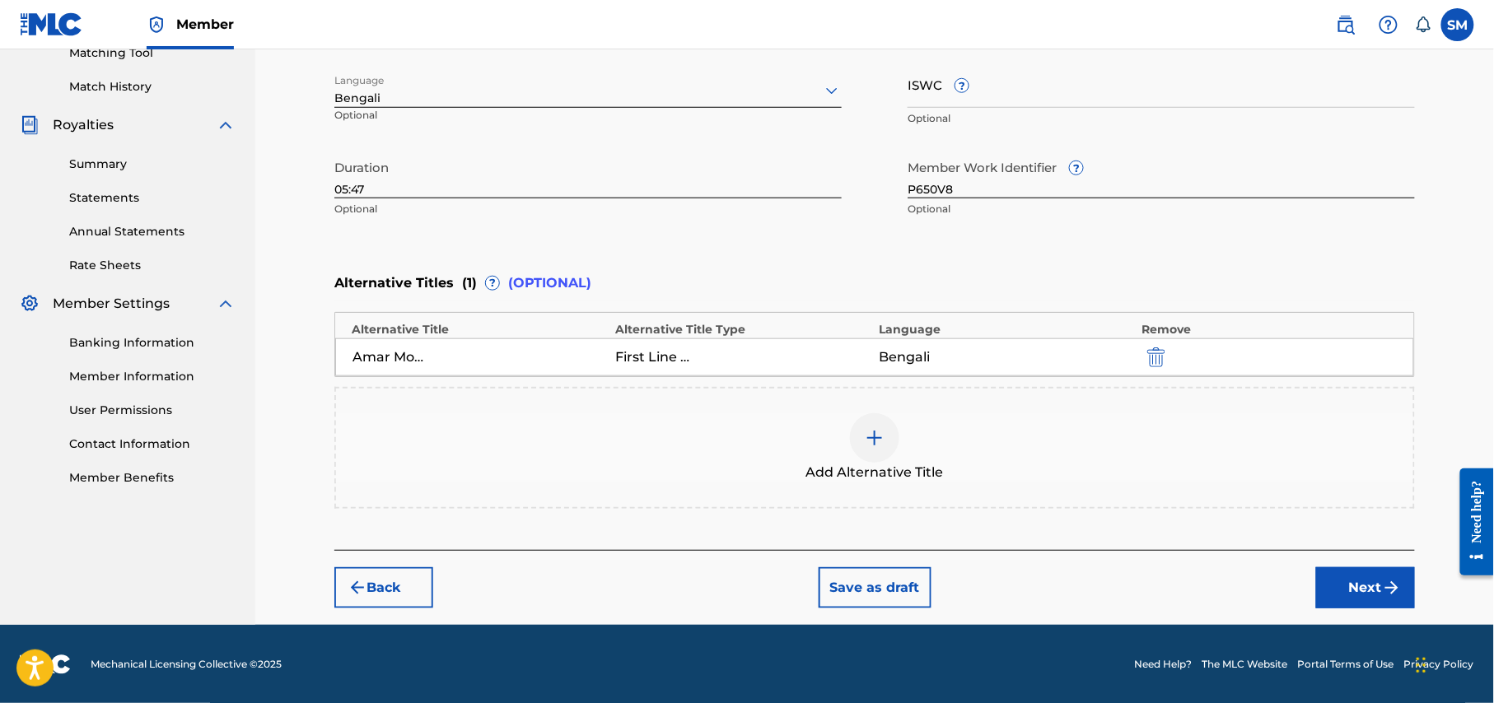
click at [1357, 591] on button "Next" at bounding box center [1365, 587] width 99 height 41
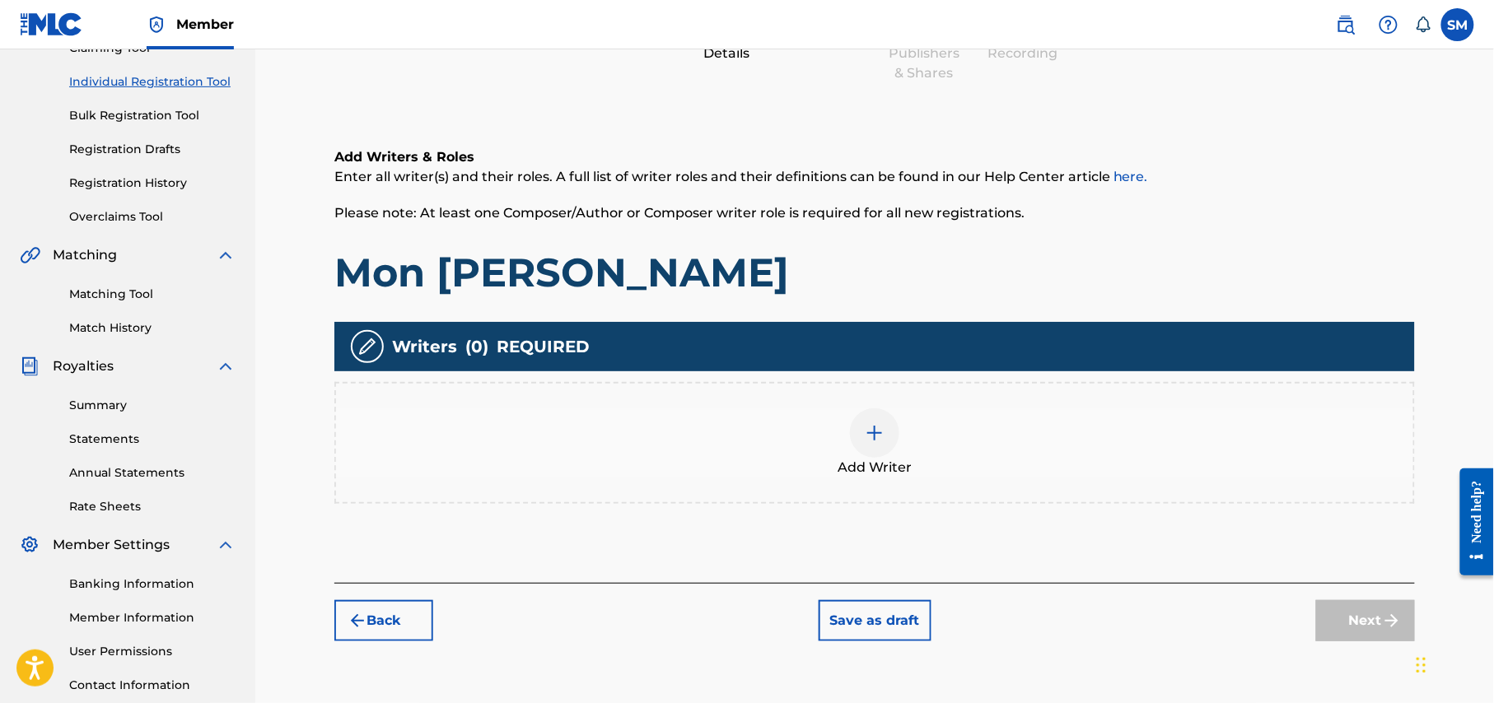
scroll to position [317, 0]
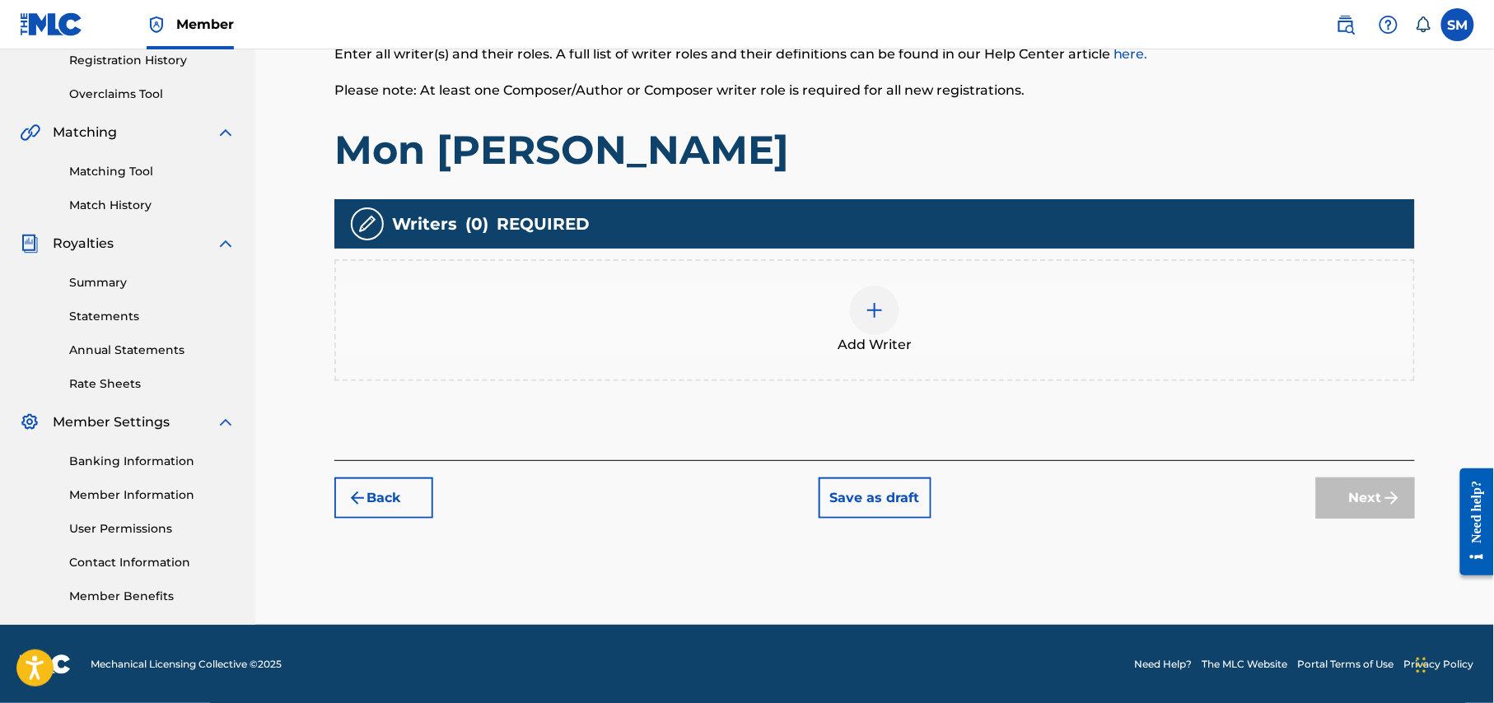
click at [890, 313] on div at bounding box center [874, 310] width 49 height 49
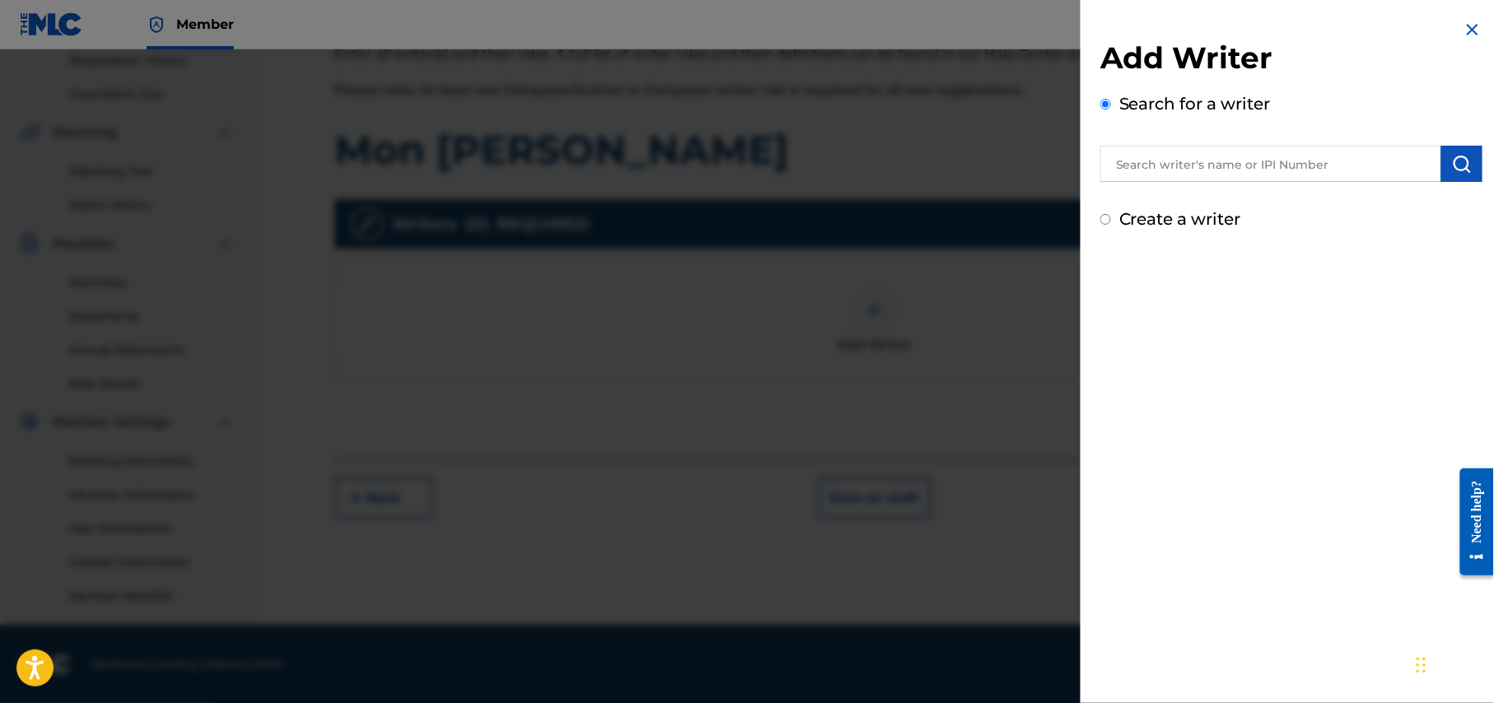
click at [1192, 171] on input "text" at bounding box center [1270, 164] width 341 height 36
click at [1193, 171] on input "text" at bounding box center [1270, 164] width 341 height 36
type input "shohag waziulla"
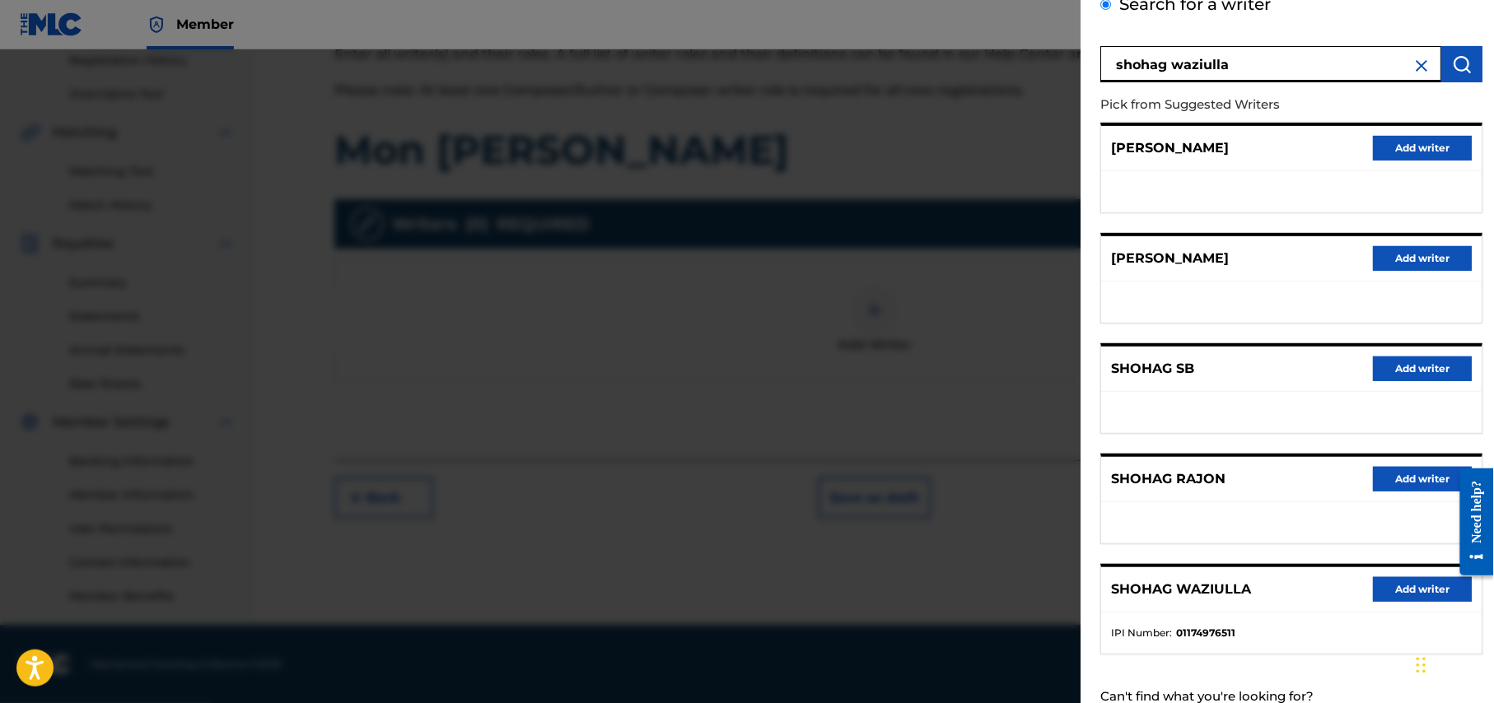
scroll to position [156, 0]
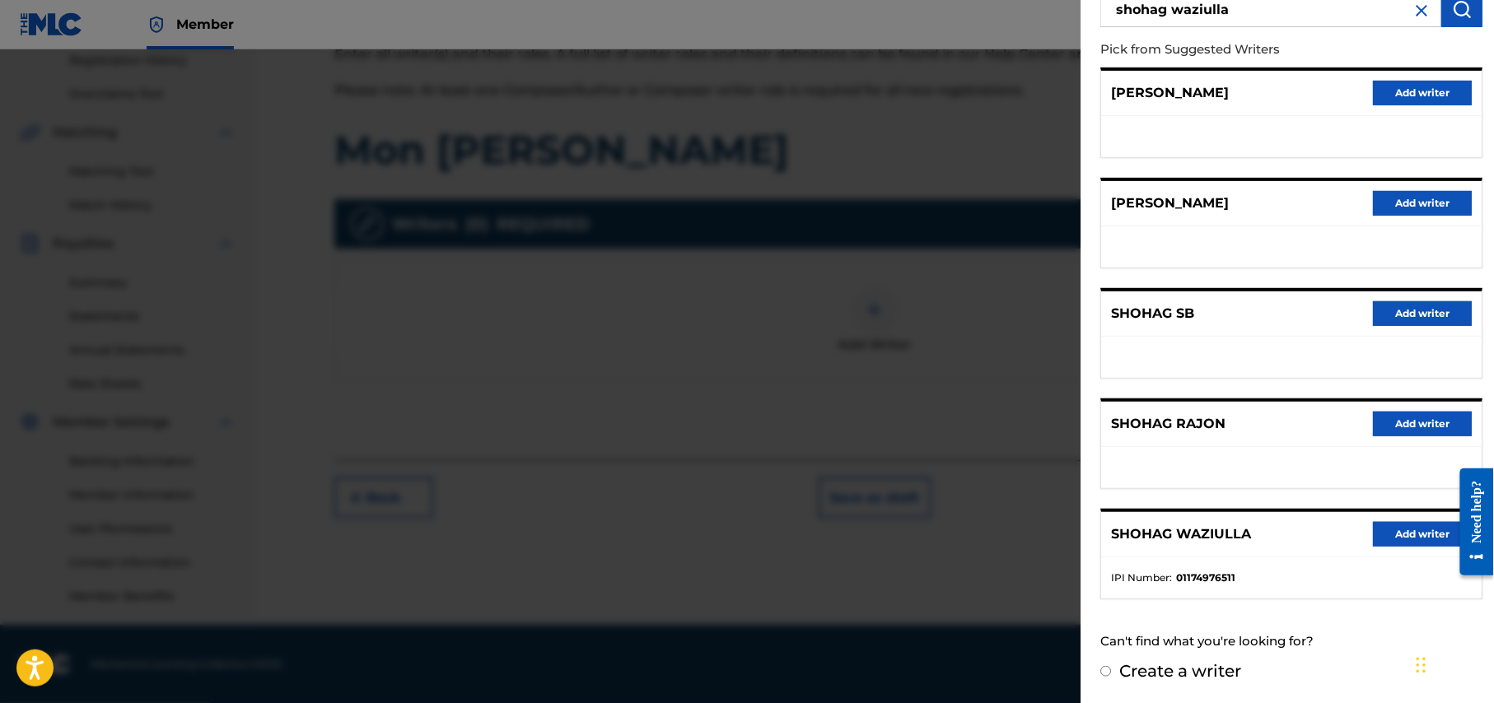
click at [1441, 525] on button "Add writer" at bounding box center [1422, 534] width 99 height 25
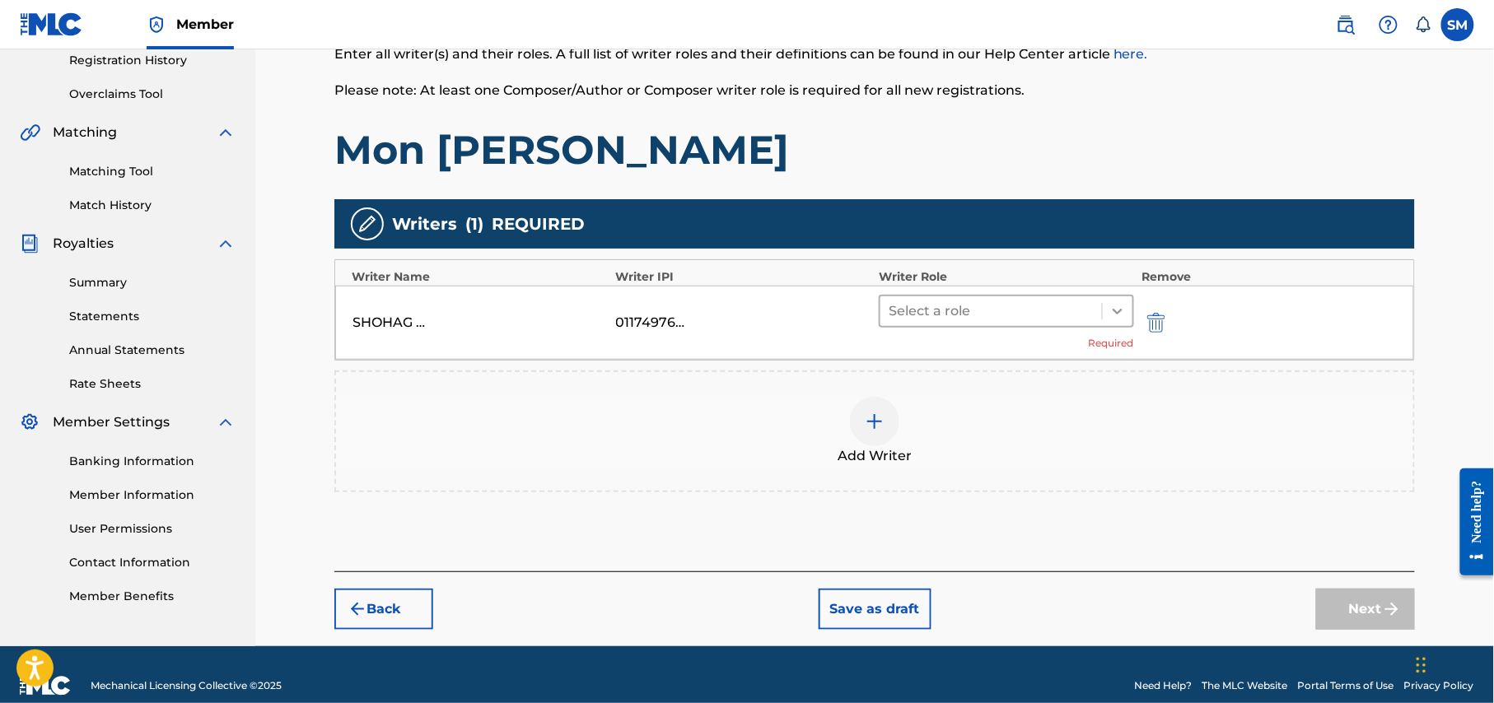
click at [1111, 300] on div at bounding box center [1118, 311] width 30 height 30
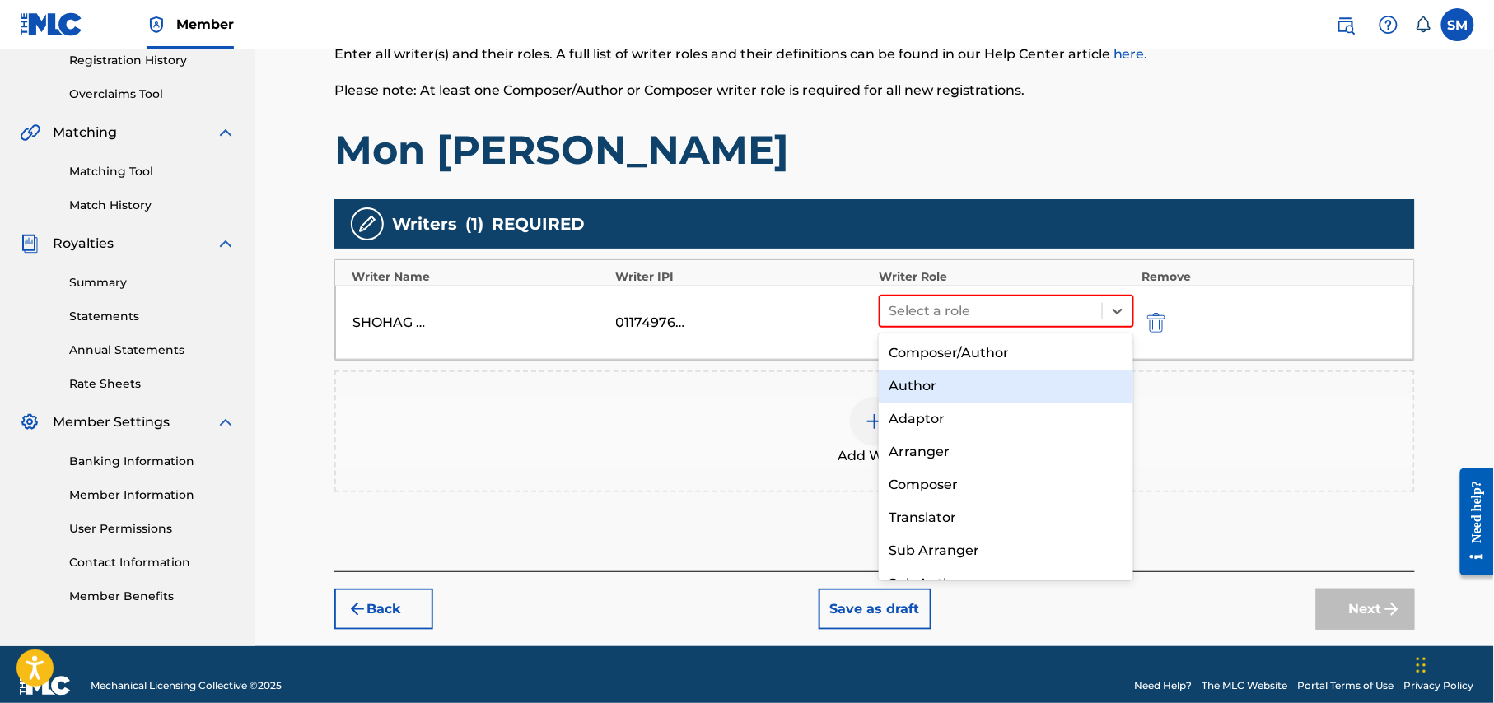
click at [954, 385] on div "Author" at bounding box center [1006, 386] width 254 height 33
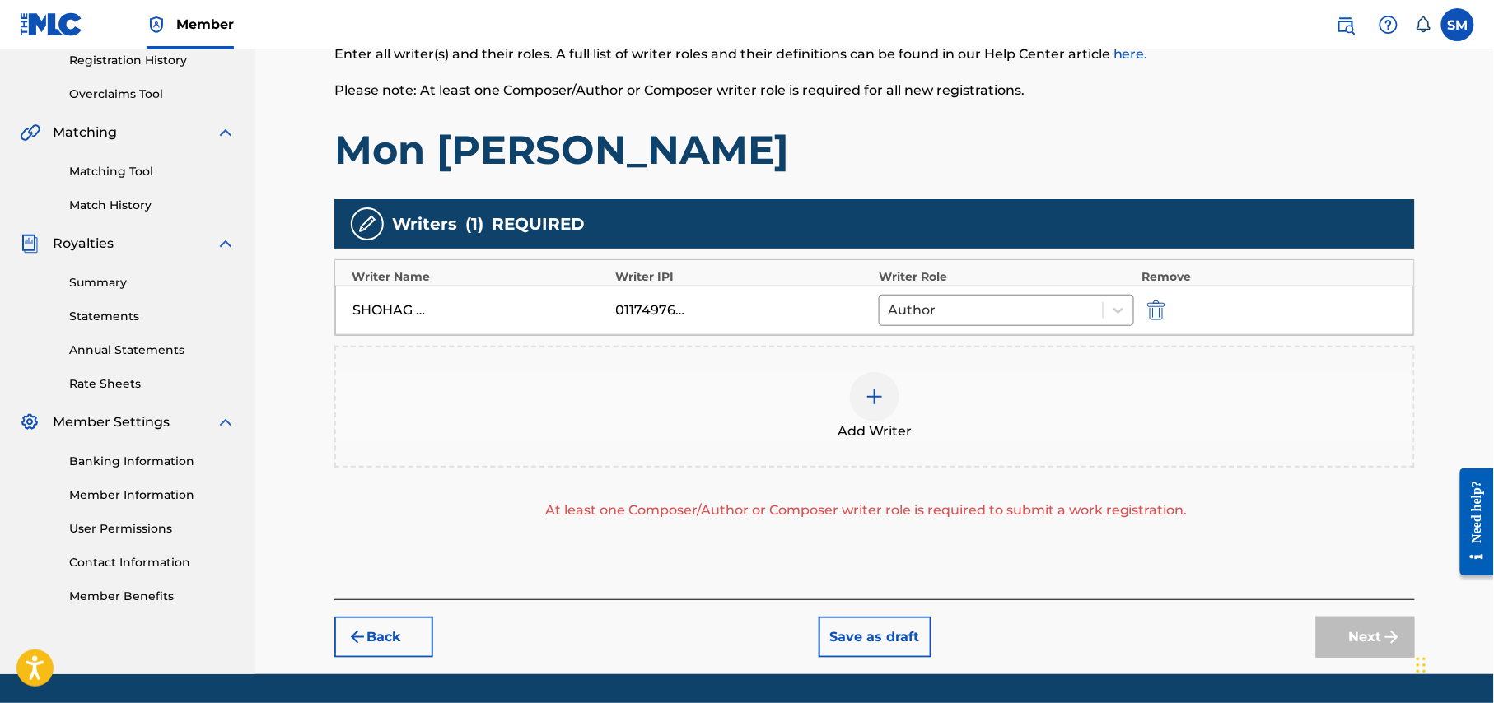
click at [864, 415] on div at bounding box center [874, 396] width 49 height 49
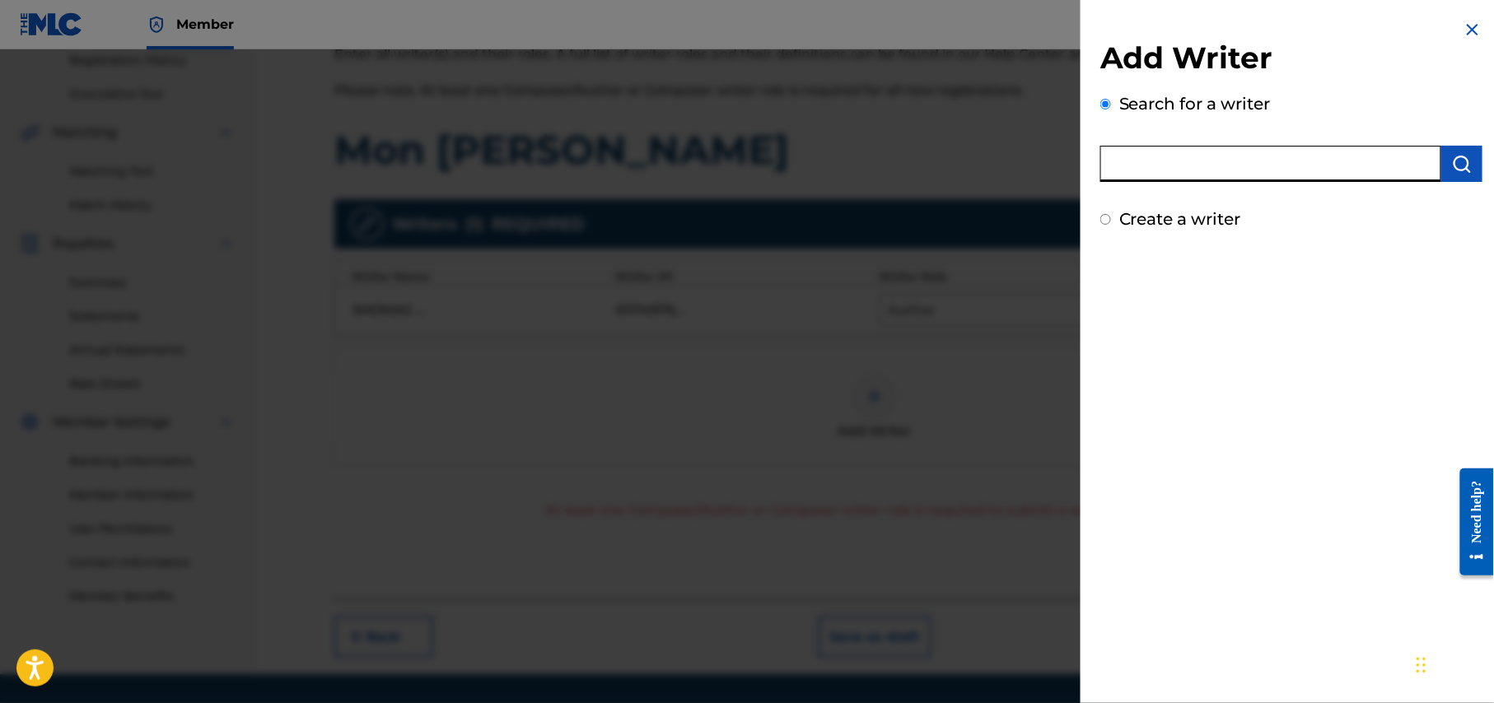
click at [1298, 166] on input "text" at bounding box center [1270, 164] width 341 height 36
type input "opu khan"
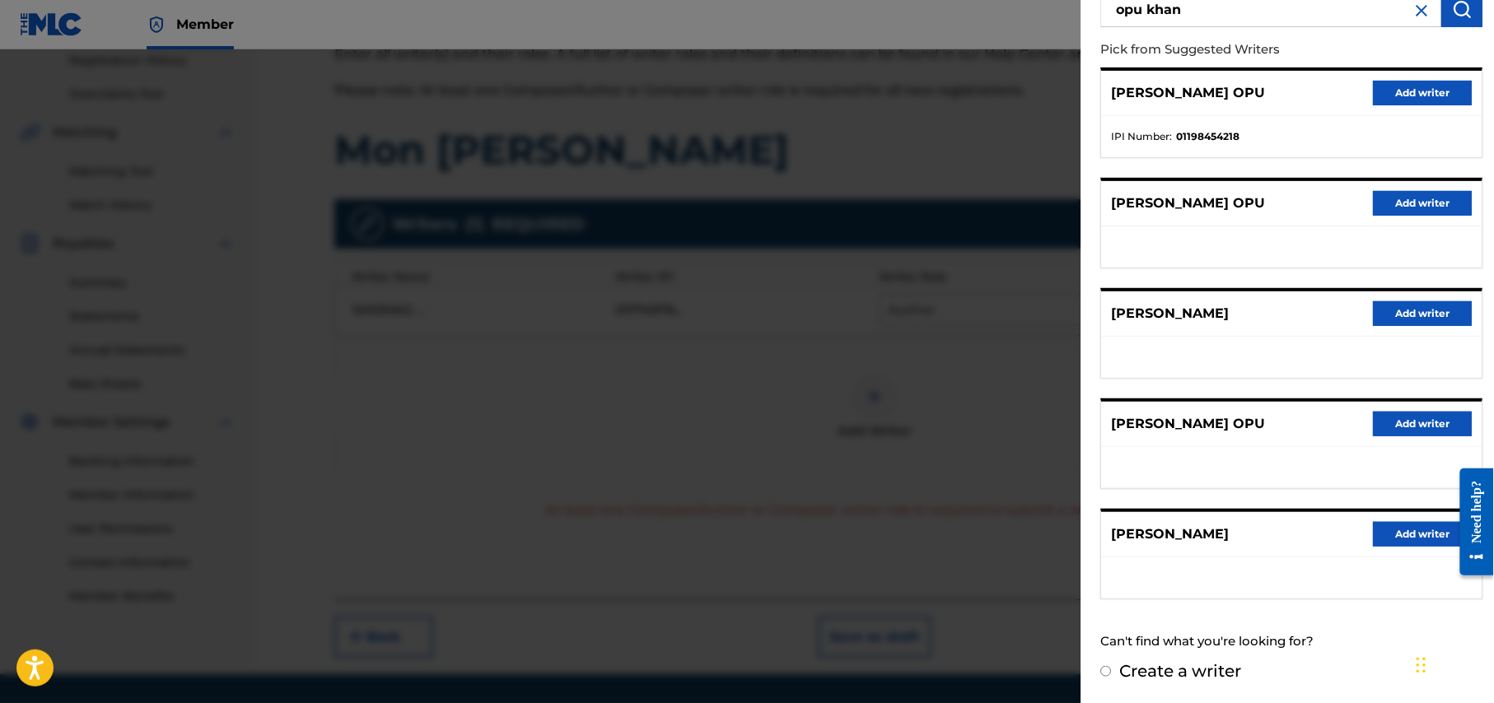
click at [1408, 528] on button "Add writer" at bounding box center [1422, 534] width 99 height 25
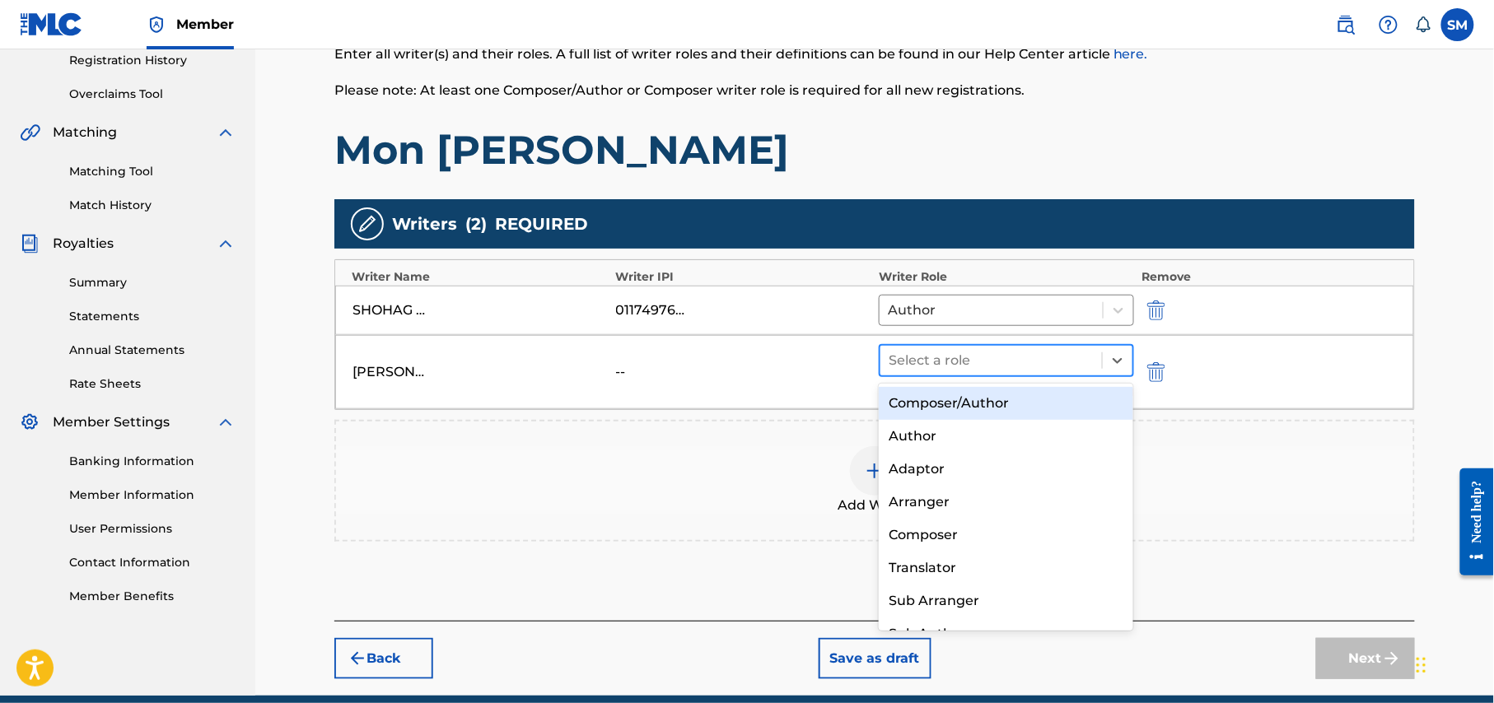
click at [1094, 359] on div at bounding box center [990, 360] width 205 height 23
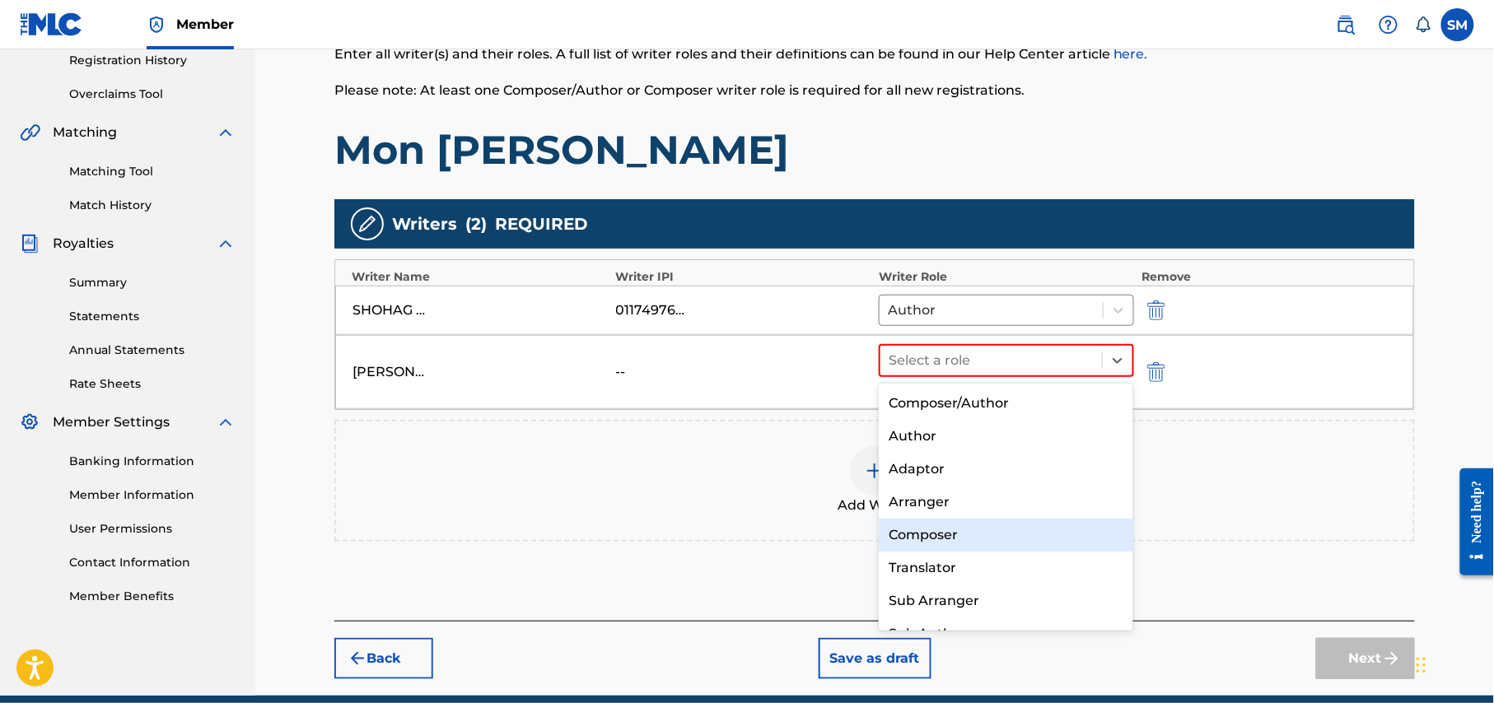
click at [970, 538] on div "Composer" at bounding box center [1006, 535] width 254 height 33
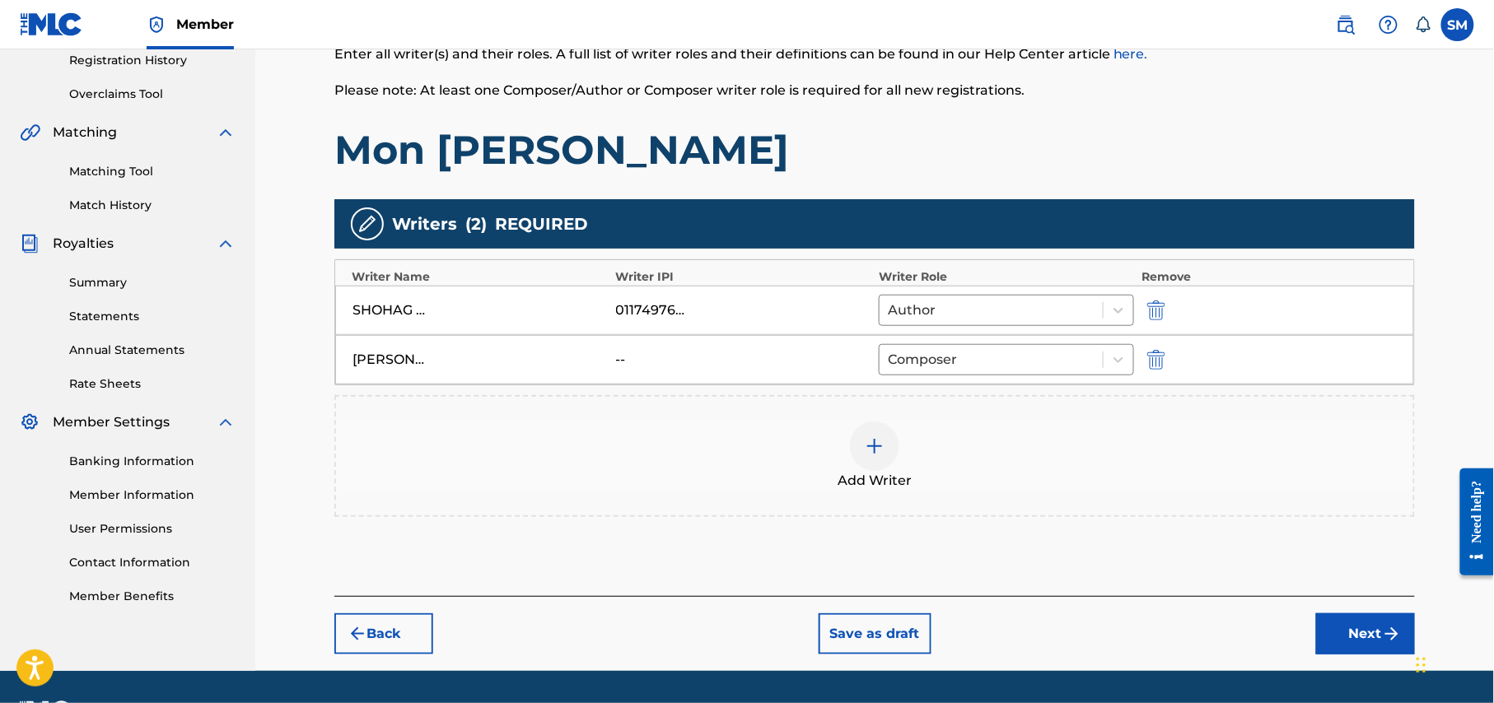
drag, startPoint x: 1371, startPoint y: 634, endPoint x: 1360, endPoint y: 621, distance: 17.0
click at [1371, 633] on button "Next" at bounding box center [1365, 633] width 99 height 41
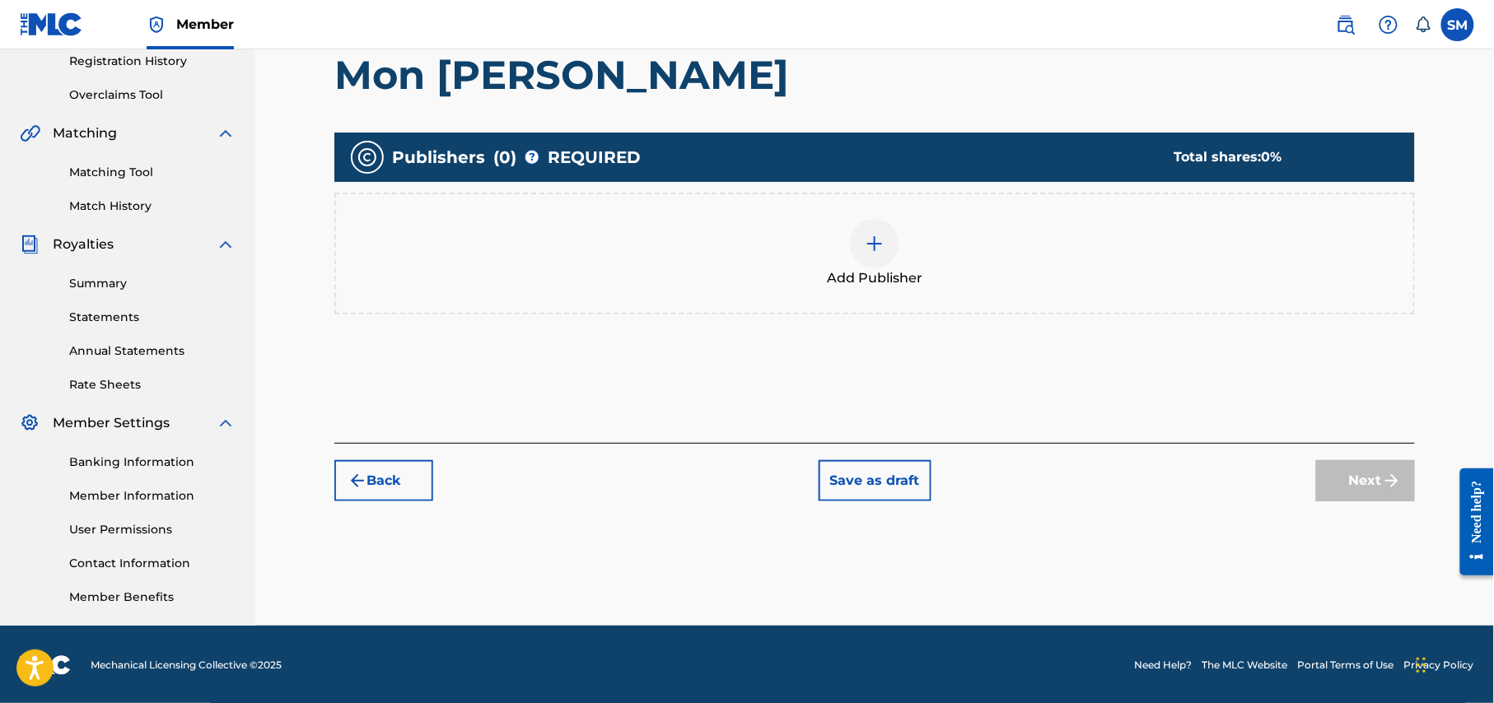
scroll to position [317, 0]
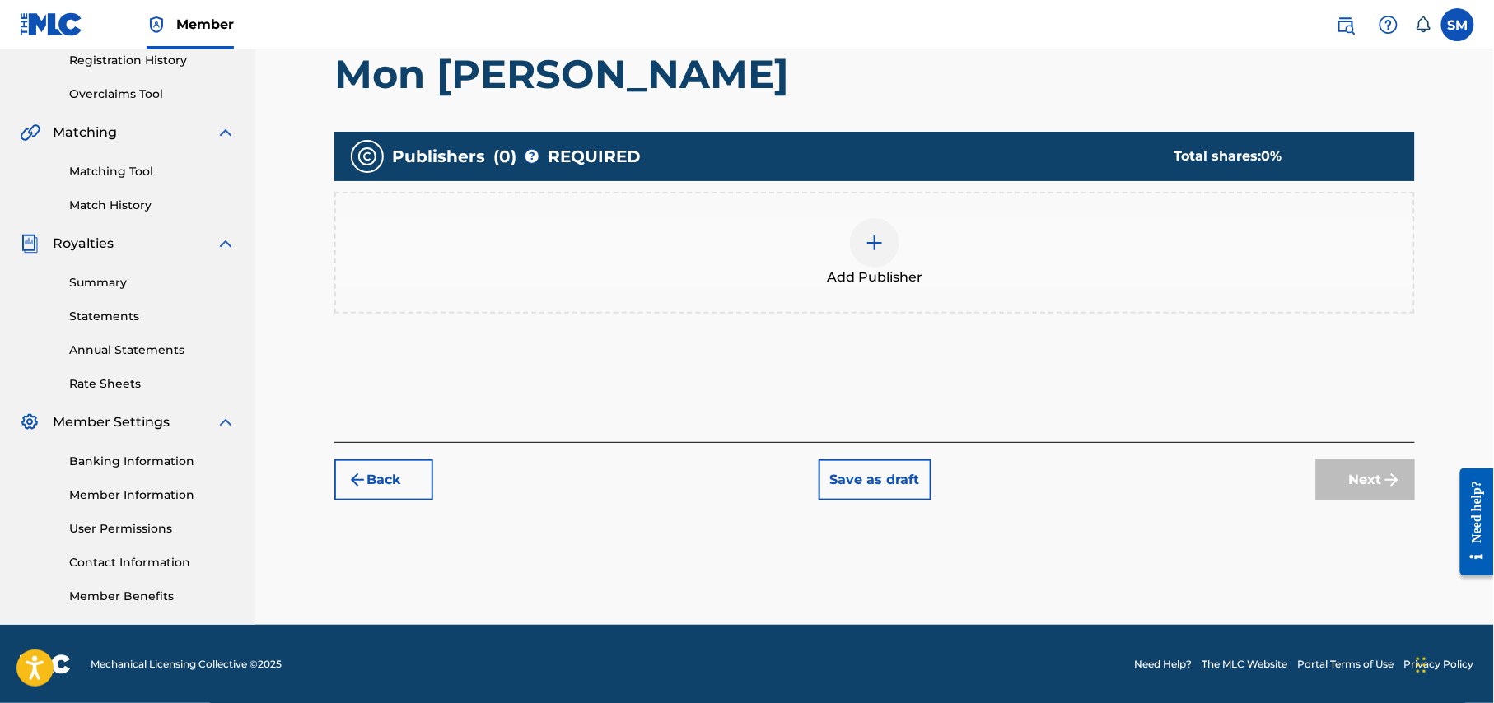
click at [864, 254] on div at bounding box center [874, 242] width 49 height 49
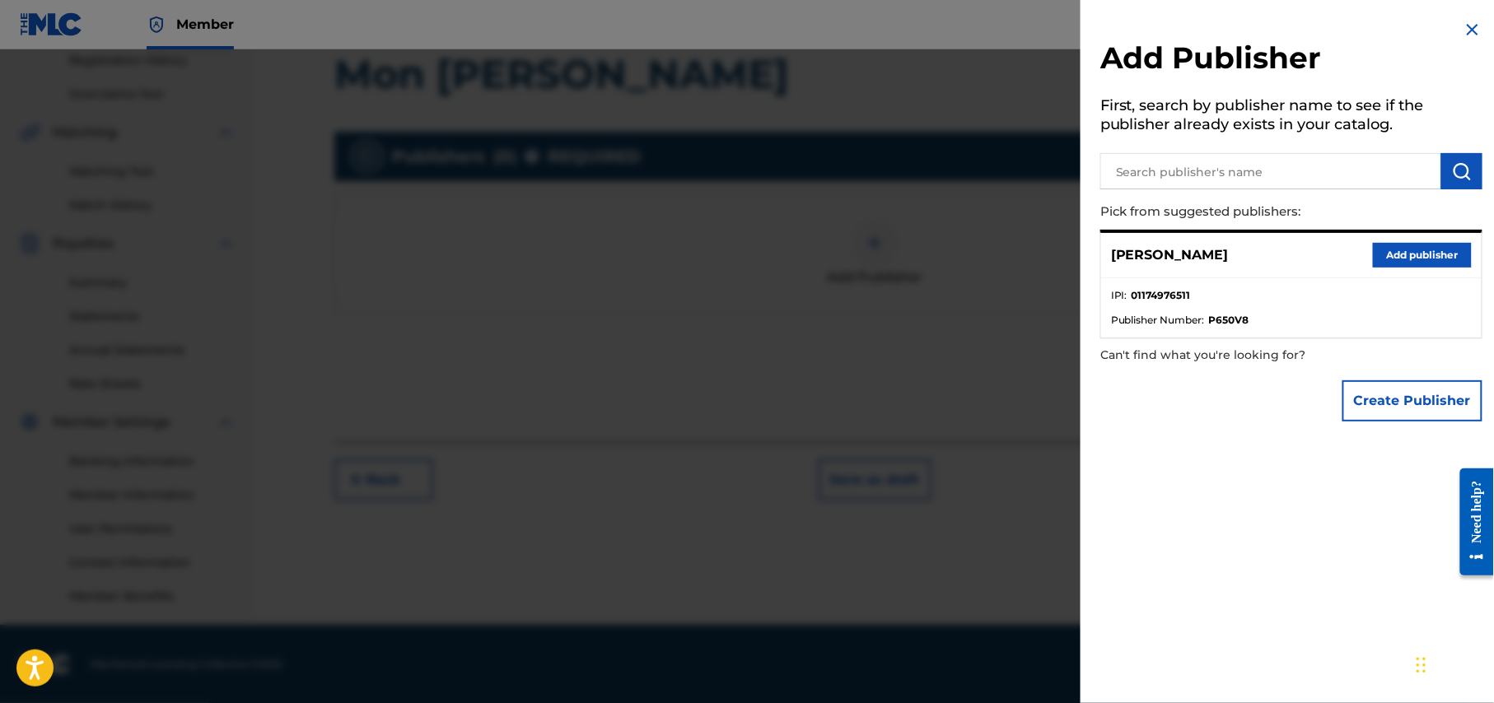
click at [1405, 254] on button "Add publisher" at bounding box center [1422, 255] width 99 height 25
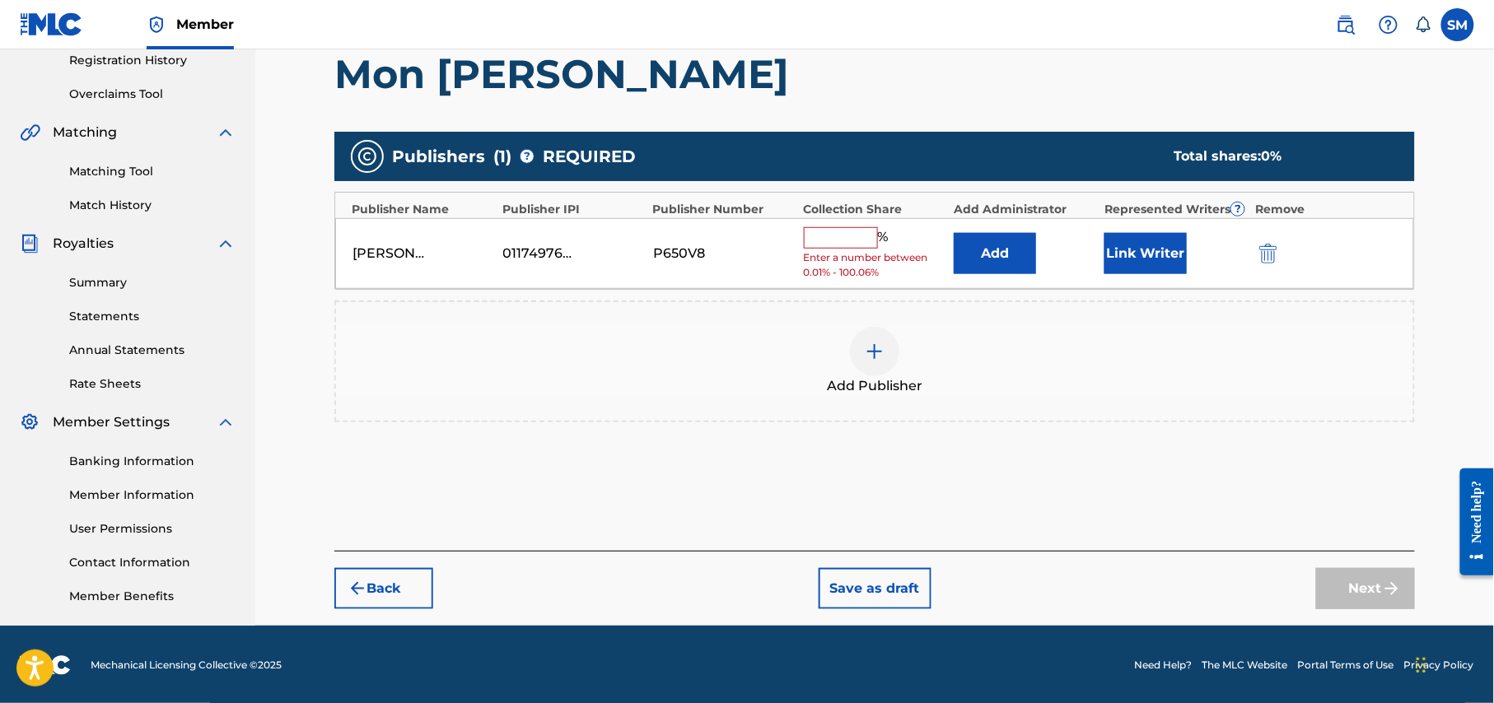
click at [841, 227] on input "text" at bounding box center [841, 237] width 74 height 21
type input "50"
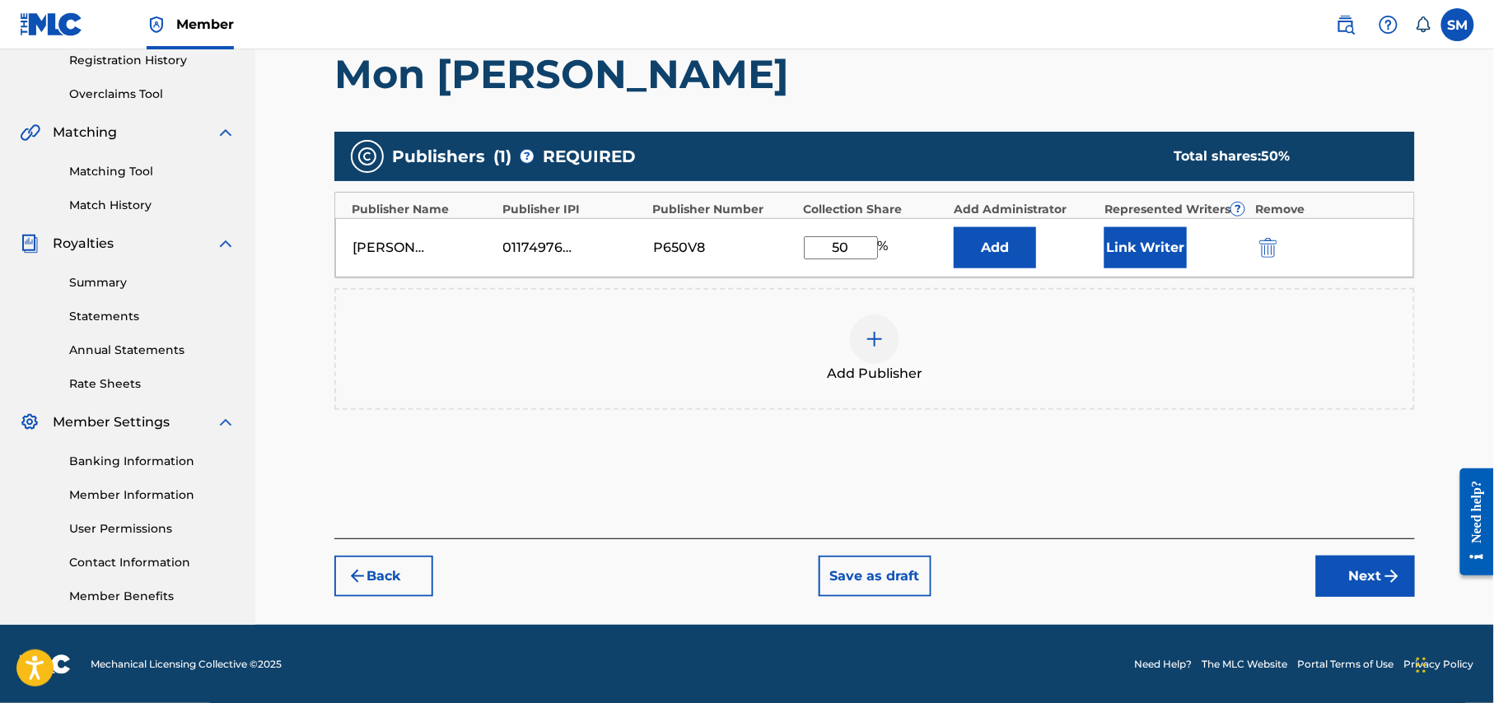
click at [1388, 584] on img "submit" at bounding box center [1392, 577] width 20 height 20
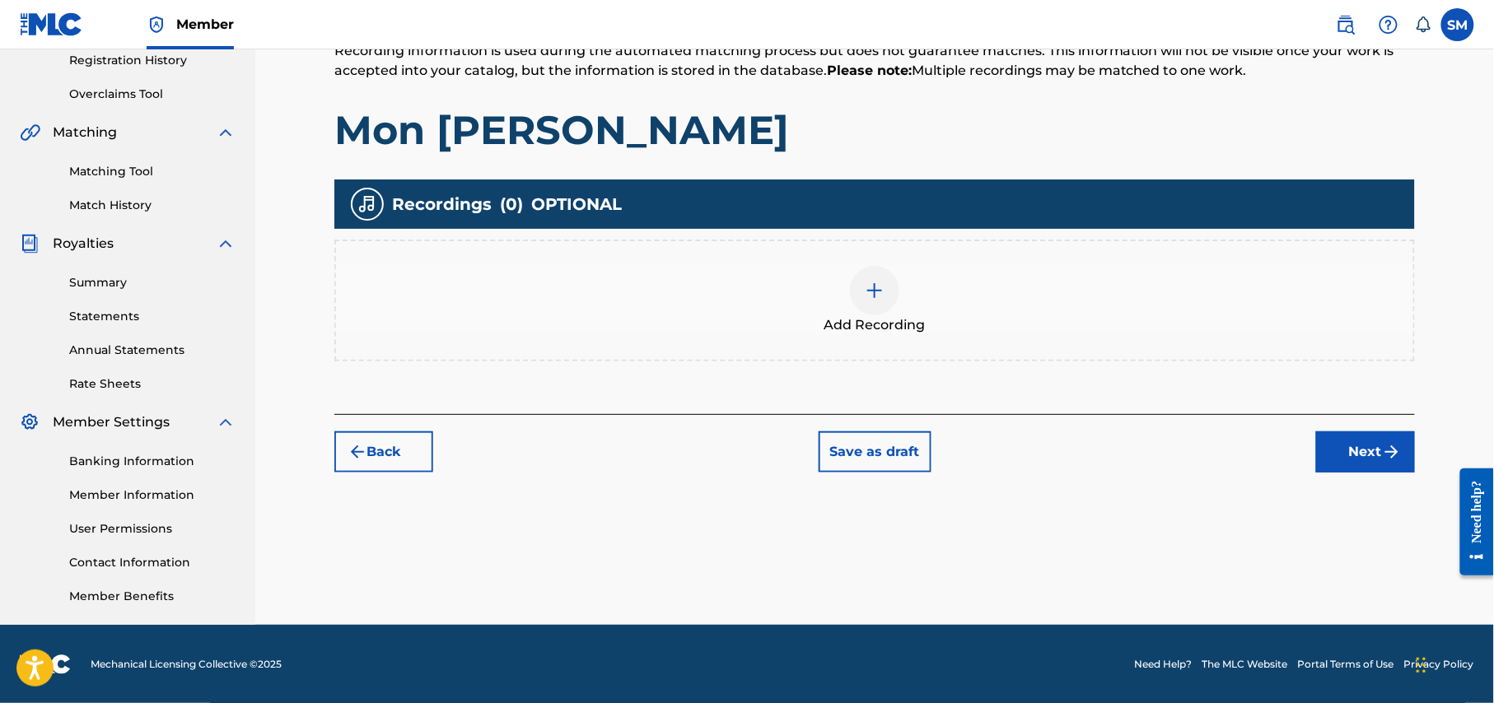
click at [876, 298] on img at bounding box center [875, 291] width 20 height 20
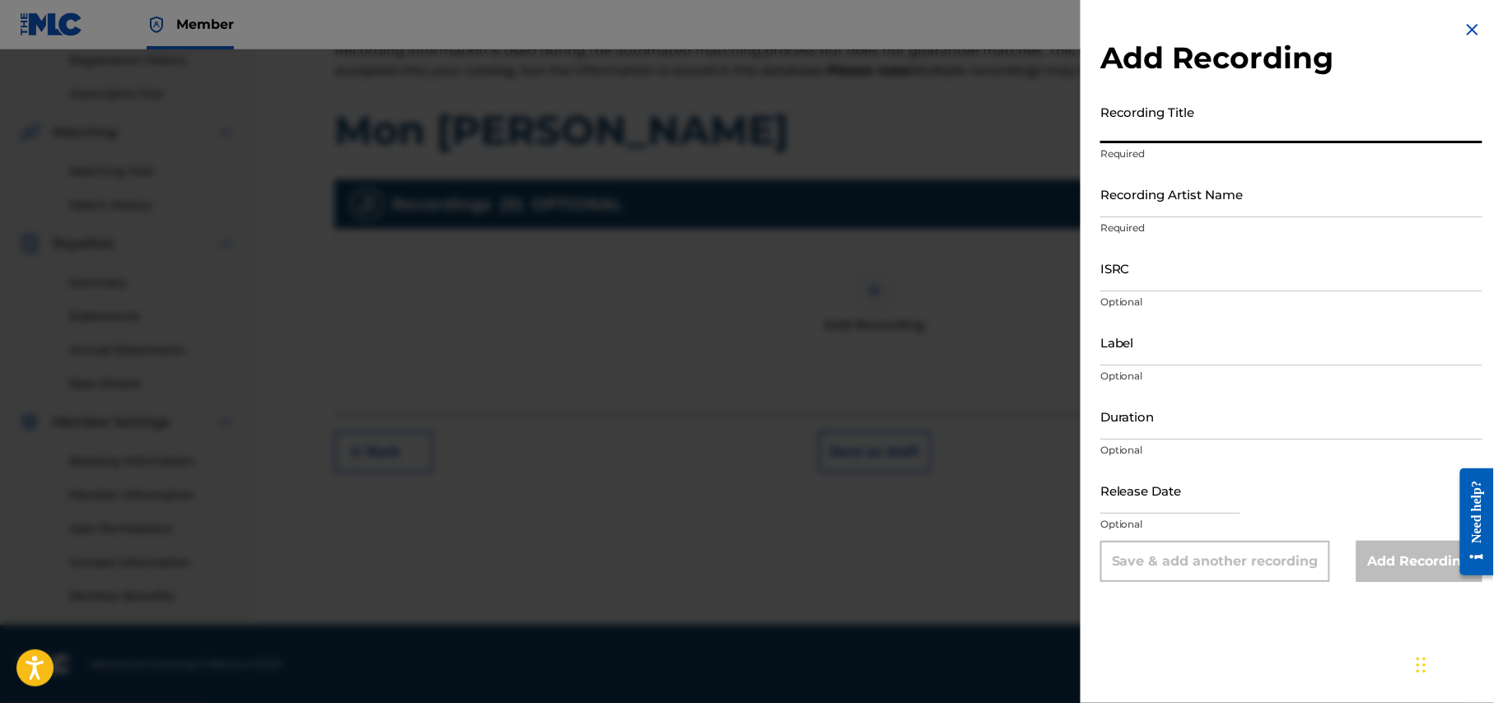
click at [1279, 137] on input "Recording Title" at bounding box center [1291, 119] width 382 height 47
paste input "Mon Pakhi"
type input "Mon Pakhi"
click at [1271, 217] on div "Recording Artist Name Required" at bounding box center [1291, 207] width 382 height 74
click at [1276, 202] on input "Recording Artist Name" at bounding box center [1291, 193] width 382 height 47
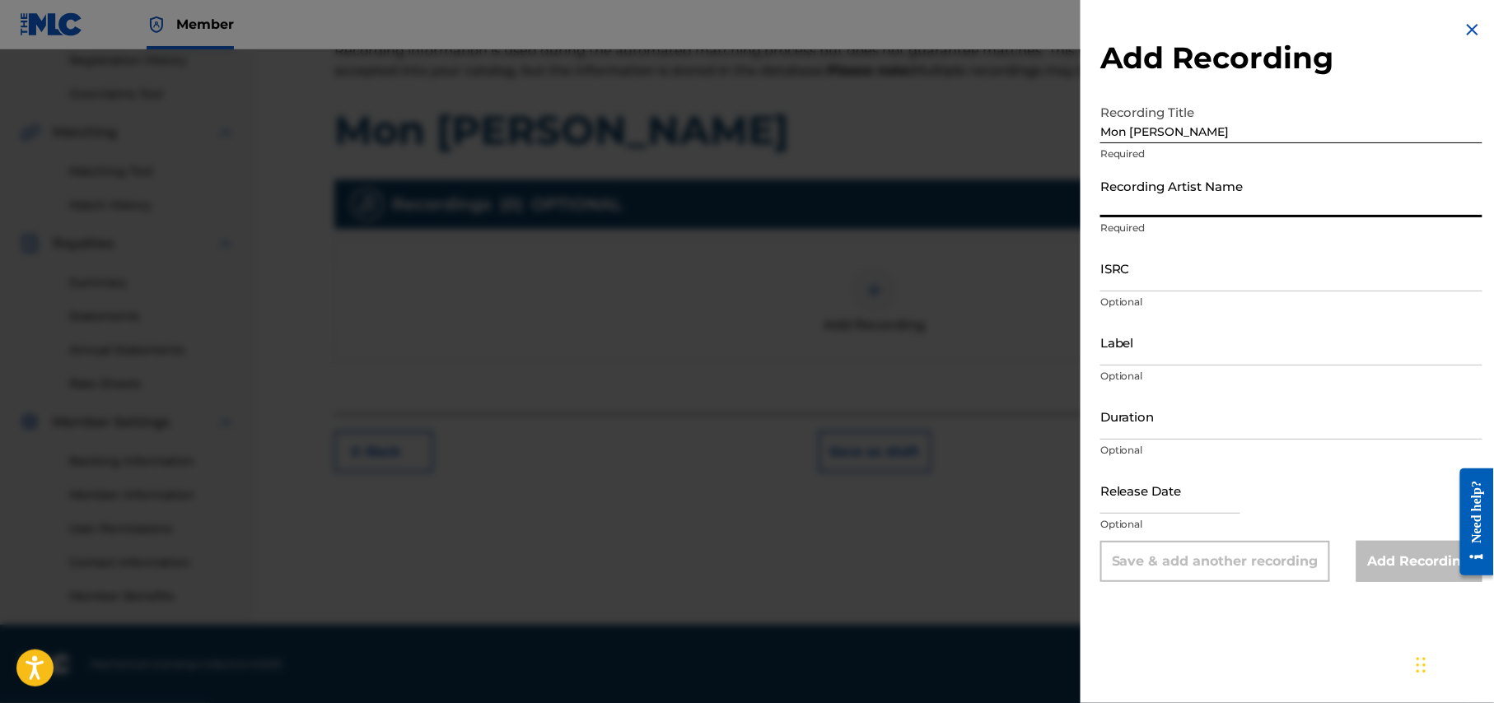
click at [1191, 202] on input "Recording Artist Name" at bounding box center [1291, 193] width 382 height 47
paste input "Rajib Shah"
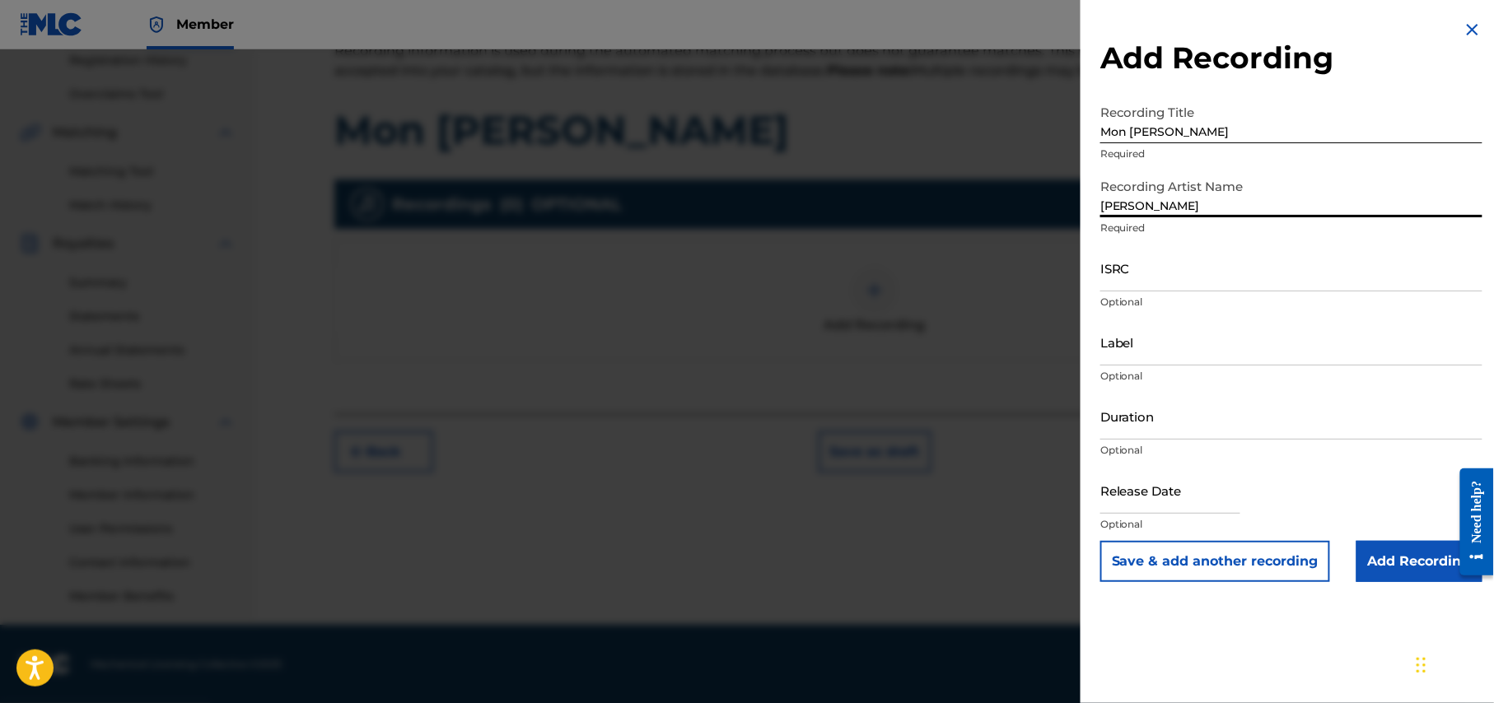
type input "Rajib Shah"
click at [1212, 281] on input "ISRC" at bounding box center [1291, 268] width 382 height 47
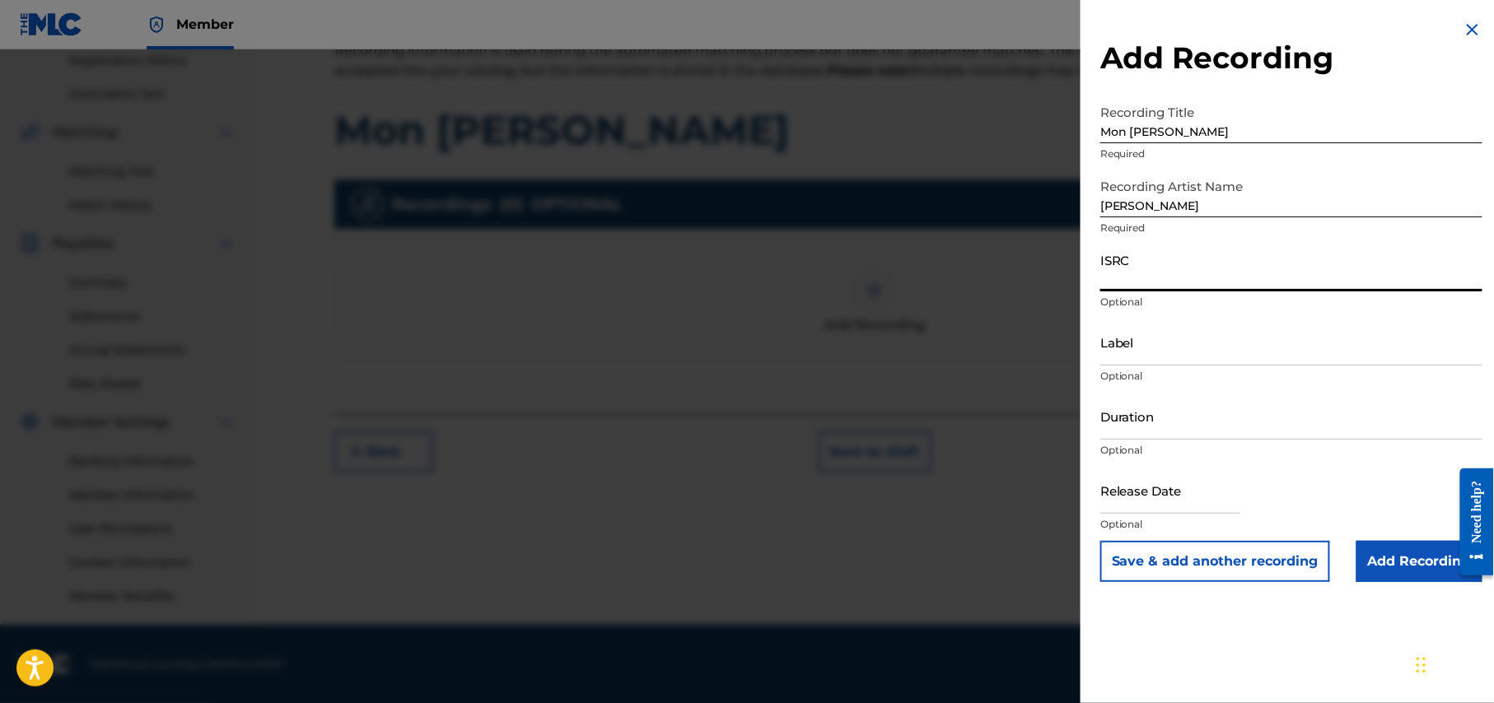
click at [1206, 347] on input "Label" at bounding box center [1291, 342] width 382 height 47
click at [1150, 346] on input "Label" at bounding box center [1291, 342] width 382 height 47
paste input "Rajib Shah Music Club"
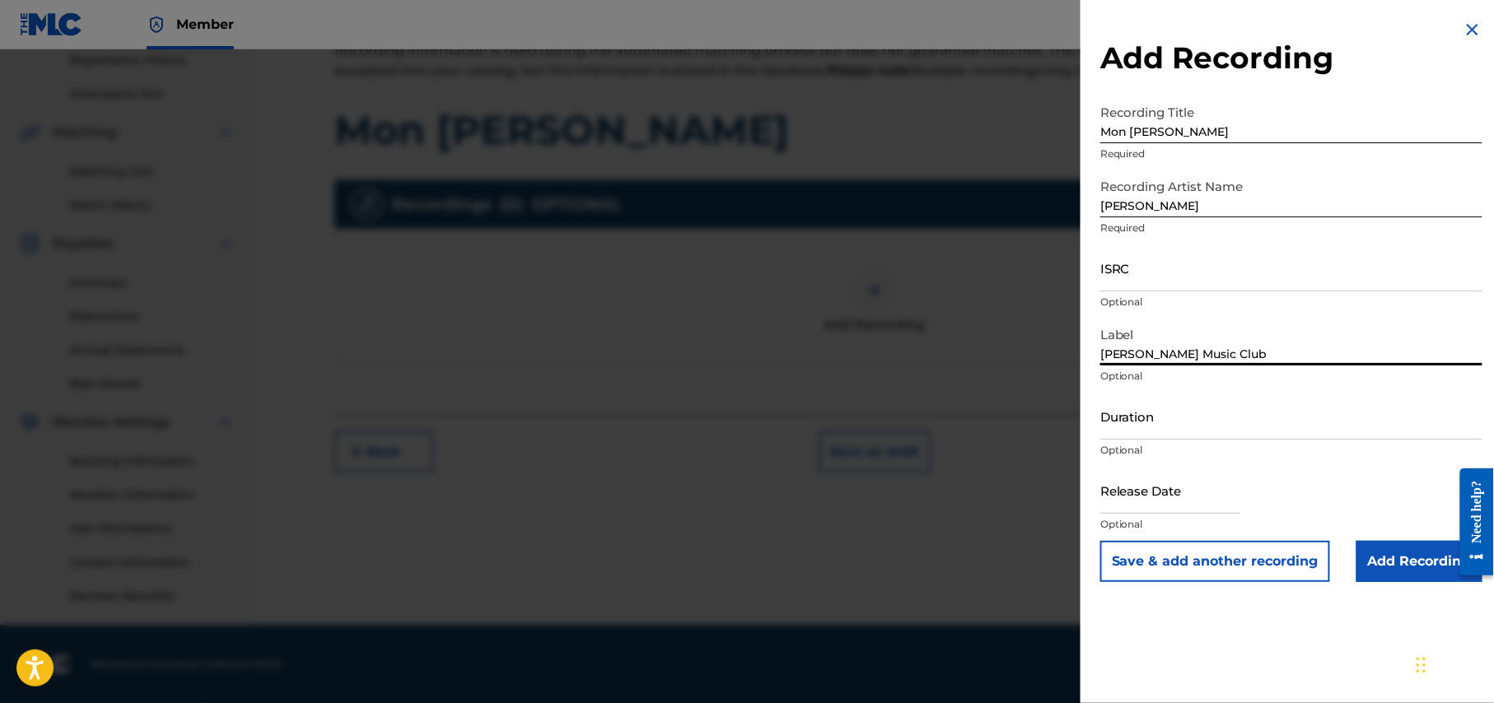
type input "Rajib Shah Music Club"
click at [1204, 430] on input "Duration" at bounding box center [1291, 416] width 382 height 47
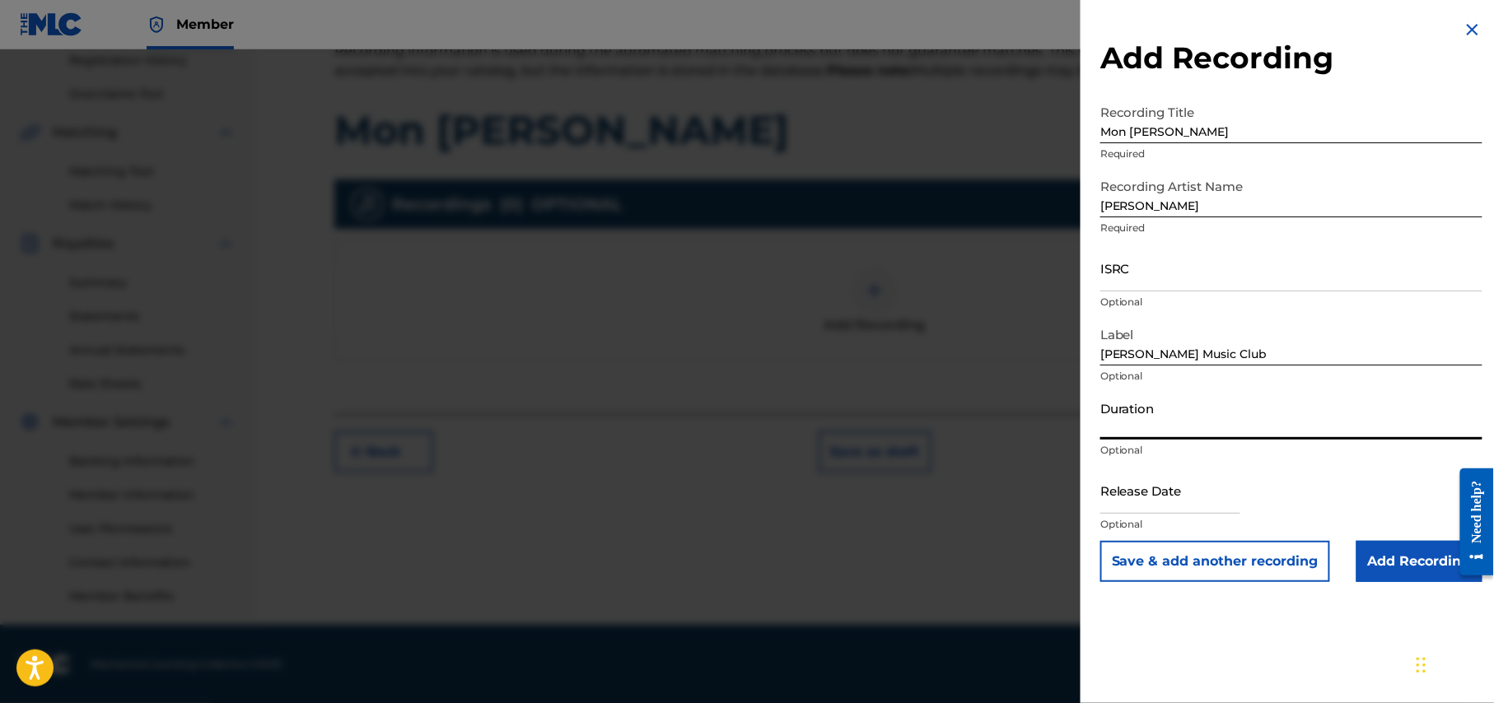
click at [1174, 423] on input "Duration" at bounding box center [1291, 416] width 382 height 47
type input "05:47"
click at [1220, 508] on input "text" at bounding box center [1170, 490] width 140 height 47
select select "7"
select select "2025"
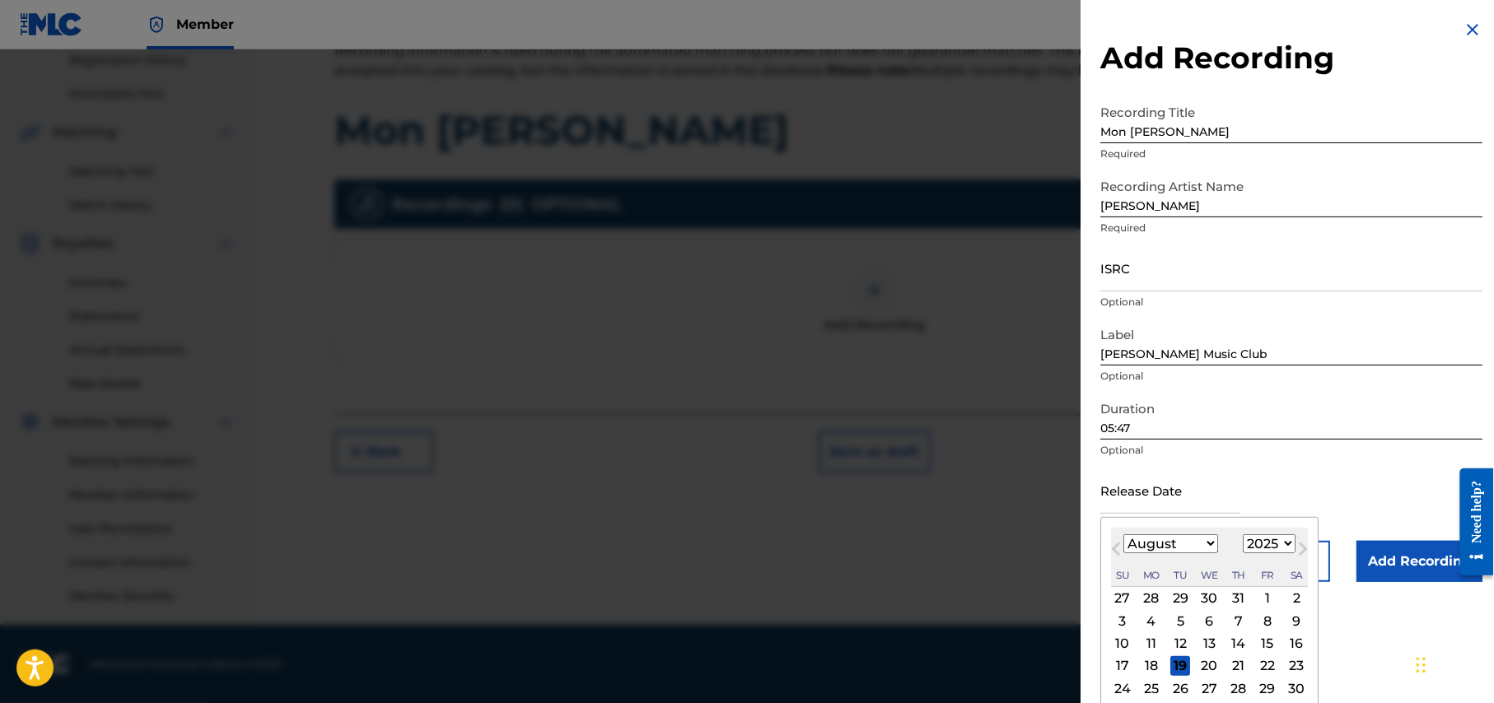
click at [1207, 550] on select "January February March April May June July August September October November De…" at bounding box center [1170, 543] width 95 height 19
click at [1124, 534] on select "January February March April May June July August September October November De…" at bounding box center [1170, 543] width 95 height 19
click at [1296, 542] on button "Next Month" at bounding box center [1303, 552] width 26 height 26
select select "3"
click at [1289, 545] on select "1900 1901 1902 1903 1904 1905 1906 1907 1908 1909 1910 1911 1912 1913 1914 1915…" at bounding box center [1269, 543] width 53 height 19
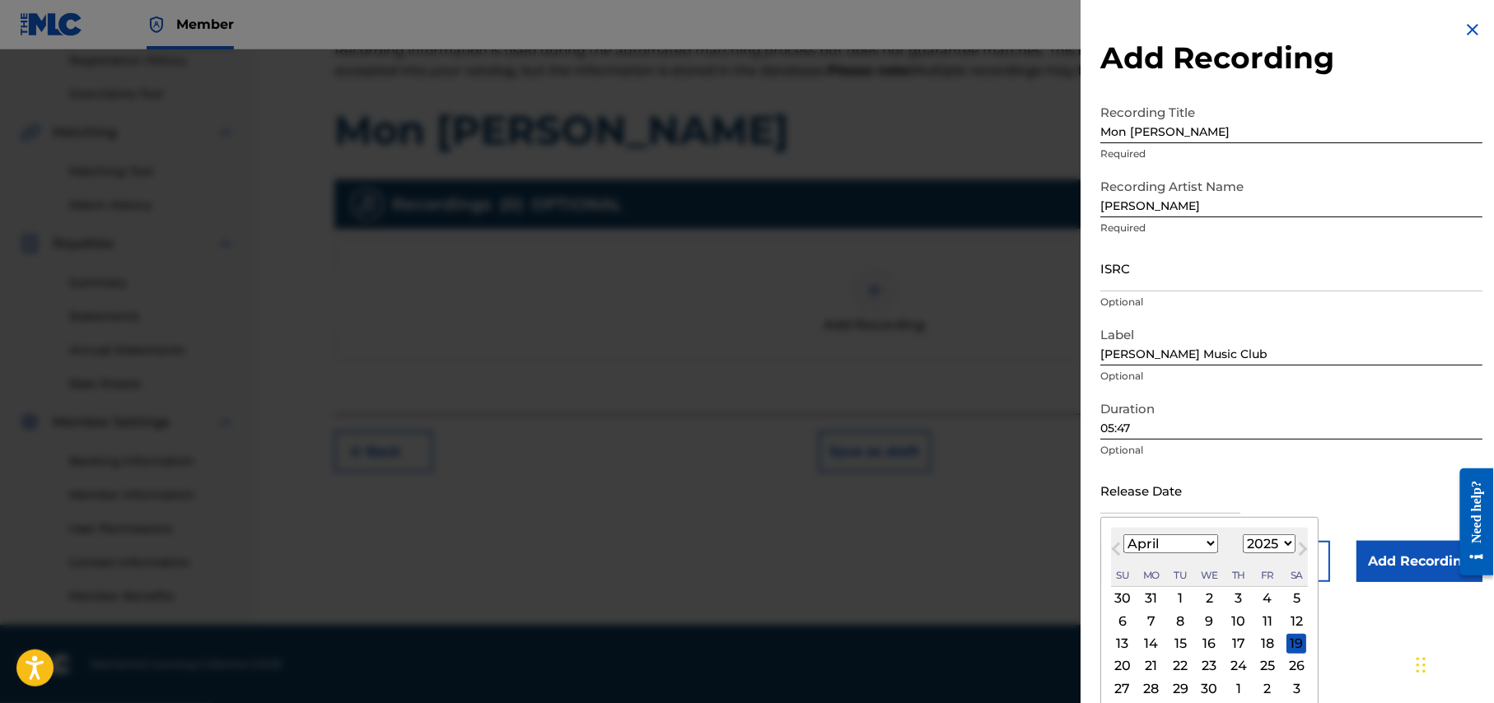
select select "2022"
click at [1246, 534] on select "1900 1901 1902 1903 1904 1905 1906 1907 1908 1909 1910 1911 1912 1913 1914 1915…" at bounding box center [1269, 543] width 53 height 19
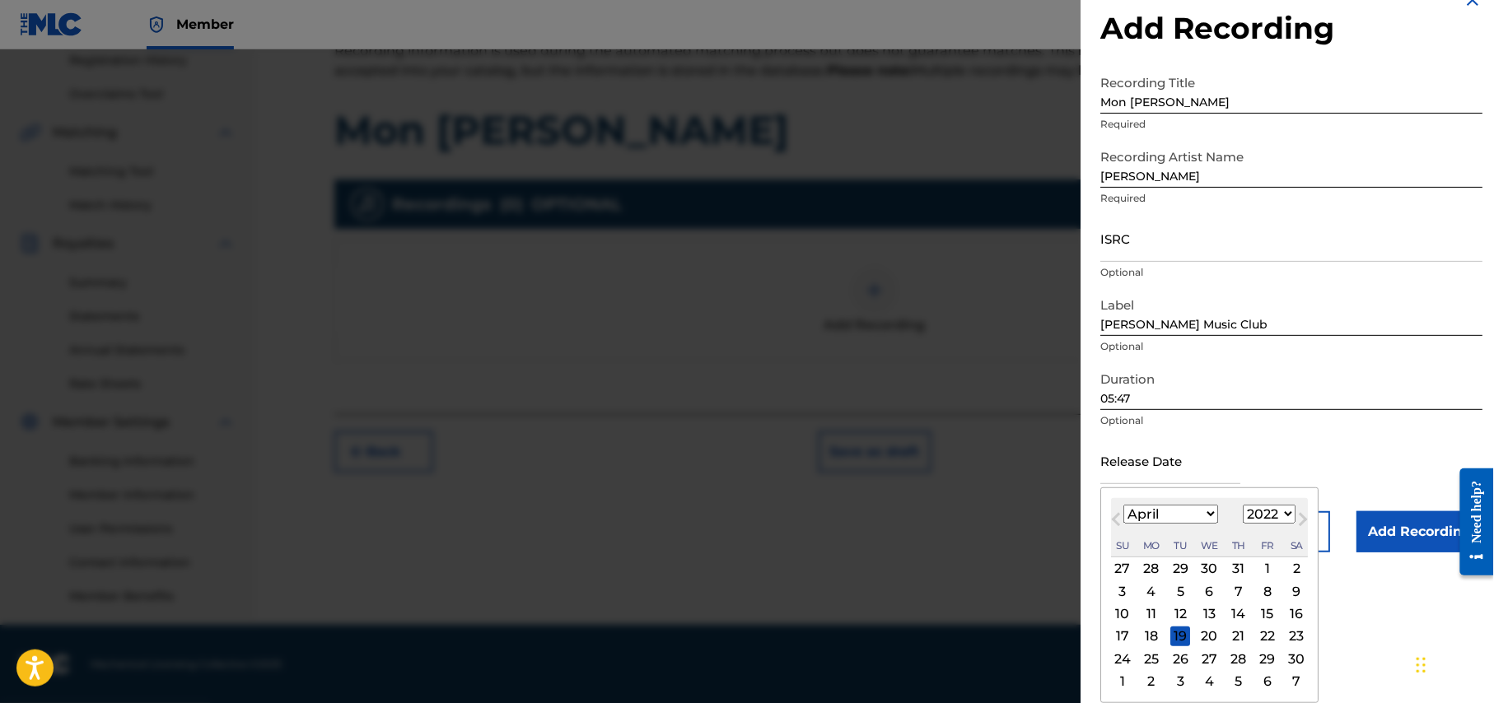
click at [1268, 636] on div "22" at bounding box center [1267, 637] width 20 height 20
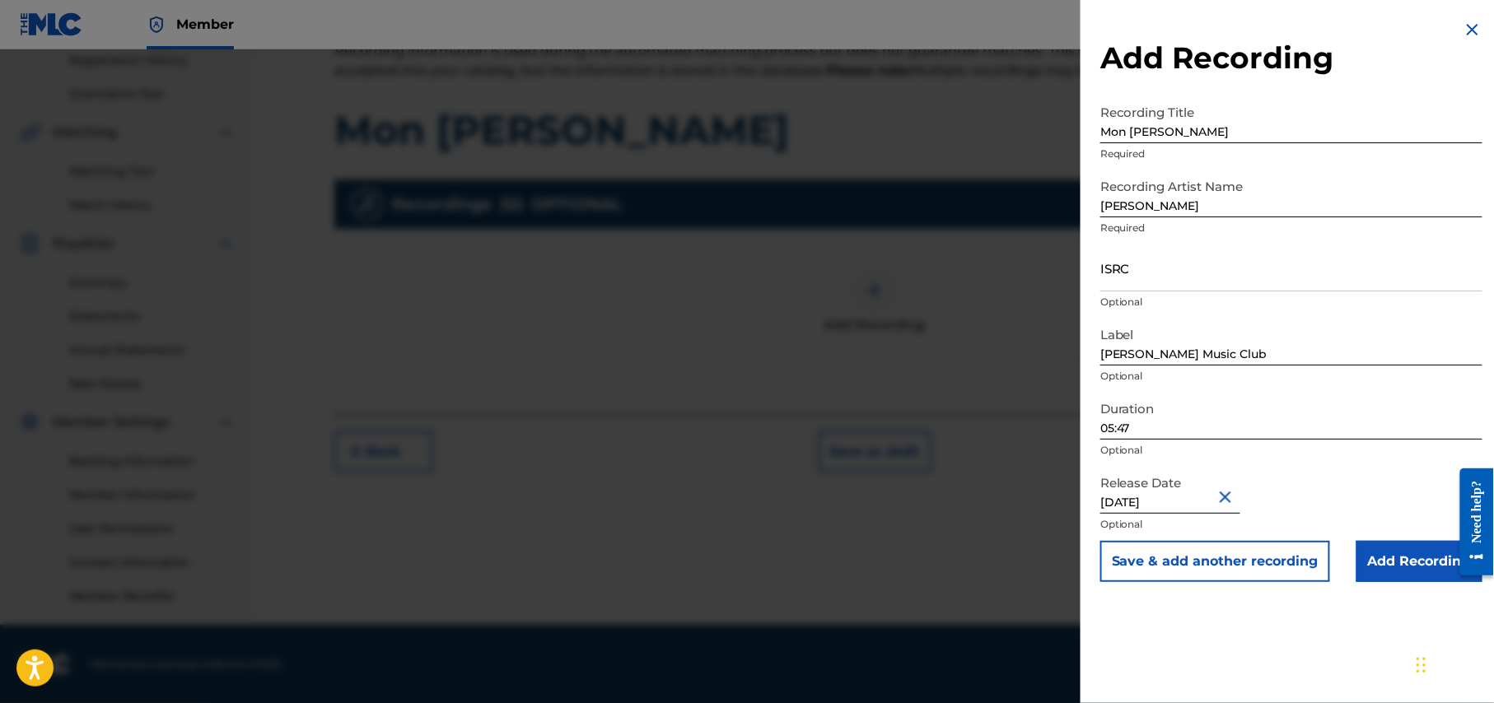
type input "April 22 2022"
click at [1161, 502] on input "April 22 2022" at bounding box center [1170, 490] width 140 height 47
select select "3"
select select "2022"
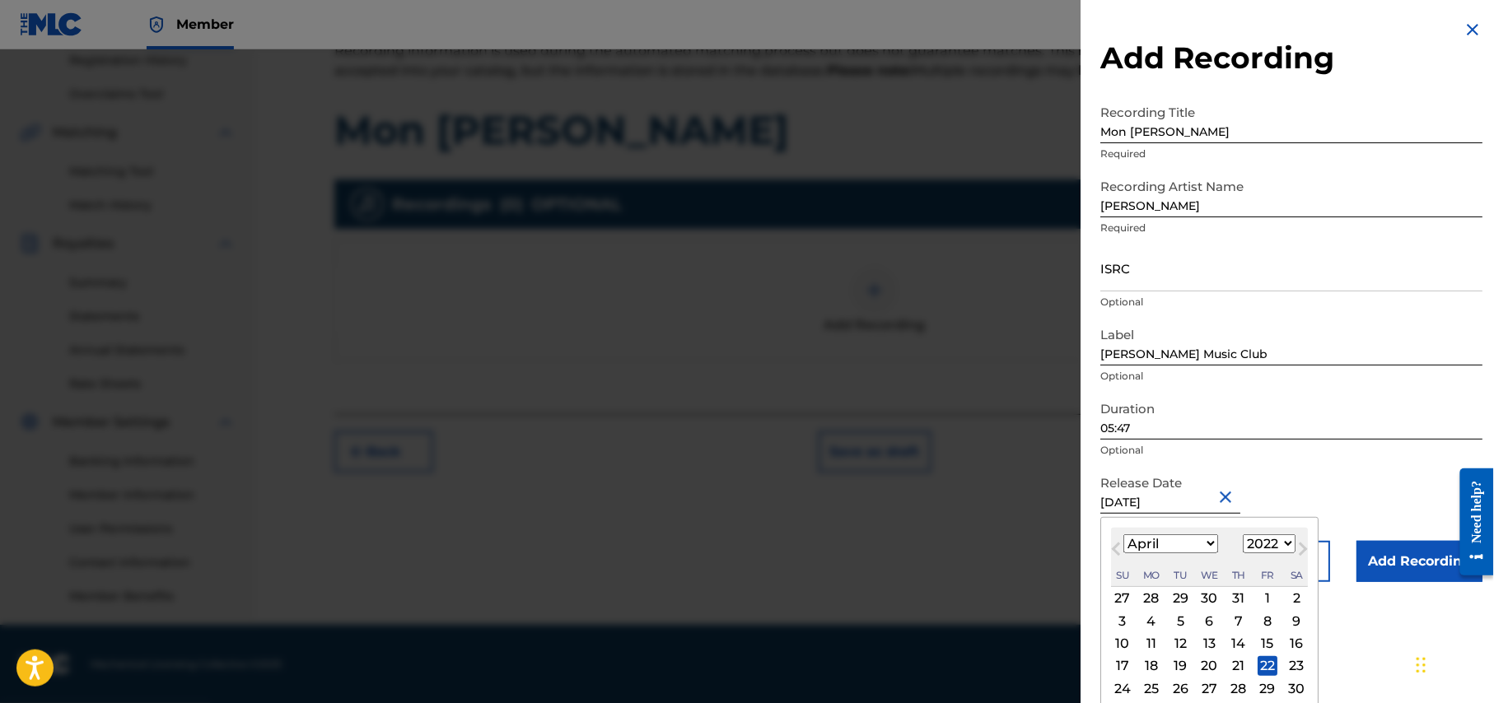
click at [1218, 540] on select "January February March April May June July August September October November De…" at bounding box center [1170, 543] width 95 height 19
select select "2"
click at [1124, 534] on select "January February March April May June July August September October November De…" at bounding box center [1170, 543] width 95 height 19
click at [1286, 542] on select "1900 1901 1902 1903 1904 1905 1906 1907 1908 1909 1910 1911 1912 1913 1914 1915…" at bounding box center [1269, 543] width 53 height 19
select select "2018"
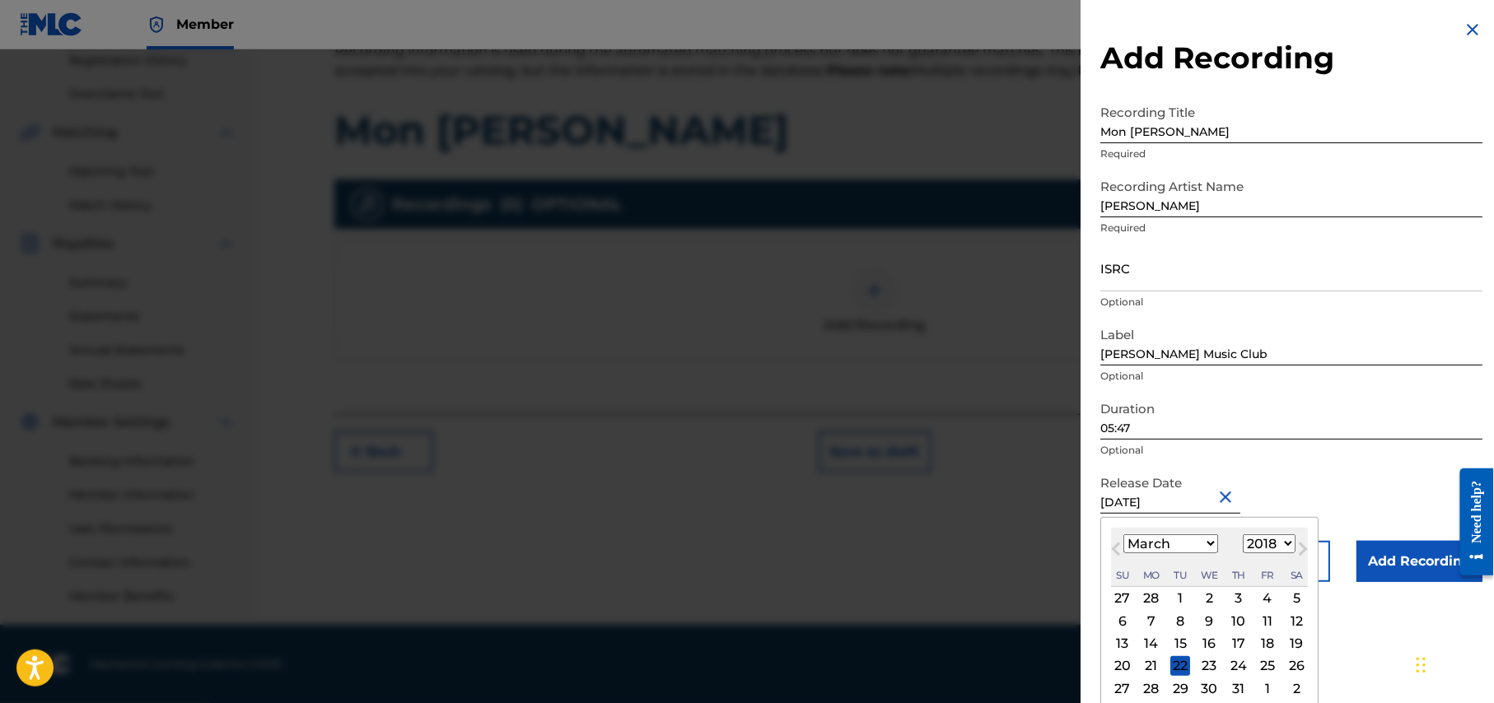
click at [1246, 534] on select "1900 1901 1902 1903 1904 1905 1906 1907 1908 1909 1910 1911 1912 1913 1914 1915…" at bounding box center [1269, 543] width 53 height 19
click at [1248, 666] on div "22" at bounding box center [1239, 666] width 20 height 20
type input "March 22 2018"
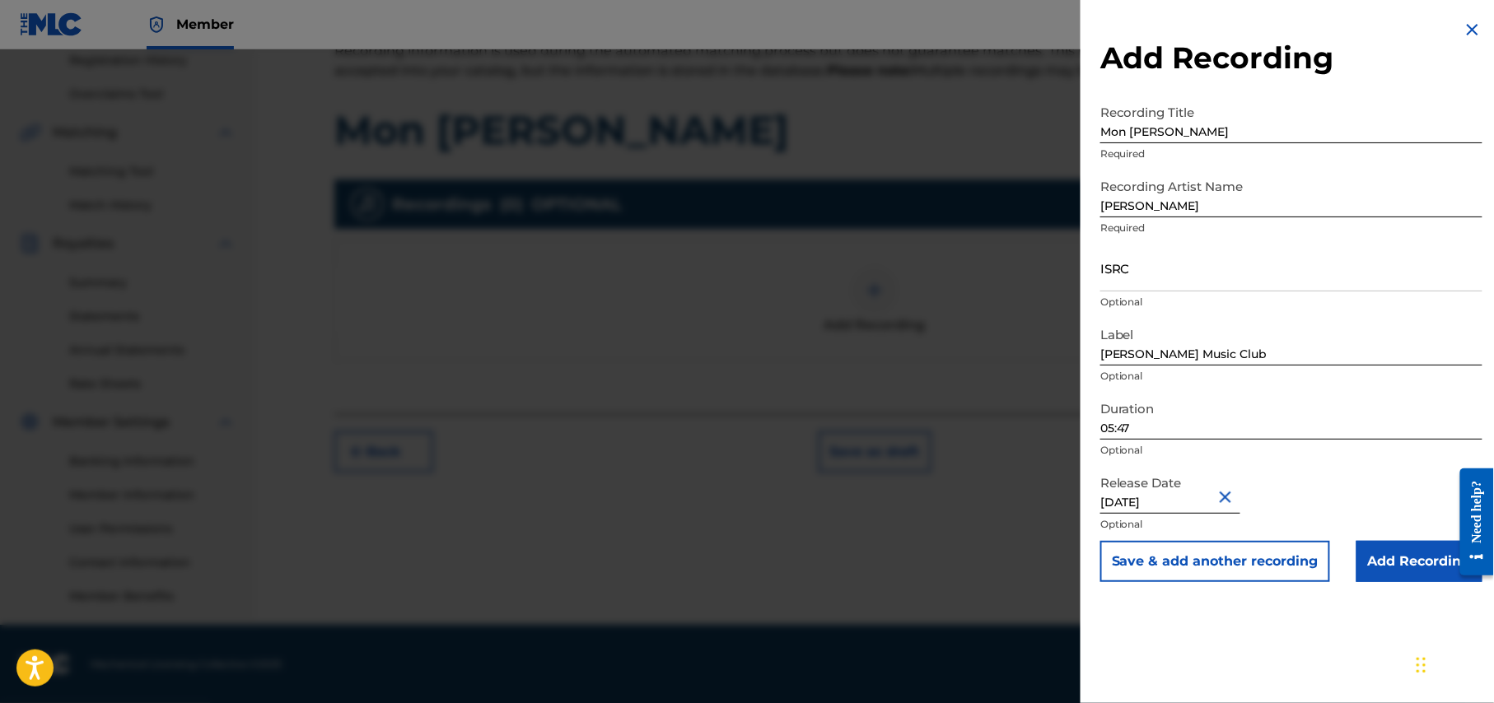
click at [1398, 565] on input "Add Recording" at bounding box center [1419, 561] width 126 height 41
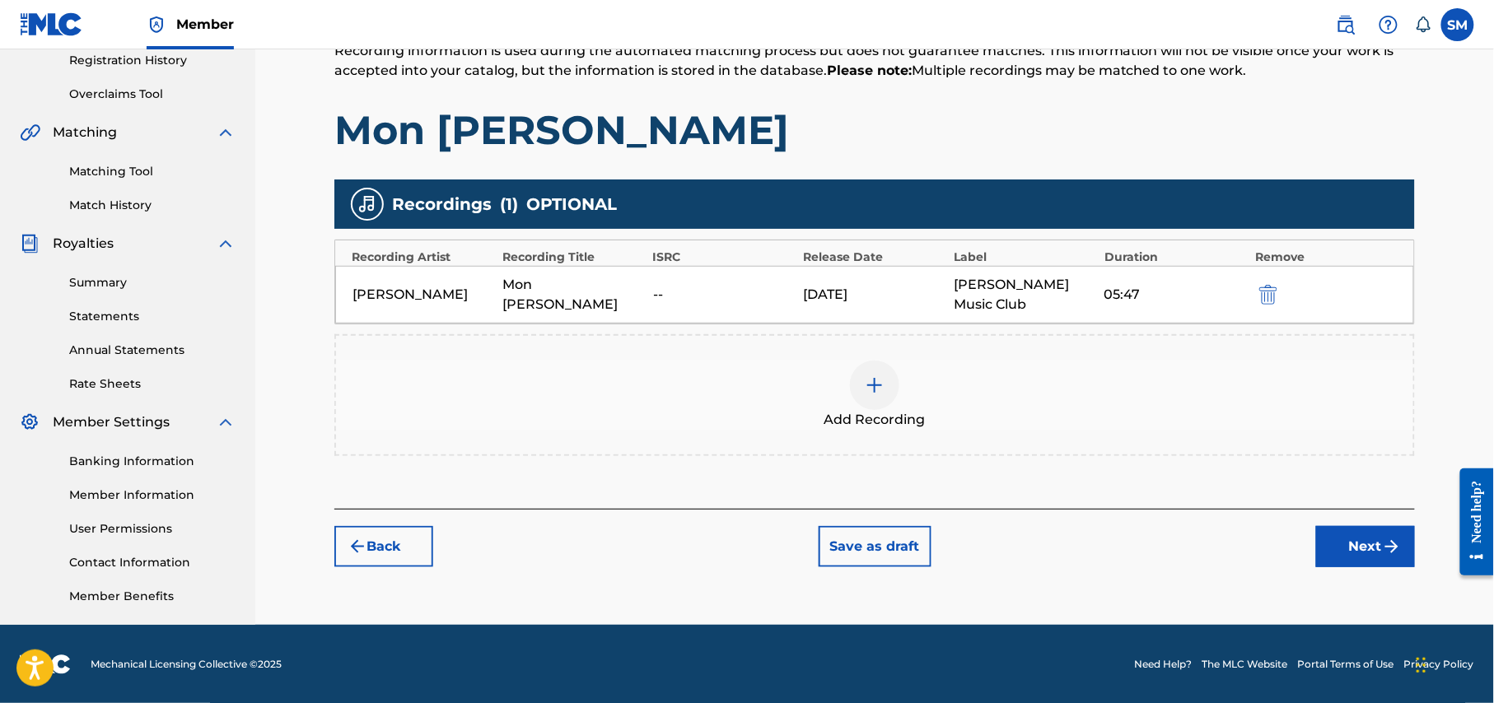
click at [1372, 553] on button "Next" at bounding box center [1365, 546] width 99 height 41
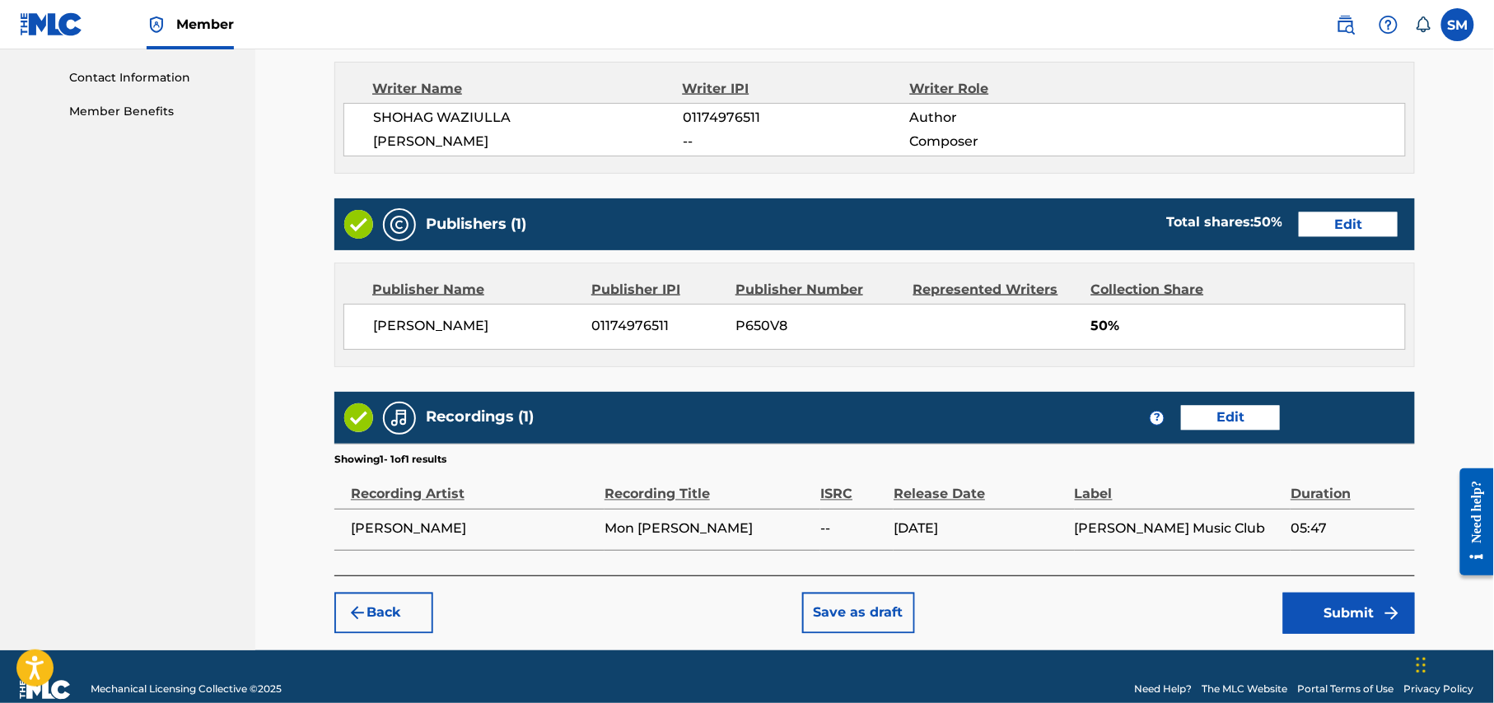
scroll to position [832, 0]
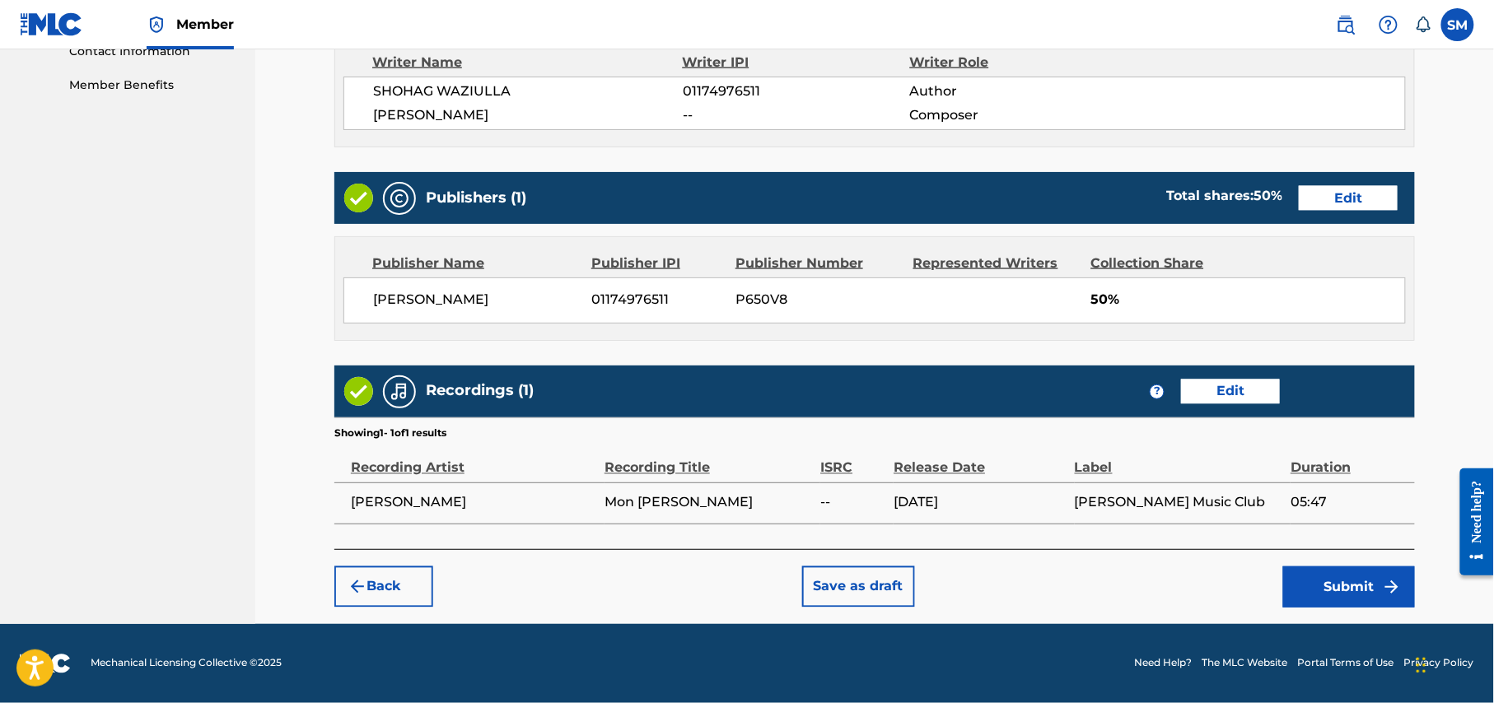
click at [1364, 580] on button "Submit" at bounding box center [1349, 587] width 132 height 41
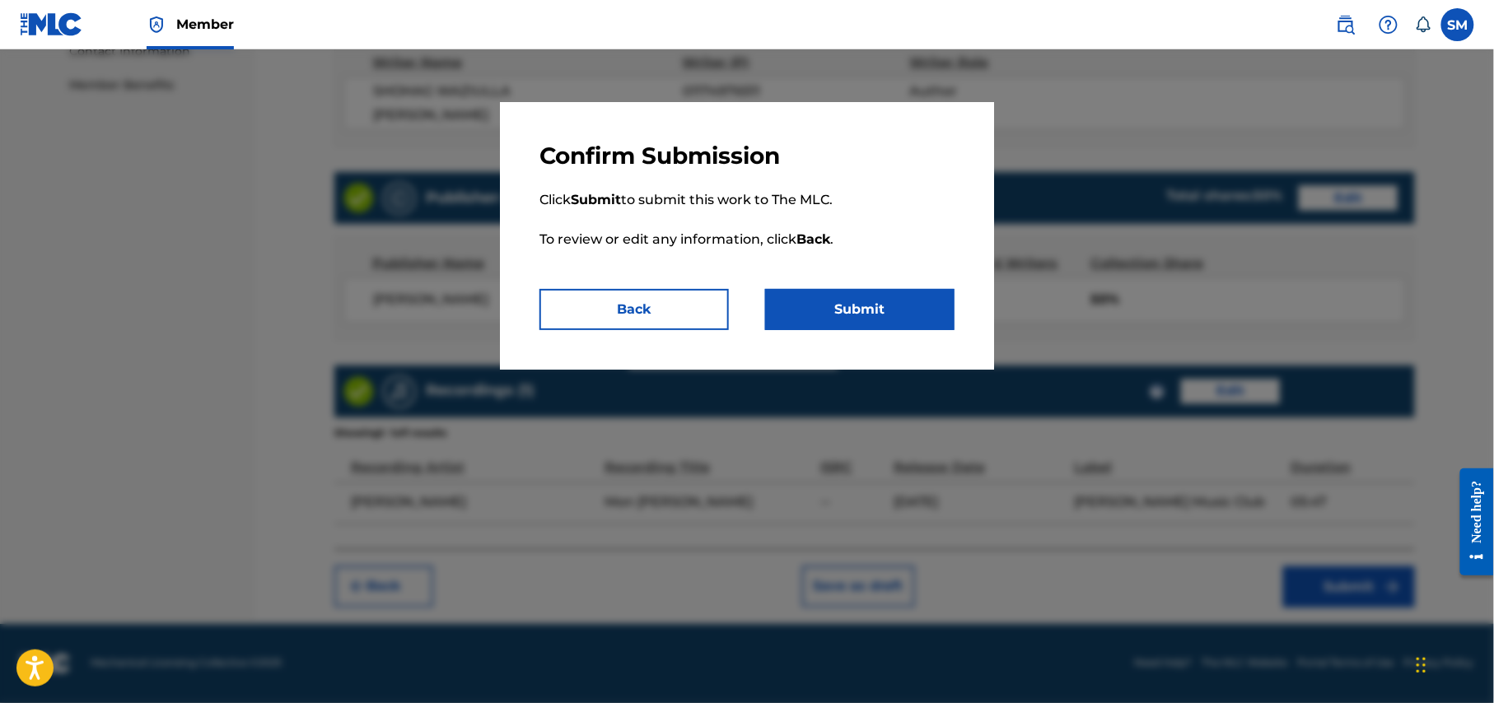
click at [867, 293] on button "Submit" at bounding box center [859, 309] width 189 height 41
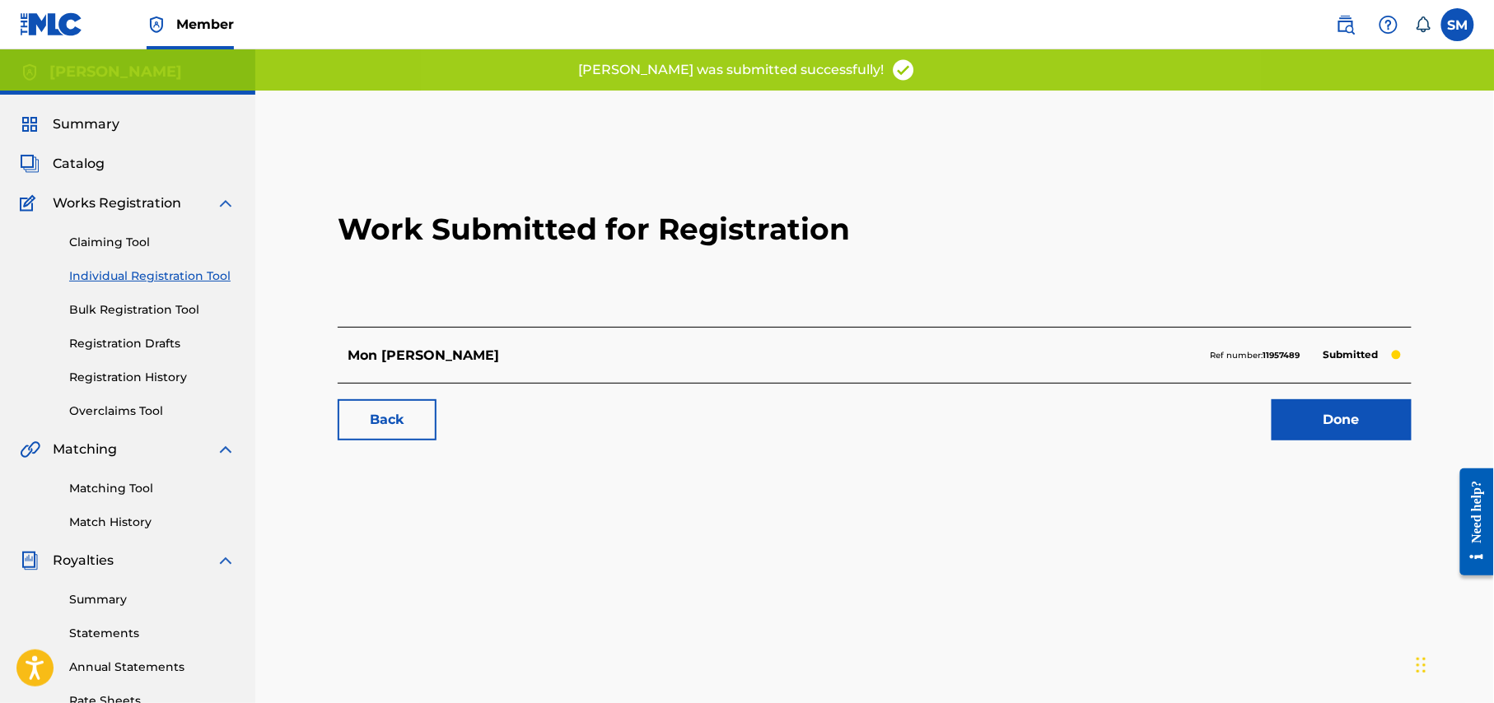
click at [1329, 425] on link "Done" at bounding box center [1341, 419] width 140 height 41
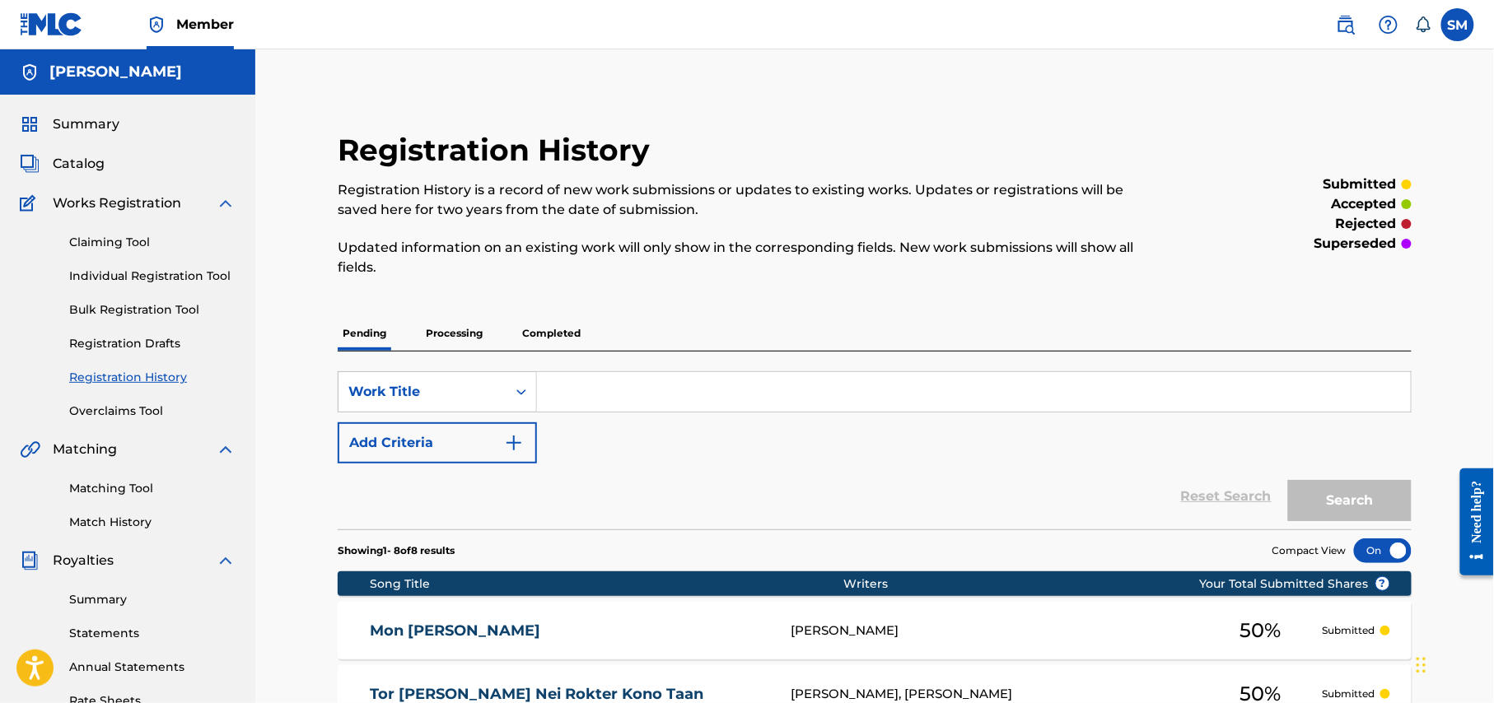
click at [69, 165] on span "Catalog" at bounding box center [79, 164] width 52 height 20
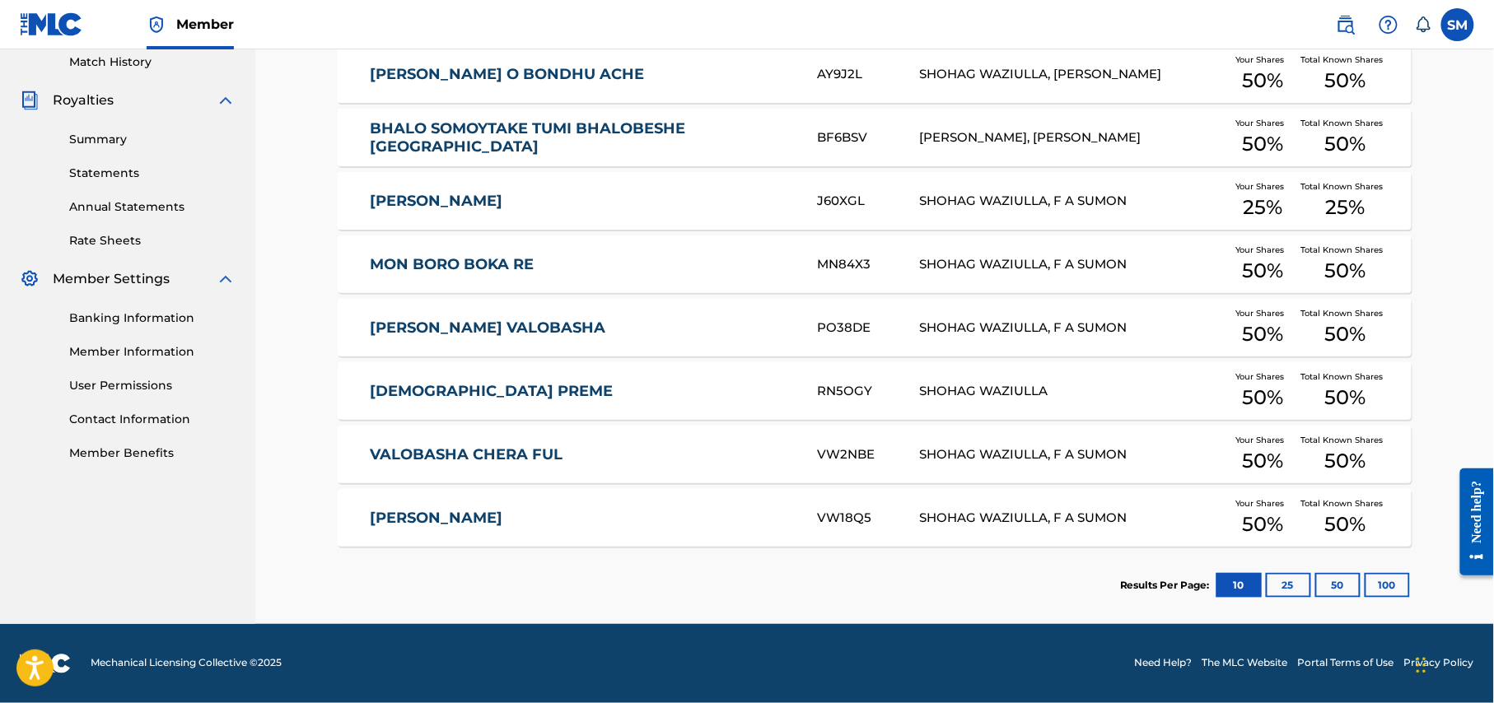
scroll to position [21, 0]
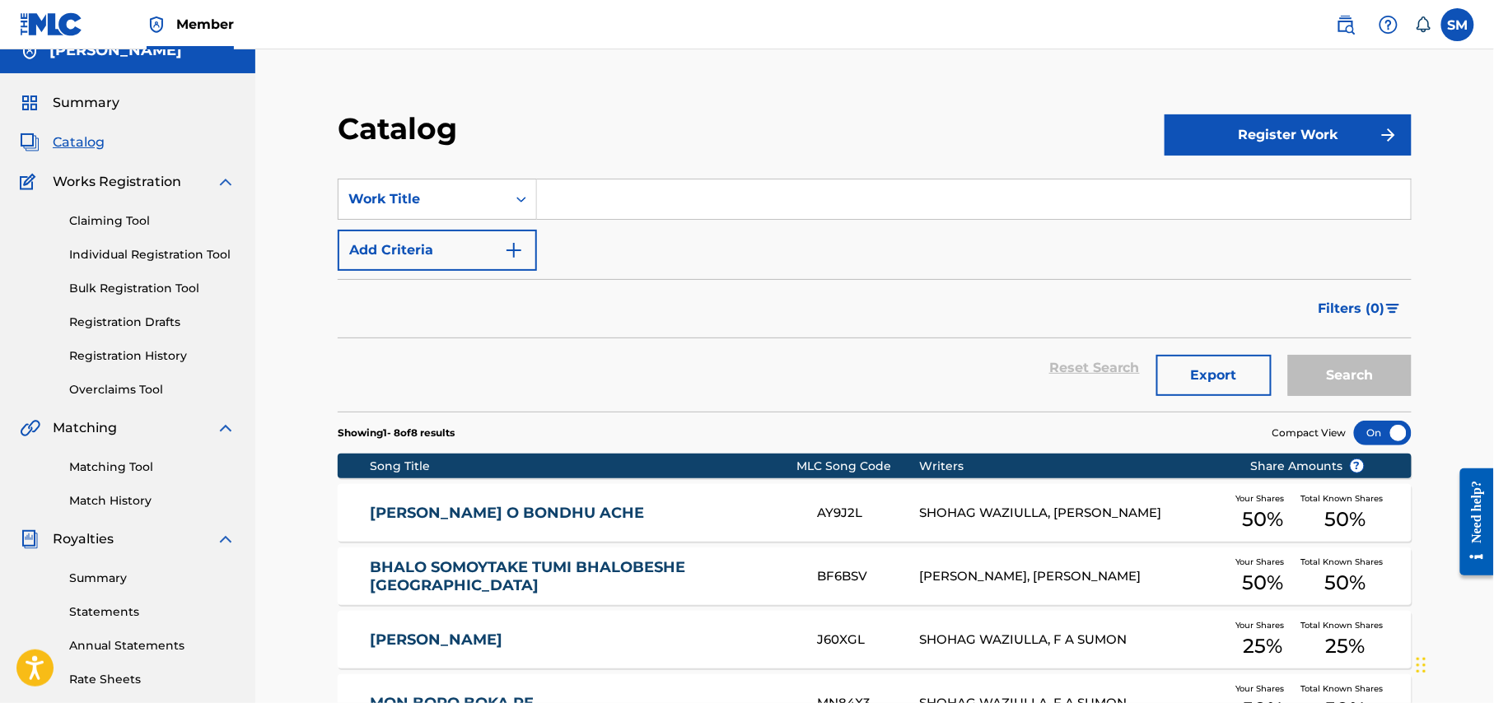
click at [77, 106] on span "Summary" at bounding box center [86, 103] width 67 height 20
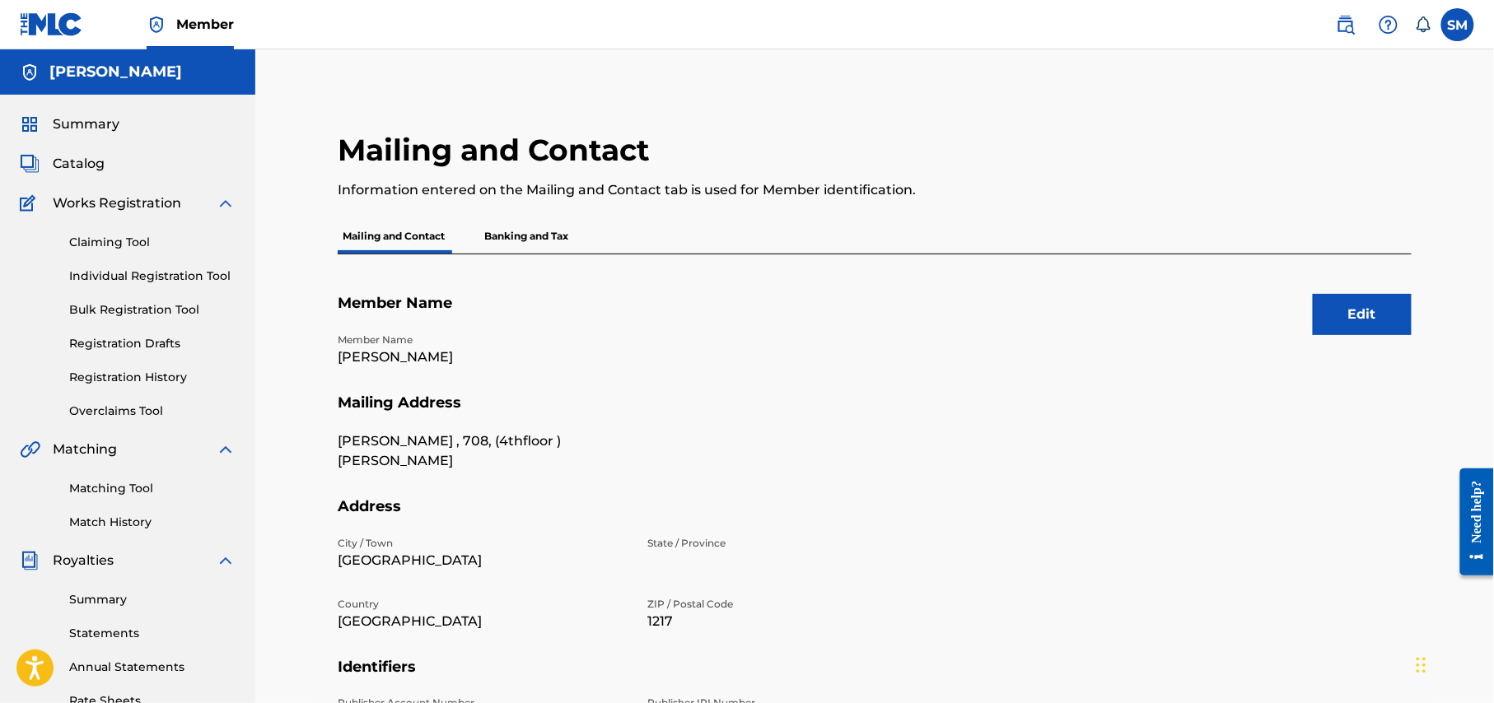
click at [517, 227] on p "Banking and Tax" at bounding box center [526, 236] width 94 height 35
